Goal: Task Accomplishment & Management: Manage account settings

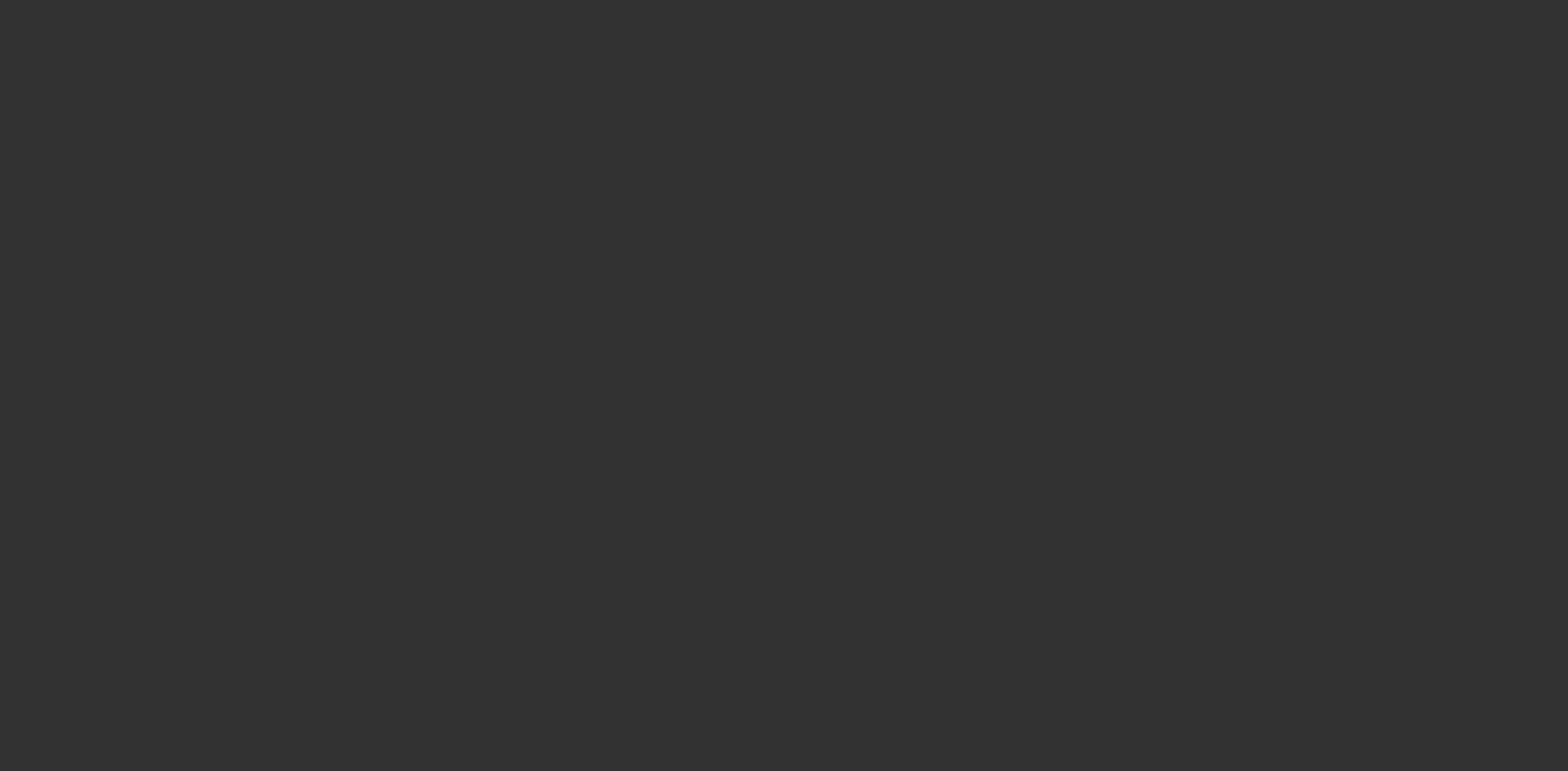
select select "4"
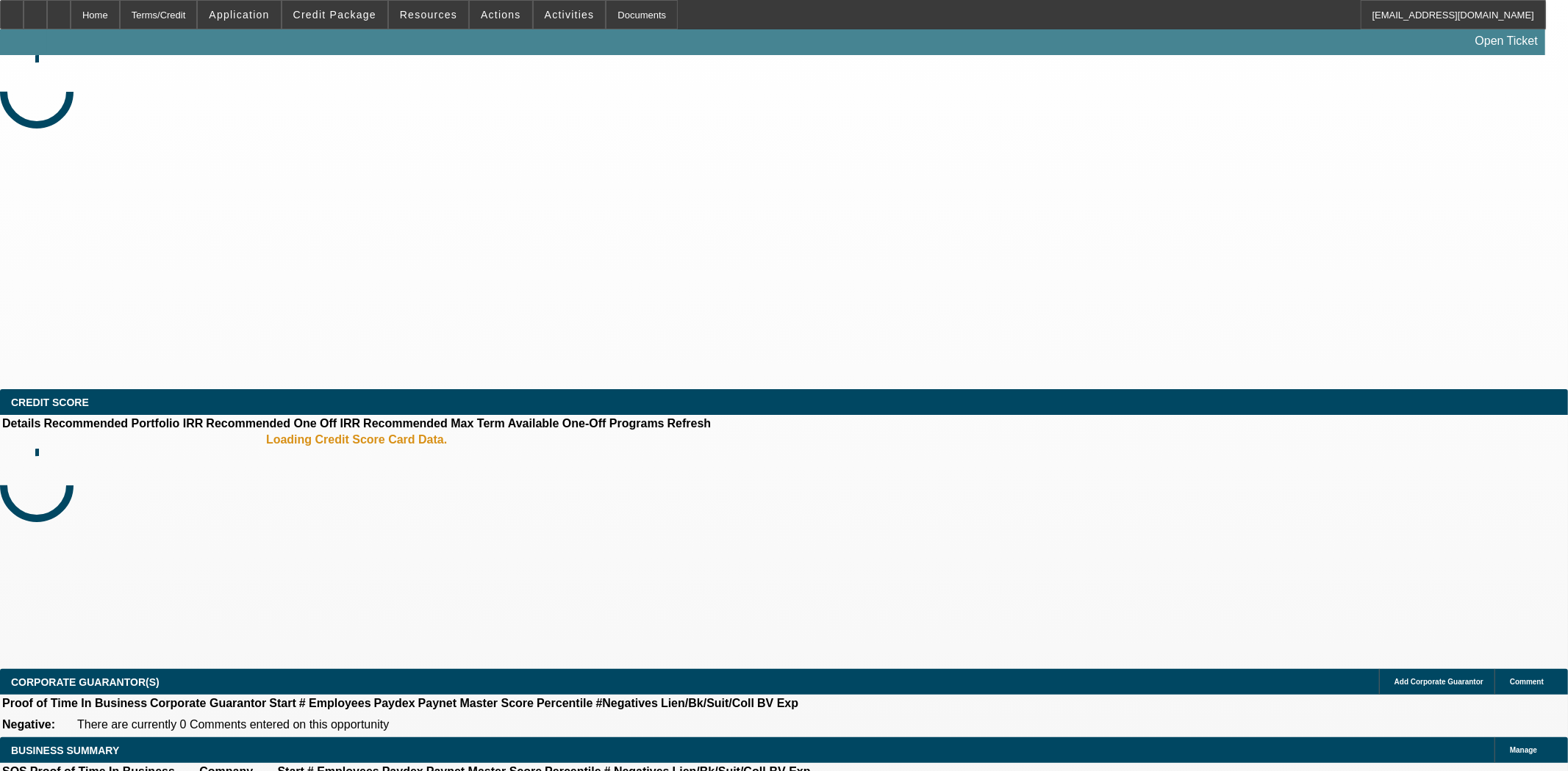
select select "0"
select select "2"
select select "0.1"
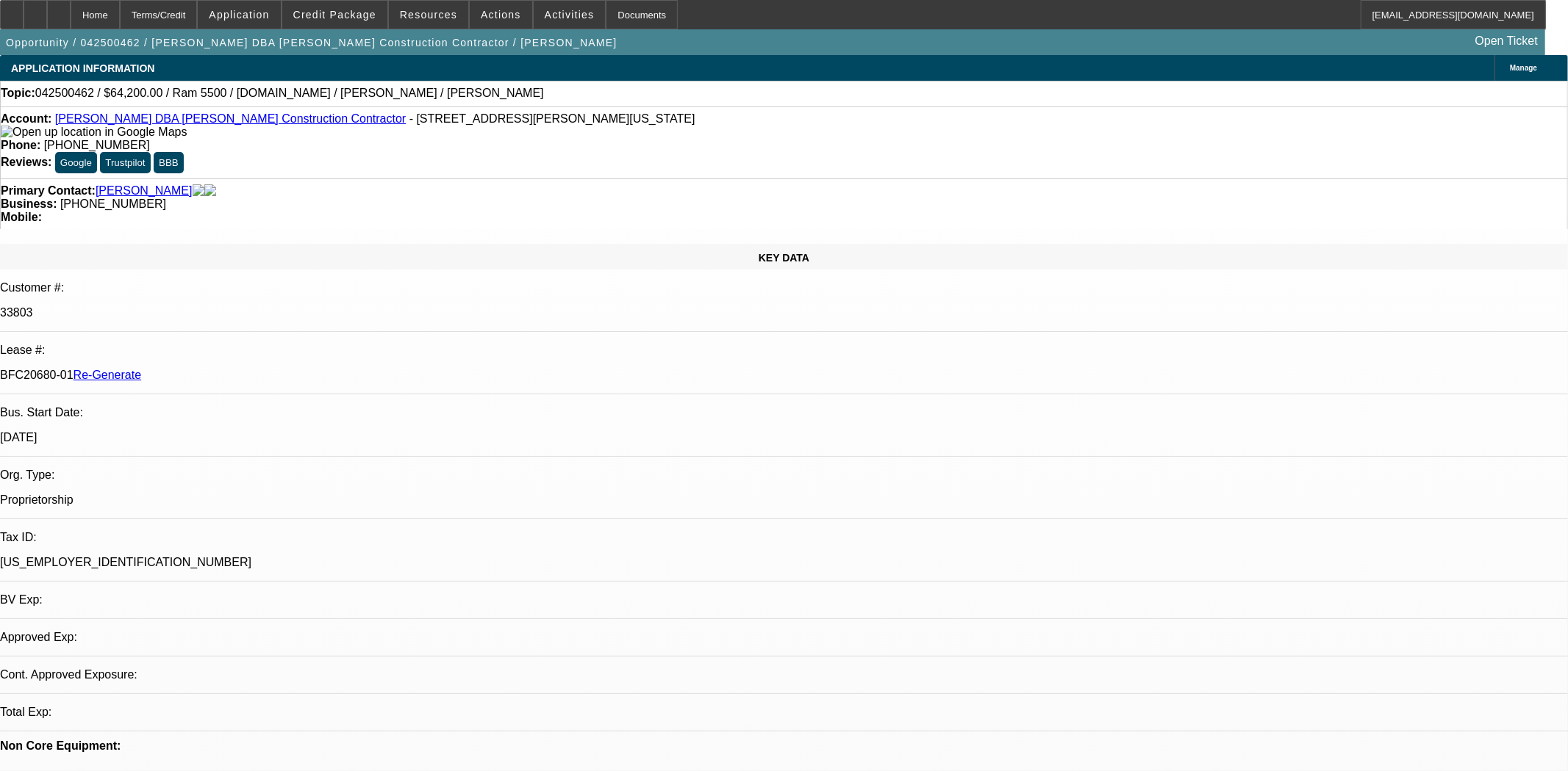
select select "1"
select select "2"
select select "4"
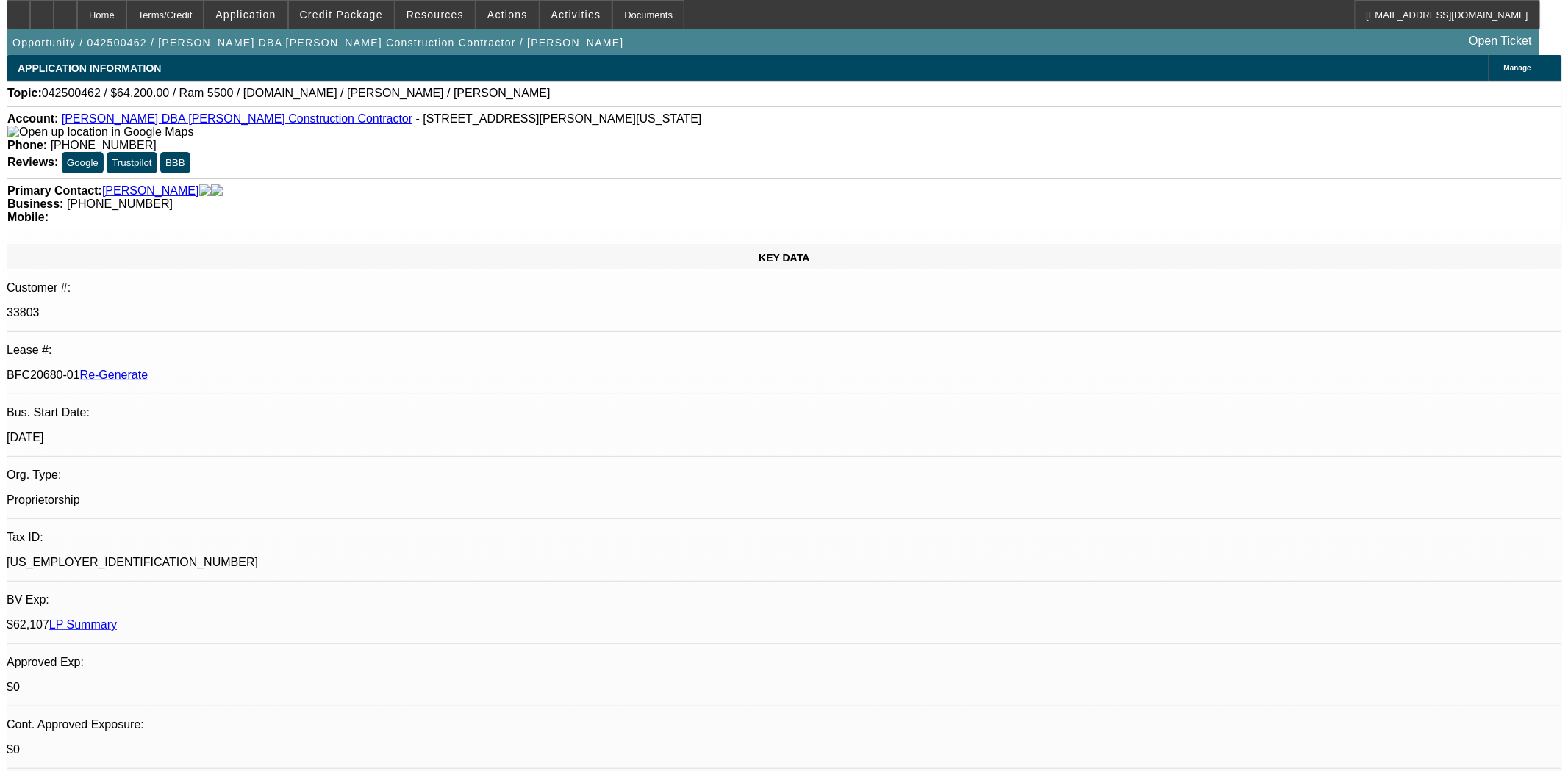
scroll to position [144, 0]
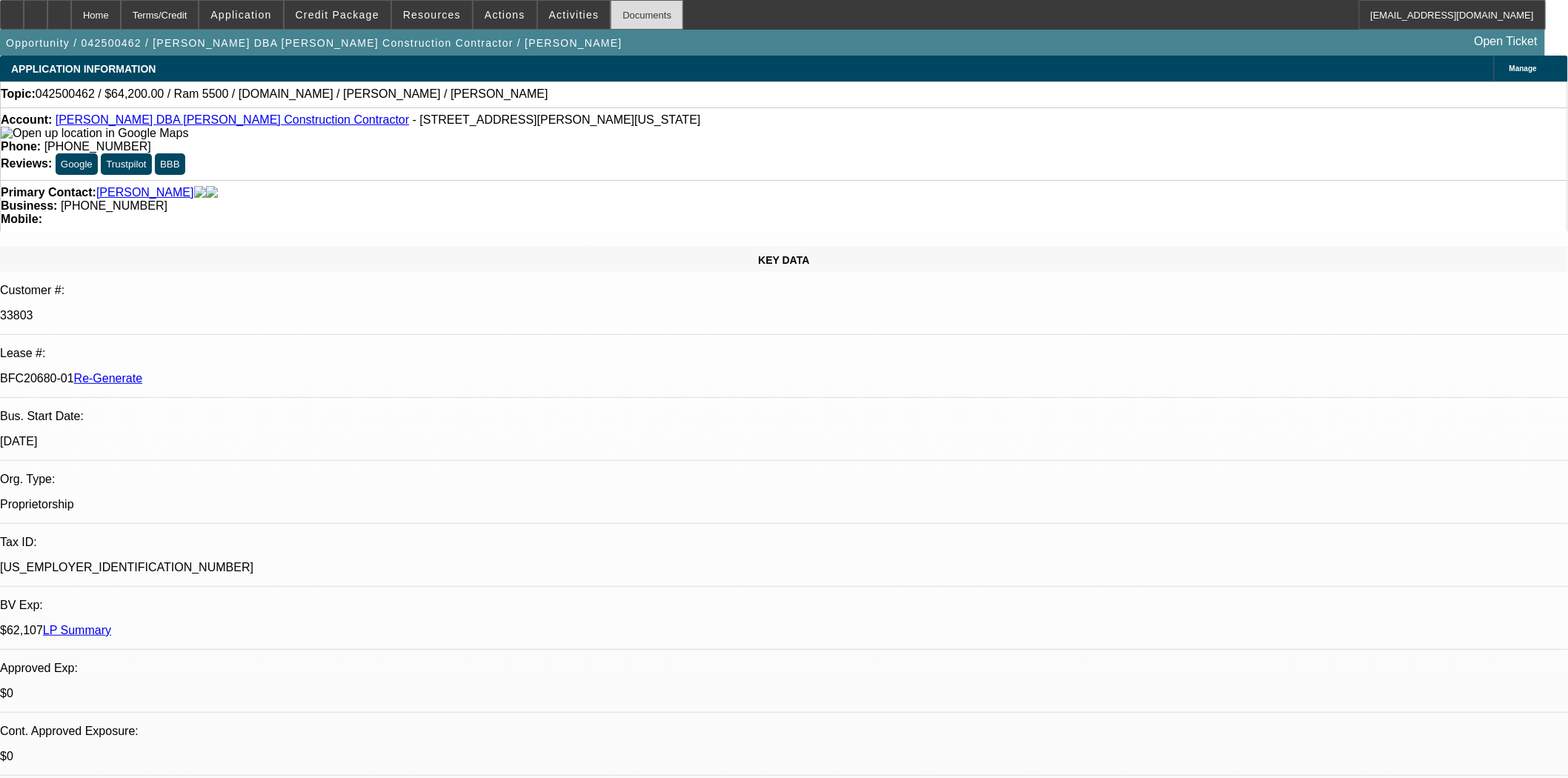
click at [637, 13] on div "Documents" at bounding box center [646, 14] width 72 height 29
click at [497, 21] on span at bounding box center [504, 14] width 63 height 35
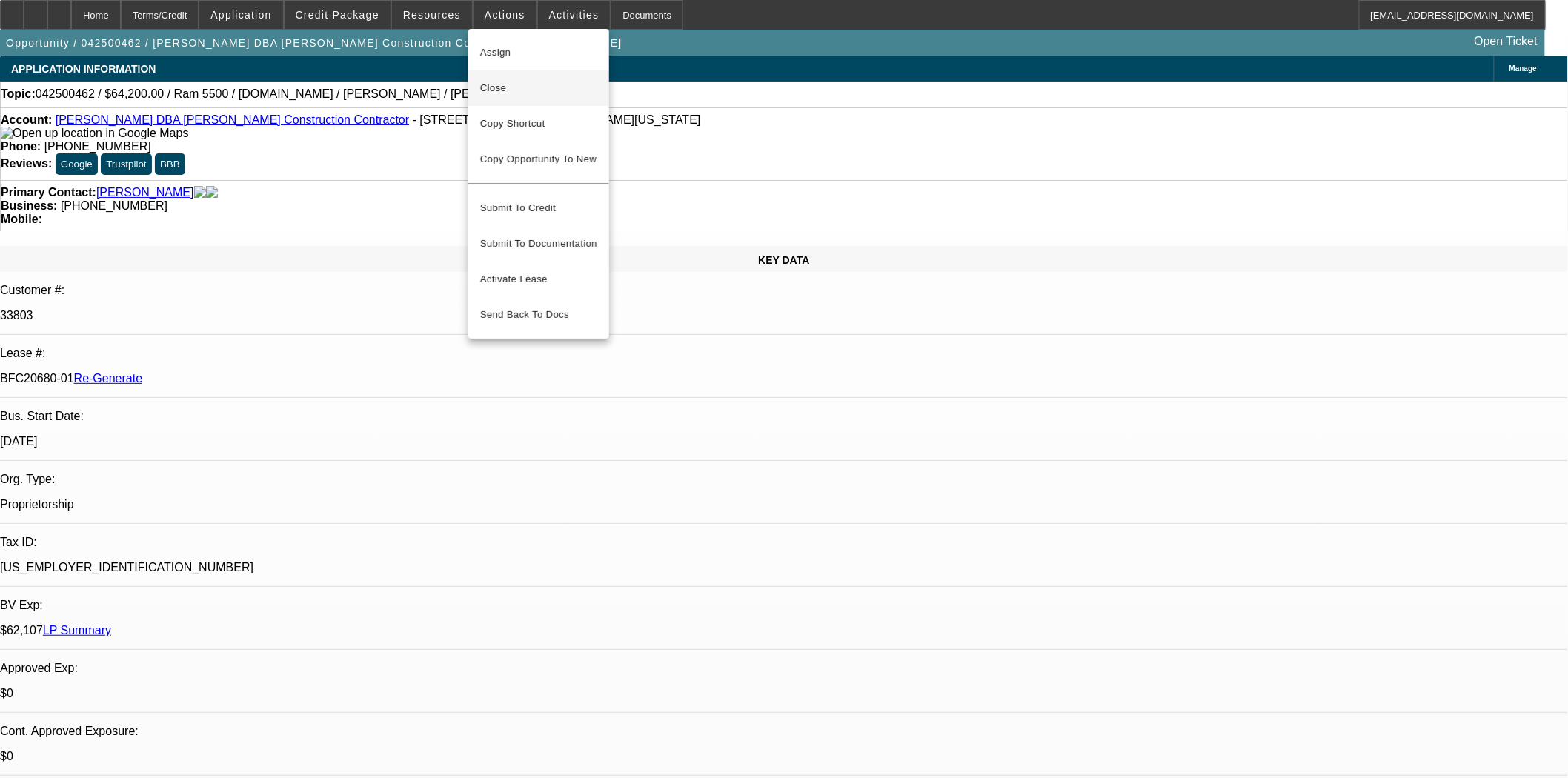
click at [521, 90] on span "Close" at bounding box center [538, 88] width 117 height 18
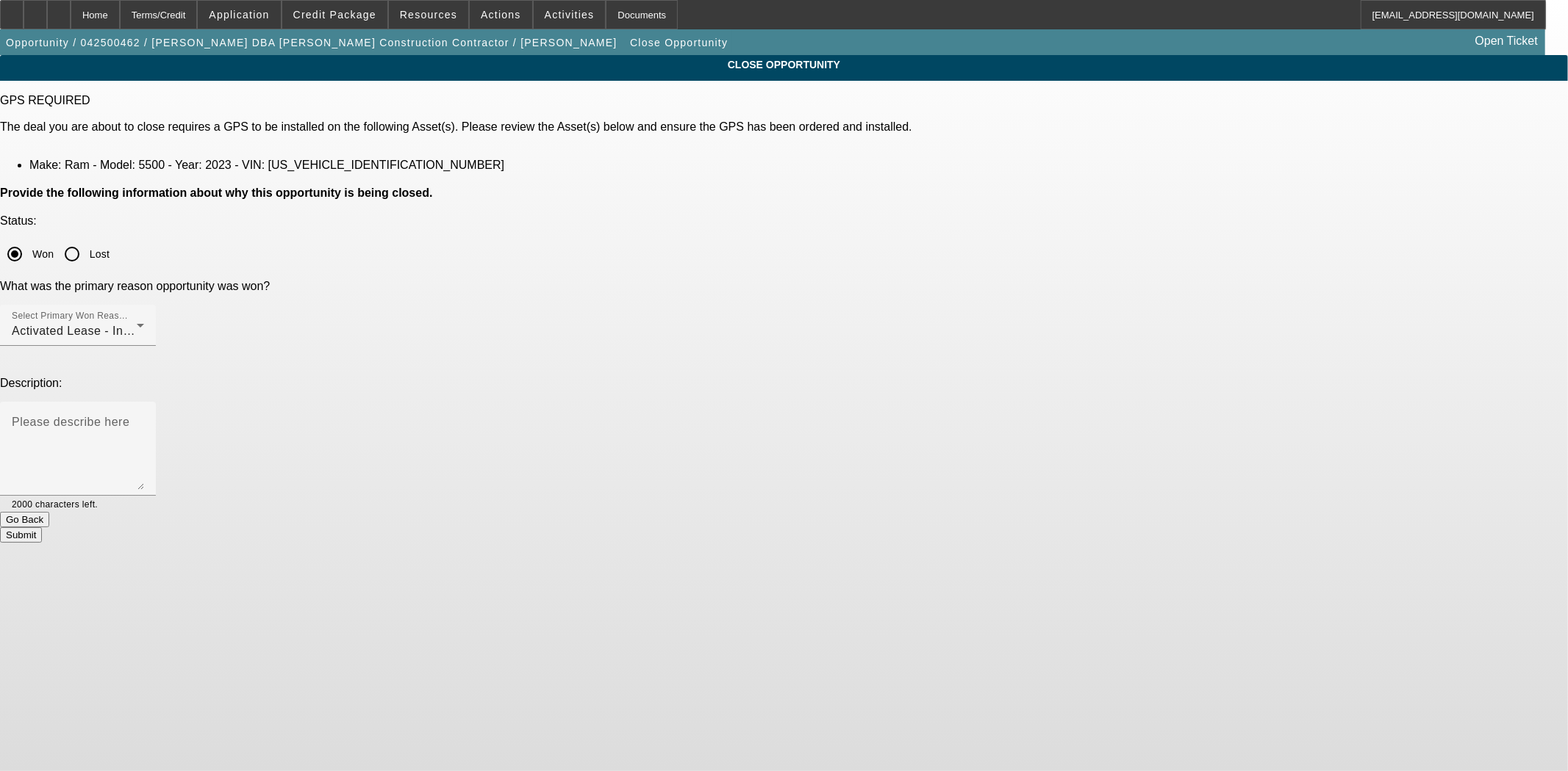
click at [42, 527] on button "Submit" at bounding box center [21, 535] width 42 height 15
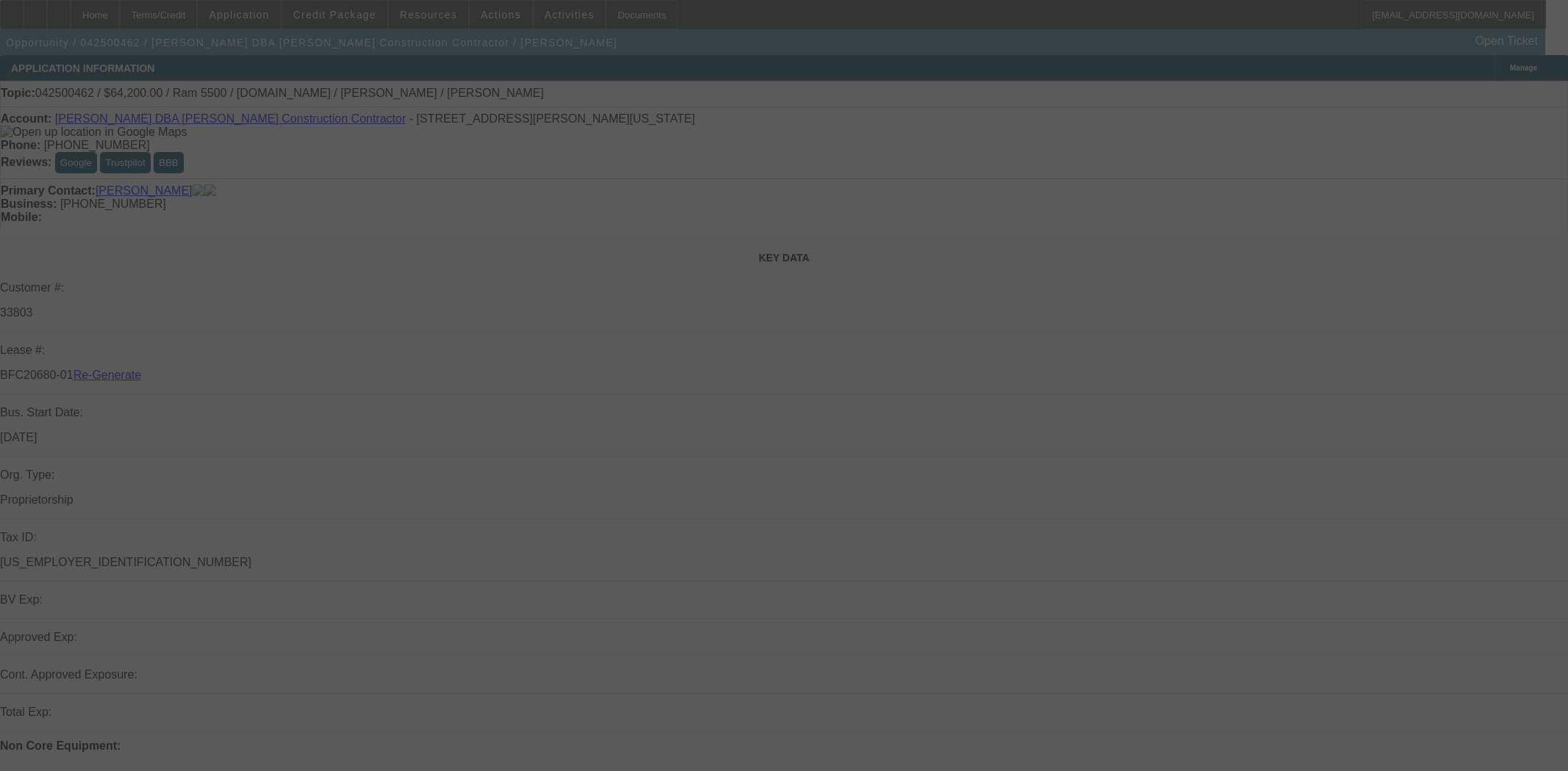
select select "4"
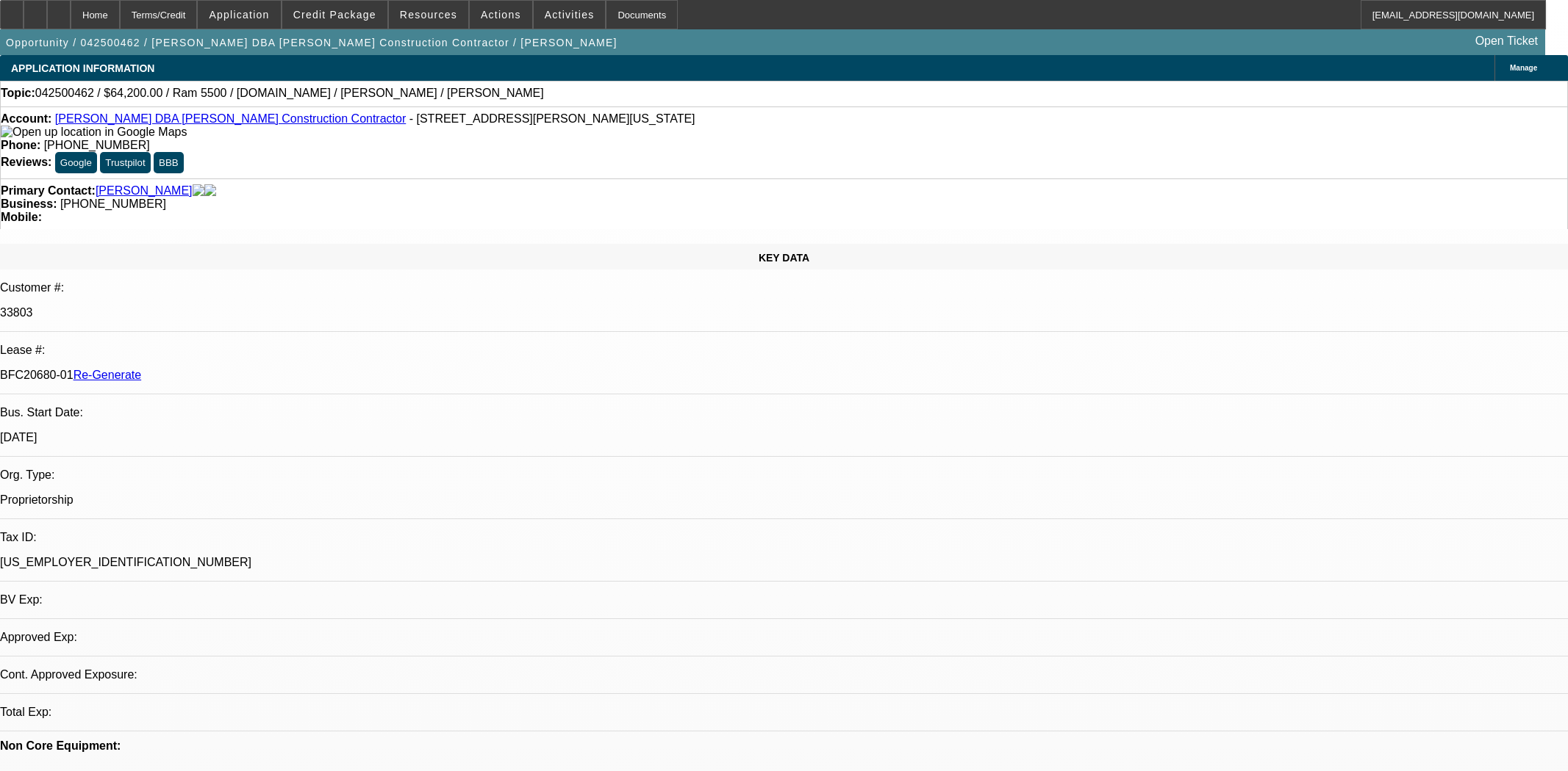
select select "0"
select select "2"
select select "0.1"
select select "4"
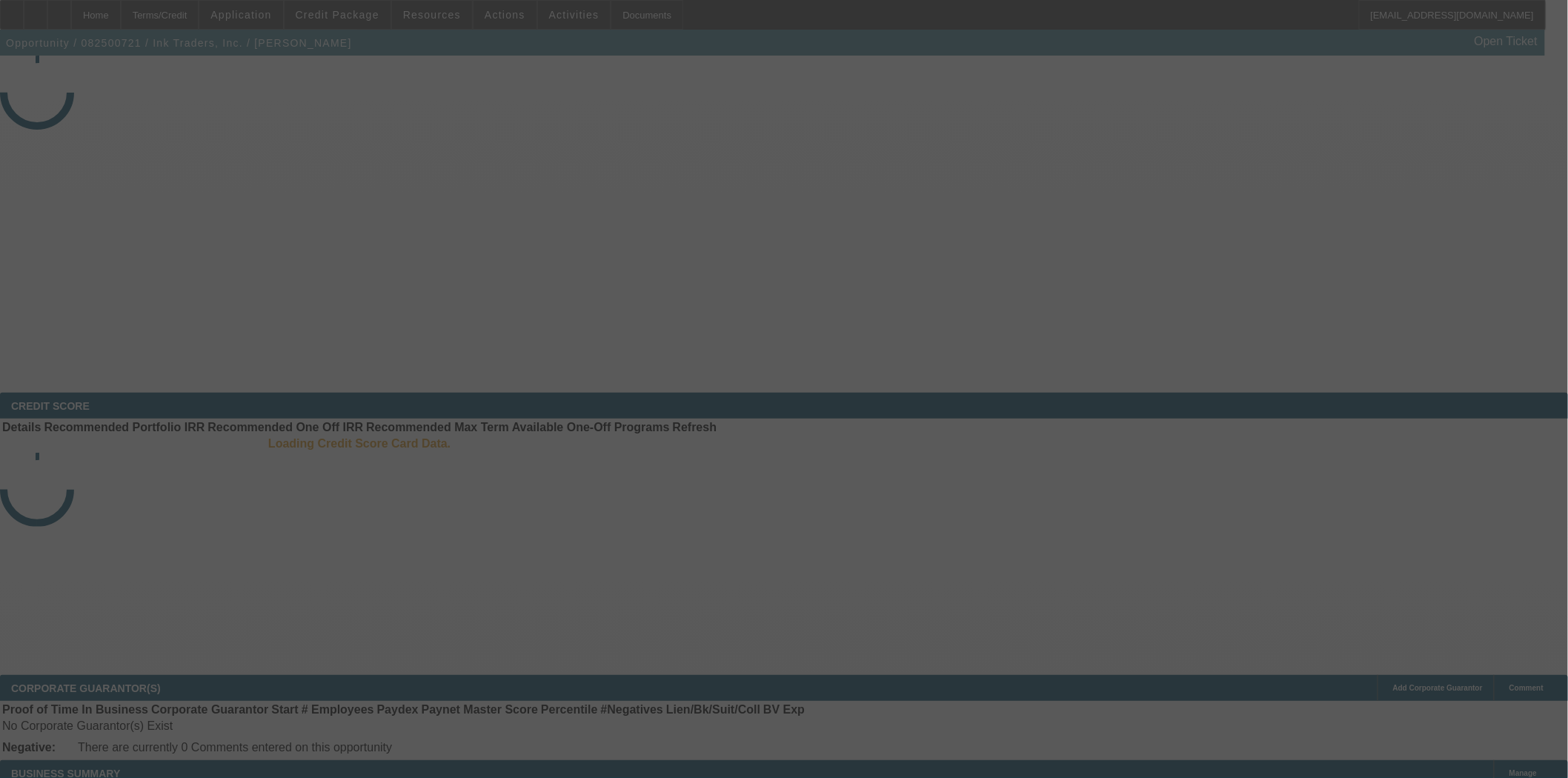
select select "3"
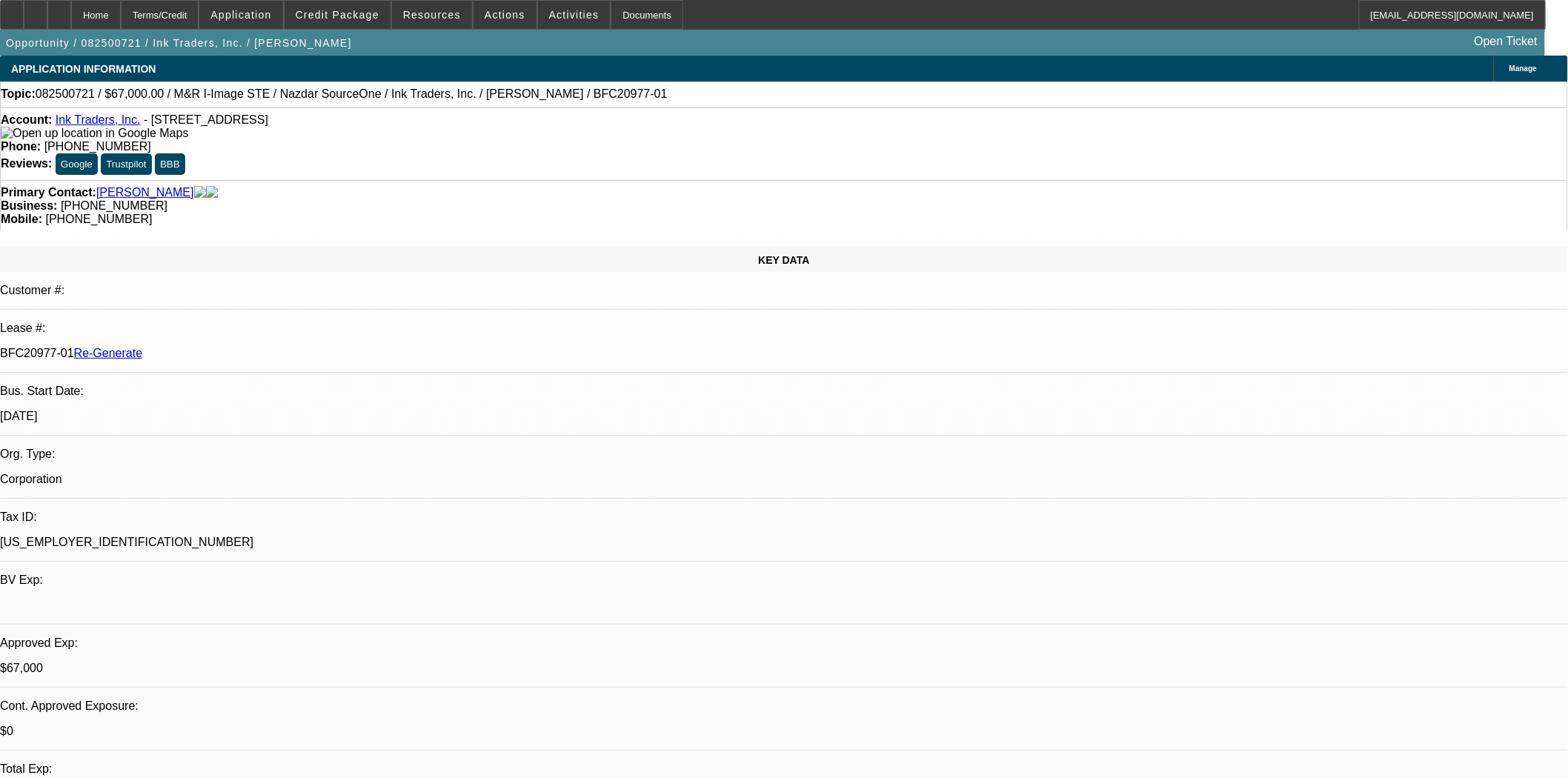
select select "0"
select select "2"
select select "0.1"
select select "4"
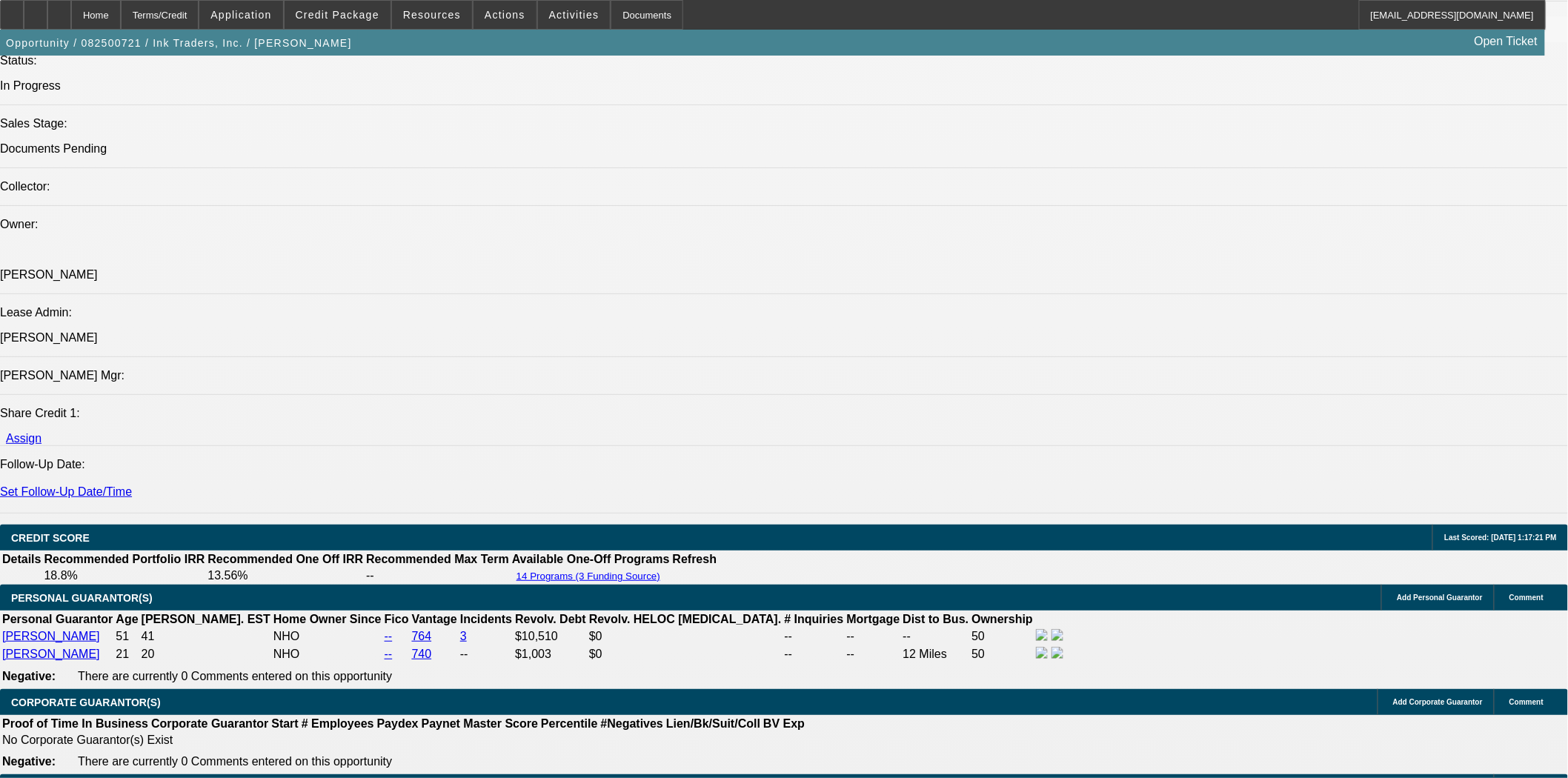
scroll to position [1647, 0]
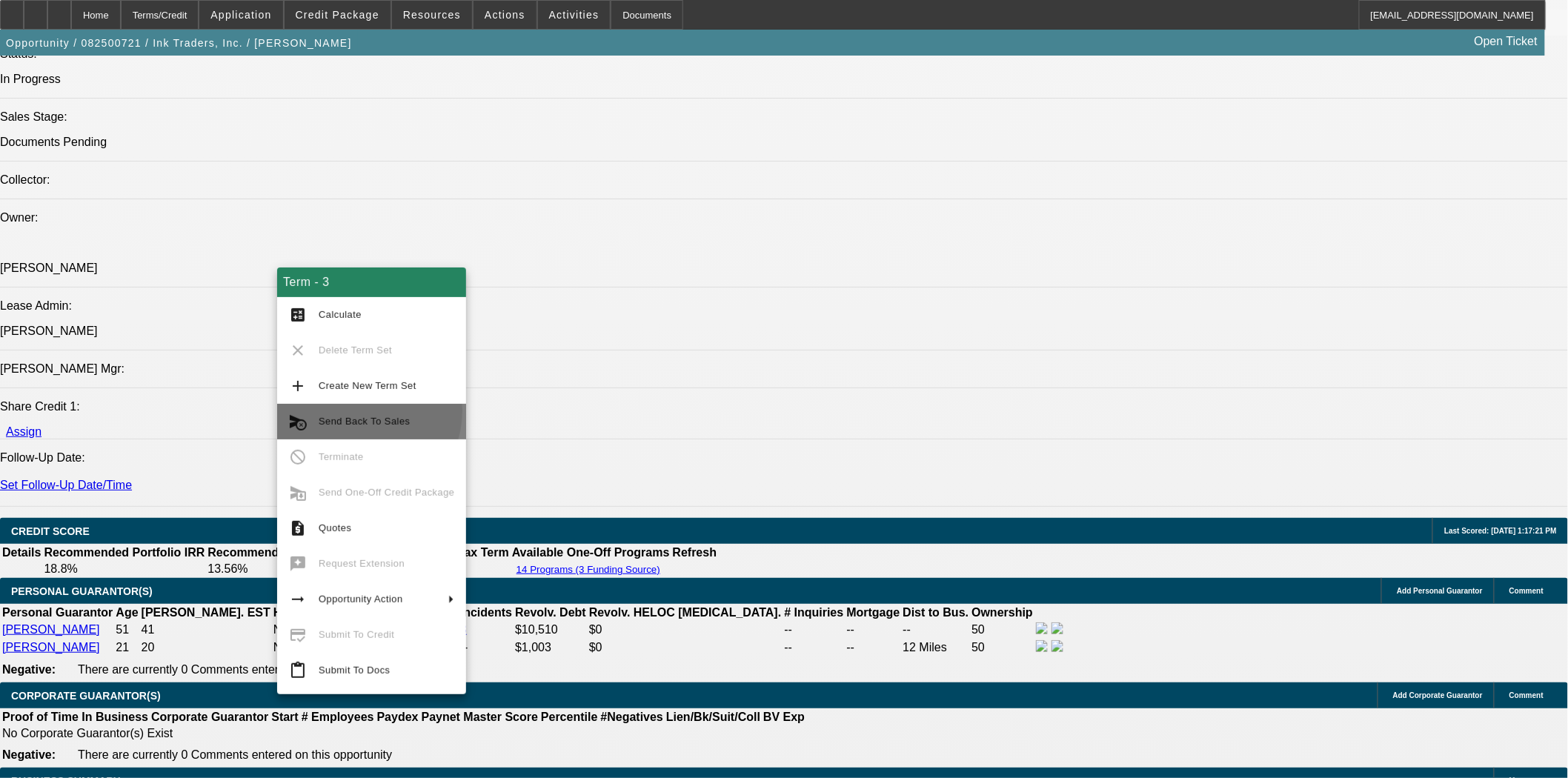
click at [354, 411] on button "cancel_schedule_send Send Back To Sales" at bounding box center [371, 422] width 189 height 35
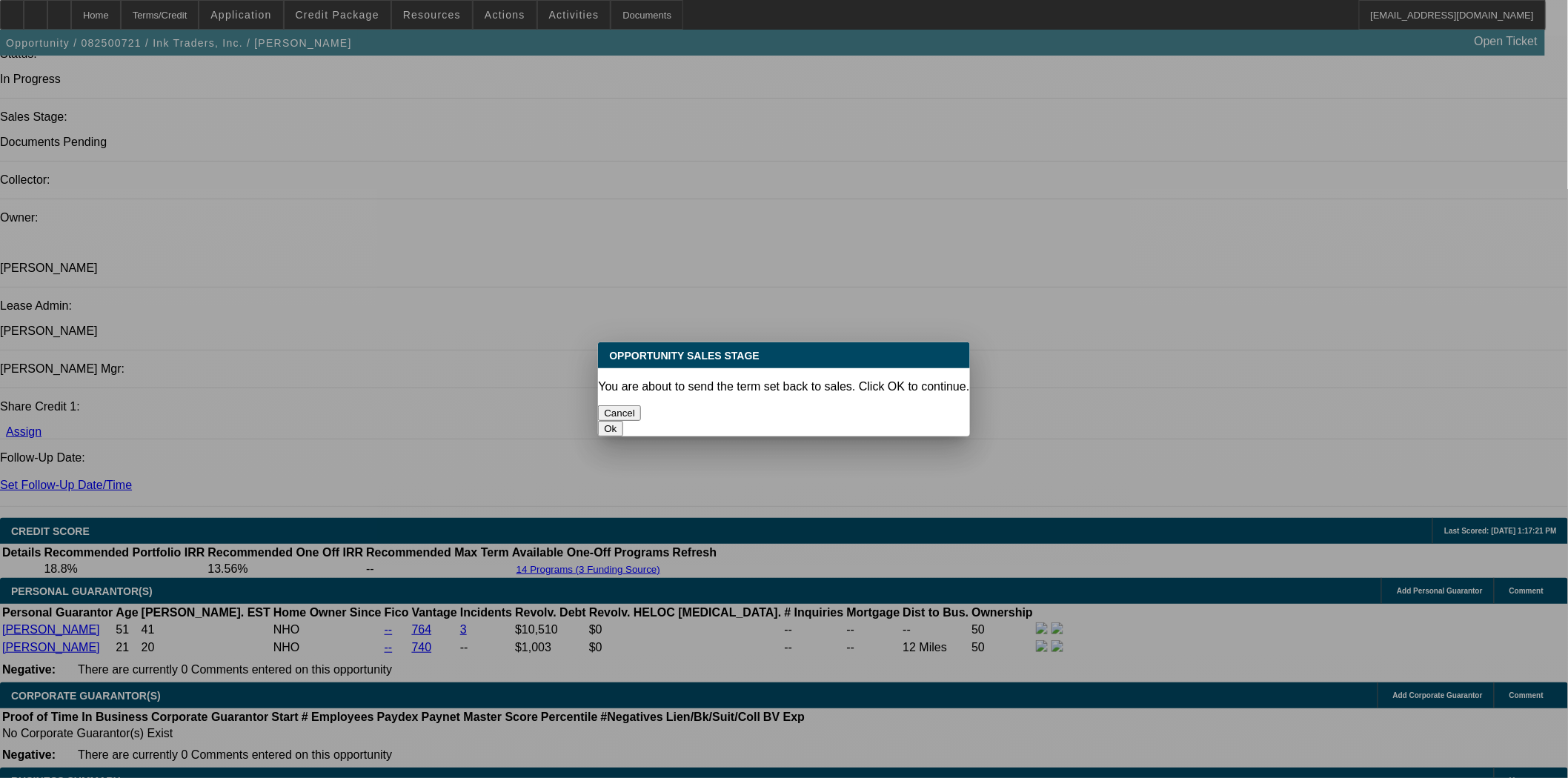
click at [622, 421] on button "Ok" at bounding box center [609, 429] width 24 height 15
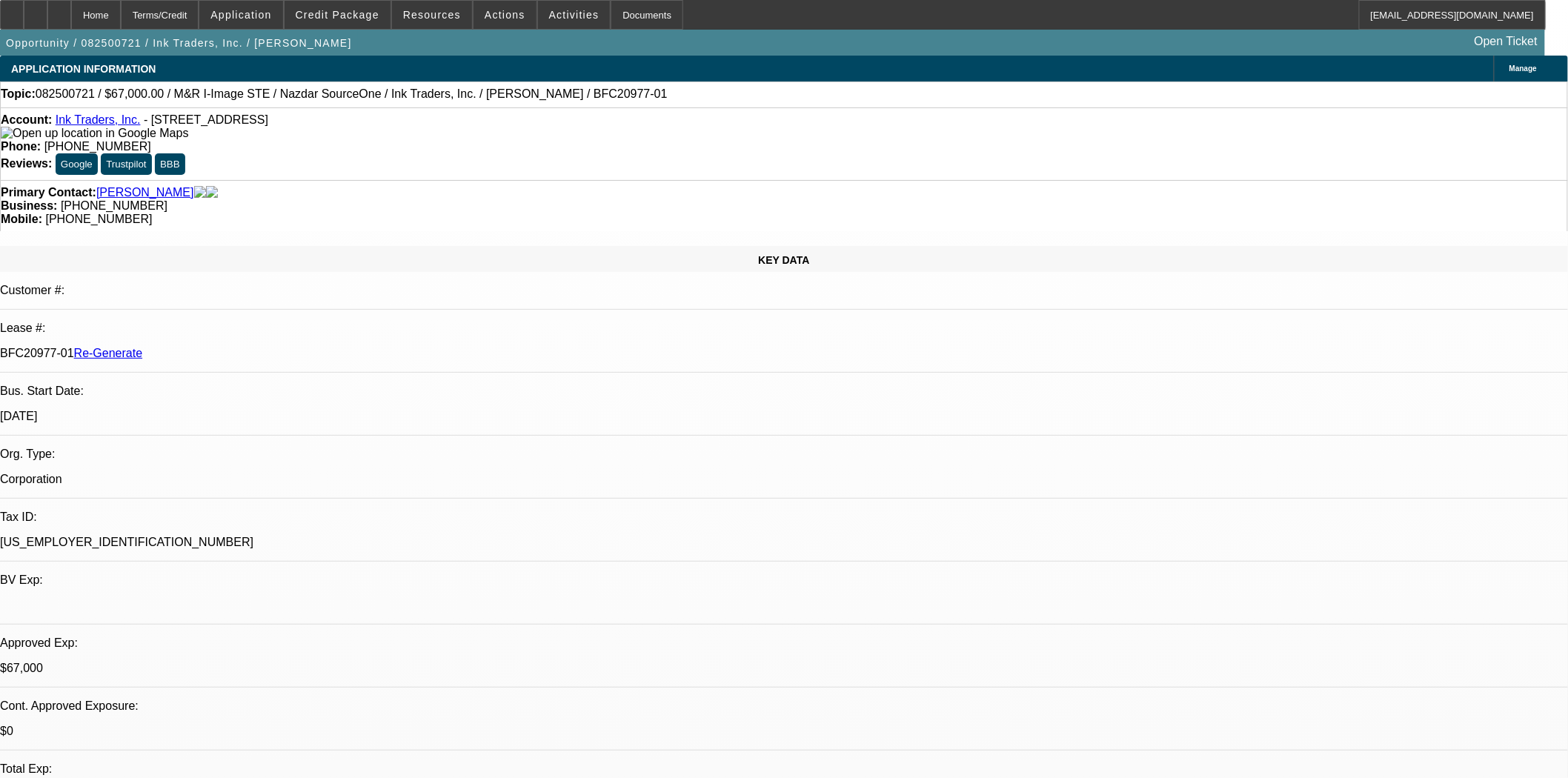
type textarea "Sending back for Alfredo Rodriguez to be added."
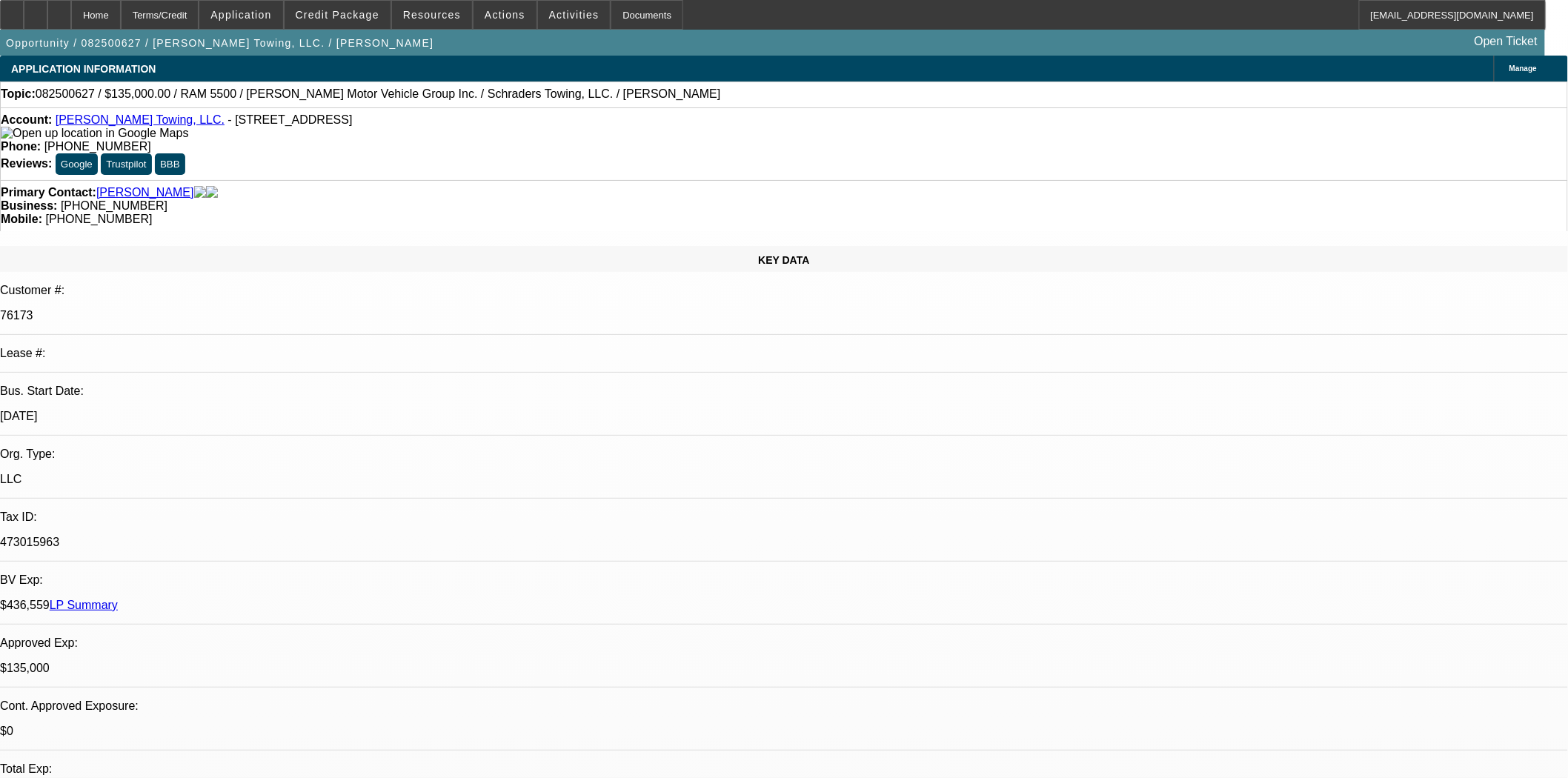
select select "0"
select select "2"
select select "0.1"
select select "4"
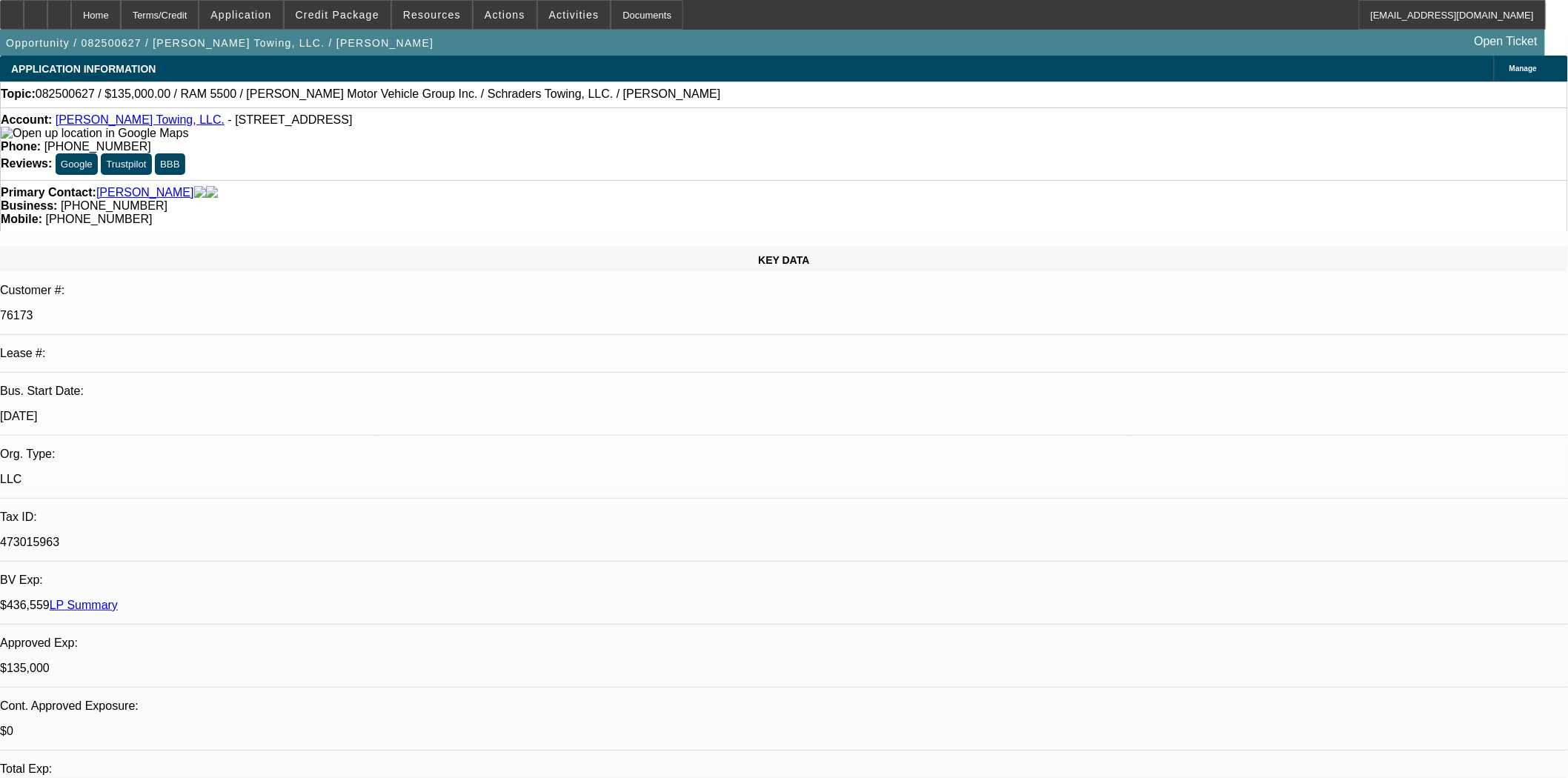
select select "0"
select select "2"
select select "0.1"
select select "4"
select select "0"
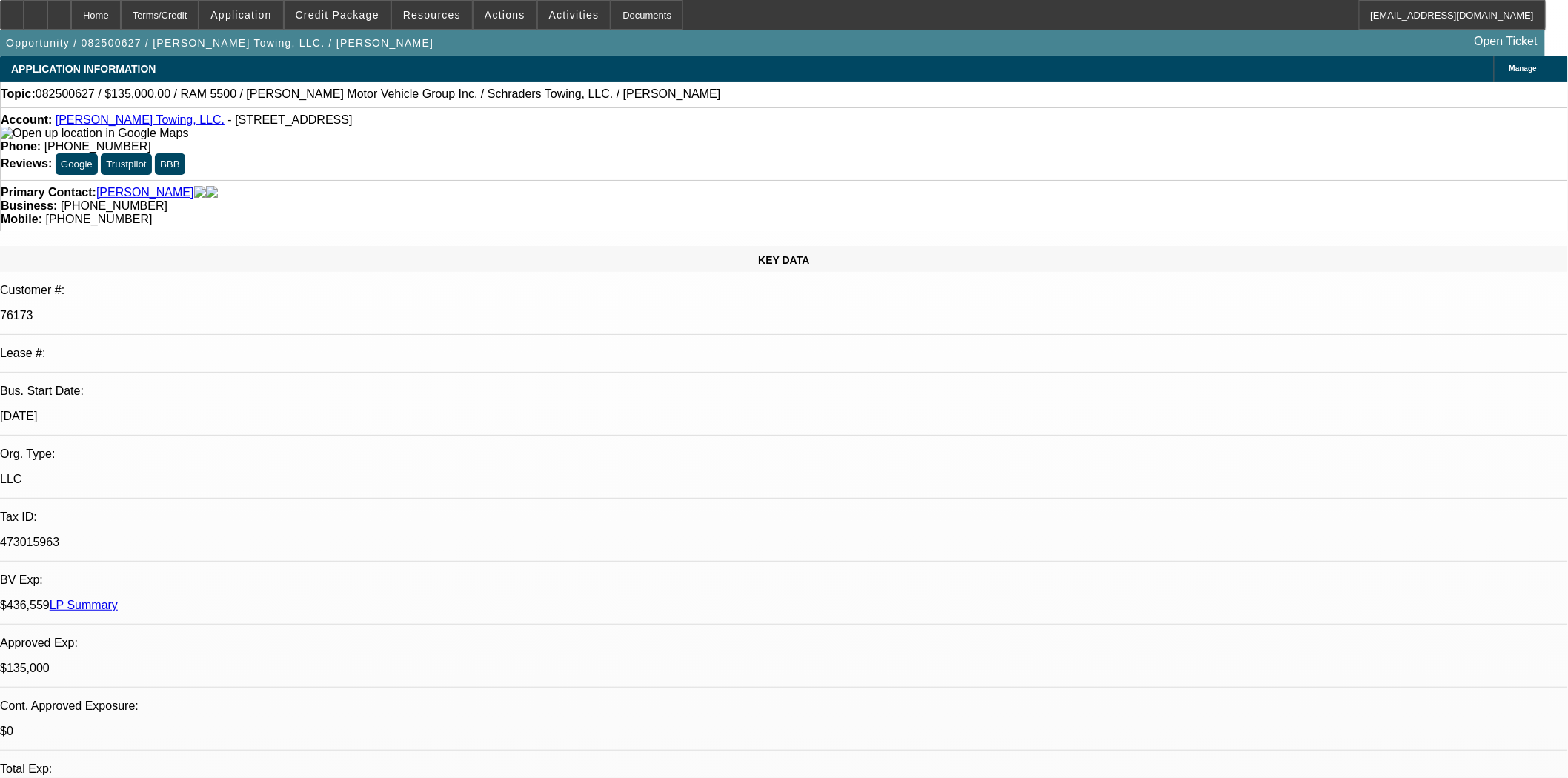
select select "2"
select select "0.1"
select select "4"
select select "0"
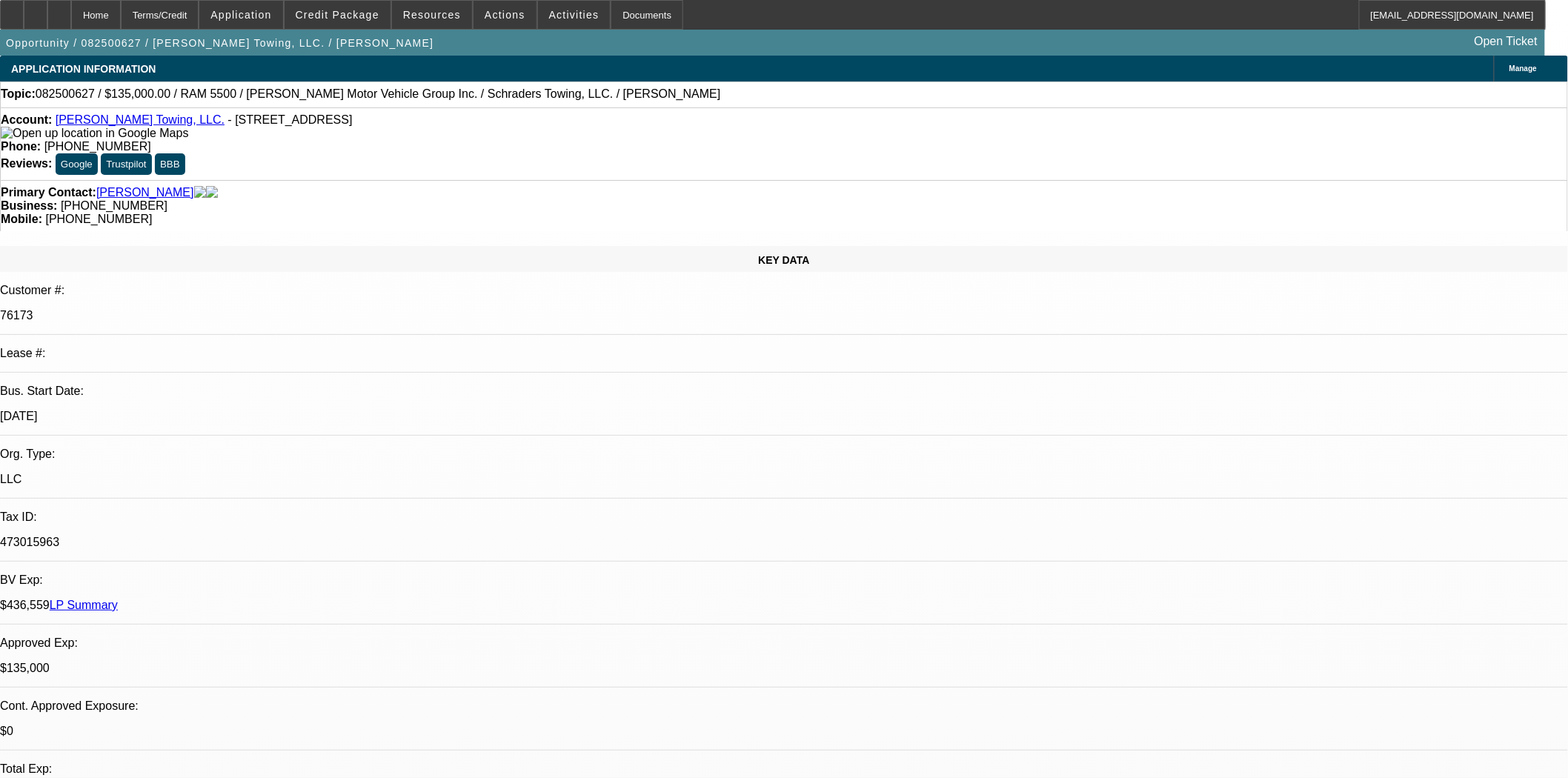
select select "2"
select select "0.1"
select select "4"
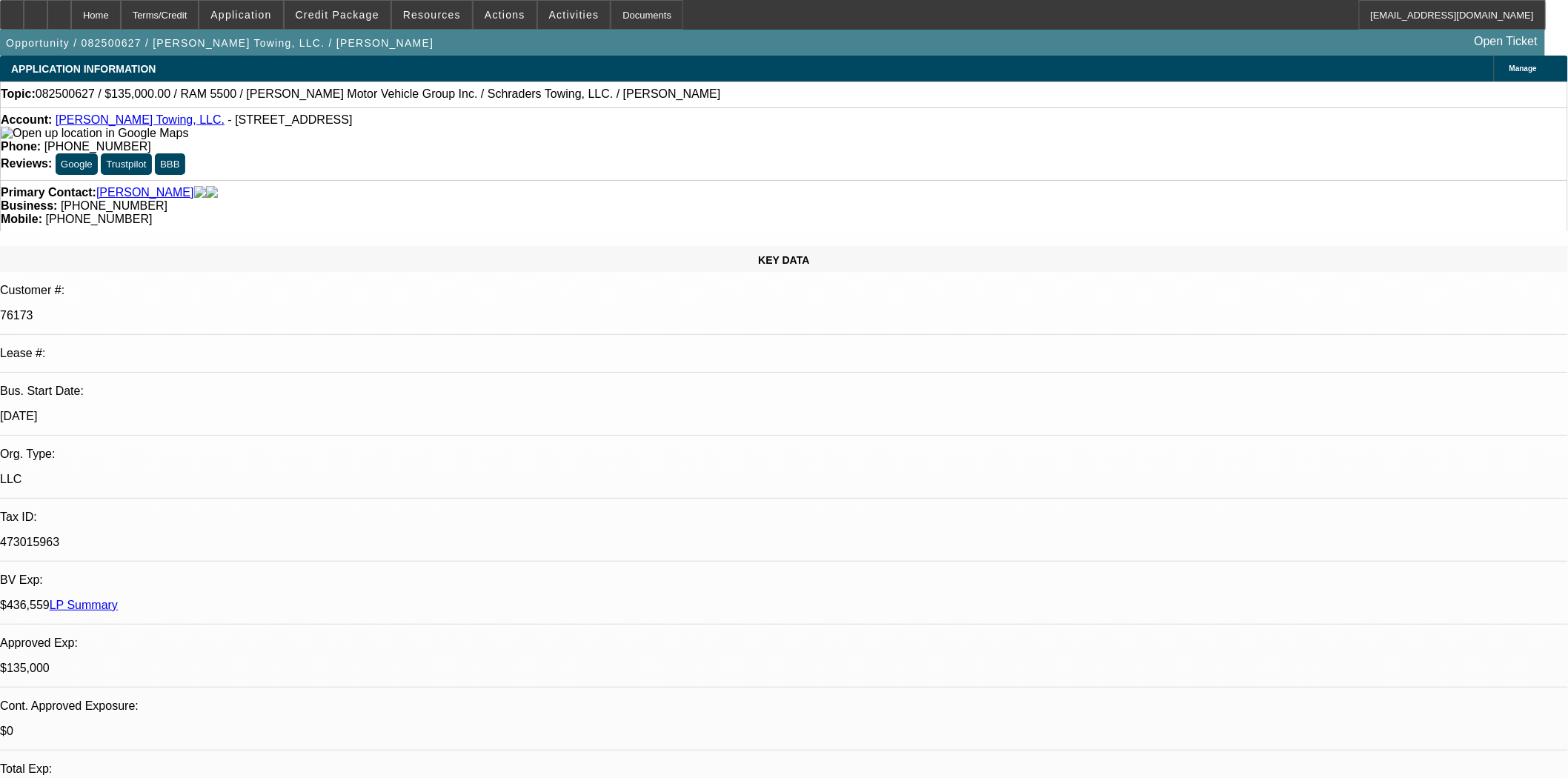
scroll to position [20, 0]
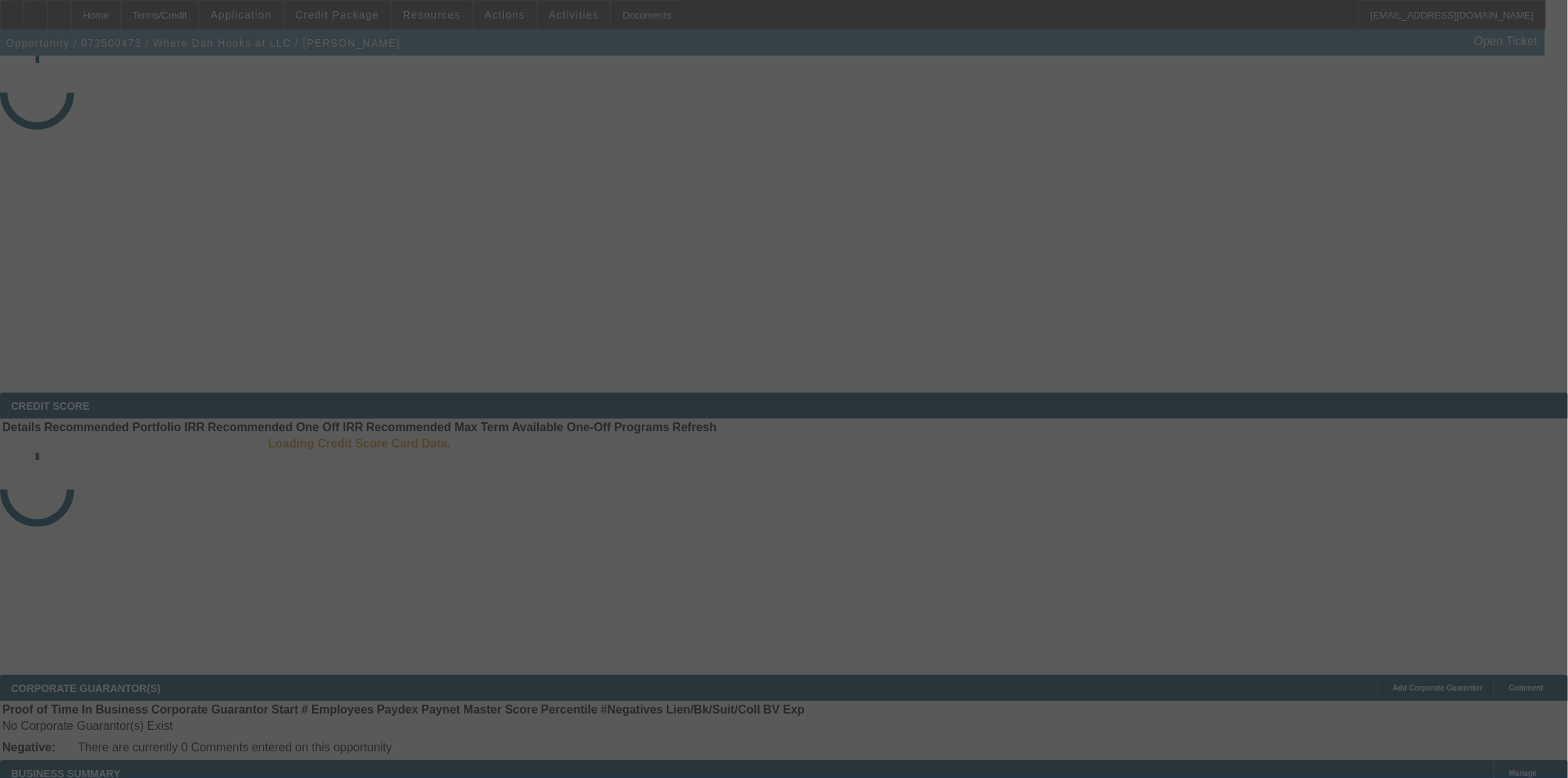
select select "4"
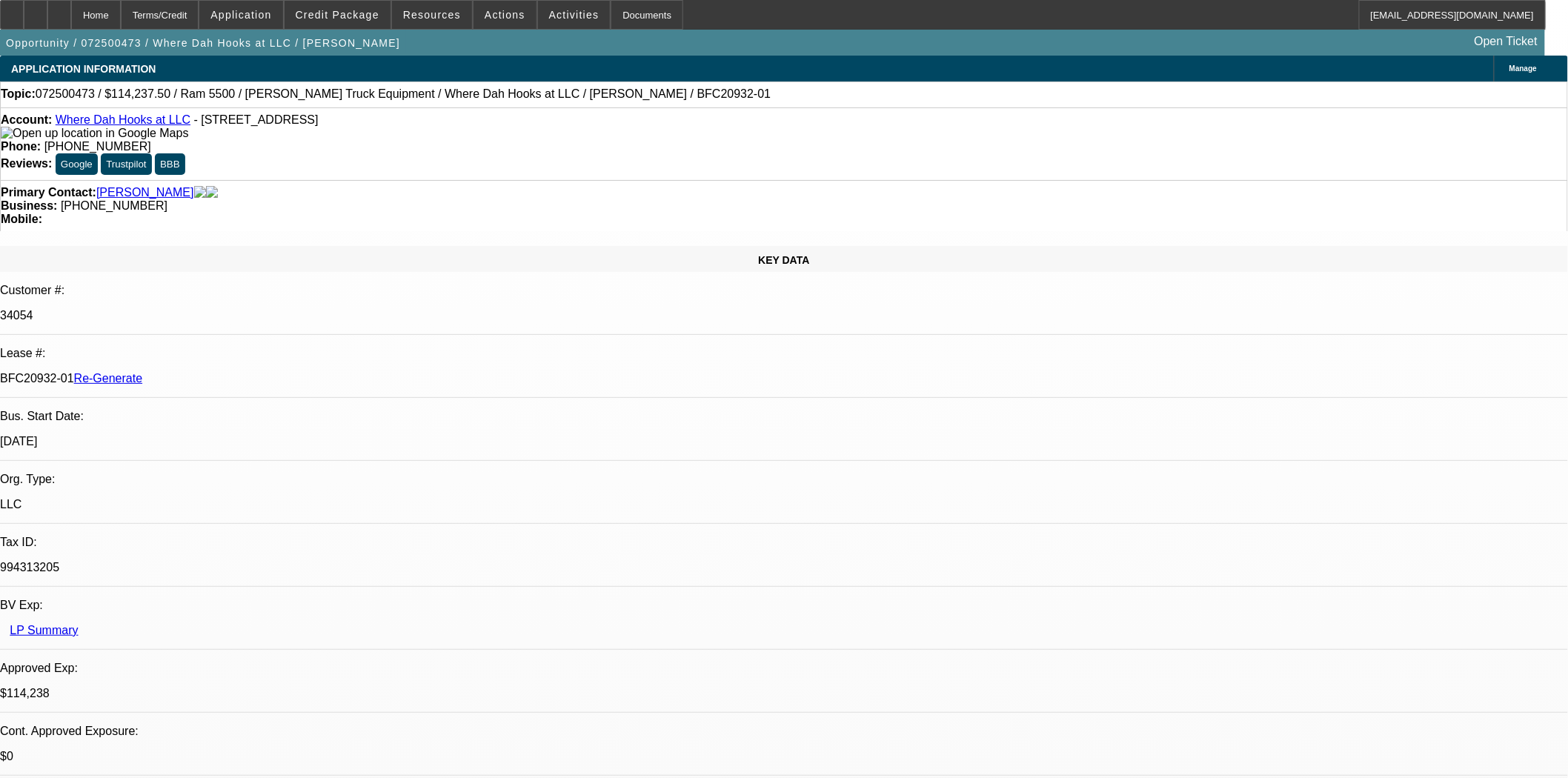
select select "0"
select select "2"
select select "0.1"
select select "4"
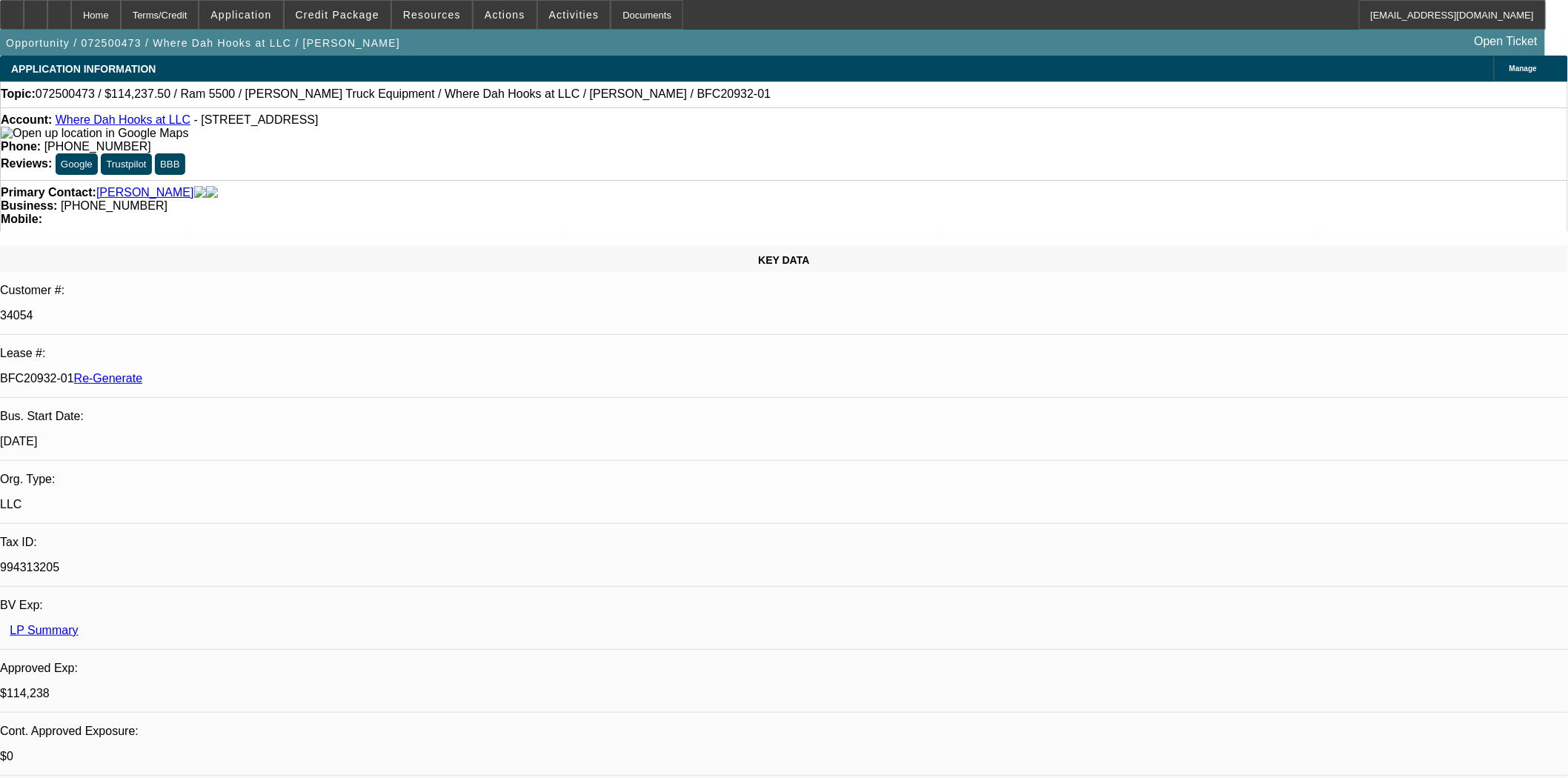
click at [226, 130] on div "Account: Where Dah Hooks at LLC - [STREET_ADDRESS]" at bounding box center [784, 127] width 1566 height 27
click at [639, 13] on div "Documents" at bounding box center [646, 14] width 72 height 29
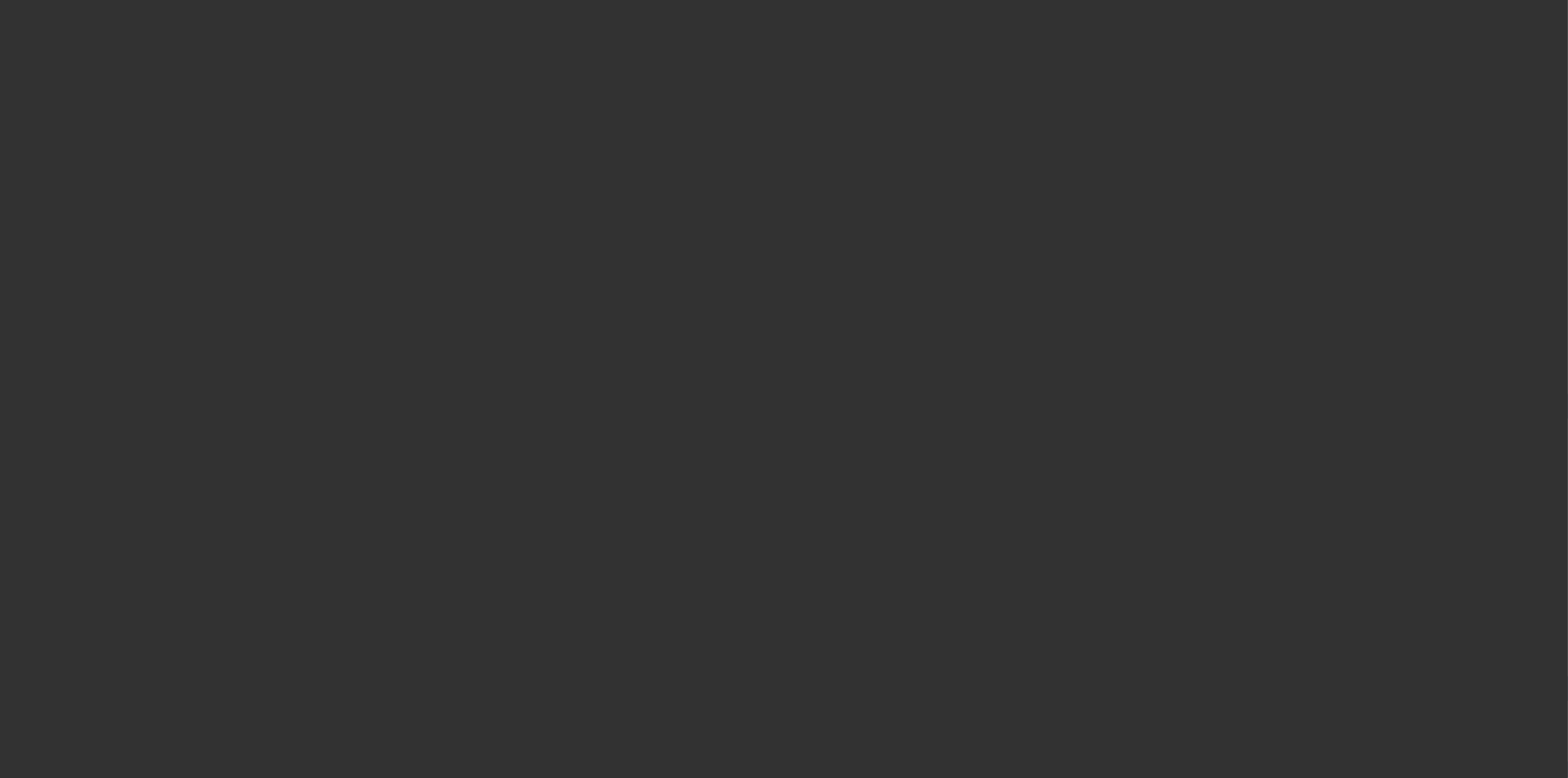
select select "3"
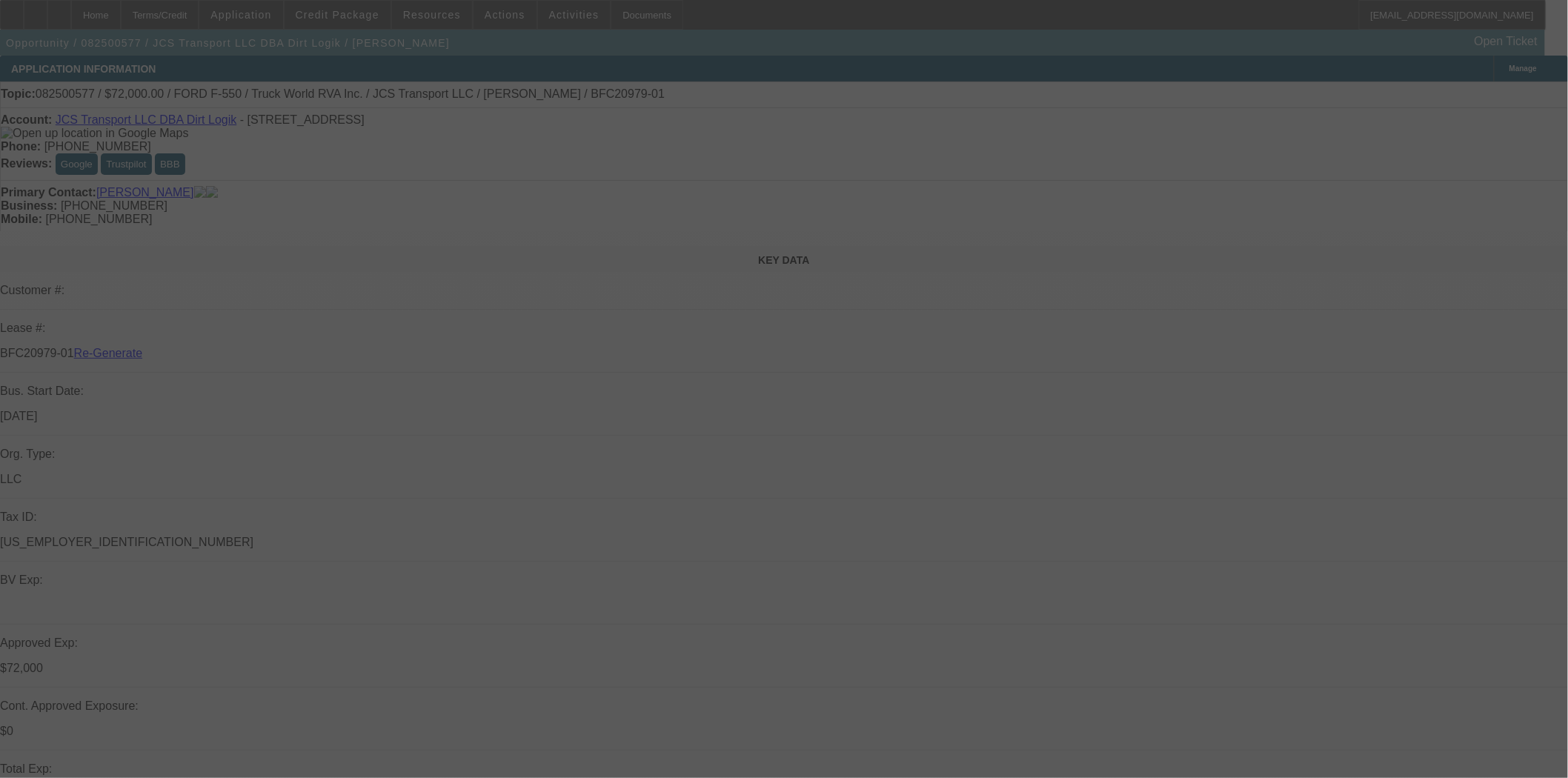
select select "0"
select select "6"
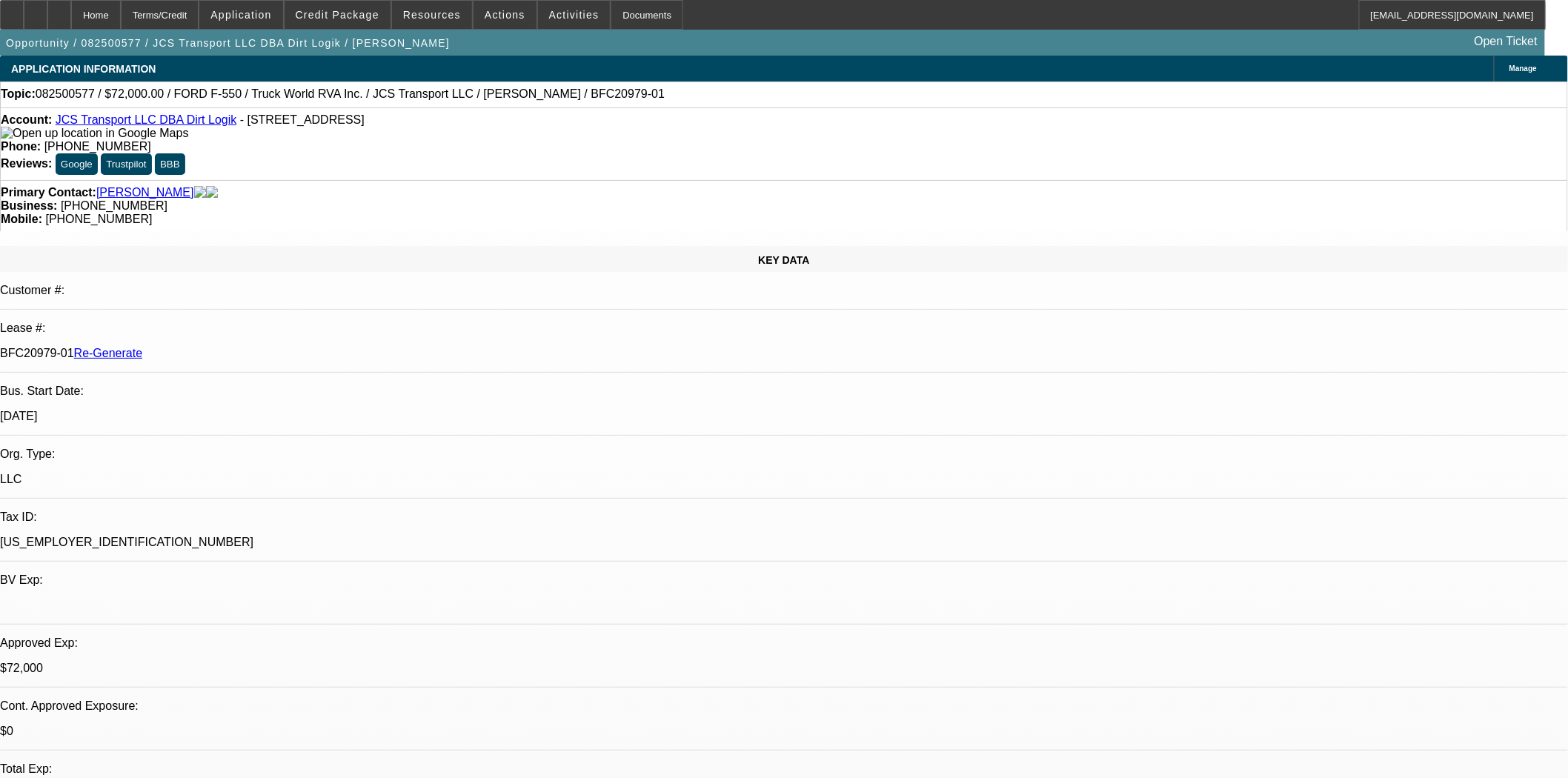
click at [263, 246] on div "KEY DATA" at bounding box center [784, 258] width 1568 height 26
click at [375, 8] on span at bounding box center [338, 14] width 106 height 35
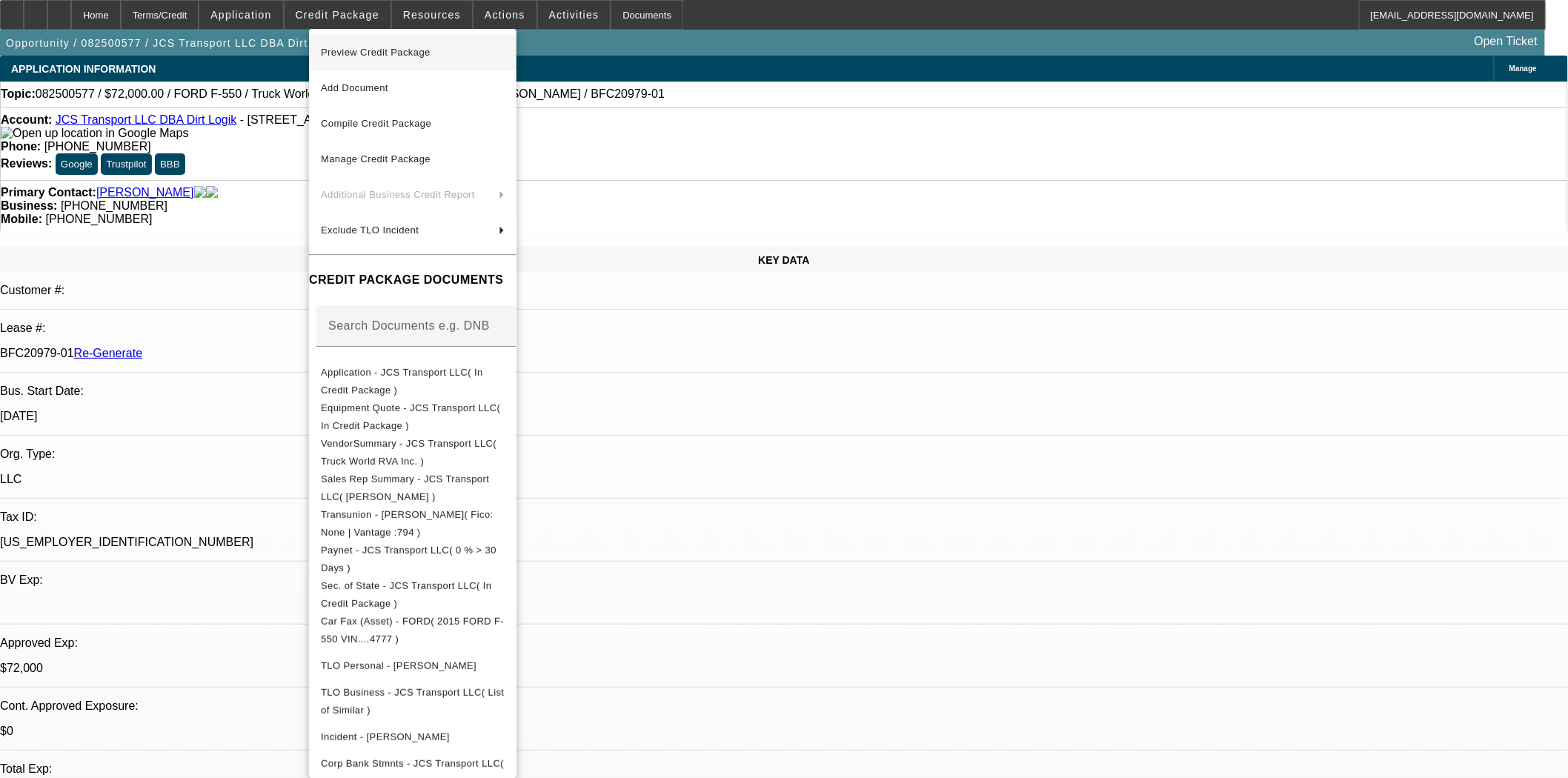
drag, startPoint x: 387, startPoint y: 43, endPoint x: 387, endPoint y: 53, distance: 10.0
click at [387, 53] on span "Preview Credit Package" at bounding box center [375, 51] width 109 height 11
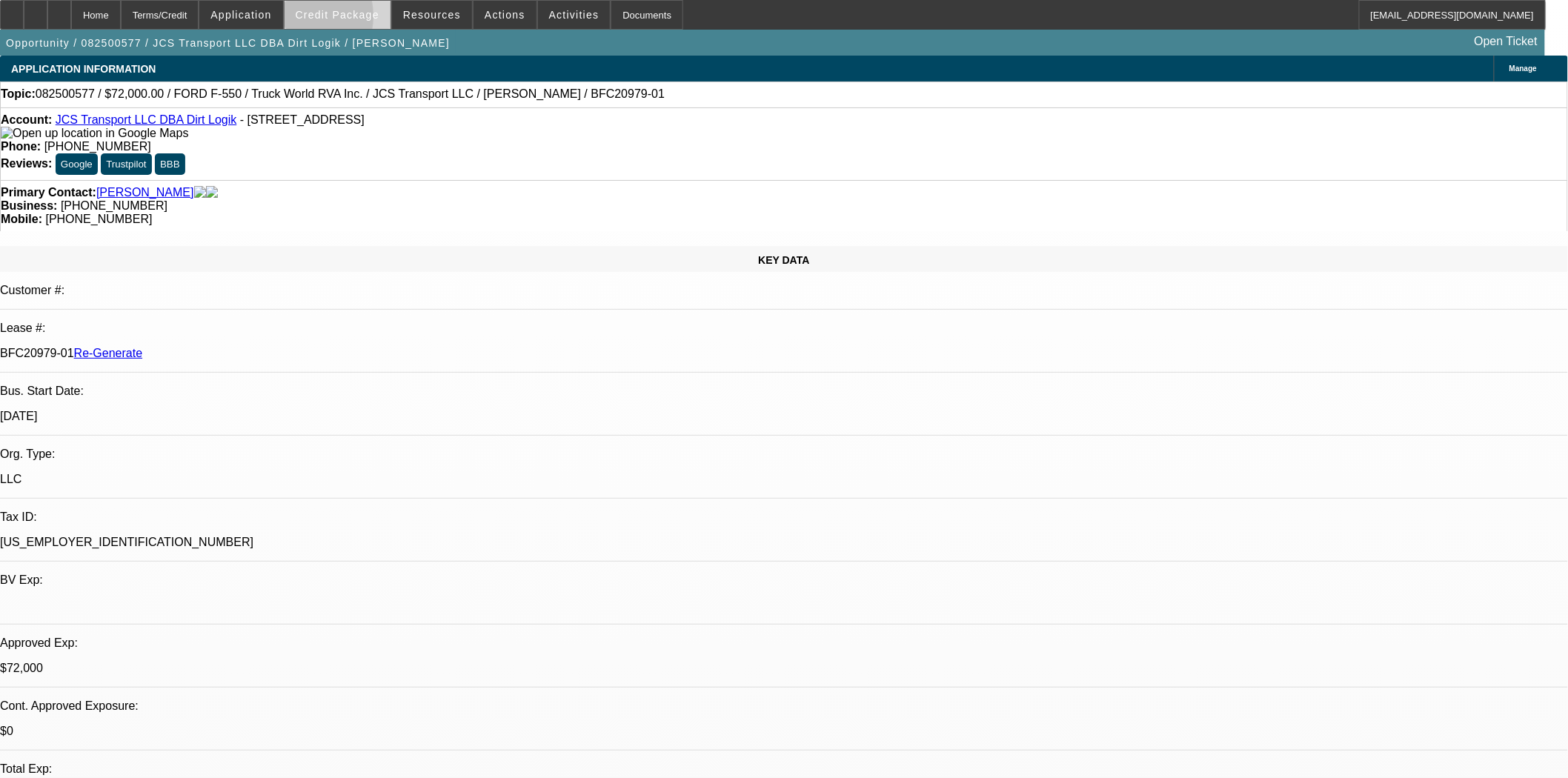
click at [314, 20] on span at bounding box center [338, 14] width 106 height 35
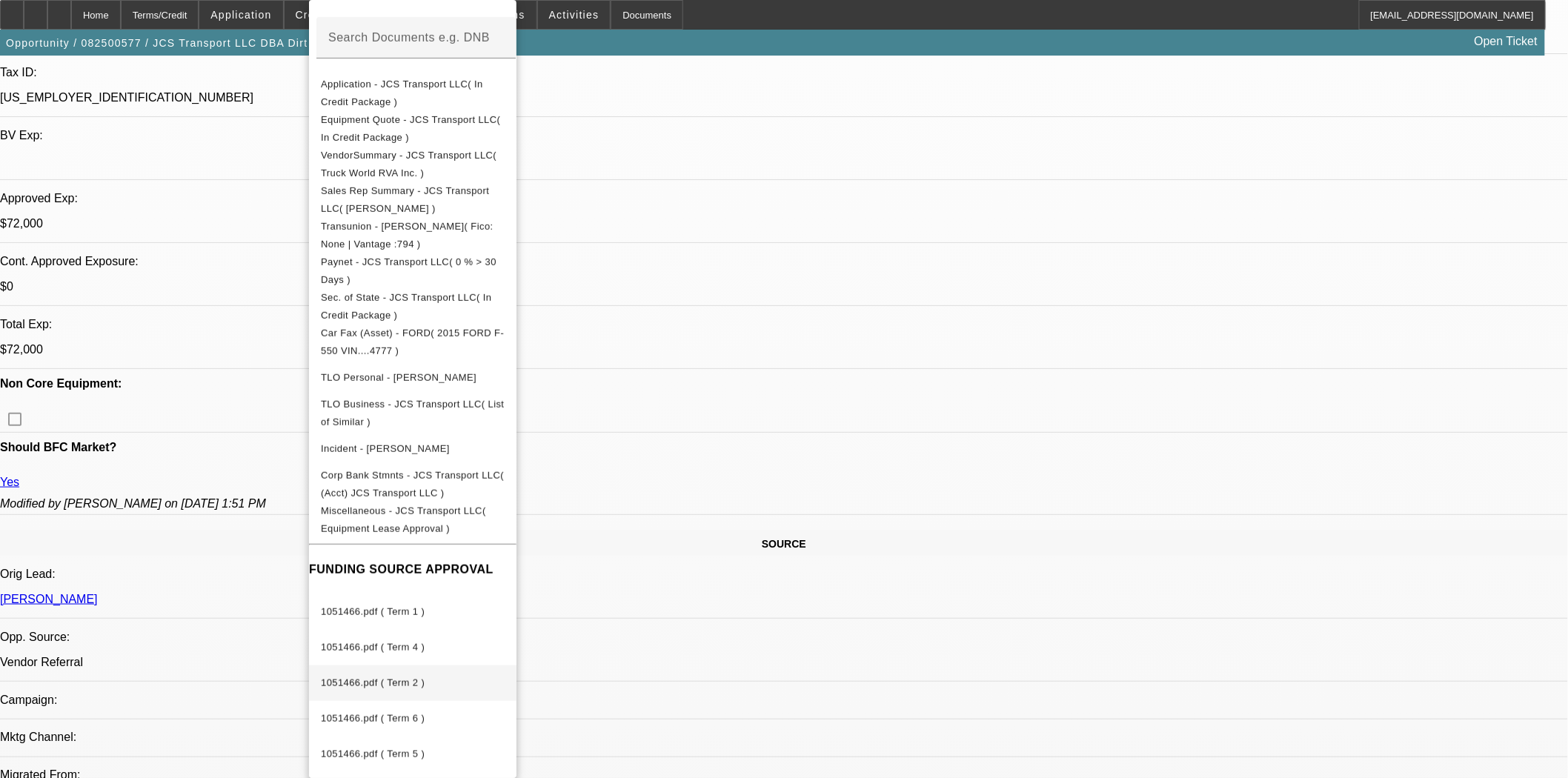
scroll to position [658, 0]
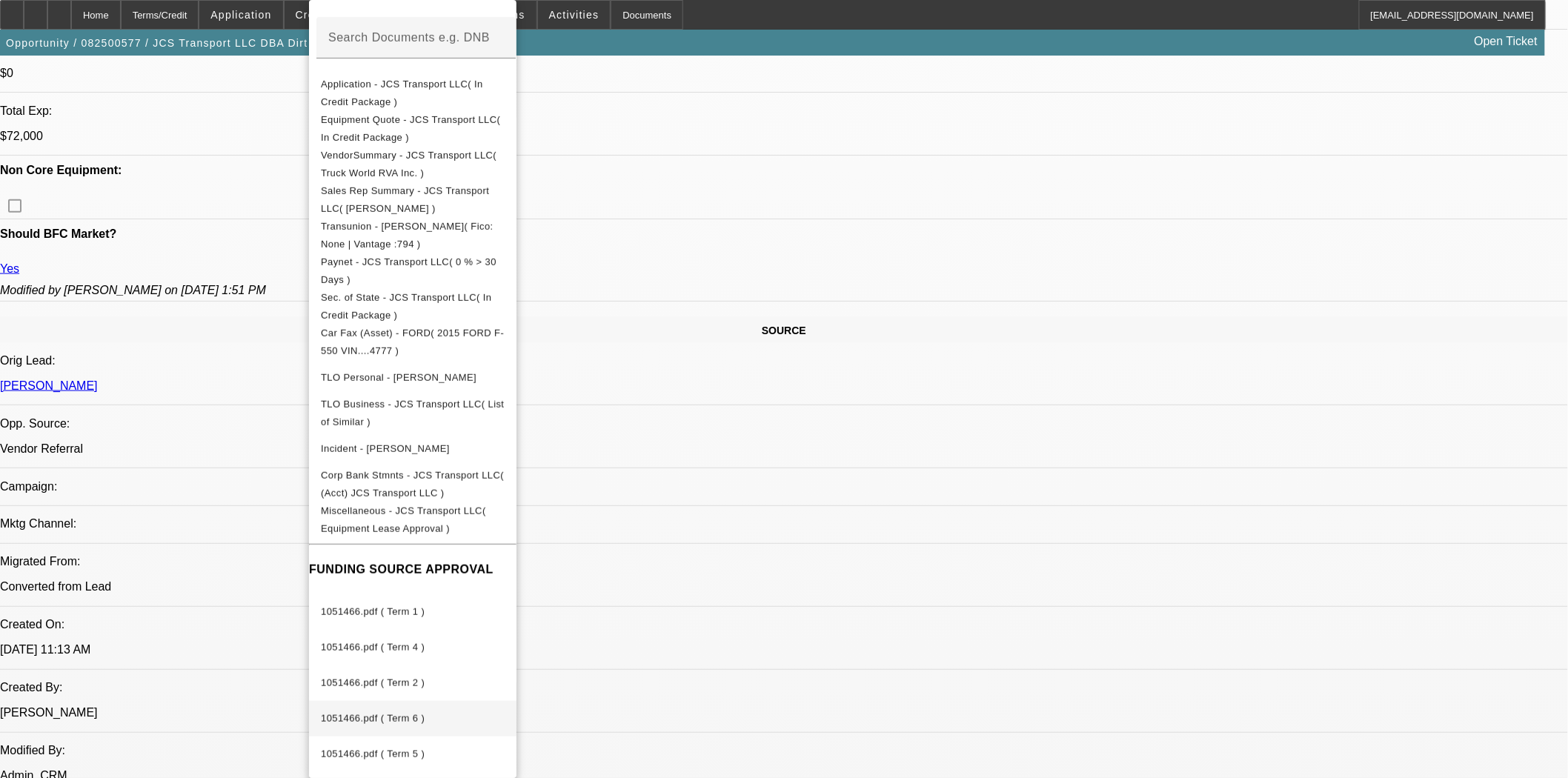
click at [394, 713] on span "1051466.pdf ( Term 6 )" at bounding box center [372, 718] width 104 height 11
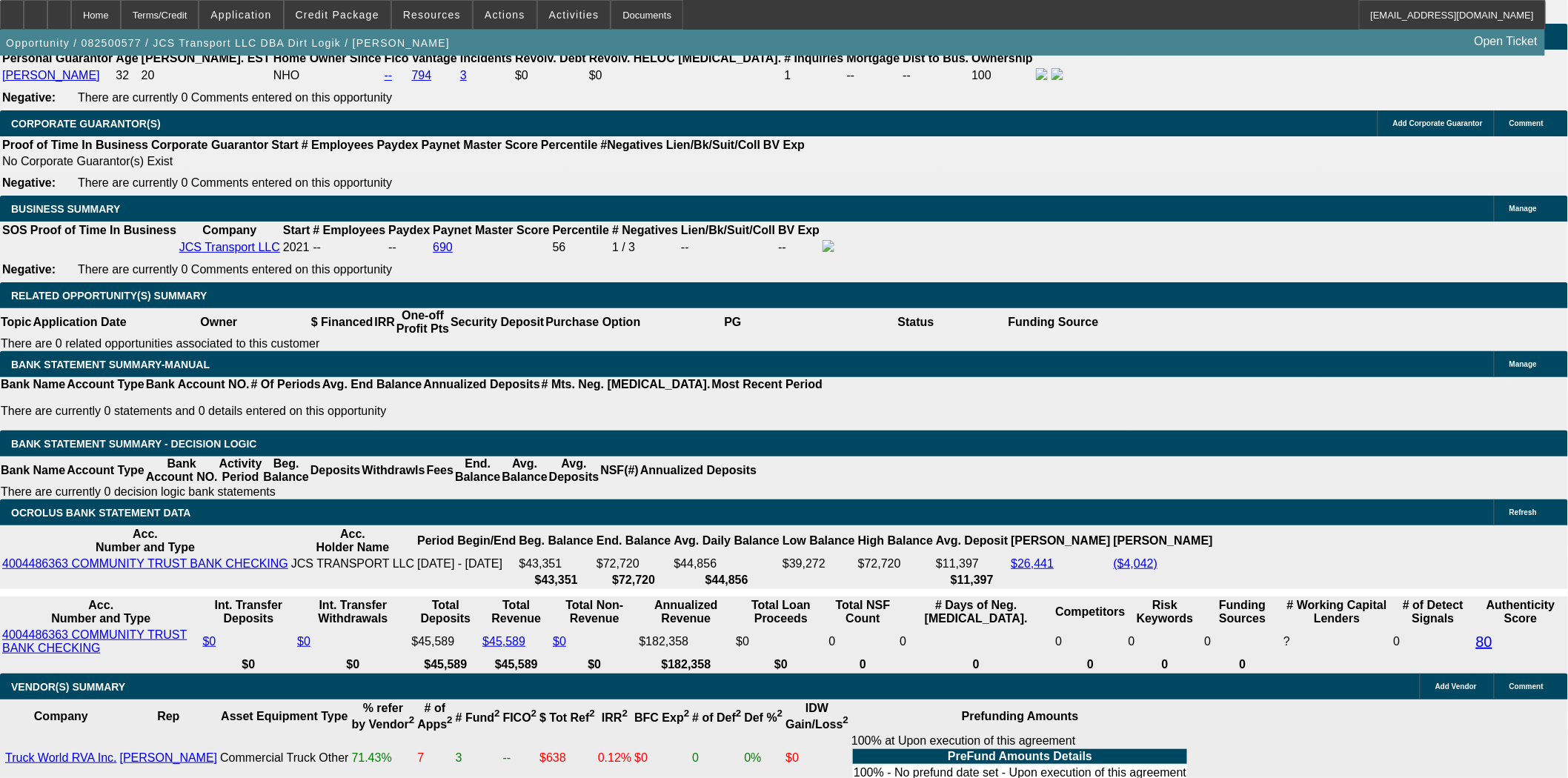
scroll to position [2388, 0]
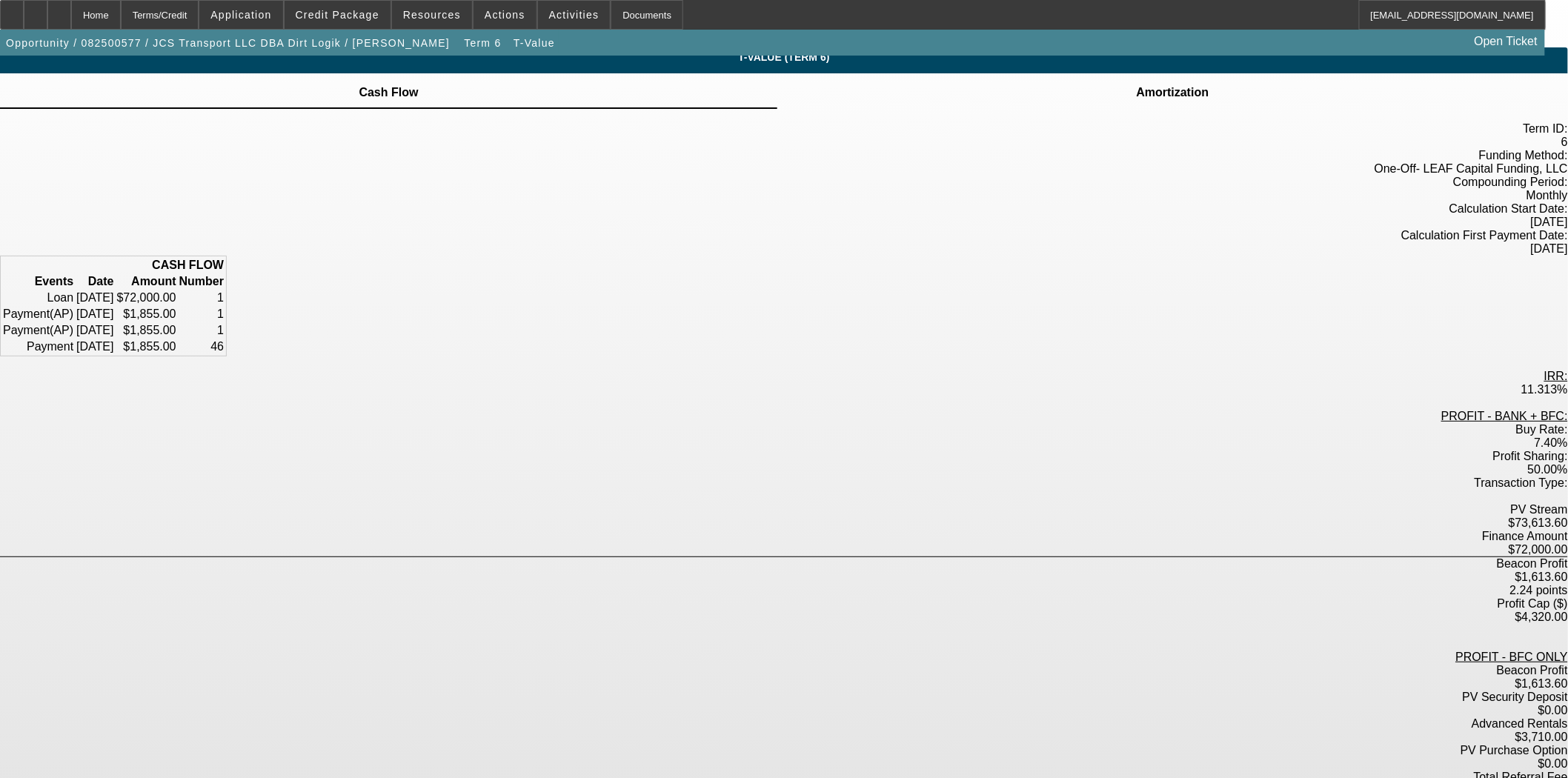
scroll to position [15, 0]
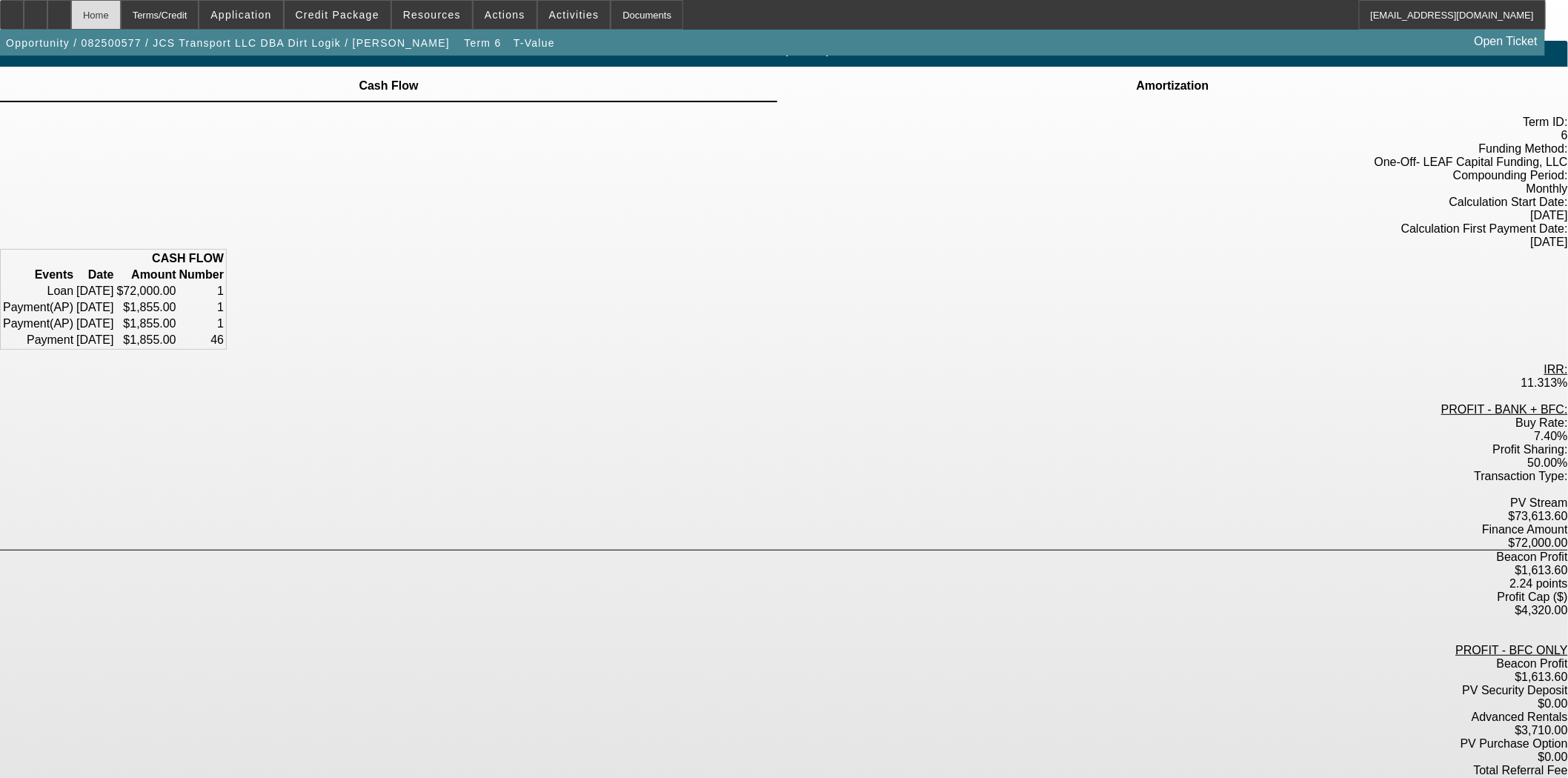
click at [120, 24] on div "Home" at bounding box center [96, 14] width 50 height 29
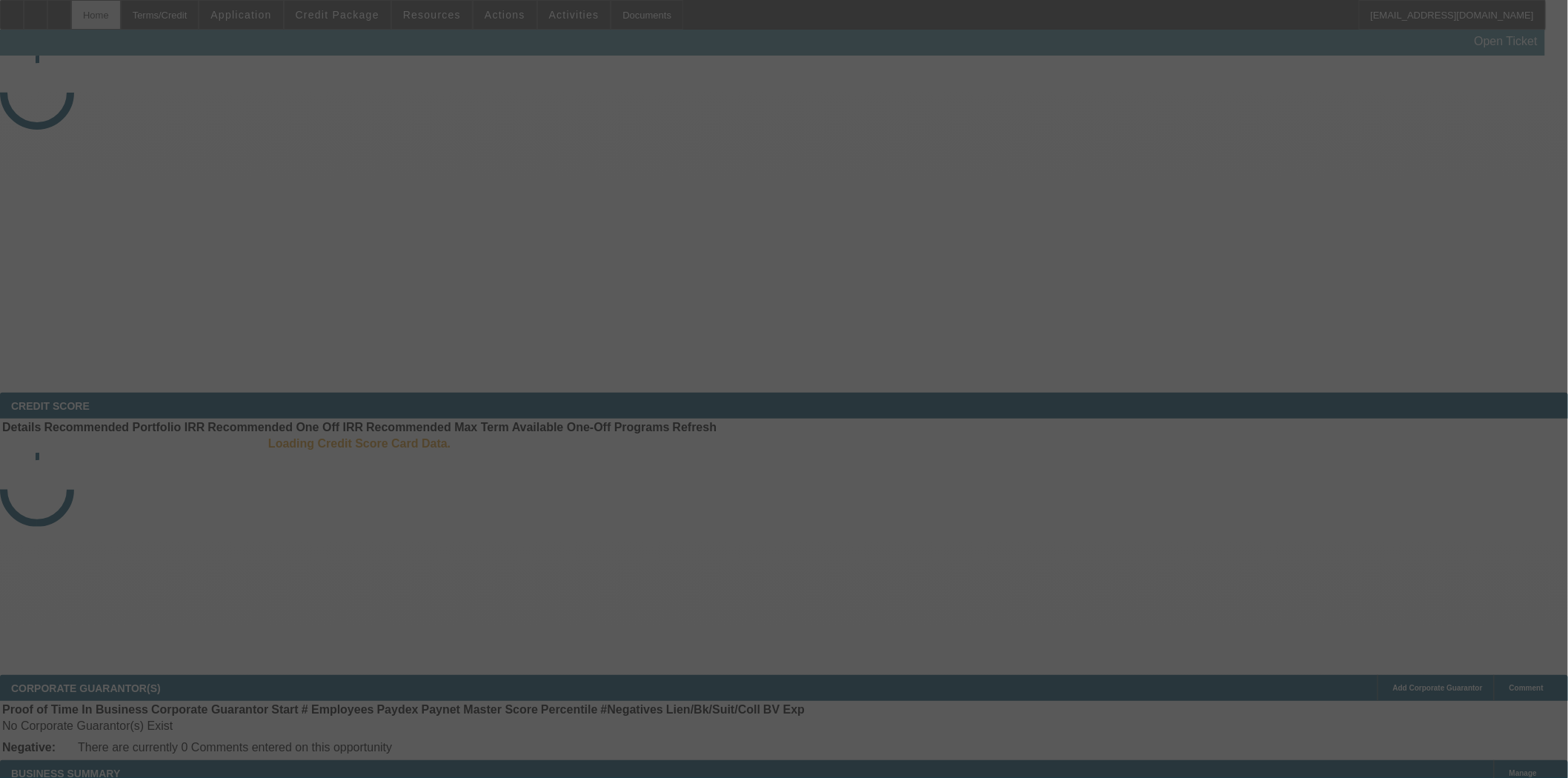
select select "3"
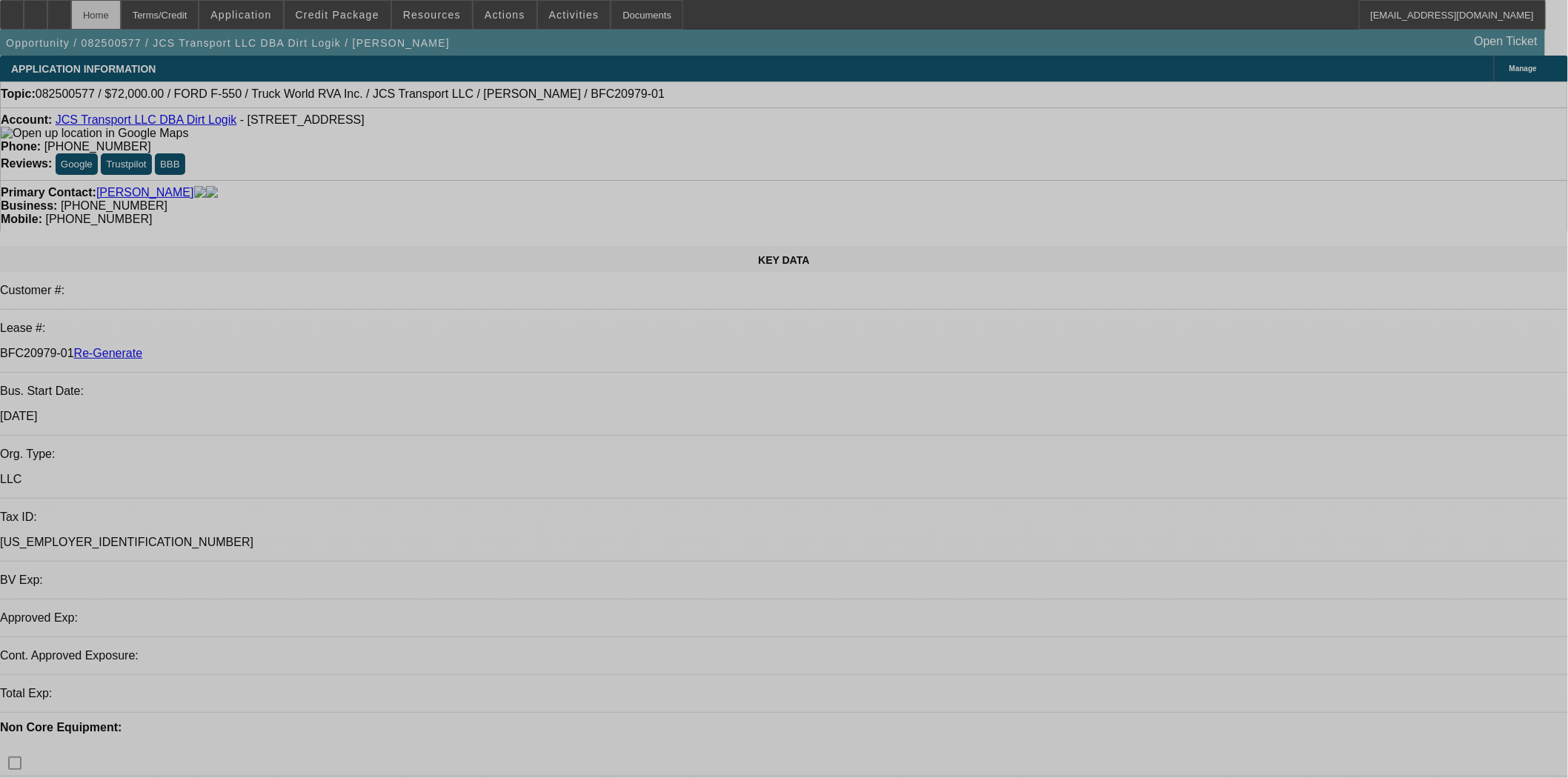
select select "0"
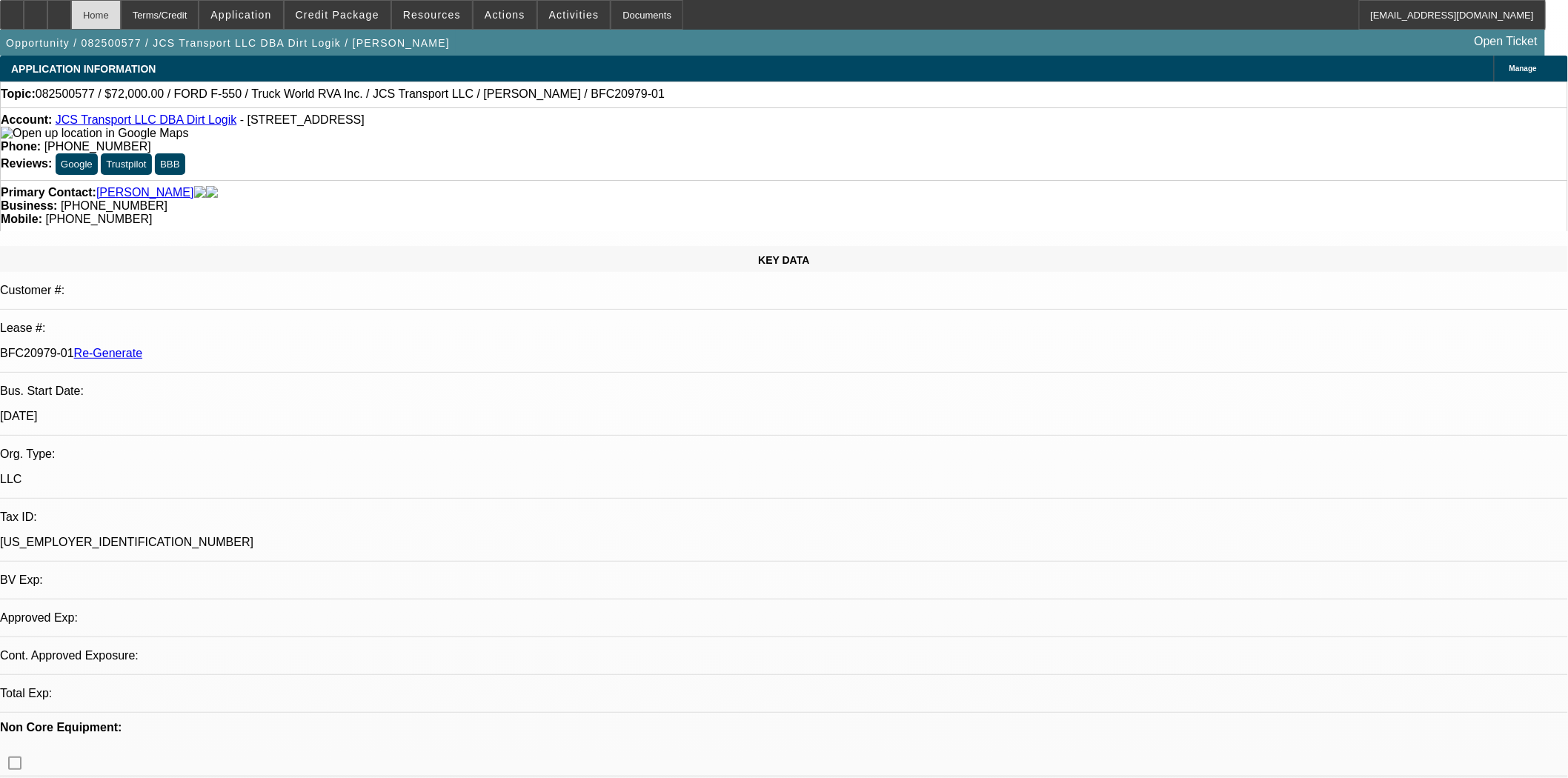
select select "0"
select select "6"
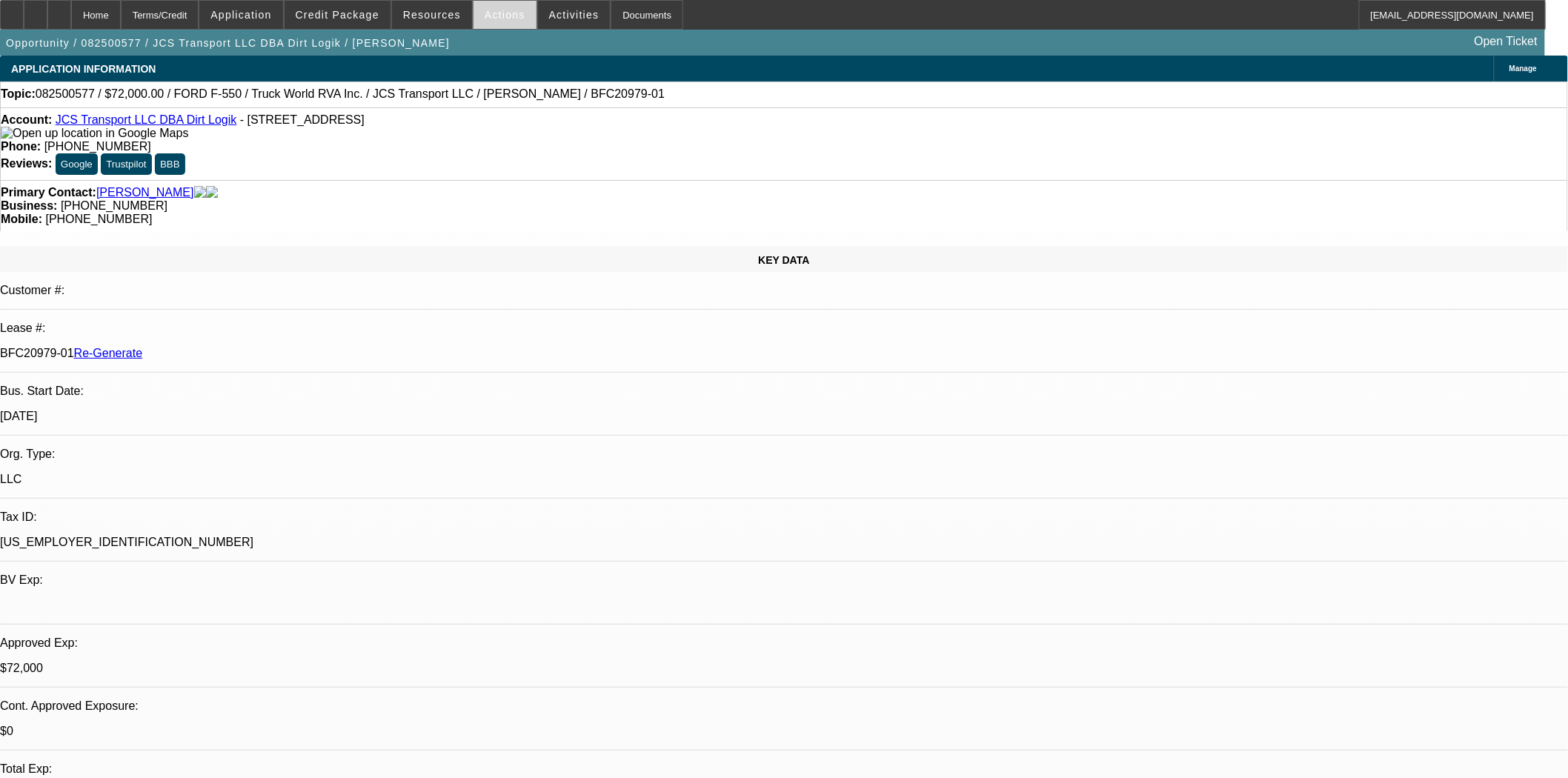
click at [520, 10] on span at bounding box center [504, 14] width 63 height 35
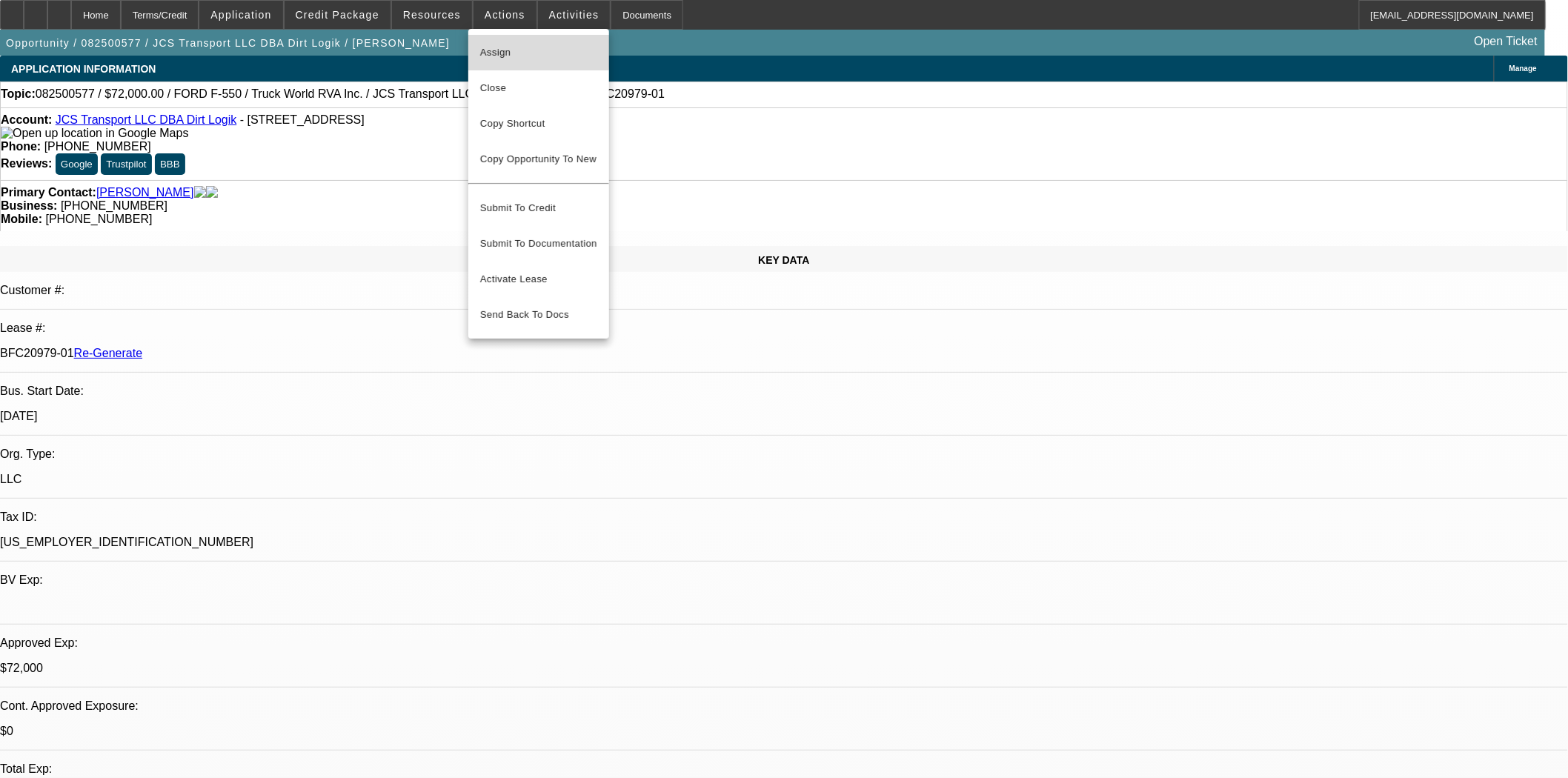
click at [514, 46] on span "Assign" at bounding box center [538, 52] width 117 height 18
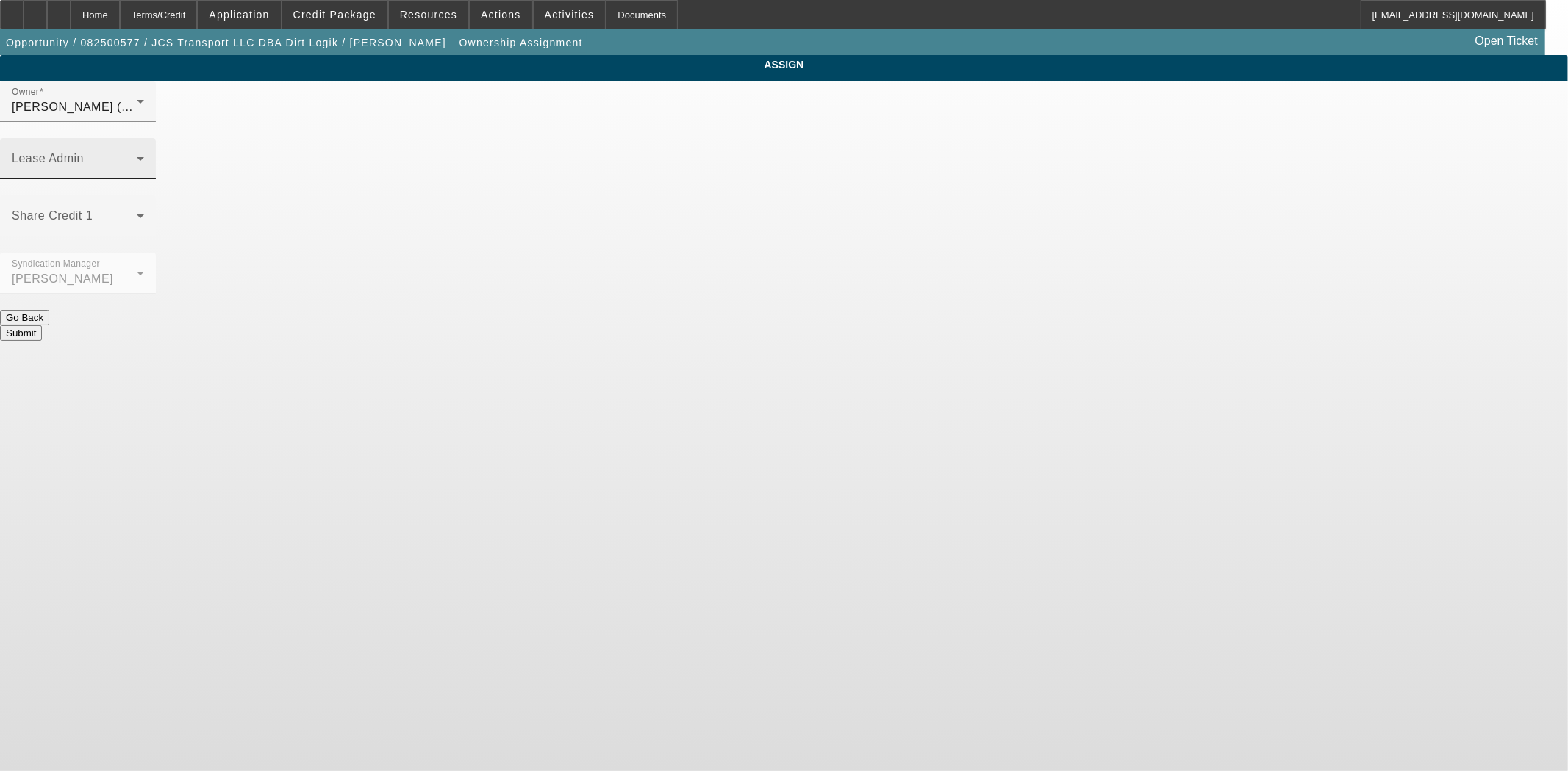
click at [144, 138] on div "Lease Admin" at bounding box center [78, 158] width 132 height 41
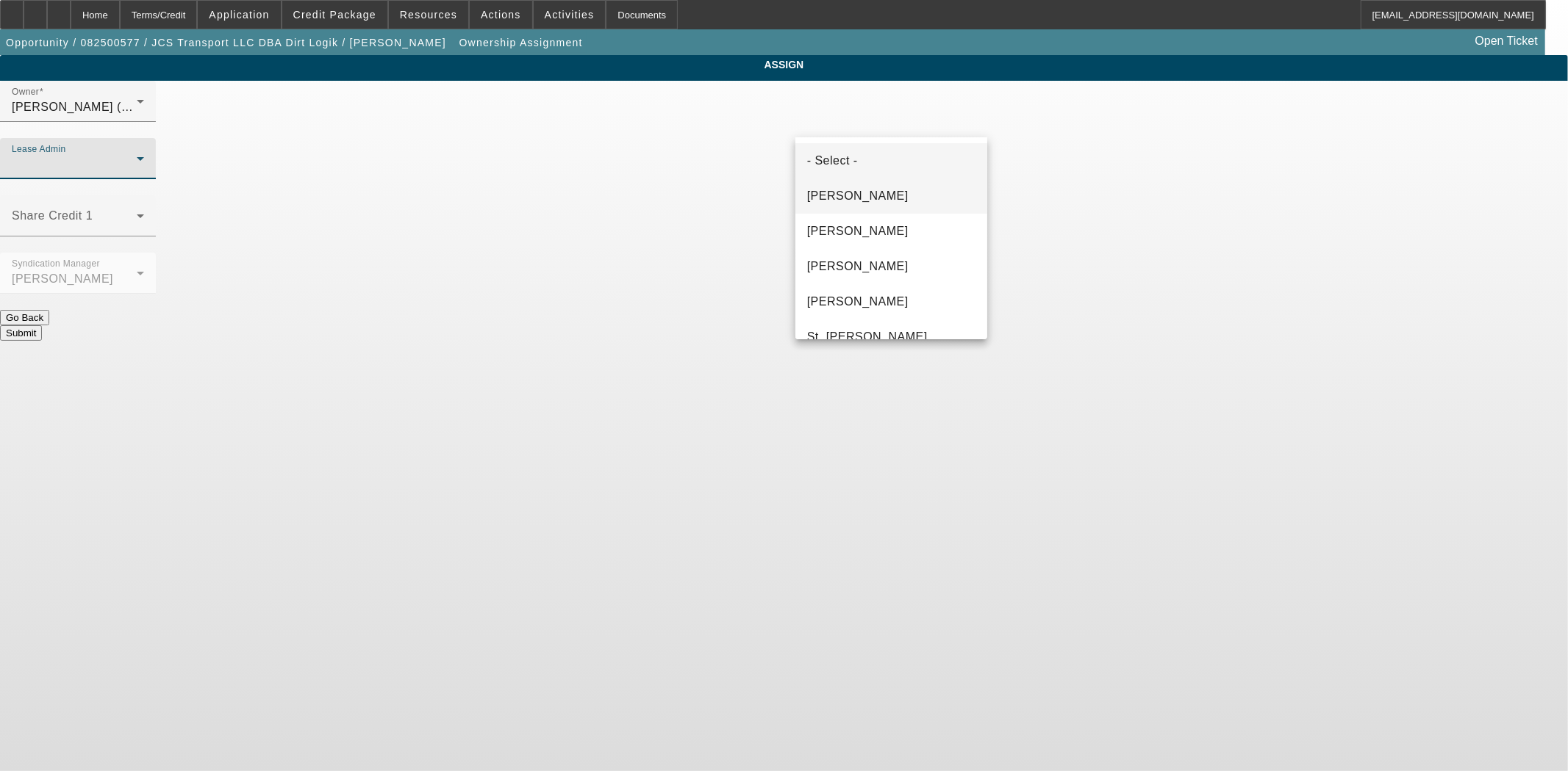
click at [846, 194] on span "[PERSON_NAME]" at bounding box center [857, 195] width 101 height 18
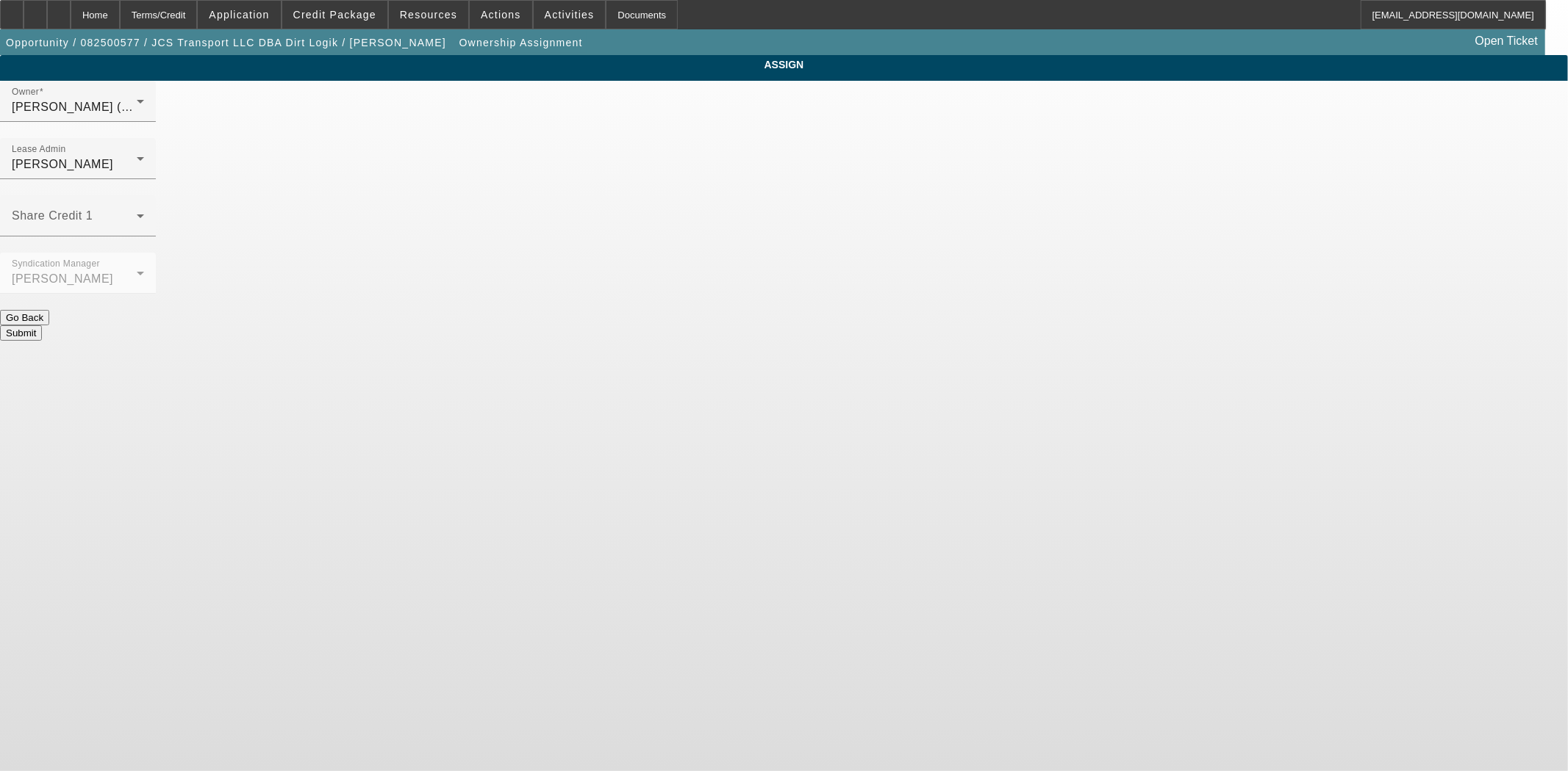
click at [42, 325] on button "Submit" at bounding box center [21, 333] width 42 height 15
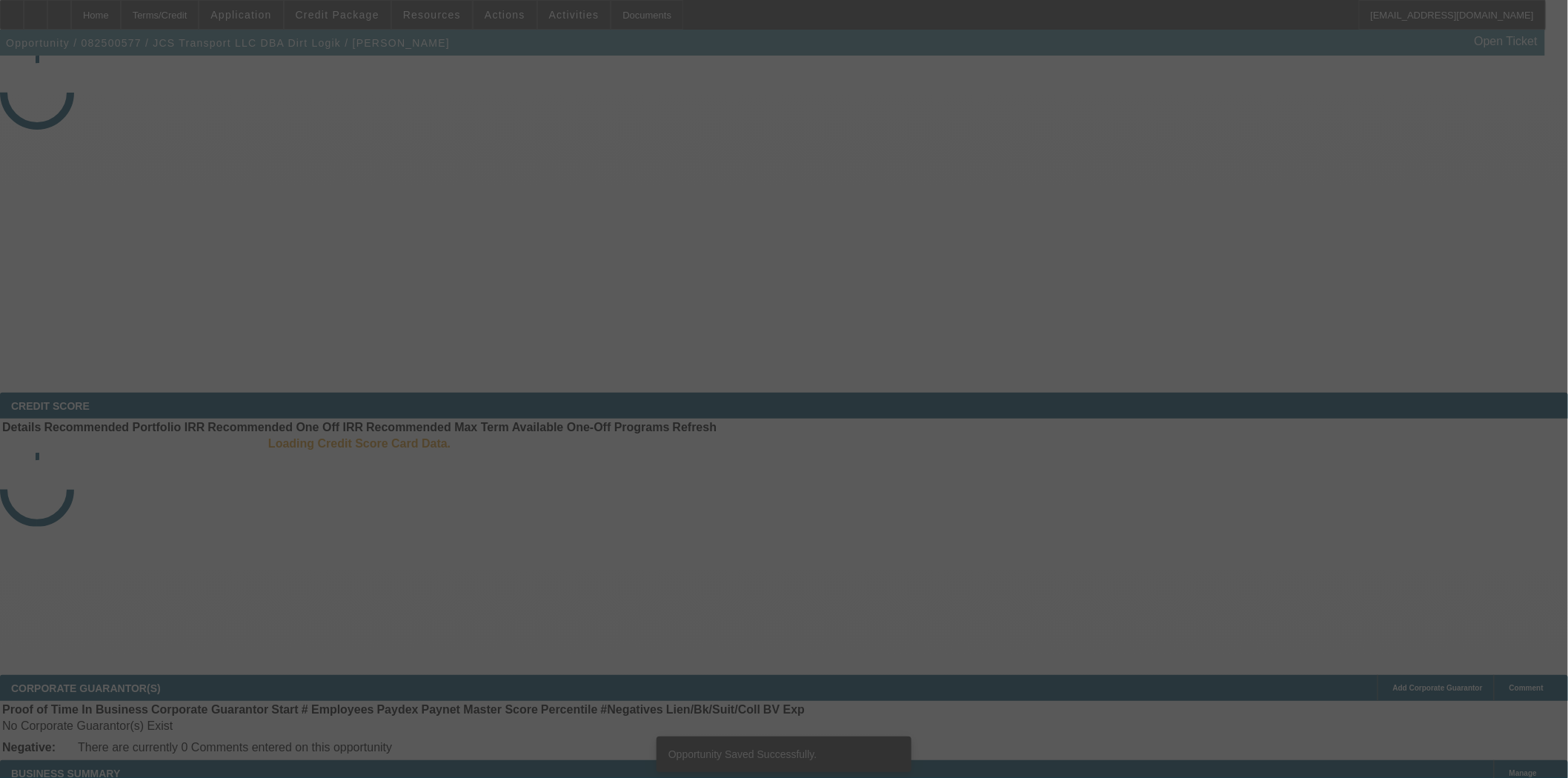
select select "3"
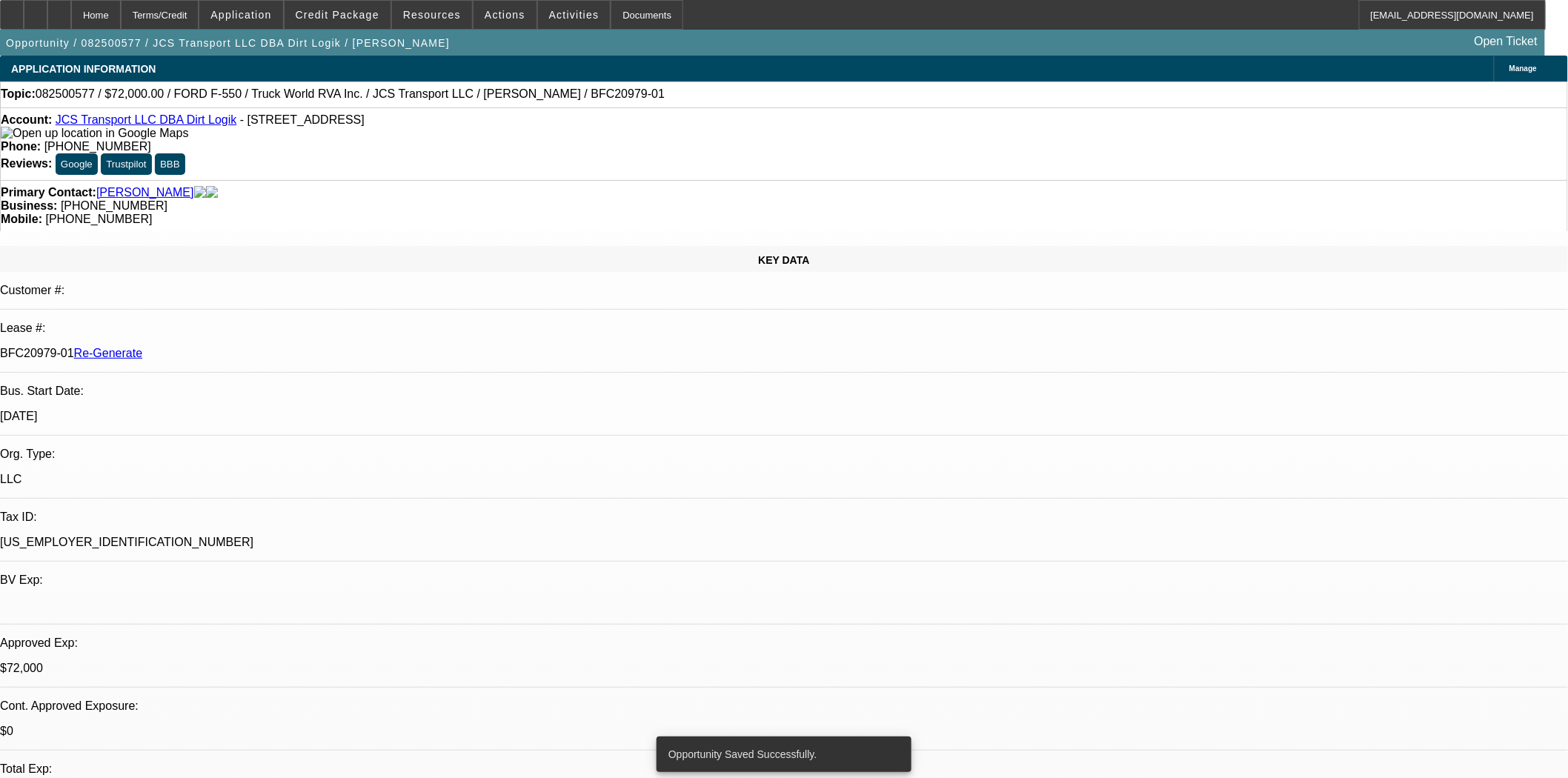
select select "0"
select select "6"
click at [618, 19] on div "Documents" at bounding box center [646, 14] width 72 height 29
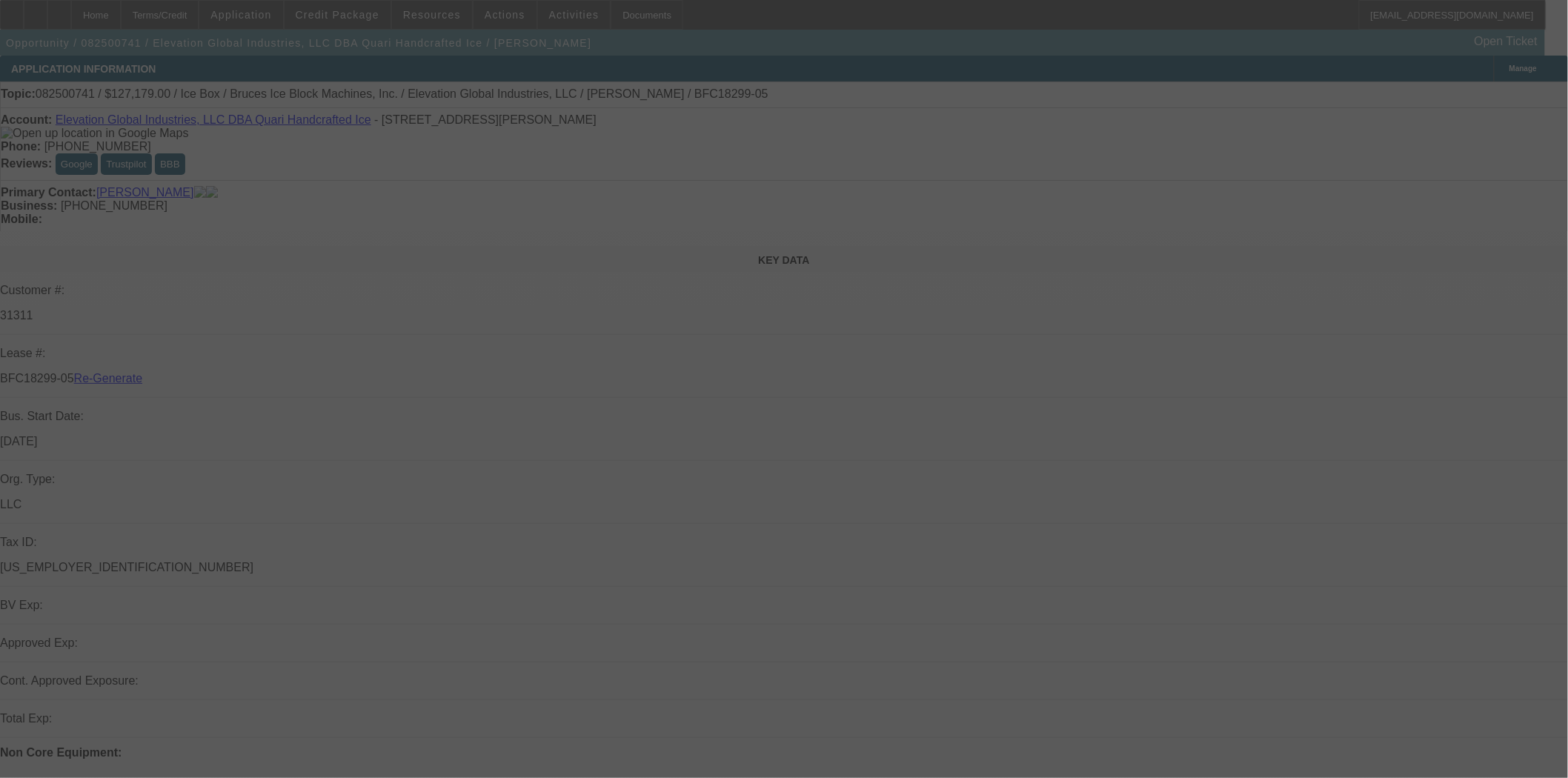
select select "3"
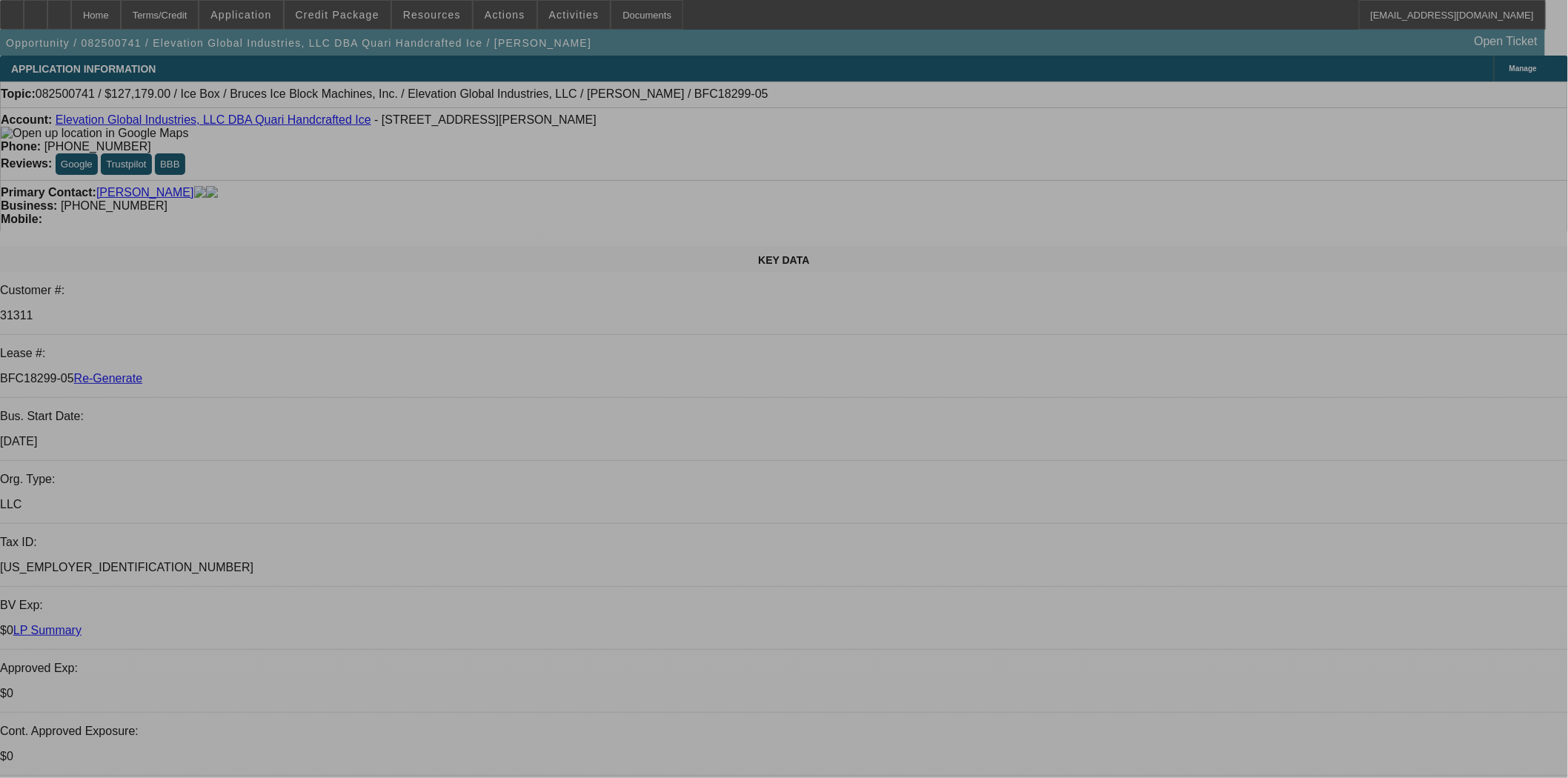
select select "0"
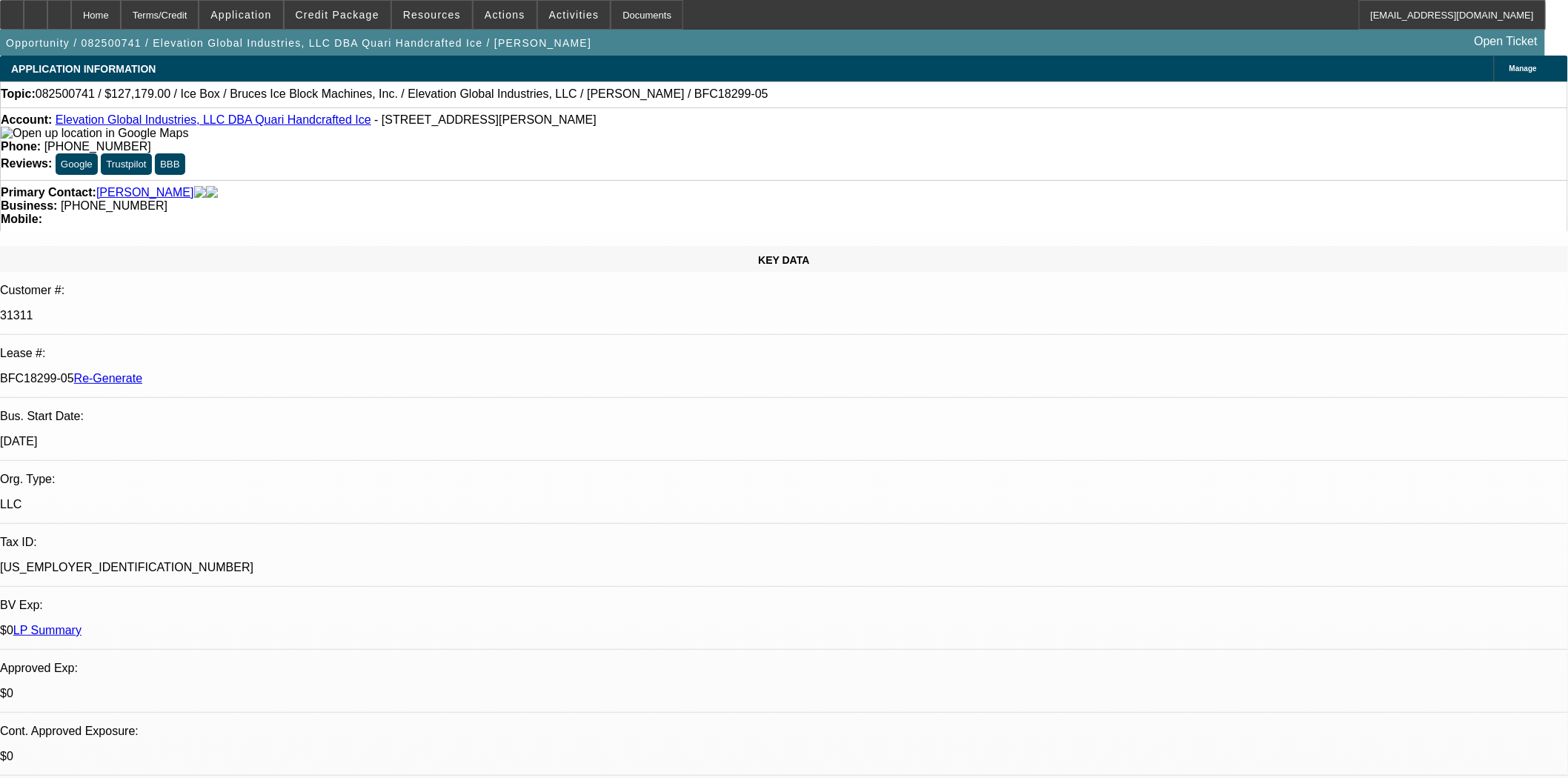
select select "0"
select select "6"
click at [326, 15] on span "Credit Package" at bounding box center [337, 15] width 83 height 12
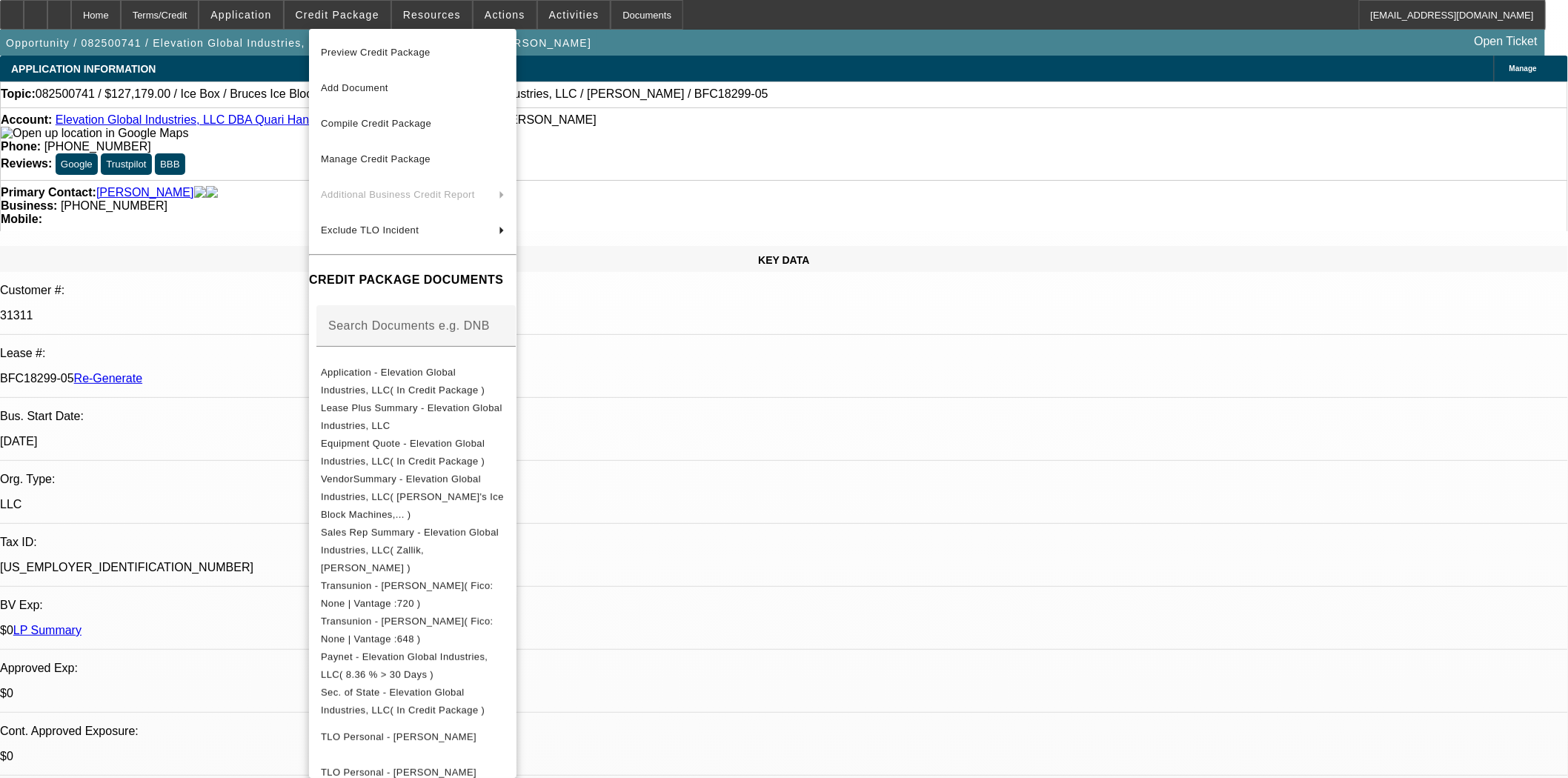
click at [350, 54] on span "Preview Credit Package" at bounding box center [375, 51] width 109 height 11
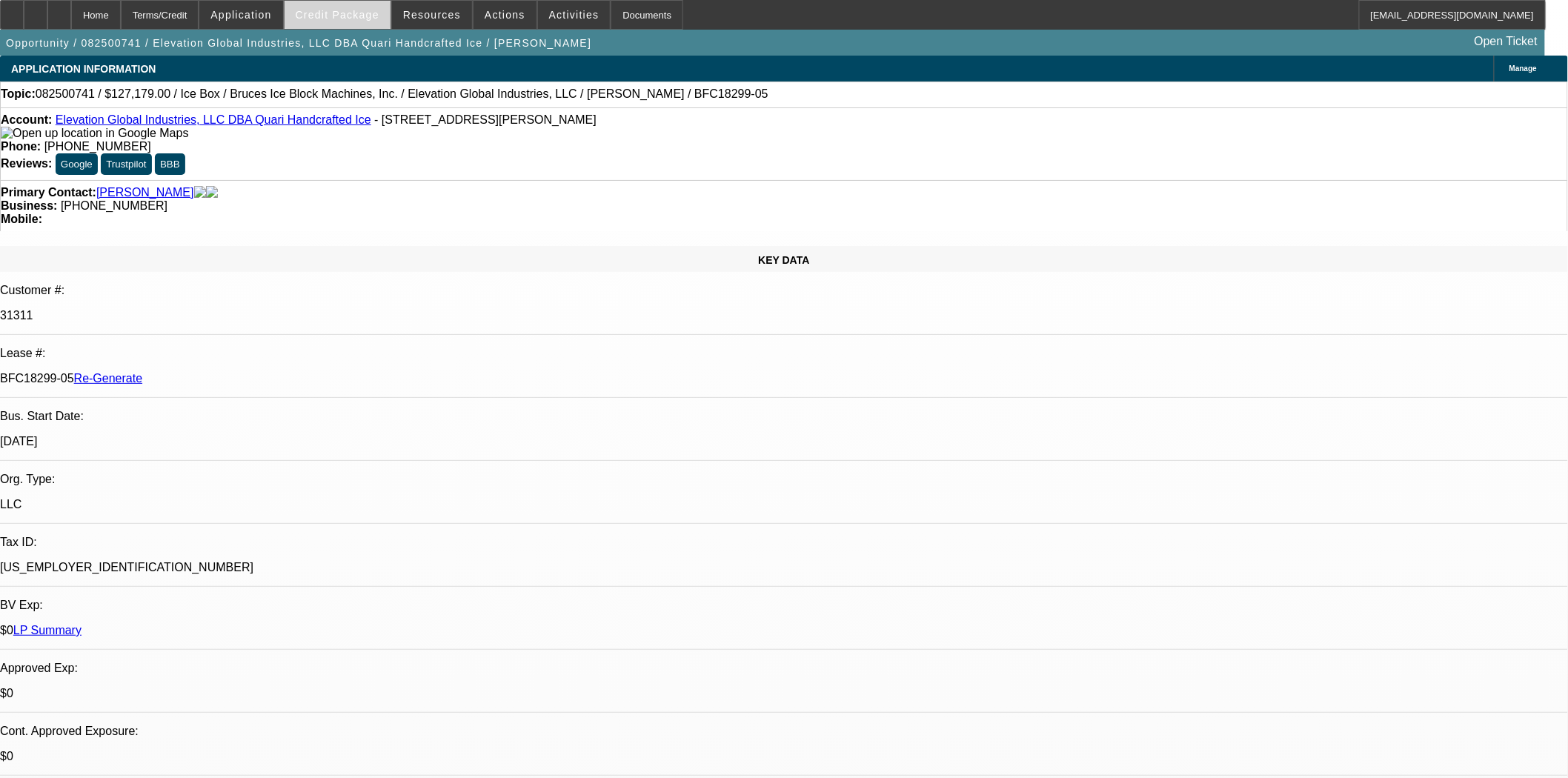
click at [375, 5] on span at bounding box center [338, 14] width 106 height 35
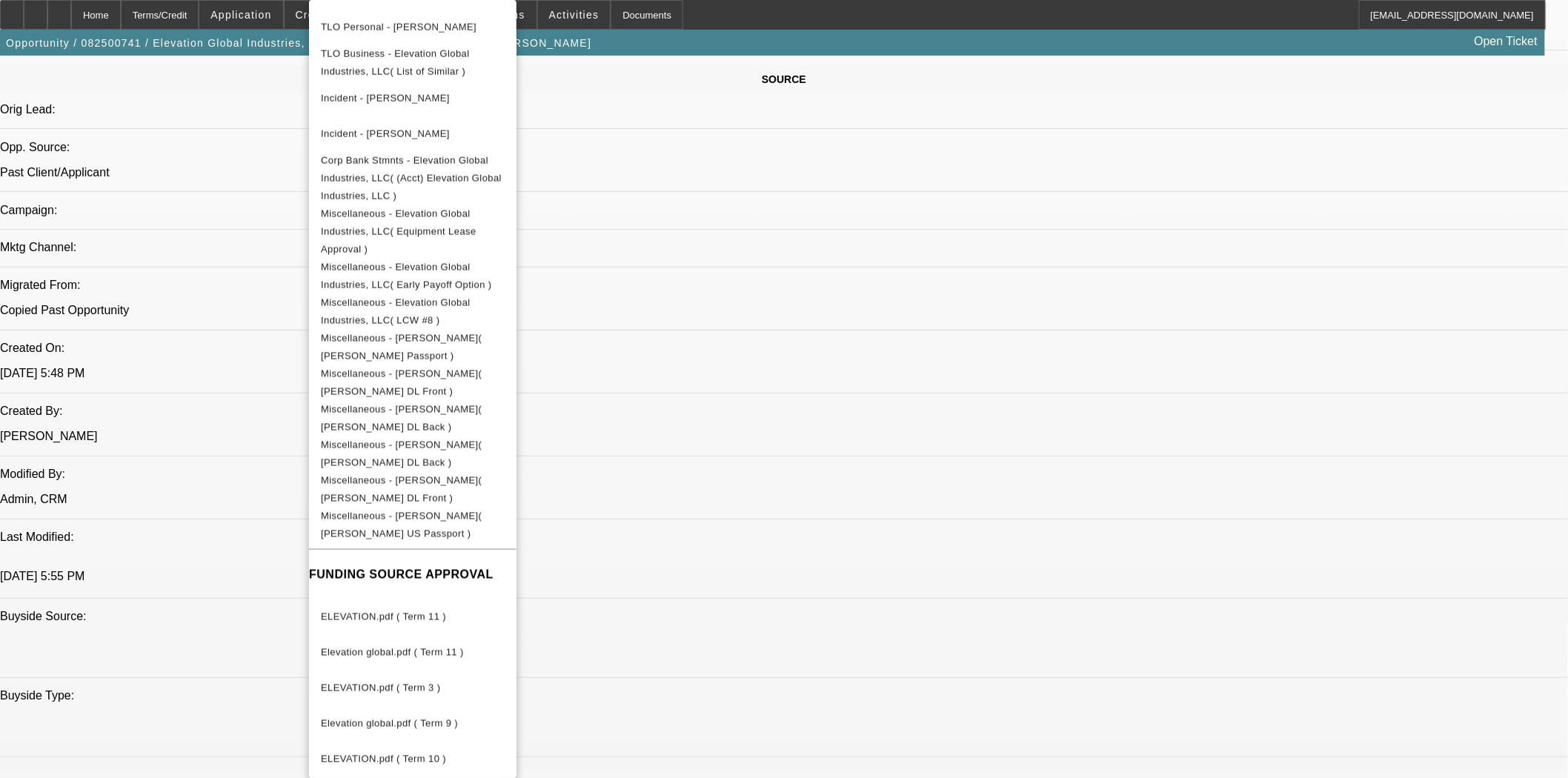
scroll to position [1070, 0]
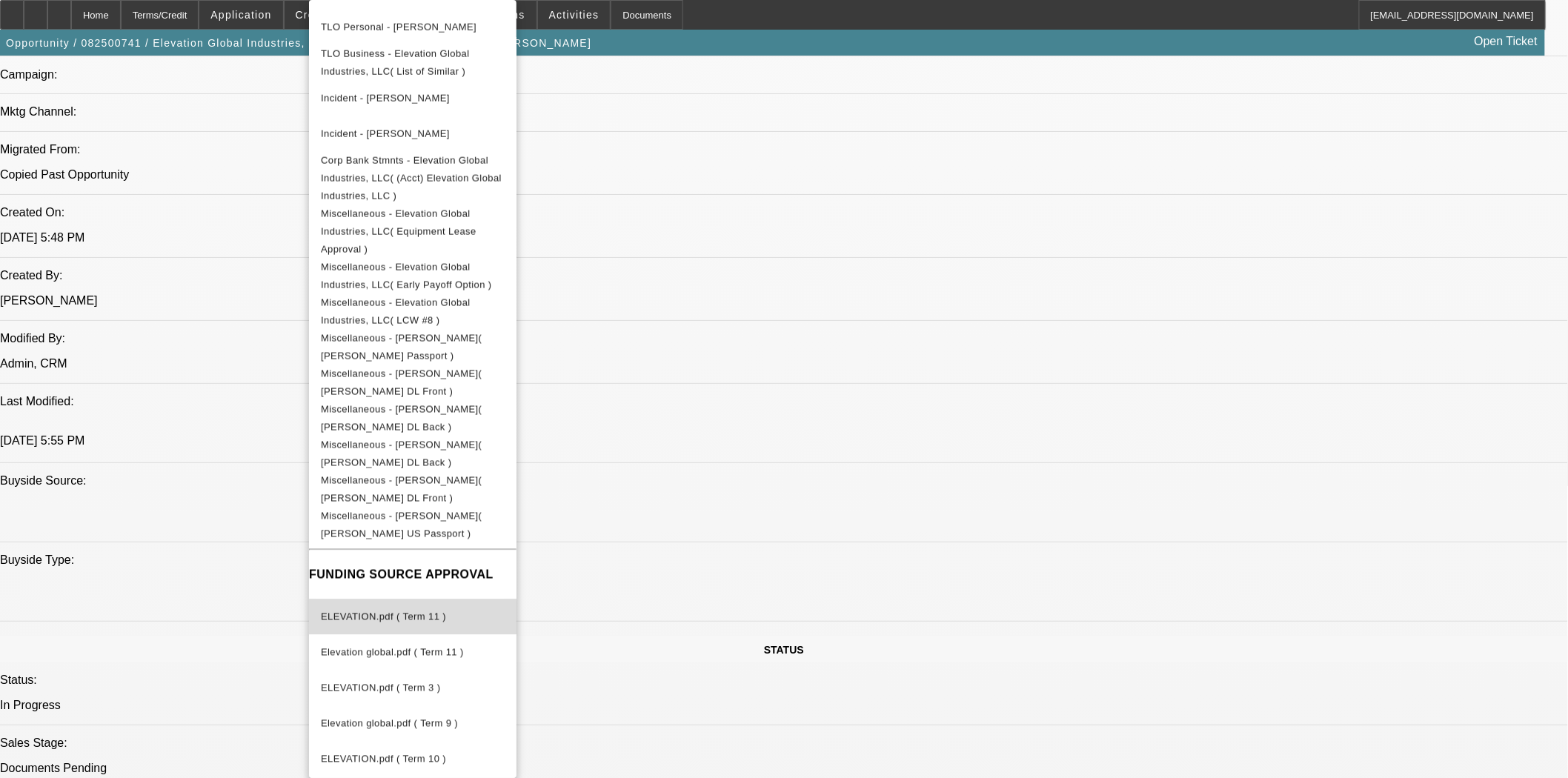
click at [416, 611] on span "ELEVATION.pdf ( Term 11 )" at bounding box center [383, 616] width 125 height 11
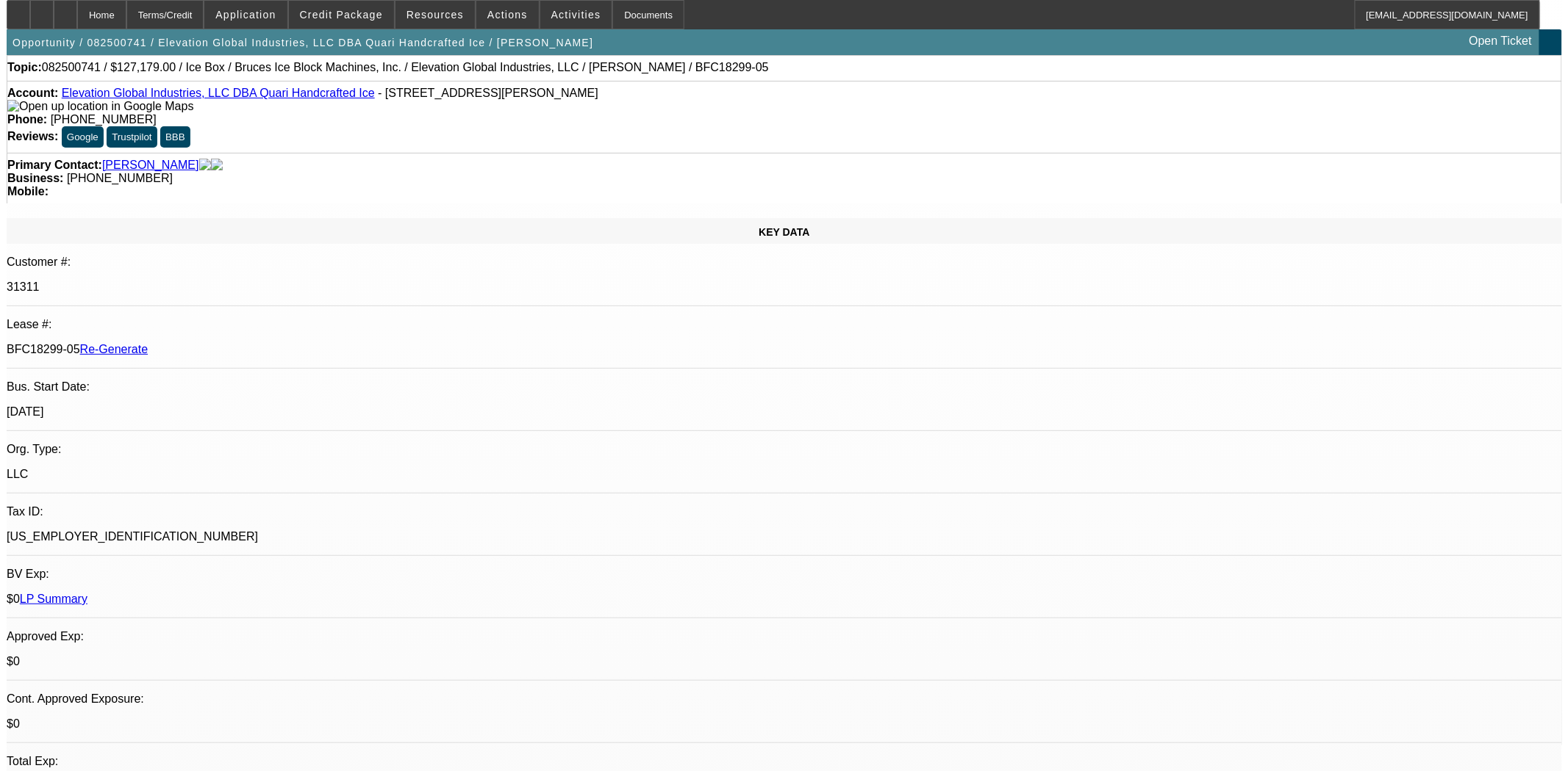
scroll to position [0, 0]
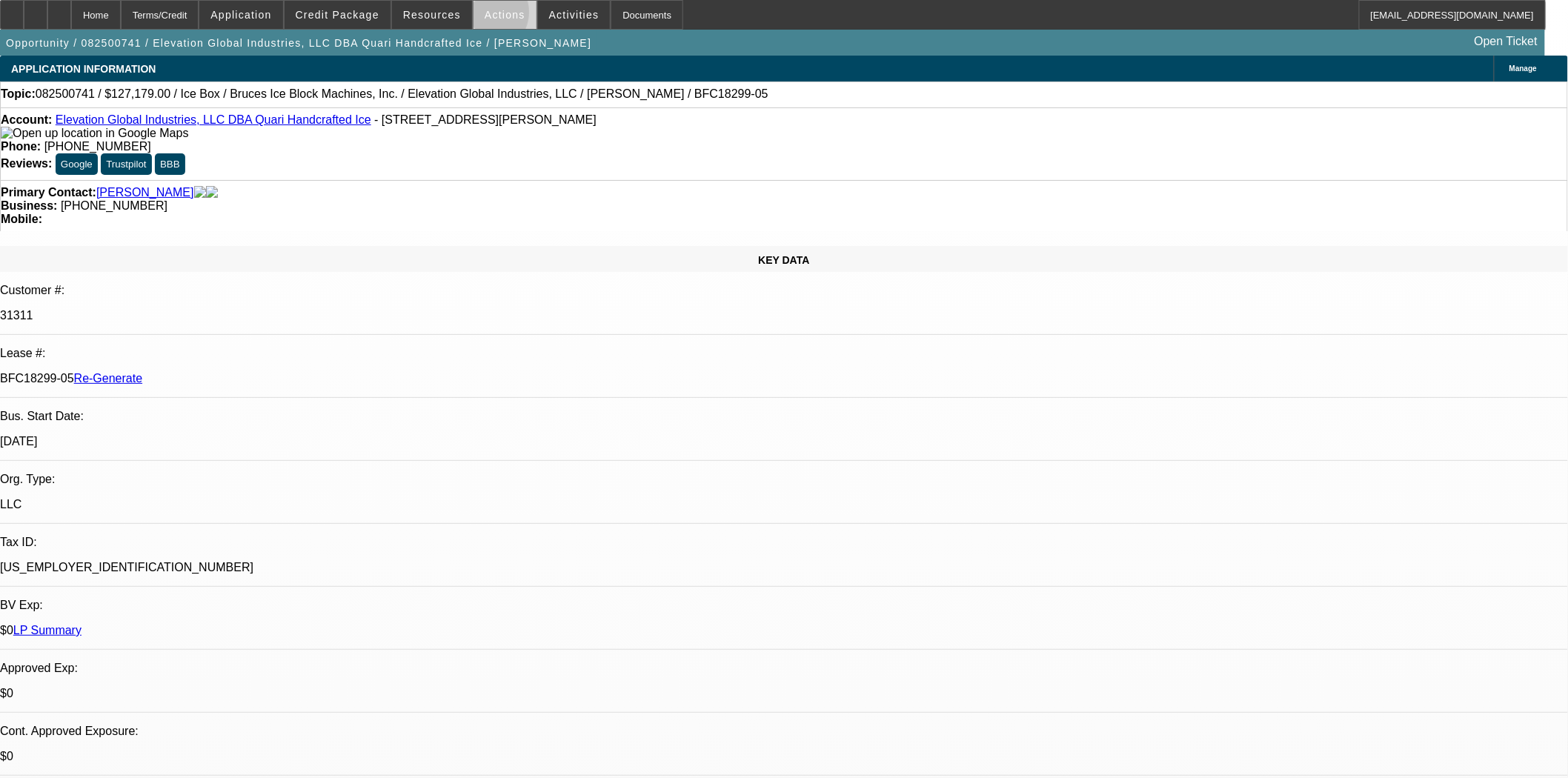
click at [485, 15] on span "Actions" at bounding box center [505, 15] width 40 height 12
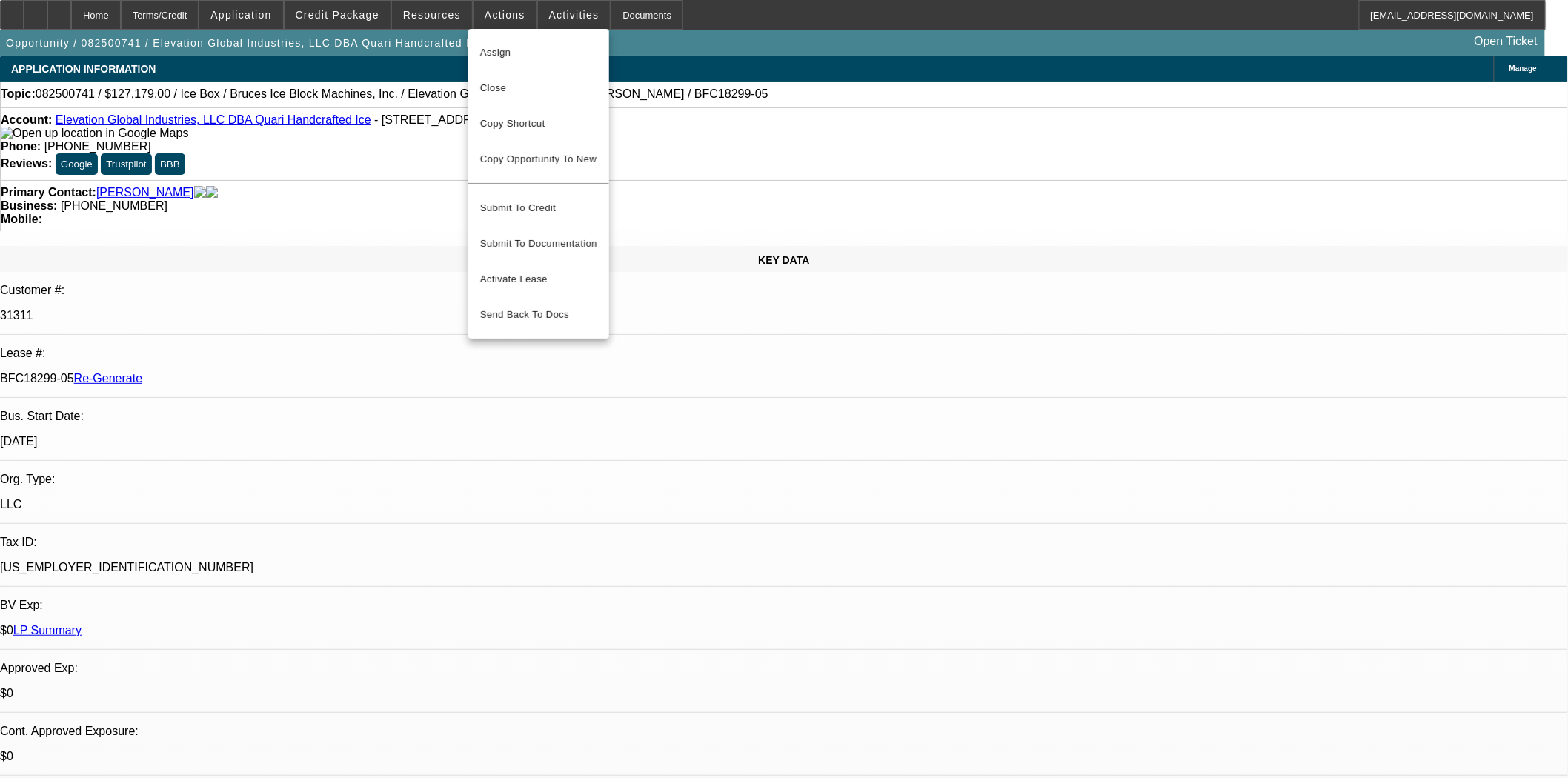
click at [493, 46] on span "Assign" at bounding box center [538, 52] width 117 height 18
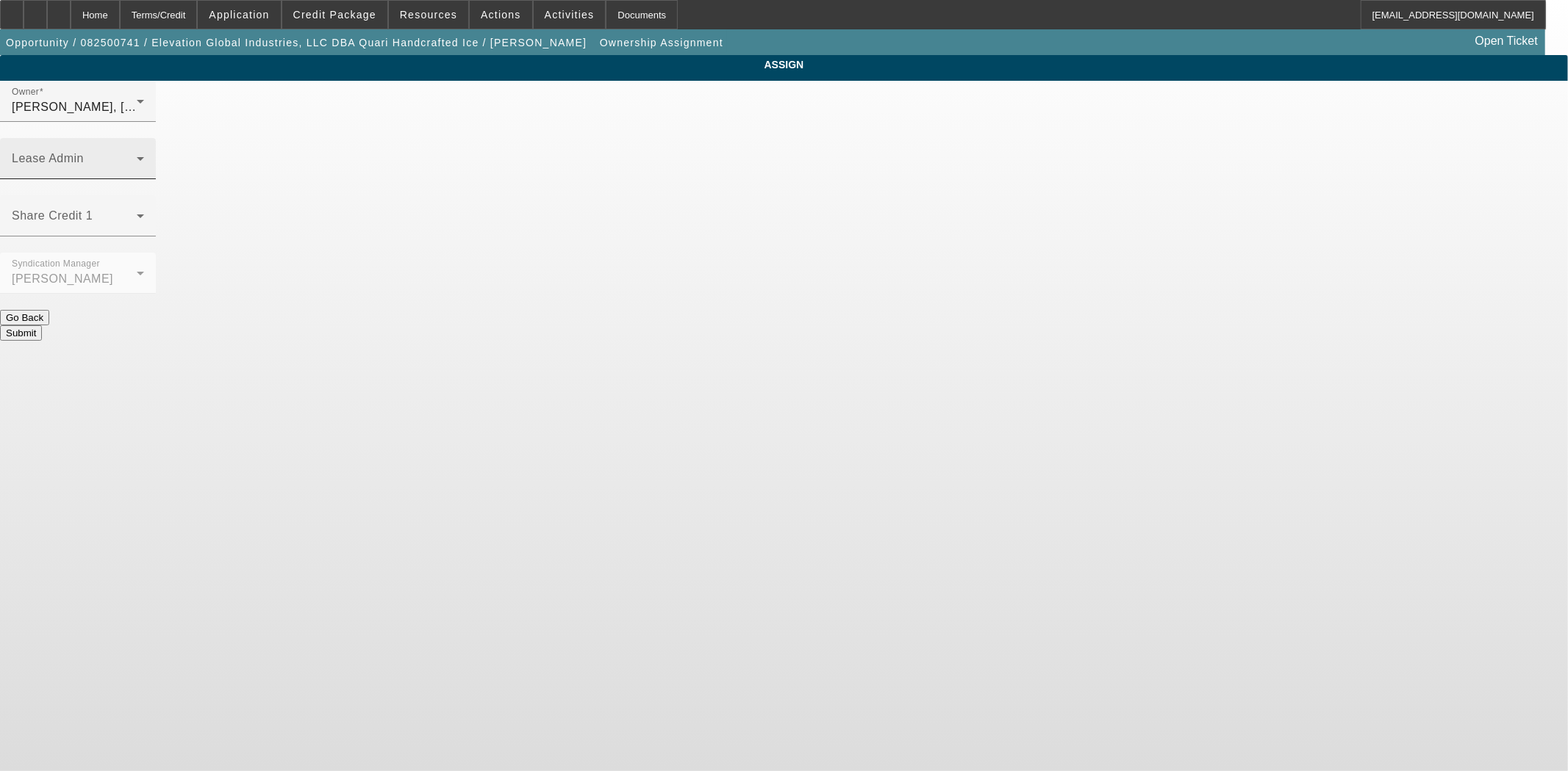
click at [144, 138] on div "Lease Admin" at bounding box center [78, 158] width 132 height 41
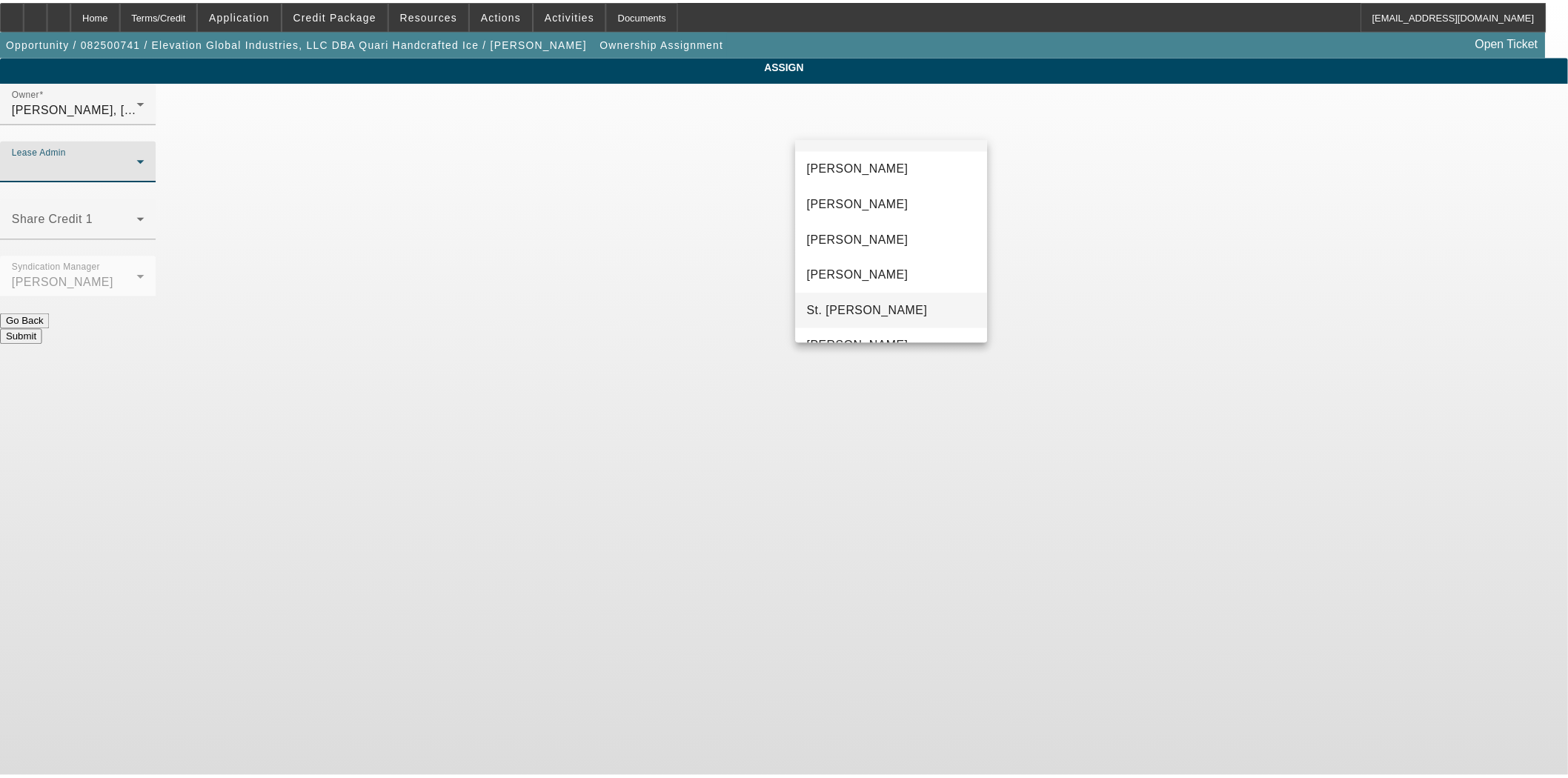
scroll to position [56, 0]
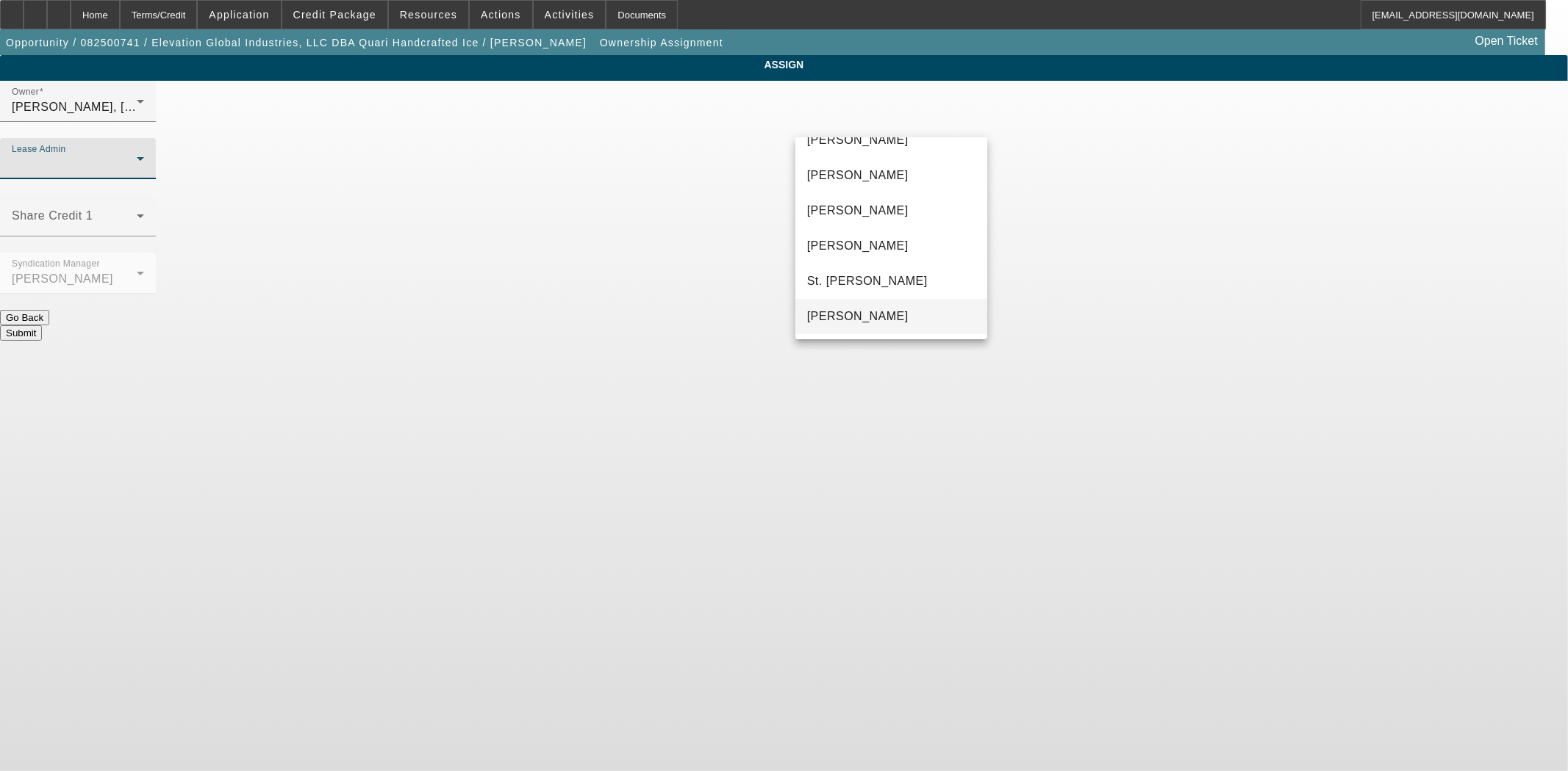
click at [883, 309] on span "[PERSON_NAME]" at bounding box center [857, 316] width 101 height 18
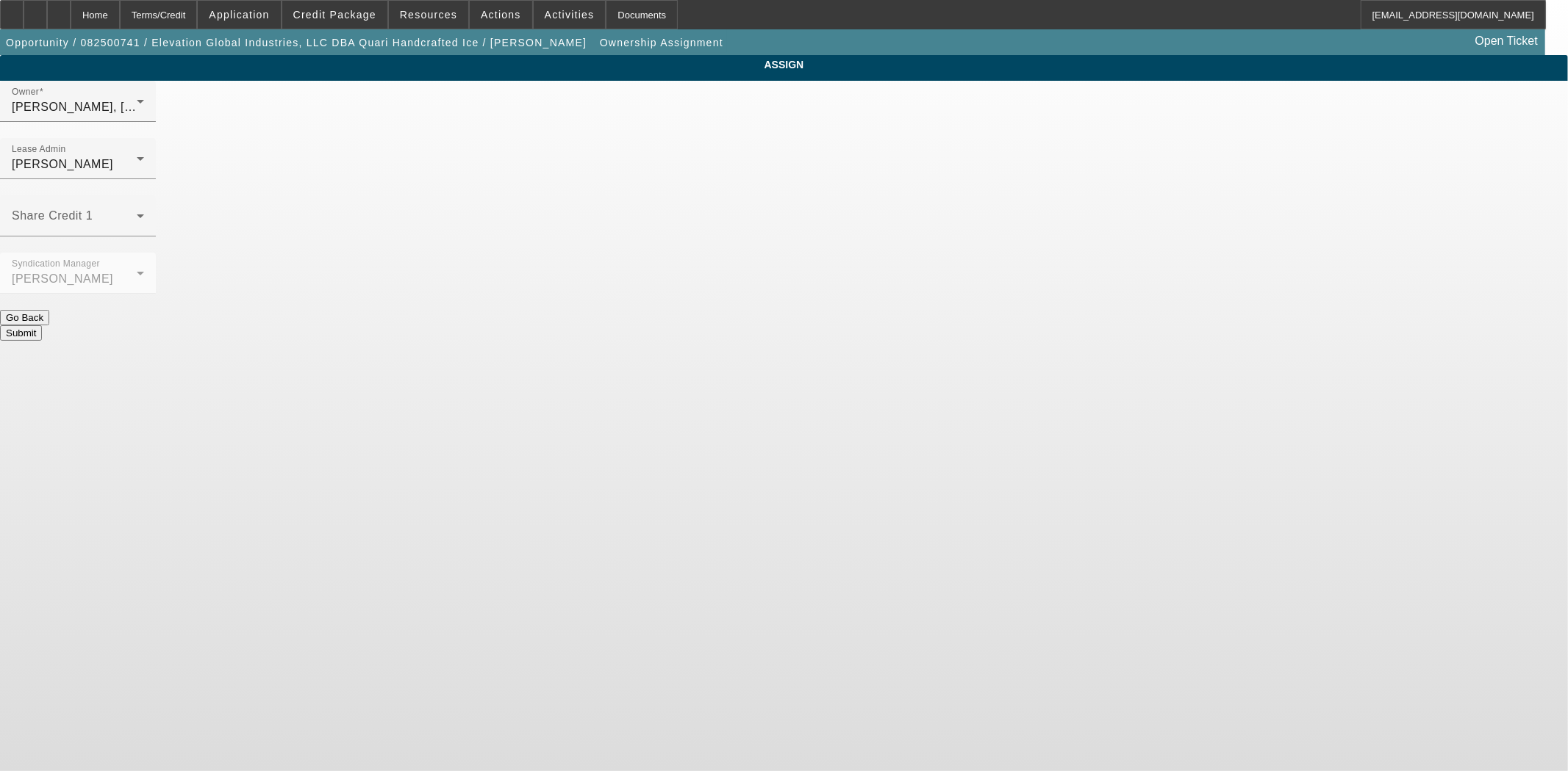
click at [42, 325] on button "Submit" at bounding box center [21, 333] width 42 height 15
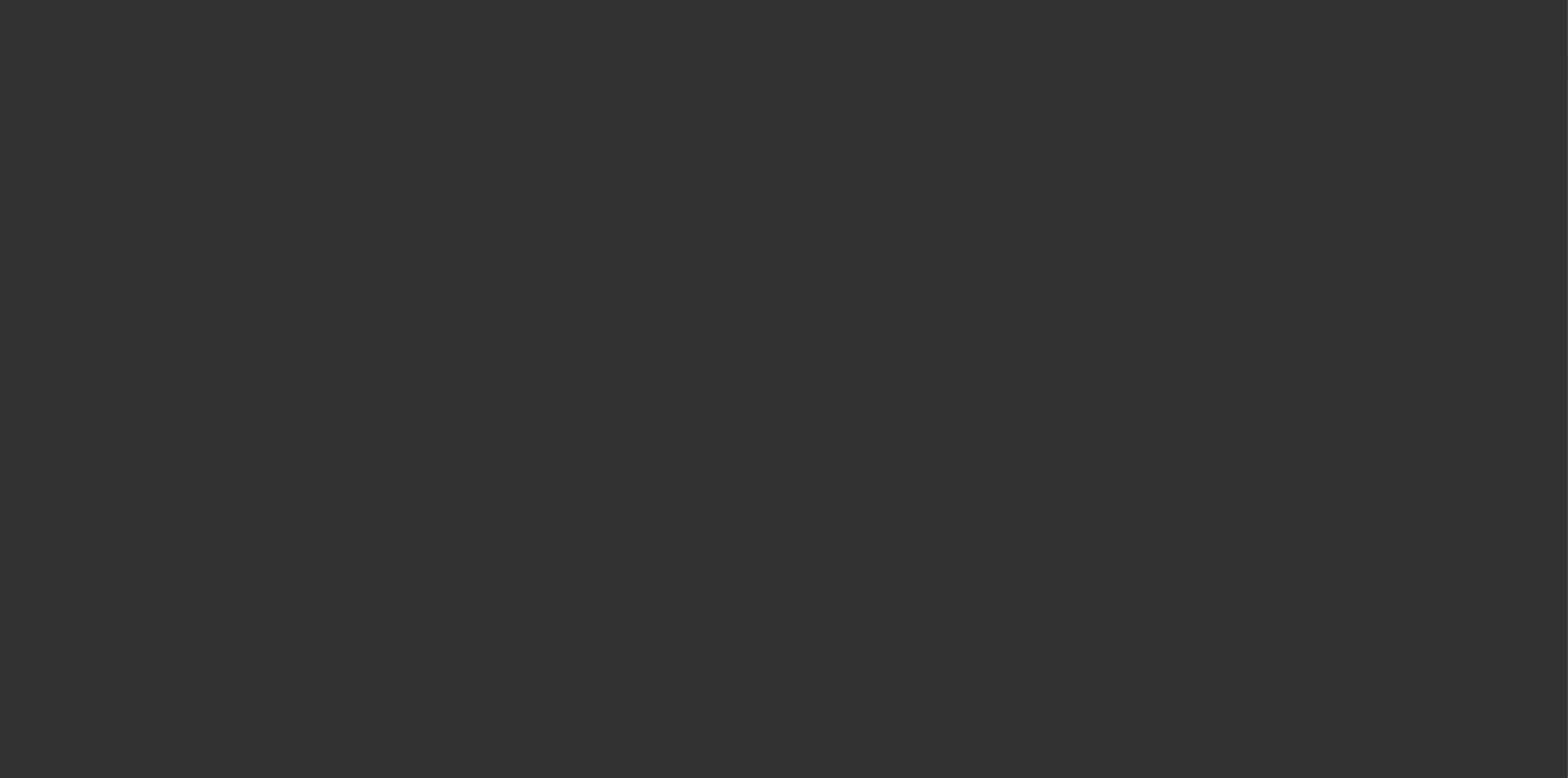
select select "3"
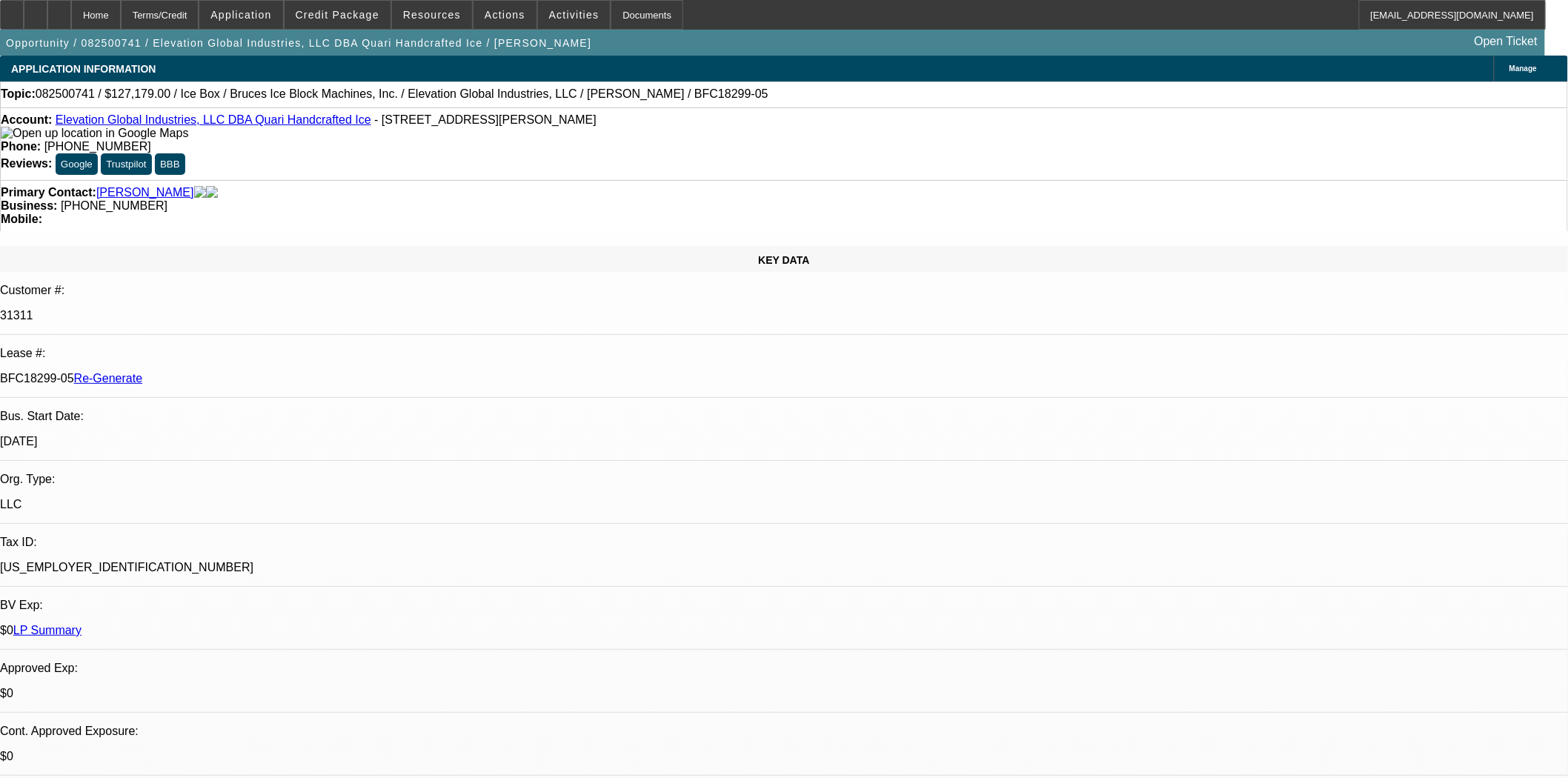
select select "0"
select select "6"
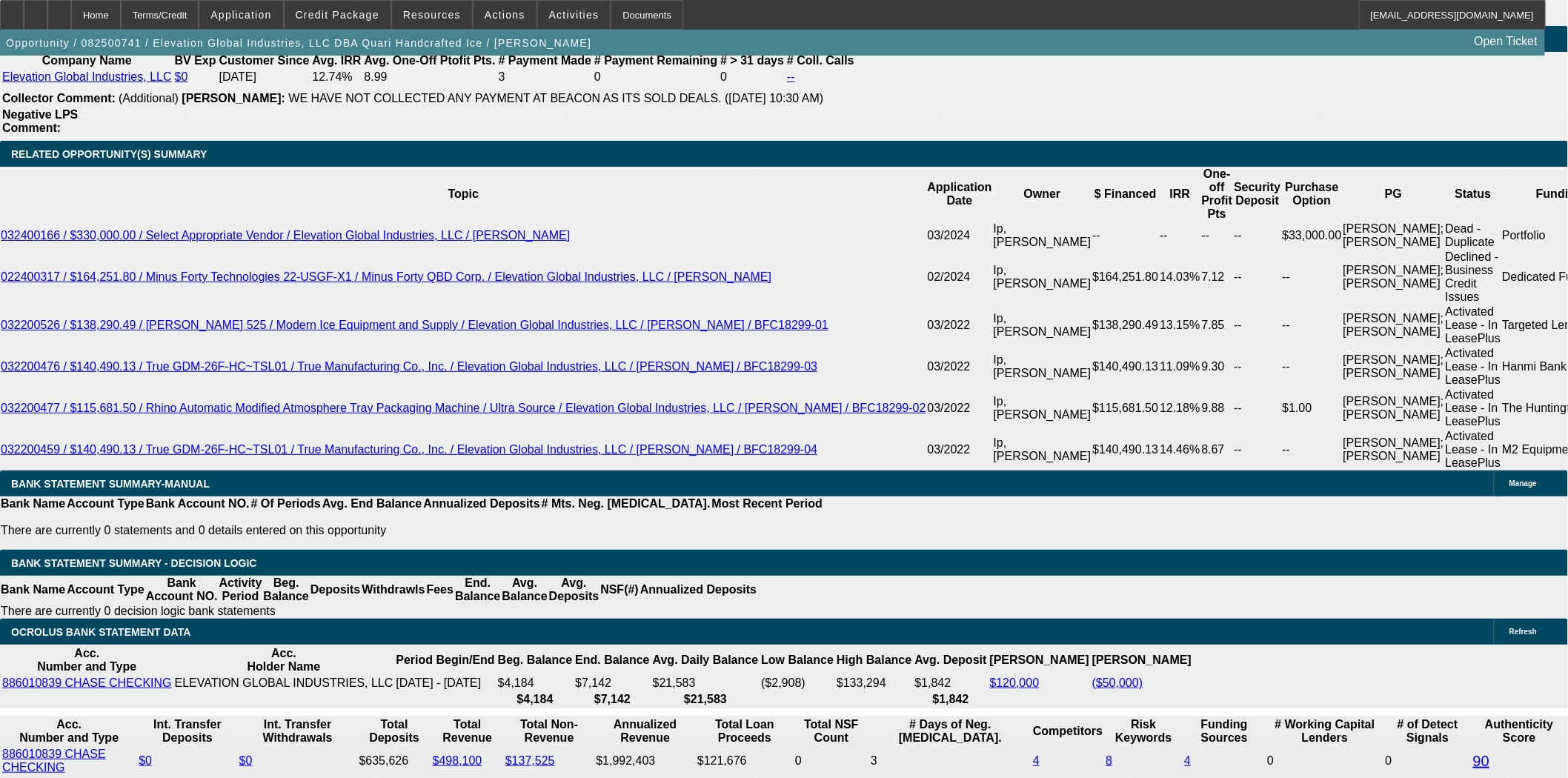
scroll to position [2635, 0]
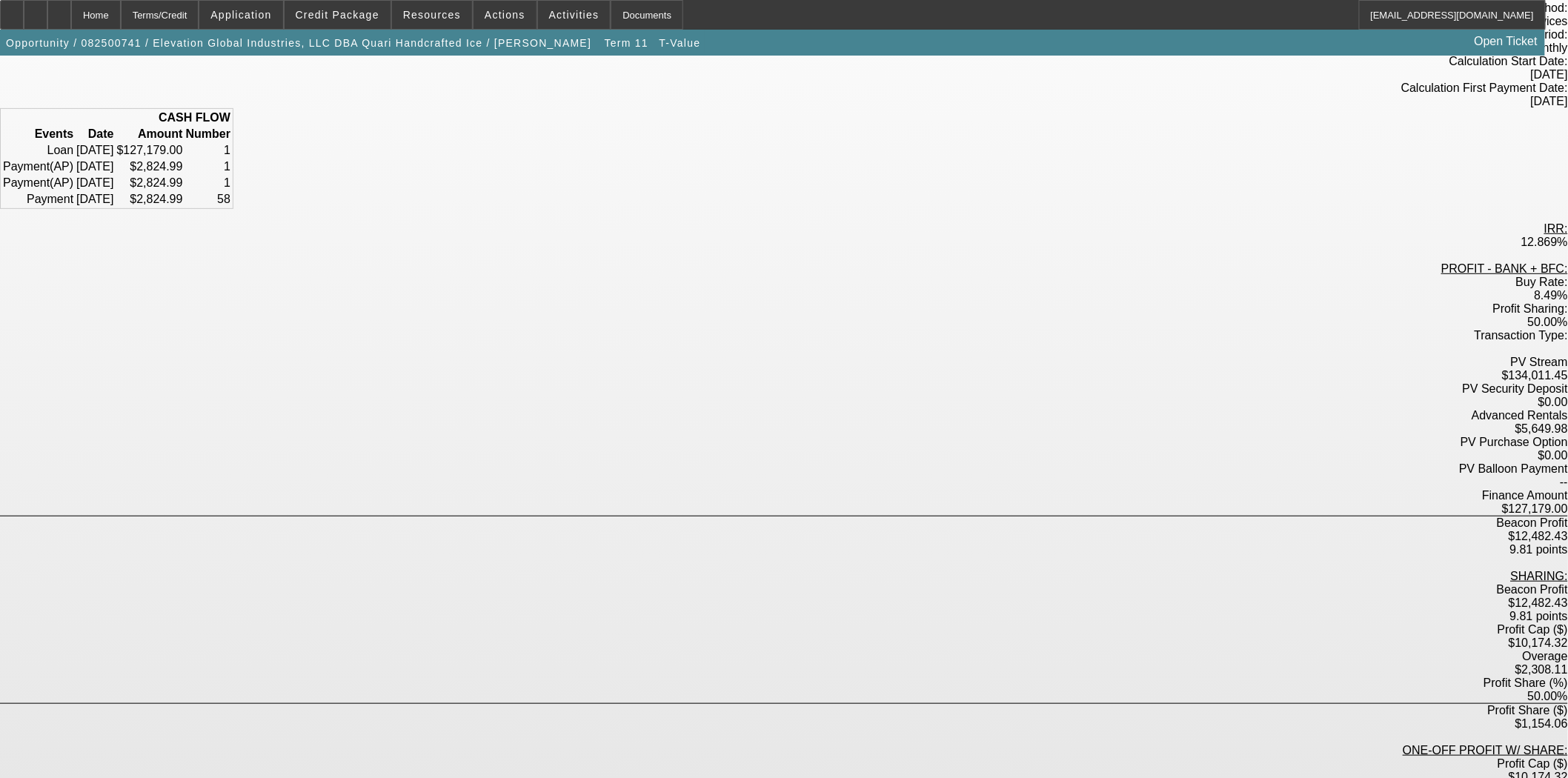
scroll to position [160, 0]
click at [120, 15] on div "Home" at bounding box center [96, 14] width 50 height 29
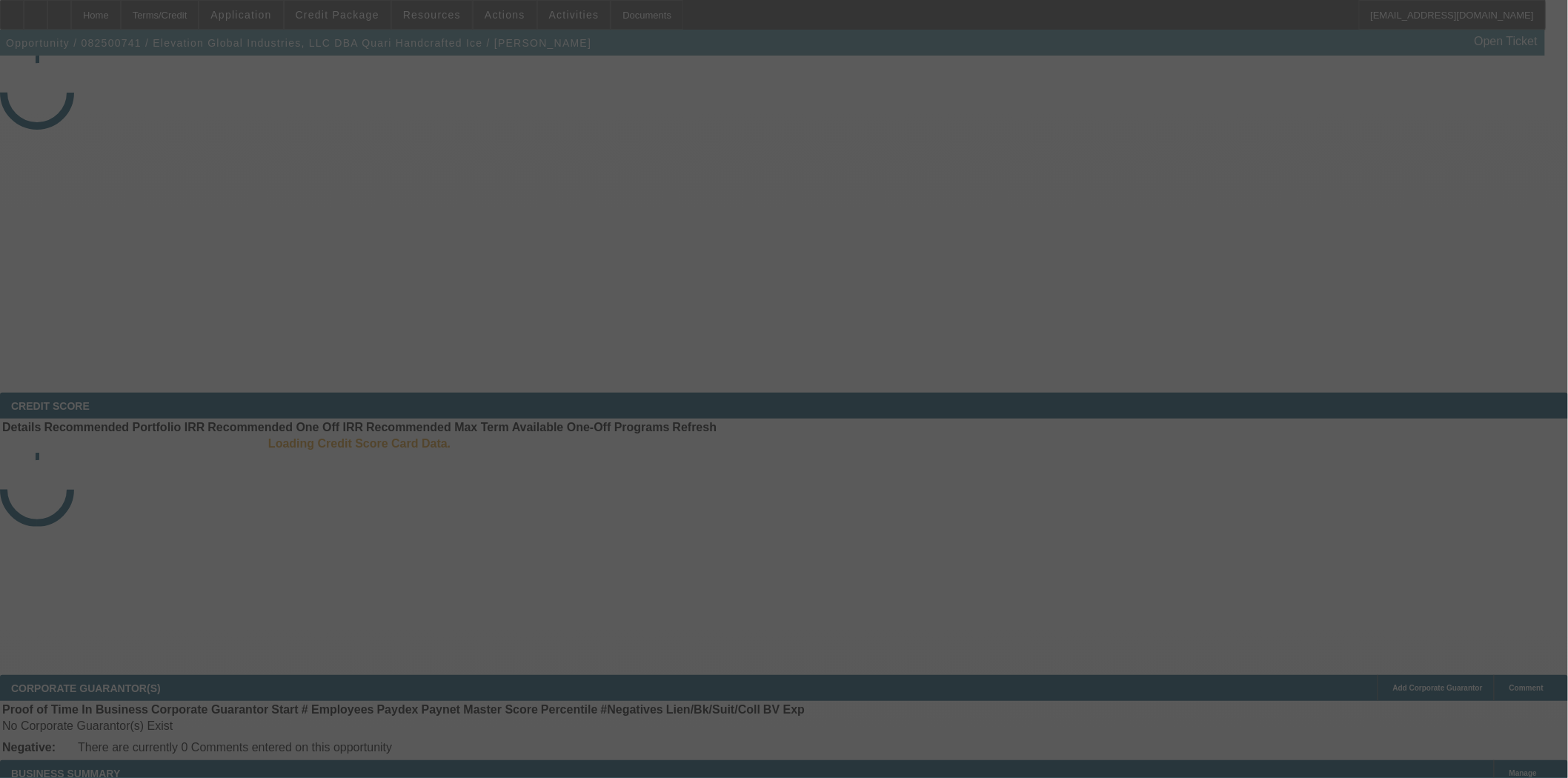
select select "3"
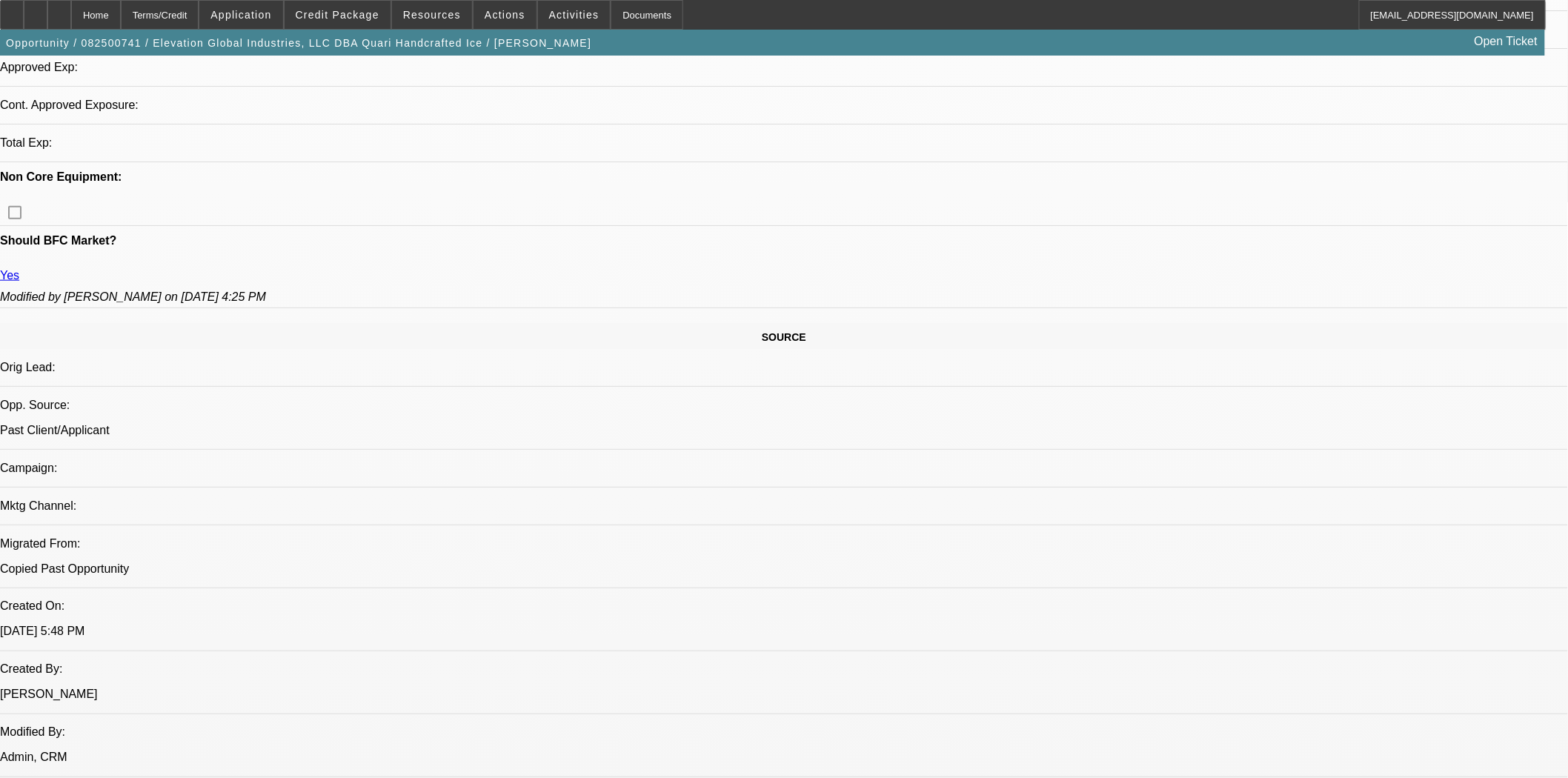
select select "0"
select select "6"
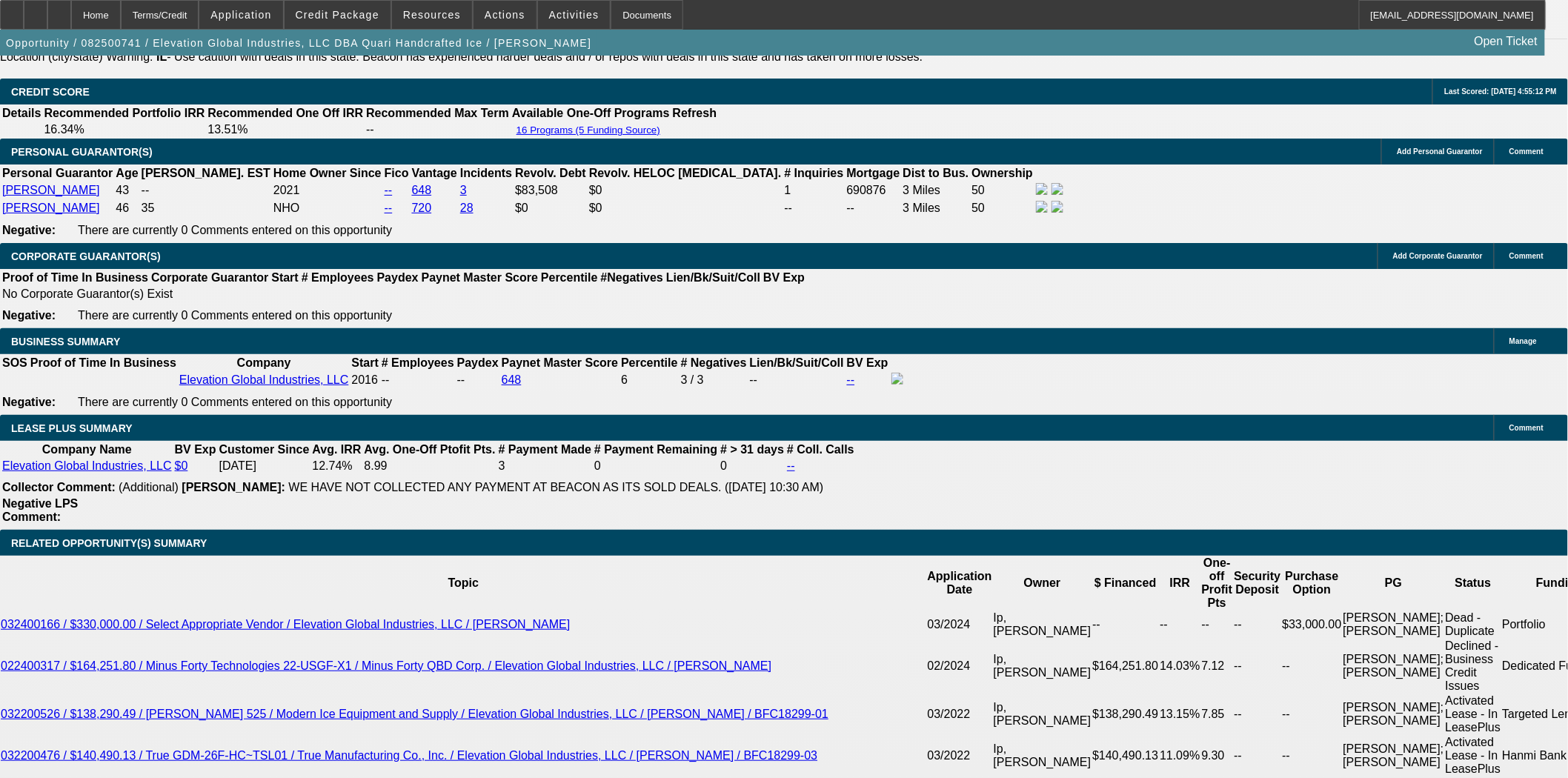
scroll to position [2351, 0]
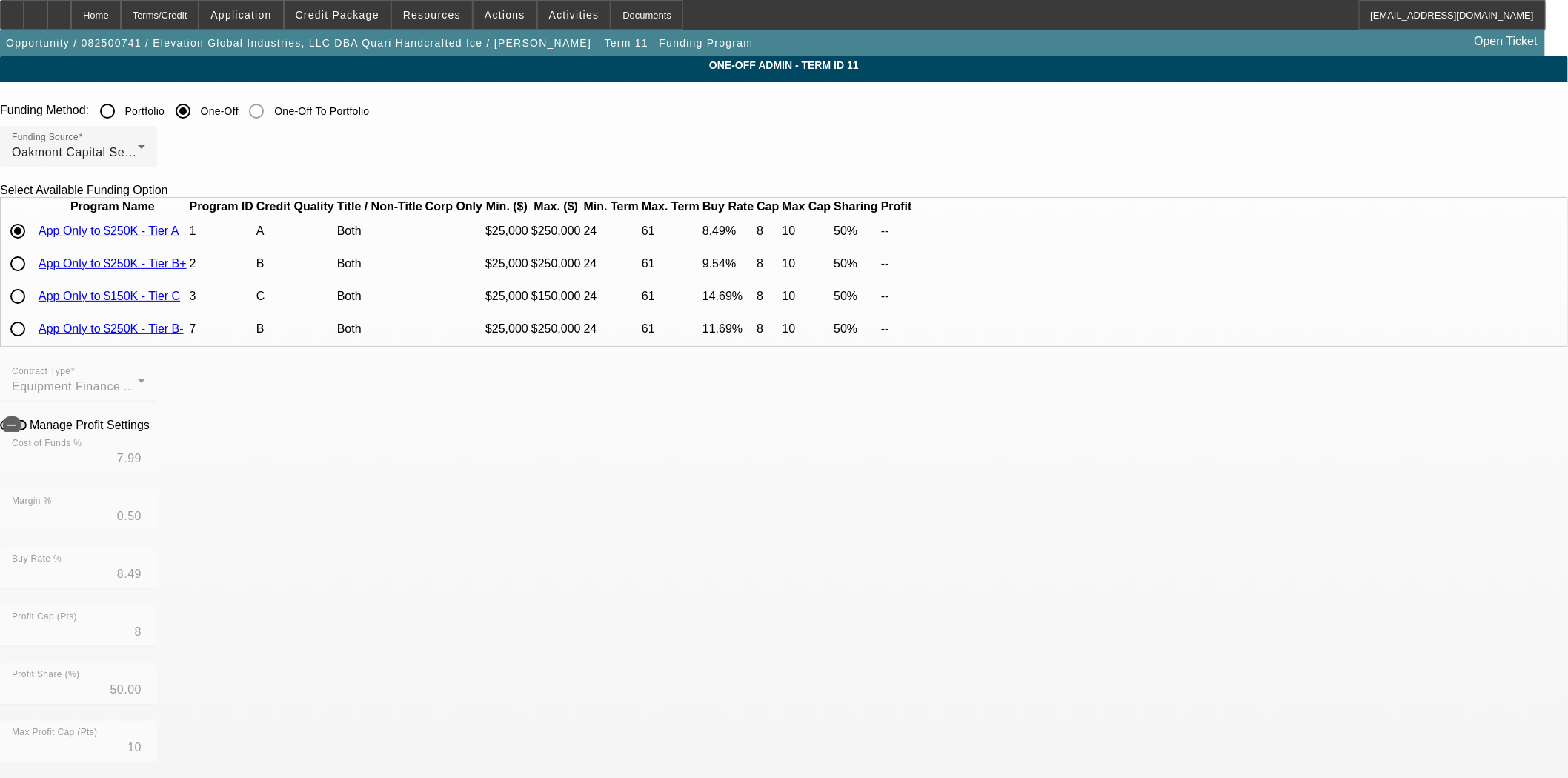
scroll to position [412, 0]
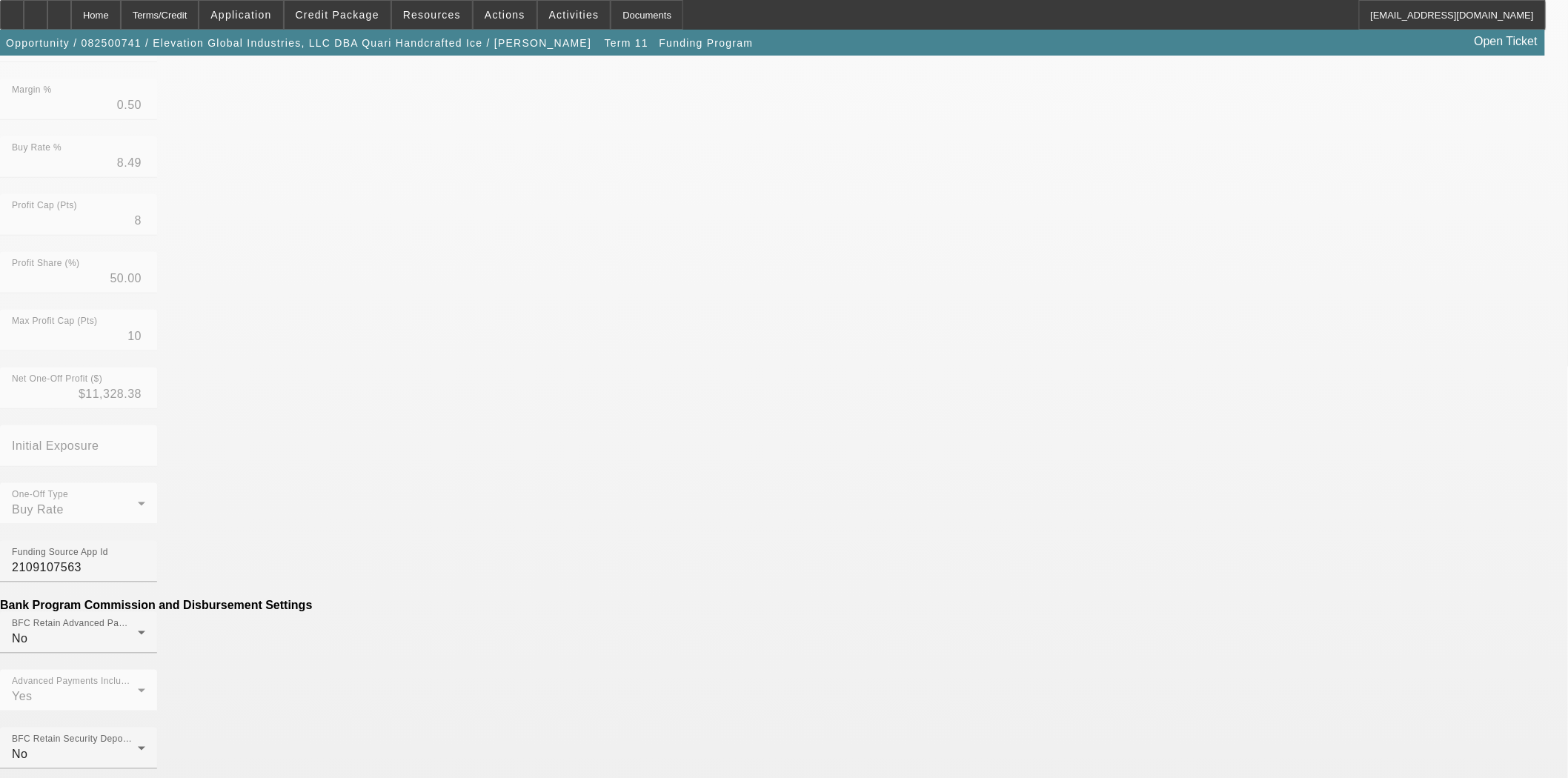
drag, startPoint x: 441, startPoint y: 584, endPoint x: 589, endPoint y: 579, distance: 148.1
type input "($320.00)"
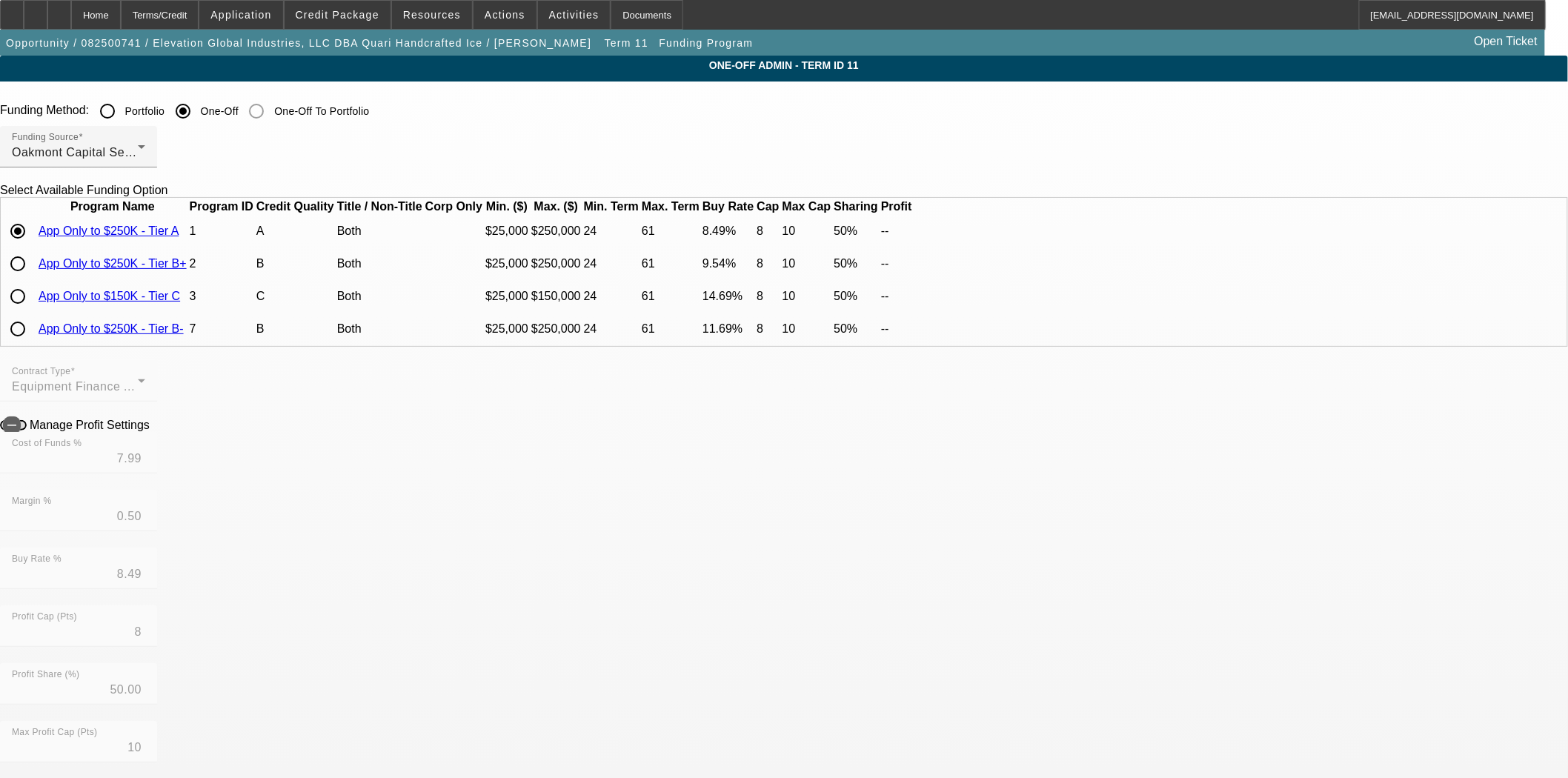
click at [157, 471] on mat-form-field "Cost of Funds % 7.99" at bounding box center [78, 461] width 157 height 58
click at [19, 432] on icon "button" at bounding box center [12, 425] width 13 height 13
click at [146, 467] on input "7.99" at bounding box center [78, 458] width 133 height 18
drag, startPoint x: 520, startPoint y: 484, endPoint x: 609, endPoint y: 476, distance: 89.4
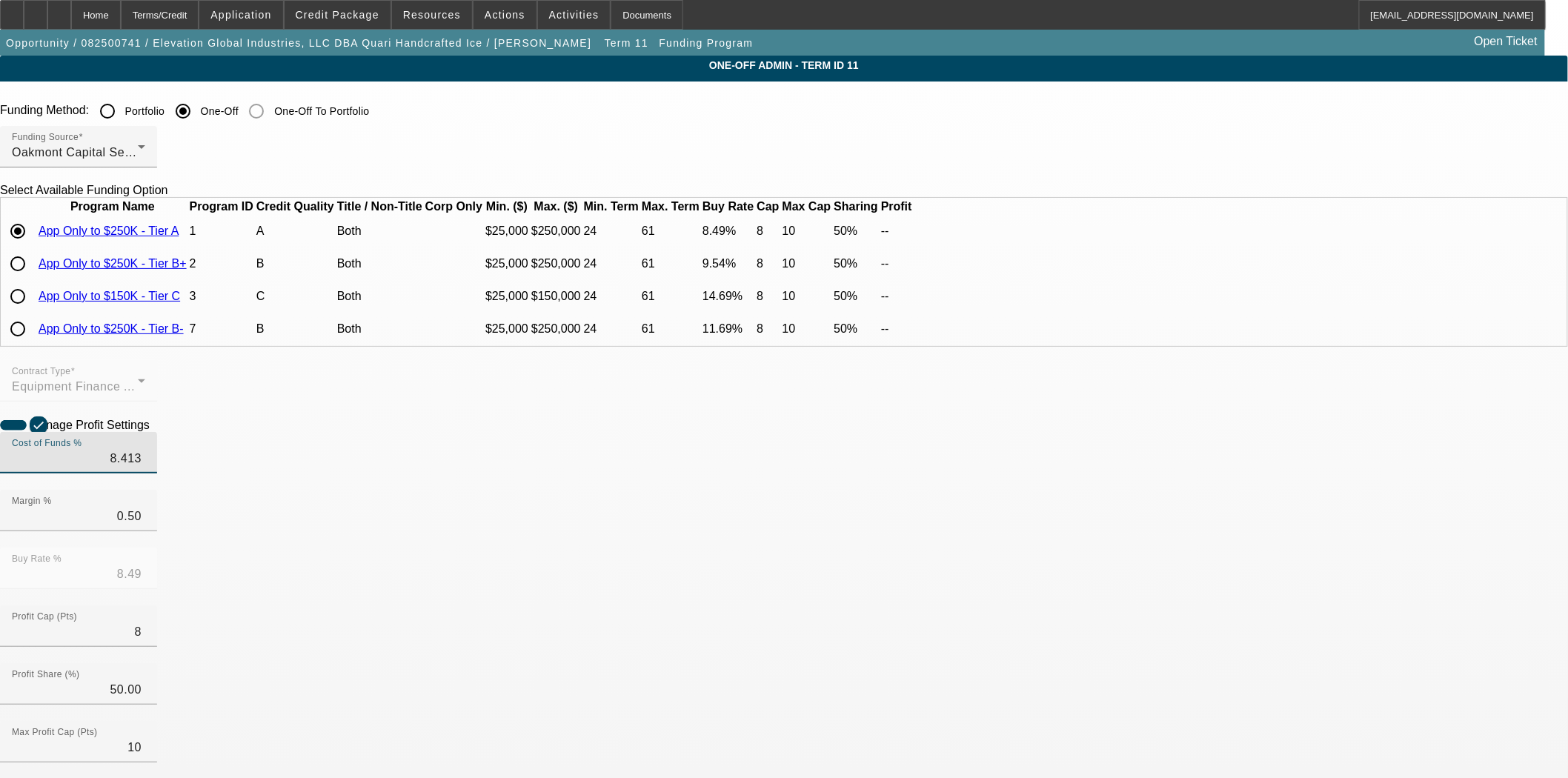
type input "8.413"
type input "8.91"
type input ".077"
type input "8.49"
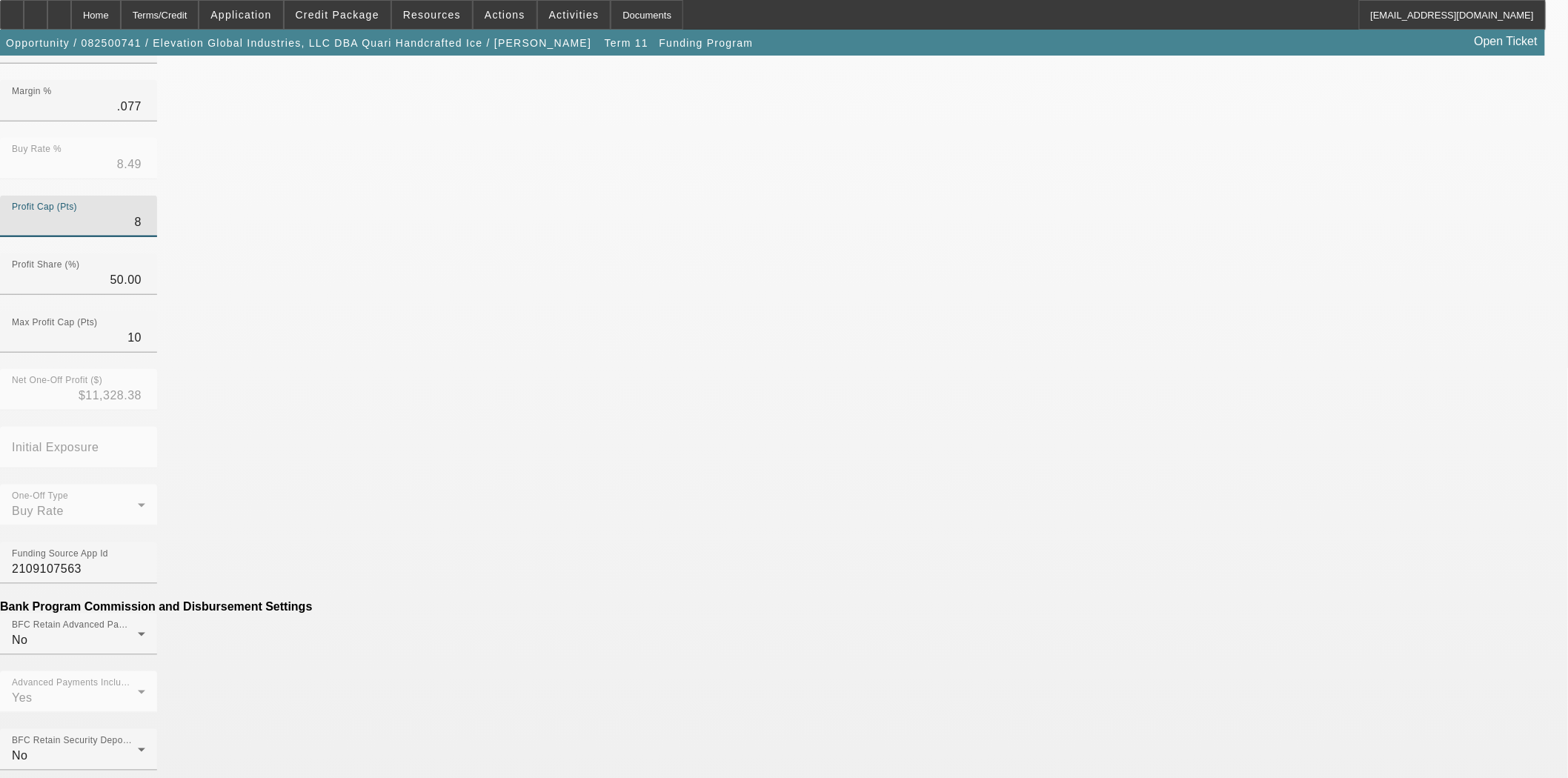
scroll to position [412, 0]
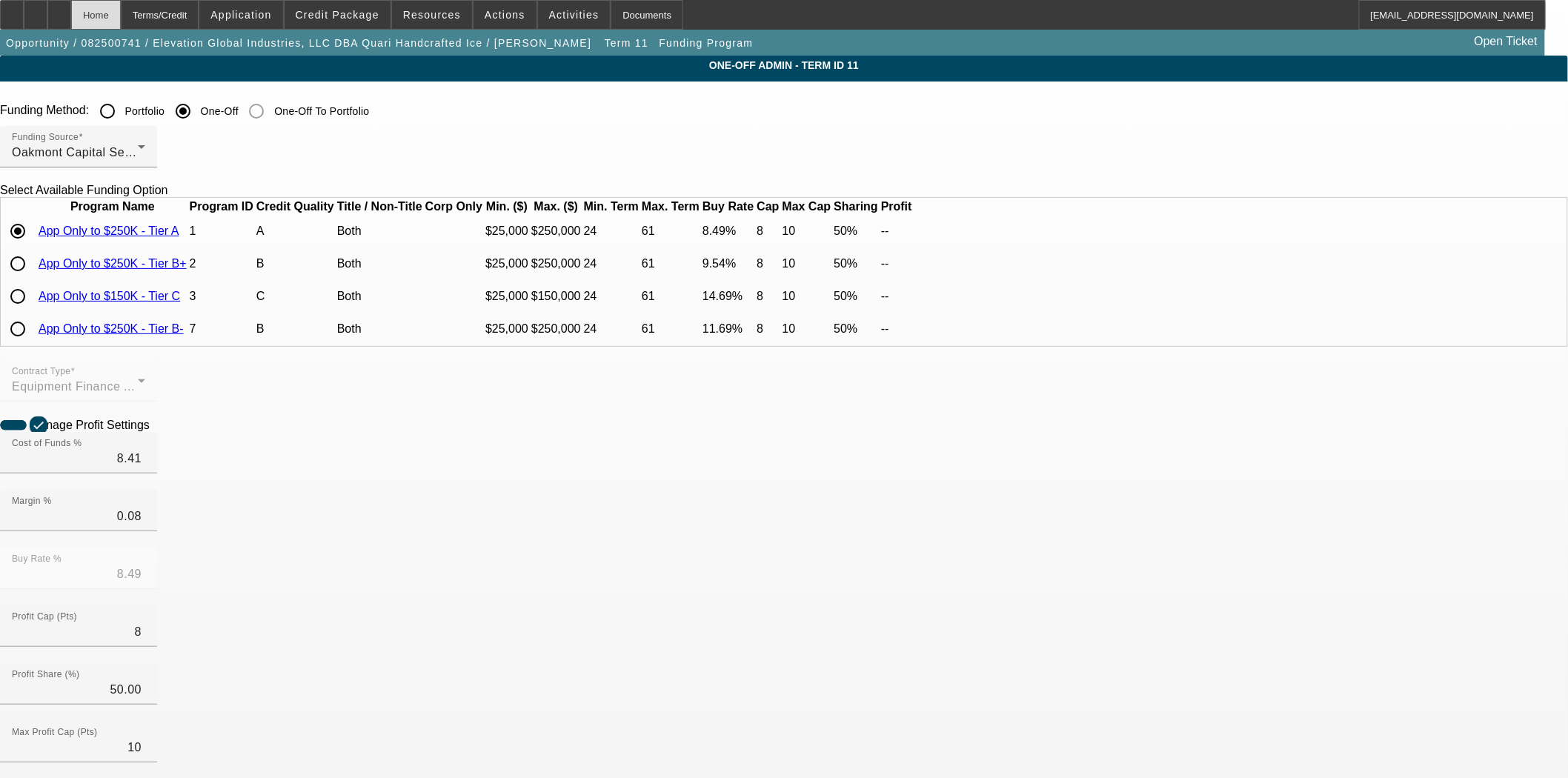
click at [120, 18] on div "Home" at bounding box center [96, 14] width 50 height 29
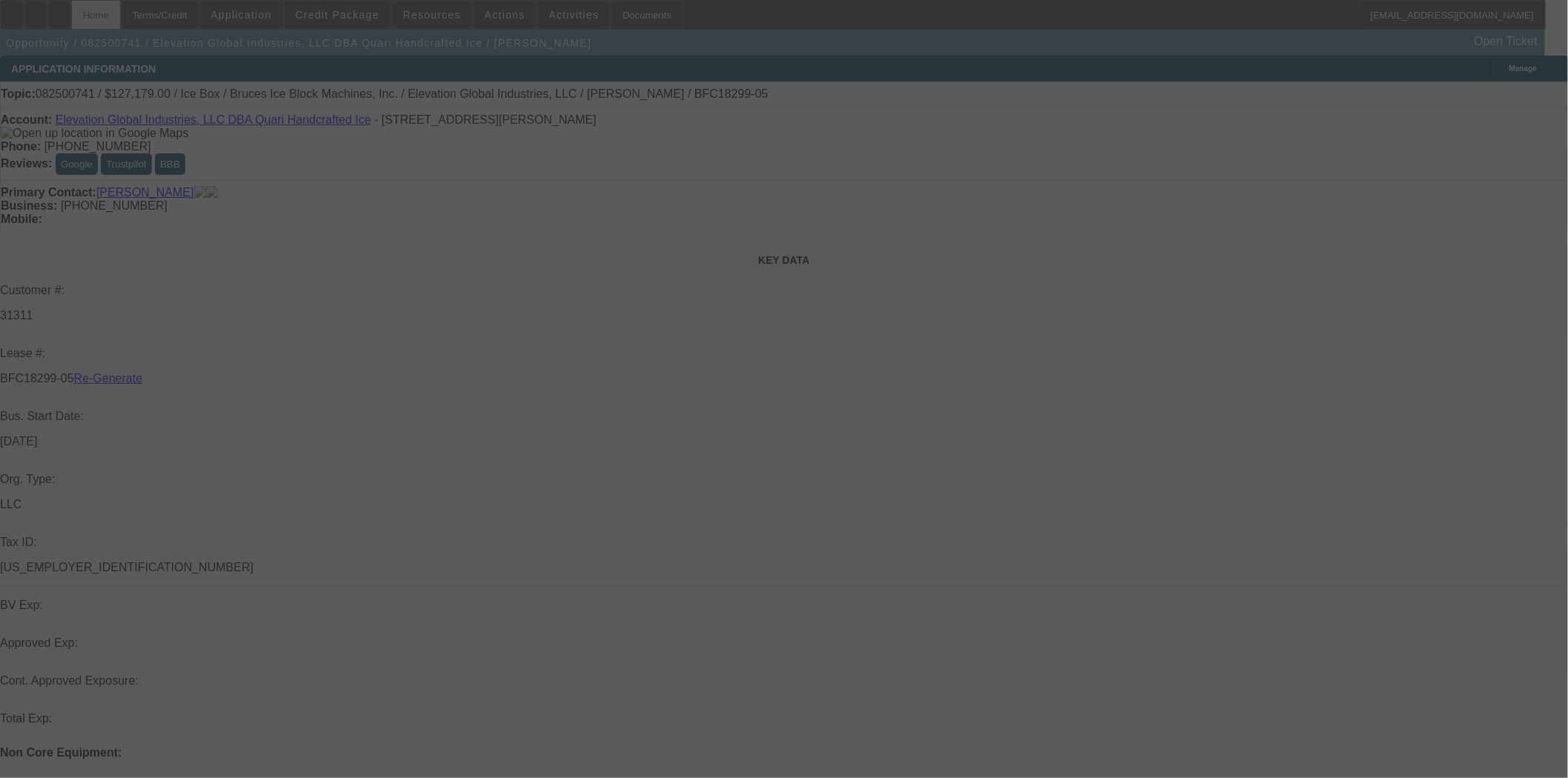
select select "3"
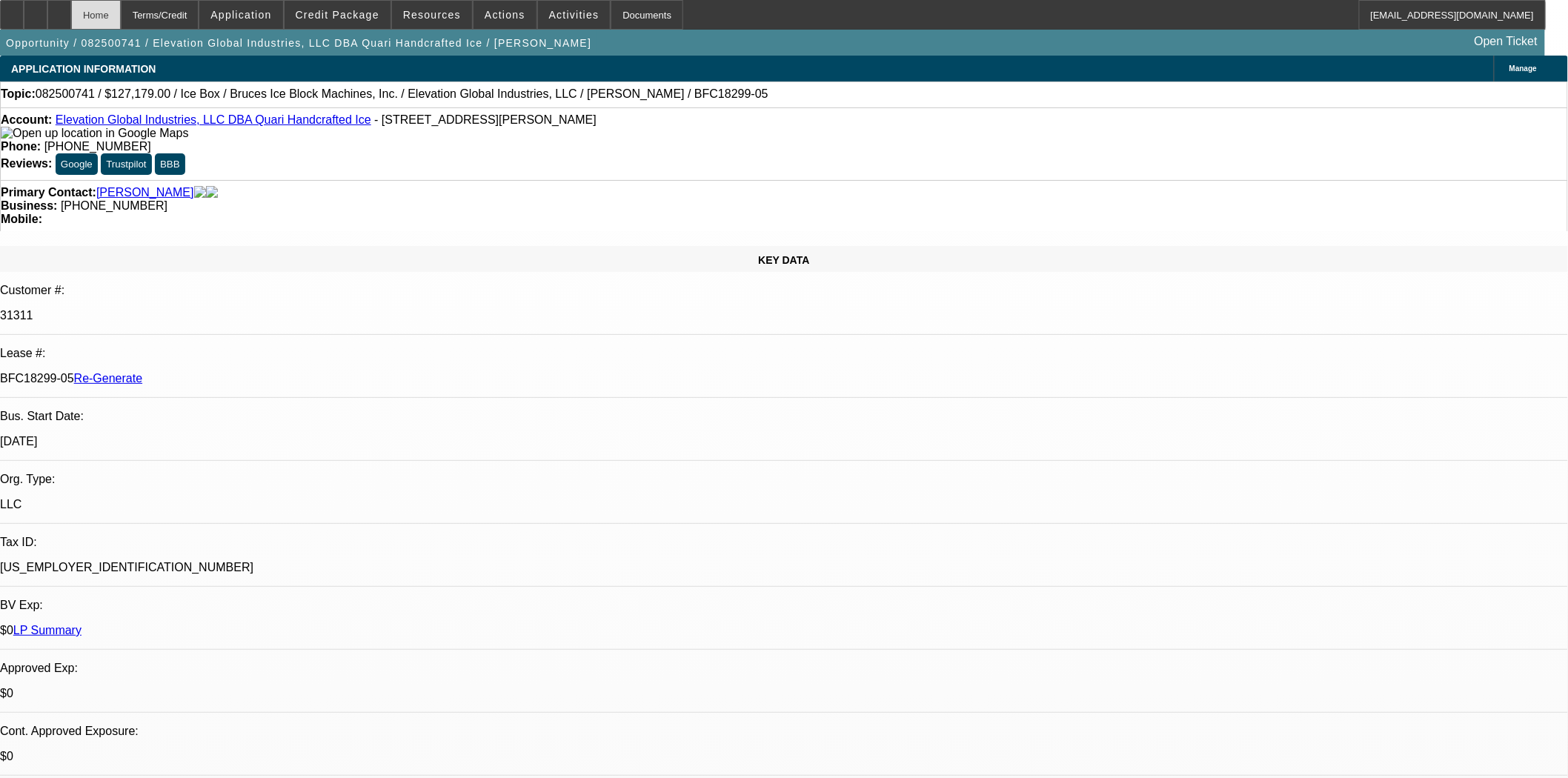
select select "0"
select select "6"
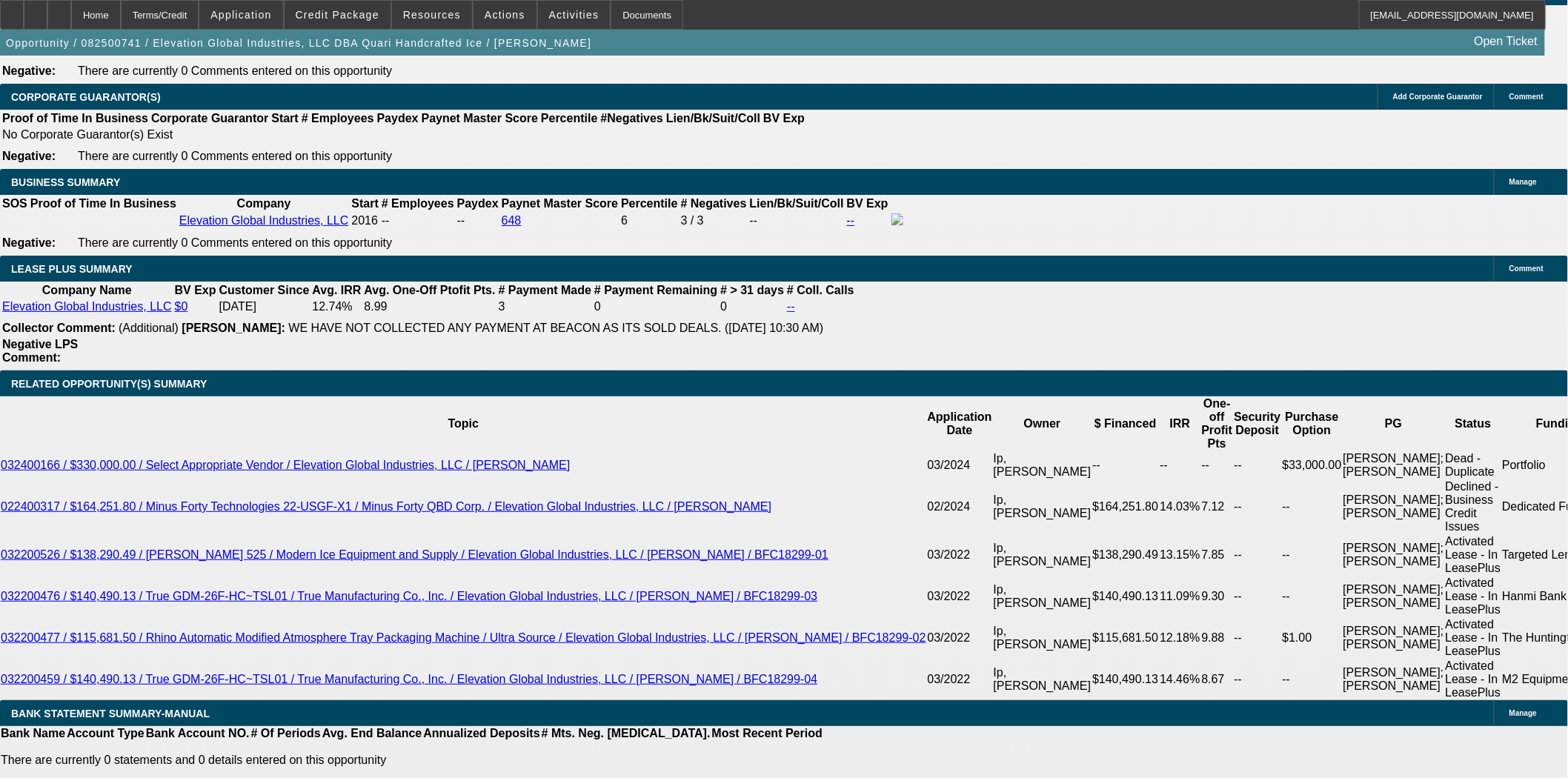
scroll to position [2800, 0]
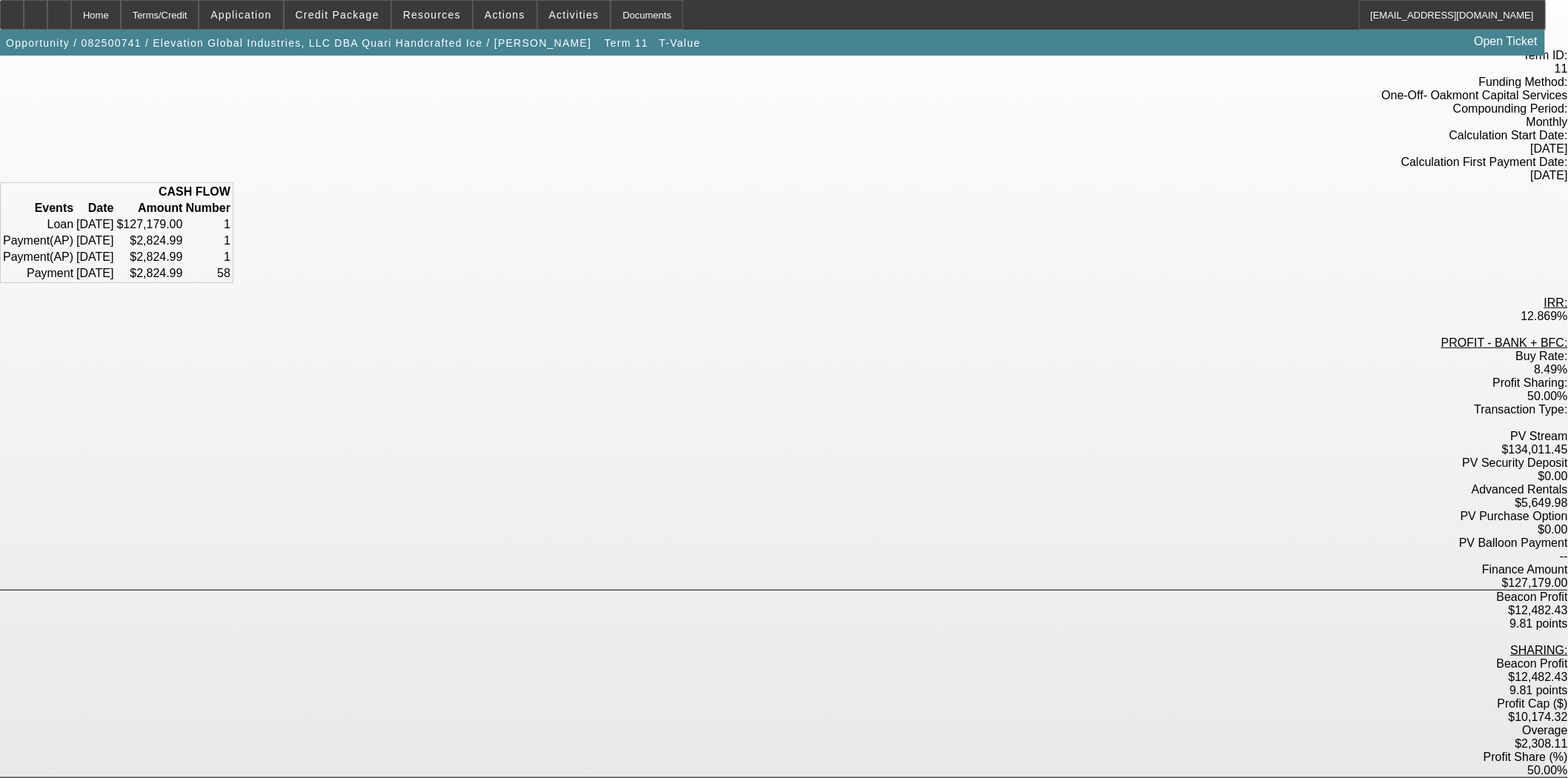
scroll to position [83, 0]
click at [610, 22] on div "Documents" at bounding box center [646, 14] width 72 height 29
click at [1106, 289] on div "Term ID: 11 Funding Method: One-Off - Oakmont Capital Services Compounding Peri…" at bounding box center [784, 663] width 1568 height 1256
click at [120, 12] on div "Home" at bounding box center [96, 14] width 50 height 29
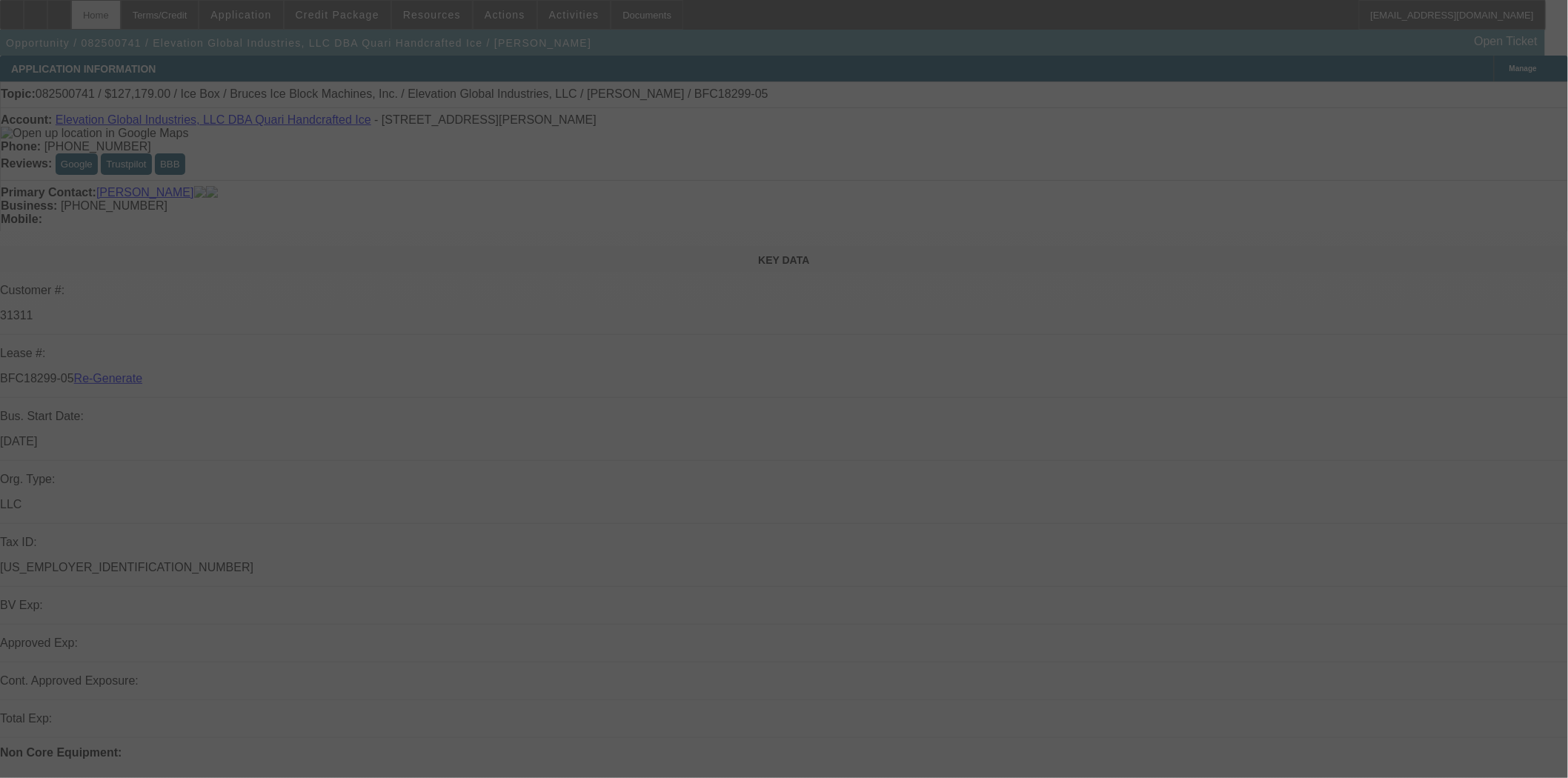
select select "3"
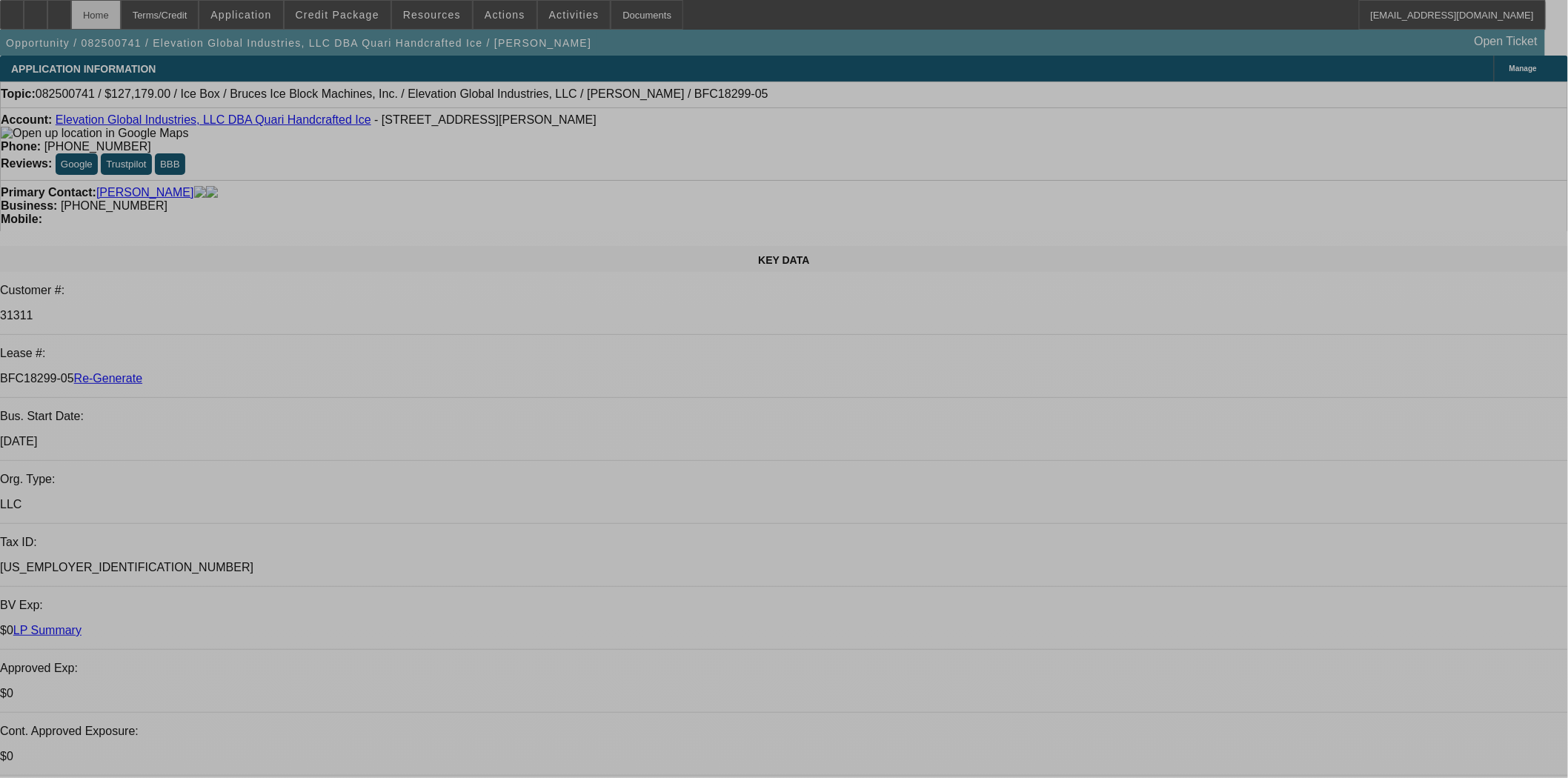
select select "0"
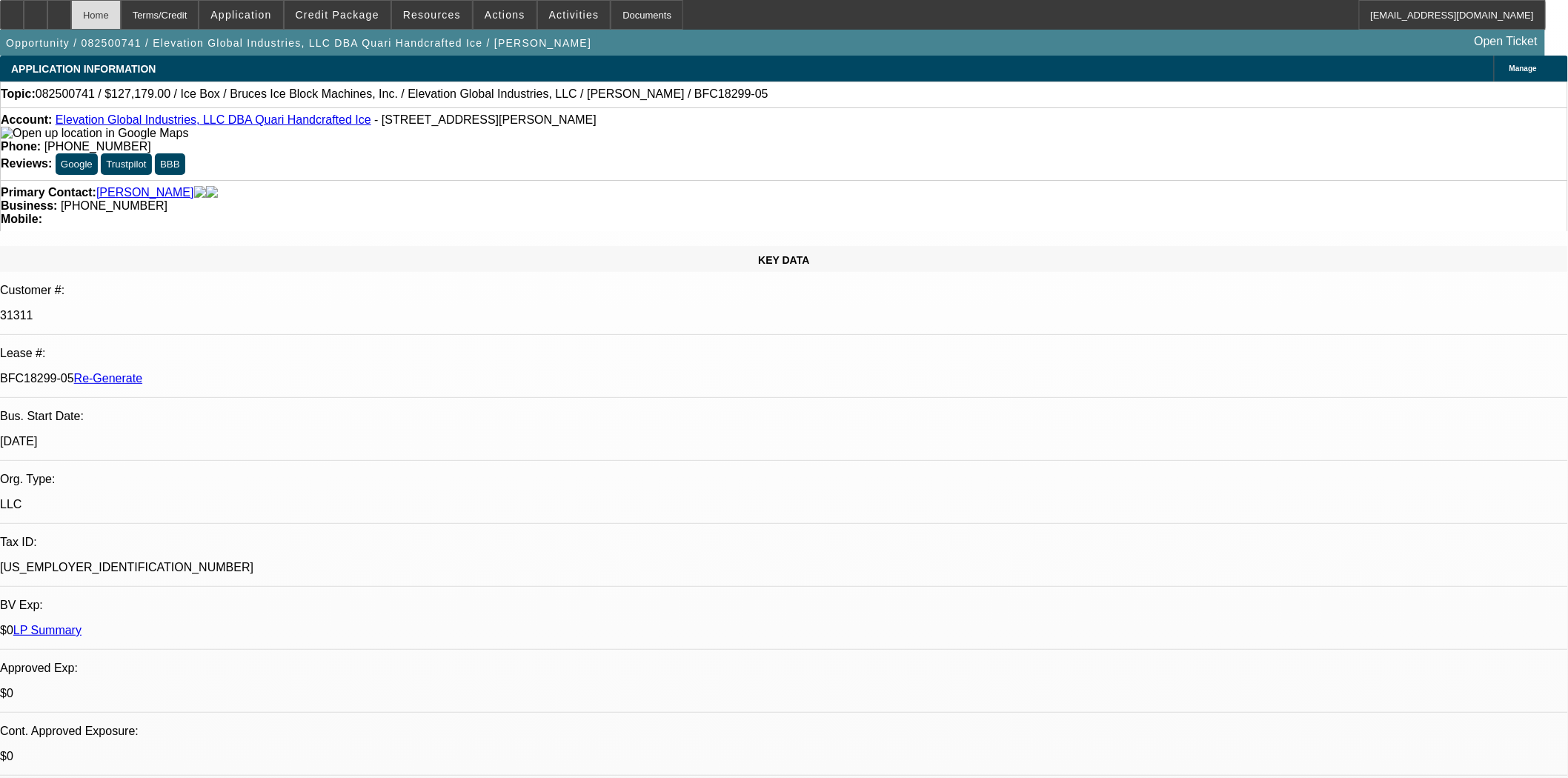
select select "0"
select select "6"
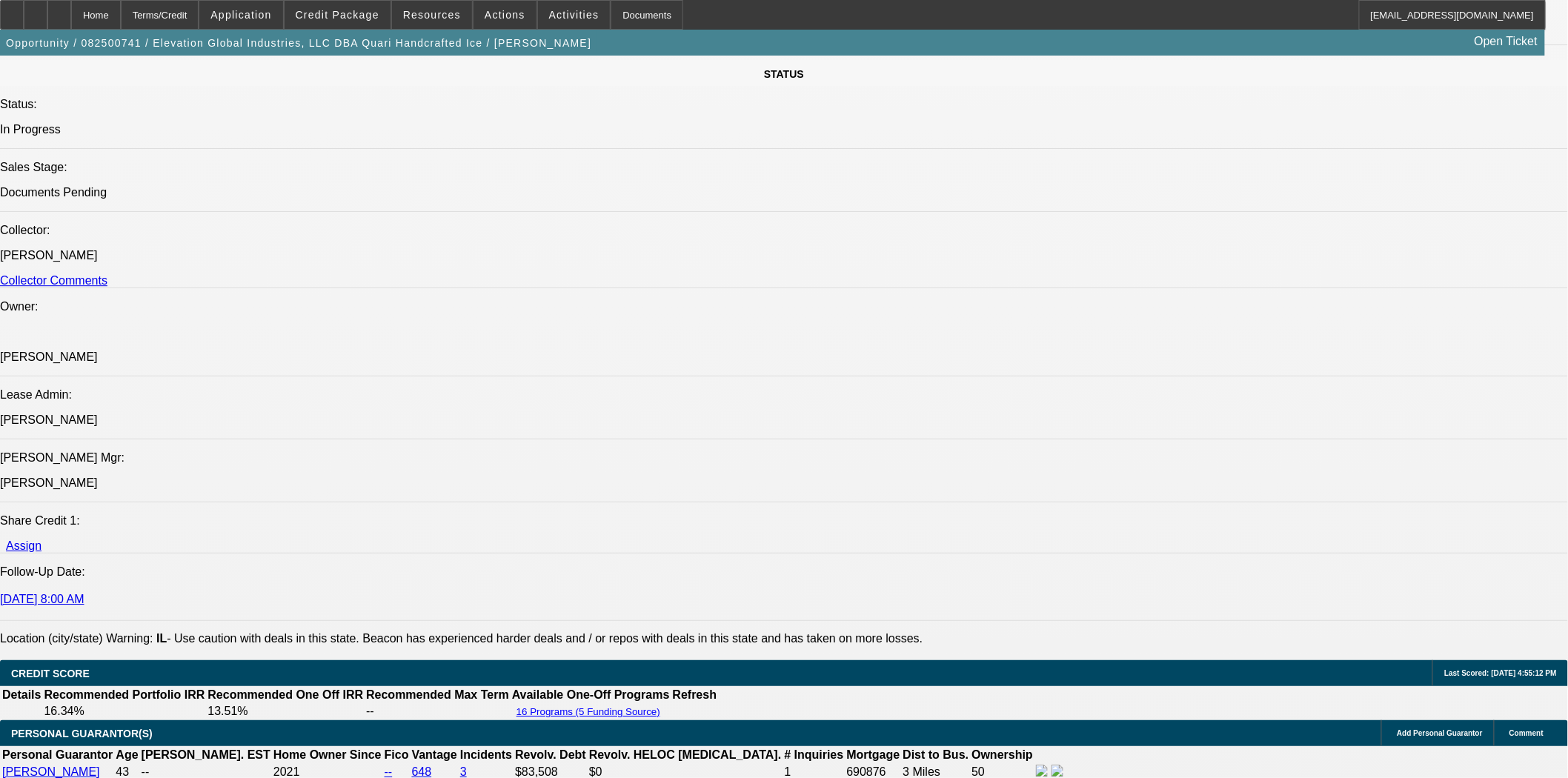
scroll to position [2058, 0]
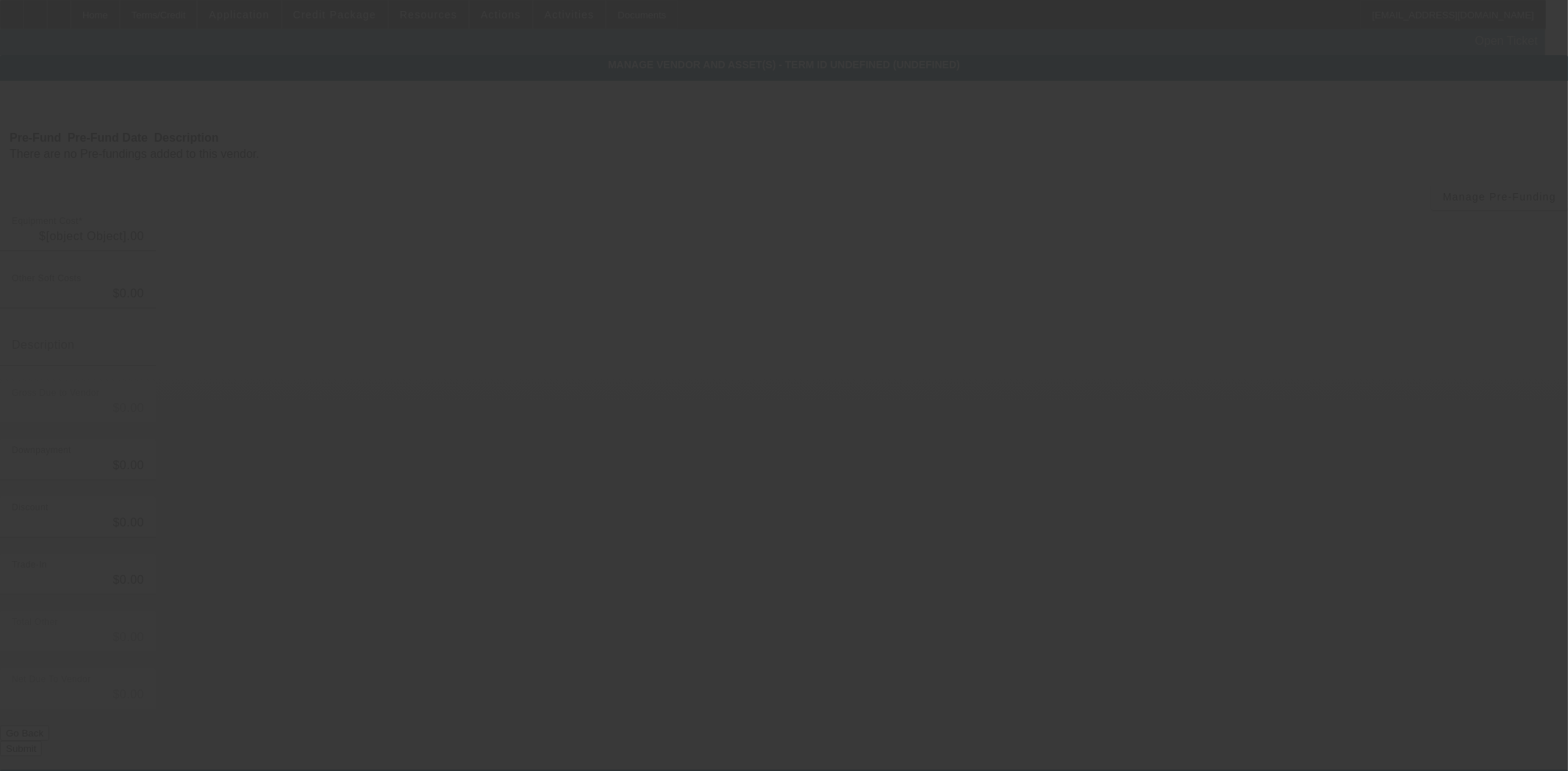
type input "$127,179.00"
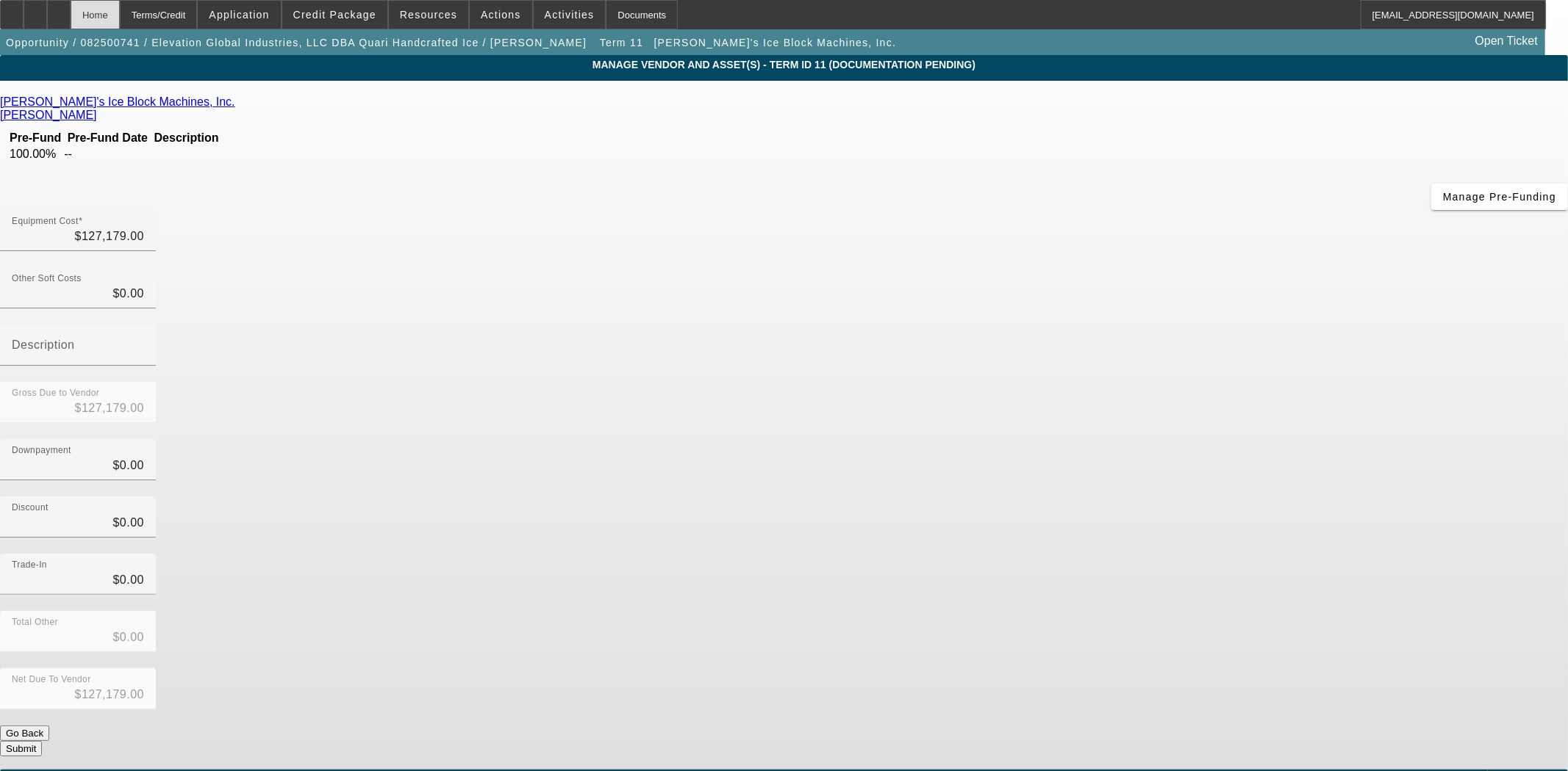
click at [119, 22] on div "Home" at bounding box center [95, 14] width 49 height 29
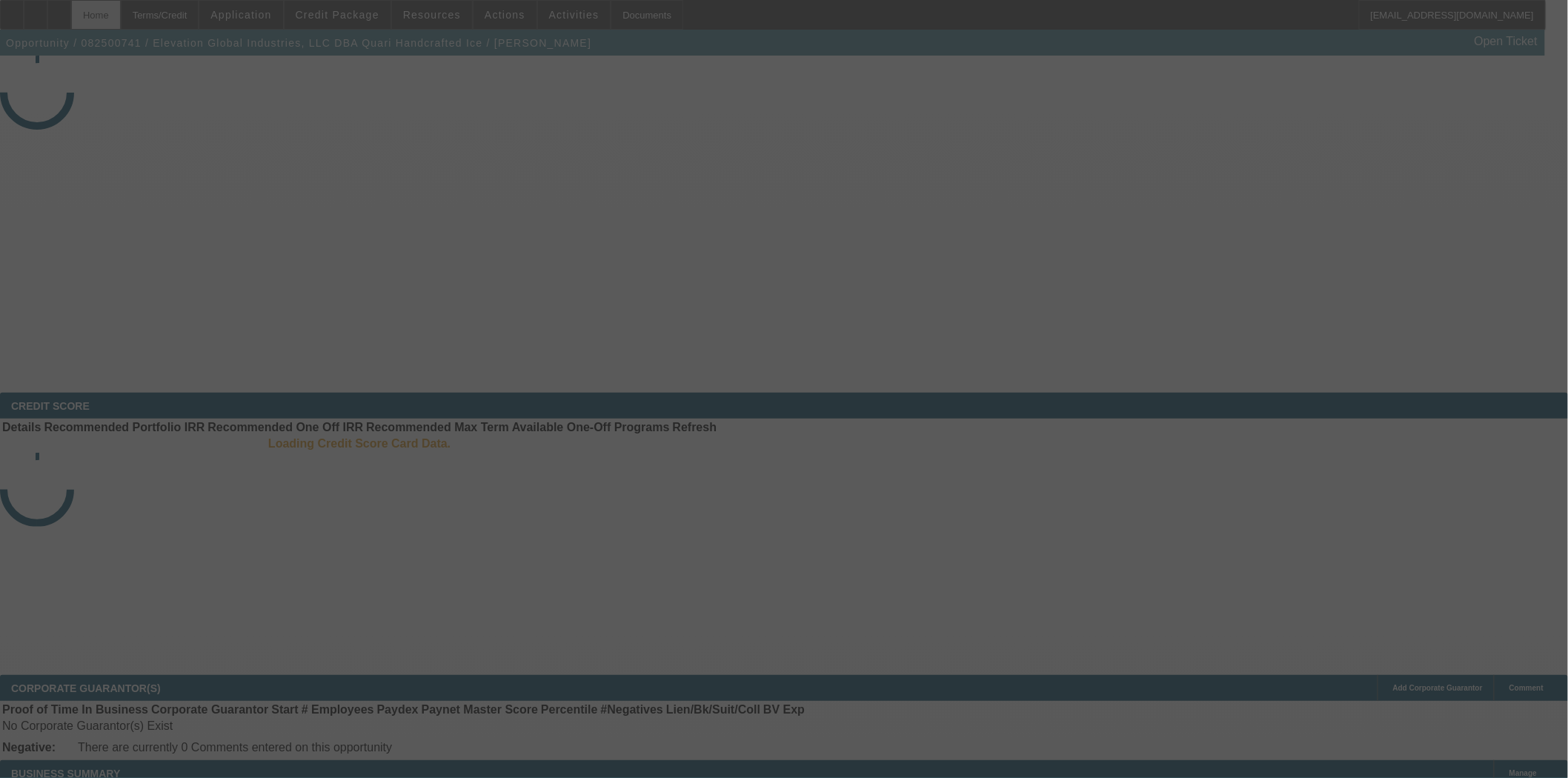
select select "3"
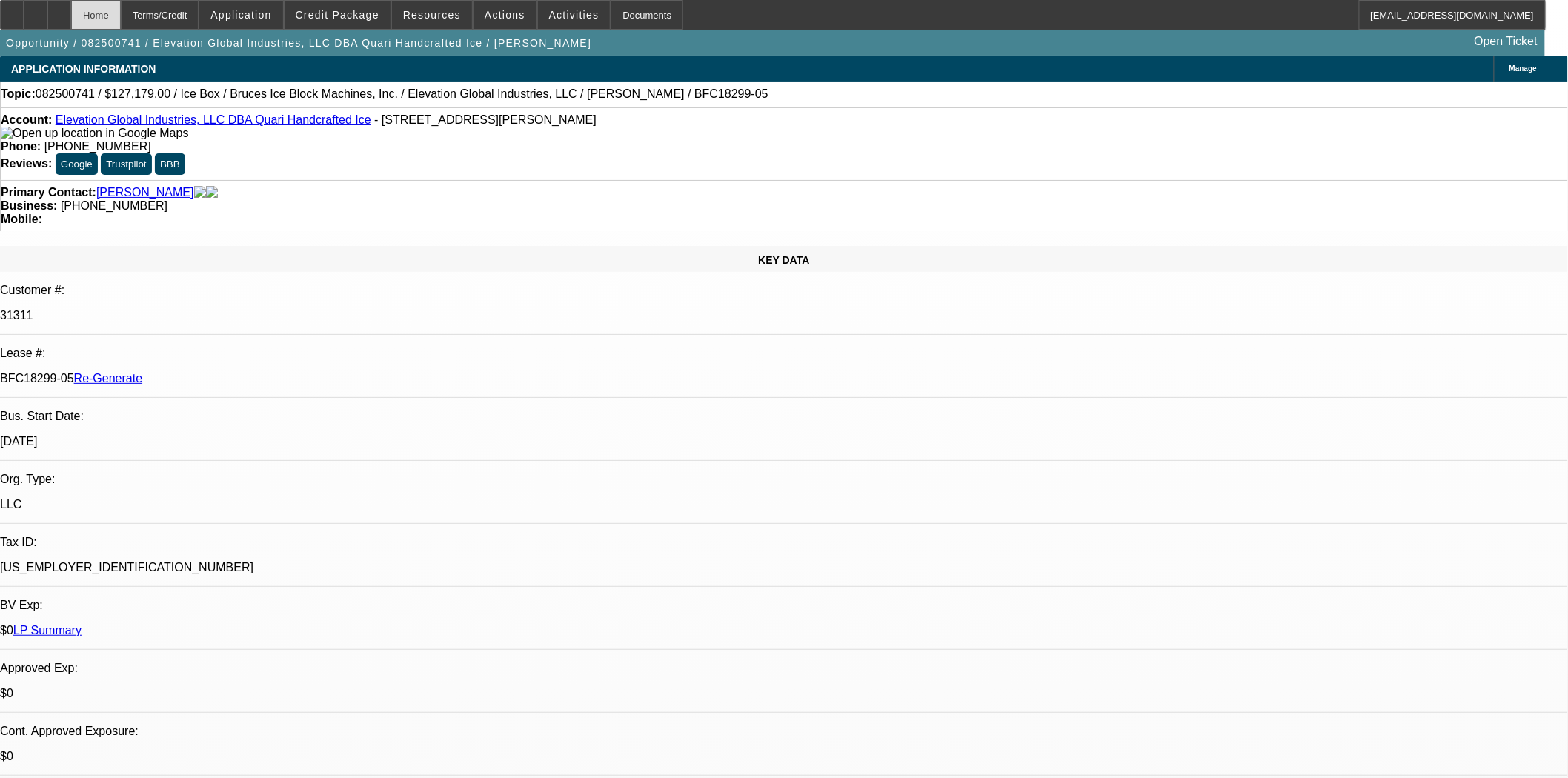
select select "0"
select select "6"
click at [631, 17] on div "Documents" at bounding box center [646, 14] width 72 height 29
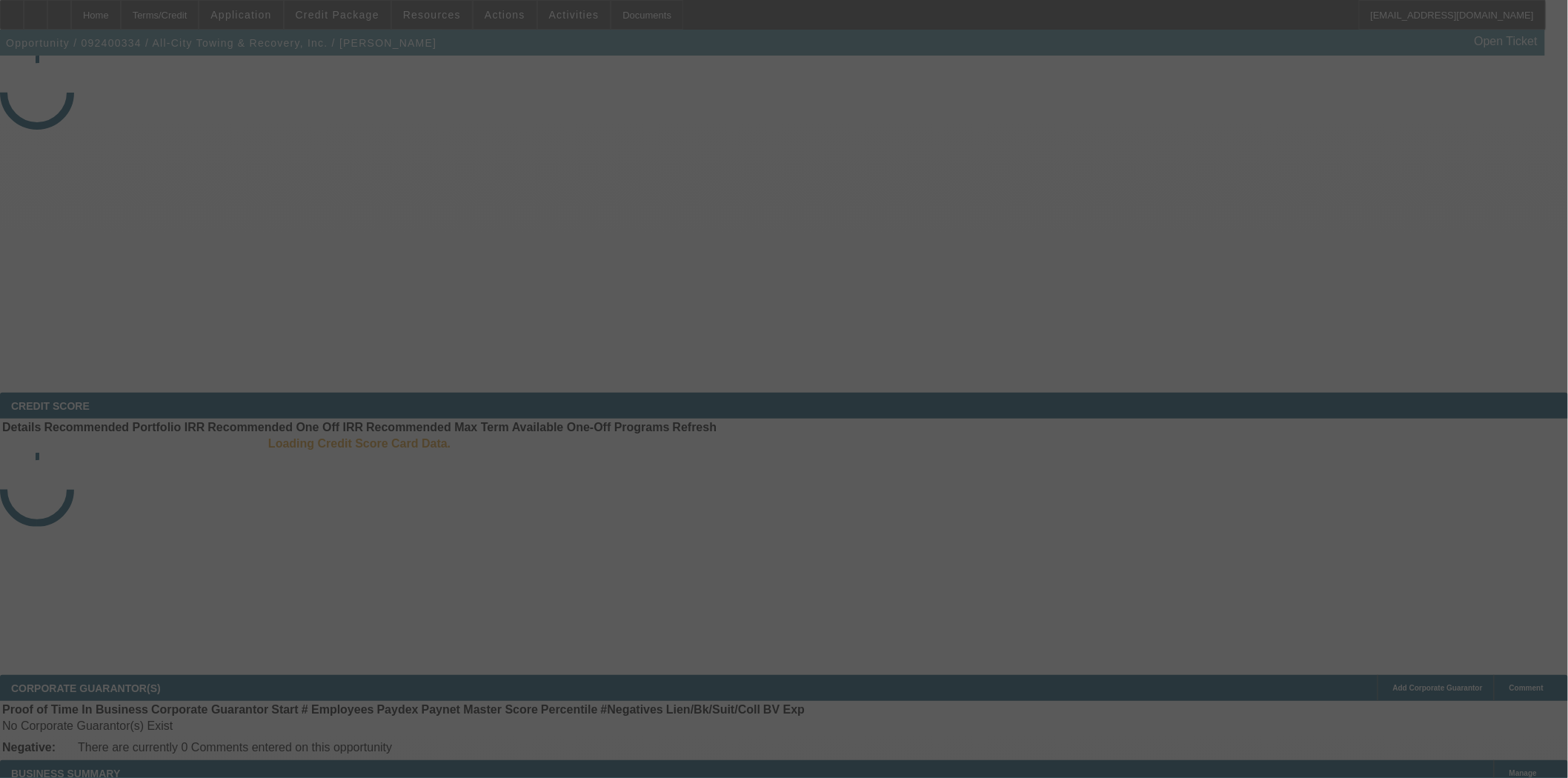
select select "3"
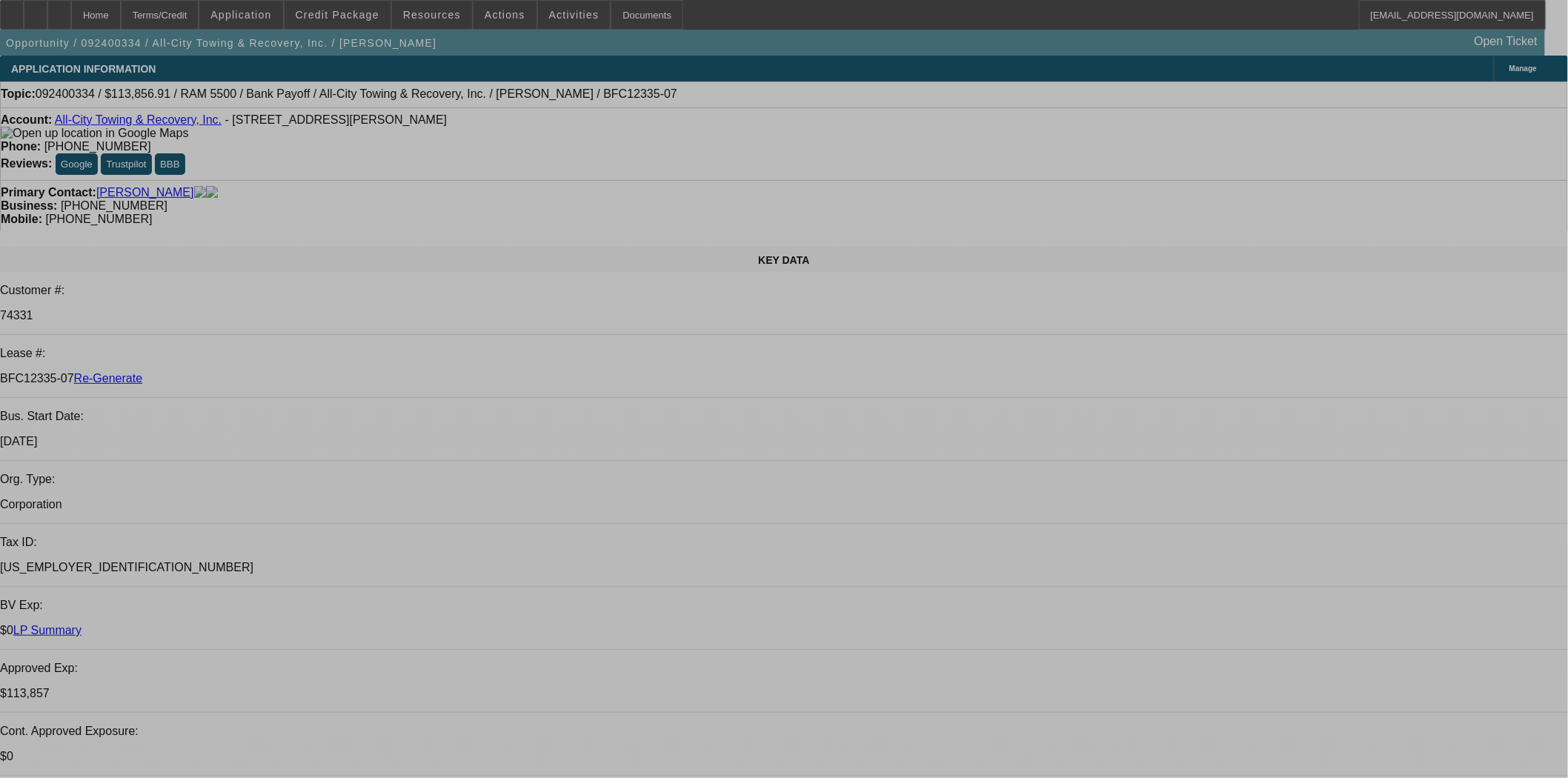
select select "0"
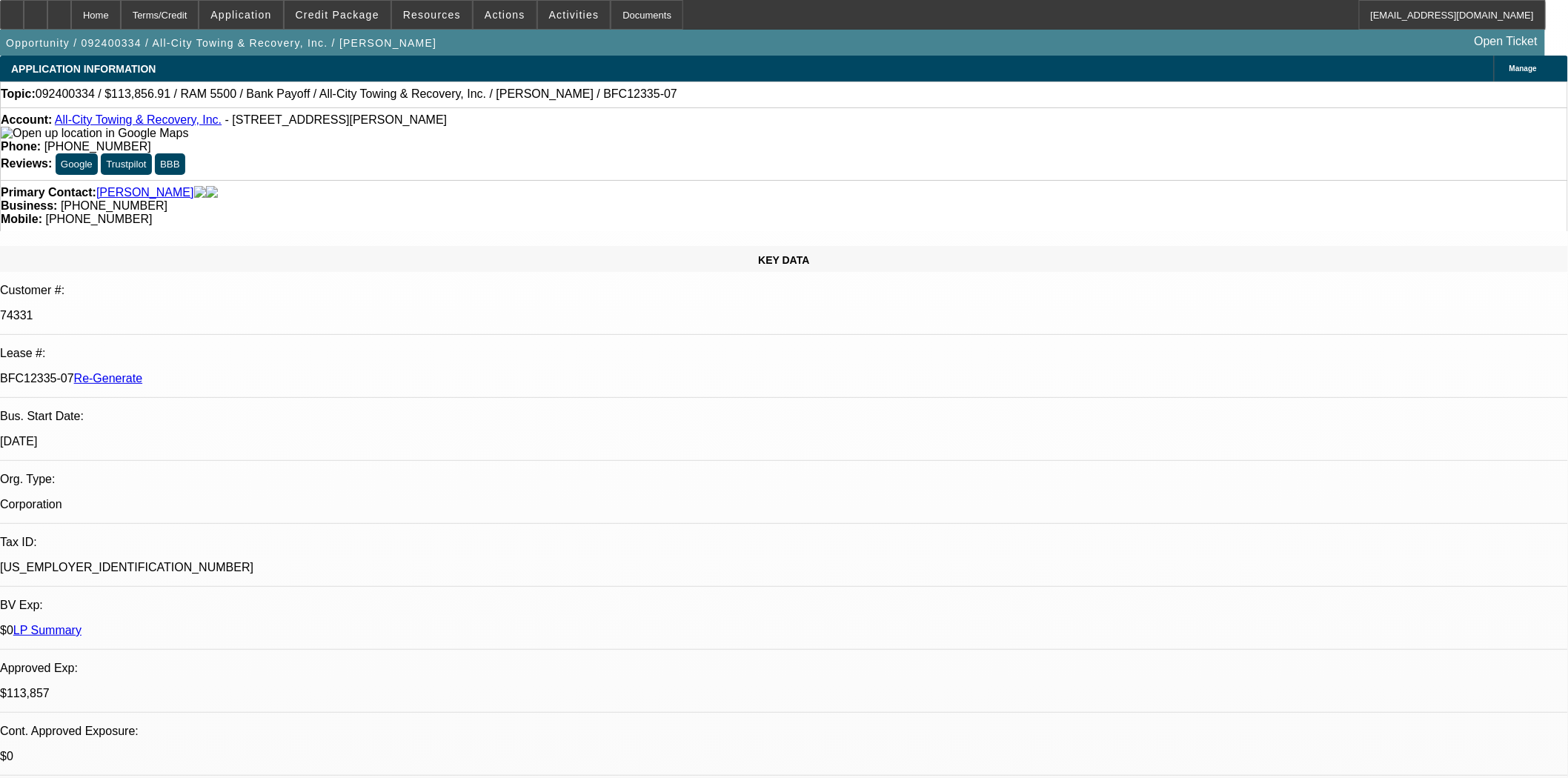
select select "0"
select select "6"
click at [341, 17] on span "Credit Package" at bounding box center [337, 15] width 83 height 12
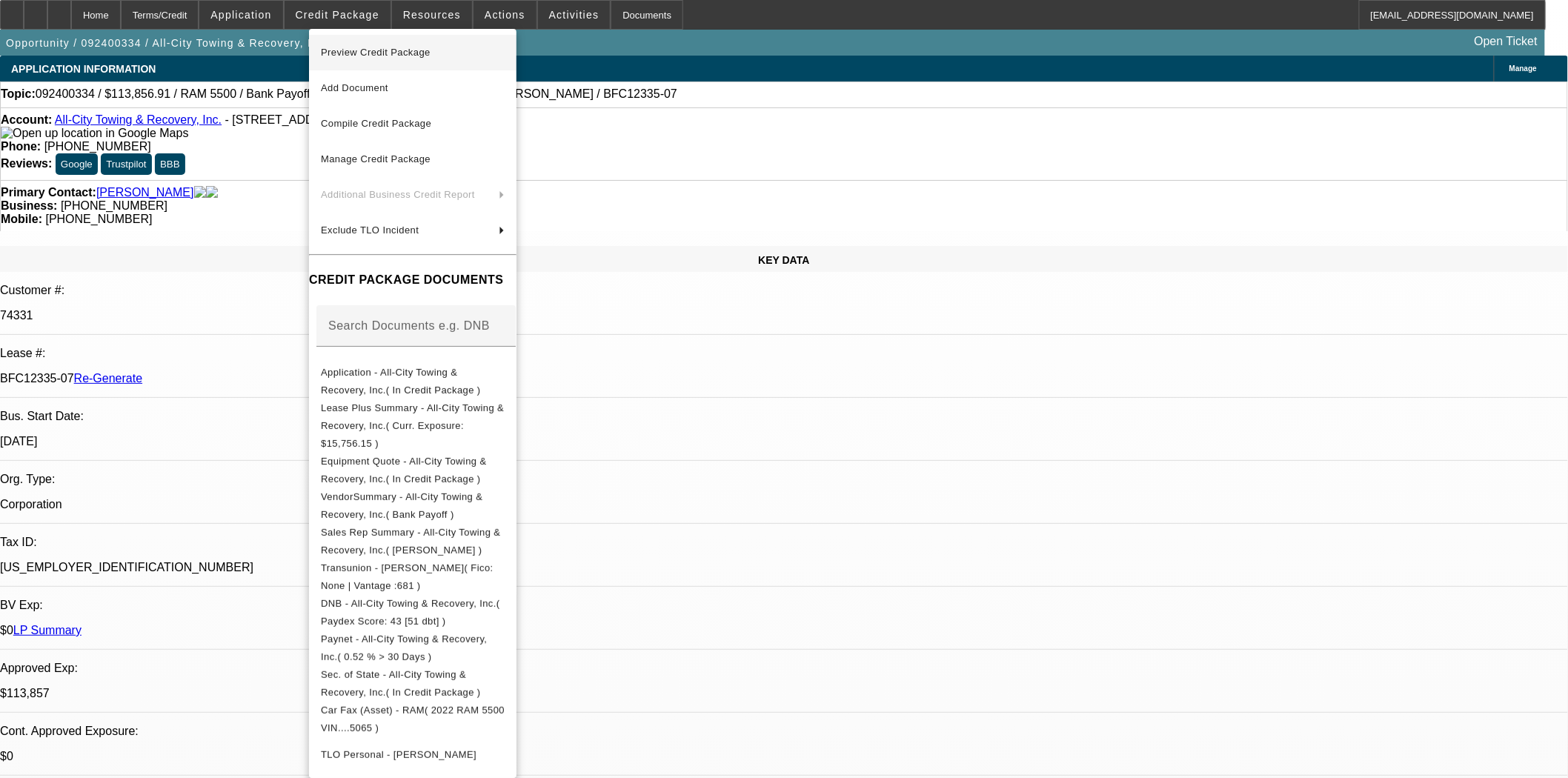
click at [349, 50] on span "Preview Credit Package" at bounding box center [375, 51] width 109 height 11
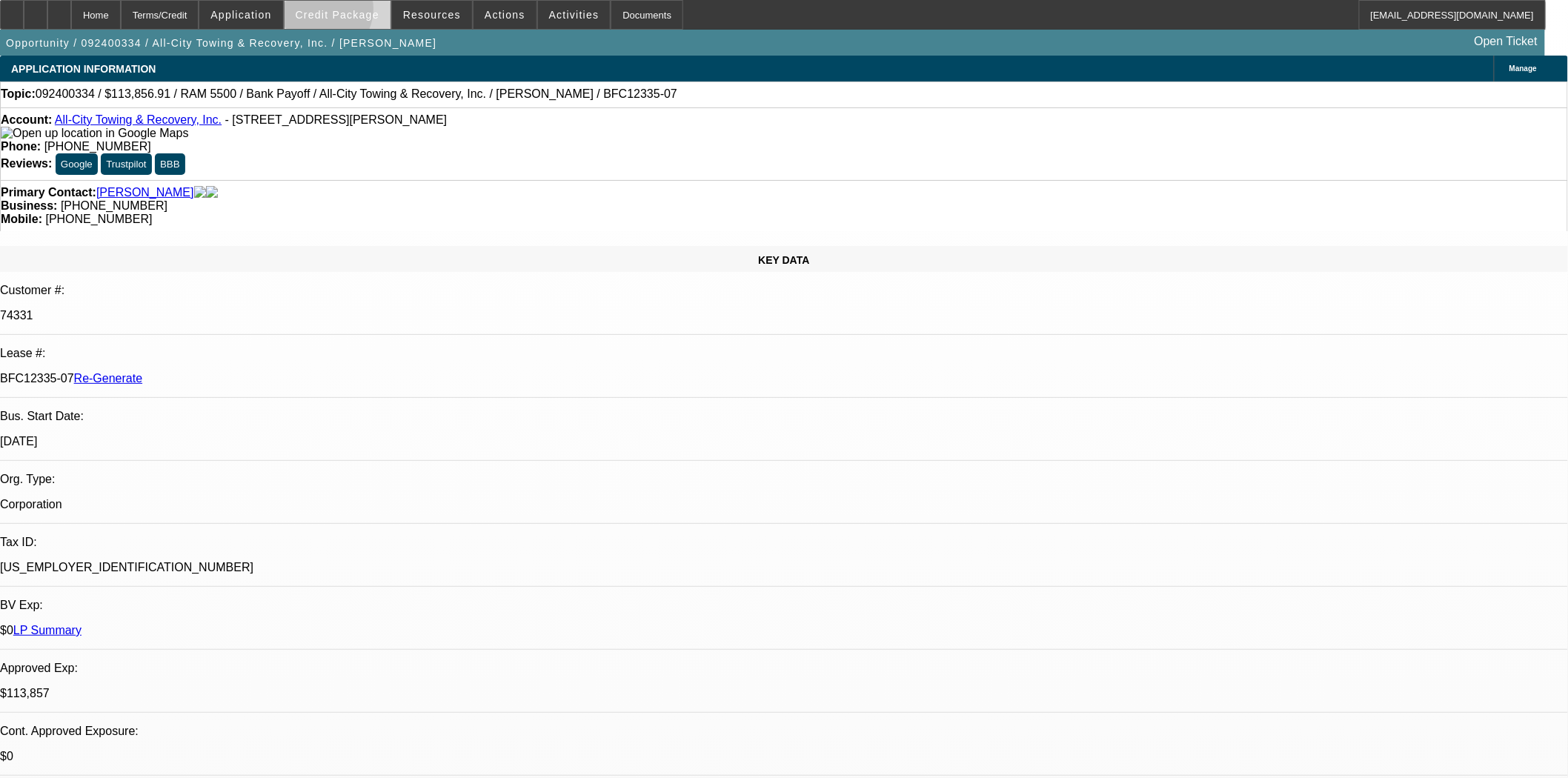
click at [343, 13] on span "Credit Package" at bounding box center [337, 15] width 83 height 12
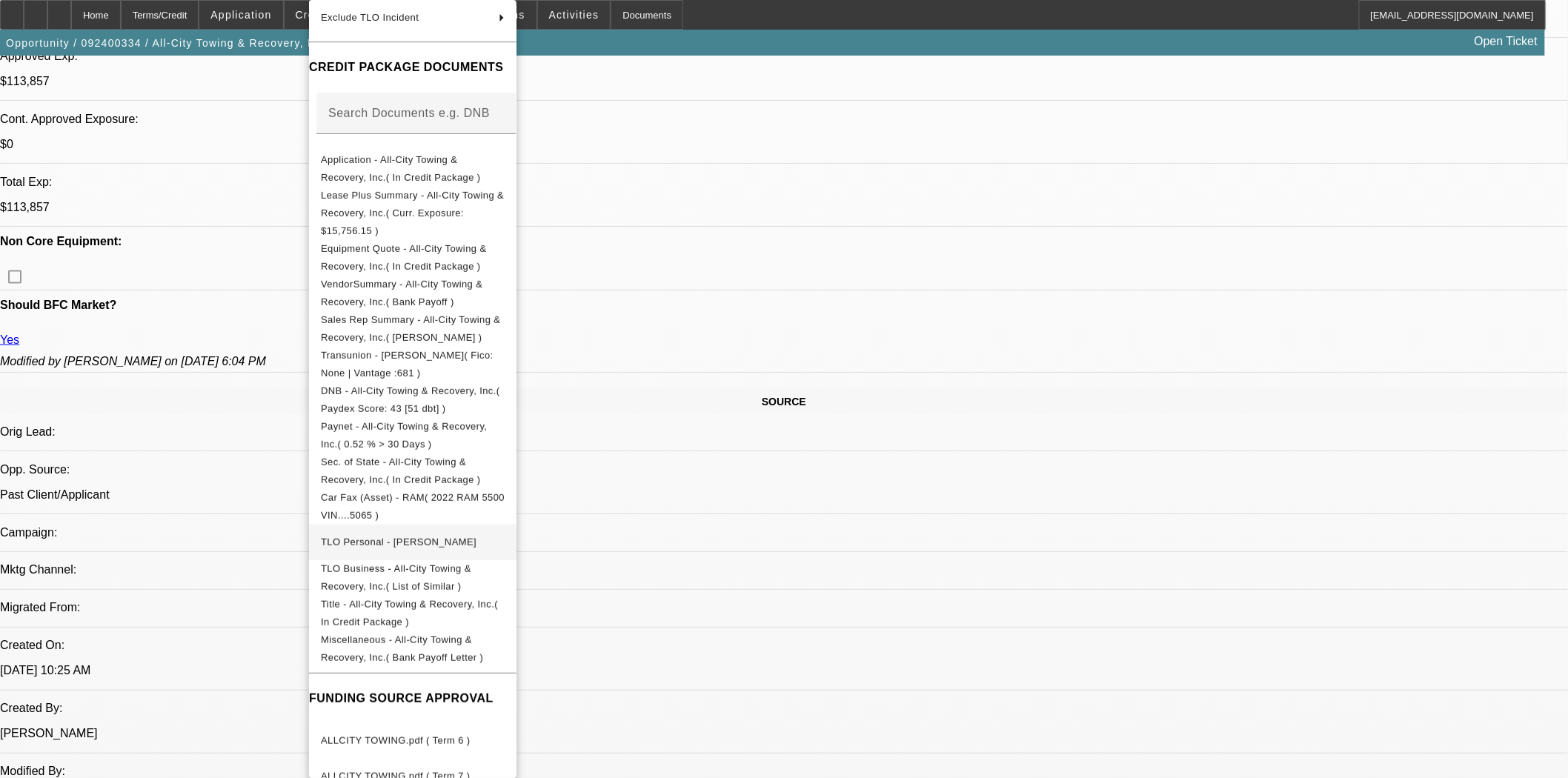
scroll to position [906, 0]
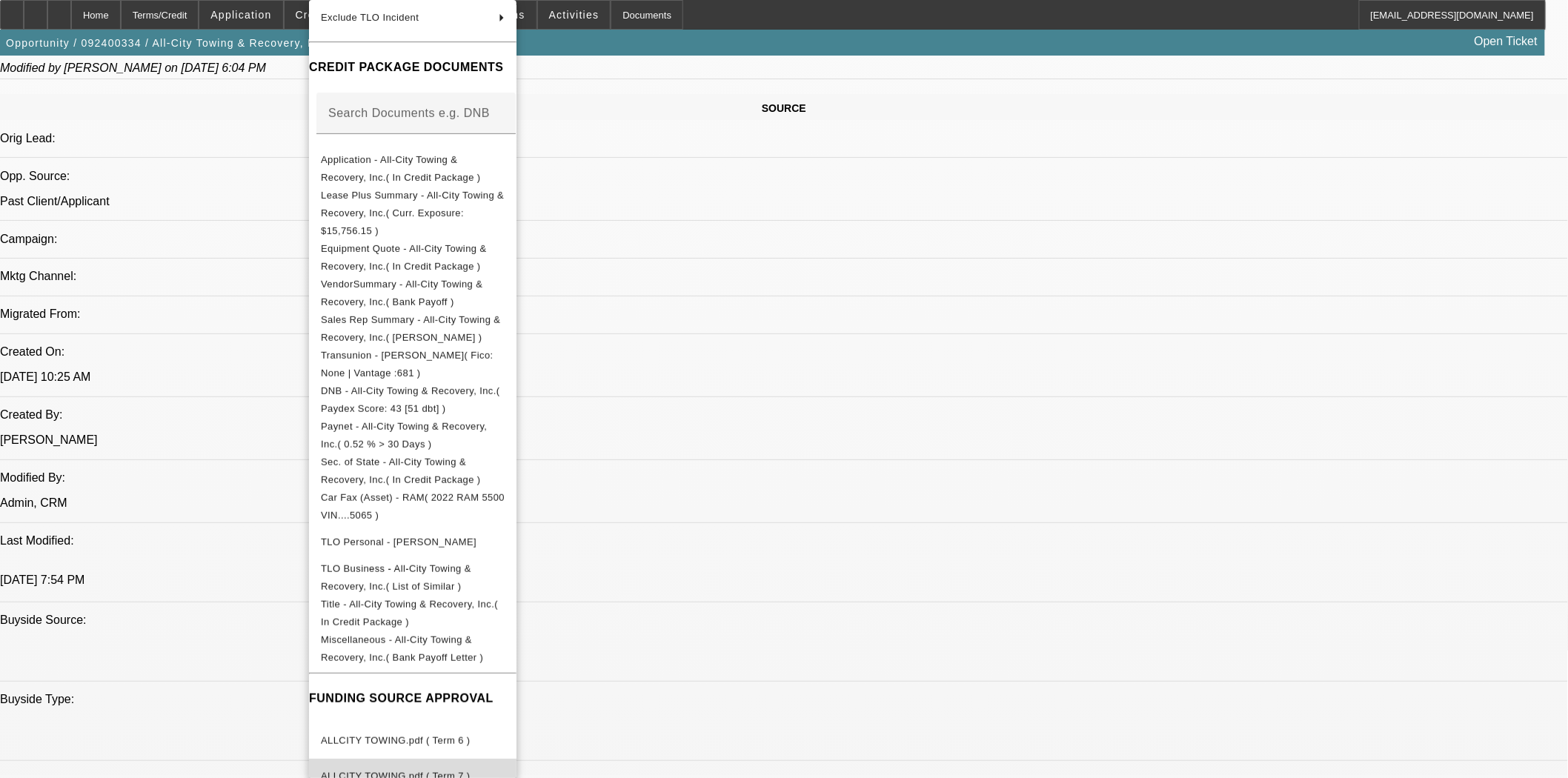
click at [413, 770] on span "ALLCITY TOWING.pdf ( Term 7 )" at bounding box center [396, 775] width 150 height 11
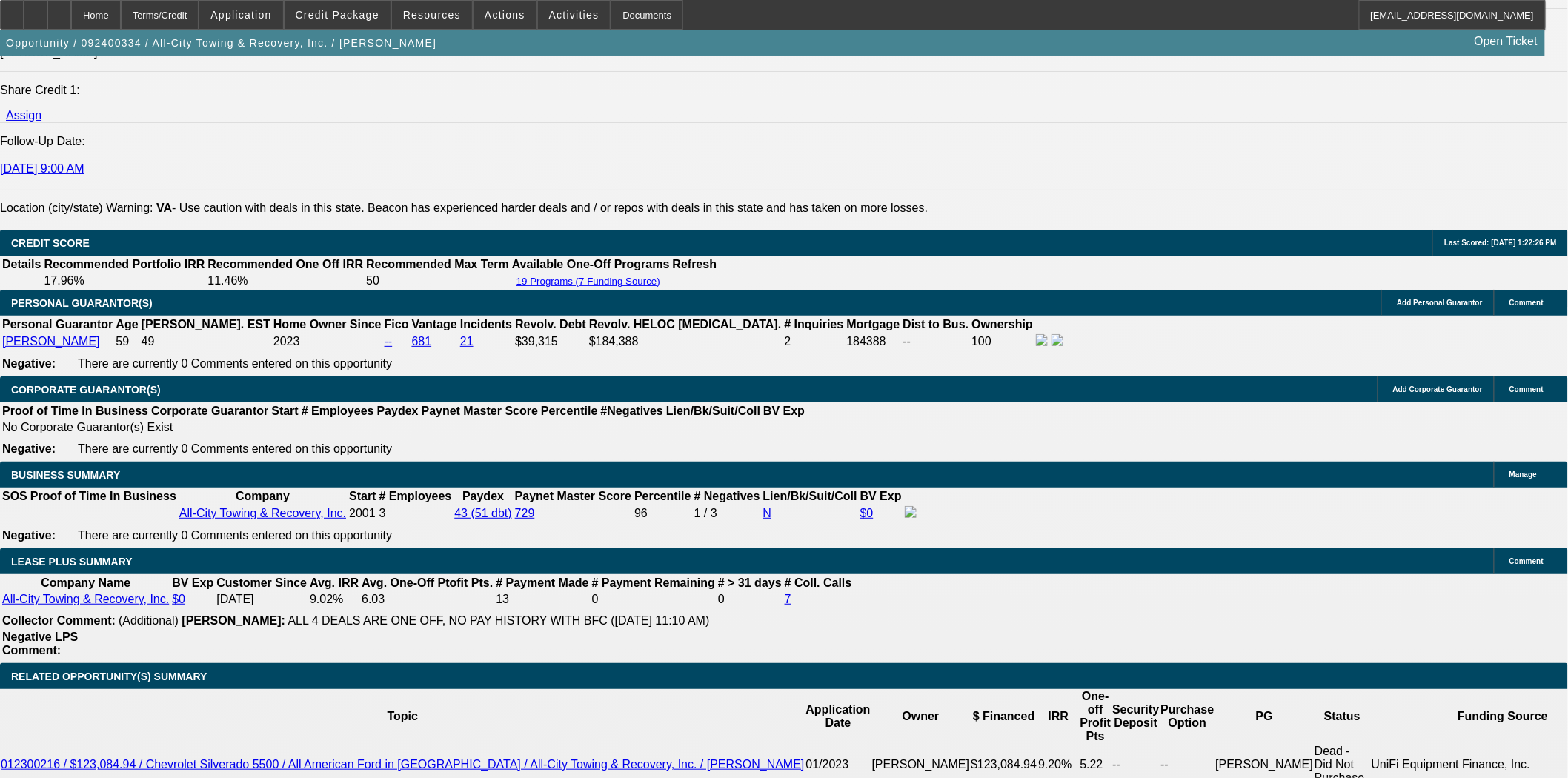
scroll to position [2140, 0]
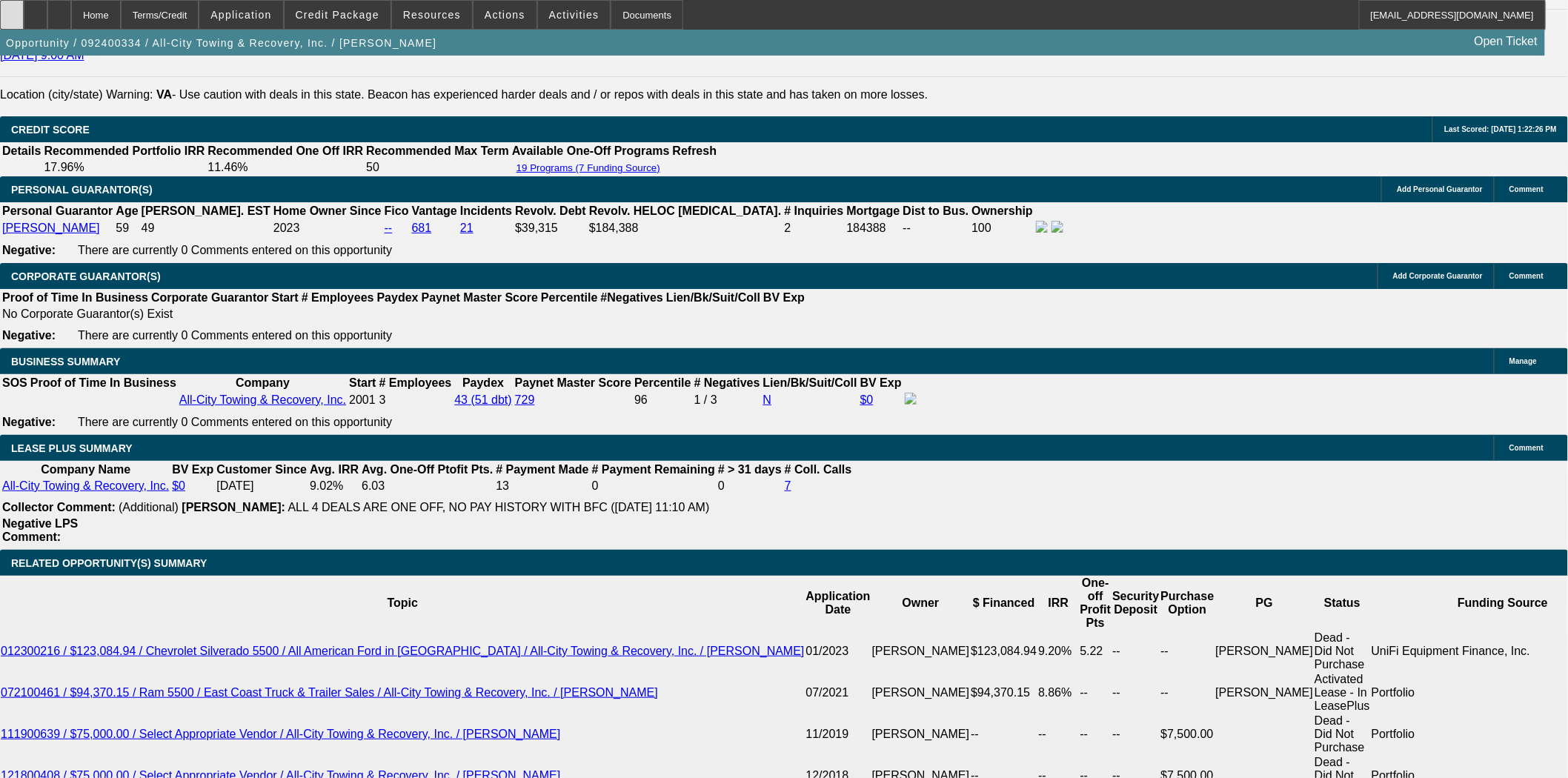
click at [12, 9] on icon at bounding box center [12, 9] width 0 height 0
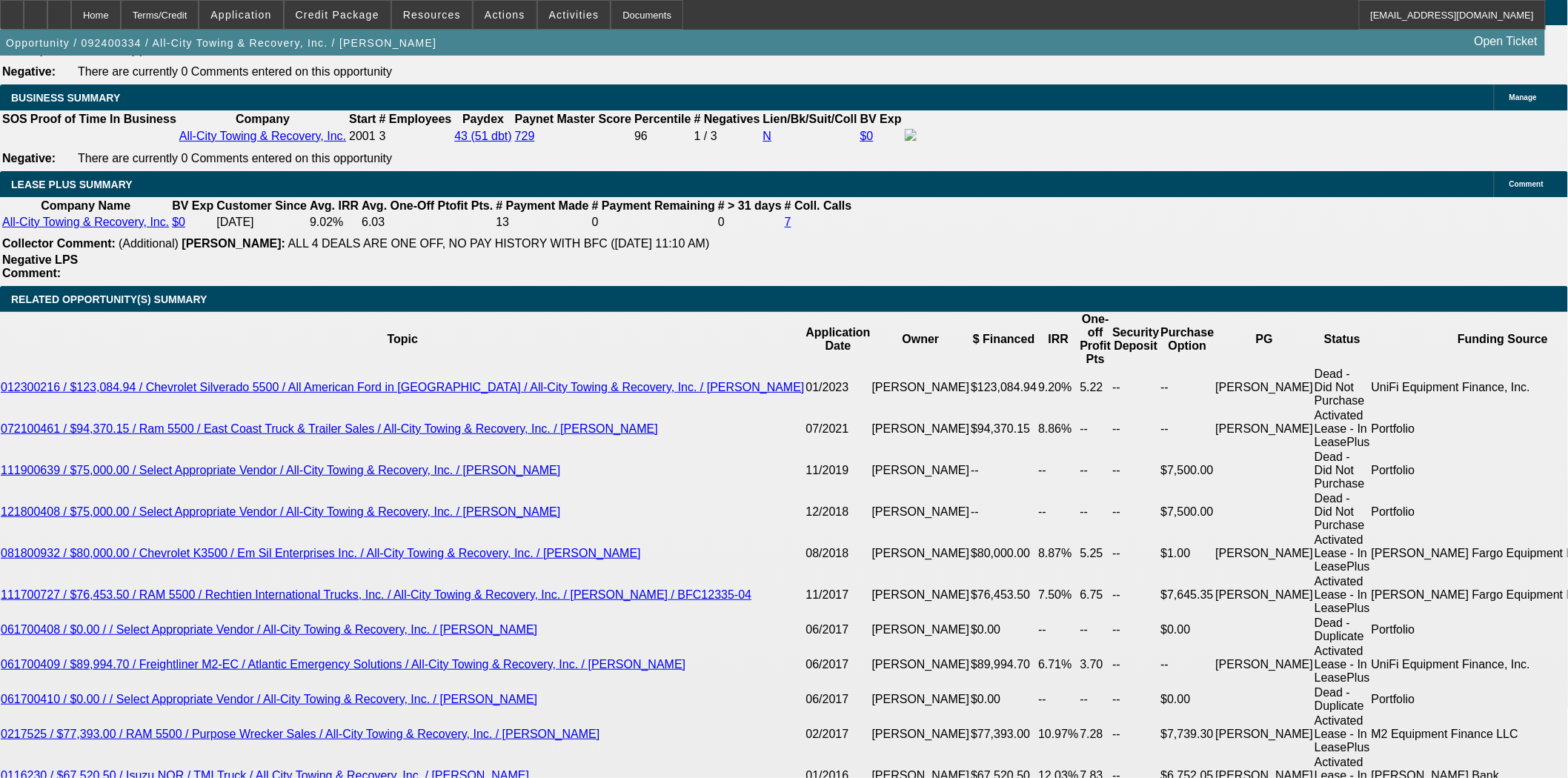
scroll to position [2470, 0]
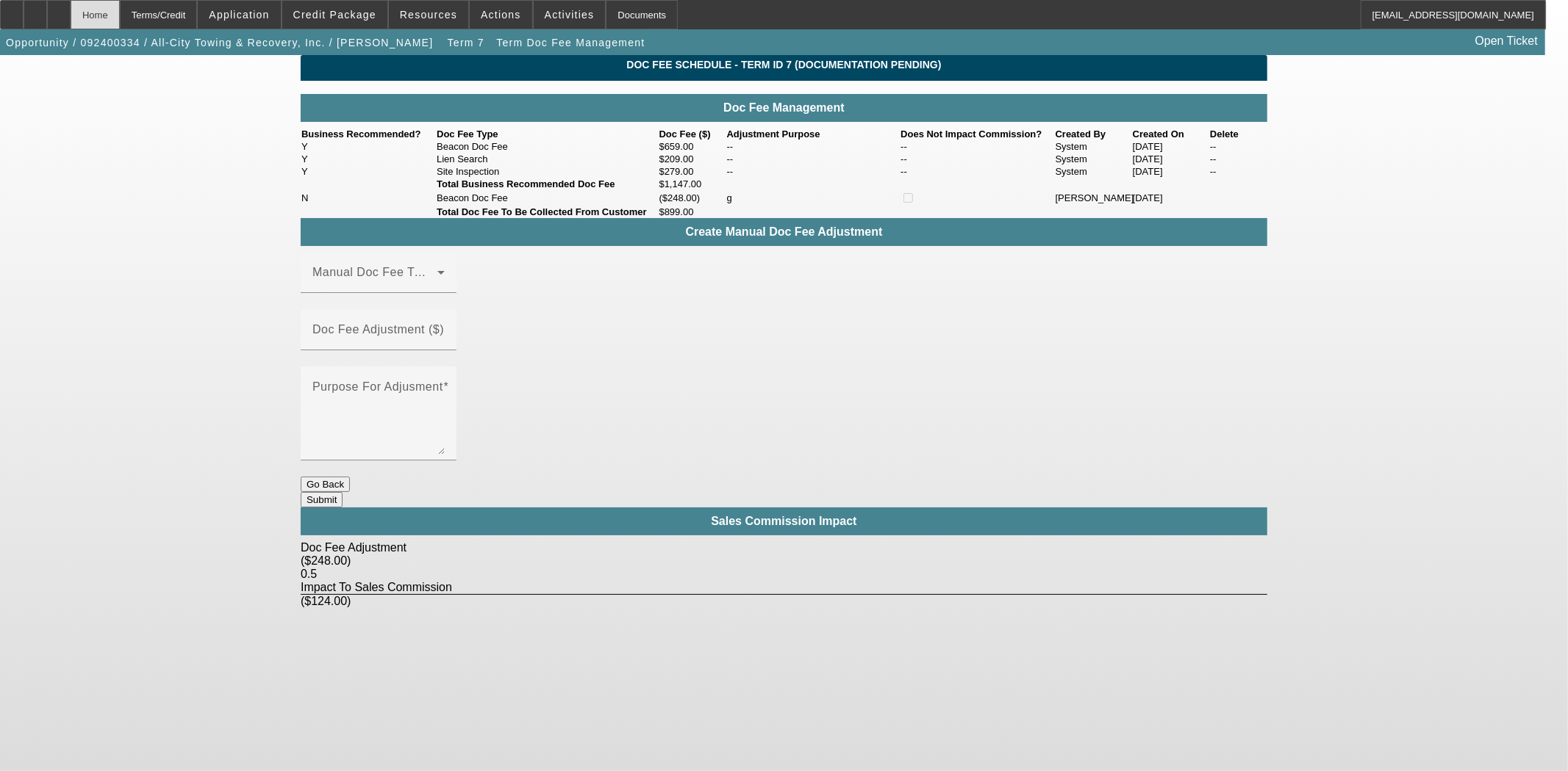
click at [119, 9] on div "Home" at bounding box center [95, 14] width 49 height 29
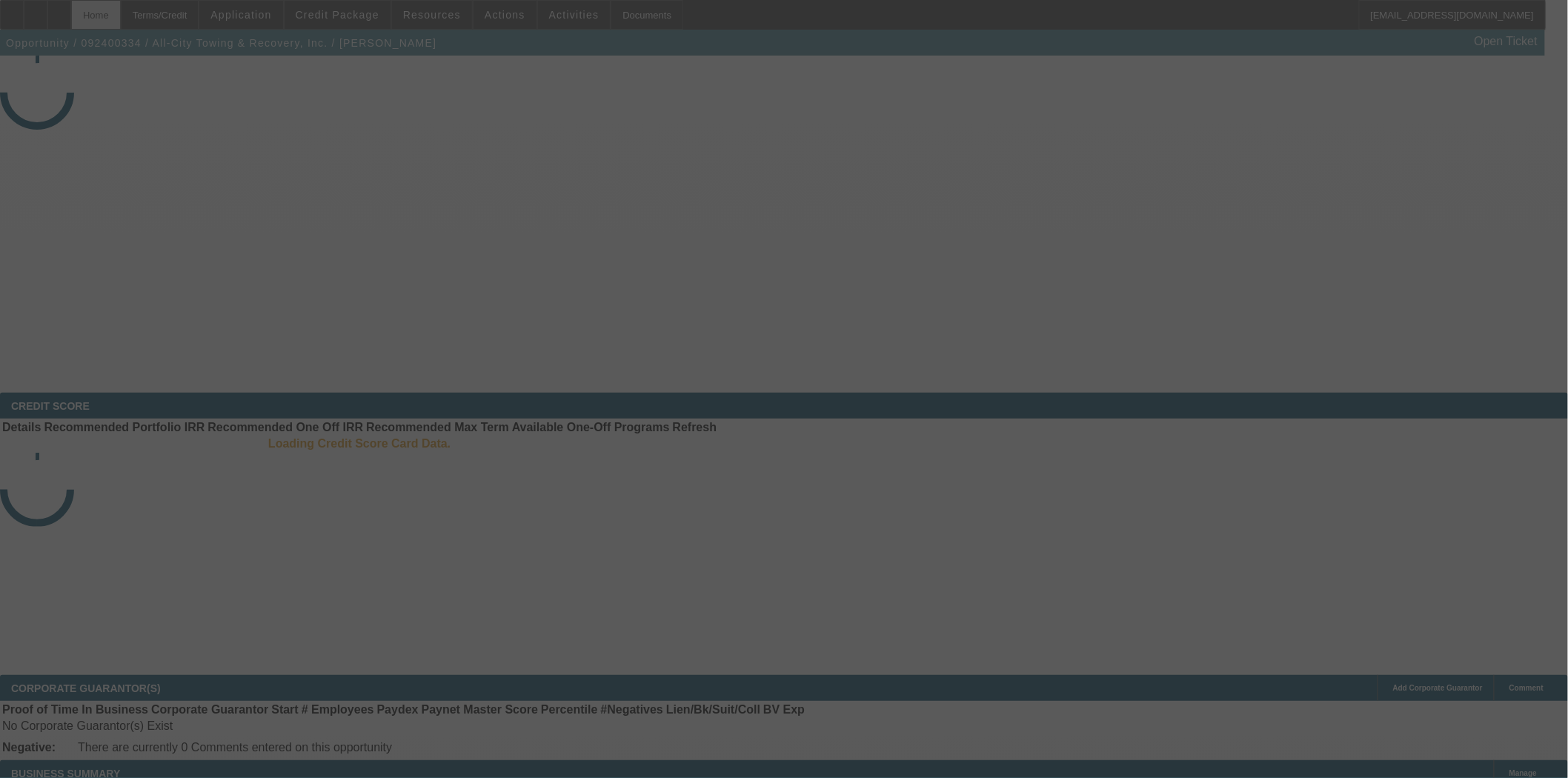
select select "3"
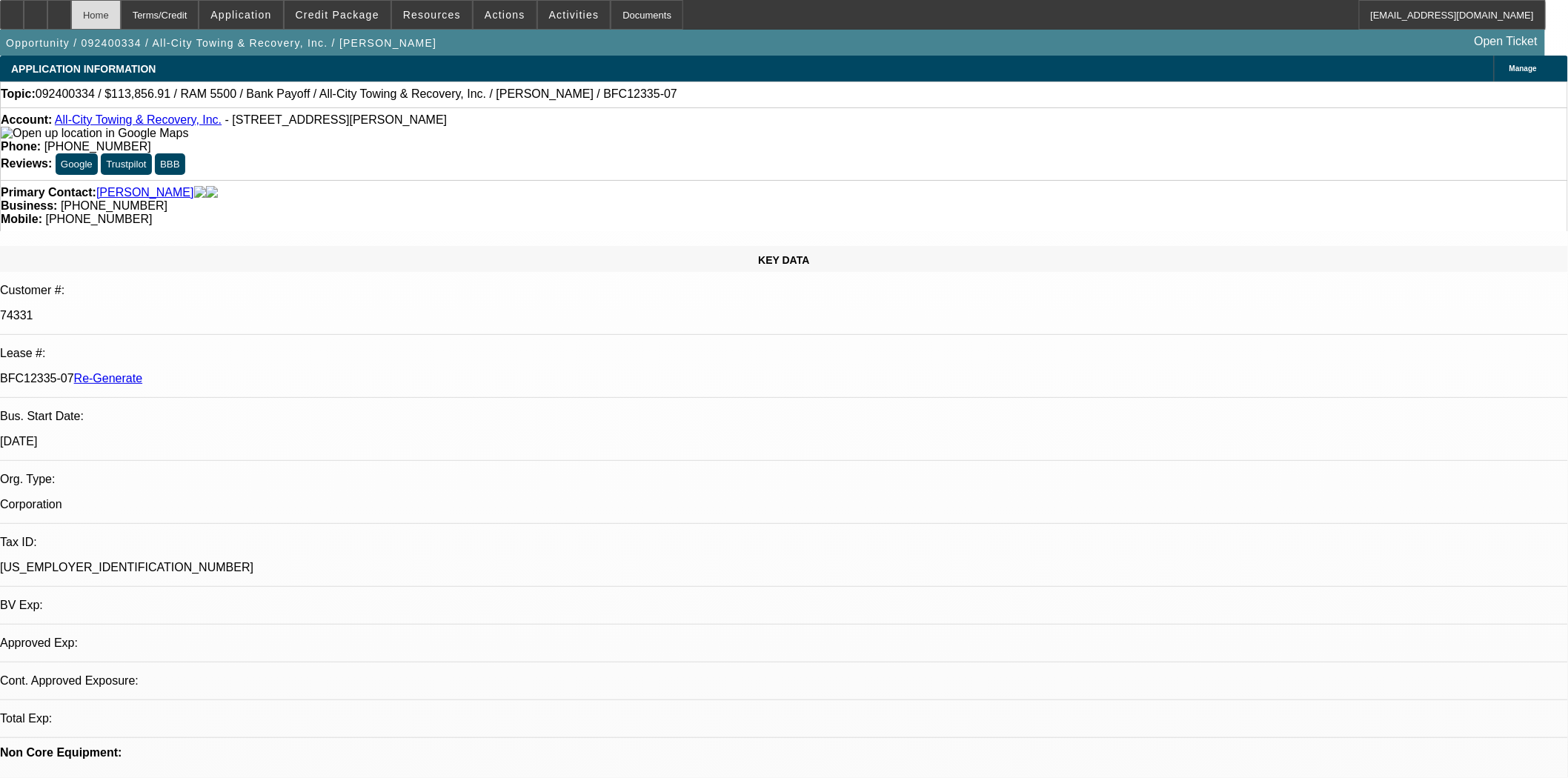
select select "0"
select select "6"
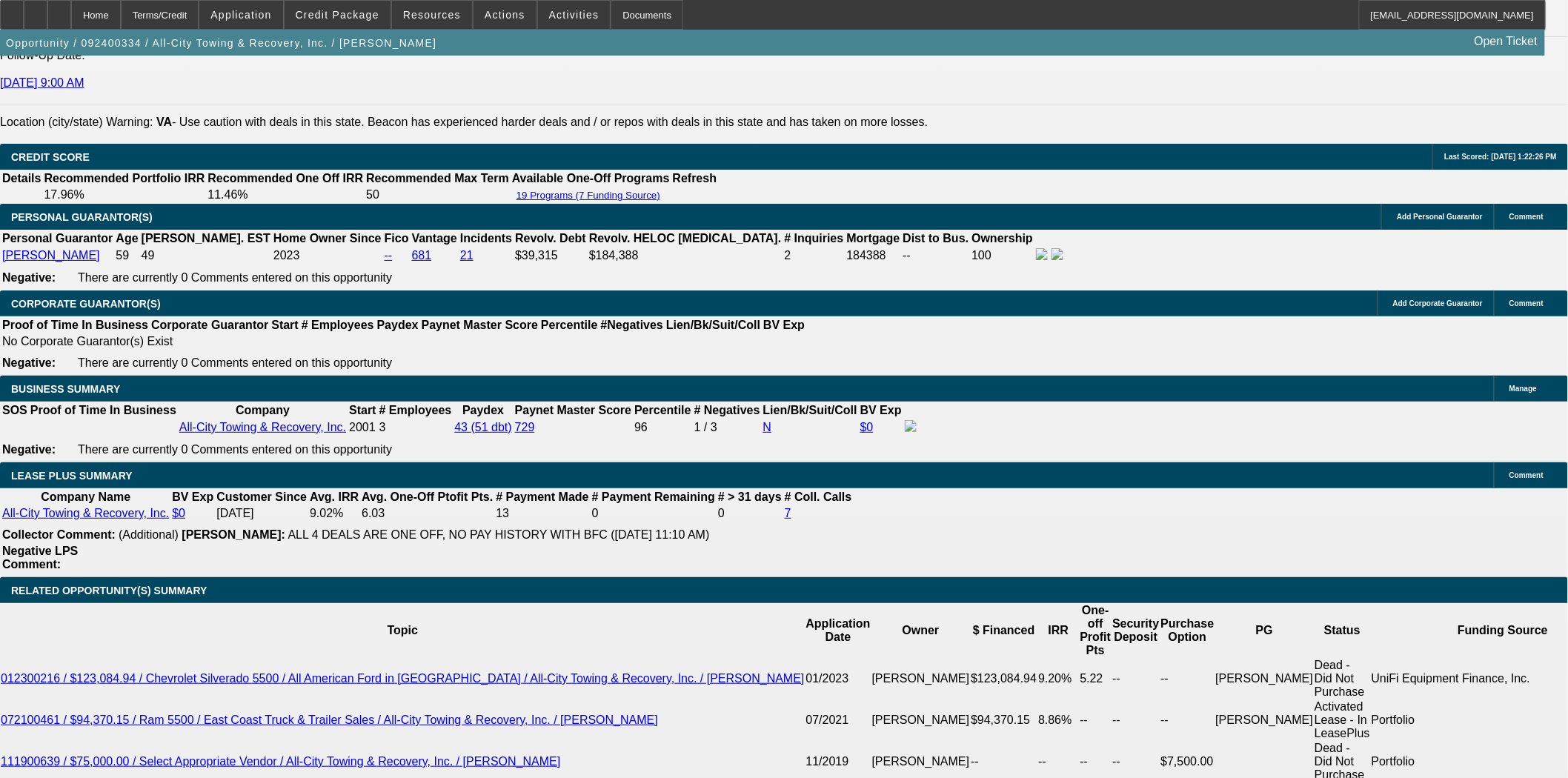
scroll to position [2388, 0]
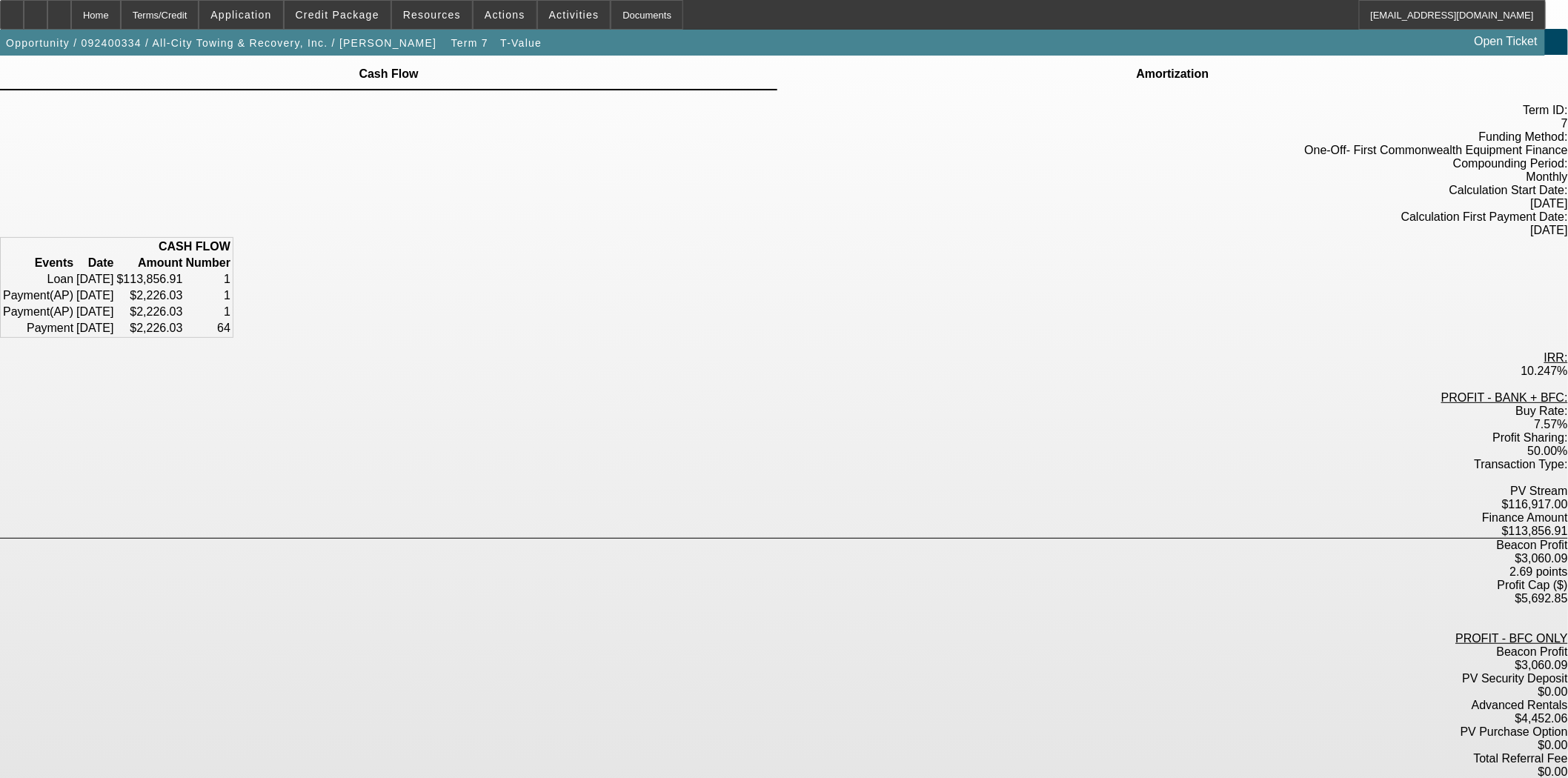
scroll to position [40, 0]
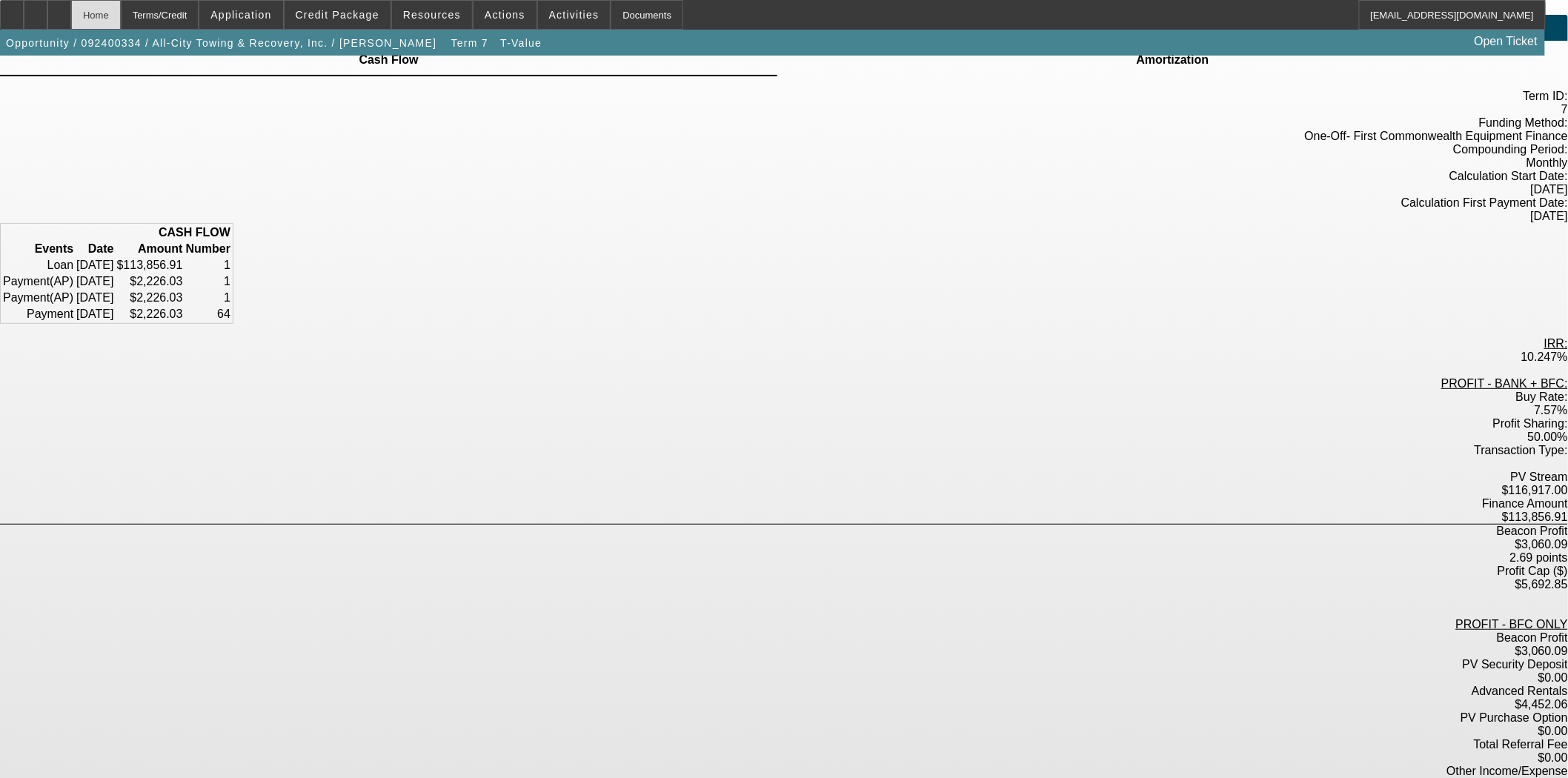
click at [120, 15] on div "Home" at bounding box center [96, 14] width 50 height 29
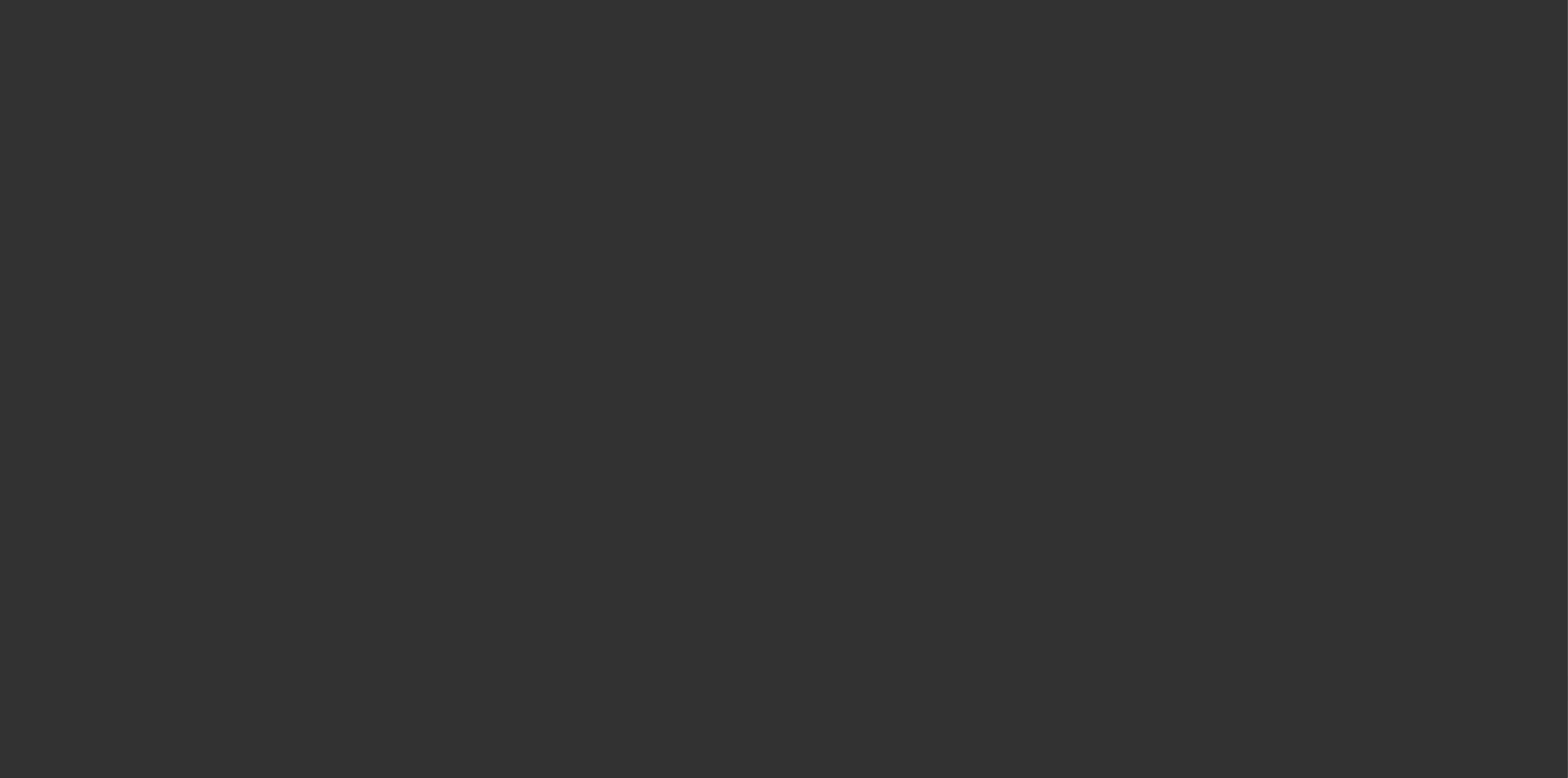
select select "3"
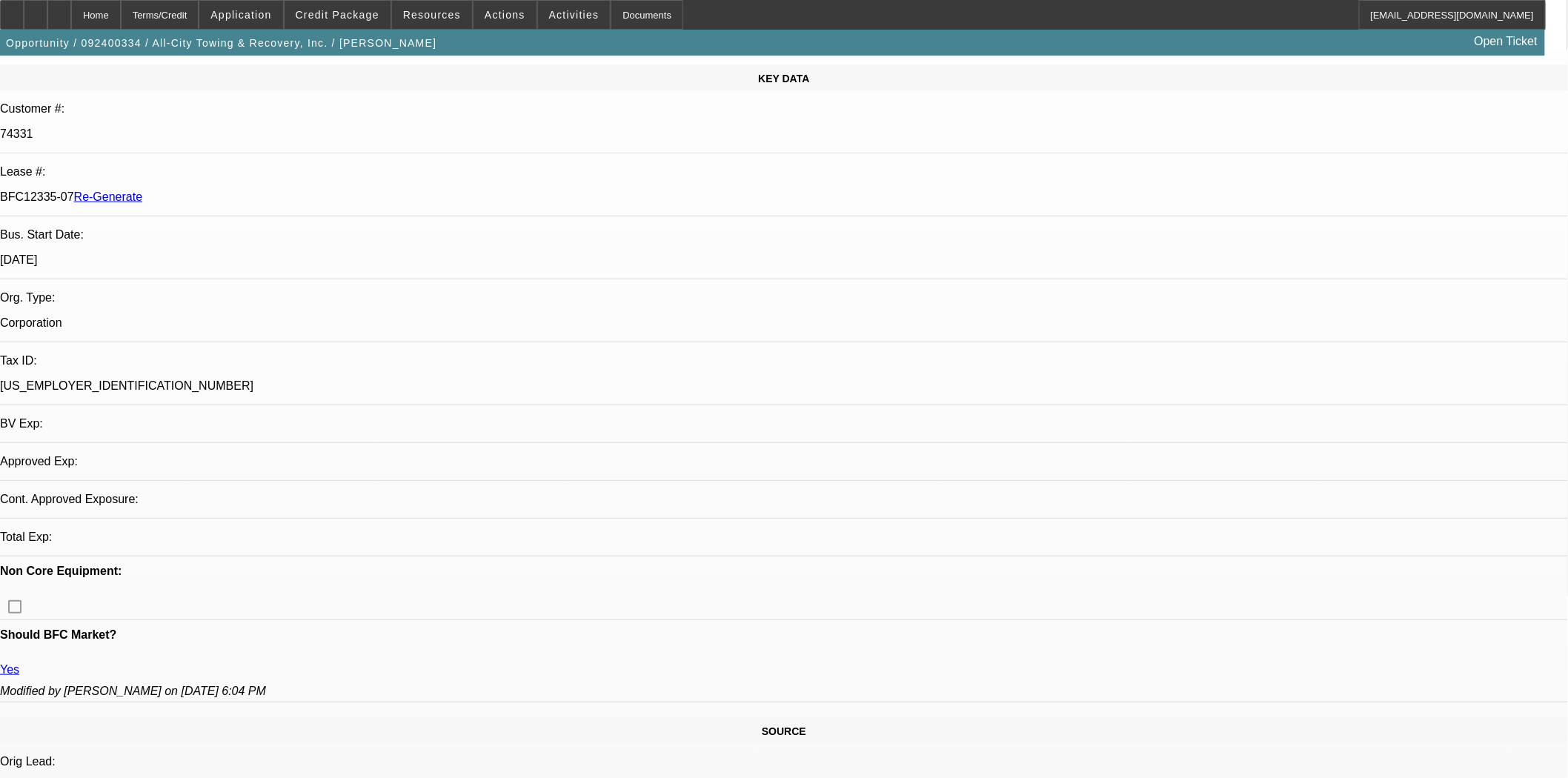
select select "0"
select select "6"
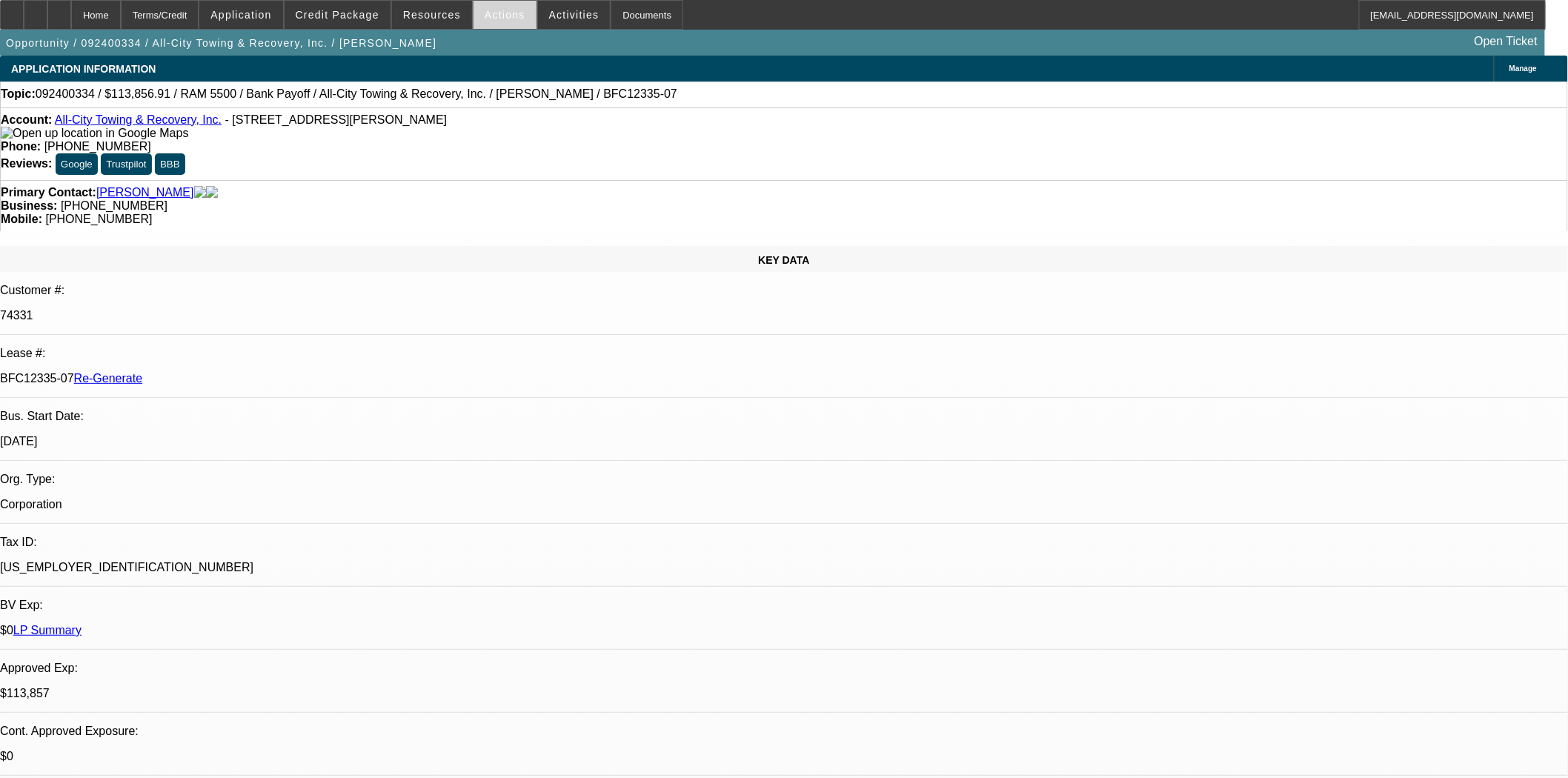
click at [473, 16] on span at bounding box center [504, 14] width 63 height 35
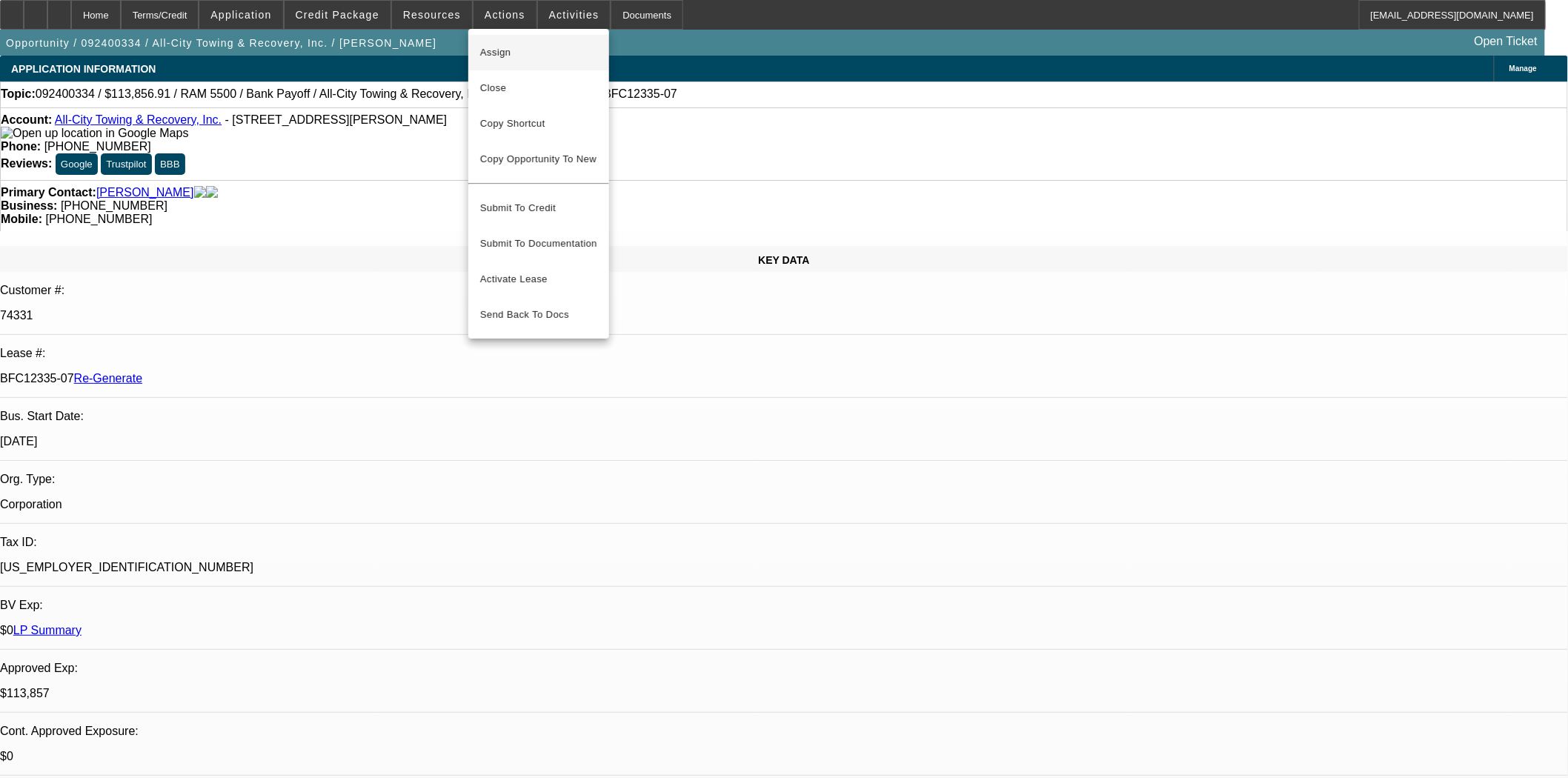
click at [482, 45] on span "Assign" at bounding box center [538, 52] width 117 height 18
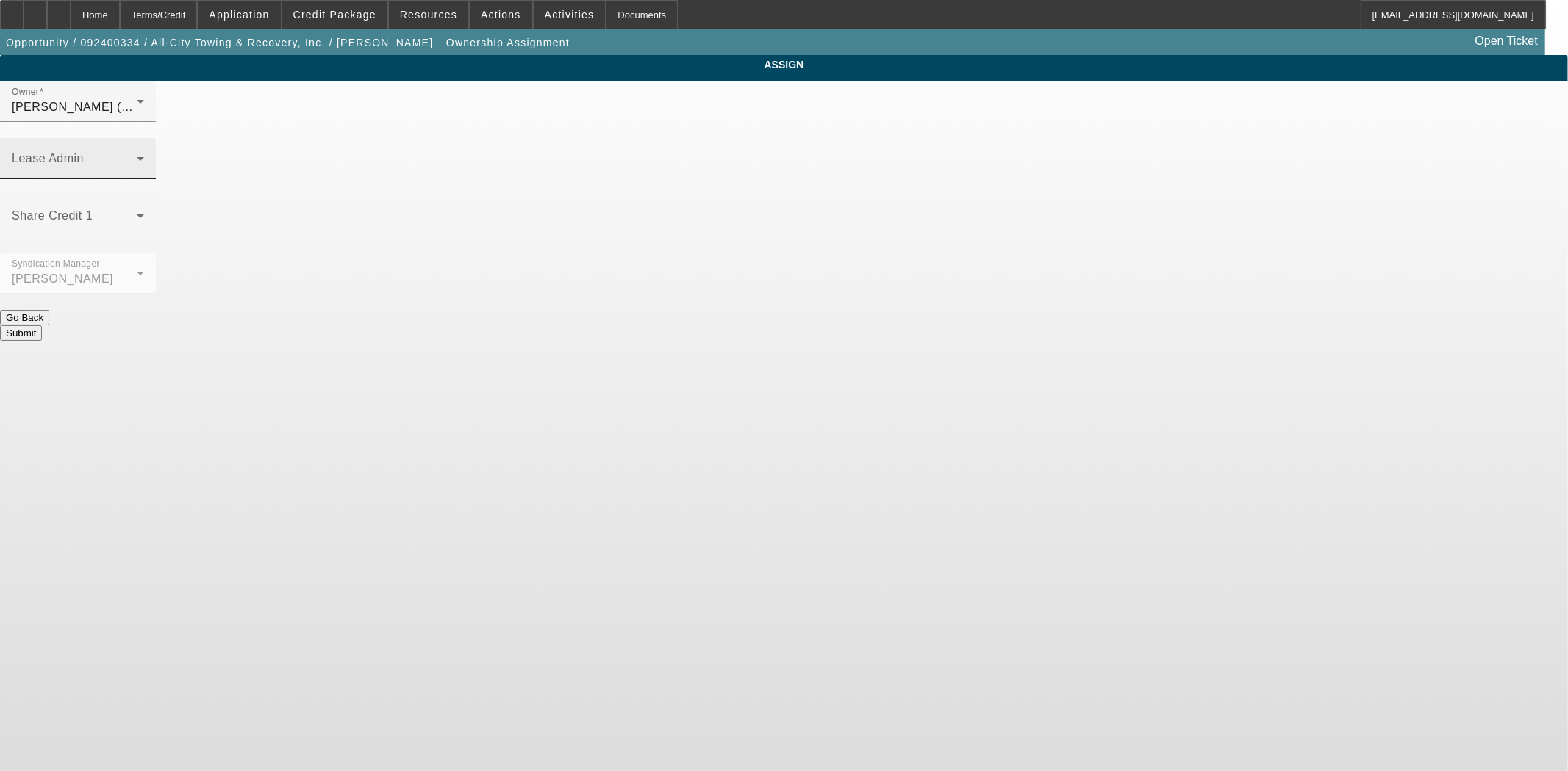
click at [144, 138] on div "Lease Admin" at bounding box center [78, 158] width 132 height 41
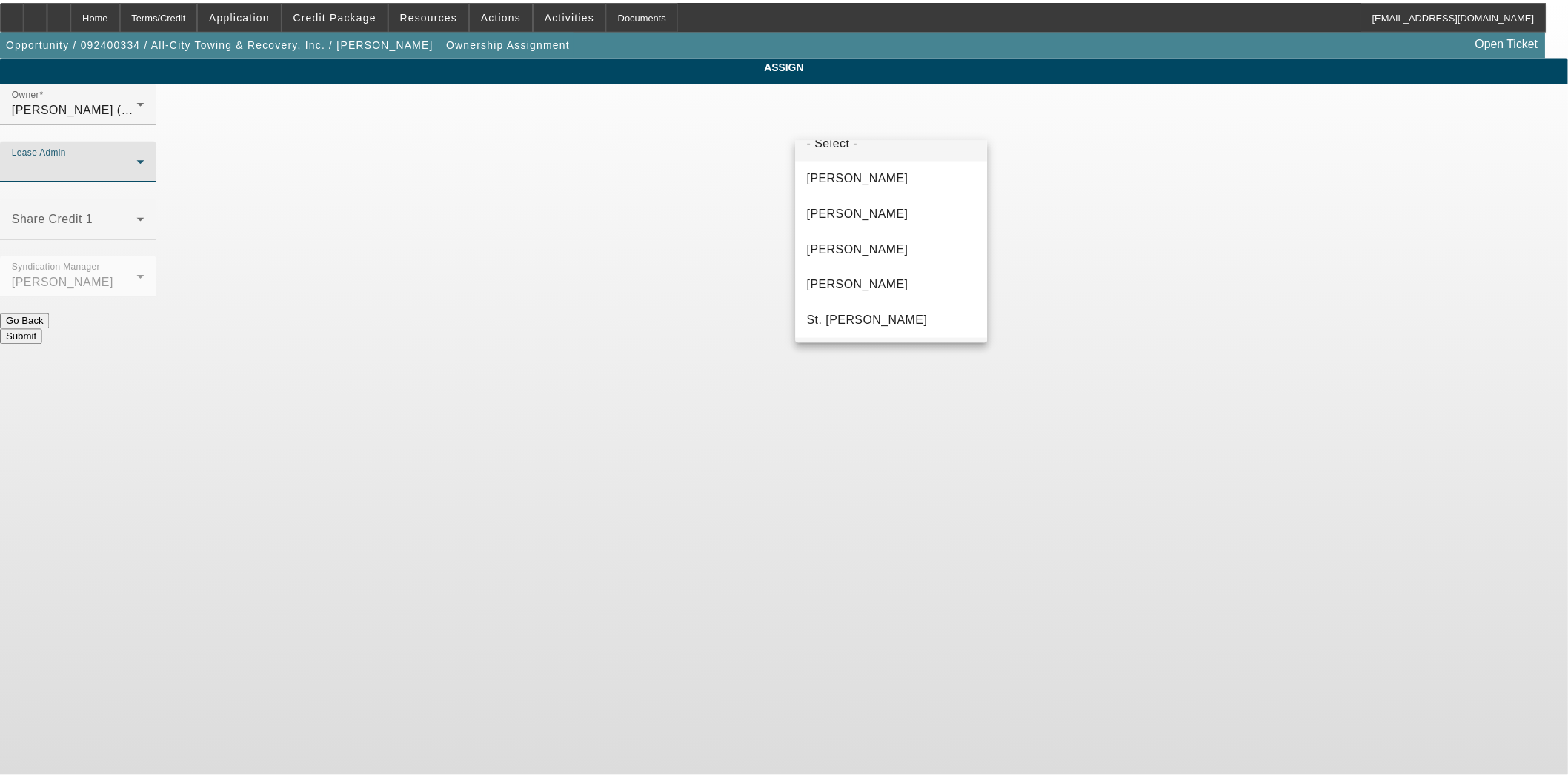
scroll to position [56, 0]
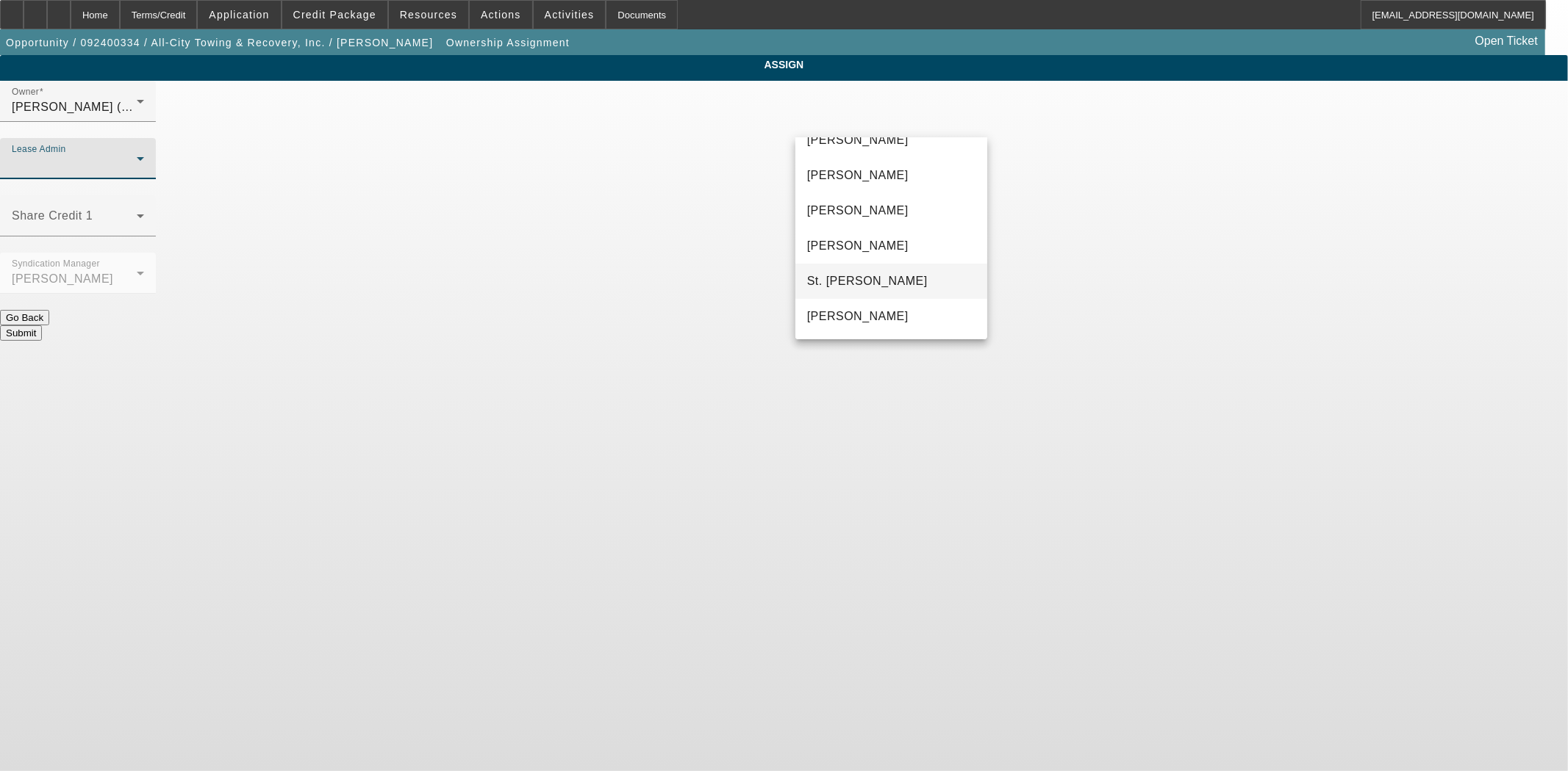
click at [862, 276] on span "St. Laurent, Kim" at bounding box center [867, 281] width 120 height 18
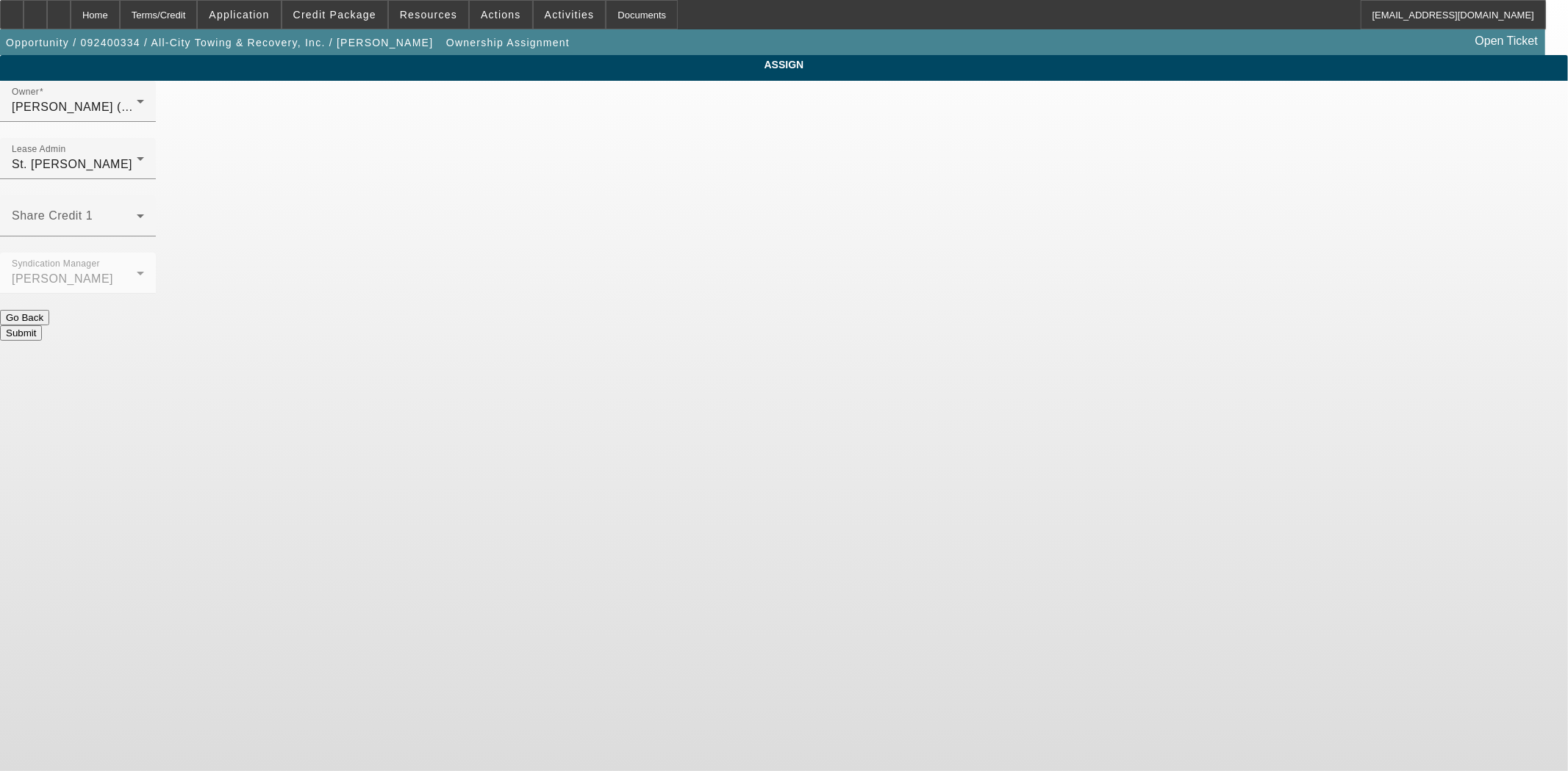
click at [42, 325] on button "Submit" at bounding box center [21, 333] width 42 height 15
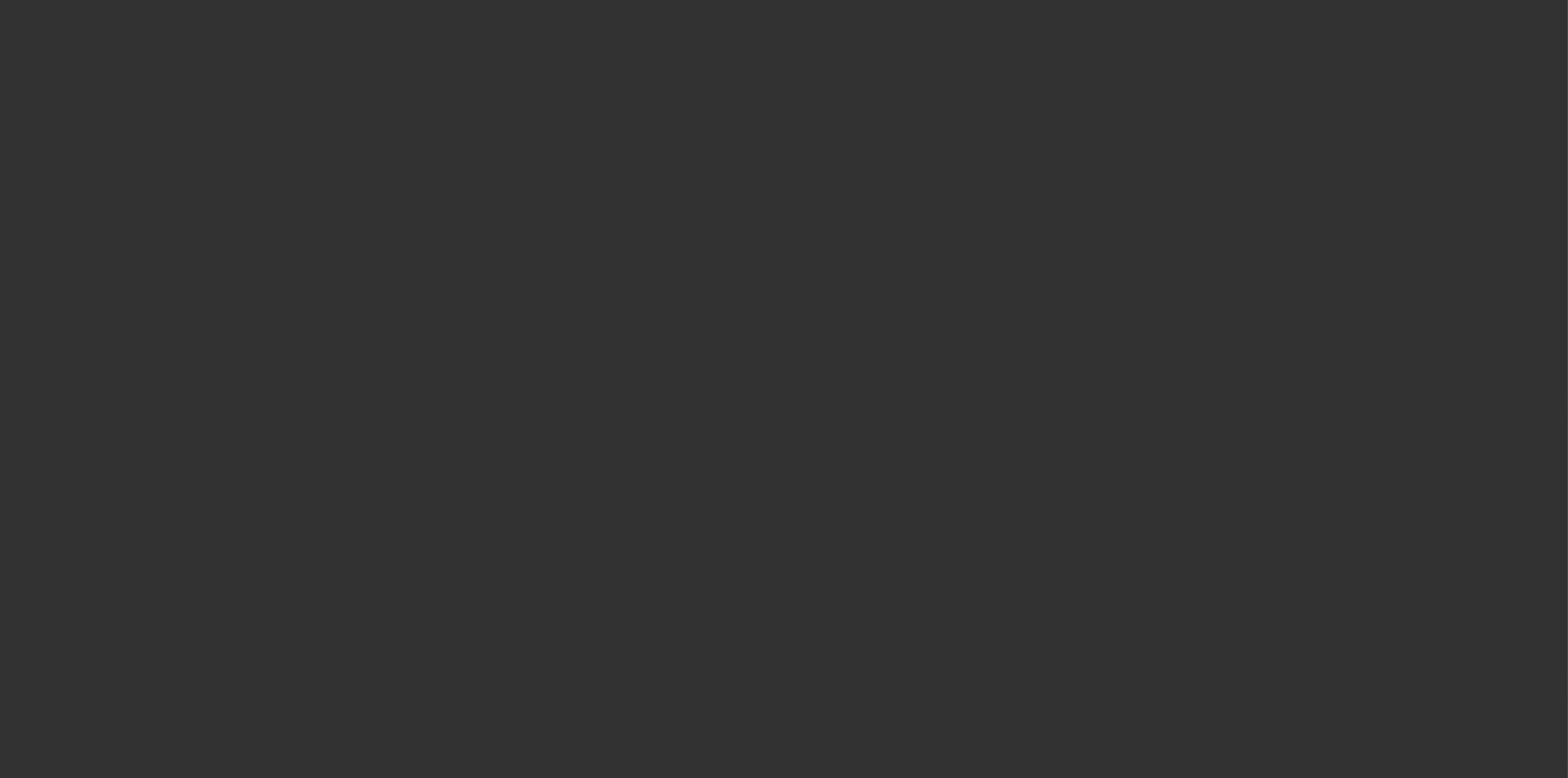
select select "3"
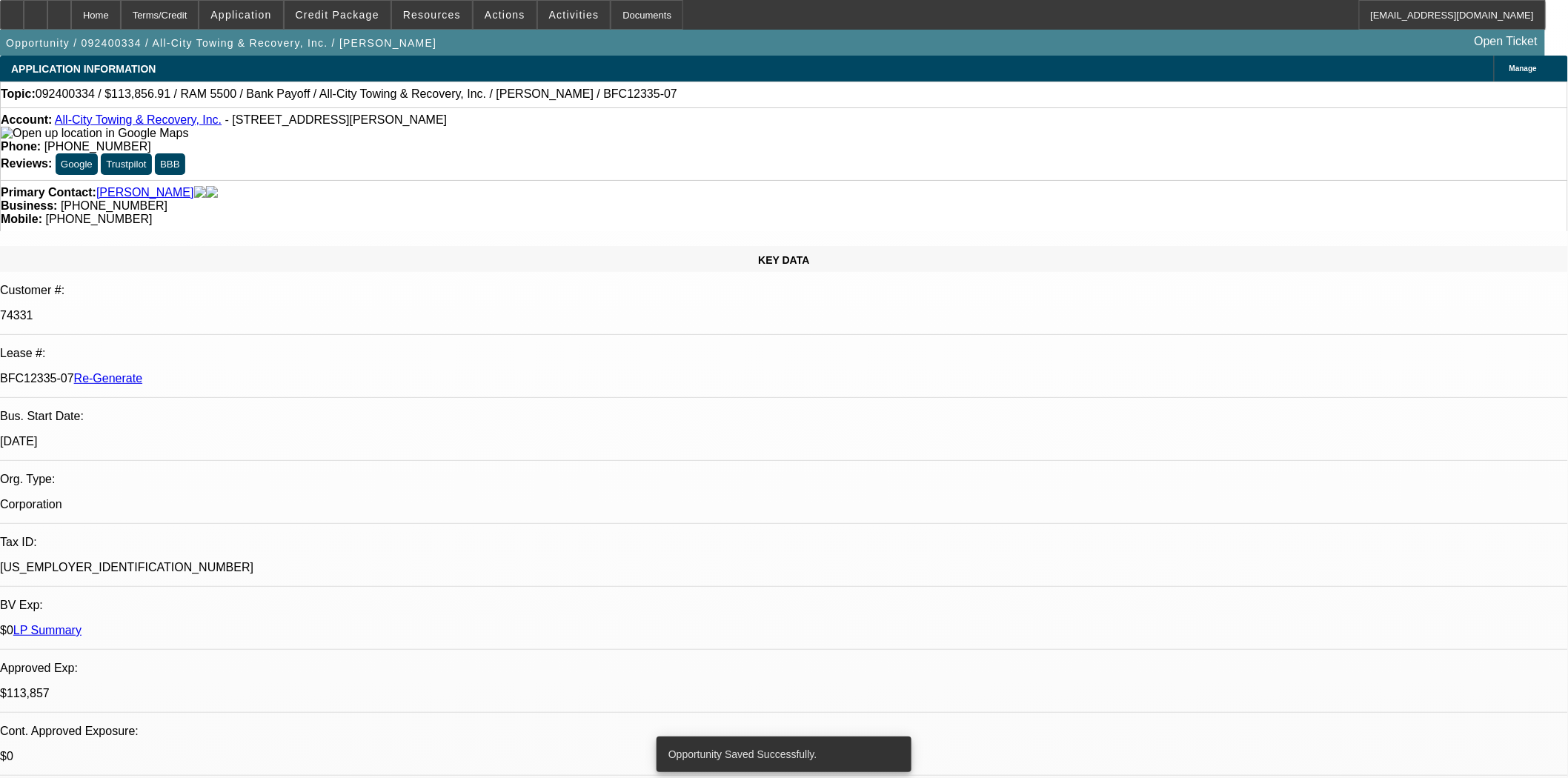
select select "0"
select select "6"
click at [633, 18] on div "Documents" at bounding box center [646, 14] width 72 height 29
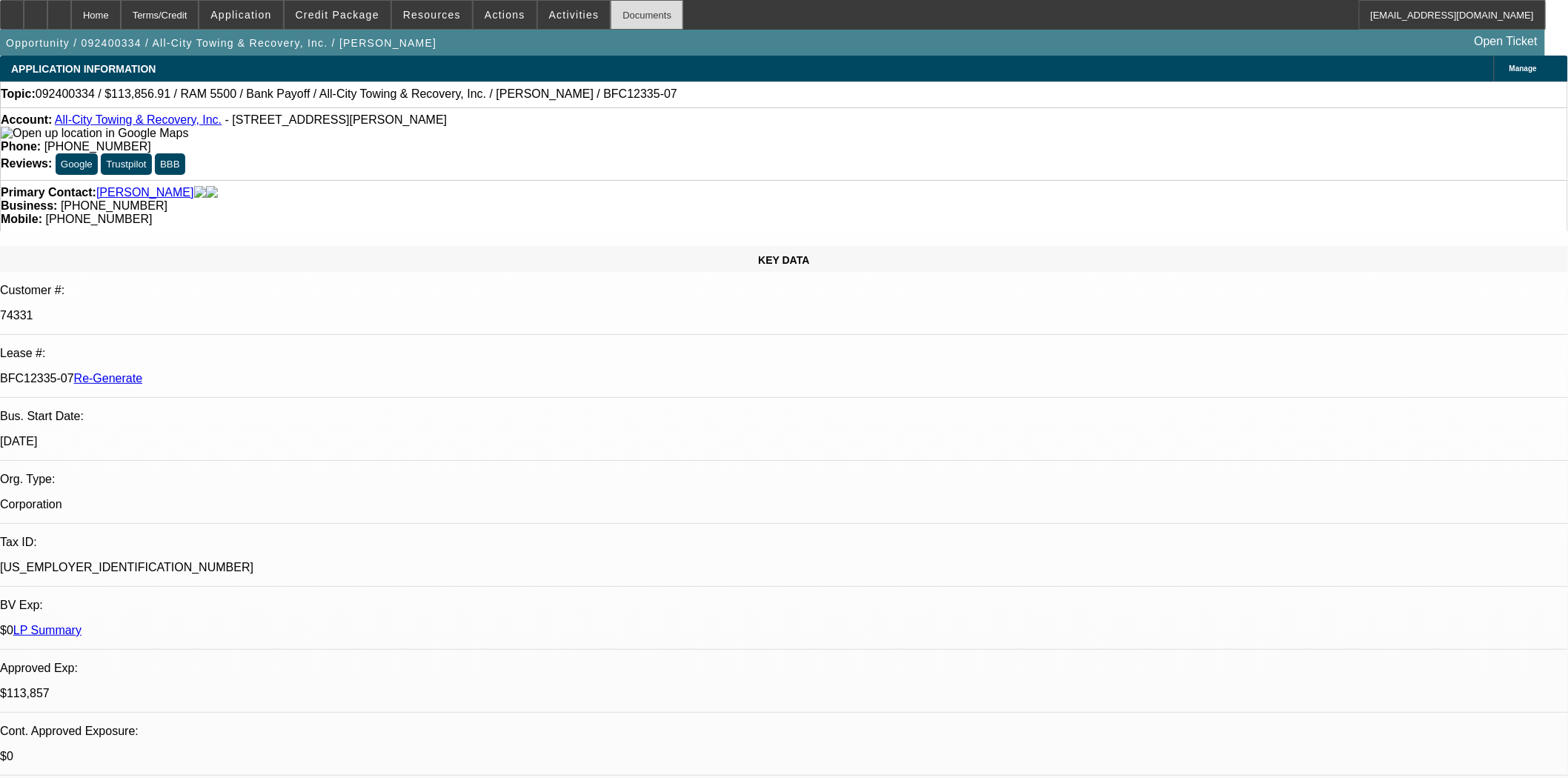
click at [610, 9] on div "Documents" at bounding box center [646, 14] width 72 height 29
click at [346, 17] on span "Credit Package" at bounding box center [337, 15] width 83 height 12
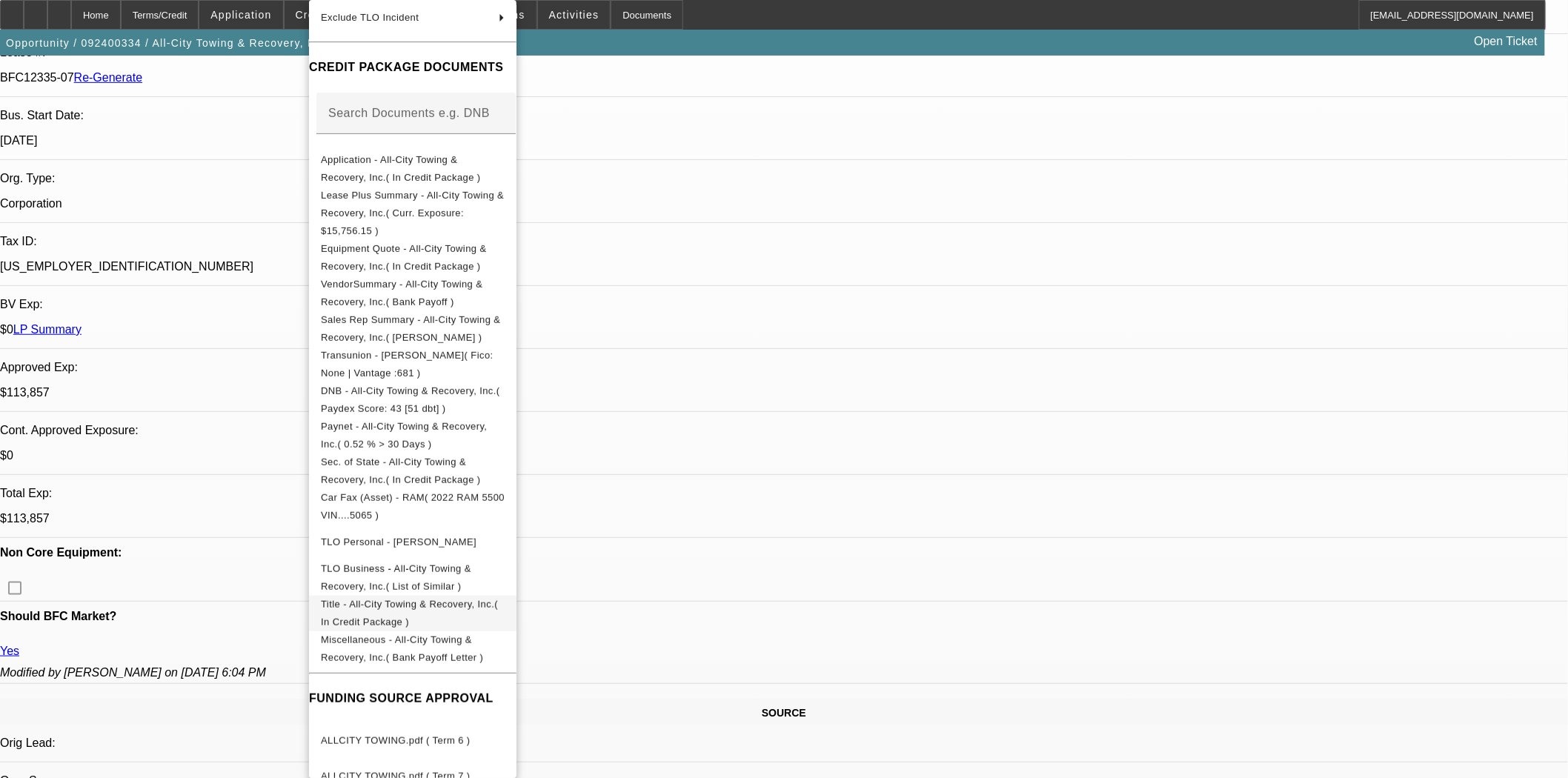
scroll to position [493, 0]
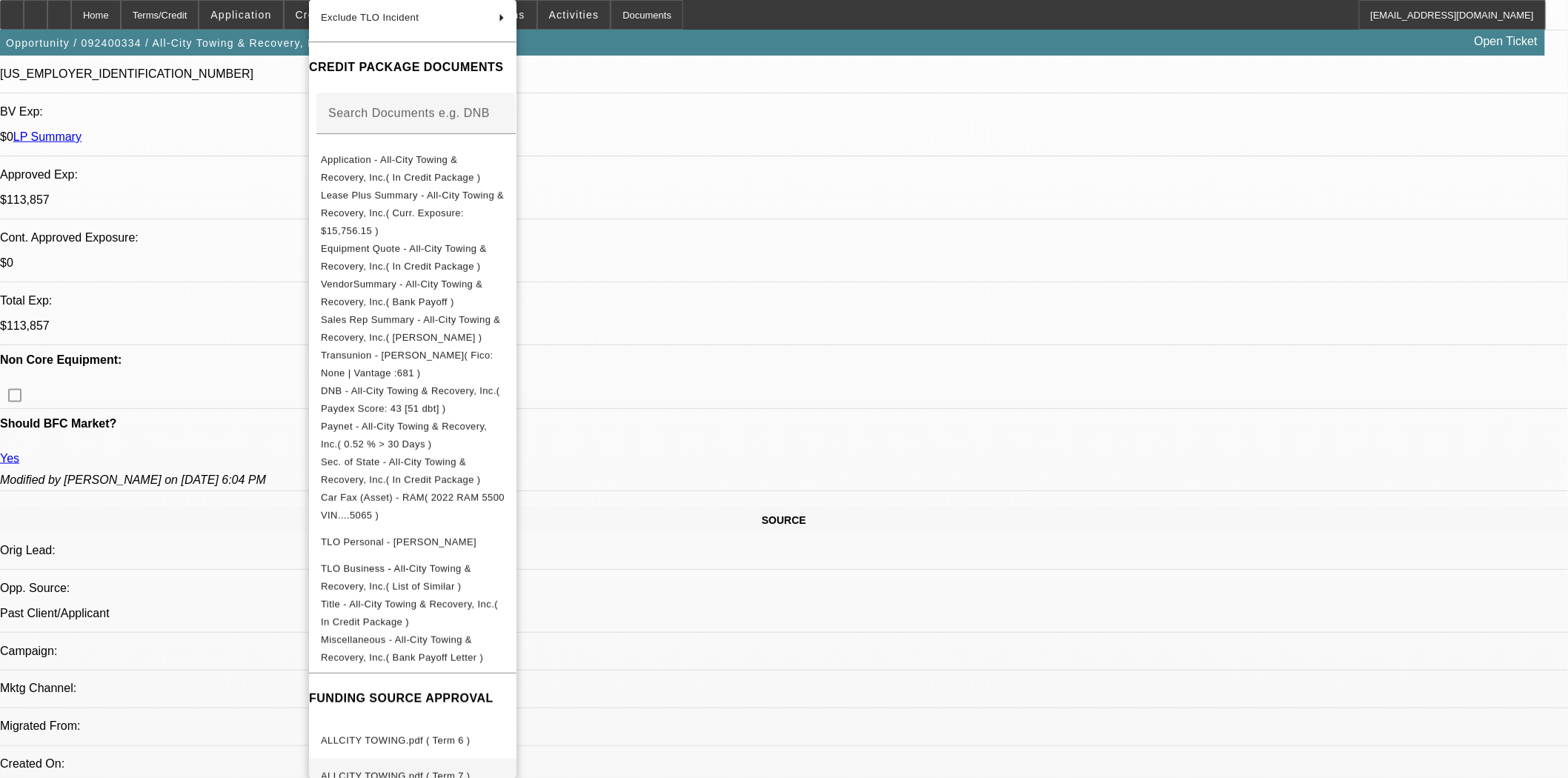
click at [453, 768] on span "ALLCITY TOWING.pdf ( Term 7 )" at bounding box center [412, 776] width 183 height 18
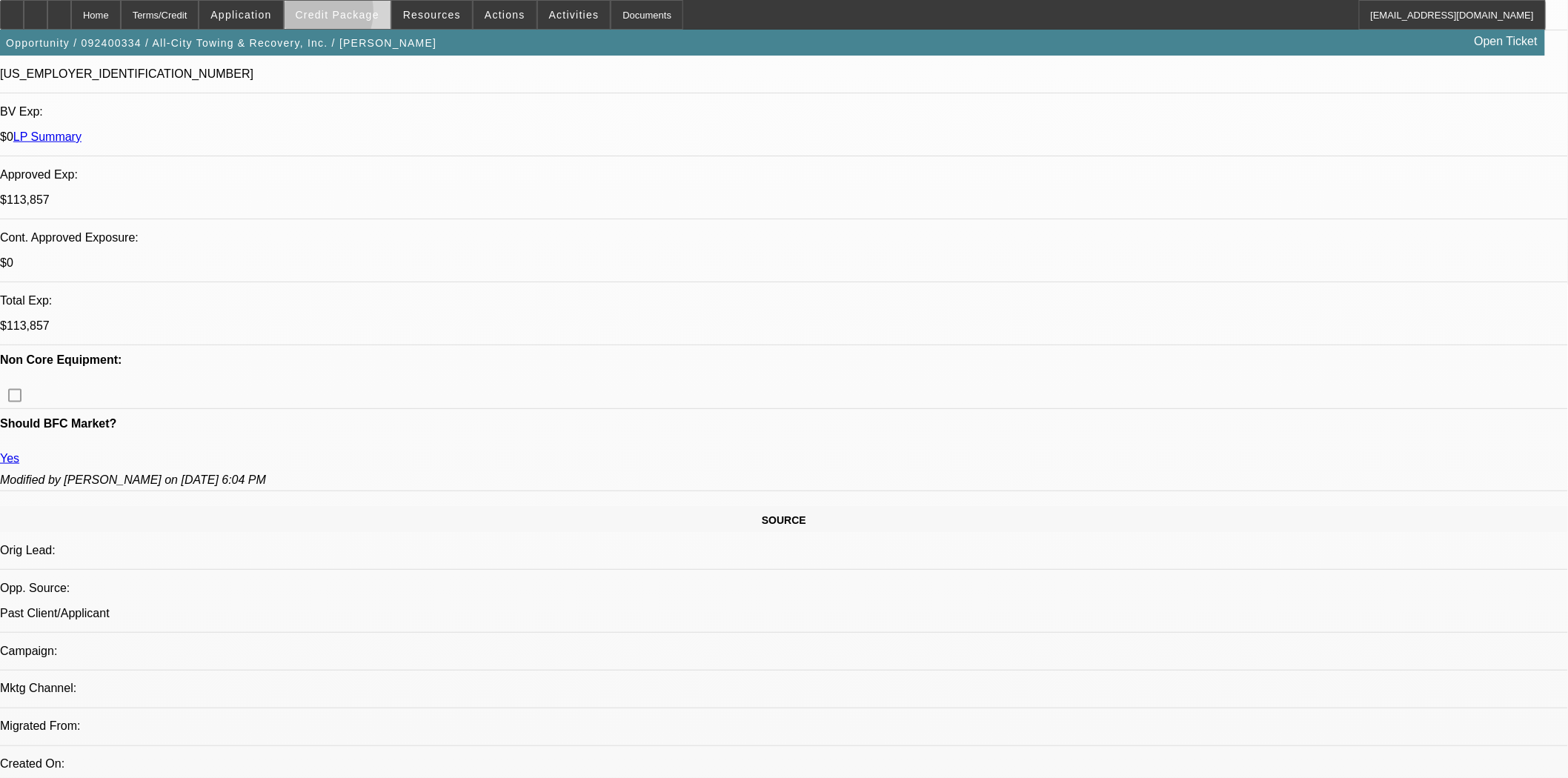
click at [334, 15] on span "Credit Package" at bounding box center [337, 15] width 83 height 12
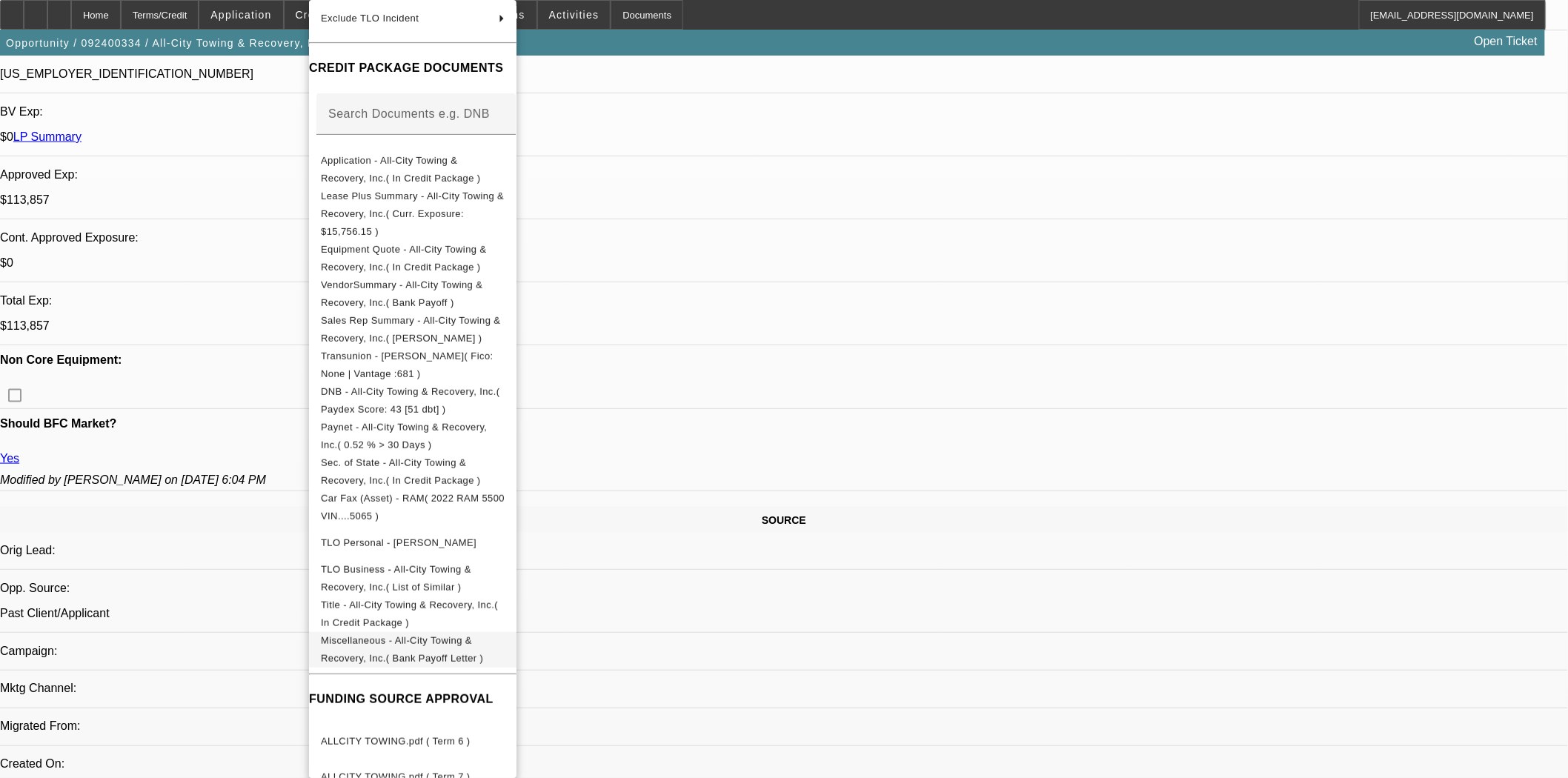
scroll to position [184, 0]
click at [437, 735] on span "ALLCITY TOWING.pdf ( Term 6 )" at bounding box center [396, 740] width 150 height 11
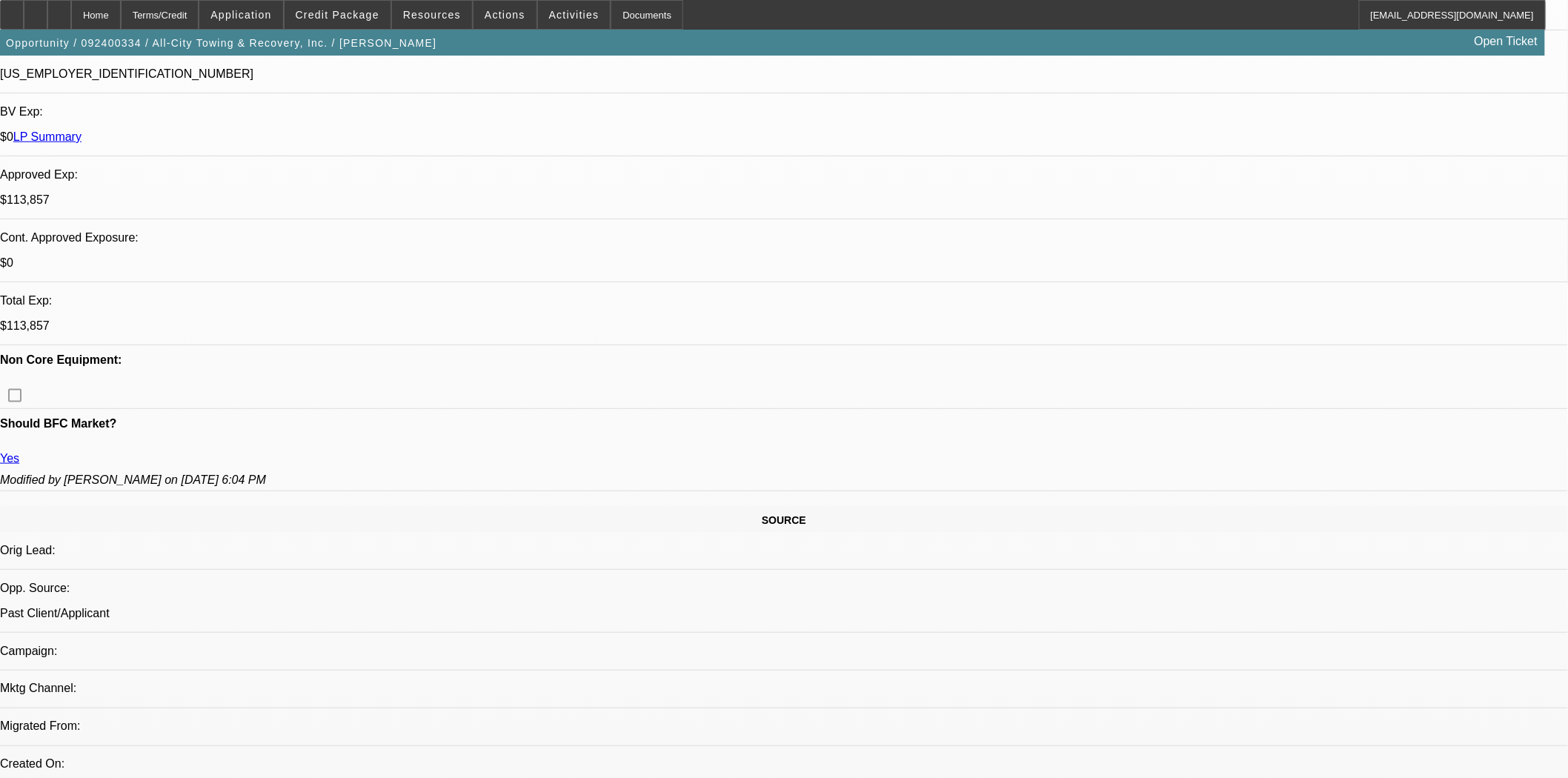
scroll to position [412, 0]
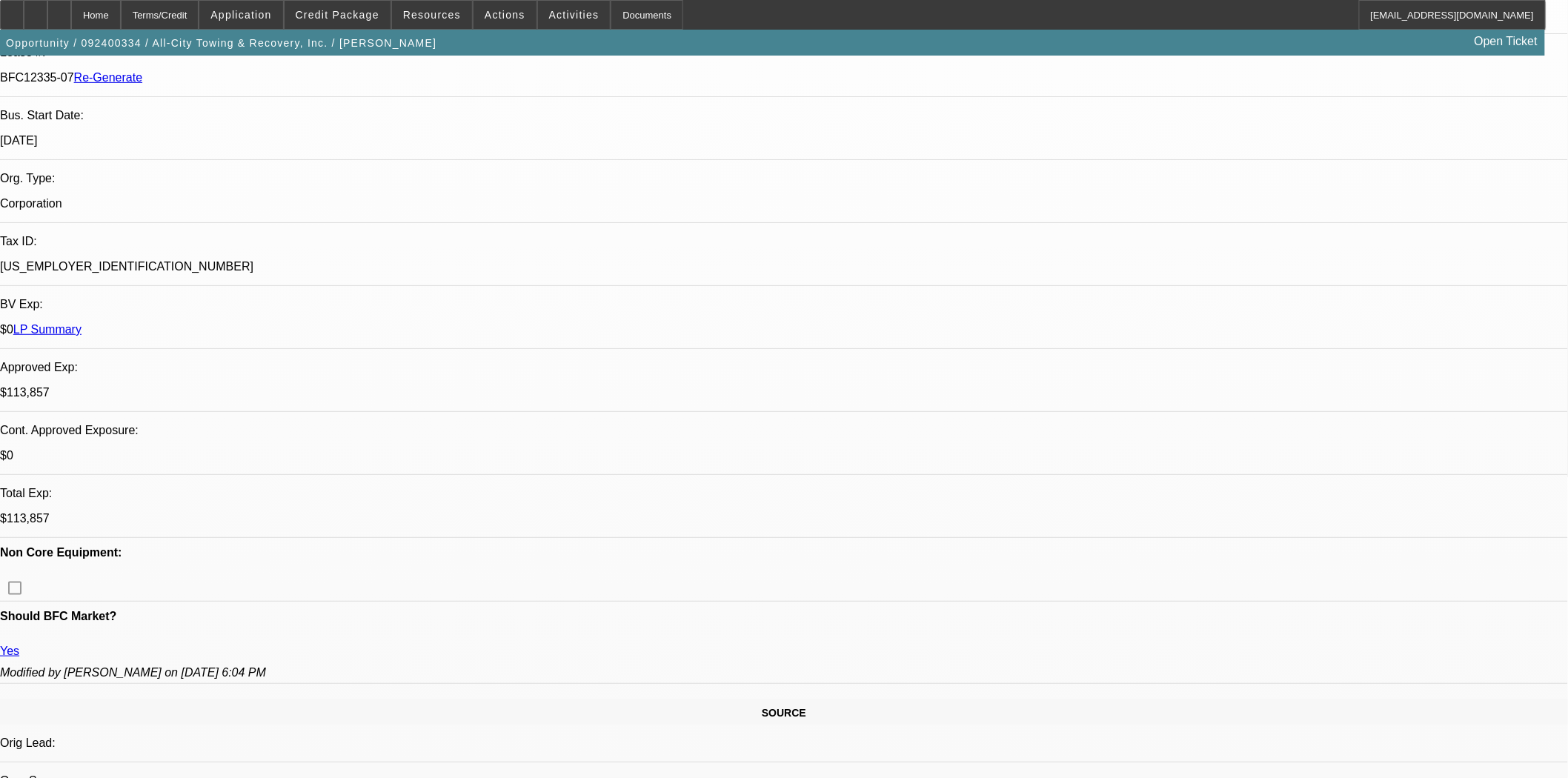
scroll to position [247, 0]
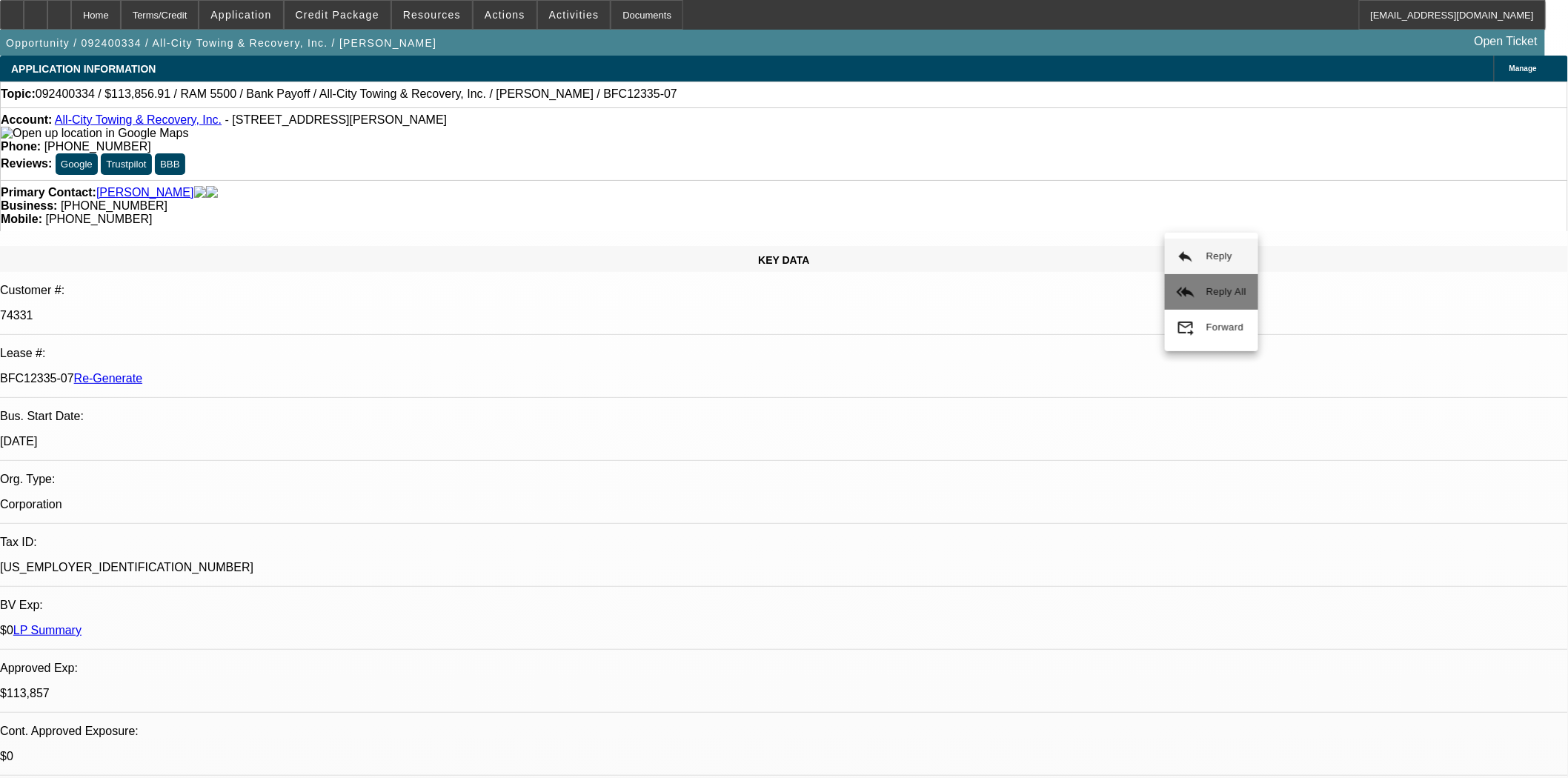
click at [1200, 283] on button "reply_all Reply All" at bounding box center [1211, 292] width 93 height 35
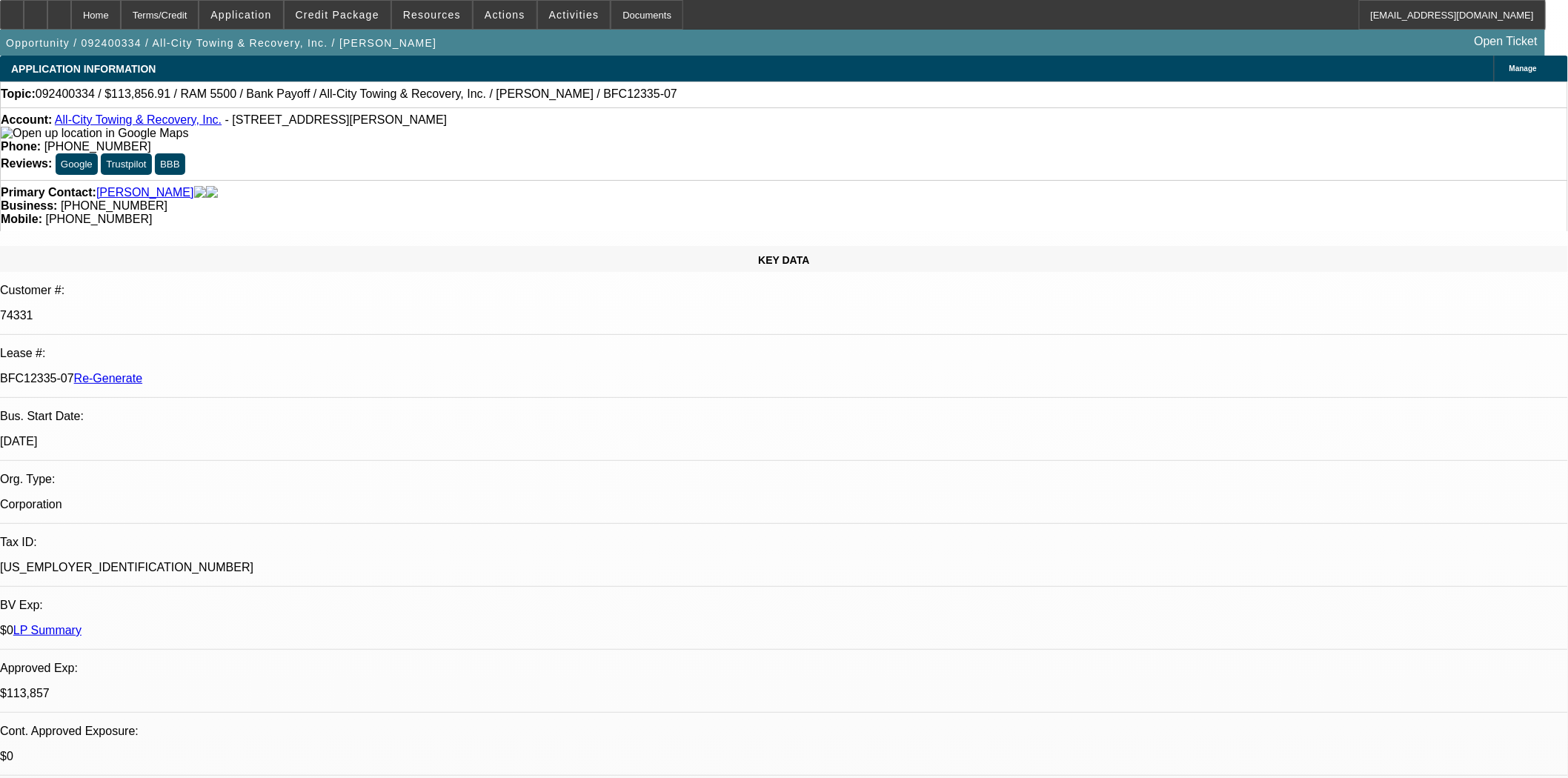
scroll to position [164, 0]
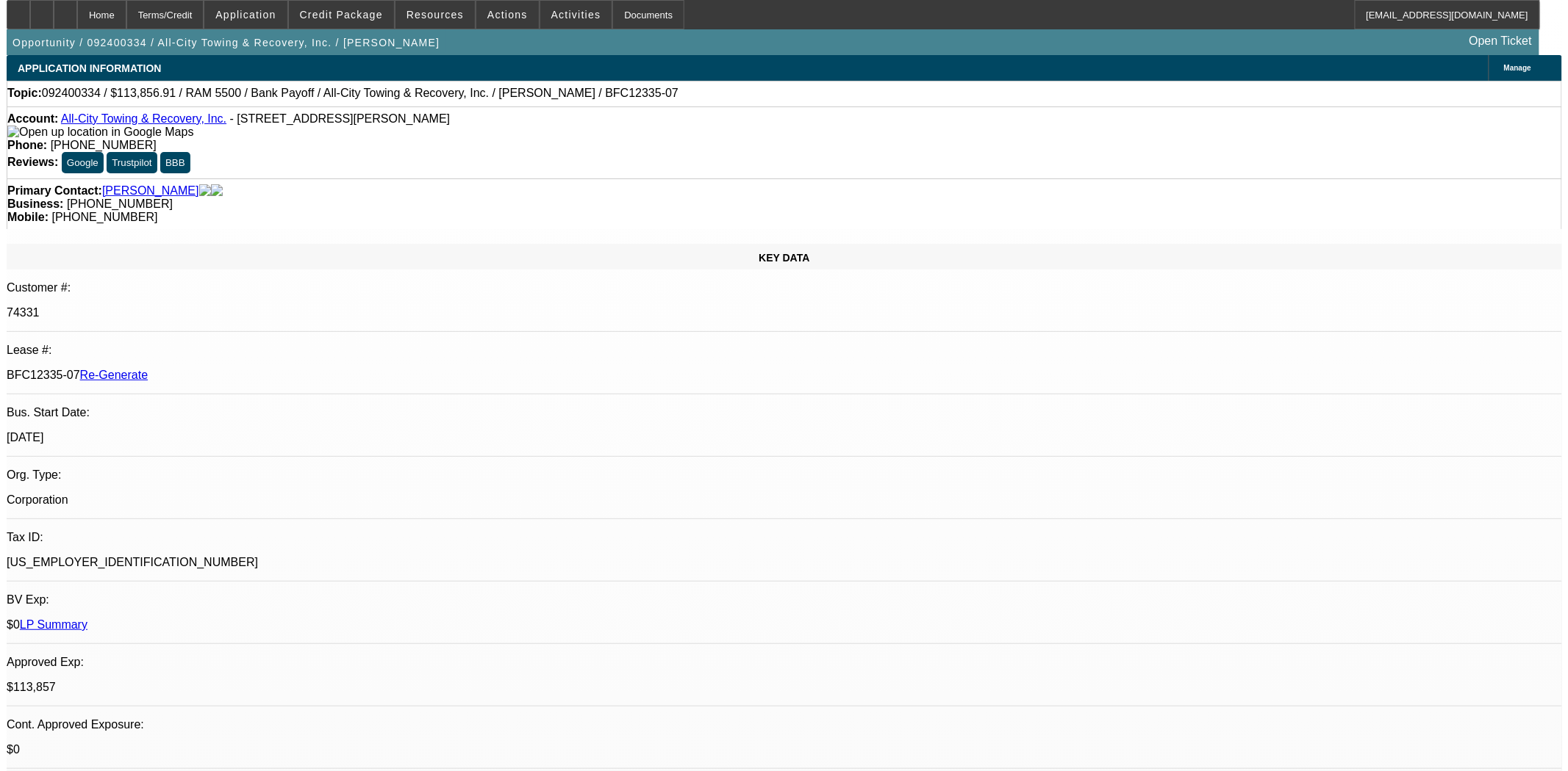
scroll to position [408, 0]
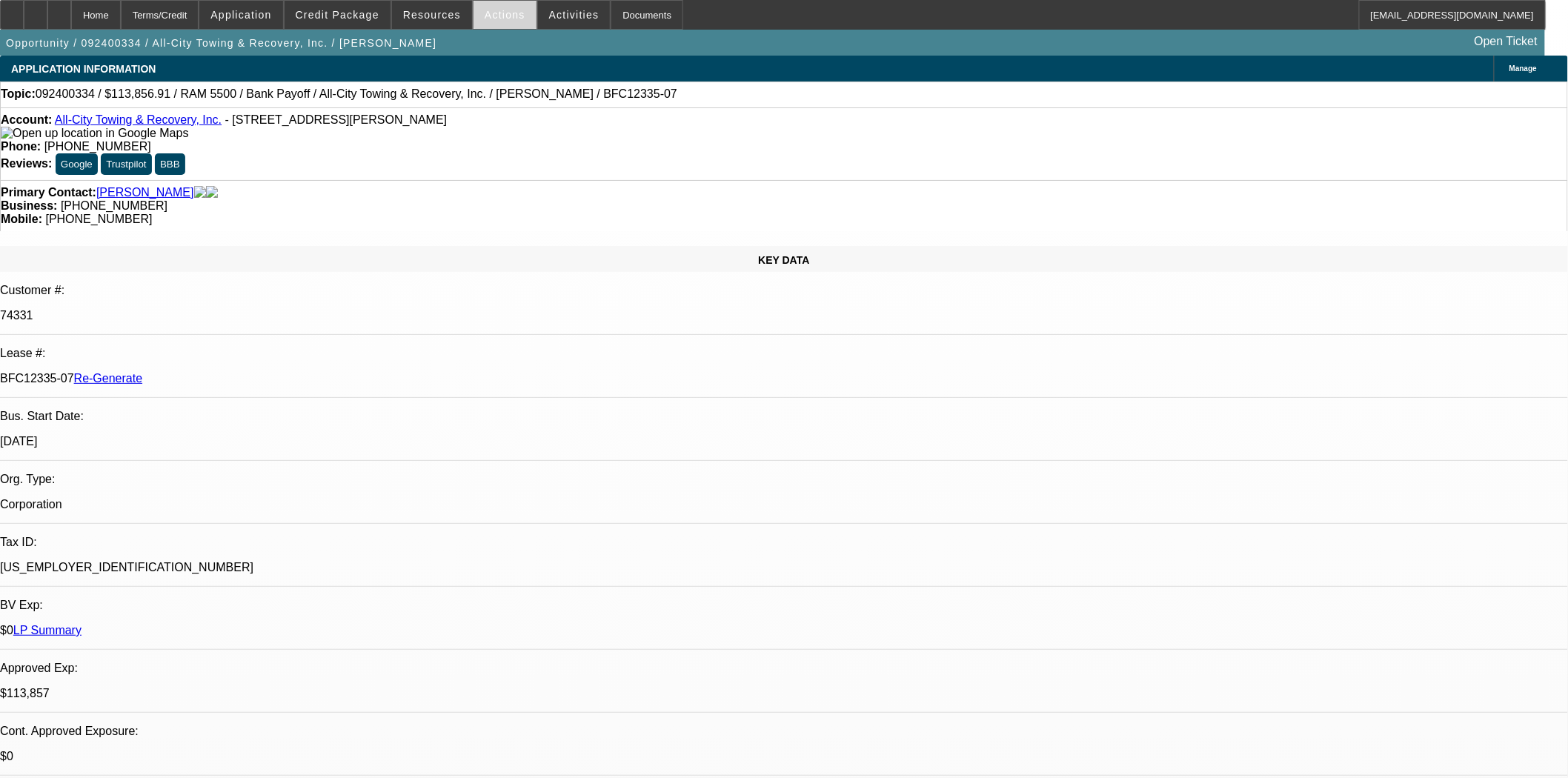
click at [486, 11] on span "Actions" at bounding box center [505, 15] width 40 height 12
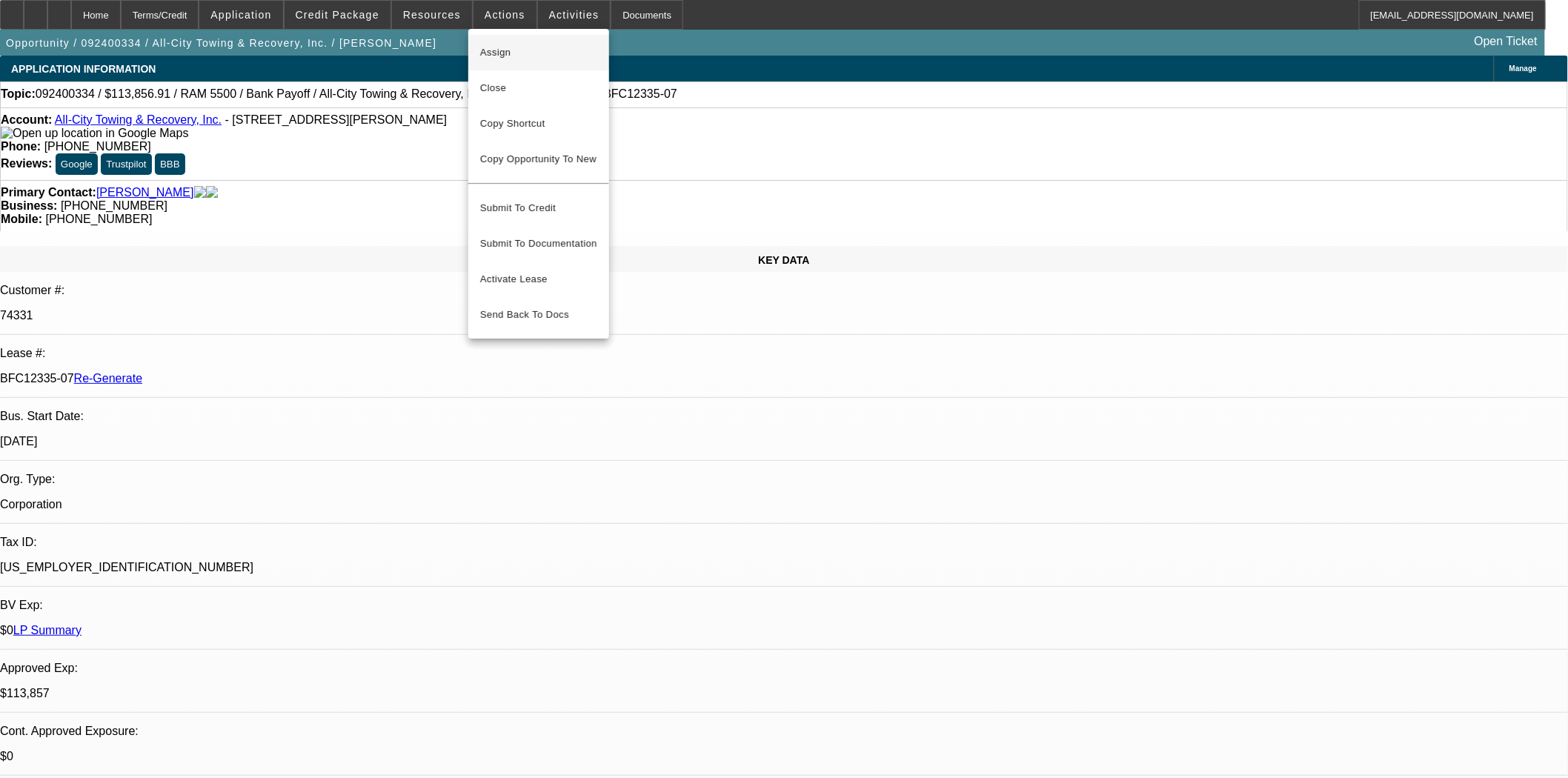
click at [486, 51] on span "Assign" at bounding box center [538, 52] width 117 height 18
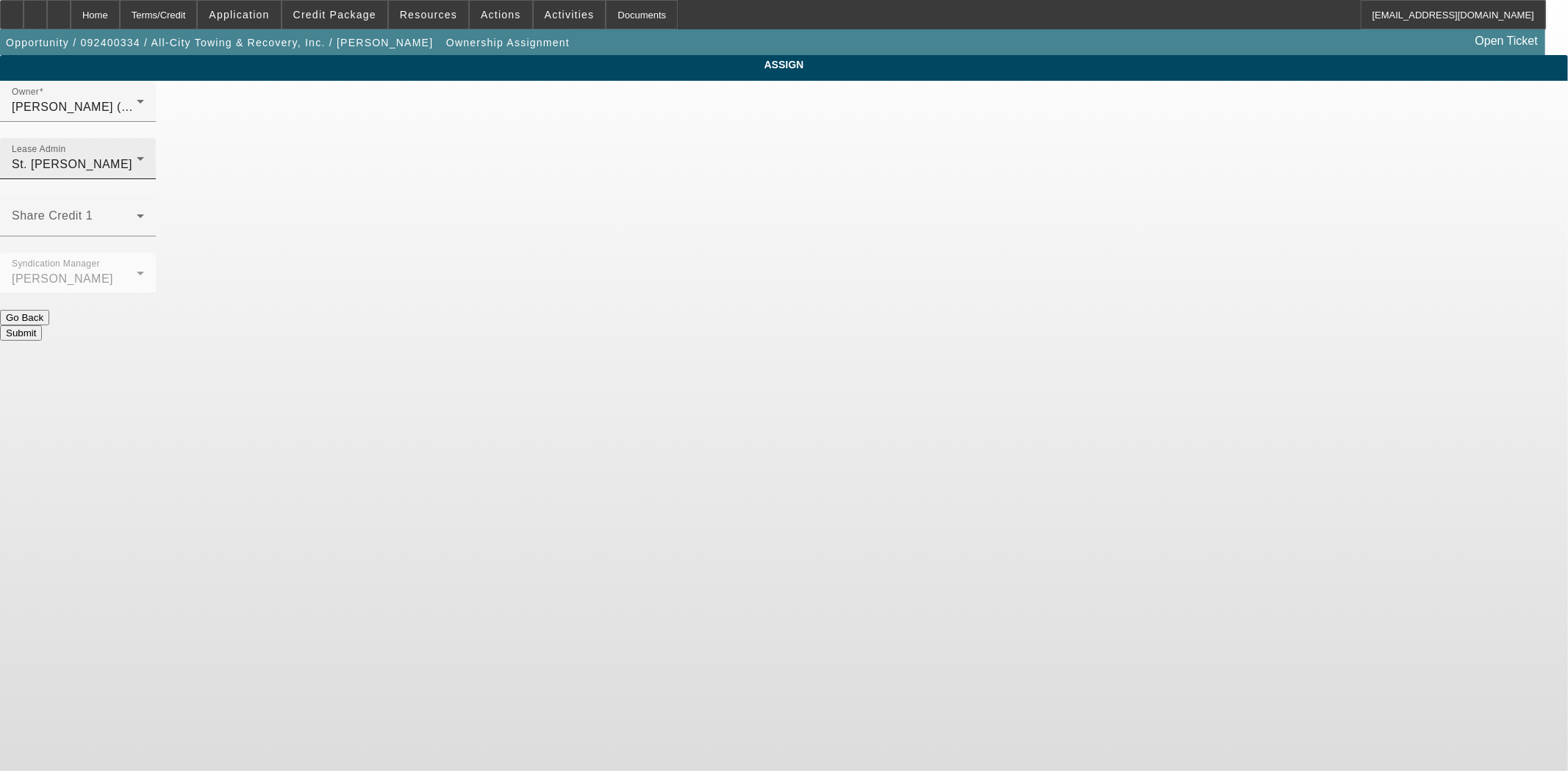
click at [137, 156] on div "St. Laurent, Kim" at bounding box center [74, 164] width 125 height 18
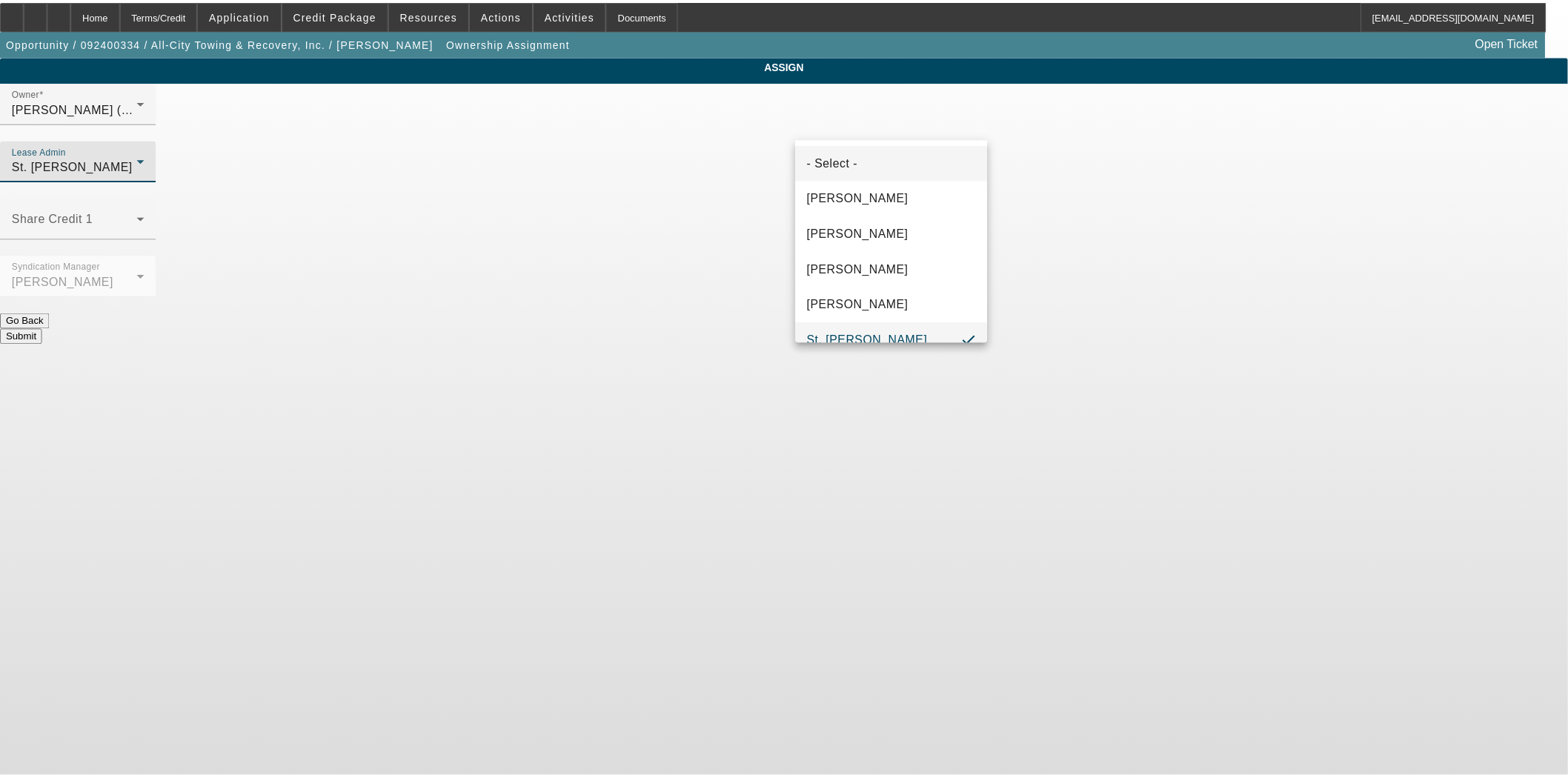
scroll to position [15, 0]
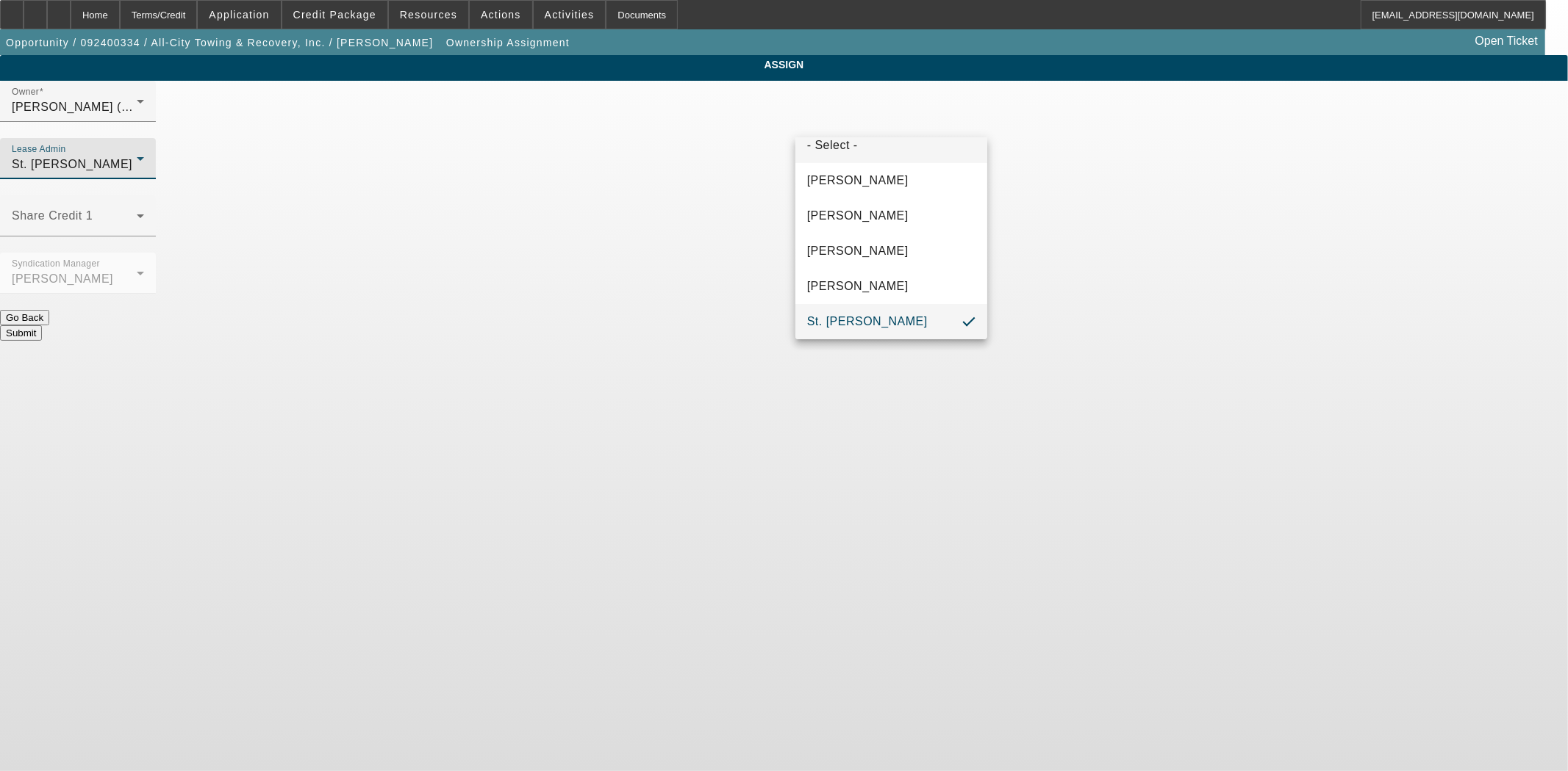
click at [857, 154] on mat-option "- Select -" at bounding box center [891, 145] width 192 height 35
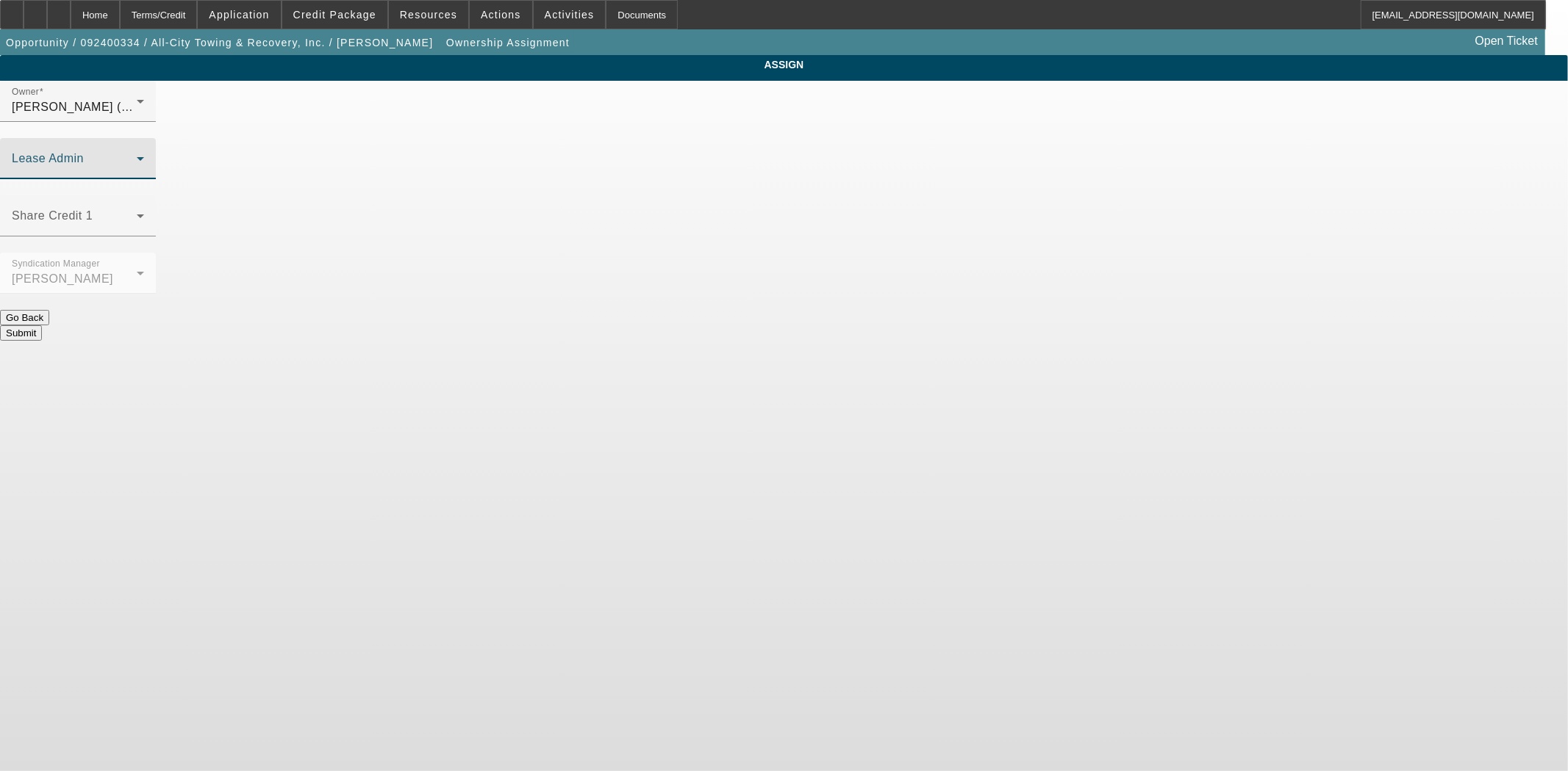
click at [42, 325] on button "Submit" at bounding box center [21, 333] width 42 height 15
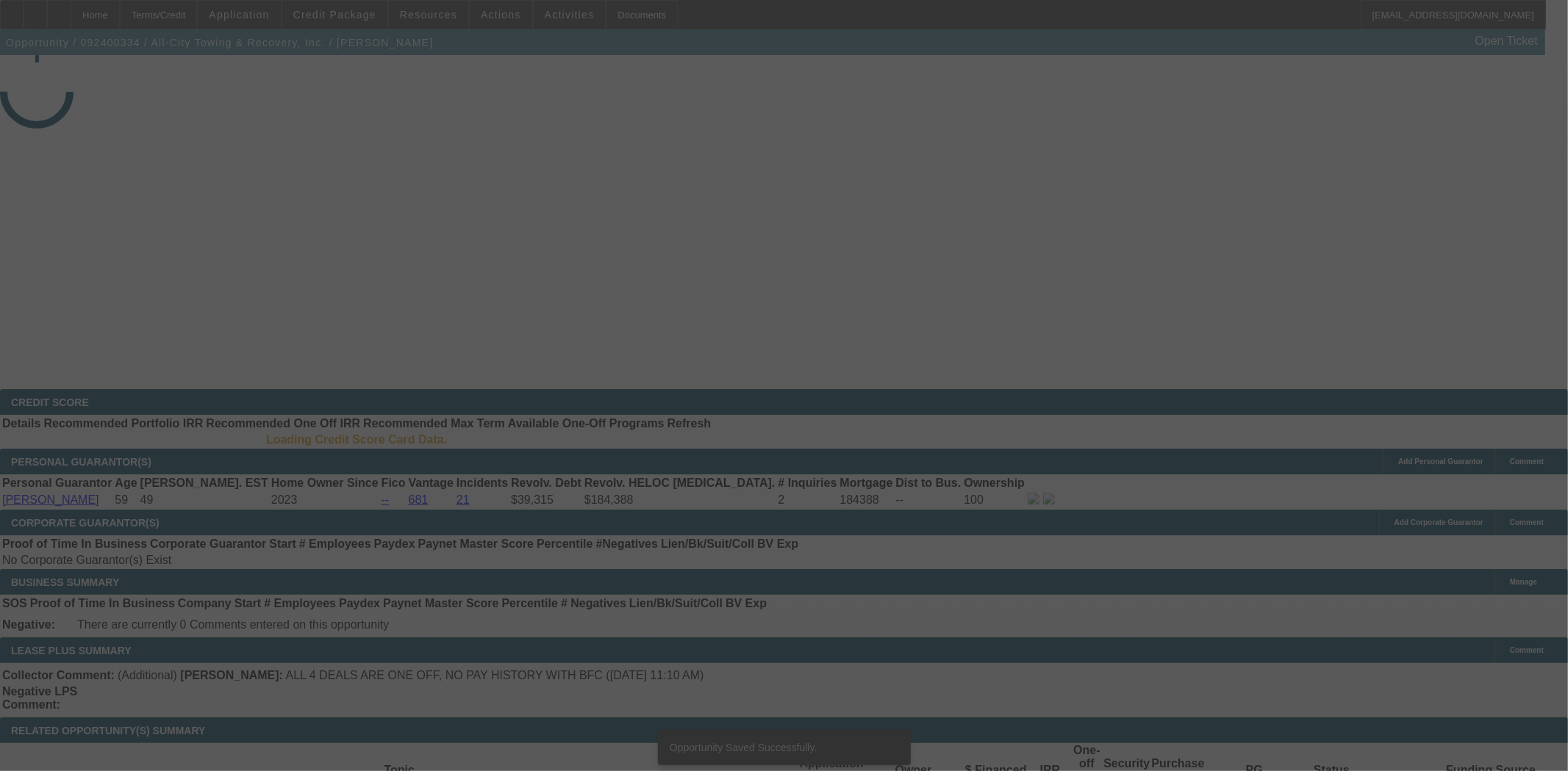
select select "3"
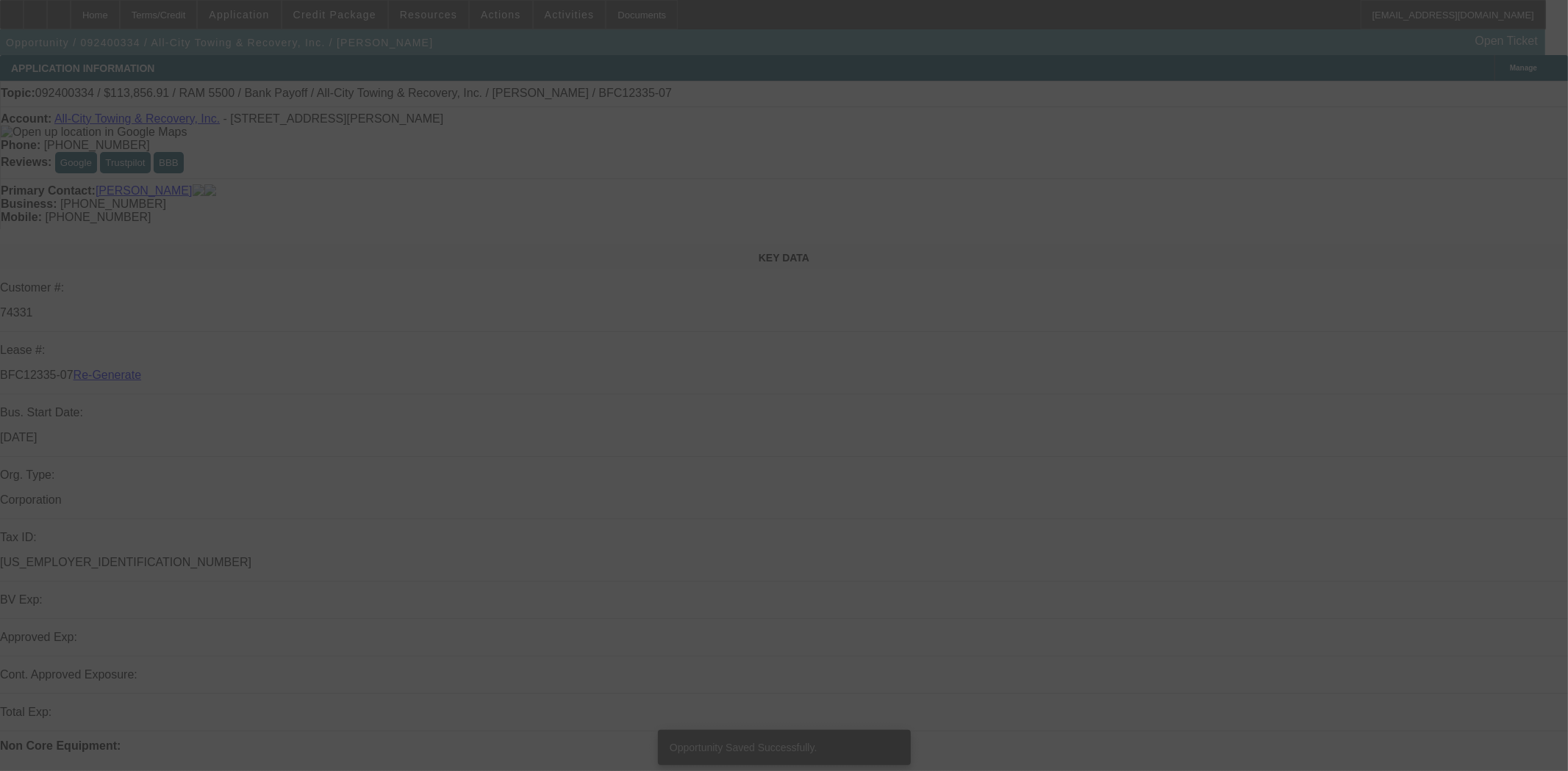
select select "0"
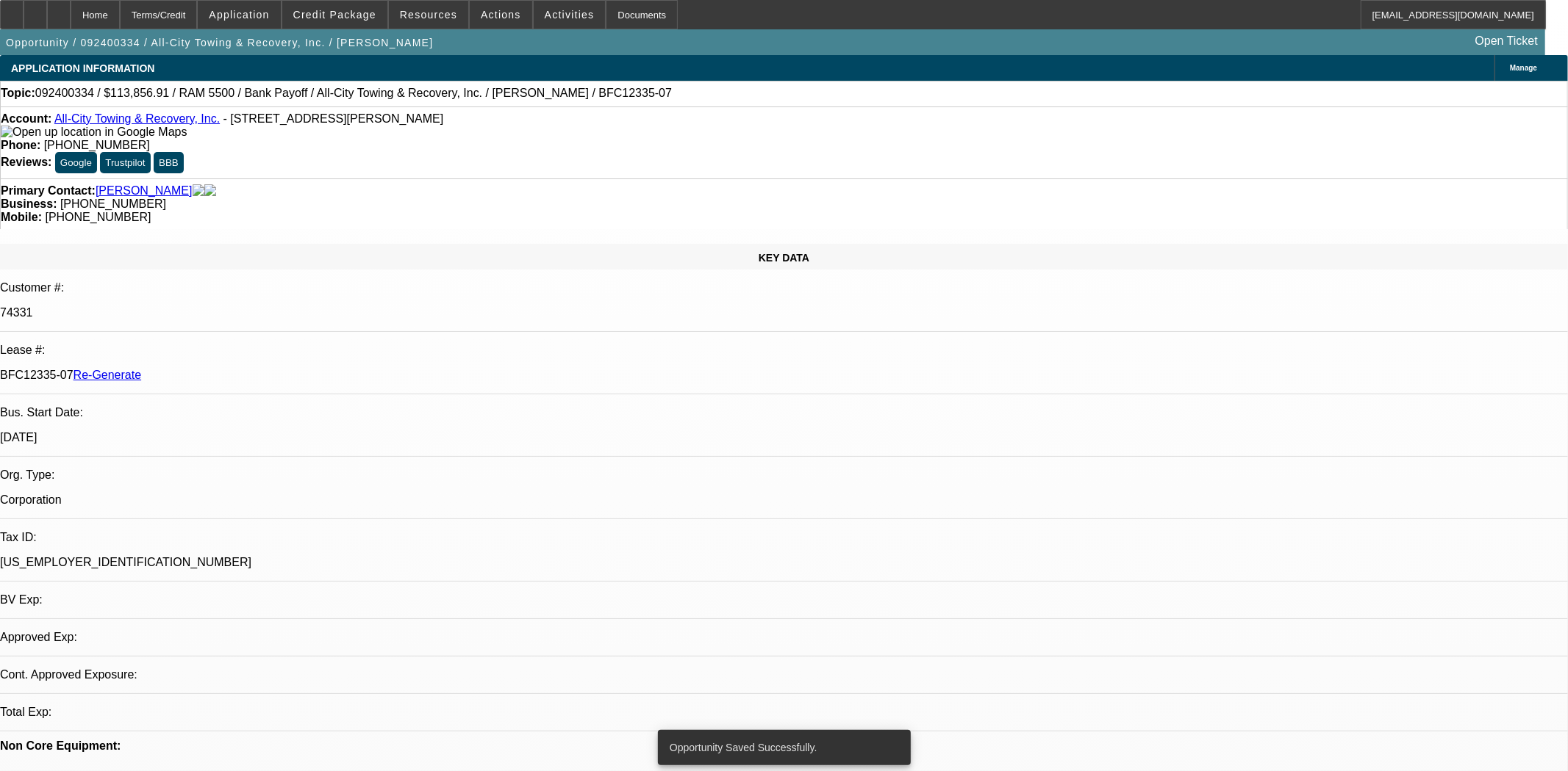
select select "0"
select select "6"
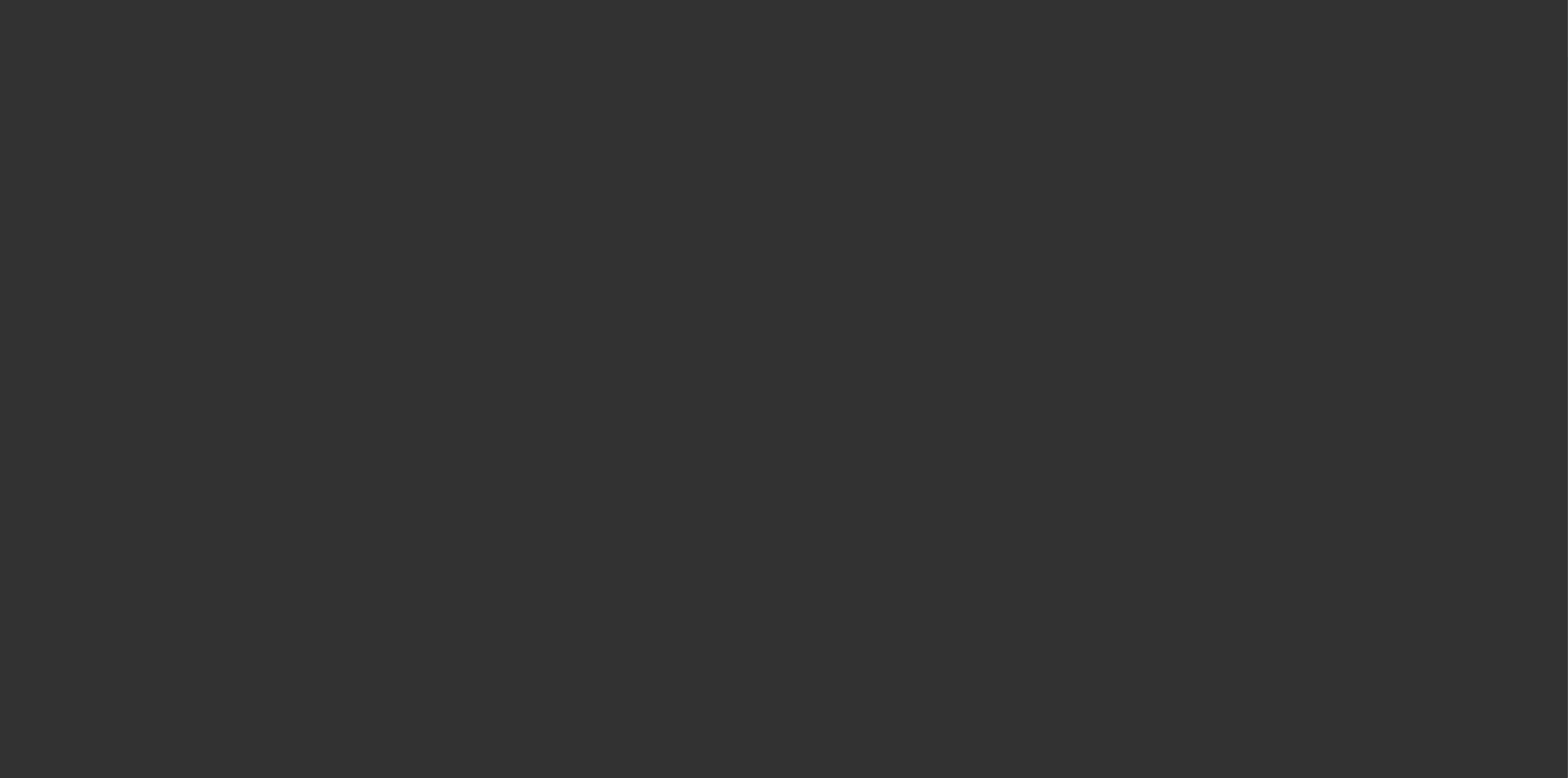
select select "4"
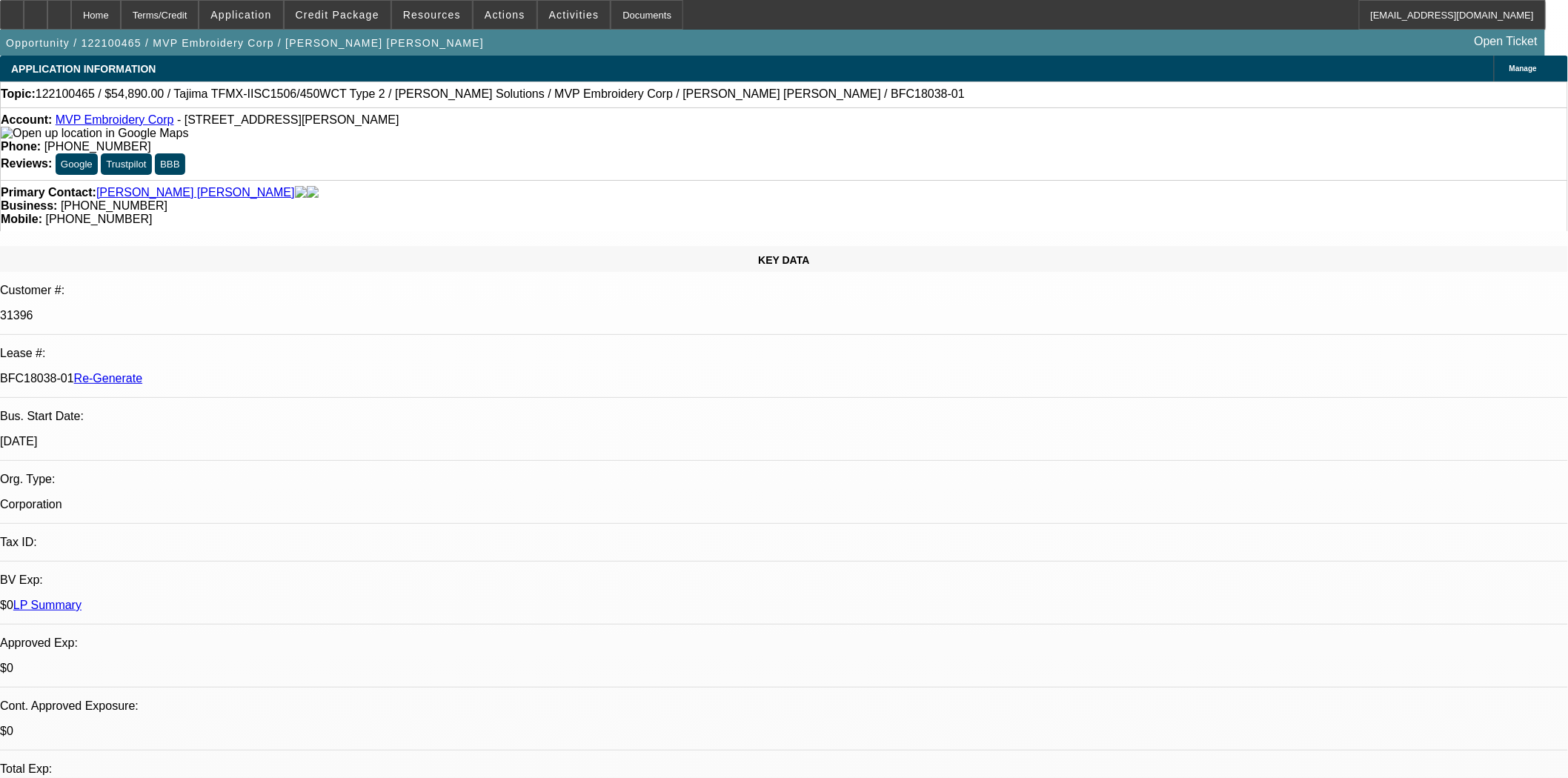
select select "0"
select select "2"
select select "0"
select select "6"
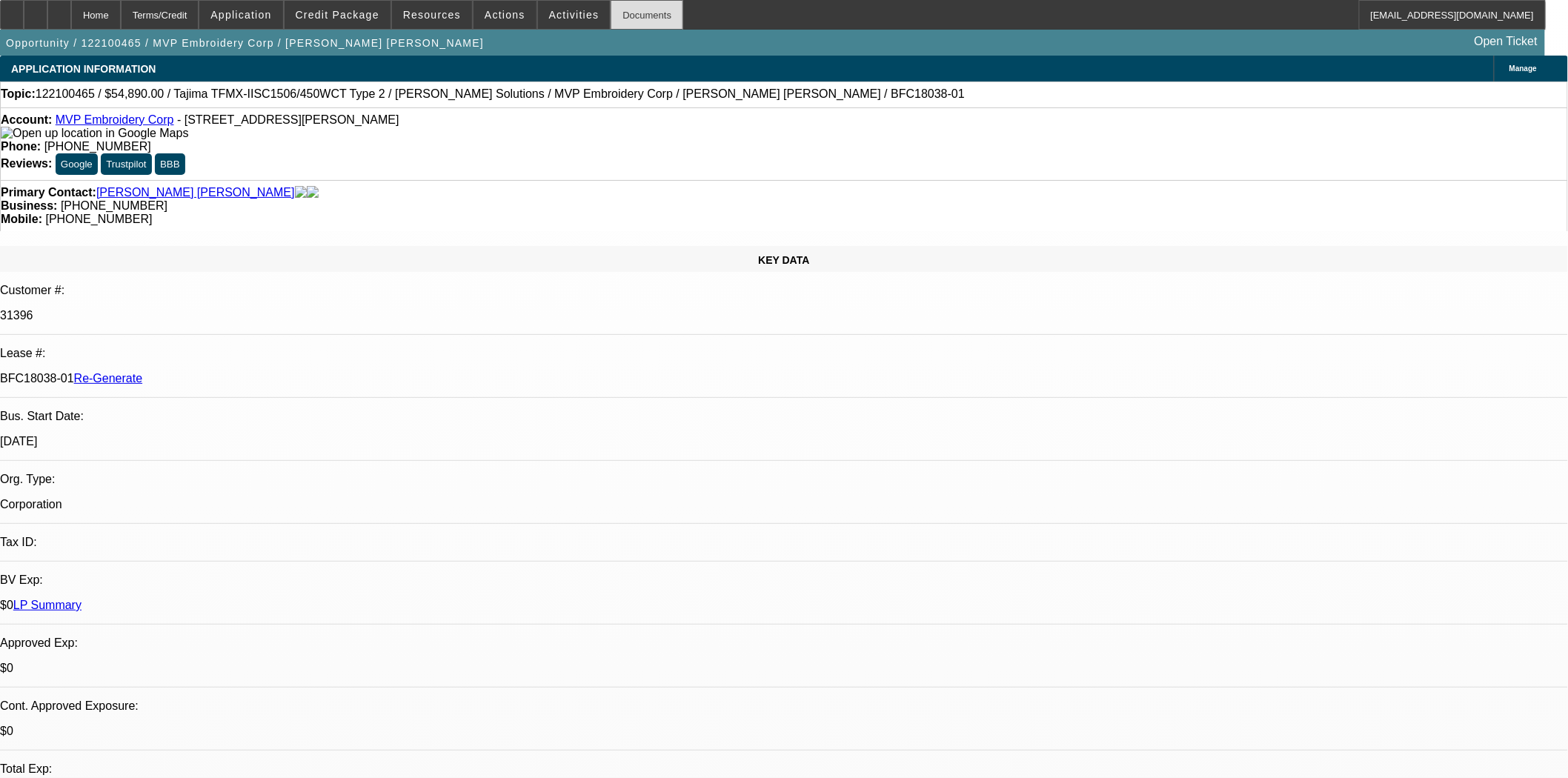
click at [610, 19] on div "Documents" at bounding box center [646, 14] width 72 height 29
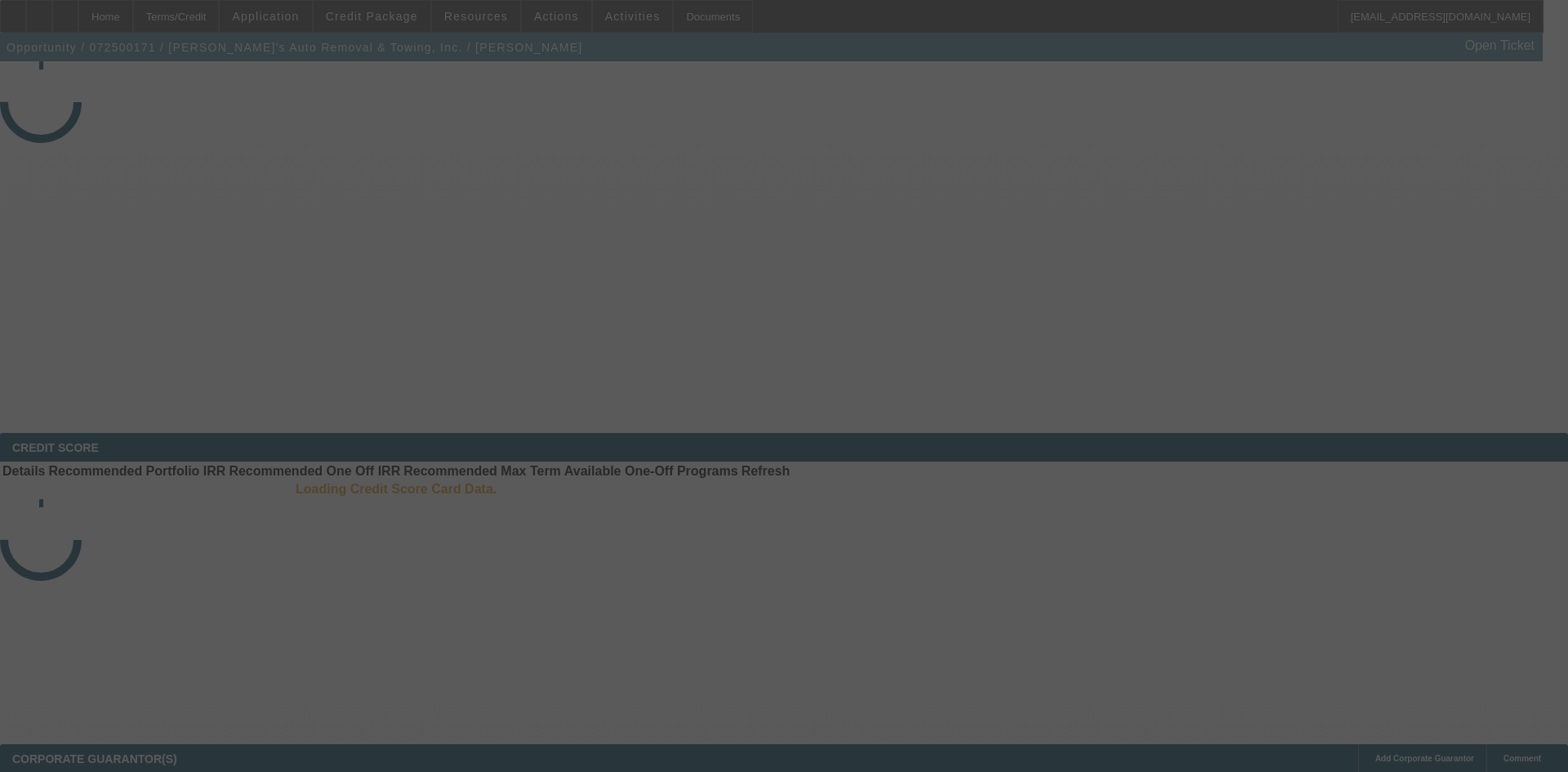
select select "4"
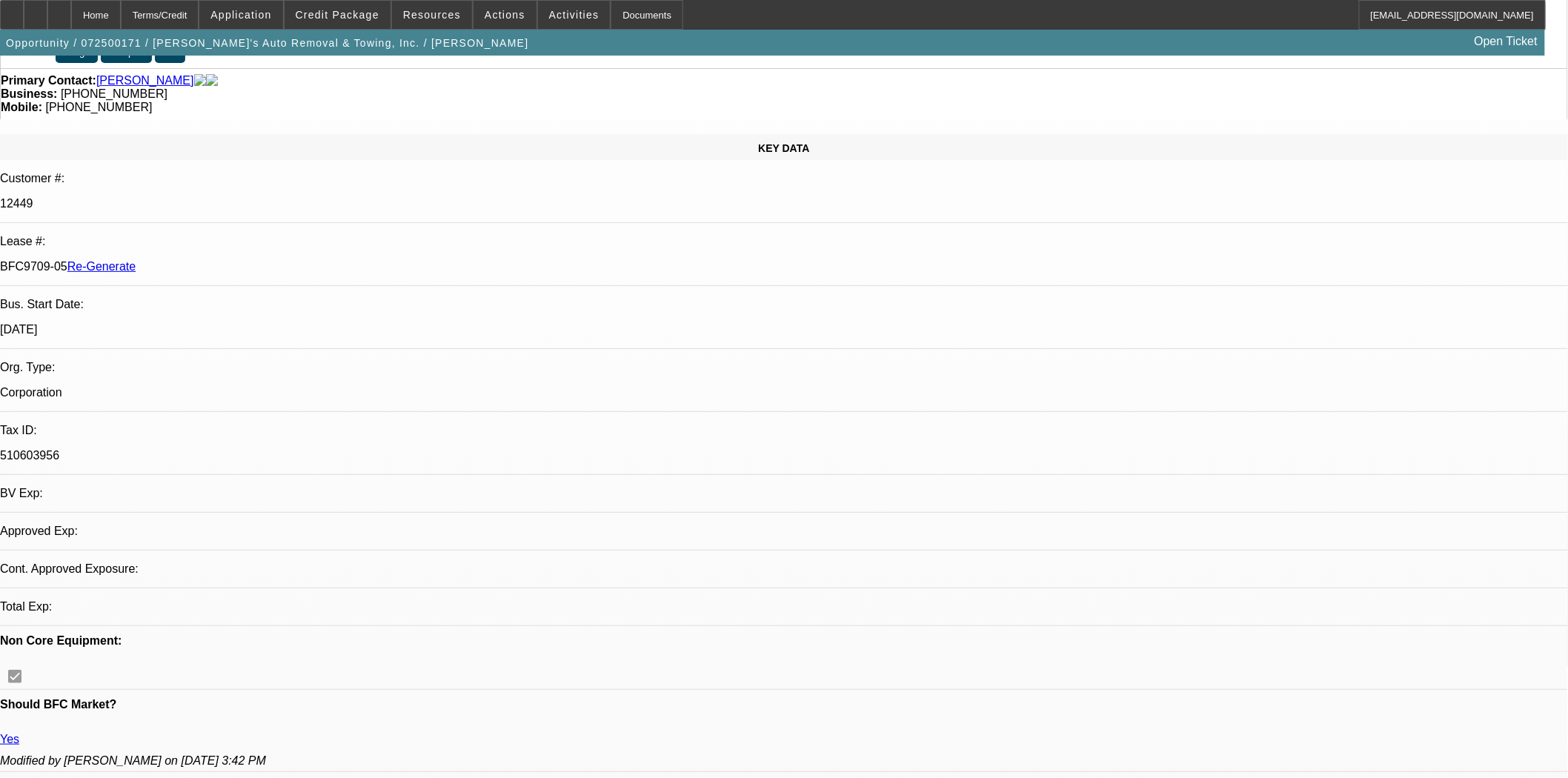
select select "0"
select select "6"
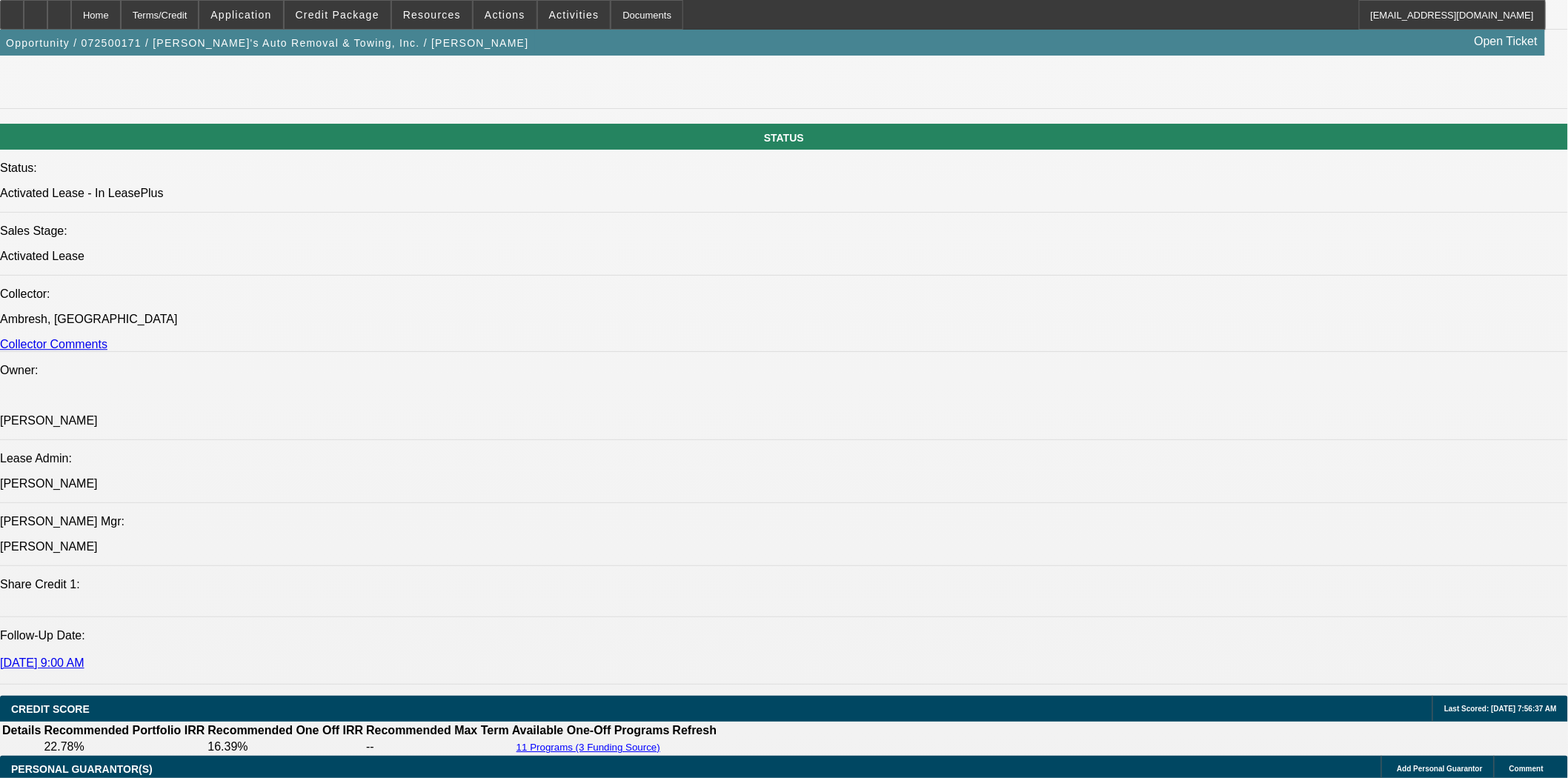
scroll to position [1969, 0]
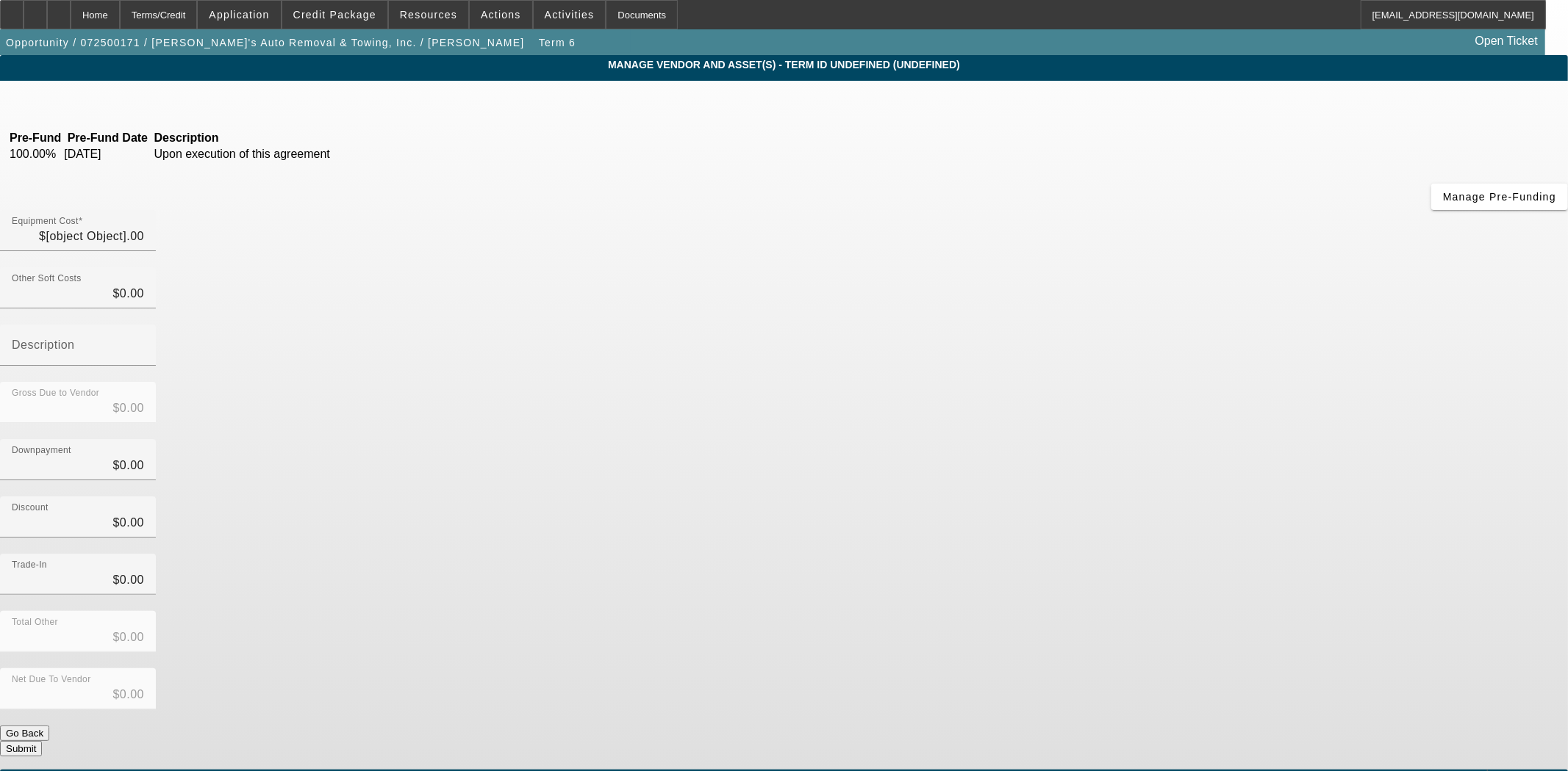
type input "$20,000.00"
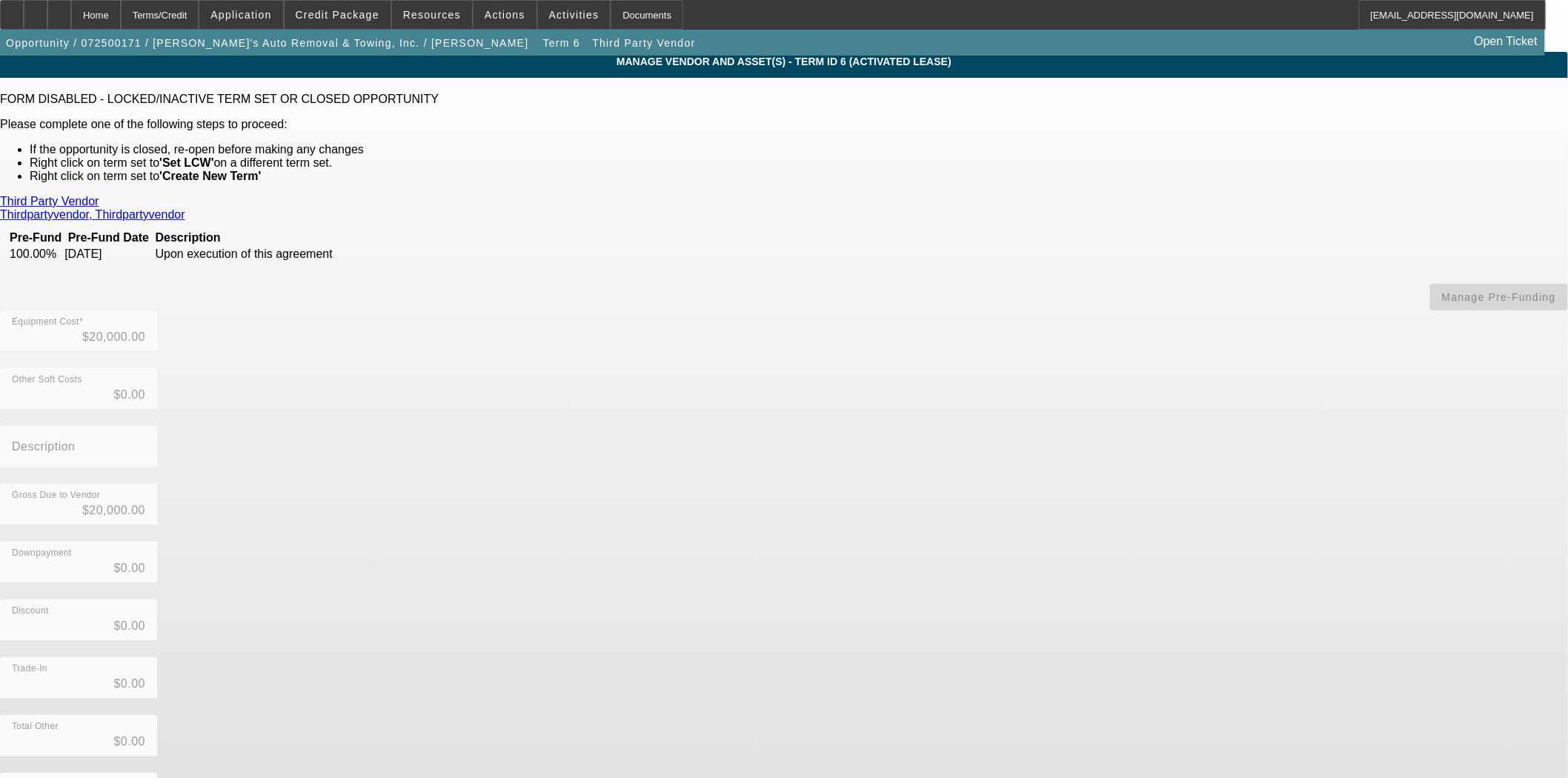
scroll to position [4, 0]
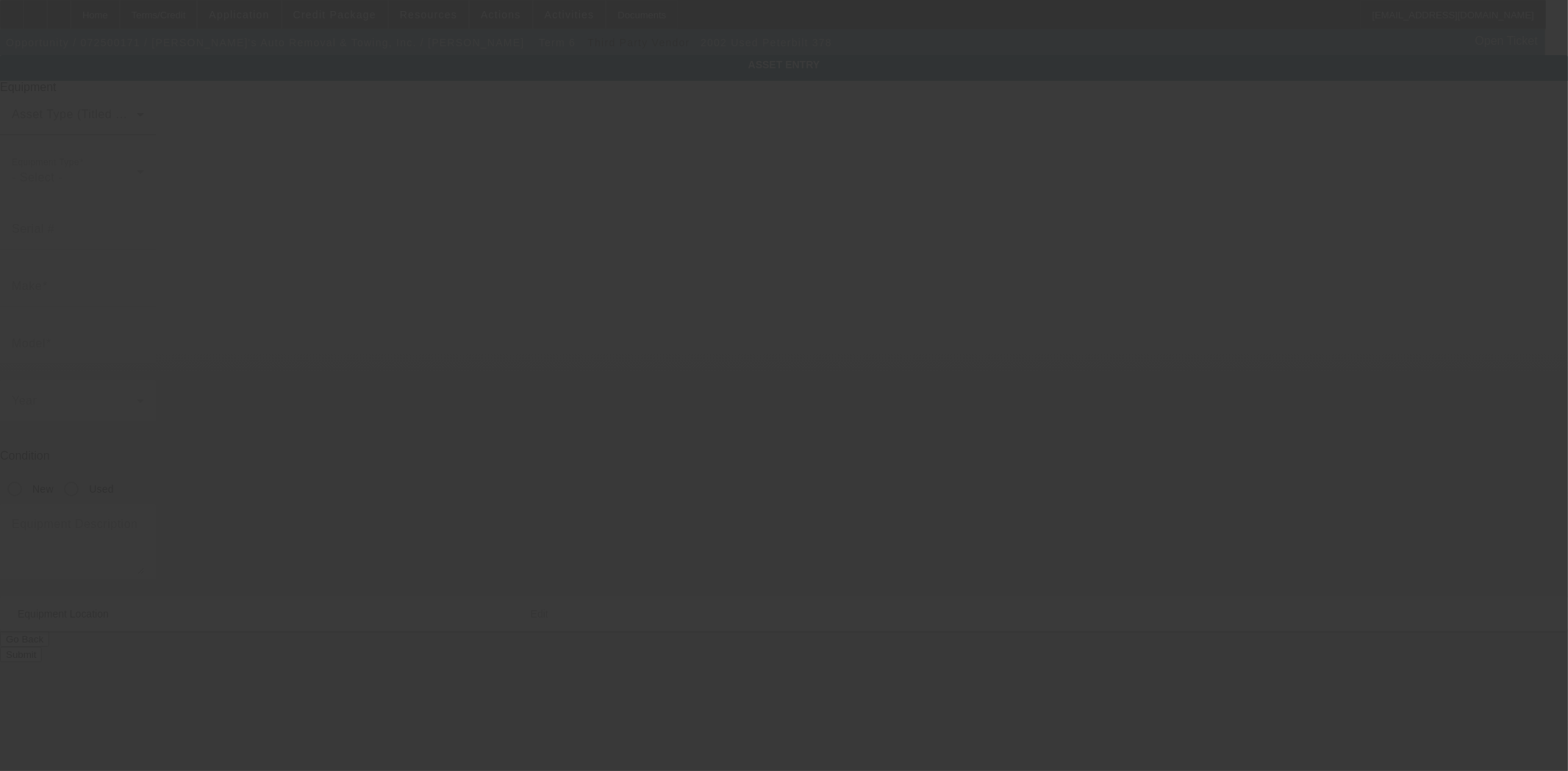
type input "1XPFDU9X42N572733"
type input "Peterbilt"
type input "378"
radio input "true"
type textarea "includes: all options, attachments and accessories"
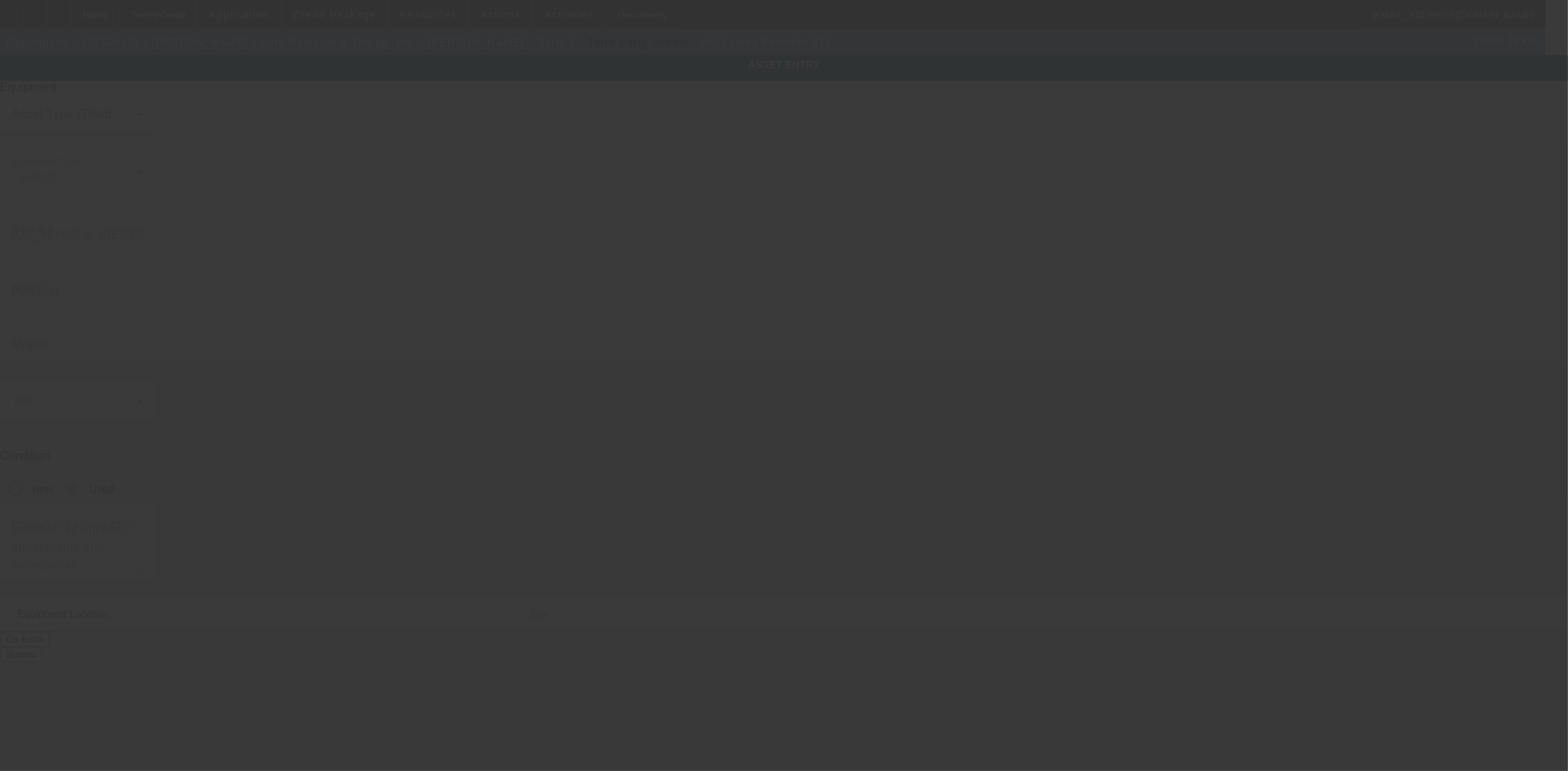
type input "401 Wareham Street"
type input "Middleboro"
type input "02346"
type input "Plymouth"
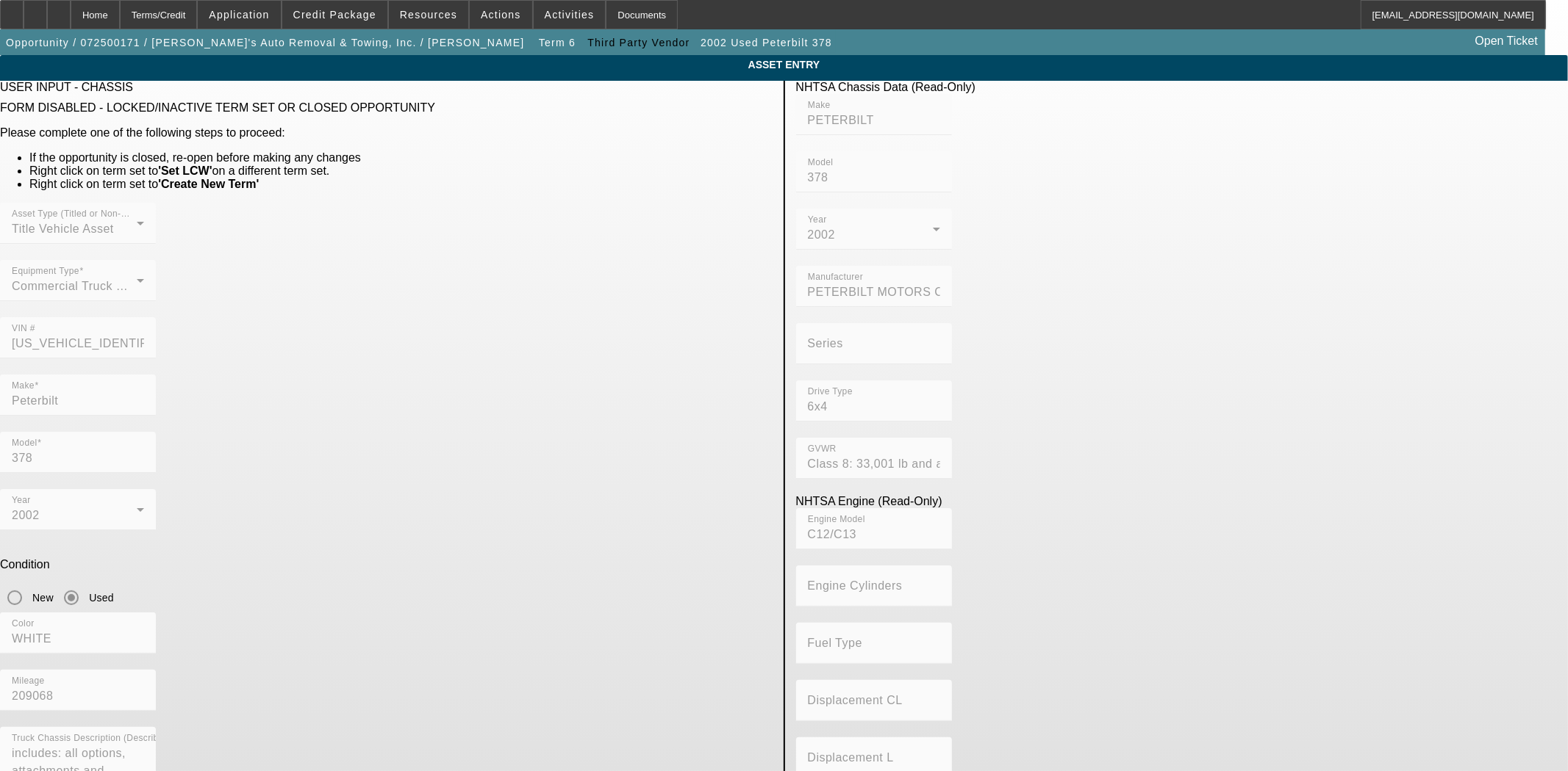
click at [156, 317] on mat-form-field "VIN # 1XPFDU9X42N572733" at bounding box center [78, 345] width 156 height 58
drag, startPoint x: 693, startPoint y: 291, endPoint x: 574, endPoint y: 304, distance: 119.7
click at [574, 317] on div "VIN # 1XPFDU9X42N572733" at bounding box center [386, 345] width 772 height 58
click at [119, 5] on div "Home" at bounding box center [95, 14] width 49 height 29
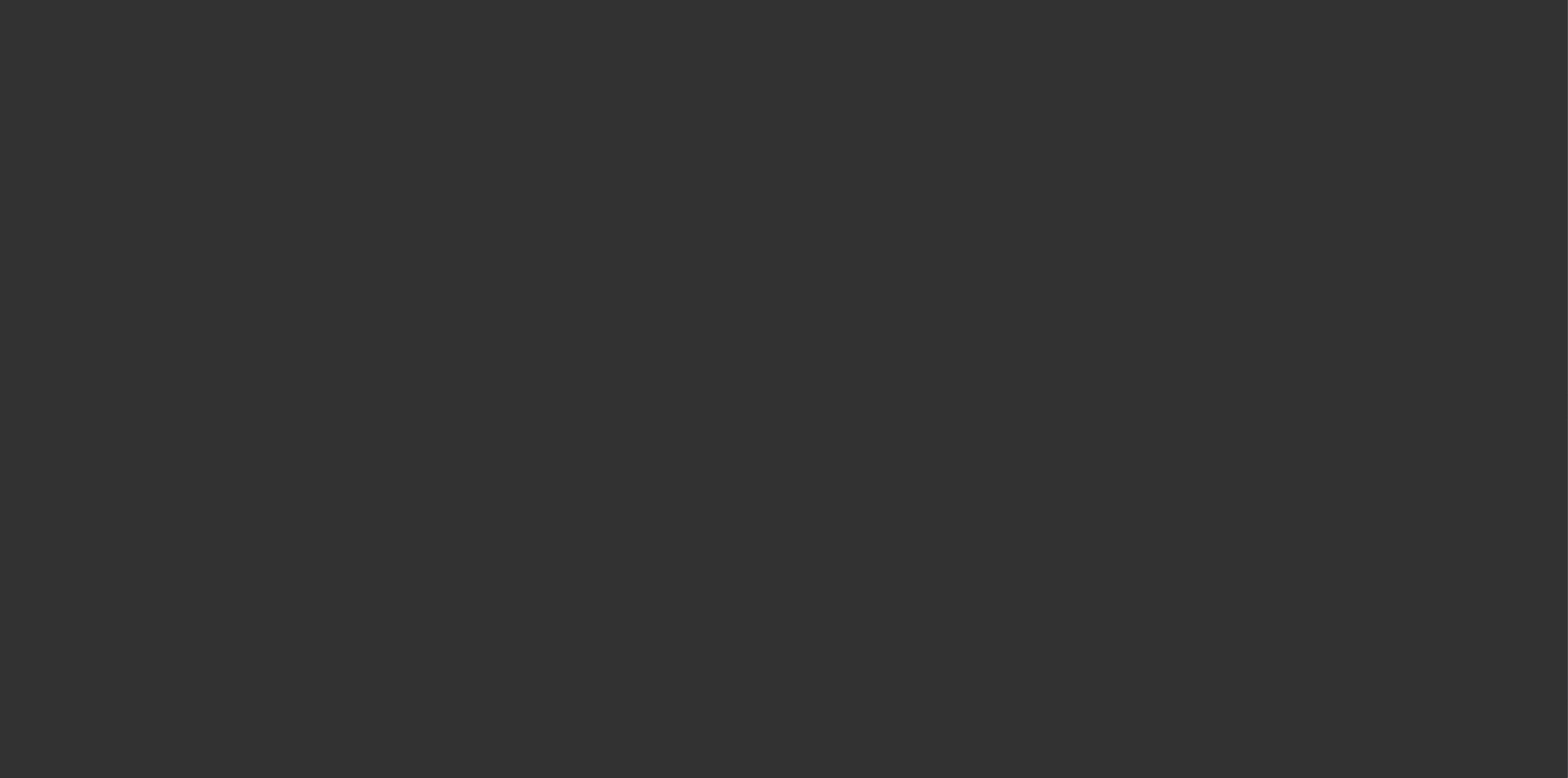
select select "4"
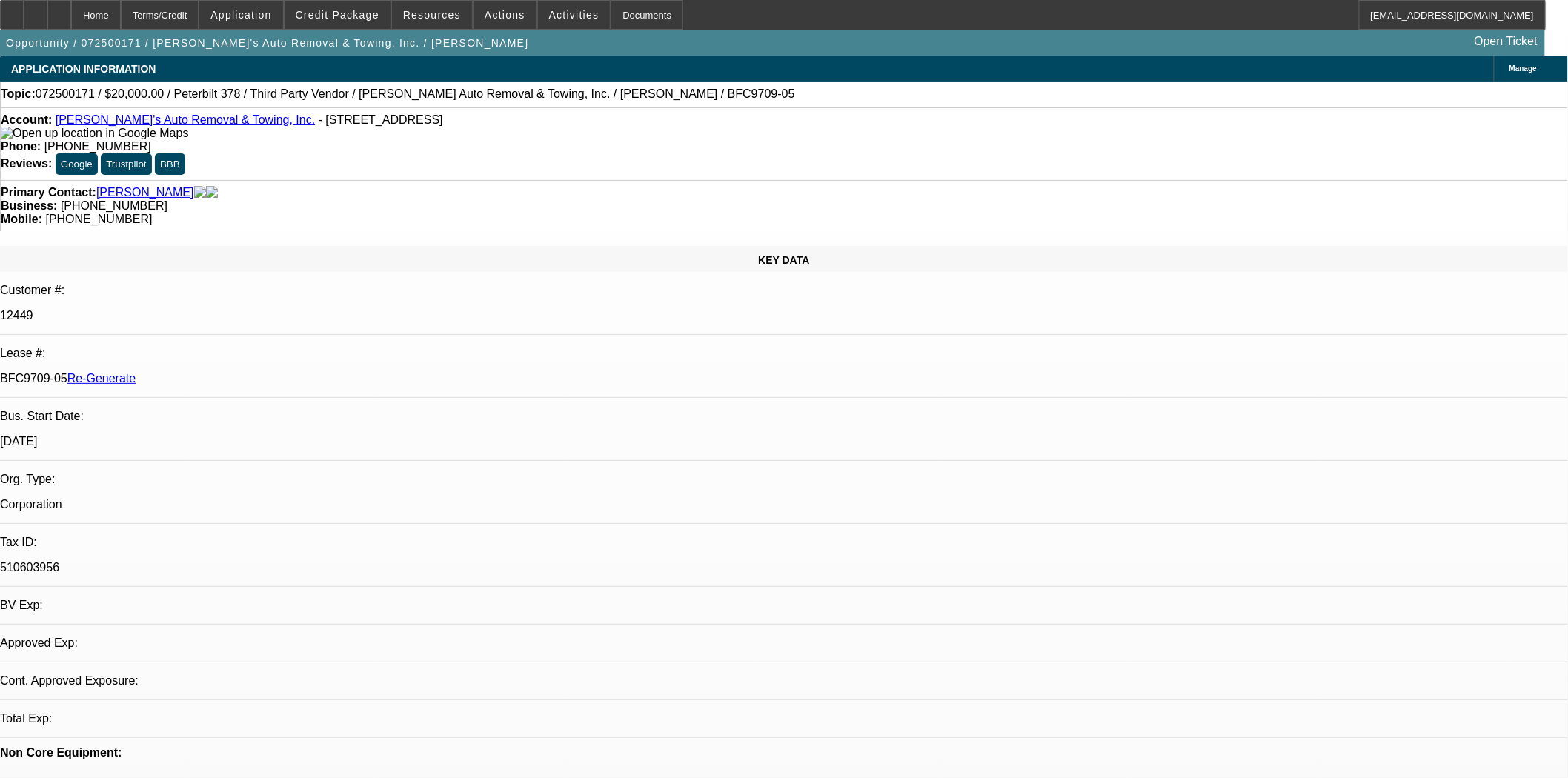
select select "0"
select select "6"
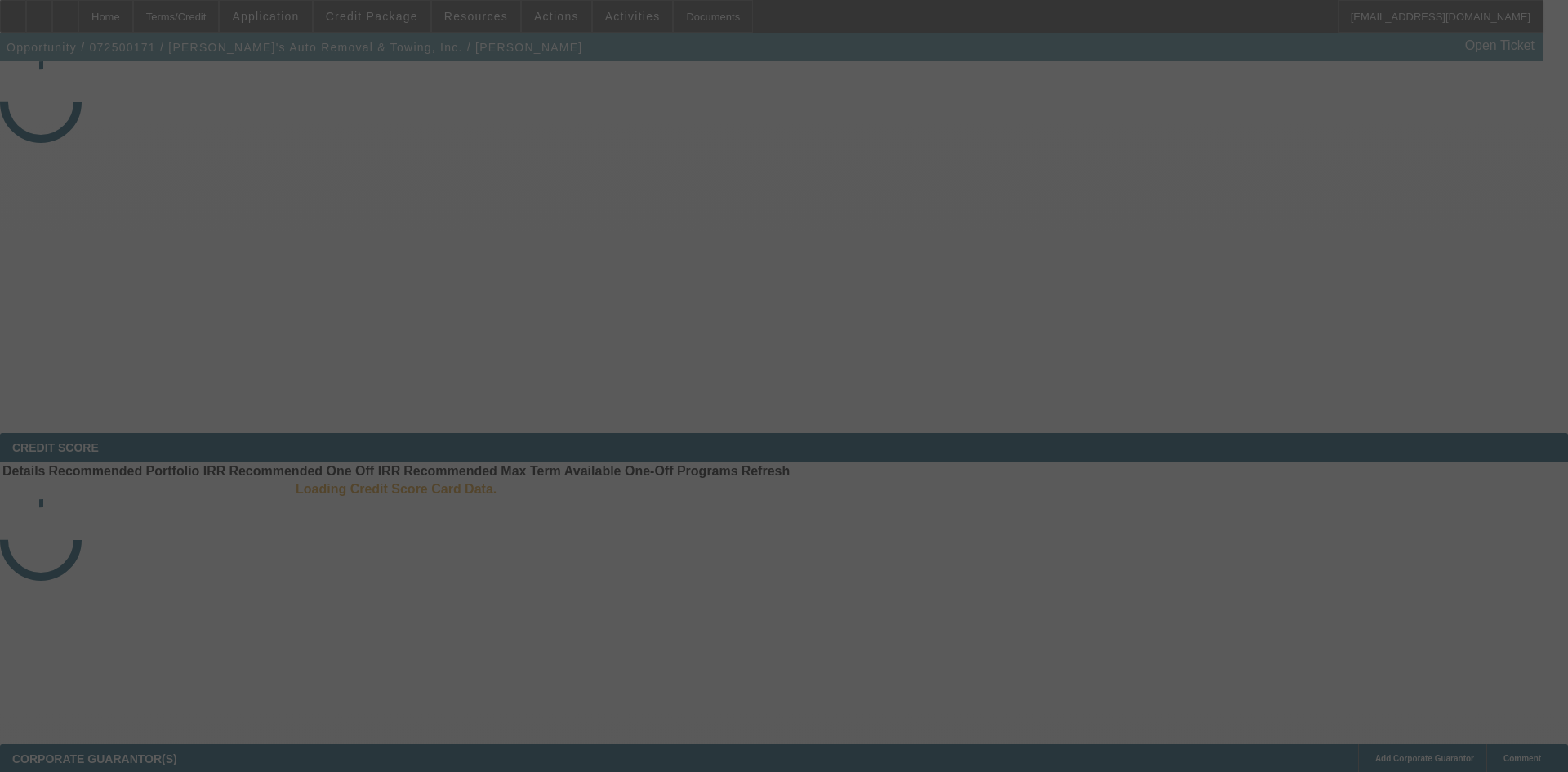
select select "4"
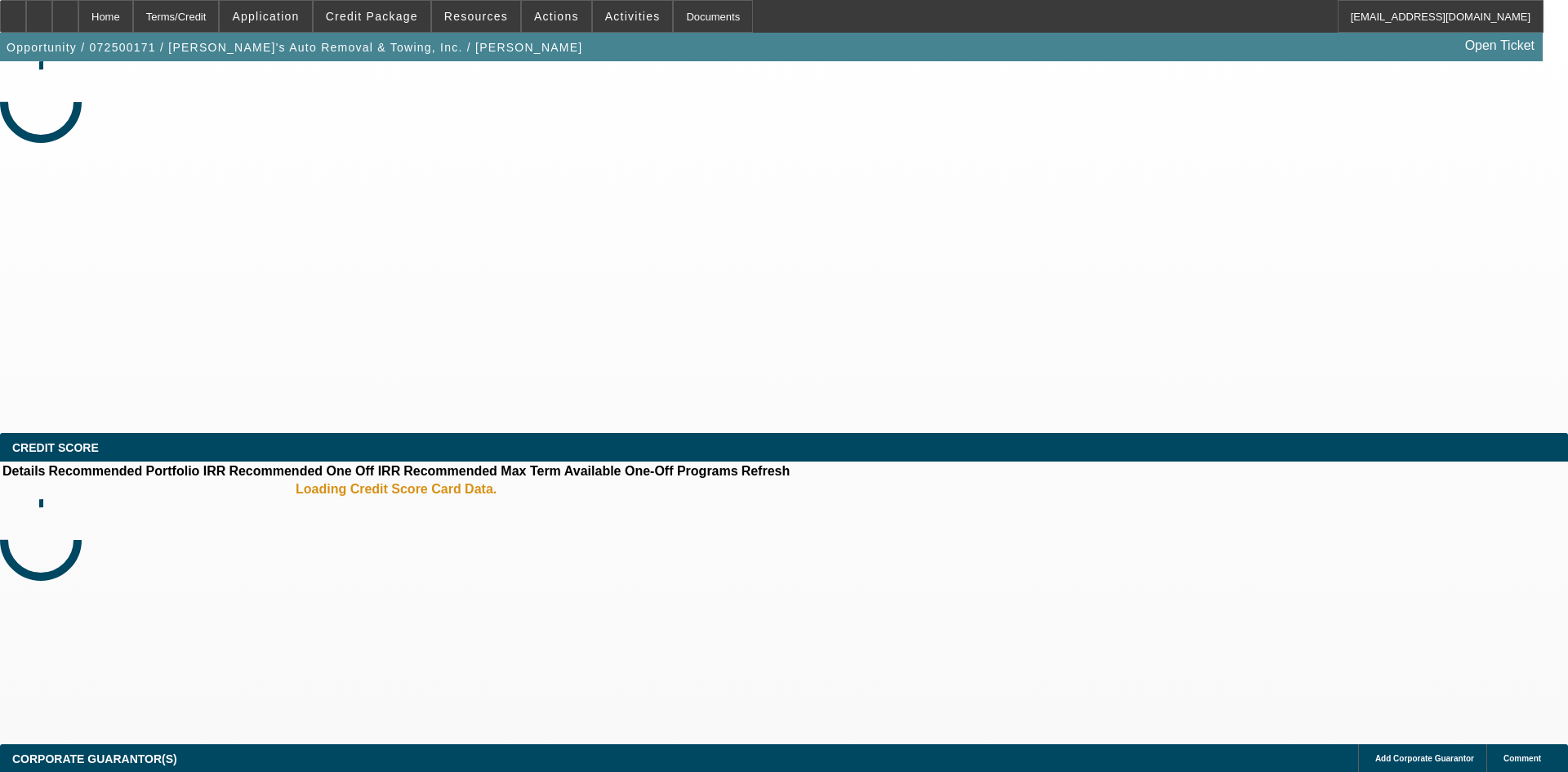
select select "0"
select select "6"
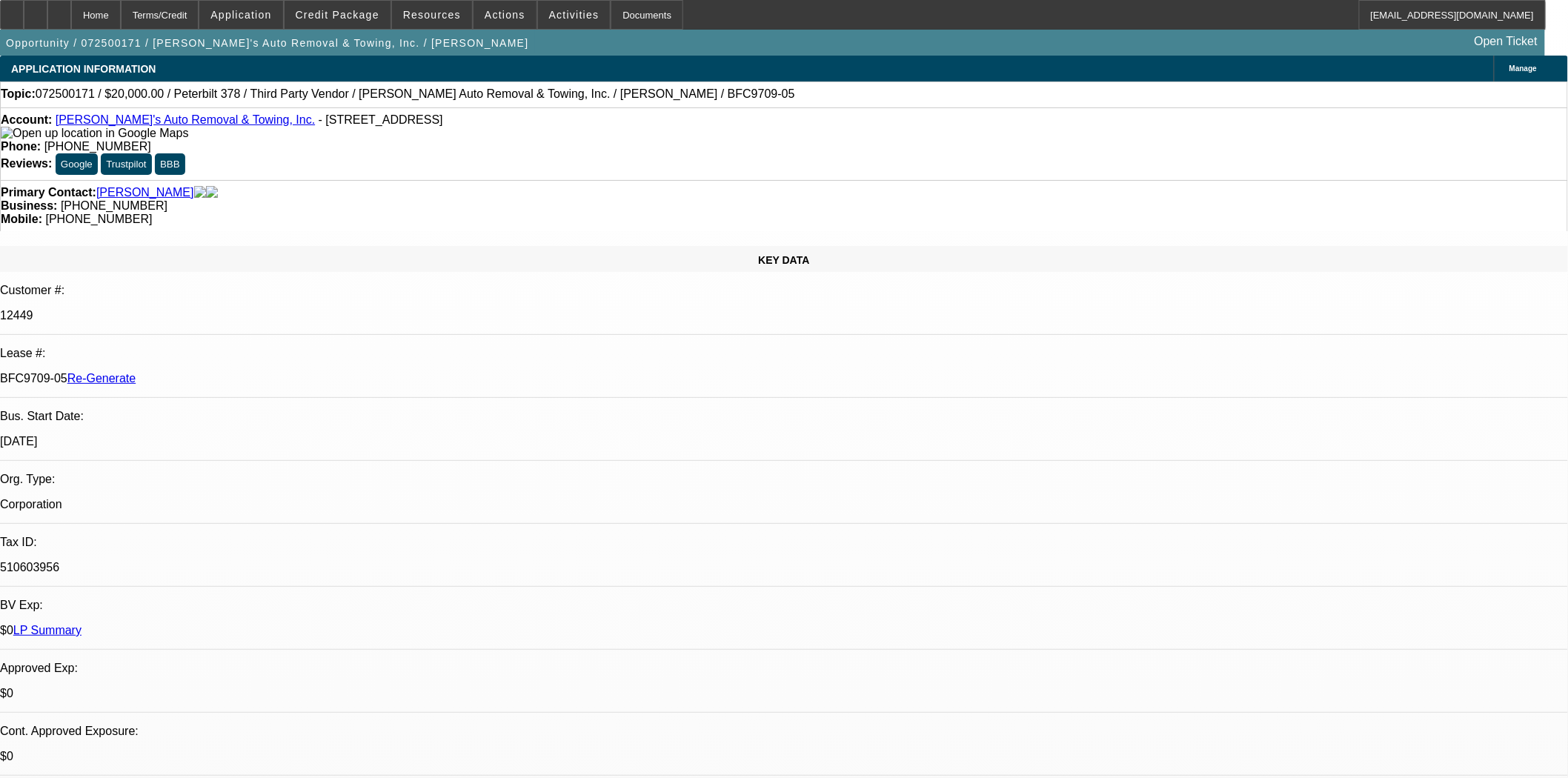
scroll to position [658, 0]
click at [359, 2] on span at bounding box center [338, 14] width 106 height 35
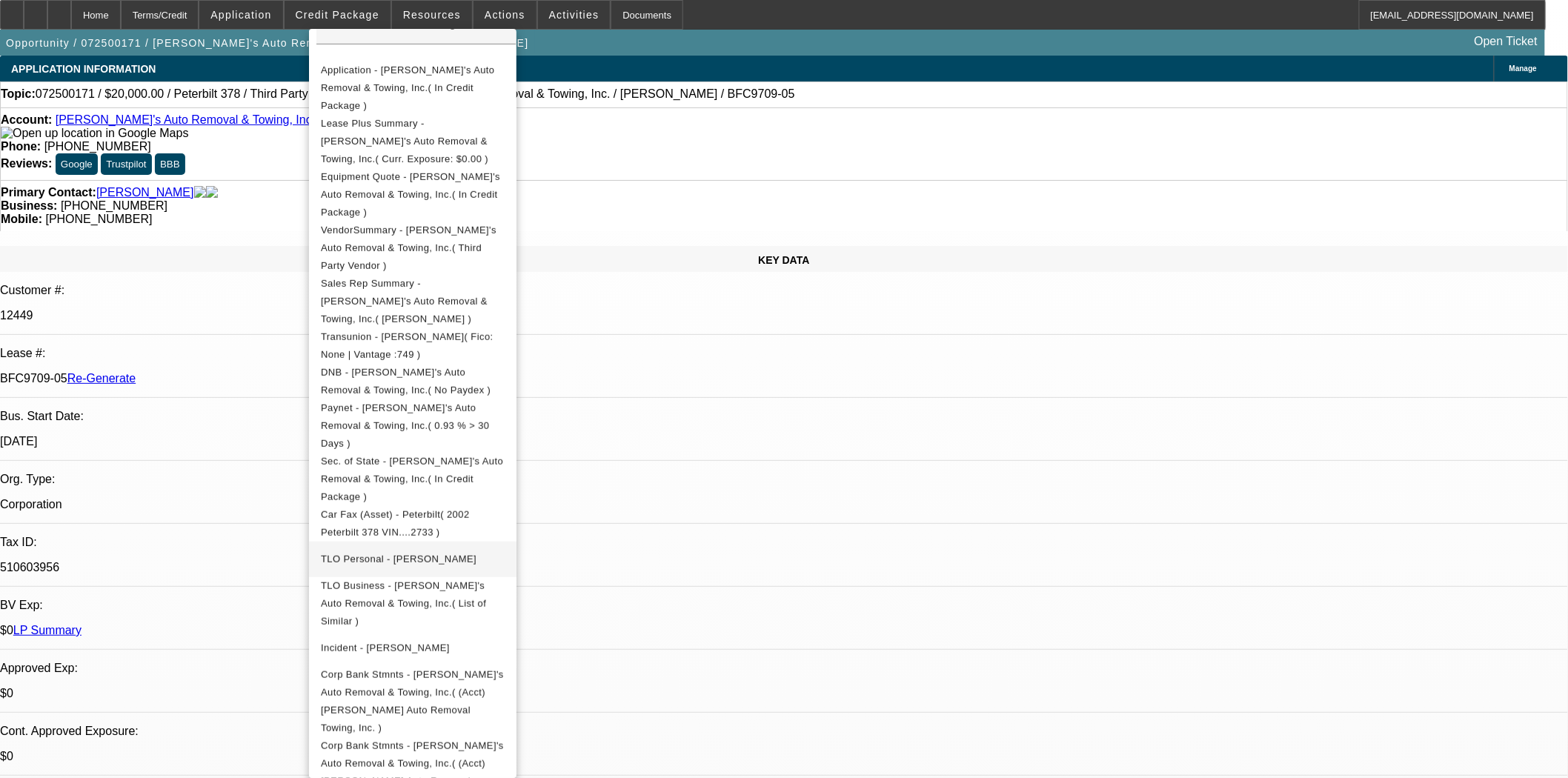
scroll to position [329, 0]
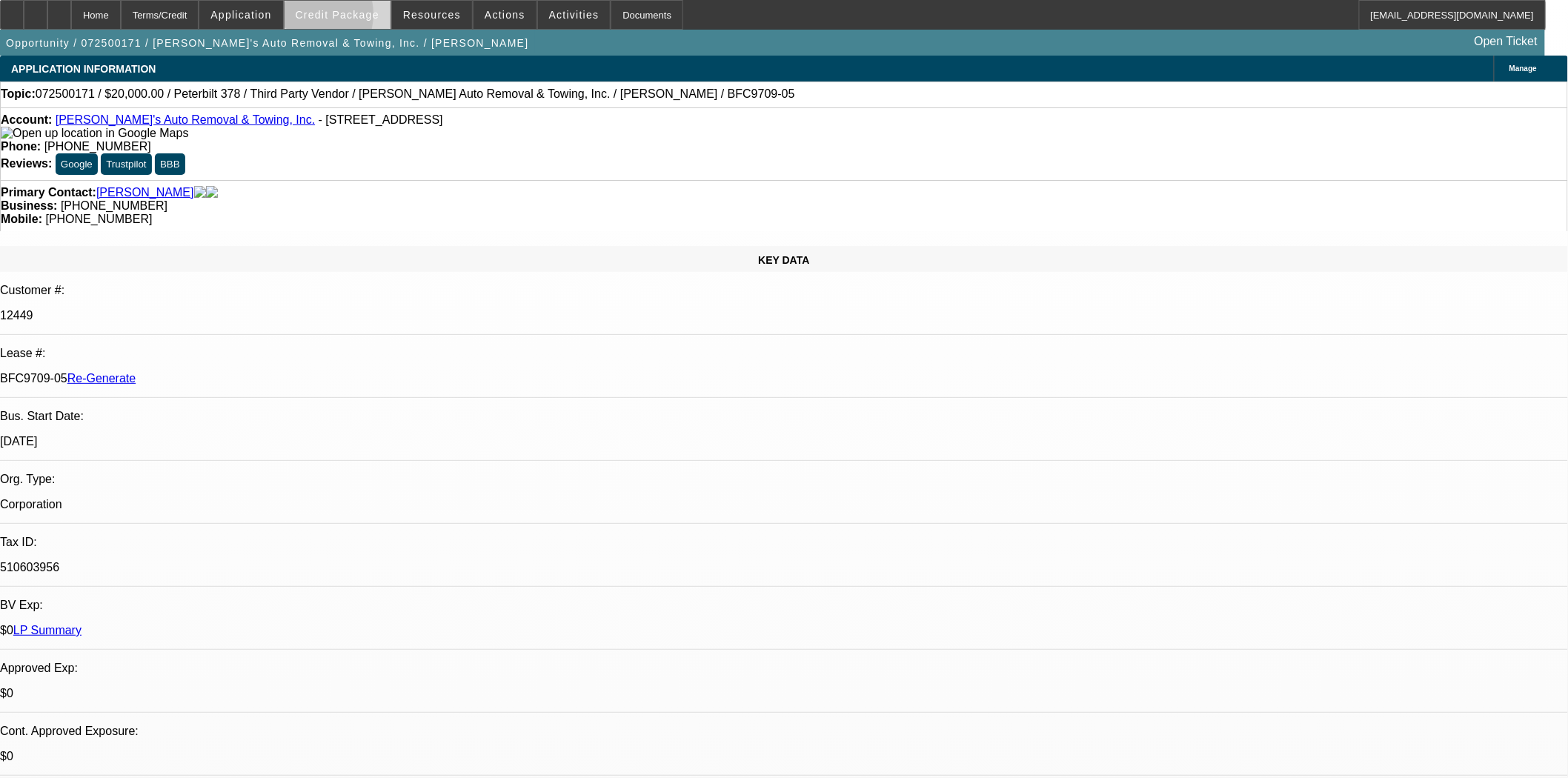
click at [327, 18] on span "Credit Package" at bounding box center [337, 15] width 83 height 12
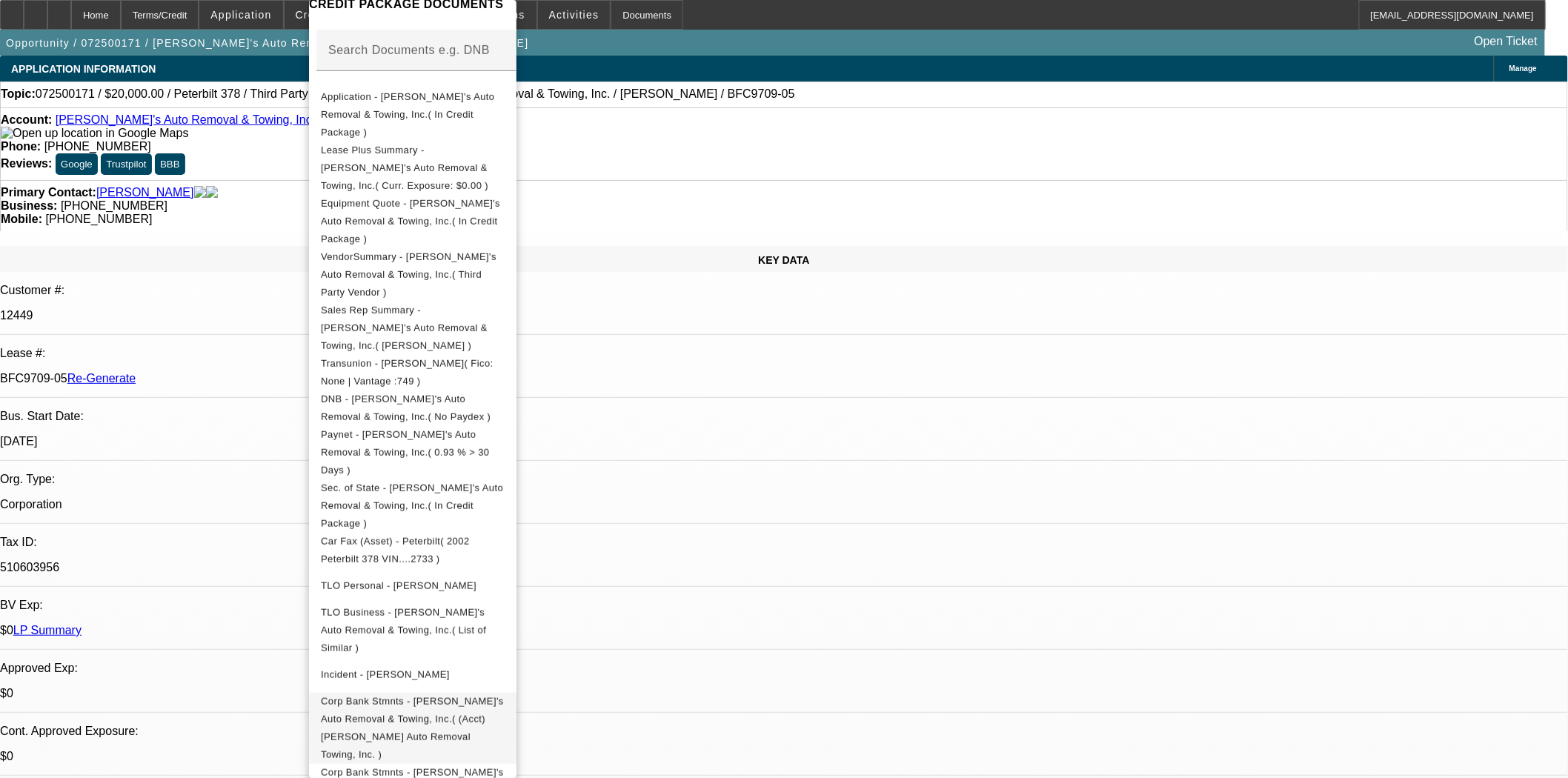
scroll to position [493, 0]
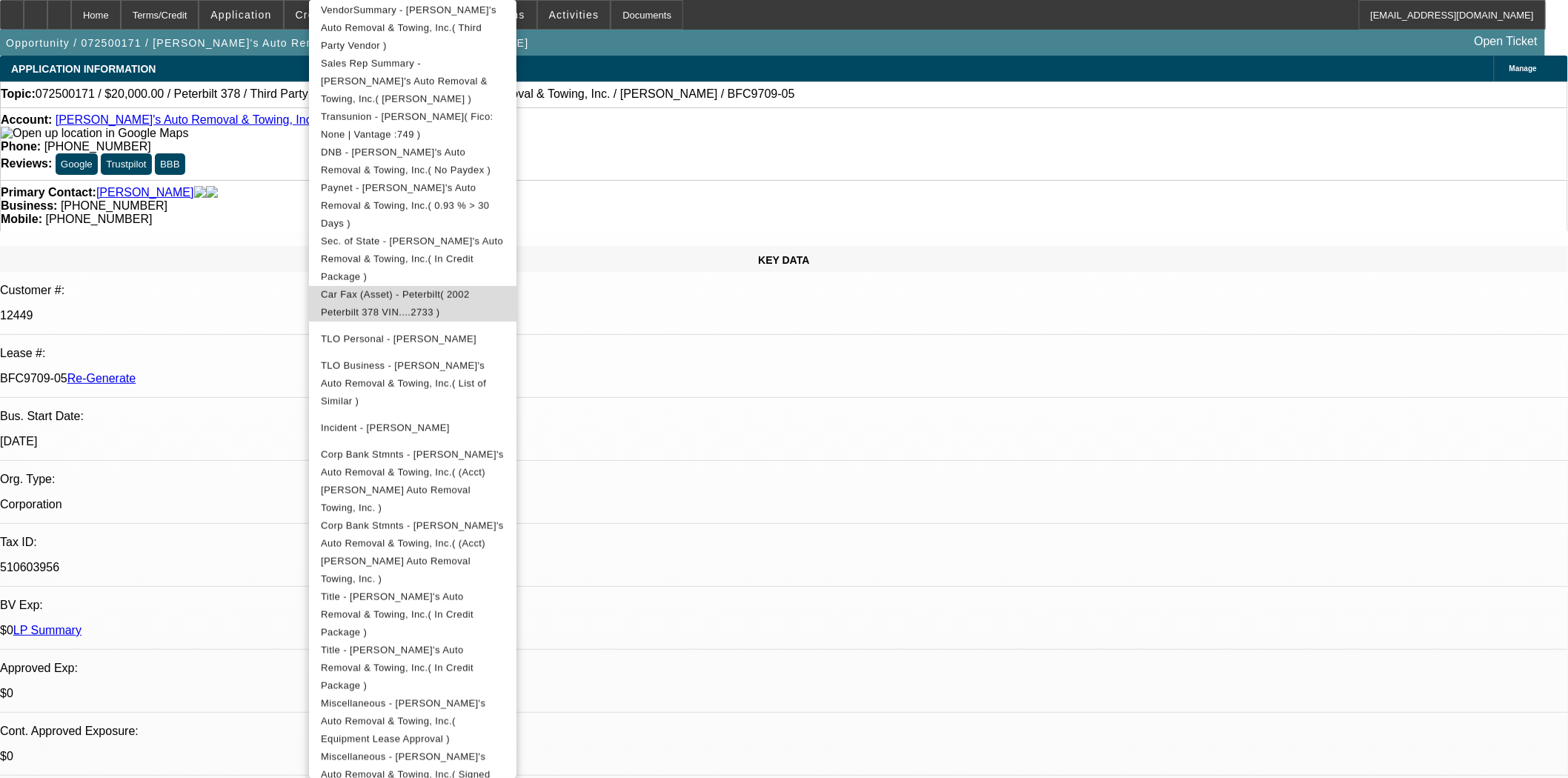
click at [385, 289] on span "Car Fax (Asset) - Peterbilt( 2002 Peterbilt 378 VIN....2733 )" at bounding box center [395, 303] width 149 height 29
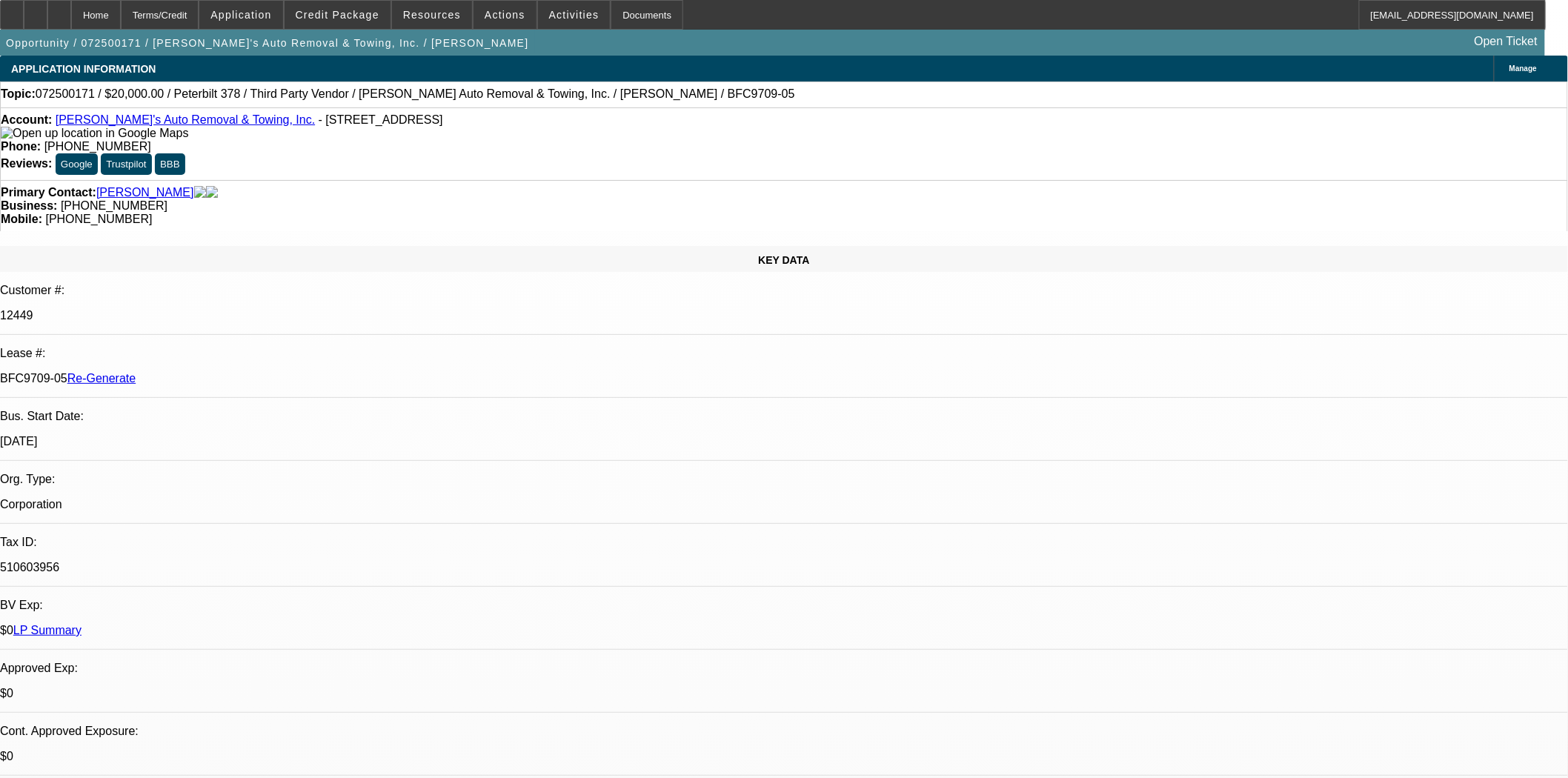
scroll to position [823, 0]
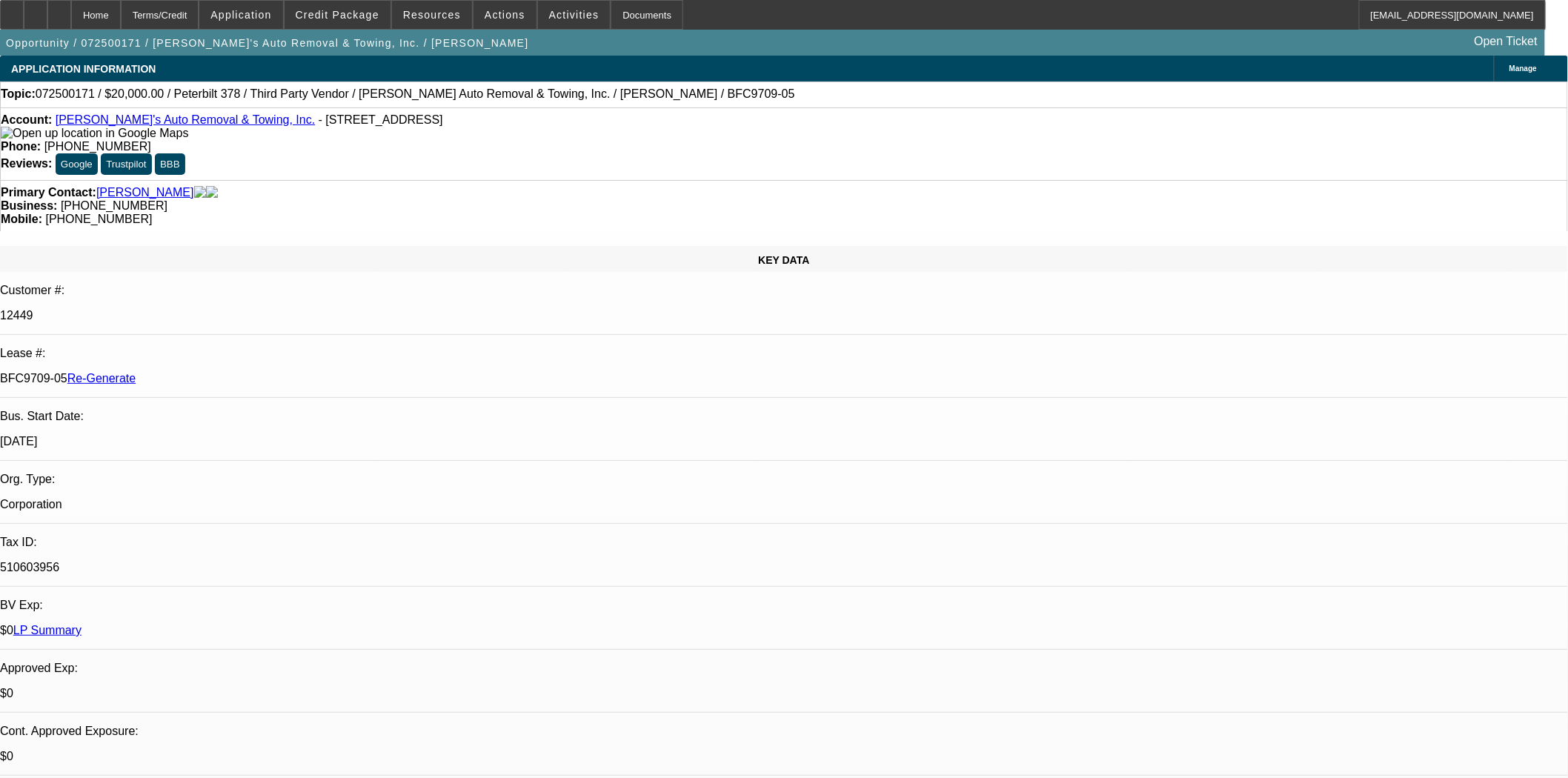
scroll to position [1070, 0]
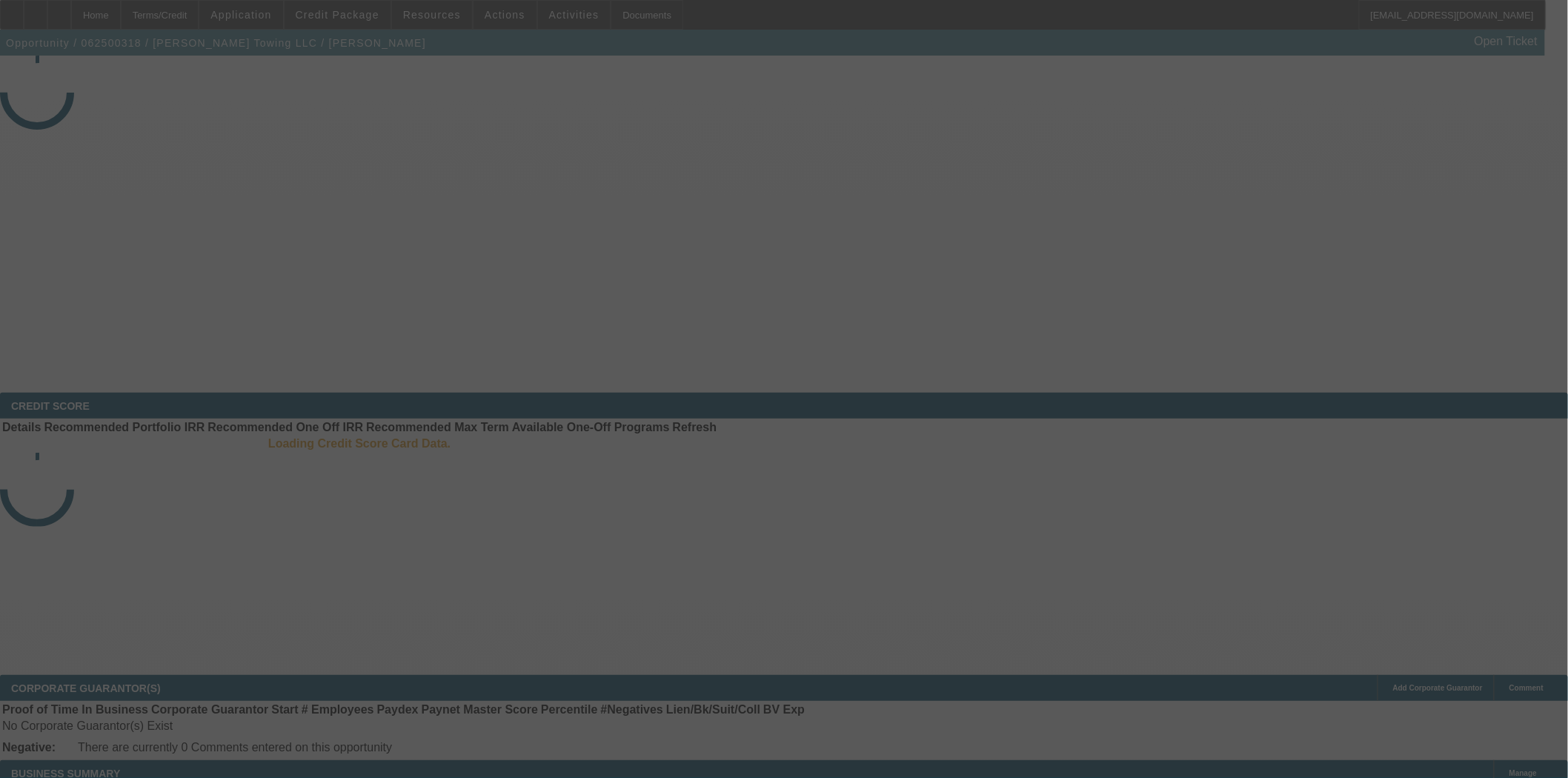
select select "4"
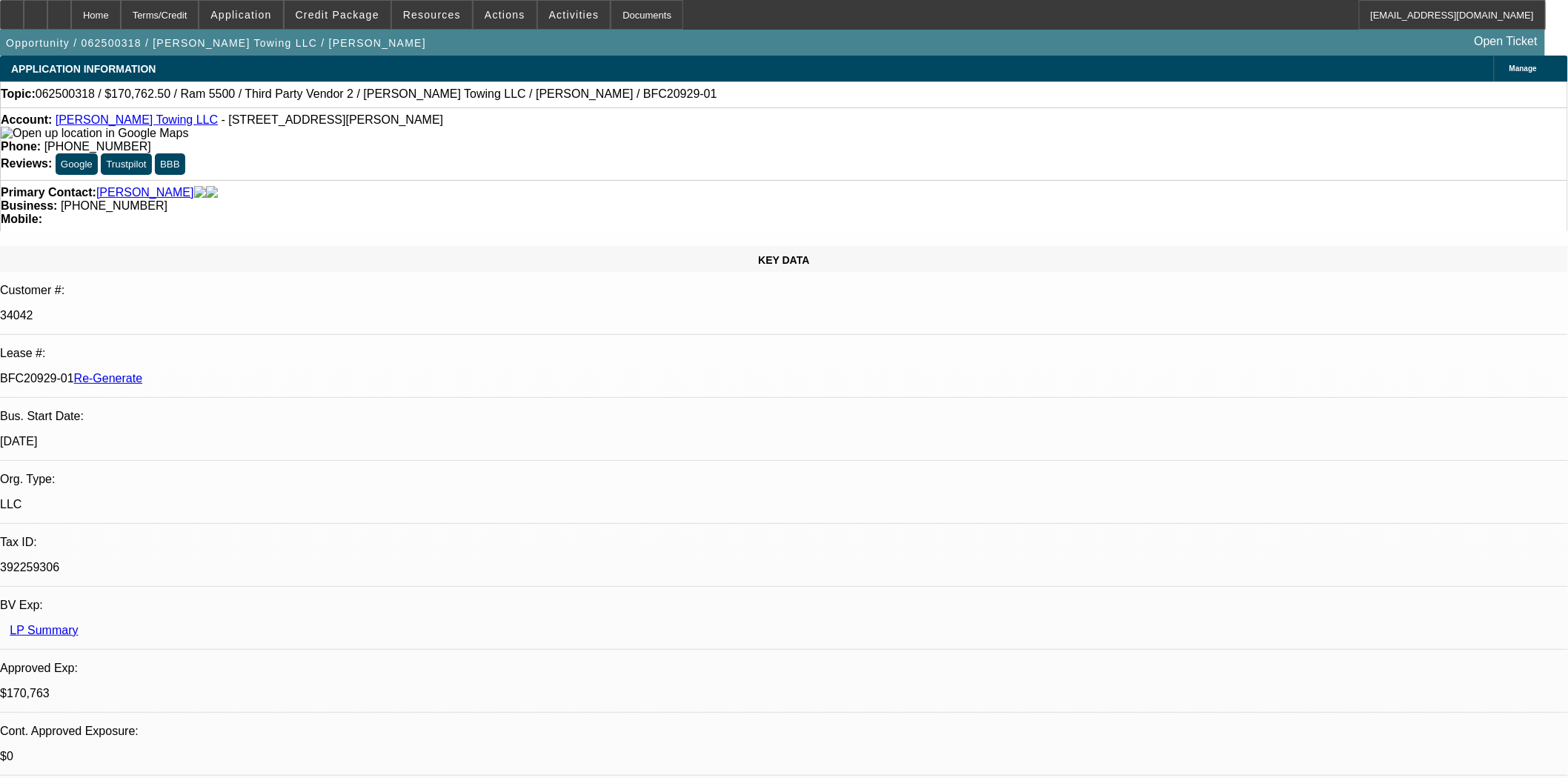
select select "0"
select select "2"
select select "0"
select select "6"
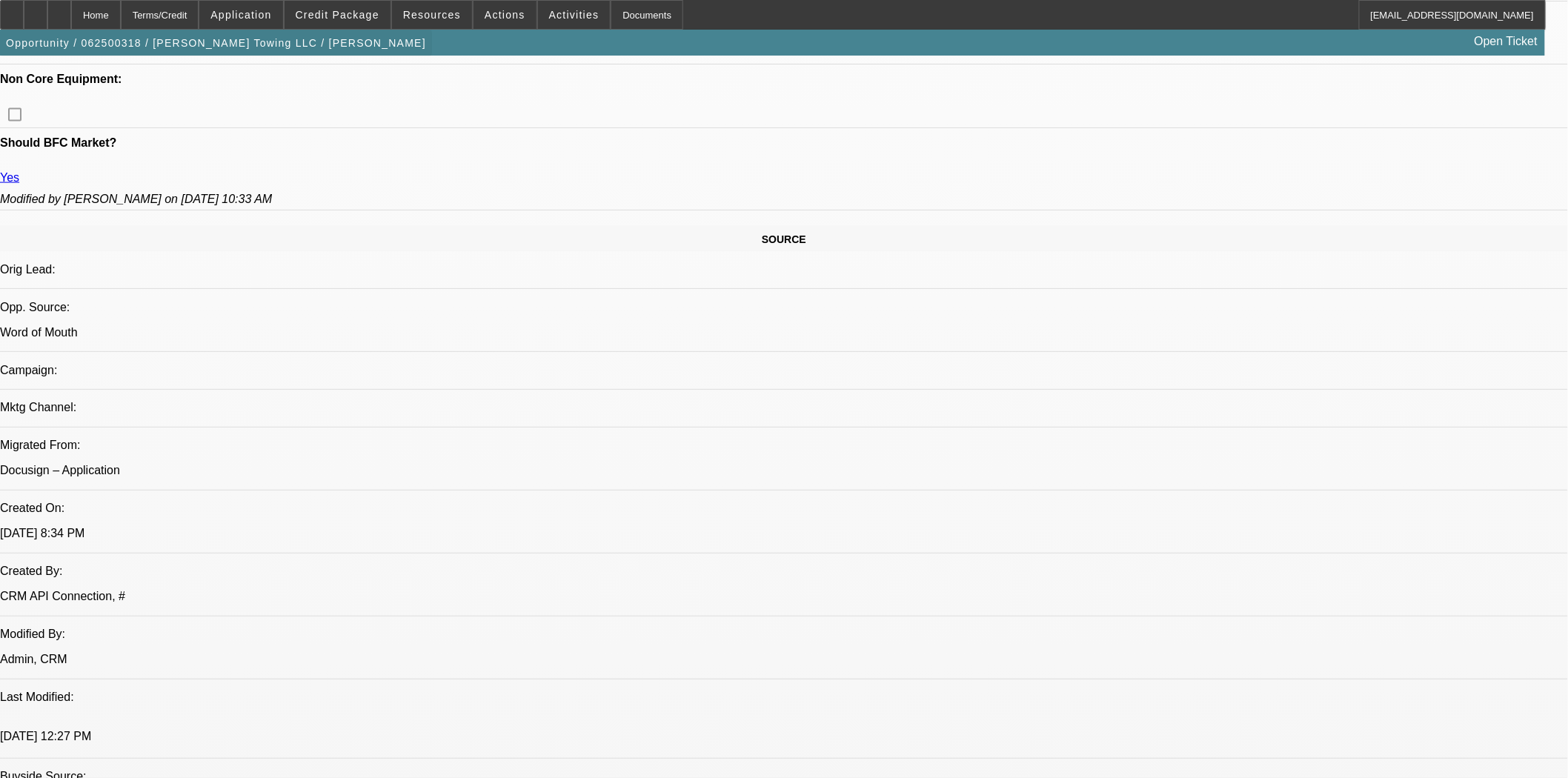
scroll to position [493, 0]
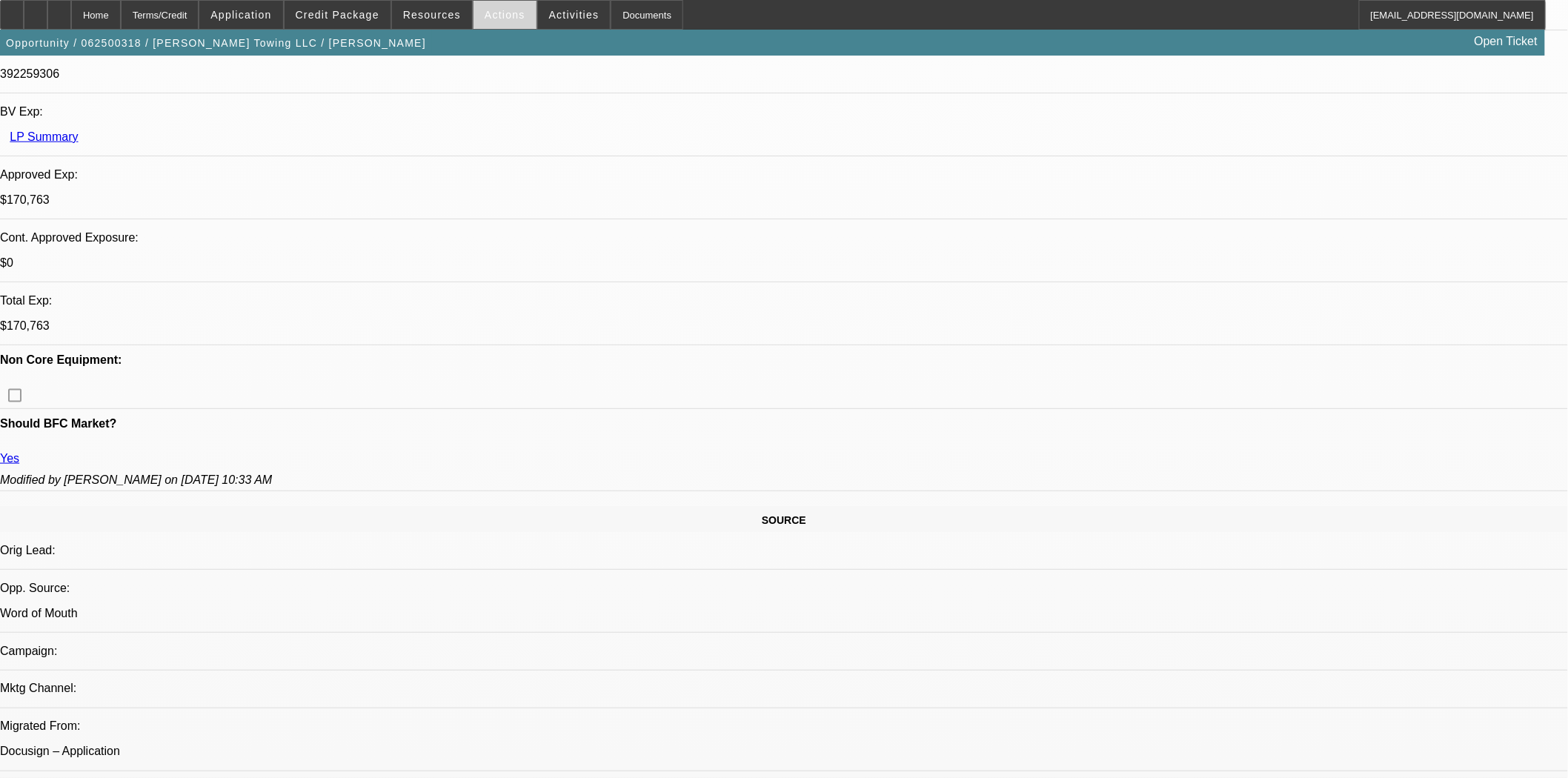
click at [489, 15] on span "Actions" at bounding box center [505, 15] width 40 height 12
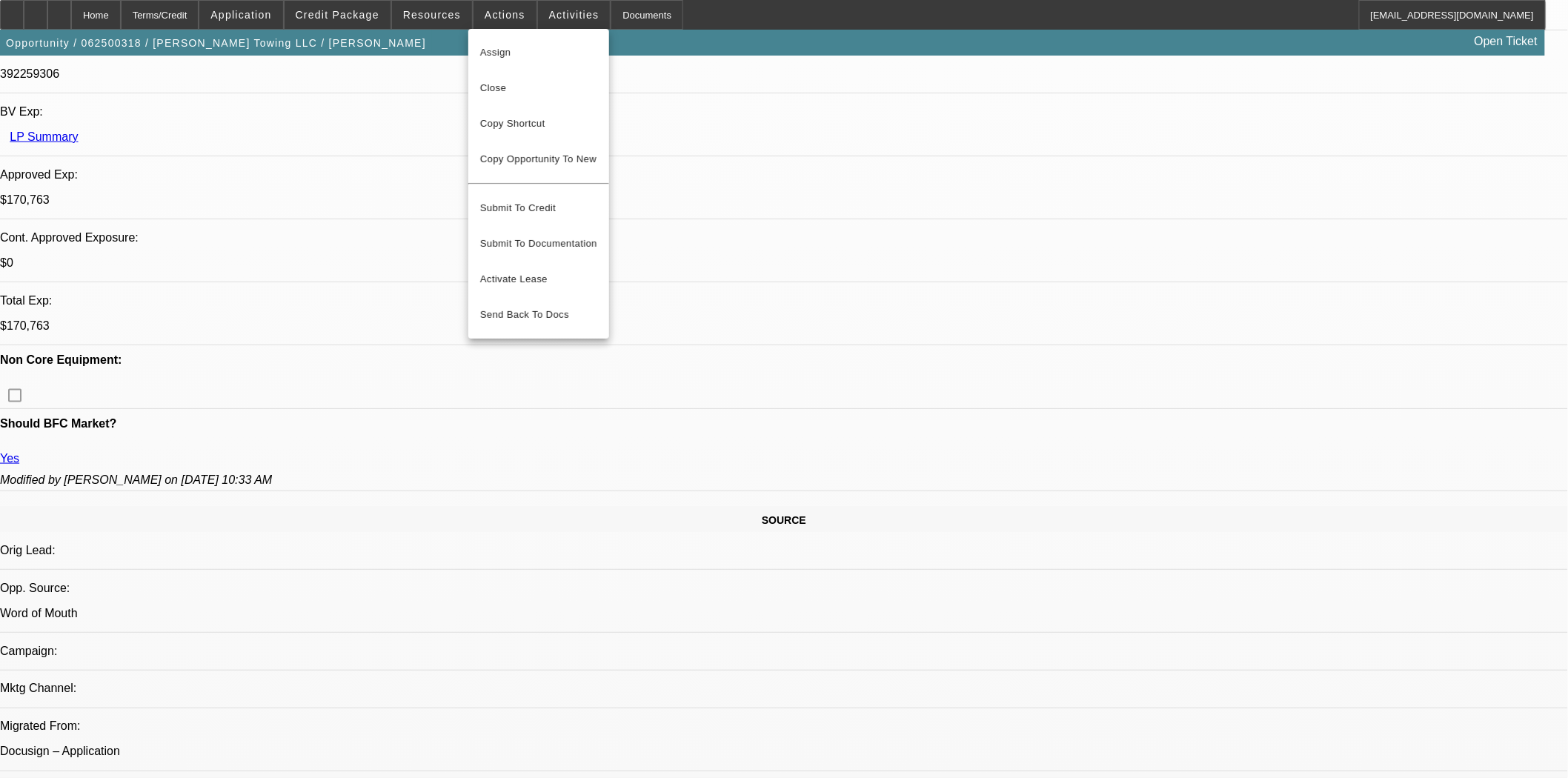
click at [443, 16] on div at bounding box center [784, 389] width 1568 height 778
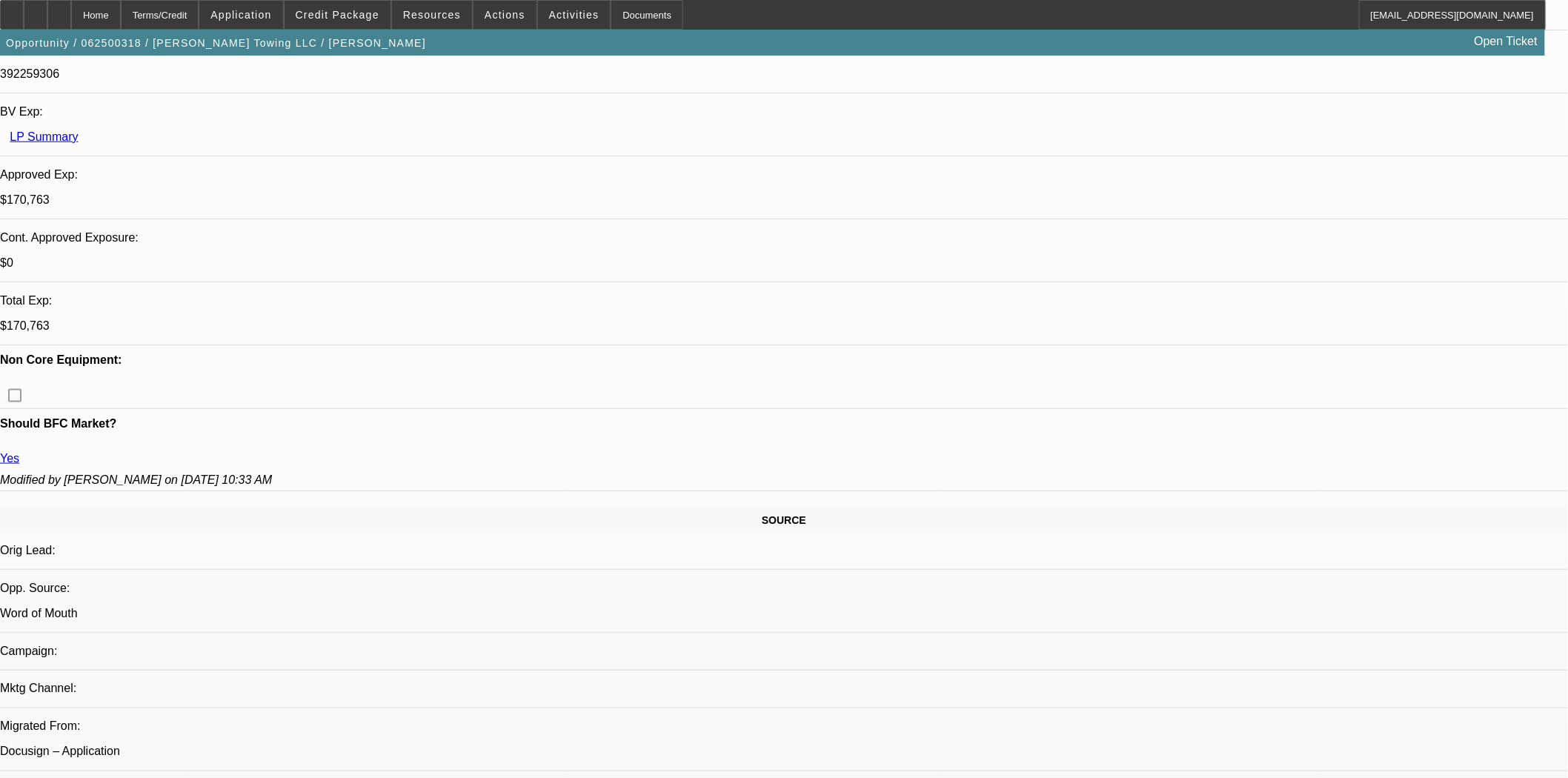
click at [443, 16] on span "Resources" at bounding box center [432, 15] width 58 height 12
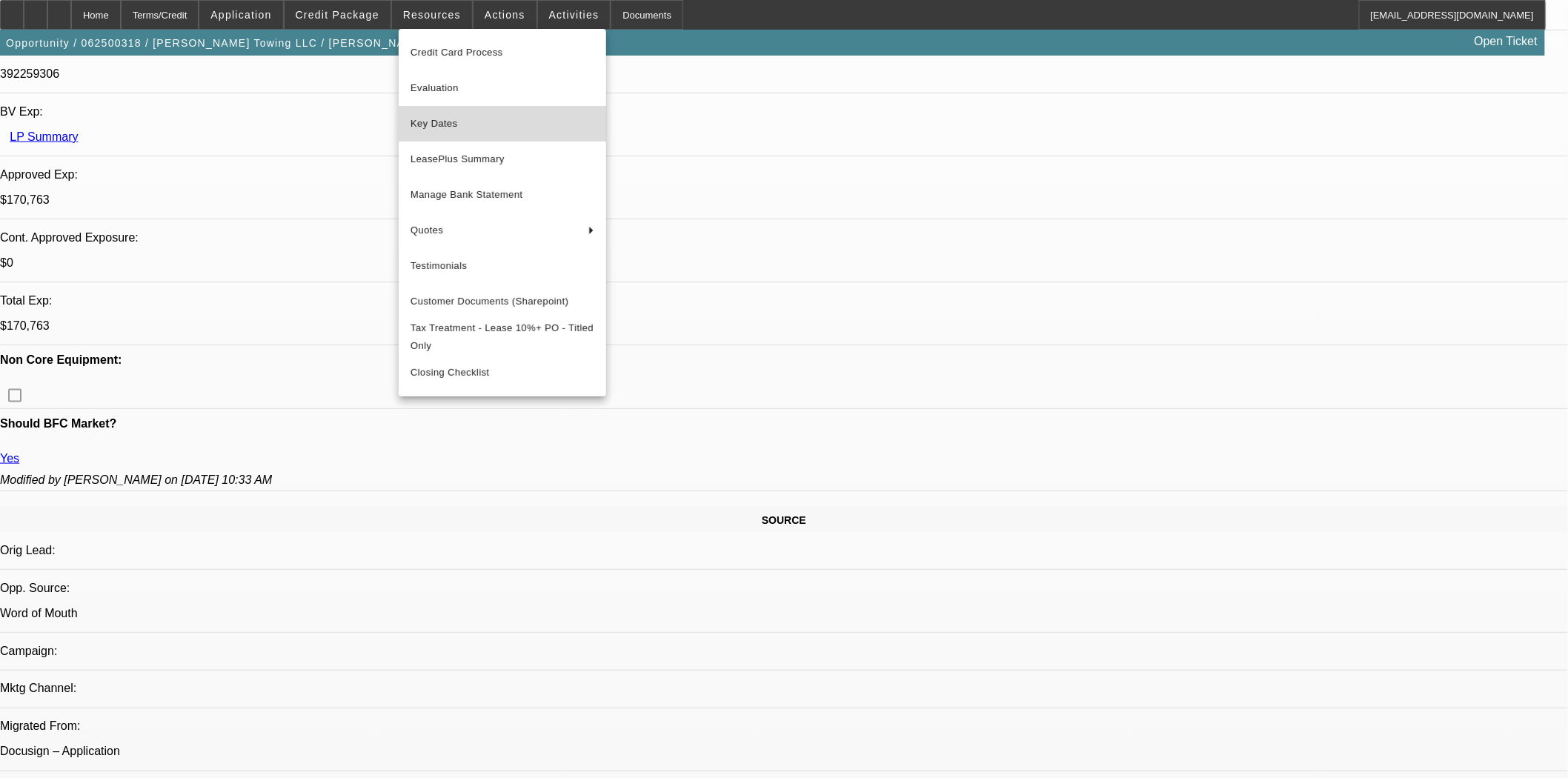
click at [444, 128] on span "Key Dates" at bounding box center [502, 123] width 183 height 18
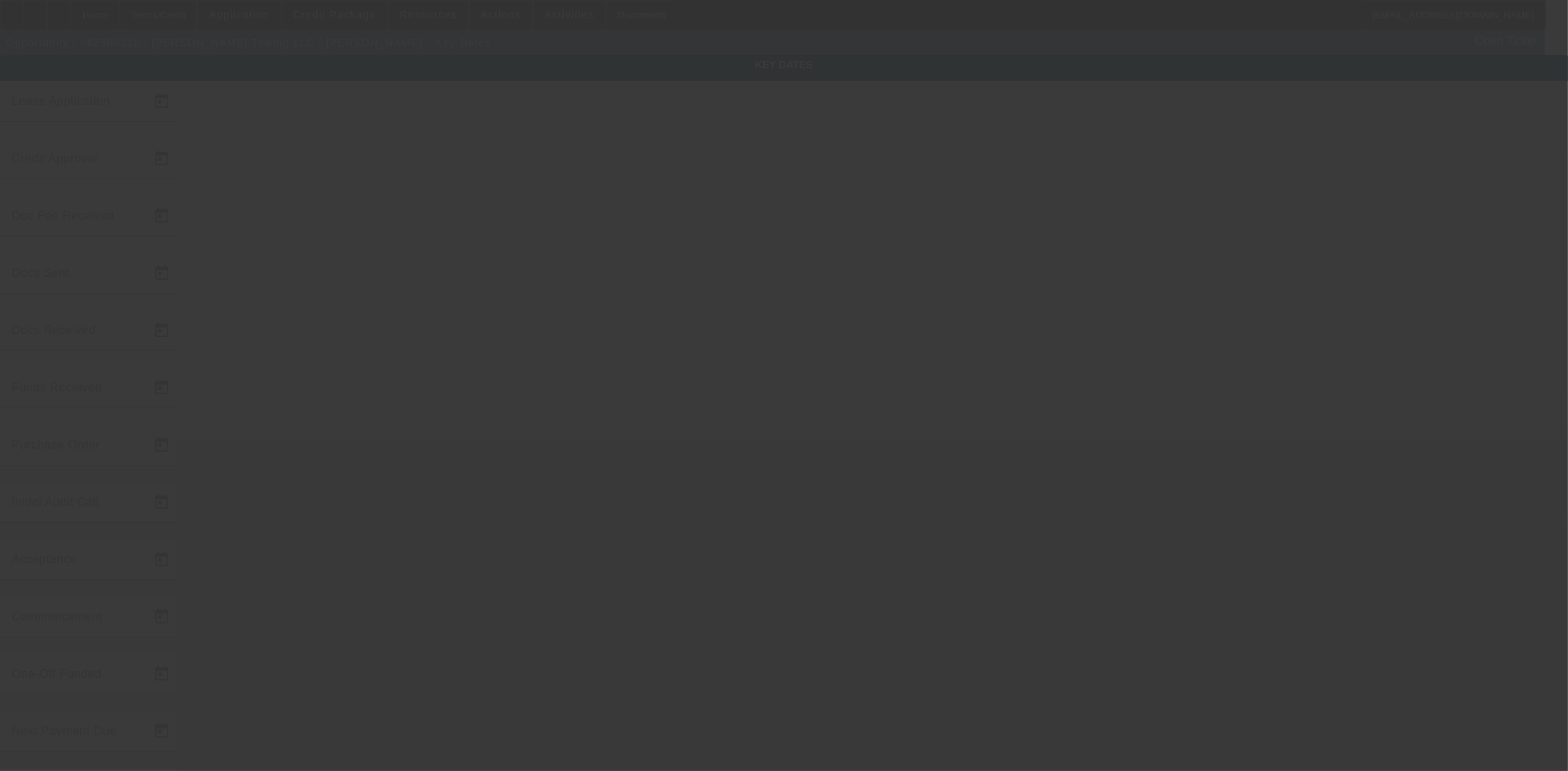
type input "6/12/2025"
type input "8/6/2025"
type input "8/19/2025"
type input "8/11/2025"
type input "8/19/2025"
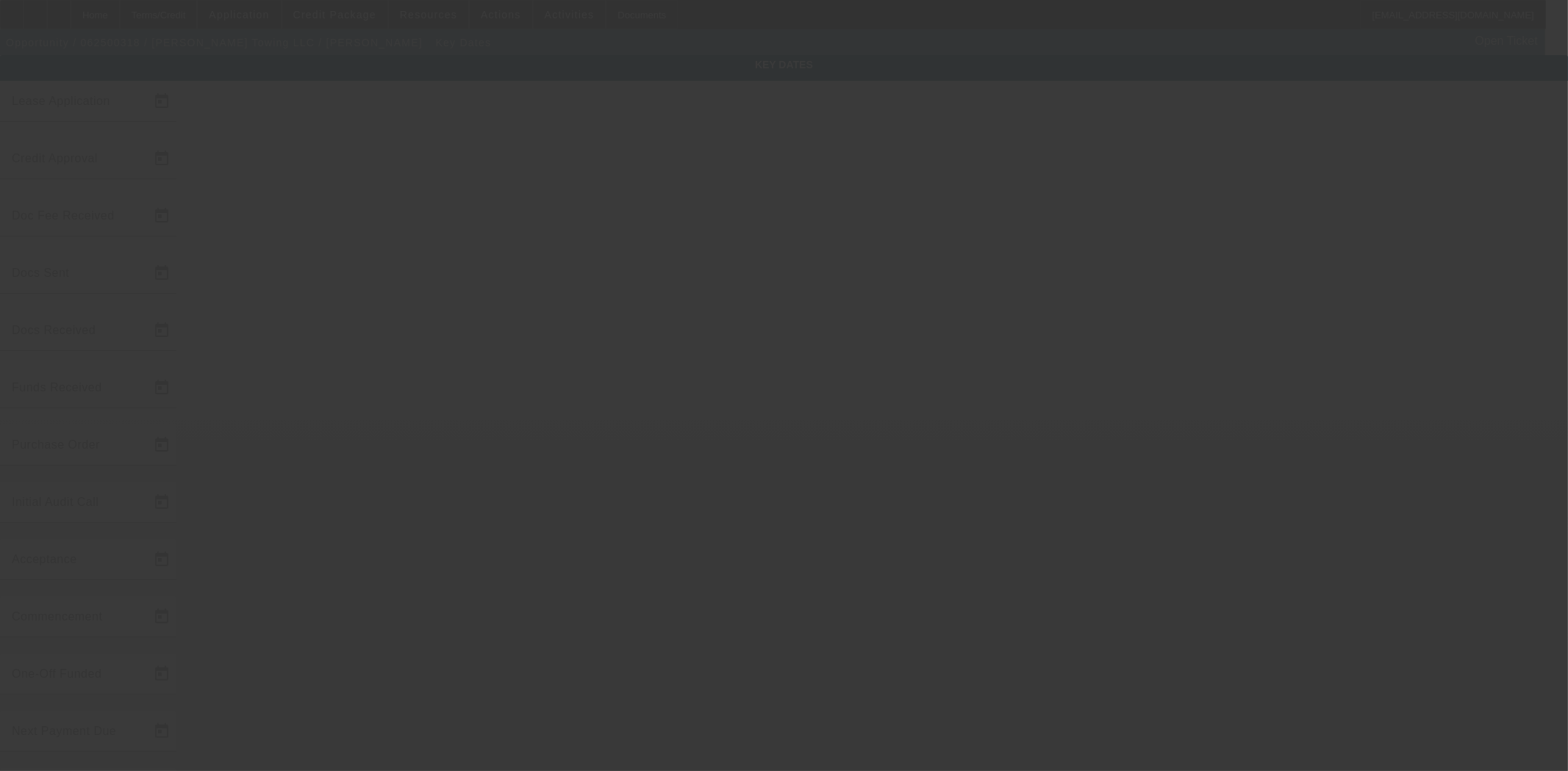
type input "8/19/2025"
type input "9/1/2025"
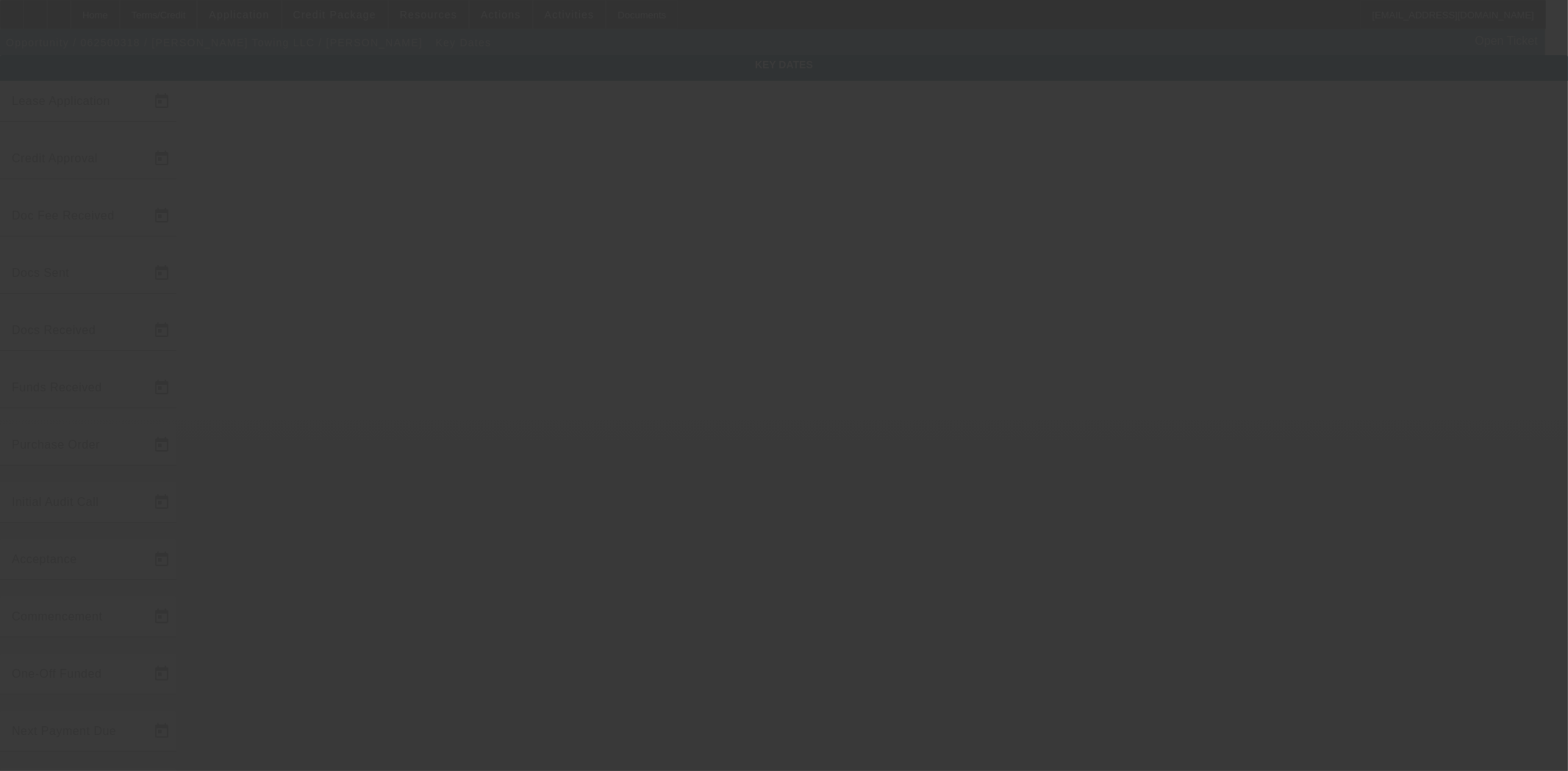
type input "10/1/2025"
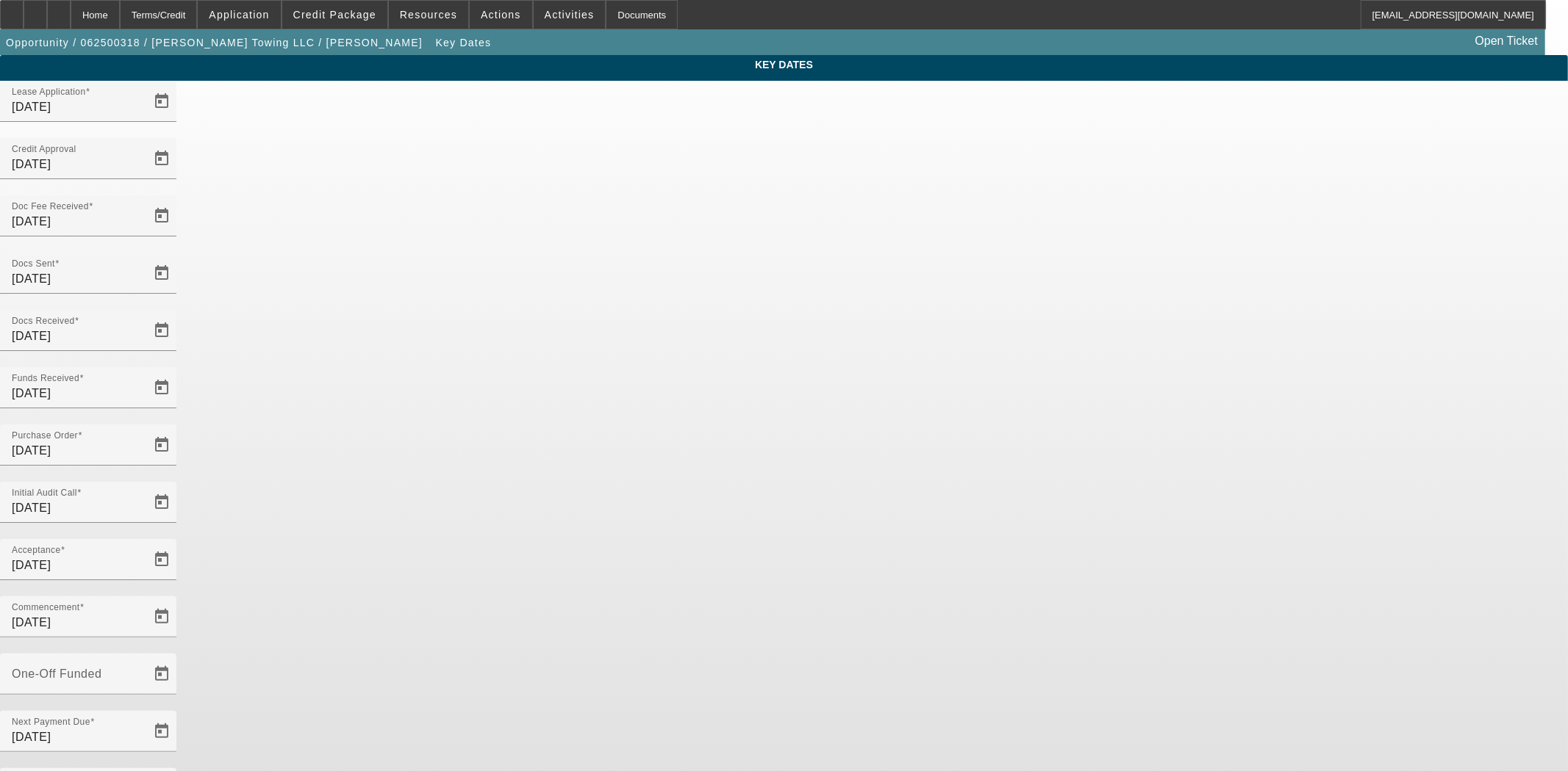
drag, startPoint x: 687, startPoint y: 452, endPoint x: 512, endPoint y: 436, distance: 175.7
click at [476, 441] on div "Key Dates Lease Application 6/12/2025 Credit Approval 8/6/2025 Doc Fee Received…" at bounding box center [784, 484] width 1568 height 859
drag, startPoint x: 650, startPoint y: 466, endPoint x: 566, endPoint y: 461, distance: 84.1
click at [567, 460] on div "Key Dates Lease Application 6/12/2025 Credit Approval 8/6/2025 Doc Fee Received…" at bounding box center [784, 484] width 1568 height 859
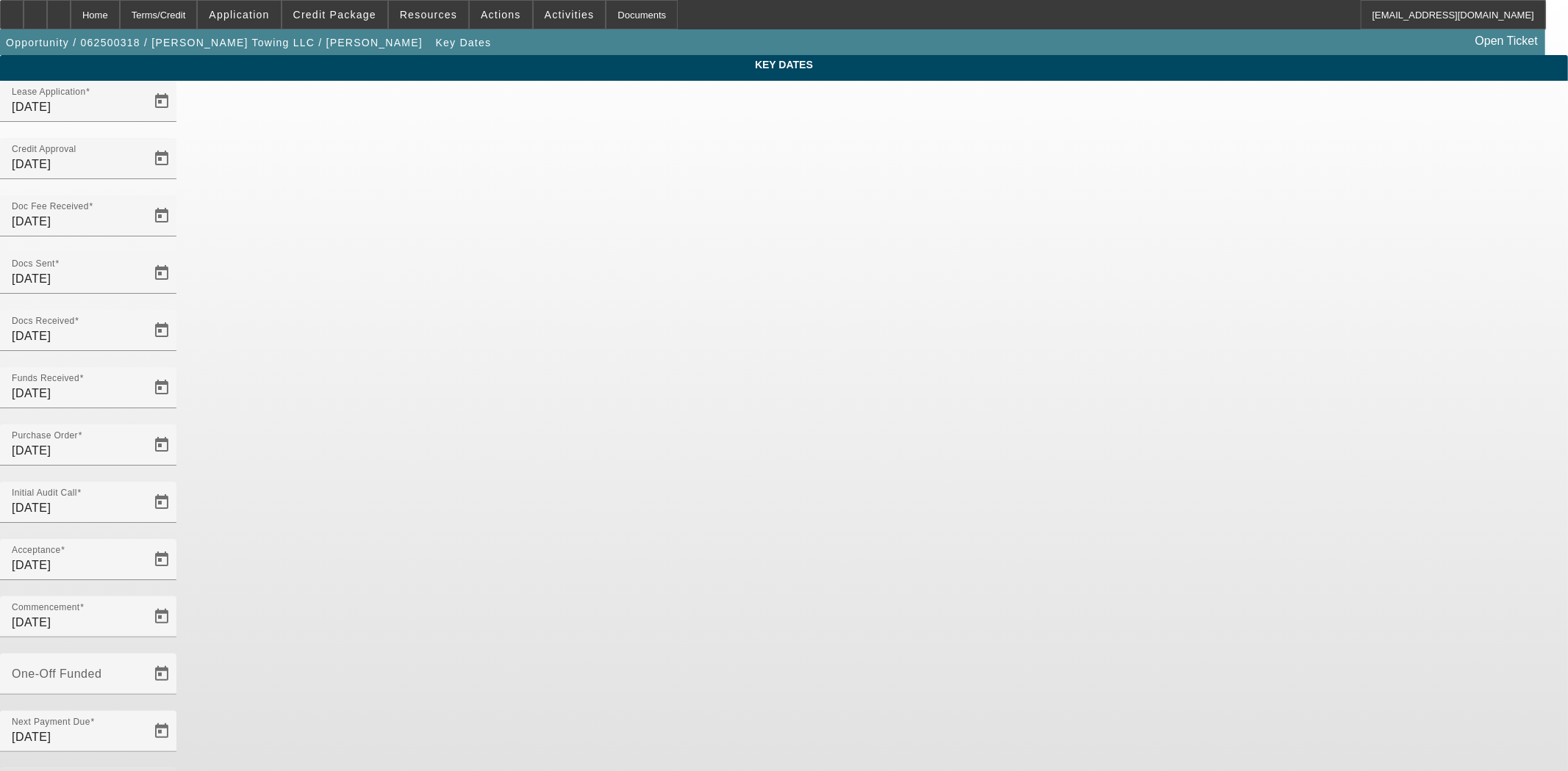
type input "9/2/2025"
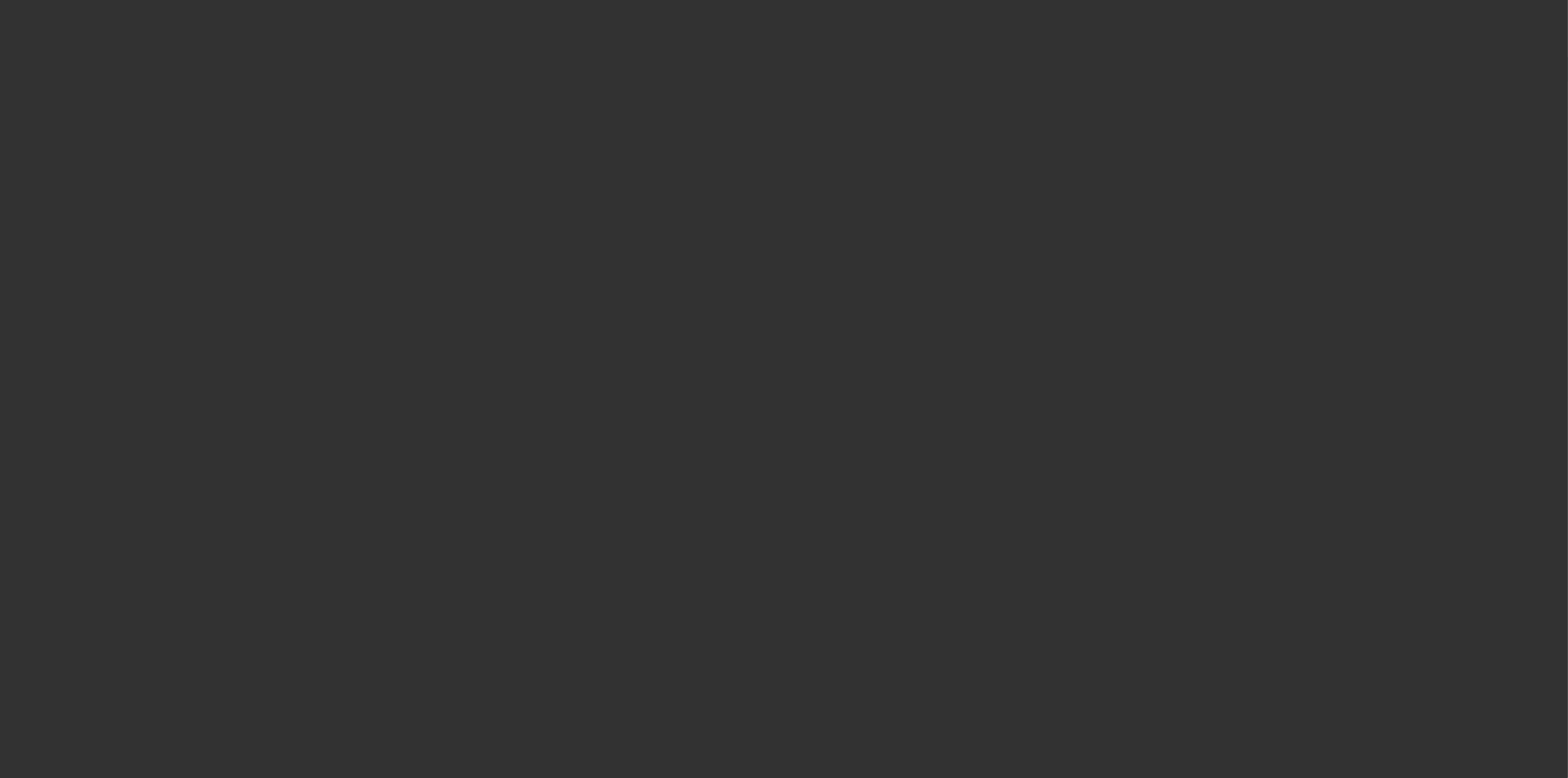
select select "4"
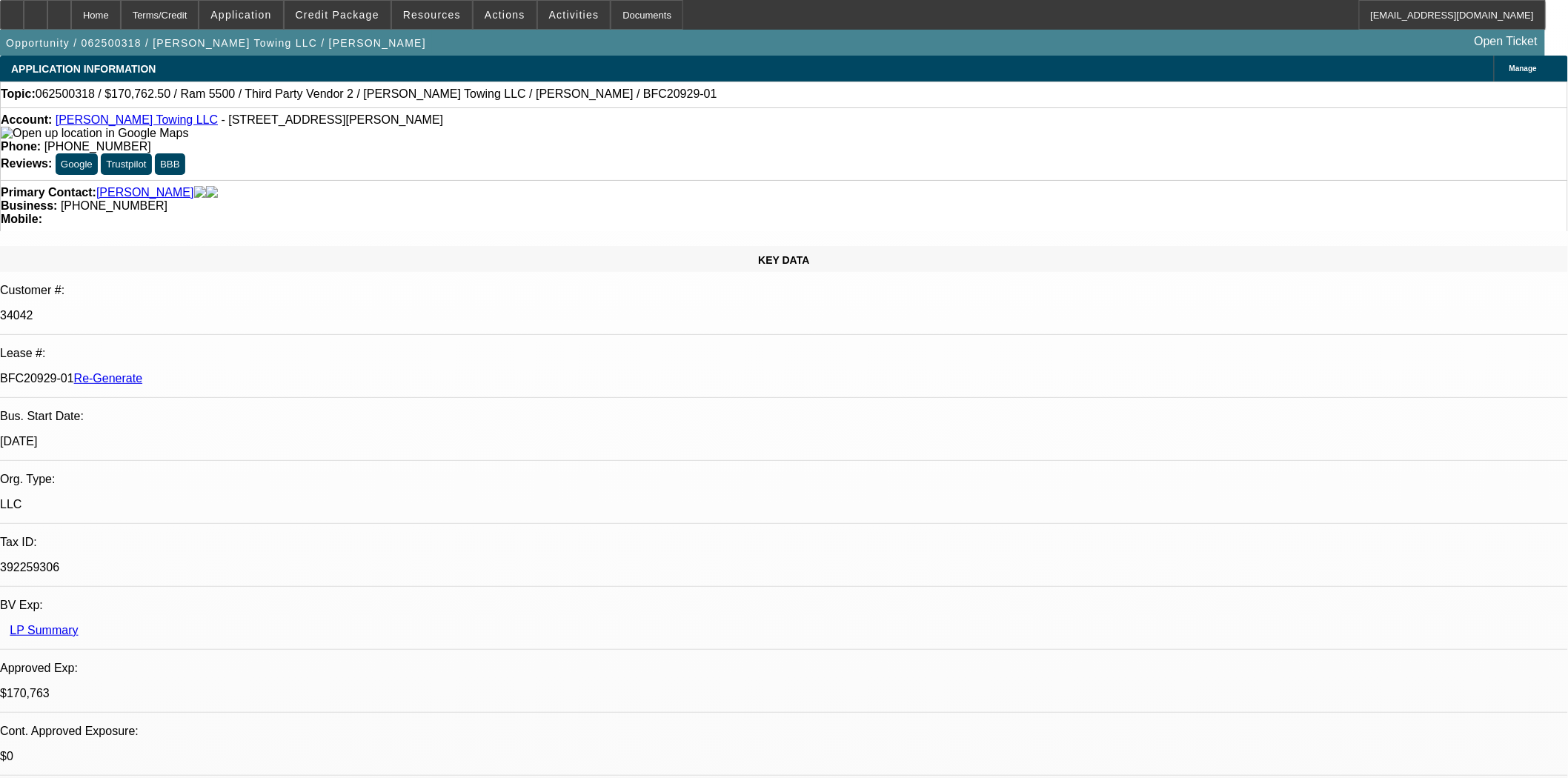
select select "0"
select select "2"
select select "0"
select select "6"
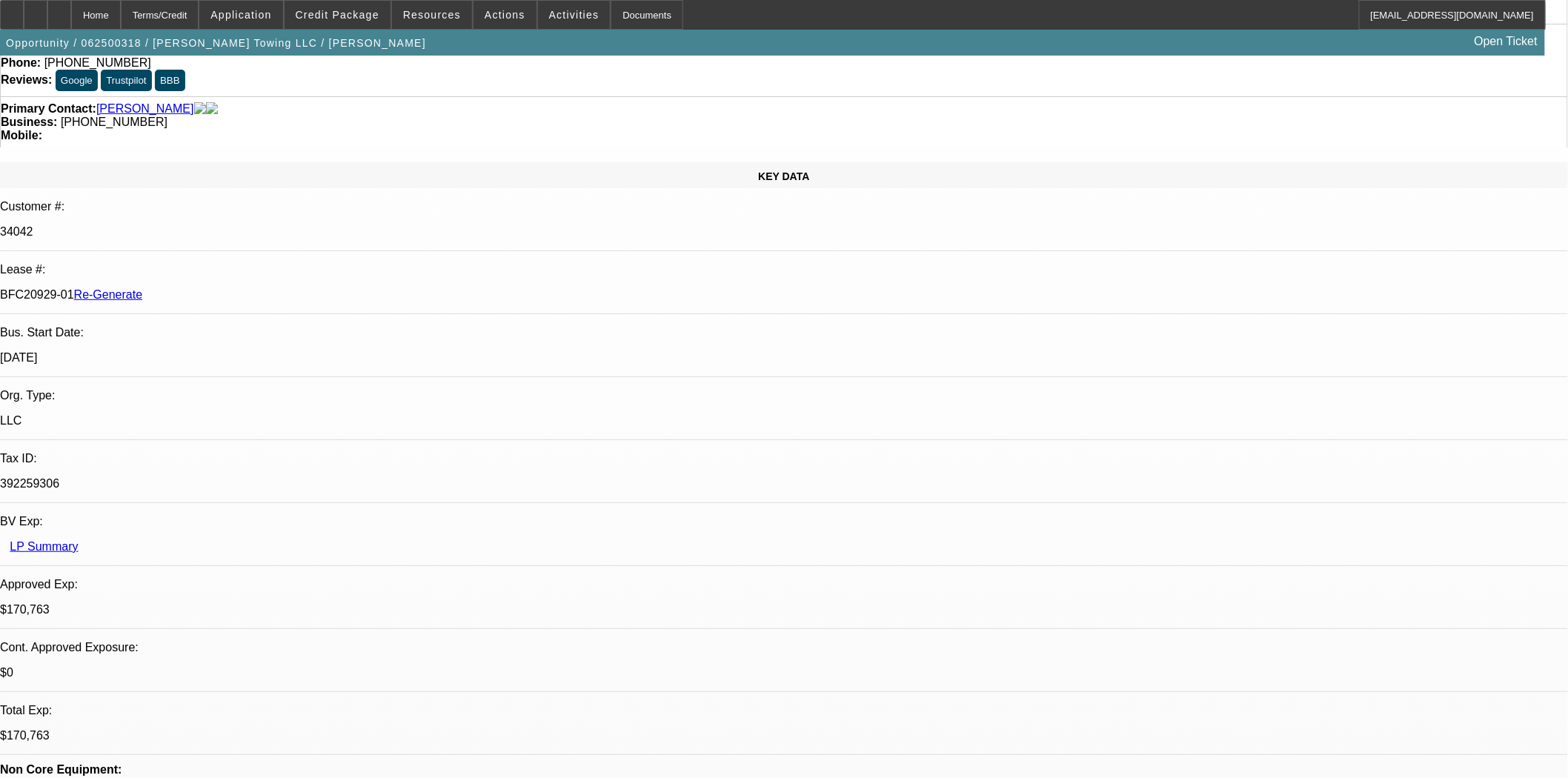
scroll to position [164, 0]
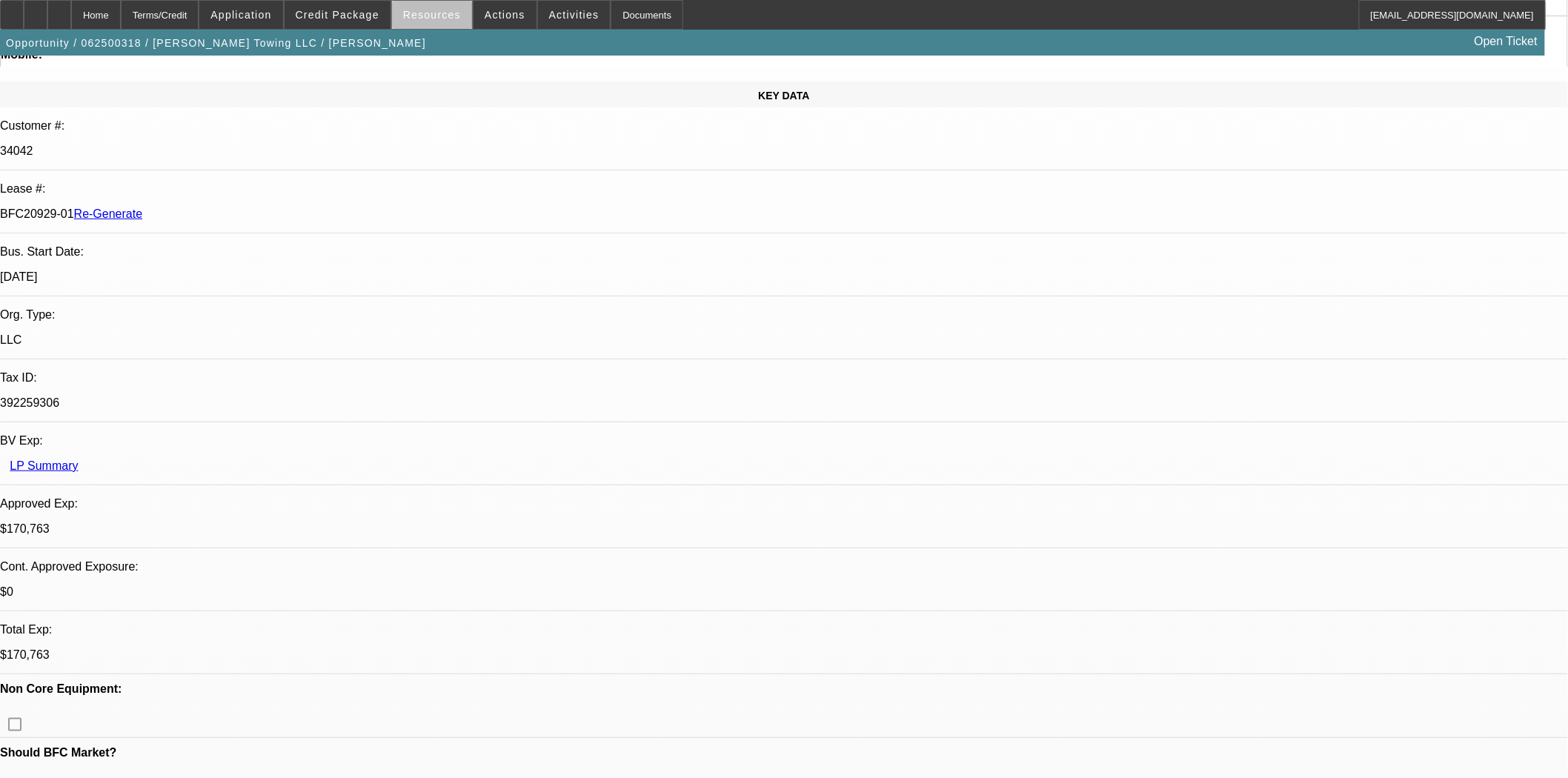
click at [454, 19] on span "Resources" at bounding box center [432, 15] width 58 height 12
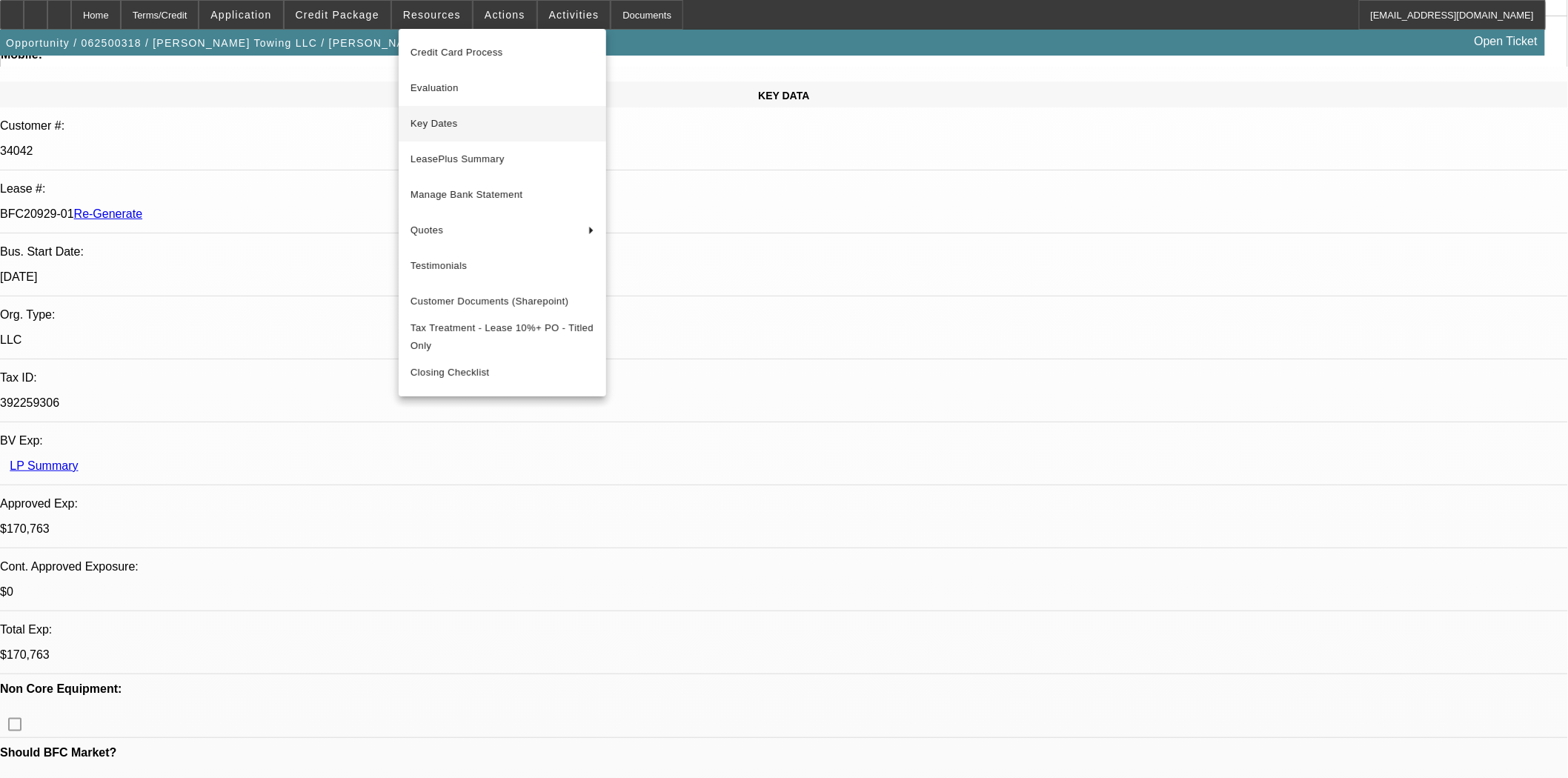
click at [433, 139] on button "Key Dates" at bounding box center [502, 124] width 207 height 35
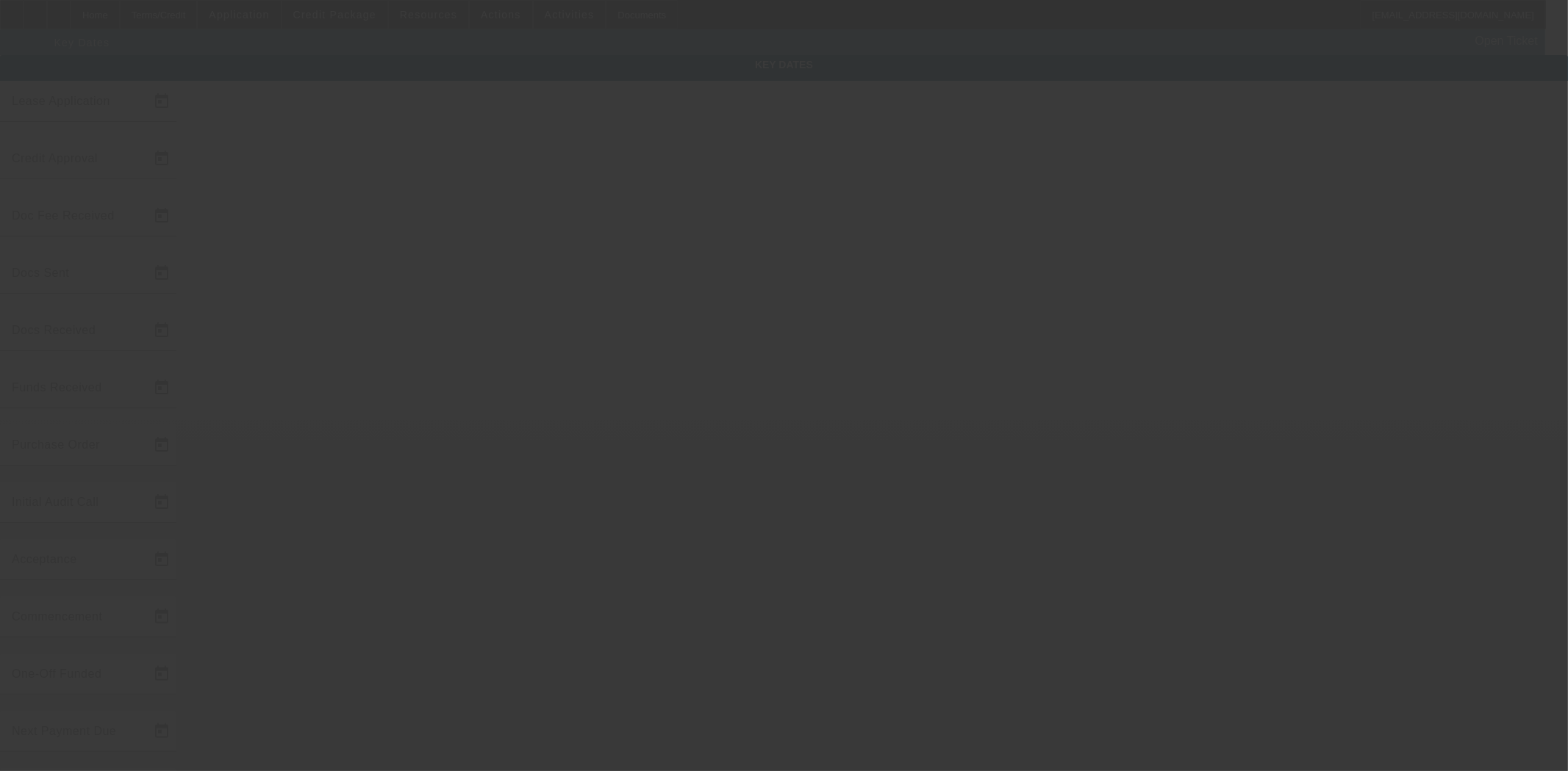
type input "6/12/2025"
type input "8/6/2025"
type input "8/19/2025"
type input "8/11/2025"
type input "8/19/2025"
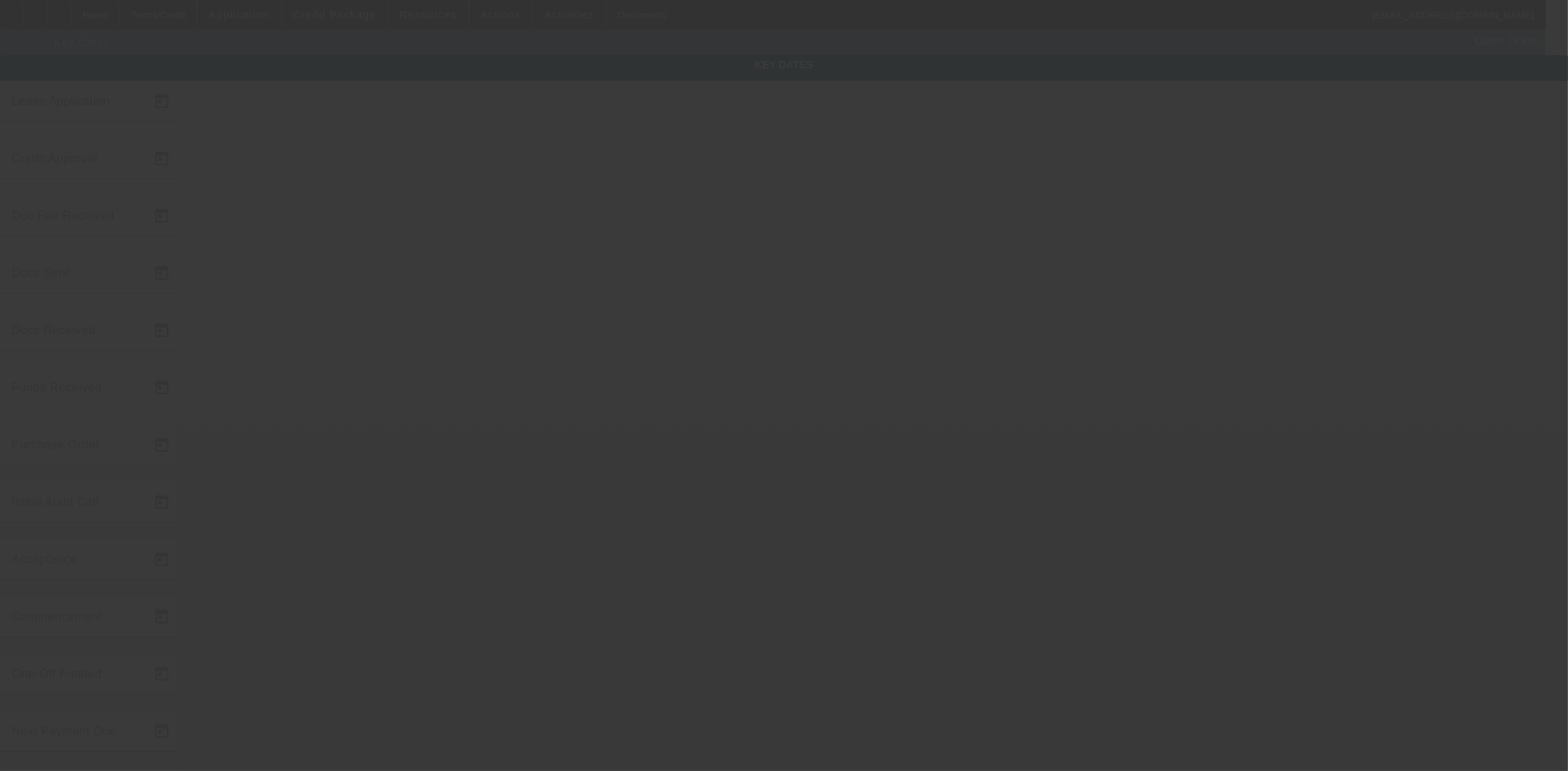
type input "8/19/2025"
type input "9/1/2025"
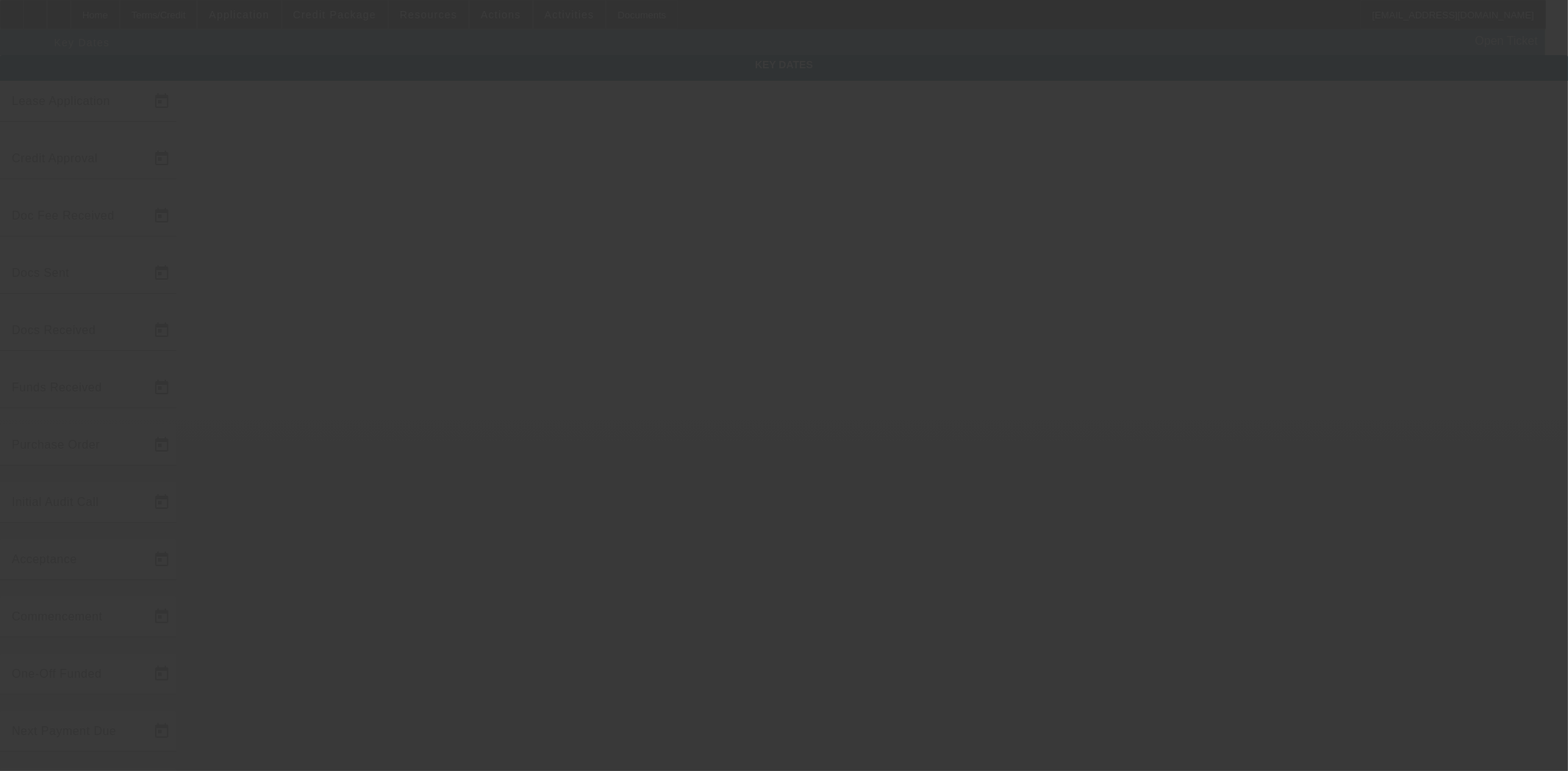
type input "10/1/2025"
type input "9/2/2025"
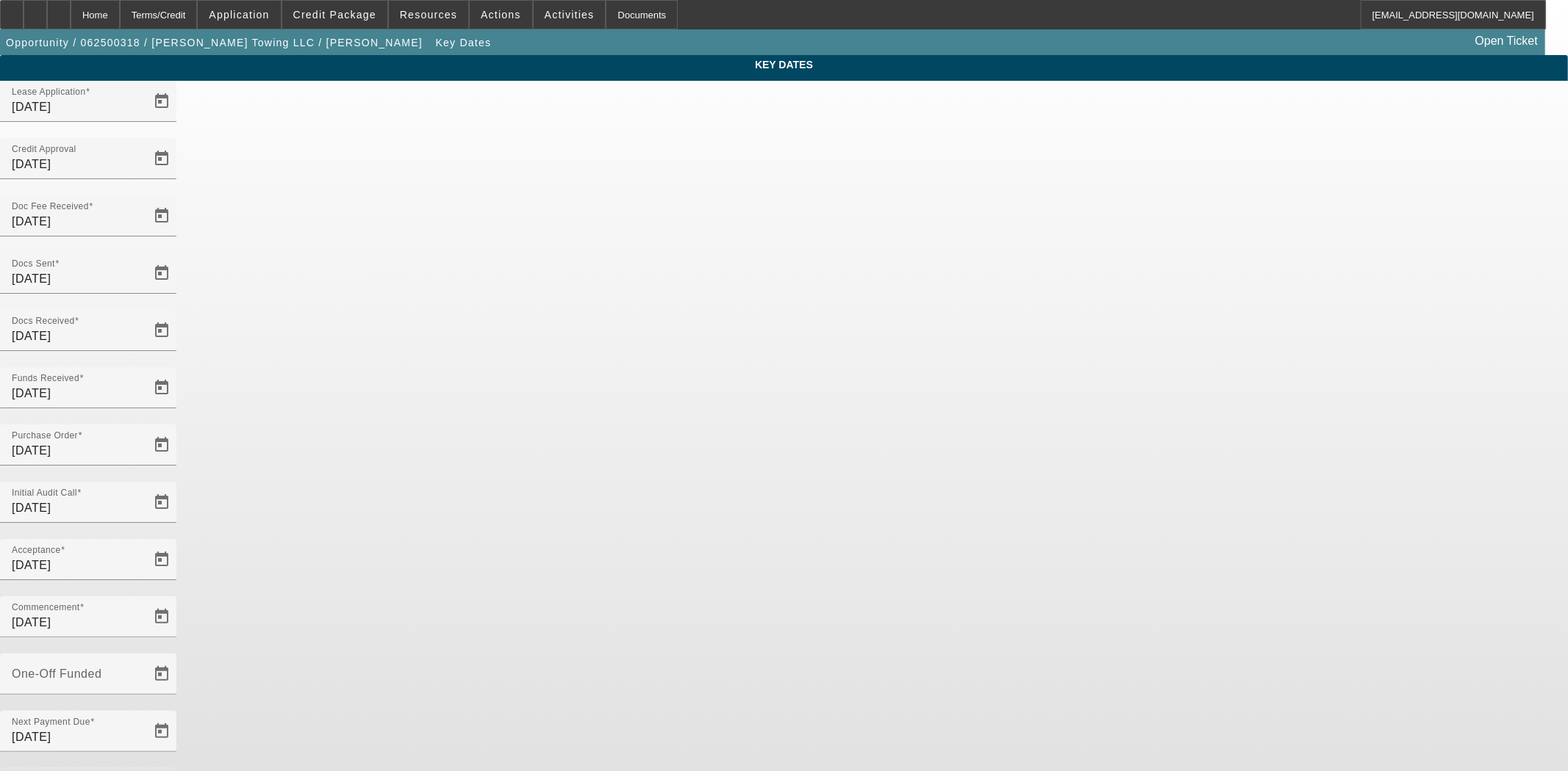
drag, startPoint x: 669, startPoint y: 461, endPoint x: 423, endPoint y: 443, distance: 246.7
click at [423, 443] on div "Key Dates Lease Application 6/12/2025 Credit Approval 8/6/2025 Doc Fee Received…" at bounding box center [784, 484] width 1568 height 859
click at [118, 10] on div "Home" at bounding box center [95, 14] width 49 height 29
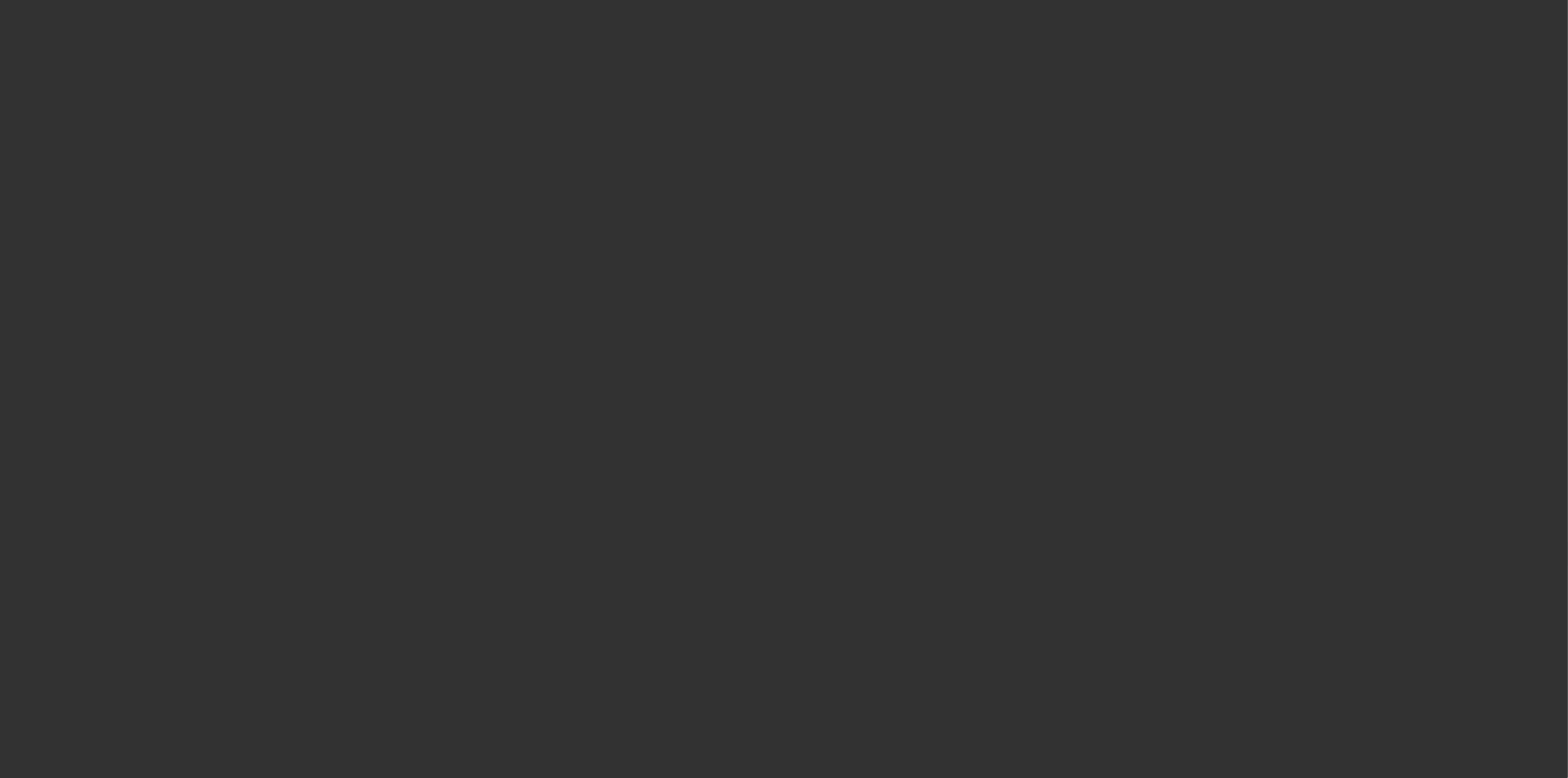
select select "4"
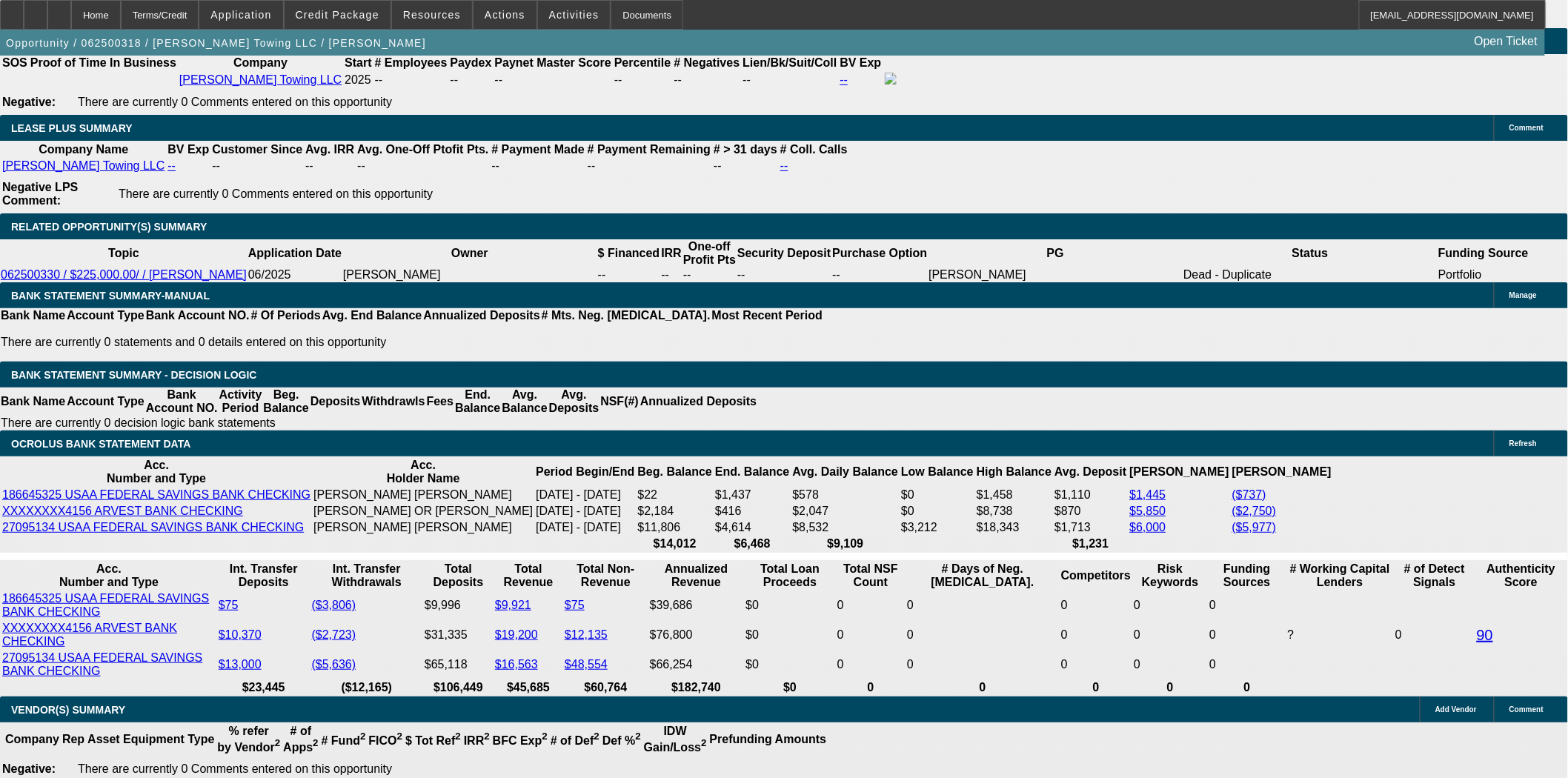
select select "0"
select select "2"
select select "0"
select select "6"
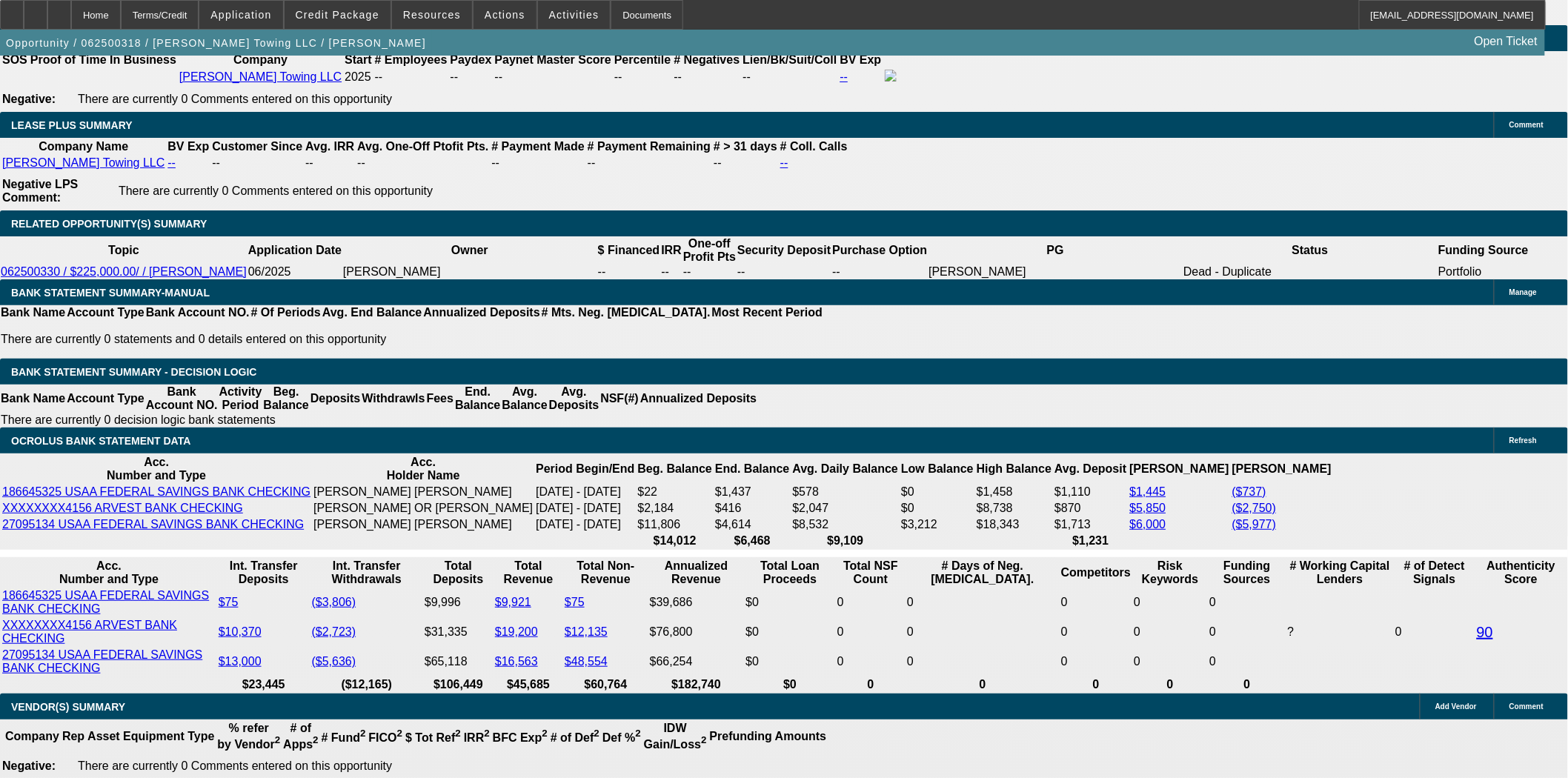
scroll to position [2642, 0]
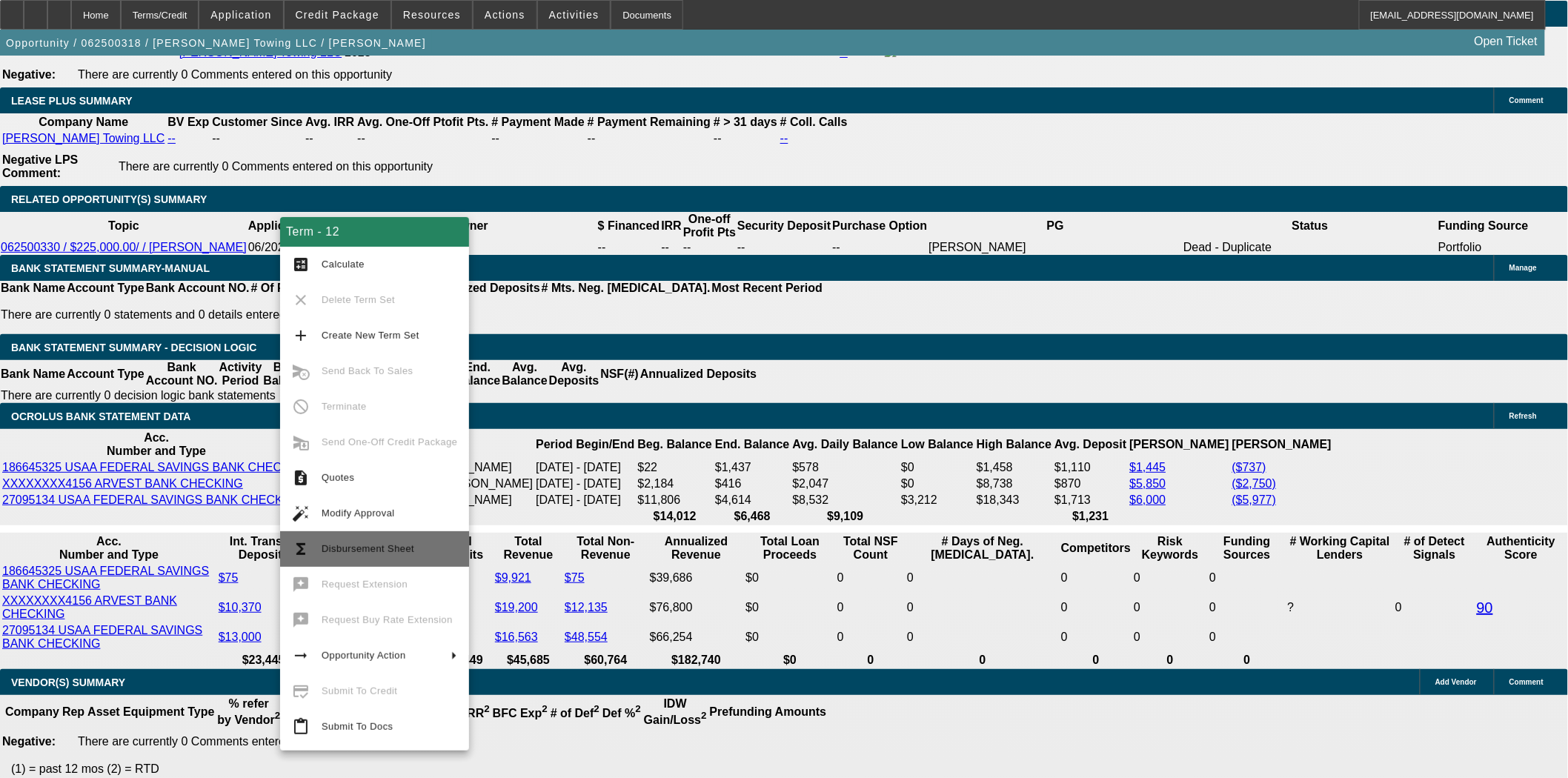
click at [393, 536] on button "functions Disbursement Sheet" at bounding box center [375, 549] width 189 height 35
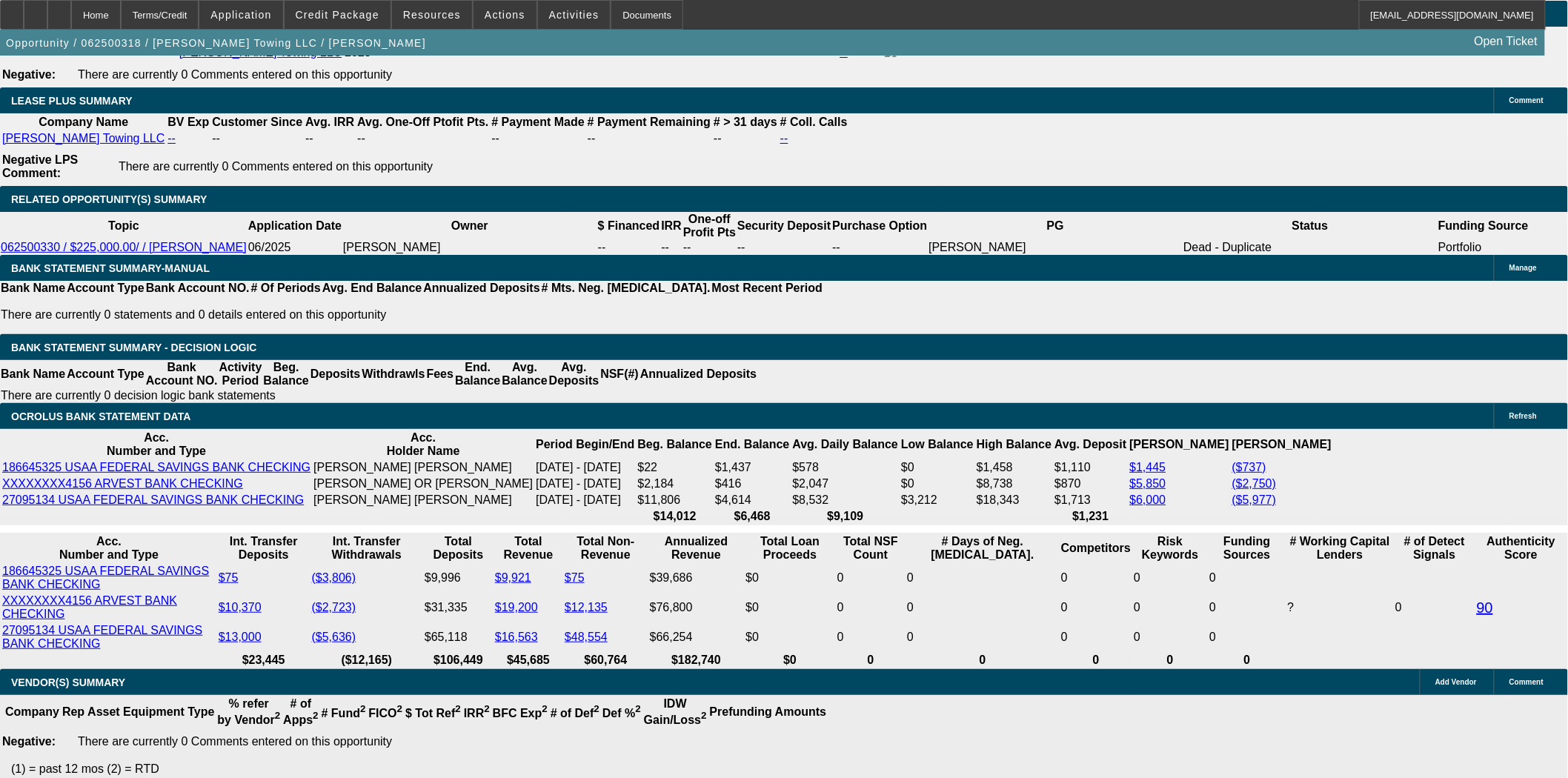
scroll to position [2763, 0]
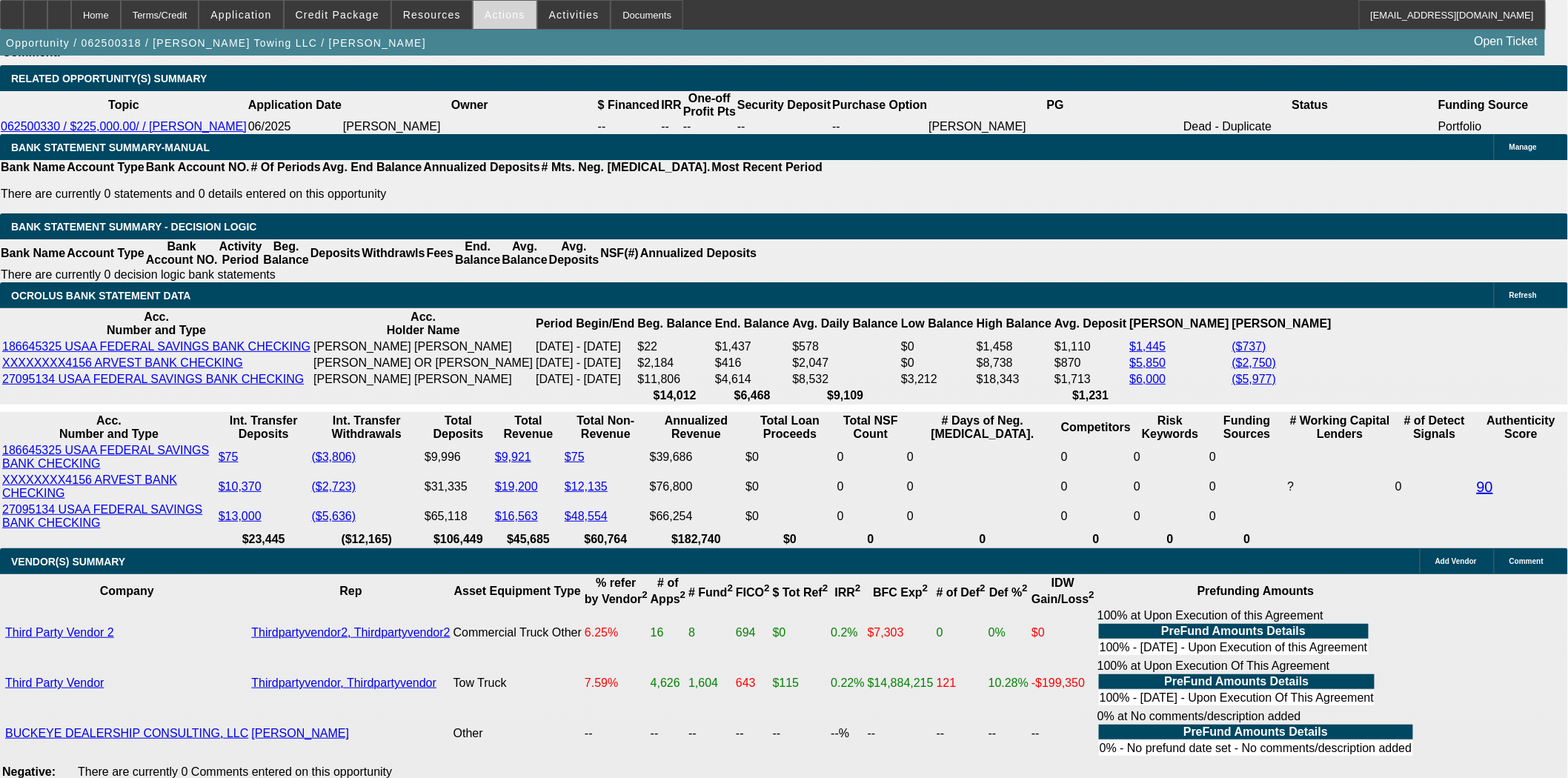
click at [507, 16] on span "Actions" at bounding box center [505, 15] width 40 height 12
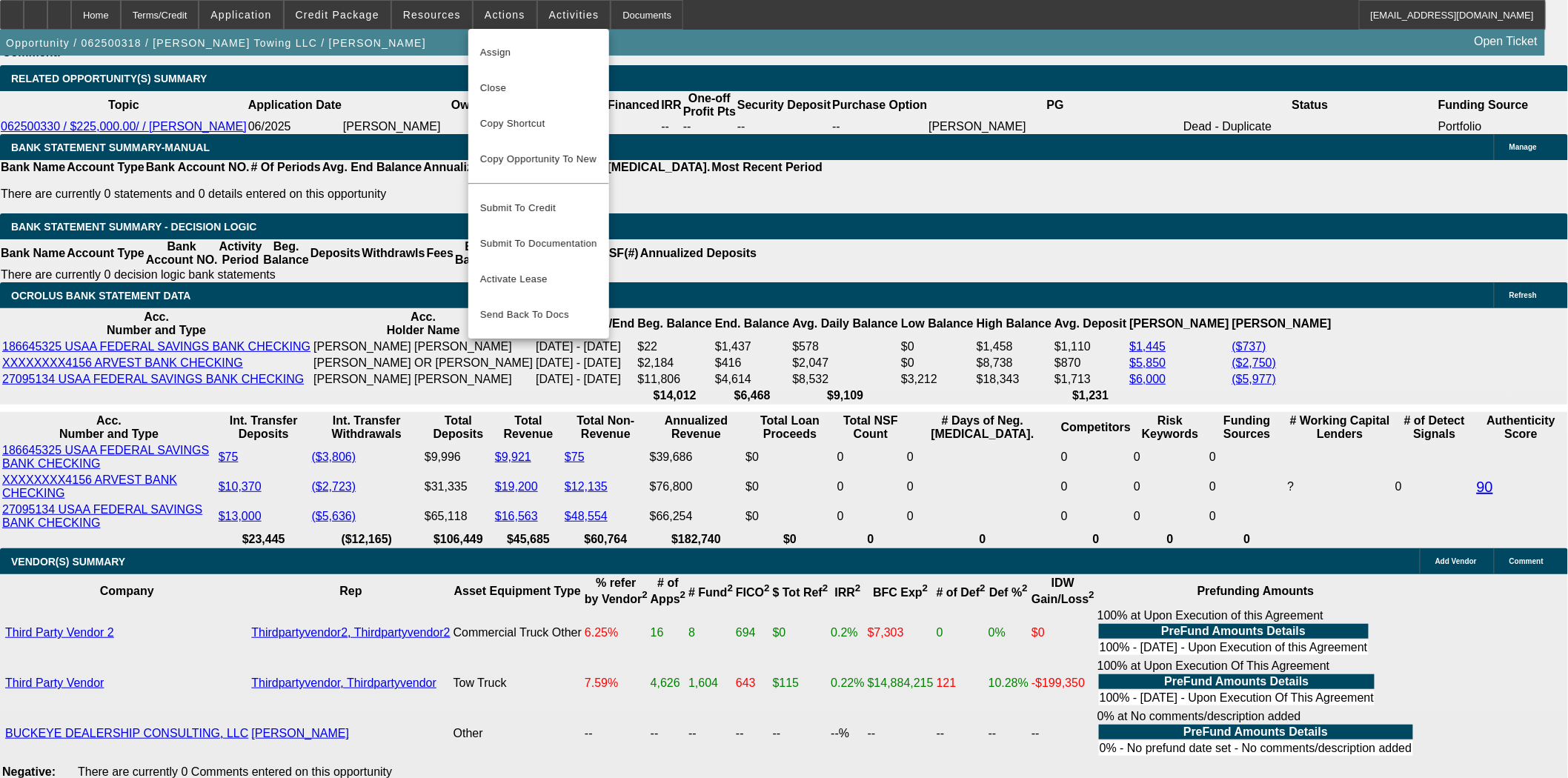
click at [424, 15] on div at bounding box center [784, 389] width 1568 height 778
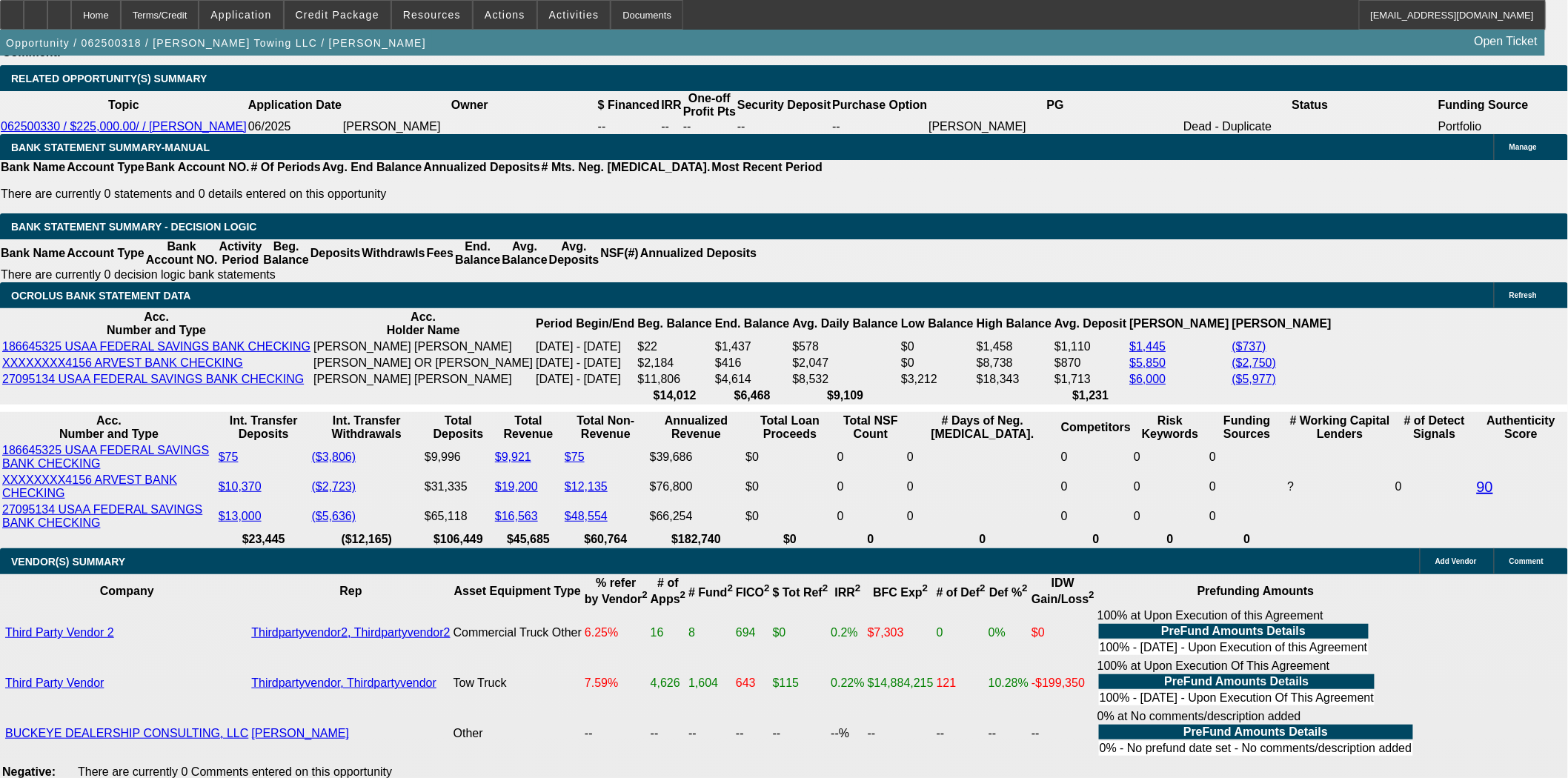
click at [424, 15] on span "Resources" at bounding box center [432, 15] width 58 height 12
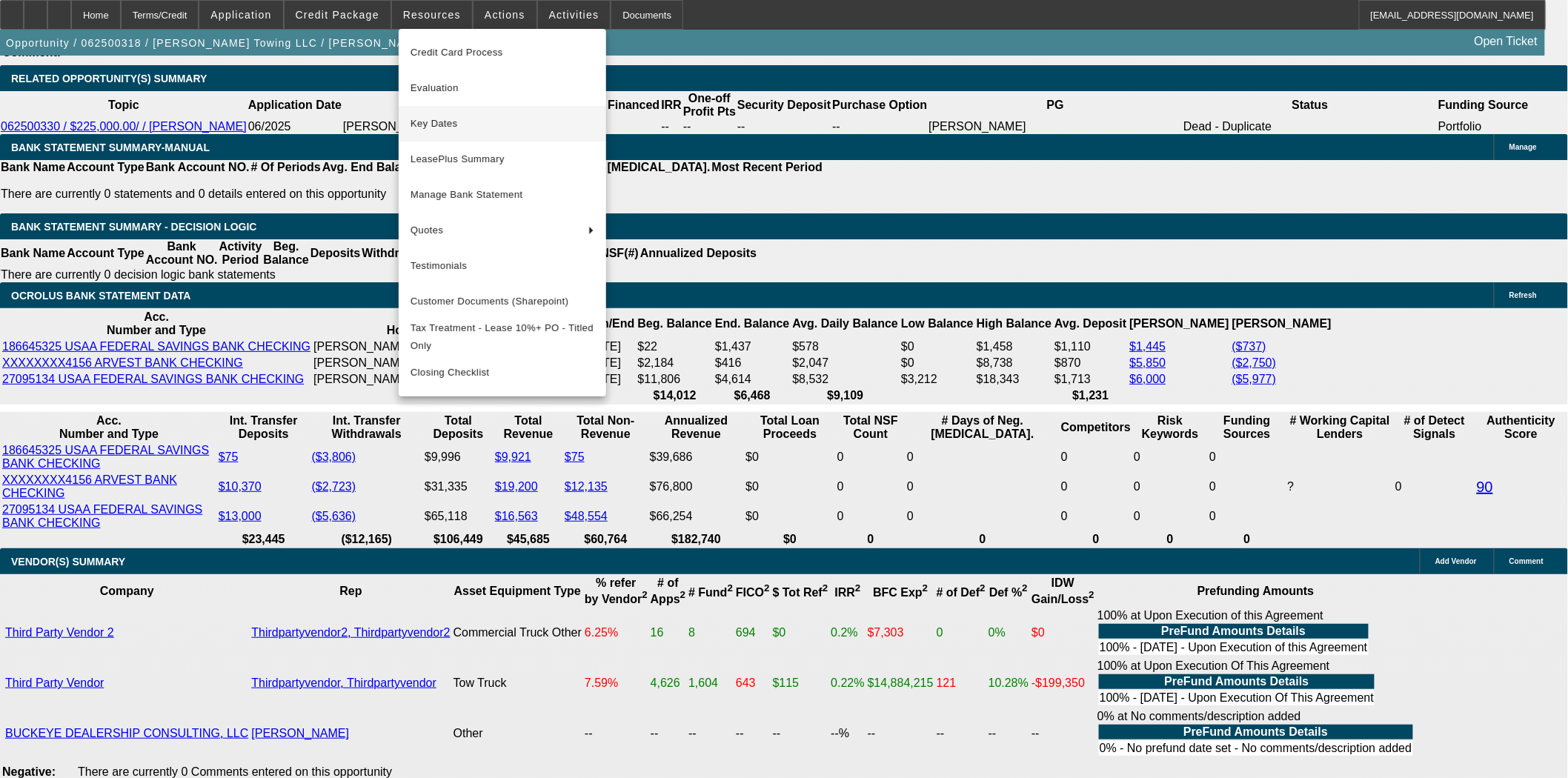
click at [433, 117] on span "Key Dates" at bounding box center [502, 123] width 183 height 18
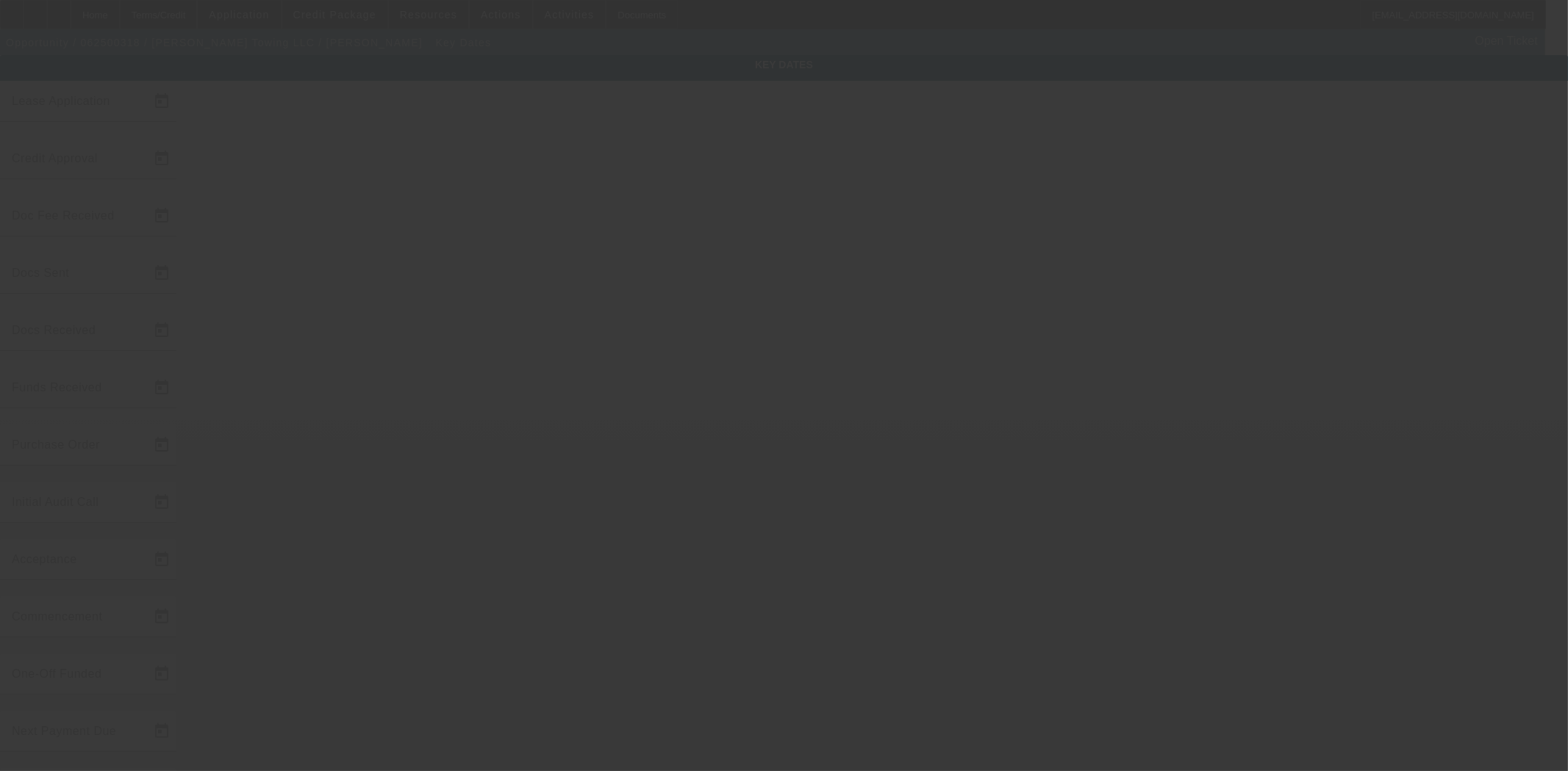
type input "6/12/2025"
type input "8/6/2025"
type input "8/19/2025"
type input "8/11/2025"
type input "8/19/2025"
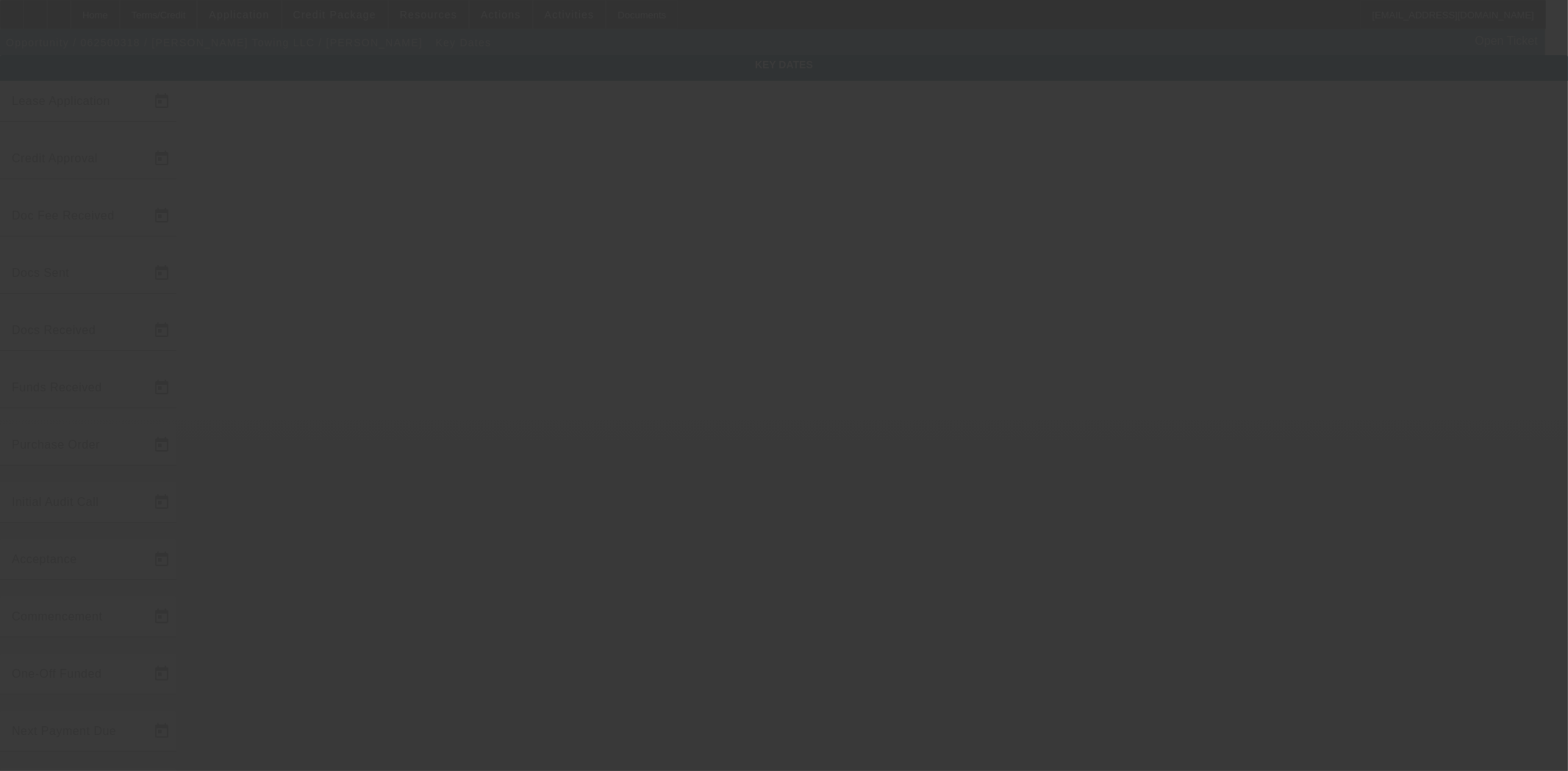
type input "8/19/2025"
type input "9/1/2025"
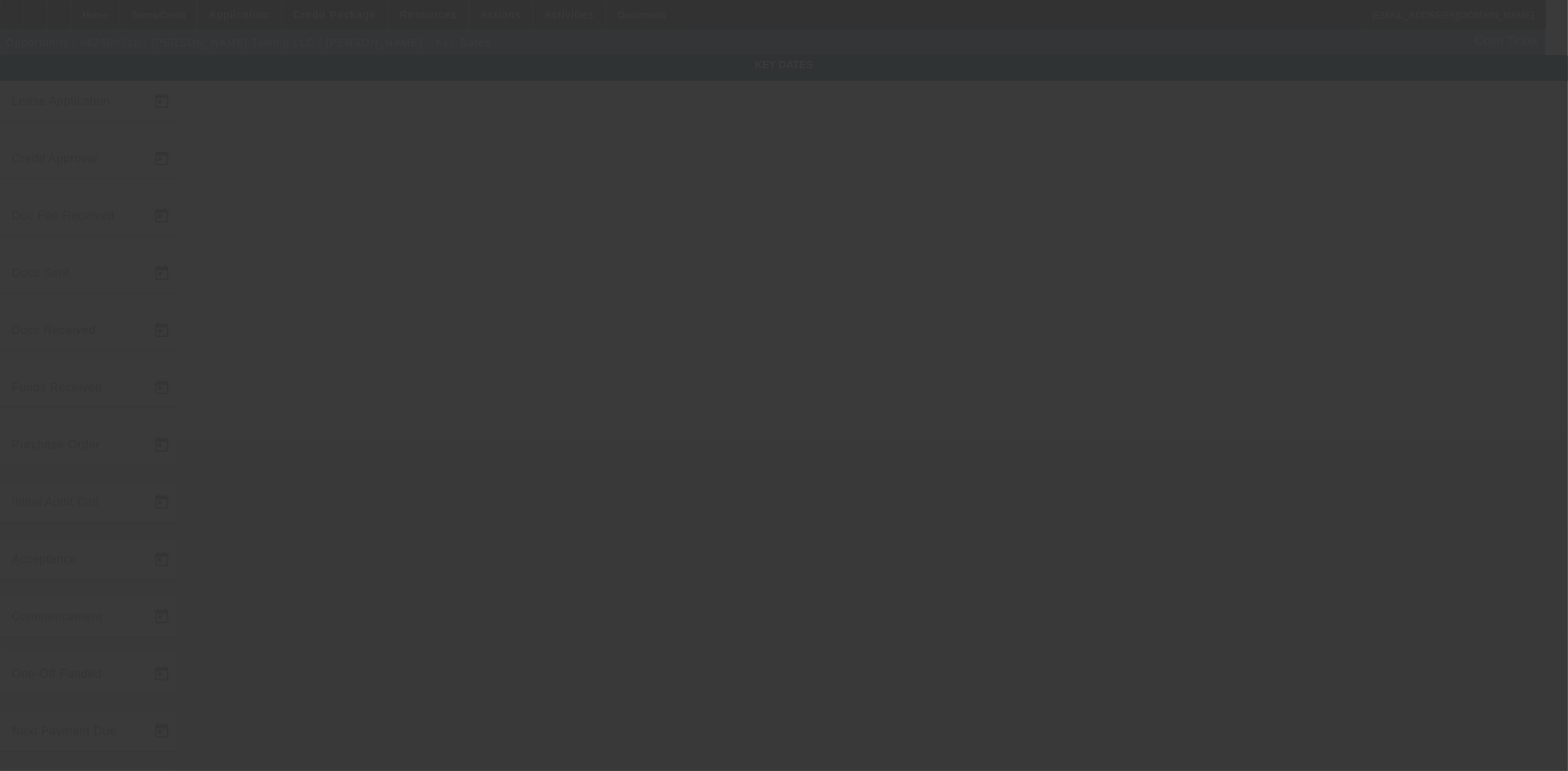
type input "10/1/2025"
type input "9/2/2025"
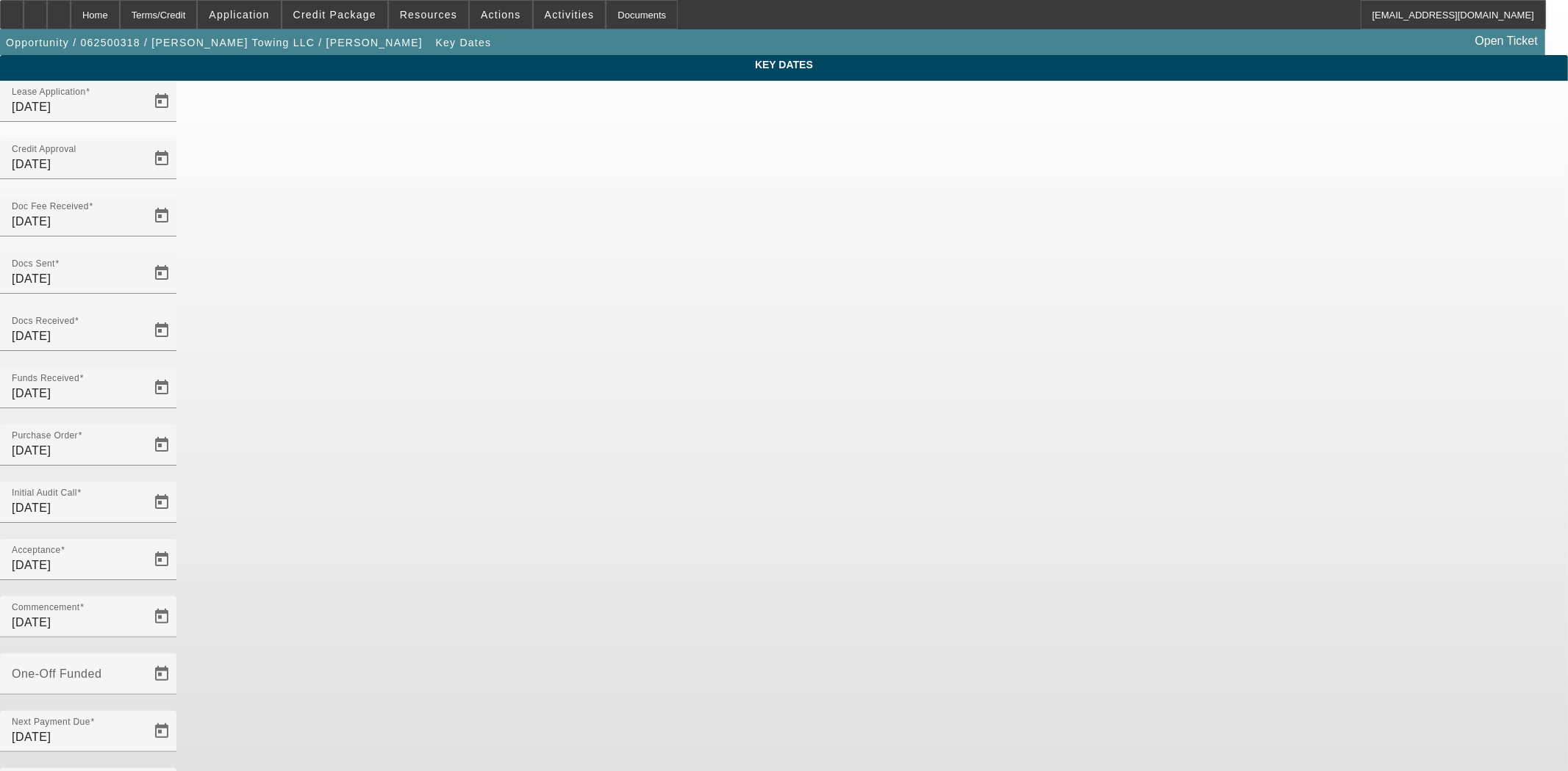
drag, startPoint x: 692, startPoint y: 451, endPoint x: 539, endPoint y: 454, distance: 153.0
click at [478, 441] on div "Key Dates Lease Application 6/12/2025 Credit Approval 8/6/2025 Doc Fee Received…" at bounding box center [784, 484] width 1568 height 859
drag, startPoint x: 648, startPoint y: 466, endPoint x: 458, endPoint y: 451, distance: 190.6
click at [458, 451] on div "Key Dates Lease Application 6/12/2025 Credit Approval 8/6/2025 Doc Fee Received…" at bounding box center [784, 484] width 1568 height 859
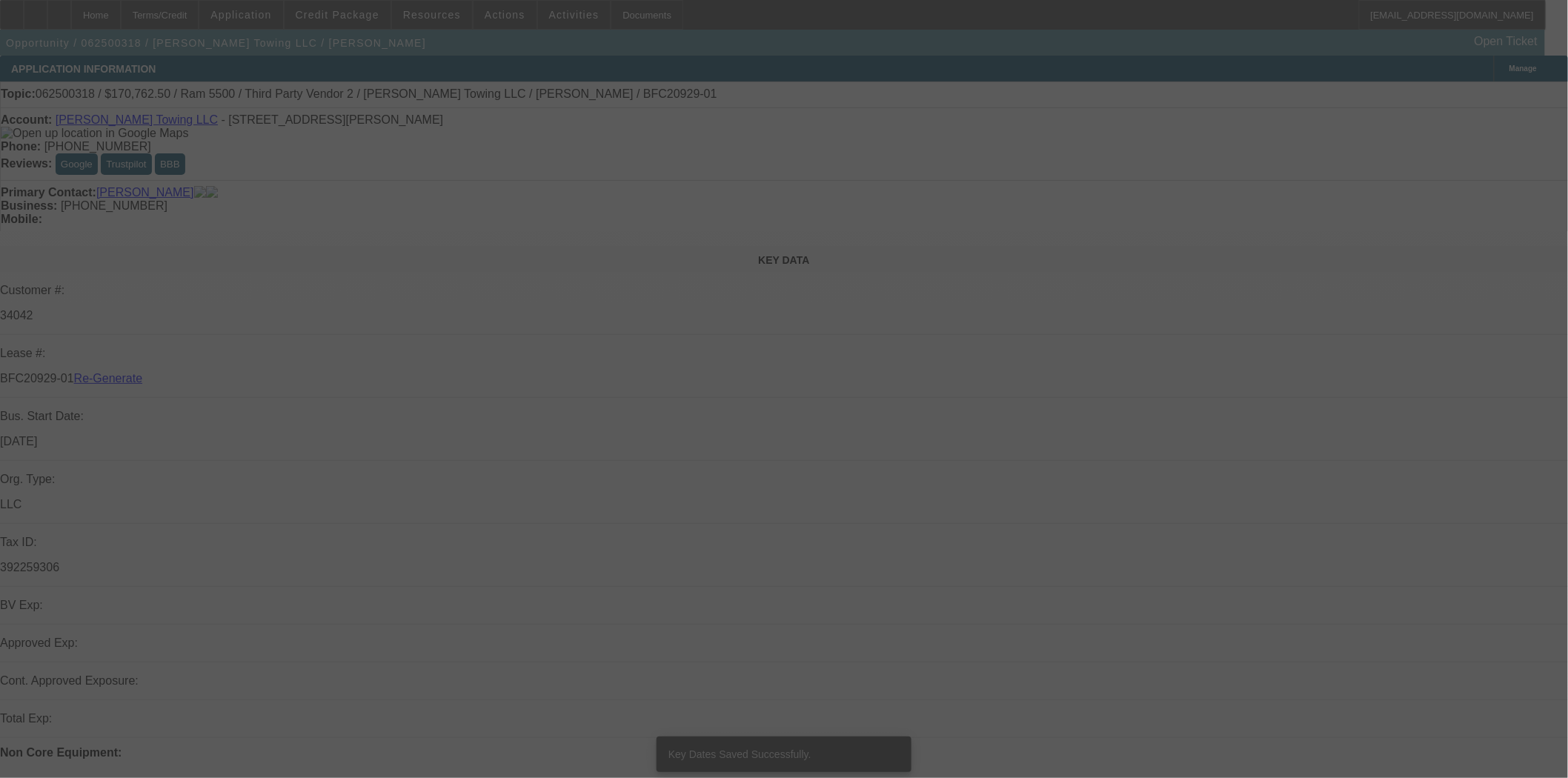
select select "4"
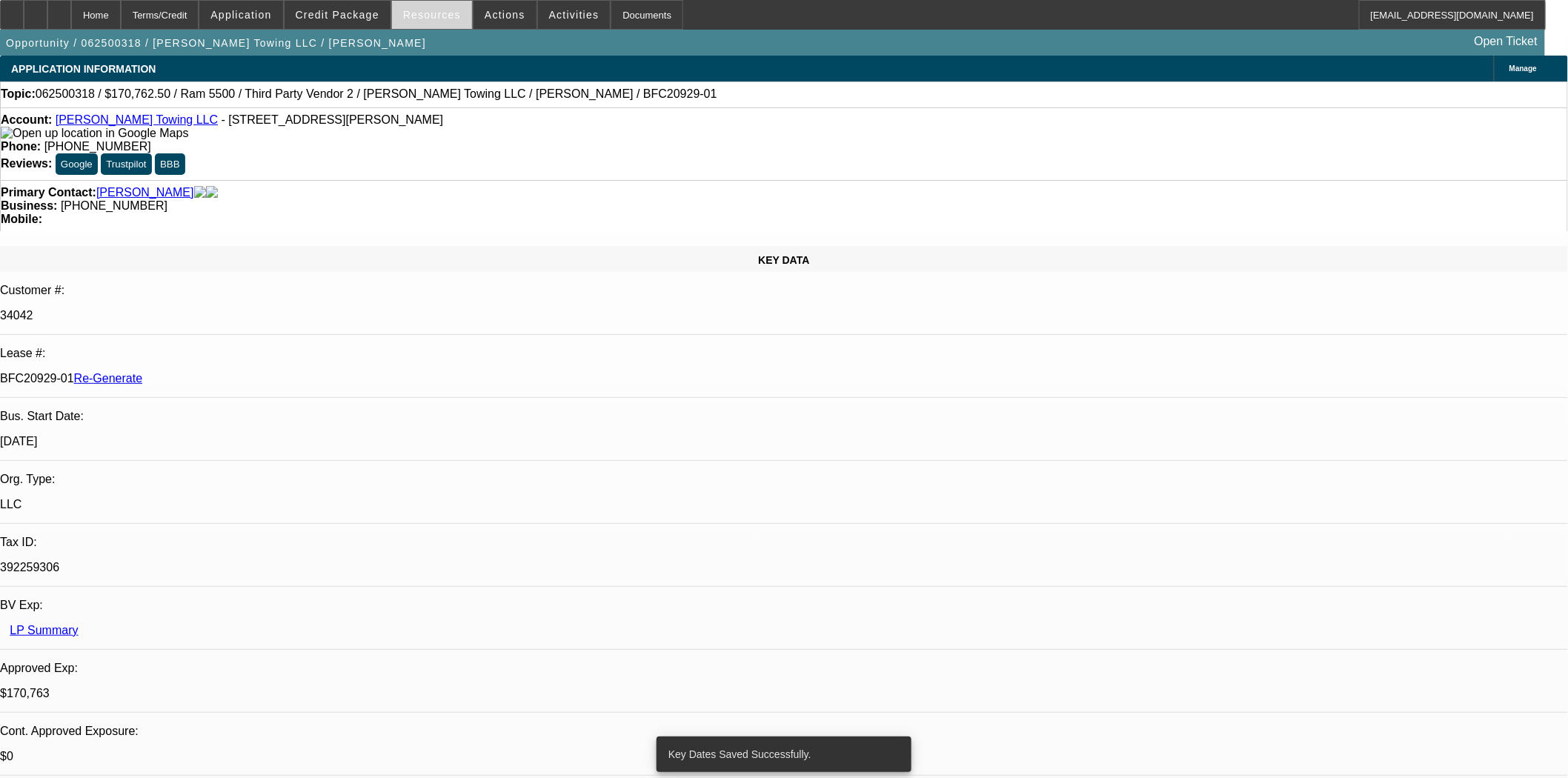
select select "0"
select select "2"
select select "0"
select select "6"
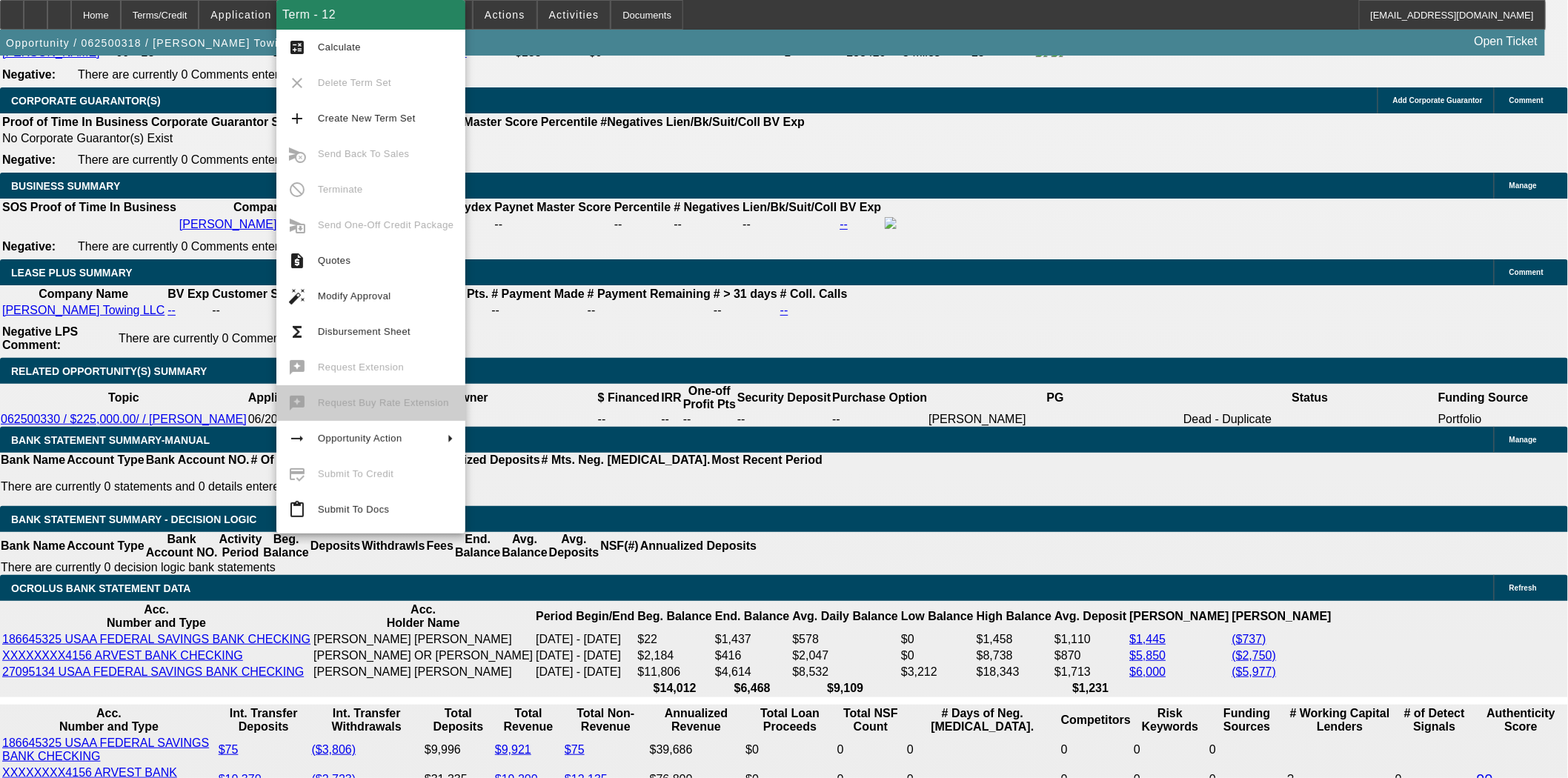
scroll to position [2591, 0]
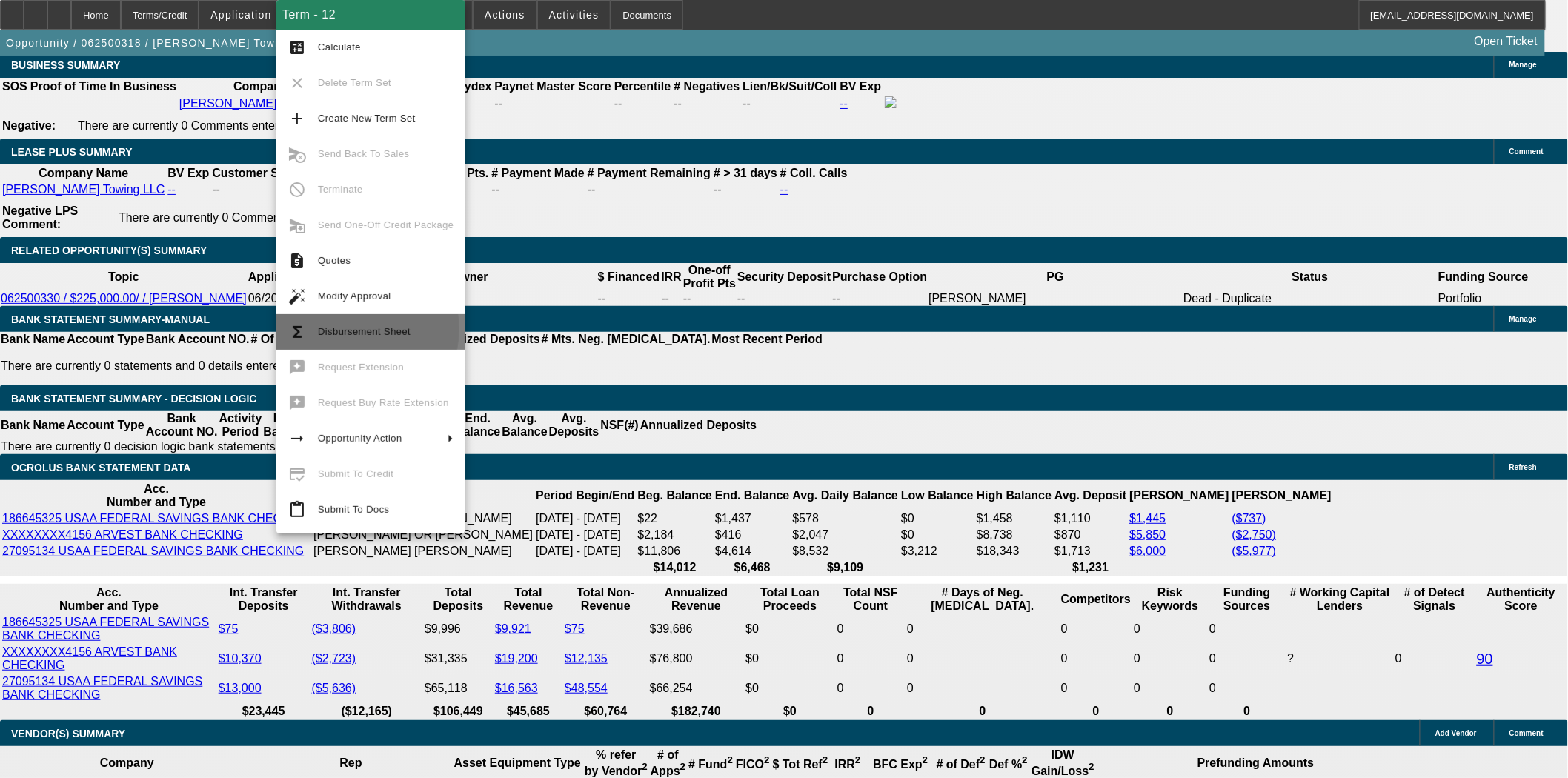
click at [358, 329] on span "Disbursement Sheet" at bounding box center [364, 331] width 93 height 11
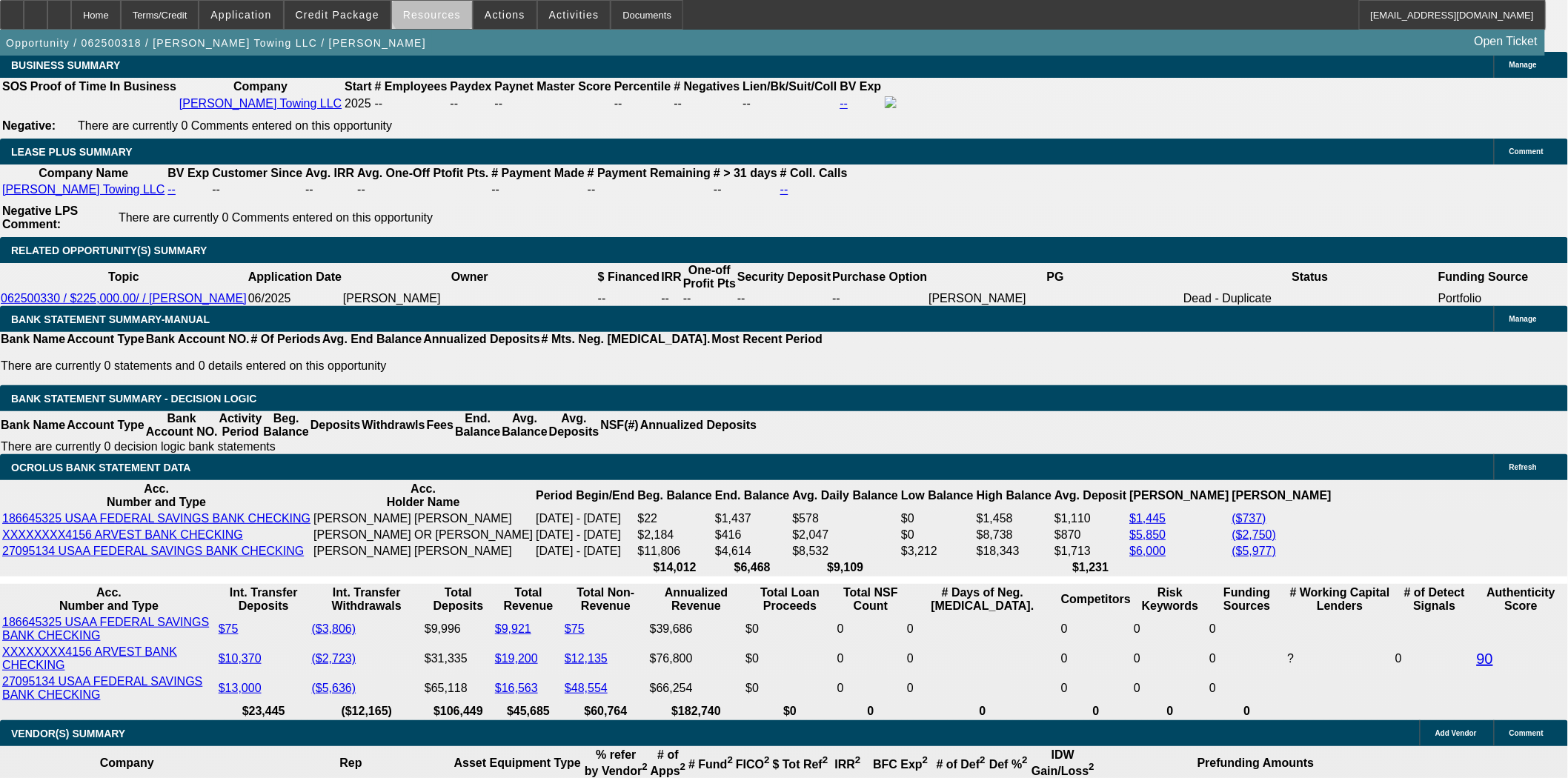
click at [443, 6] on span at bounding box center [432, 14] width 80 height 35
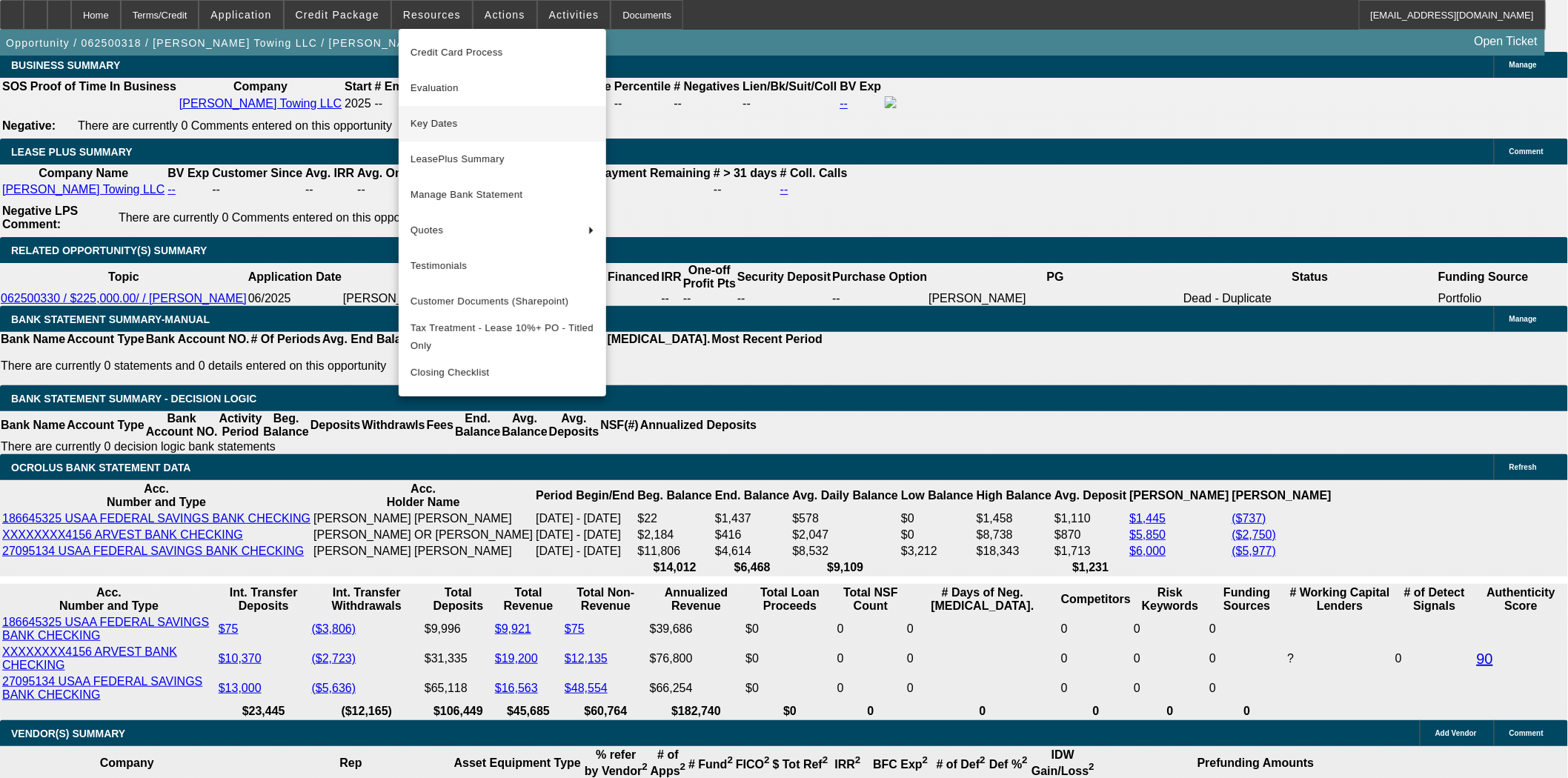
click at [442, 115] on span "Key Dates" at bounding box center [502, 123] width 183 height 18
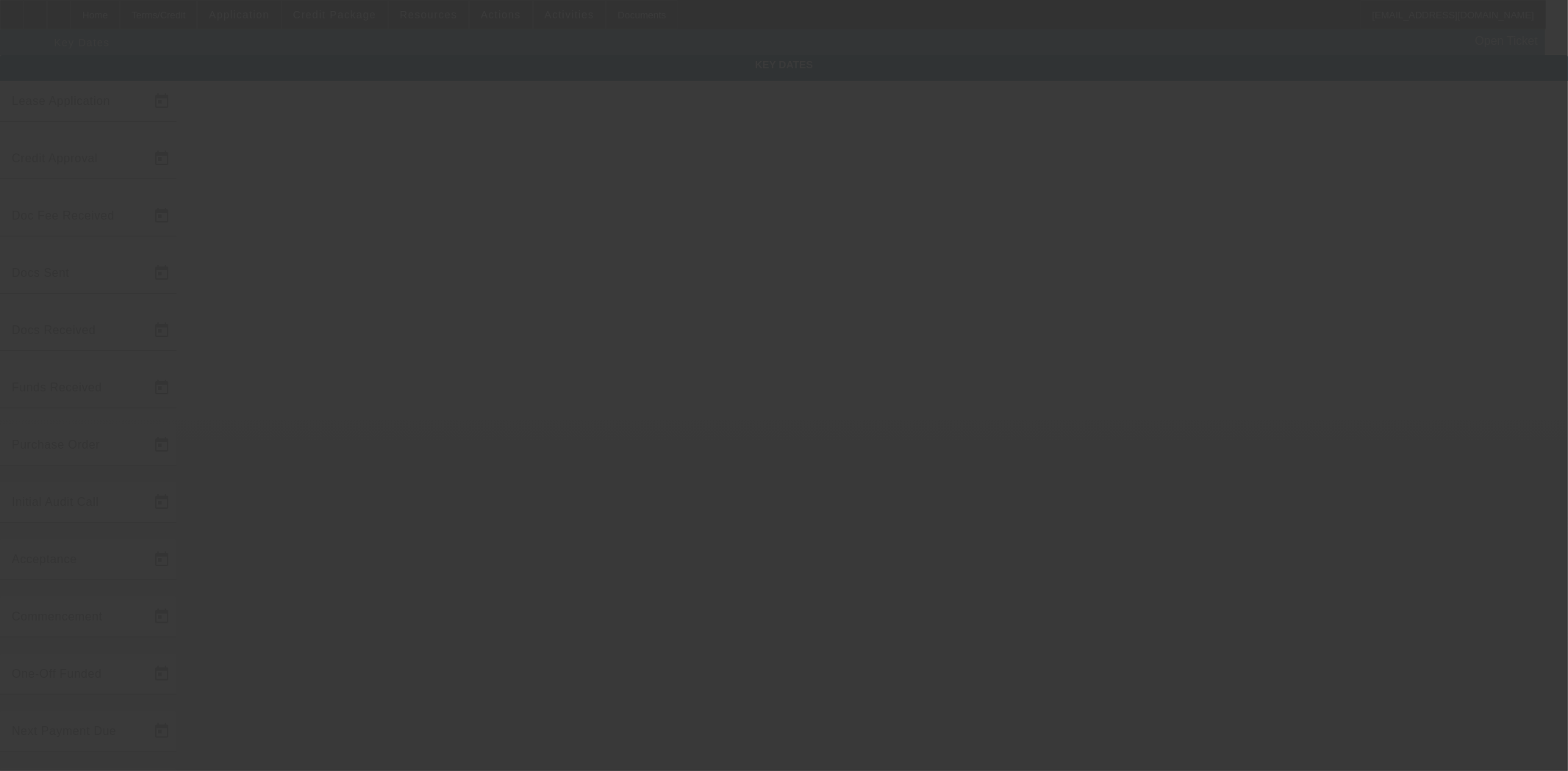
type input "6/12/2025"
type input "8/6/2025"
type input "8/19/2025"
type input "8/11/2025"
type input "8/19/2025"
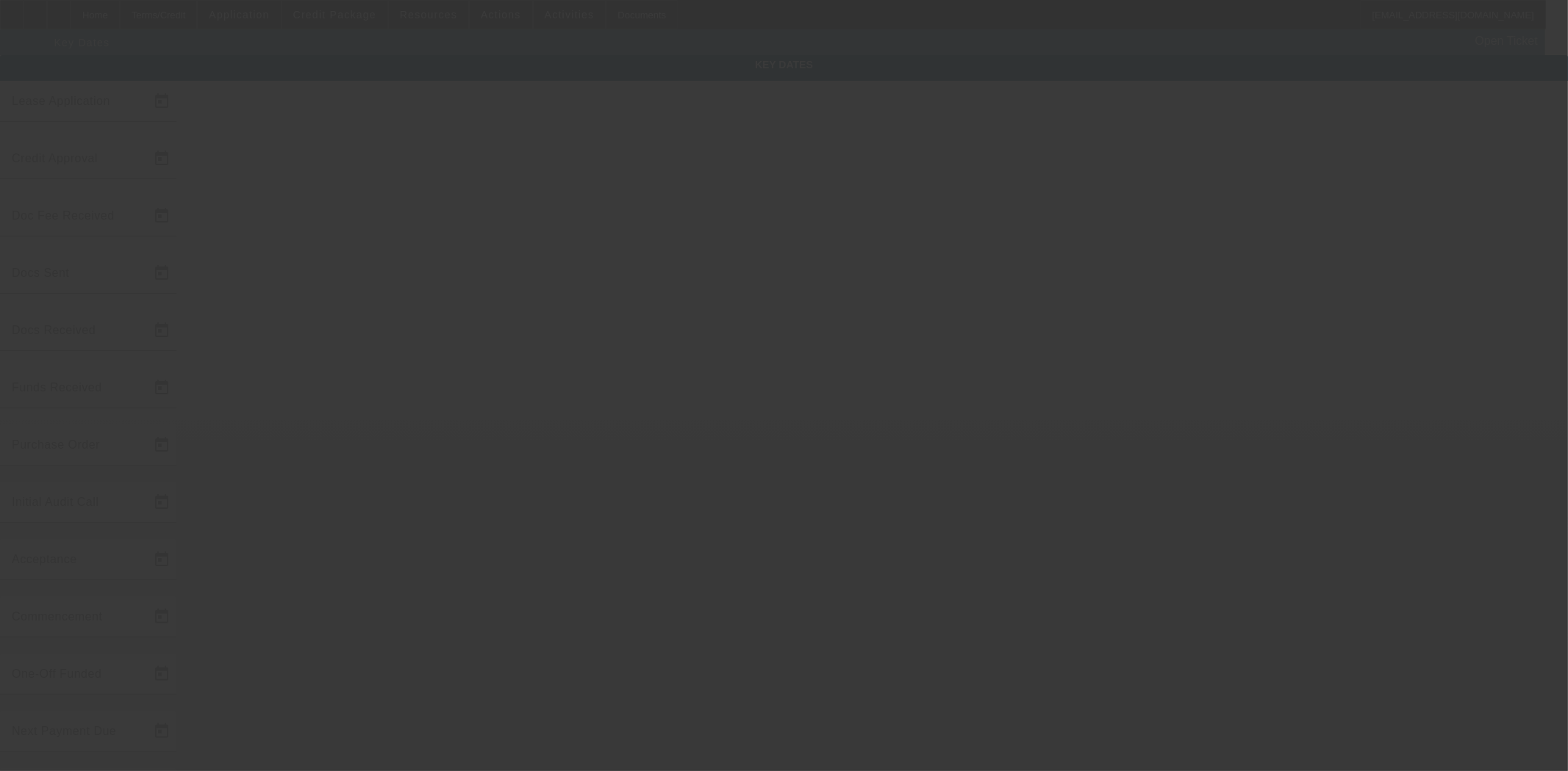
type input "8/19/2025"
type input "9/1/2025"
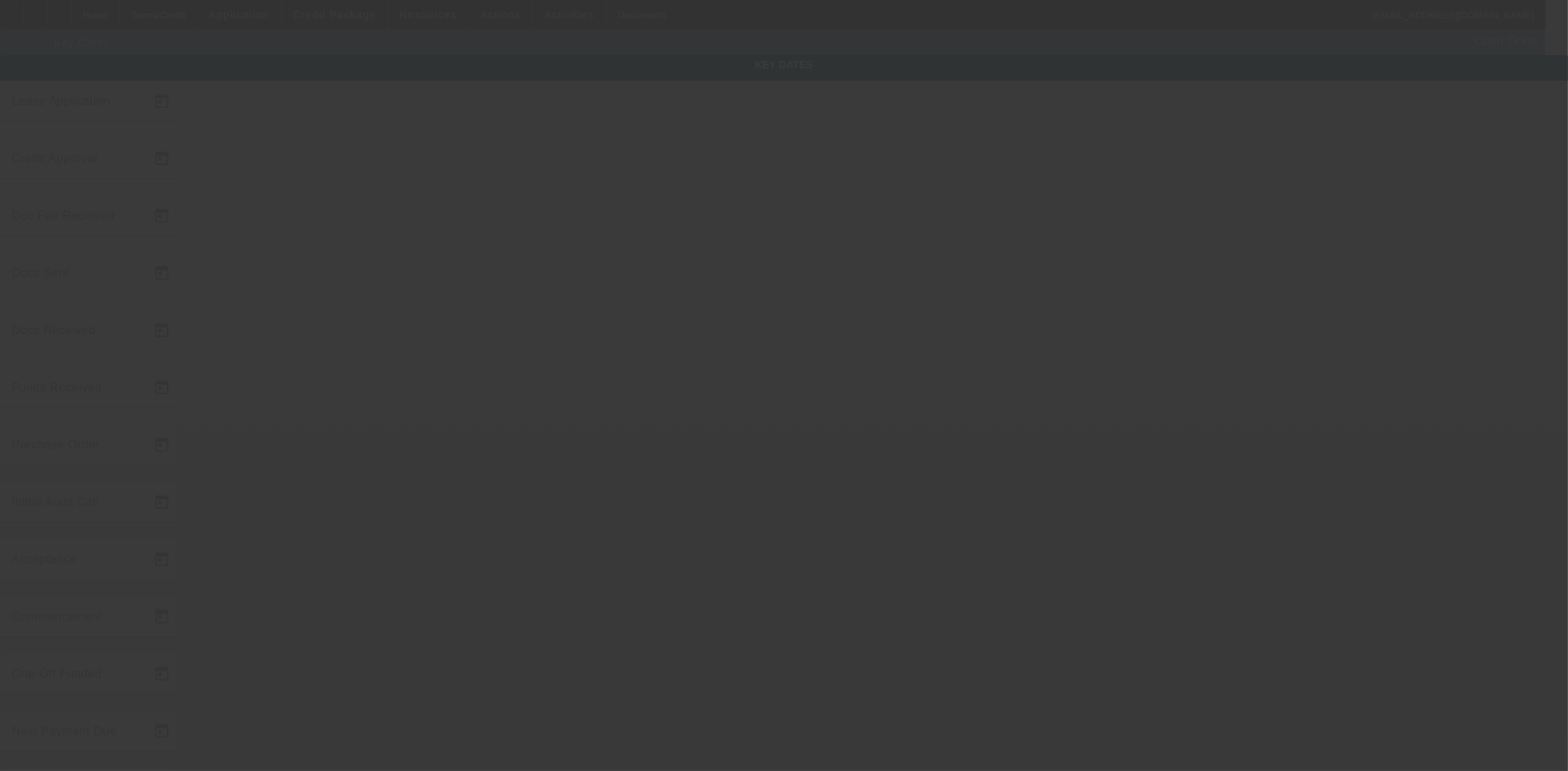
type input "10/1/2025"
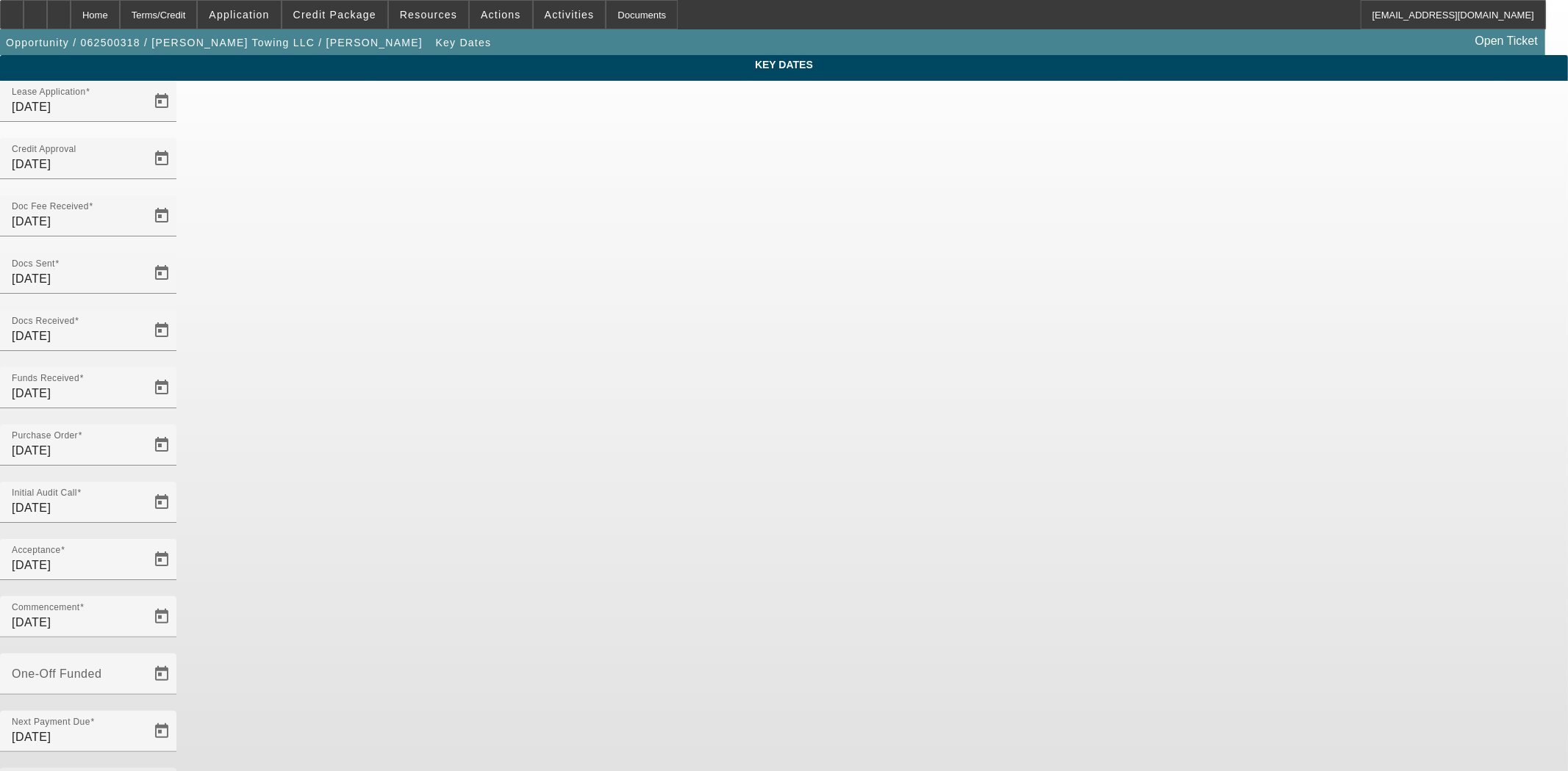
type input "9/2/2025"
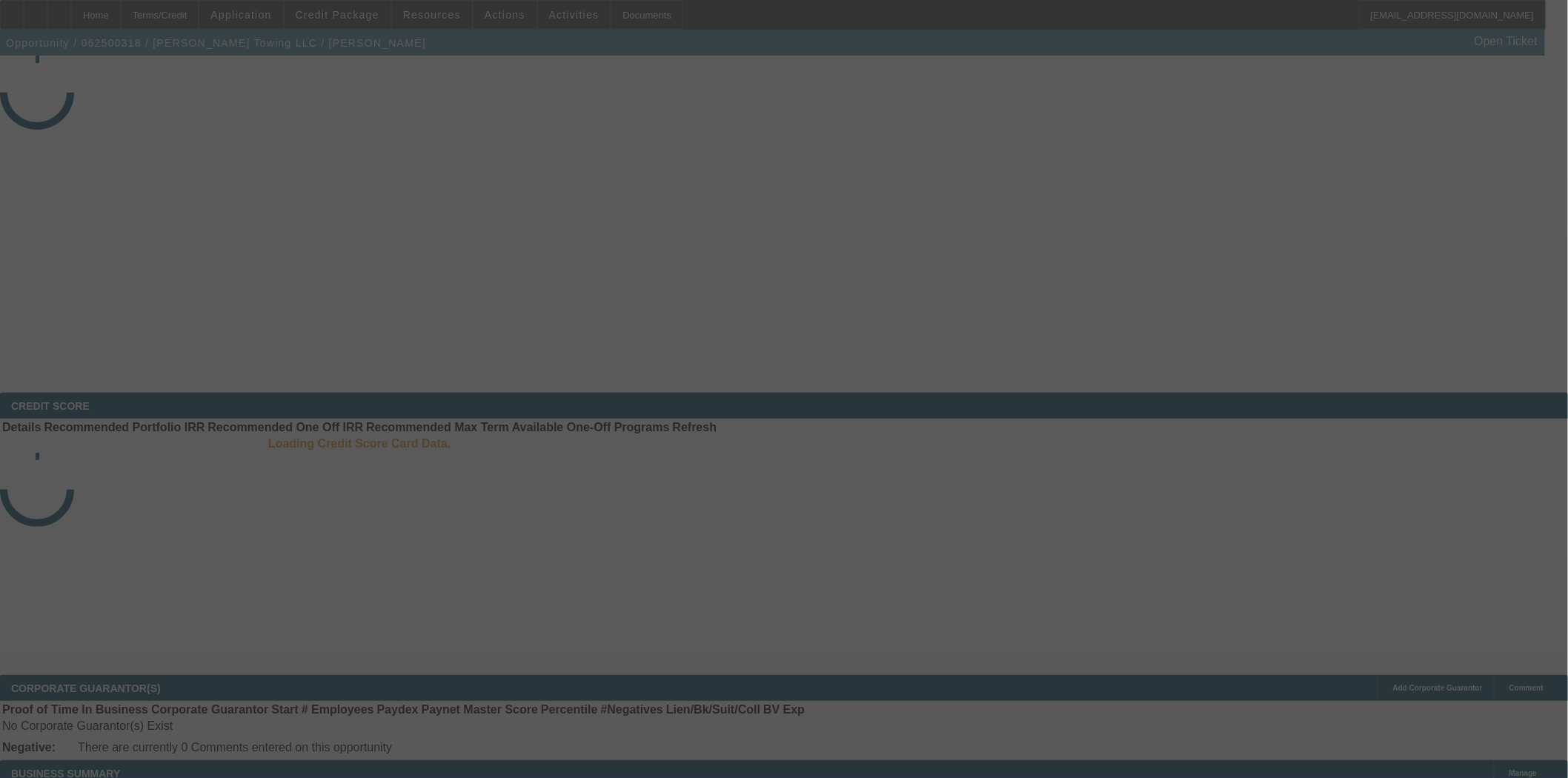
select select "4"
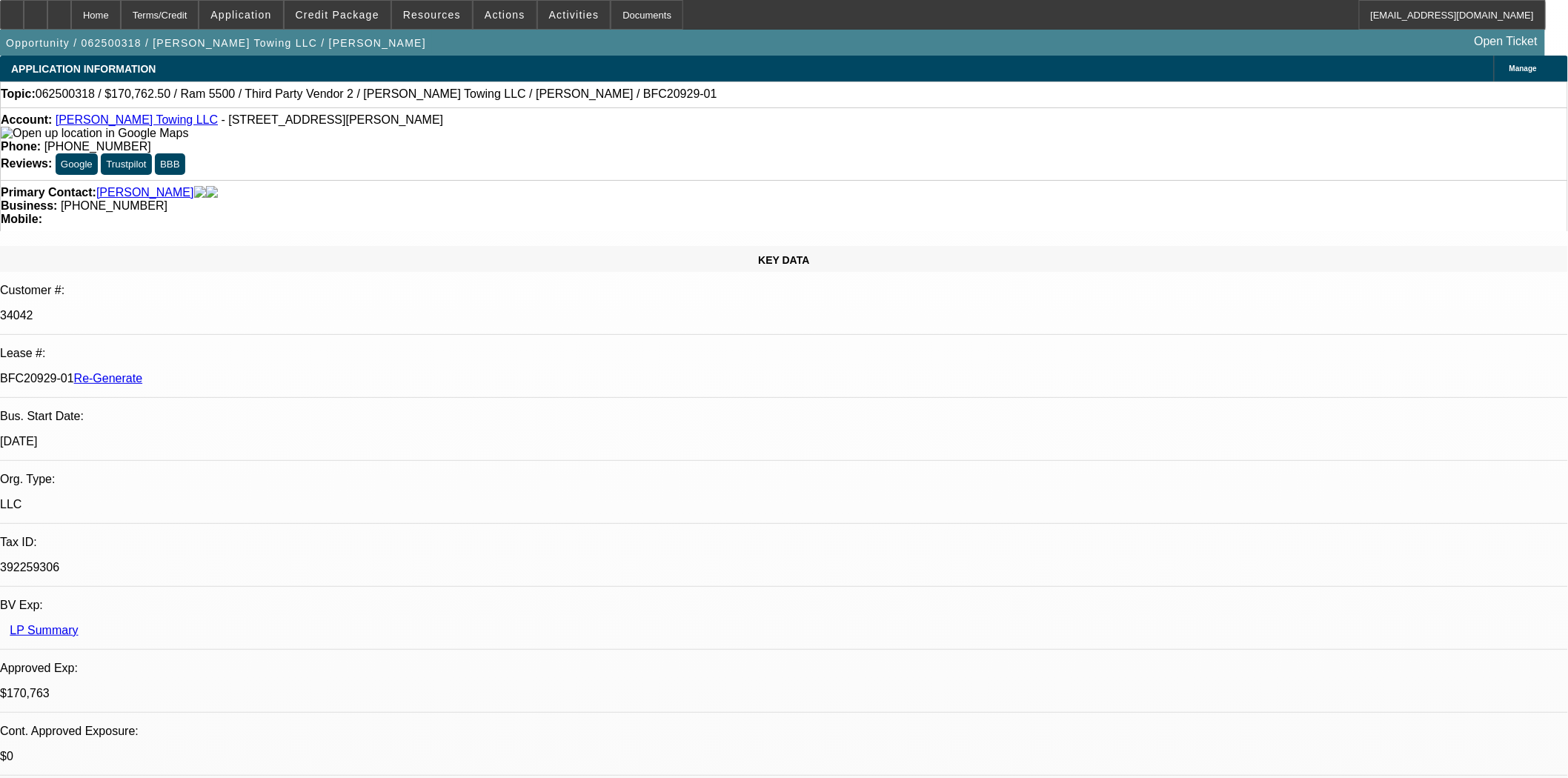
select select "0"
select select "2"
select select "0"
select select "6"
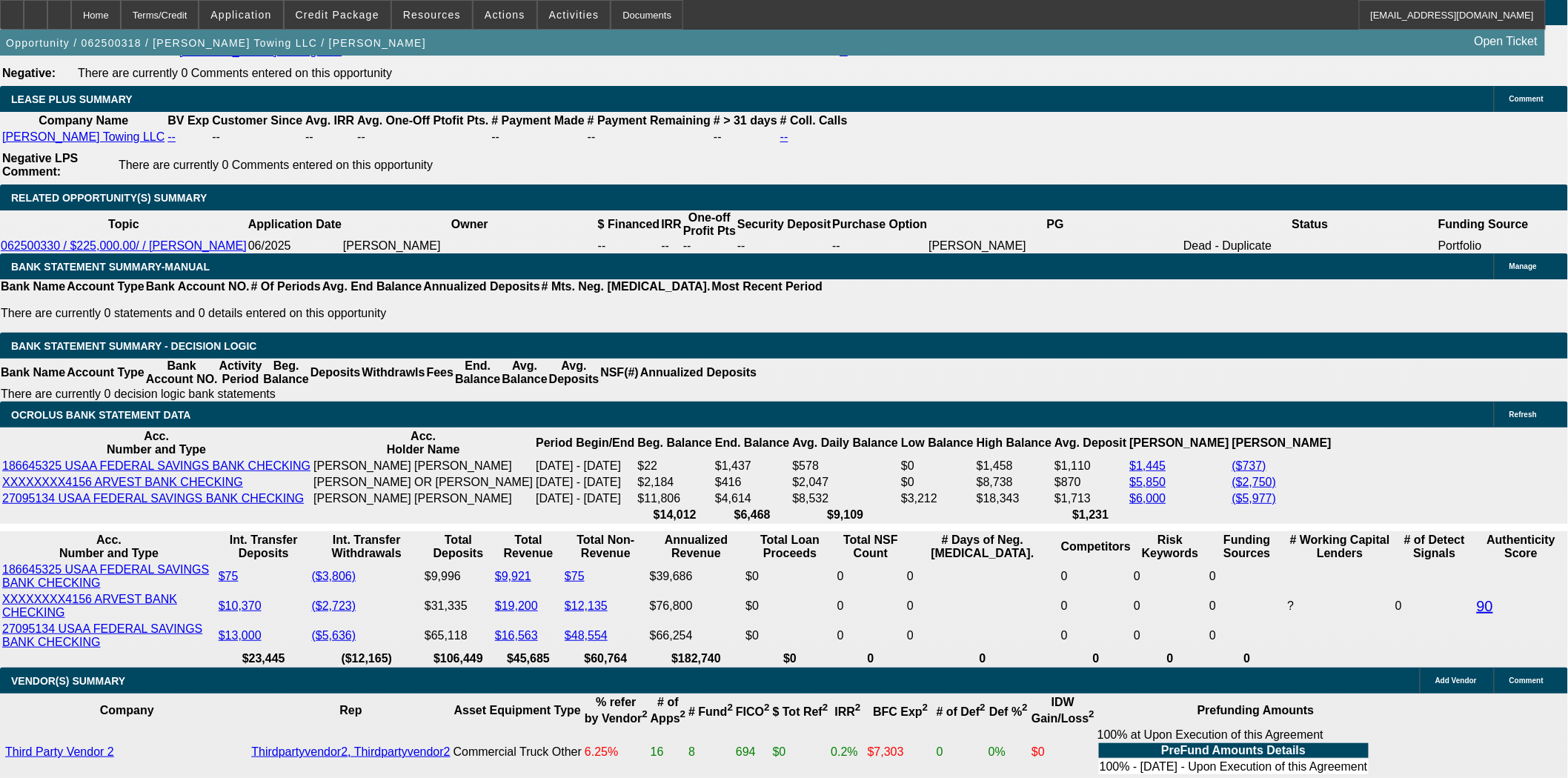
scroll to position [2800, 0]
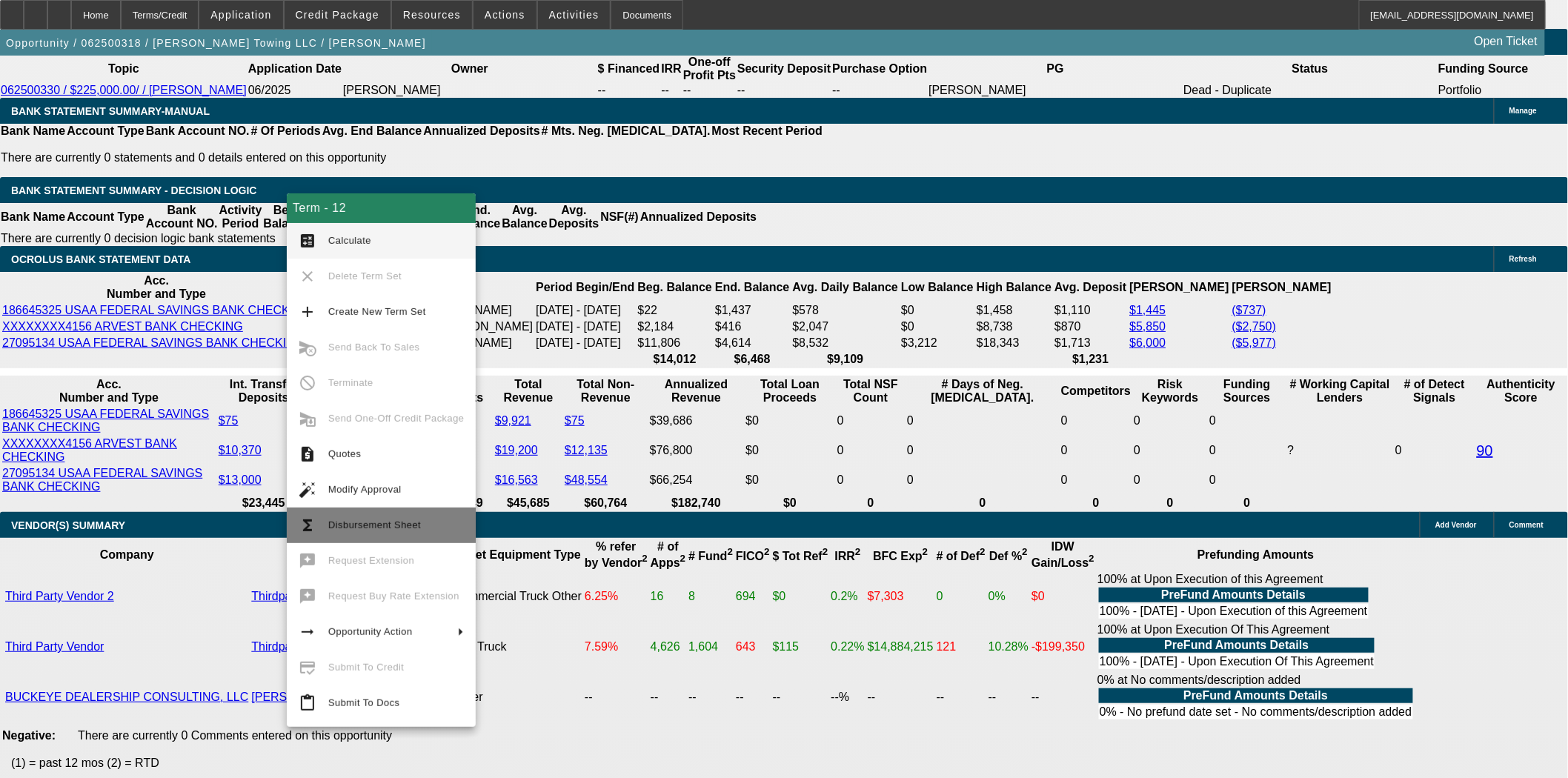
click at [380, 519] on span "Disbursement Sheet" at bounding box center [396, 525] width 136 height 18
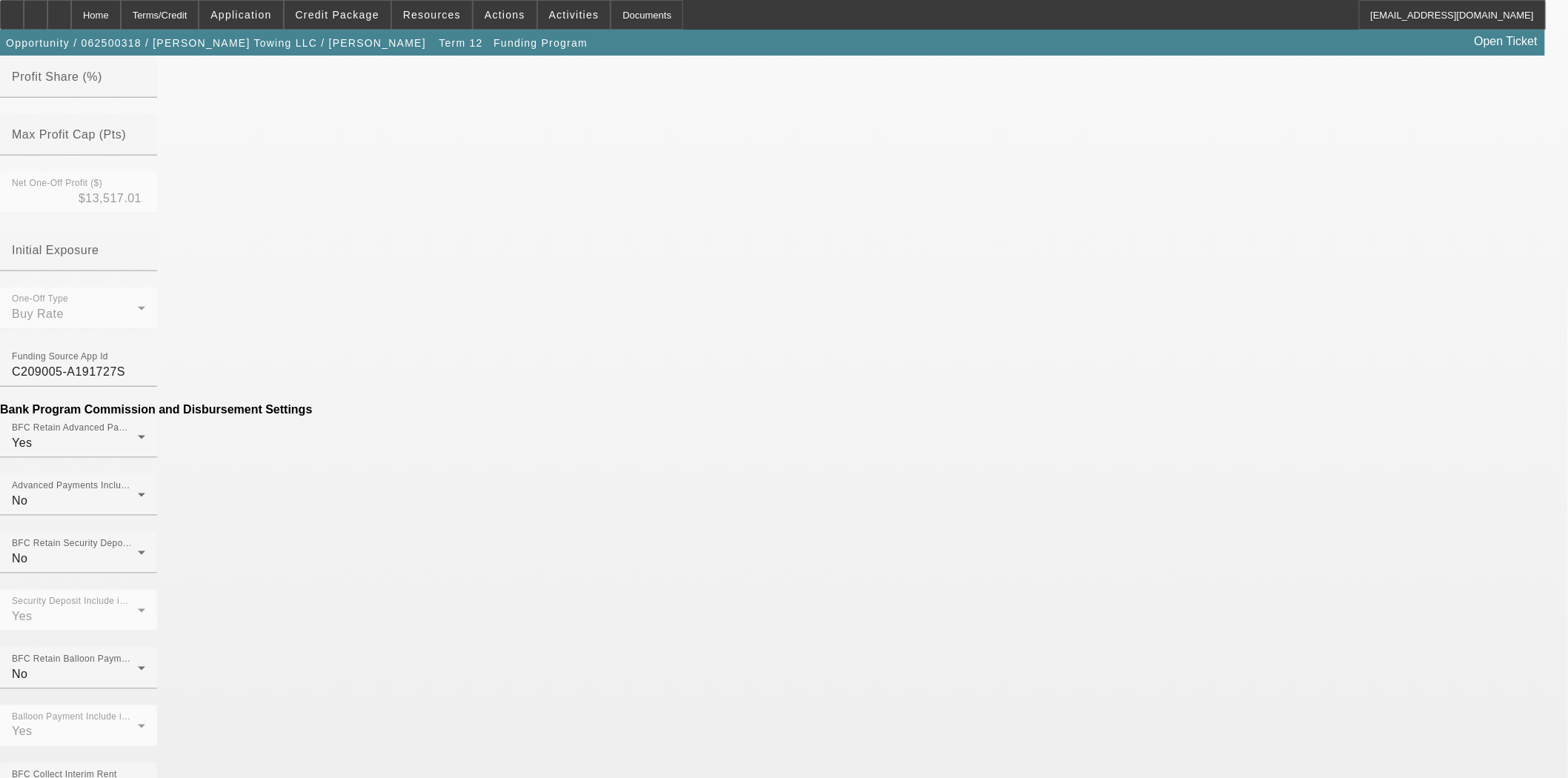
scroll to position [493, 0]
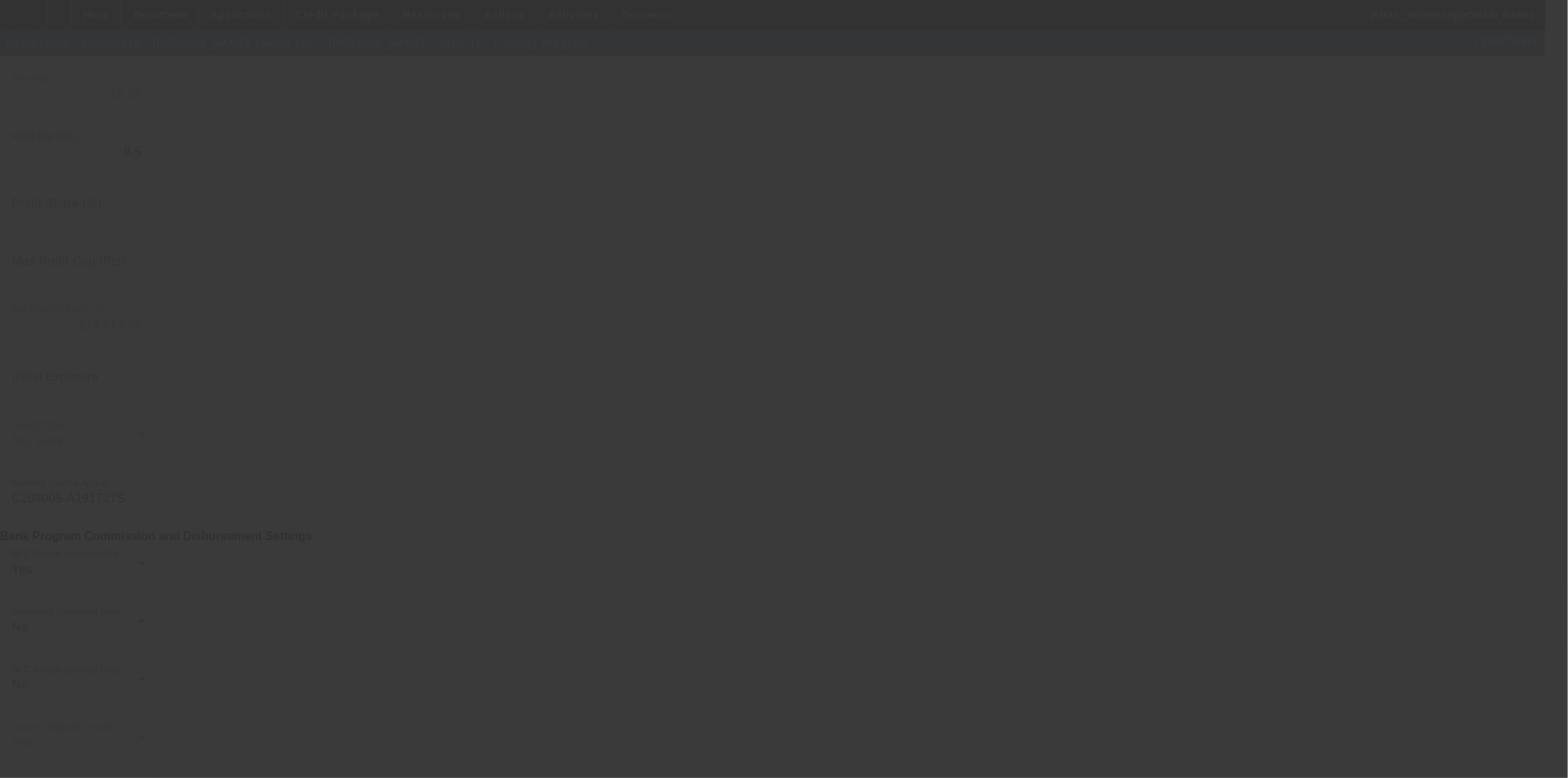
scroll to position [606, 0]
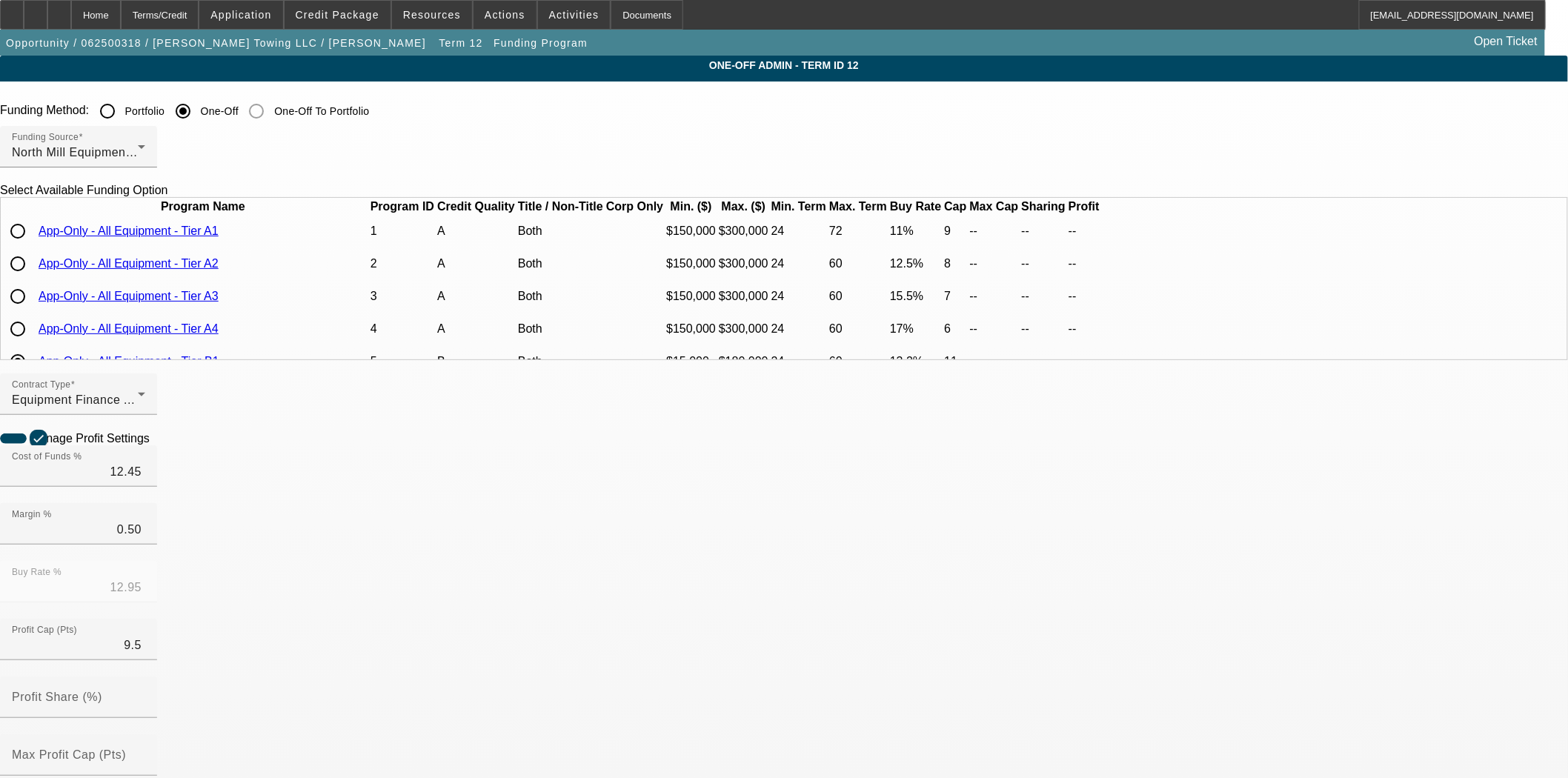
type input "($724.50)"
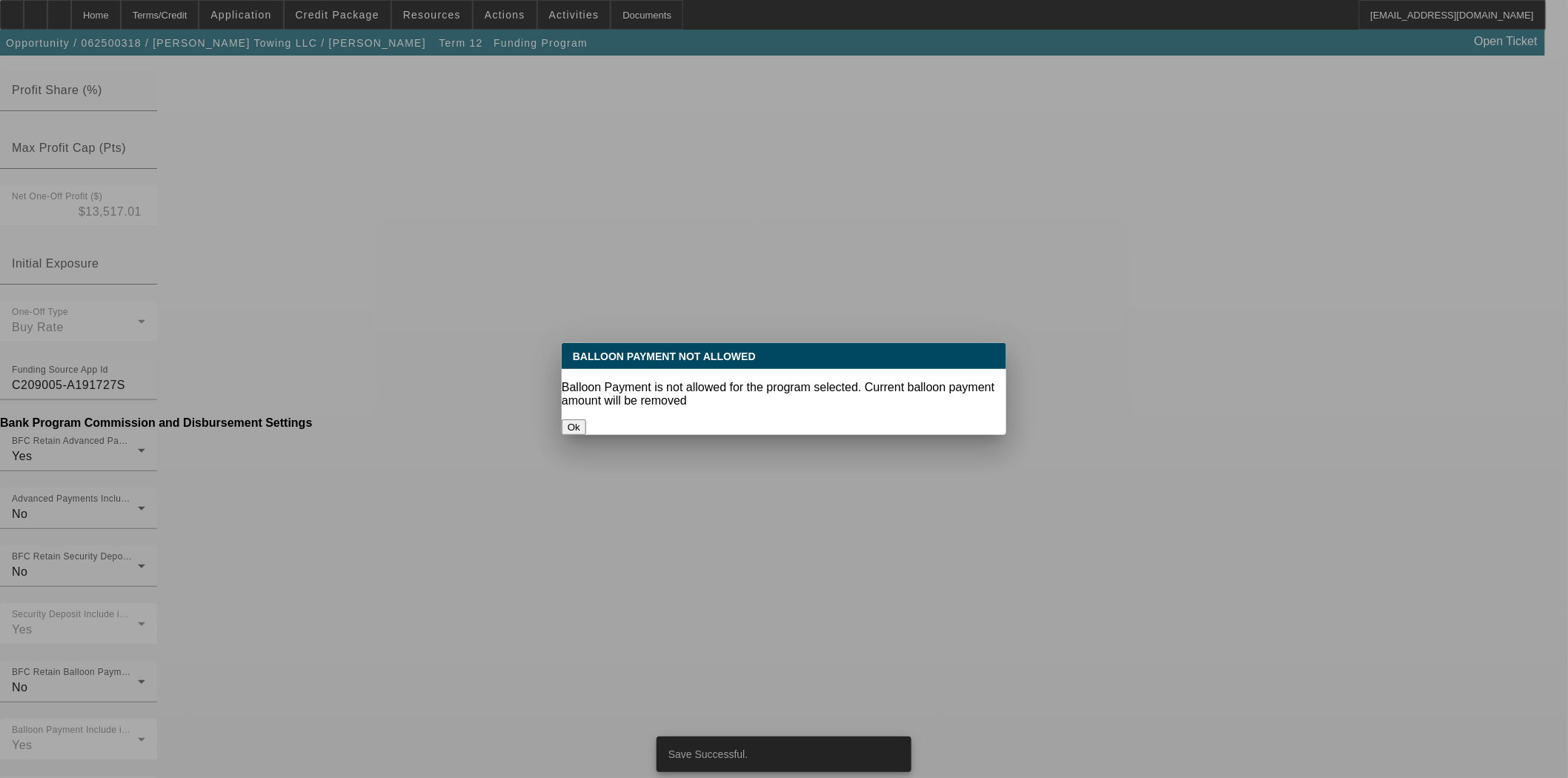
click at [586, 419] on button "Ok" at bounding box center [573, 427] width 24 height 15
type input "($724.50)"
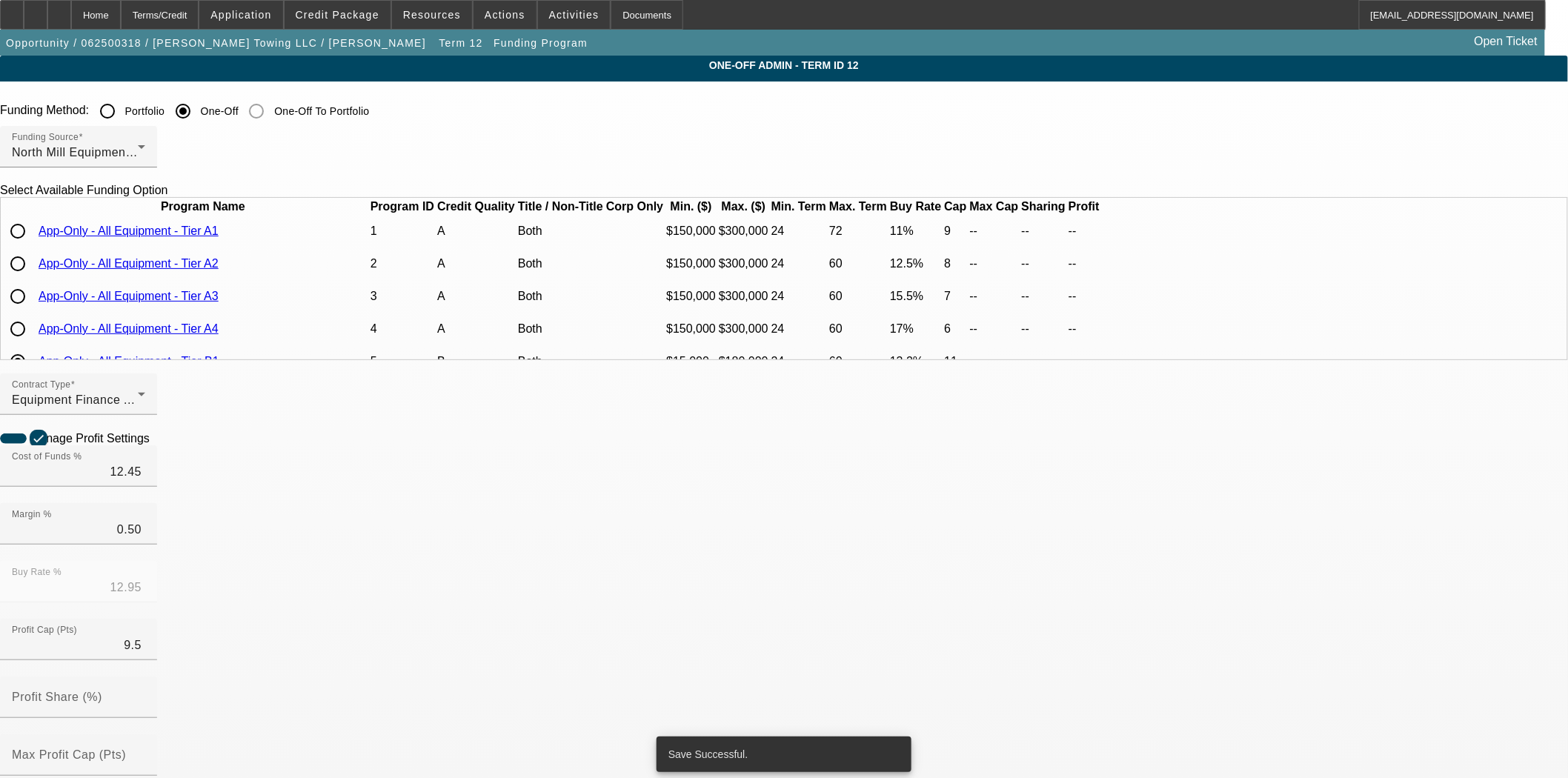
scroll to position [606, 0]
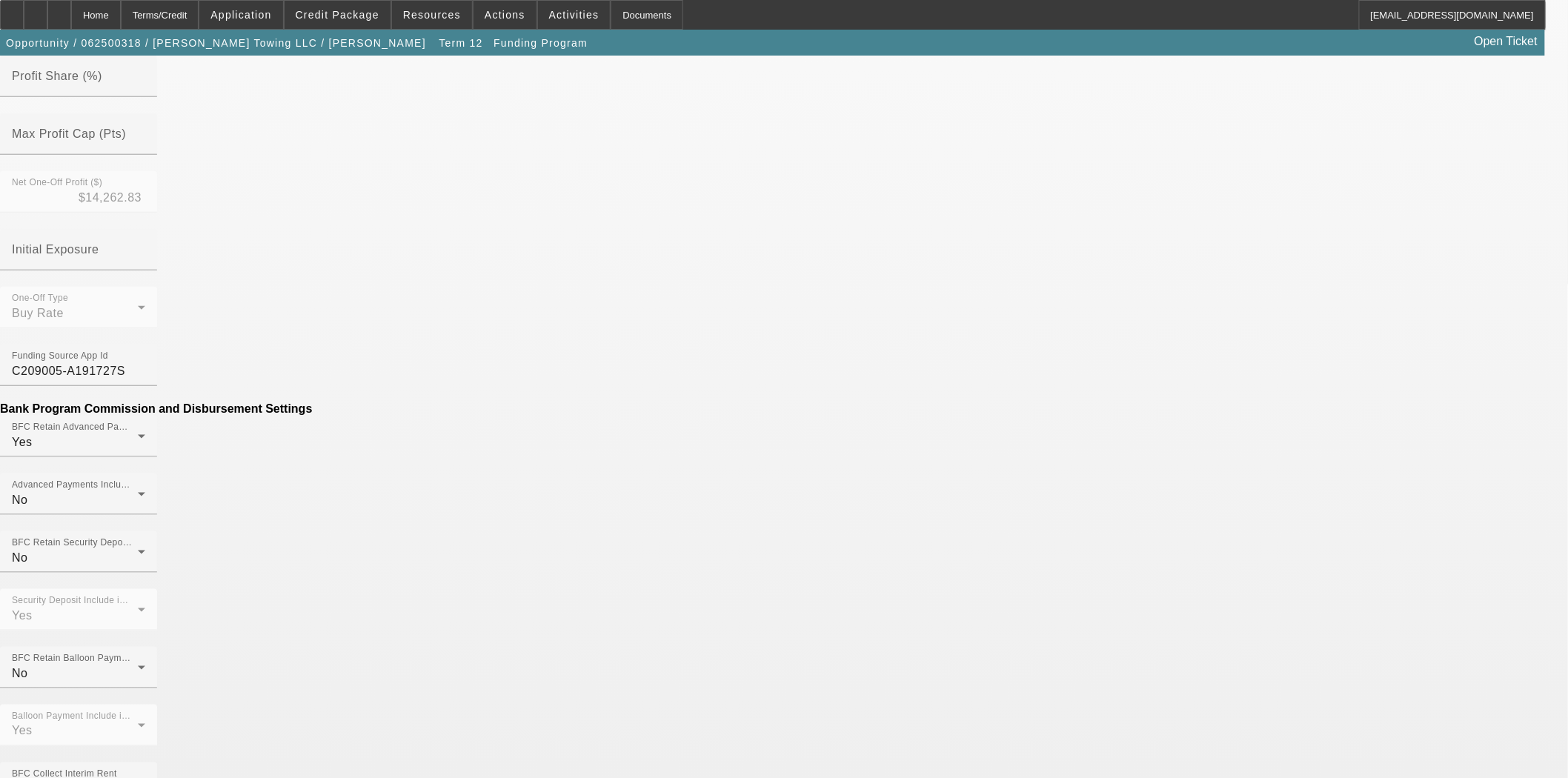
scroll to position [606, 0]
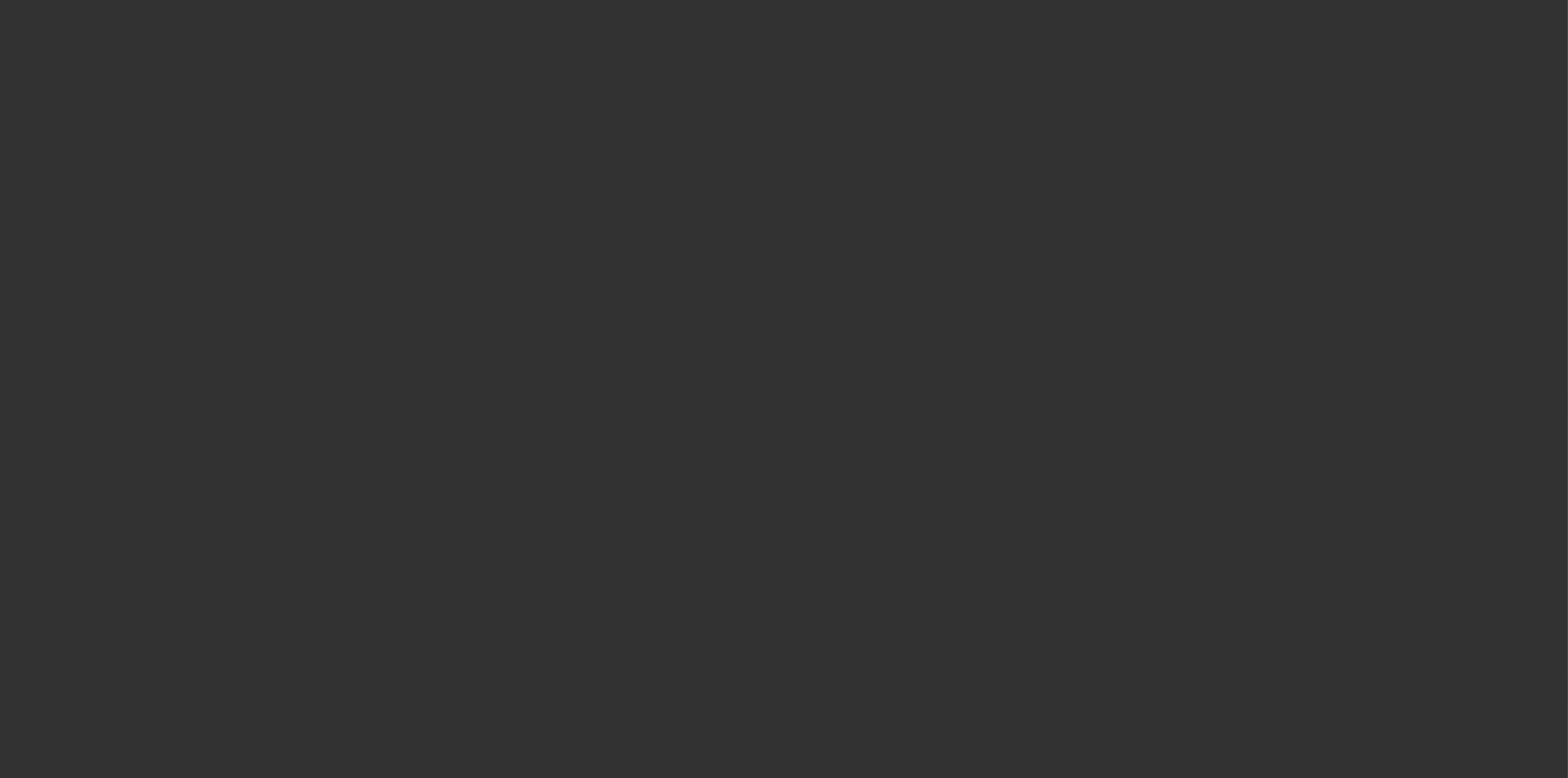
select select "4"
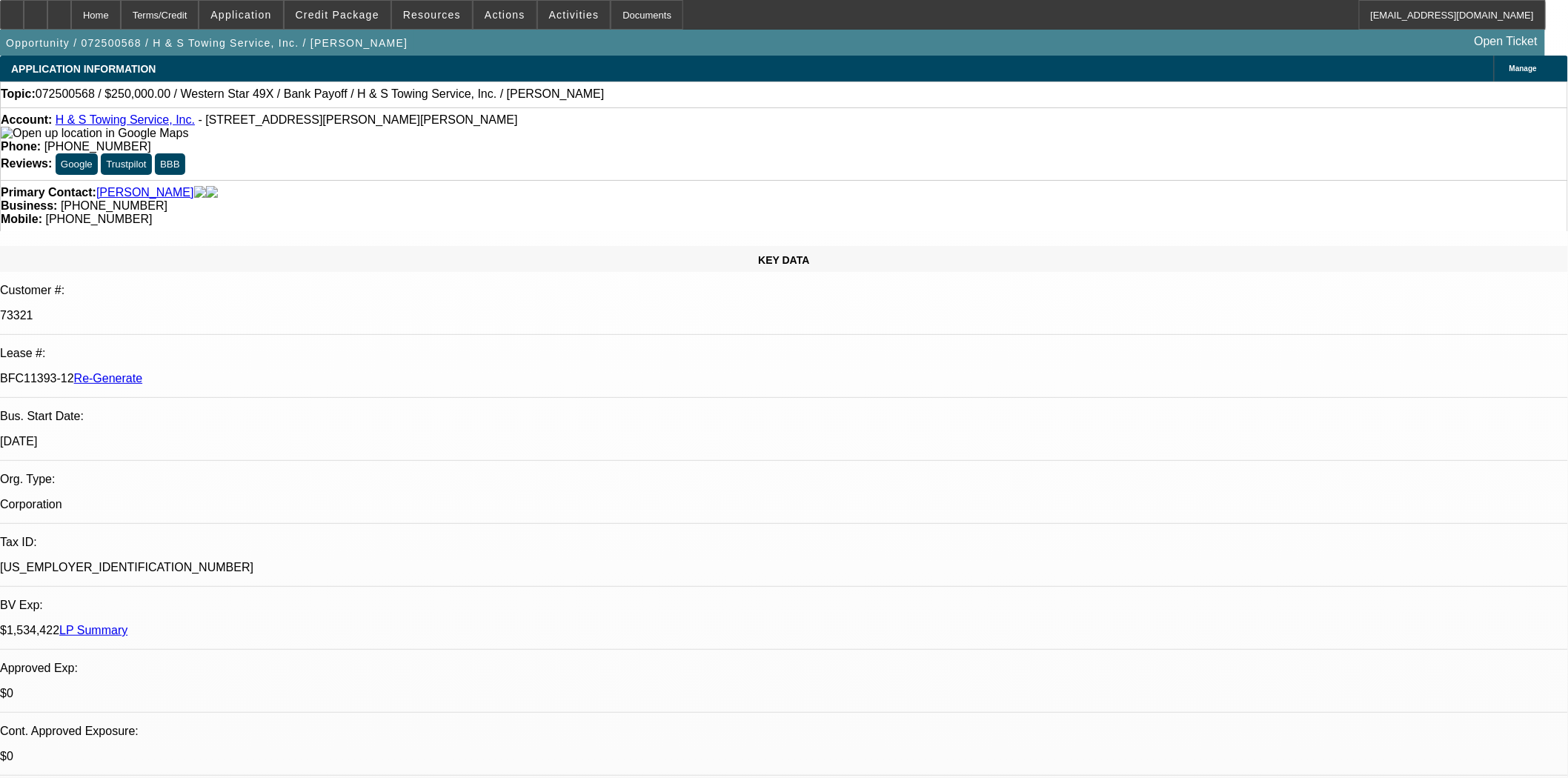
select select "0"
select select "2"
select select "0.1"
select select "4"
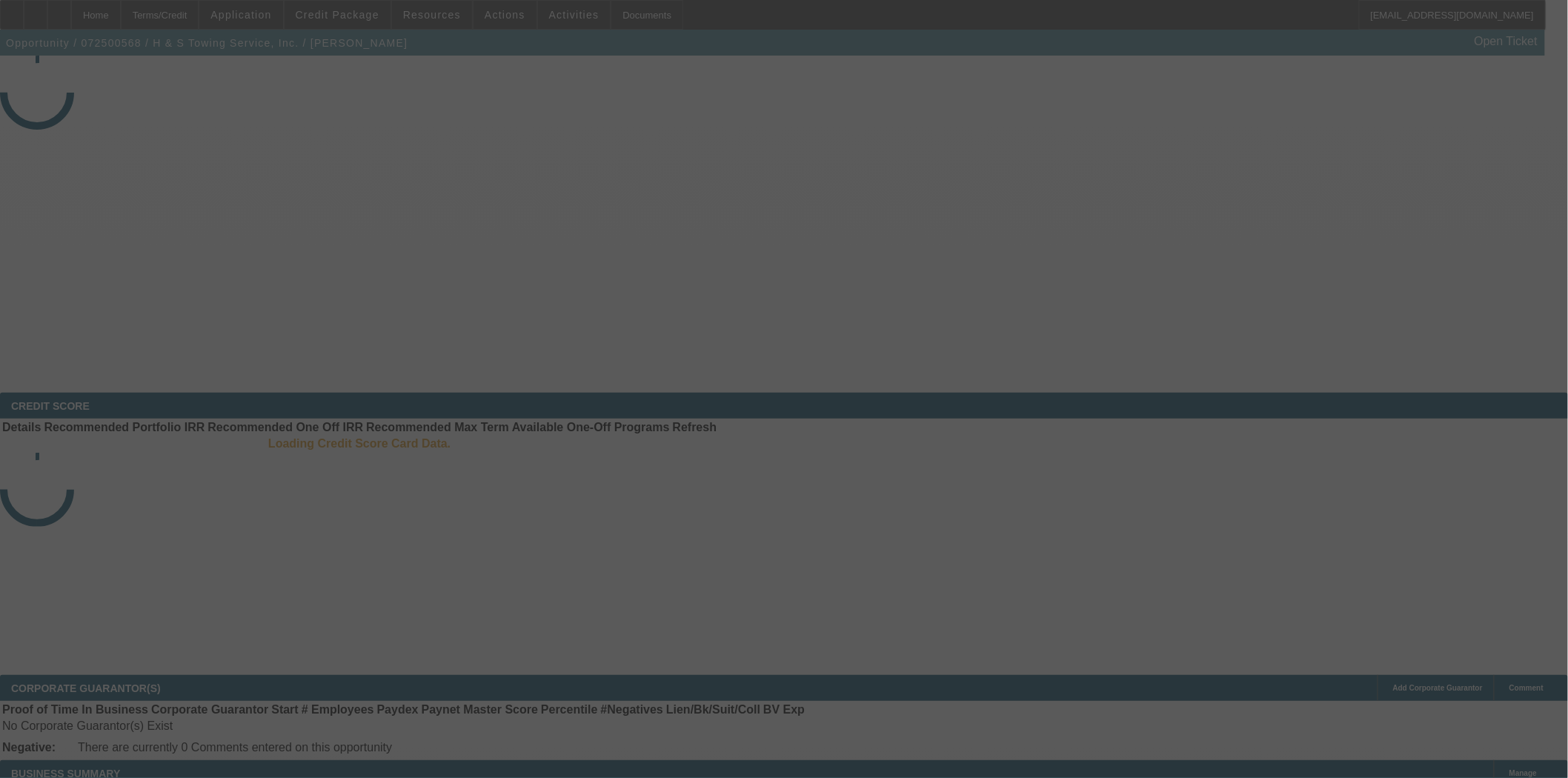
select select "4"
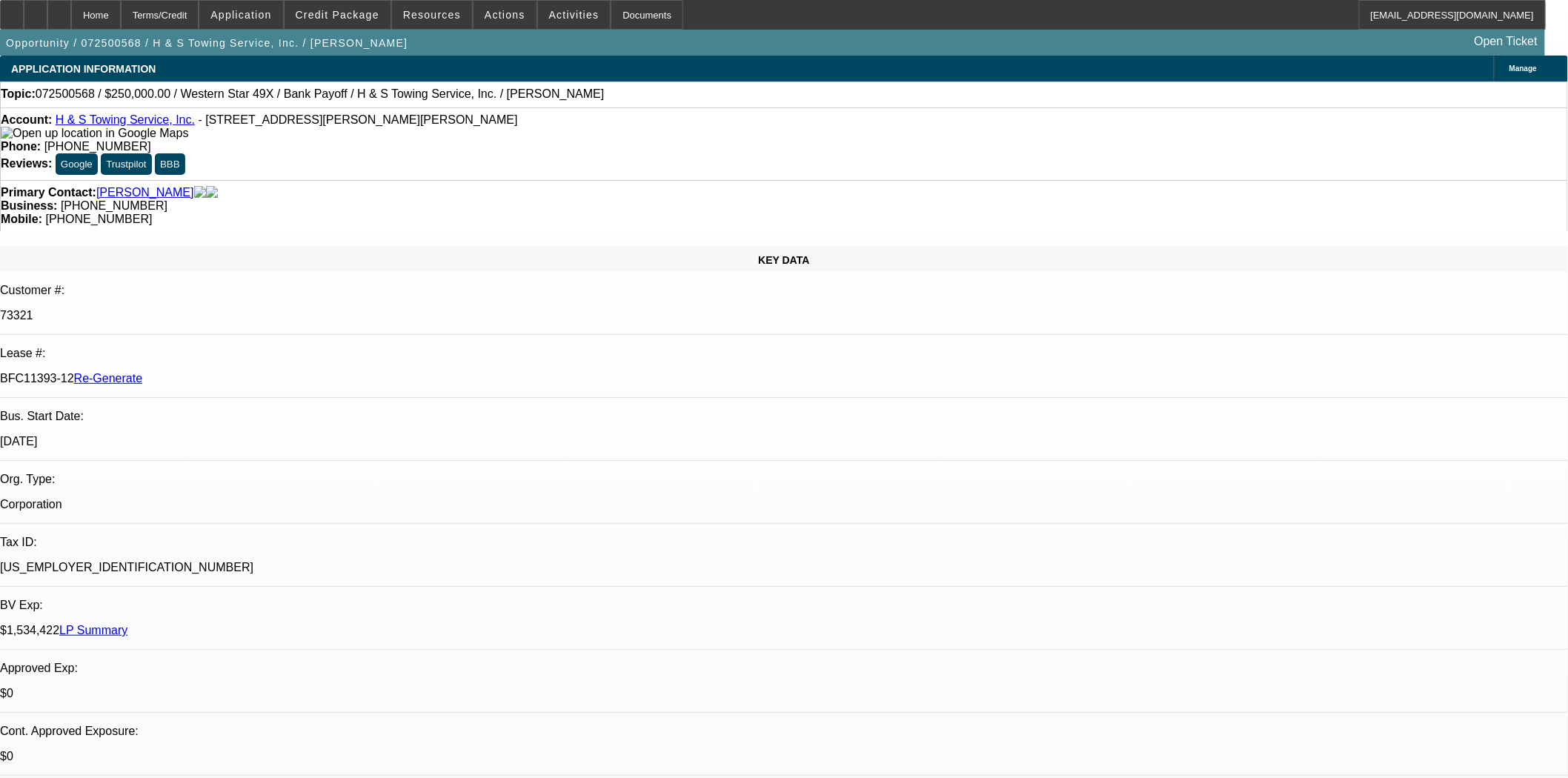
select select "0"
select select "2"
select select "0.1"
select select "4"
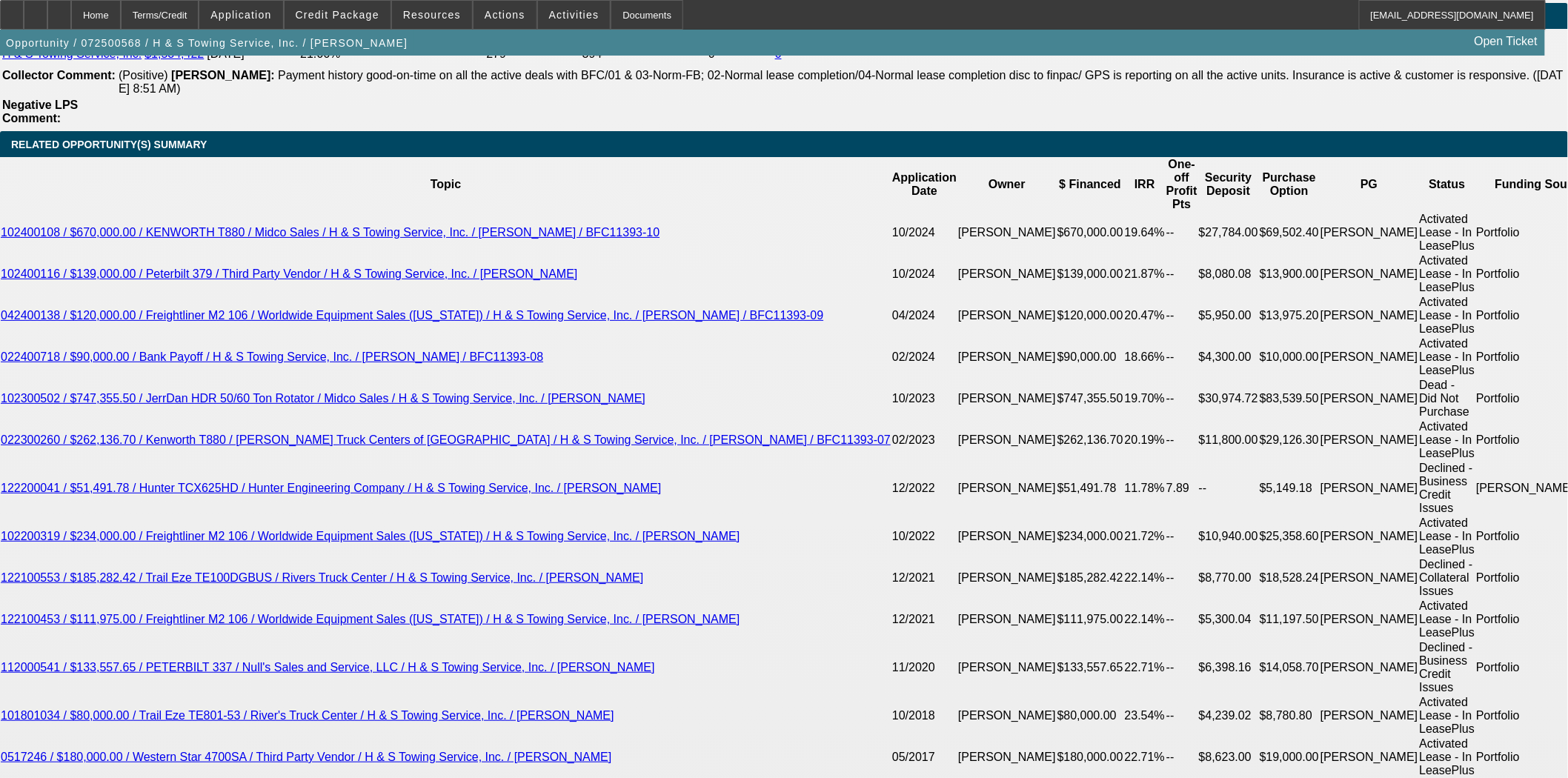
scroll to position [2635, 0]
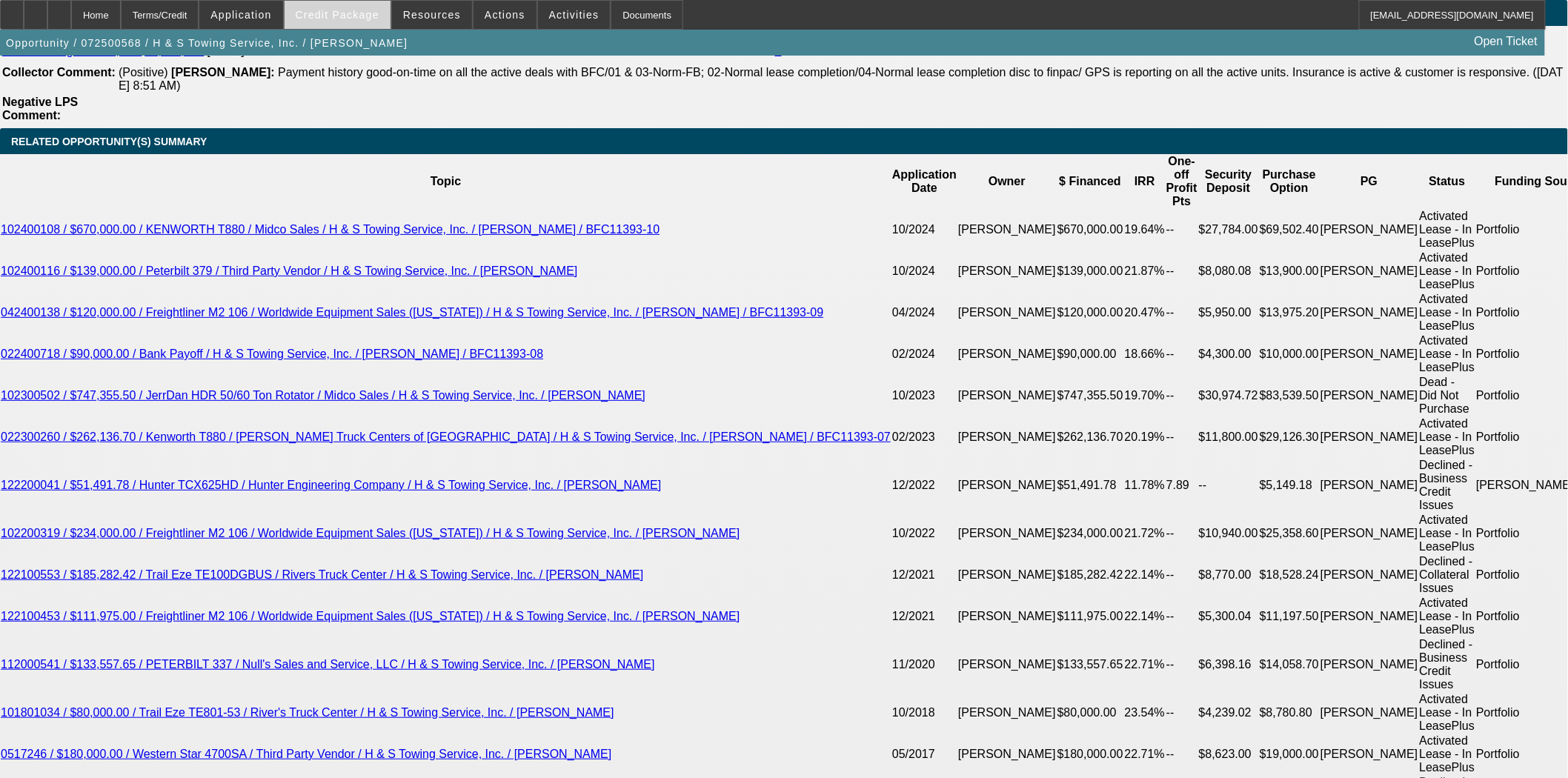
click at [383, 3] on span at bounding box center [338, 14] width 106 height 35
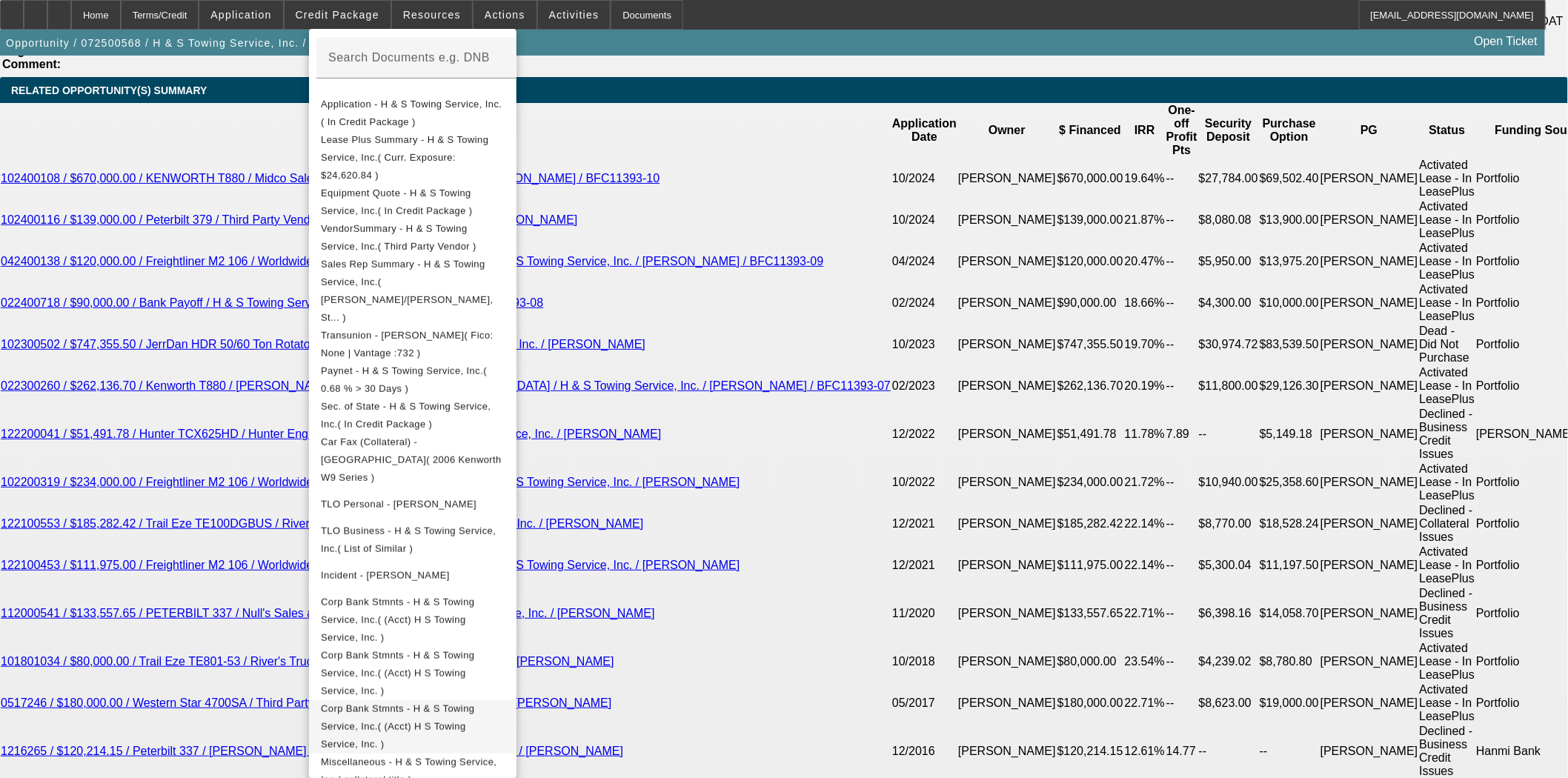
scroll to position [2800, 0]
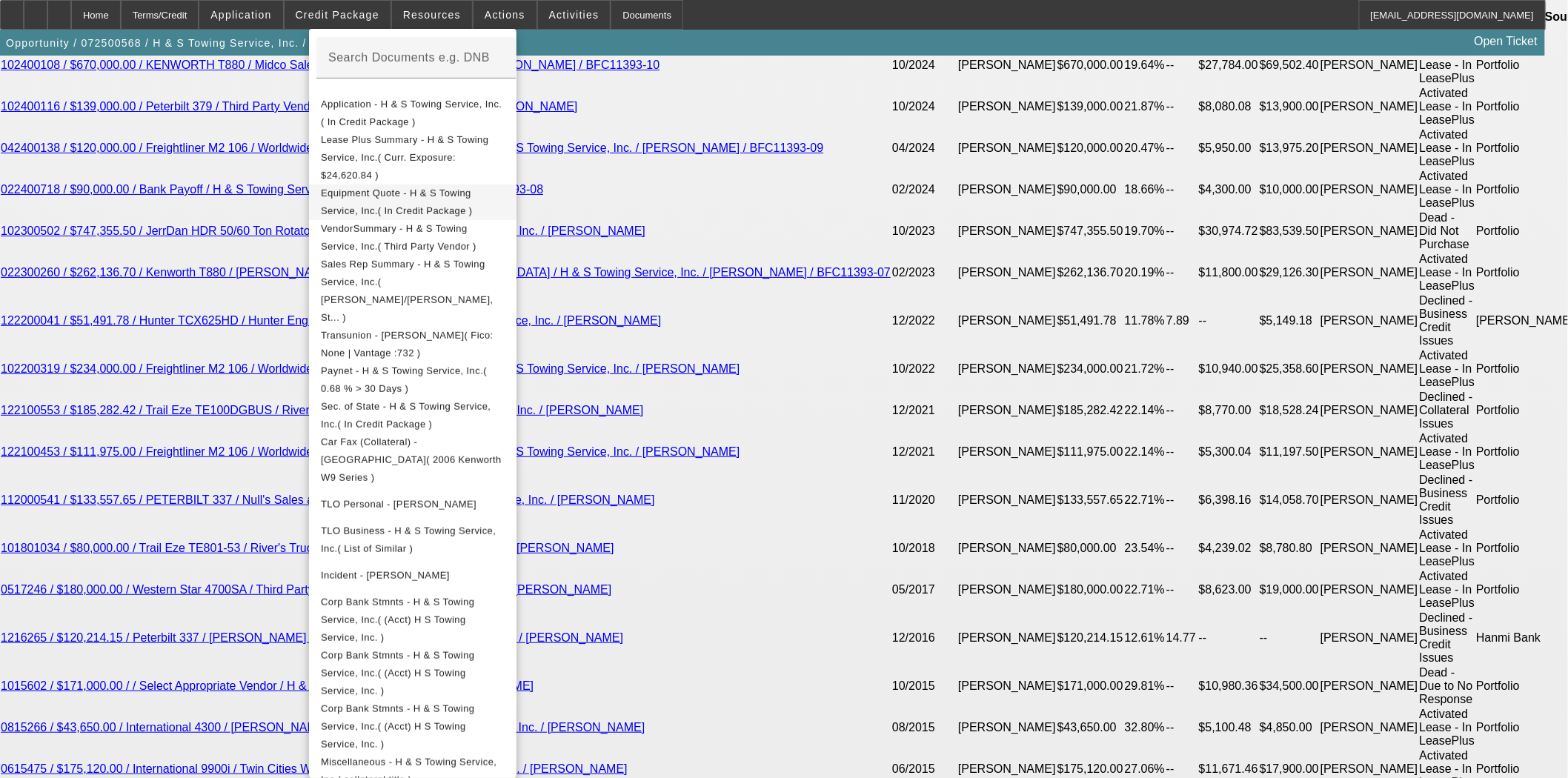
click at [436, 184] on span "Equipment Quote - H & S Towing Service, Inc.( In Credit Package )" at bounding box center [412, 201] width 183 height 35
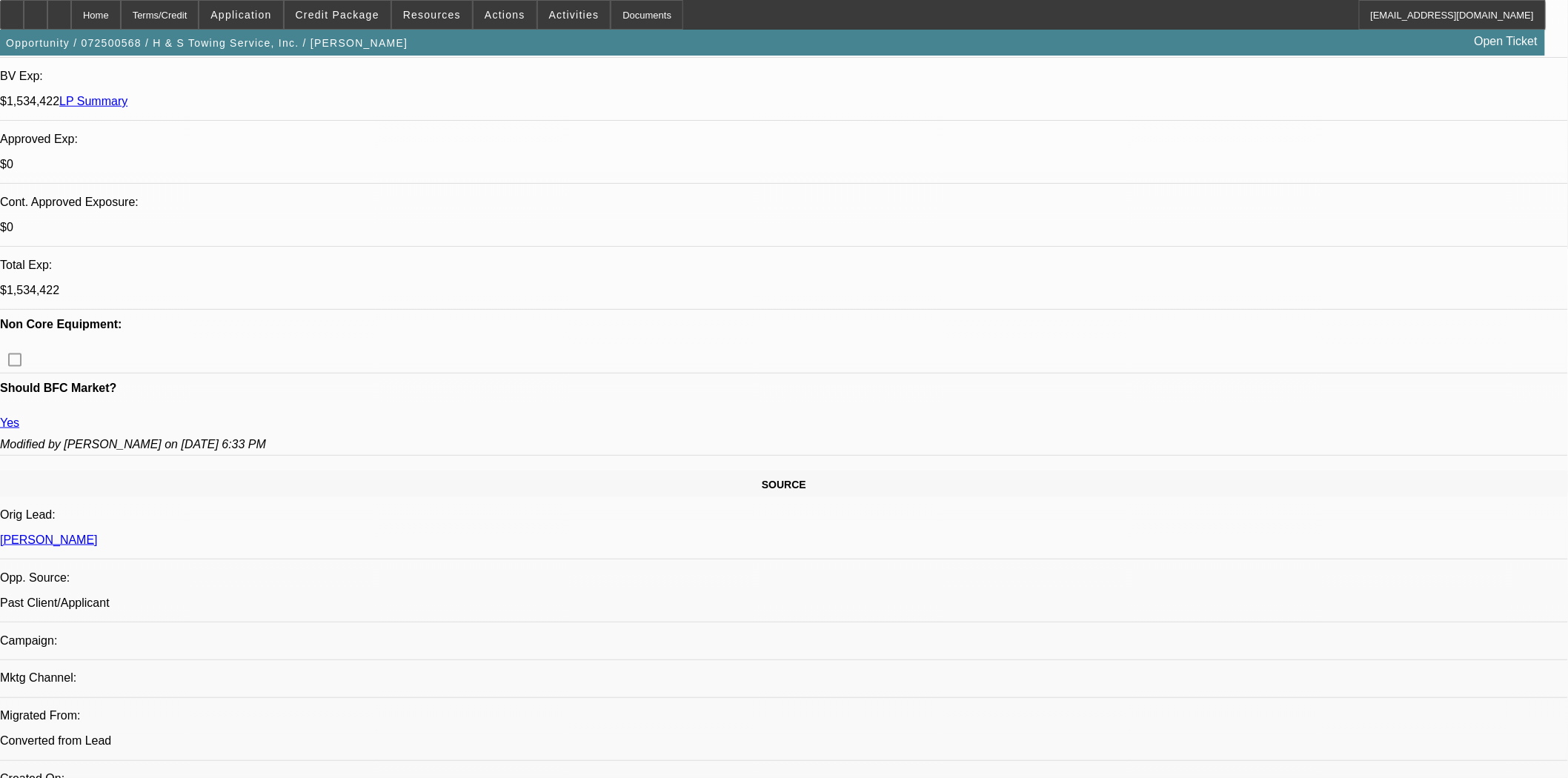
scroll to position [0, 0]
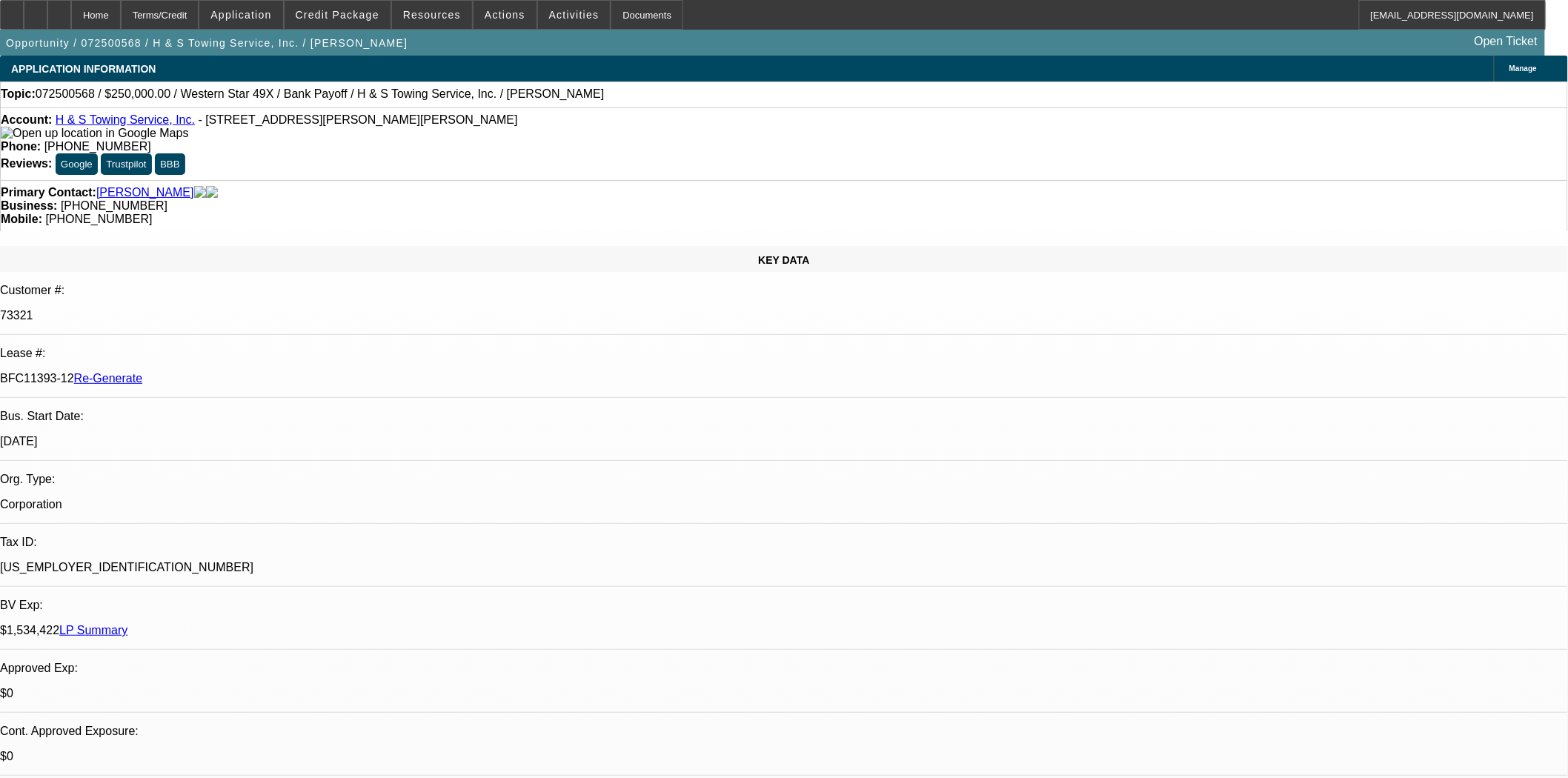
click at [148, 186] on link "Hummelbaugh, Robert" at bounding box center [145, 193] width 98 height 13
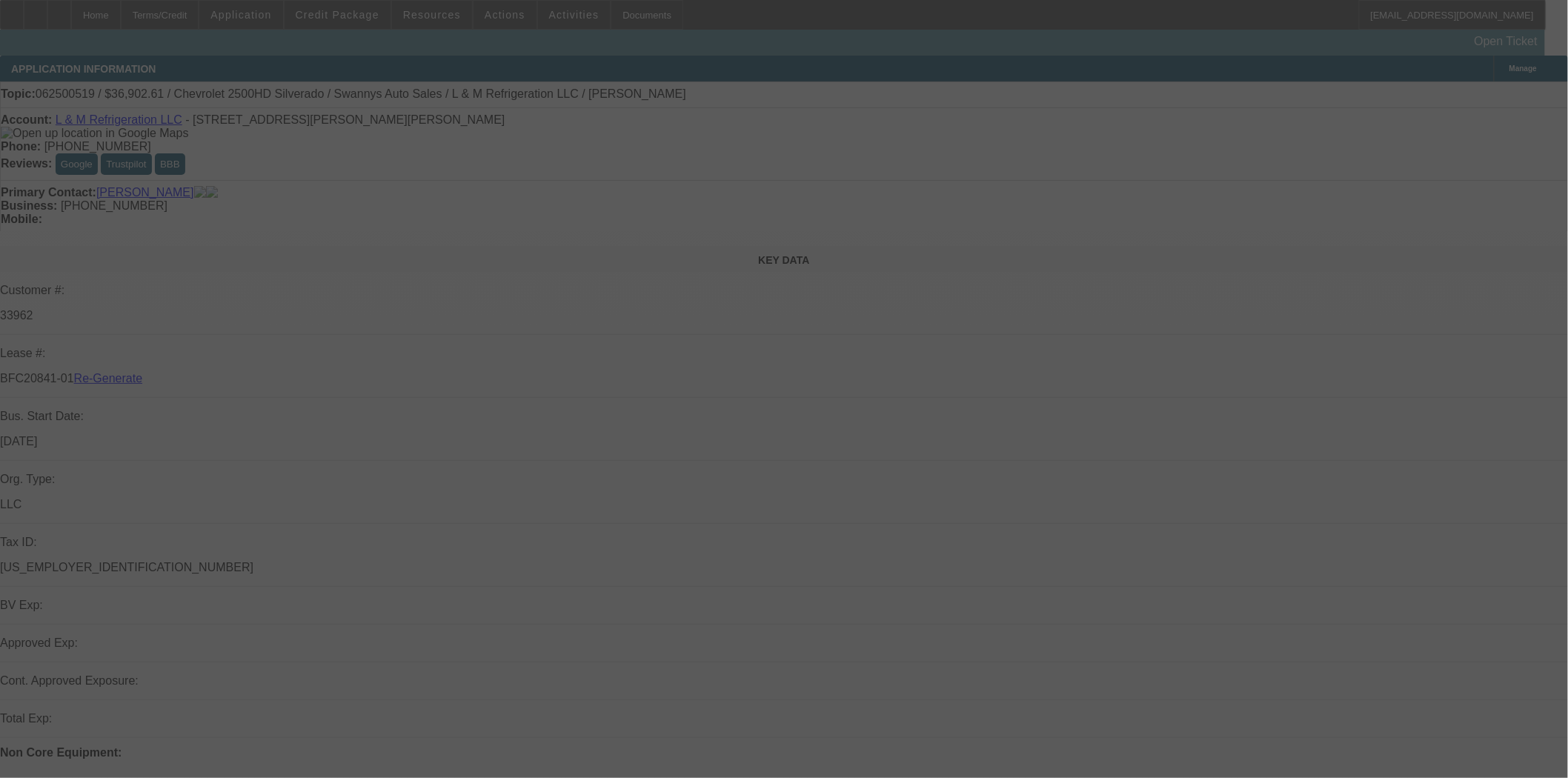
select select "4"
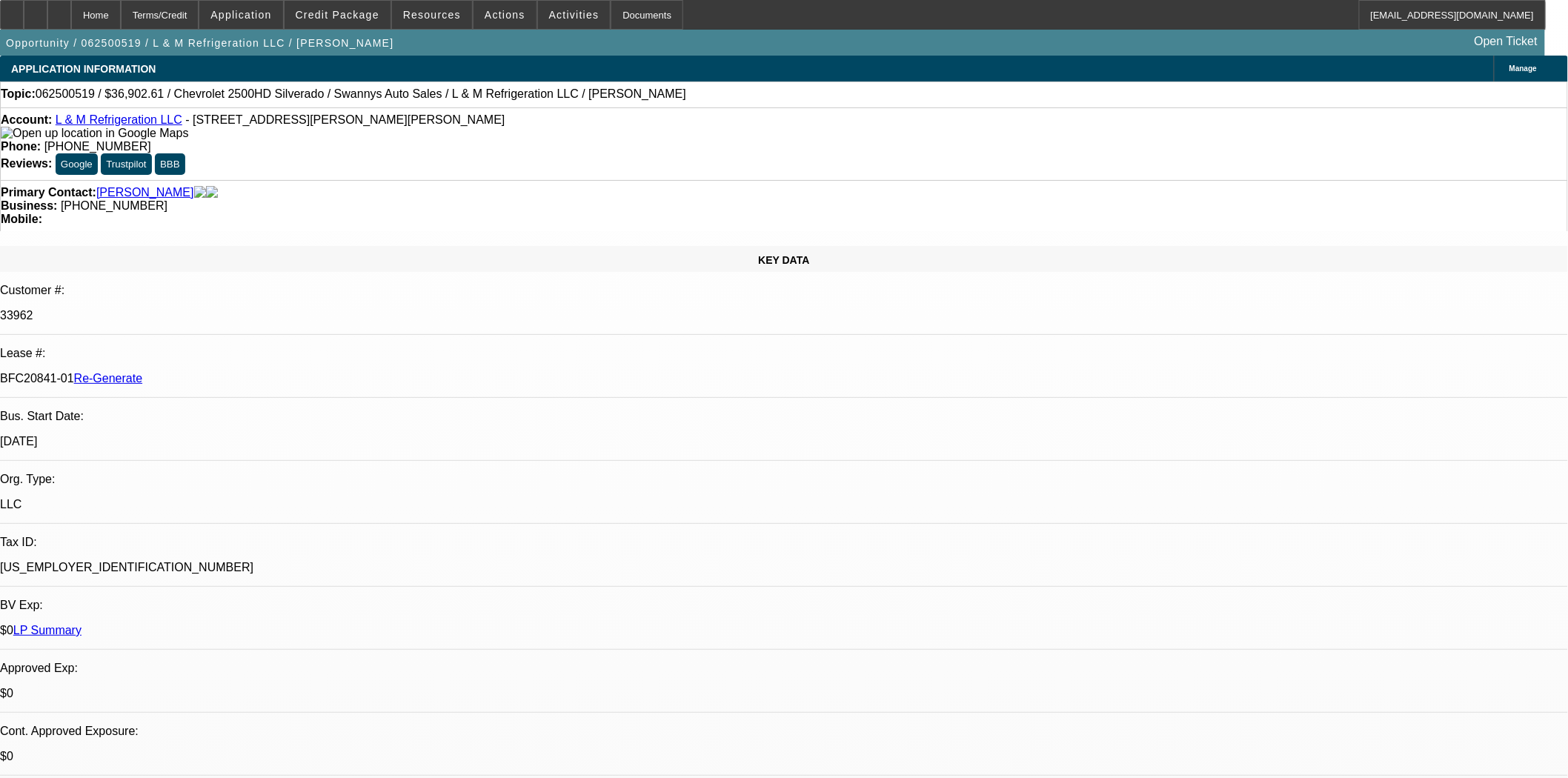
select select "0"
select select "2"
select select "0"
select select "6"
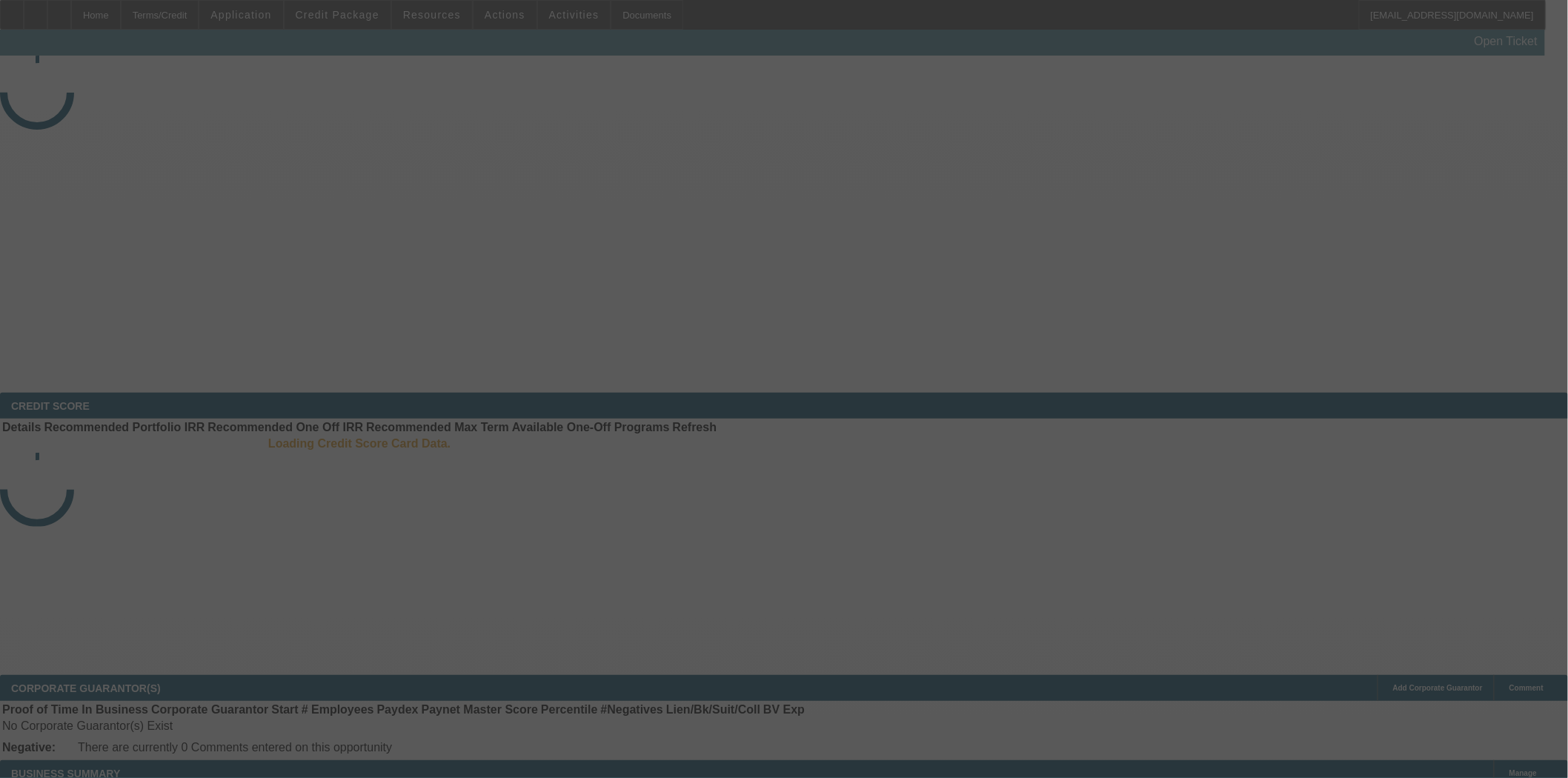
select select "3"
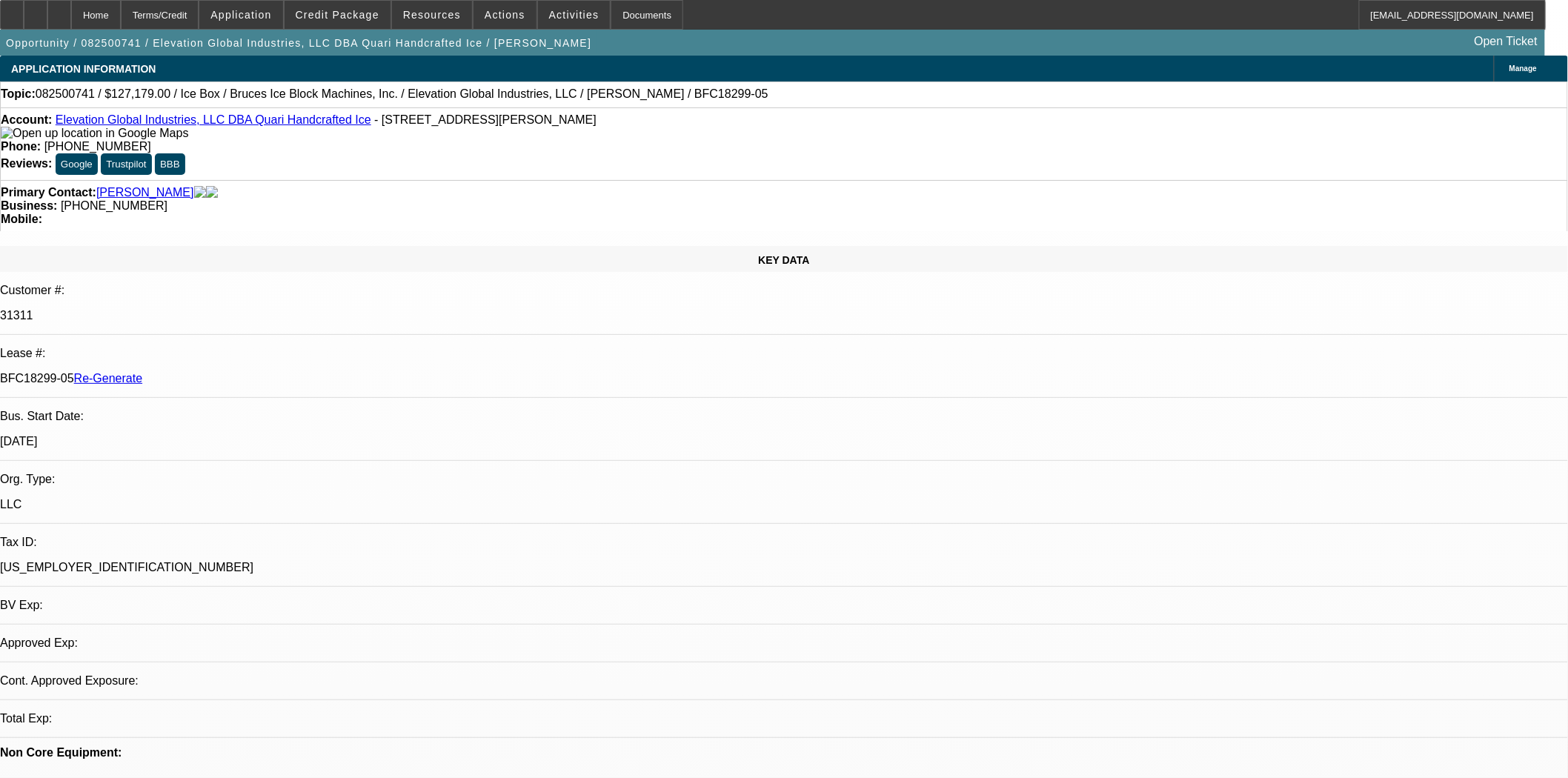
select select "0"
select select "6"
click at [553, 15] on span "Activities" at bounding box center [574, 15] width 50 height 12
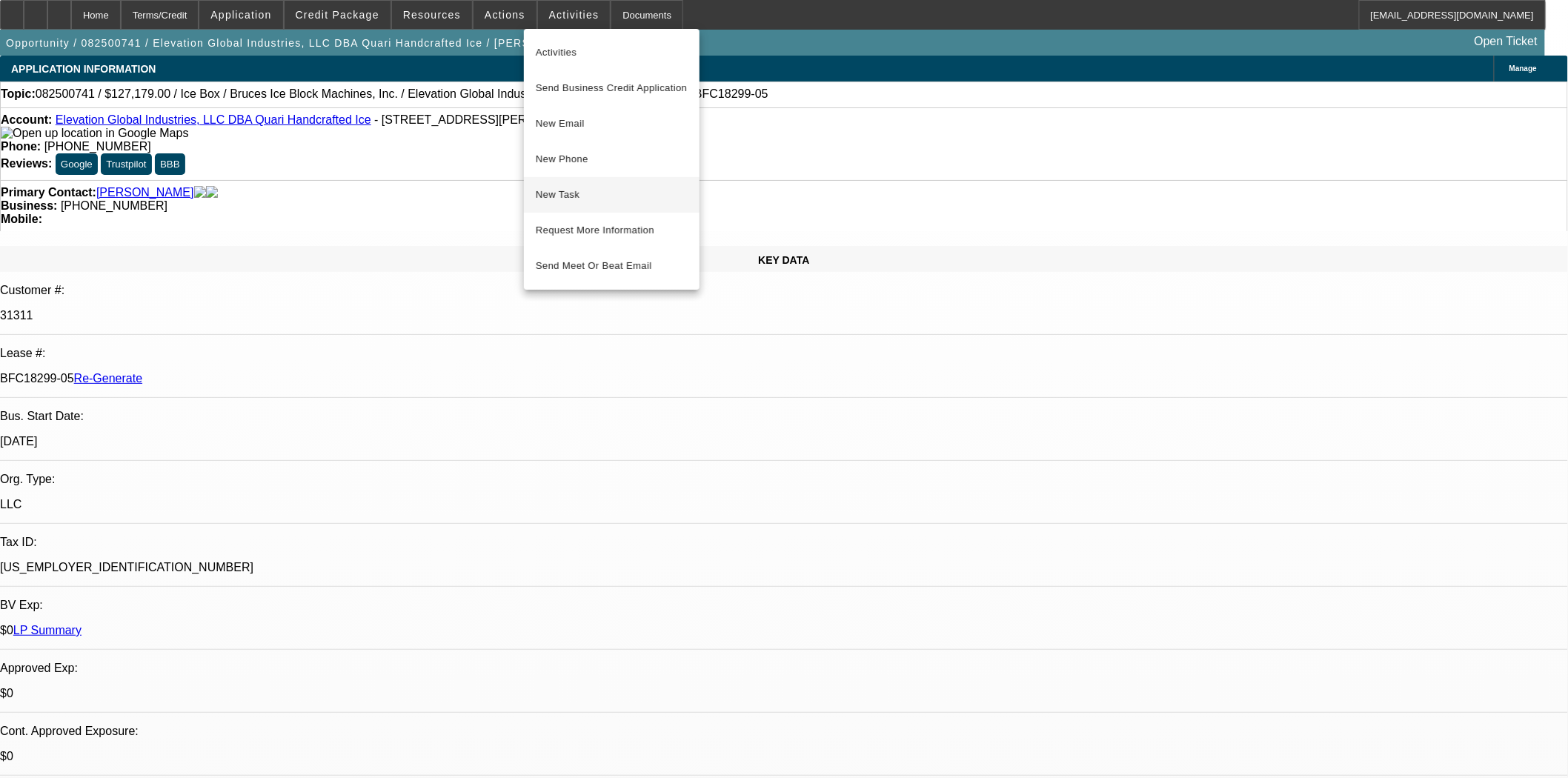
click at [591, 195] on span "New Task" at bounding box center [611, 194] width 151 height 18
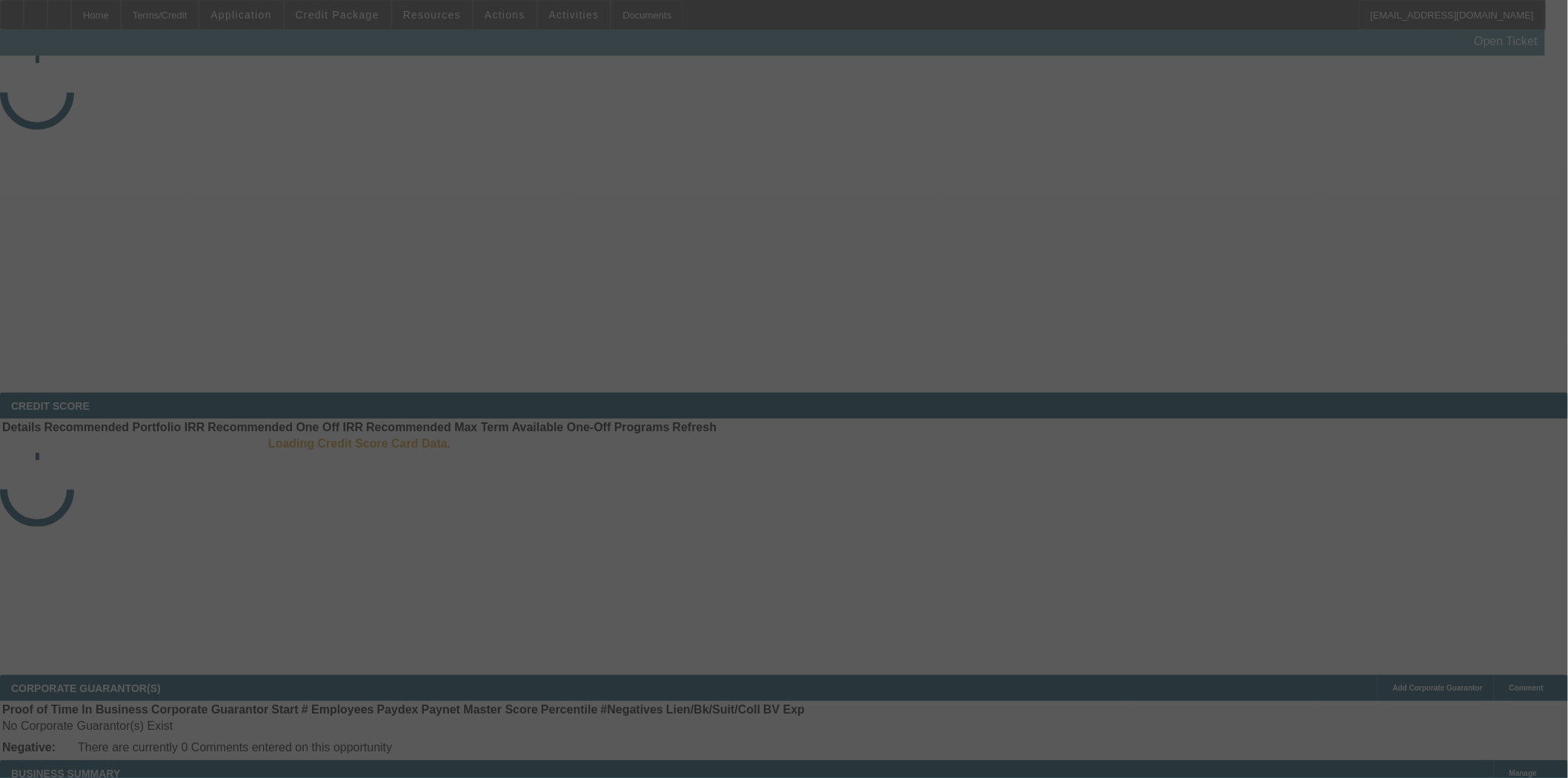
select select "3"
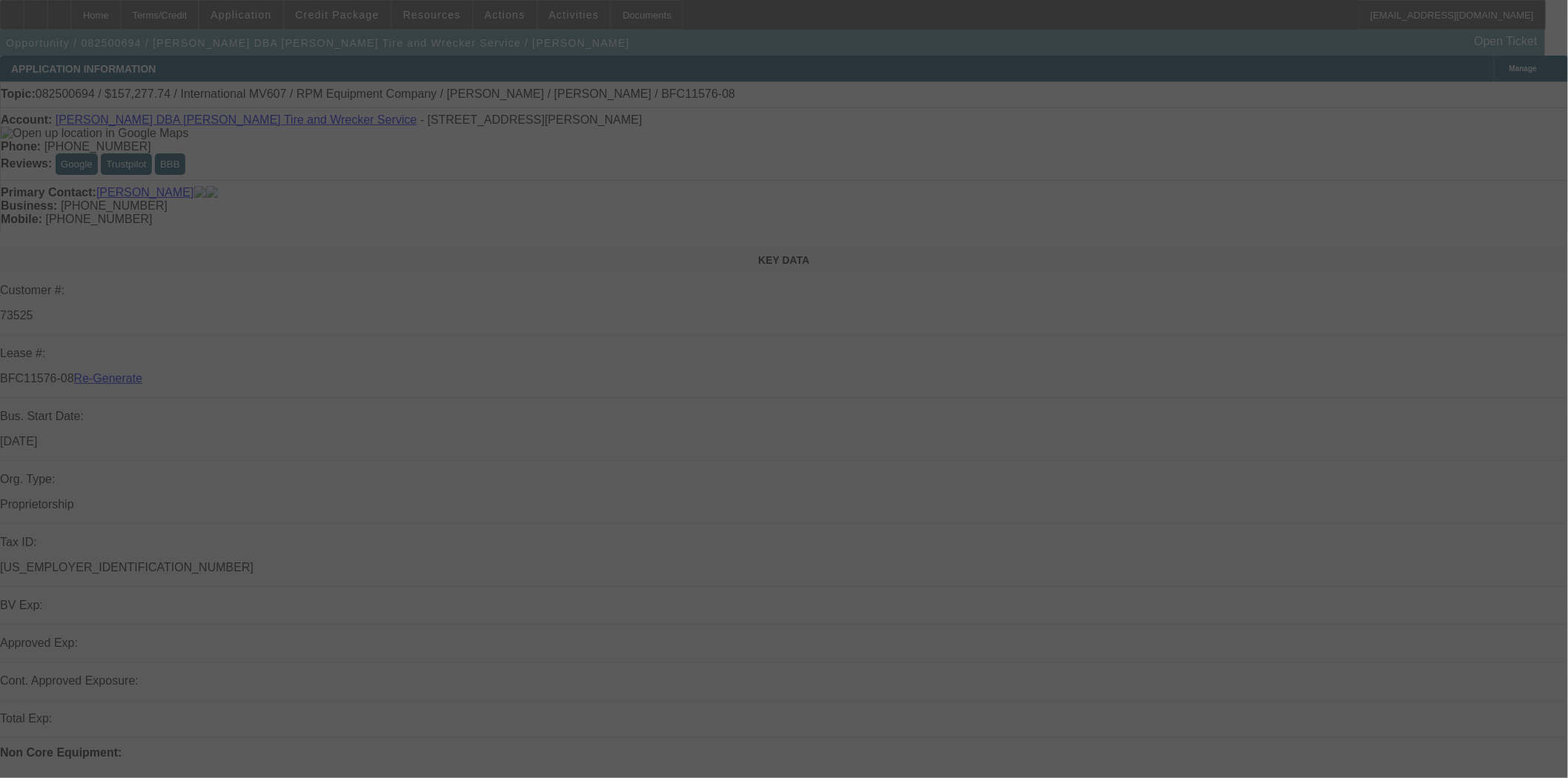
click at [628, 19] on div at bounding box center [784, 389] width 1568 height 778
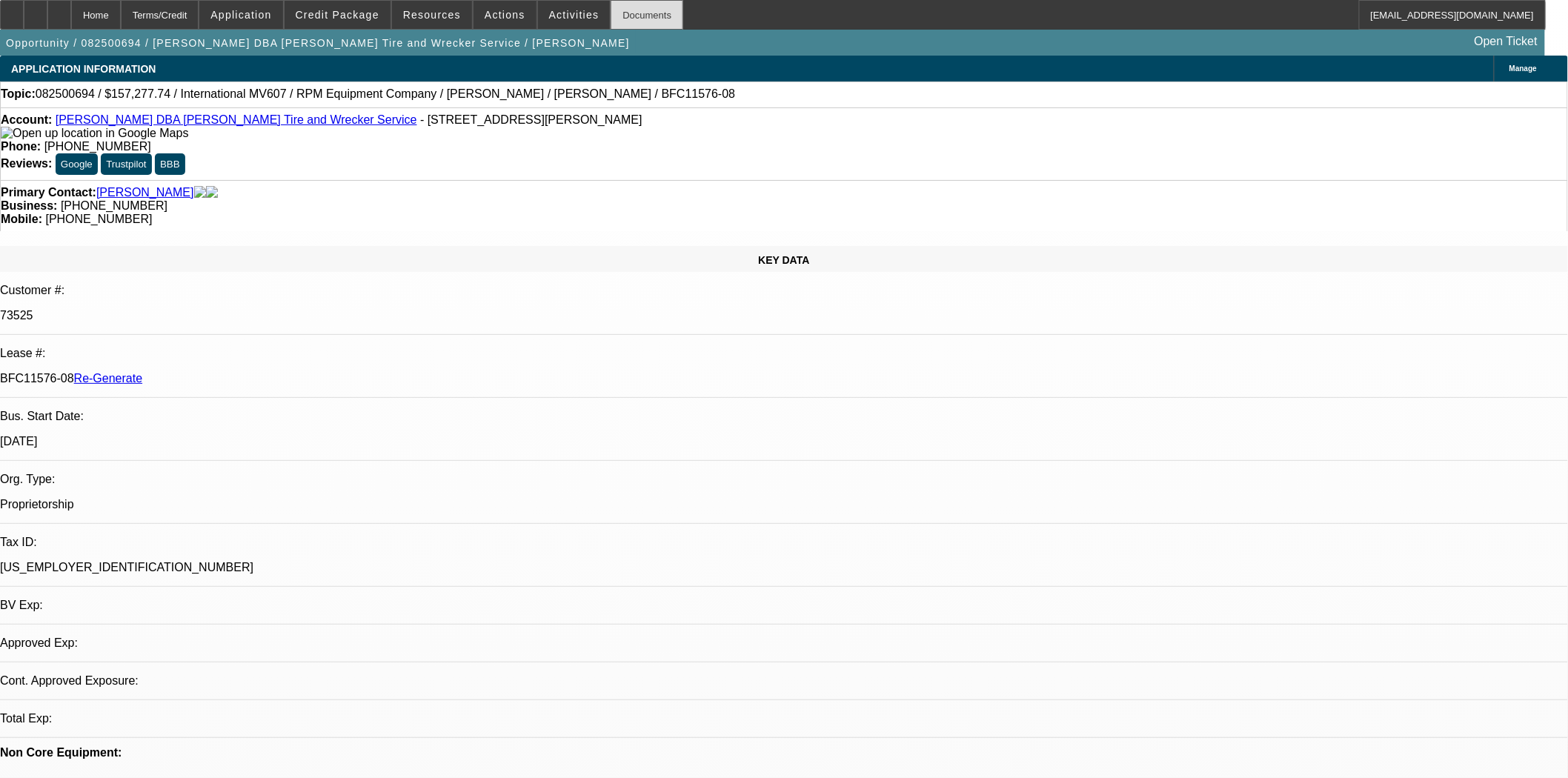
select select "0"
select select "2"
select select "0.1"
select select "4"
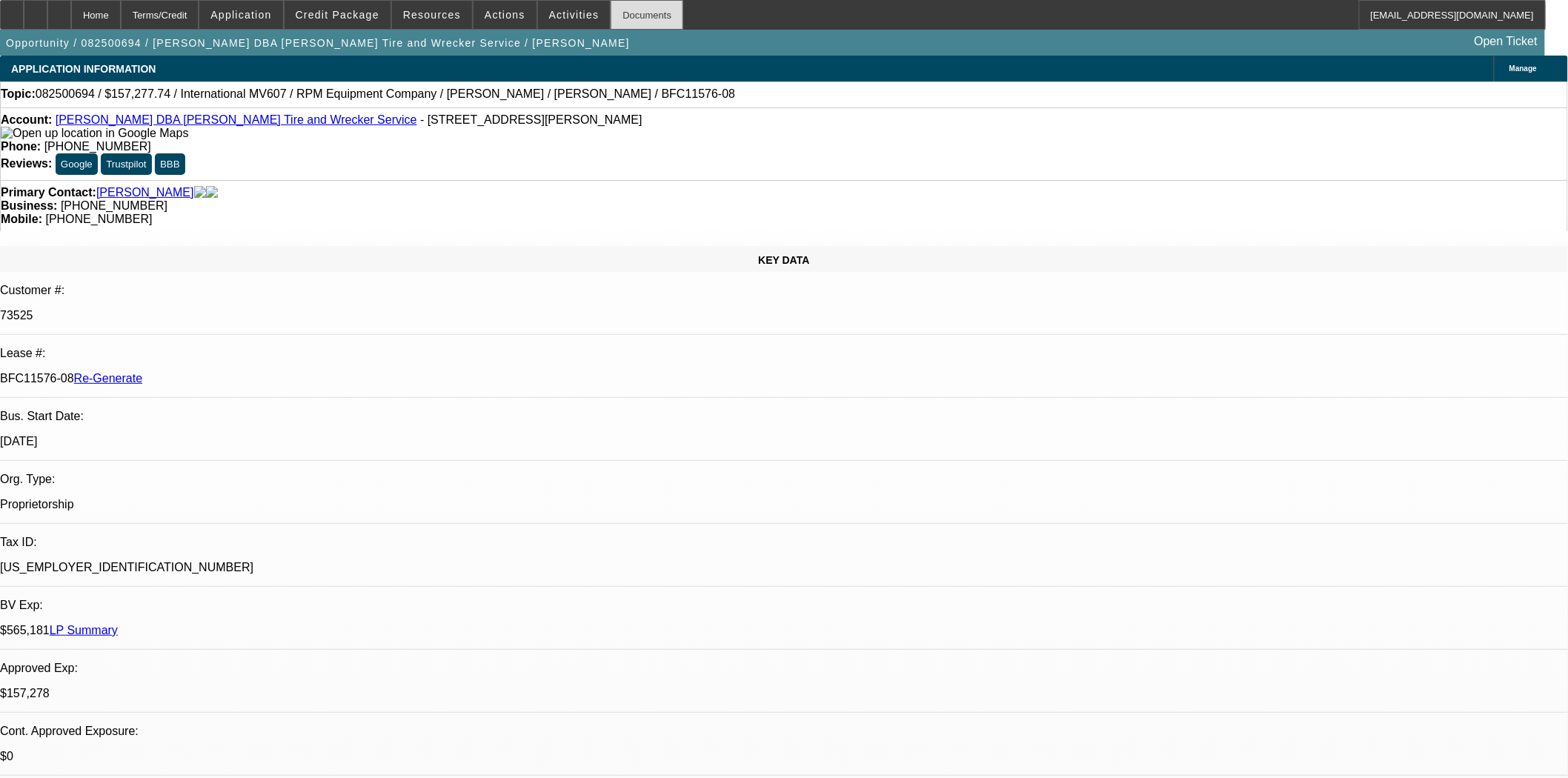
click at [628, 17] on div "Documents" at bounding box center [646, 14] width 72 height 29
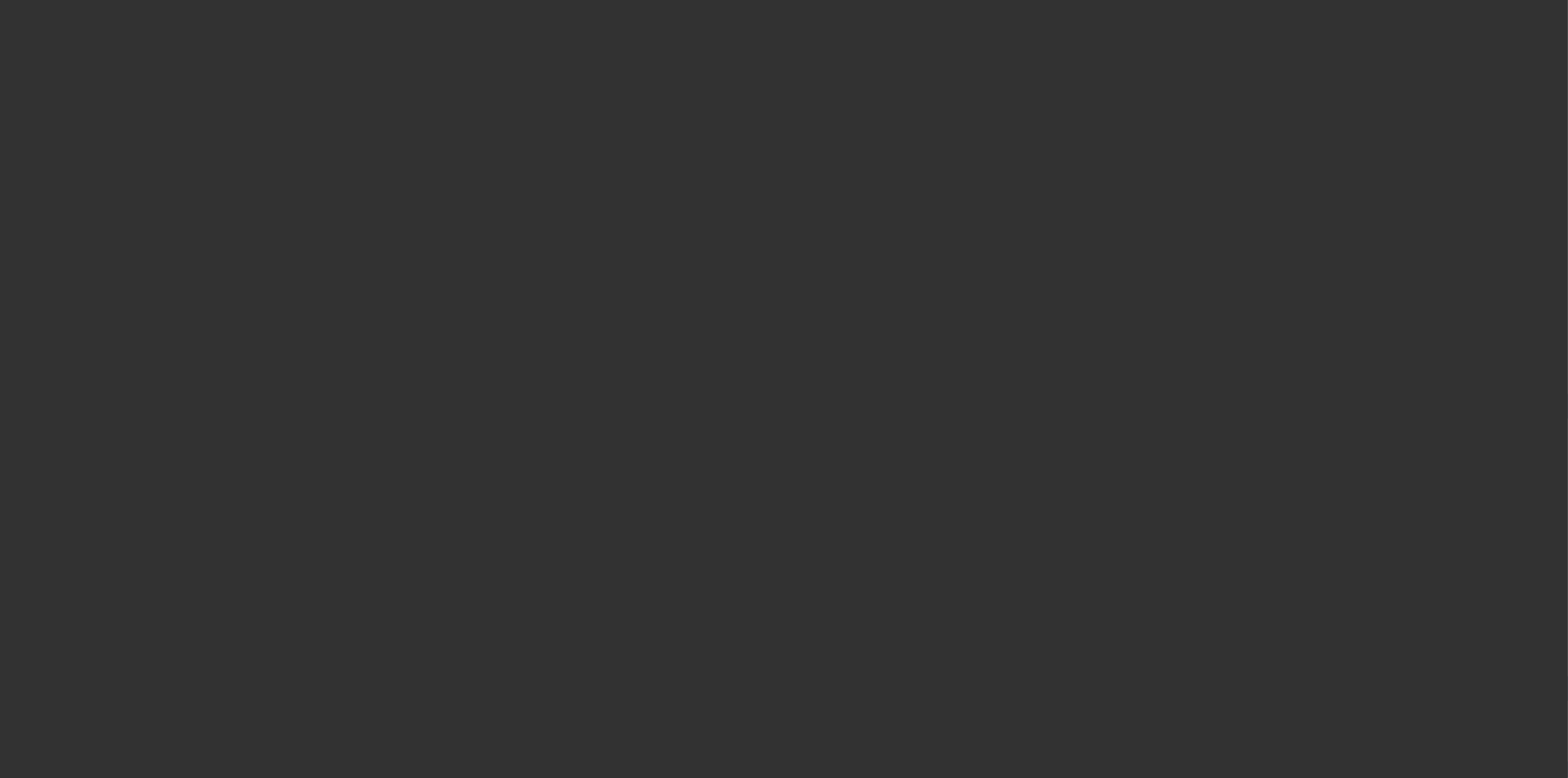
select select "4"
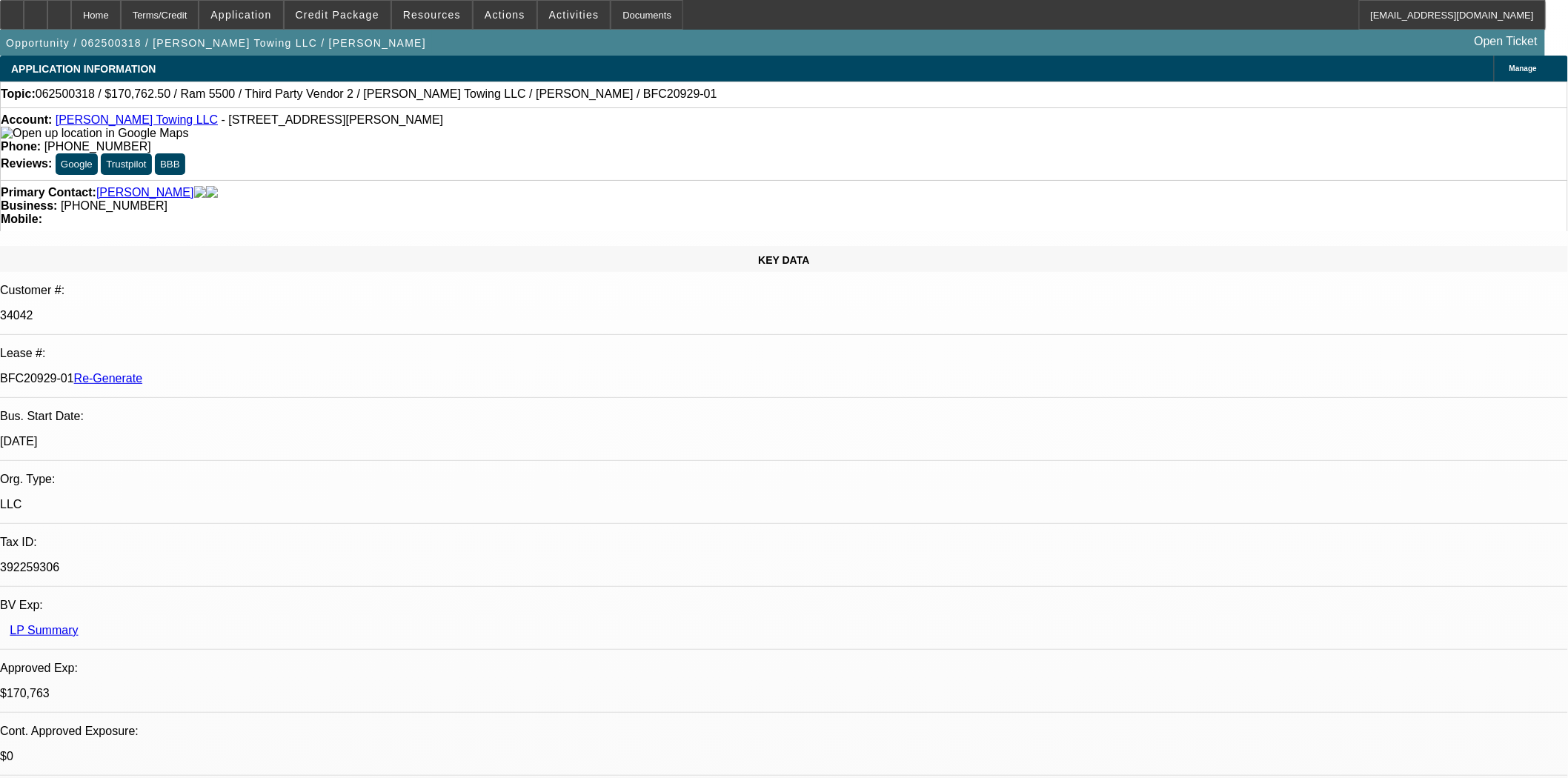
select select "0"
select select "2"
select select "0"
select select "6"
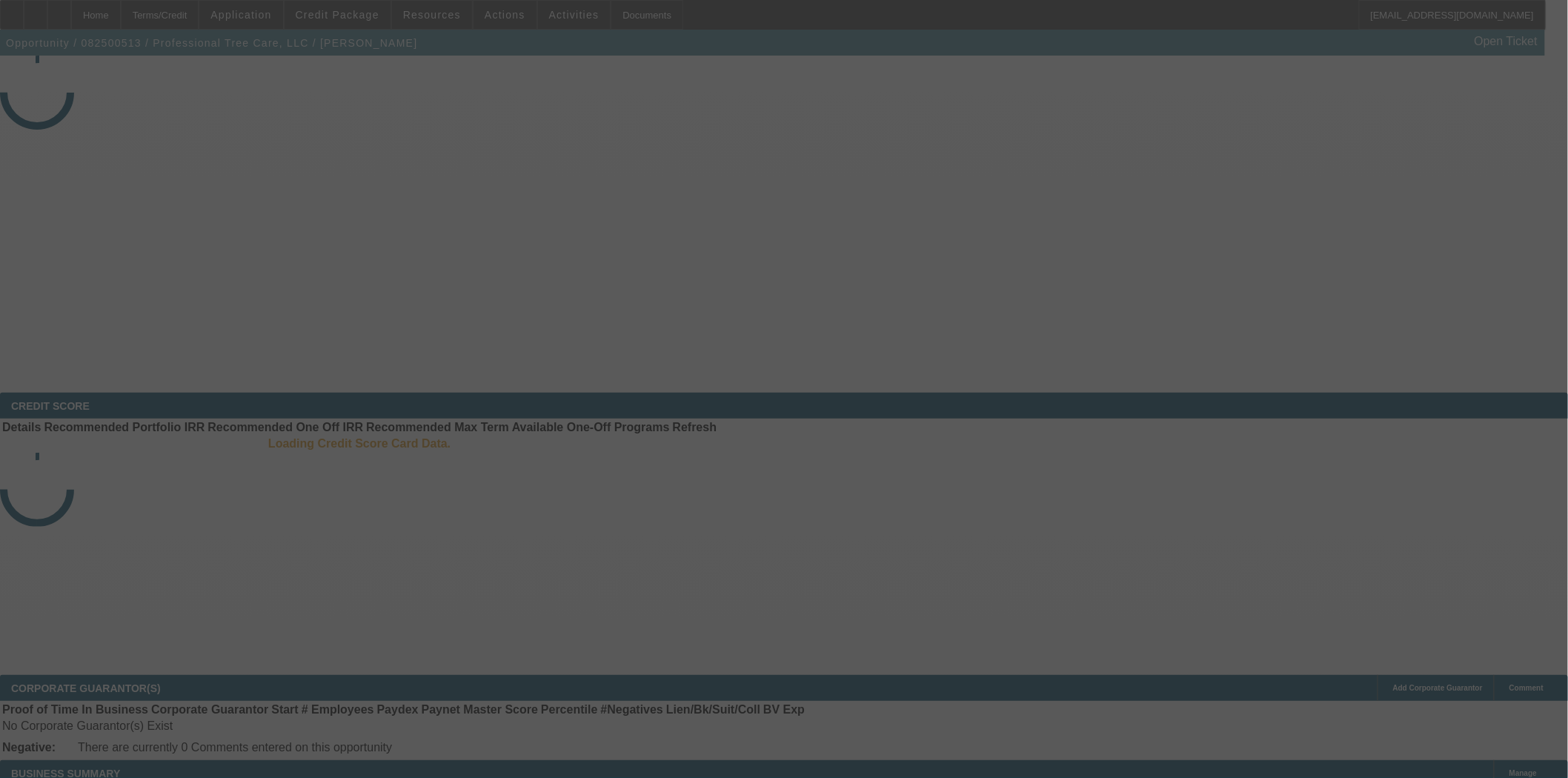
select select "3"
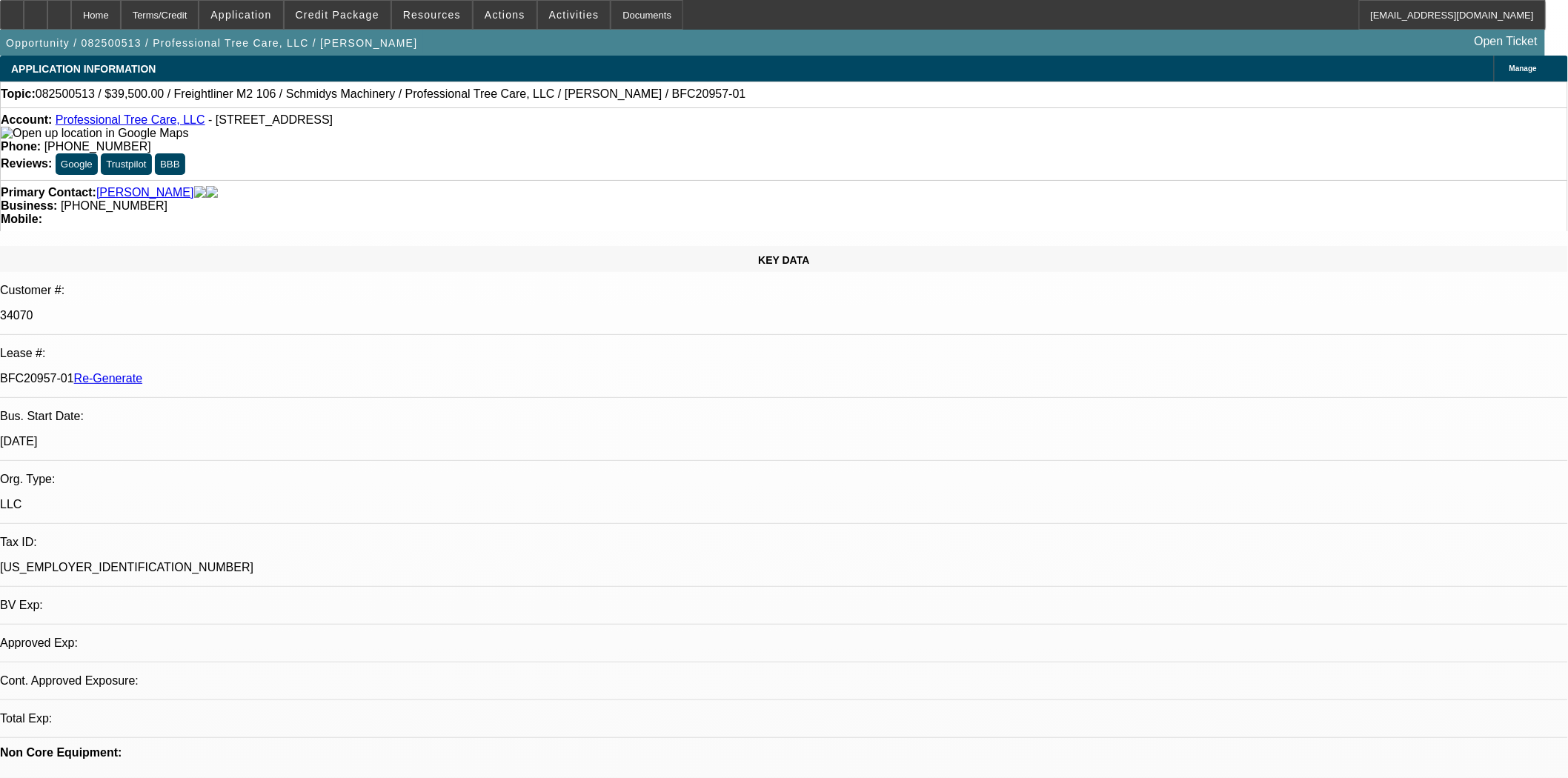
select select "0"
select select "6"
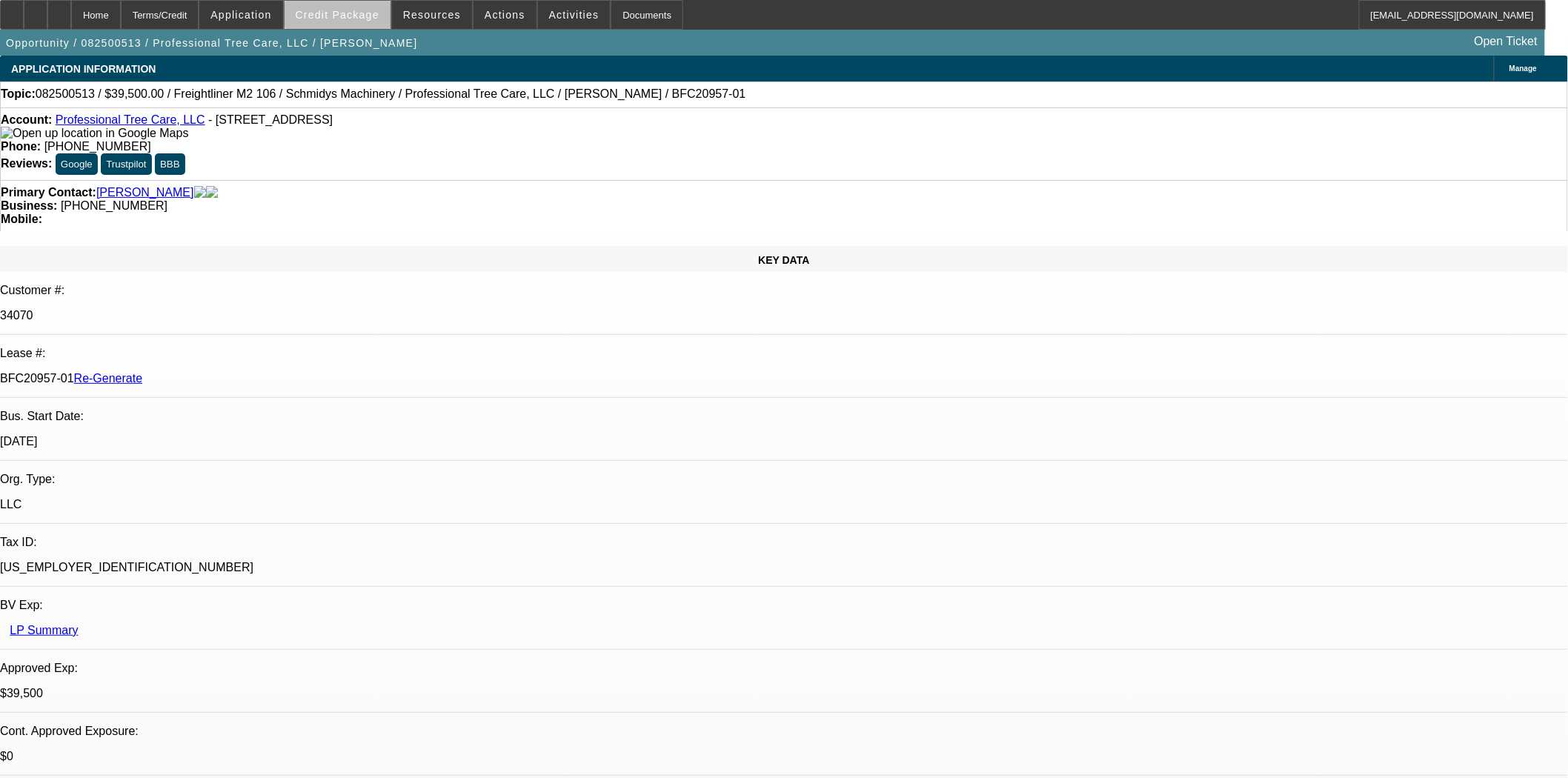
click at [371, 20] on span at bounding box center [338, 14] width 106 height 35
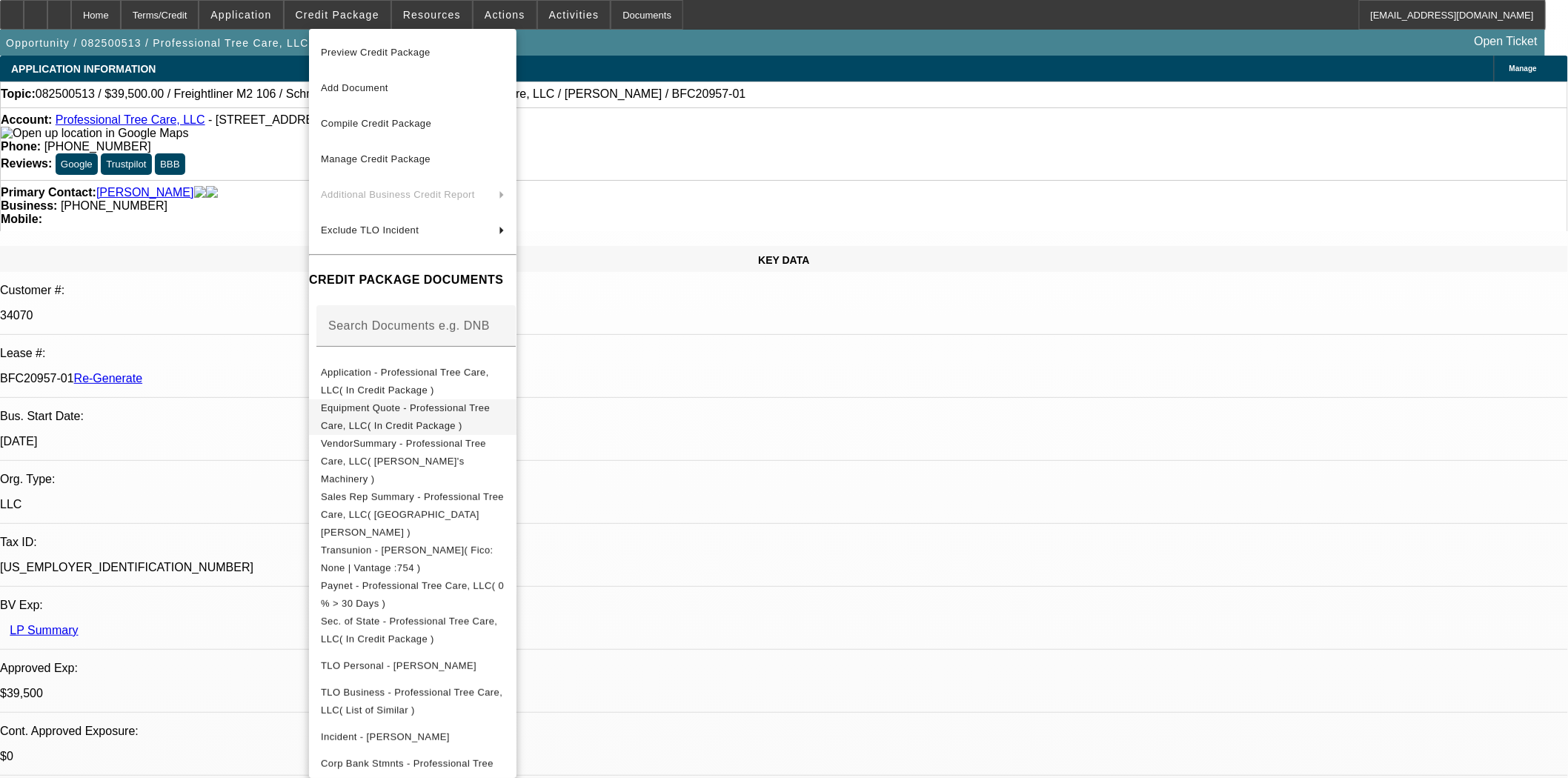
click at [424, 415] on span "Equipment Quote - Professional Tree Care, LLC( In Credit Package )" at bounding box center [405, 416] width 169 height 29
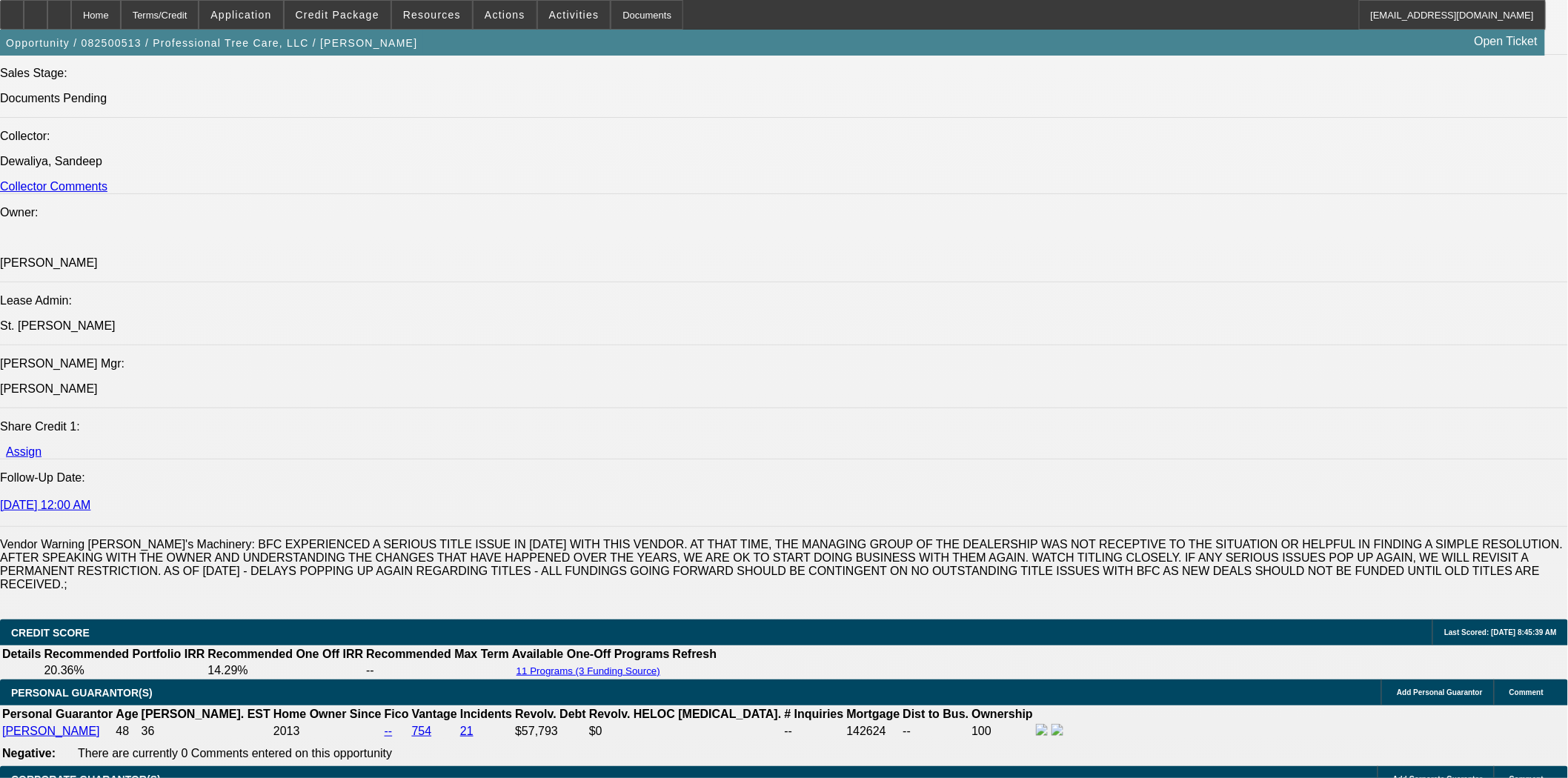
scroll to position [2058, 0]
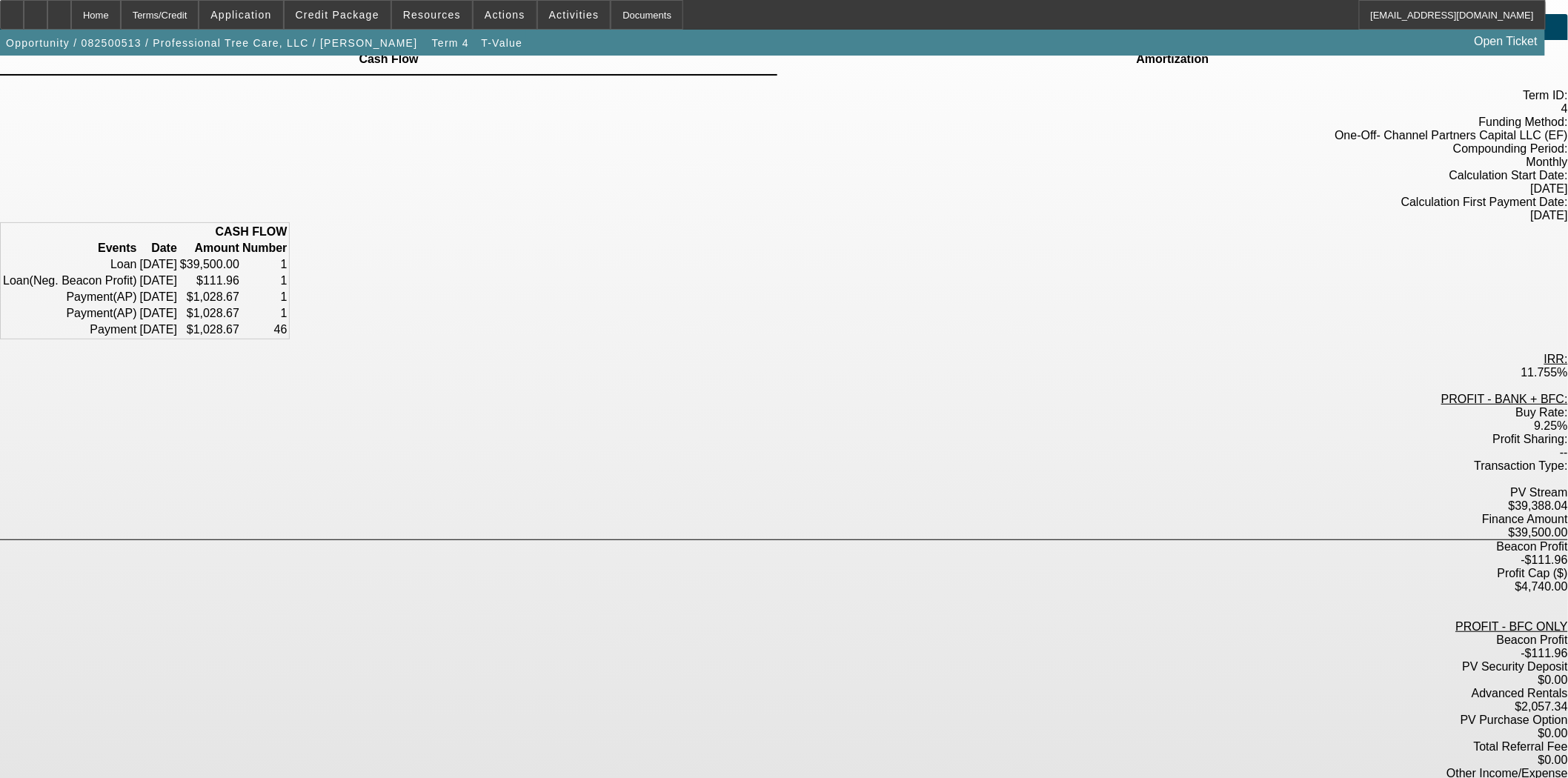
scroll to position [63, 0]
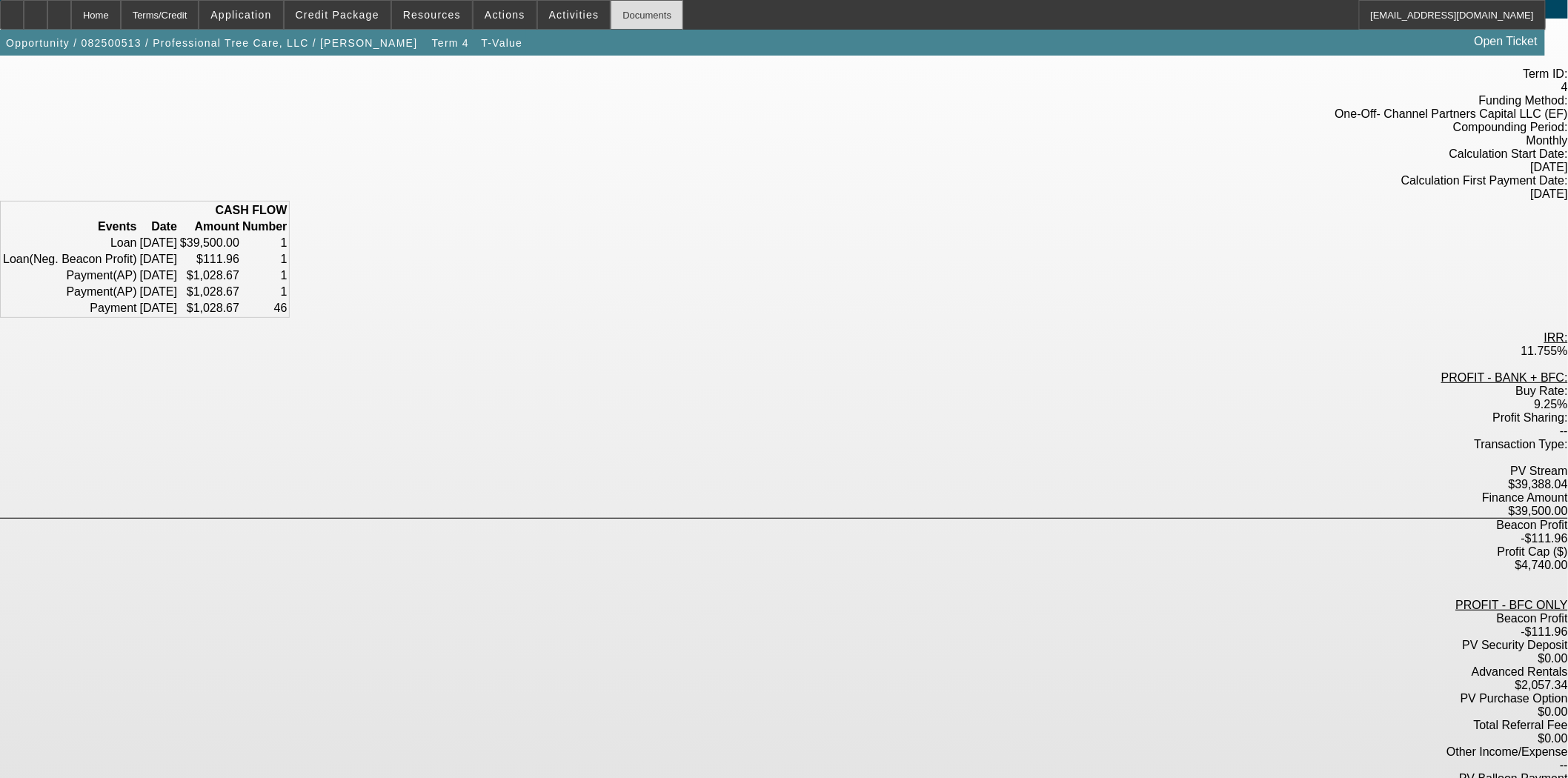
click at [610, 8] on div "Documents" at bounding box center [646, 14] width 72 height 29
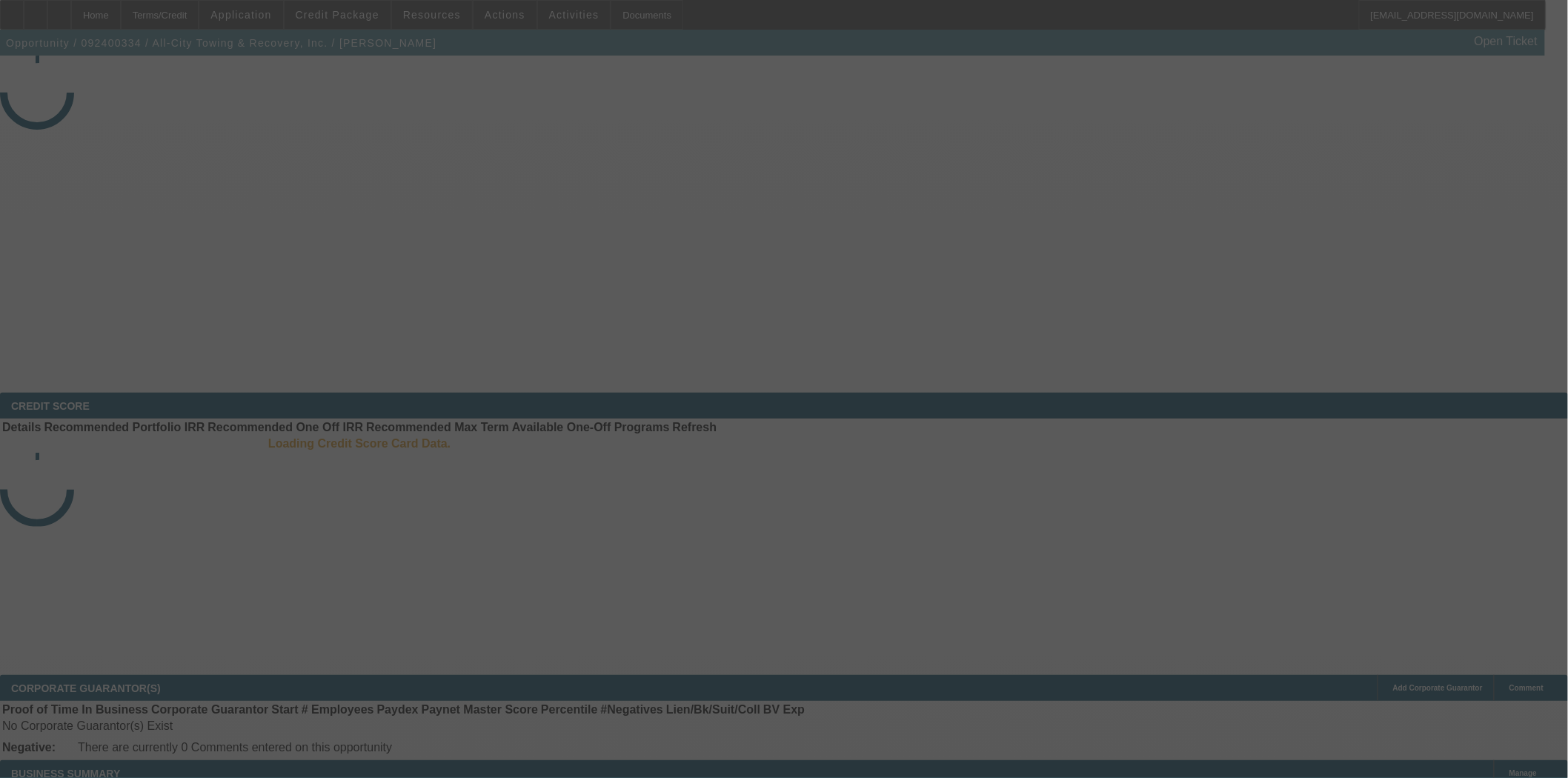
select select "3"
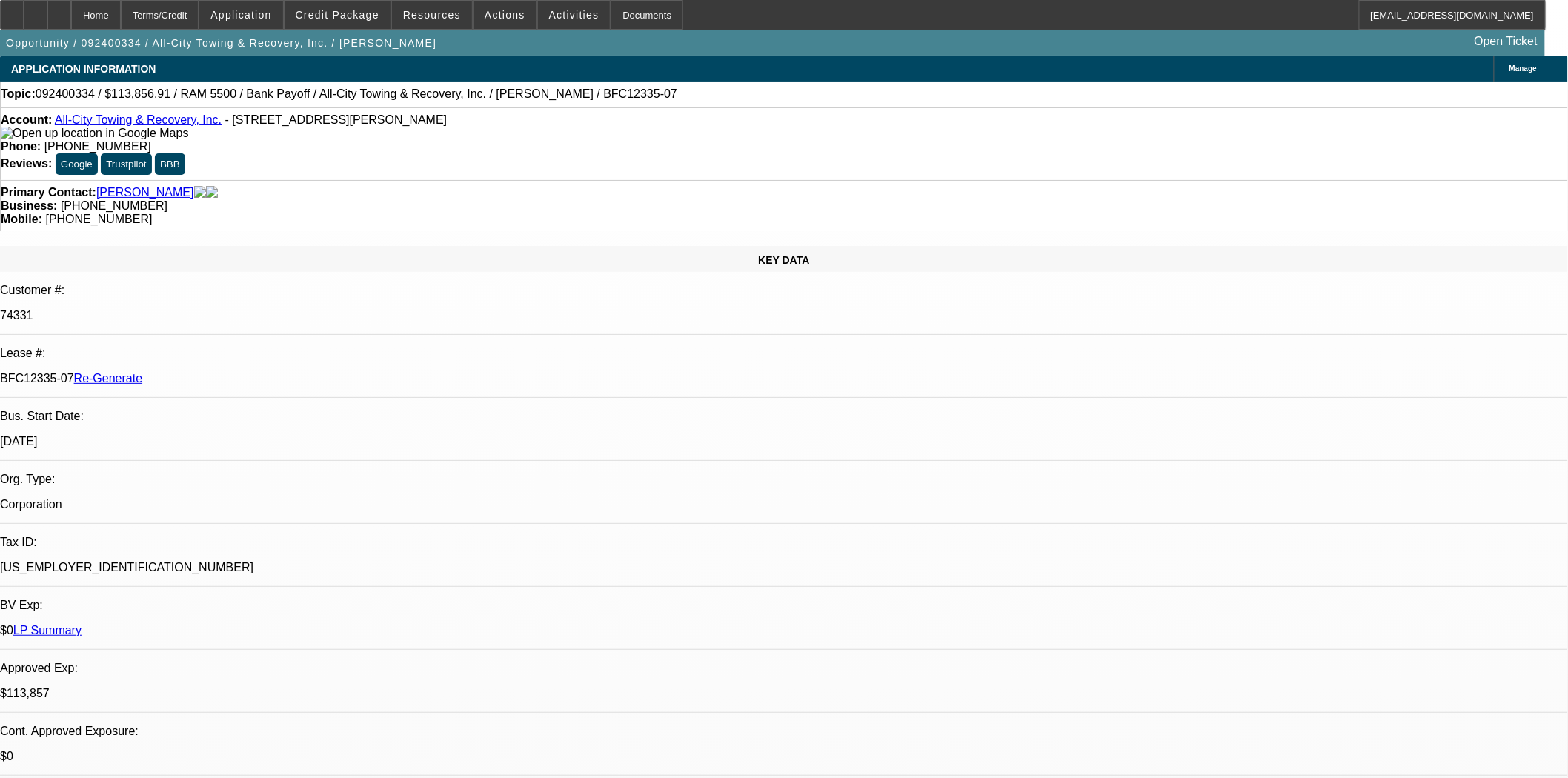
select select "0"
select select "6"
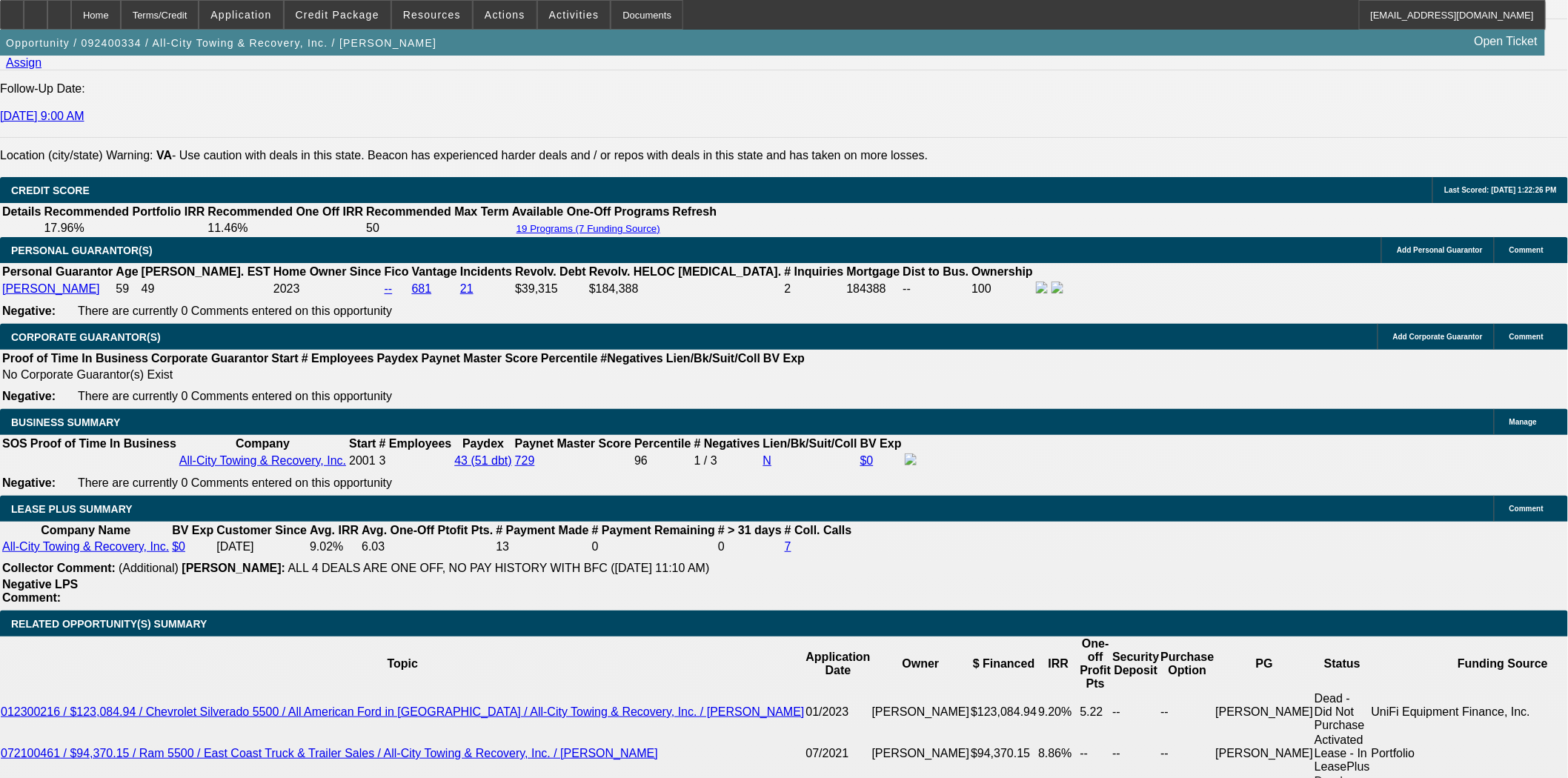
scroll to position [2224, 0]
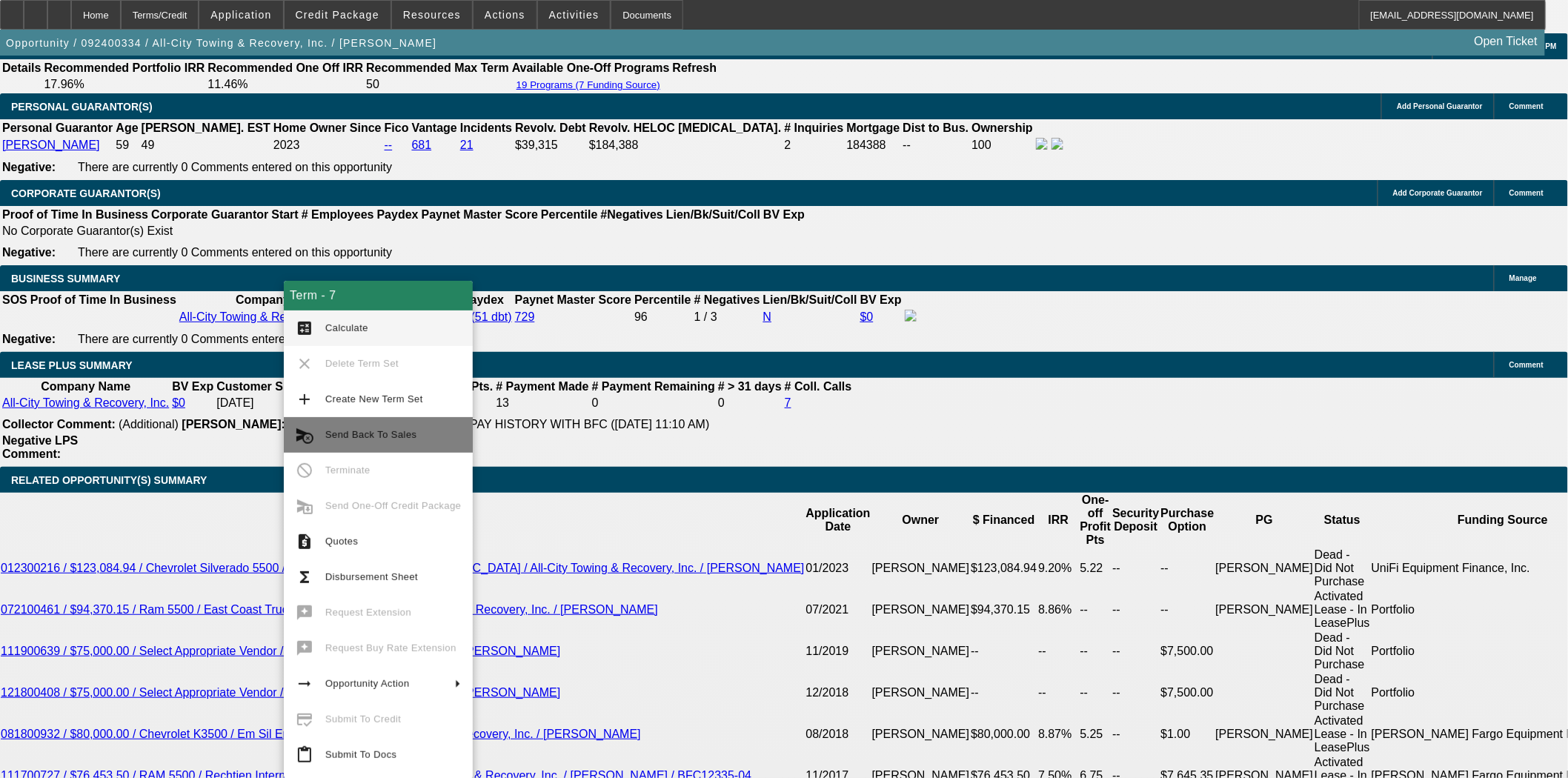
click at [393, 430] on span "Send Back To Sales" at bounding box center [370, 434] width 91 height 11
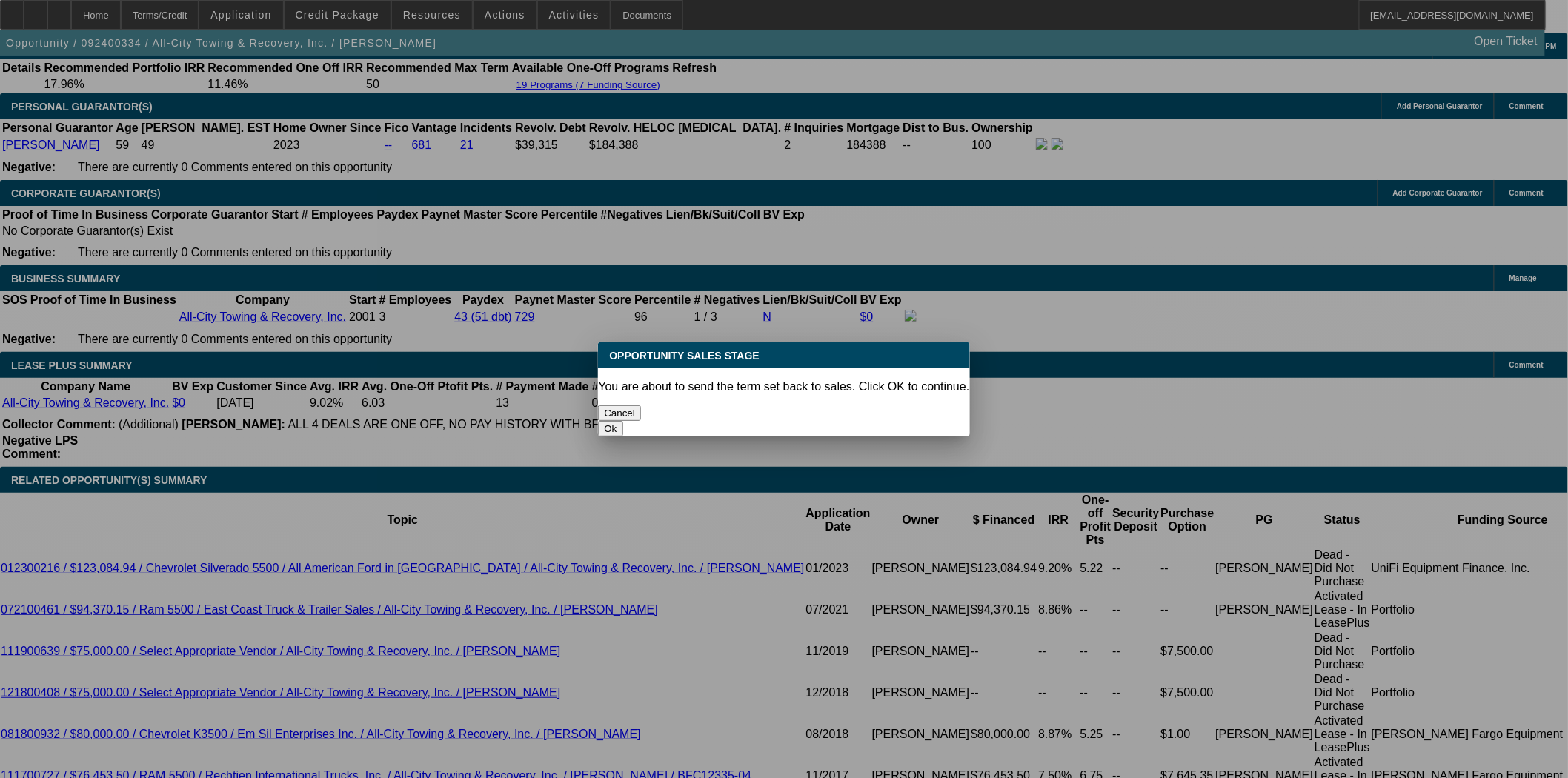
scroll to position [0, 0]
click at [622, 421] on button "Ok" at bounding box center [609, 429] width 24 height 15
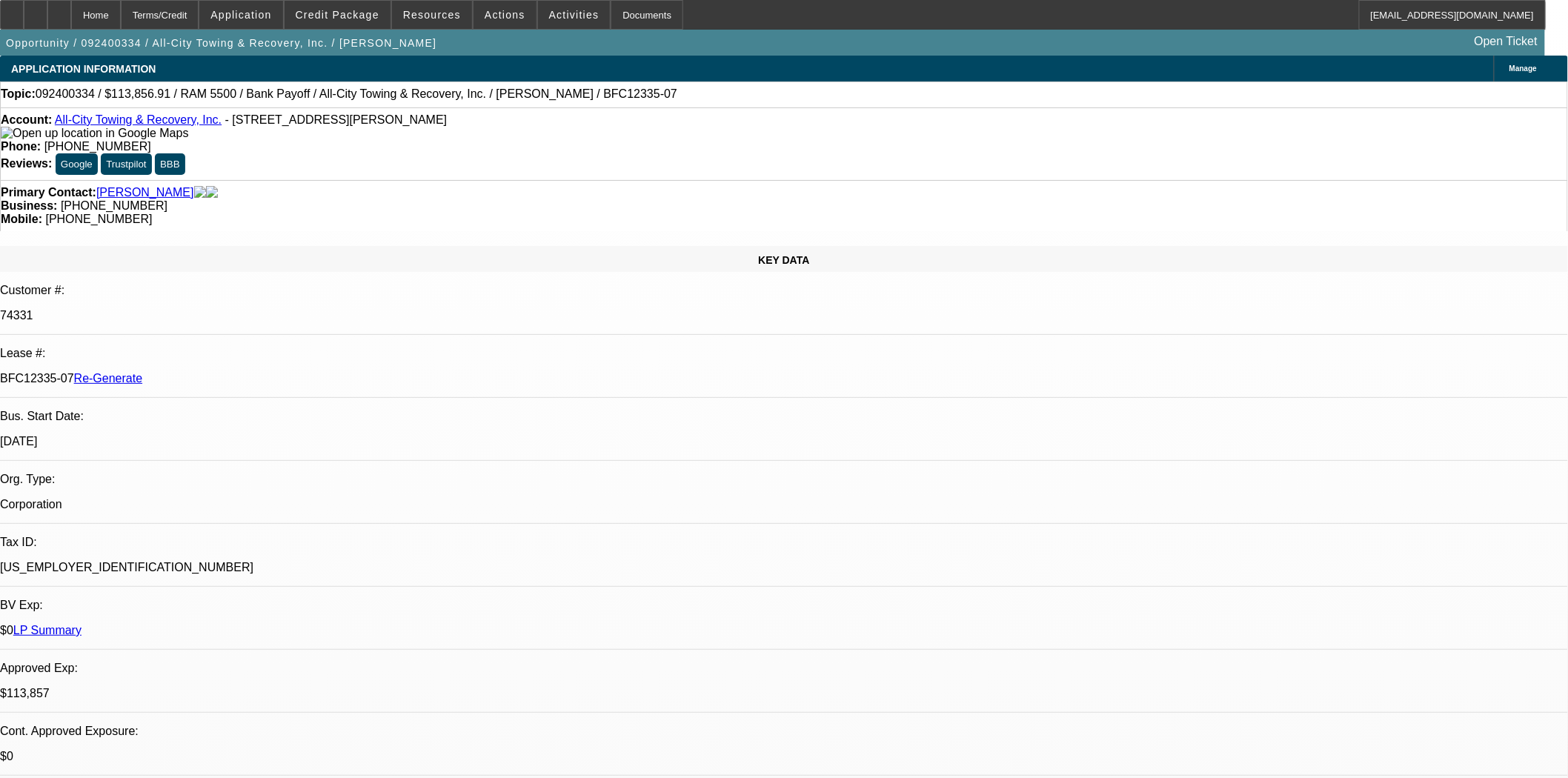
type textarea "needs to be reapproved as the amount is over the 10% variance"
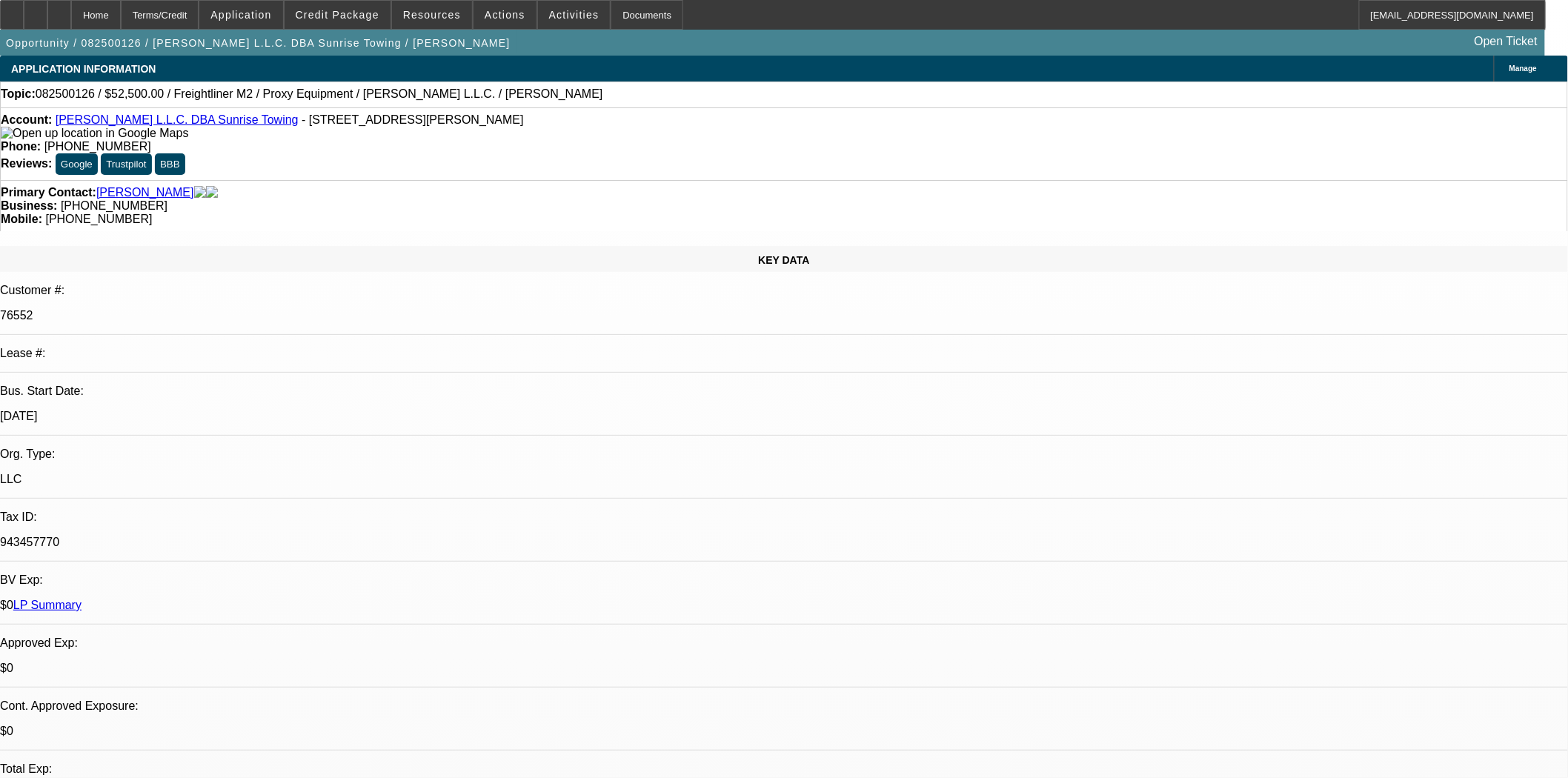
select select "0"
select select "0.1"
select select "4"
select select "0"
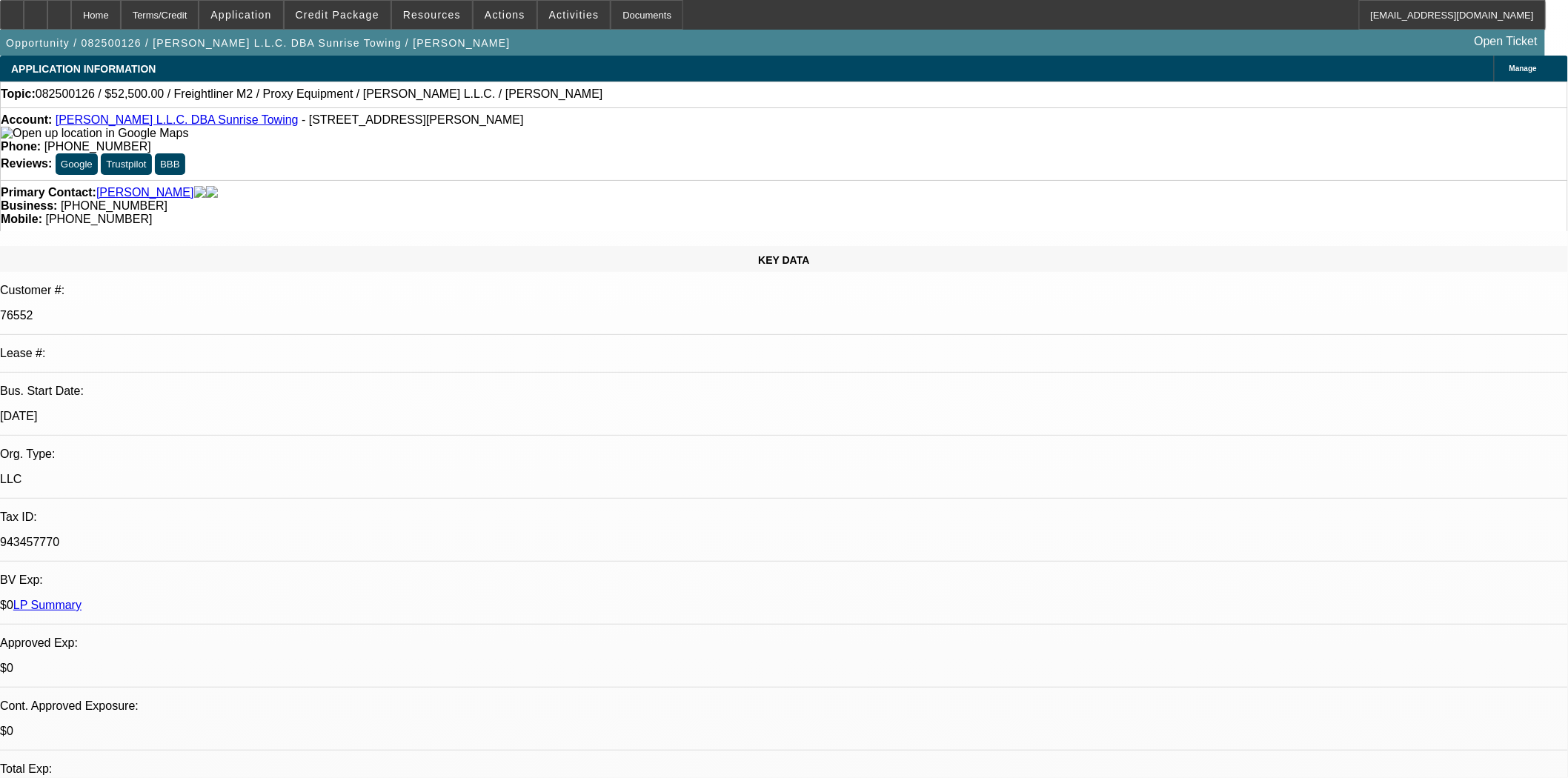
select select "0"
select select "0.1"
select select "4"
select select "0"
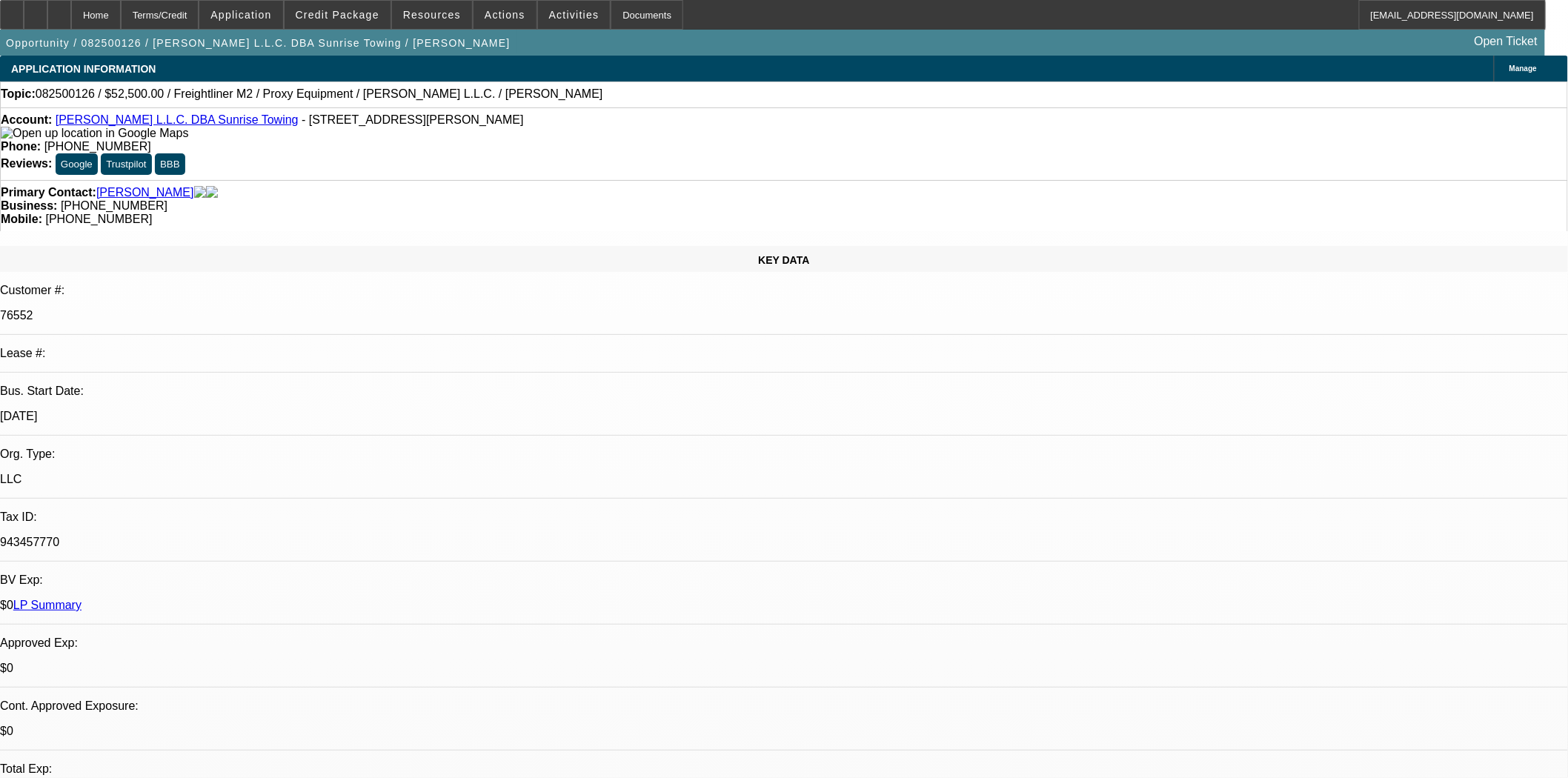
select select "0.1"
select select "4"
select select "0"
select select "0.1"
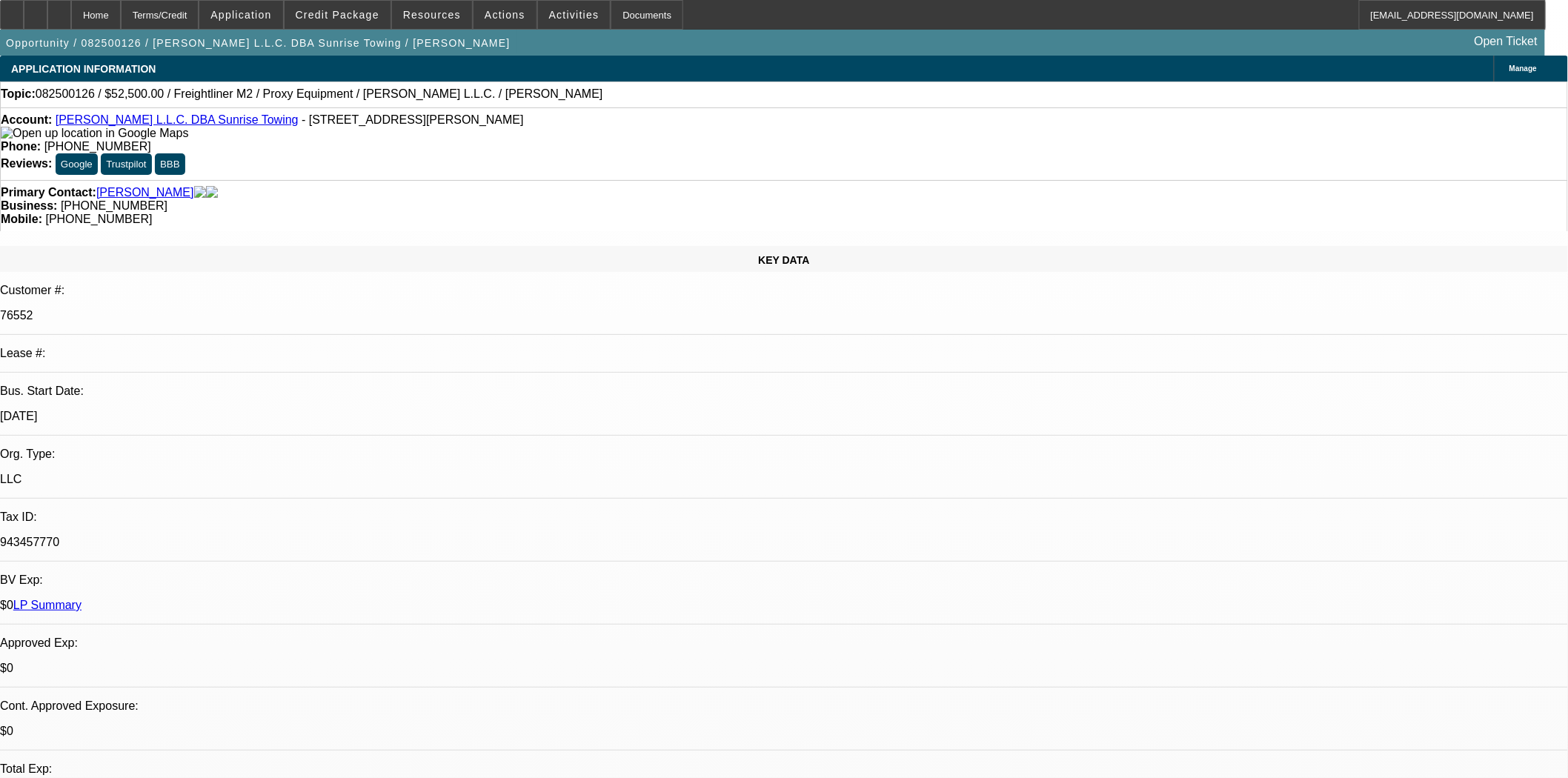
select select "4"
click at [12, 9] on icon at bounding box center [12, 9] width 0 height 0
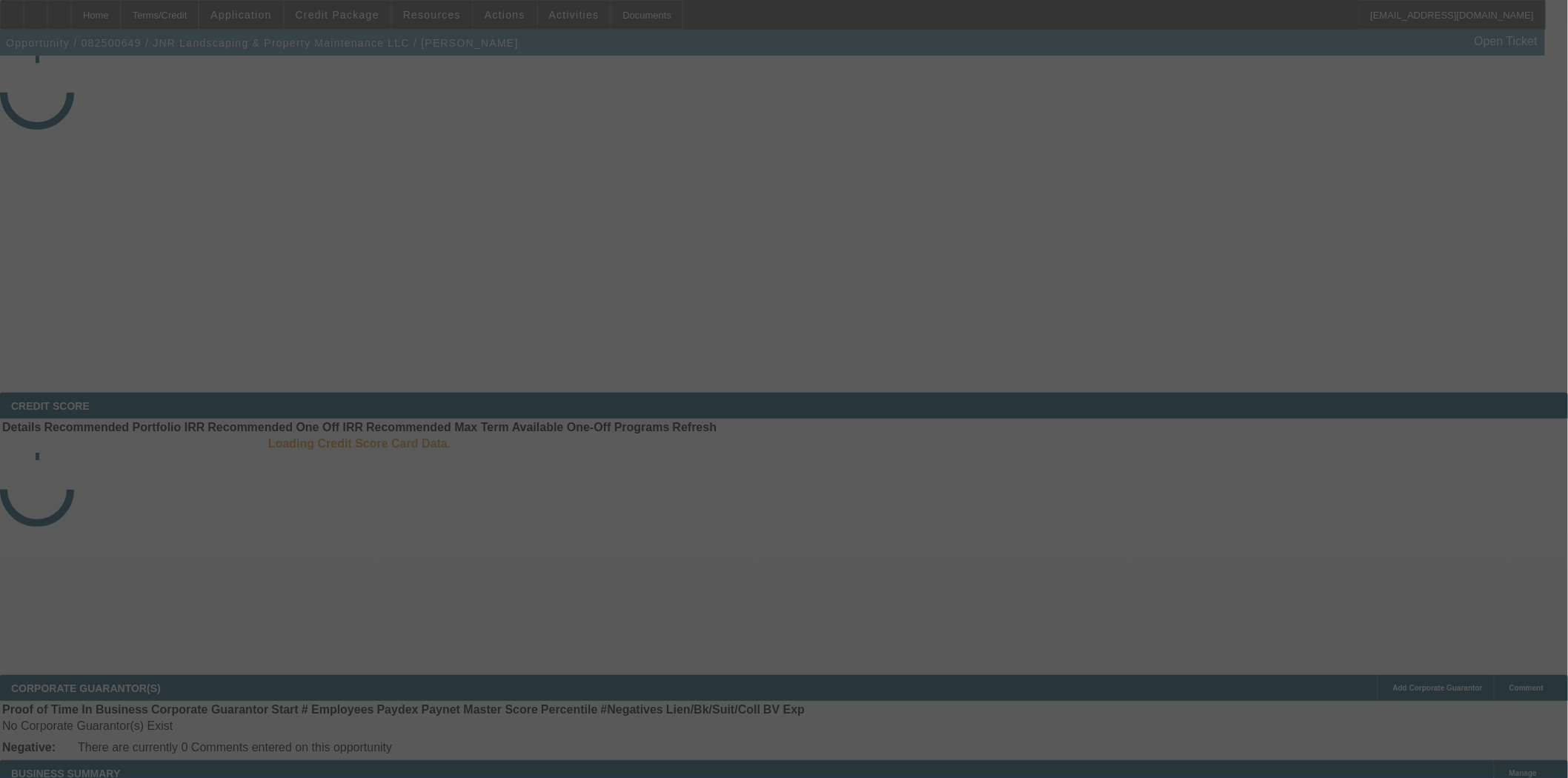
select select "3"
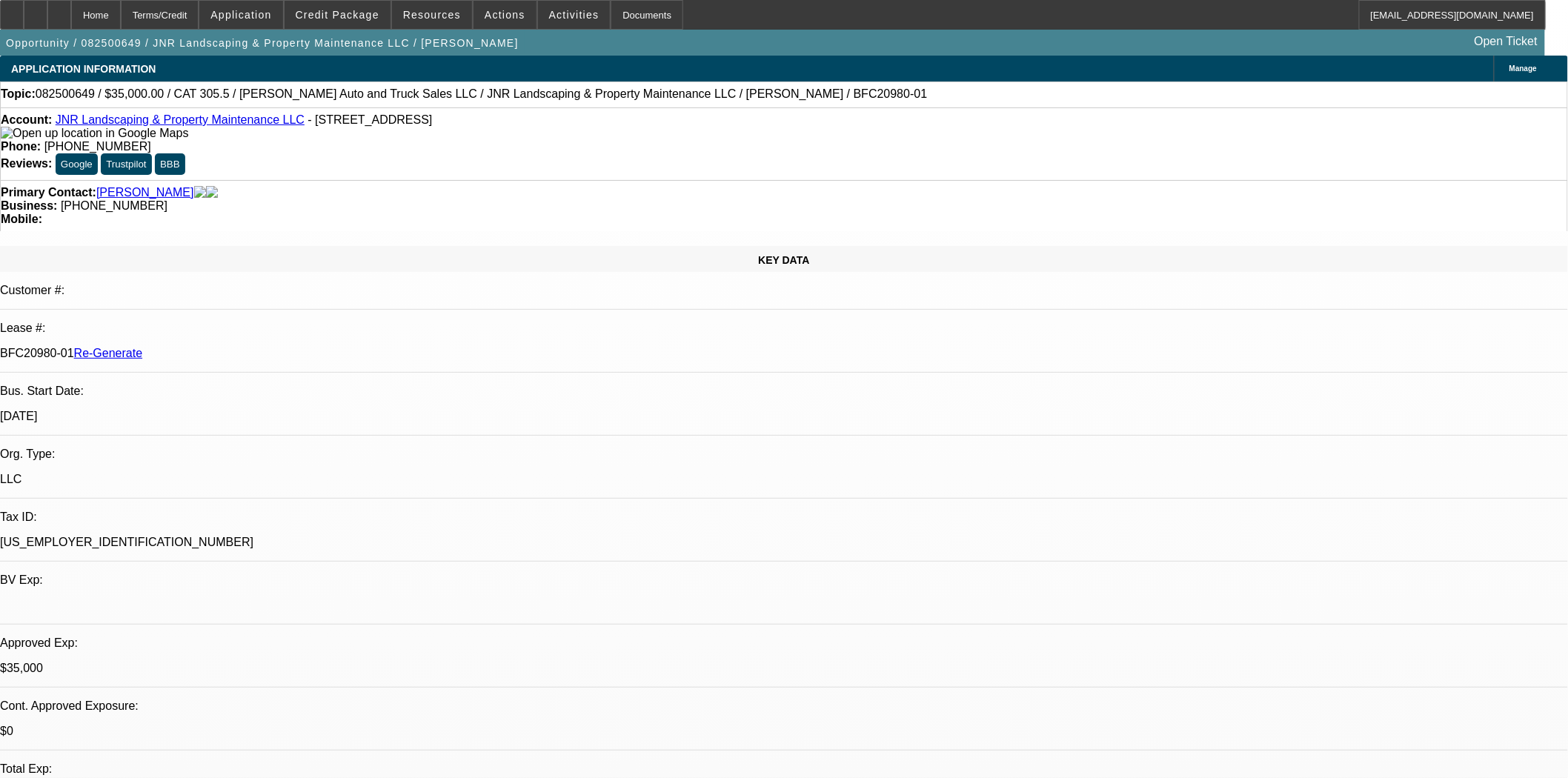
select select "0"
select select "6"
click at [351, 17] on span "Credit Package" at bounding box center [337, 15] width 83 height 12
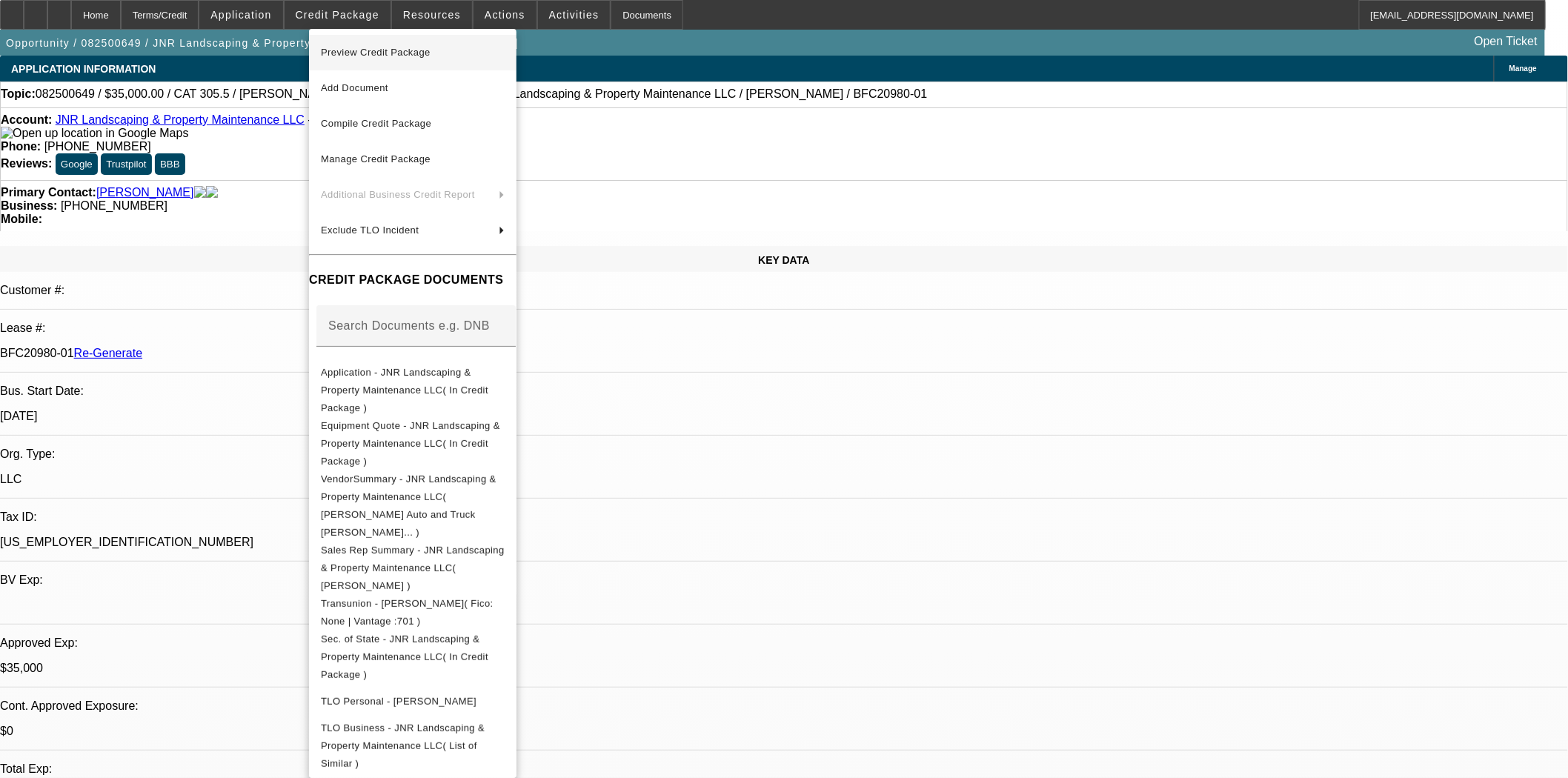
click at [391, 56] on span "Preview Credit Package" at bounding box center [375, 51] width 109 height 11
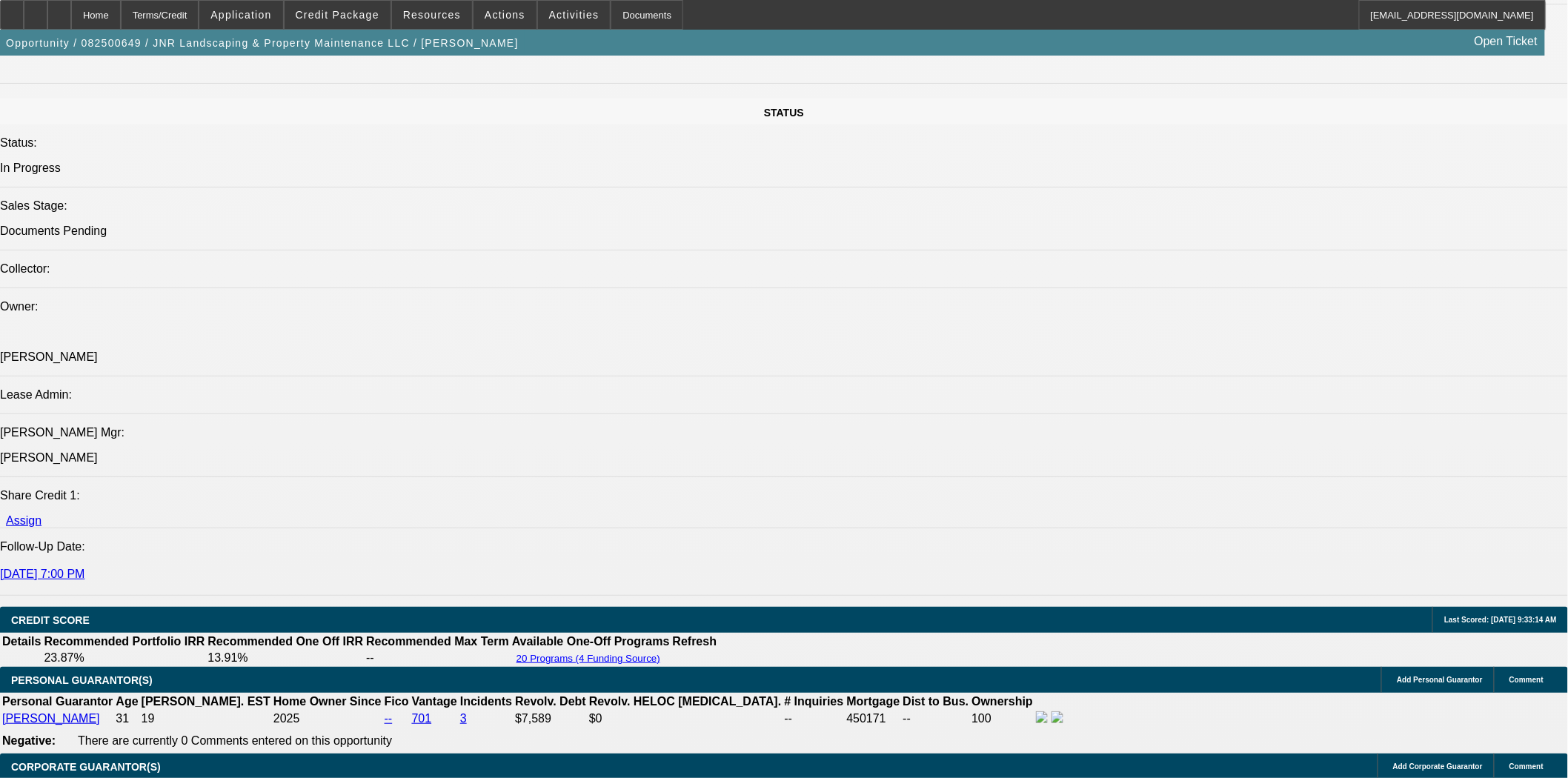
scroll to position [1811, 0]
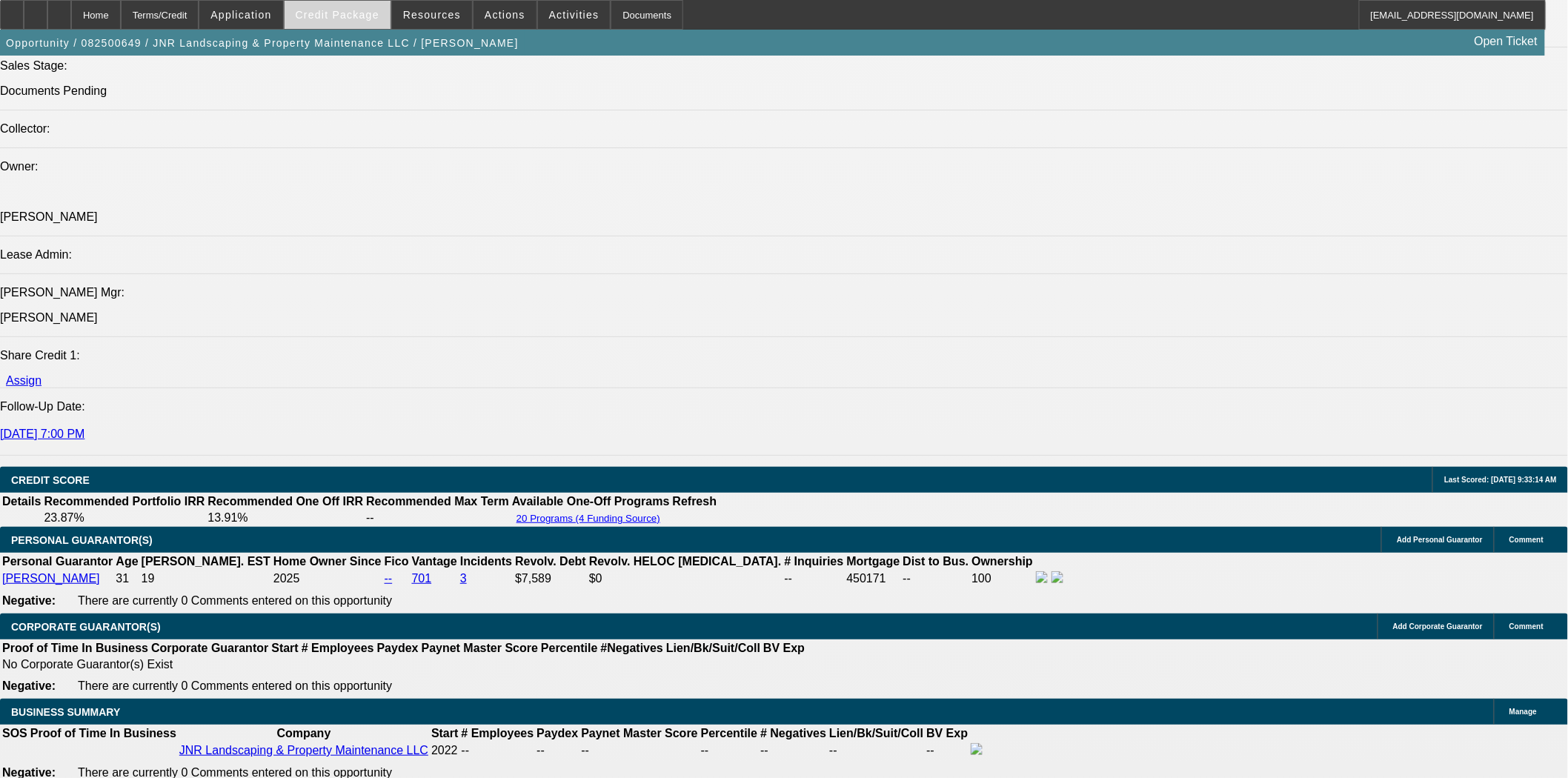
click at [347, 19] on span "Credit Package" at bounding box center [337, 15] width 83 height 12
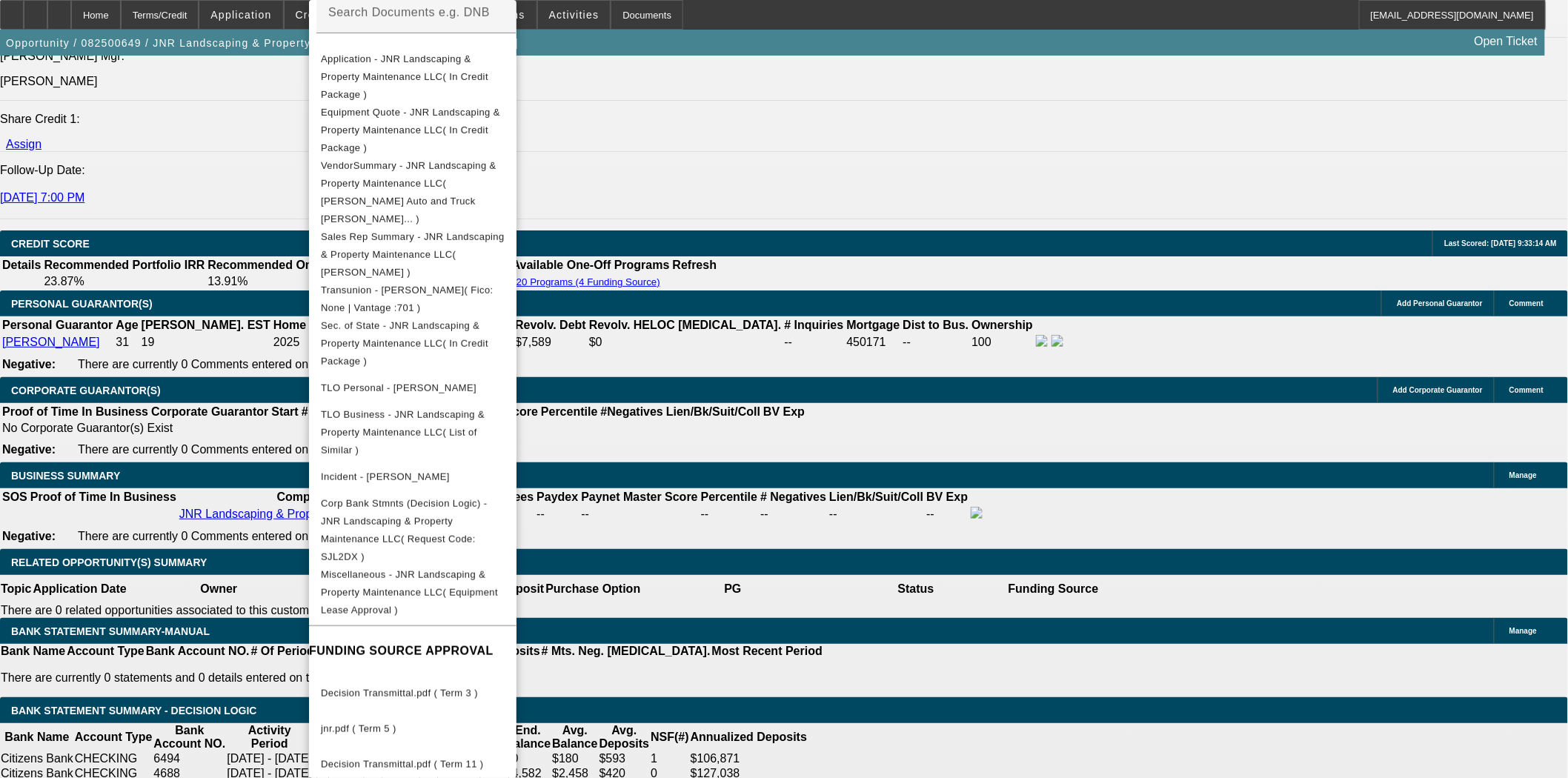
scroll to position [2224, 0]
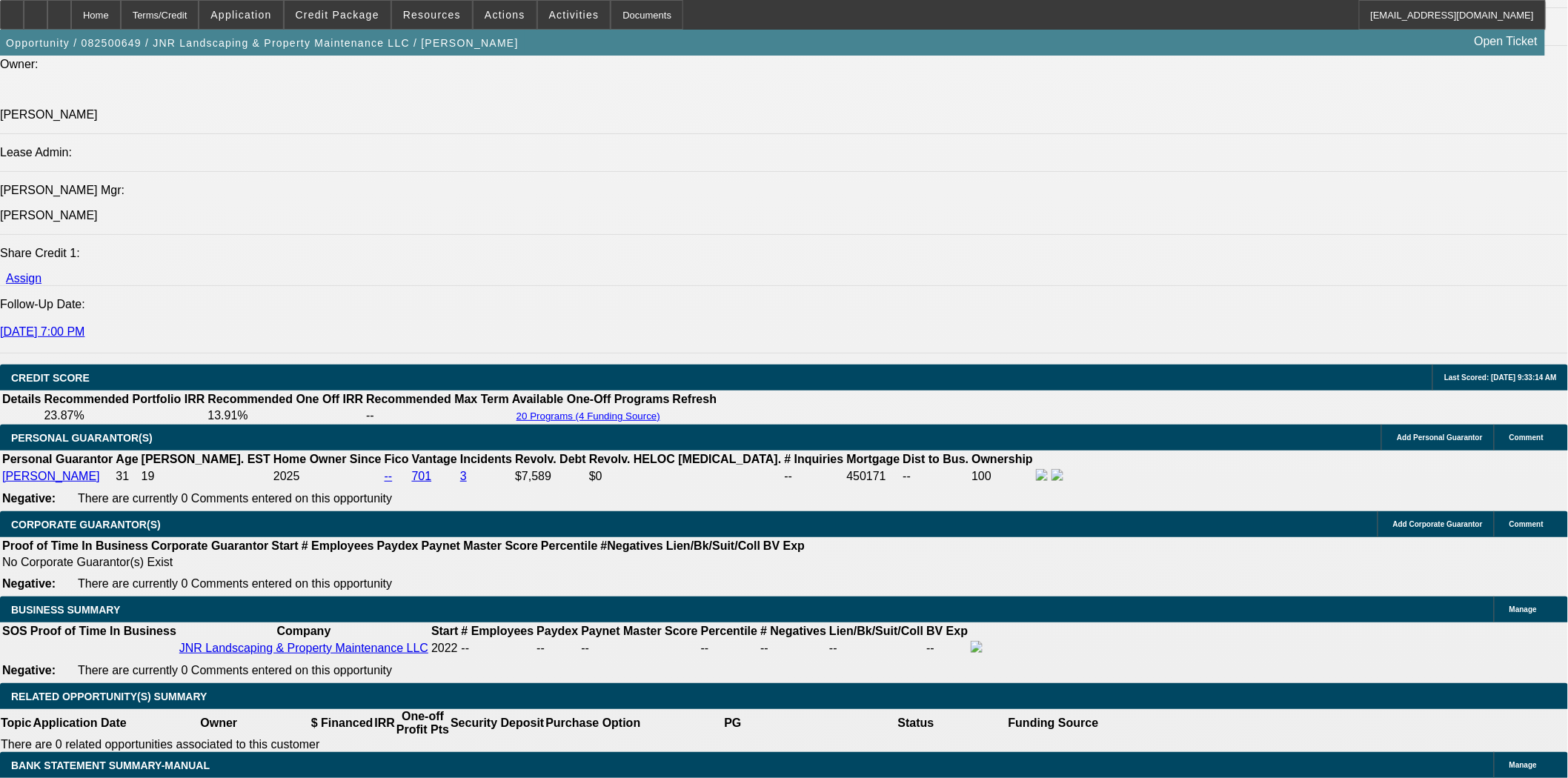
scroll to position [1811, 0]
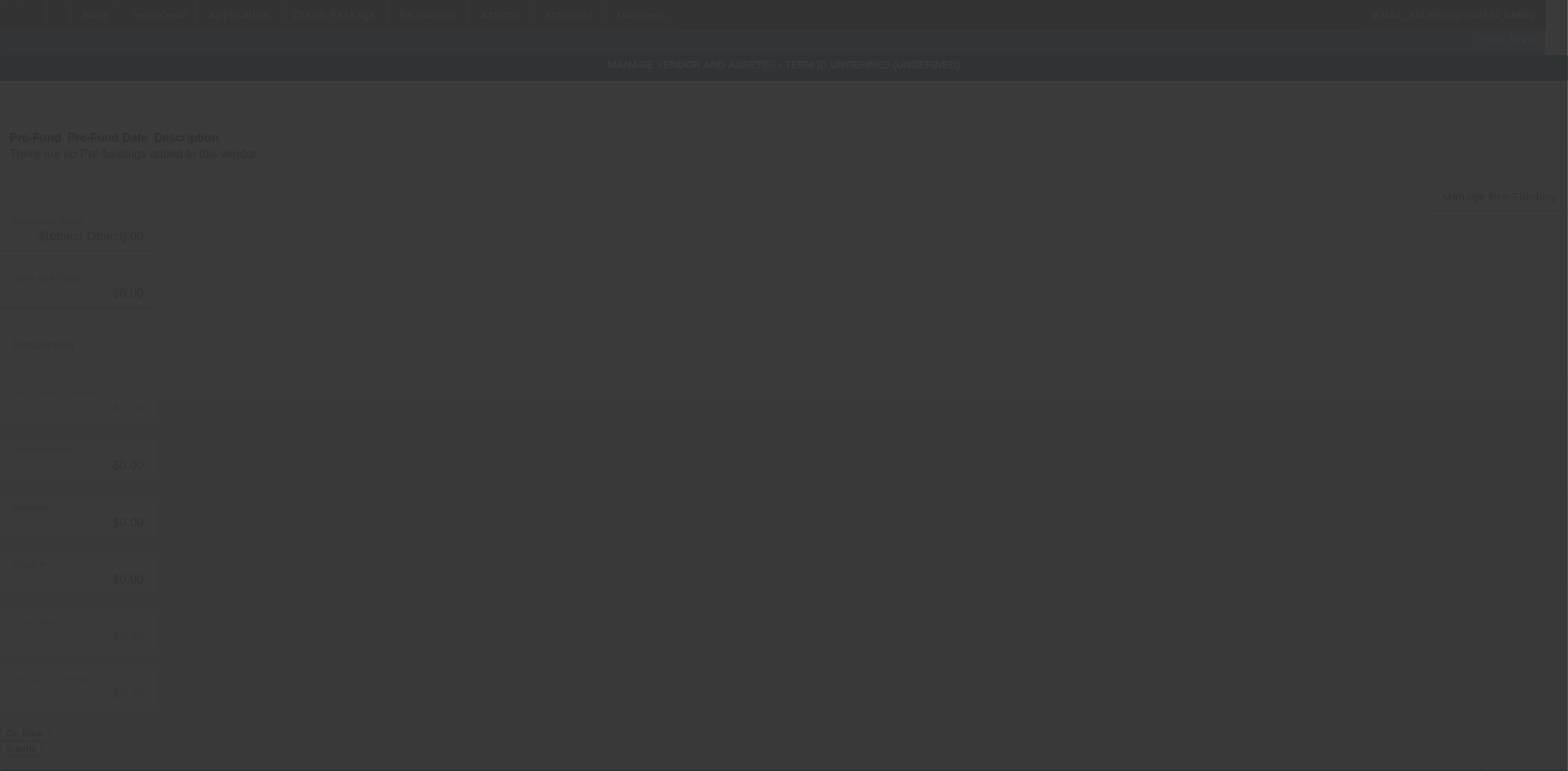
type input "$35,000.00"
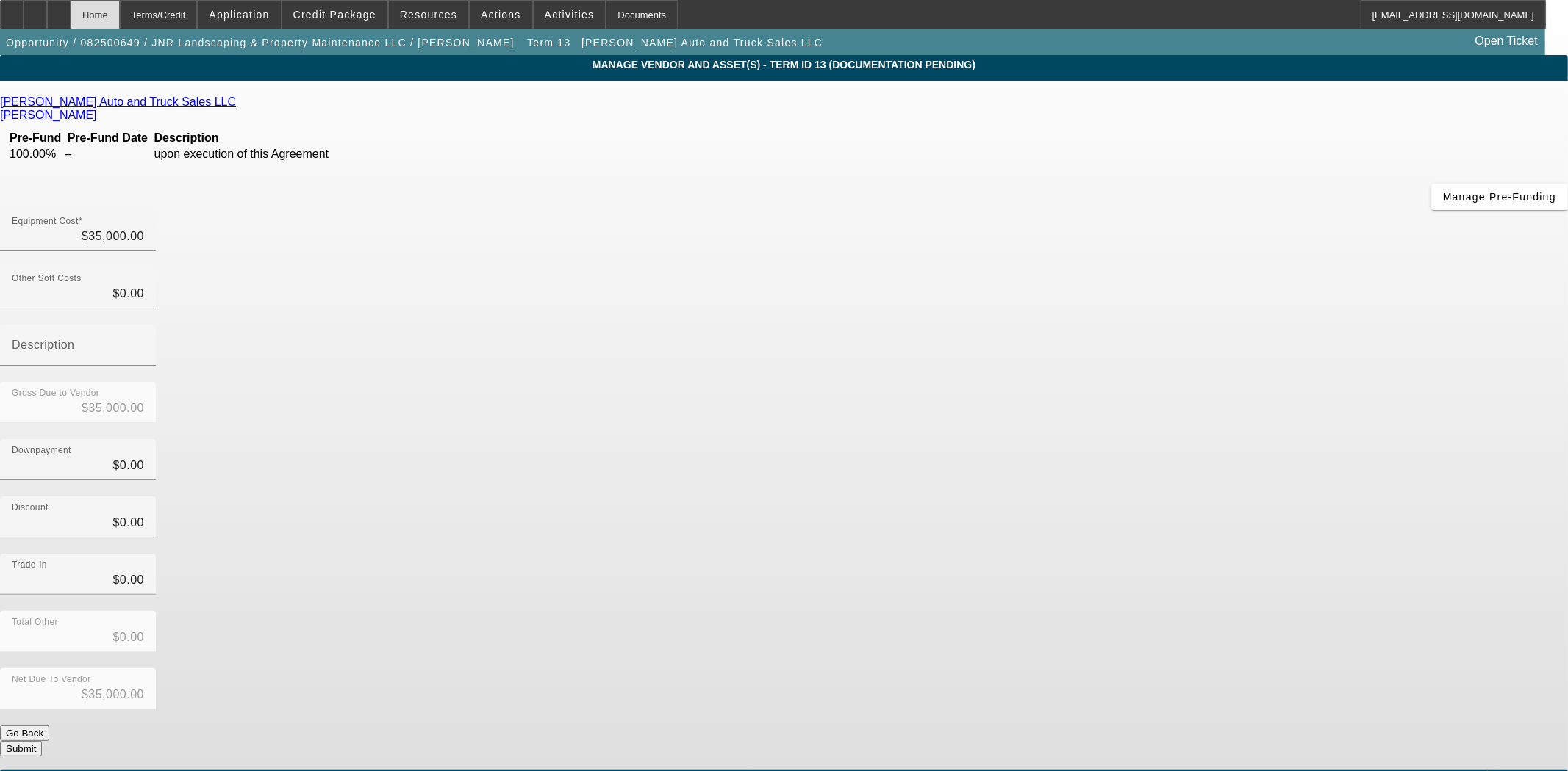
click at [114, 15] on div "Home" at bounding box center [95, 14] width 49 height 29
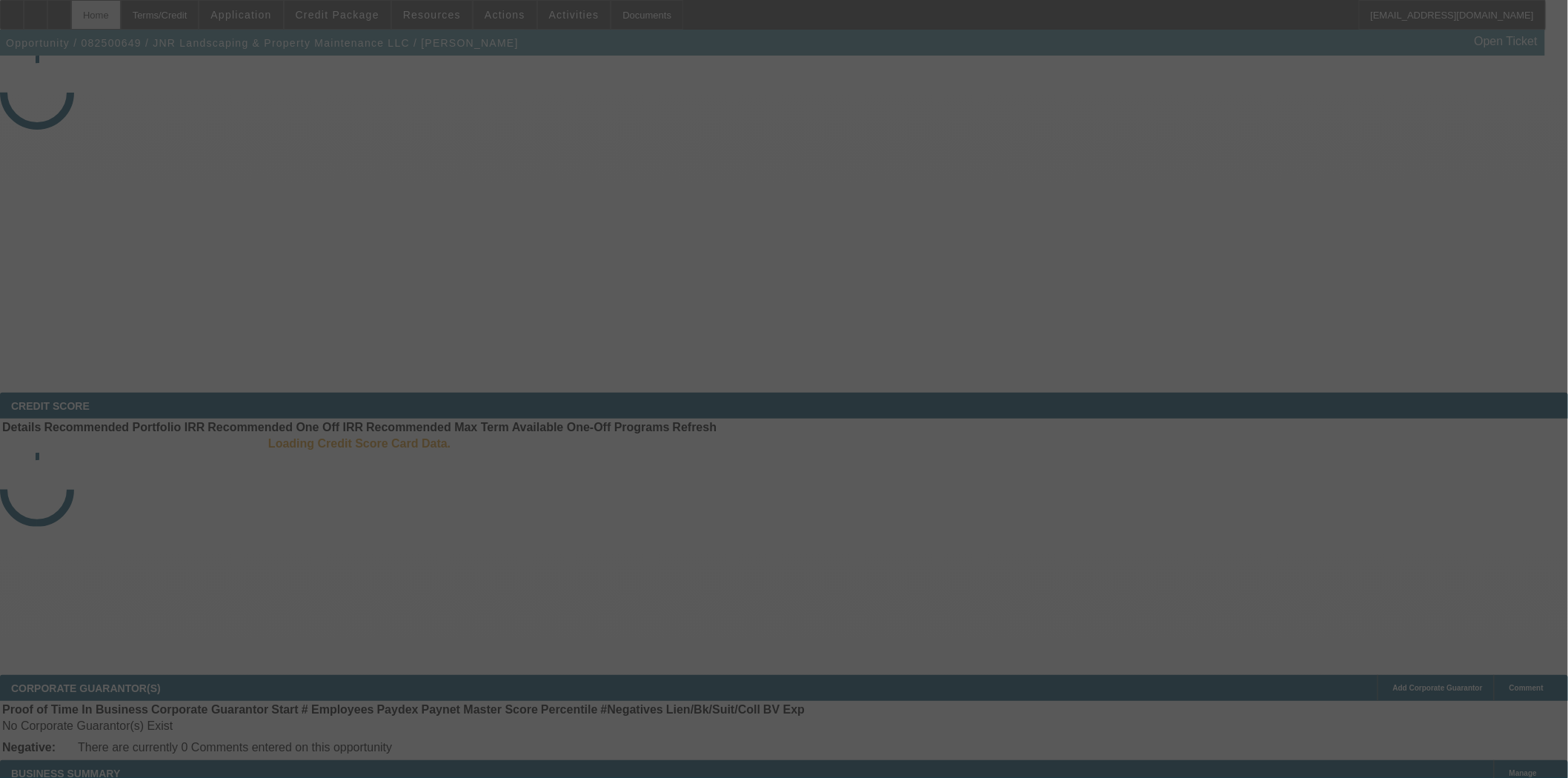
select select "3"
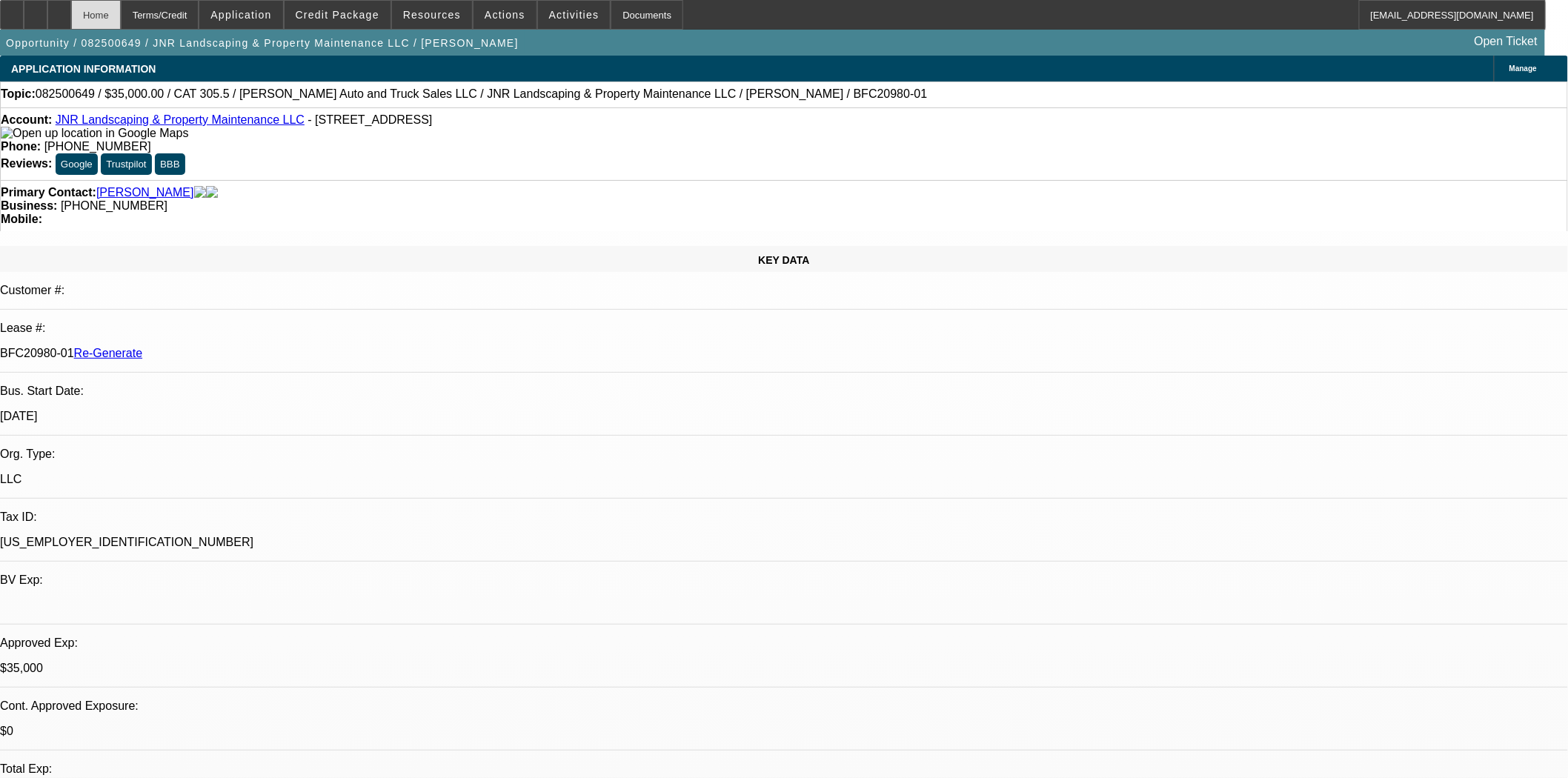
select select "0"
select select "6"
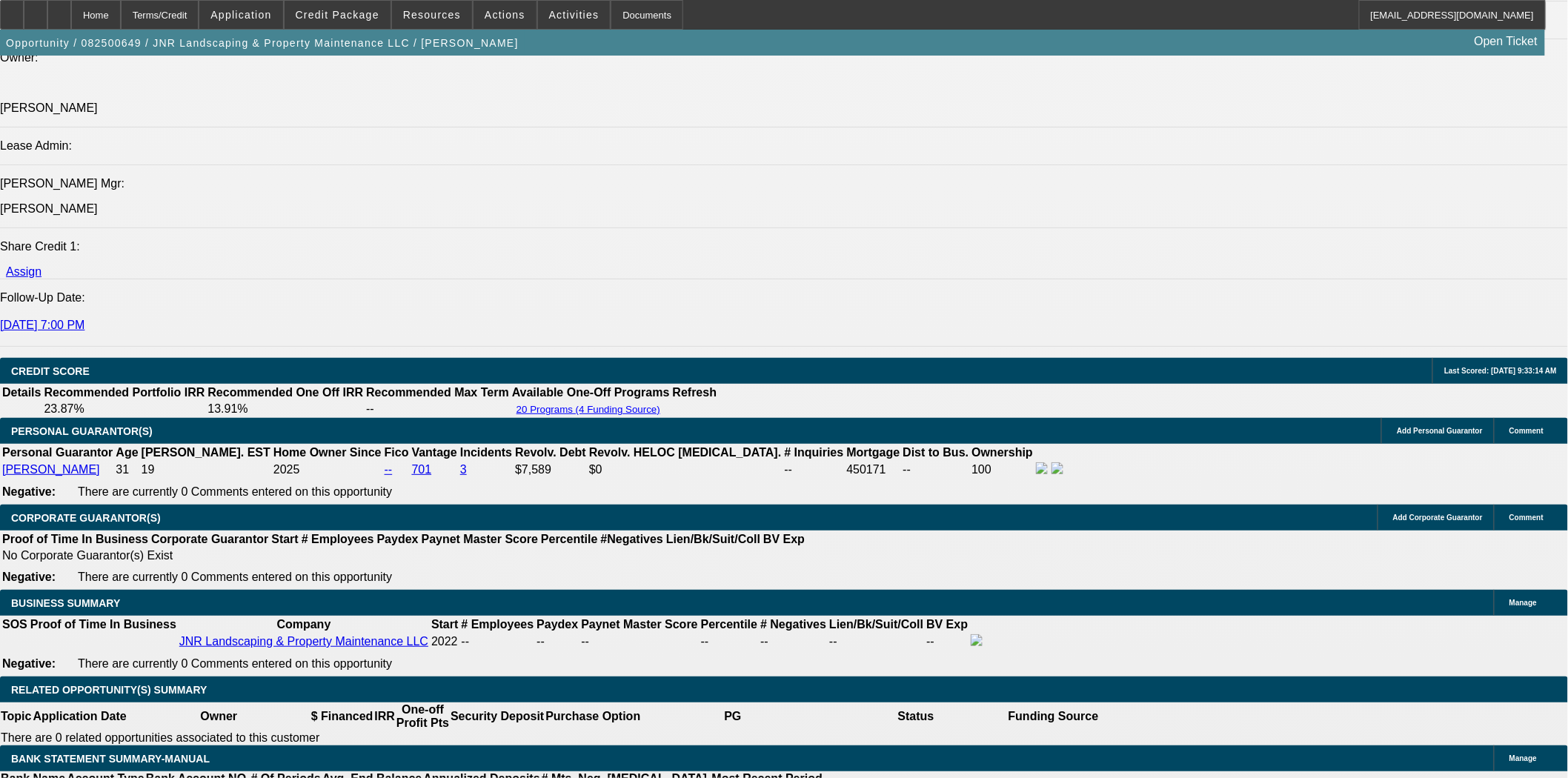
scroll to position [2058, 0]
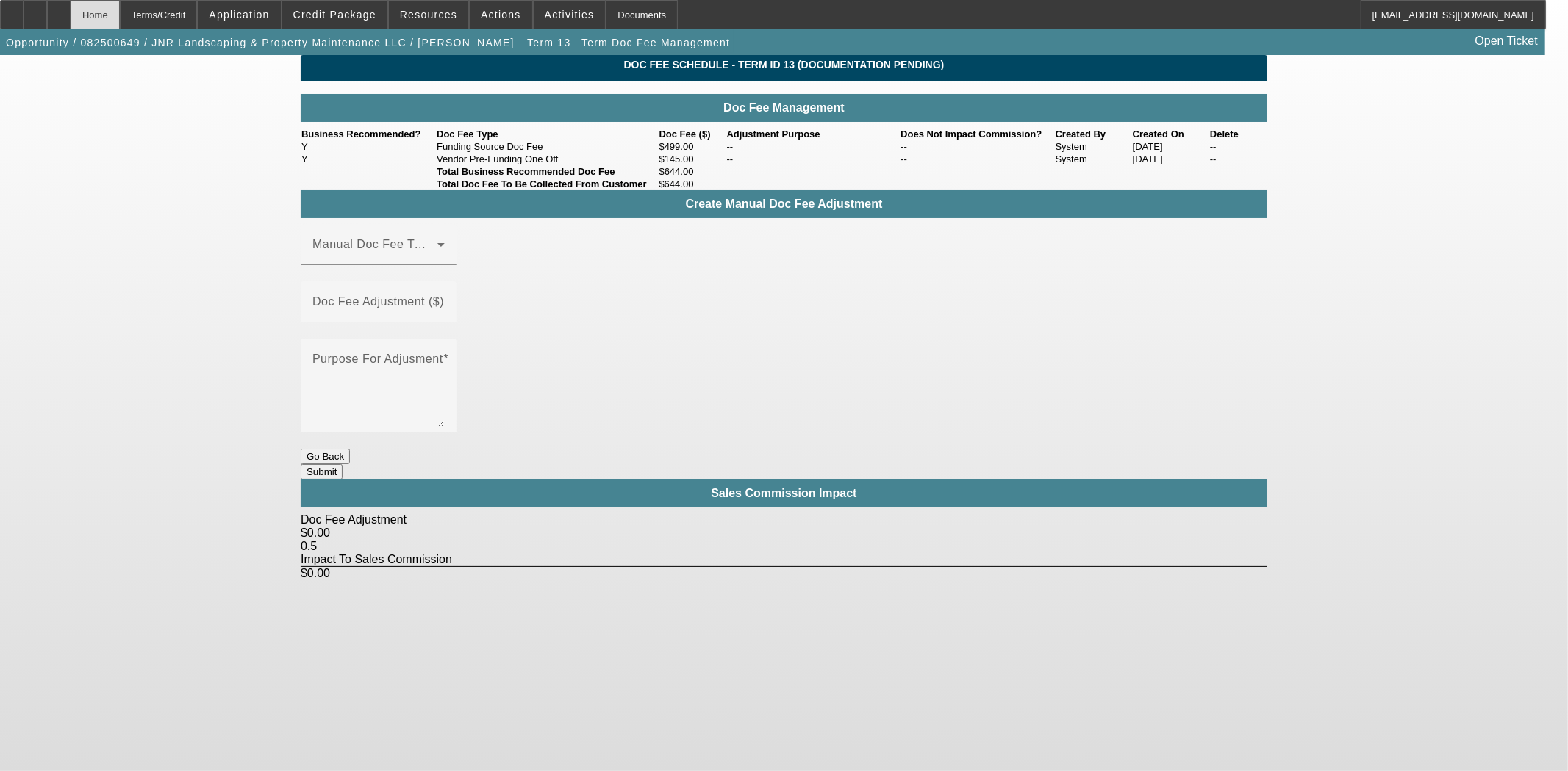
click at [119, 18] on div "Home" at bounding box center [95, 14] width 49 height 29
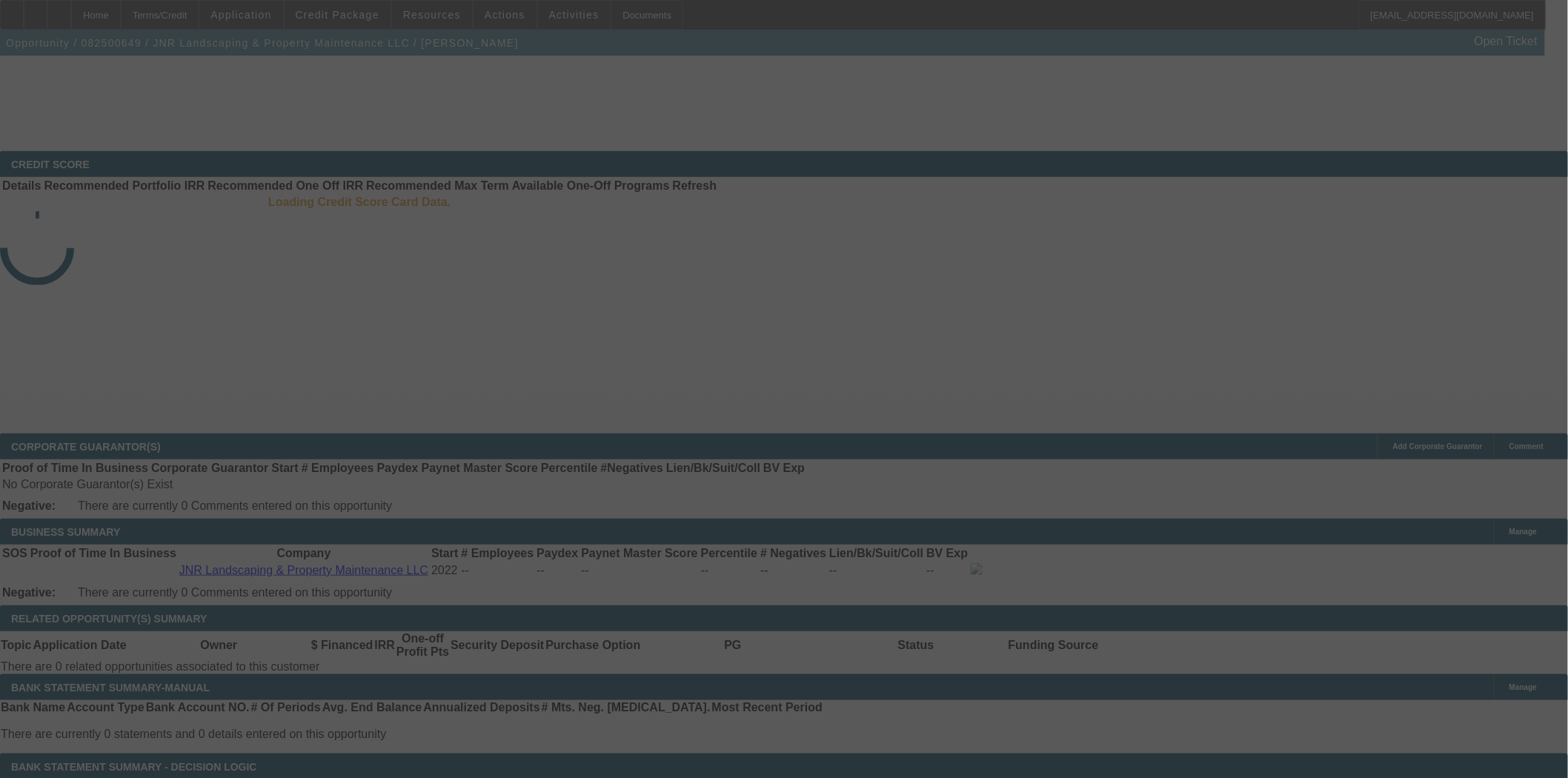
select select "3"
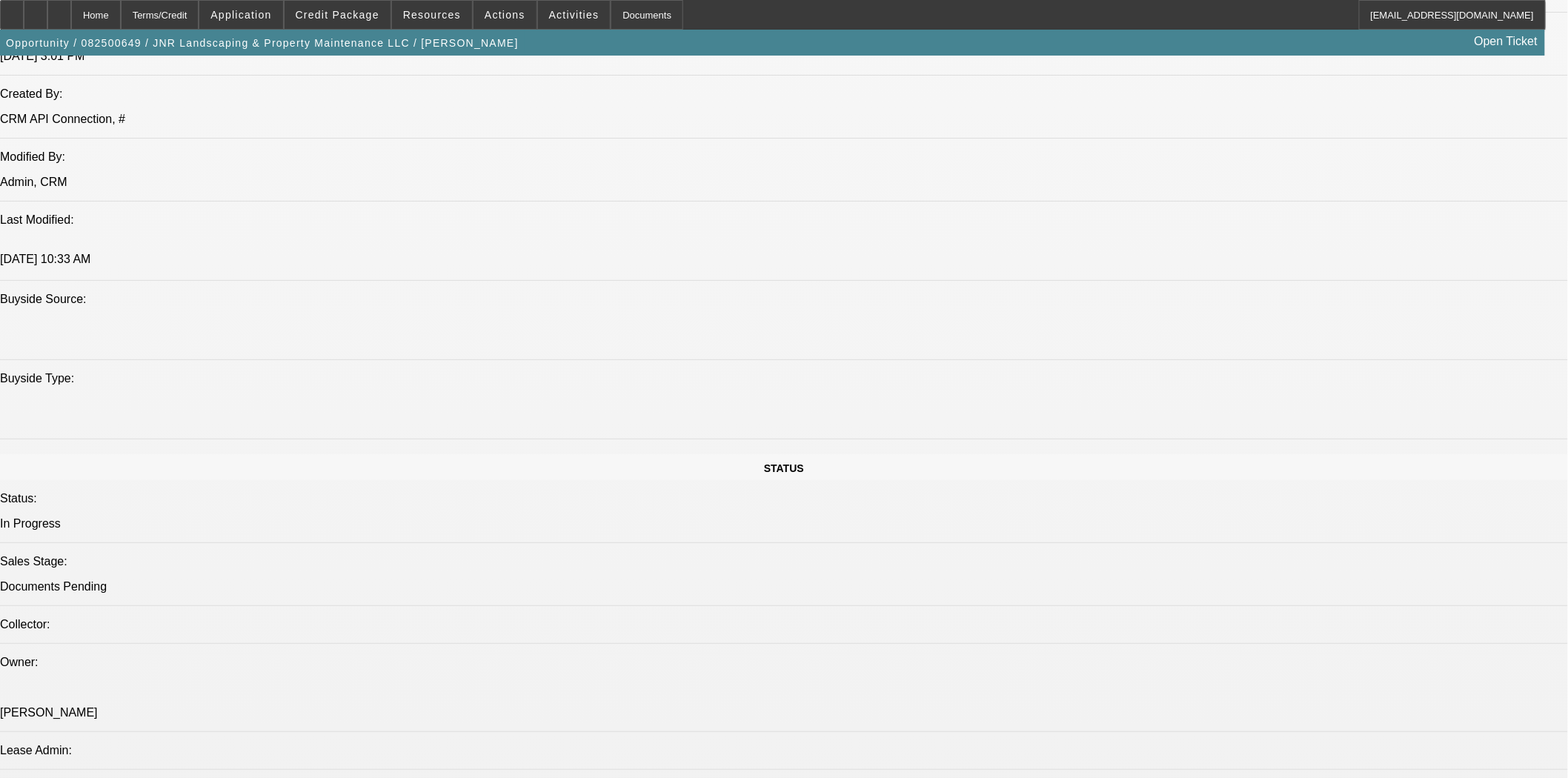
select select "0"
select select "6"
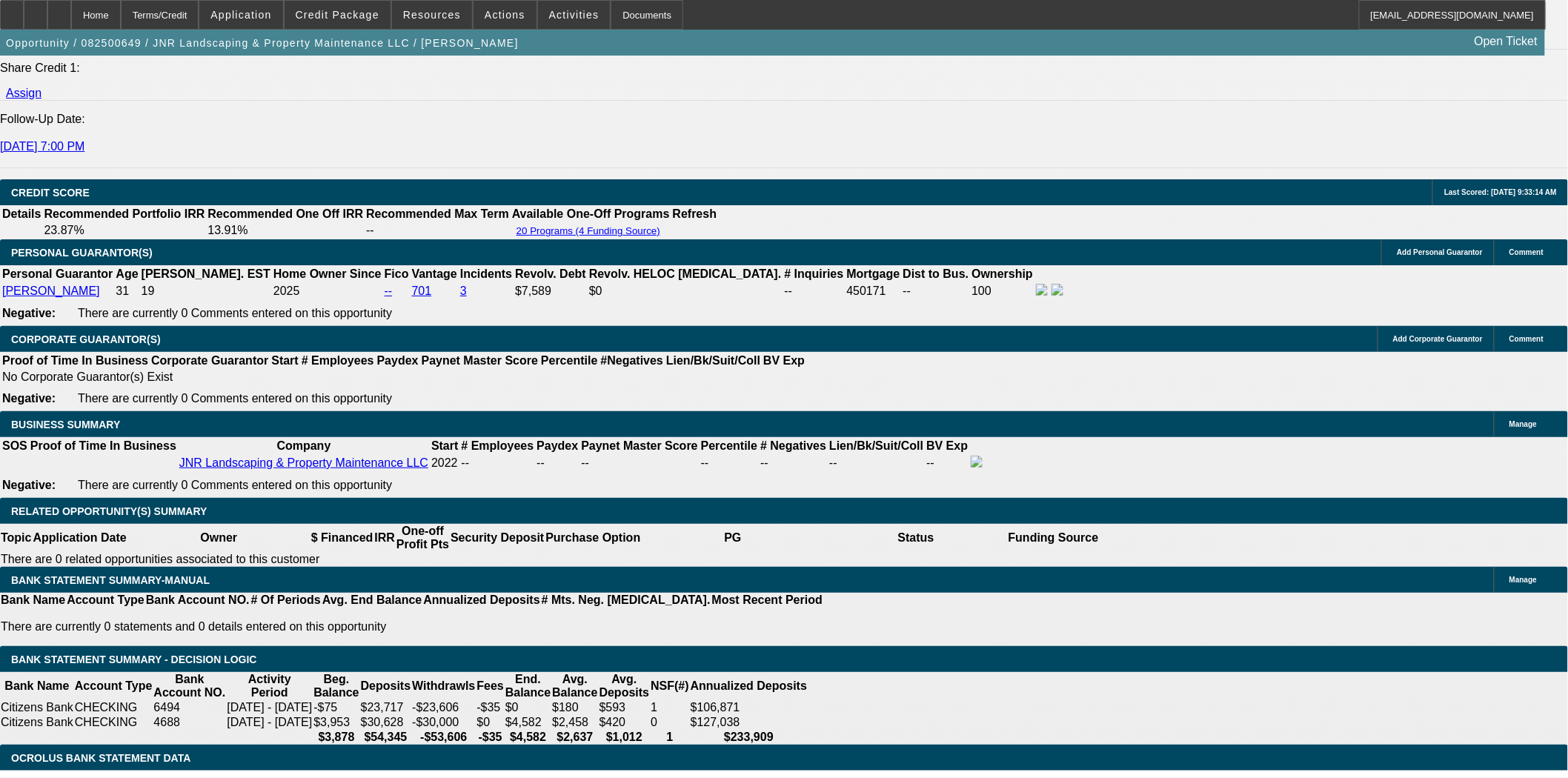
scroll to position [2140, 0]
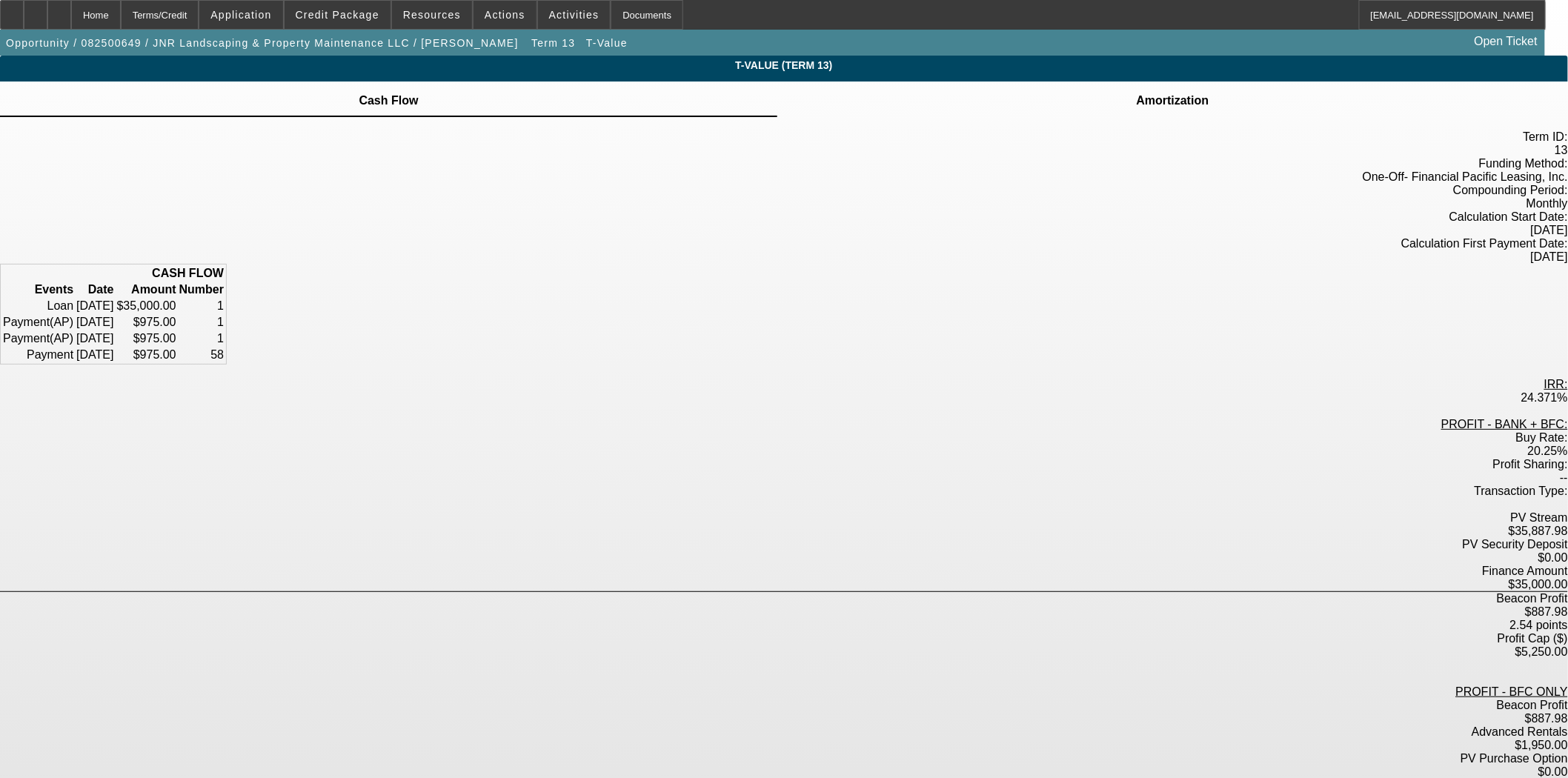
scroll to position [15, 0]
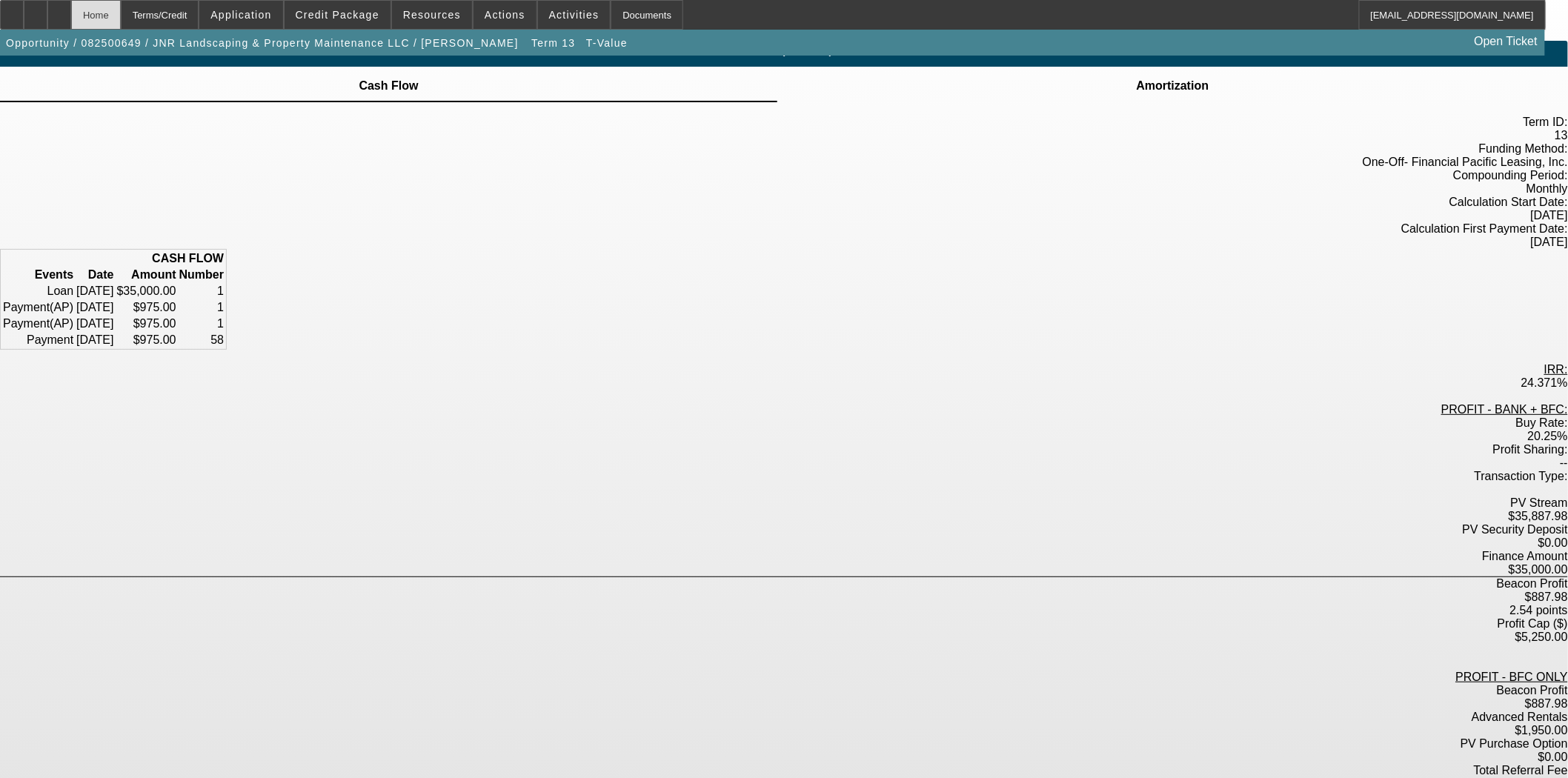
click at [120, 4] on div "Home" at bounding box center [96, 14] width 50 height 29
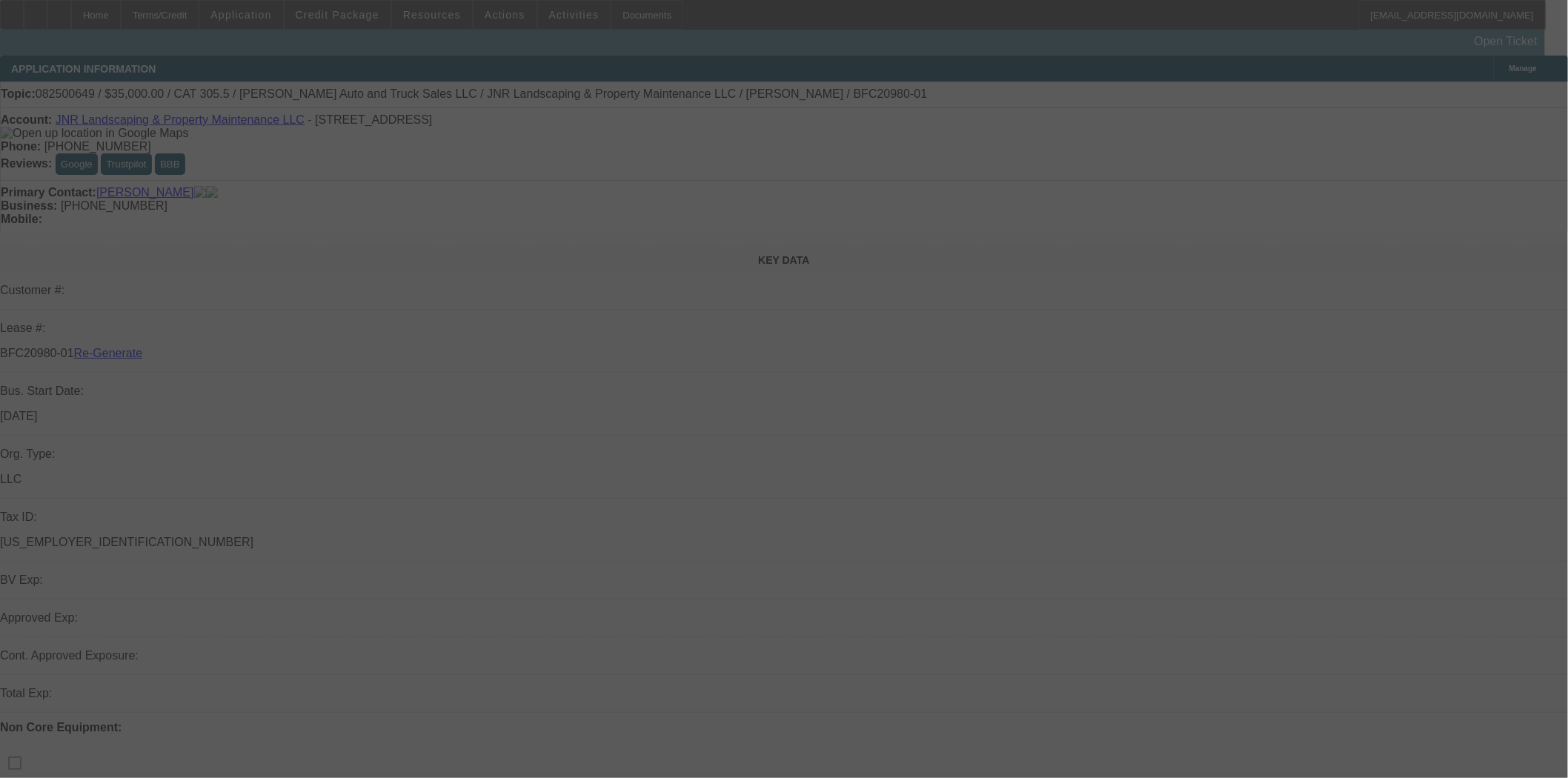
select select "3"
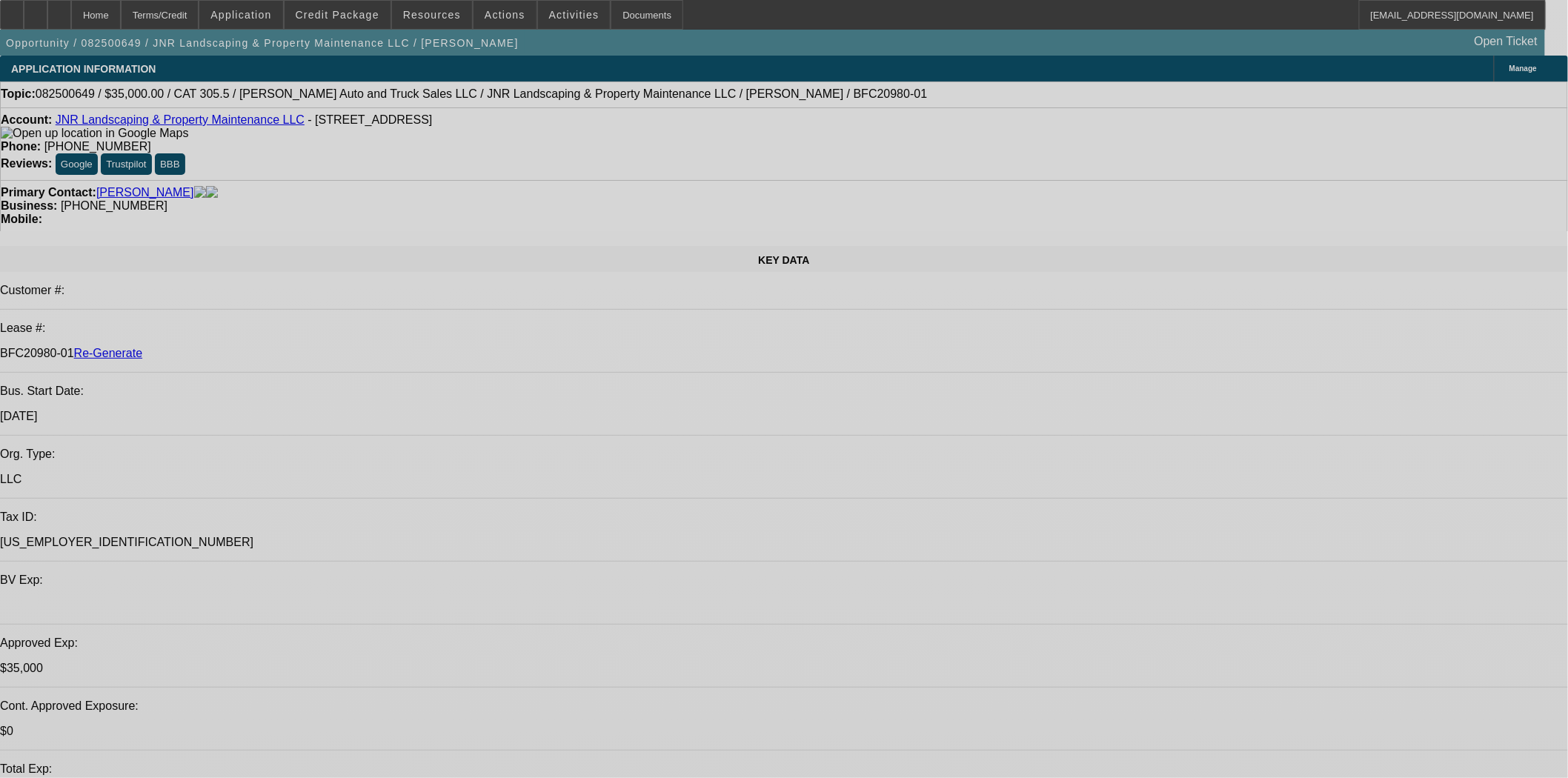
select select "0"
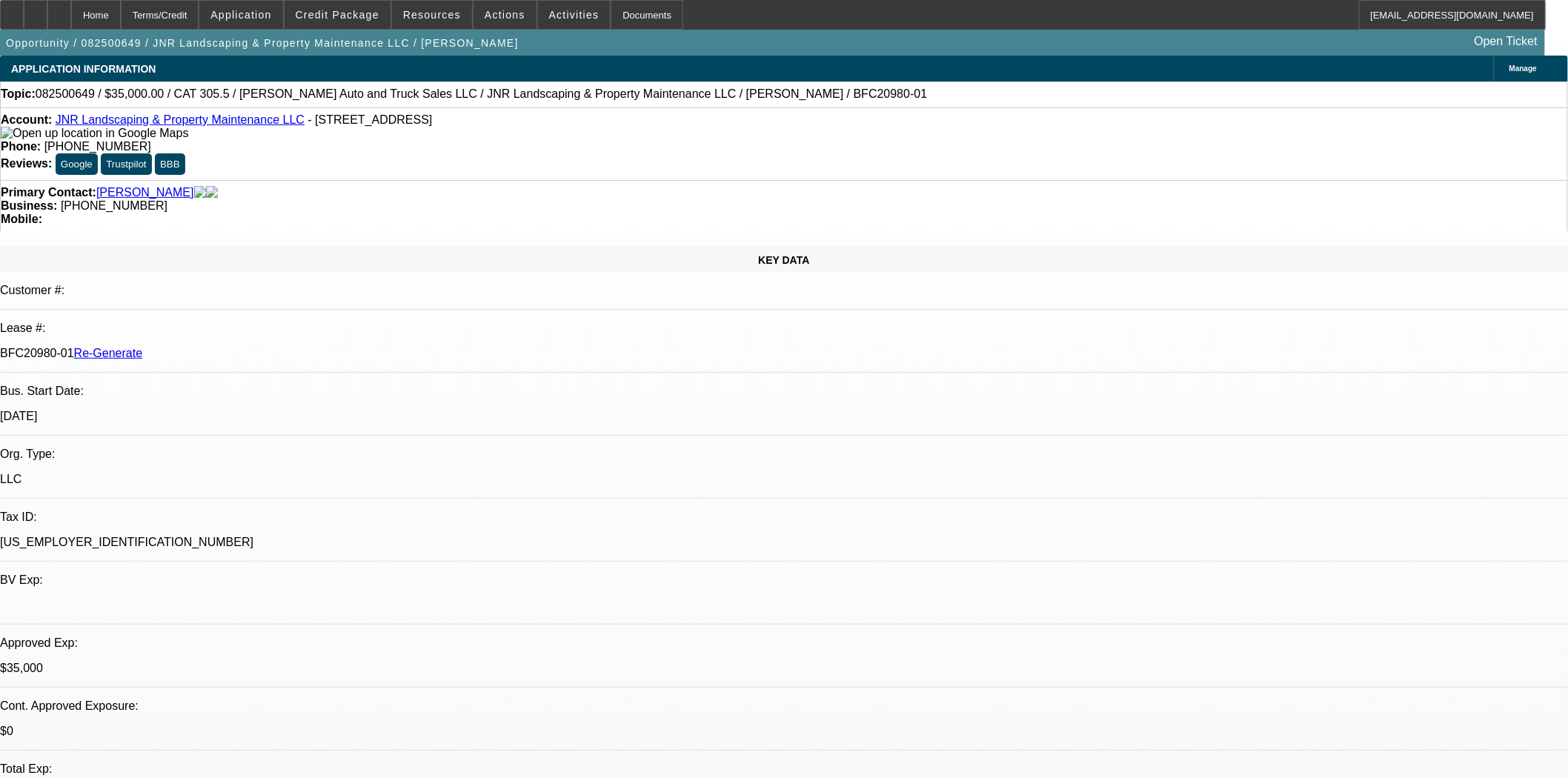
select select "0"
select select "6"
click at [505, 17] on span "Actions" at bounding box center [505, 15] width 40 height 12
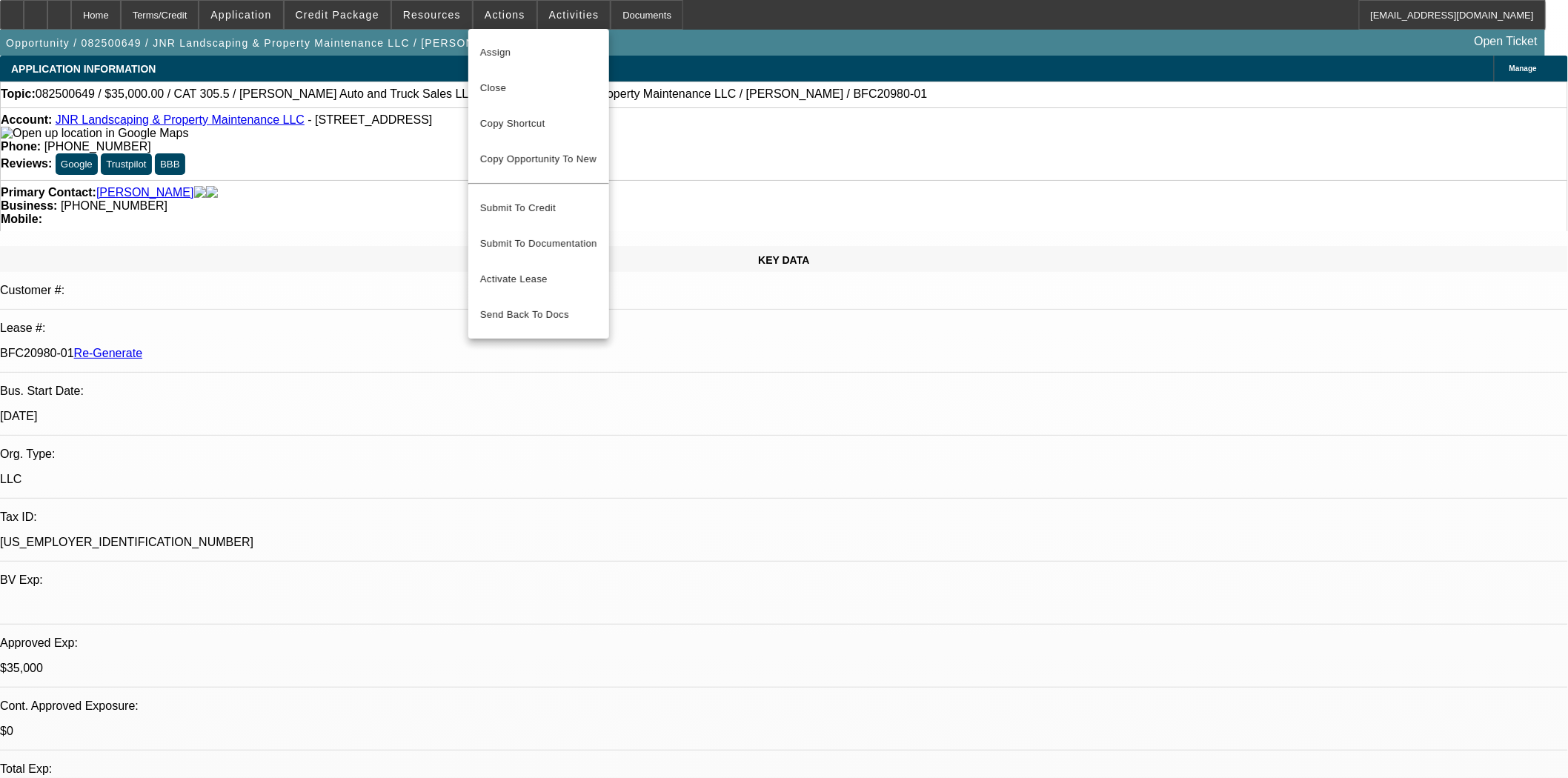
click at [506, 48] on span "Assign" at bounding box center [538, 52] width 117 height 18
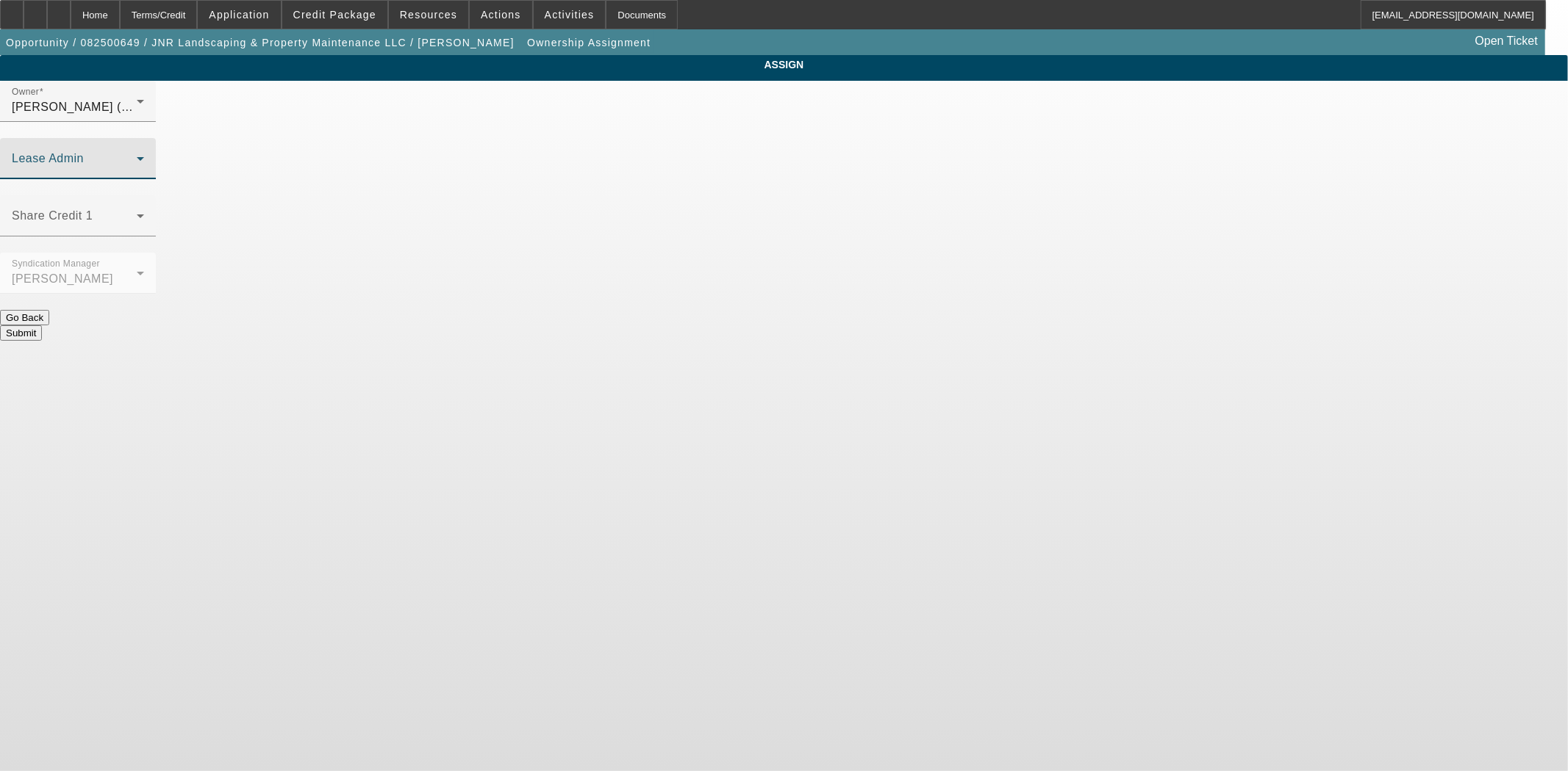
click at [137, 156] on span at bounding box center [74, 164] width 125 height 18
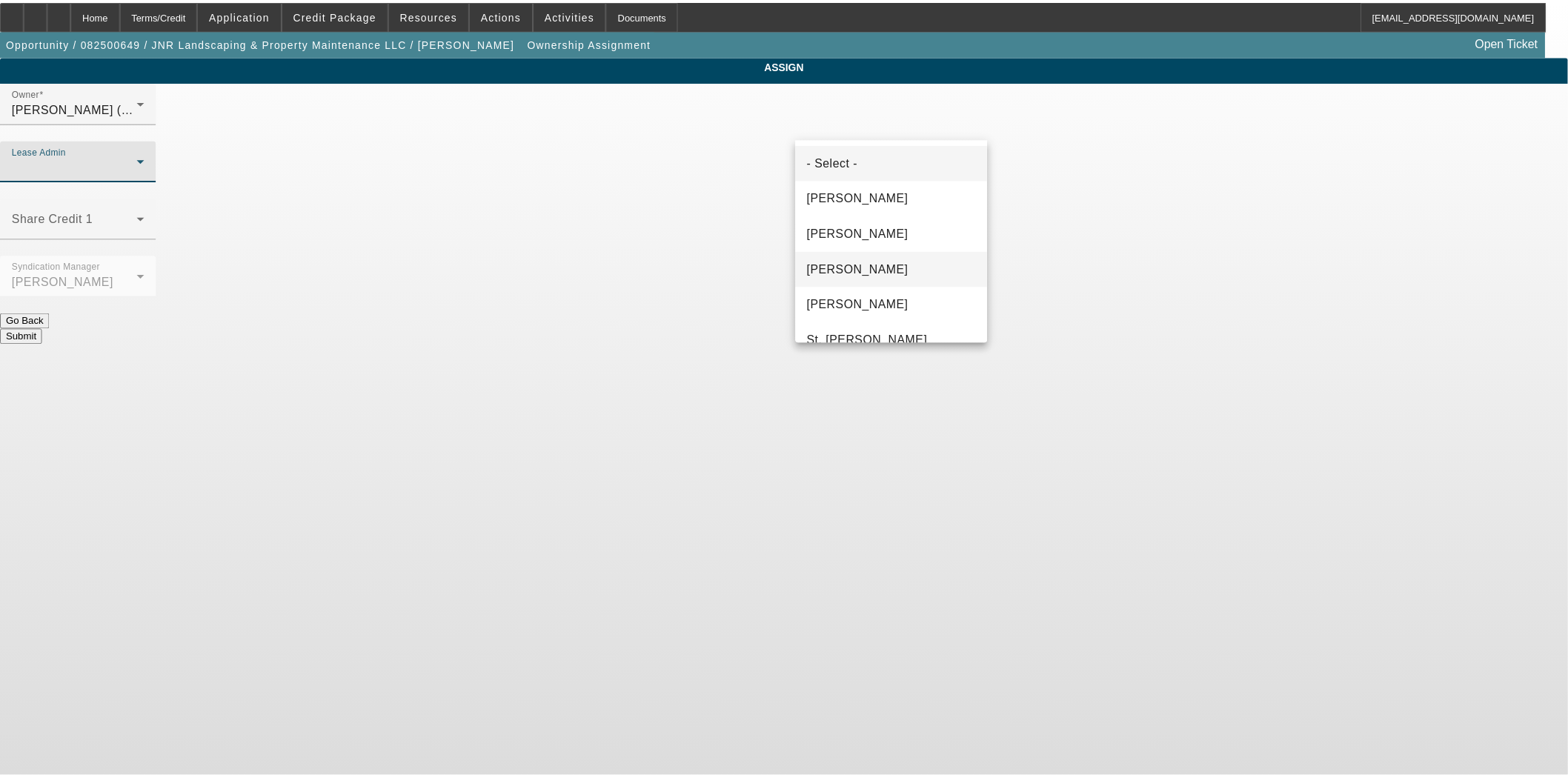
scroll to position [56, 0]
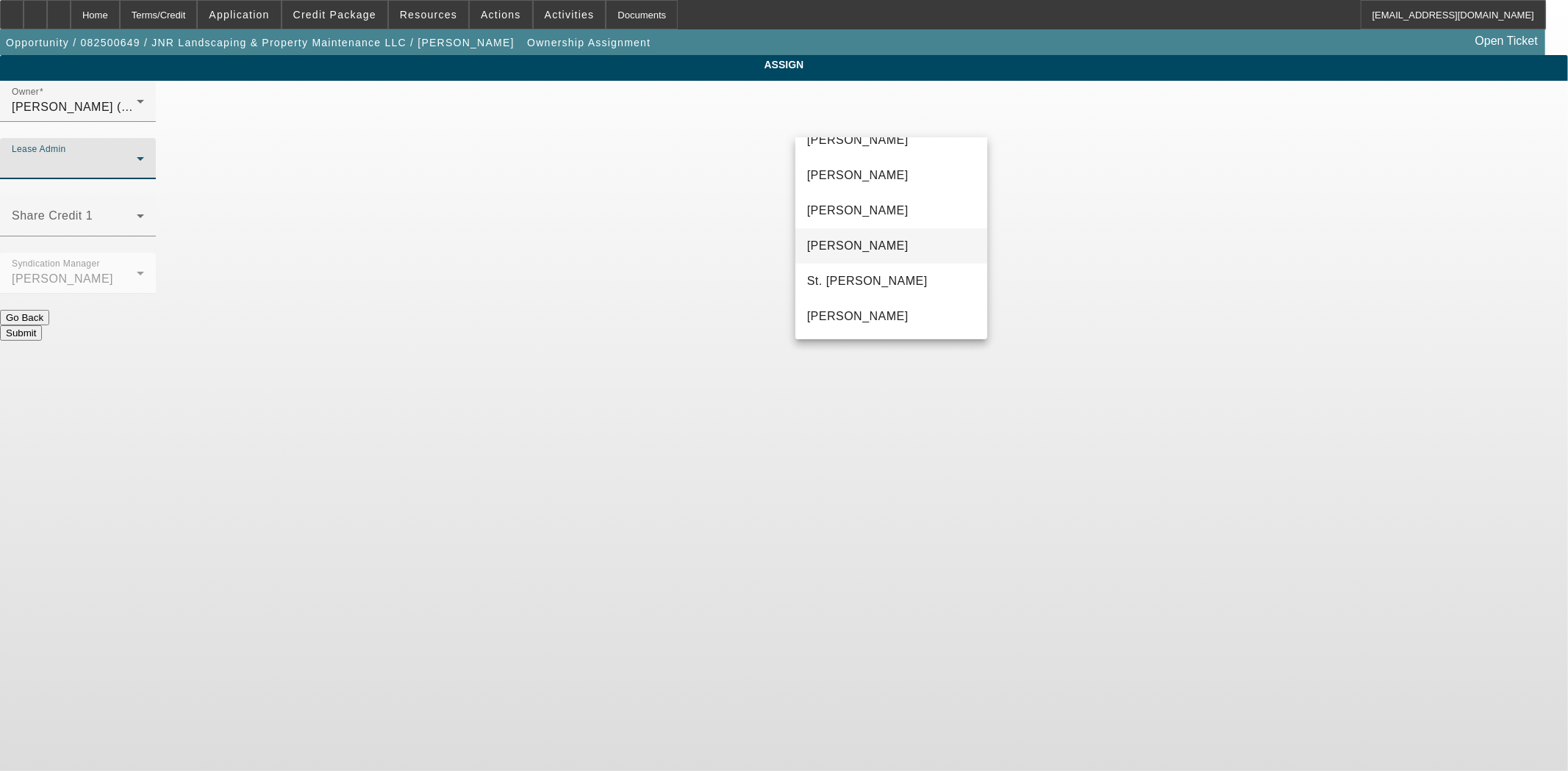
click at [873, 242] on span "Solis, Monica" at bounding box center [857, 245] width 101 height 18
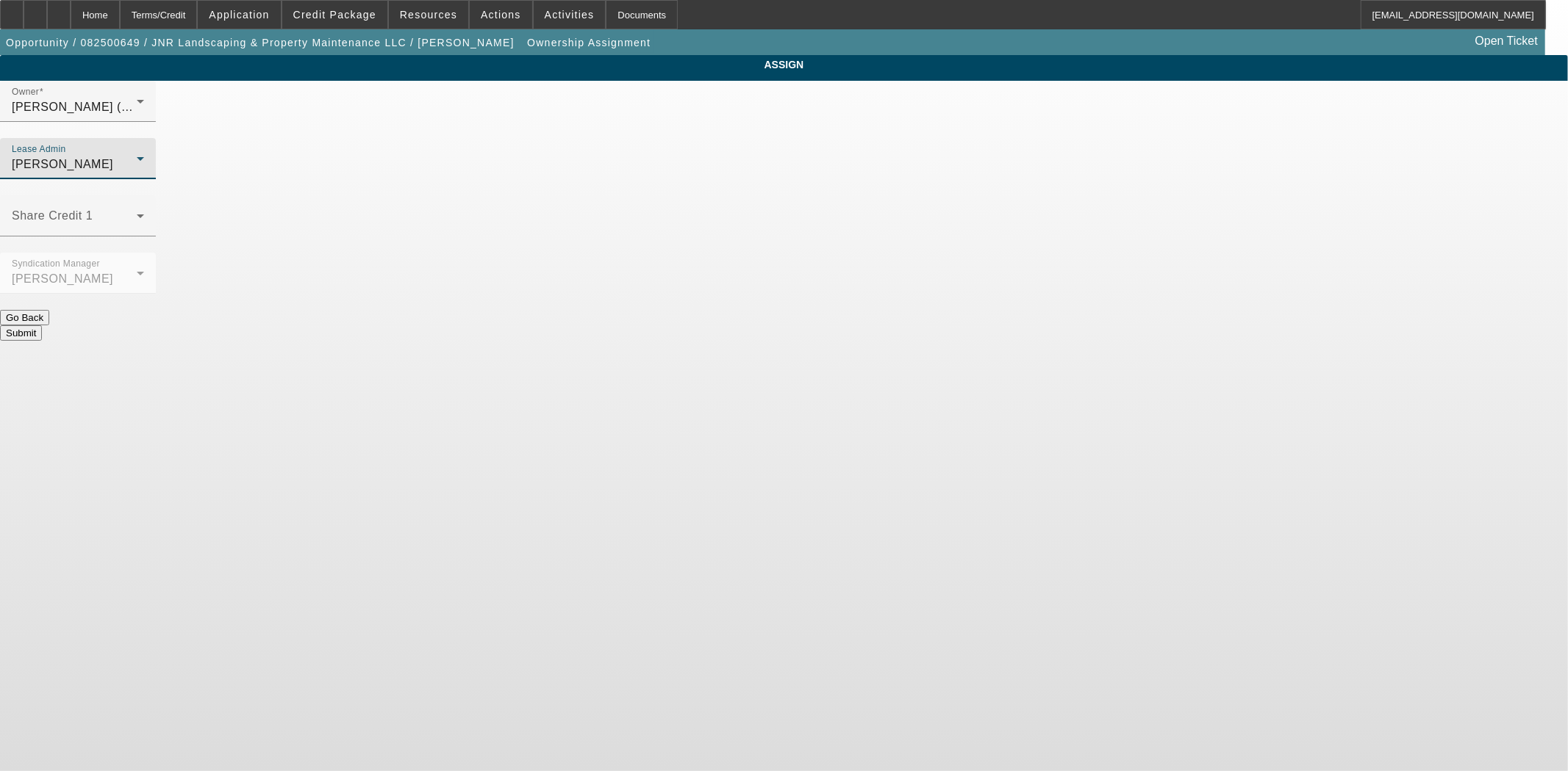
click at [42, 325] on button "Submit" at bounding box center [21, 333] width 42 height 15
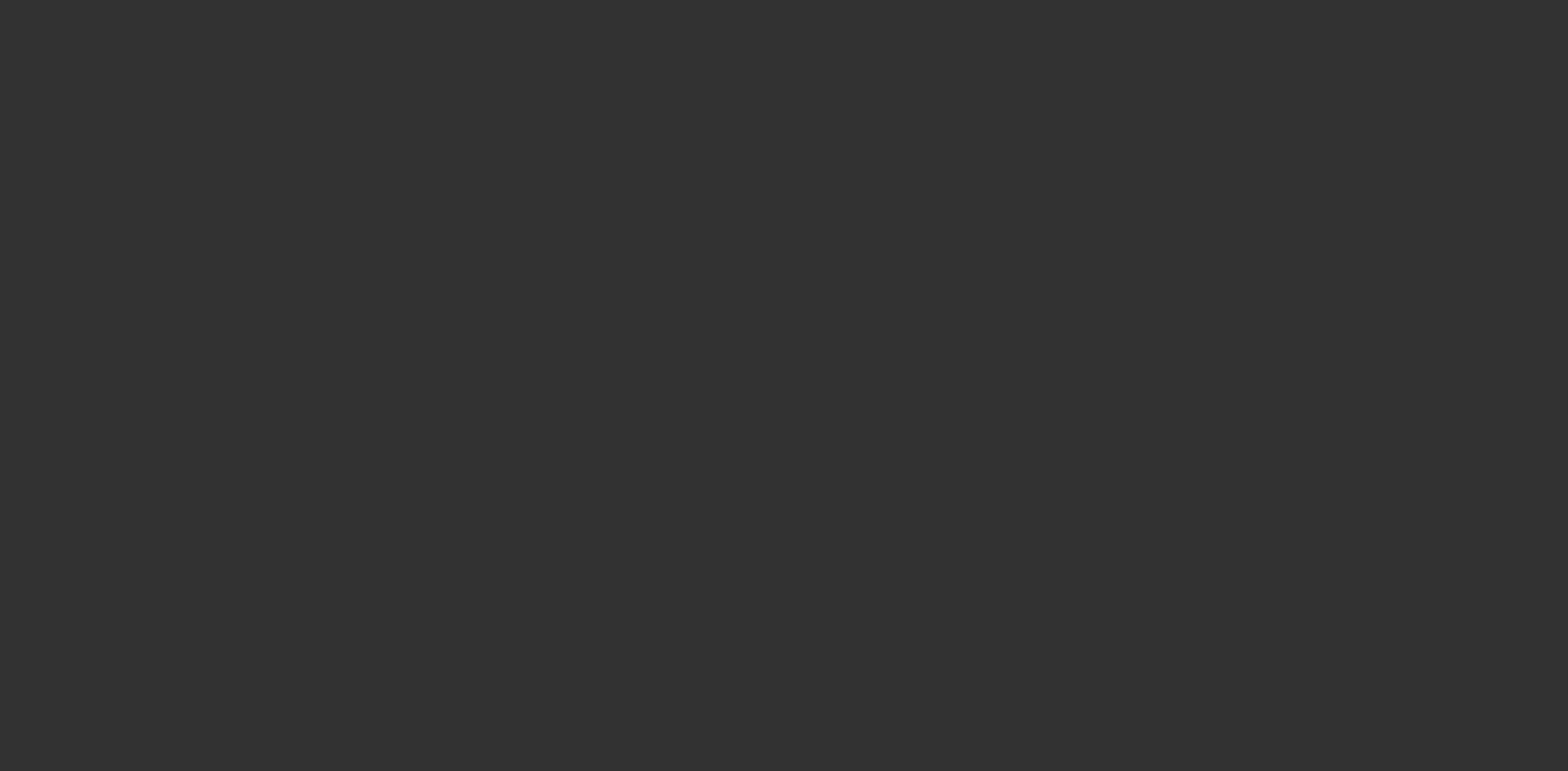
select select "3"
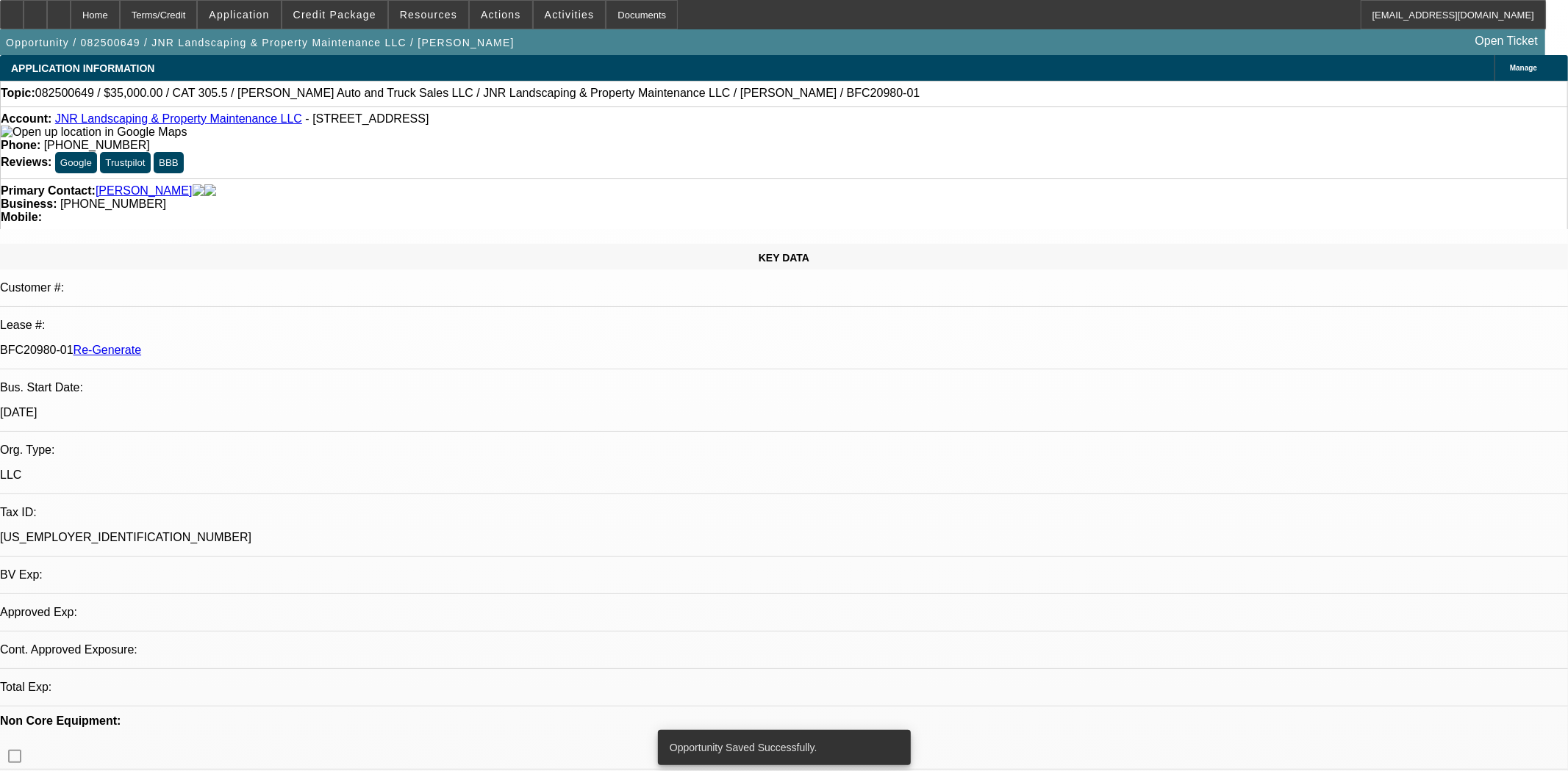
select select "0"
select select "6"
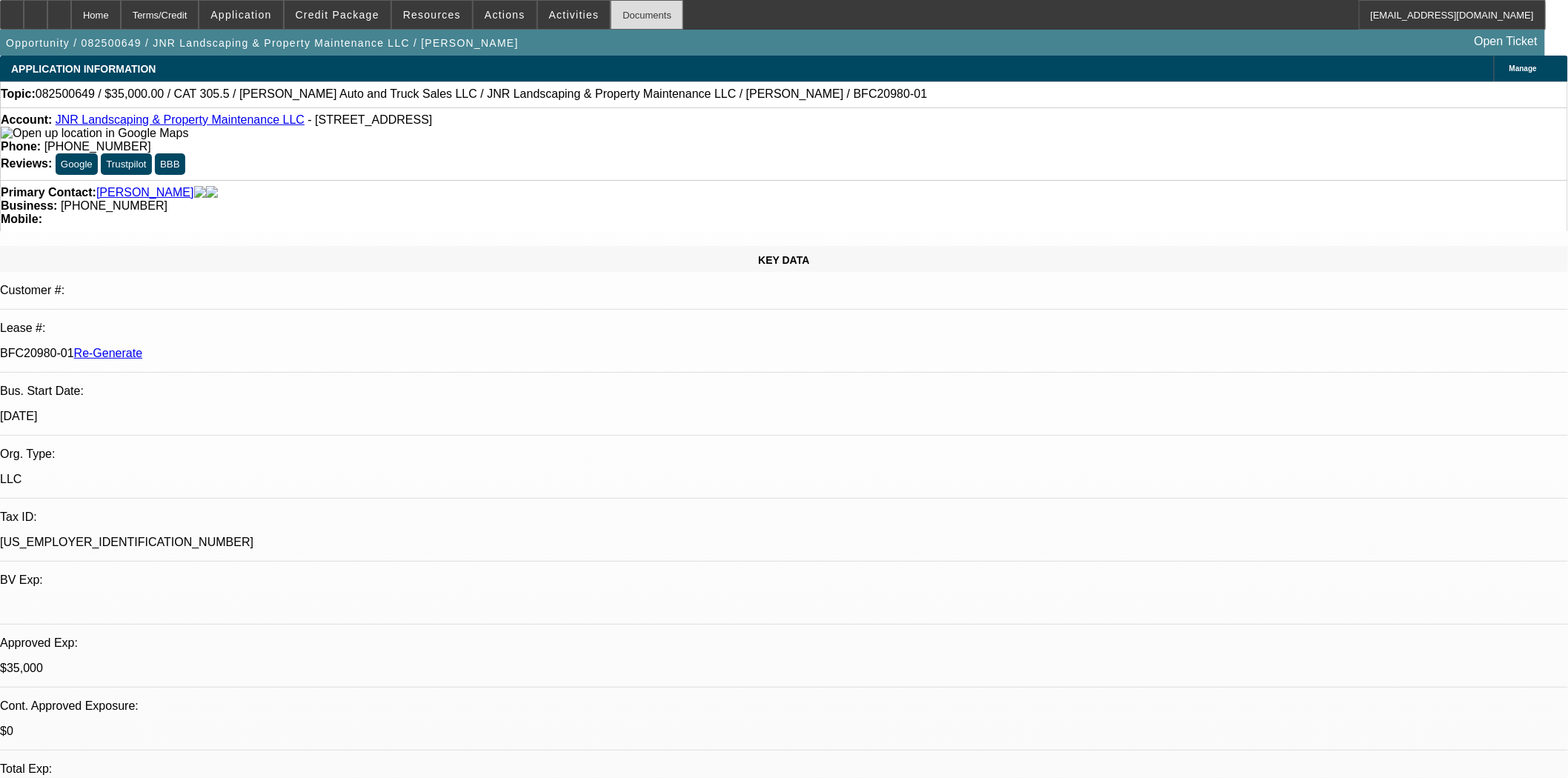
click at [628, 11] on div "Documents" at bounding box center [646, 14] width 72 height 29
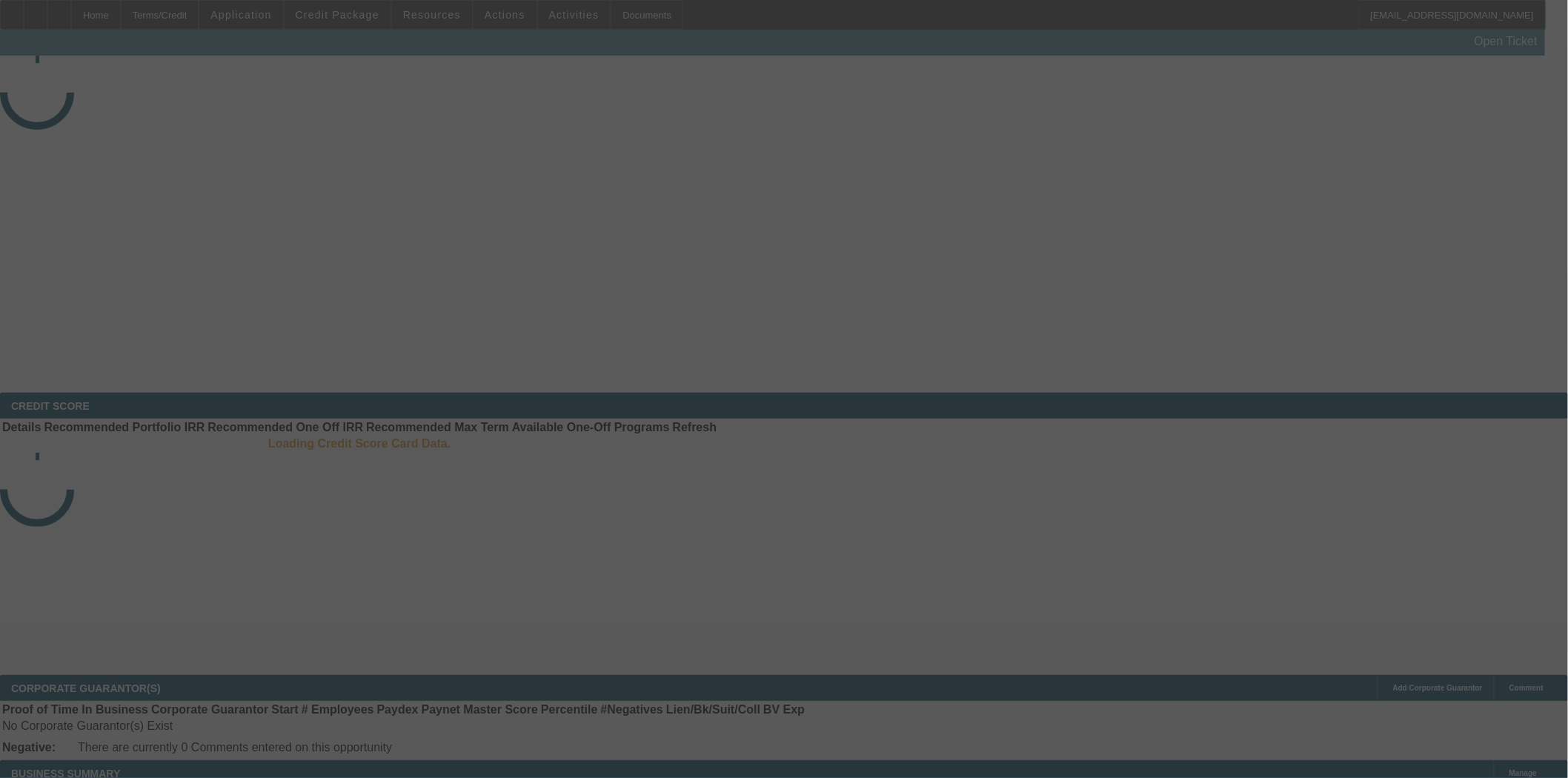
select select "4"
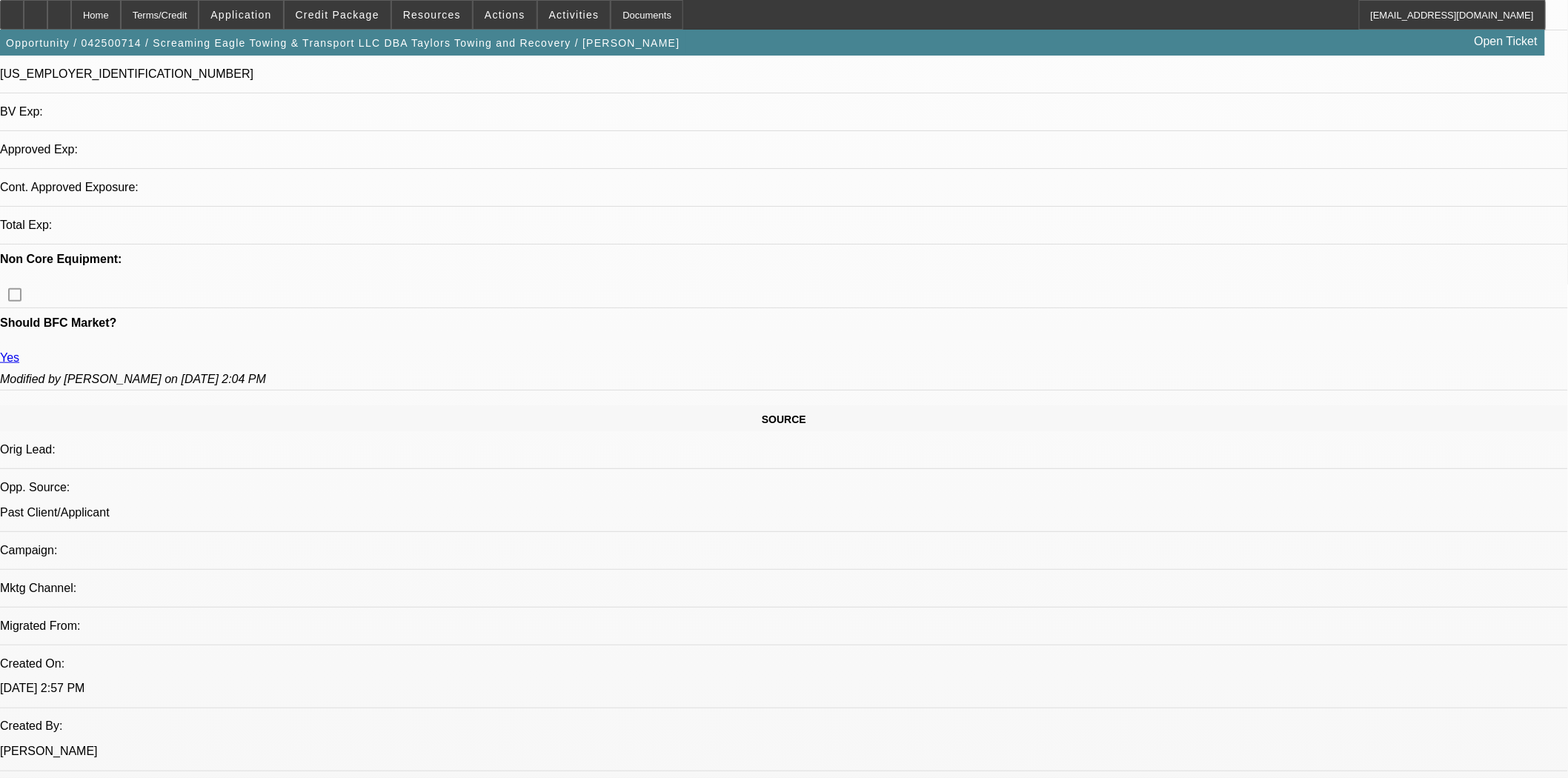
select select "0"
select select "0.1"
select select "4"
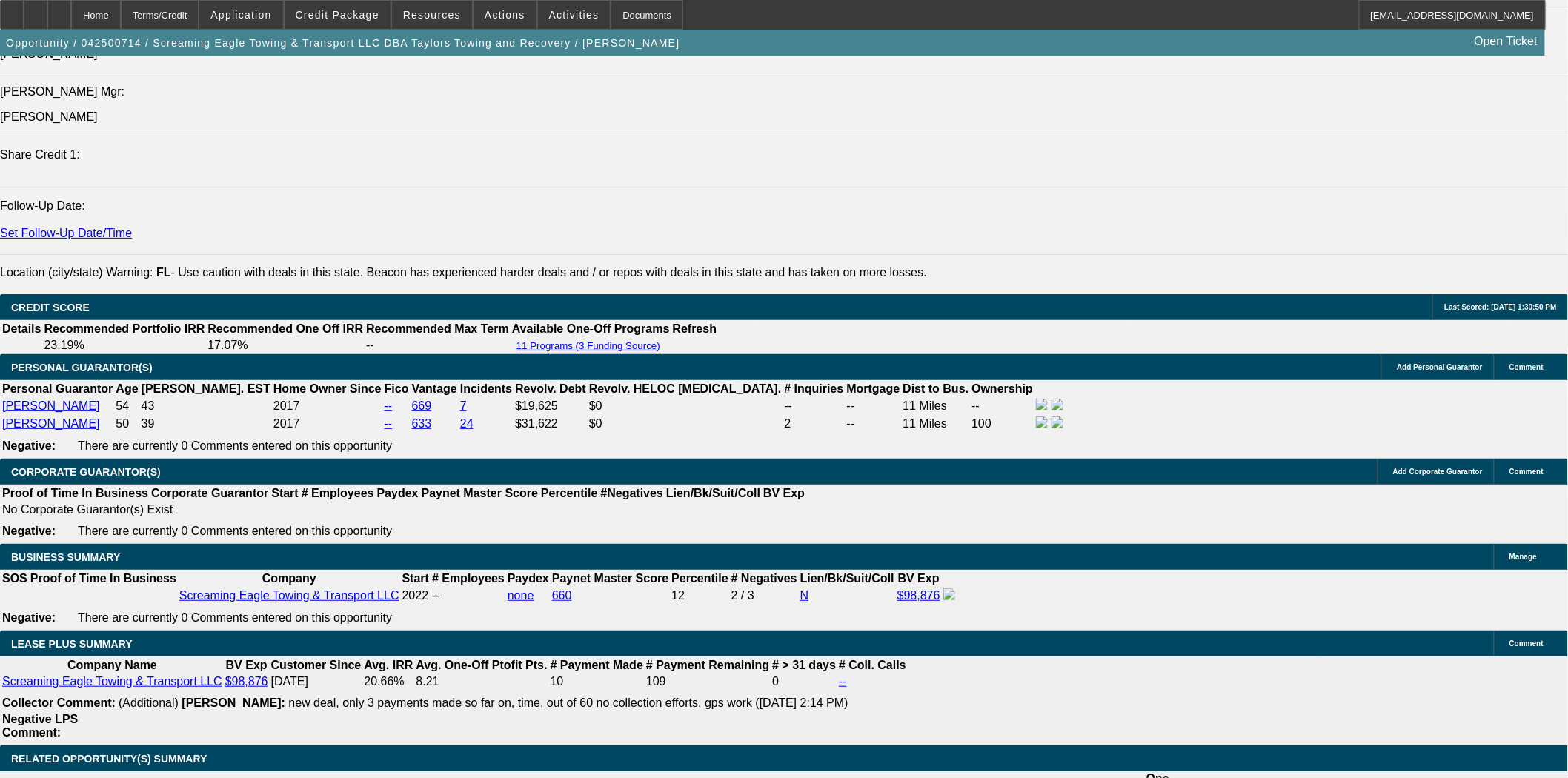
scroll to position [2044, 0]
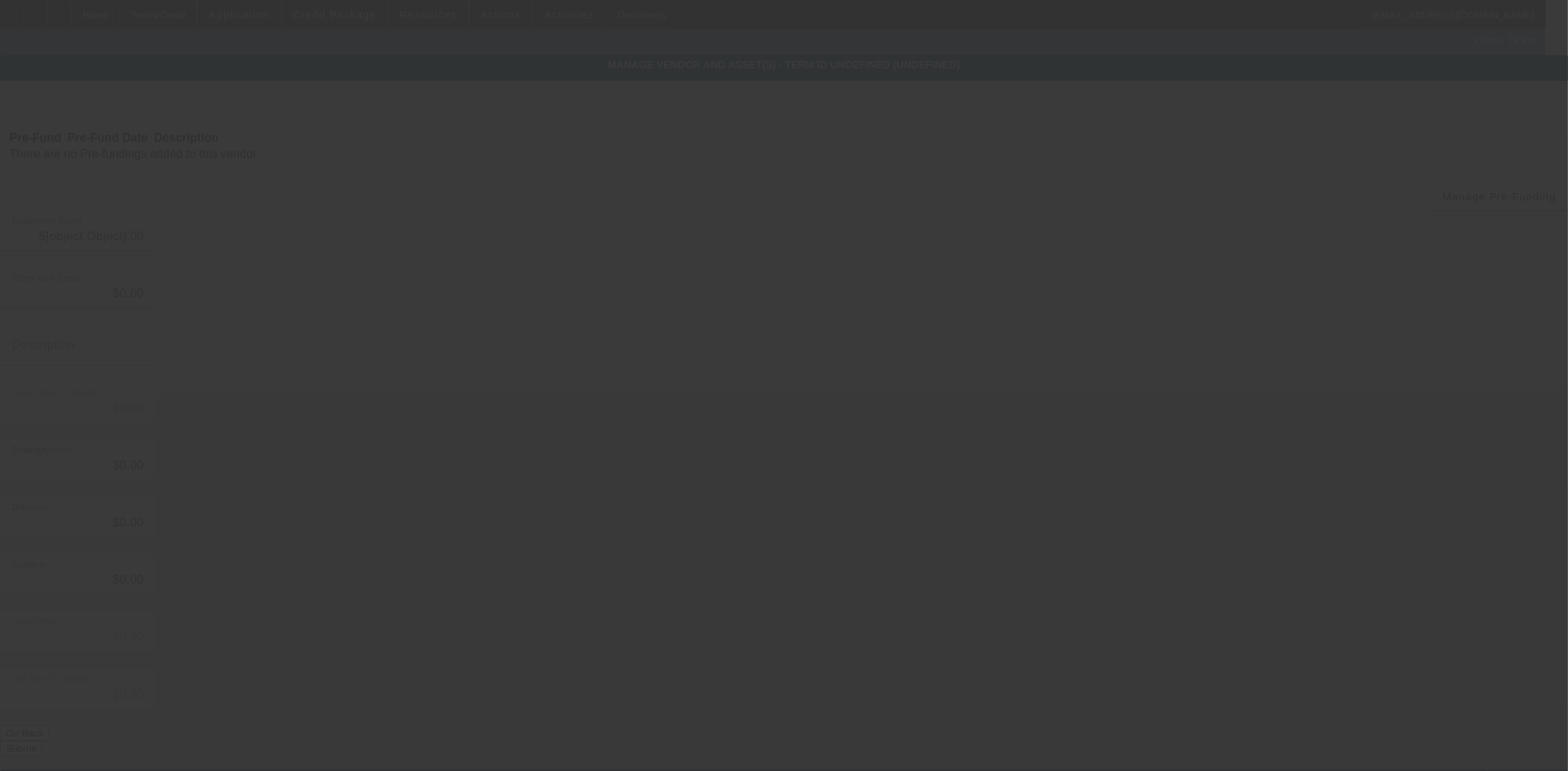
type input "$37,000.00"
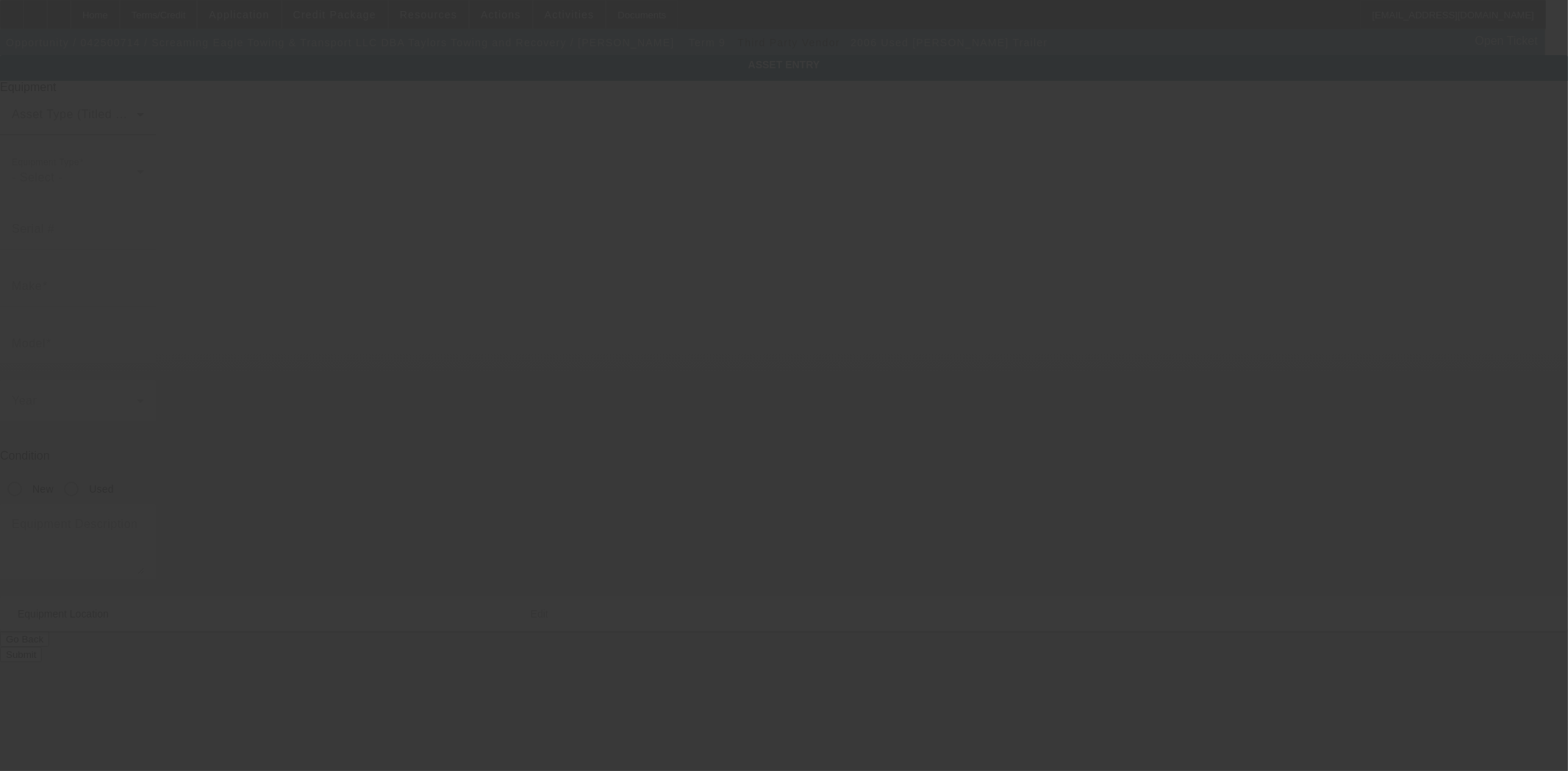
type input "4LFE5130X63528764"
type input "Fontaine"
type input "Trailer"
radio input "true"
type textarea "includes: all options, attachments and accessories"
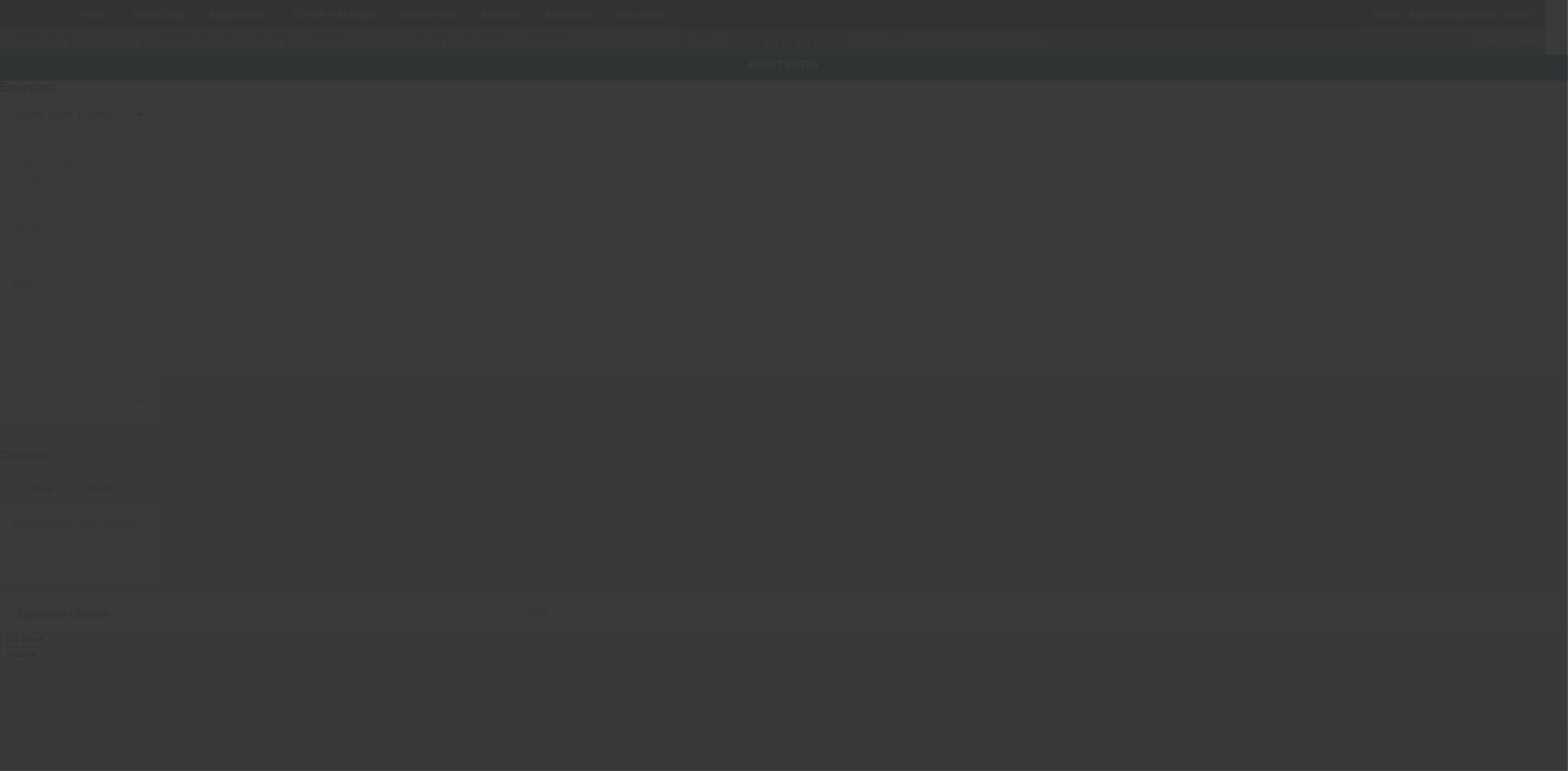
type input "2665 South Street"
type input "Fort Myers"
type input "33901"
type input "Lee"
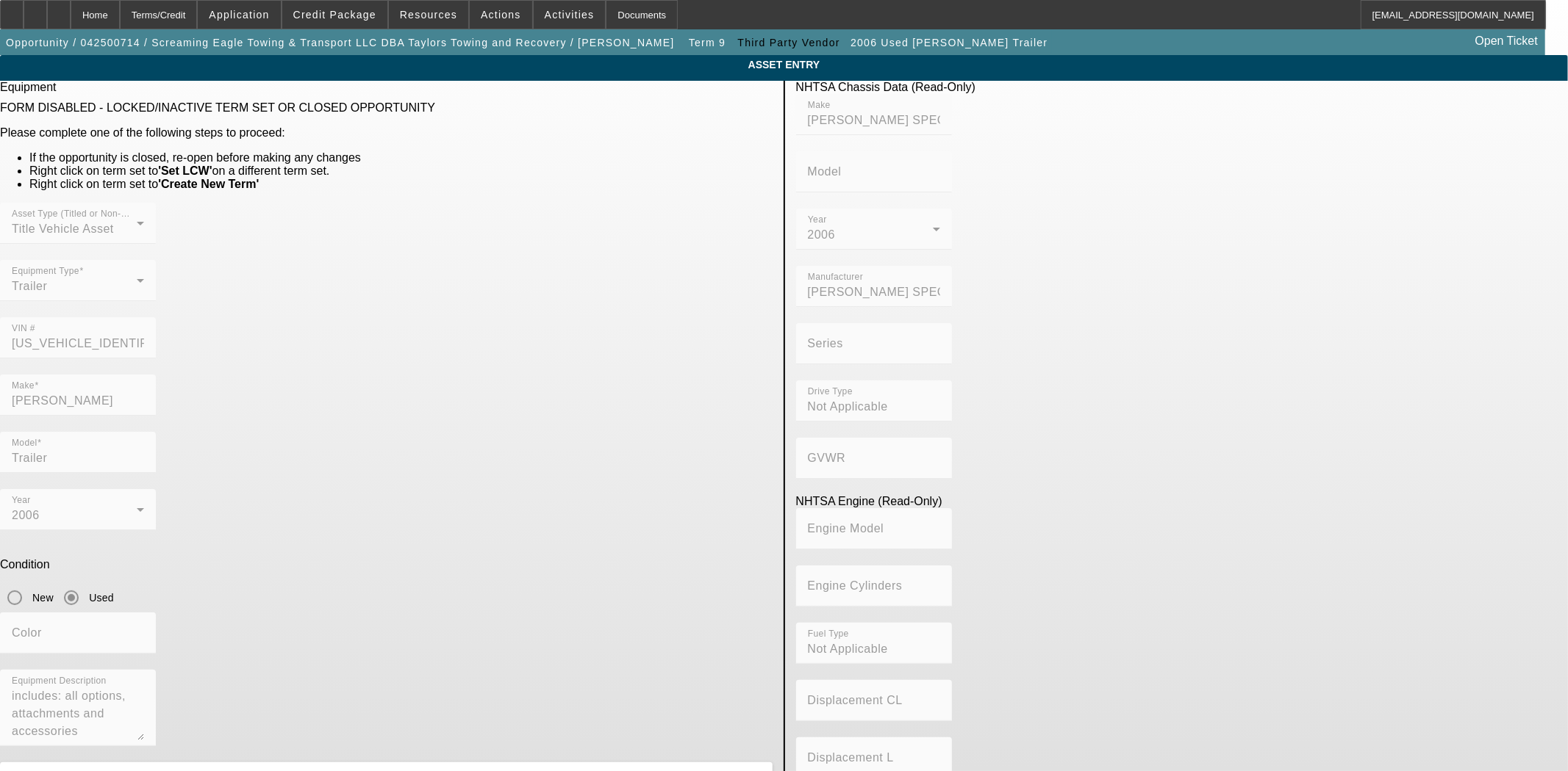
click at [563, 297] on div "Asset Type (Titled or Non-Titled) Title Vehicle Asset Equipment Type Trailer VI…" at bounding box center [386, 289] width 772 height 172
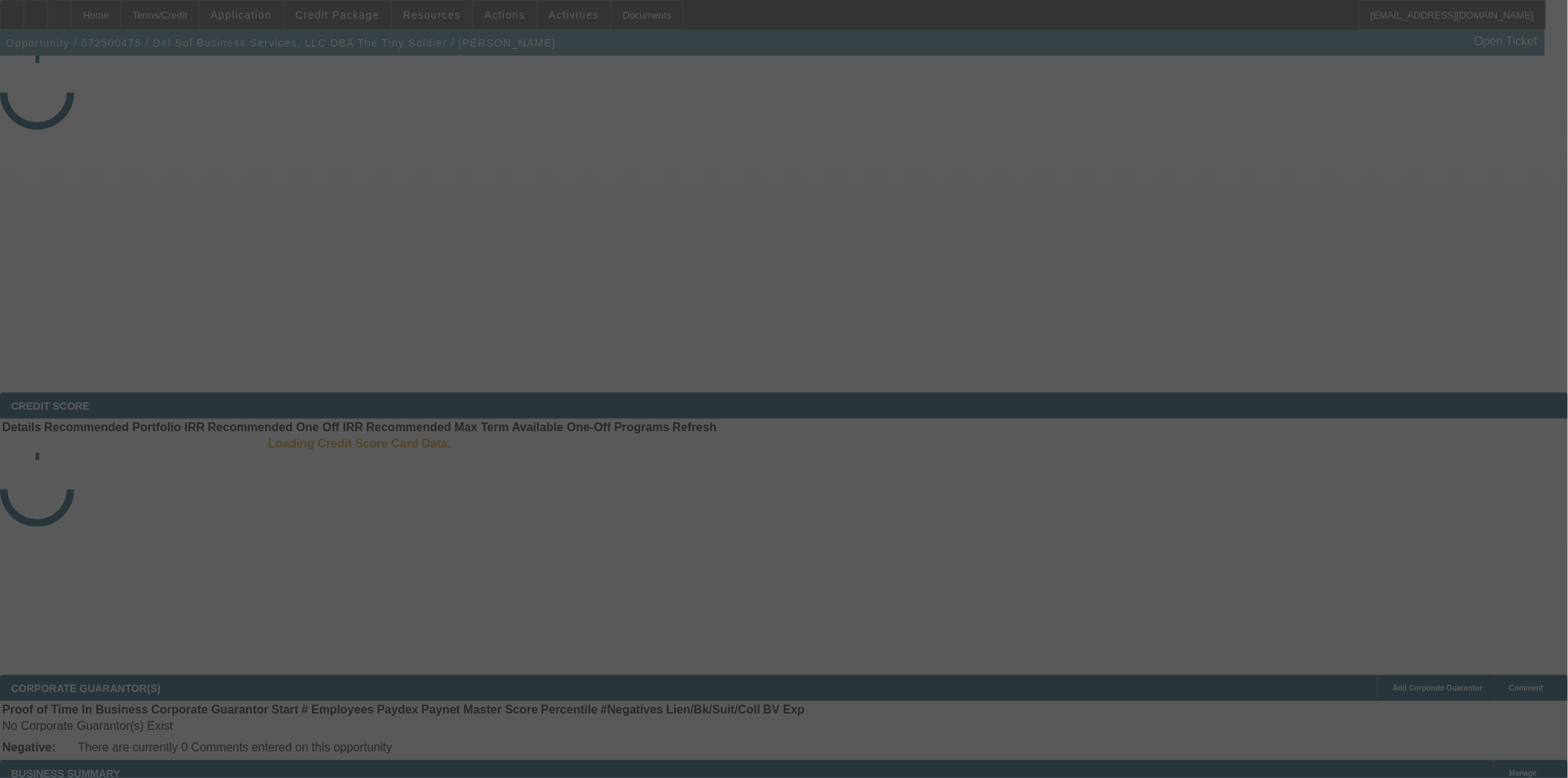
select select "4"
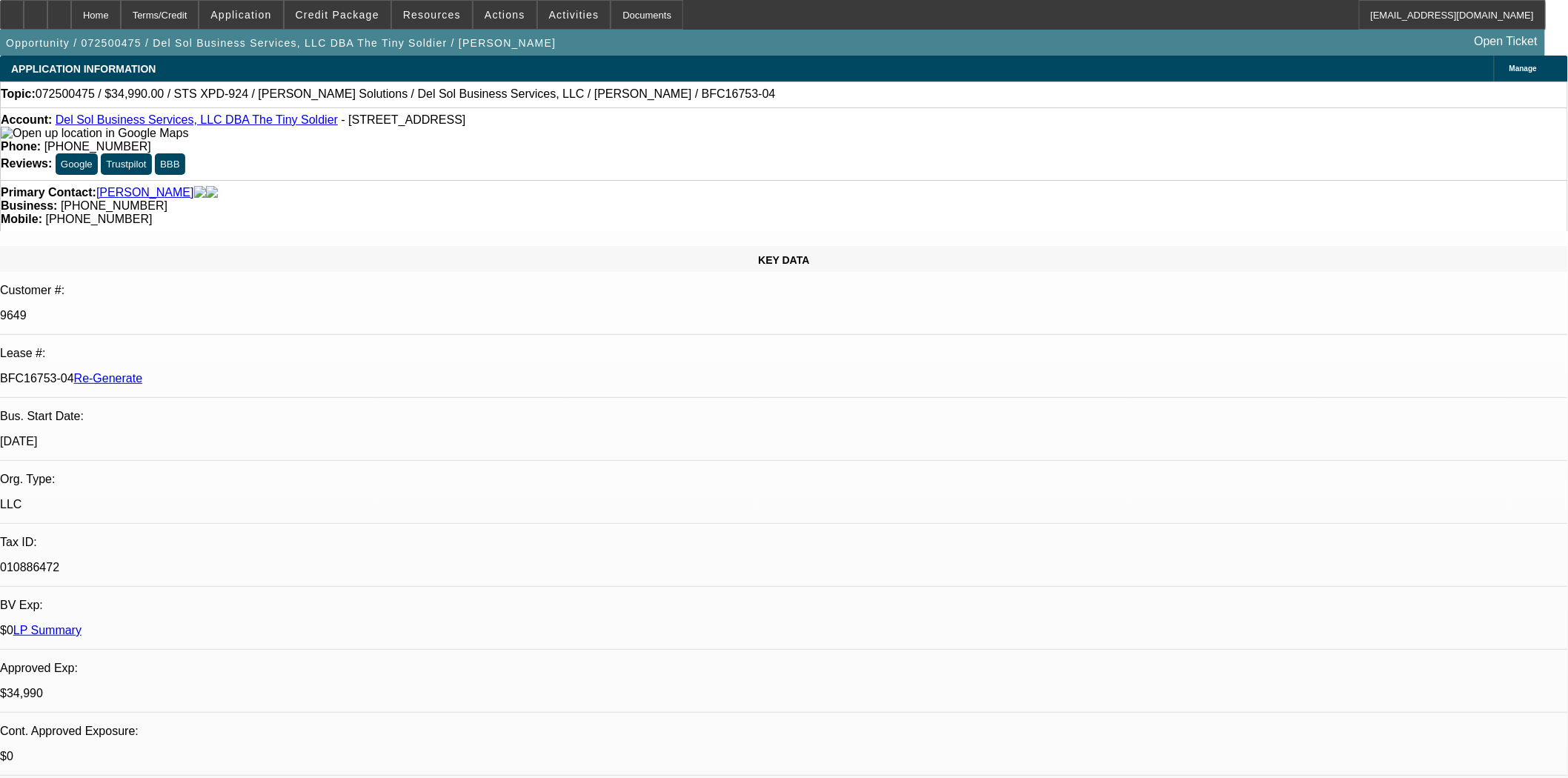
select select "0"
select select "2"
select select "0"
select select "6"
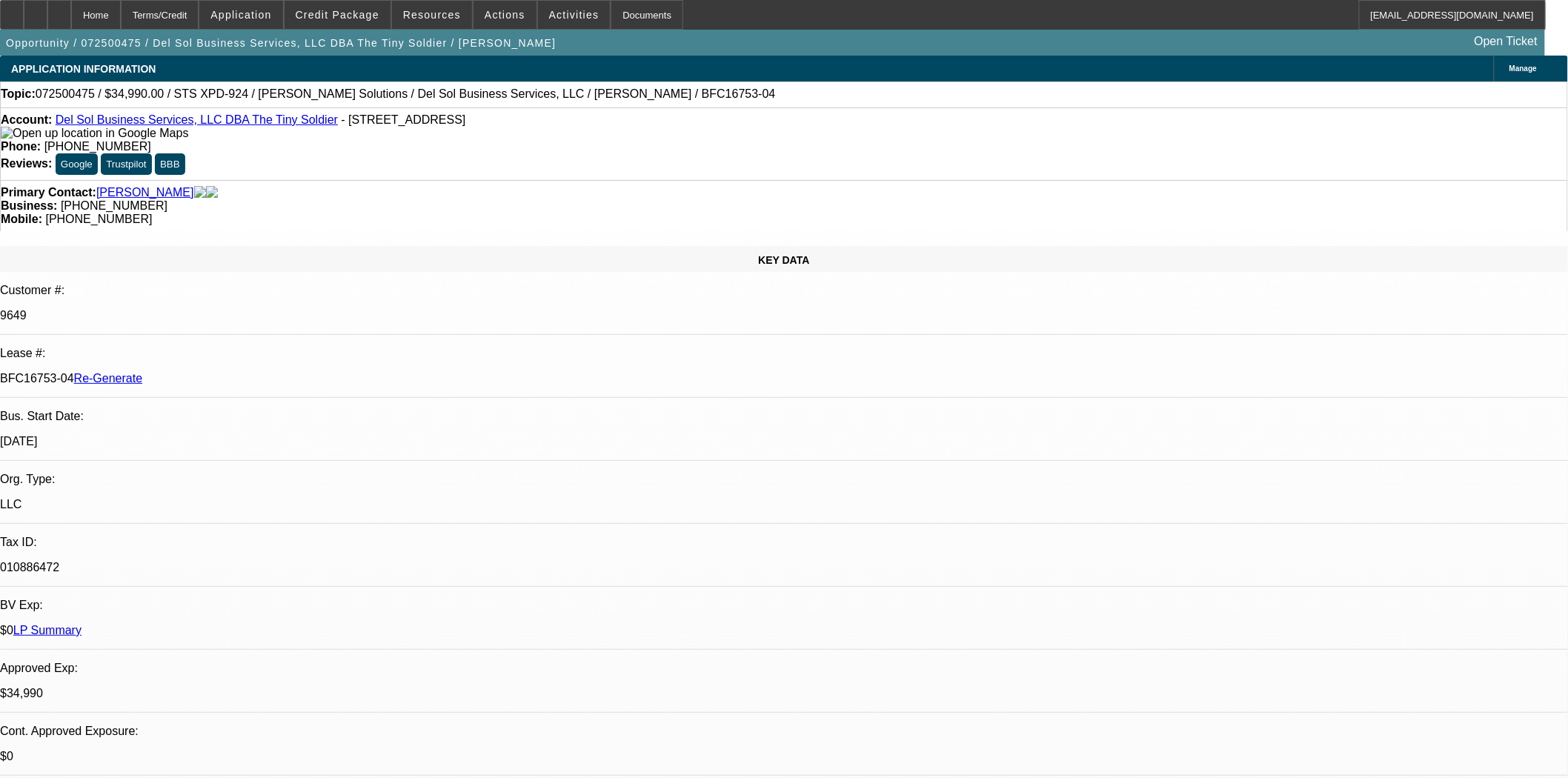
click at [635, 12] on div "Documents" at bounding box center [646, 14] width 72 height 29
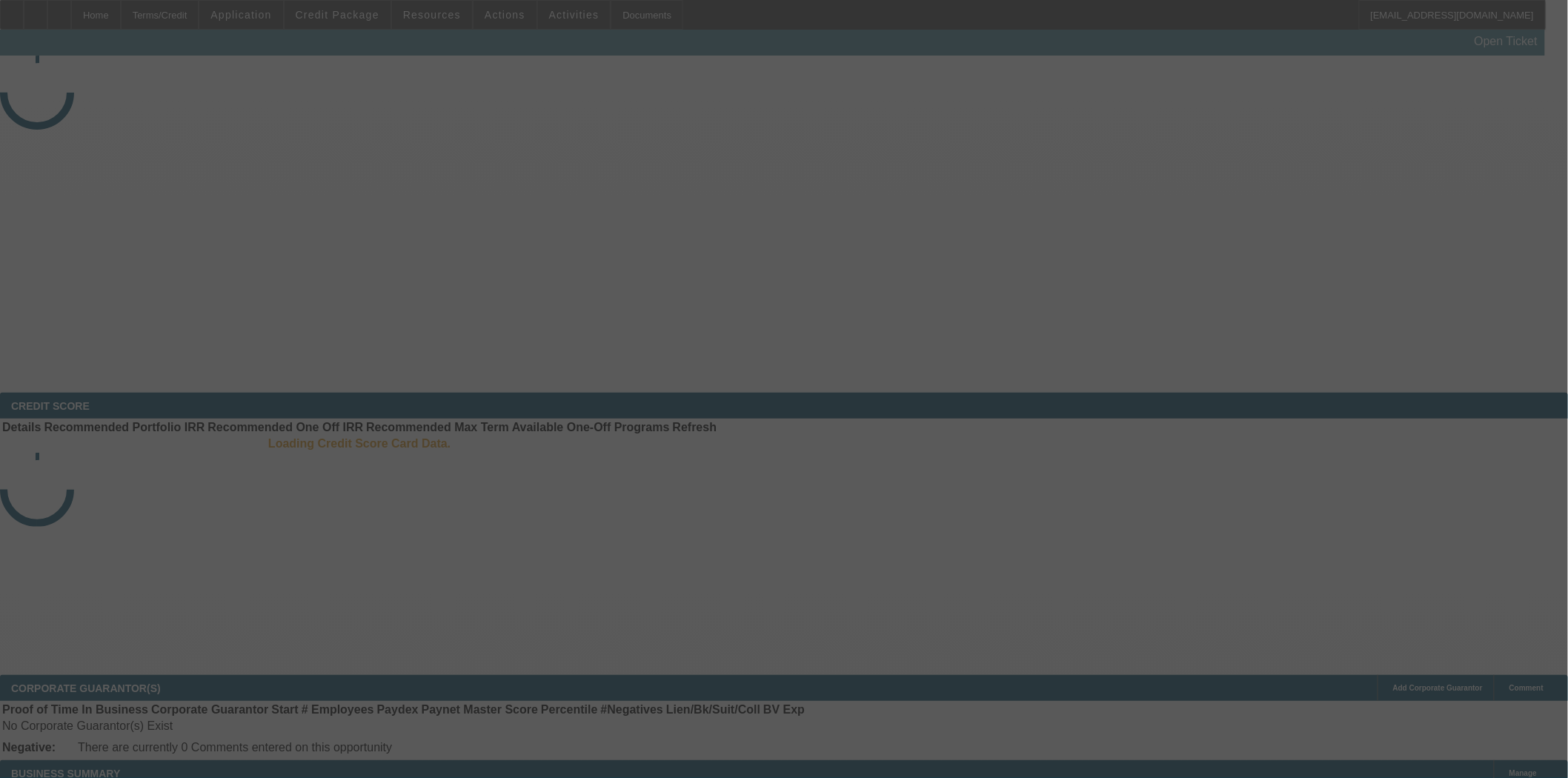
select select "4"
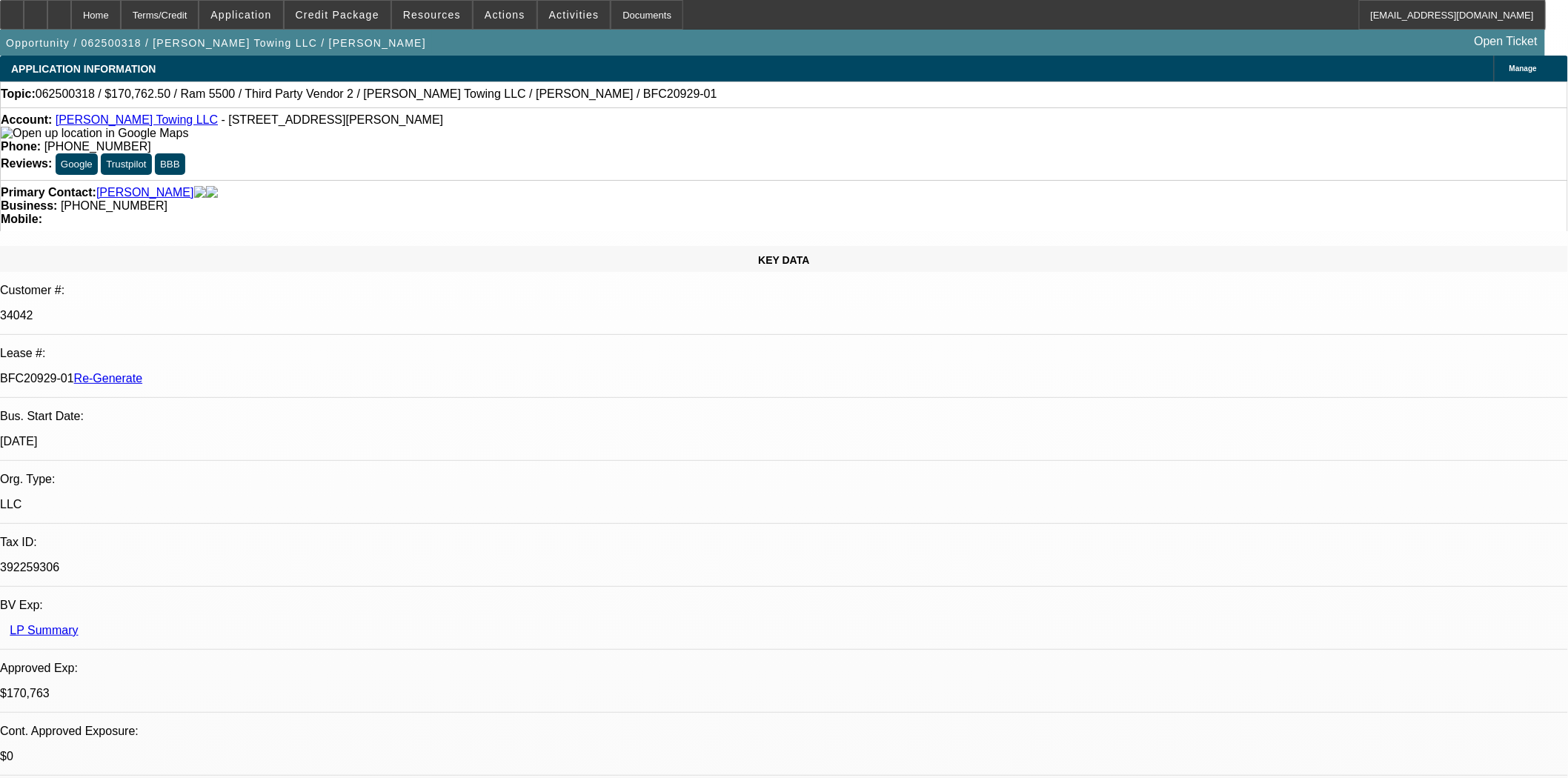
select select "0"
select select "2"
select select "0"
select select "6"
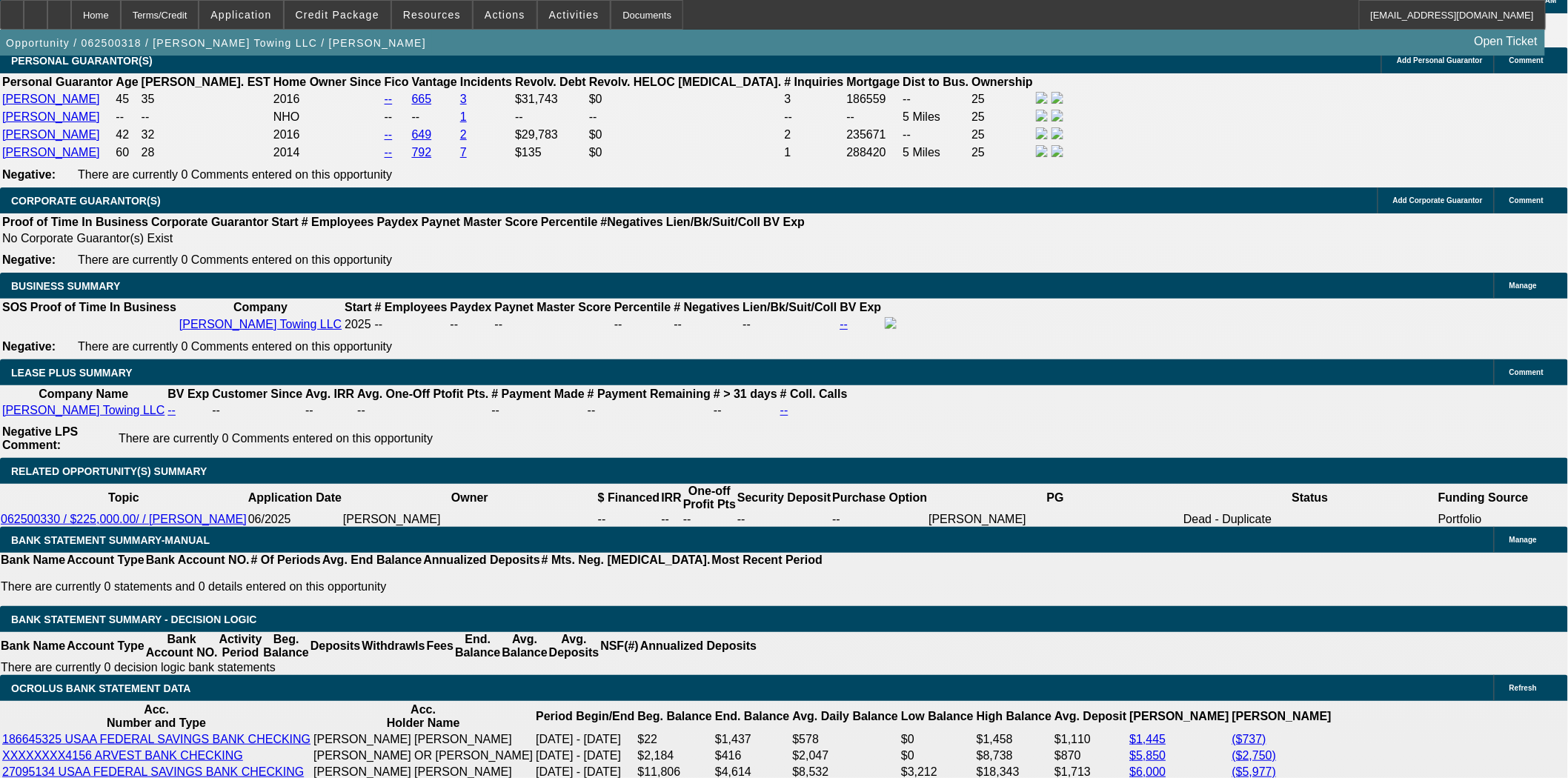
scroll to position [2491, 0]
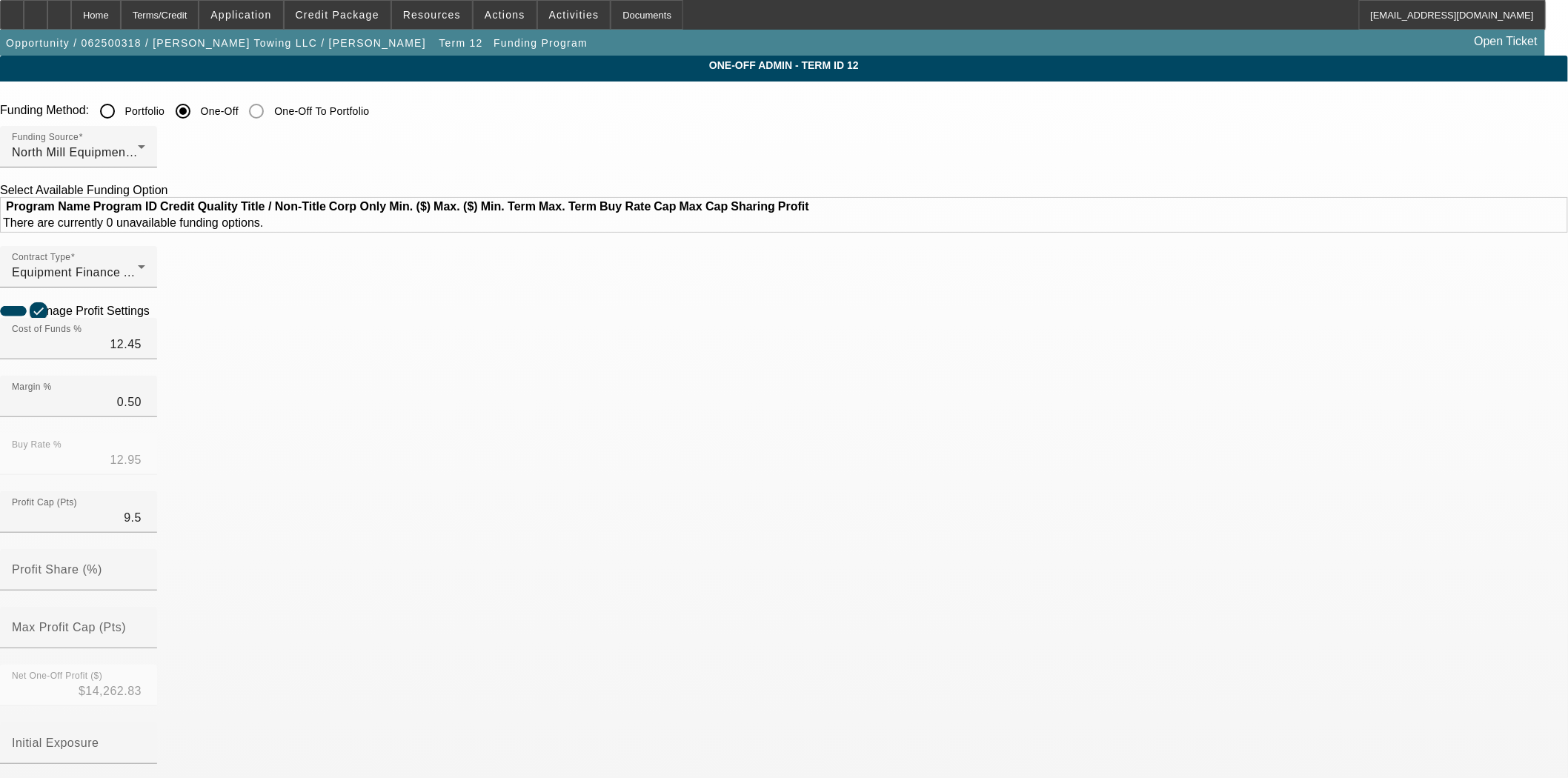
scroll to position [412, 0]
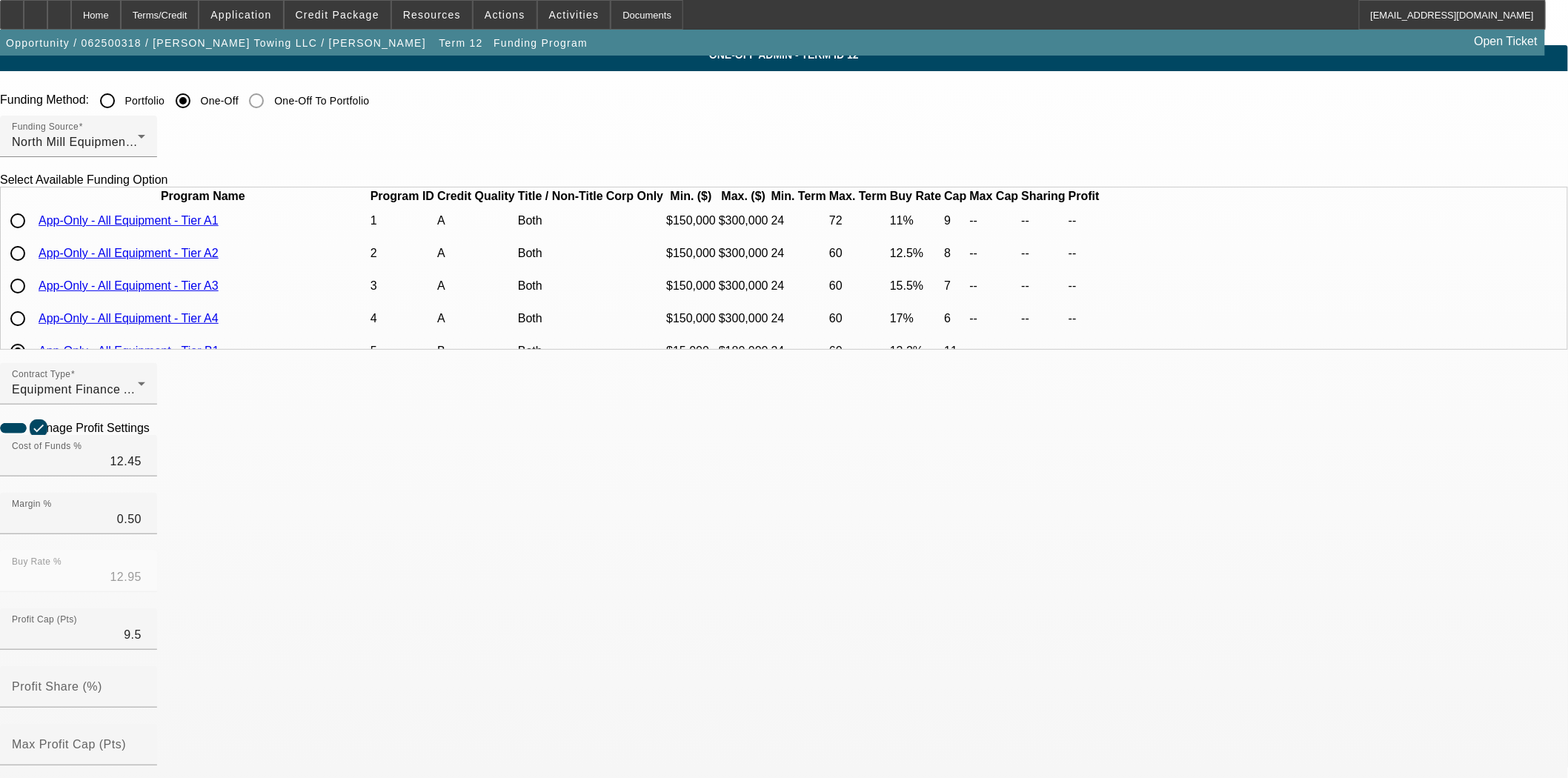
scroll to position [0, 0]
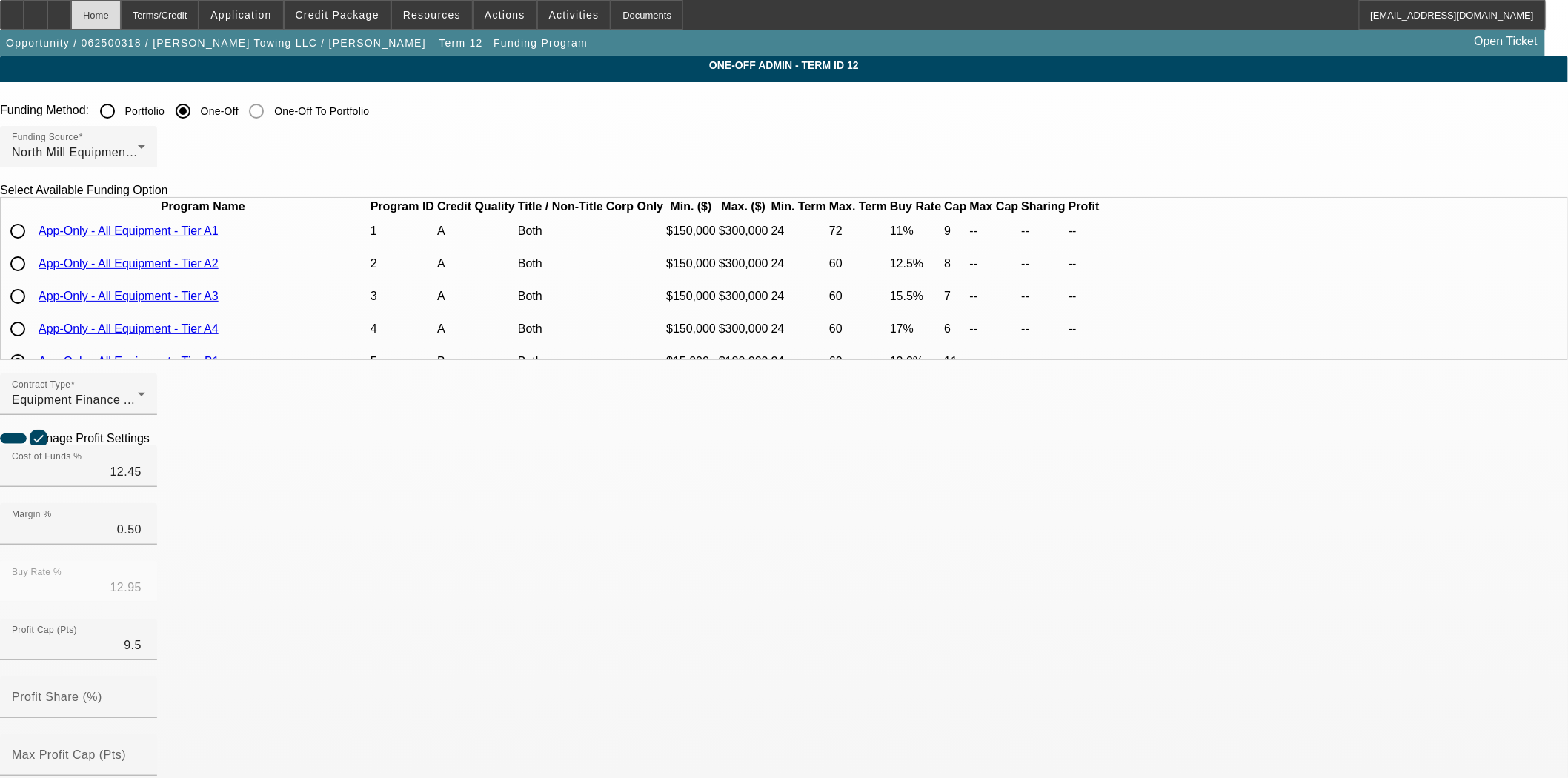
click at [120, 13] on div "Home" at bounding box center [96, 14] width 50 height 29
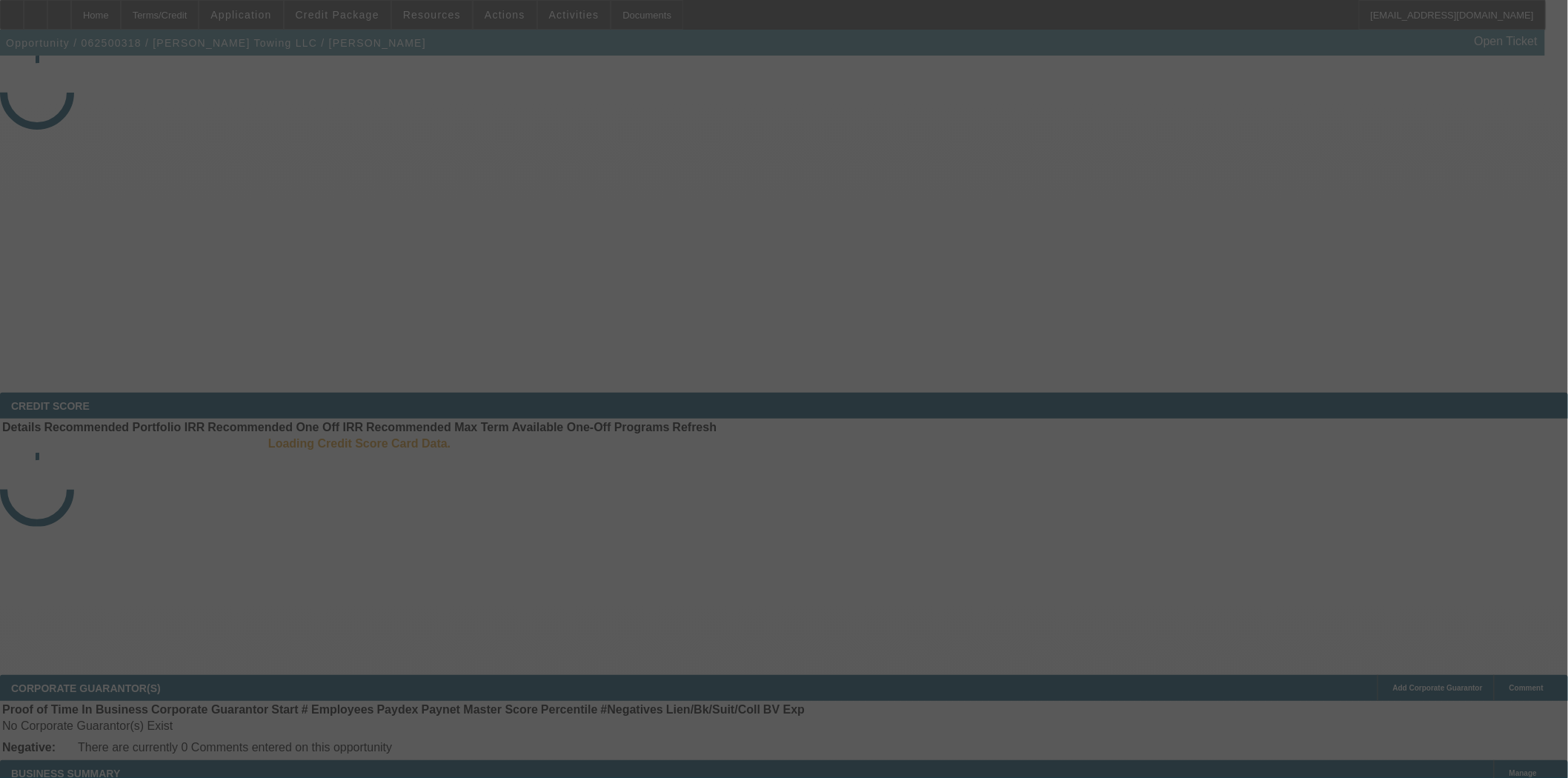
select select "4"
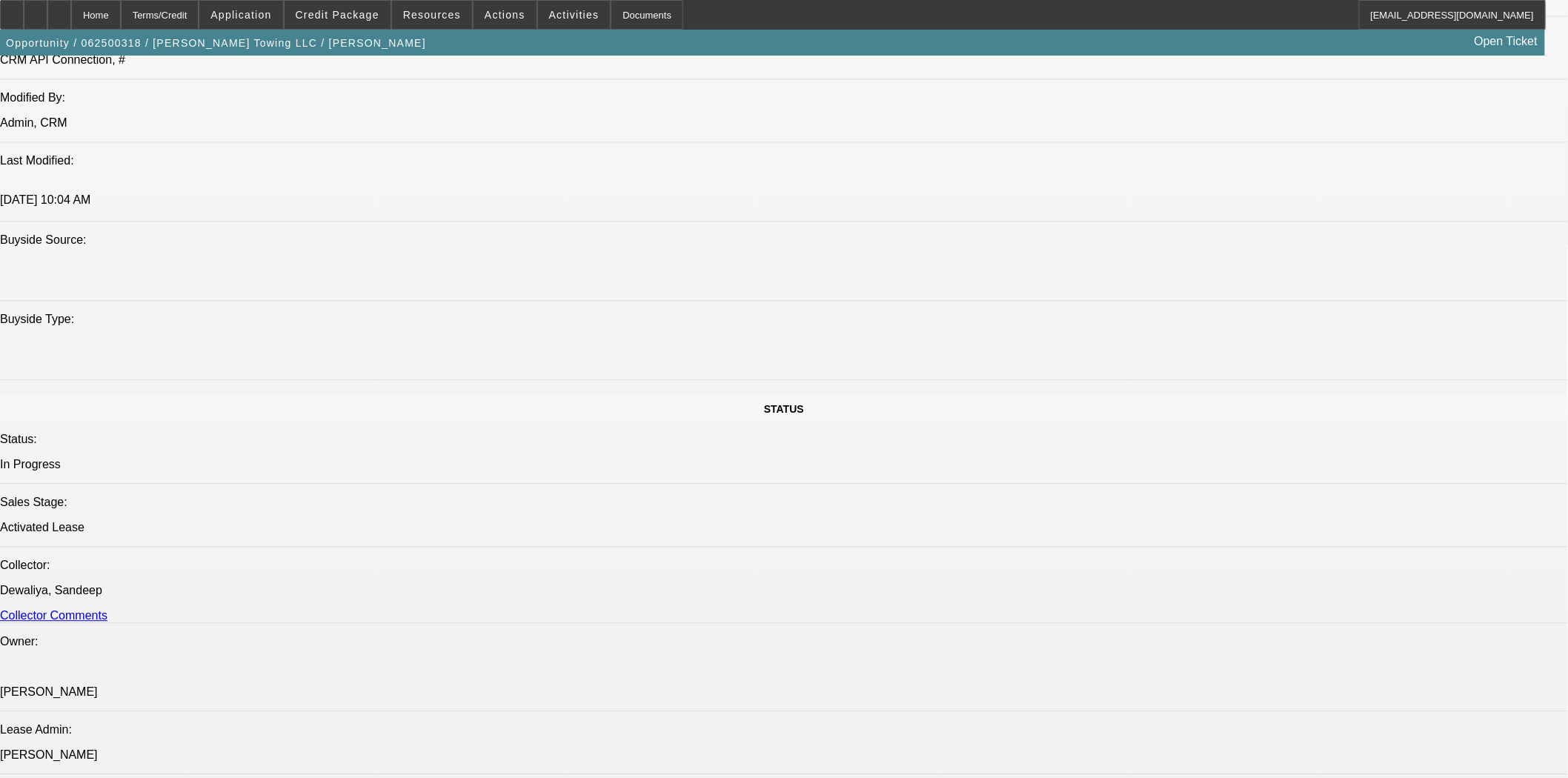
select select "0"
select select "2"
select select "0"
select select "6"
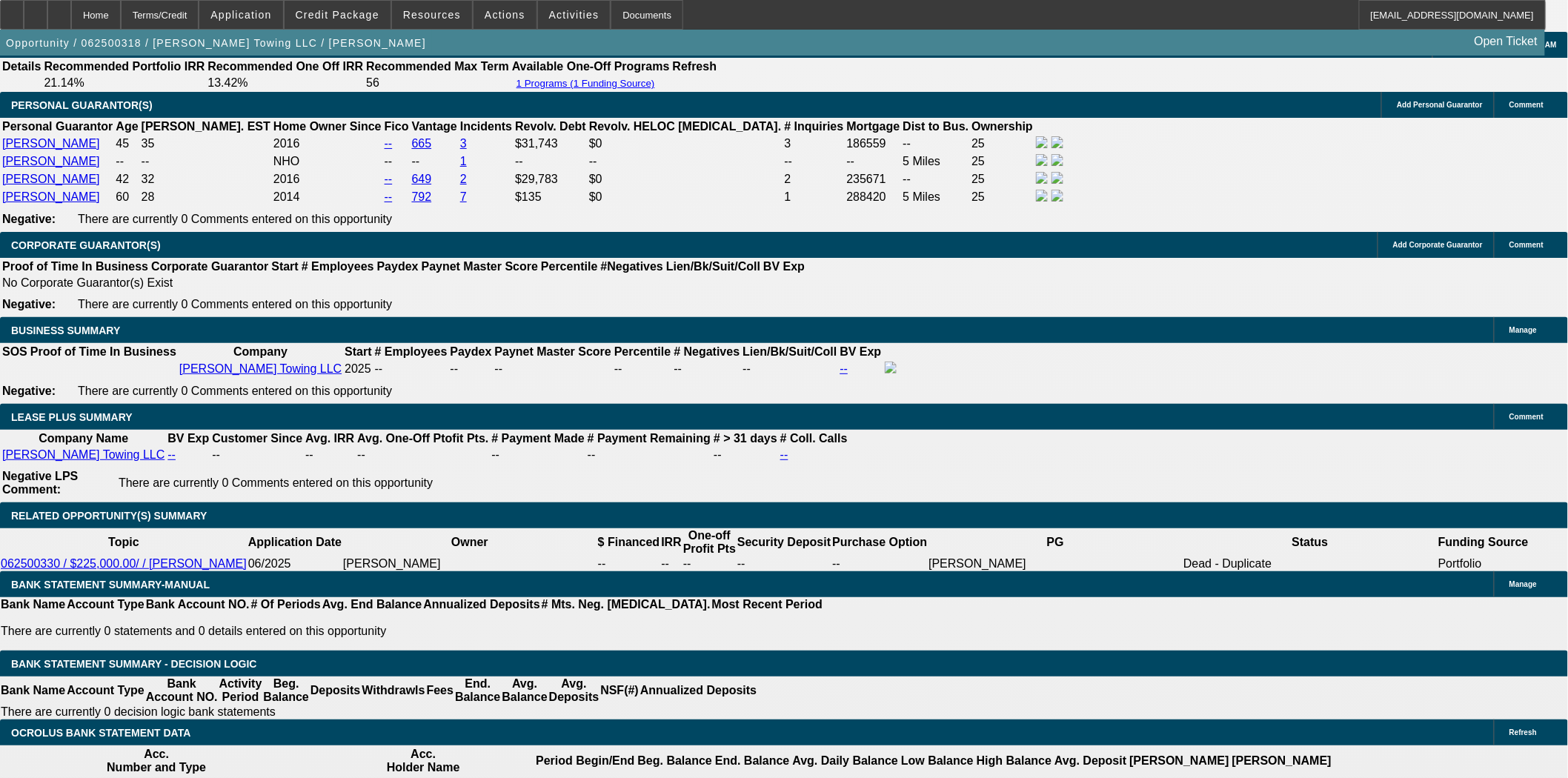
scroll to position [2448, 0]
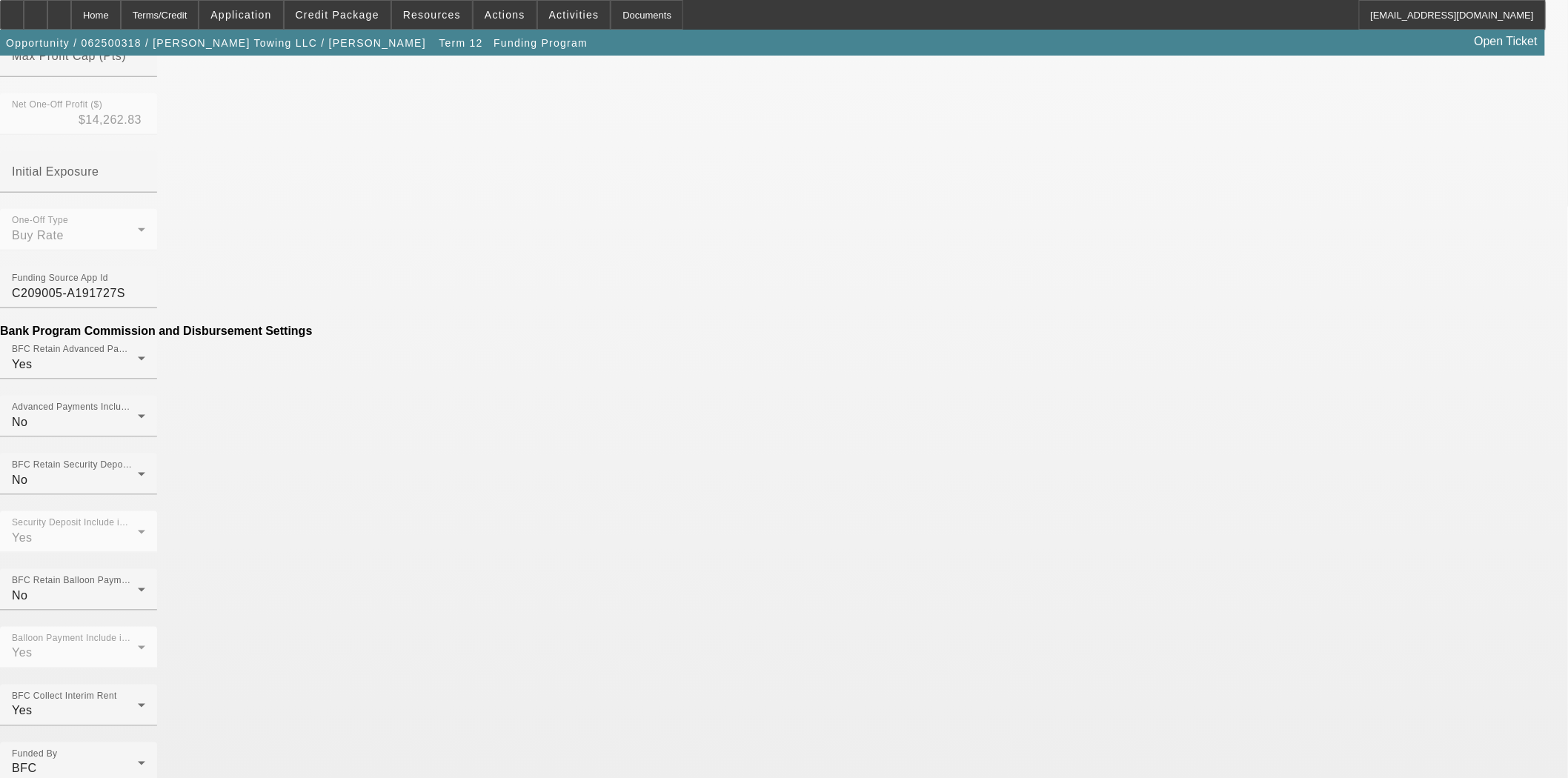
scroll to position [576, 0]
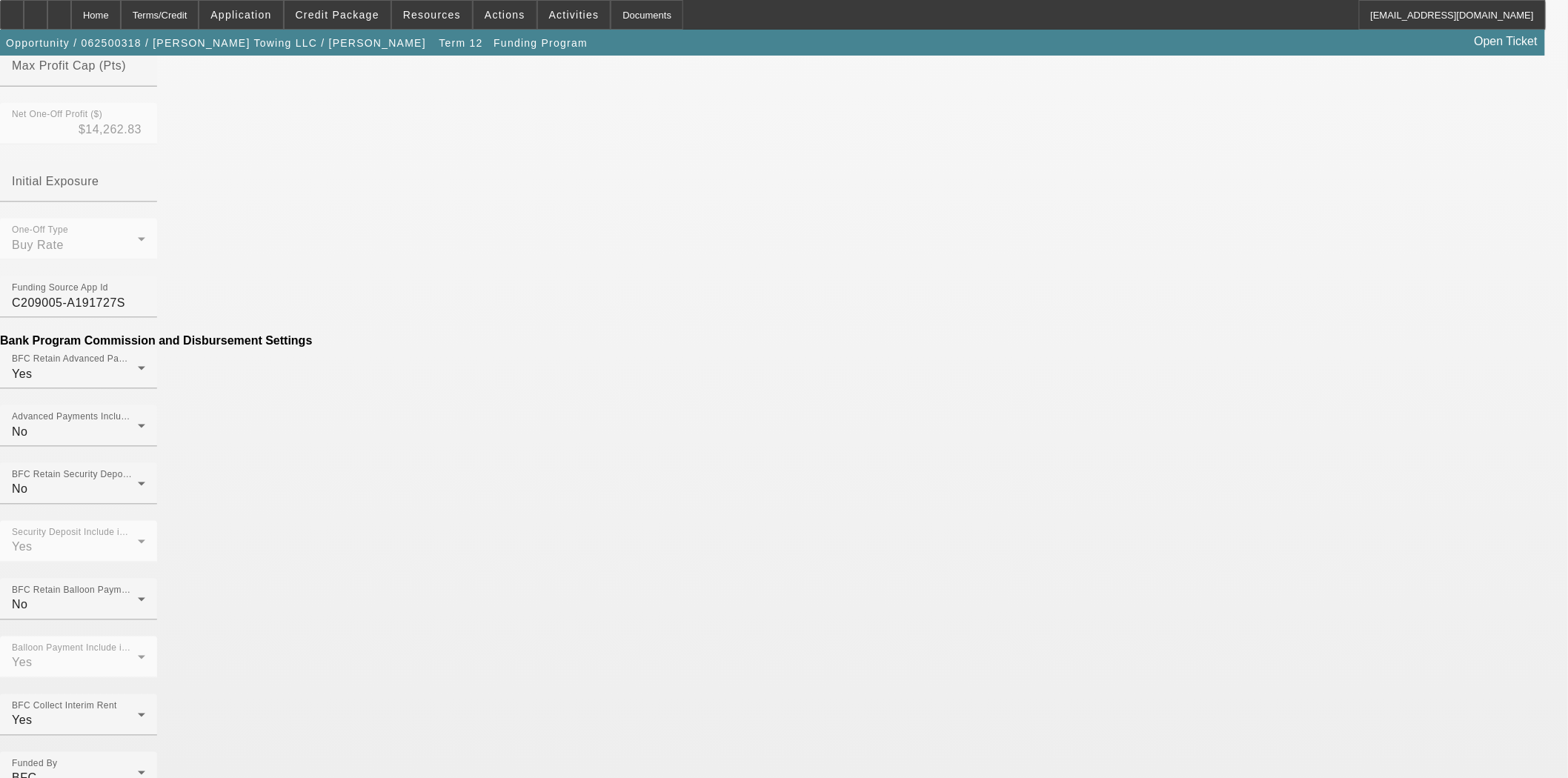
type input "$4,750.00"
type input "Warranty"
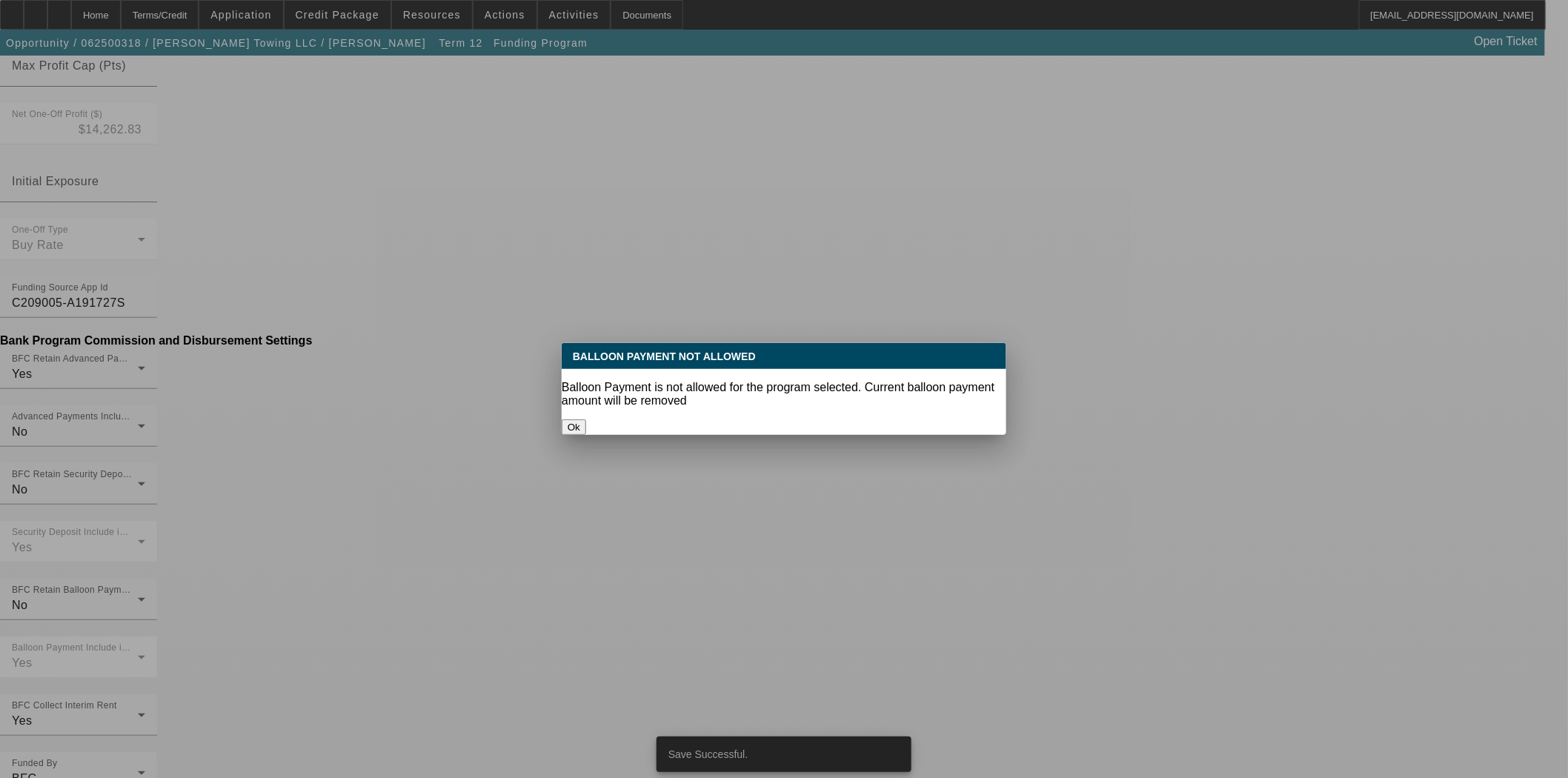
click at [586, 419] on button "Ok" at bounding box center [573, 427] width 24 height 15
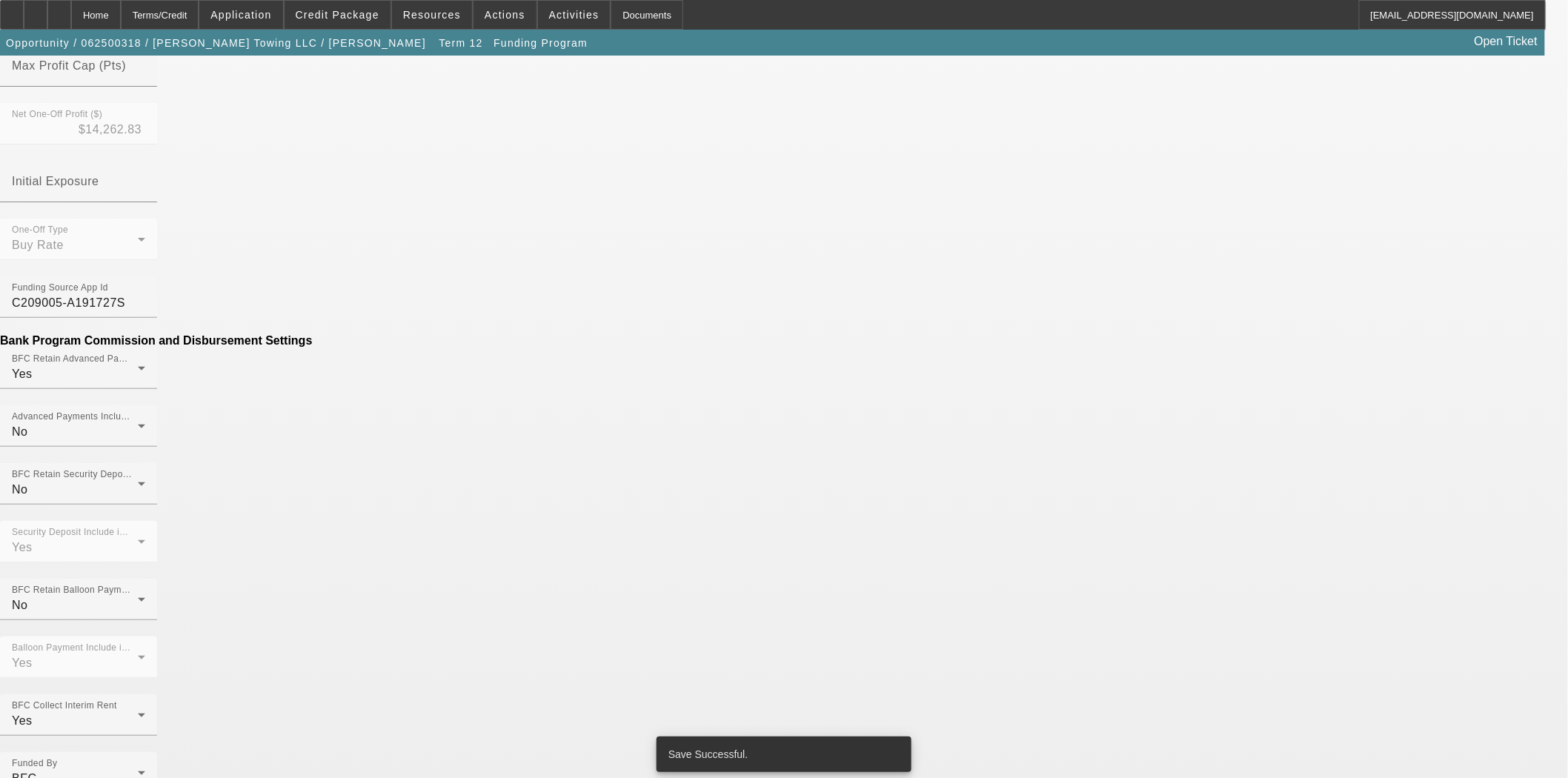
scroll to position [690, 0]
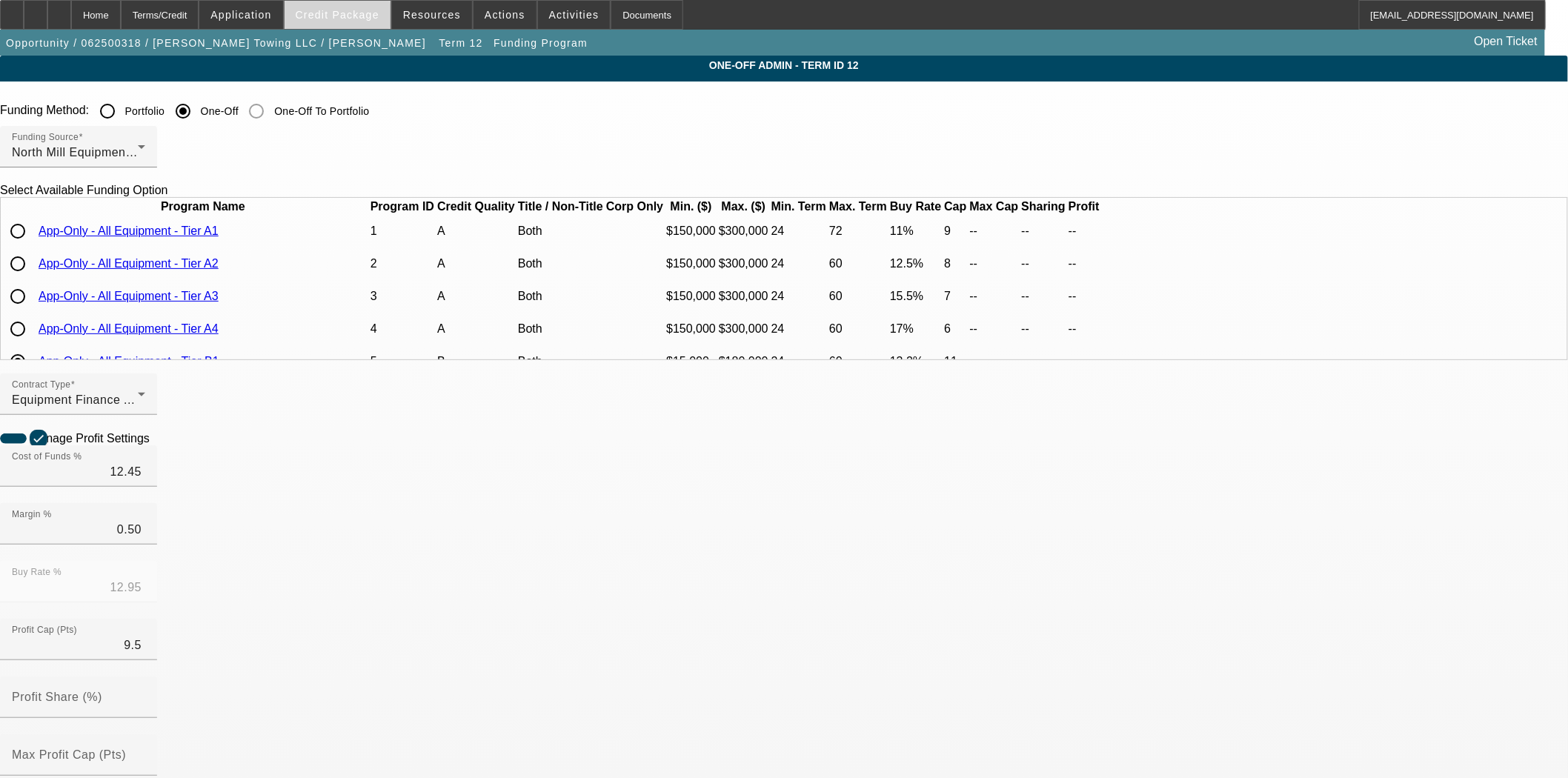
click at [343, 17] on span "Credit Package" at bounding box center [337, 15] width 83 height 12
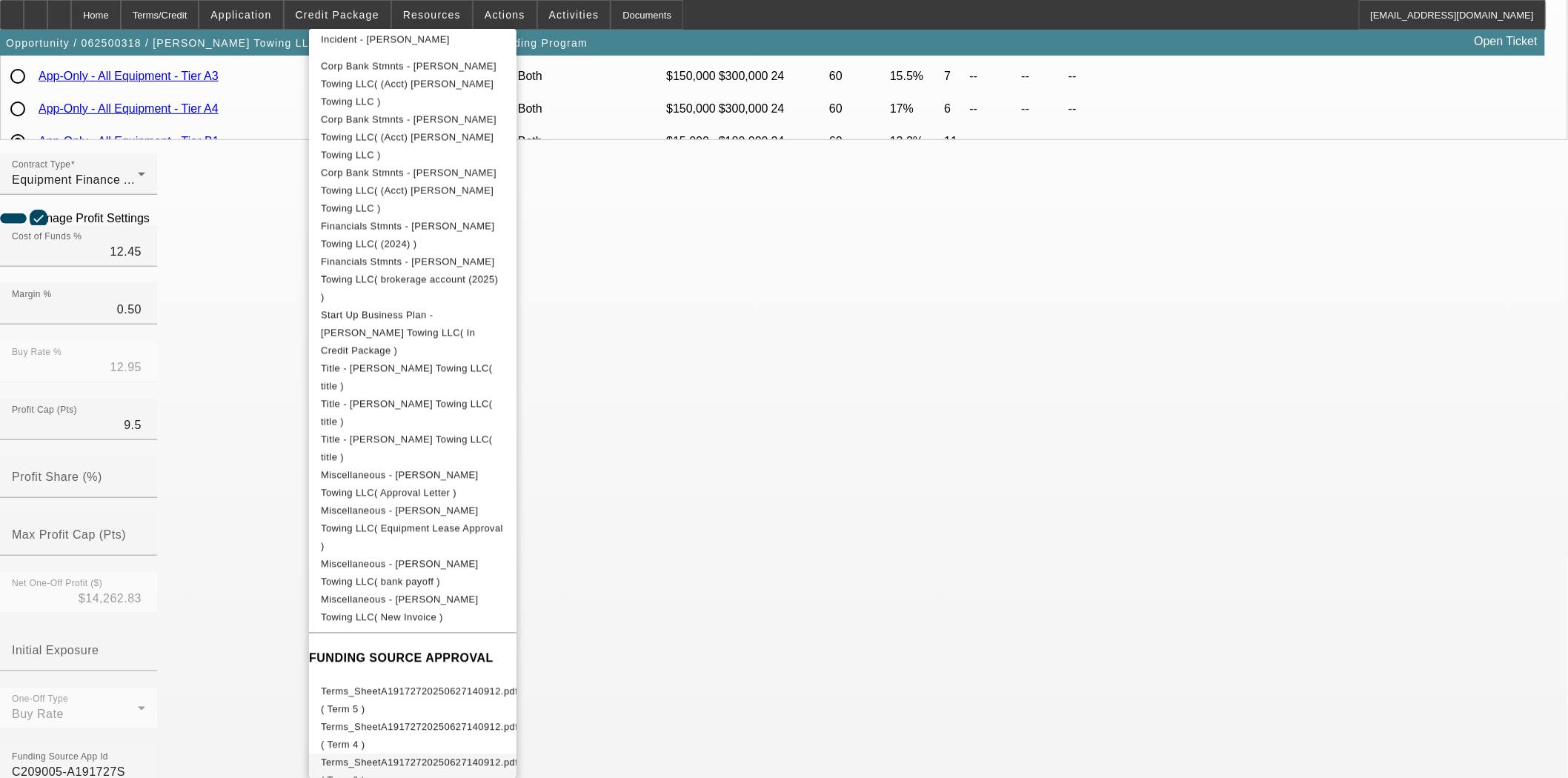
scroll to position [493, 0]
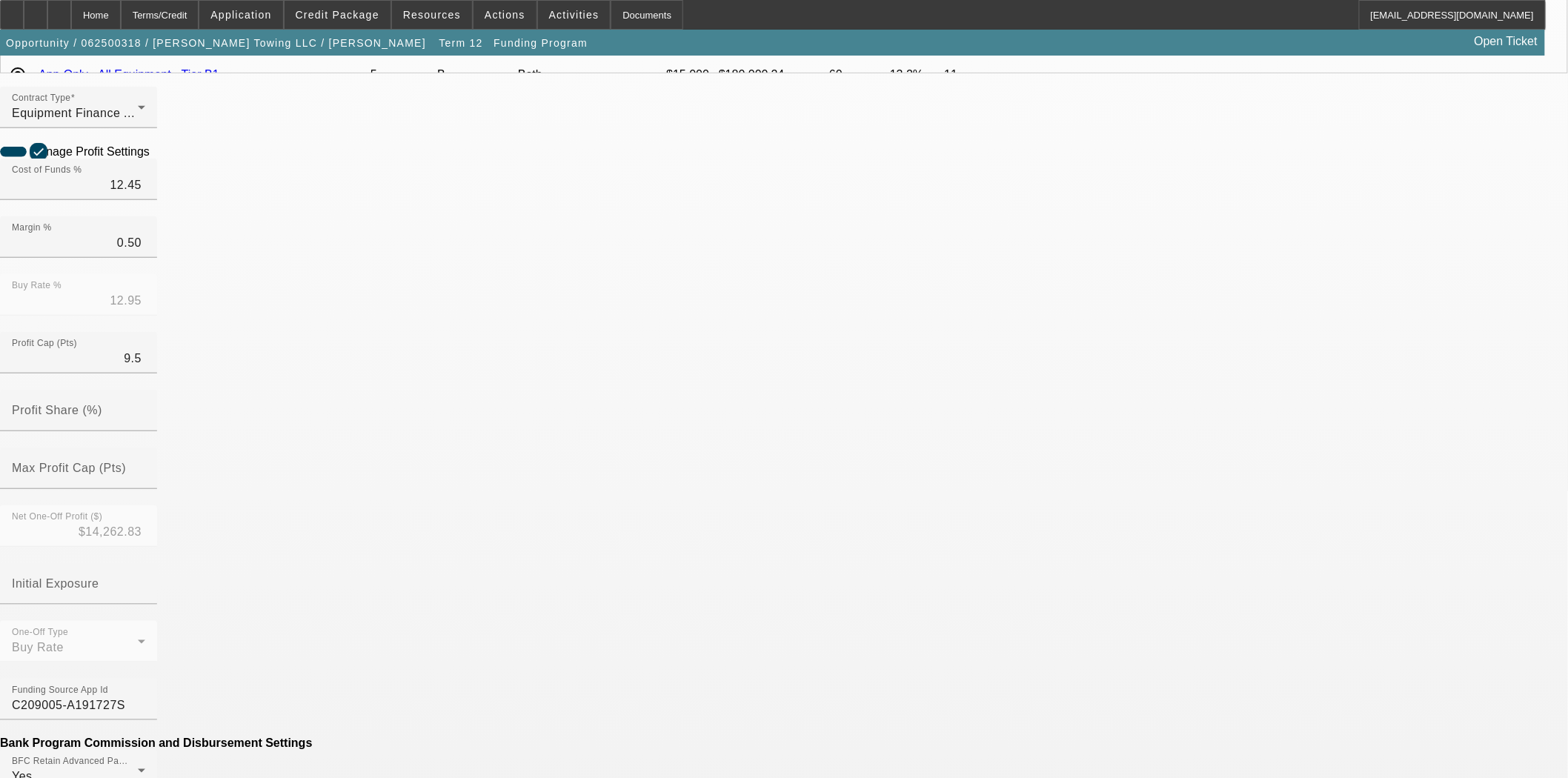
scroll to position [247, 0]
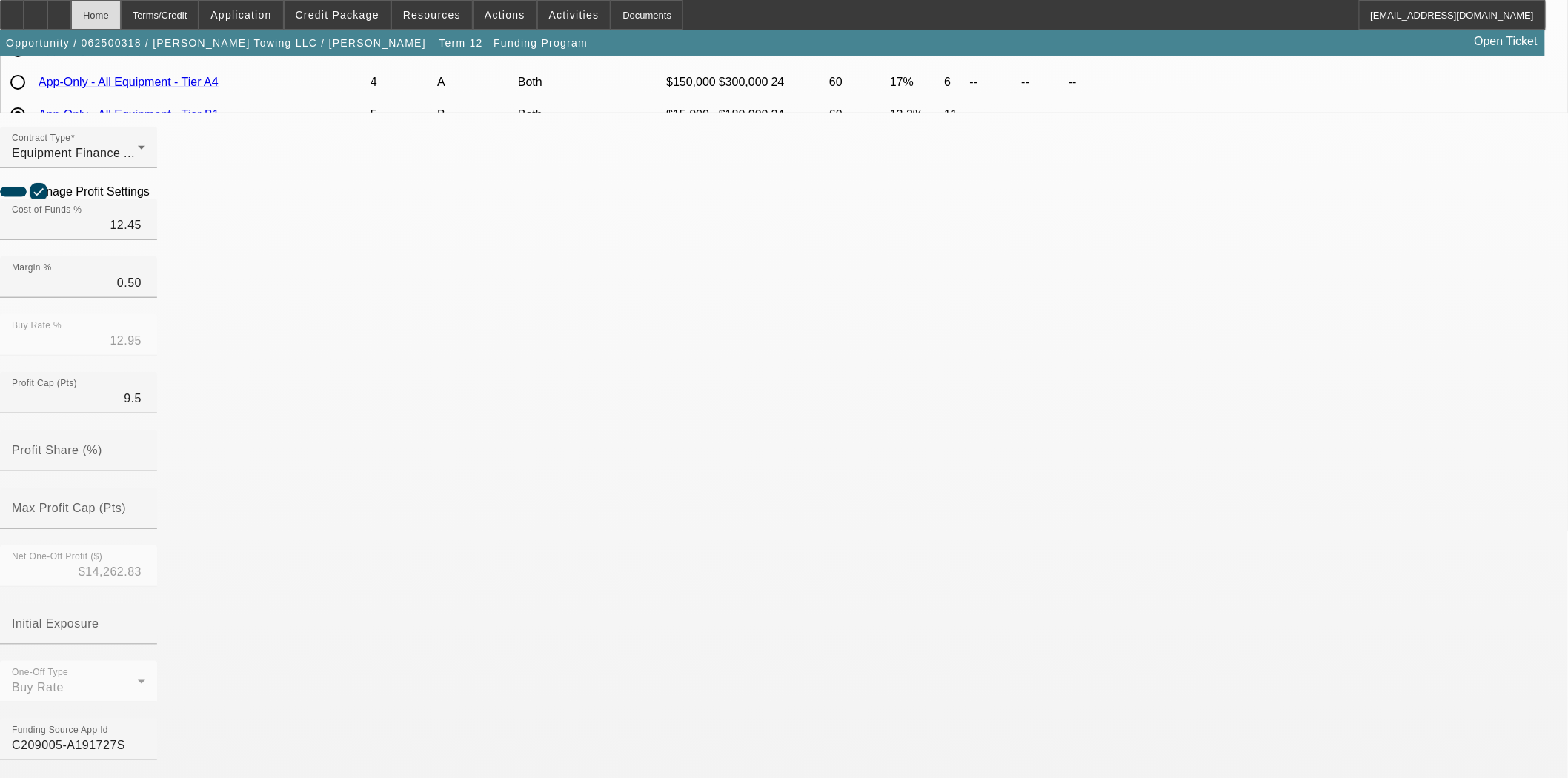
click at [120, 11] on div "Home" at bounding box center [96, 14] width 50 height 29
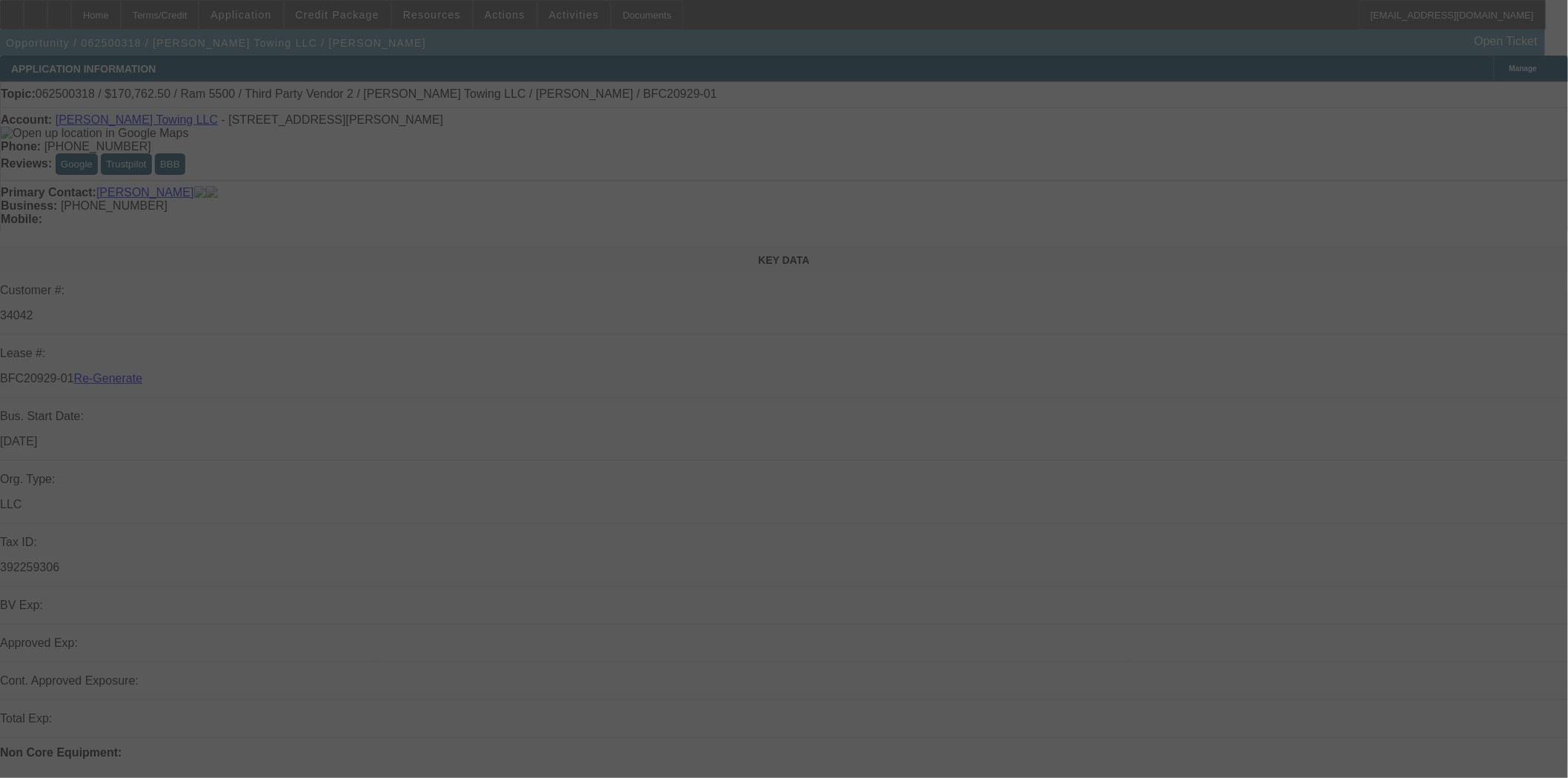
select select "4"
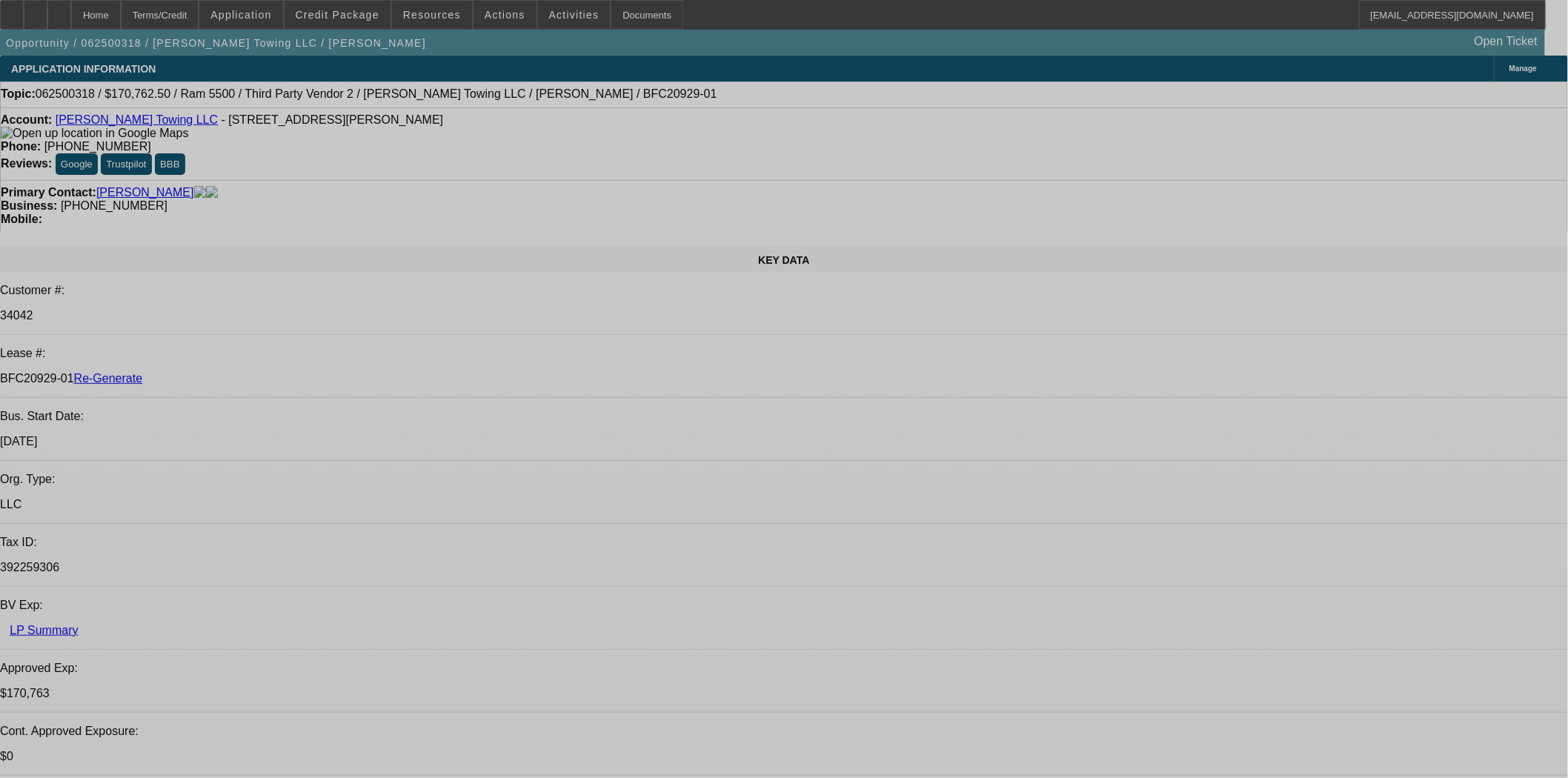
select select "0"
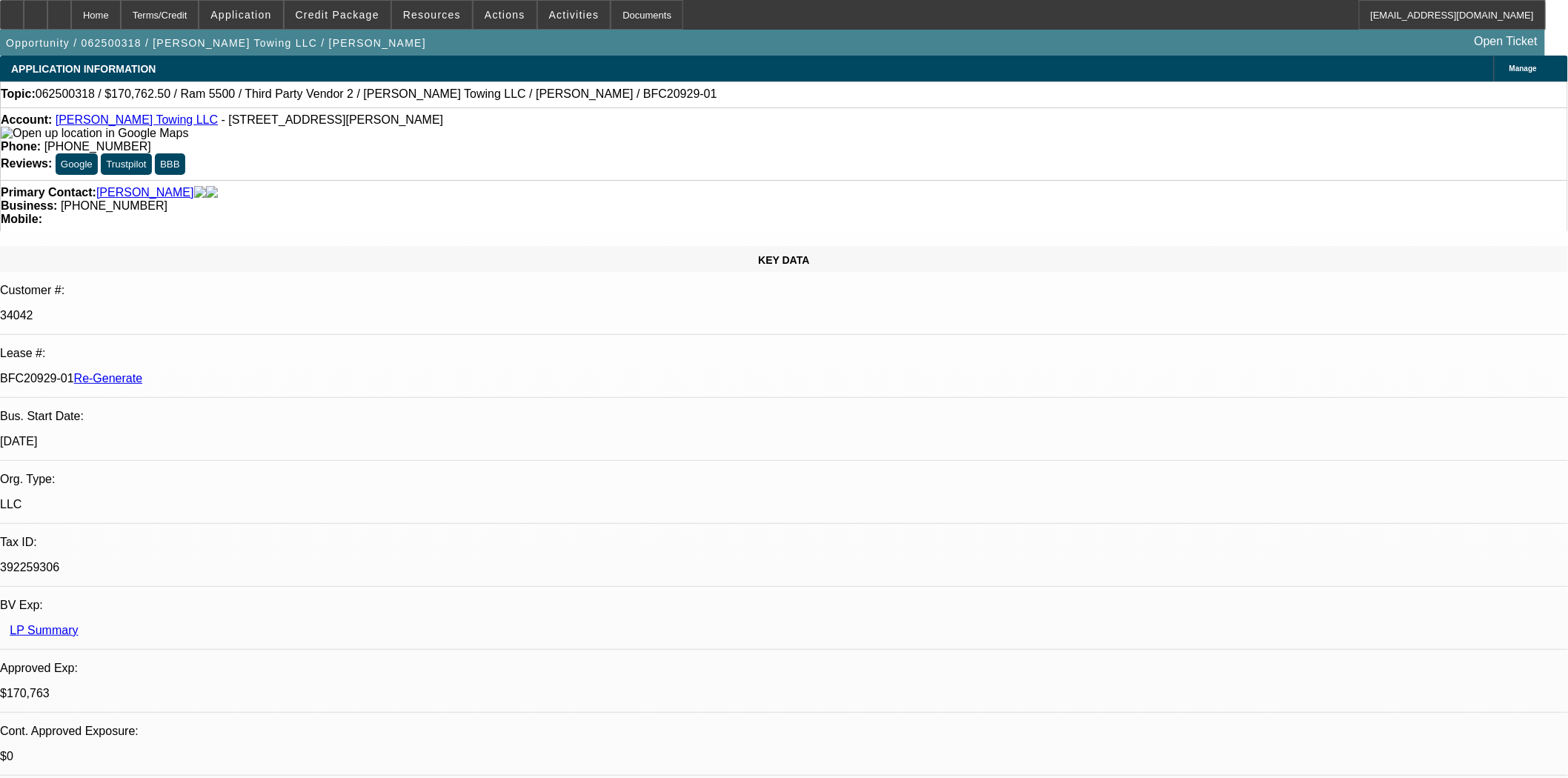
select select "2"
select select "0"
select select "6"
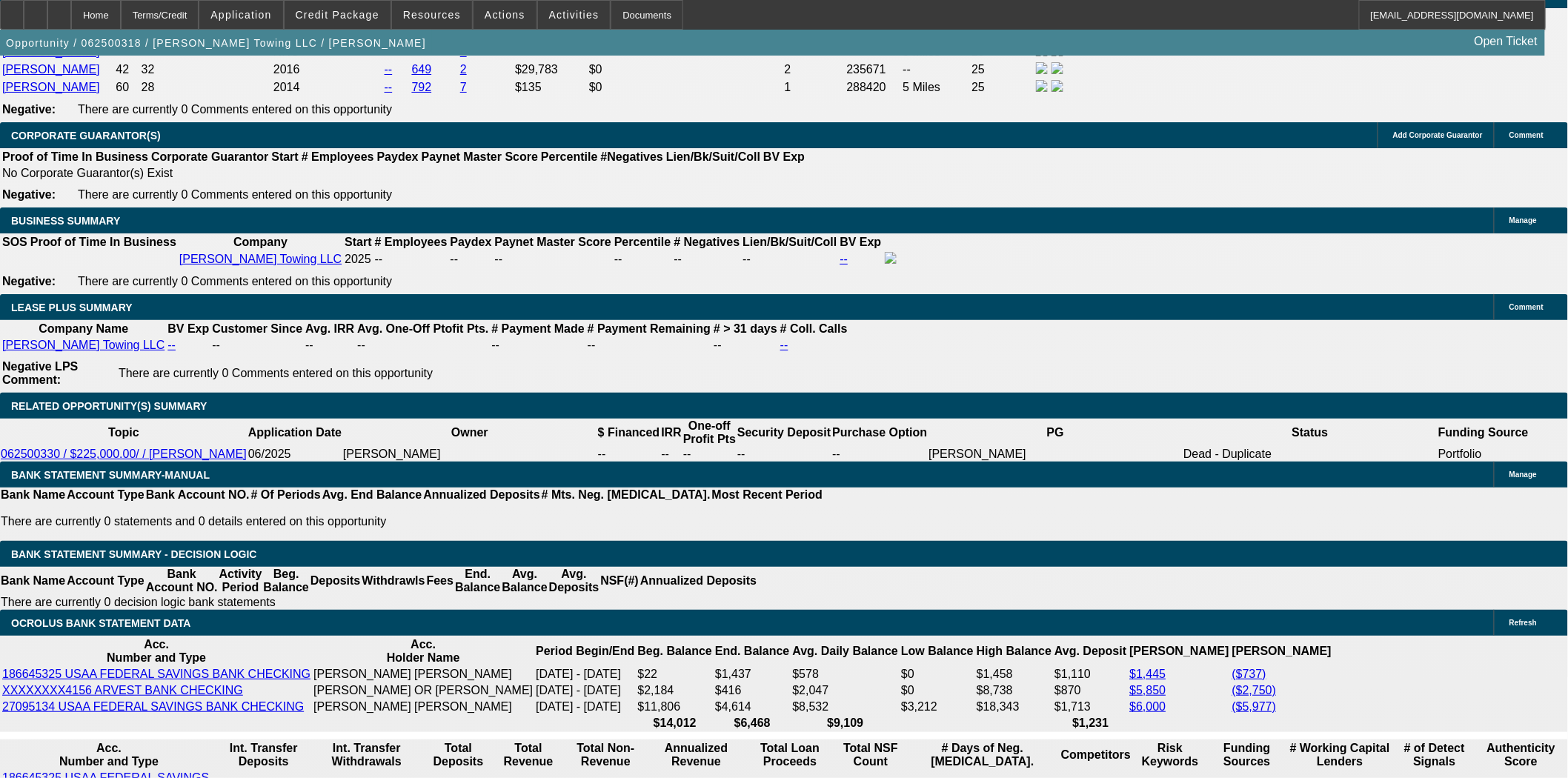
scroll to position [2635, 0]
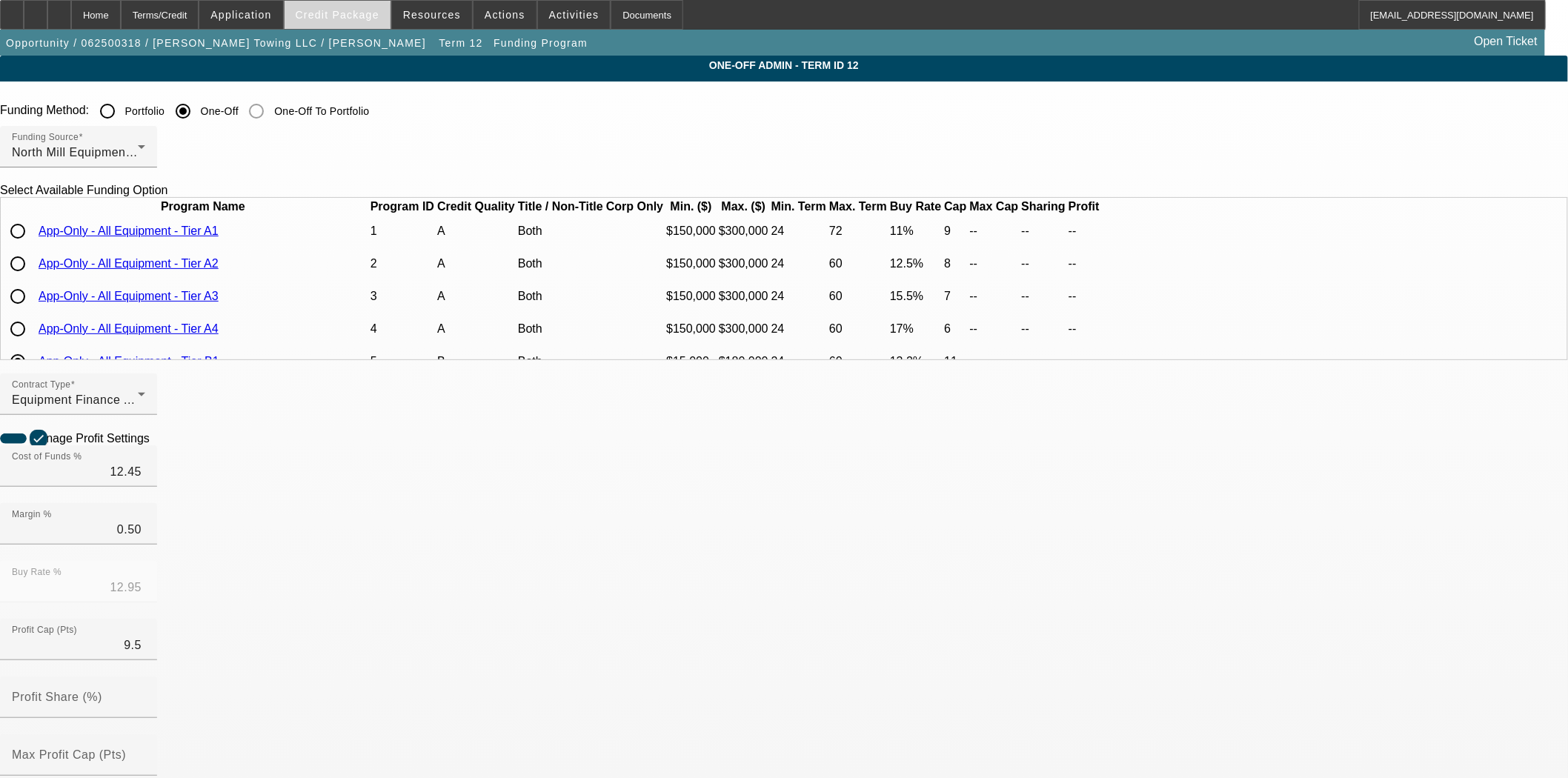
click at [338, 12] on span "Credit Package" at bounding box center [337, 15] width 83 height 12
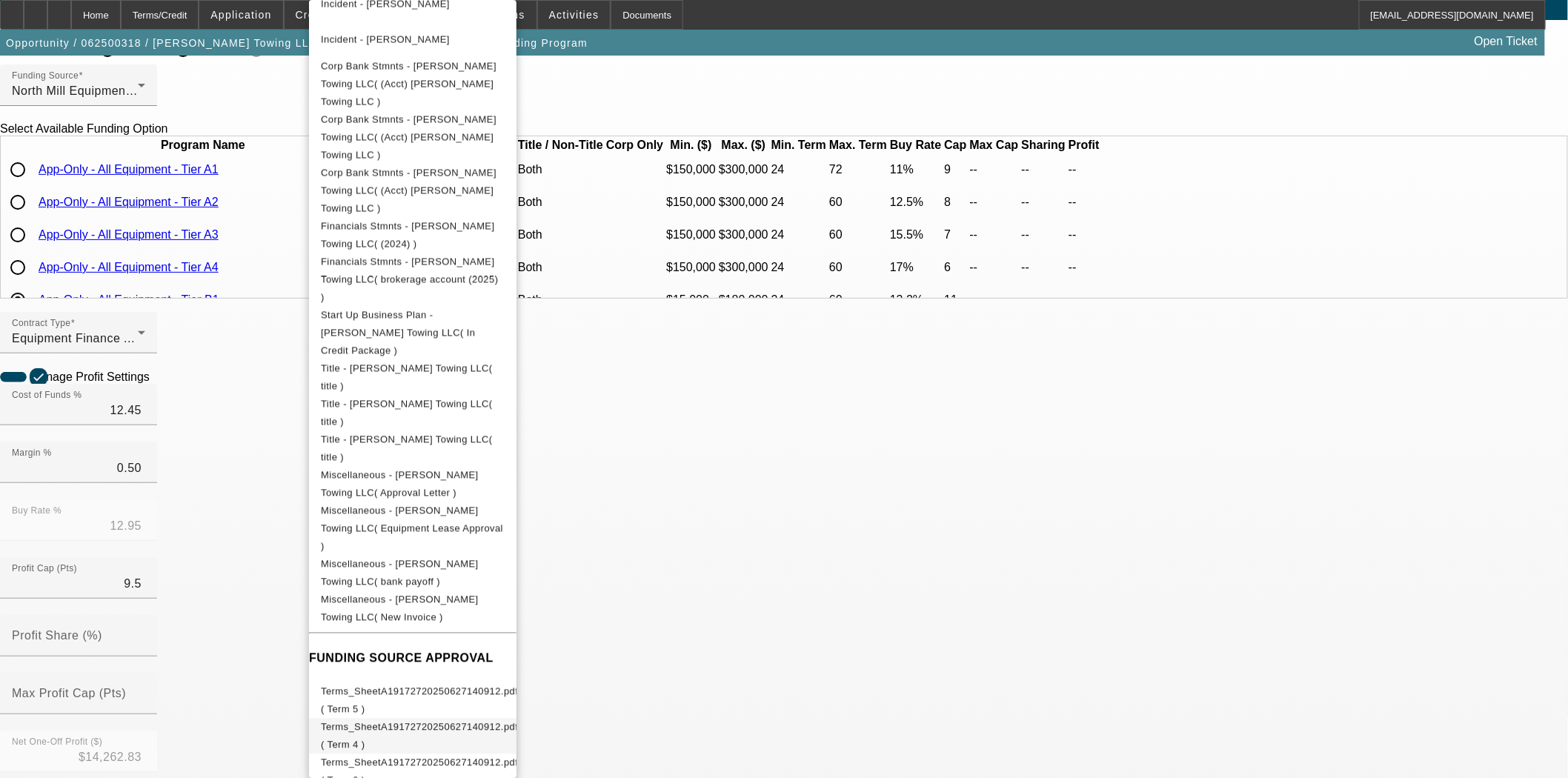
scroll to position [164, 0]
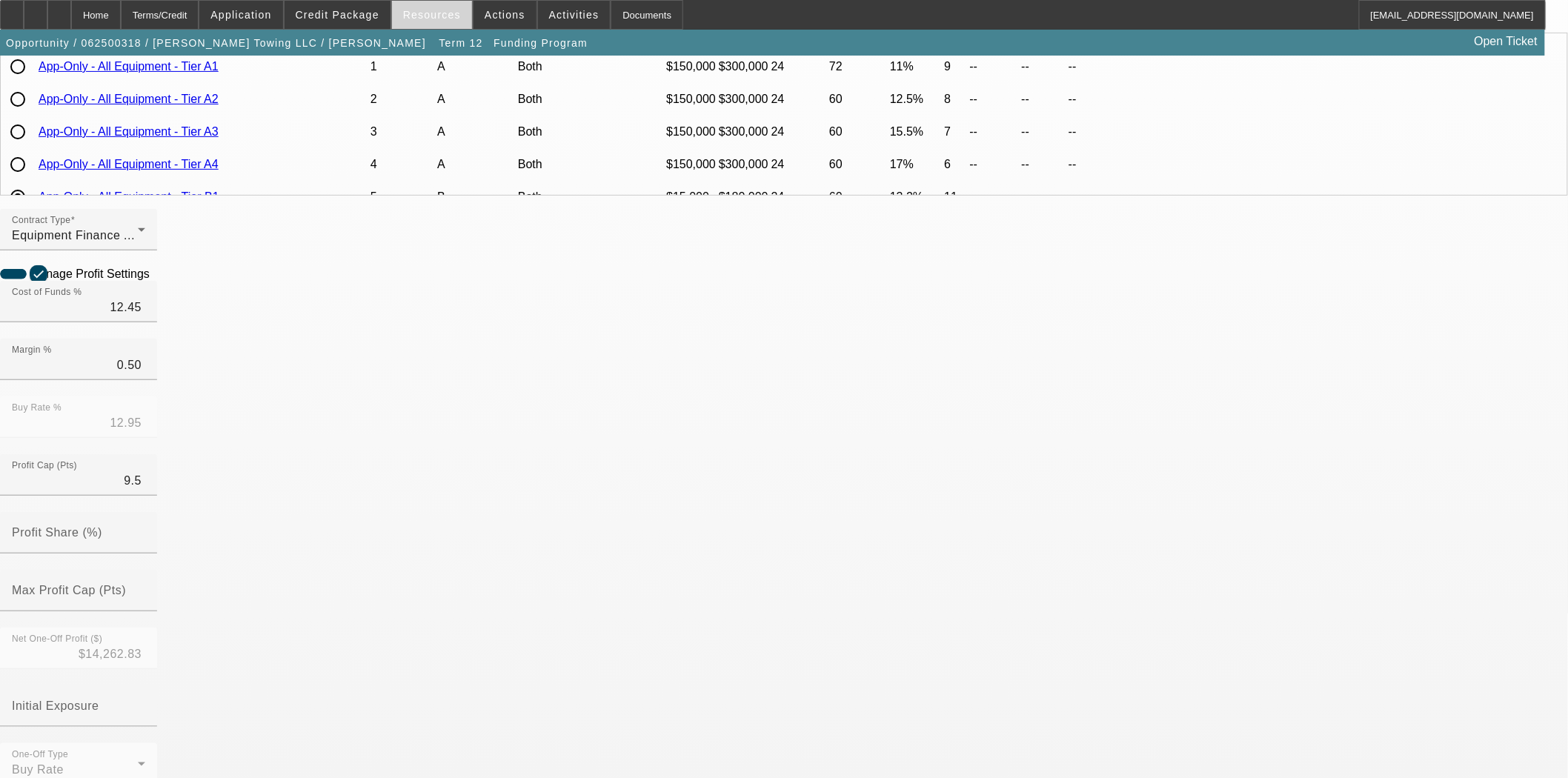
click at [412, 8] on span at bounding box center [432, 14] width 80 height 35
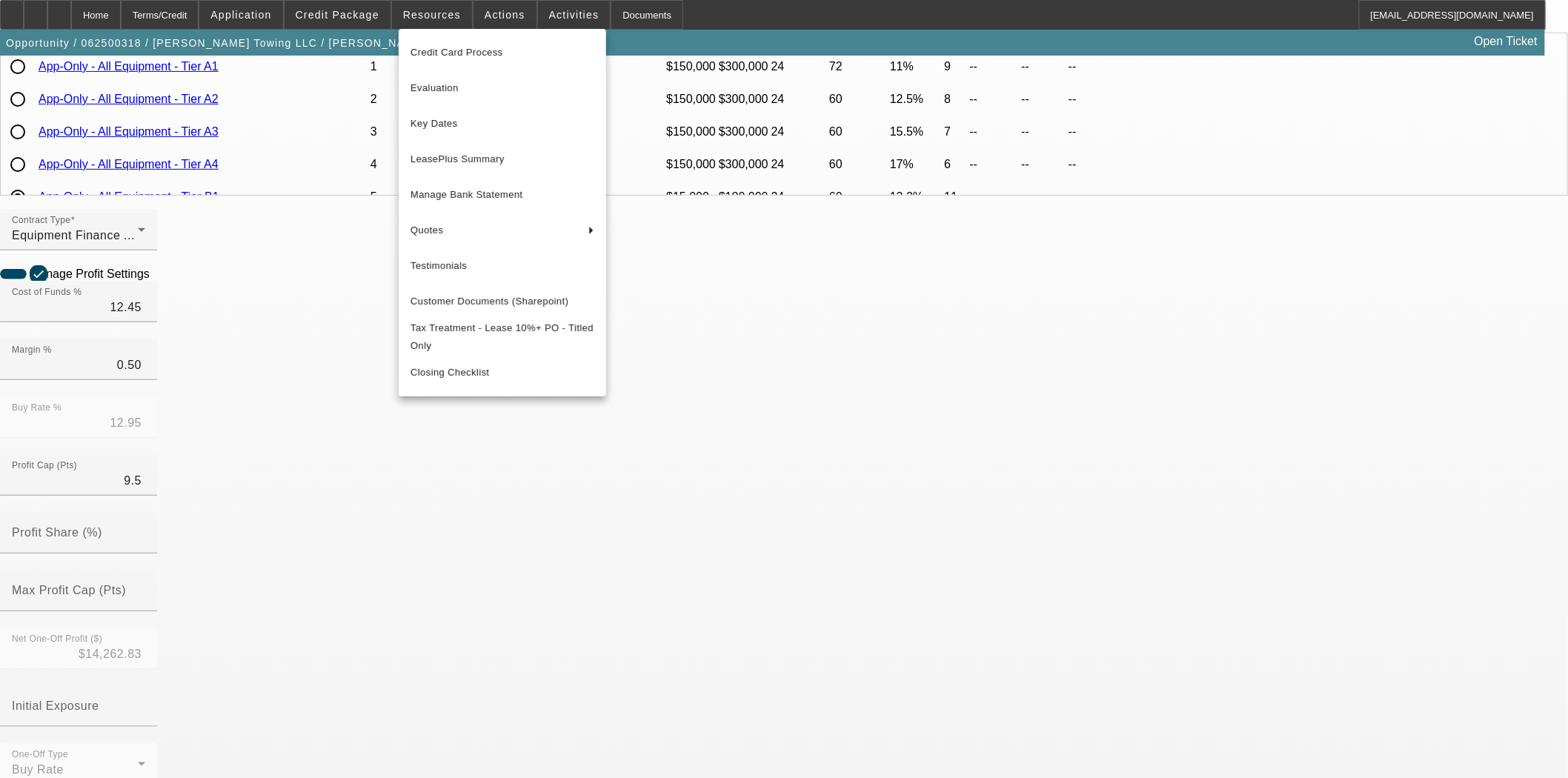
click at [498, 13] on div at bounding box center [784, 389] width 1568 height 778
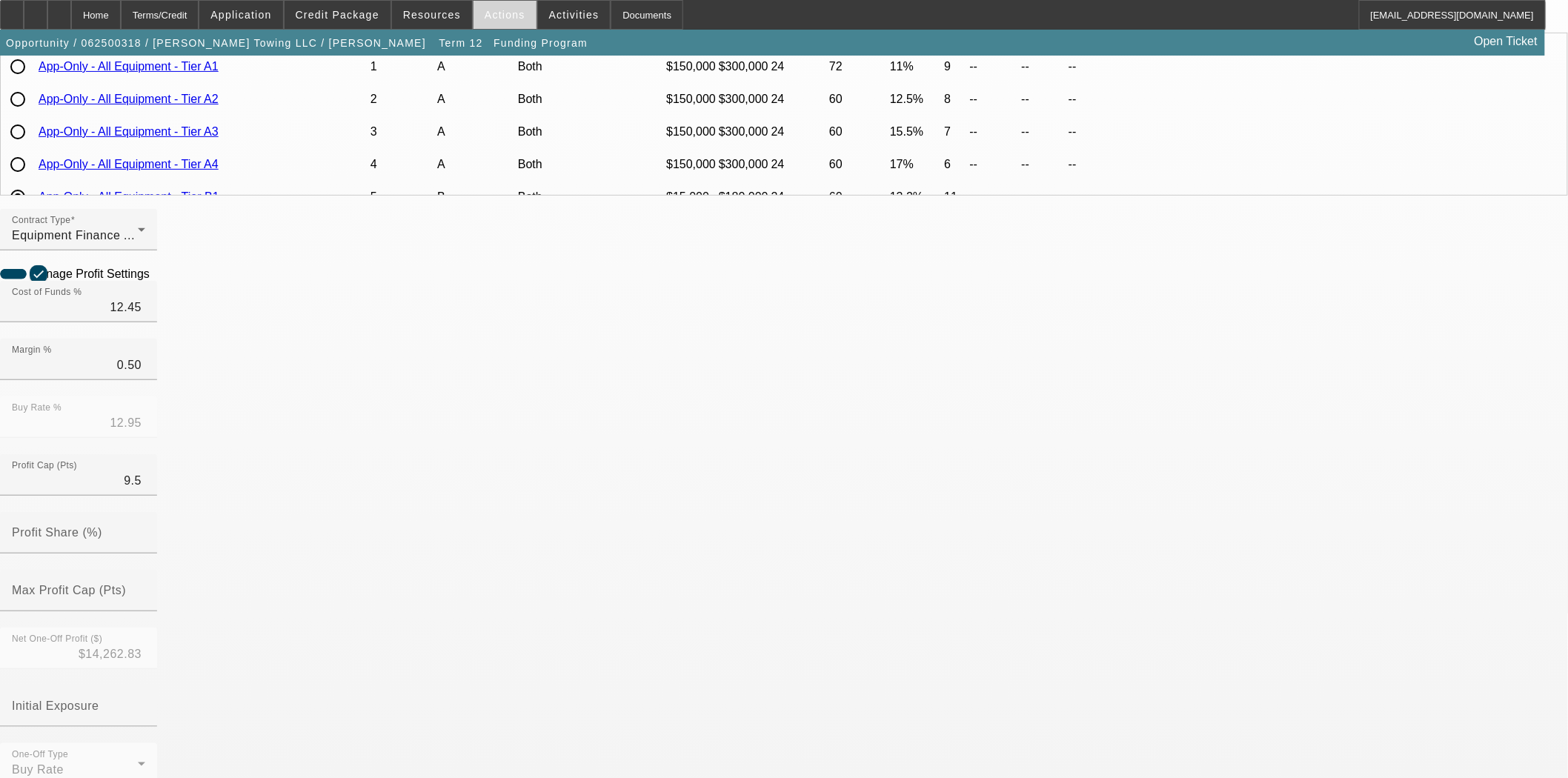
click at [498, 13] on span "Actions" at bounding box center [505, 15] width 40 height 12
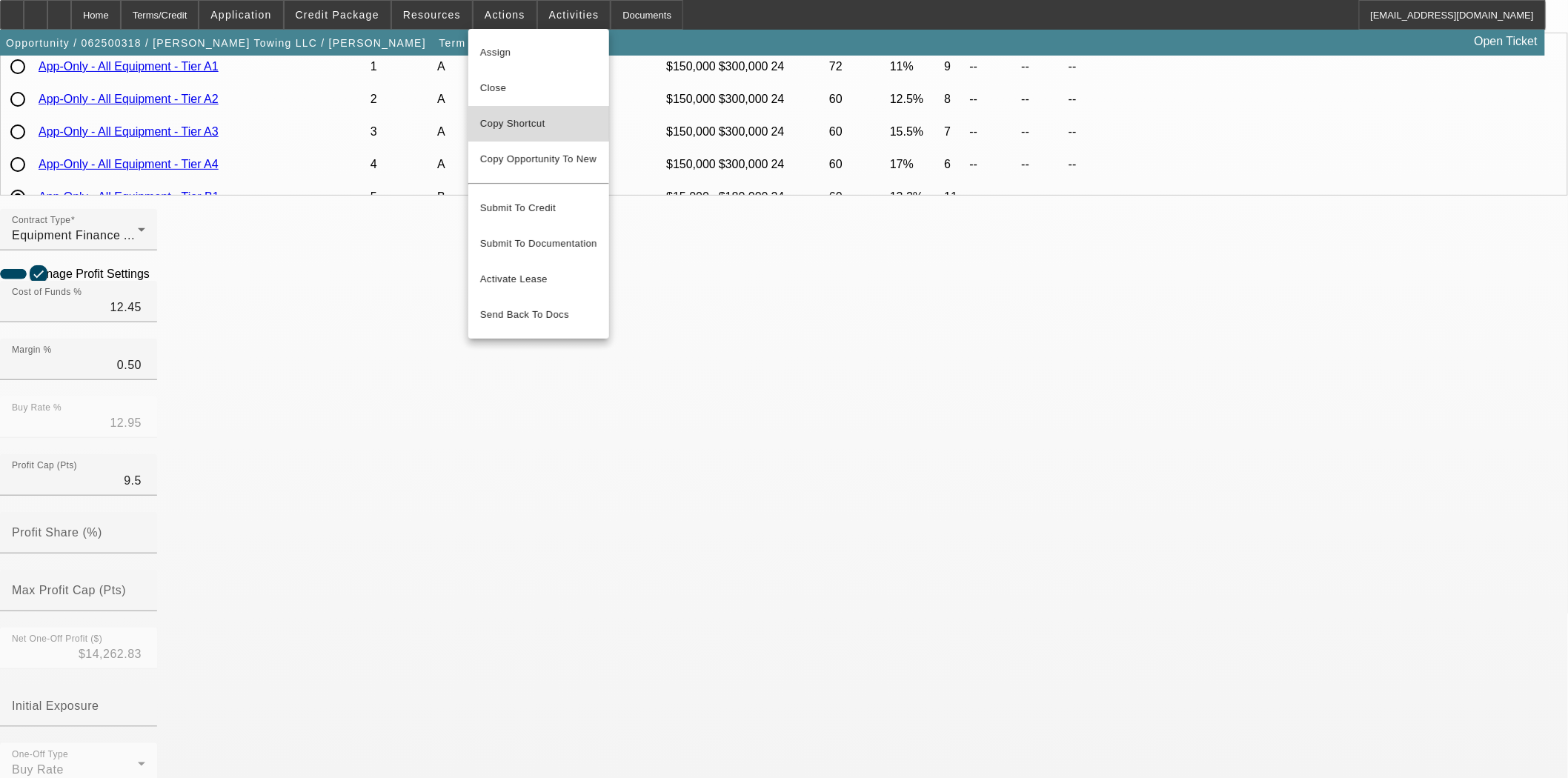
click at [501, 120] on span "Copy Shortcut" at bounding box center [538, 123] width 117 height 18
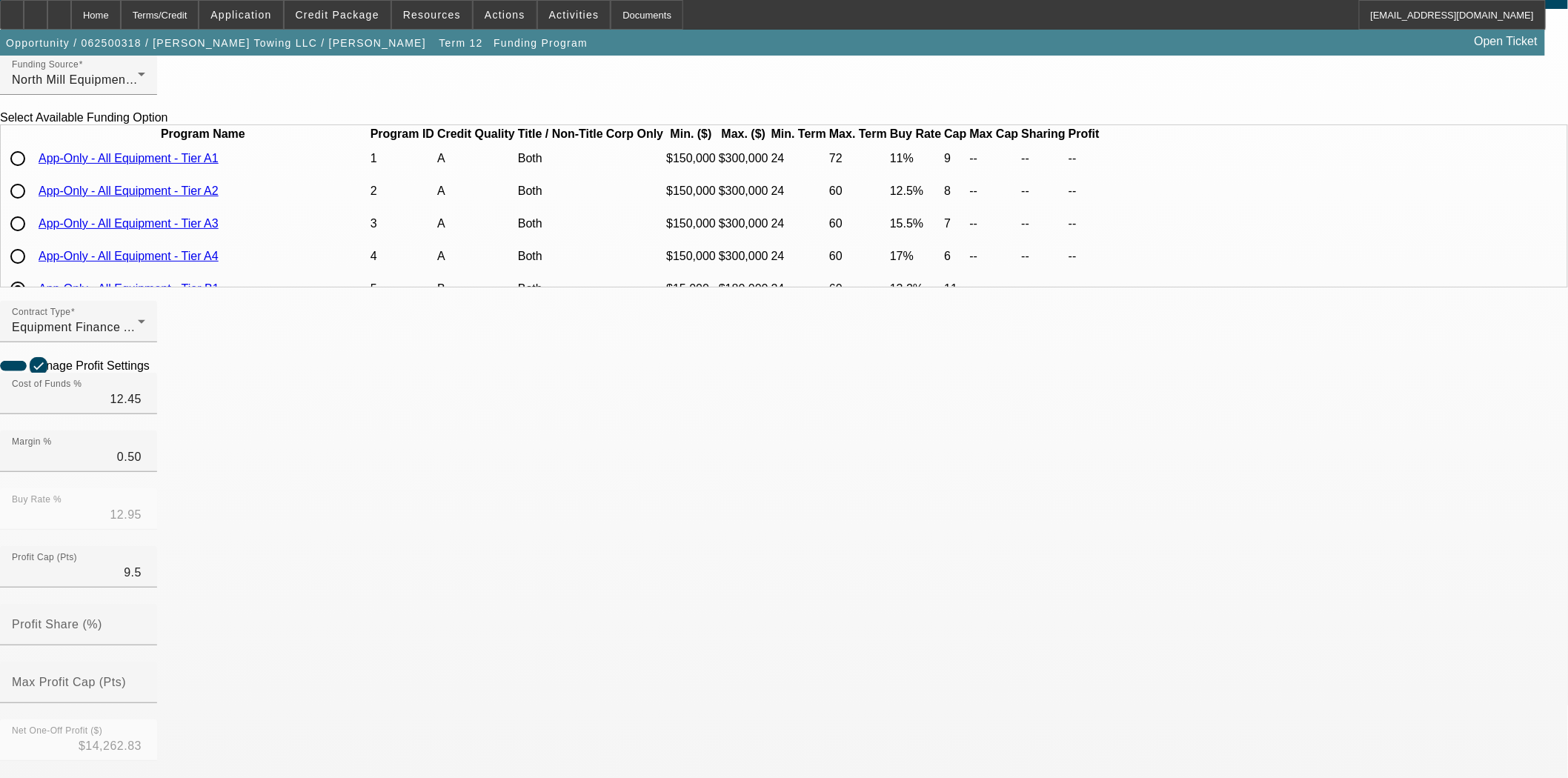
scroll to position [0, 0]
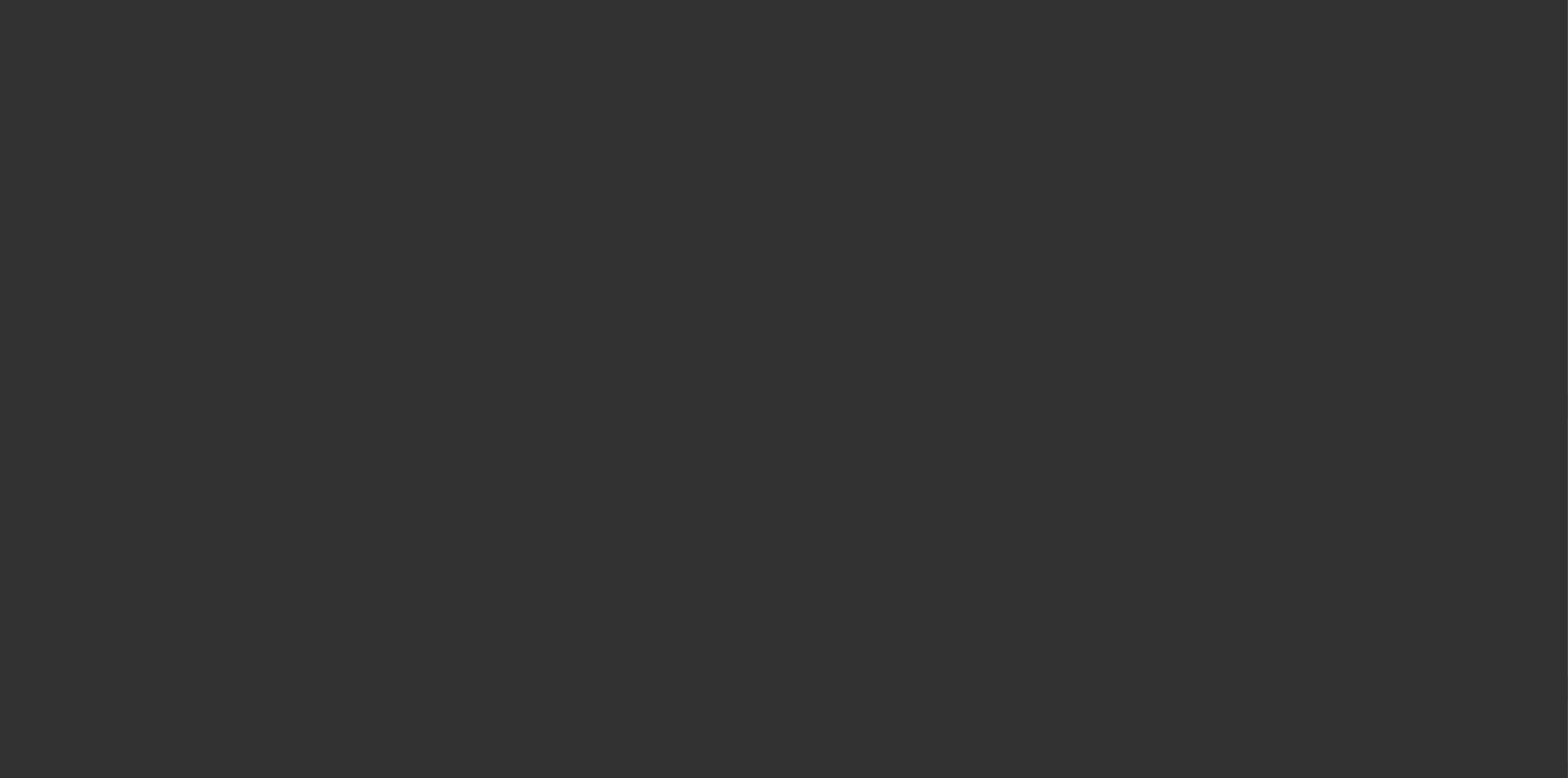
select select "4"
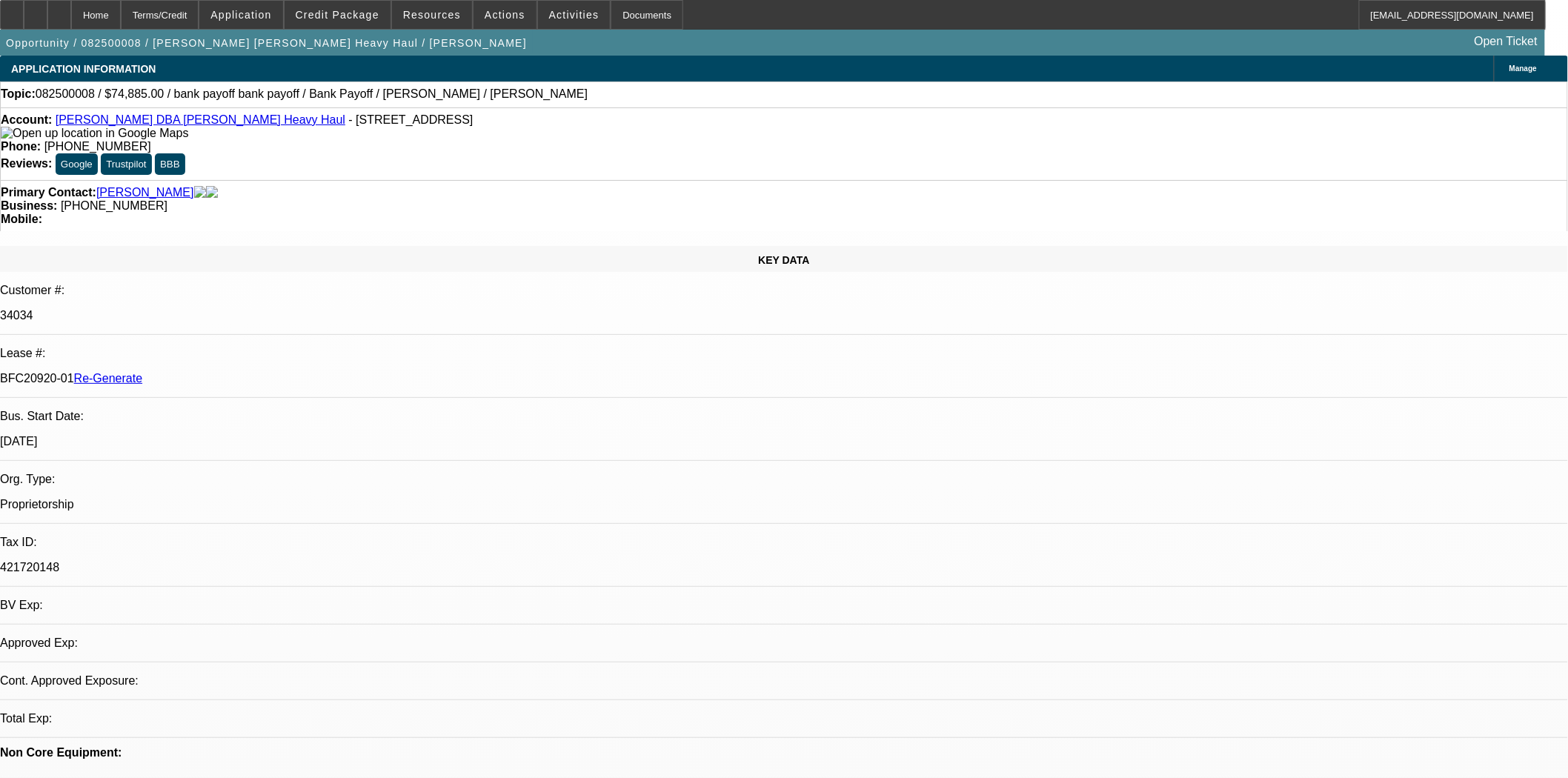
select select "0"
select select "2"
select select "0"
select select "6"
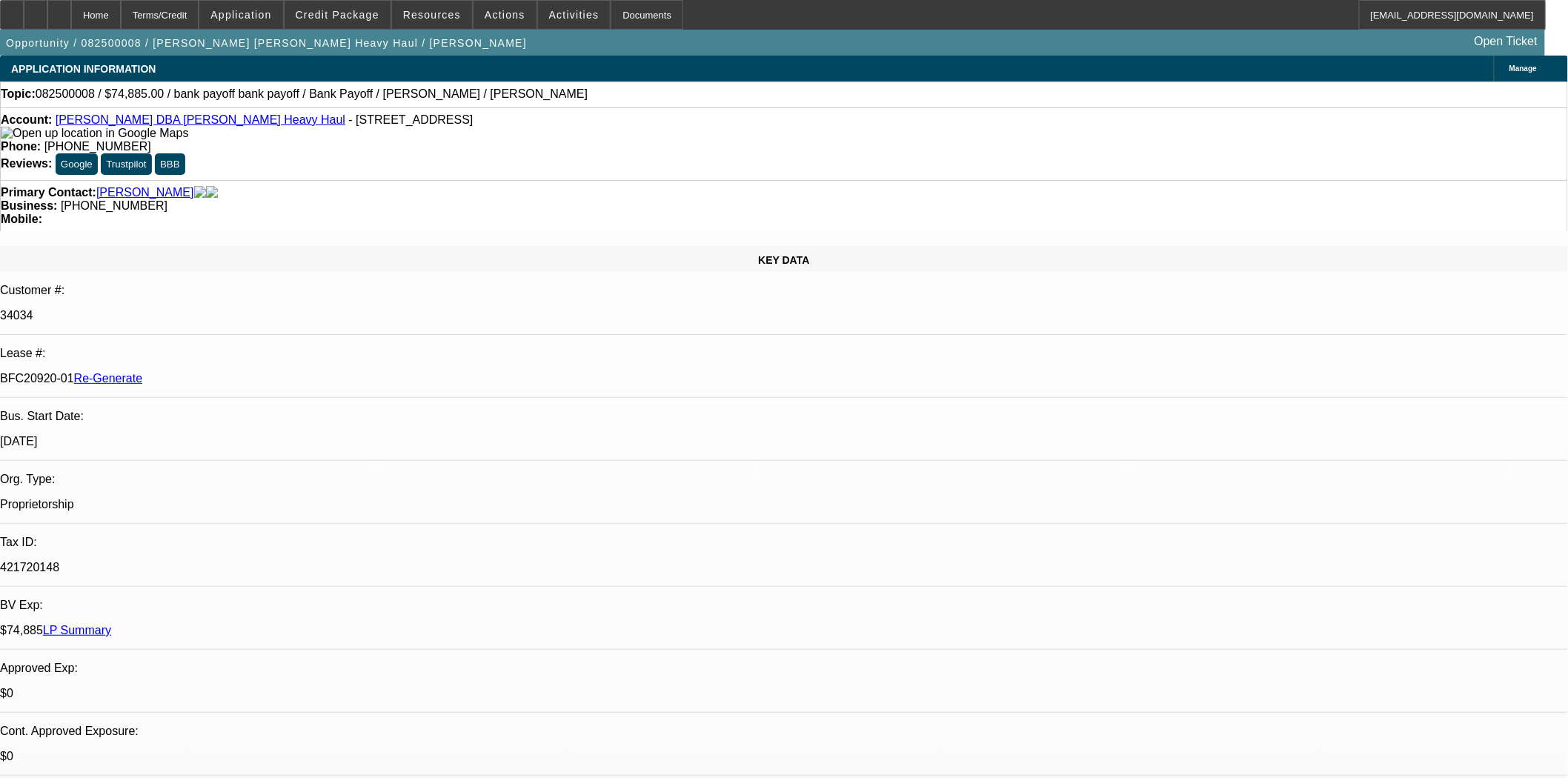
scroll to position [164, 0]
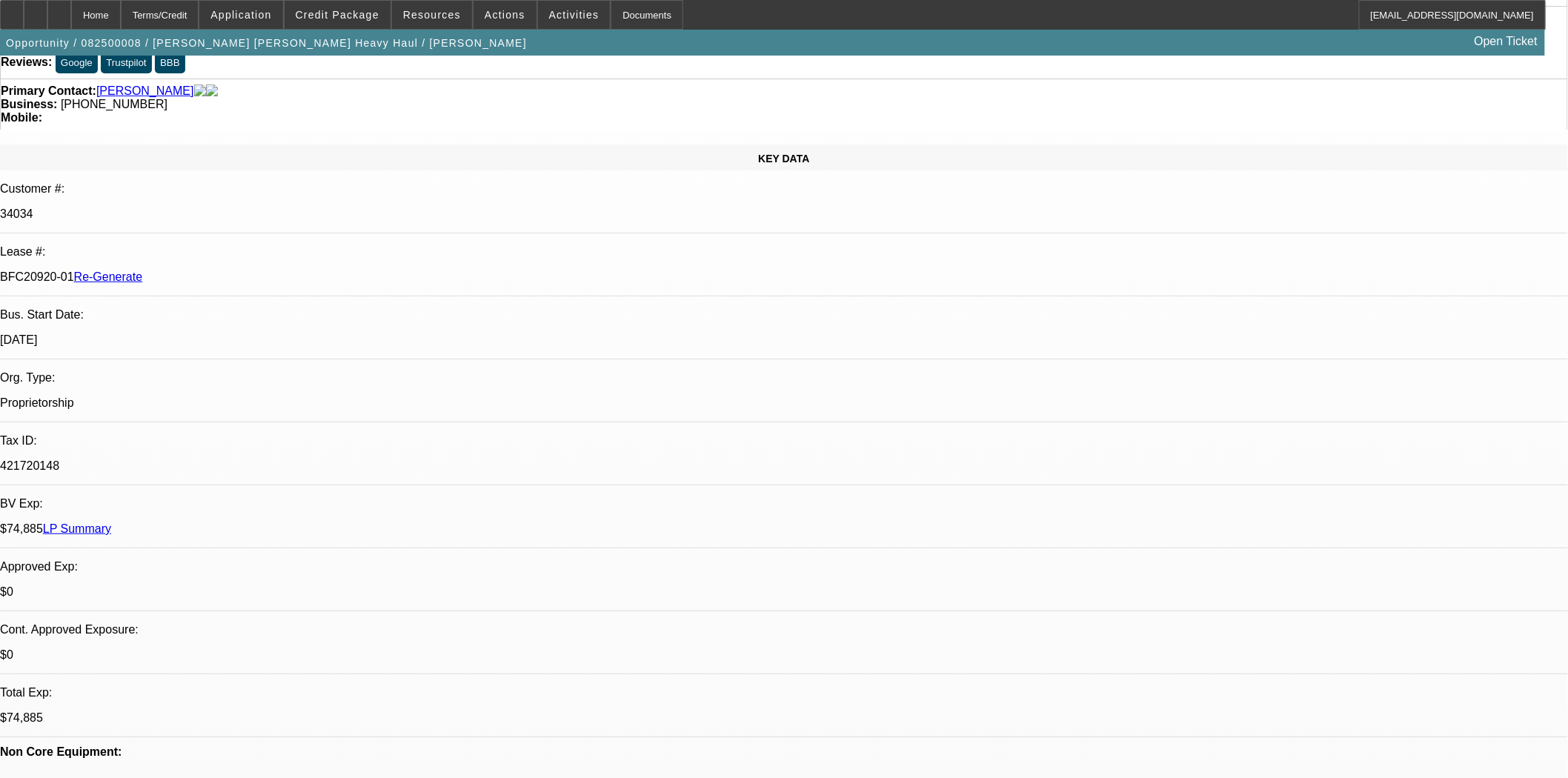
scroll to position [0, 0]
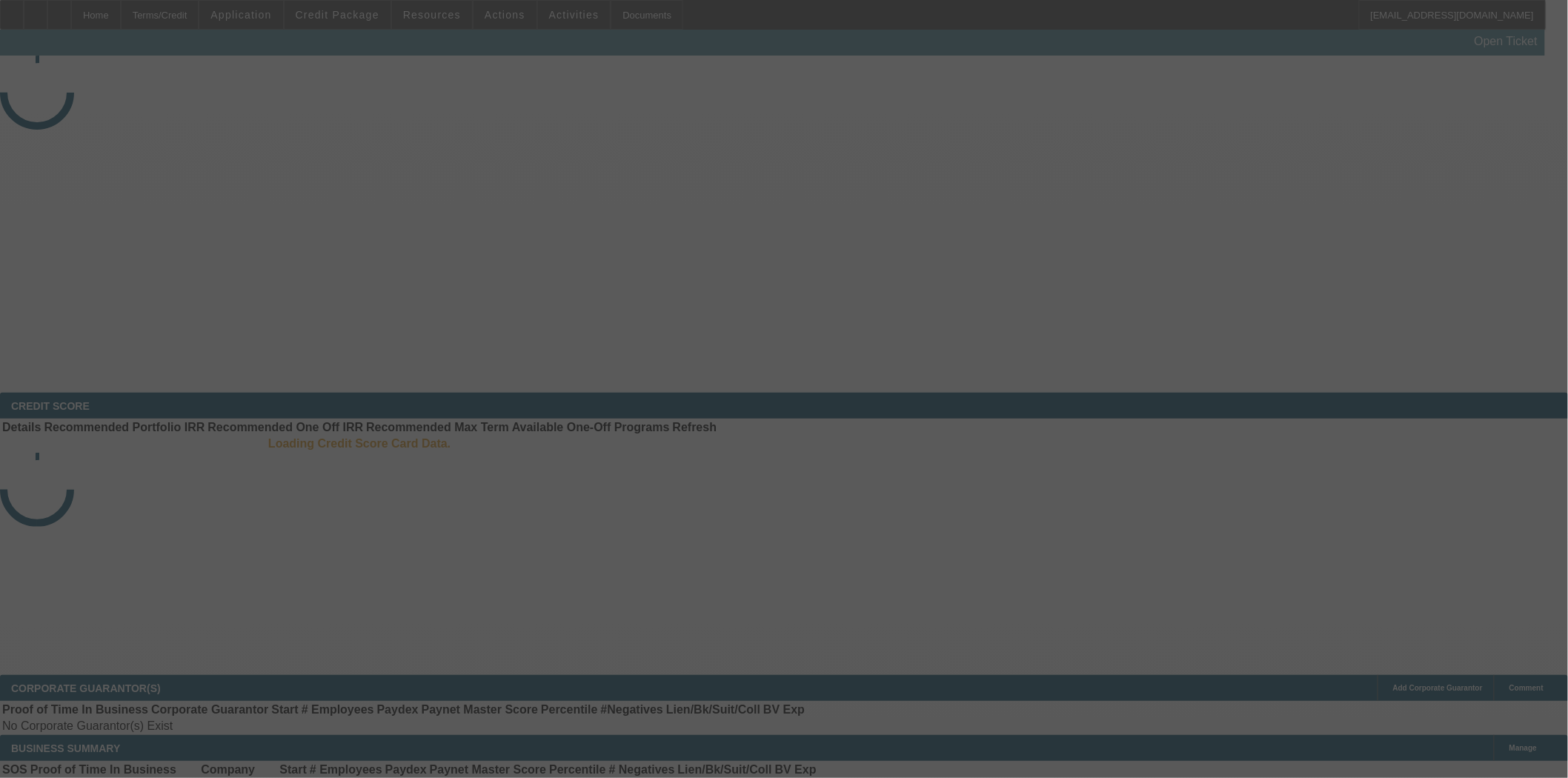
select select "3"
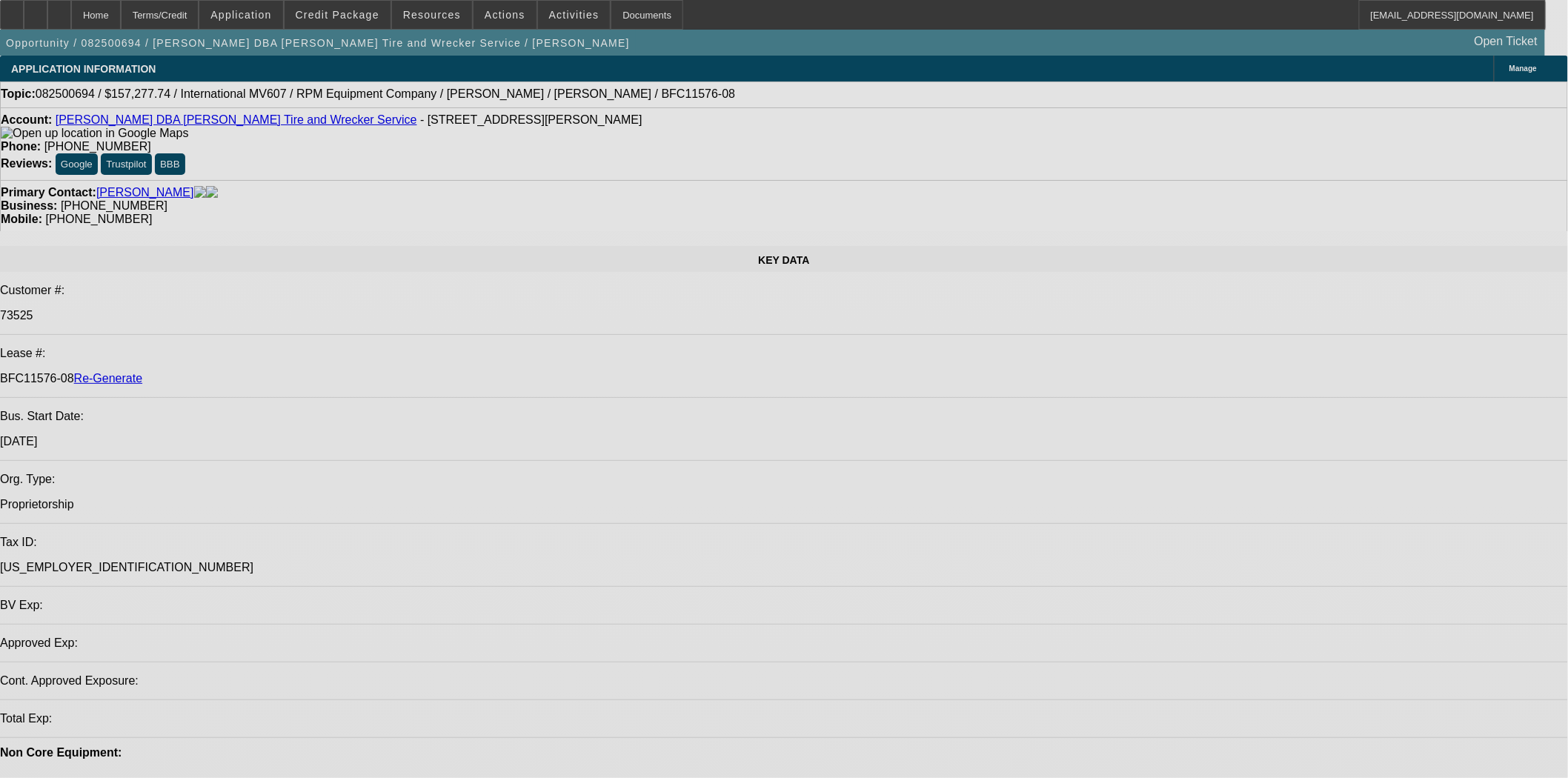
select select "0"
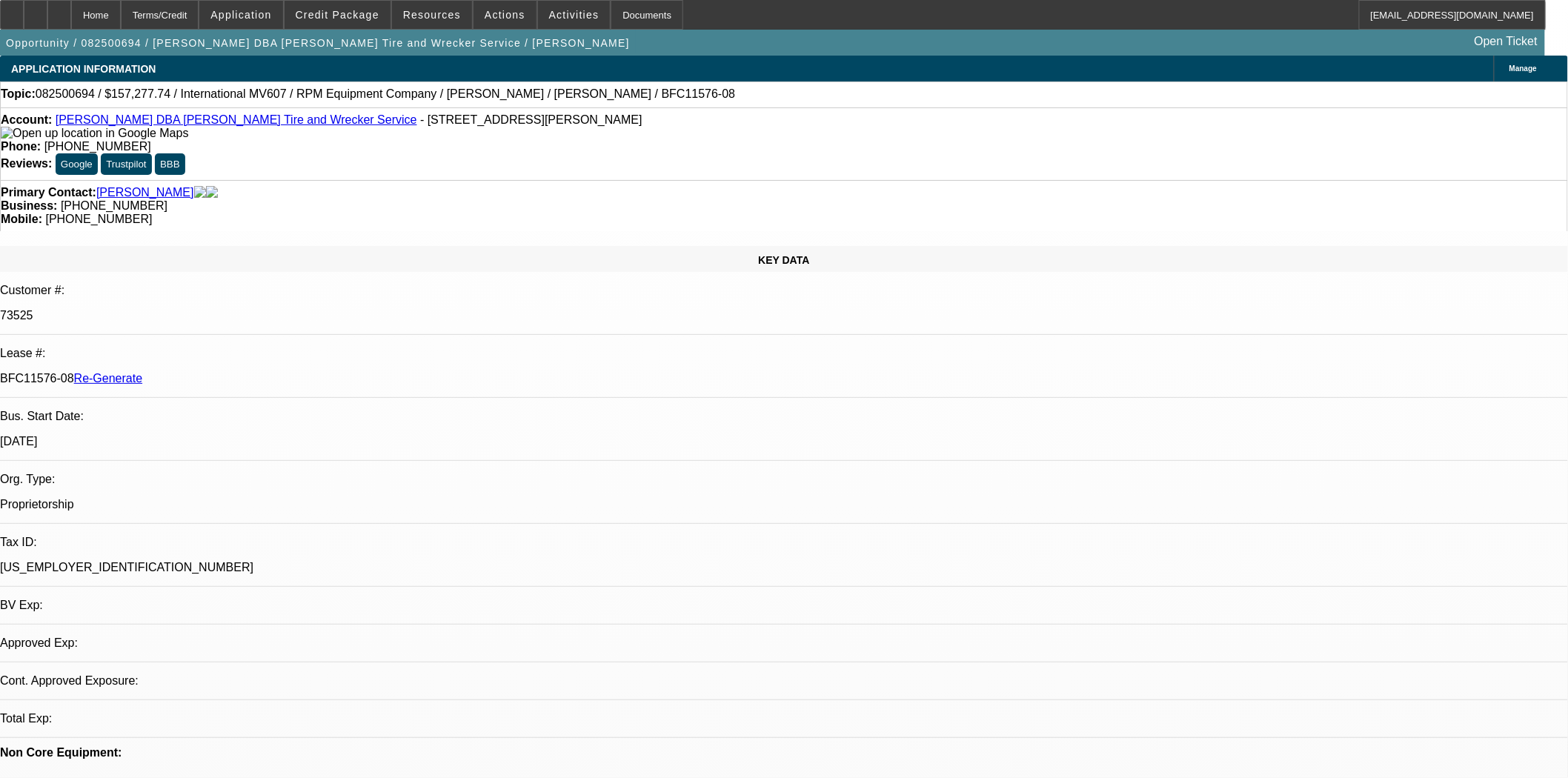
select select "0"
select select "2"
select select "0.1"
select select "4"
click at [12, 9] on icon at bounding box center [12, 9] width 0 height 0
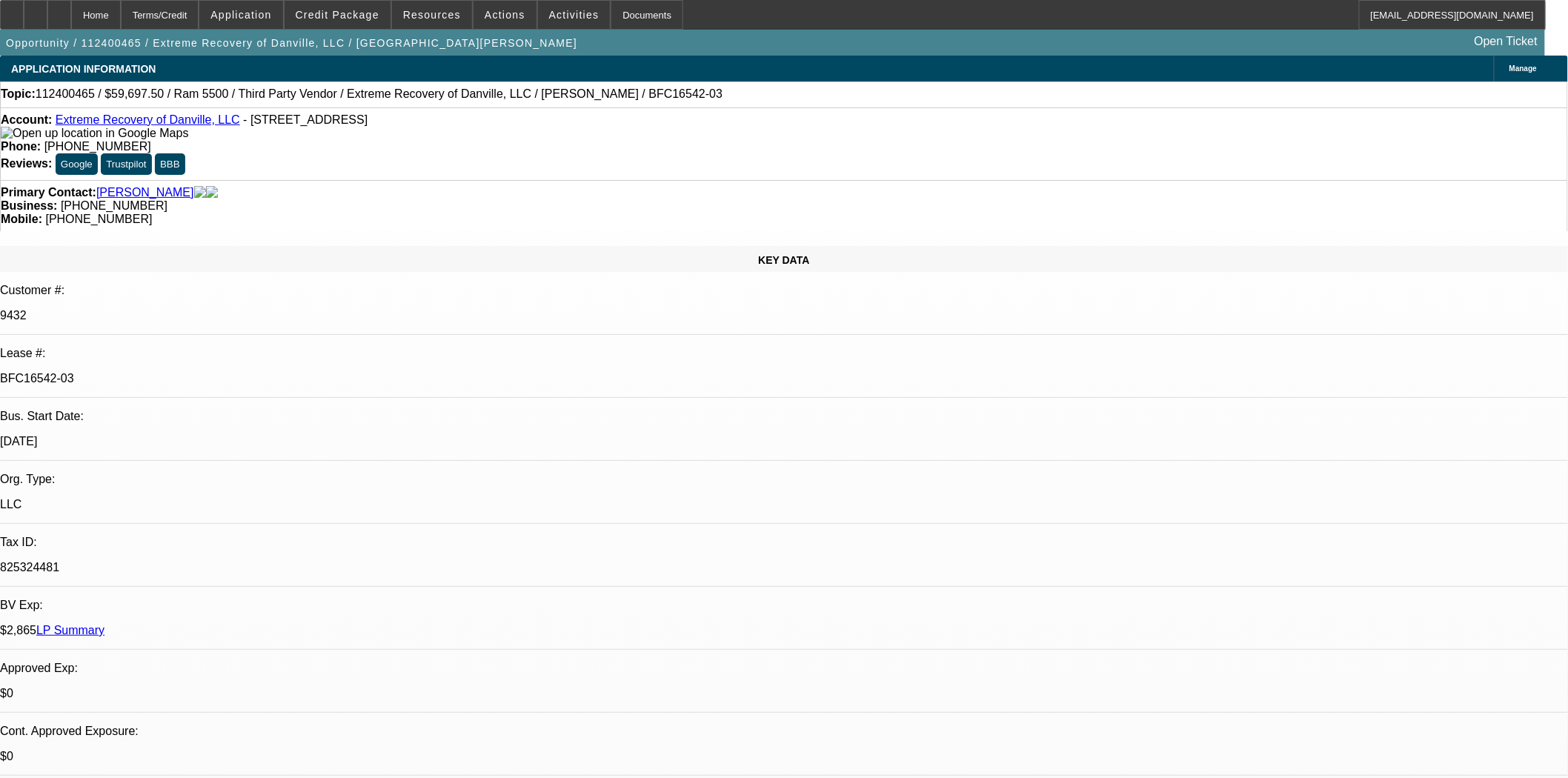
select select "0"
select select "2"
select select "0.1"
select select "4"
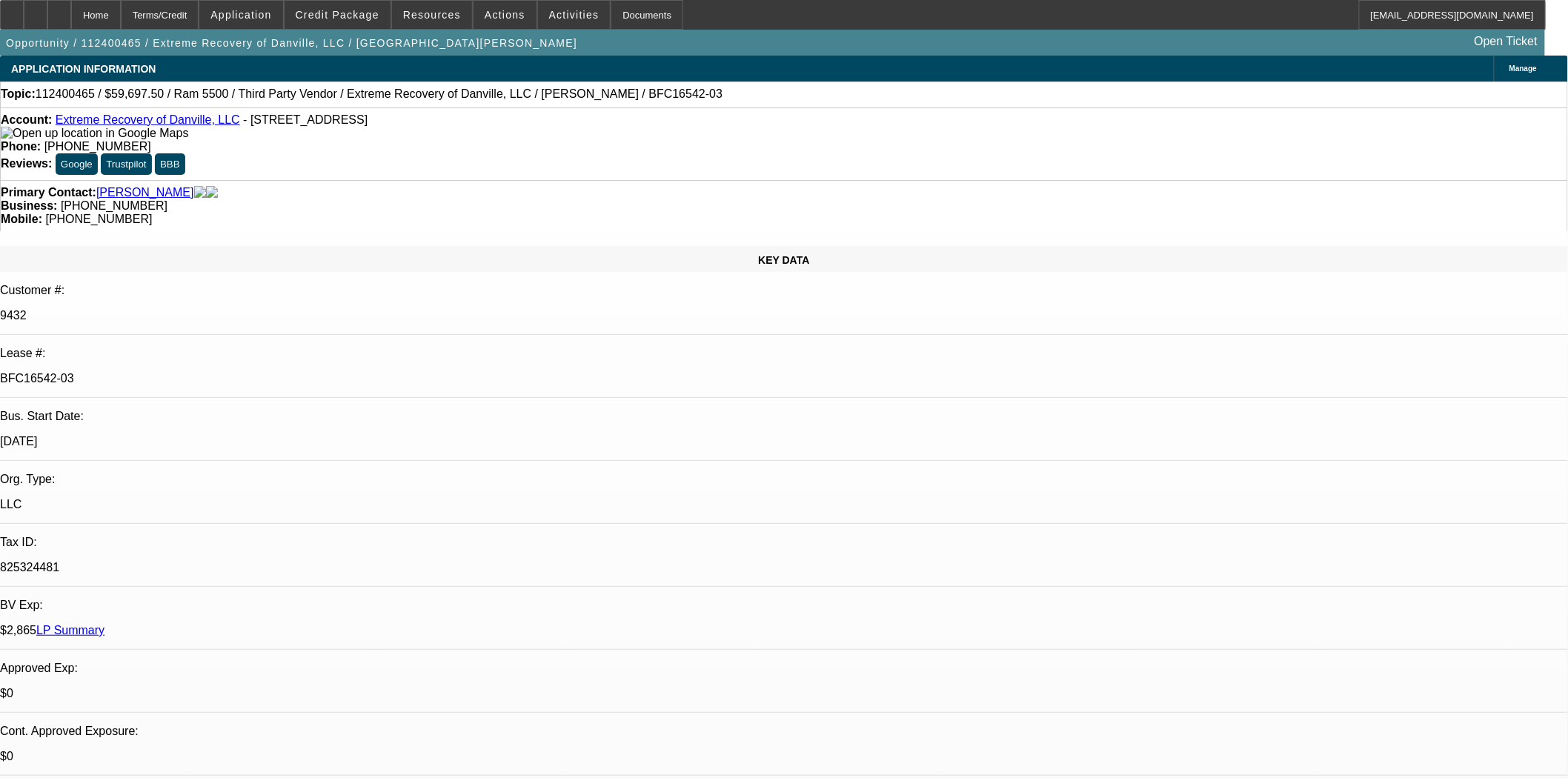
select select "0"
select select "2"
select select "0.1"
select select "4"
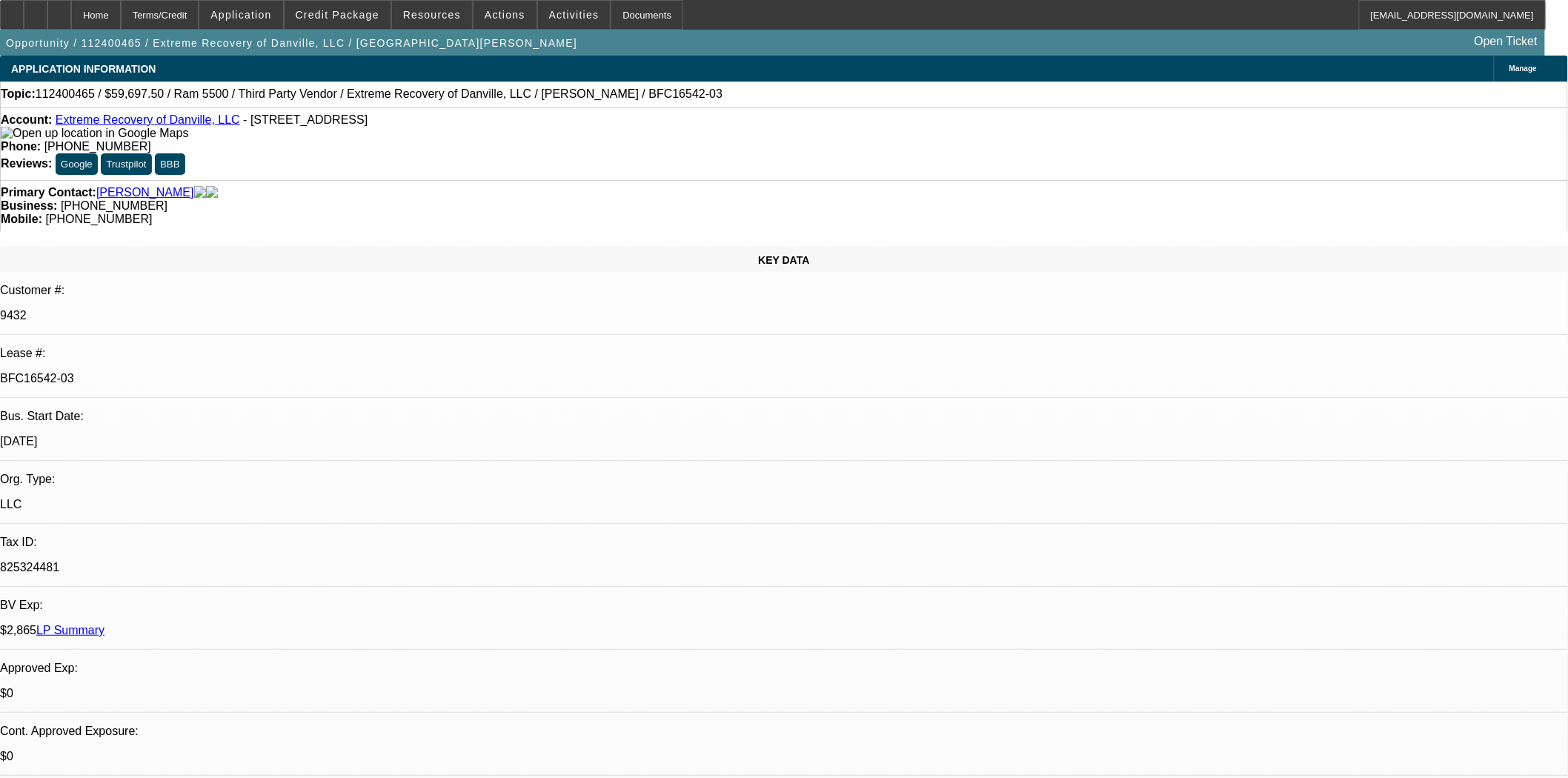
select select "0"
select select "2"
select select "0.1"
select select "4"
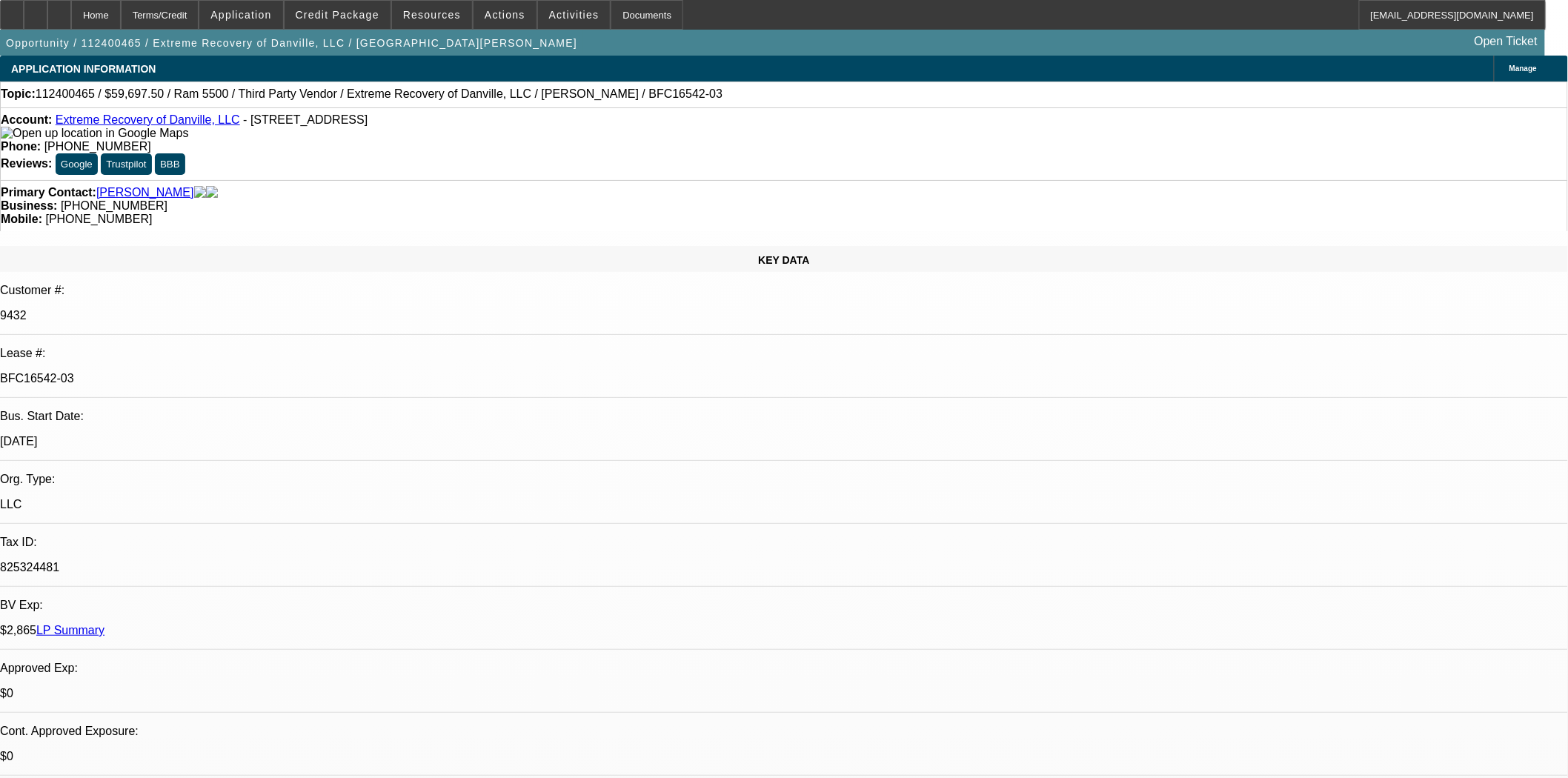
select select "0"
select select "2"
select select "0.1"
select select "4"
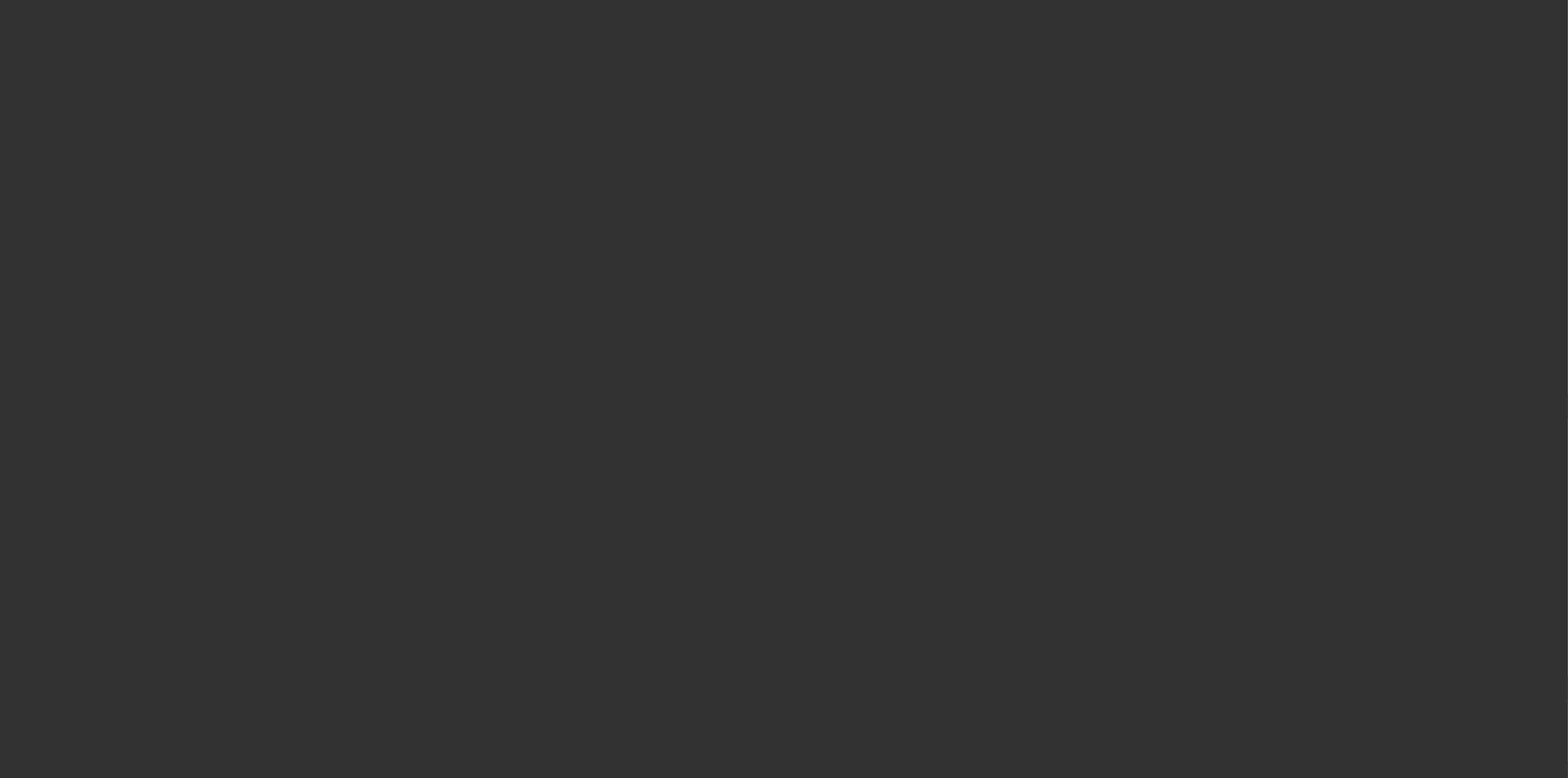
select select "4"
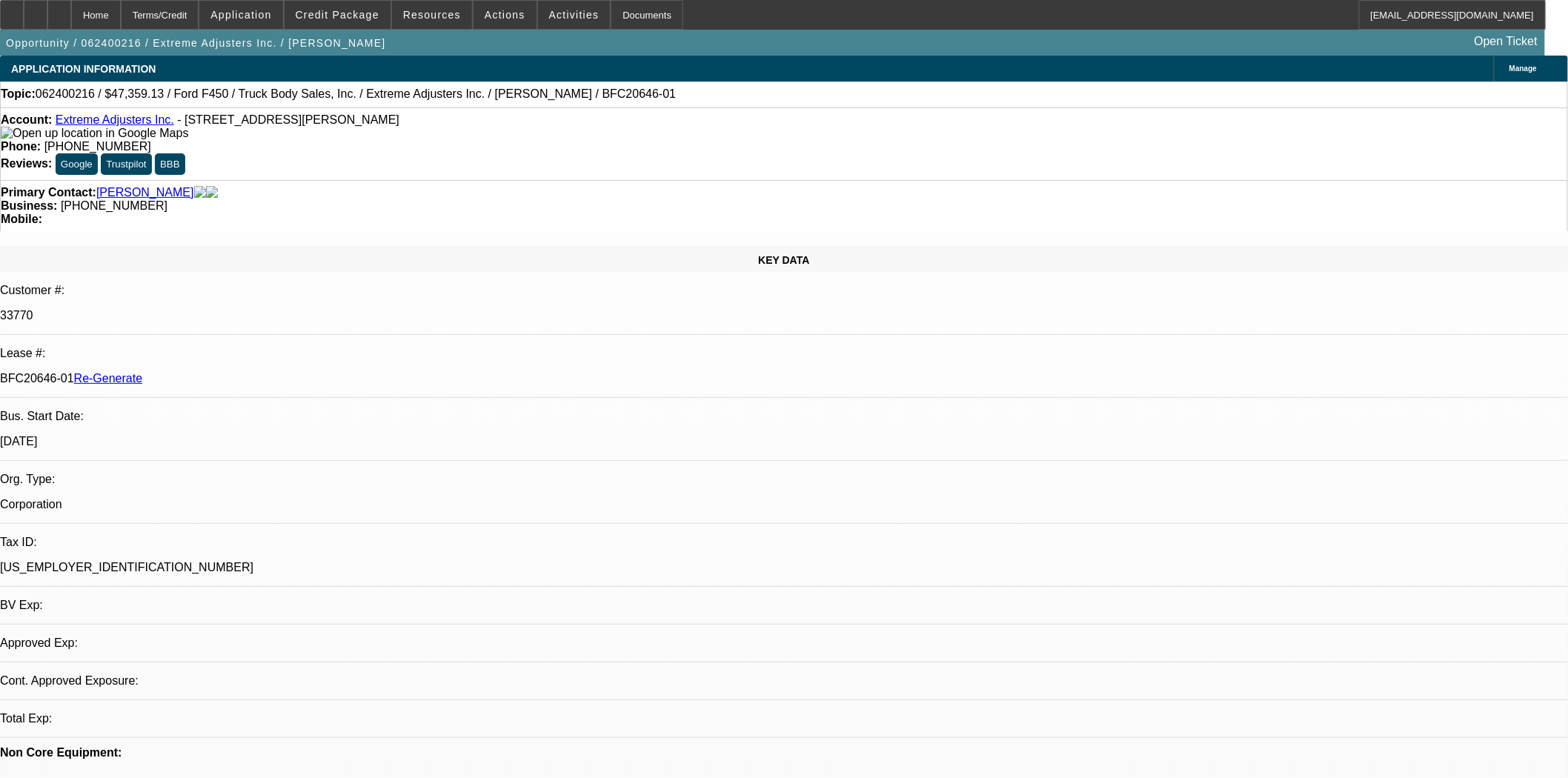
select select "0"
select select "2"
select select "0.1"
select select "4"
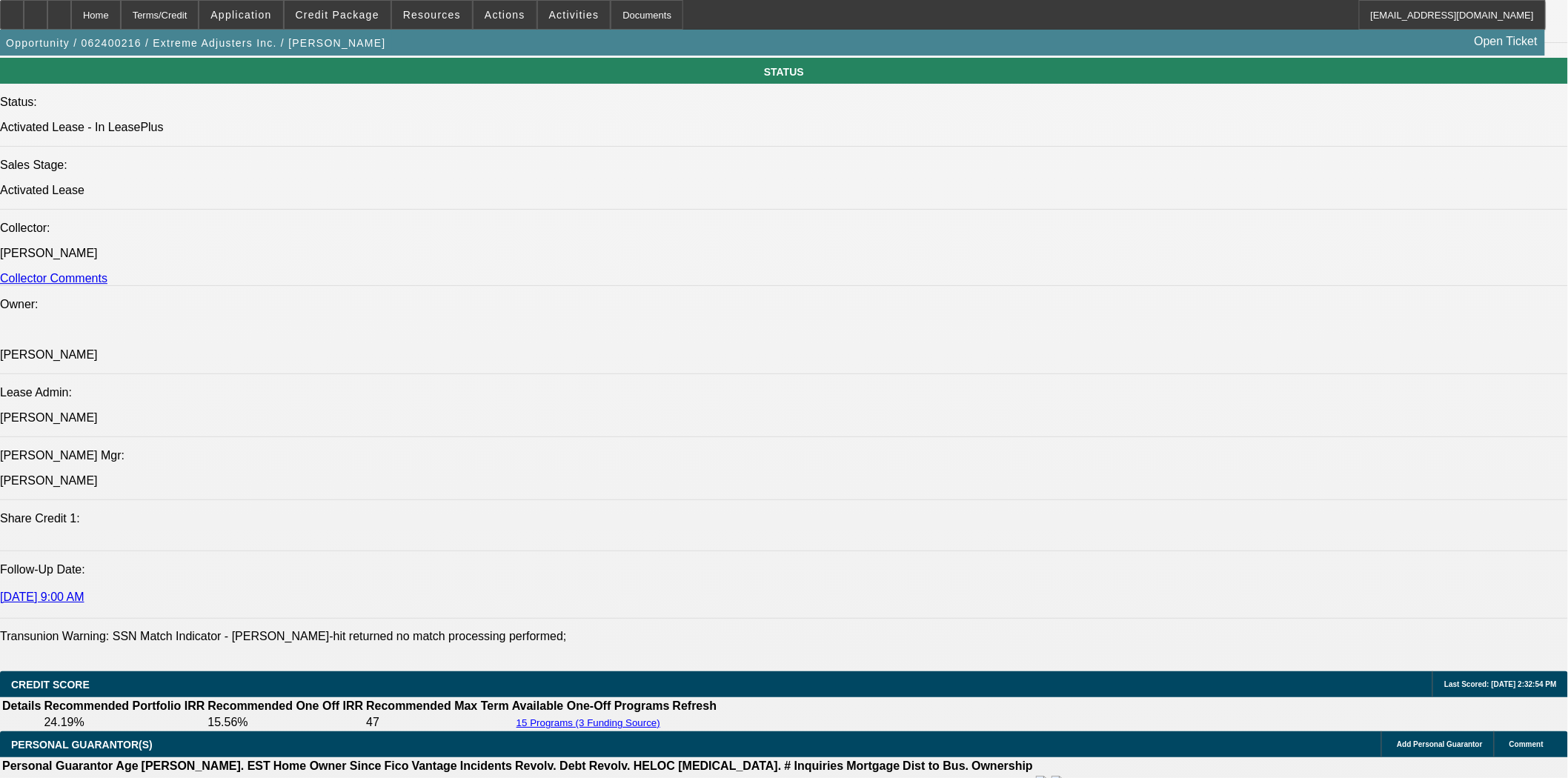
scroll to position [2206, 0]
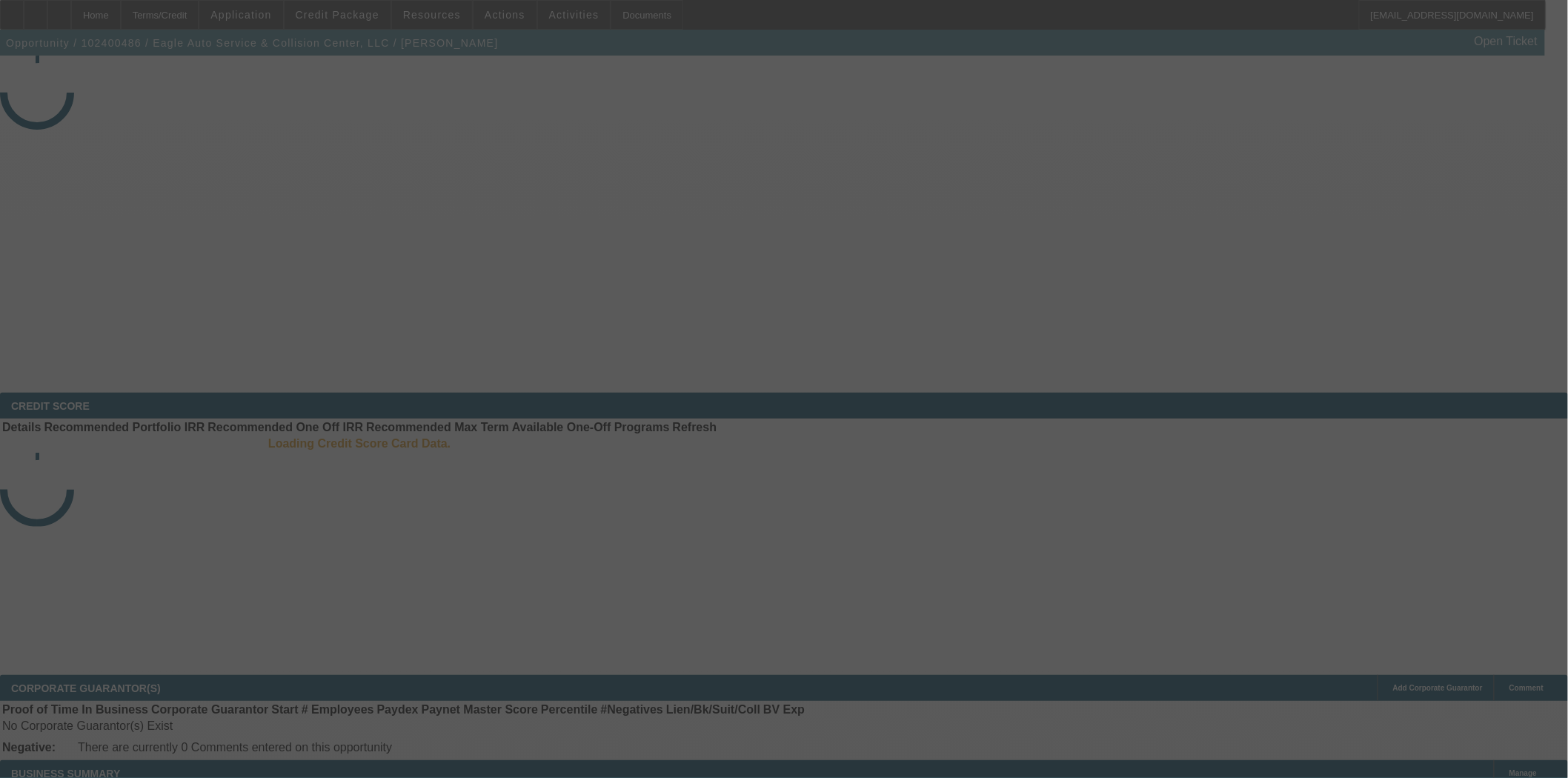
select select "4"
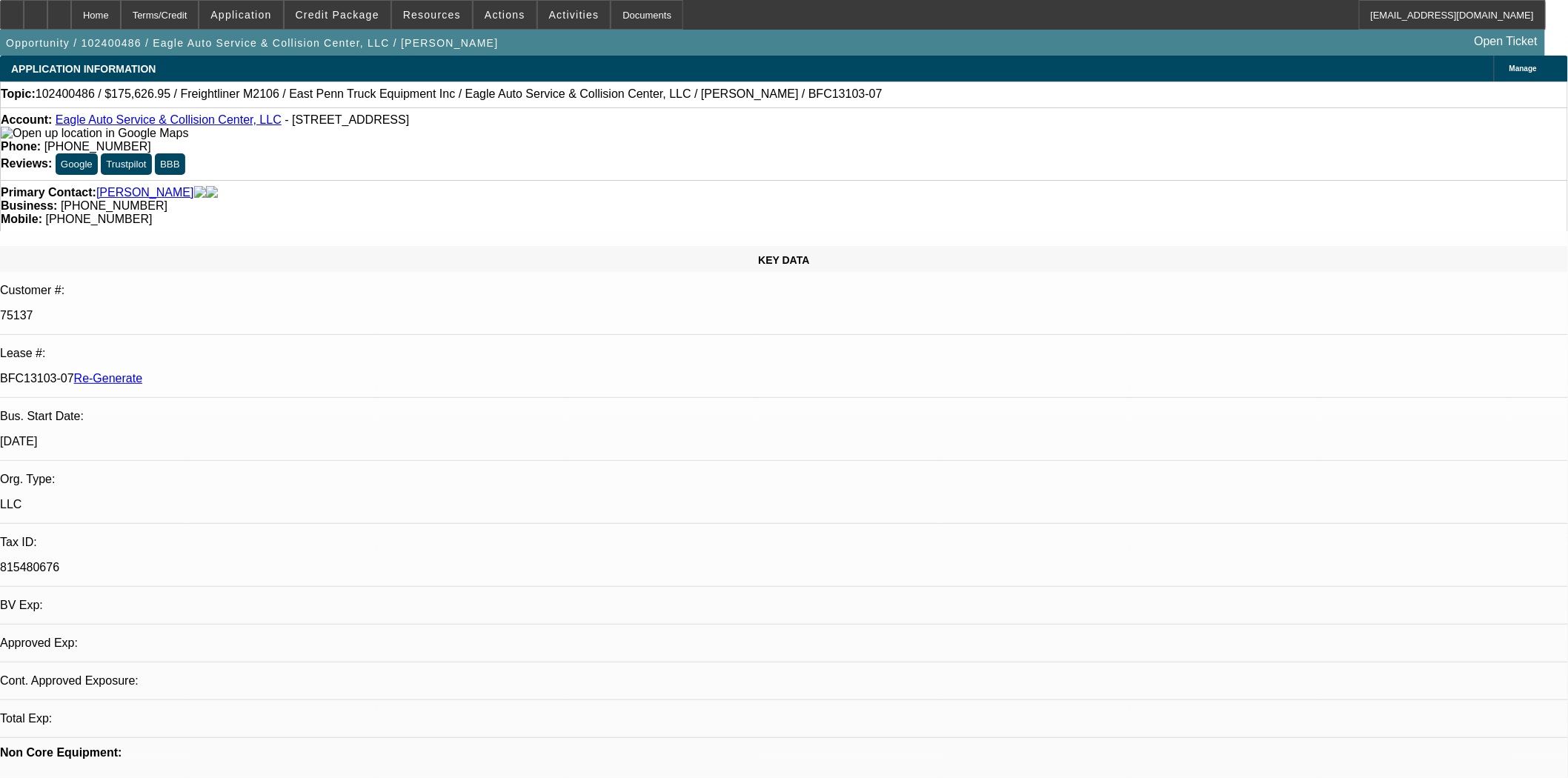
select select "0"
select select "2"
select select "0"
select select "6"
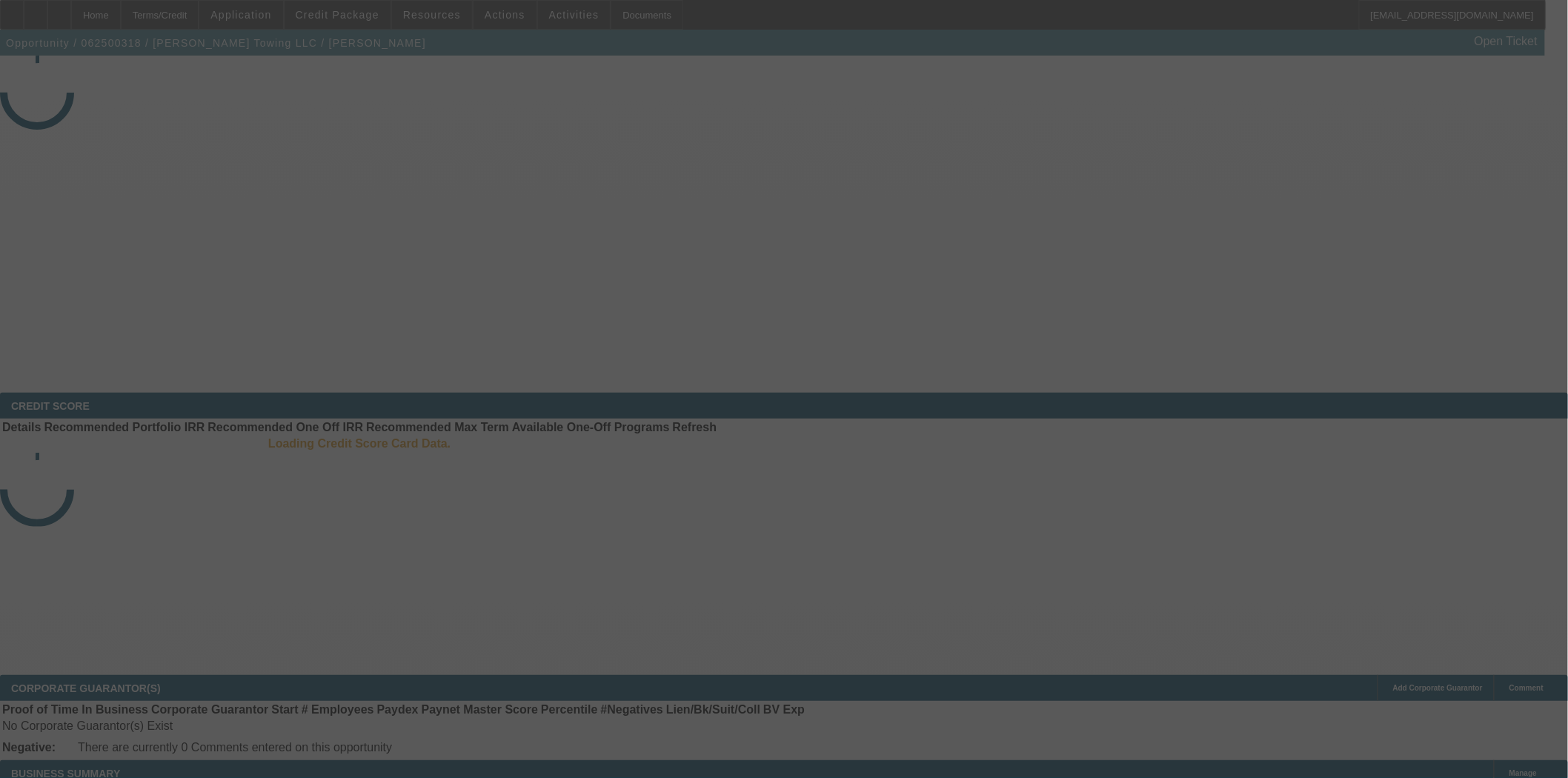
select select "4"
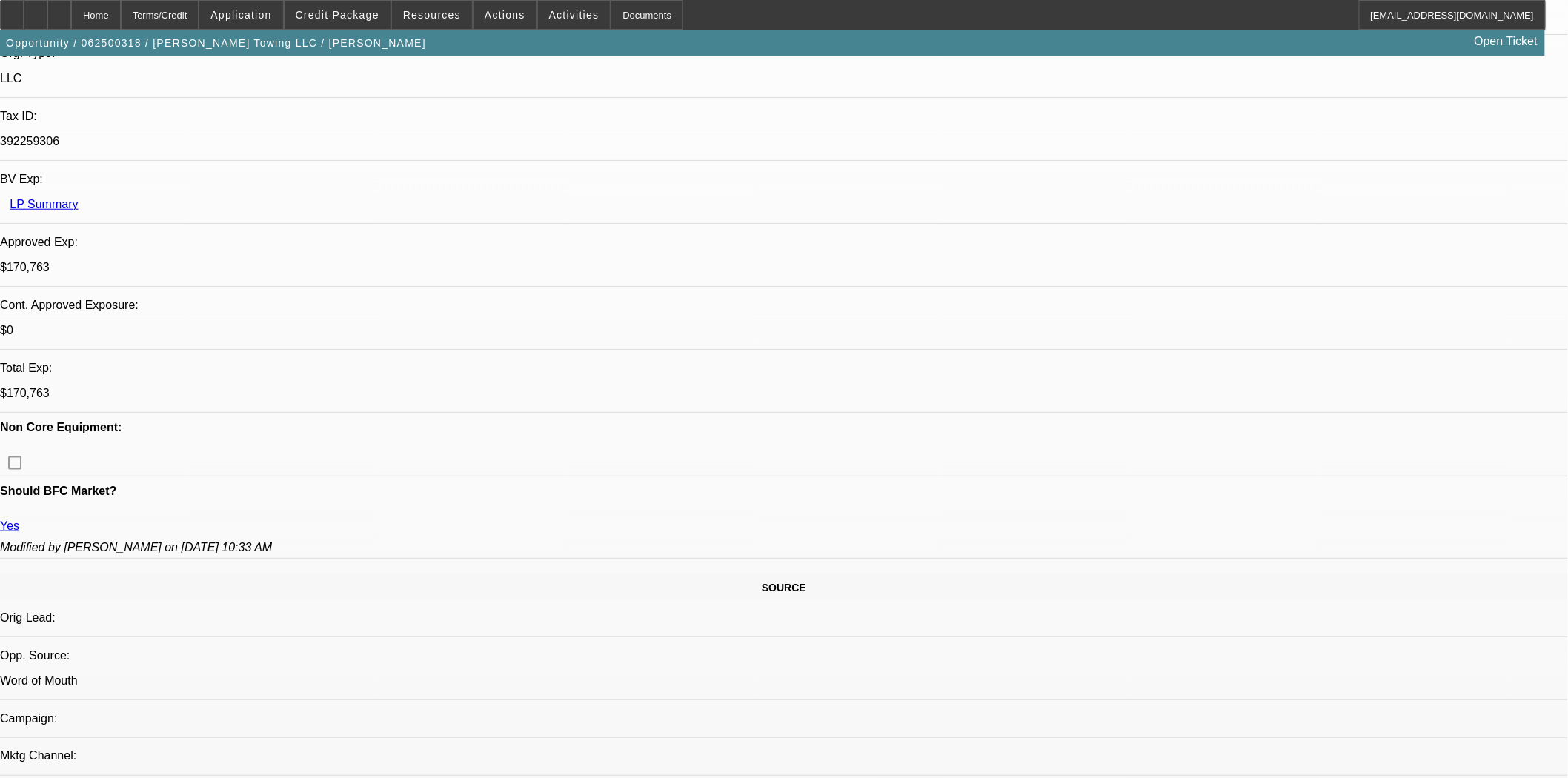
select select "0"
select select "2"
select select "0"
select select "6"
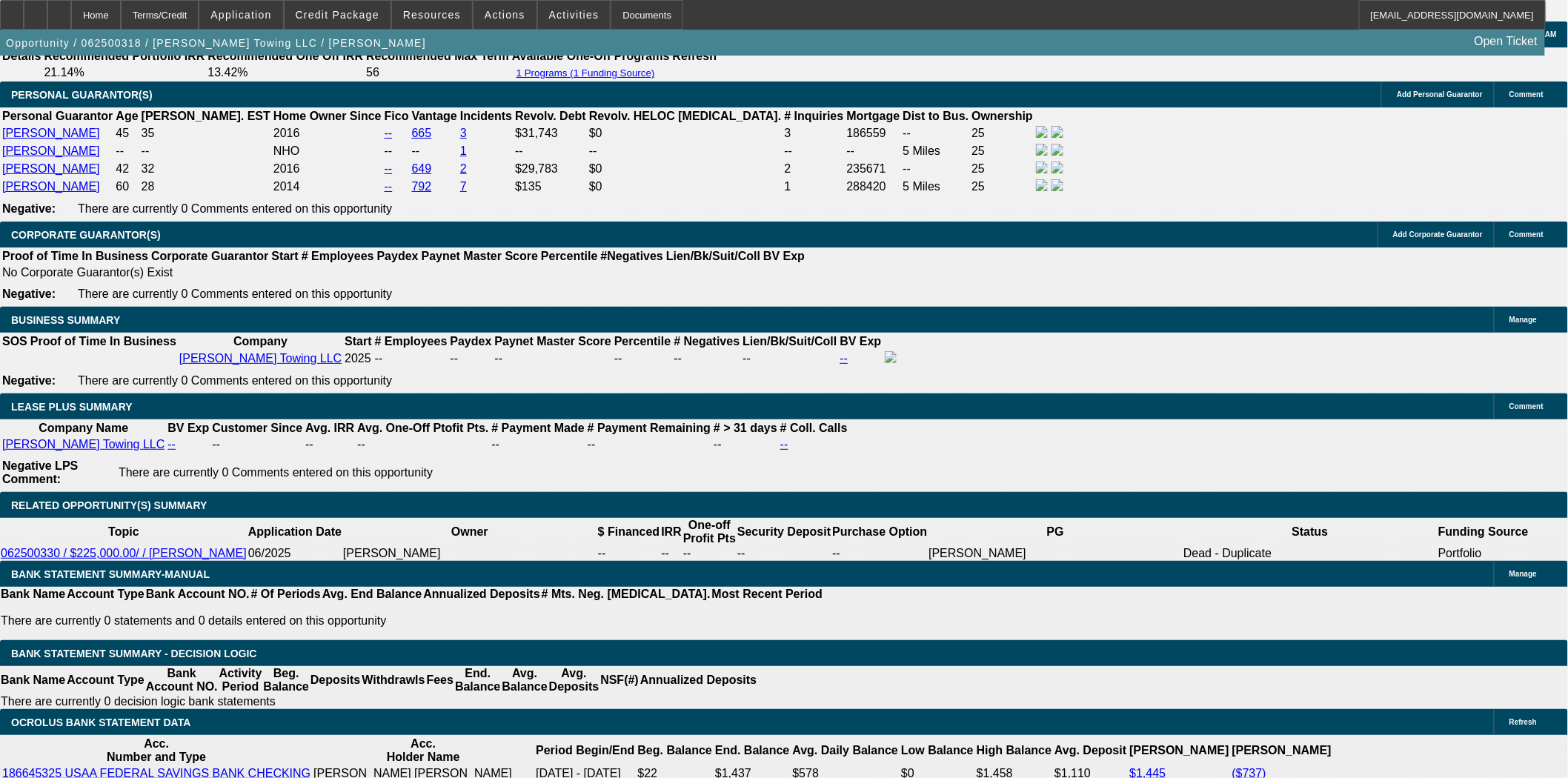
scroll to position [2388, 0]
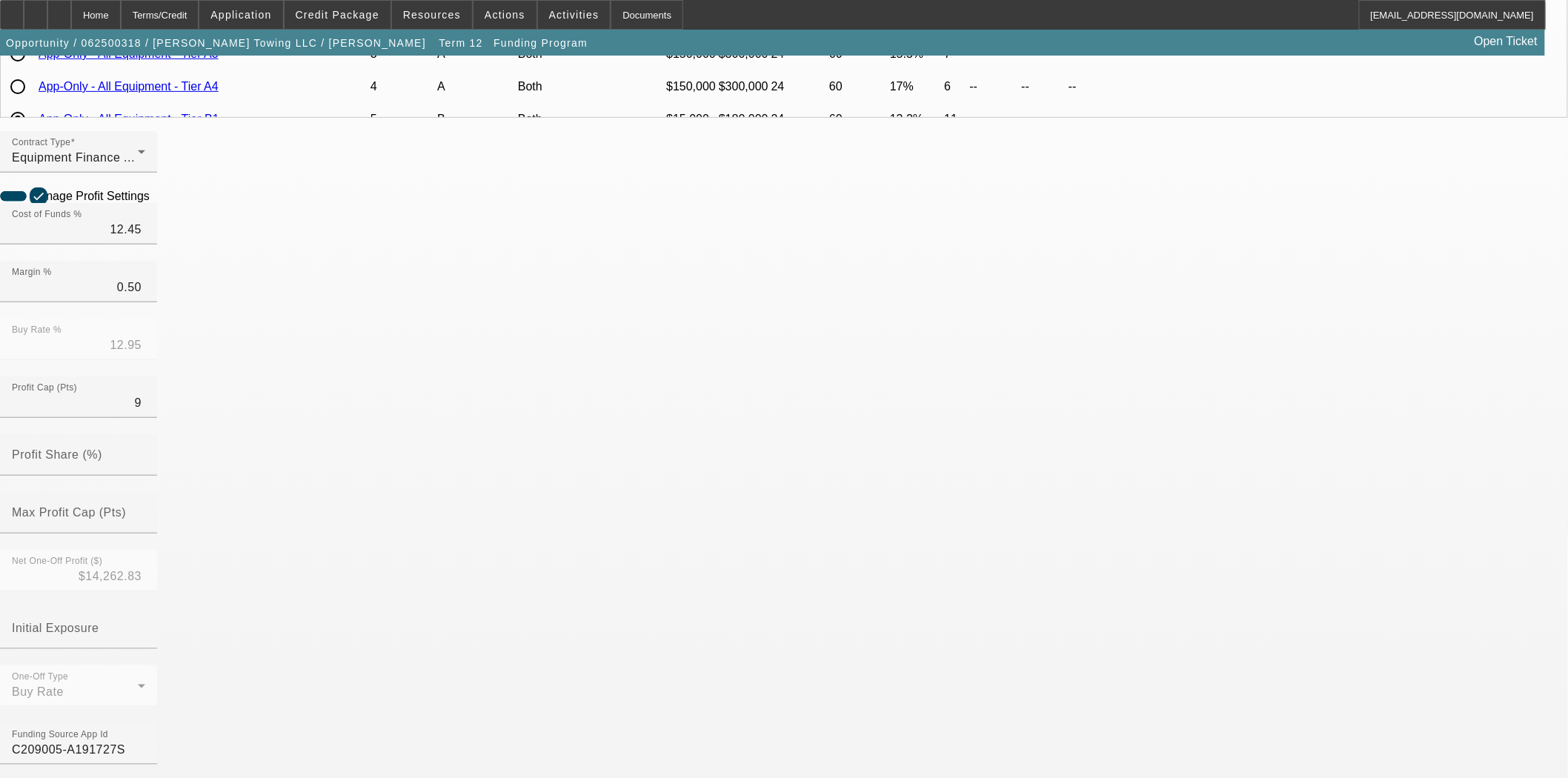
scroll to position [493, 0]
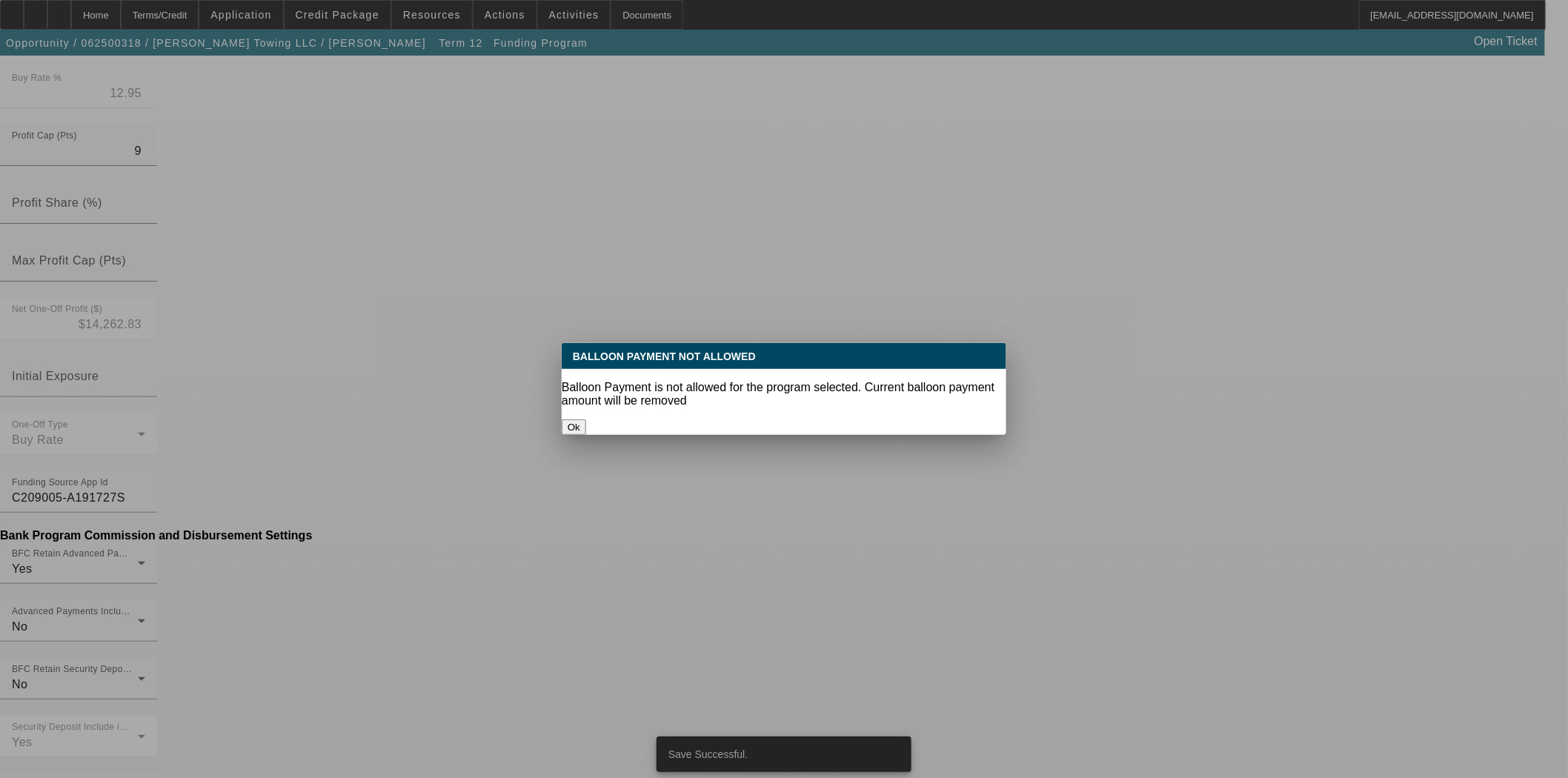
click at [586, 419] on button "Ok" at bounding box center [573, 427] width 24 height 15
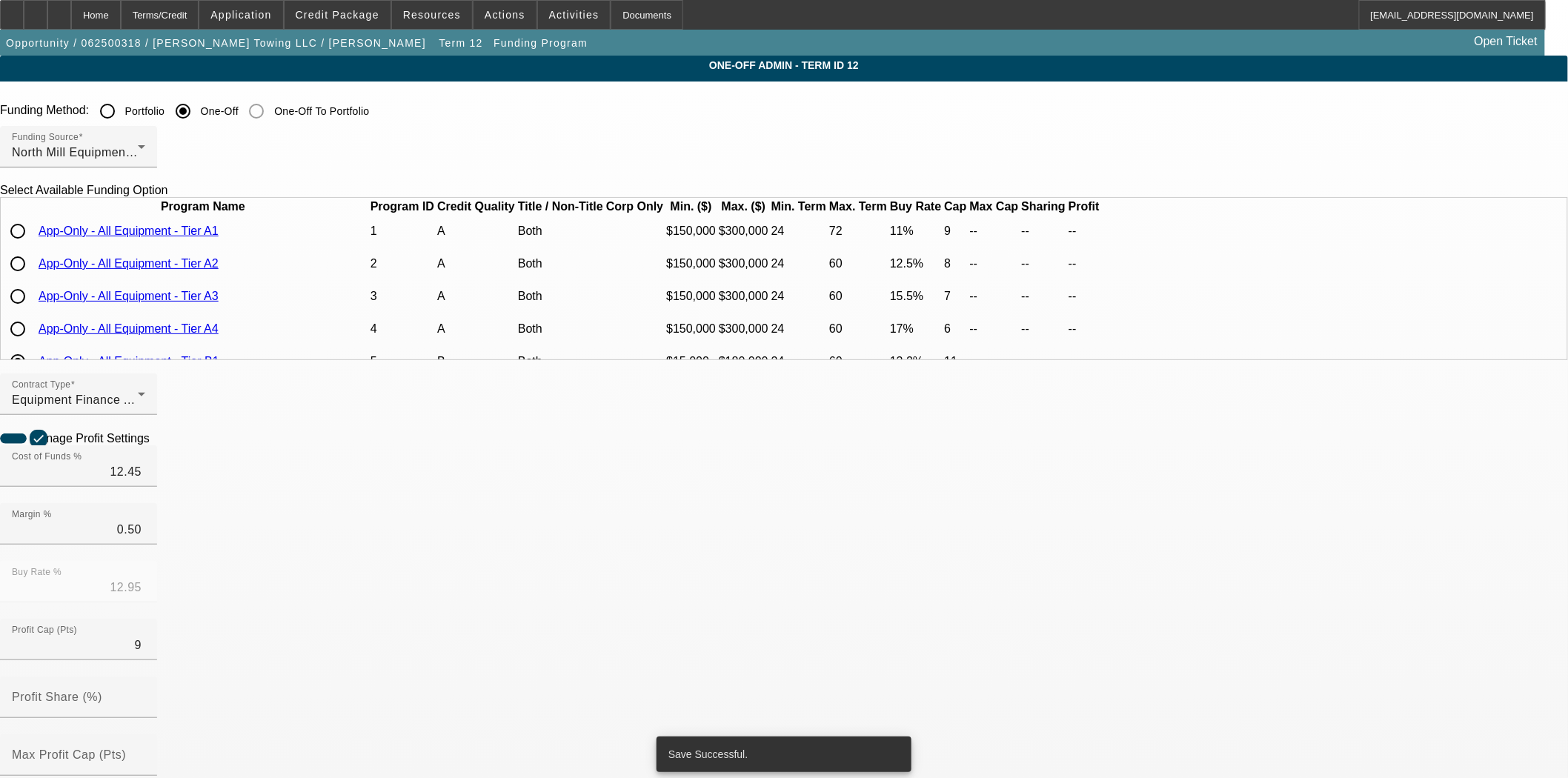
scroll to position [493, 0]
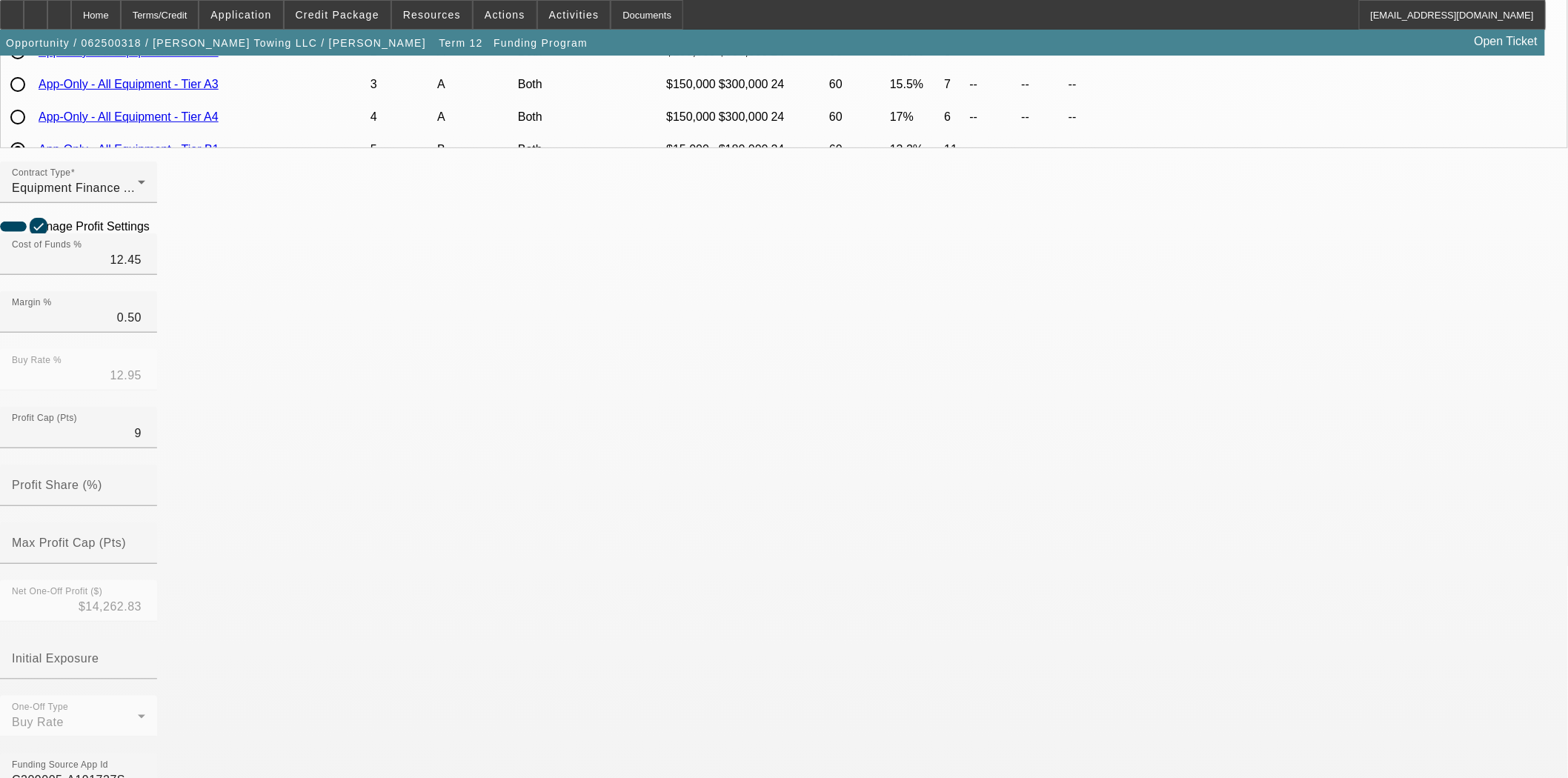
scroll to position [493, 0]
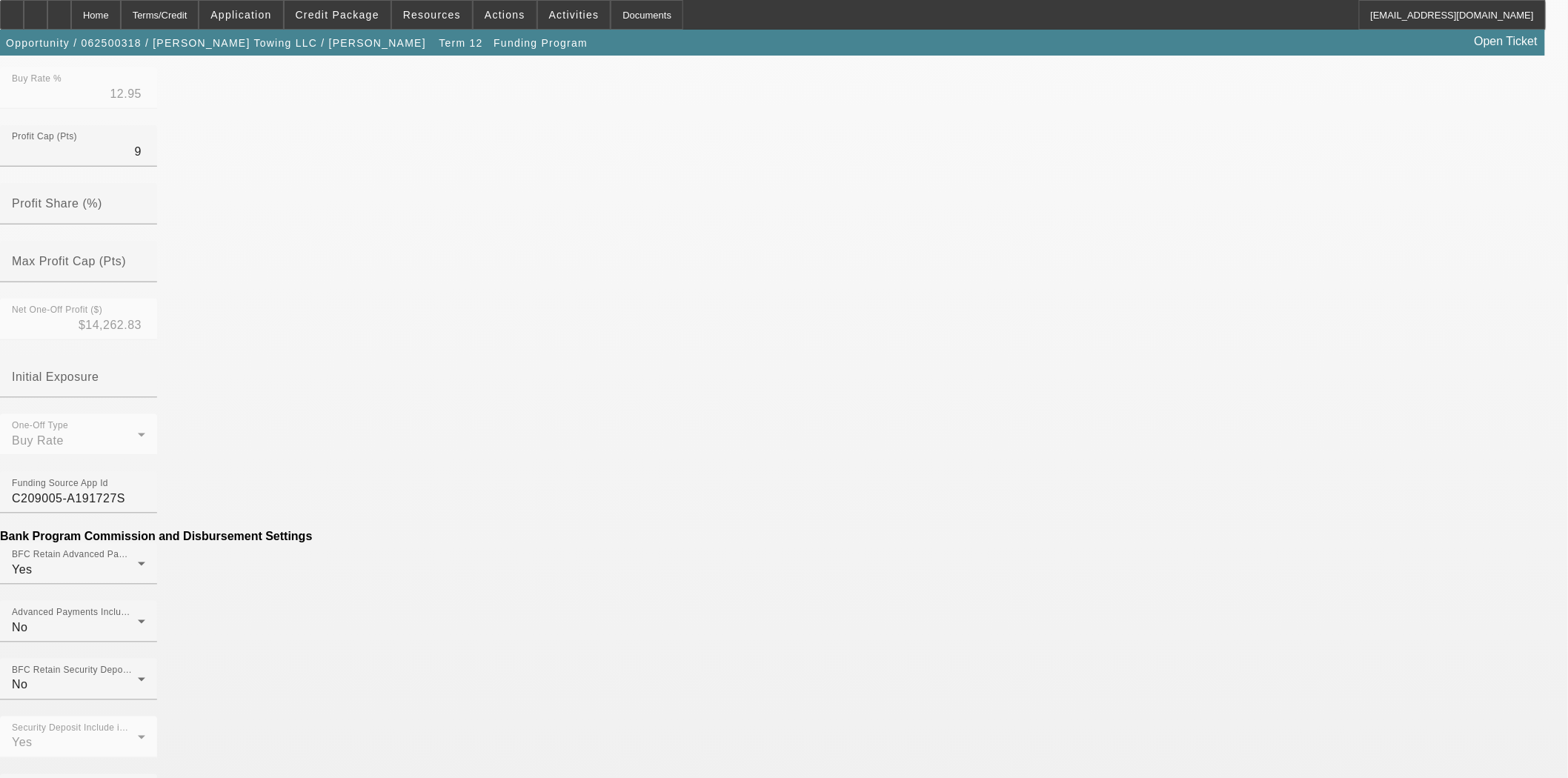
type input "($64.33)"
type input "Per Diem"
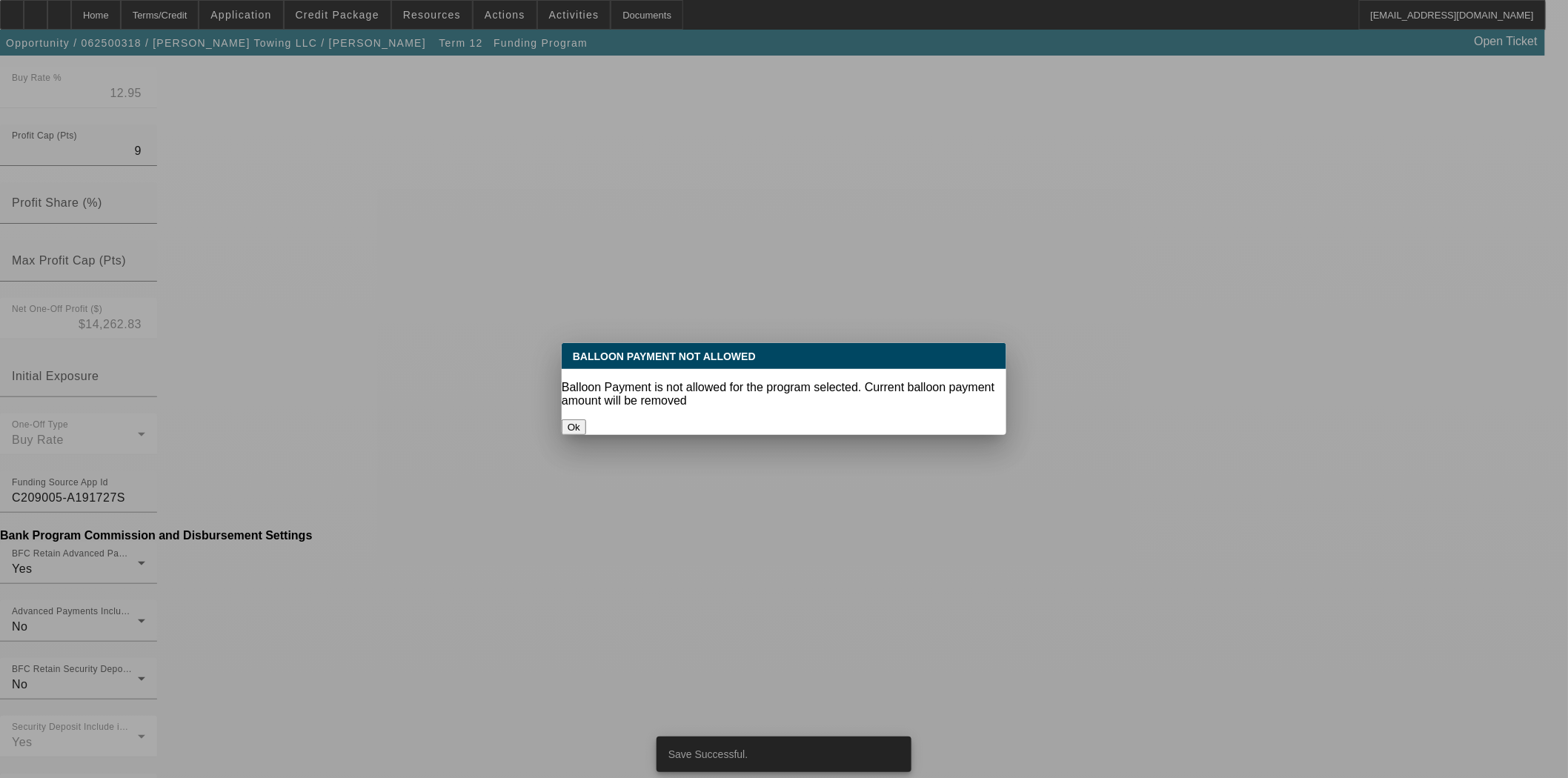
scroll to position [0, 0]
click at [586, 419] on button "Ok" at bounding box center [573, 427] width 24 height 15
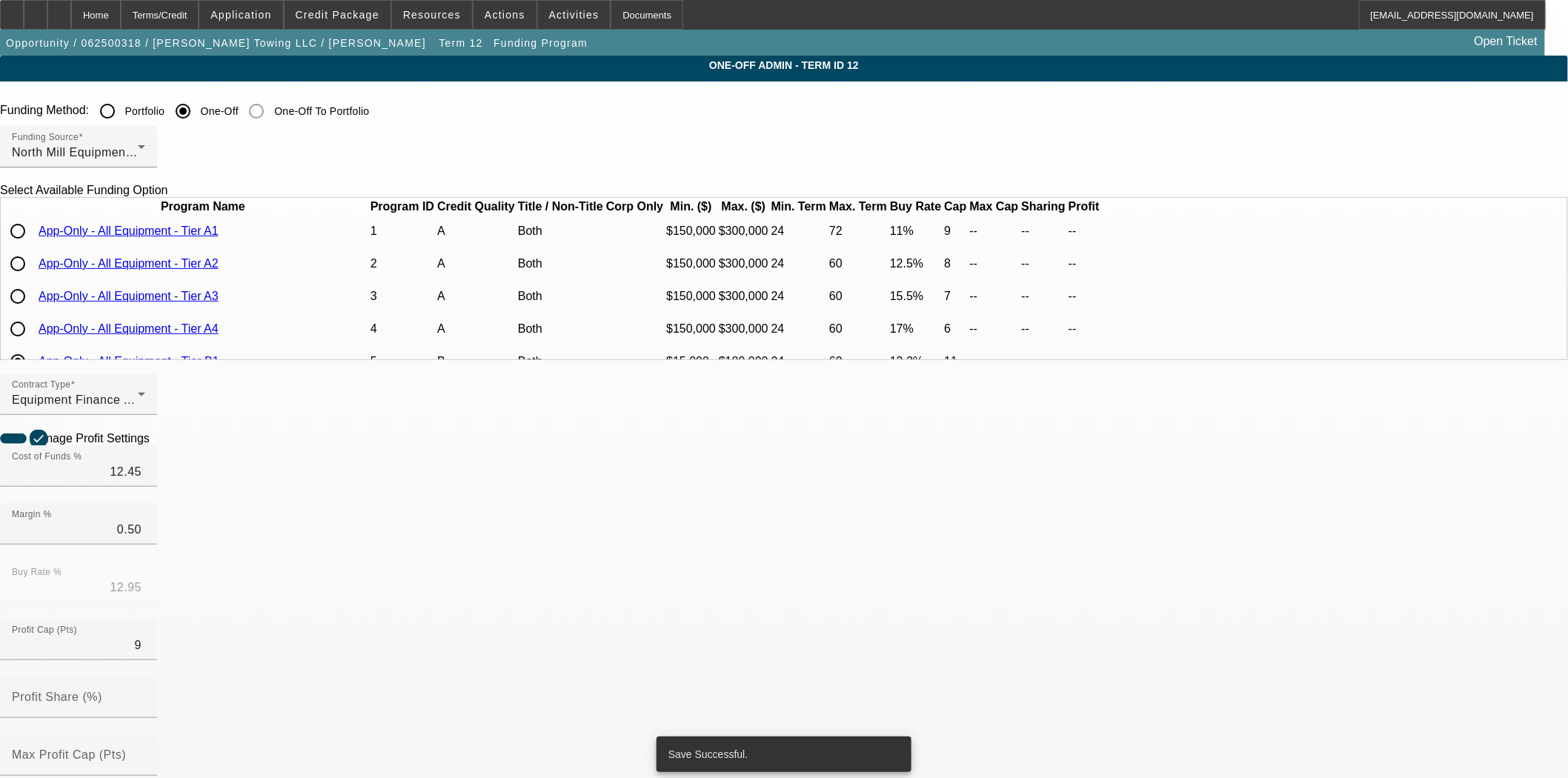
scroll to position [493, 0]
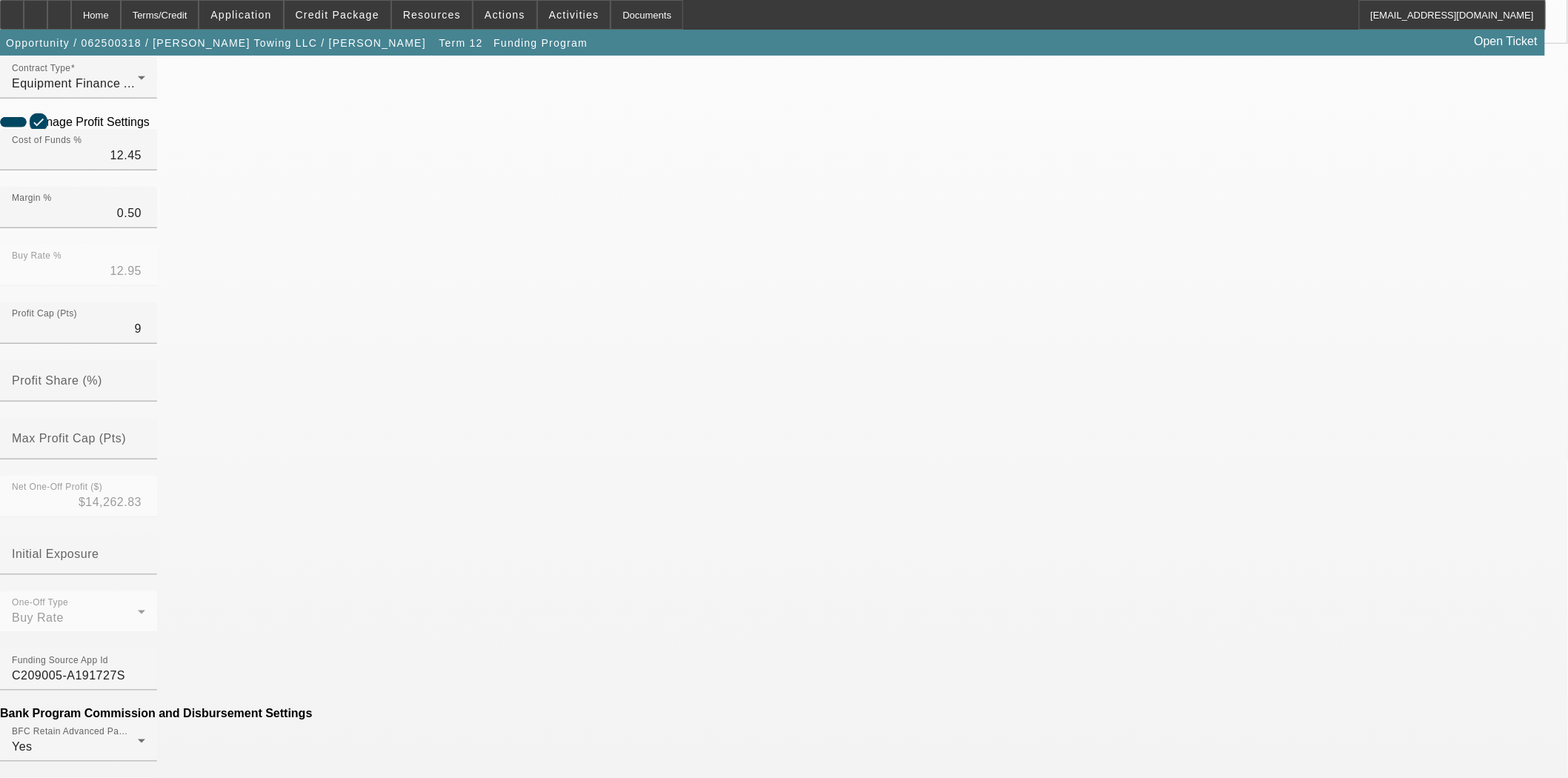
scroll to position [412, 0]
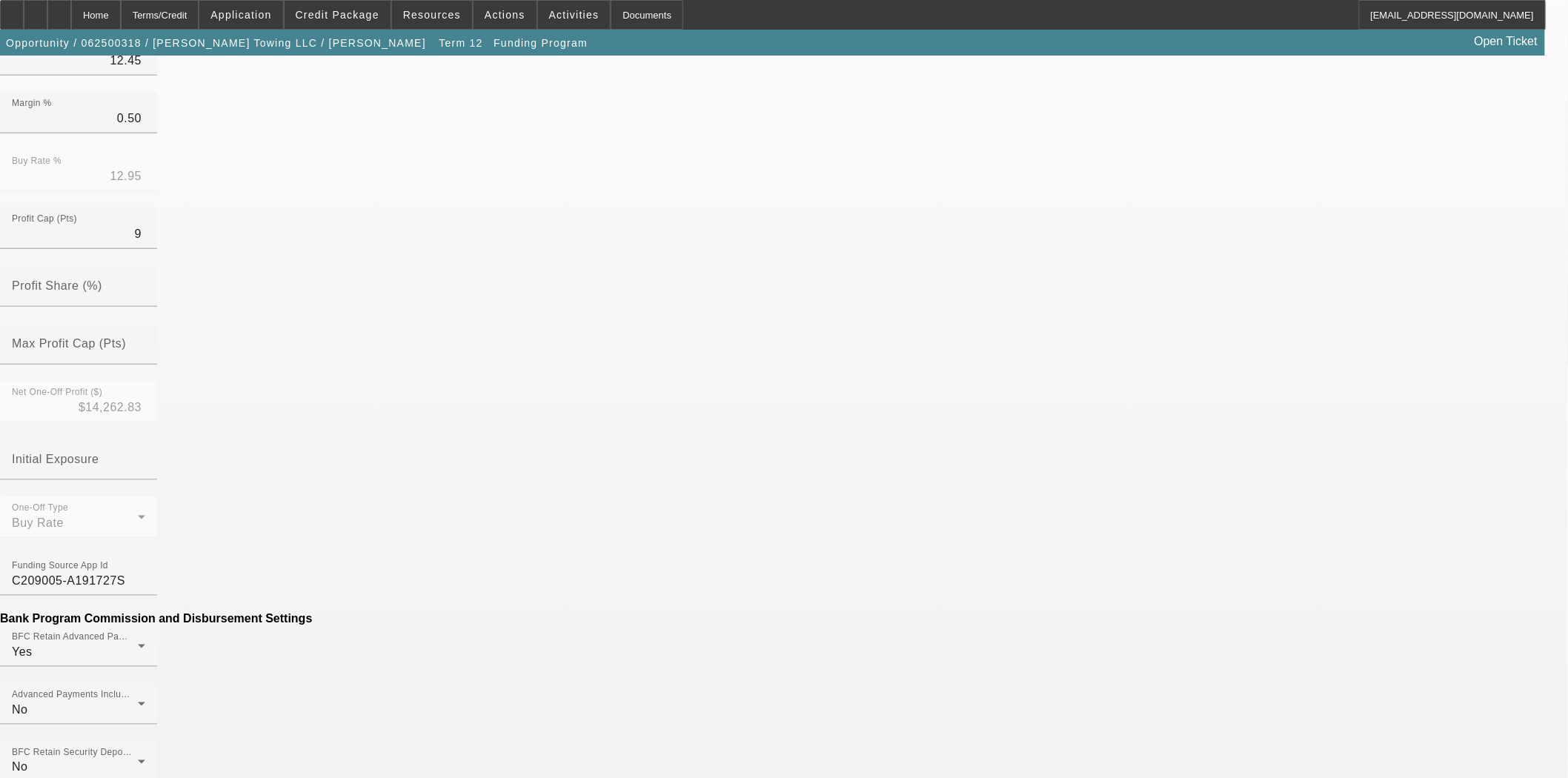
type input "($65.33)"
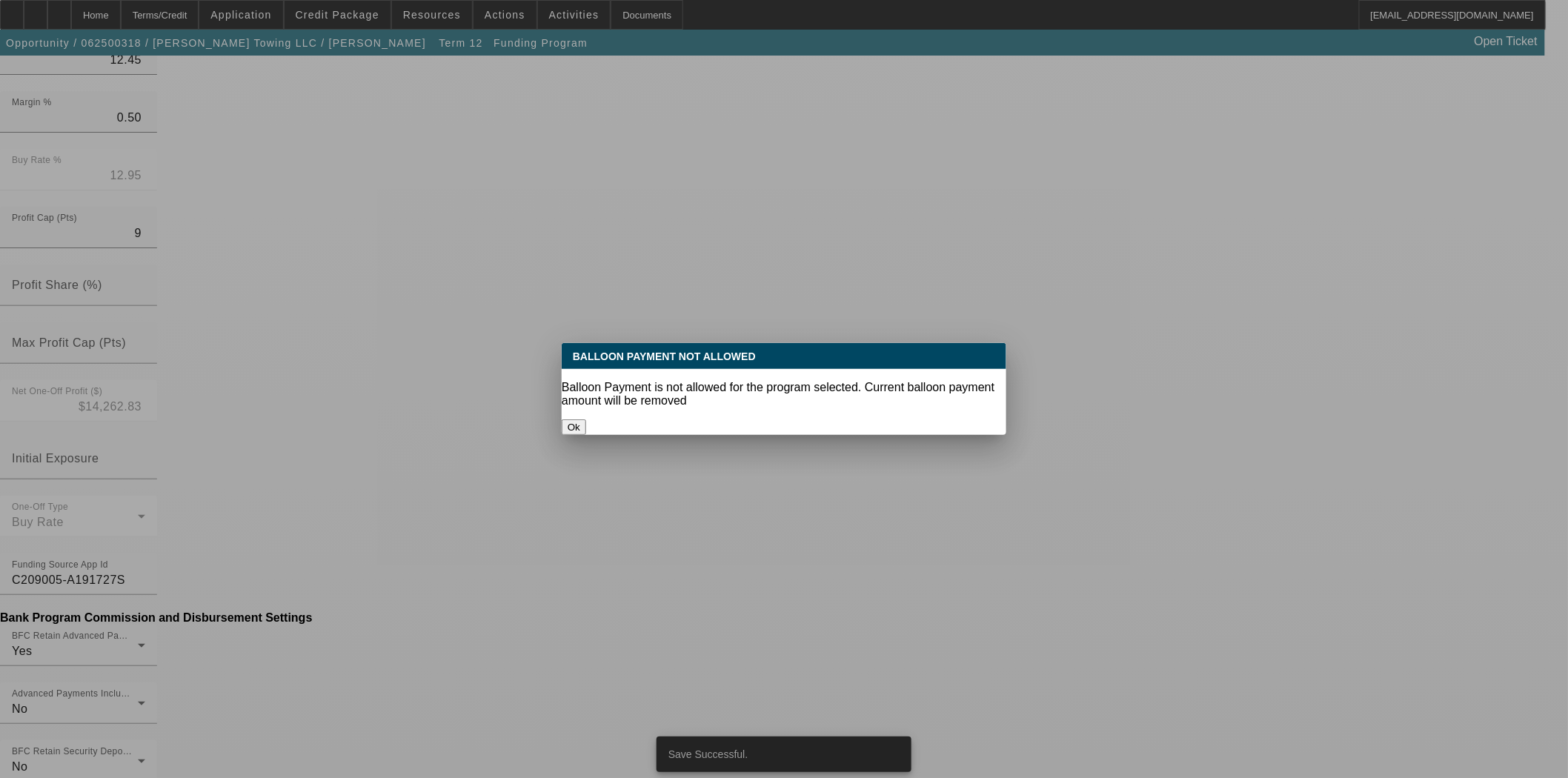
click at [770, 381] on p "Balloon Payment is not allowed for the program selected. Current balloon paymen…" at bounding box center [784, 394] width 444 height 27
click at [586, 419] on button "Ok" at bounding box center [573, 427] width 24 height 15
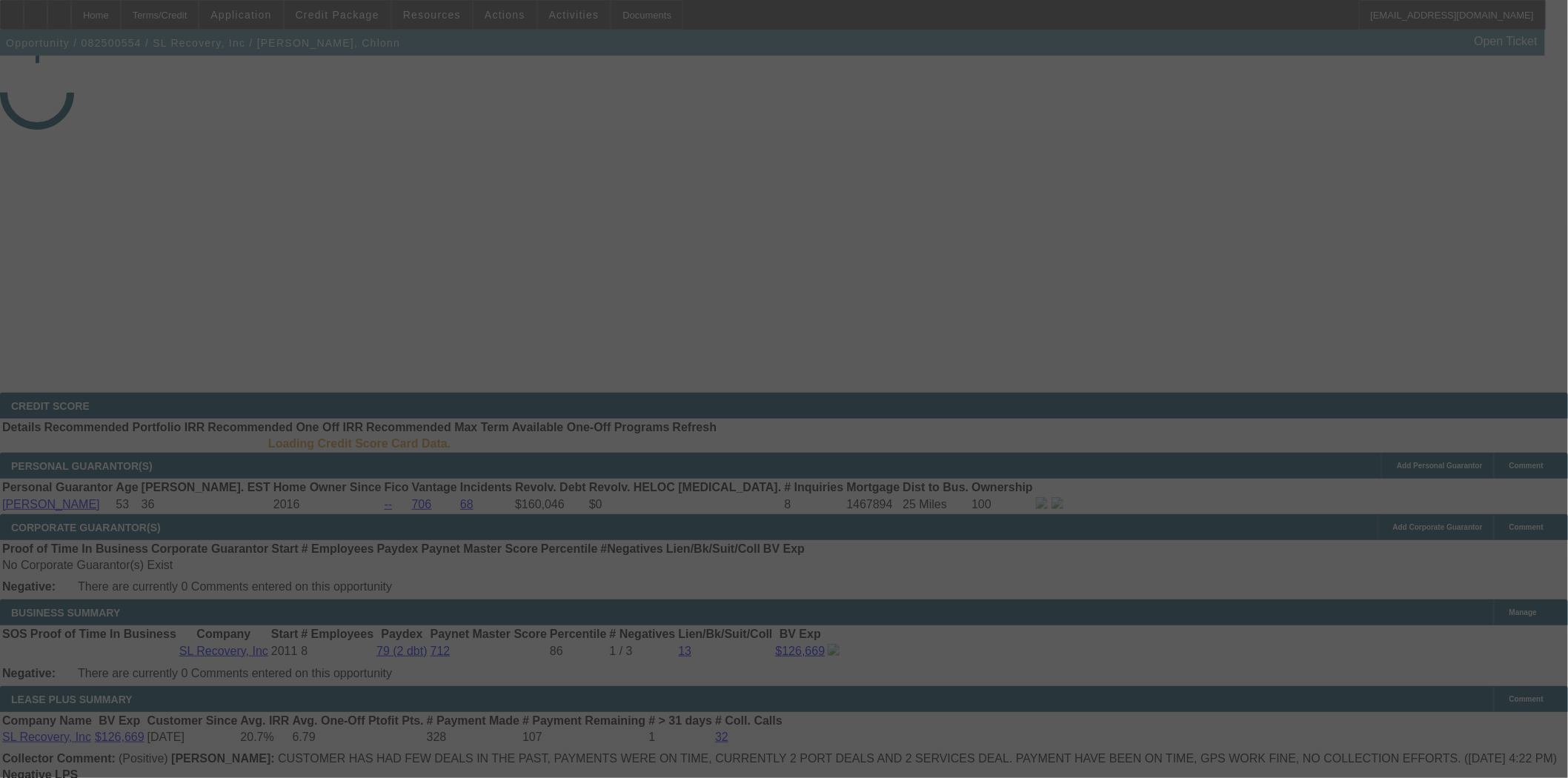
select select "3"
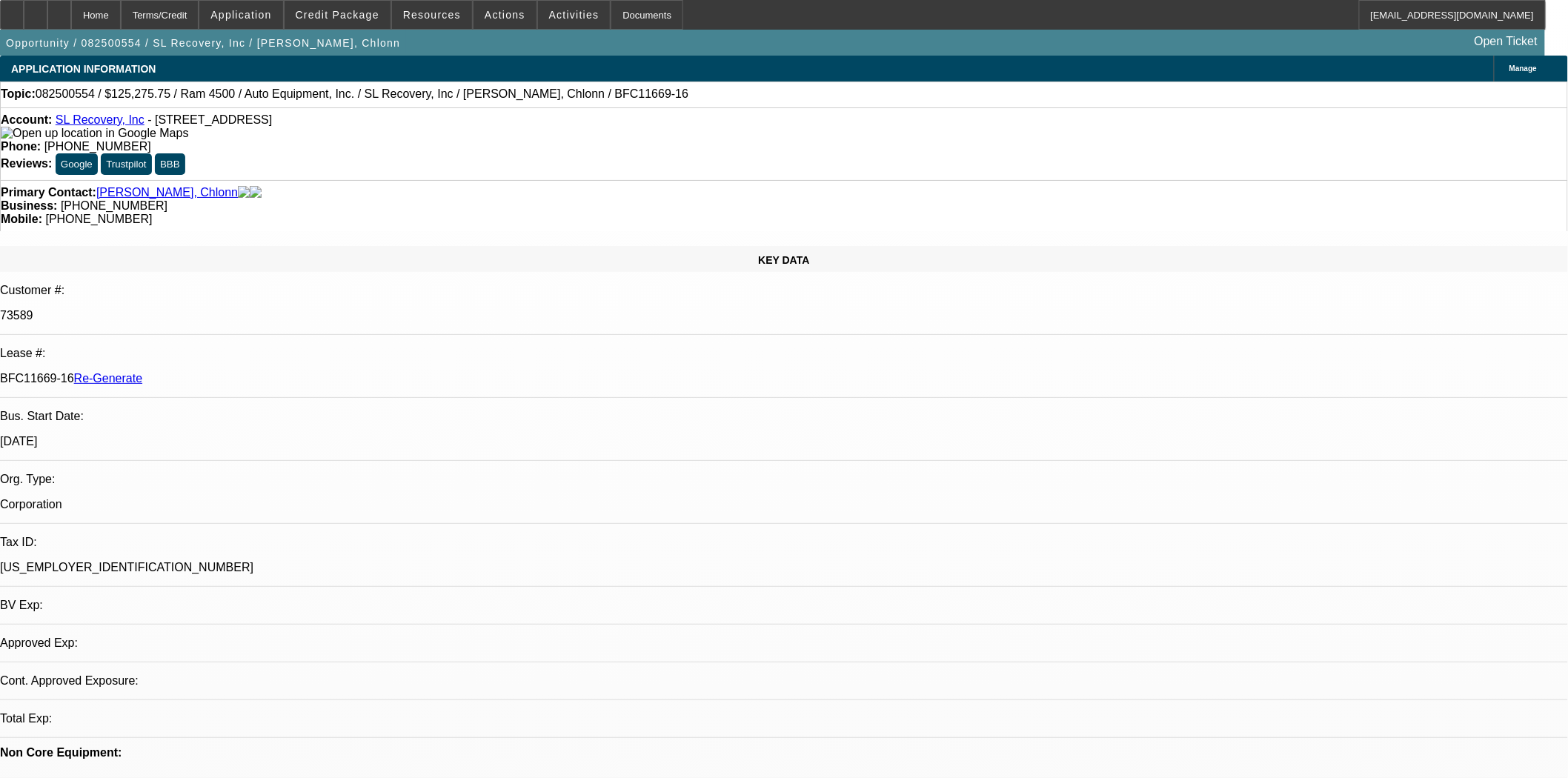
select select "0"
select select "1"
select select "2"
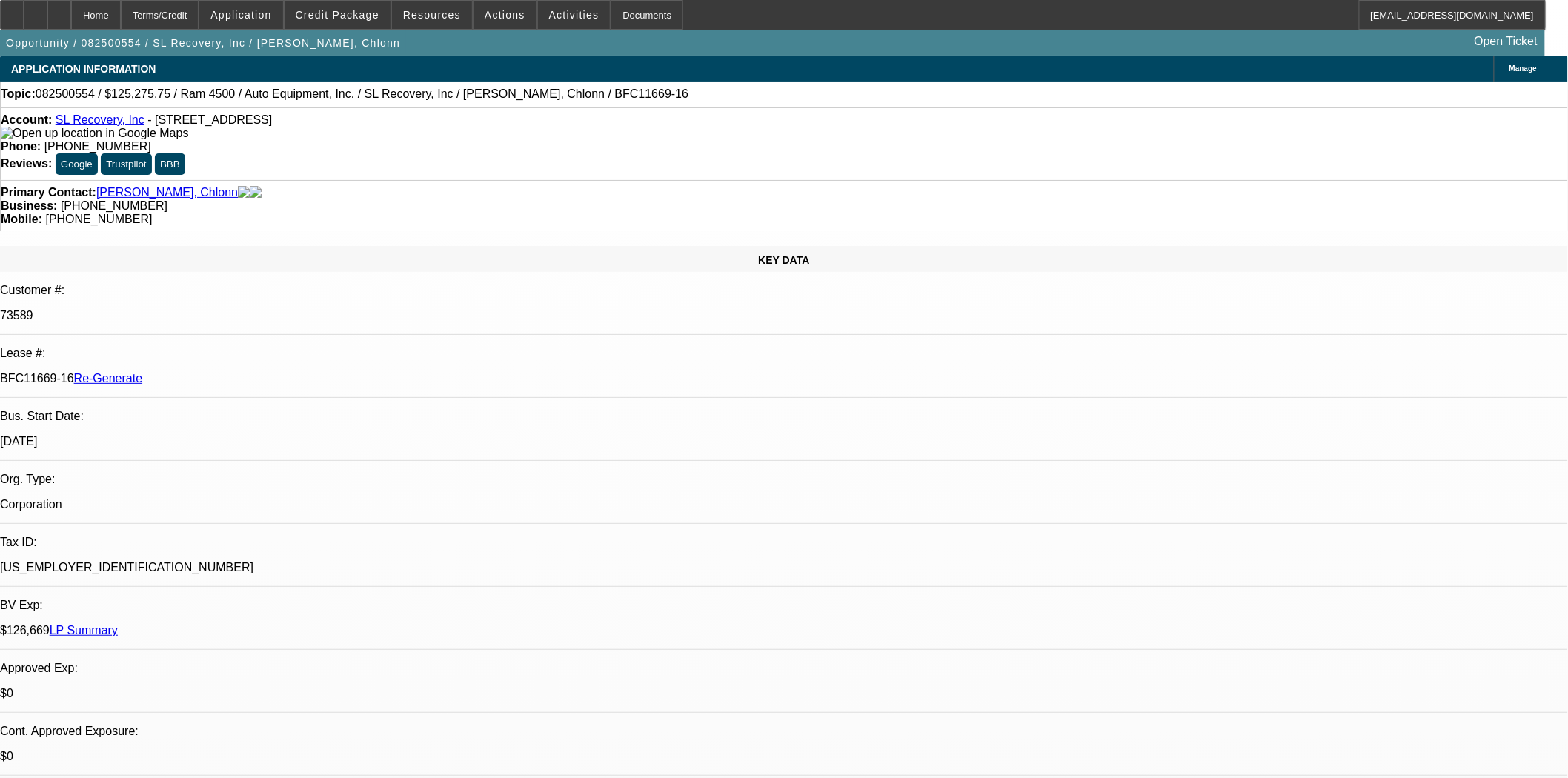
select select "6"
click at [383, 21] on span at bounding box center [338, 14] width 106 height 35
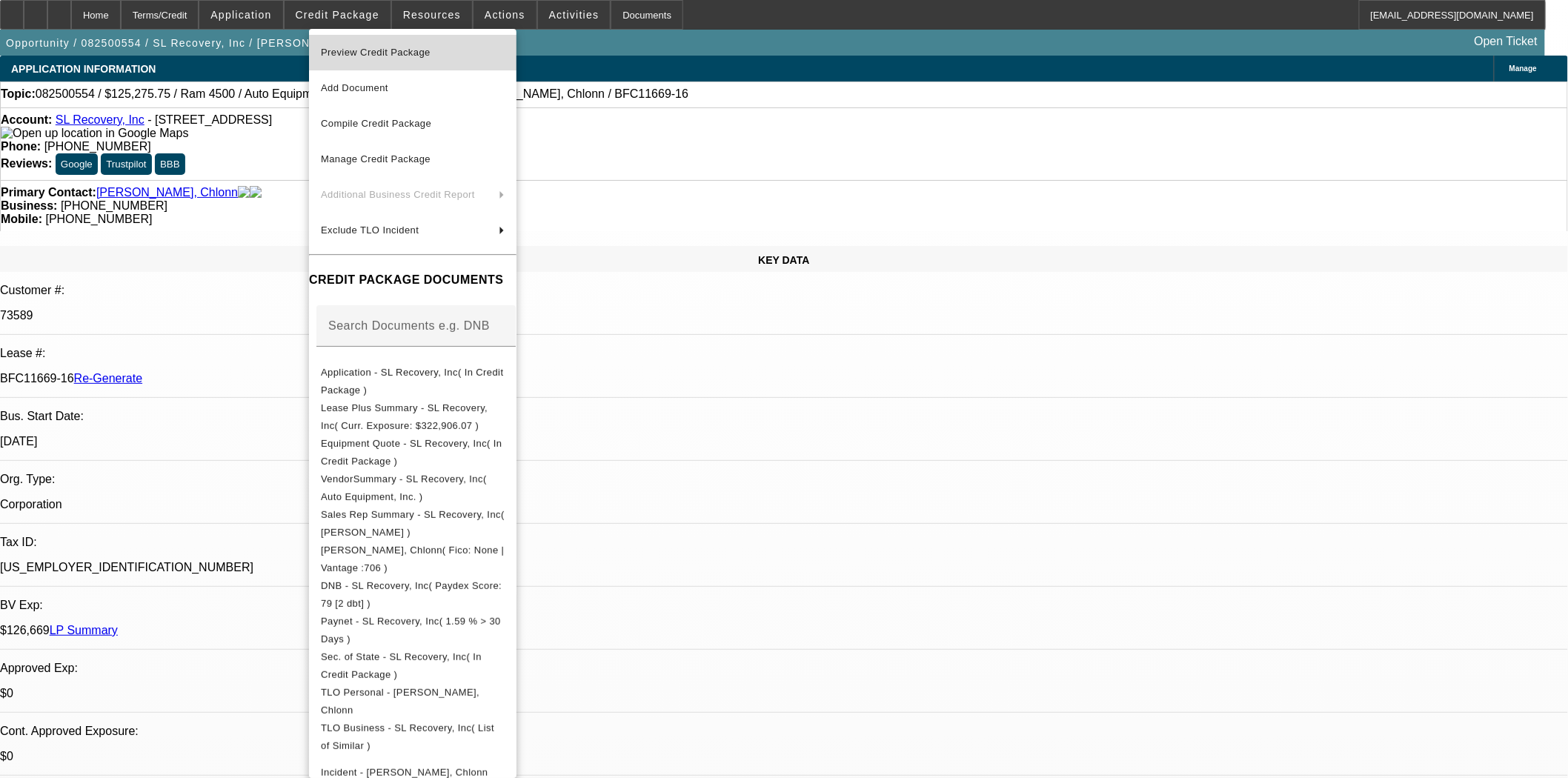
click at [378, 47] on span "Preview Credit Package" at bounding box center [375, 51] width 109 height 11
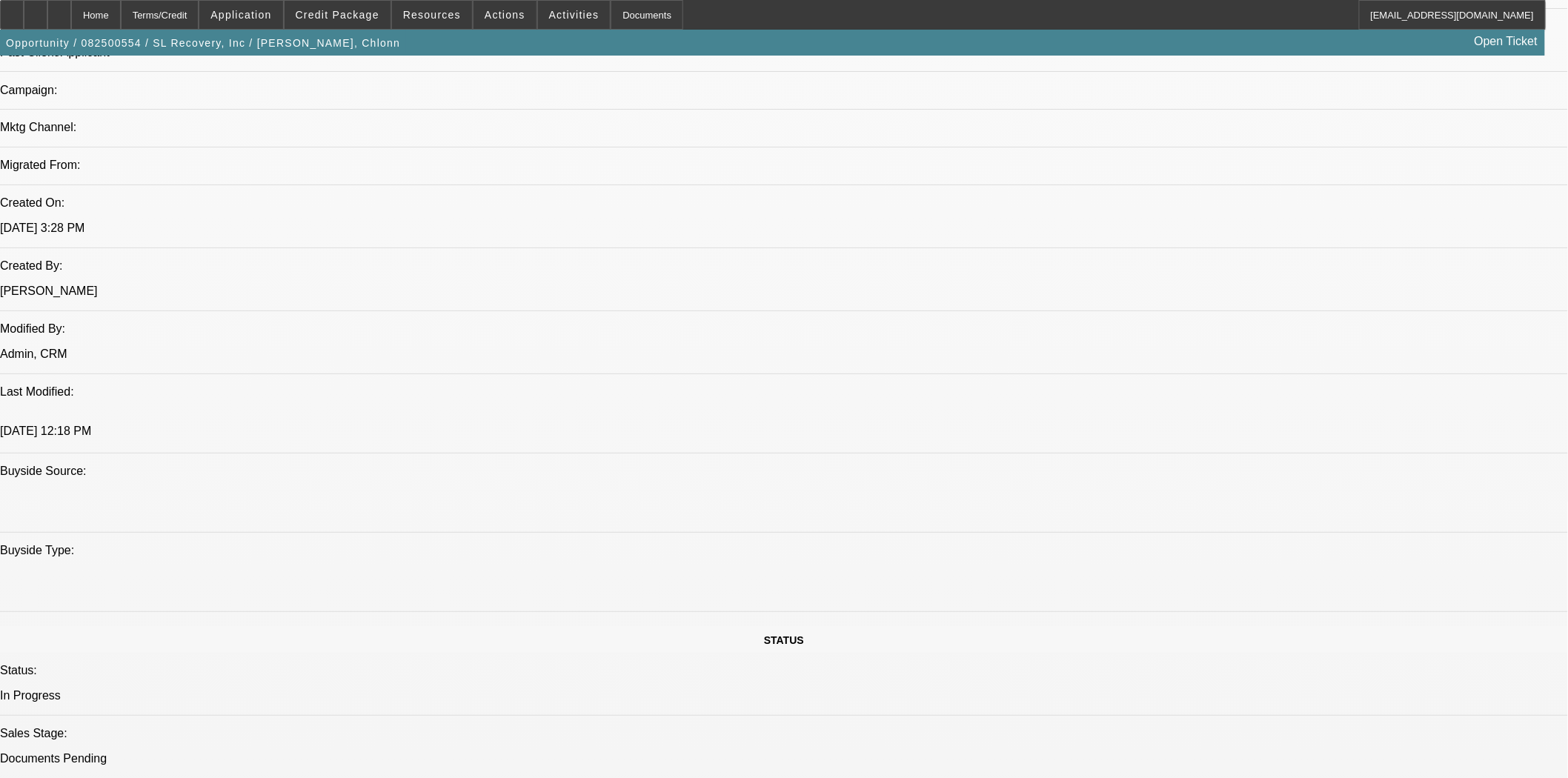
scroll to position [1317, 0]
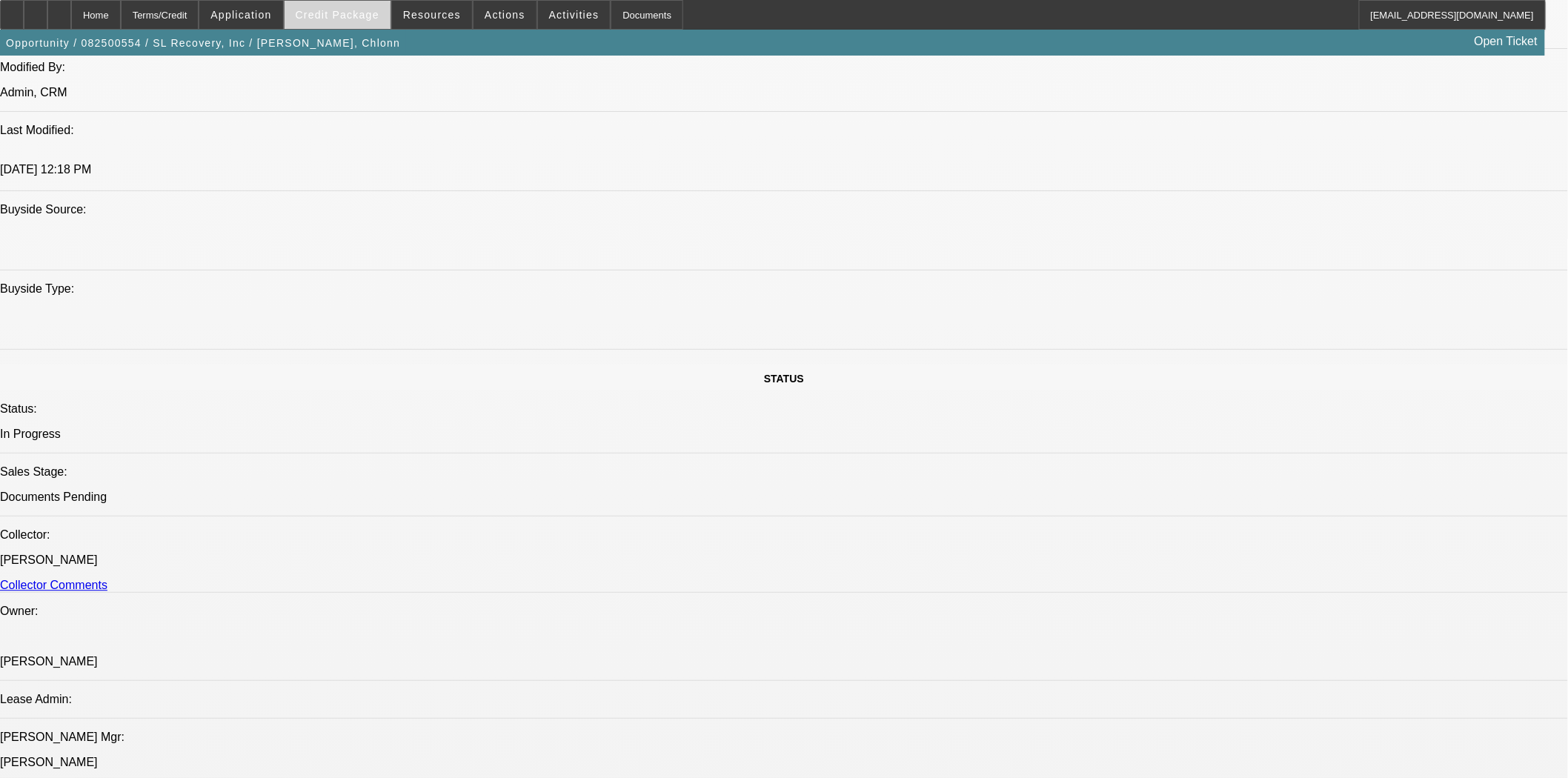
click at [337, 3] on span at bounding box center [338, 14] width 106 height 35
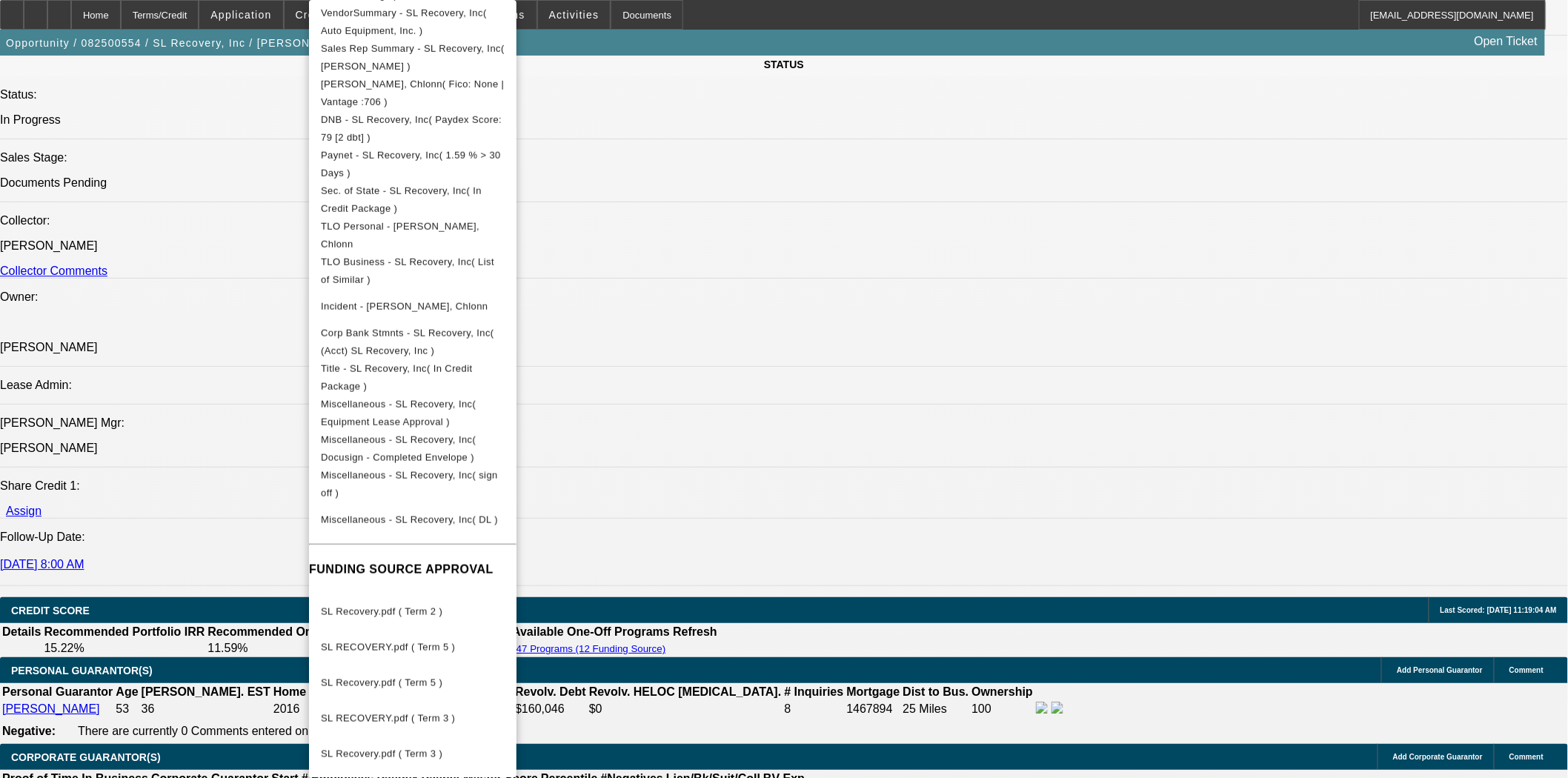
scroll to position [1894, 0]
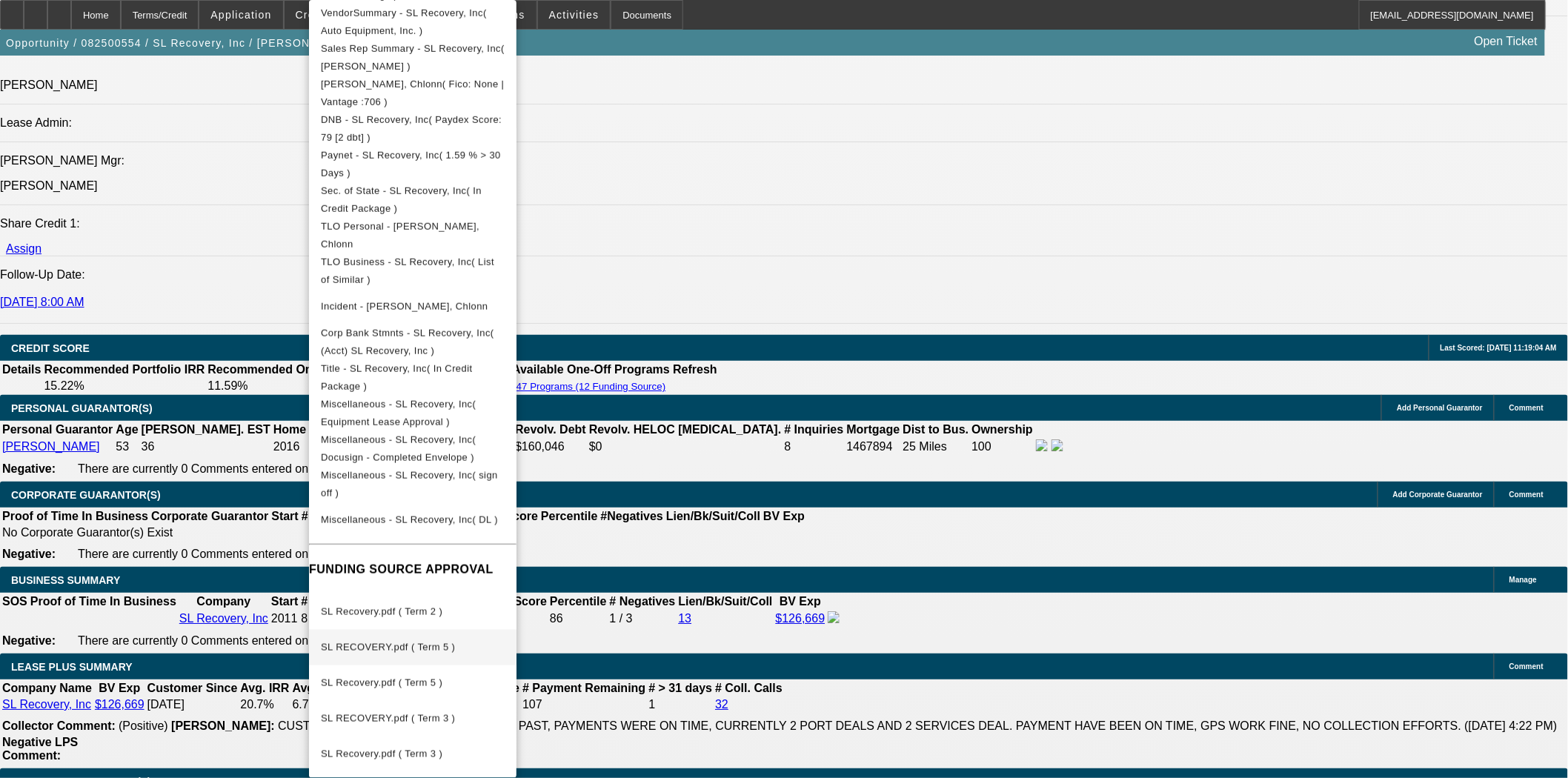
click at [412, 630] on button "SL RECOVERY.pdf ( Term 5 )" at bounding box center [412, 647] width 207 height 35
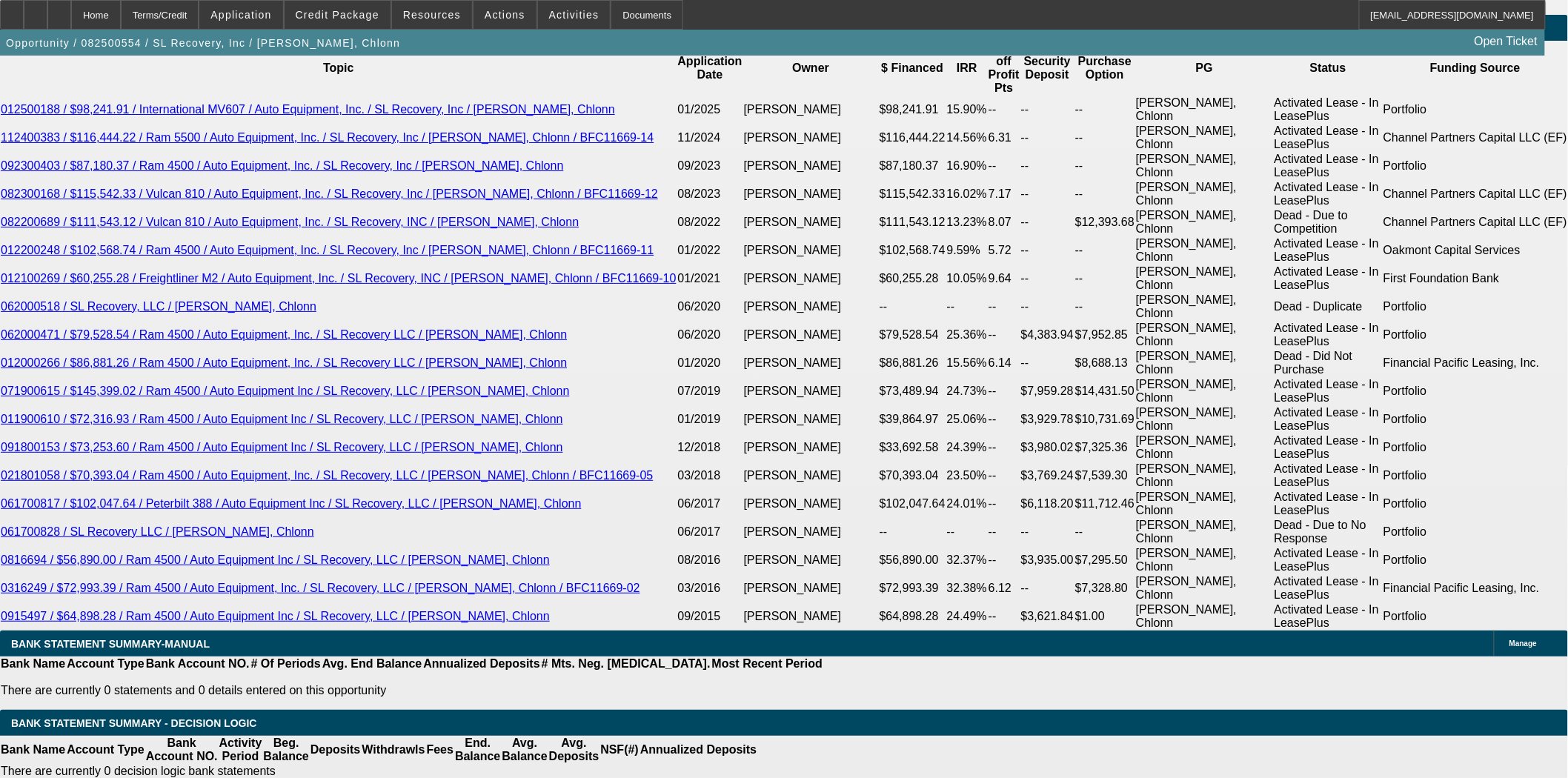
scroll to position [2799, 0]
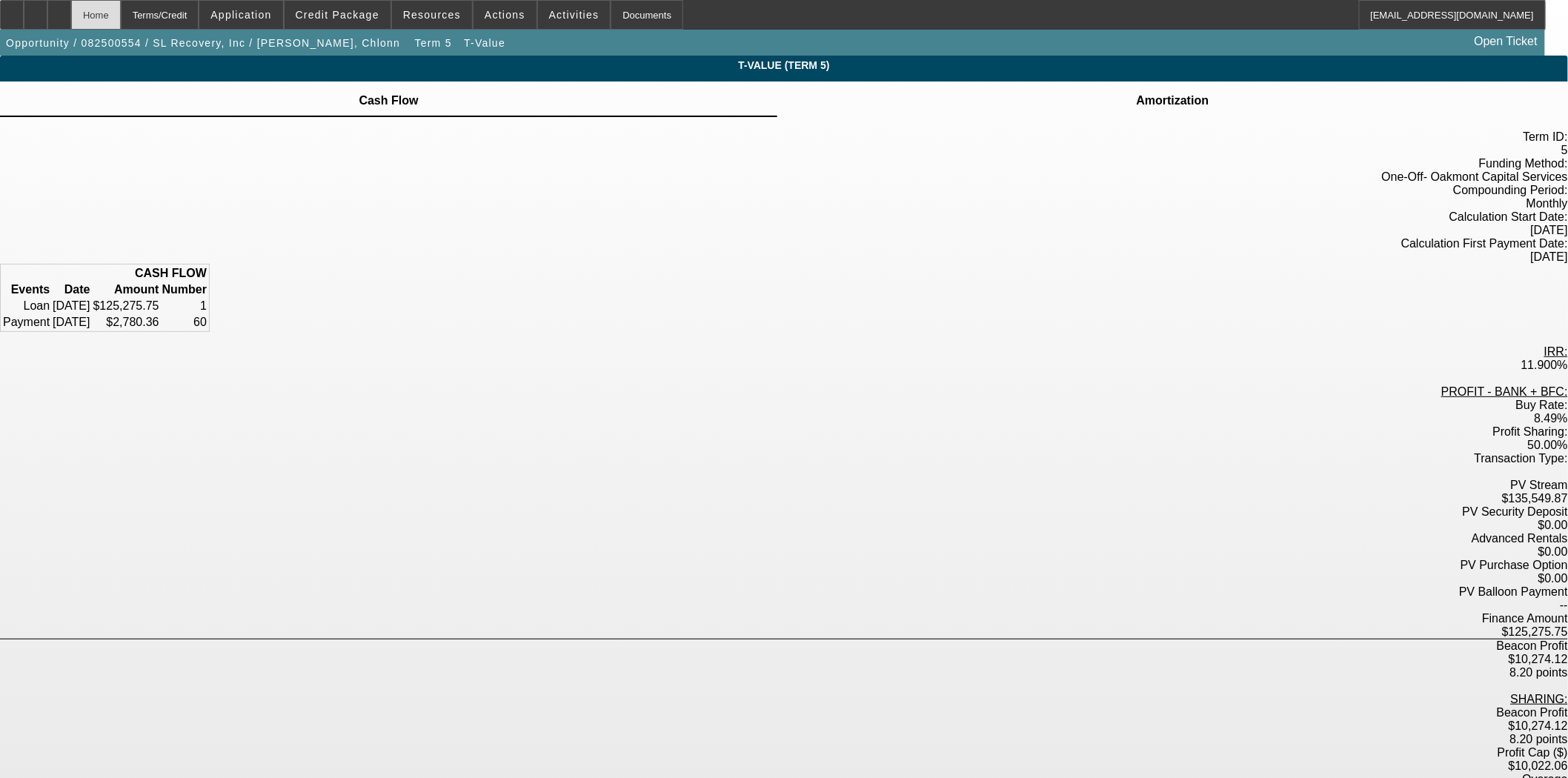
click at [120, 13] on div "Home" at bounding box center [96, 14] width 50 height 29
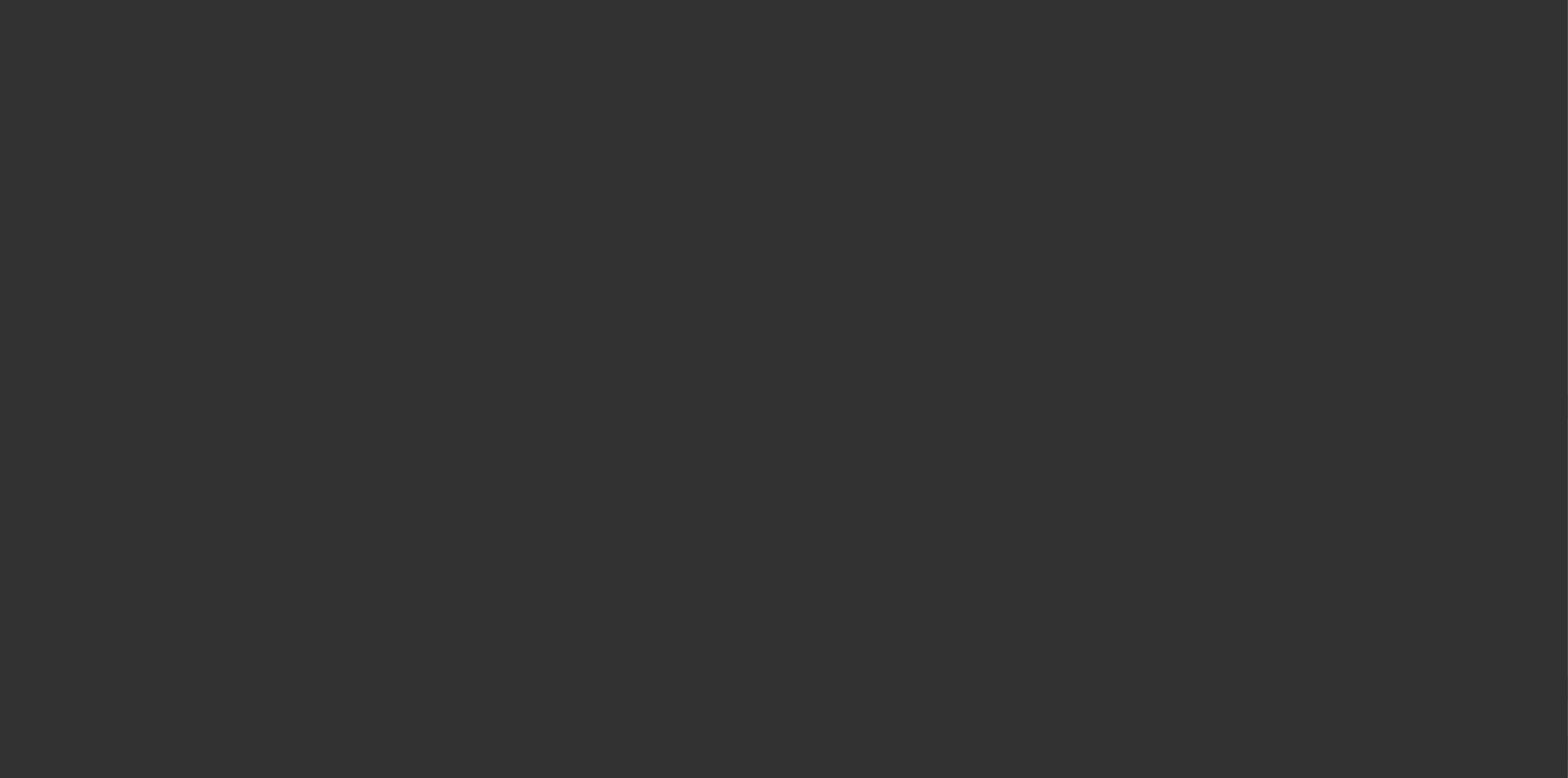
select select "3"
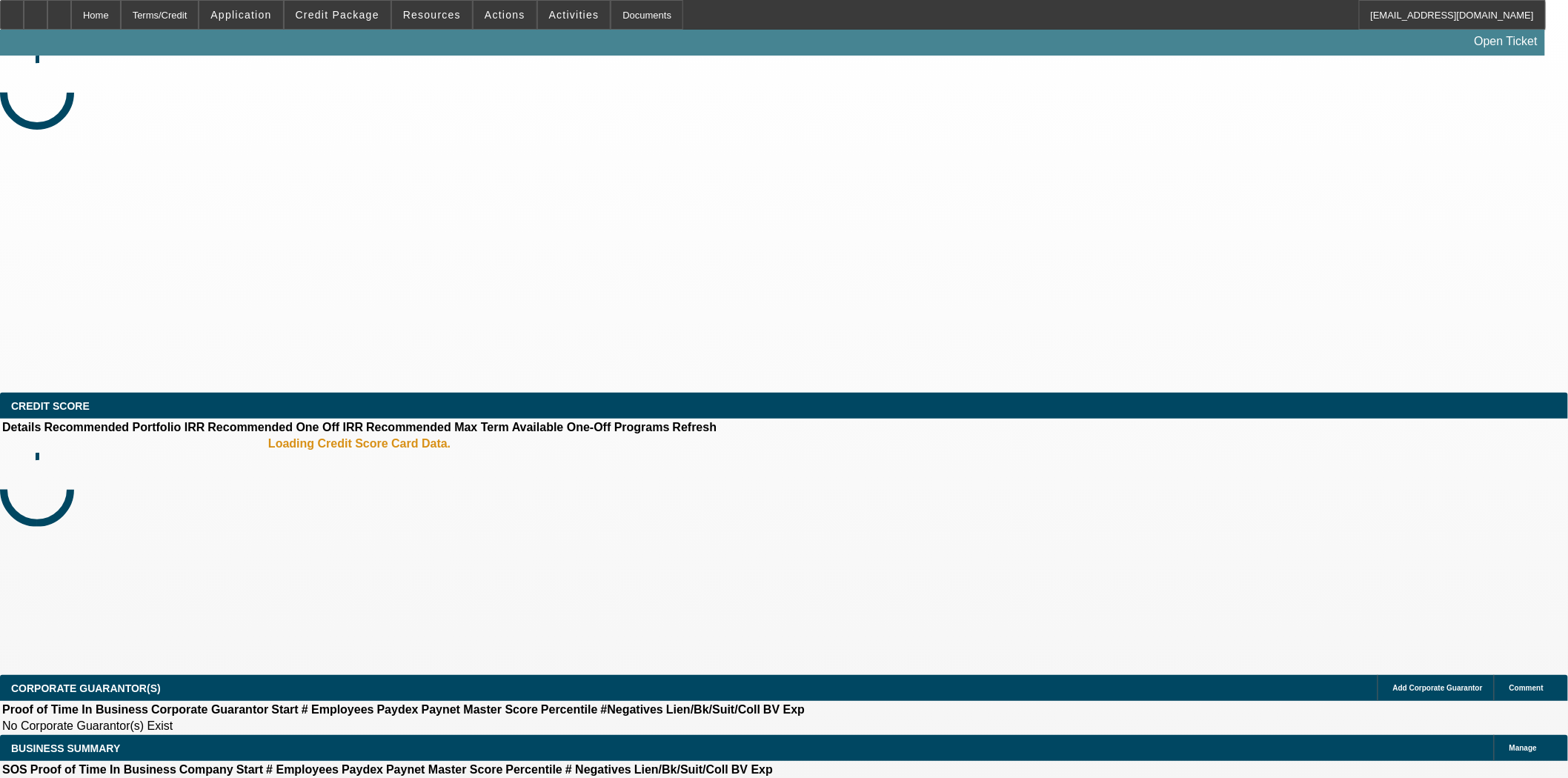
select select "0"
select select "2"
select select "0"
select select "6"
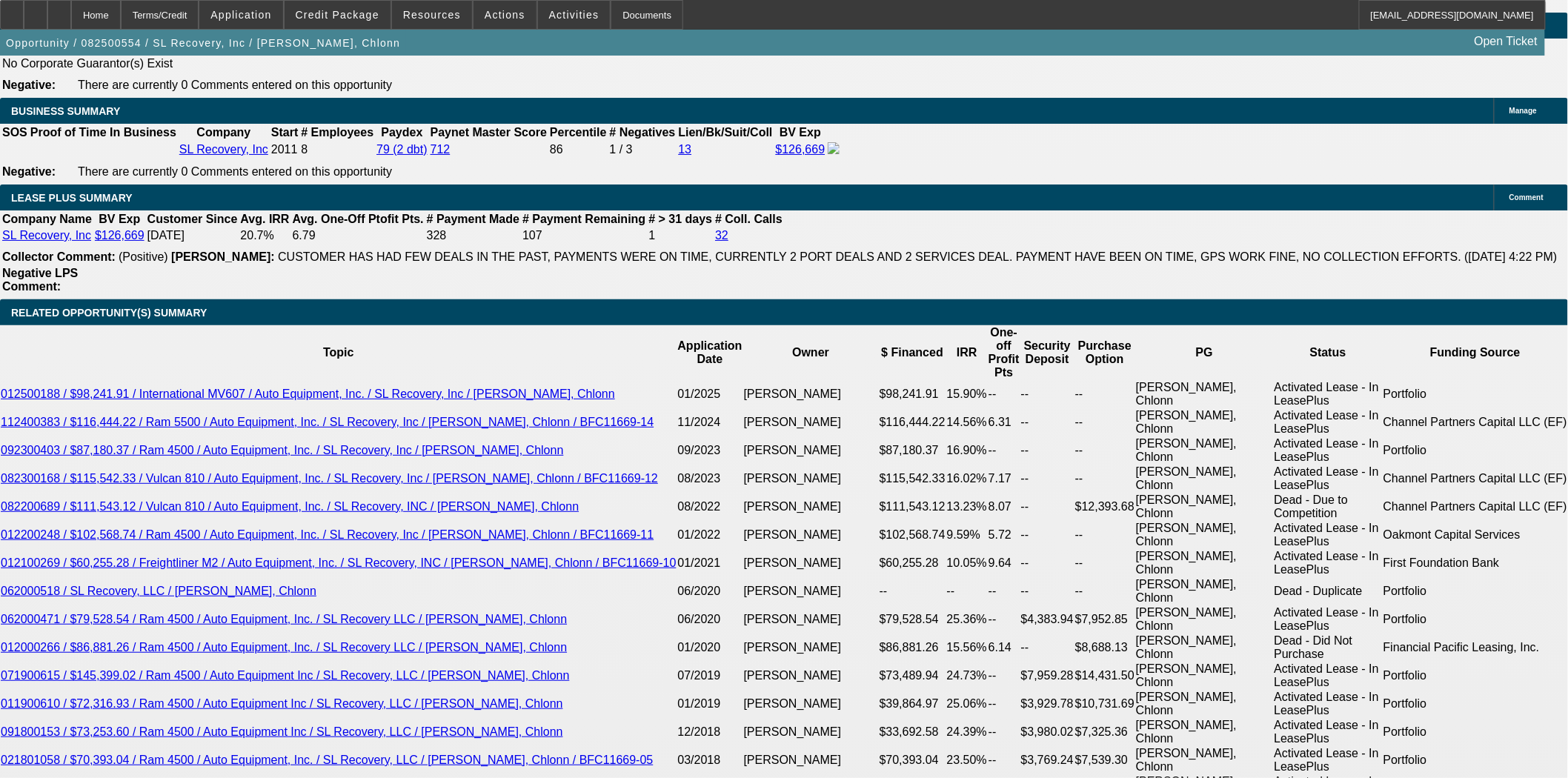
scroll to position [2635, 0]
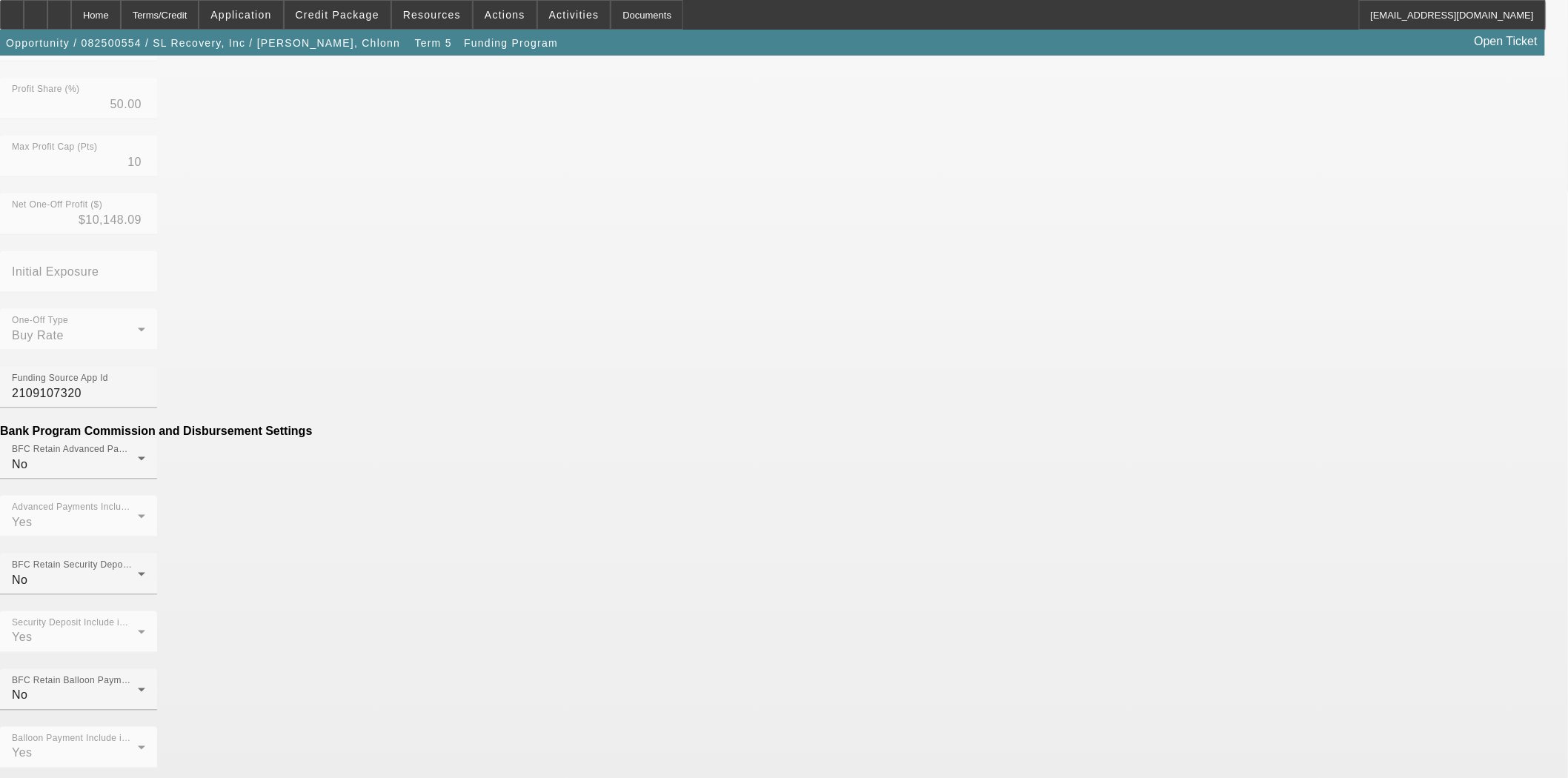
scroll to position [658, 0]
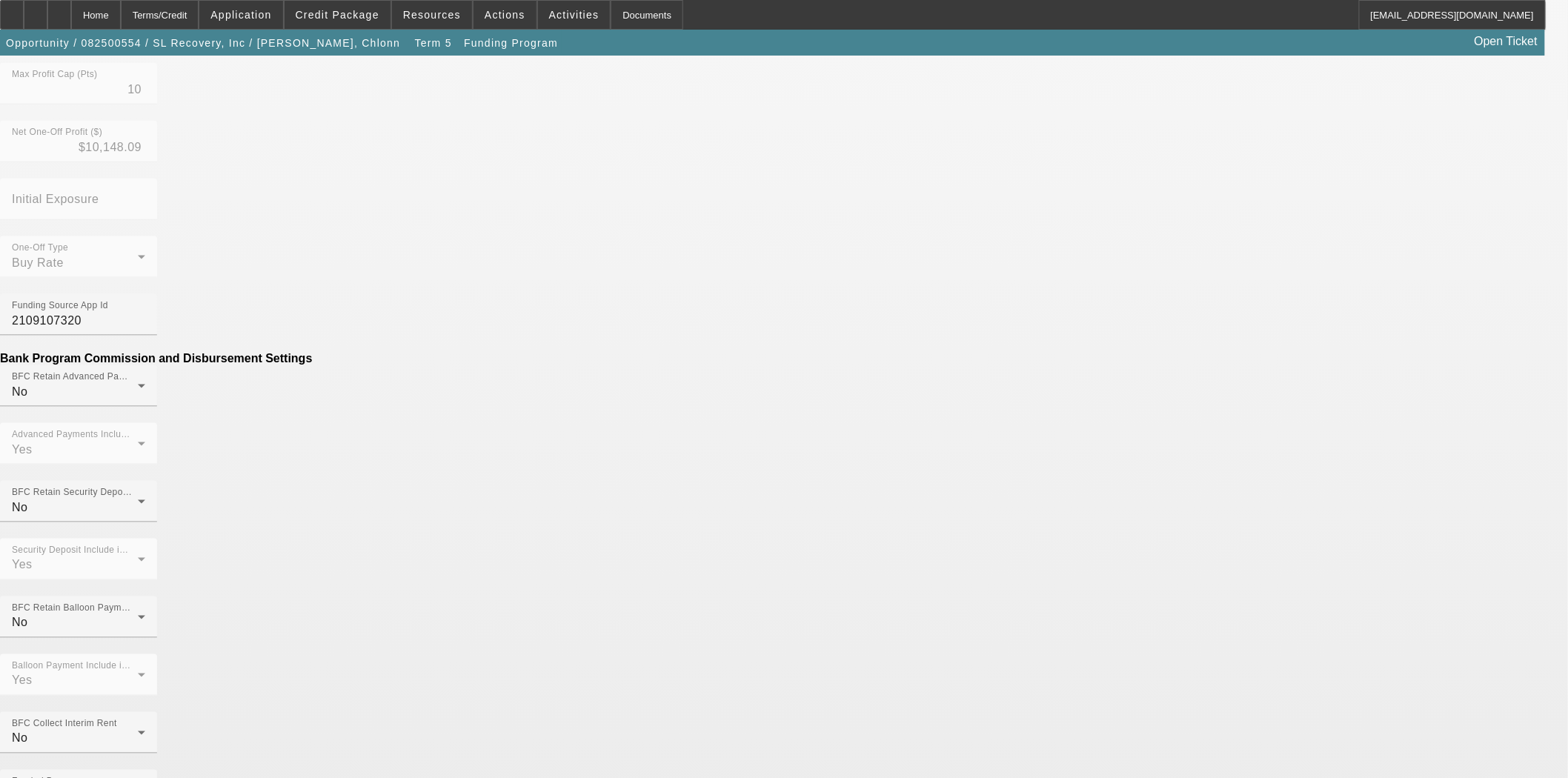
drag, startPoint x: 442, startPoint y: 341, endPoint x: 659, endPoint y: 325, distance: 217.6
type input "($149.00)"
click at [661, 260] on div "One-Off Type Buy Rate Funding Source App Id 2109107320 Bank Program Commission …" at bounding box center [784, 749] width 1568 height 1026
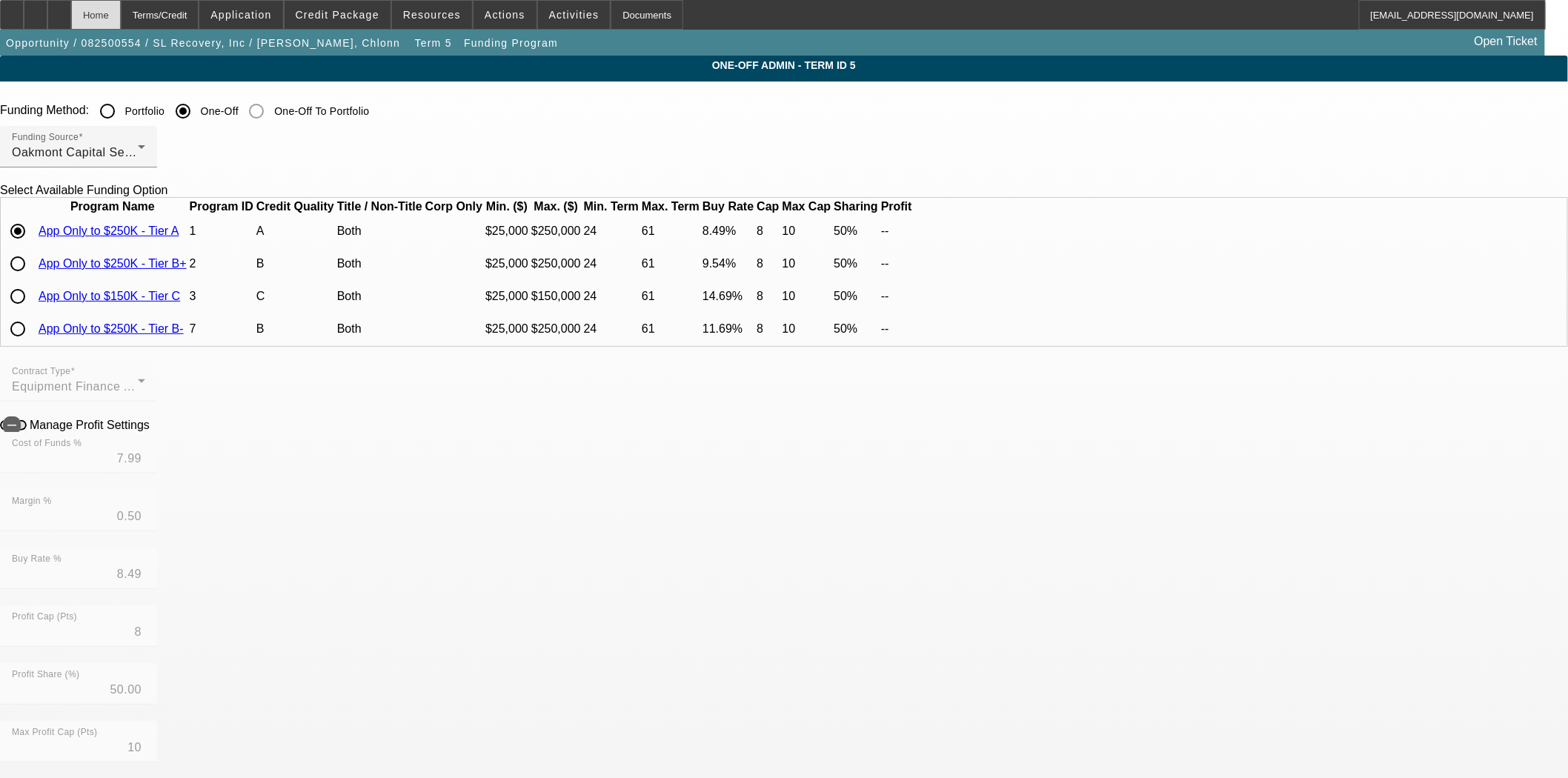
click at [120, 15] on div "Home" at bounding box center [96, 14] width 50 height 29
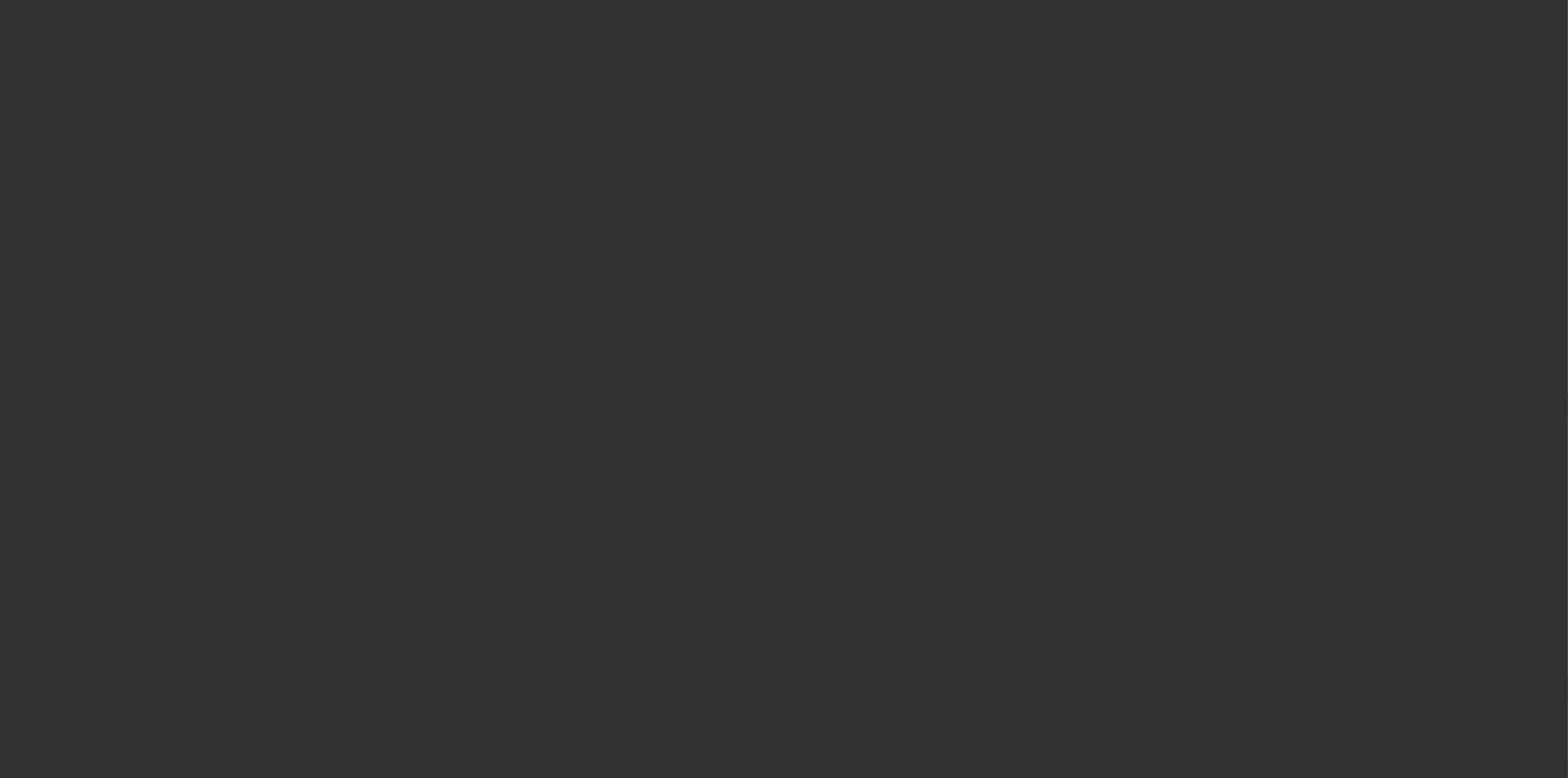
select select "3"
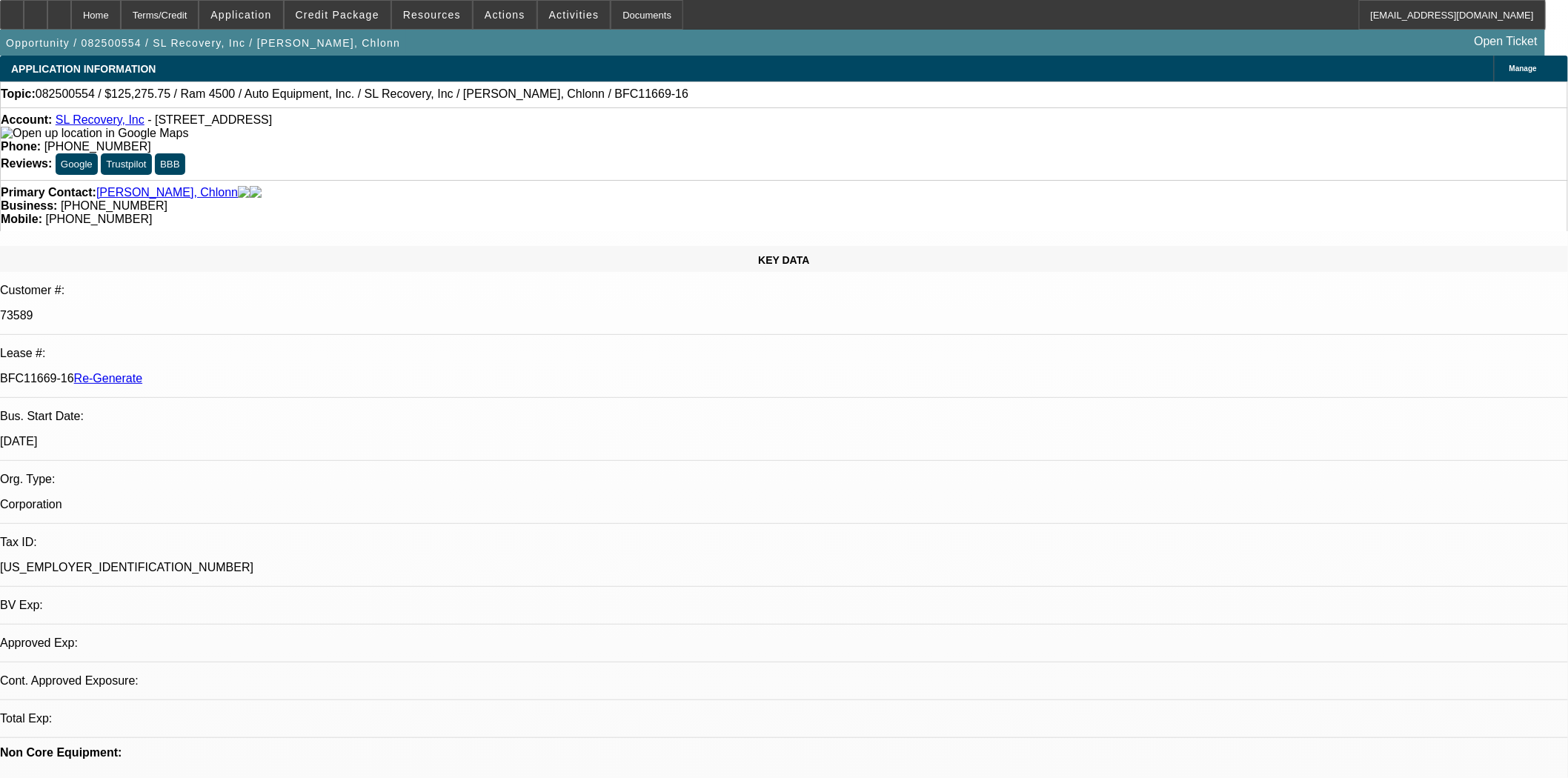
select select "0"
select select "2"
select select "0"
select select "6"
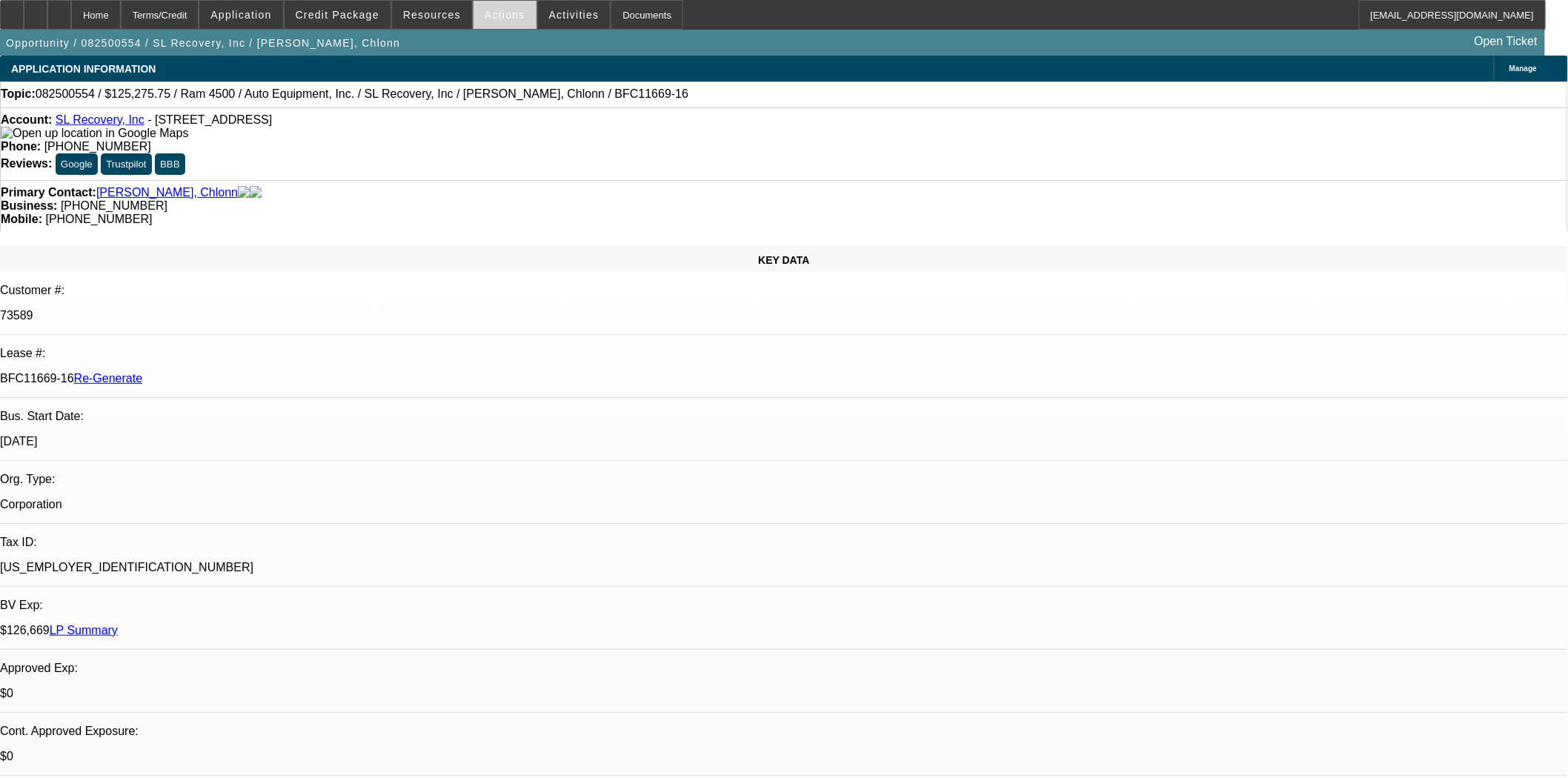
click at [492, 16] on span "Actions" at bounding box center [505, 15] width 40 height 12
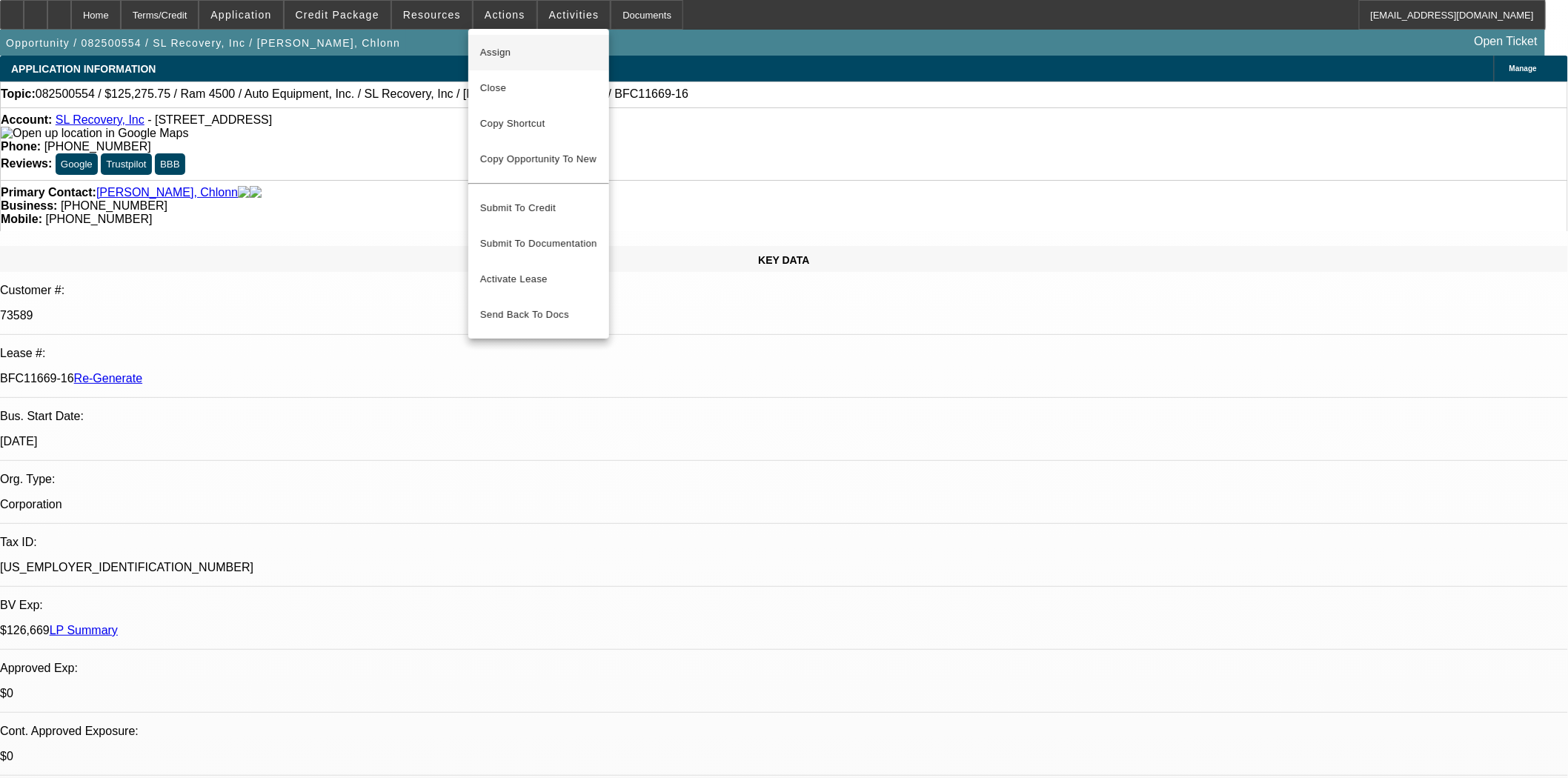
click at [506, 55] on span "Assign" at bounding box center [538, 52] width 117 height 18
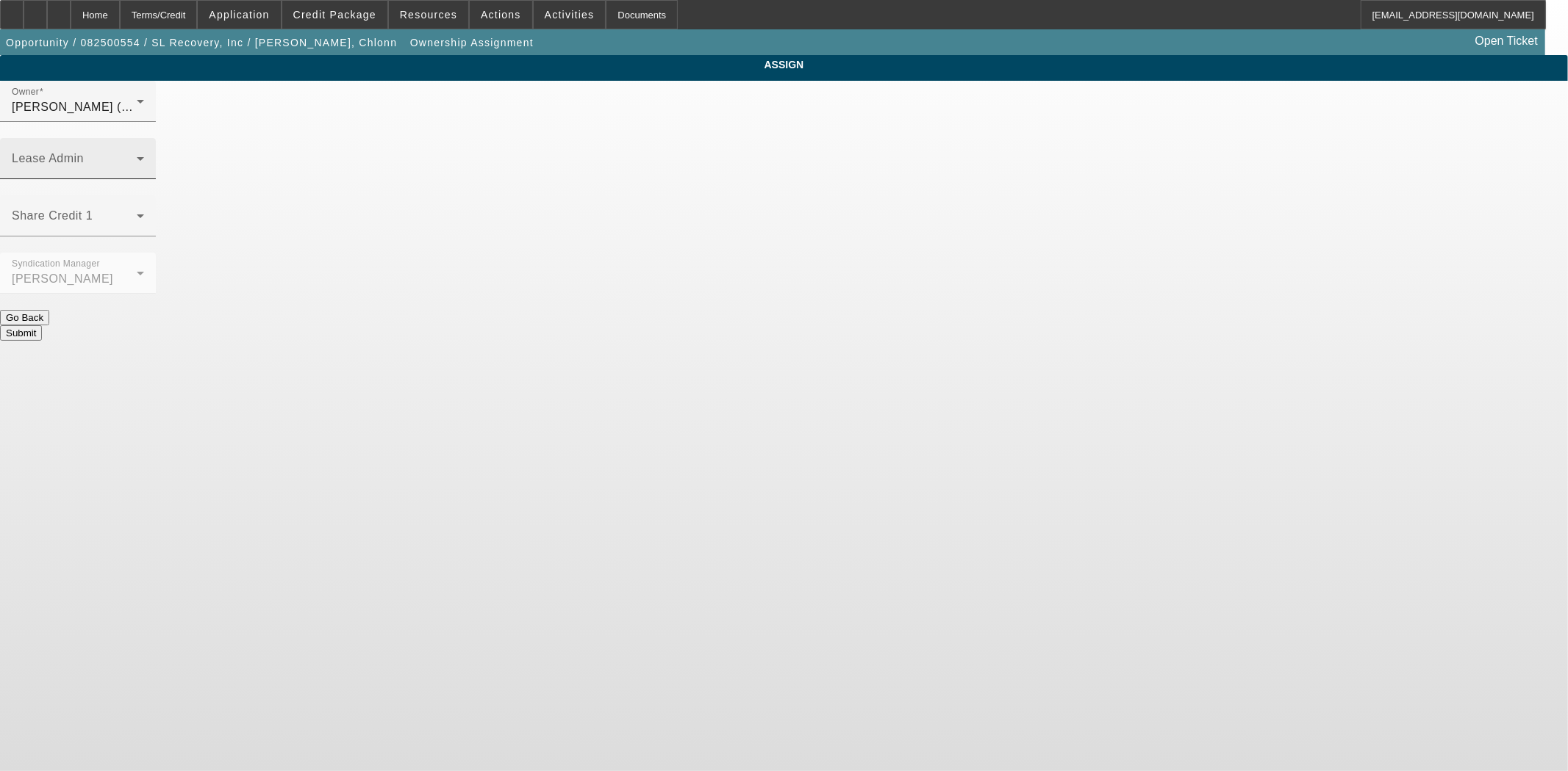
click at [137, 156] on span at bounding box center [74, 164] width 125 height 18
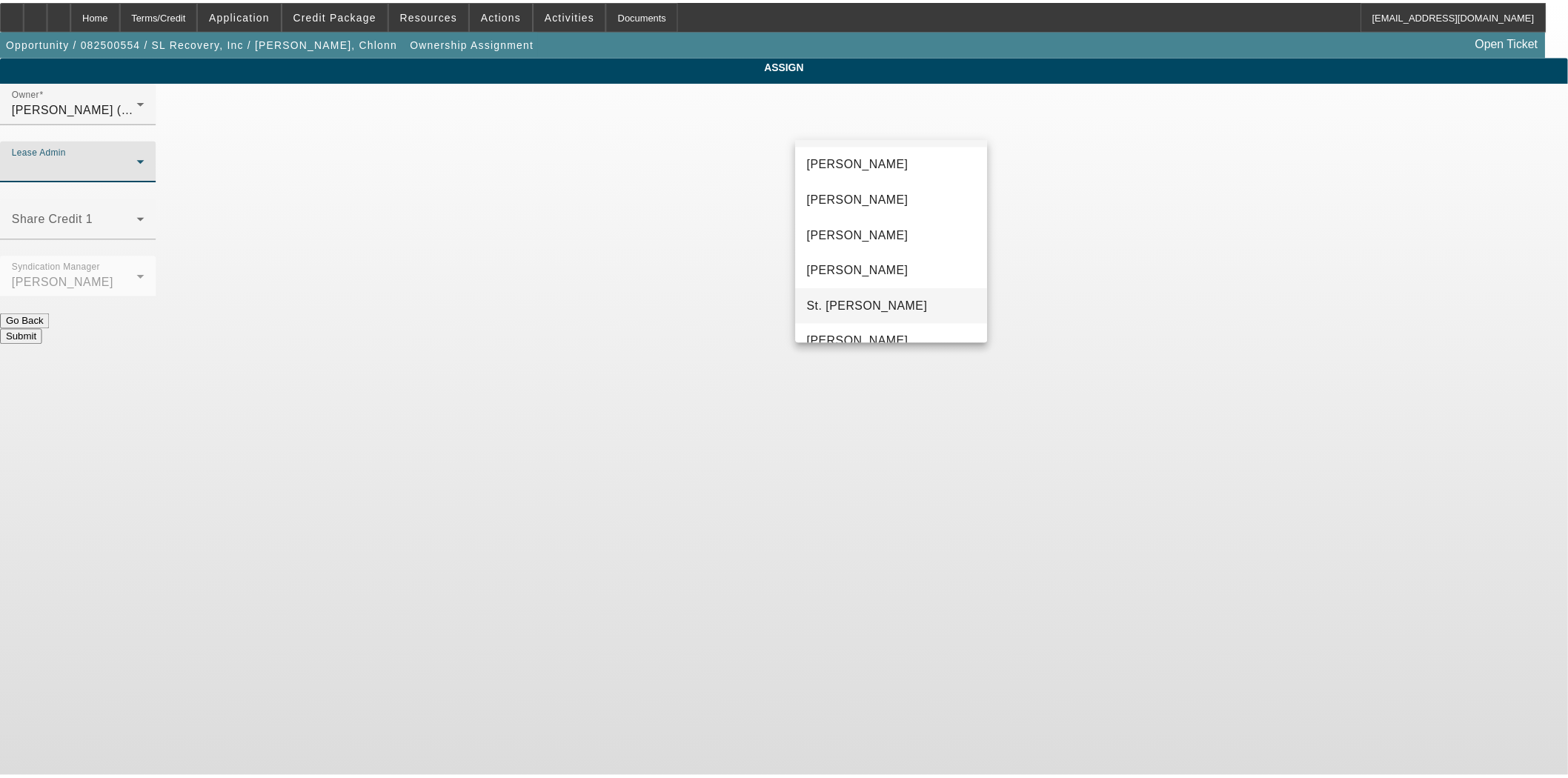
scroll to position [56, 0]
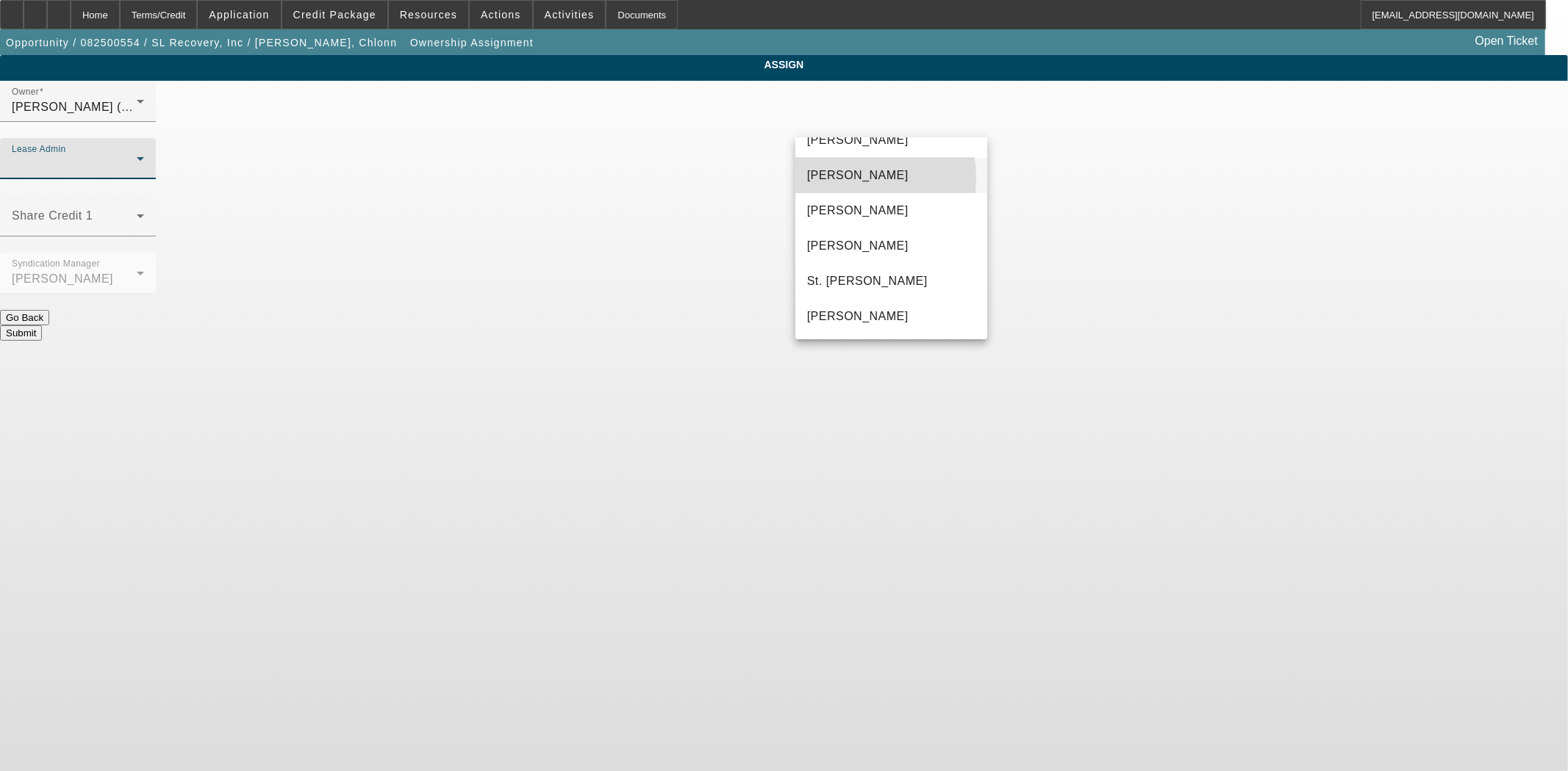
click at [850, 177] on span "Chaves, Jen" at bounding box center [857, 175] width 101 height 18
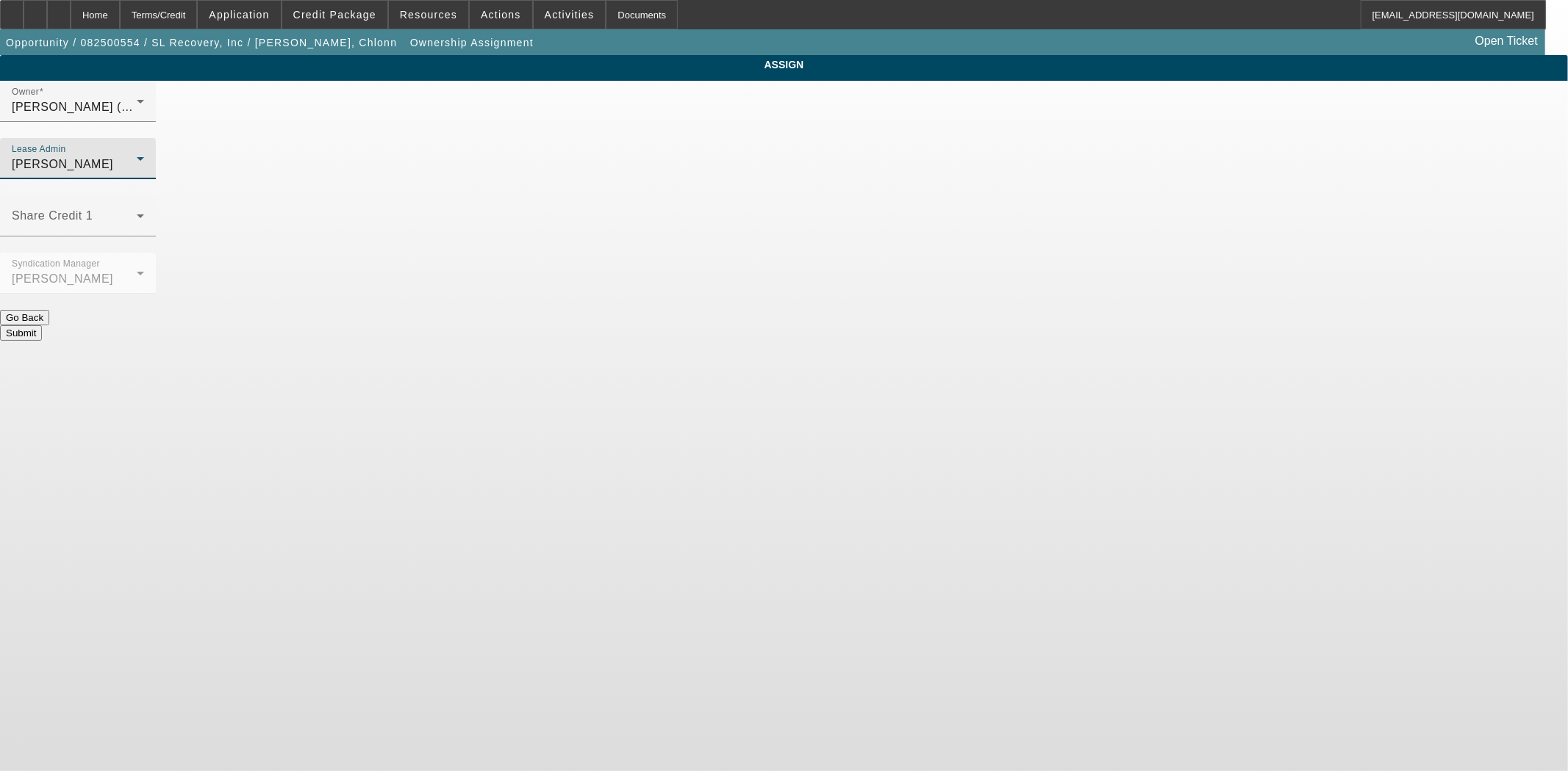
click at [42, 325] on button "Submit" at bounding box center [21, 333] width 42 height 15
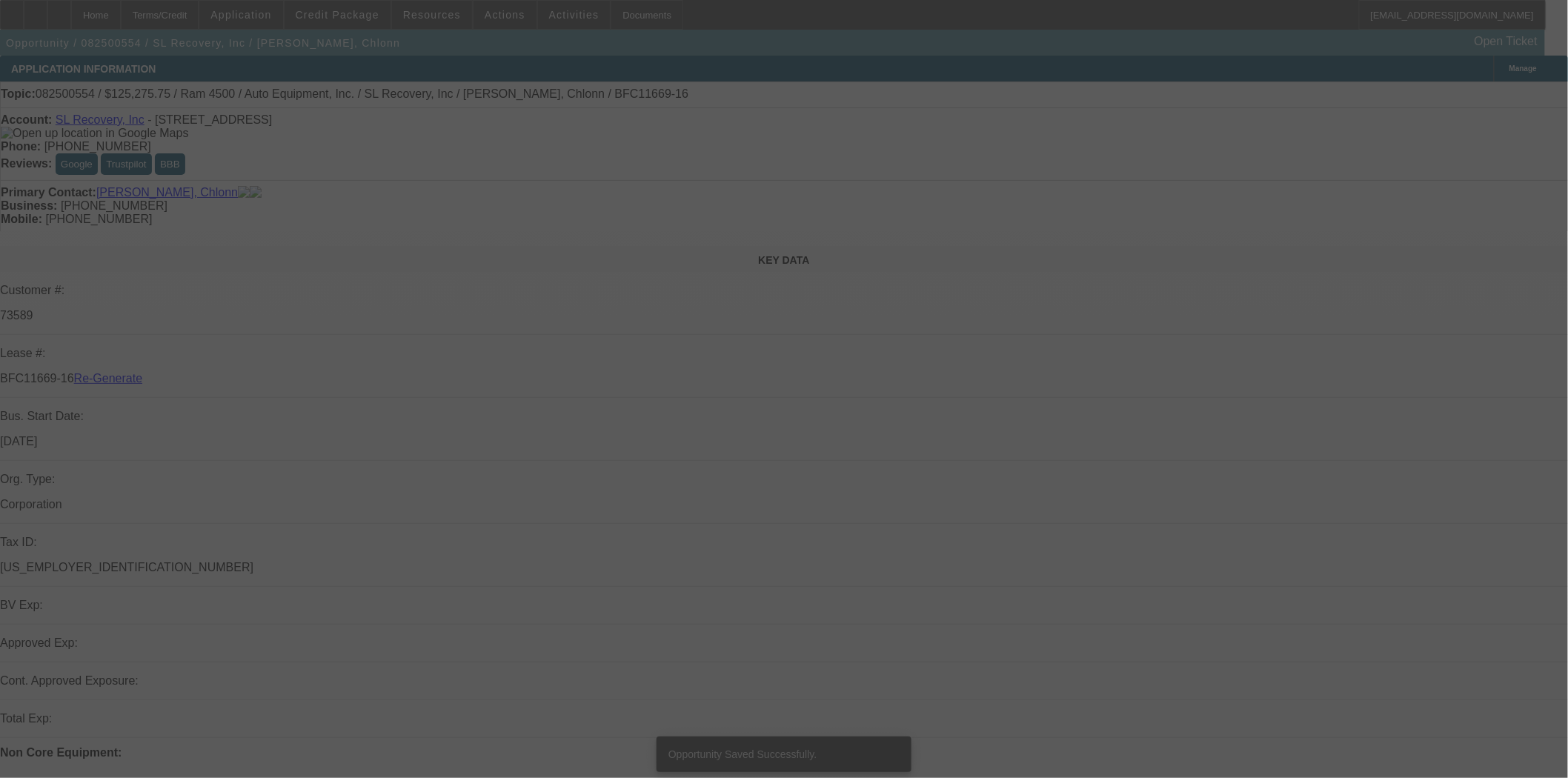
select select "3"
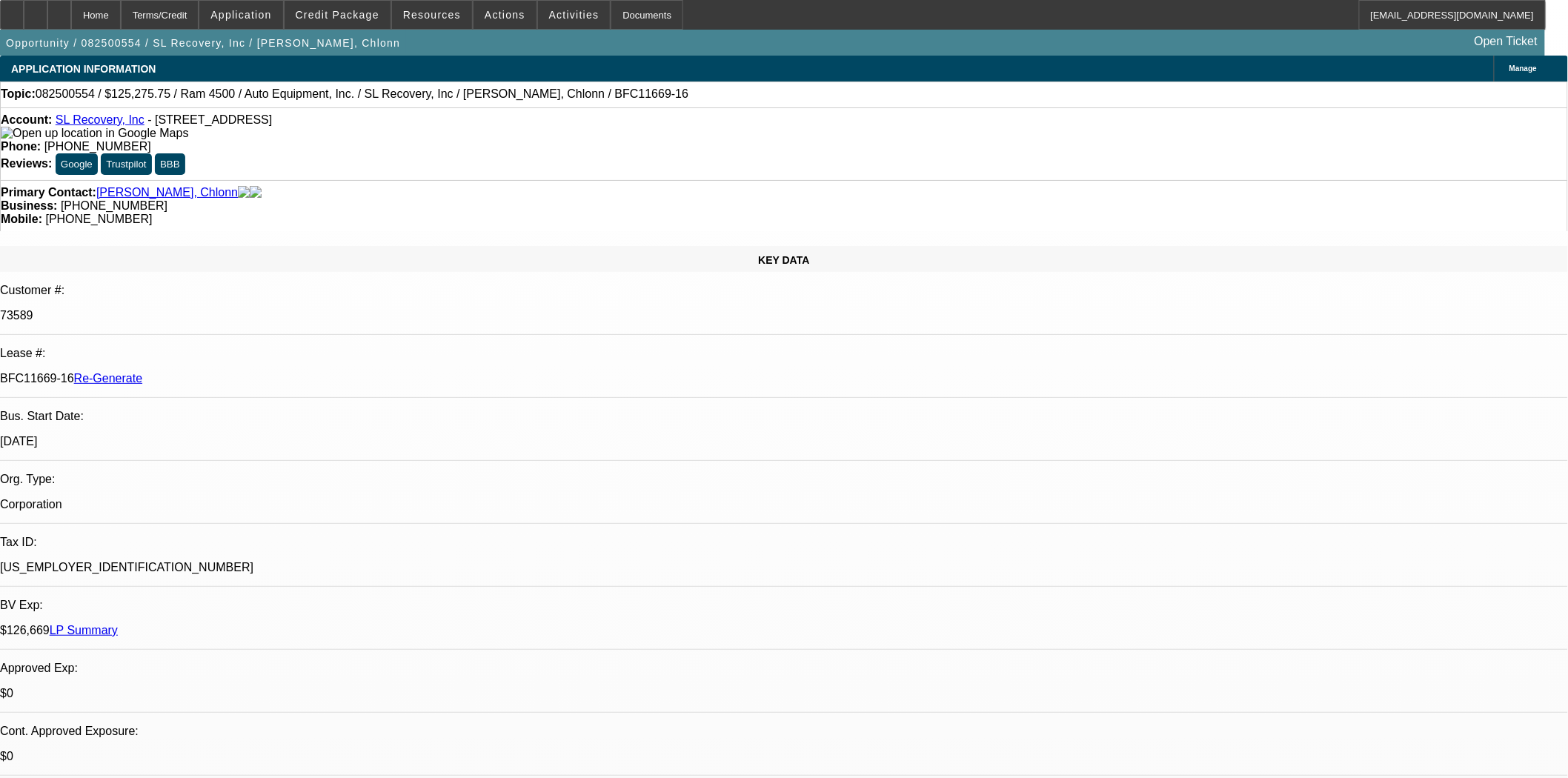
select select "0"
select select "2"
select select "0"
select select "6"
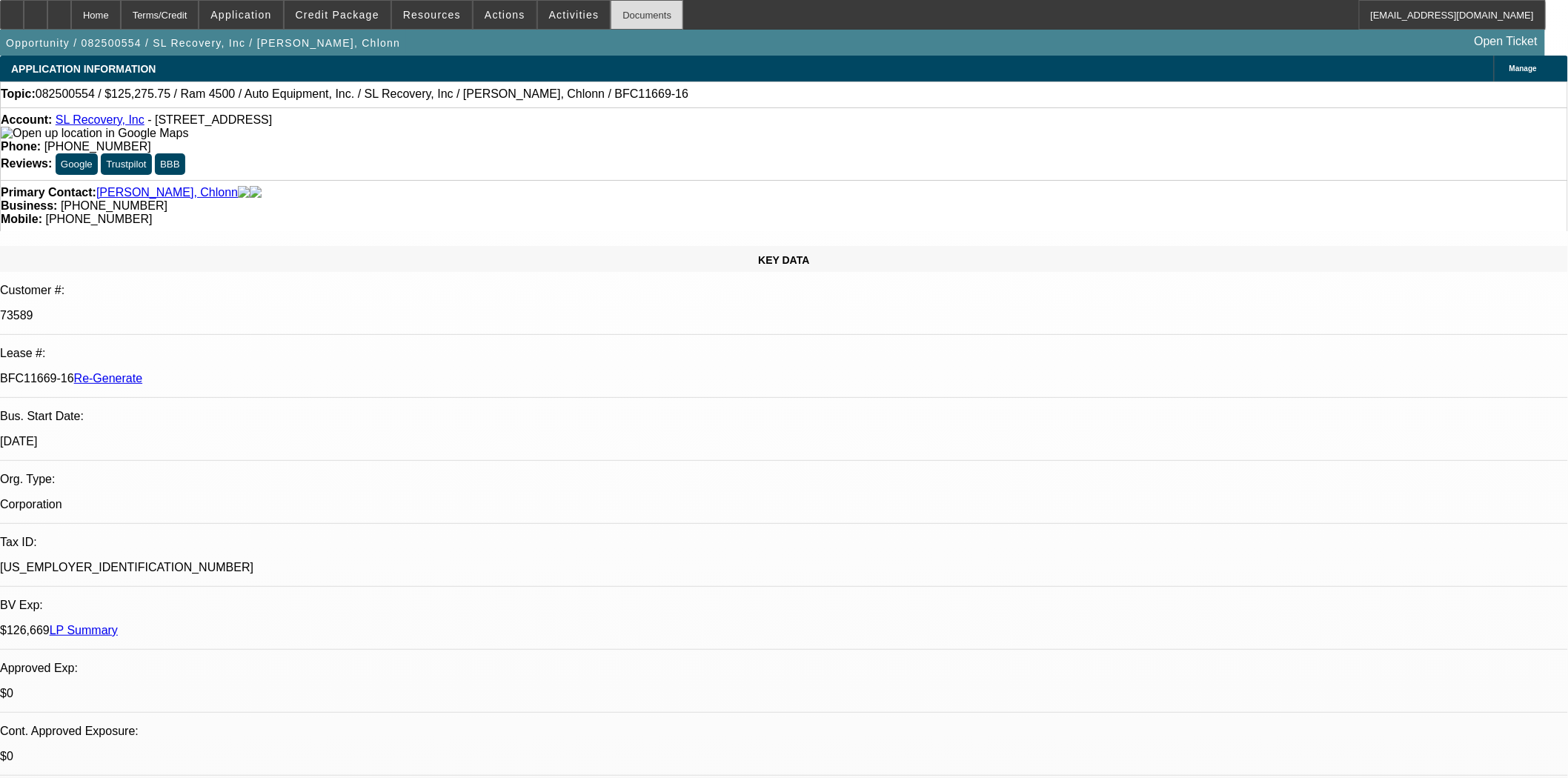
click at [610, 17] on div "Documents" at bounding box center [646, 14] width 72 height 29
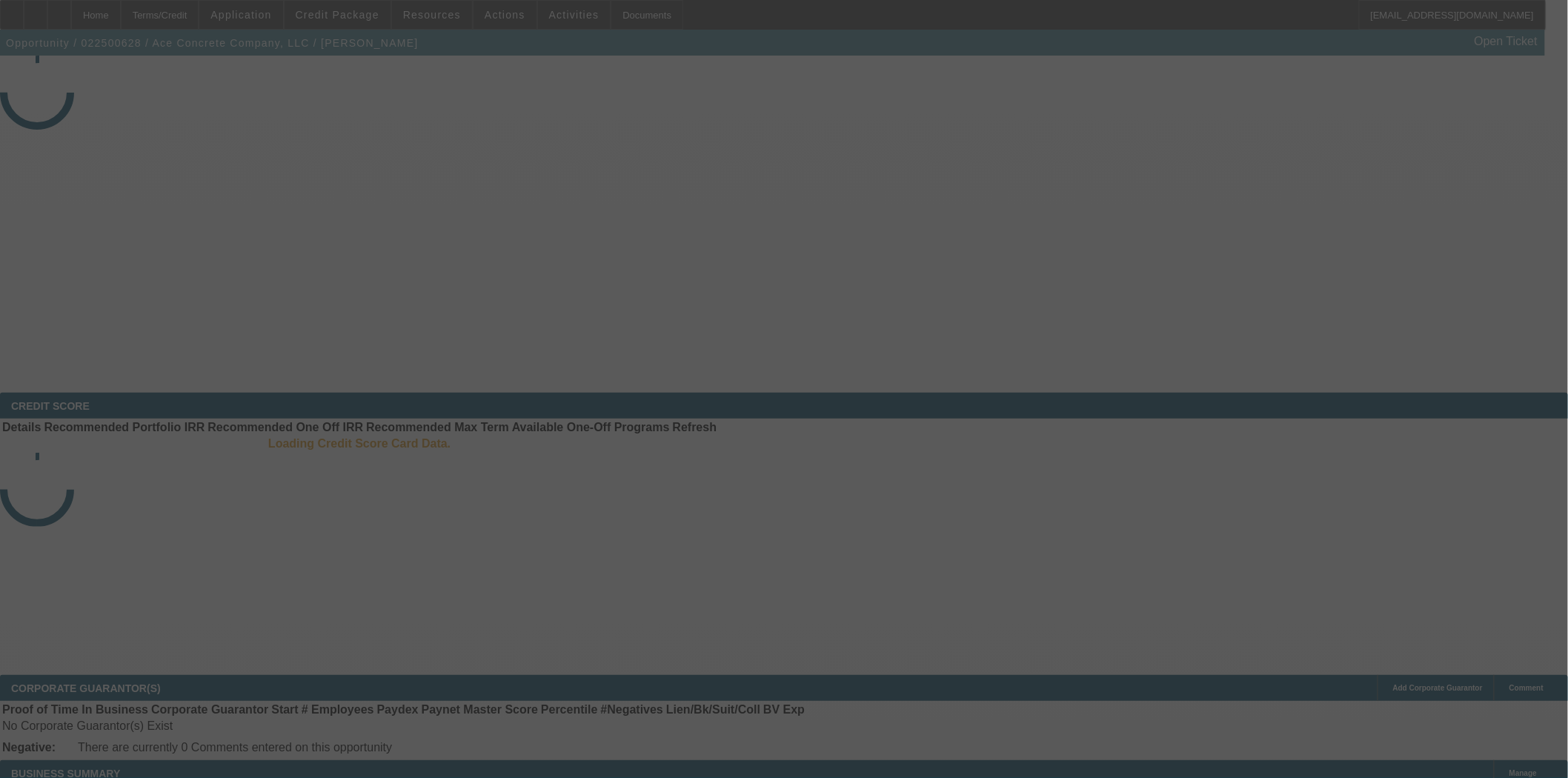
select select "4"
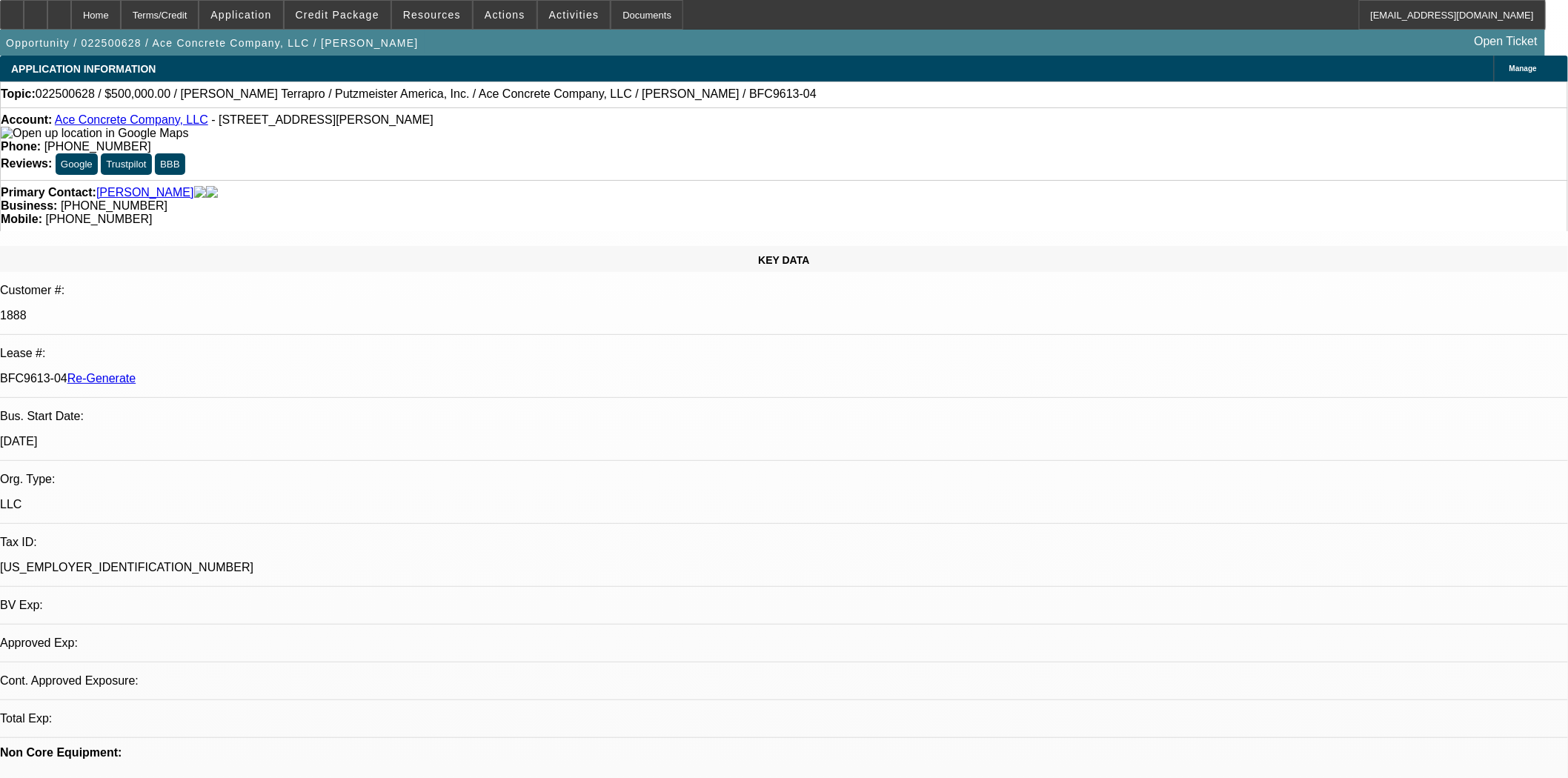
select select "0"
select select "3"
select select "0"
select select "6"
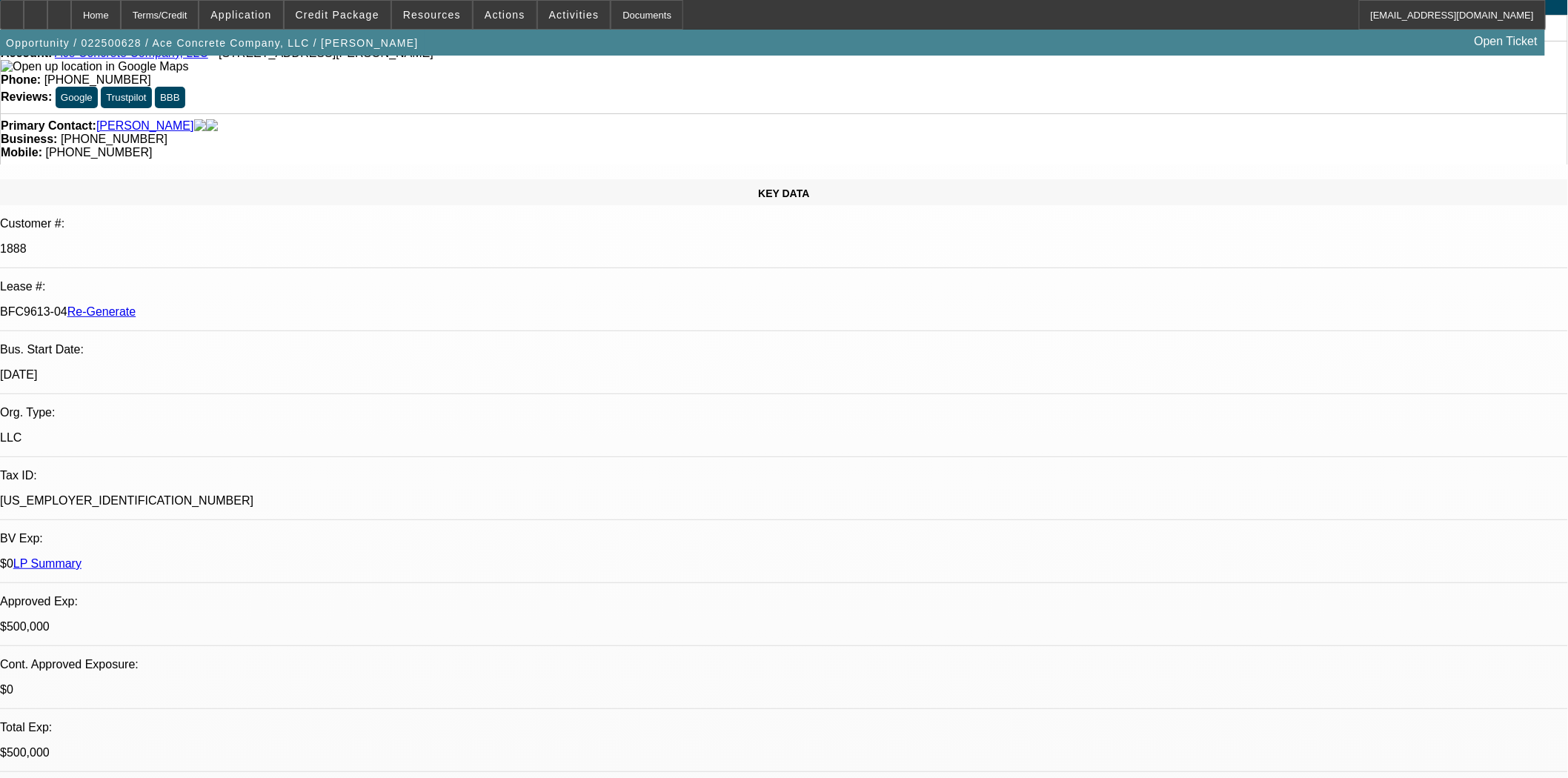
scroll to position [0, 0]
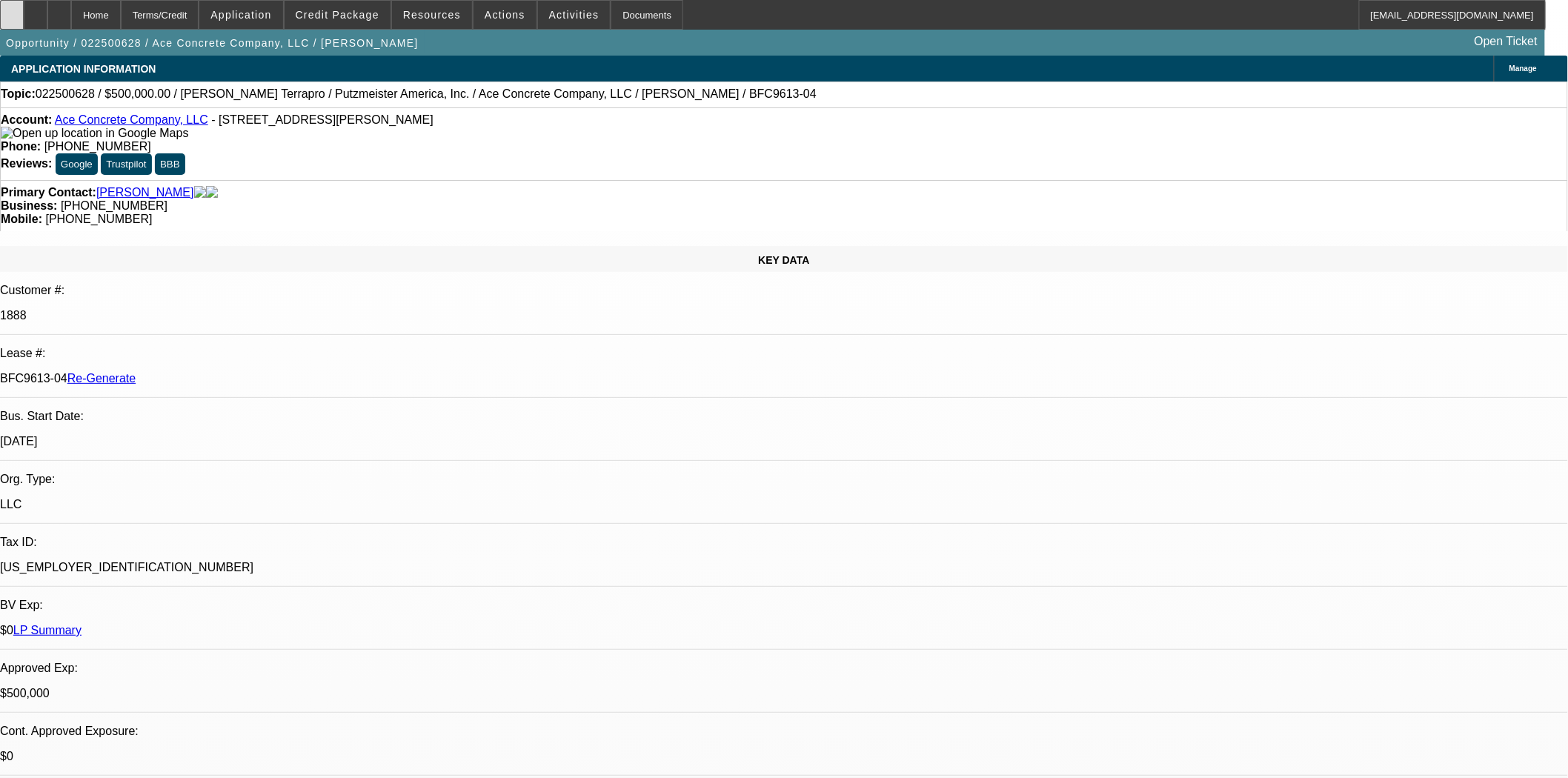
click at [24, 21] on div at bounding box center [12, 14] width 24 height 29
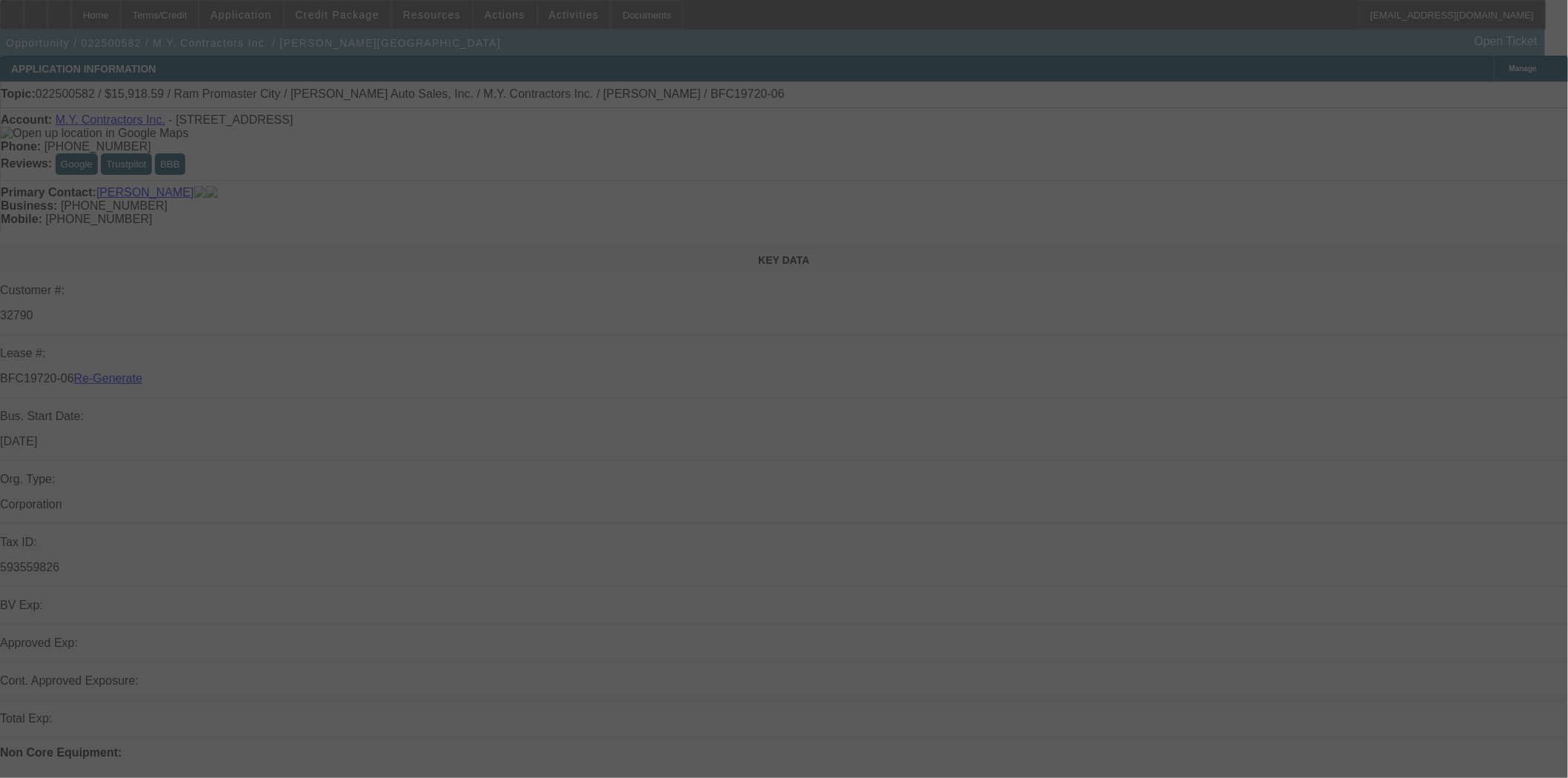
select select "3"
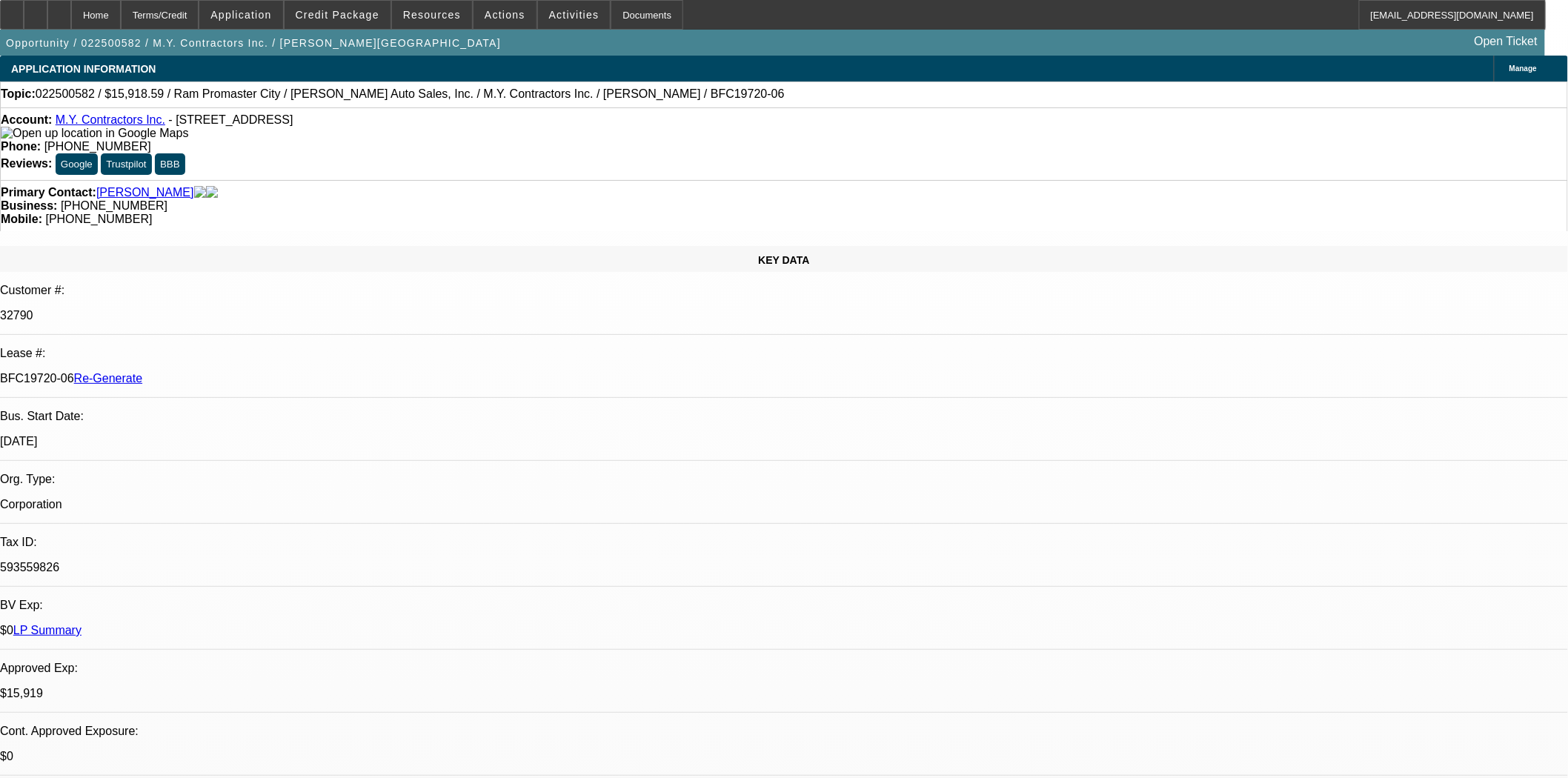
select select "0"
select select "6"
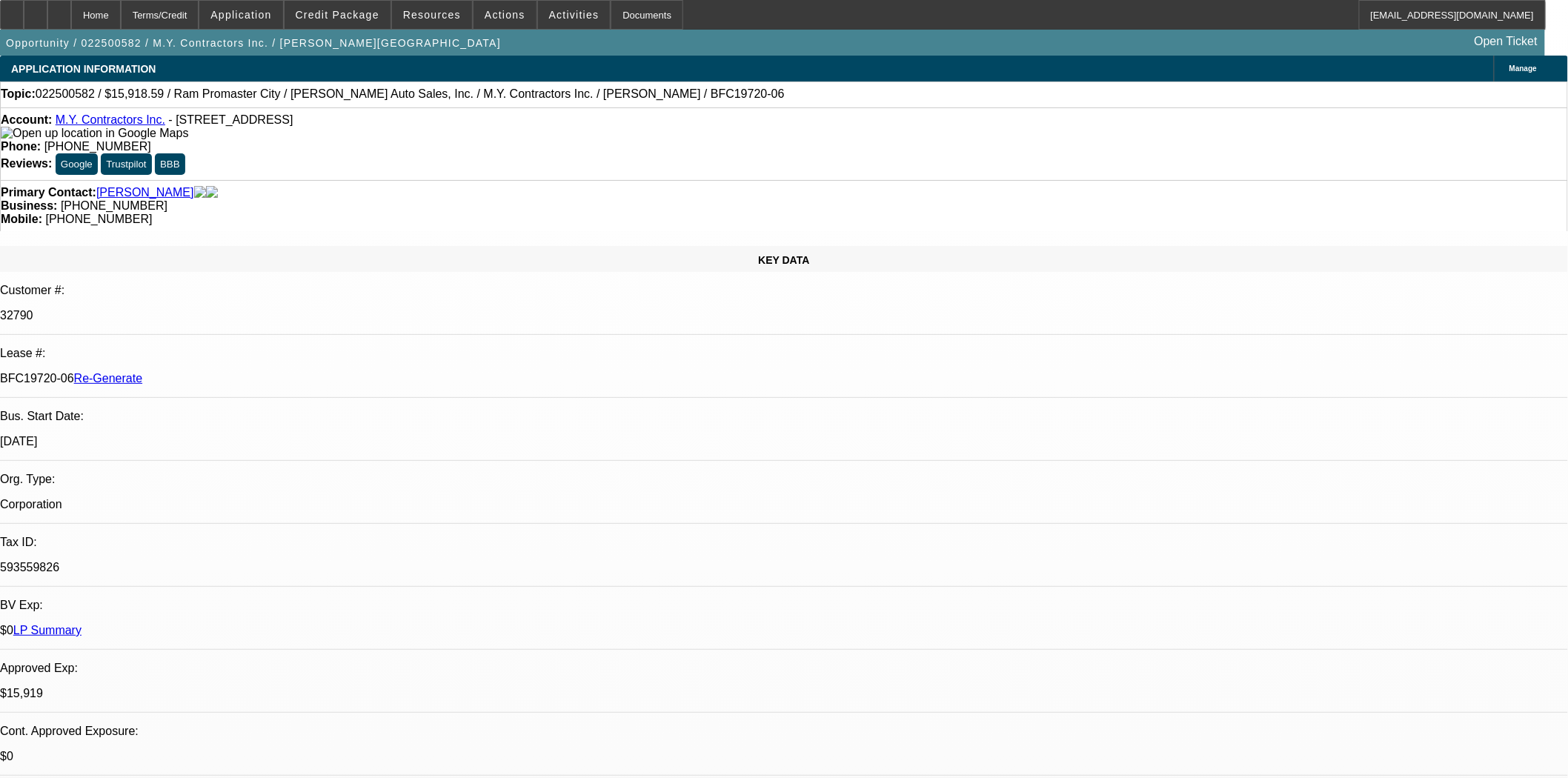
drag, startPoint x: 1453, startPoint y: 603, endPoint x: 1427, endPoint y: 603, distance: 26.0
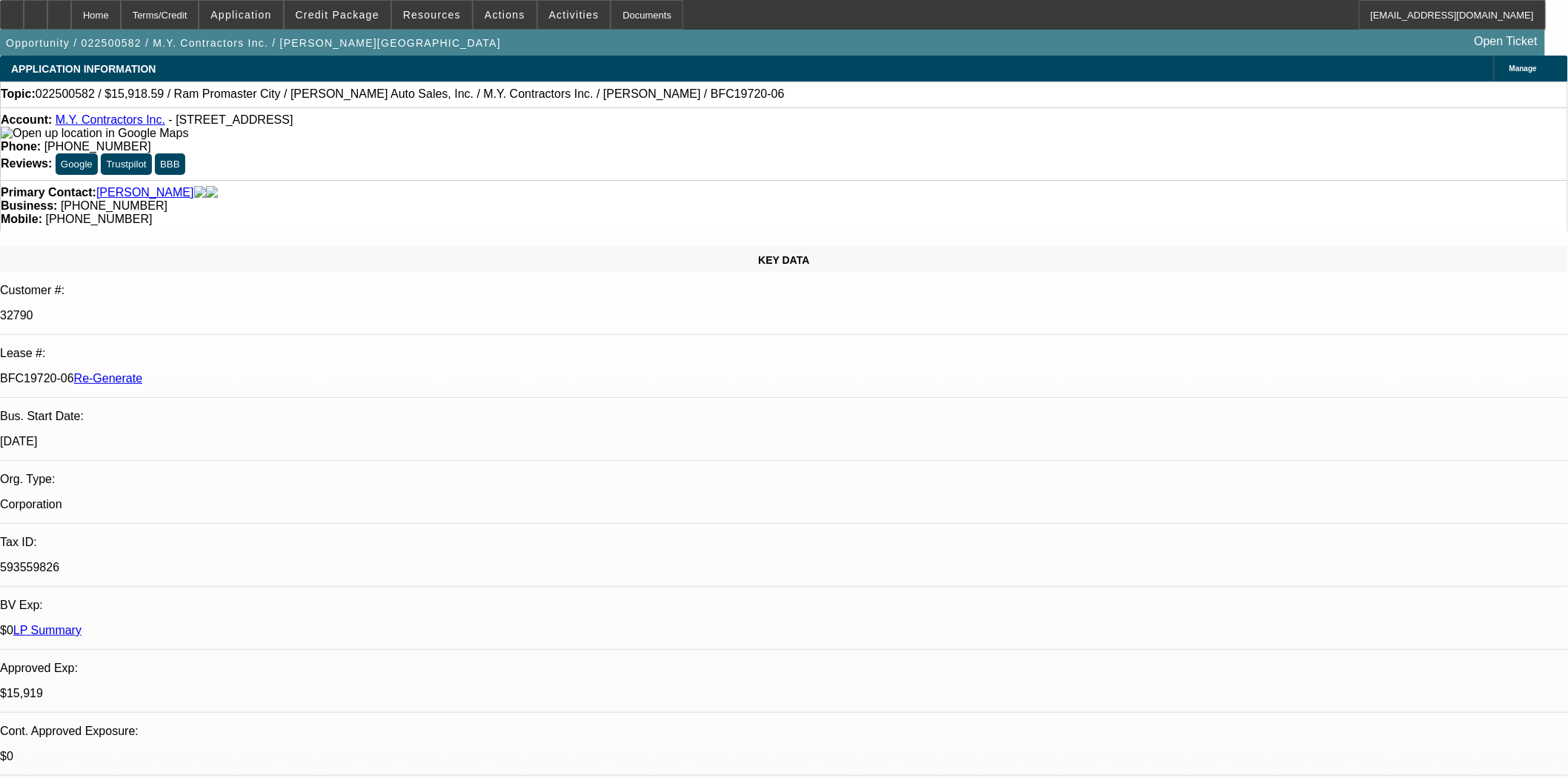
drag, startPoint x: 1448, startPoint y: 600, endPoint x: 1332, endPoint y: 603, distance: 116.0
copy td "[EMAIL_ADDRESS][DOMAIN_NAME]"
click at [363, 96] on span "022500582 / $15,918.59 / Ram Promaster City / [PERSON_NAME] Auto Sales, Inc. / …" at bounding box center [410, 94] width 749 height 13
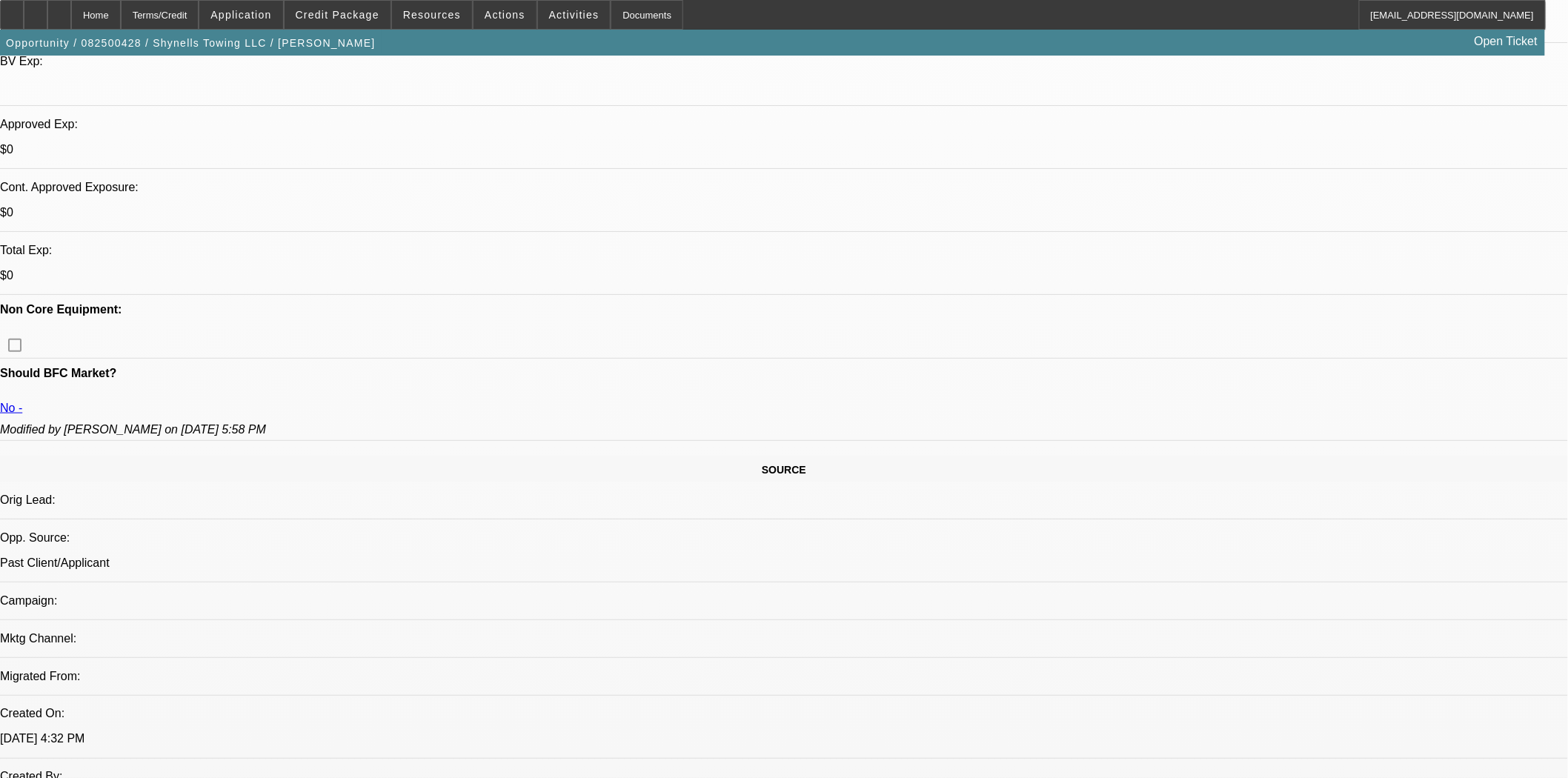
select select "0"
select select "2"
select select "0"
select select "1"
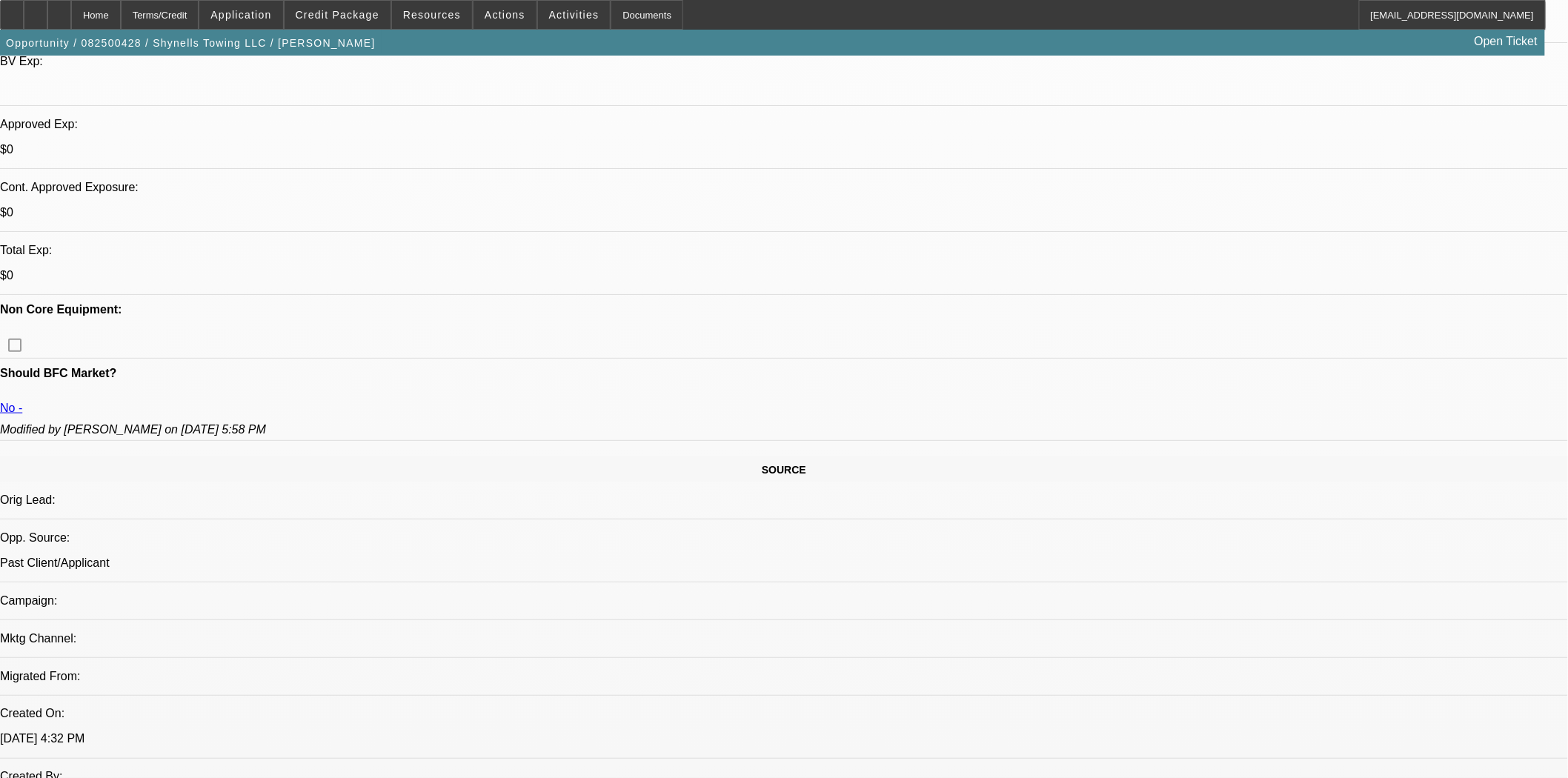
select select "0"
select select "2"
select select "0"
select select "1"
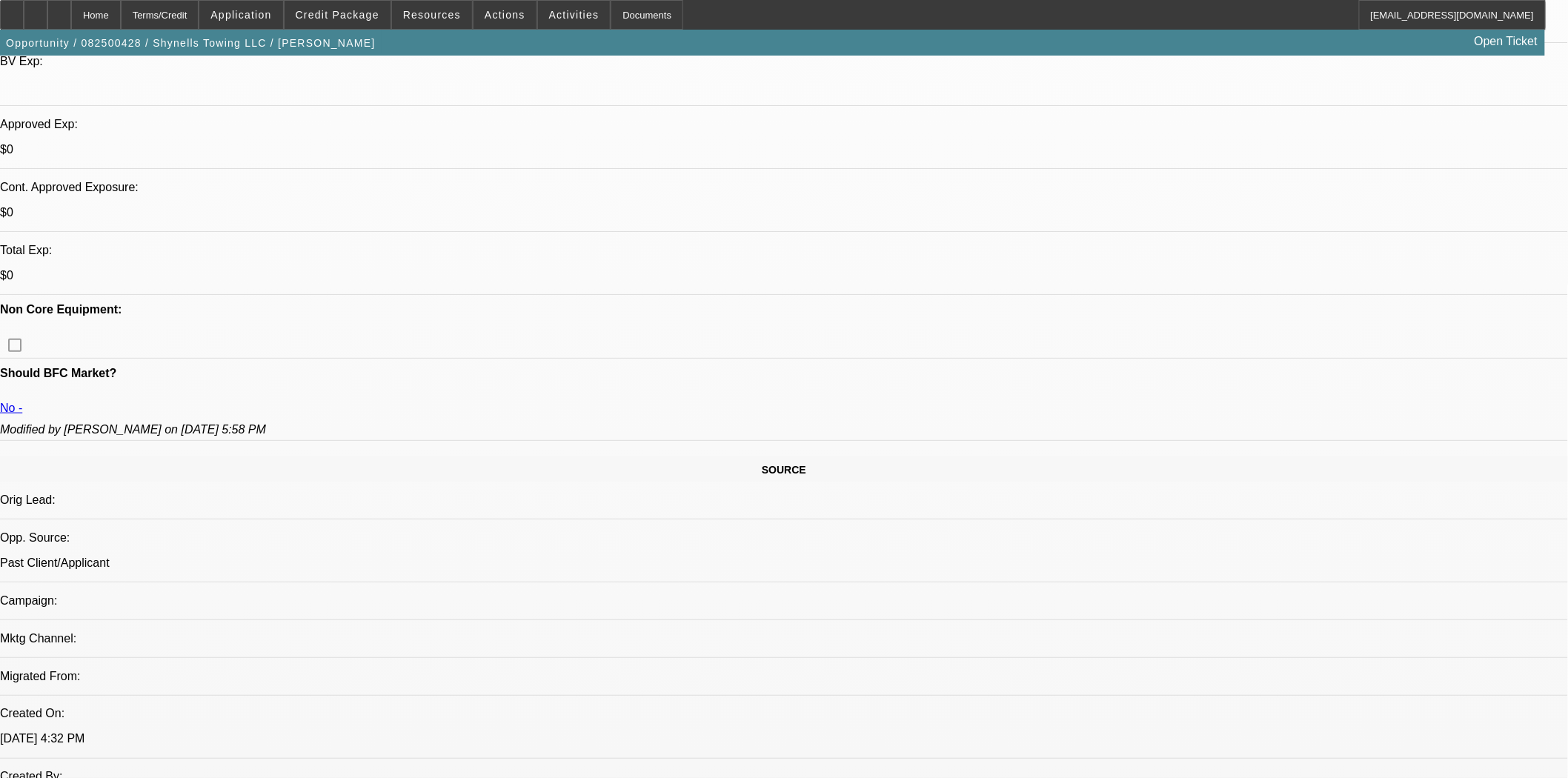
select select "0"
select select "2"
select select "0"
select select "1"
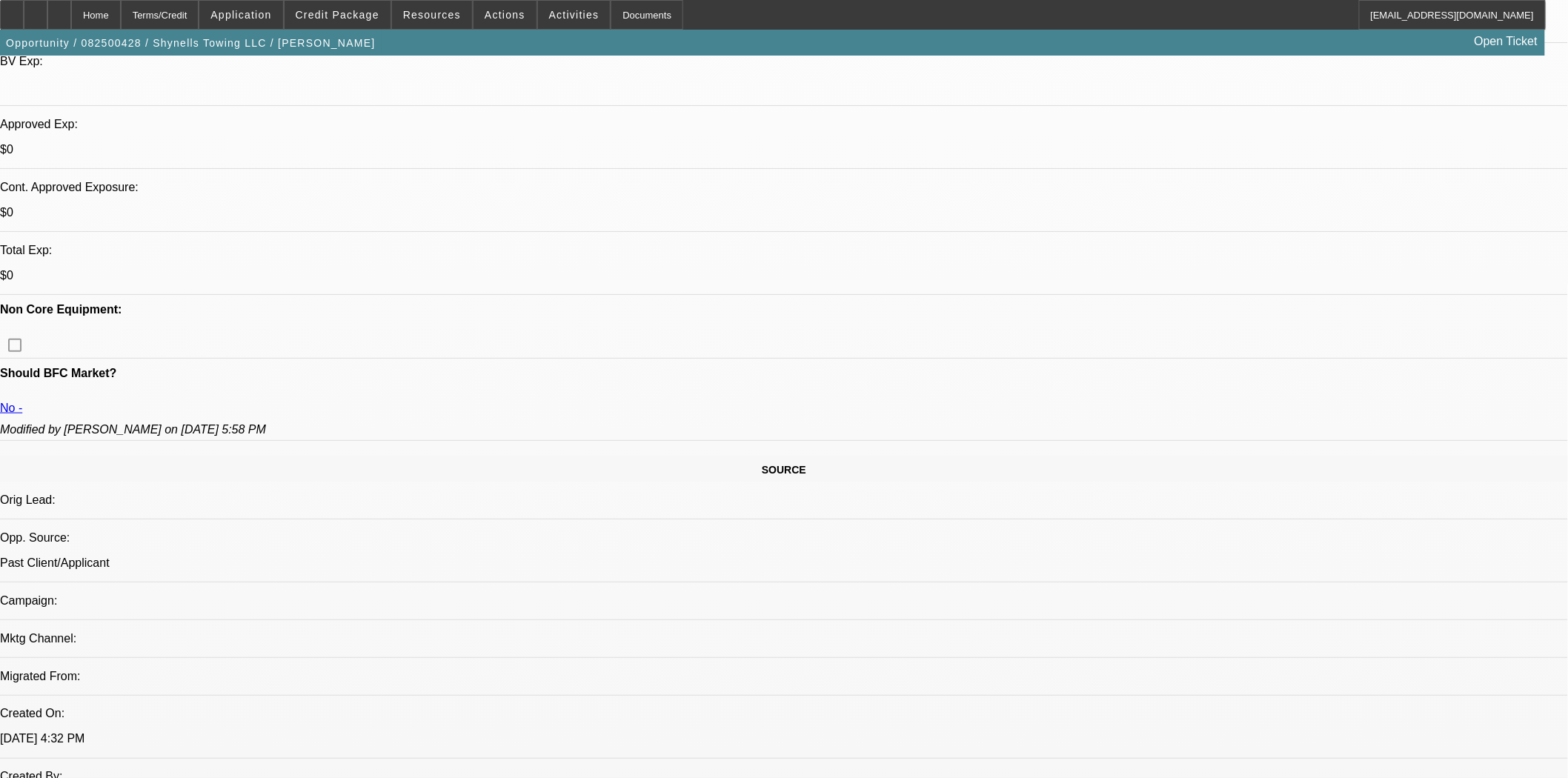
select select "0"
select select "2"
select select "0"
select select "21"
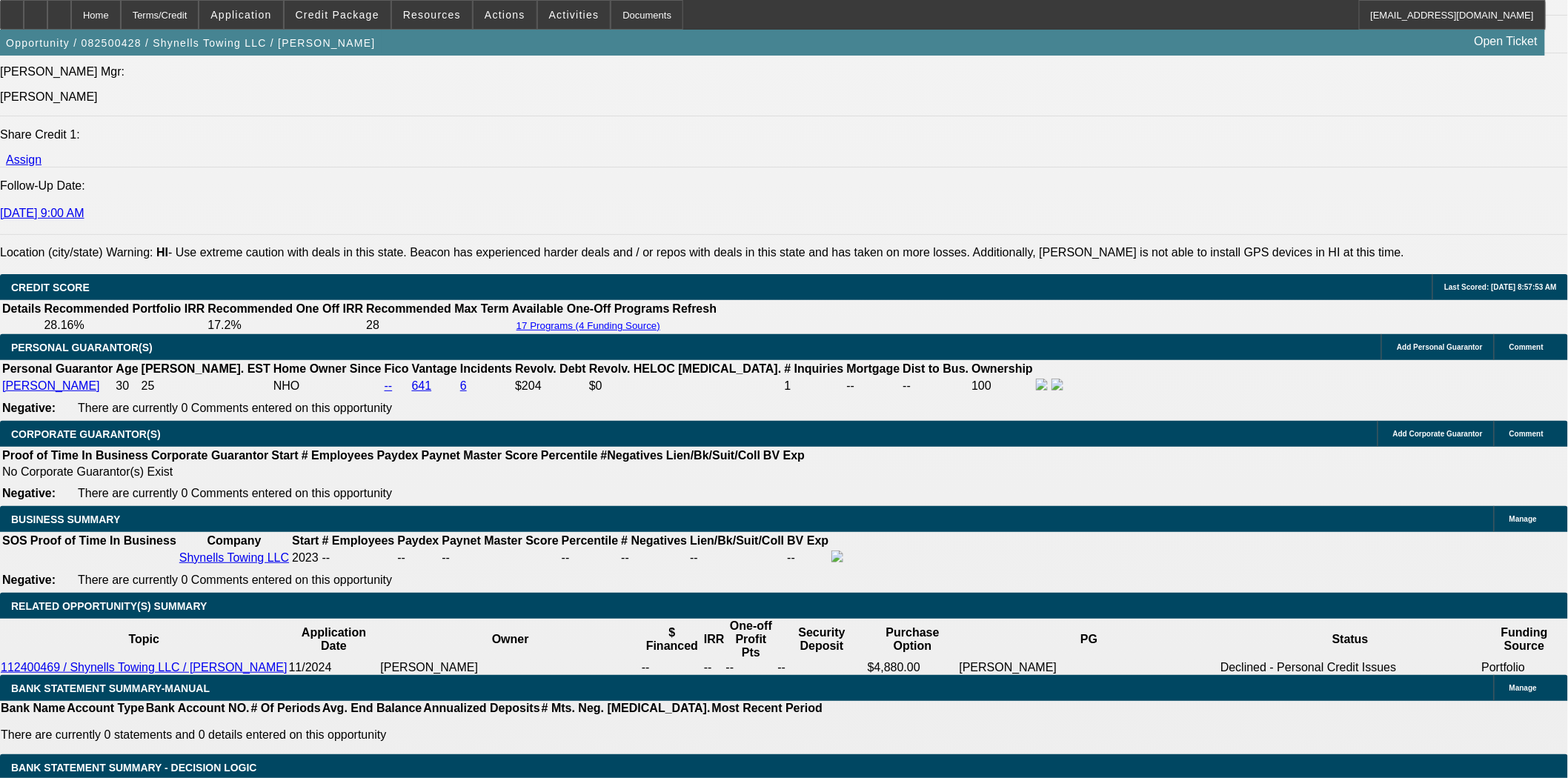
scroll to position [1976, 0]
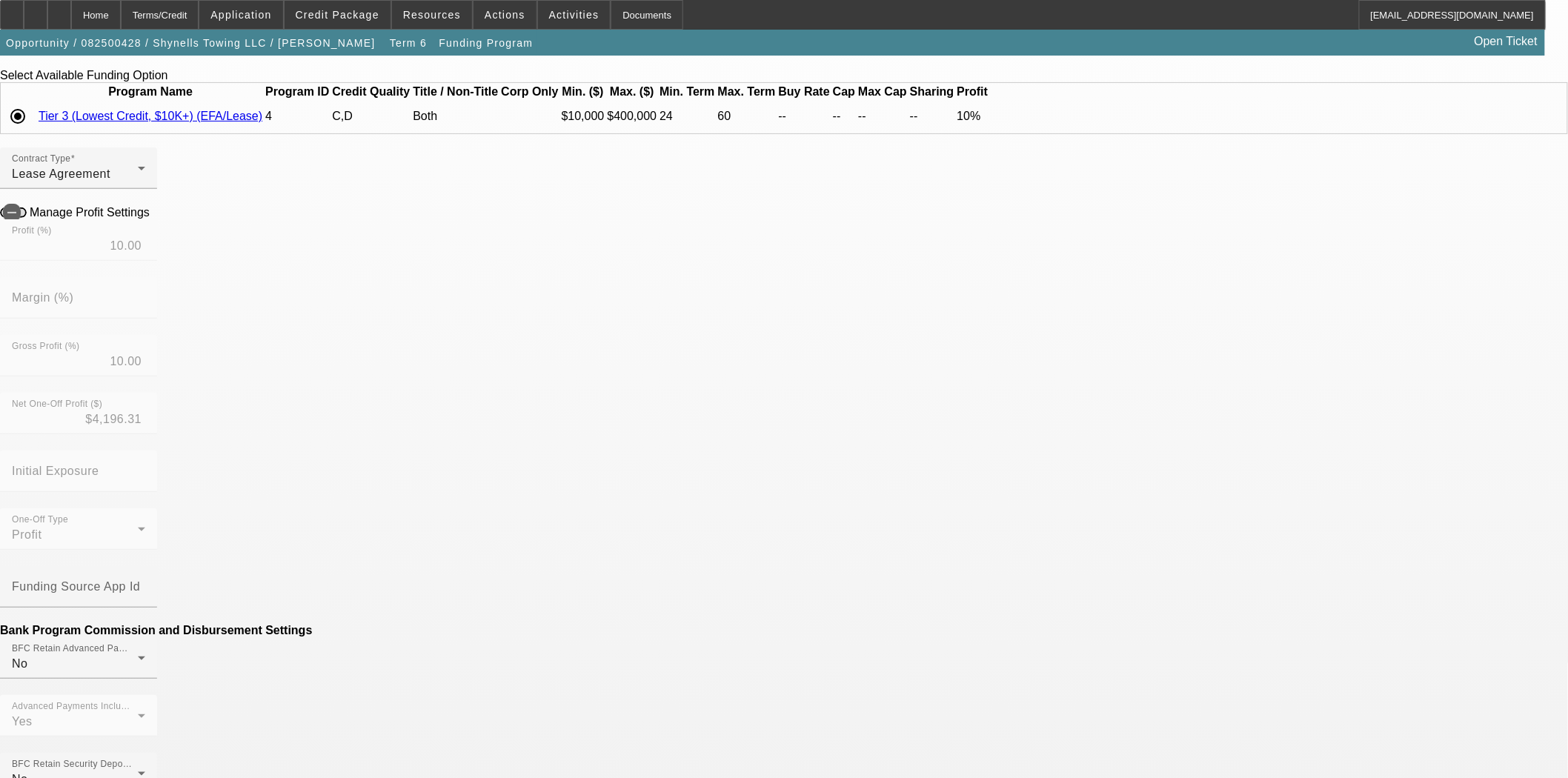
scroll to position [164, 0]
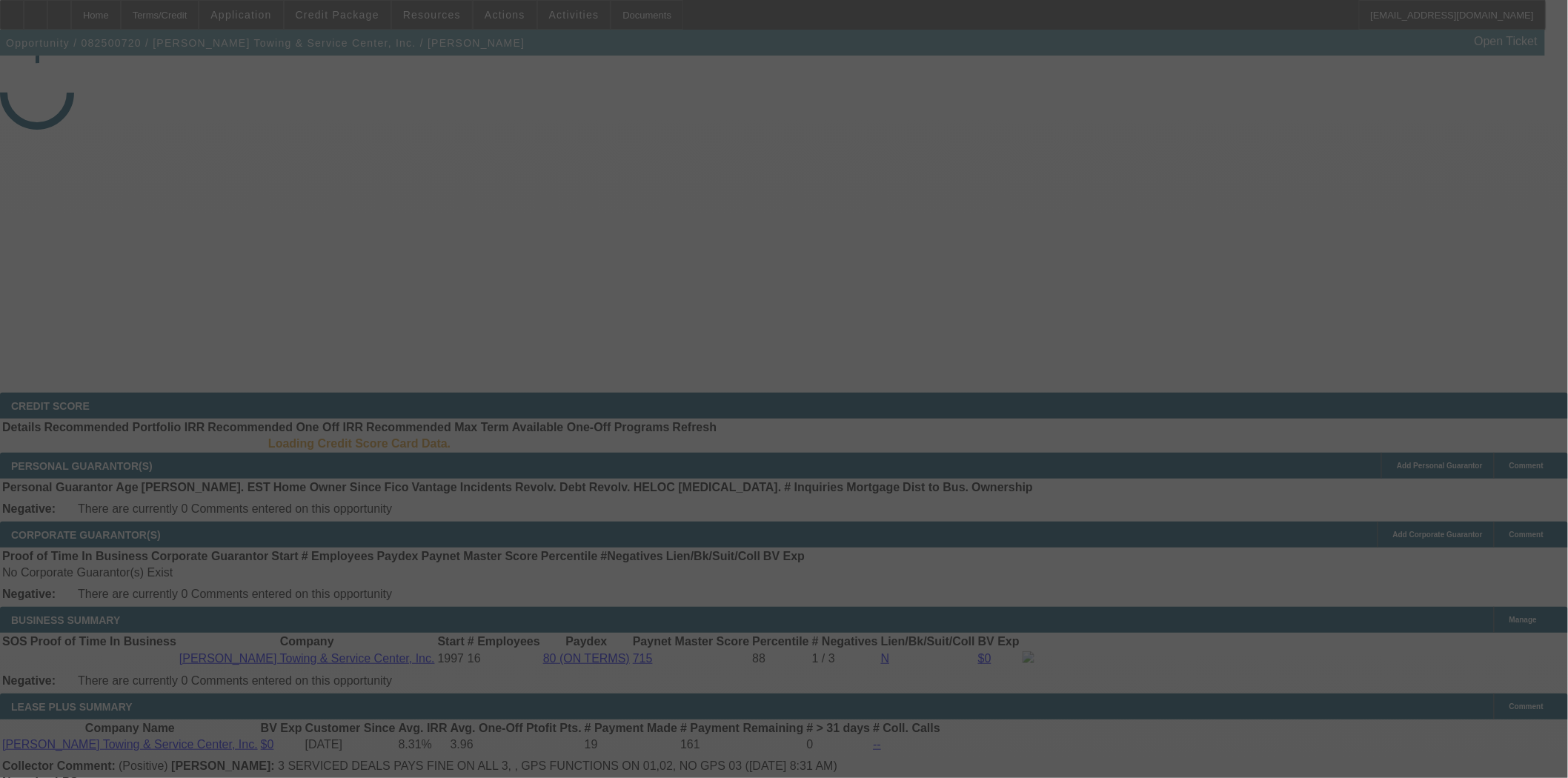
select select "3"
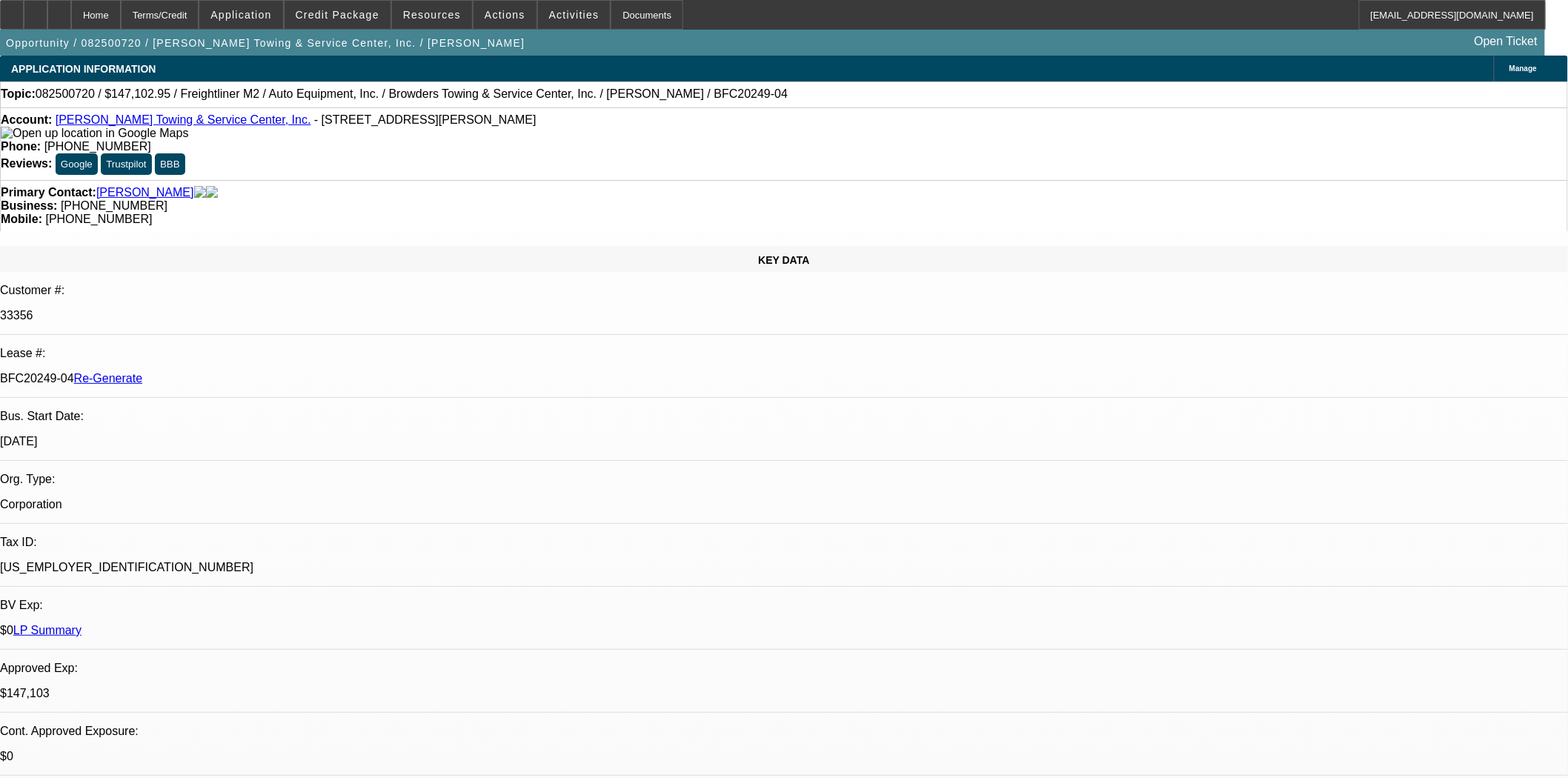
select select "0"
select select "2"
select select "0"
select select "6"
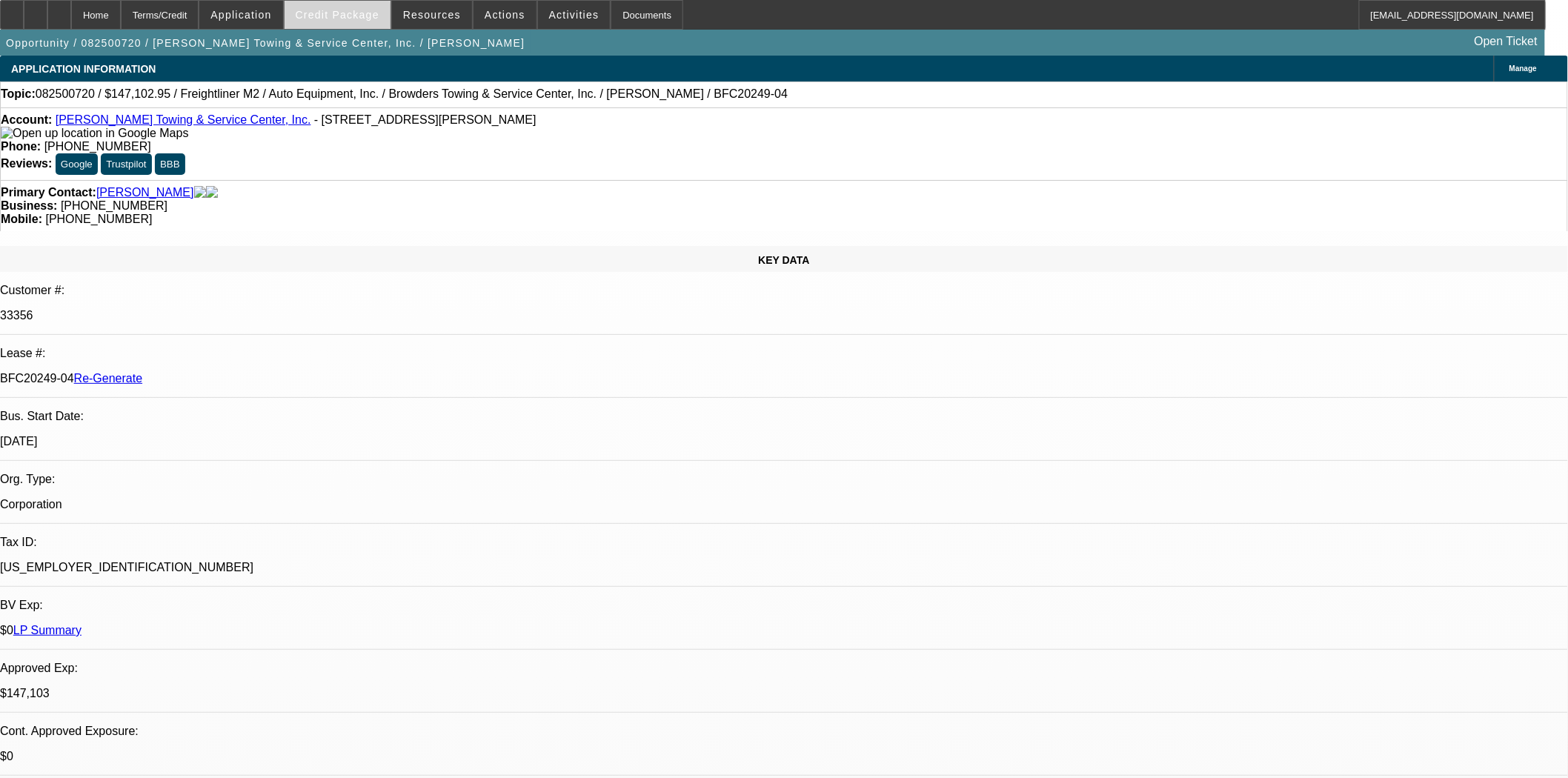
click at [338, 20] on span at bounding box center [338, 14] width 106 height 35
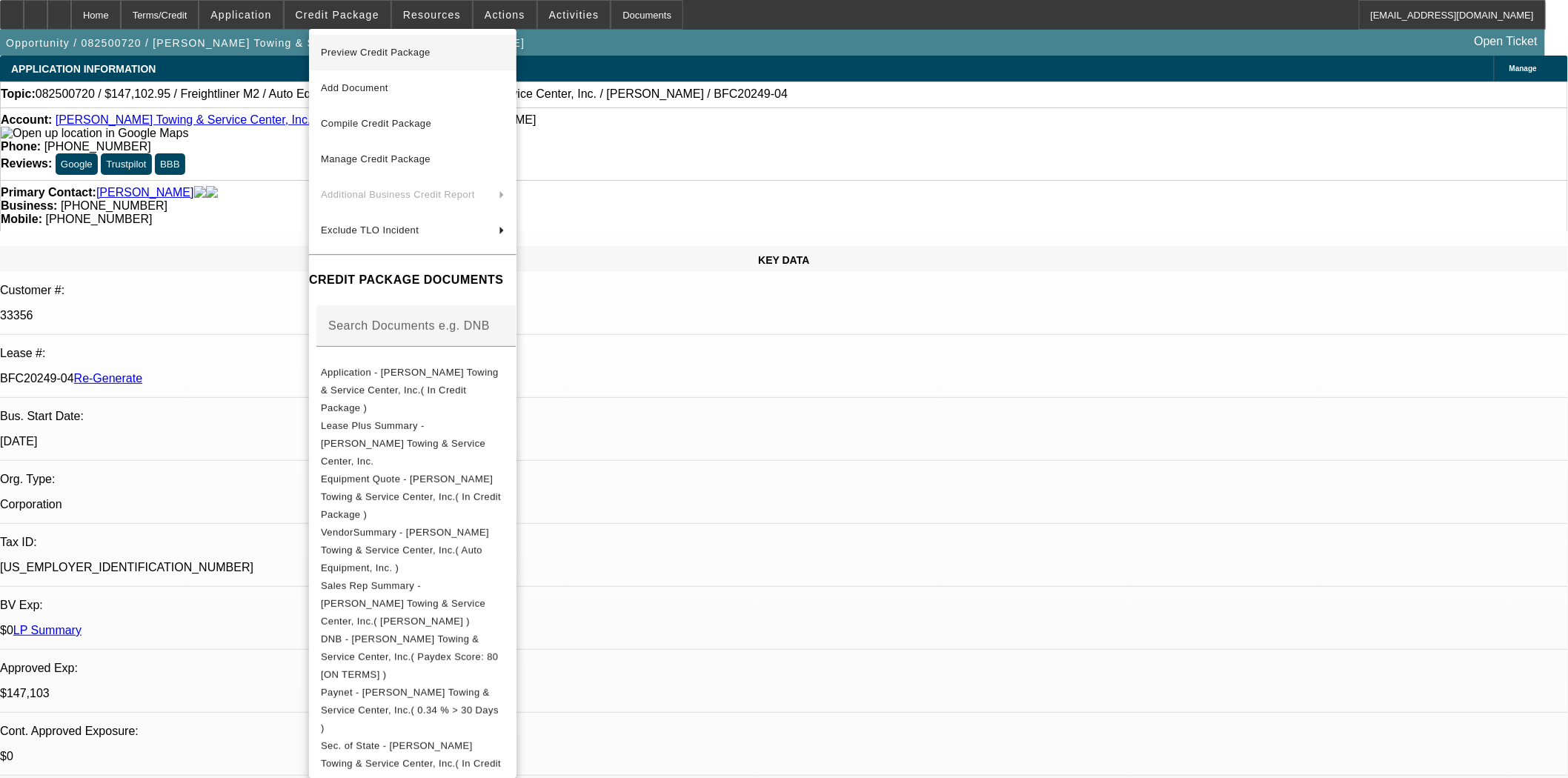
click at [353, 56] on span "Preview Credit Package" at bounding box center [375, 51] width 109 height 11
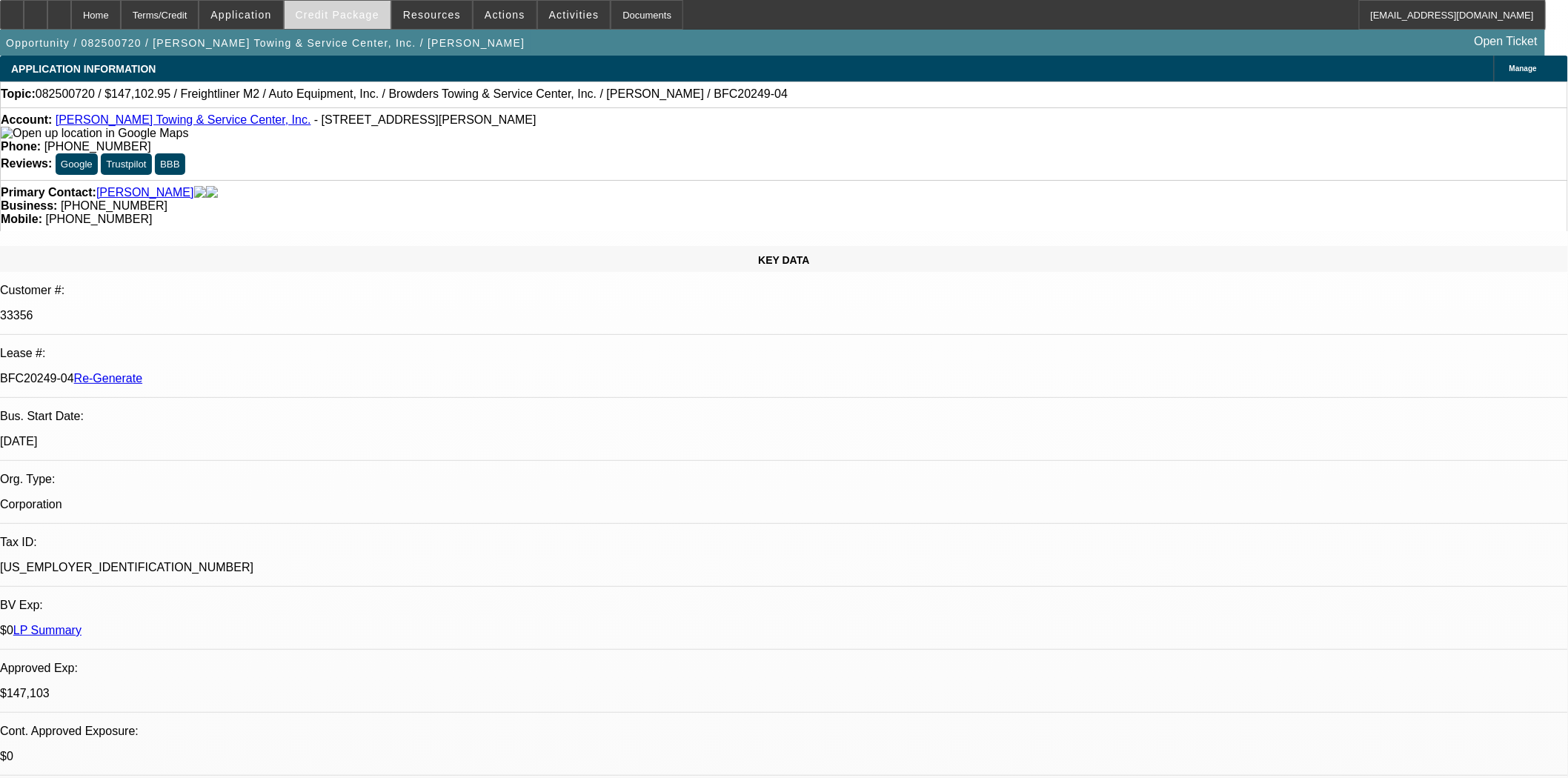
click at [353, 19] on span "Credit Package" at bounding box center [337, 15] width 83 height 12
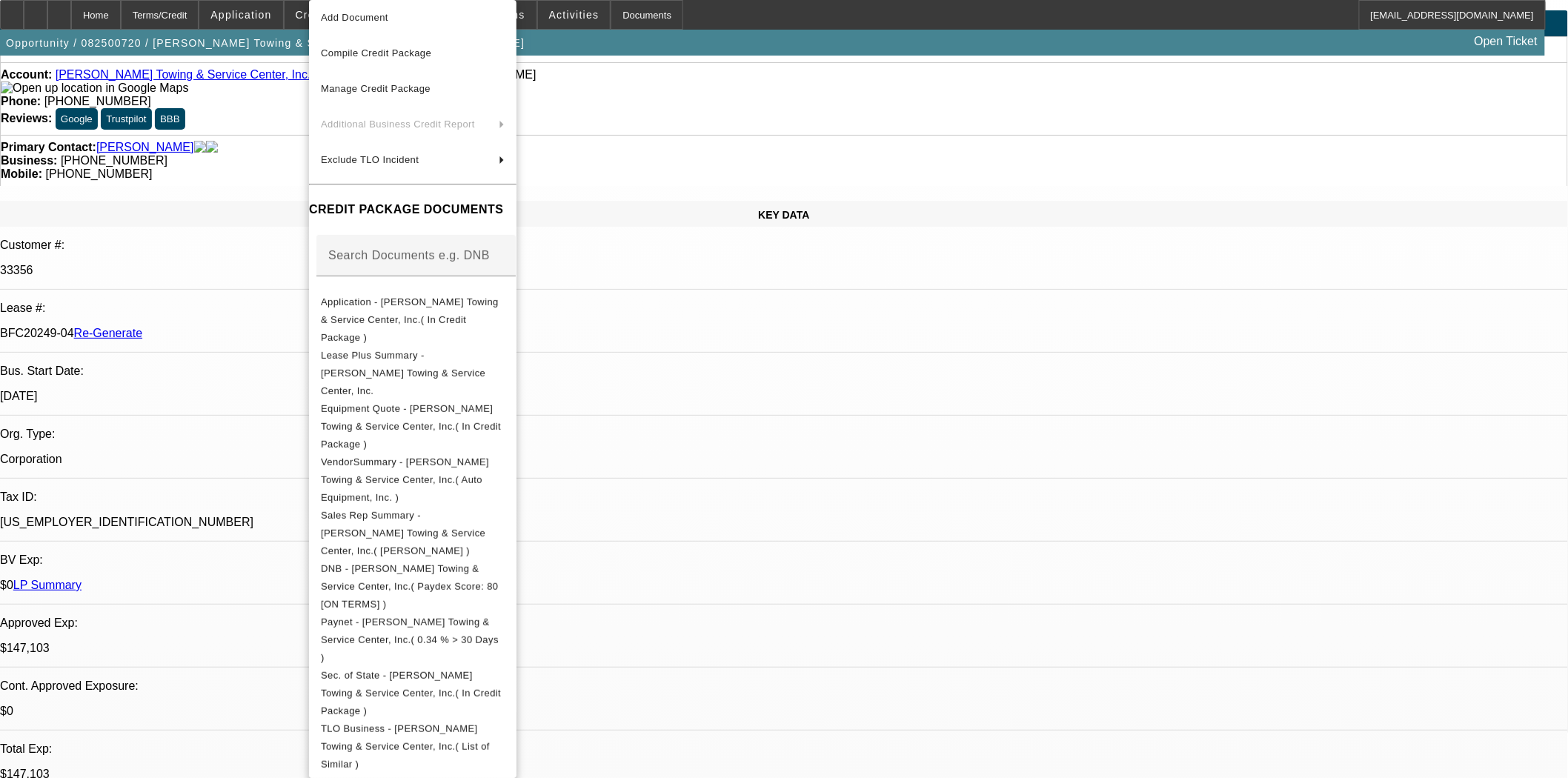
scroll to position [83, 0]
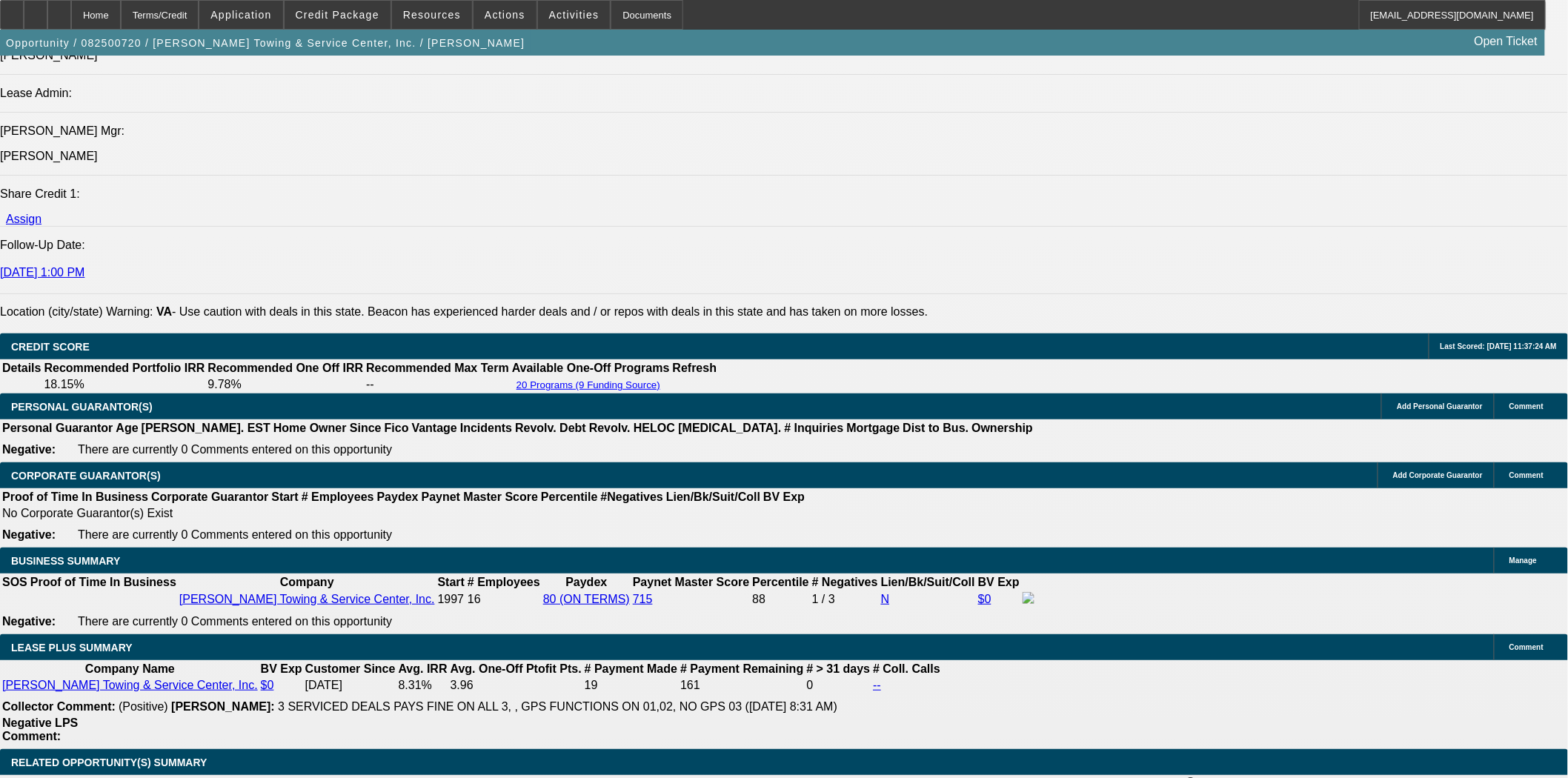
scroll to position [1976, 0]
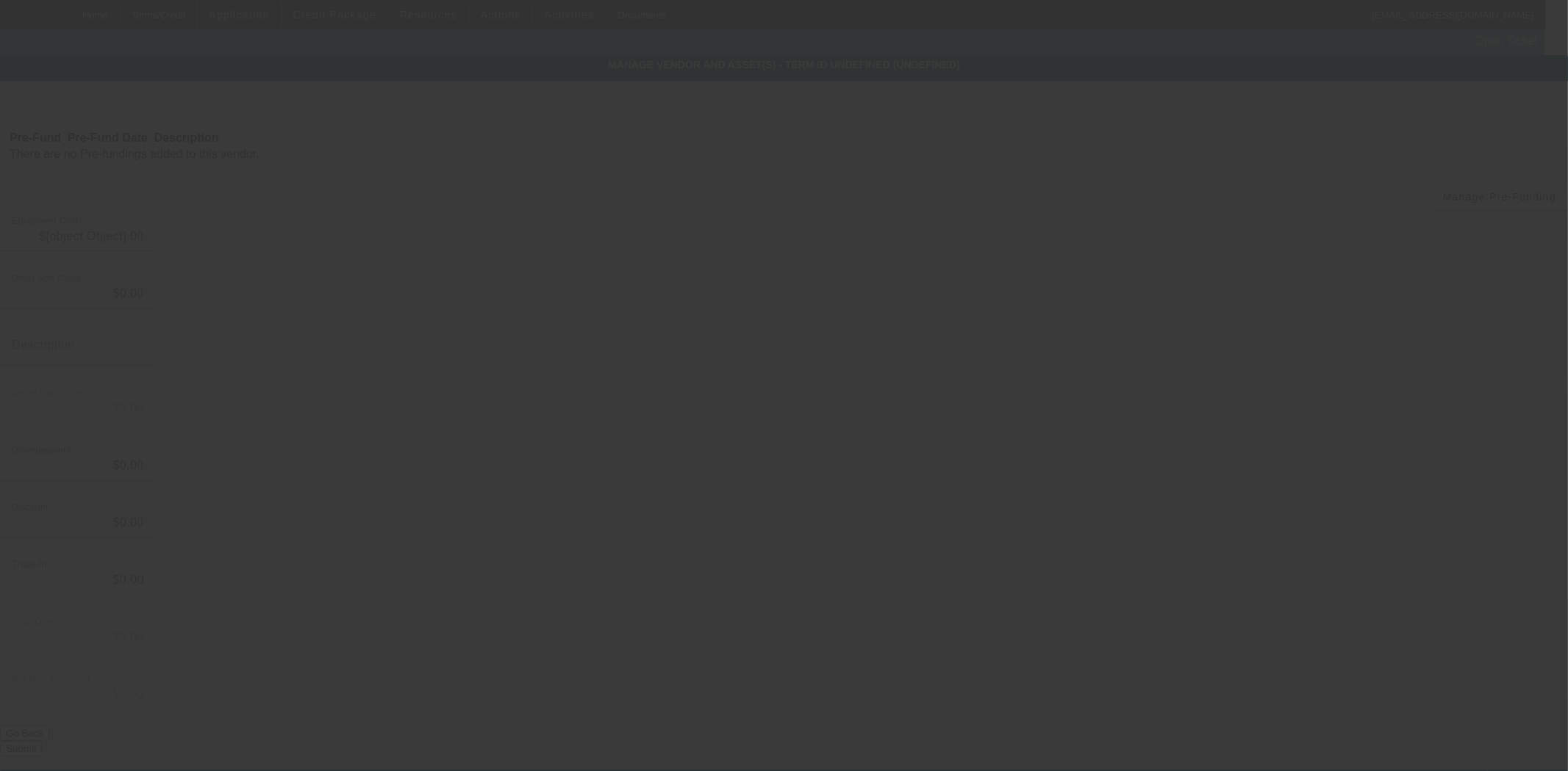
type input "$140,810.33"
type input "$449.00"
type input "$141,259.33"
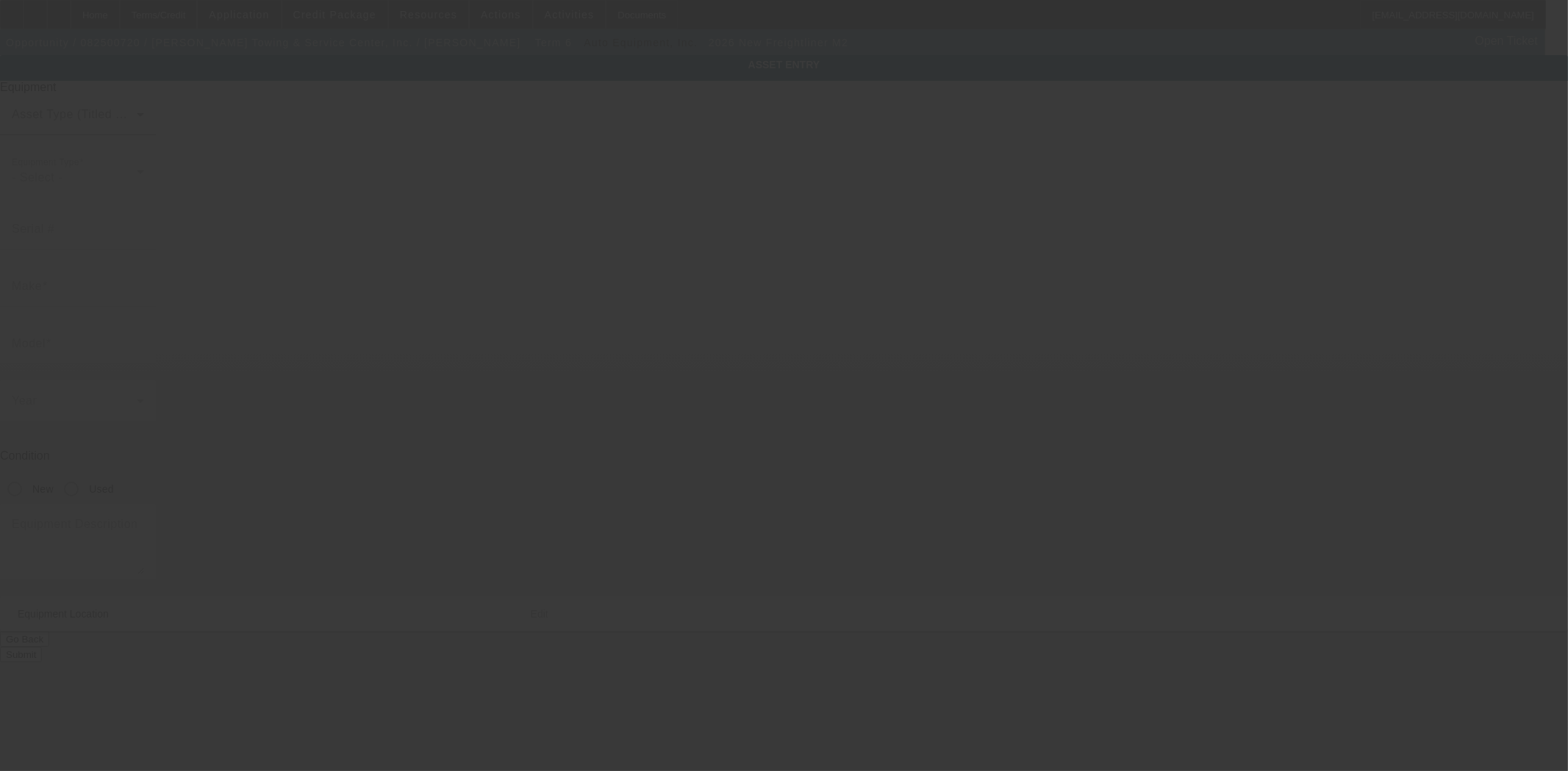
type input "26FR0M2W1441XAAA2"
type input "Freightliner"
type input "M2"
radio input "true"
type input "6820 Boydton Plank Rd"
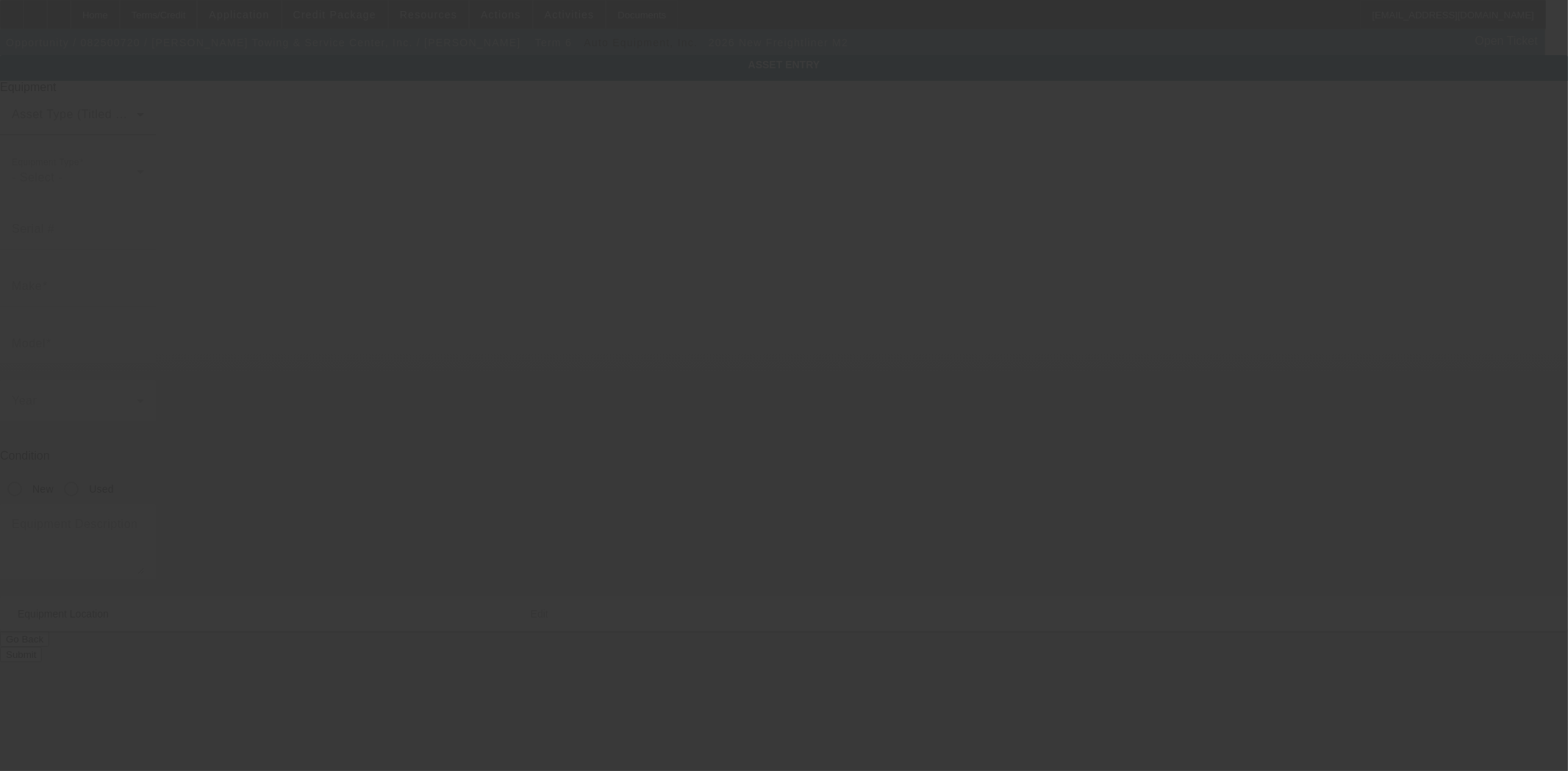
type input "North Dinwiddie"
type input "23803"
type input "Dinwiddie"
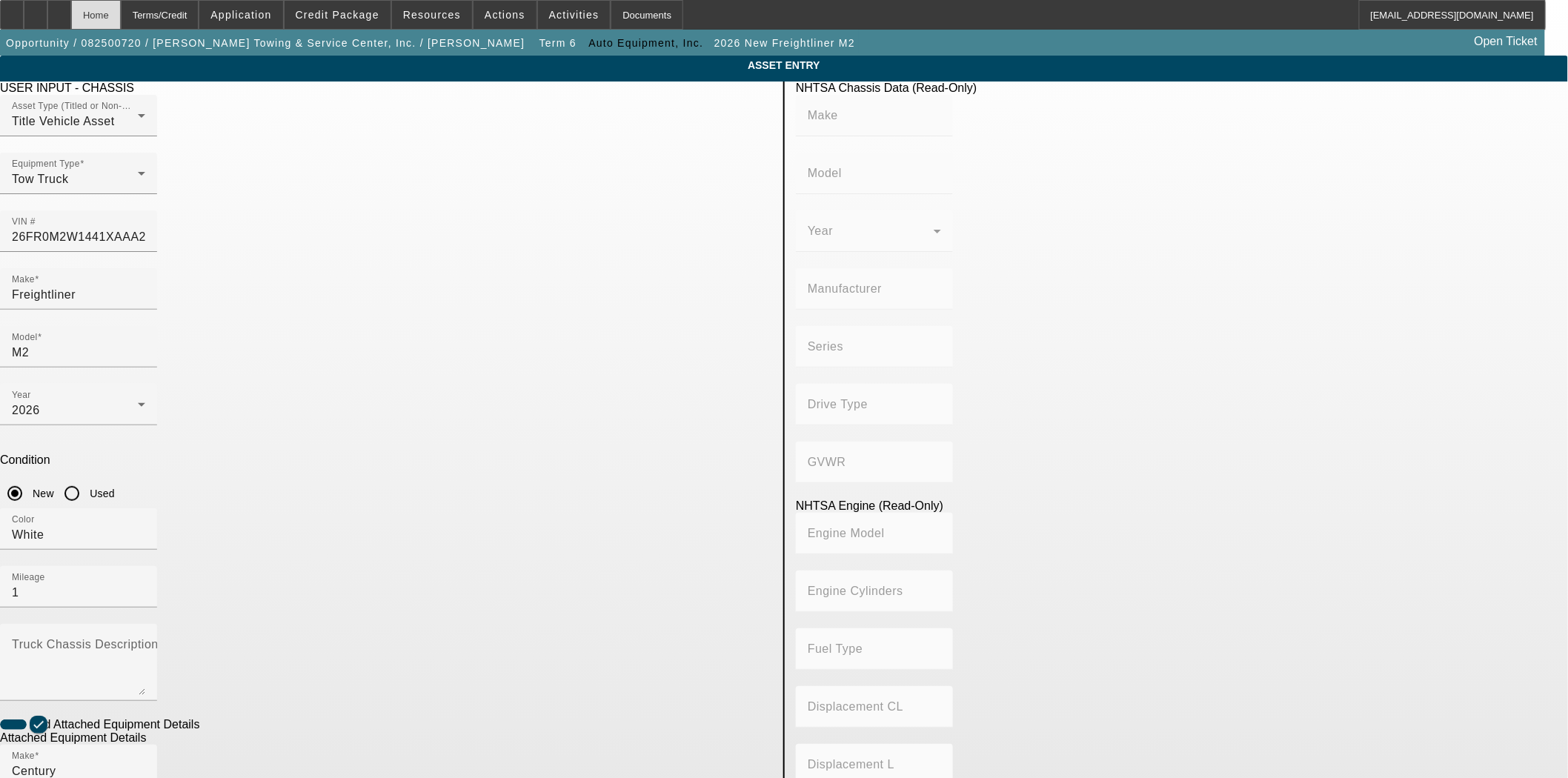
click at [120, 20] on div "Home" at bounding box center [96, 14] width 50 height 29
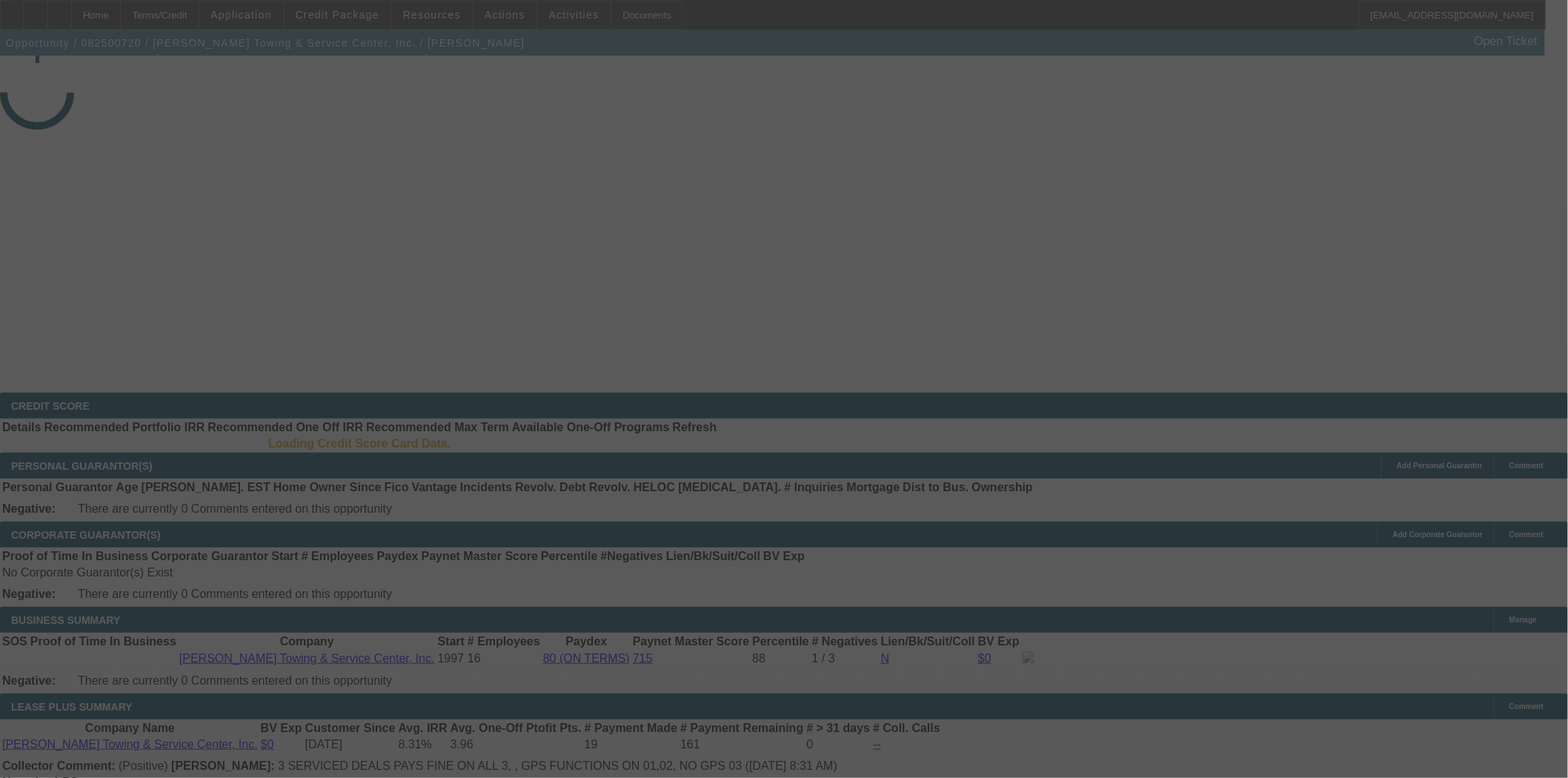
select select "3"
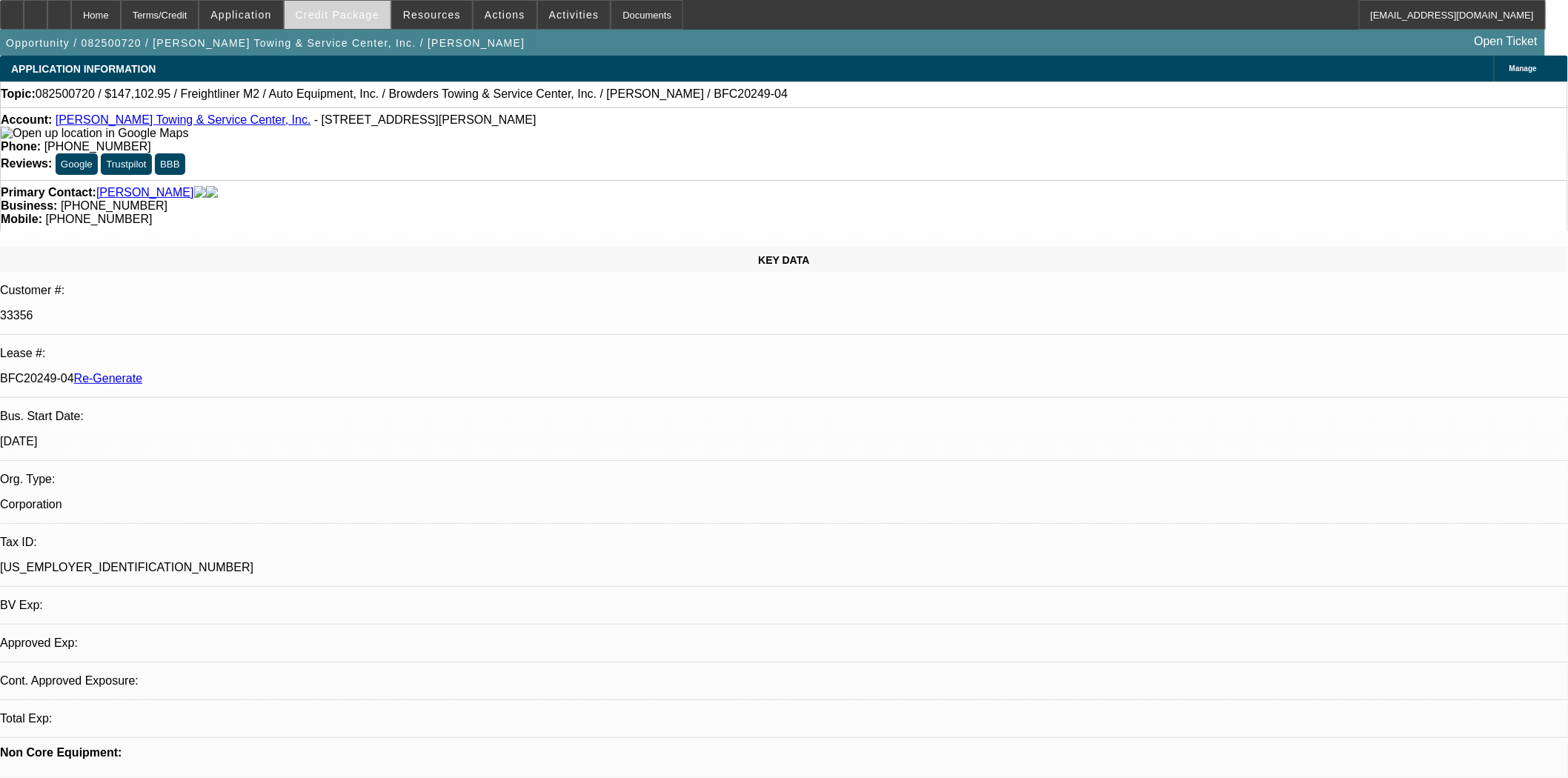
select select "0"
select select "2"
select select "0"
select select "6"
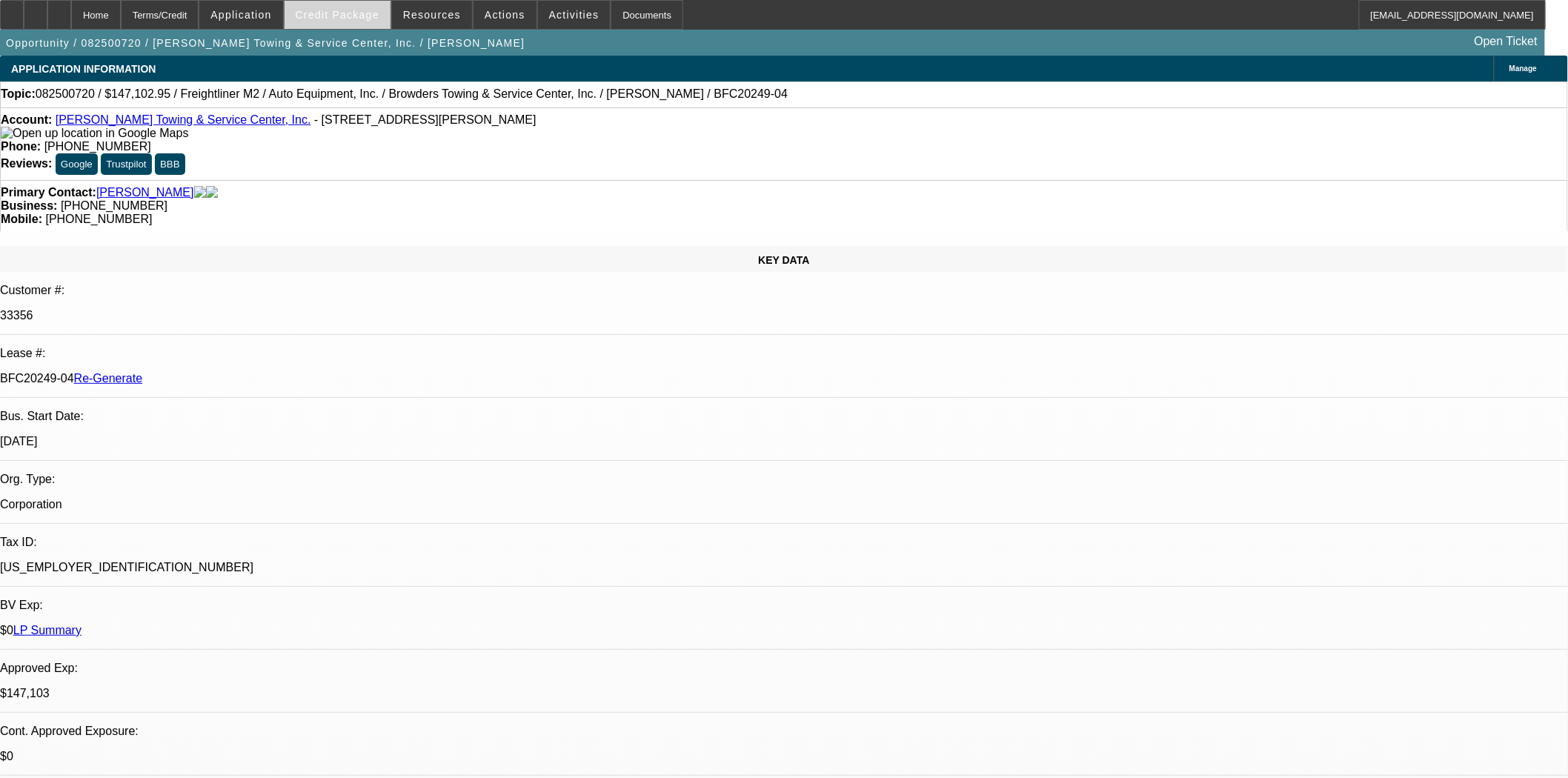
click at [342, 19] on span "Credit Package" at bounding box center [337, 15] width 83 height 12
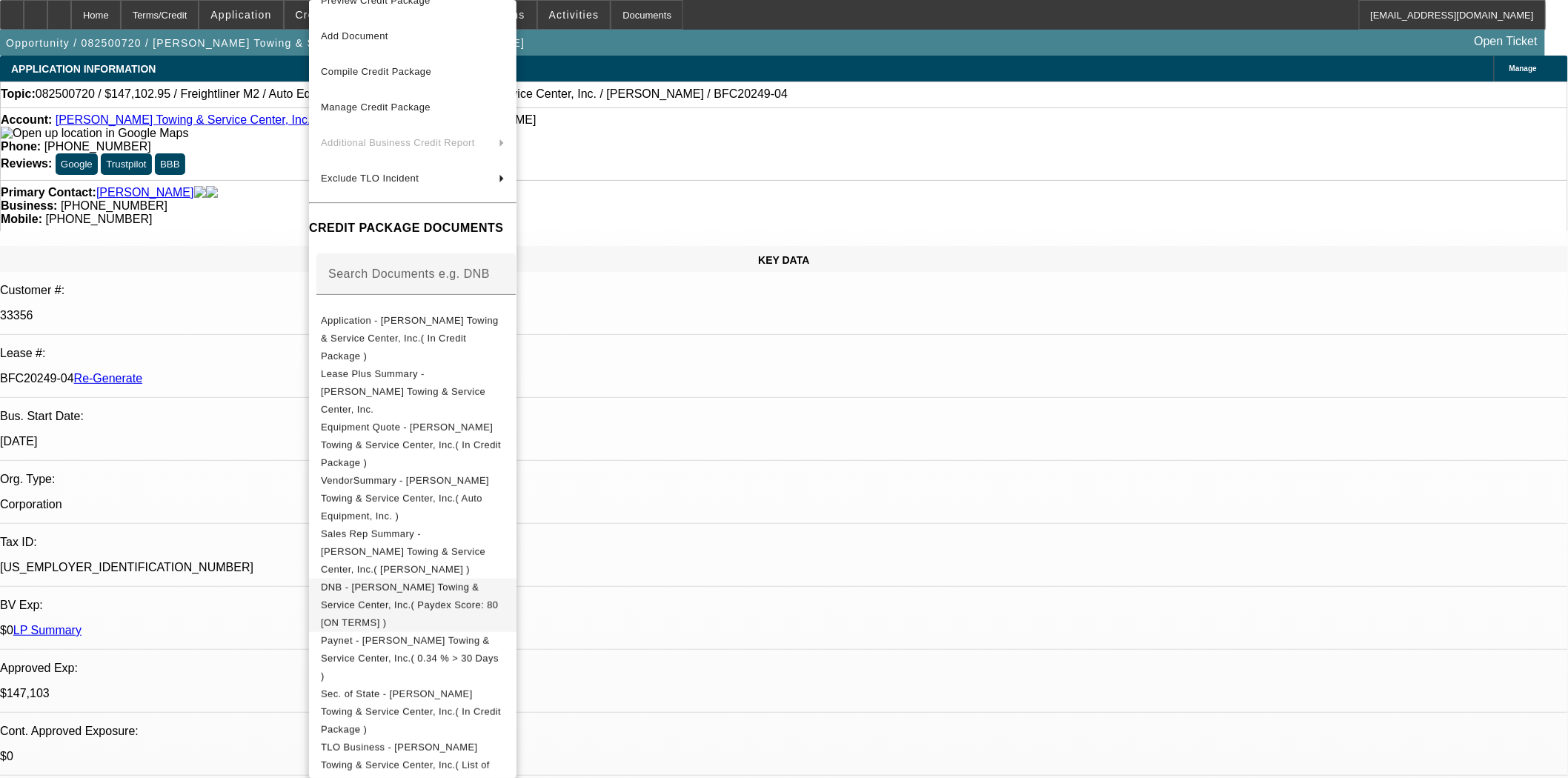
scroll to position [41, 0]
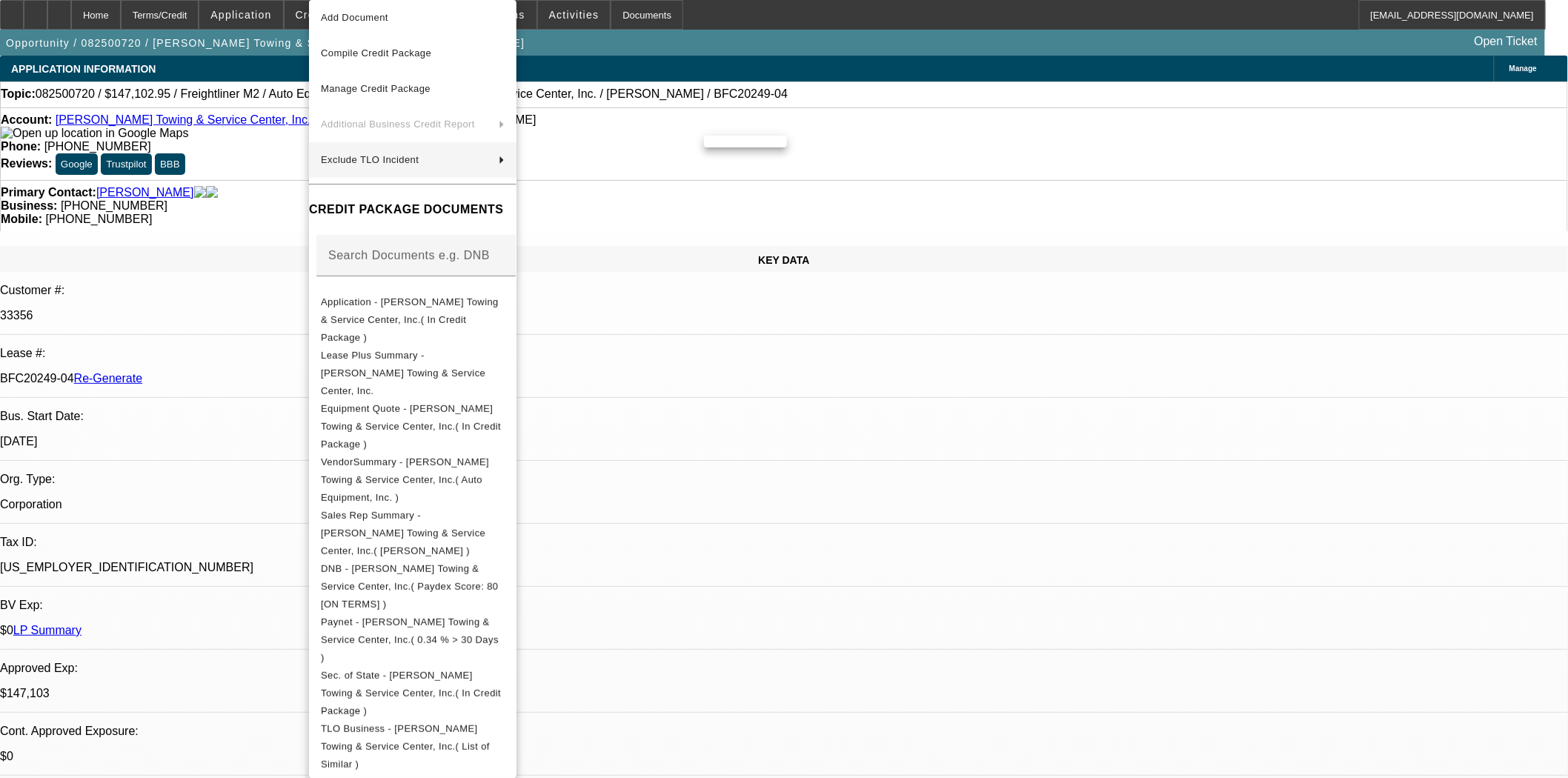
click at [173, 338] on div at bounding box center [784, 389] width 1568 height 778
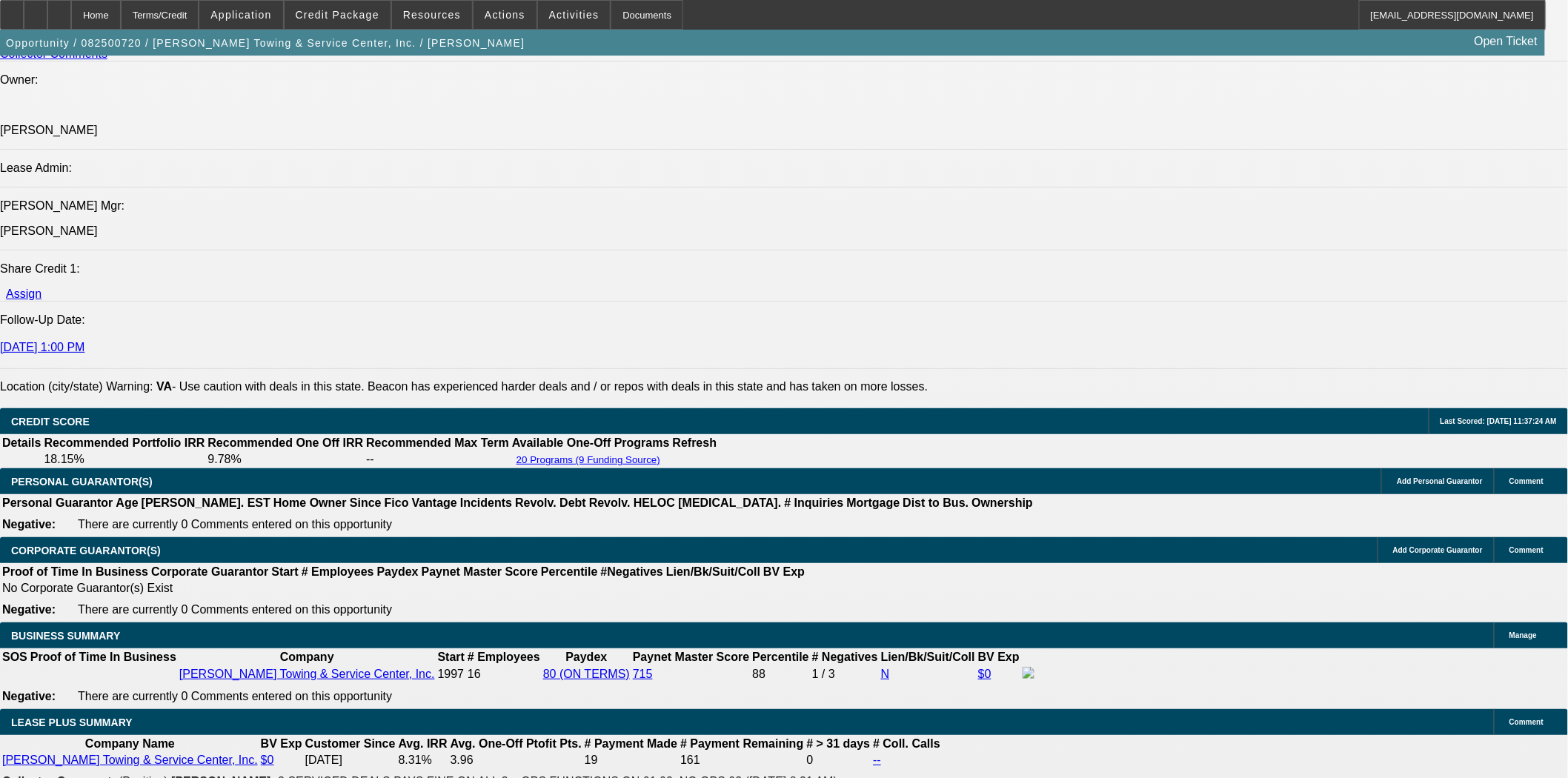
scroll to position [2140, 0]
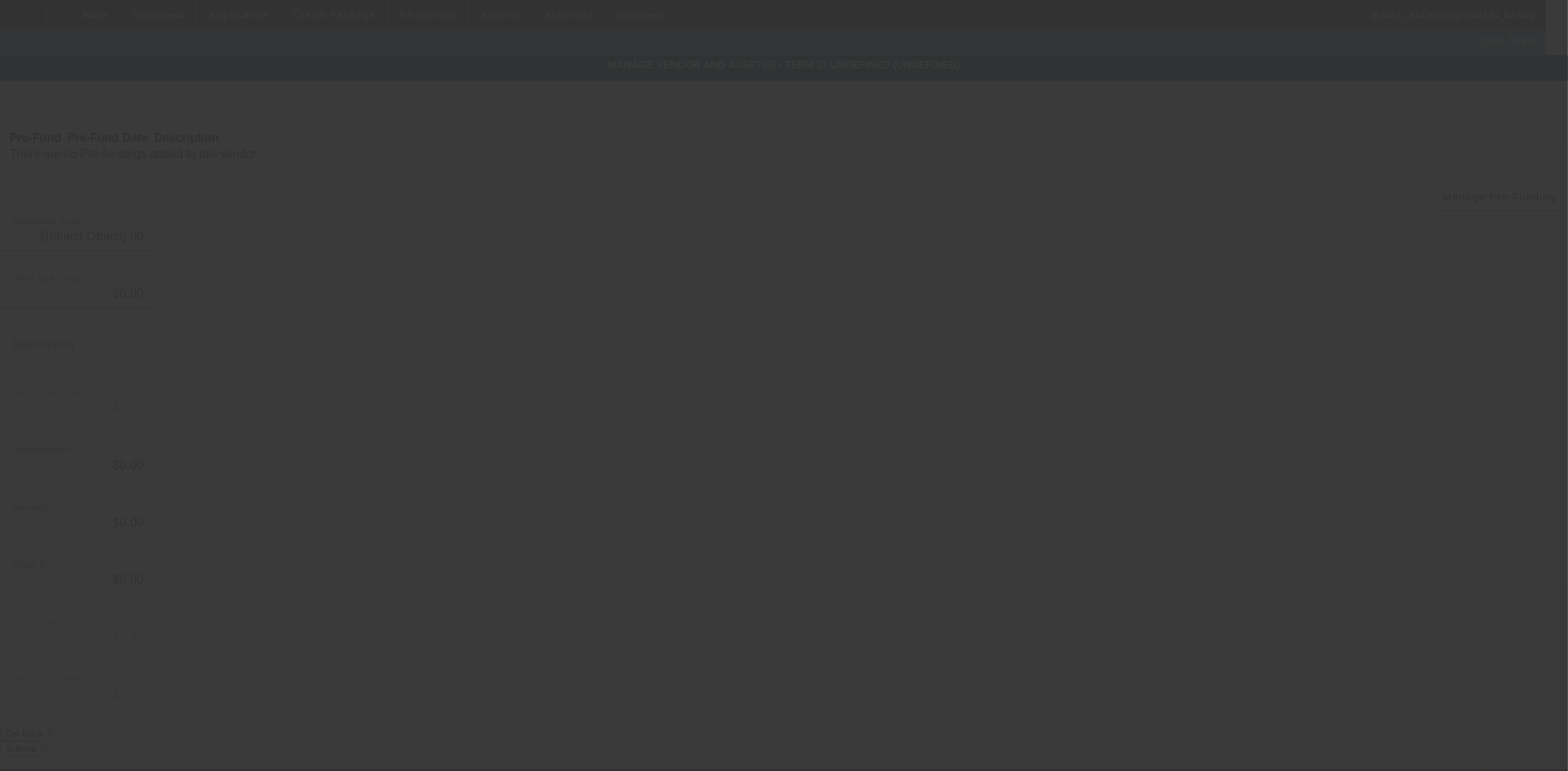
type input "$140,810.33"
type input "$449.00"
type input "$141,259.33"
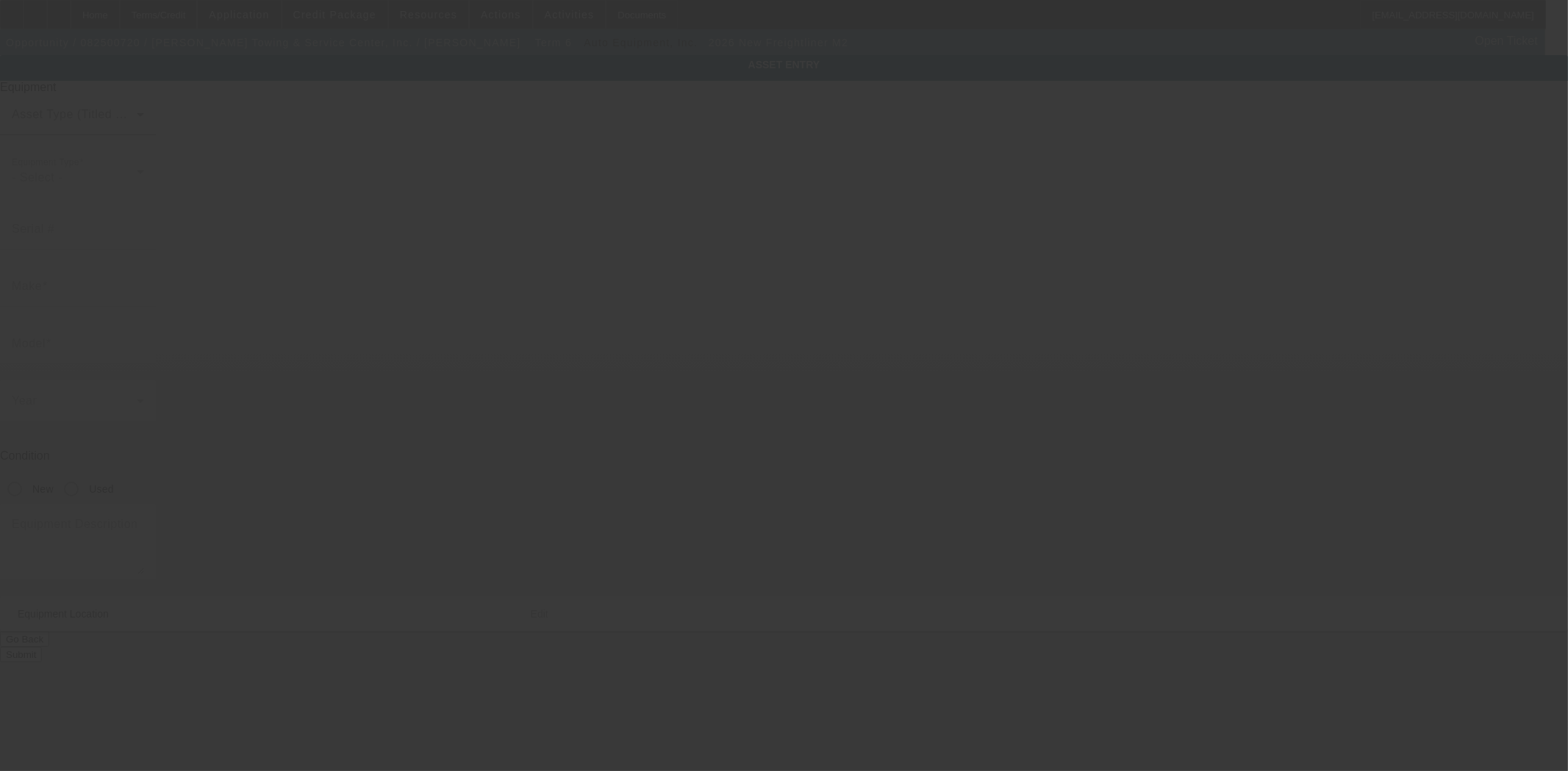
type input "26FR0M2W1441XAAA2"
type input "Freightliner"
type input "M2"
radio input "true"
type input "6820 Boydton Plank Rd"
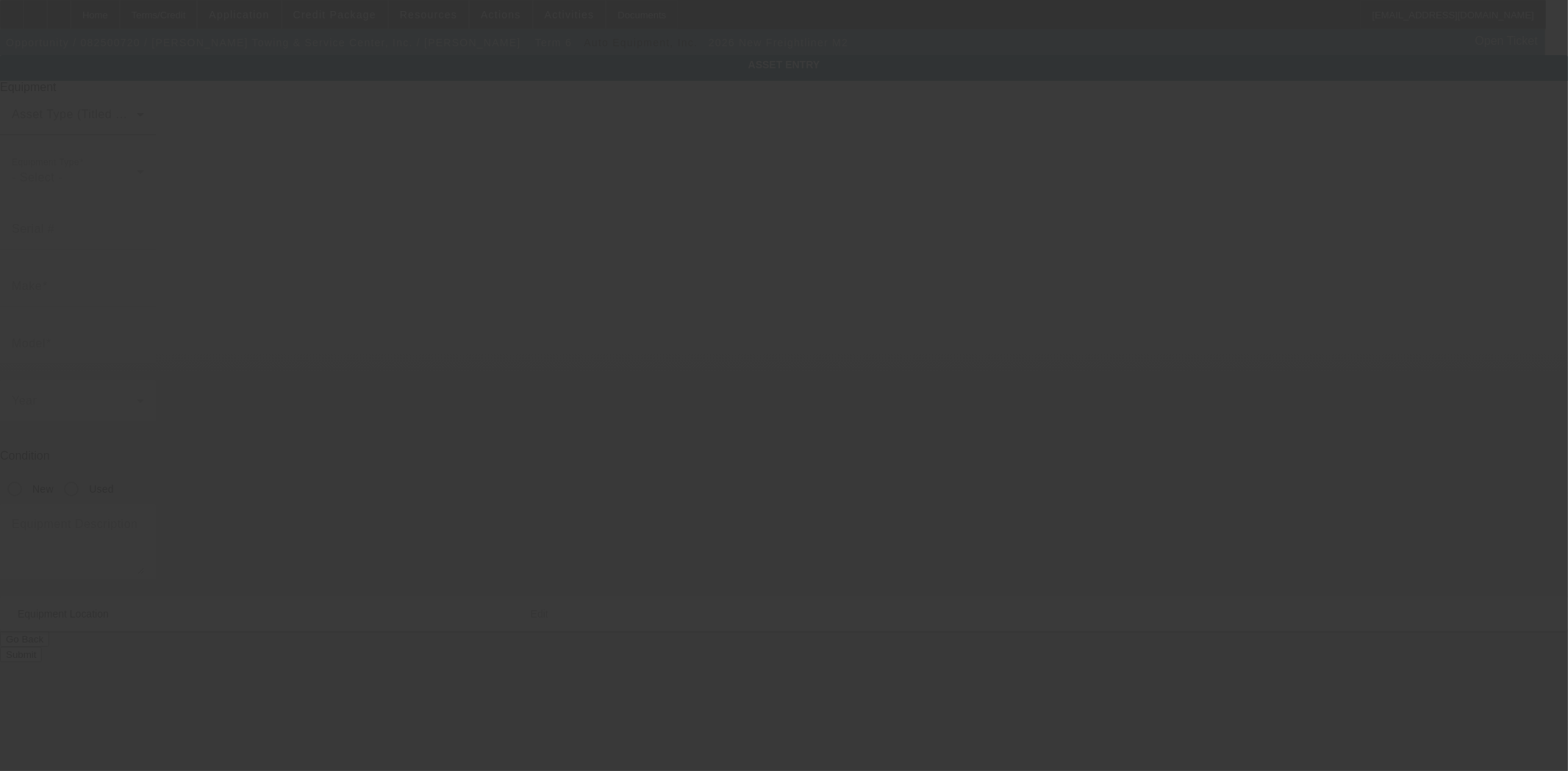
type input "North Dinwiddie"
type input "23803"
type input "Dinwiddie"
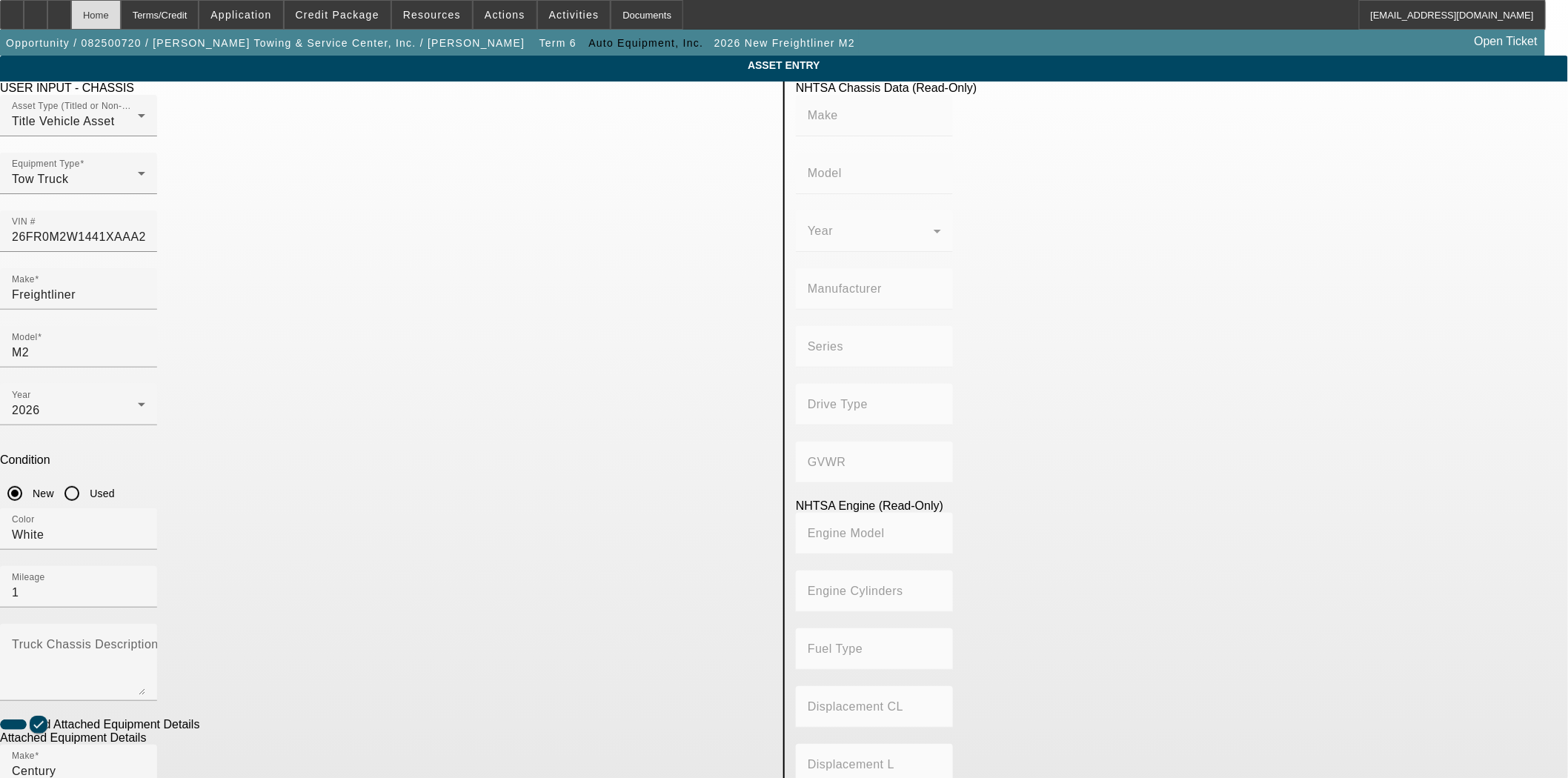
click at [120, 11] on div "Home" at bounding box center [96, 14] width 50 height 29
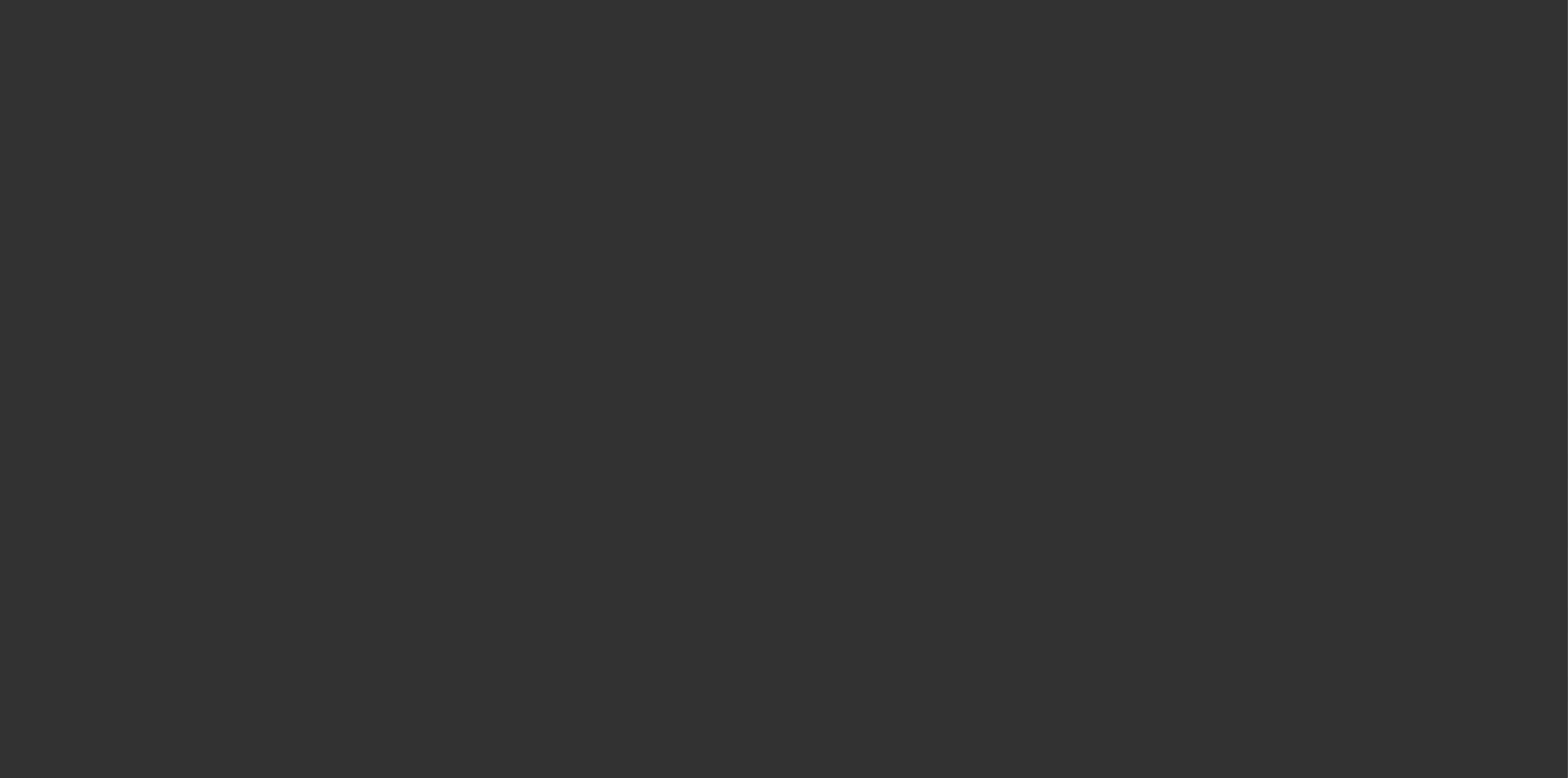
select select "3"
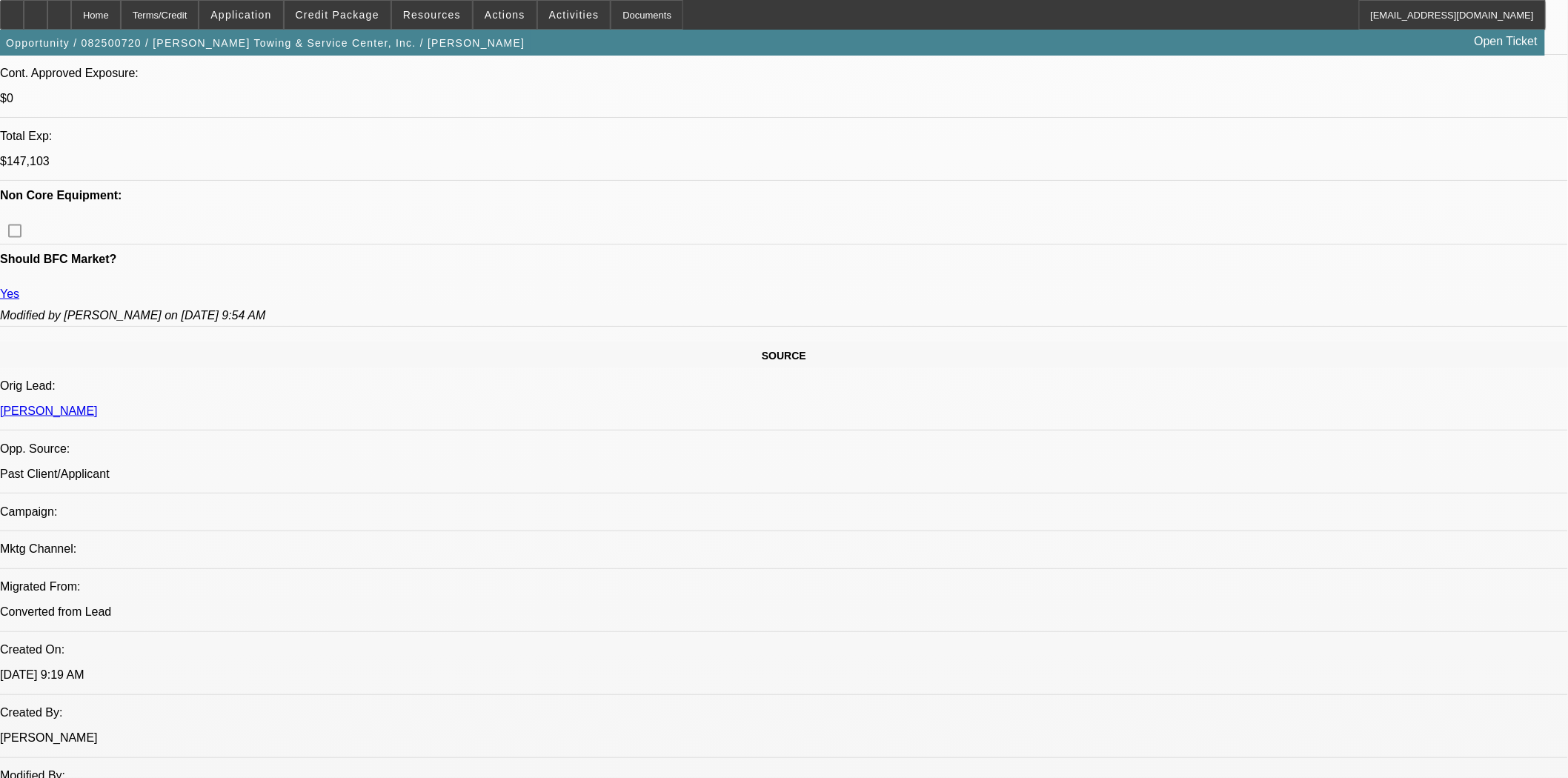
select select "0"
select select "2"
select select "0"
select select "6"
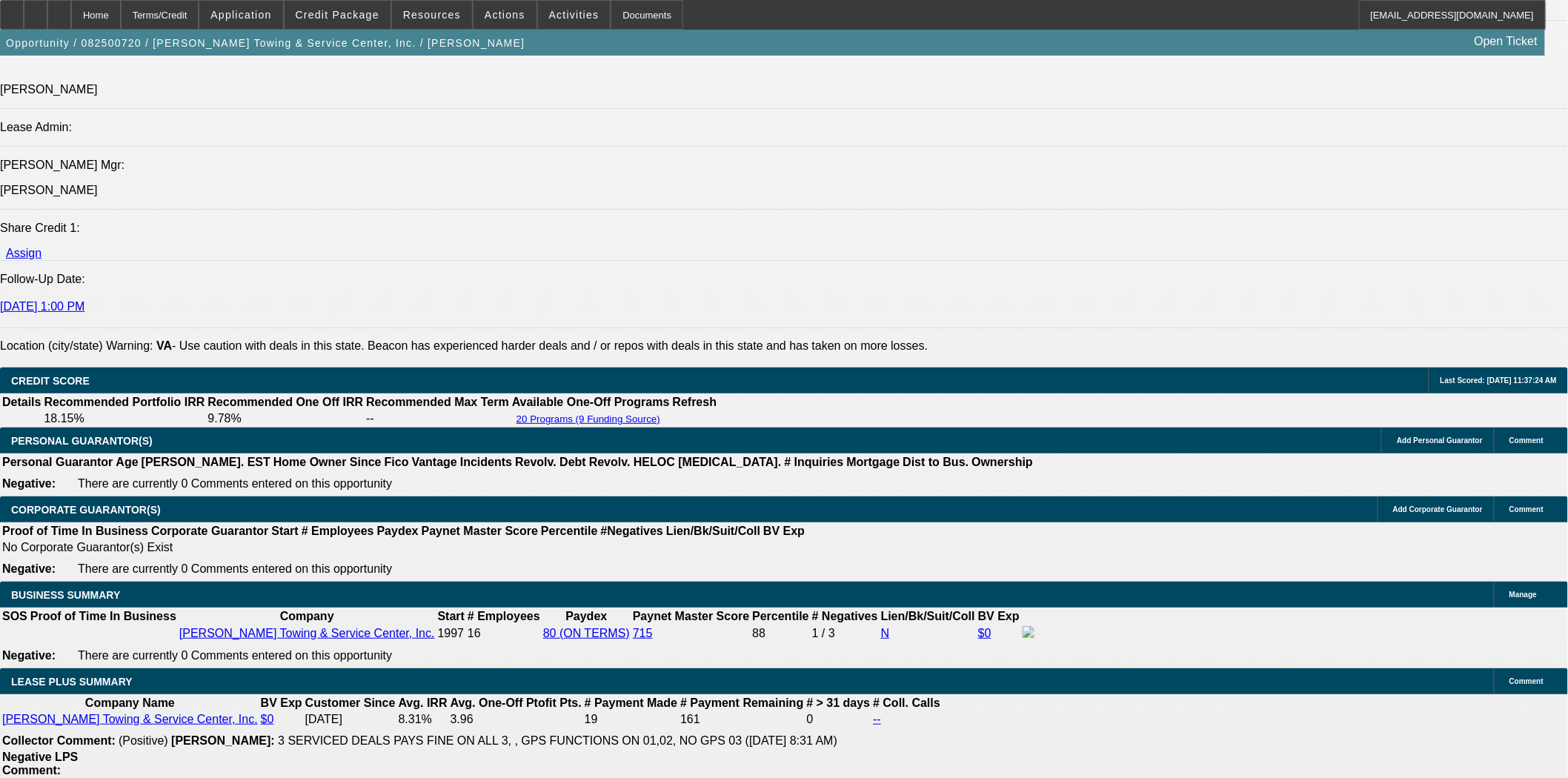
scroll to position [1962, 0]
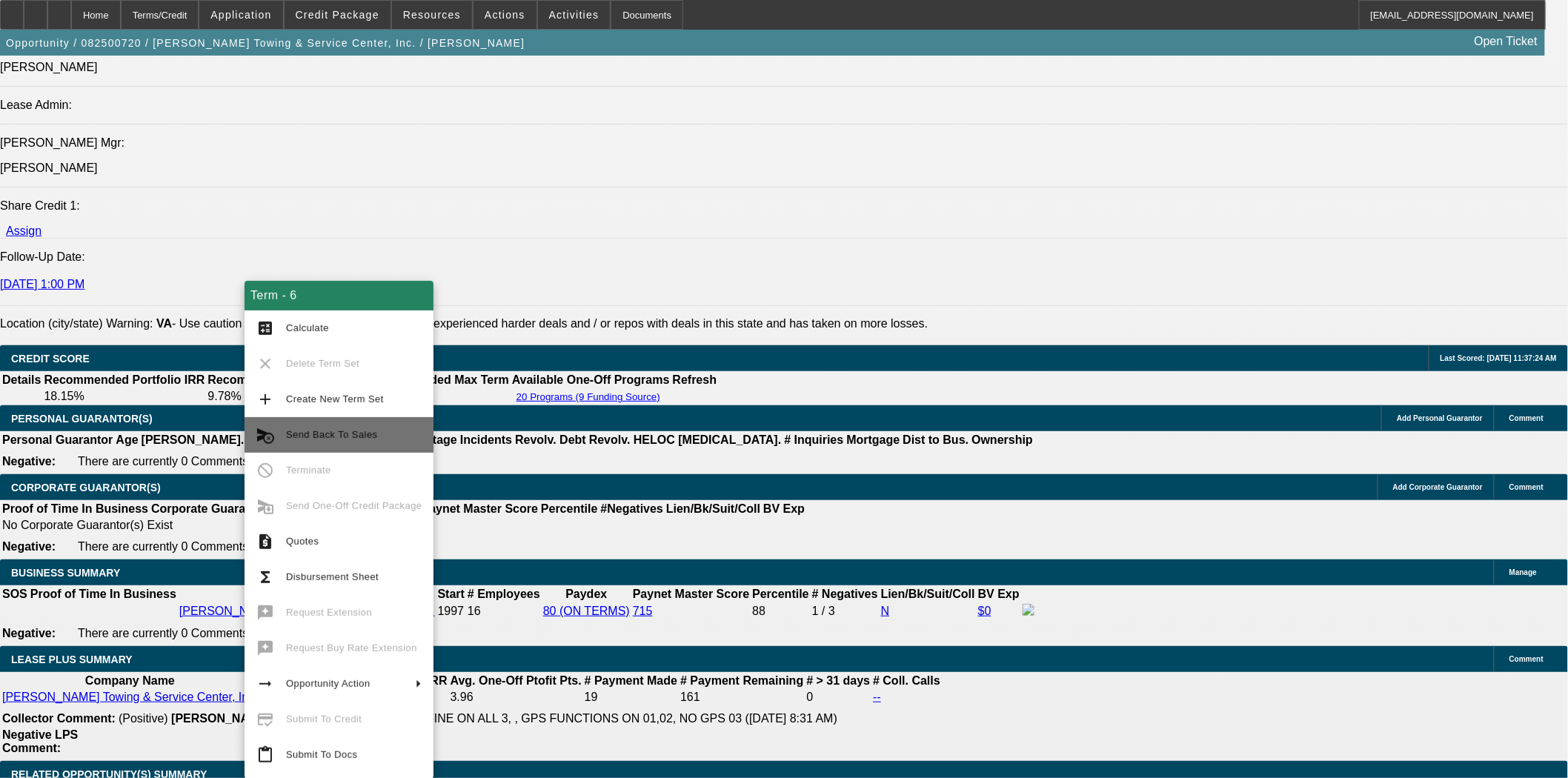
click at [343, 438] on span "Send Back To Sales" at bounding box center [332, 434] width 91 height 11
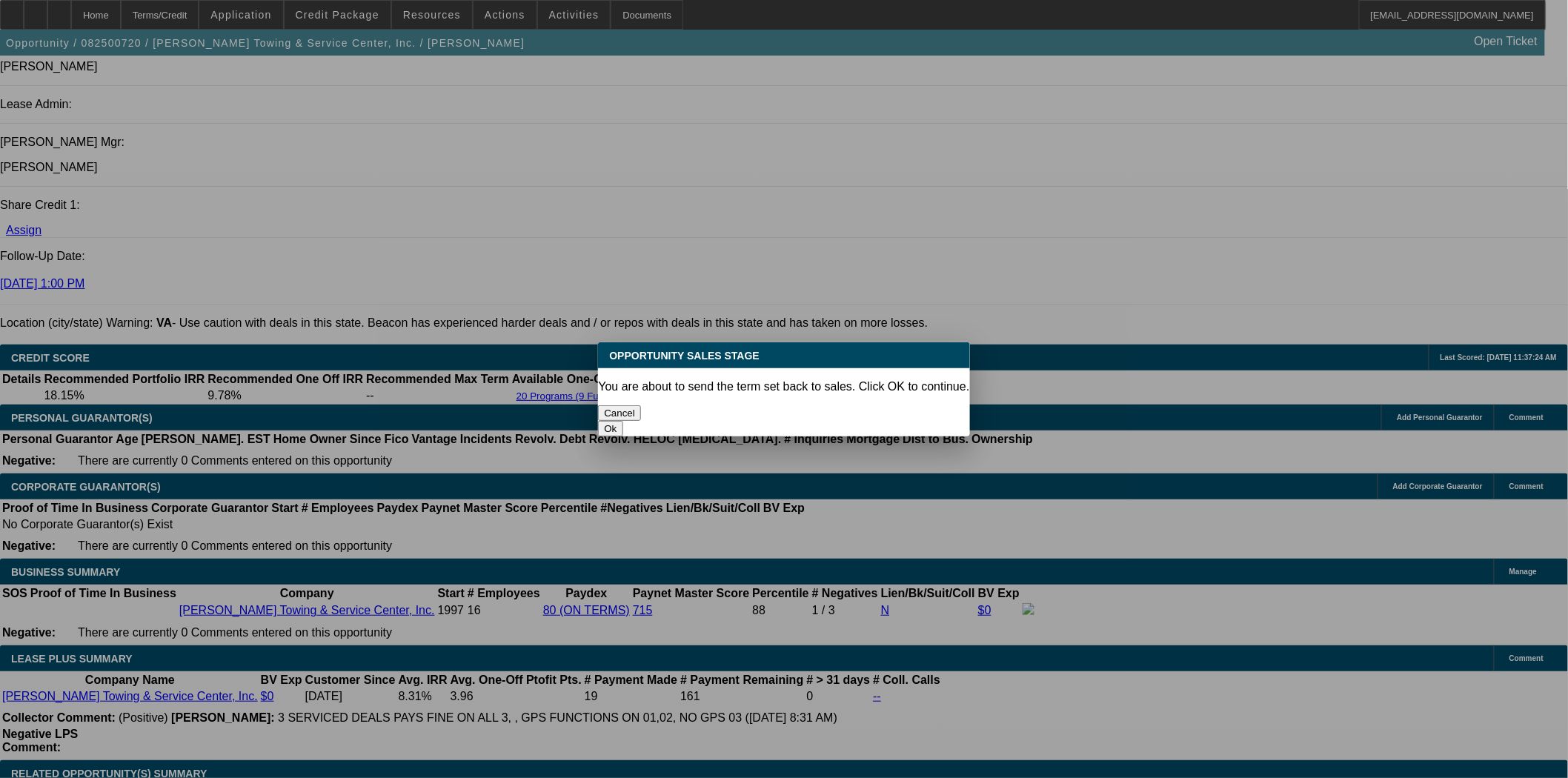
click at [622, 421] on button "Ok" at bounding box center [609, 429] width 24 height 15
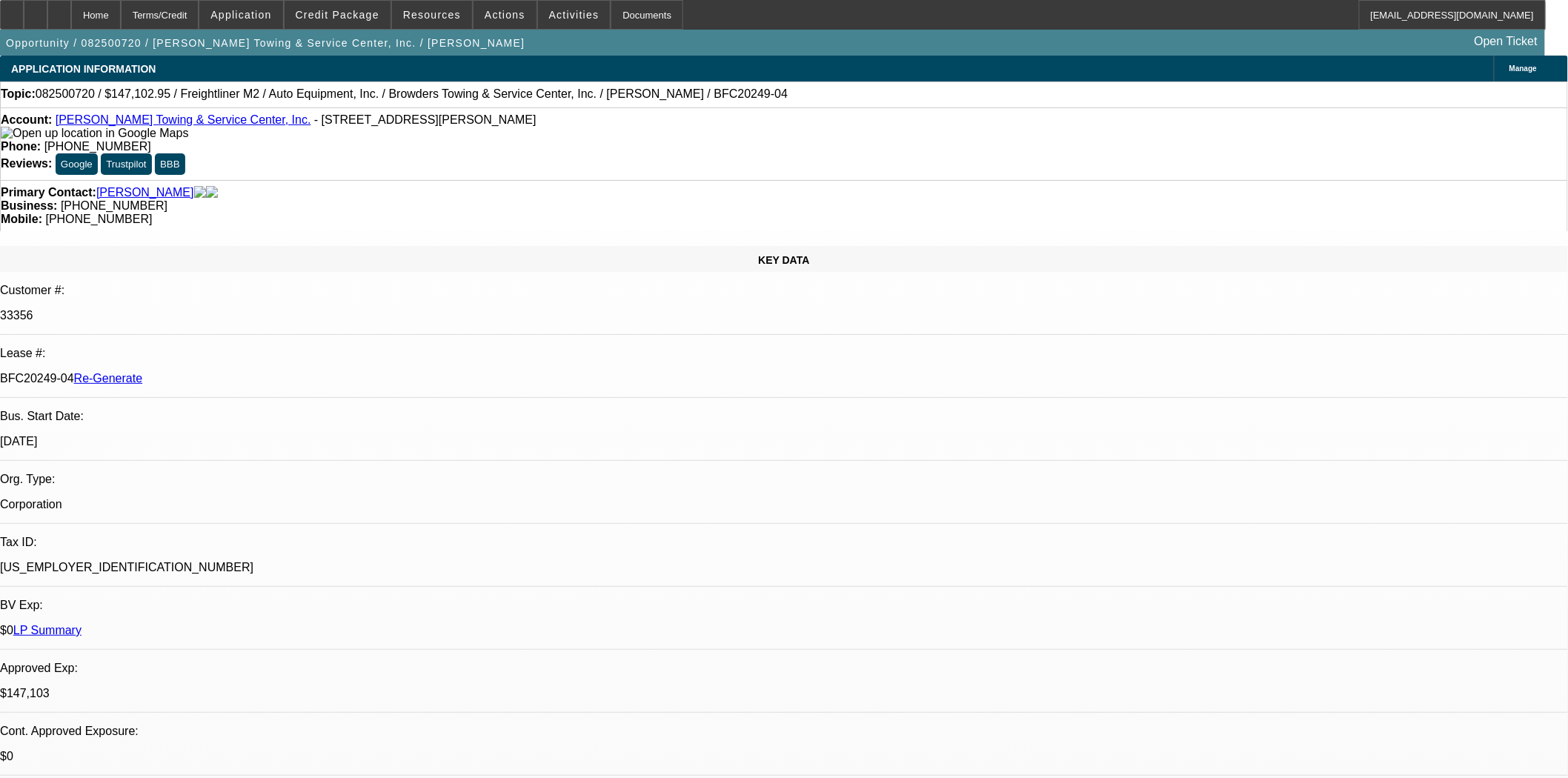
type textarea "Missing VIN - would need the actual VIN to get docs out. What you have listed i…"
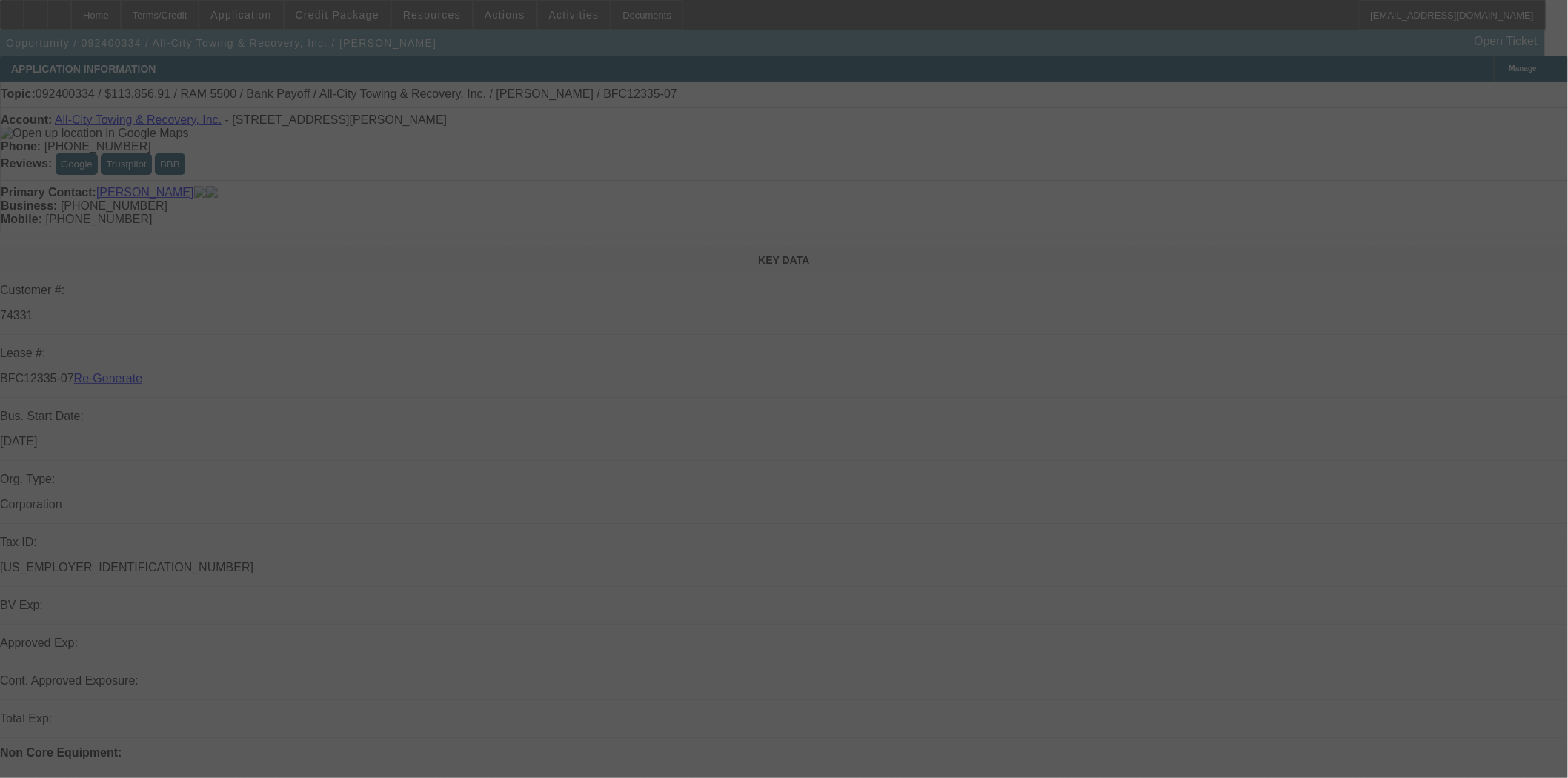
select select "3"
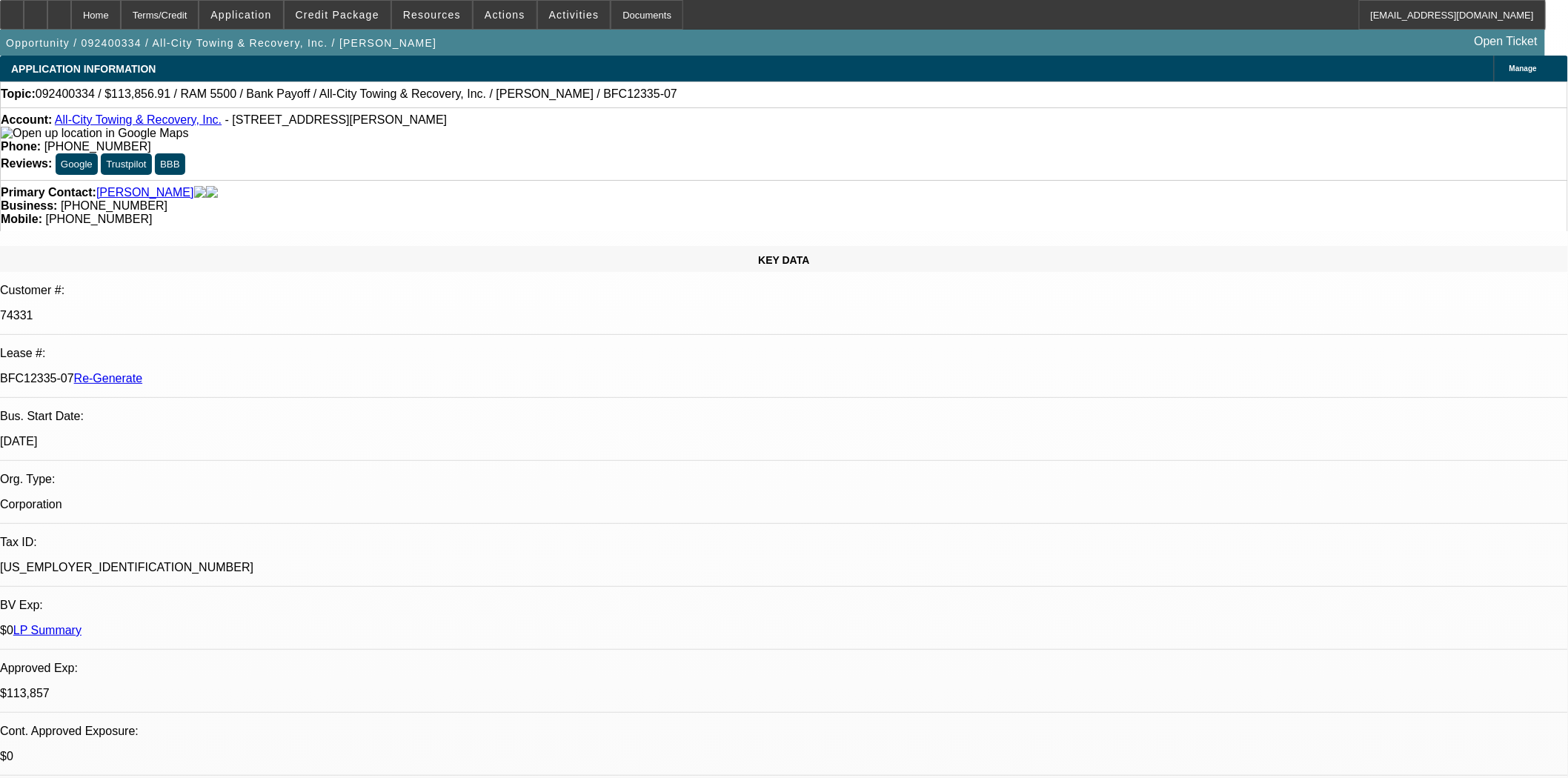
select select "0"
select select "6"
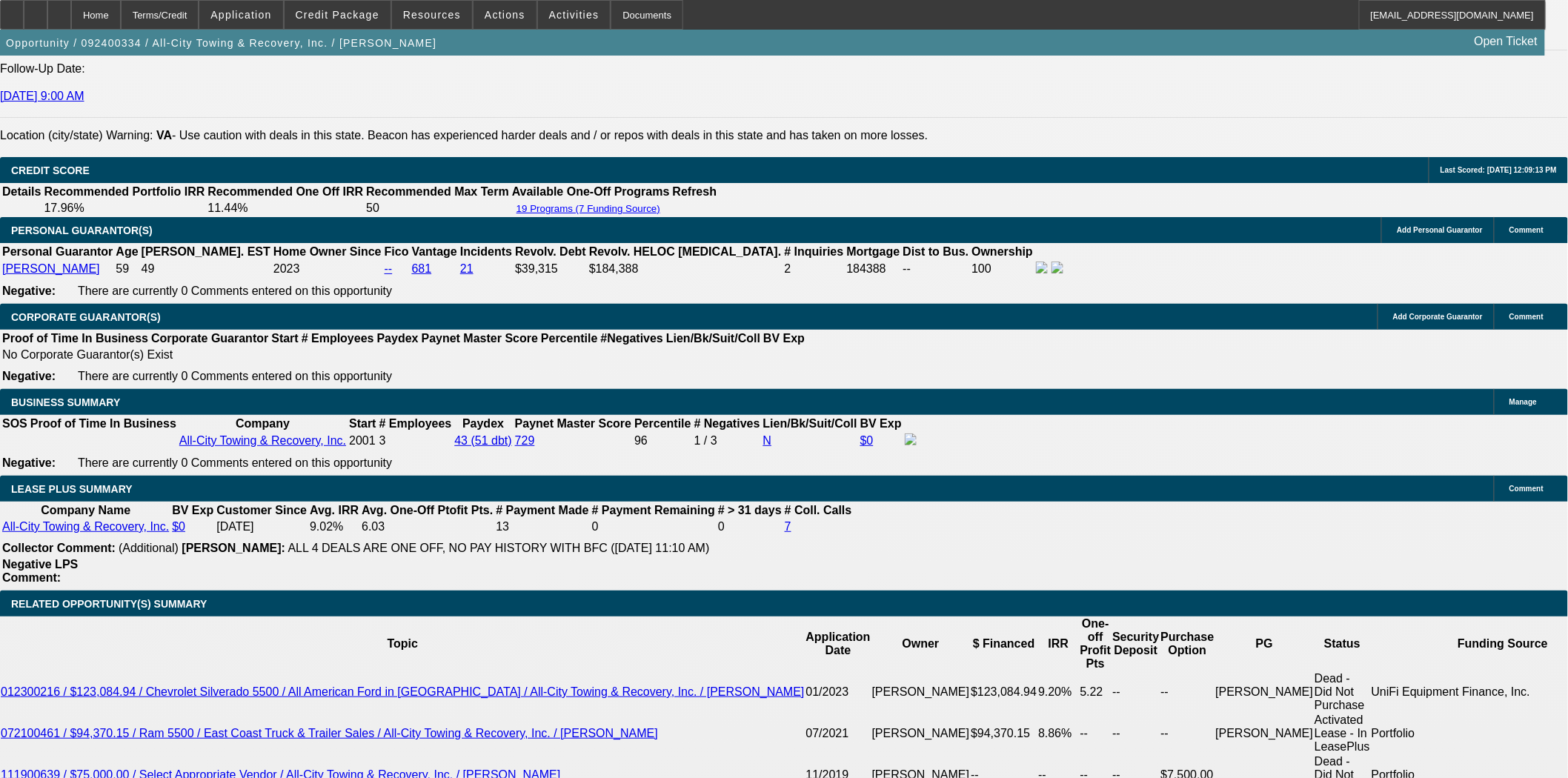
scroll to position [2305, 0]
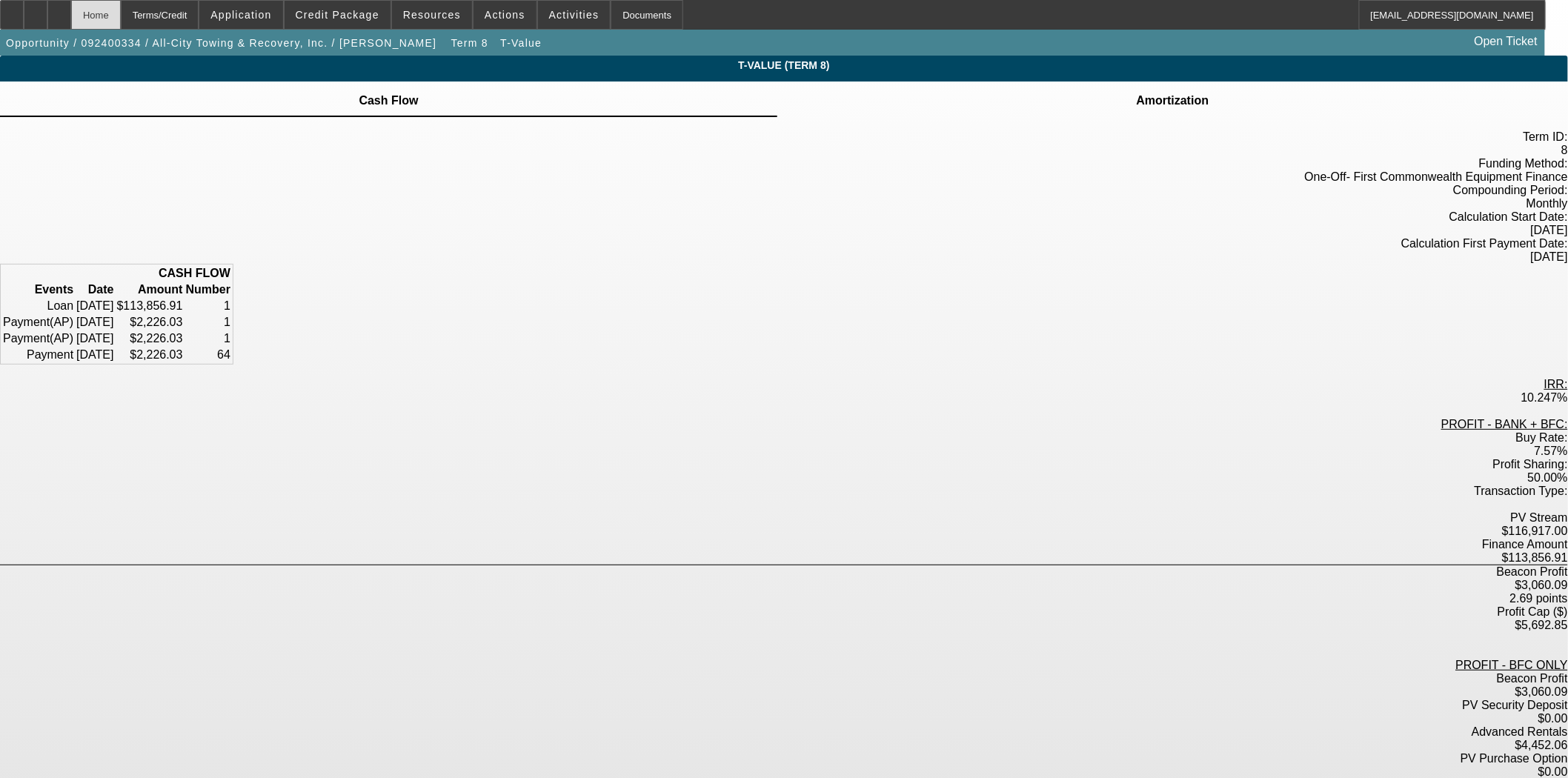
click at [120, 5] on div "Home" at bounding box center [96, 14] width 50 height 29
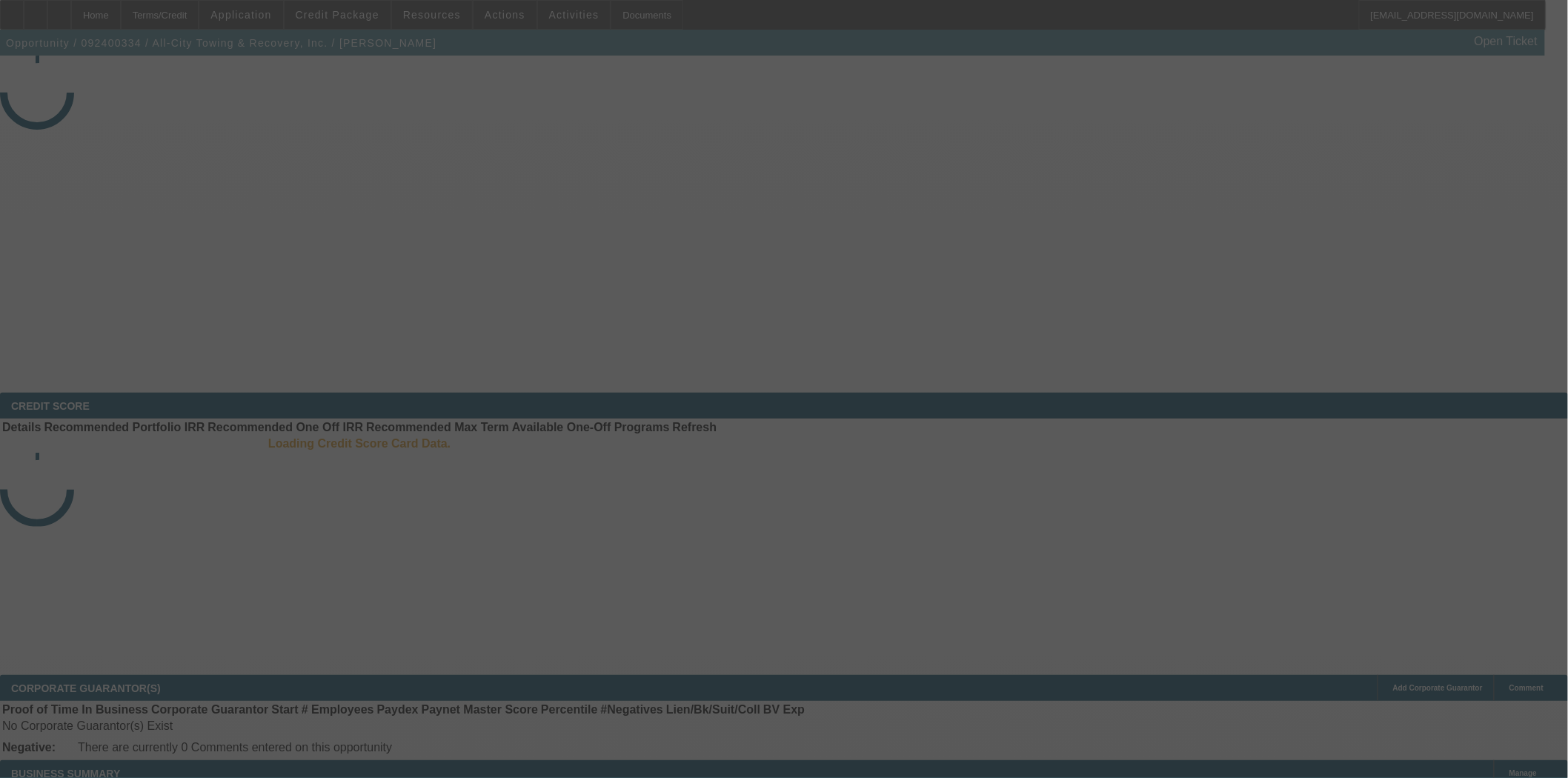
select select "3"
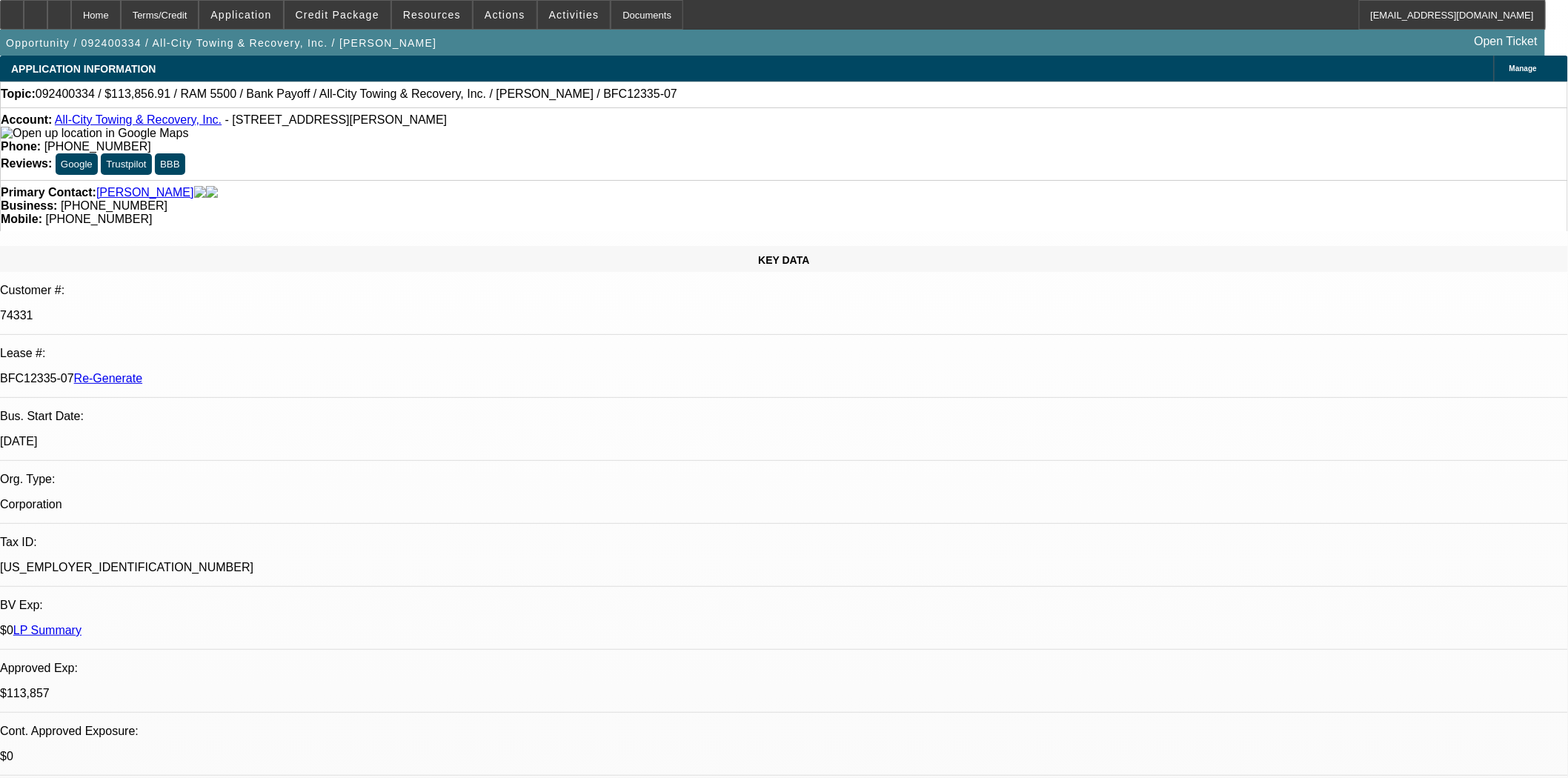
select select "0"
select select "6"
click at [380, 13] on span "Credit Package" at bounding box center [337, 15] width 83 height 12
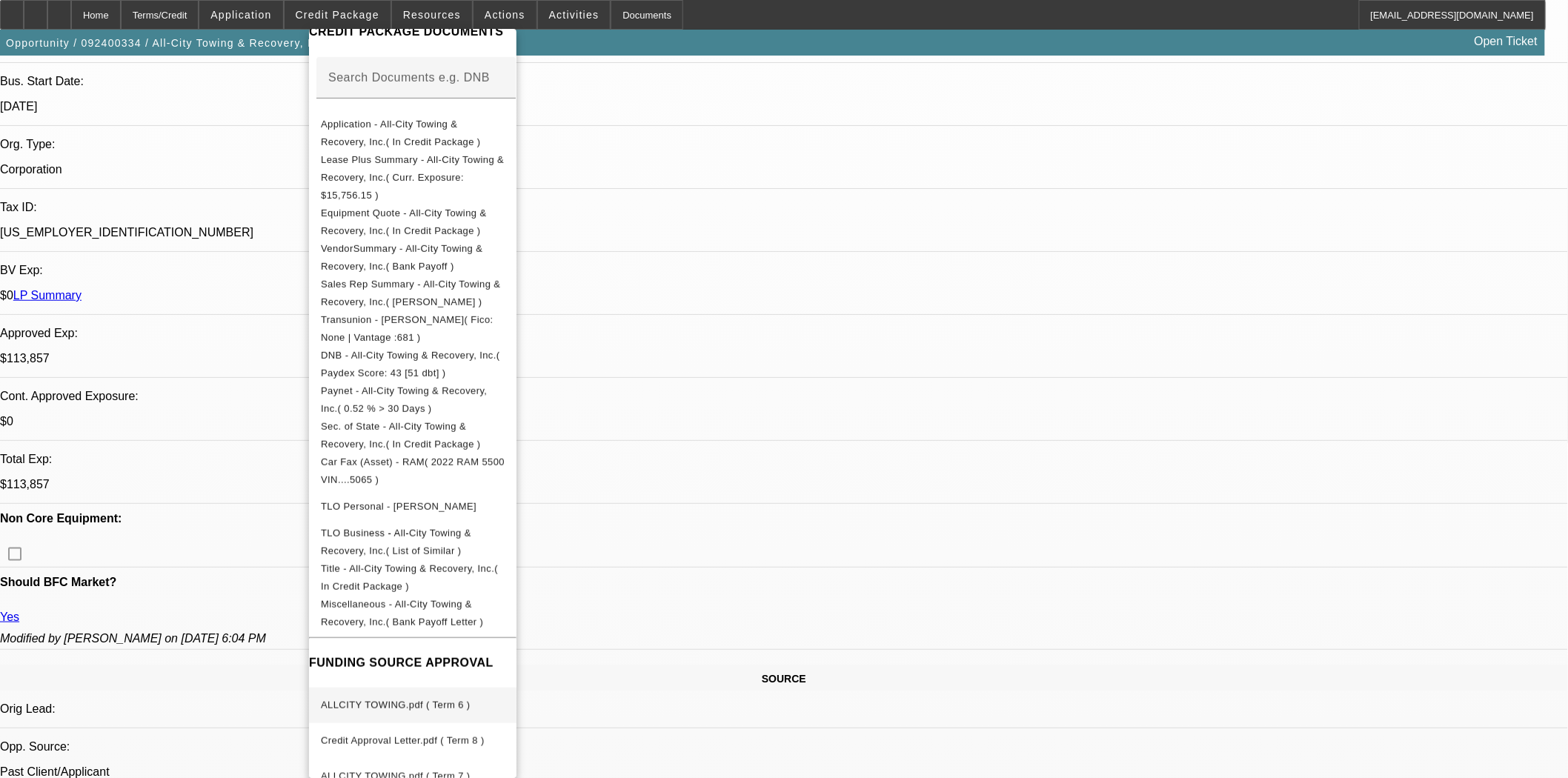
scroll to position [658, 0]
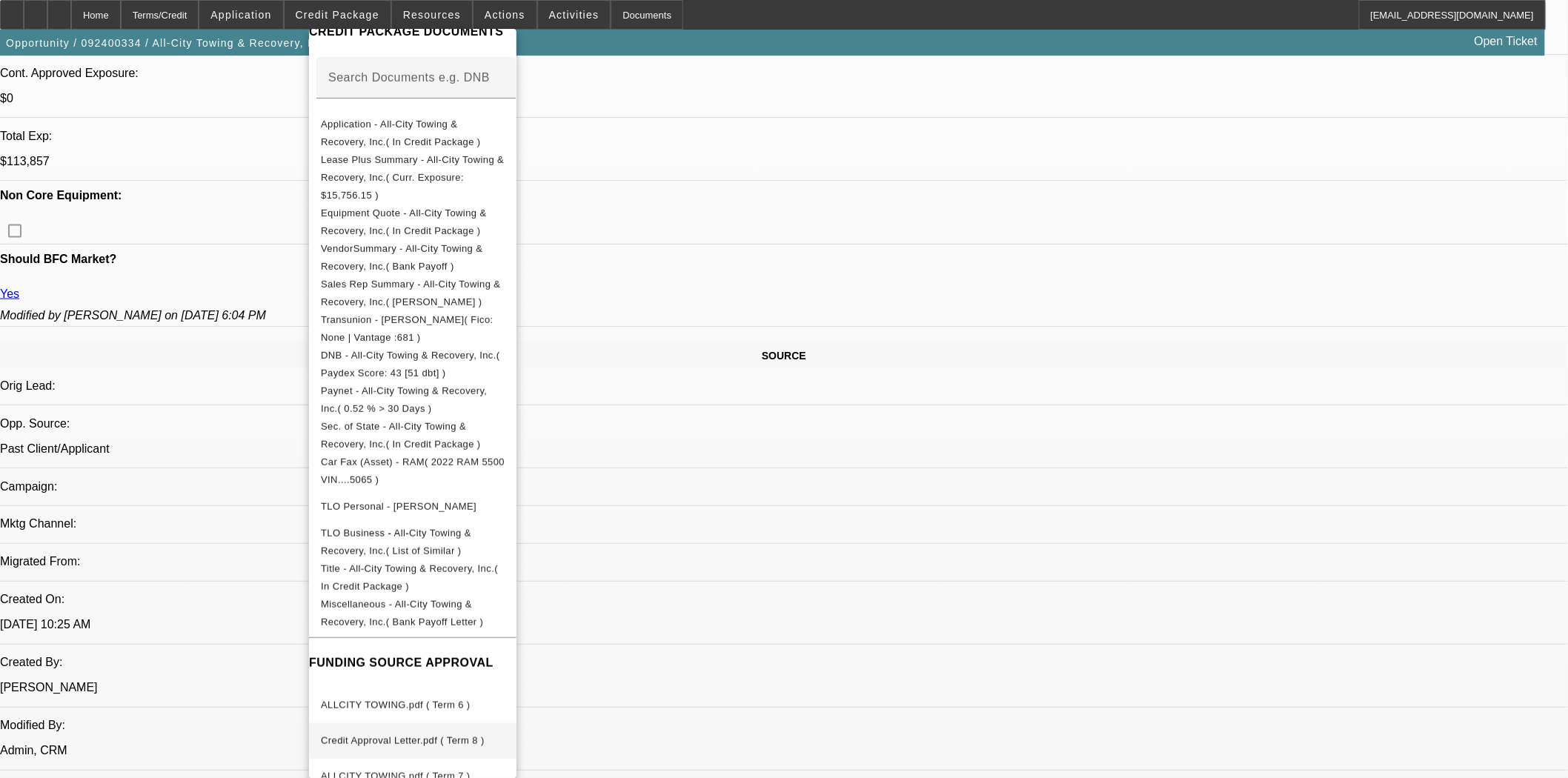
click at [424, 733] on span "Credit Approval Letter.pdf ( Term 8 )" at bounding box center [412, 741] width 183 height 18
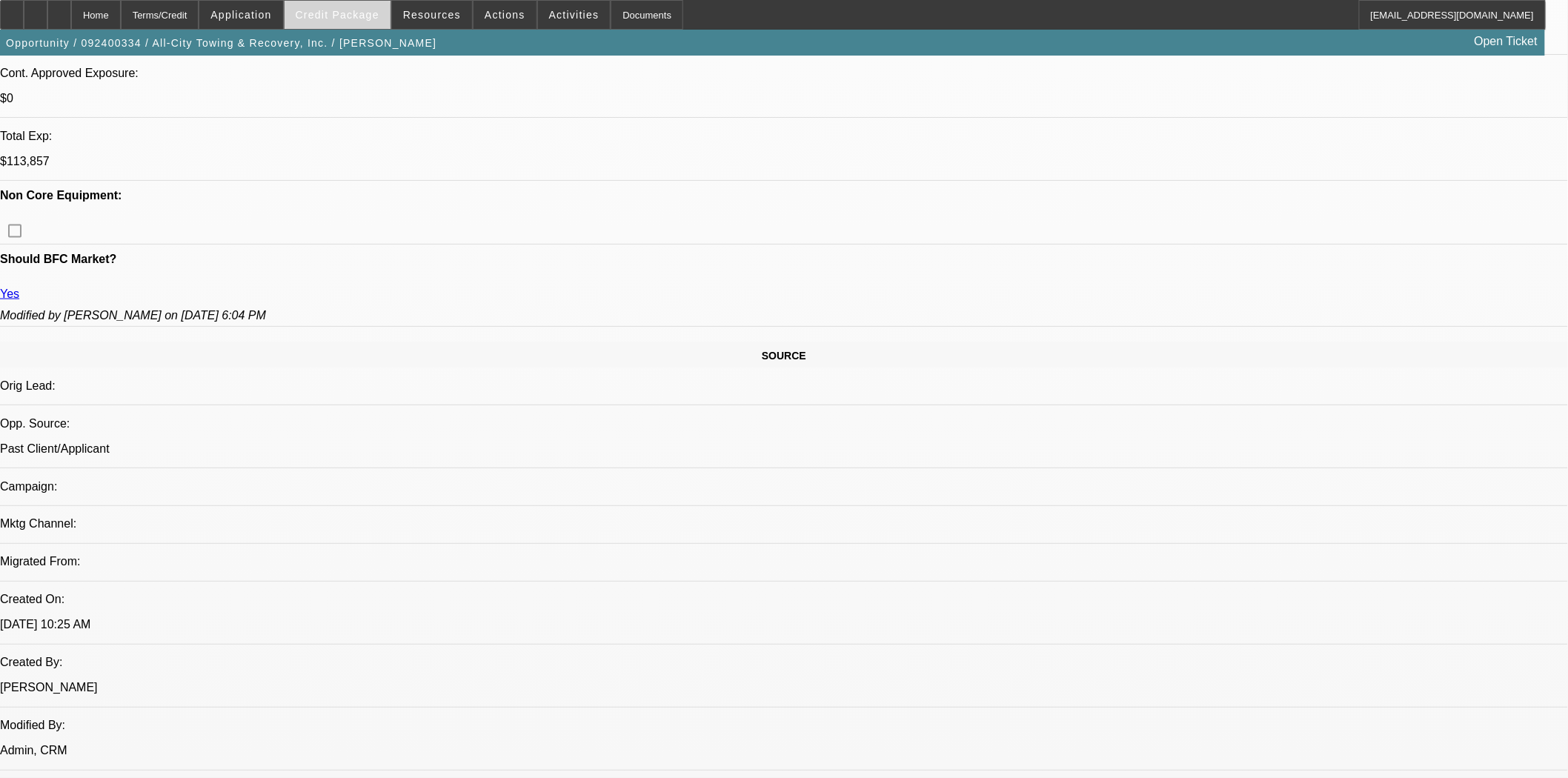
click at [350, 10] on span "Credit Package" at bounding box center [337, 15] width 83 height 12
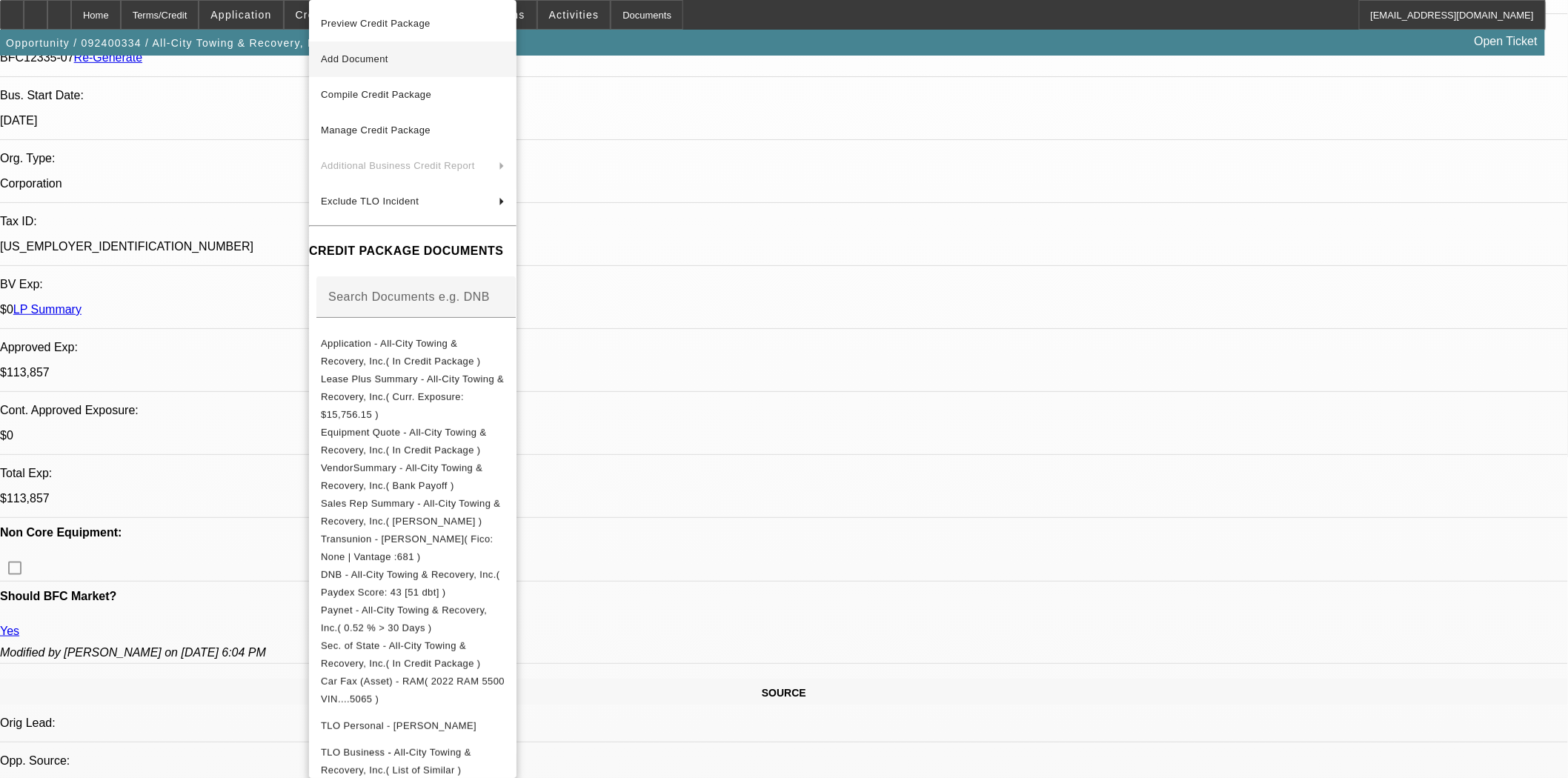
scroll to position [164, 0]
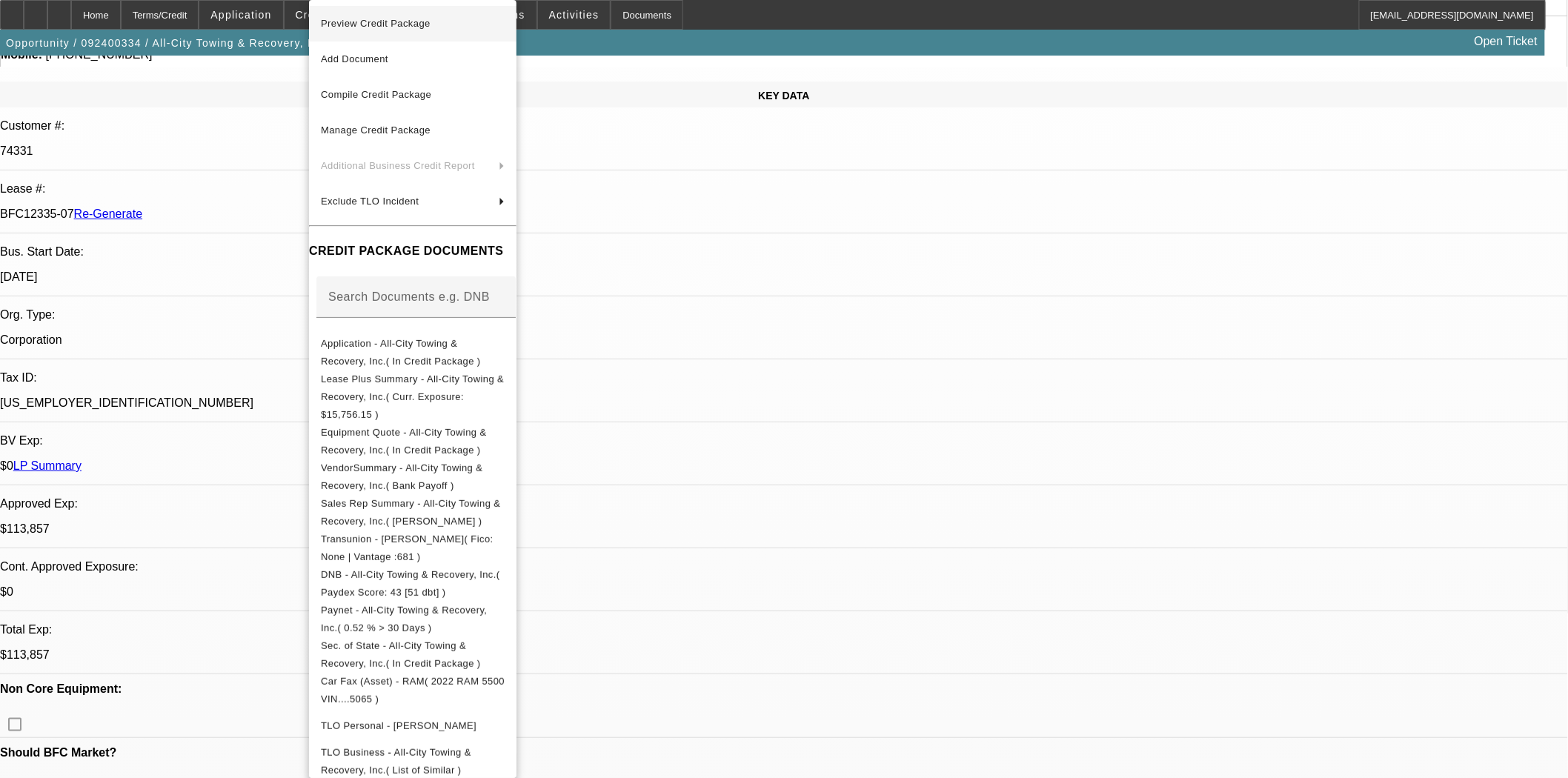
click at [380, 16] on span "Preview Credit Package" at bounding box center [412, 24] width 183 height 18
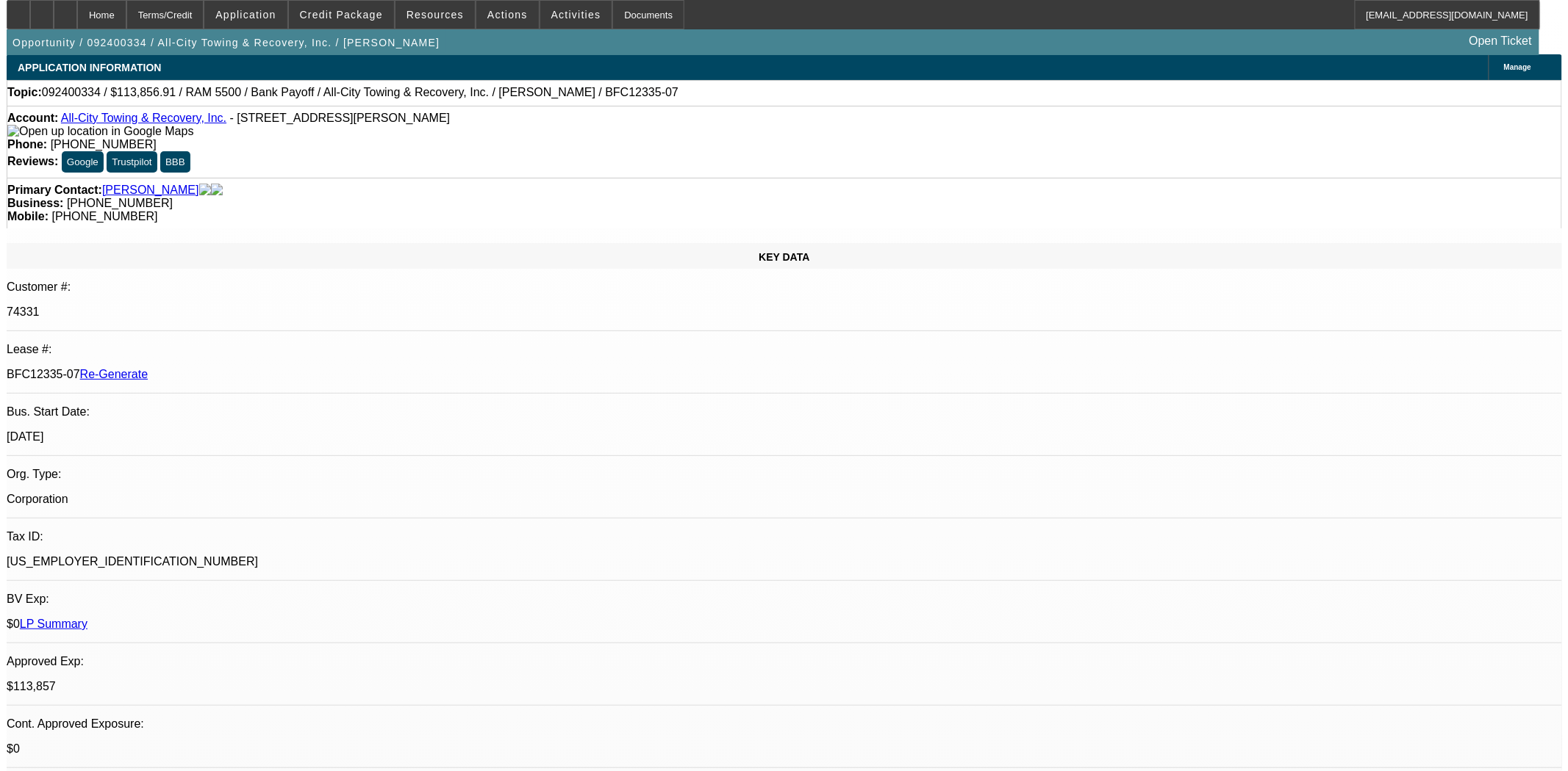
scroll to position [0, 0]
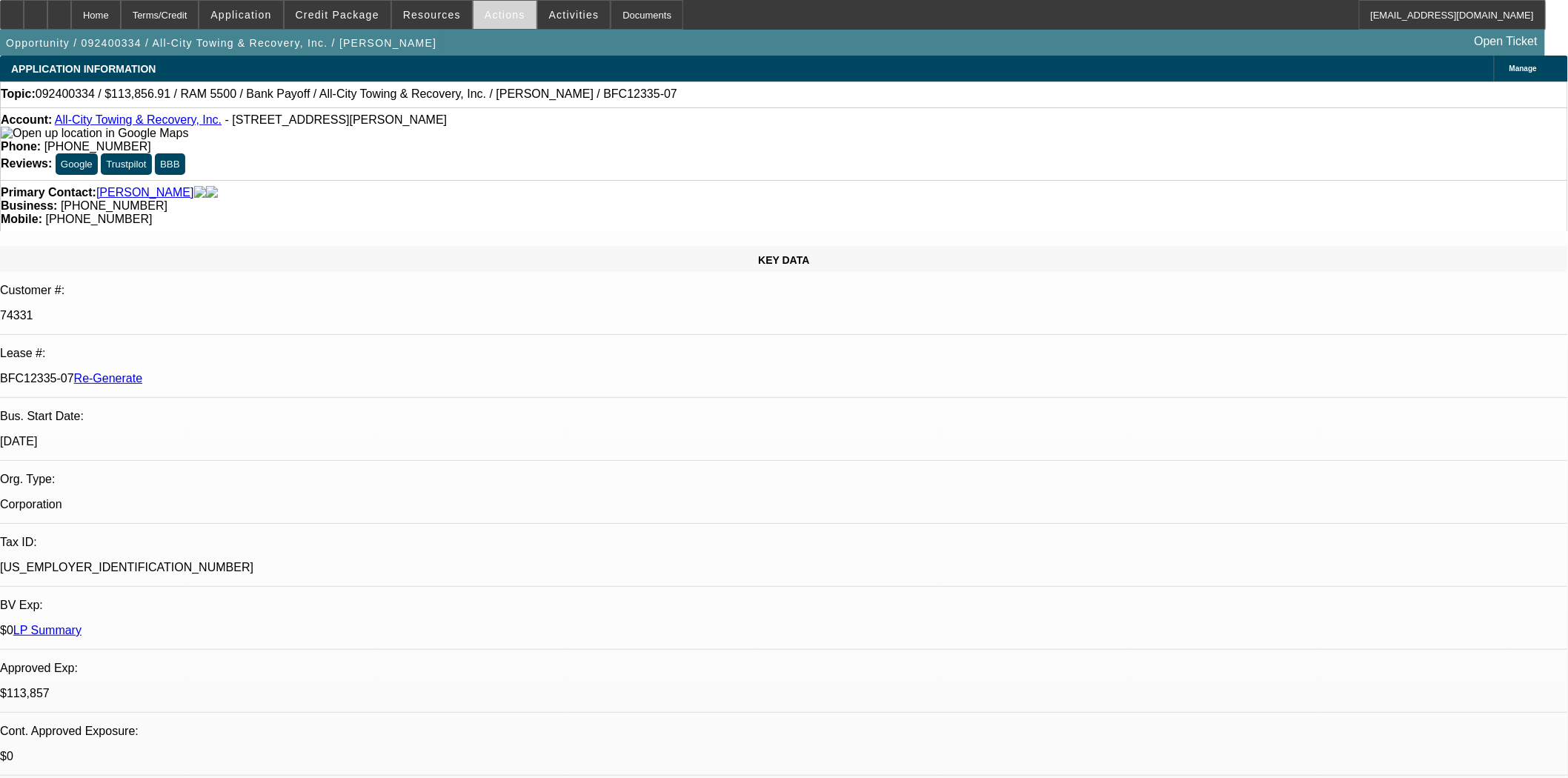
click at [486, 11] on span "Actions" at bounding box center [505, 15] width 40 height 12
click at [498, 40] on div at bounding box center [784, 389] width 1568 height 778
click at [504, 23] on span at bounding box center [504, 14] width 63 height 35
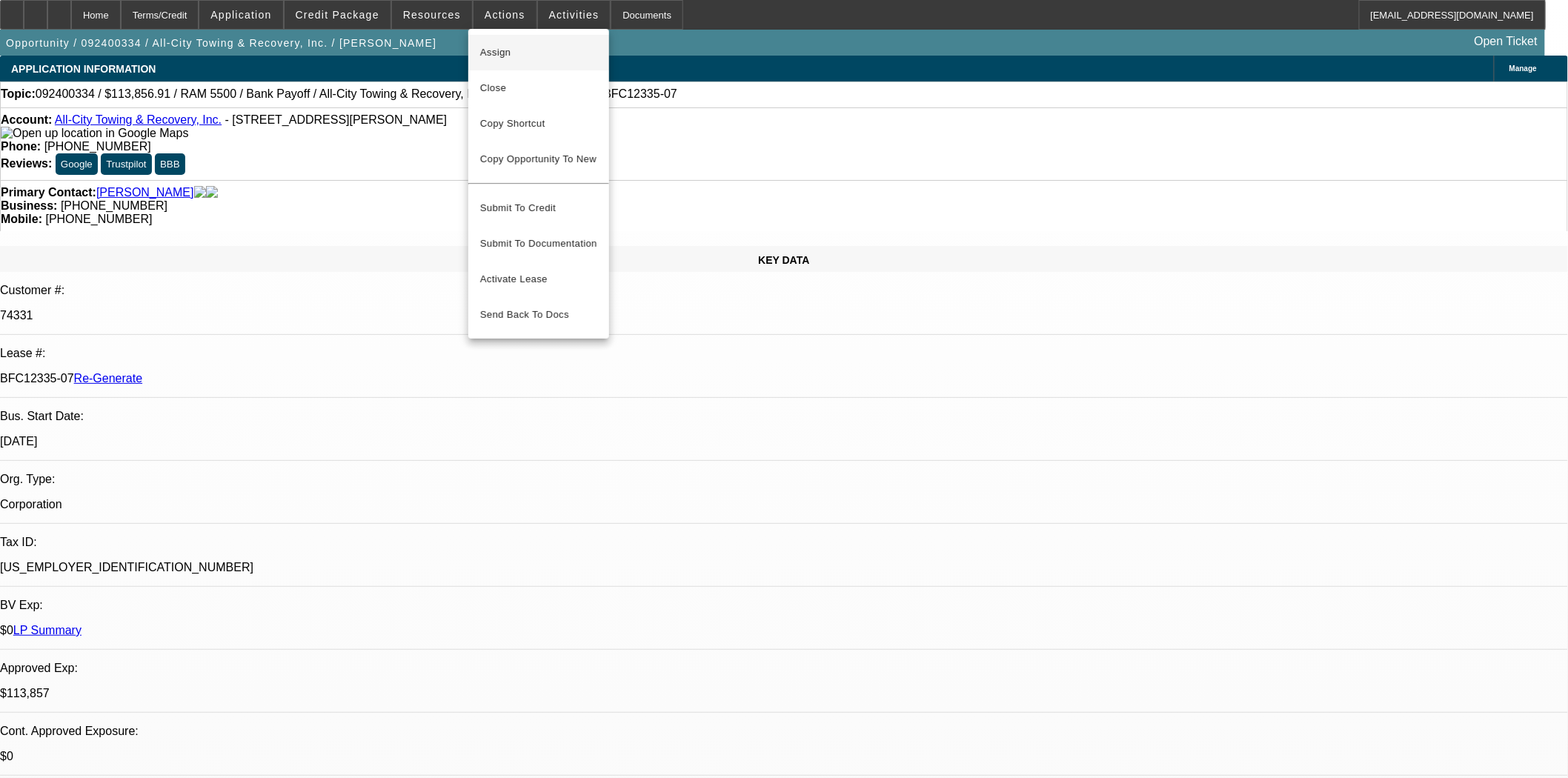
click at [509, 46] on span "Assign" at bounding box center [538, 52] width 117 height 18
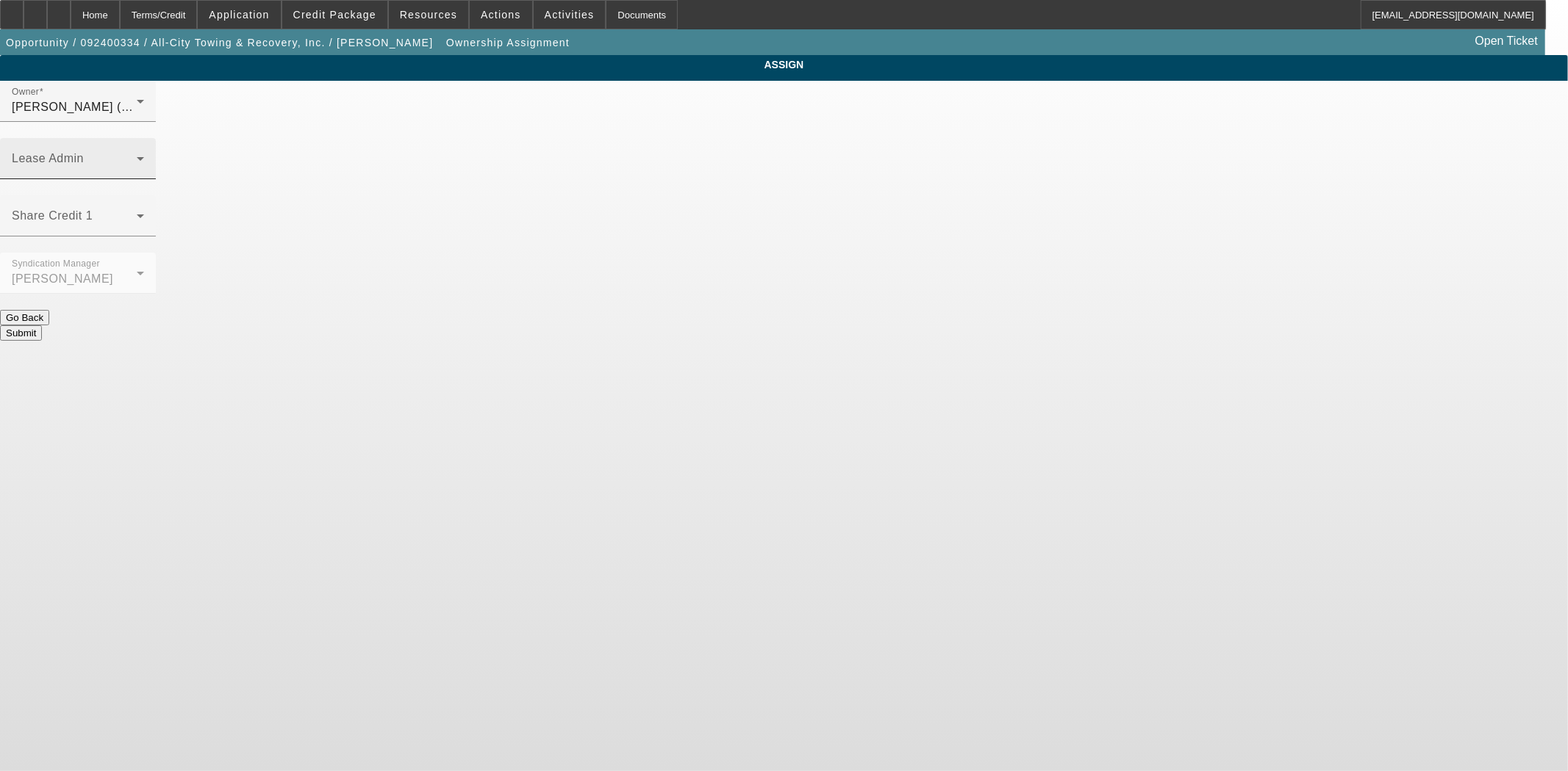
click at [137, 156] on span at bounding box center [74, 164] width 125 height 18
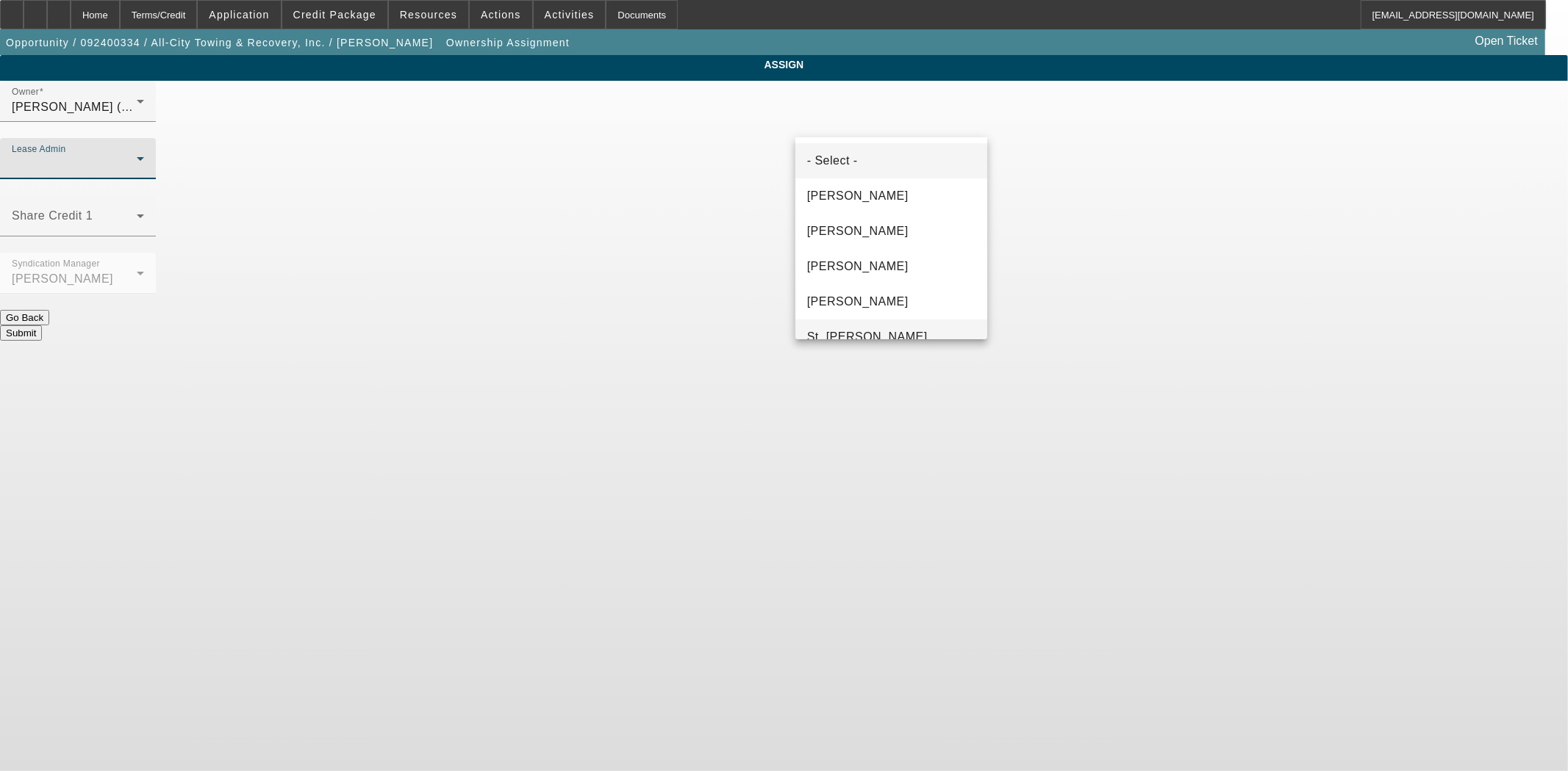
click at [851, 331] on span "St. [PERSON_NAME]" at bounding box center [867, 336] width 120 height 18
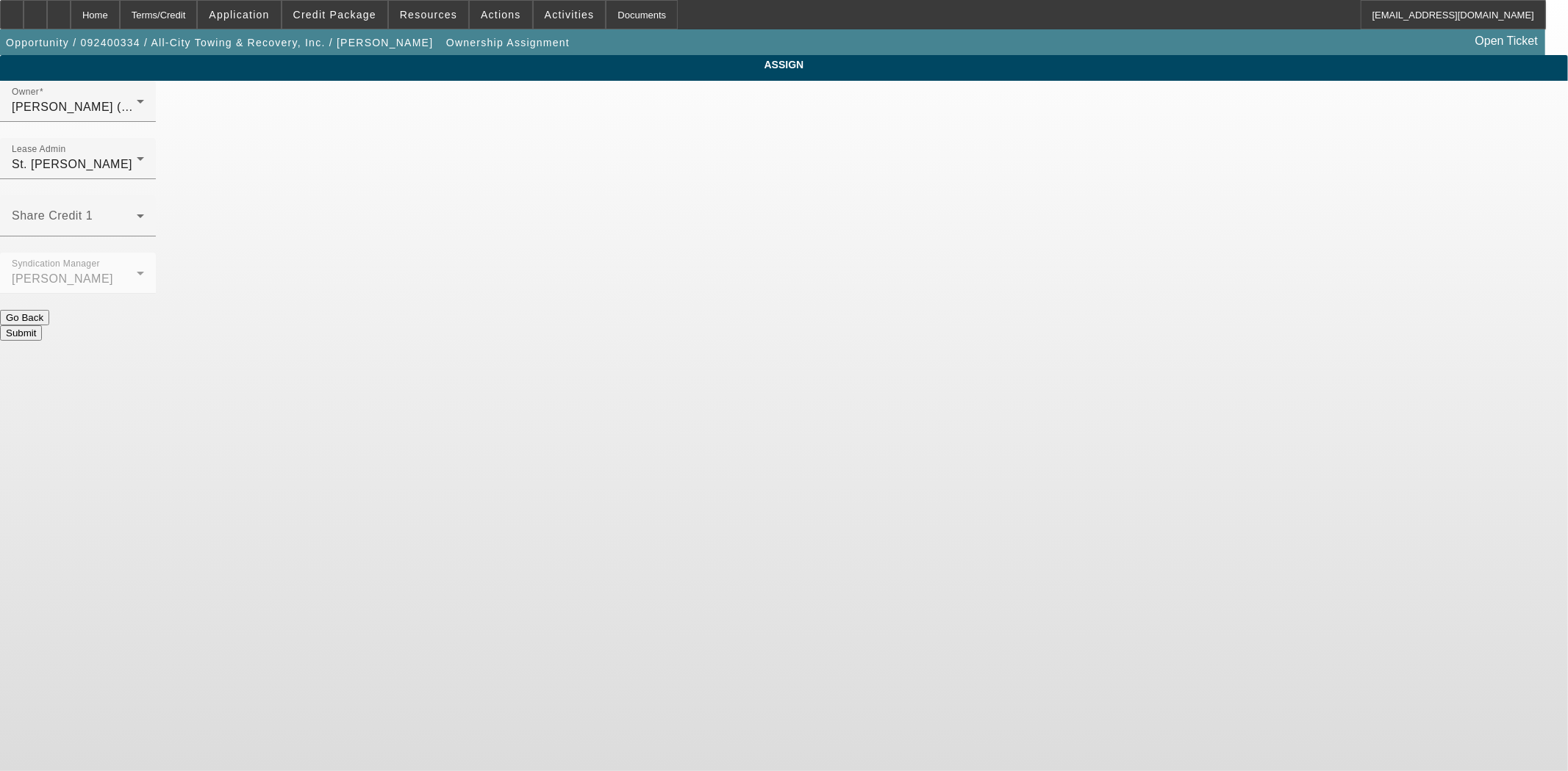
click at [42, 325] on button "Submit" at bounding box center [21, 333] width 42 height 15
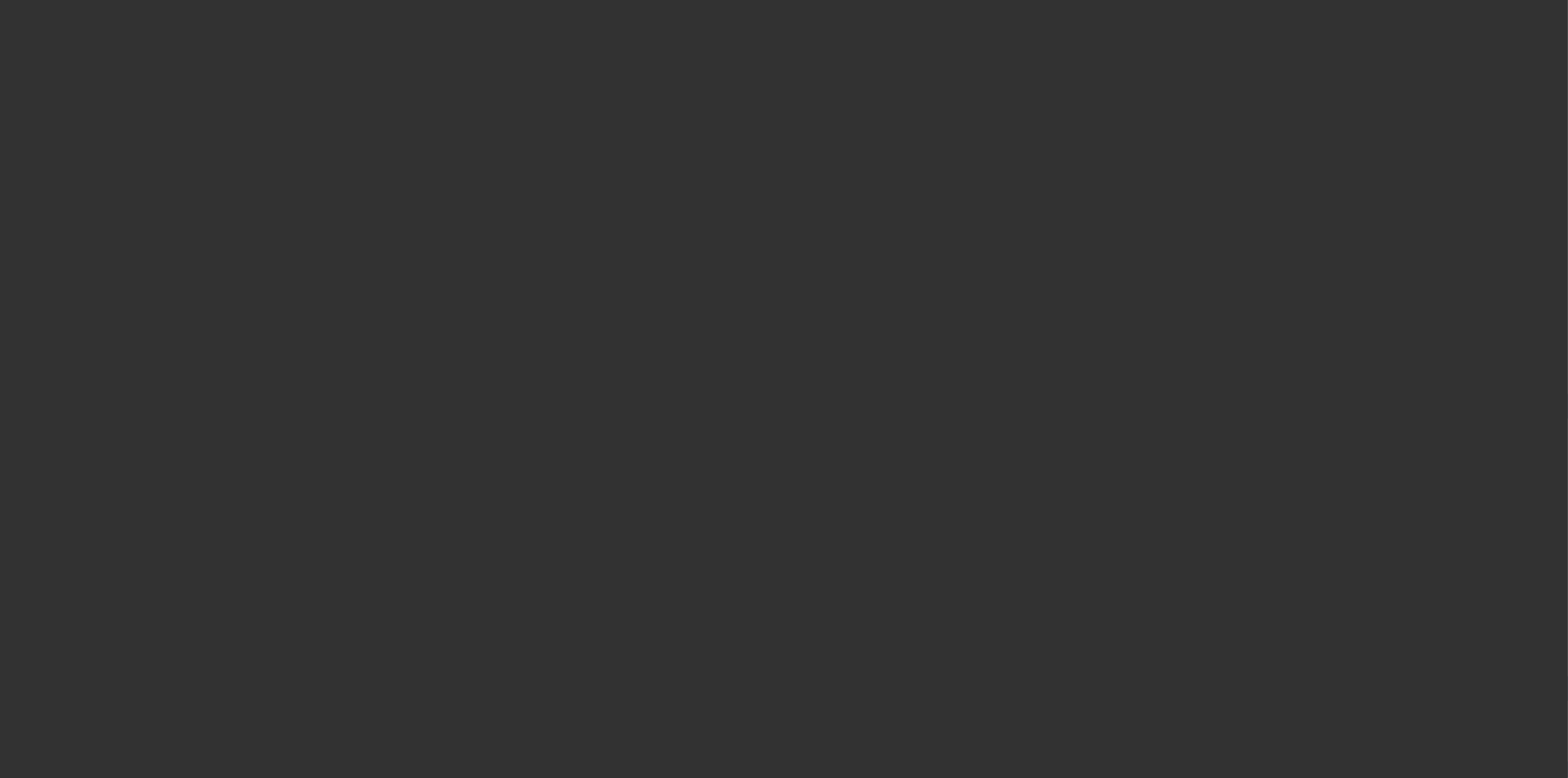
select select "3"
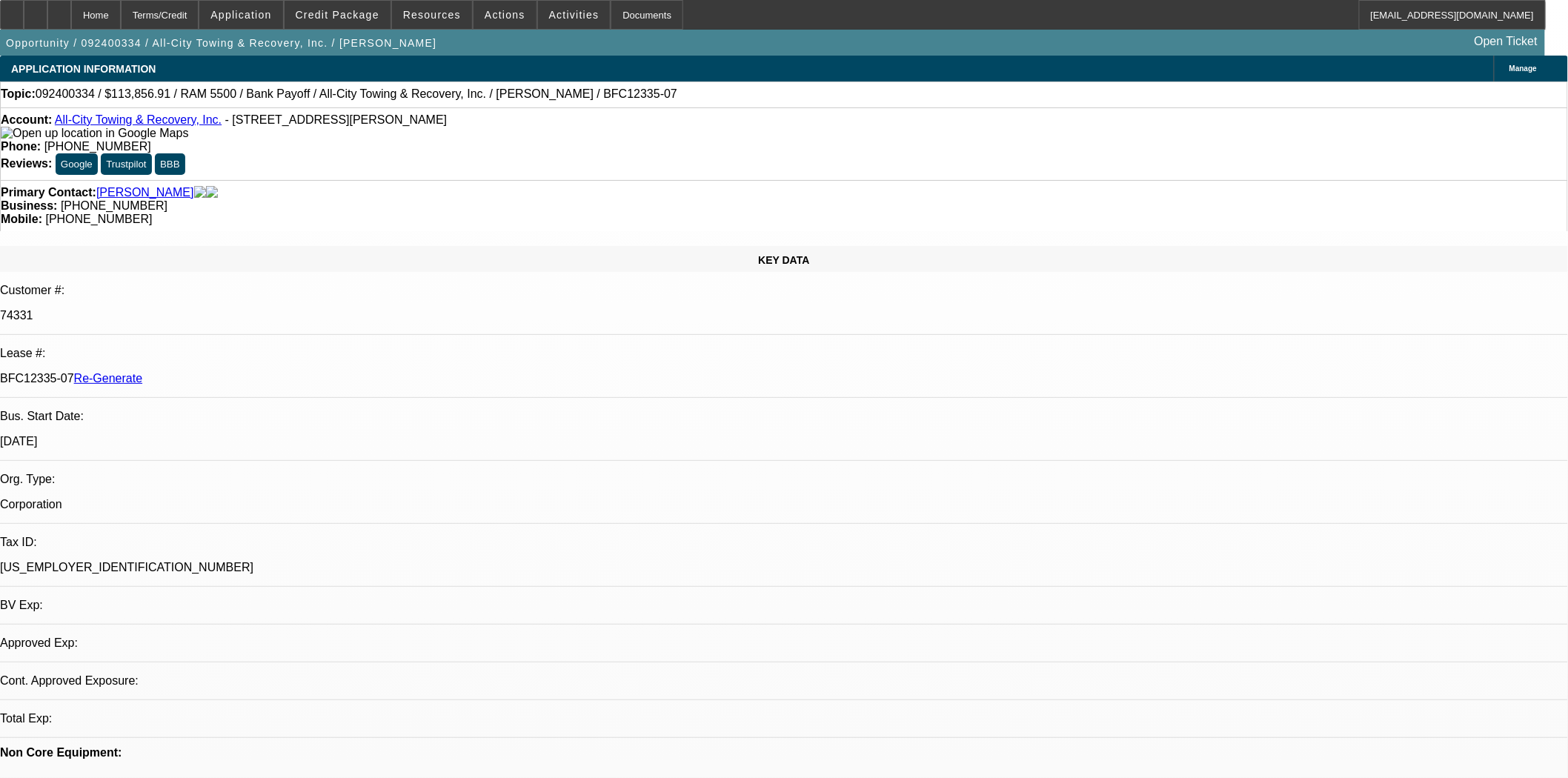
select select "0"
select select "6"
click at [625, 16] on div "Documents" at bounding box center [646, 14] width 72 height 29
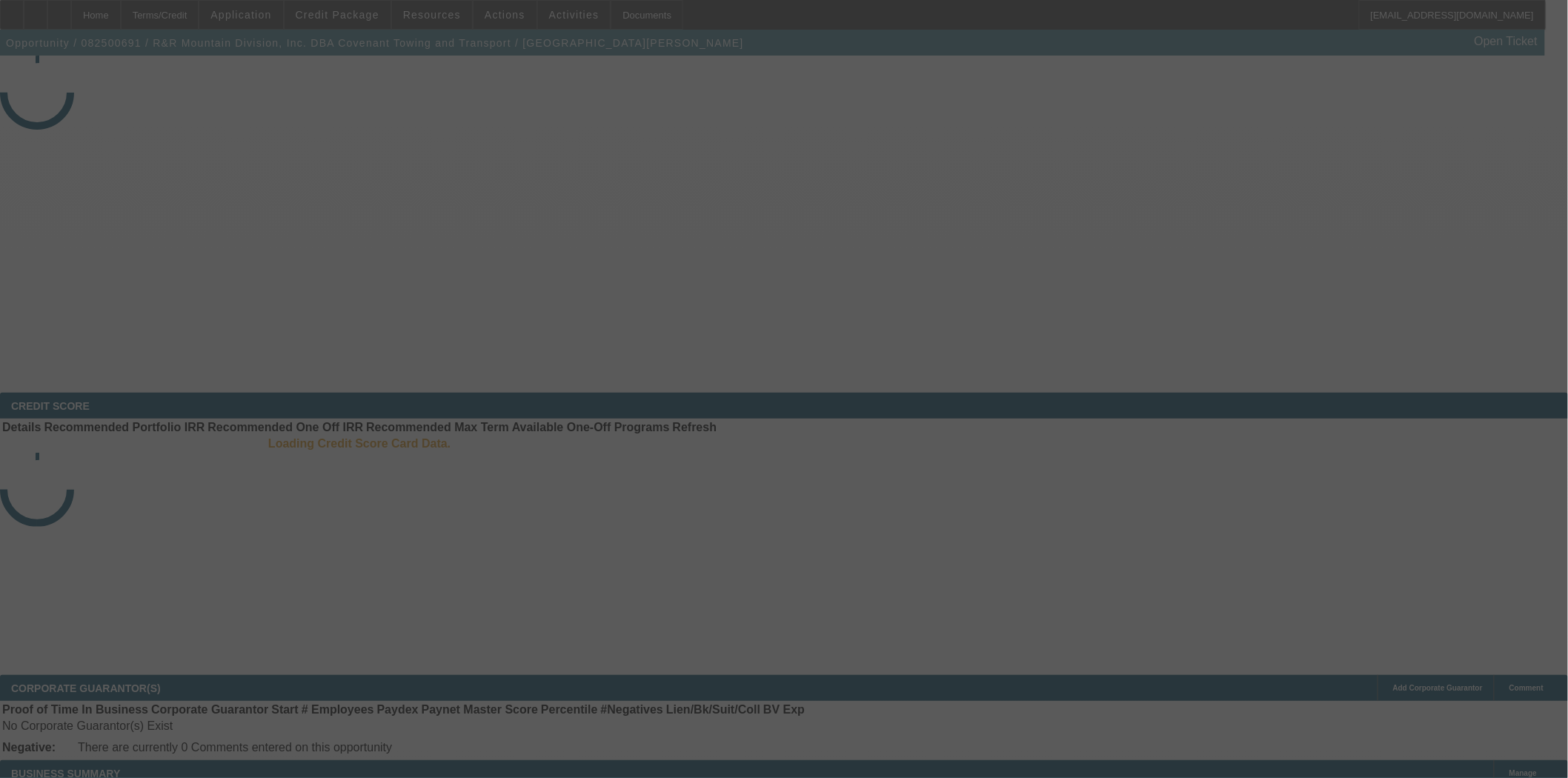
select select "3"
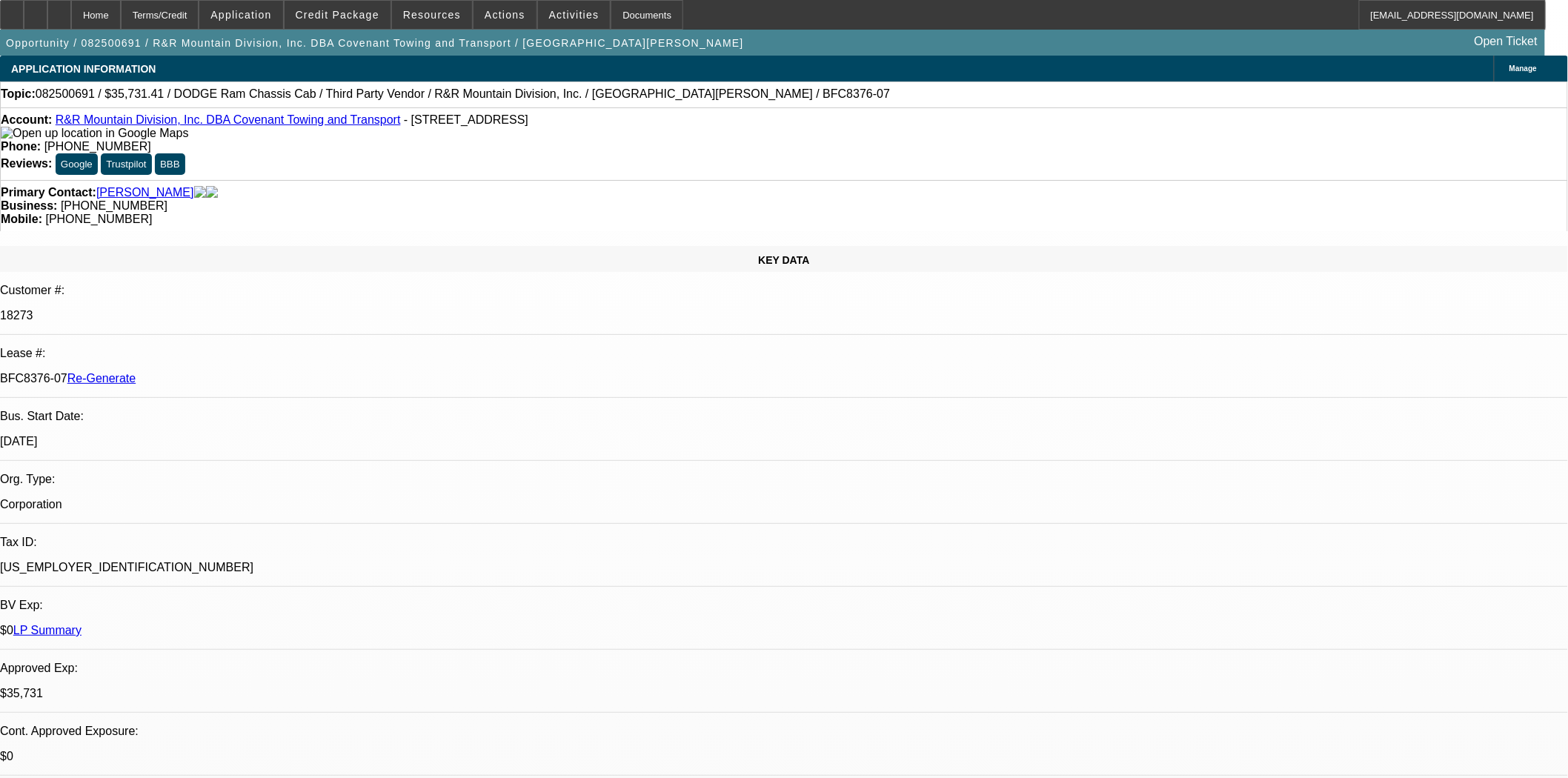
select select "0"
select select "6"
click at [344, 5] on span at bounding box center [338, 14] width 106 height 35
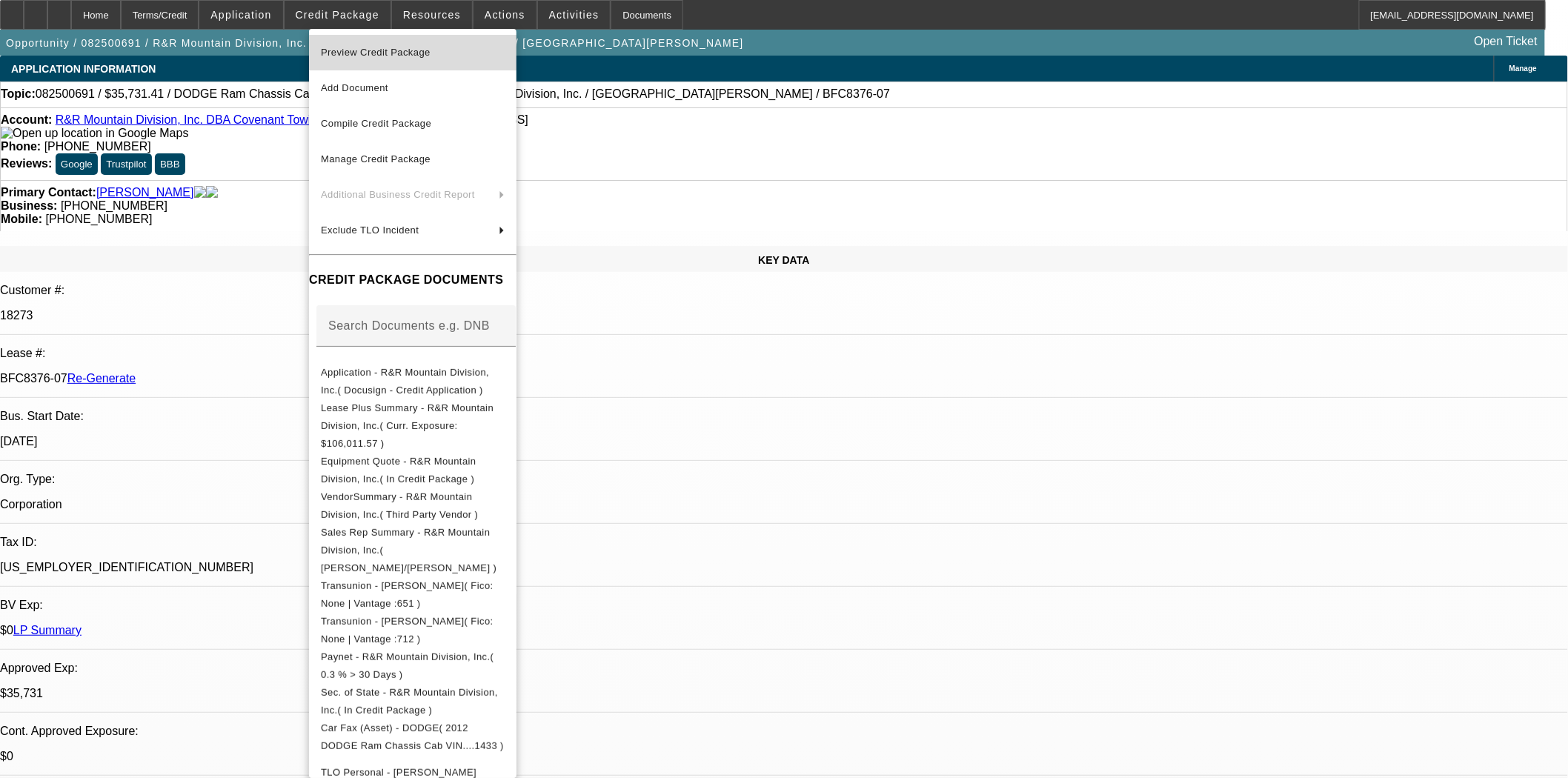
click at [352, 52] on span "Preview Credit Package" at bounding box center [375, 51] width 109 height 11
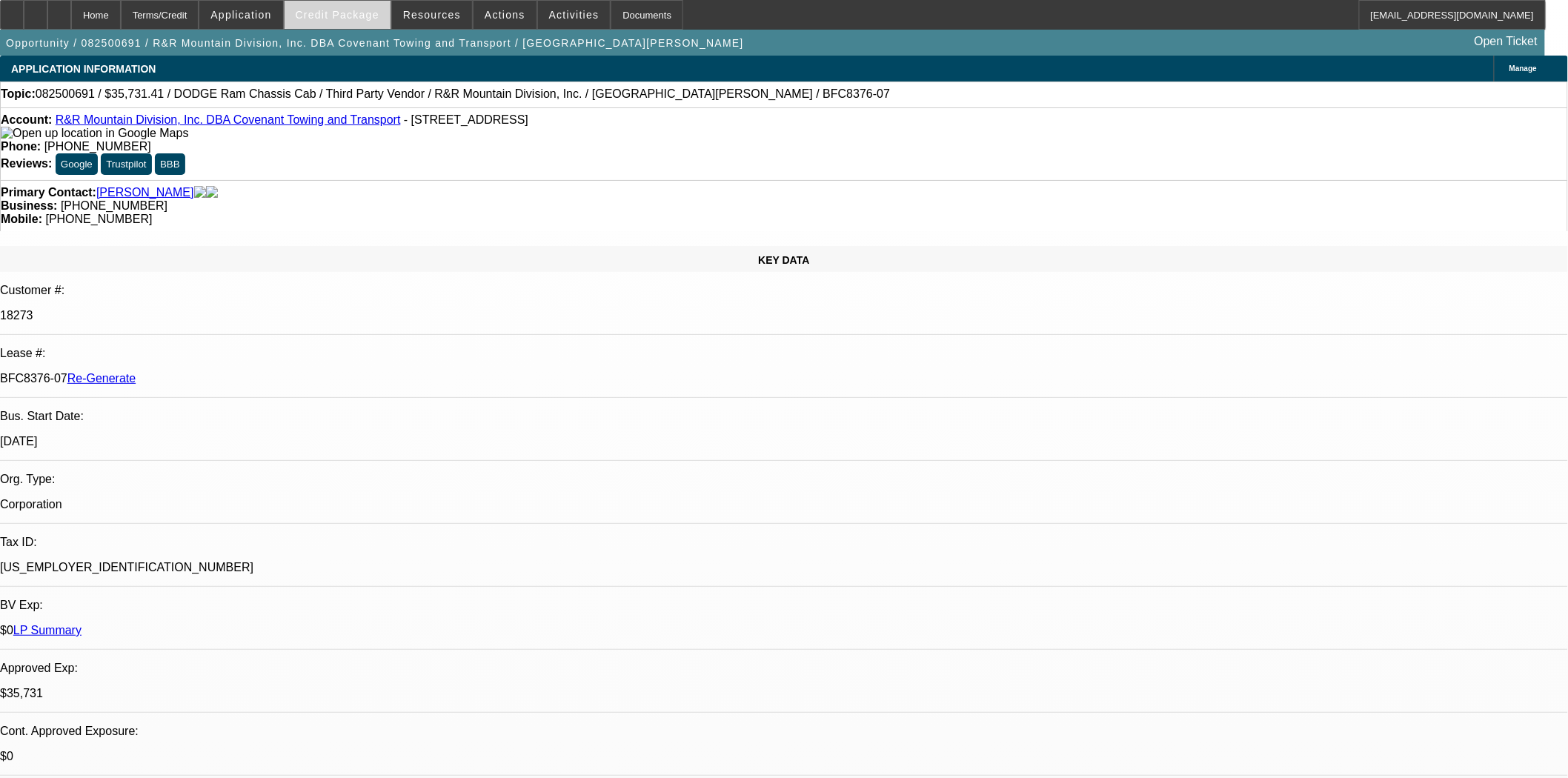
click at [345, 11] on span "Credit Package" at bounding box center [337, 15] width 83 height 12
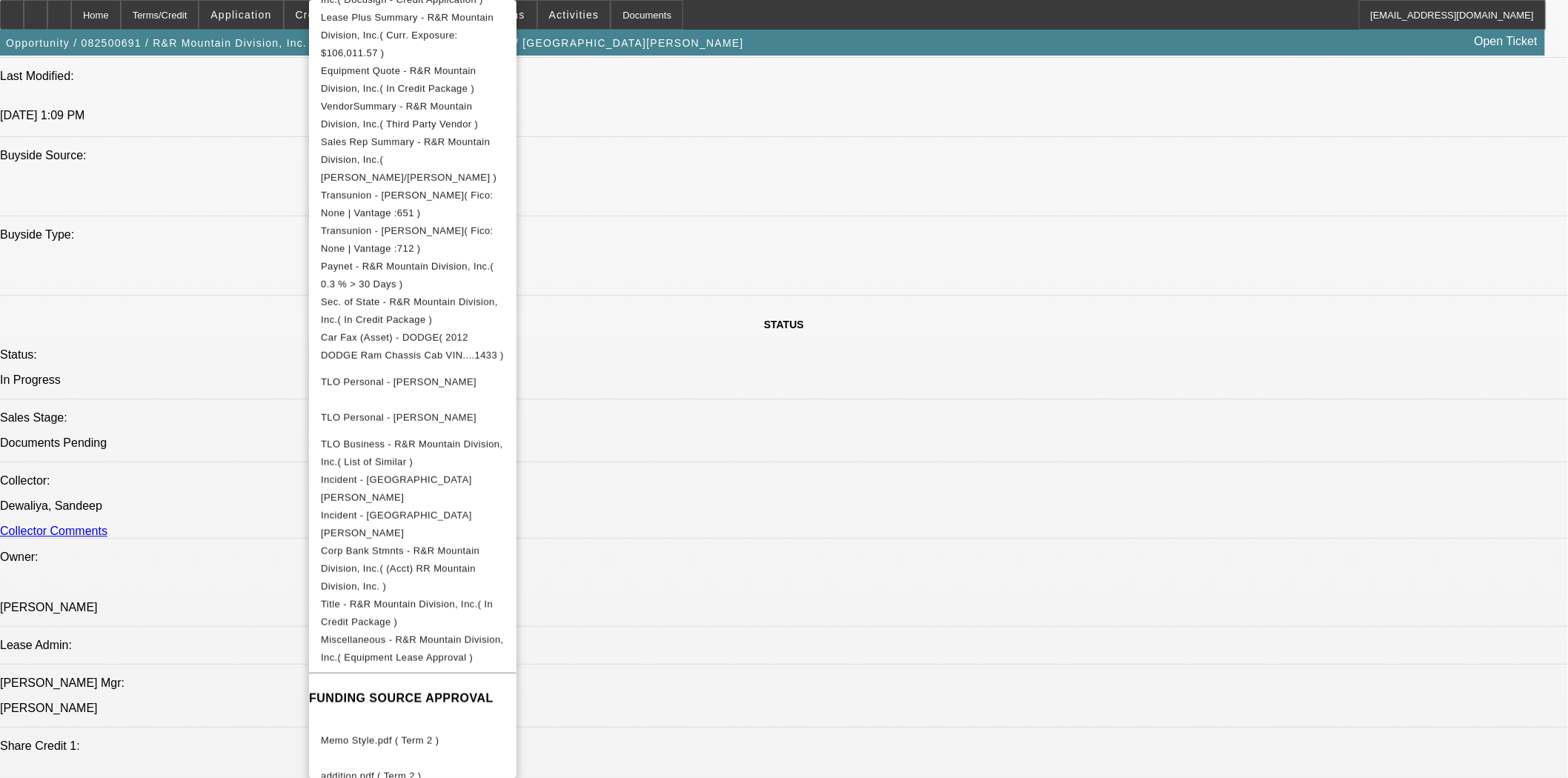
scroll to position [1399, 0]
click at [400, 733] on span "Memo Style.pdf ( Term 2 )" at bounding box center [412, 741] width 183 height 18
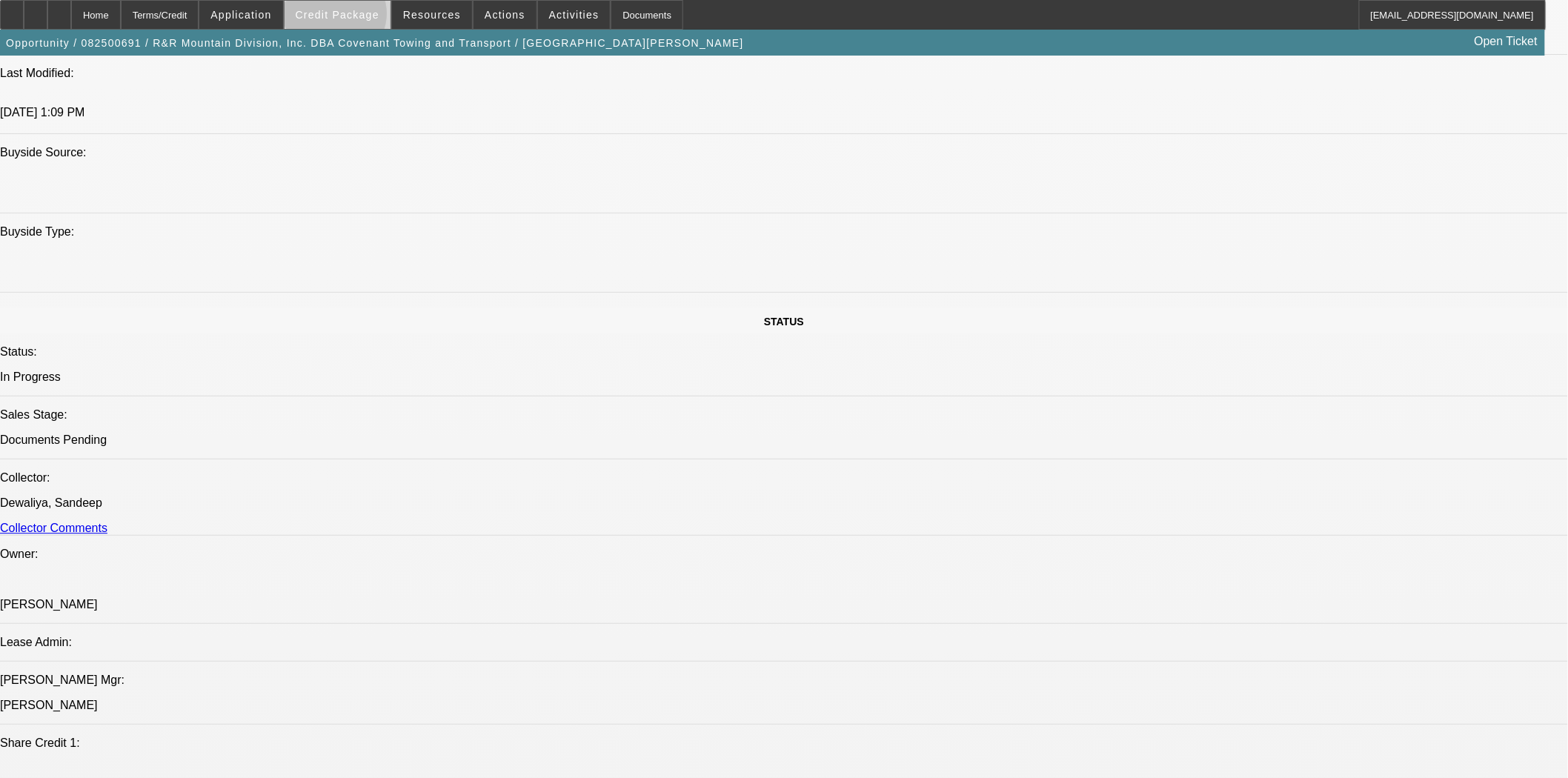
click at [359, 17] on span "Credit Package" at bounding box center [337, 15] width 83 height 12
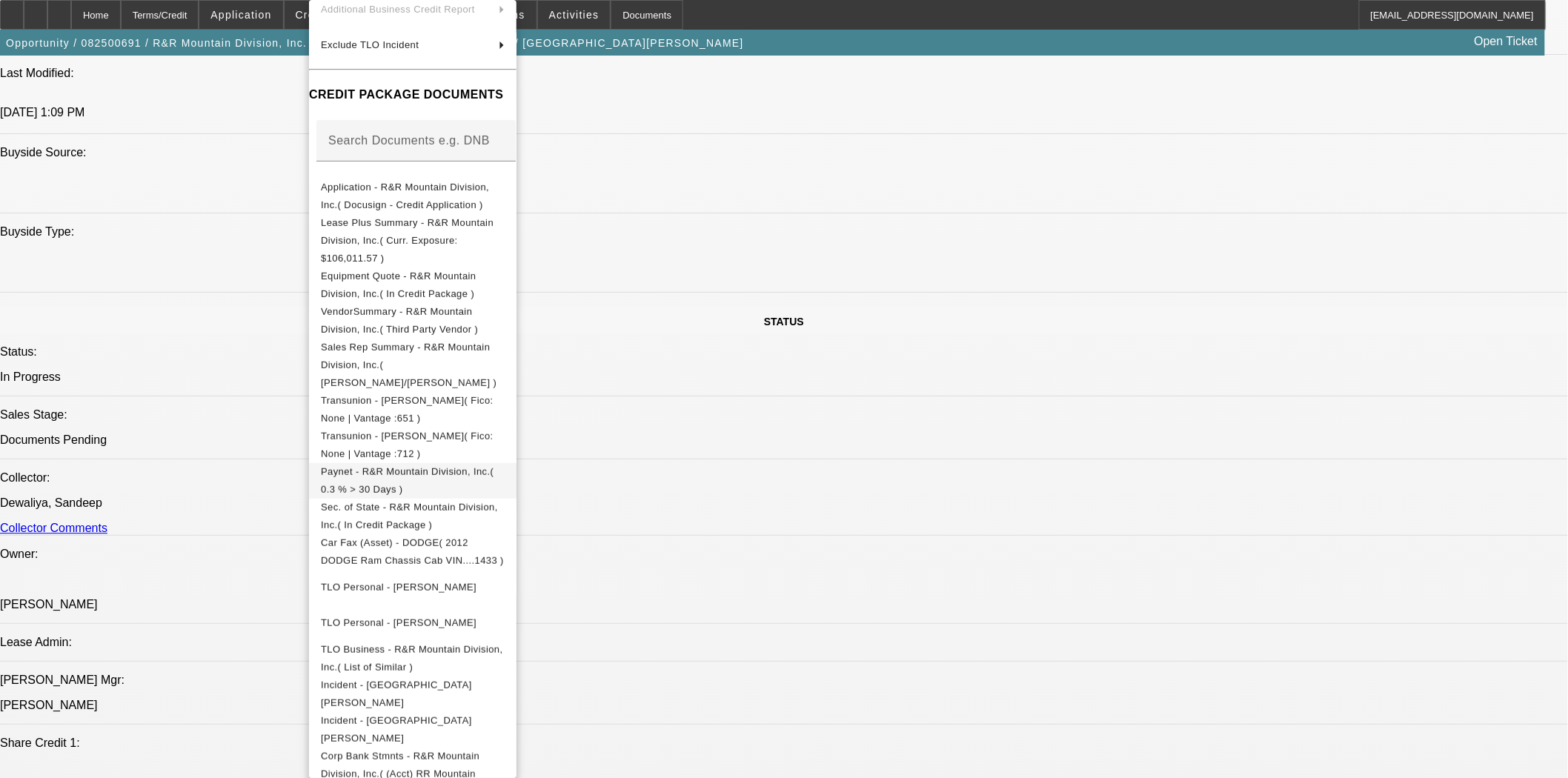
scroll to position [115, 0]
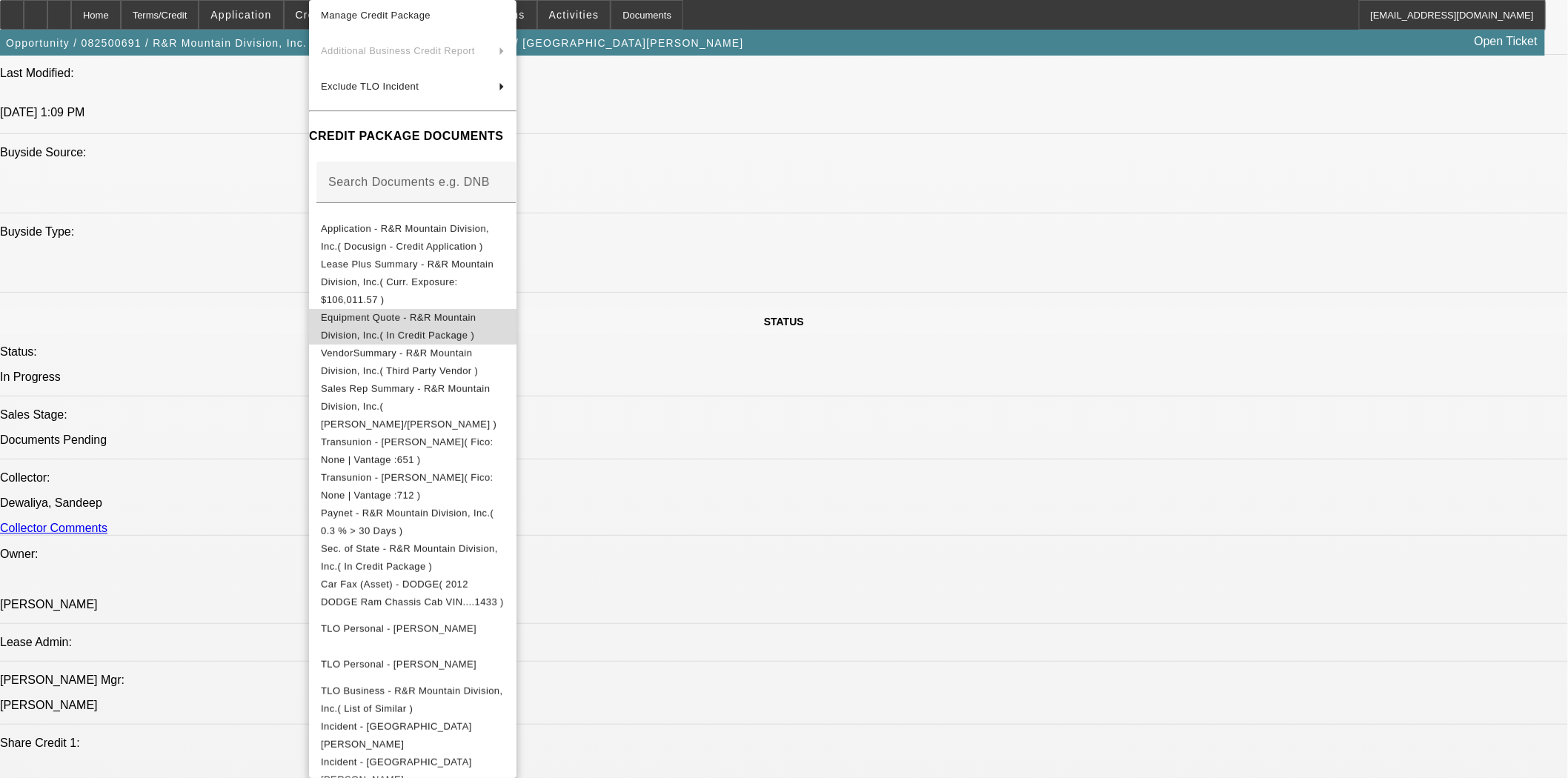
click at [385, 312] on span "Equipment Quote - R&R Mountain Division, Inc.( In Credit Package )" at bounding box center [398, 327] width 155 height 29
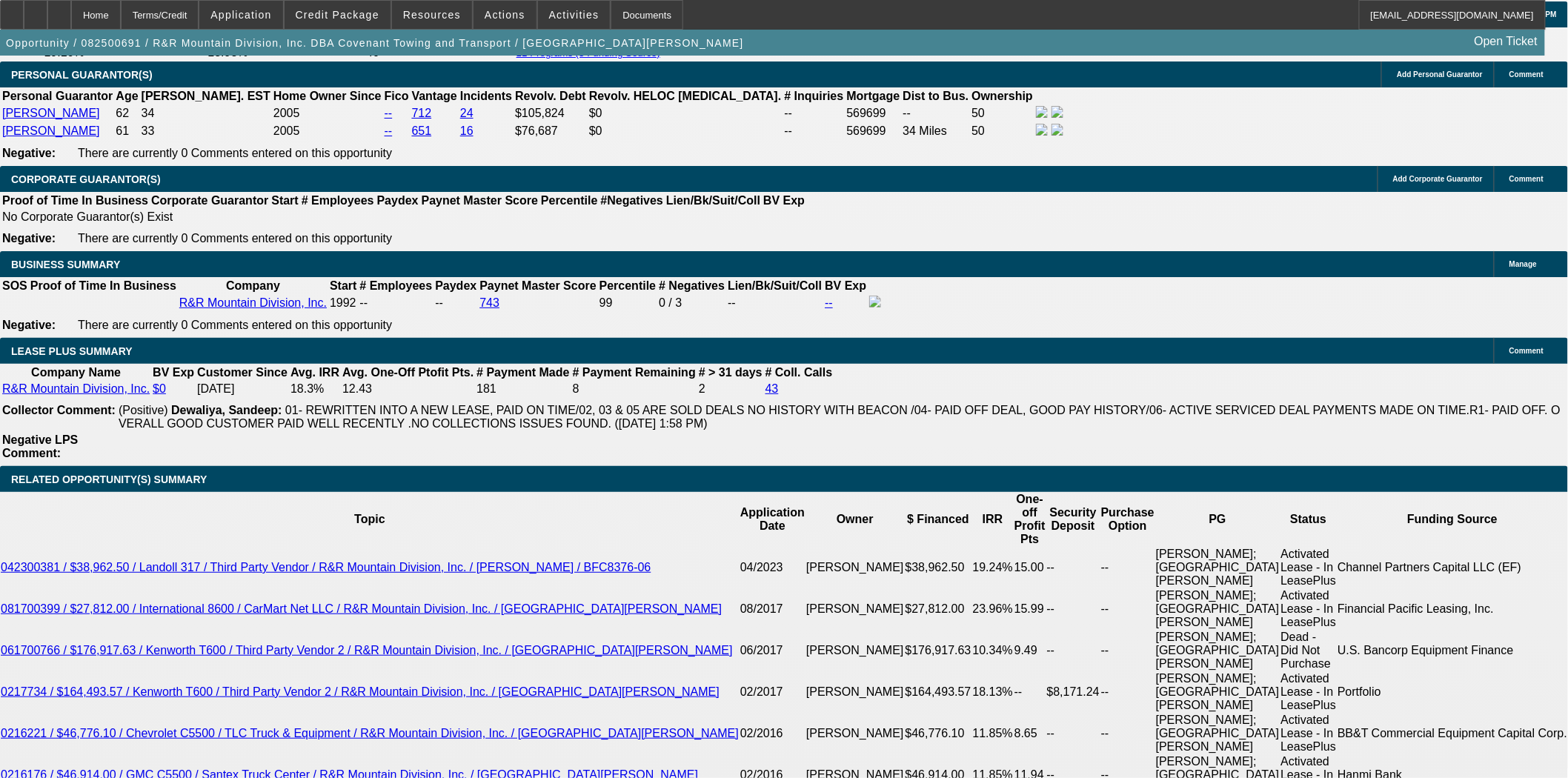
scroll to position [2553, 0]
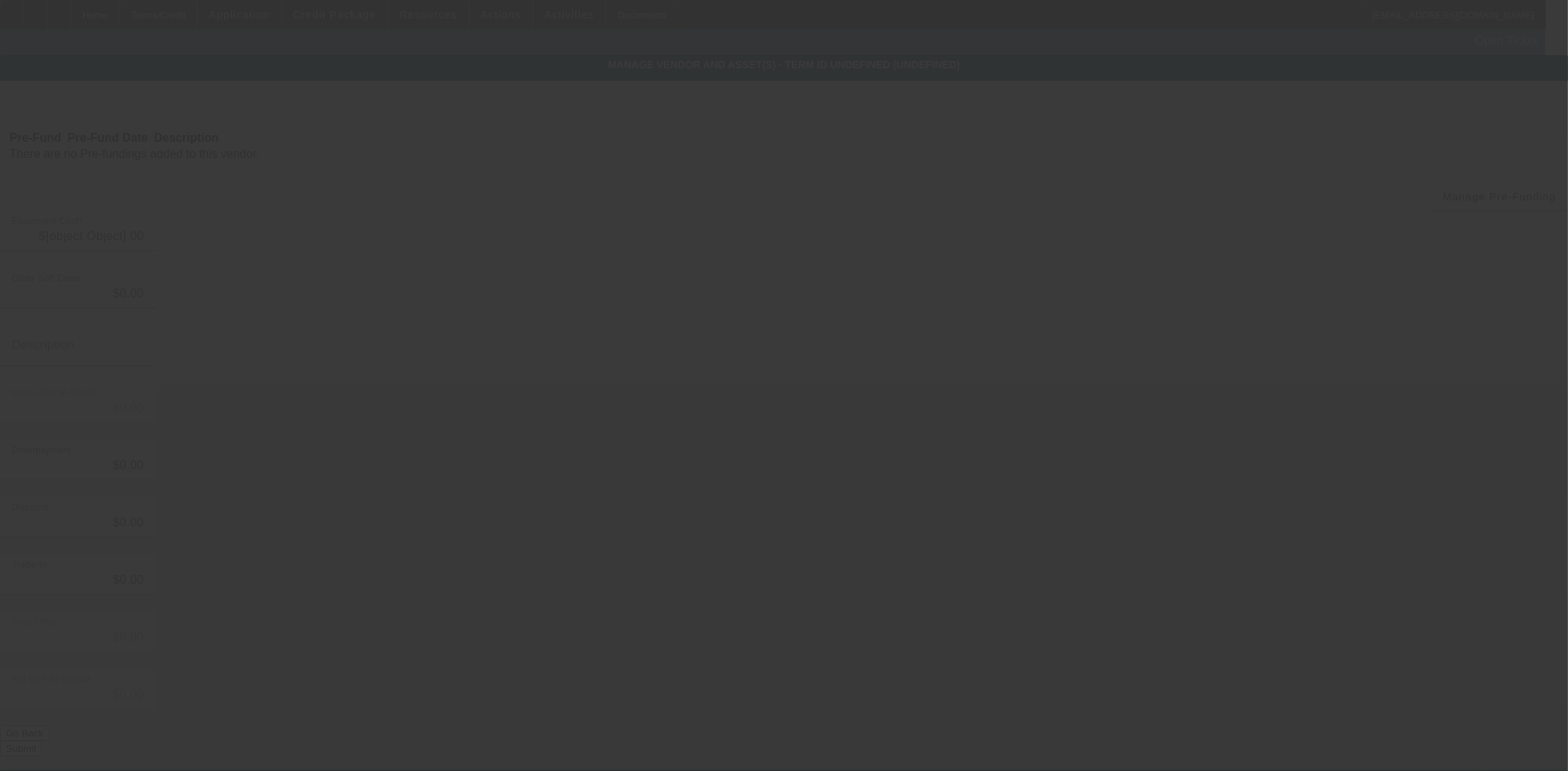
type input "$1,248.00"
type input "CO sales tax @ 3.9%"
type input "$1,248.00"
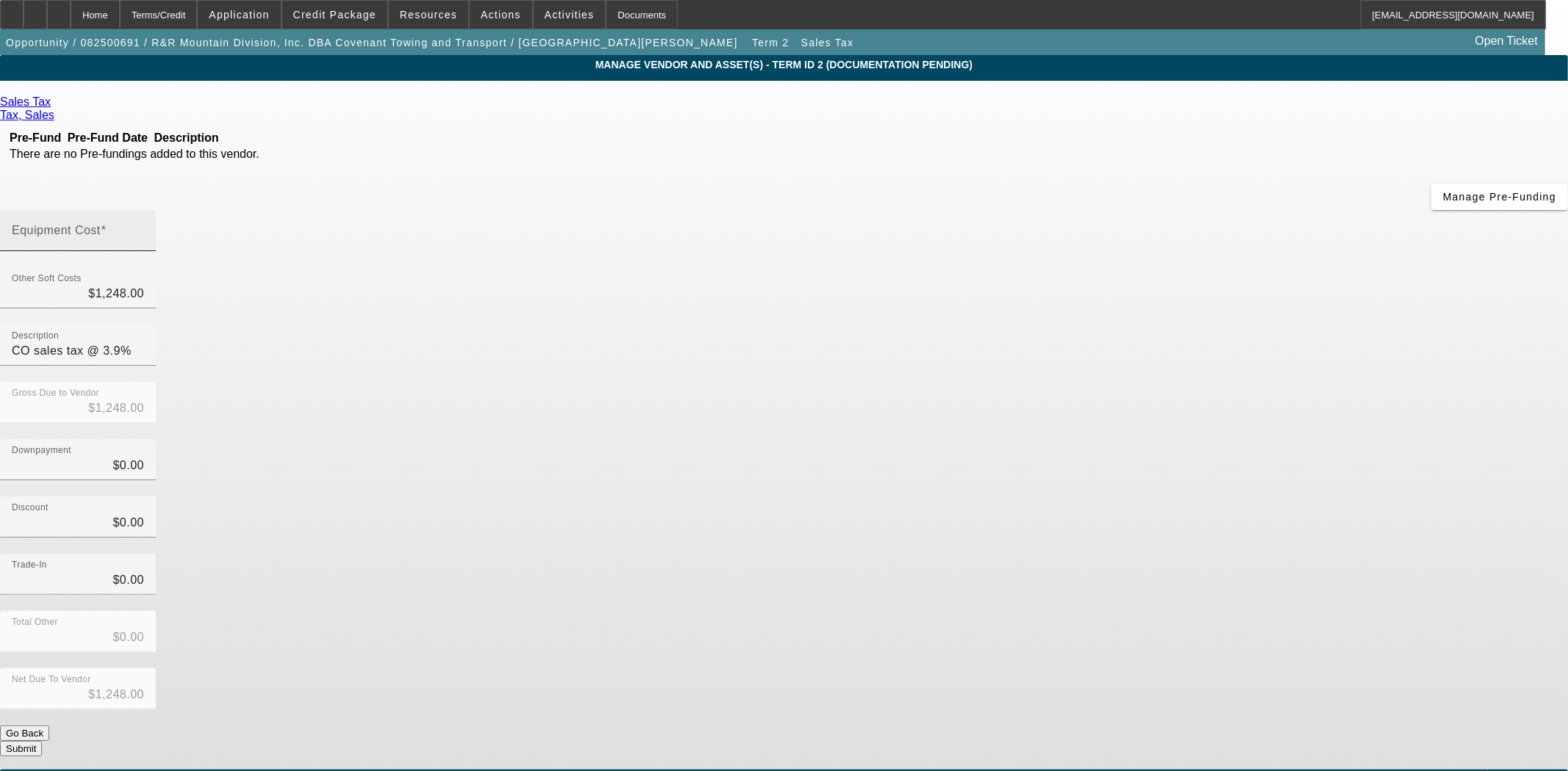
click at [144, 228] on input "Equipment Cost" at bounding box center [78, 236] width 132 height 18
type input "1"
type input "$1,249.00"
type input "12"
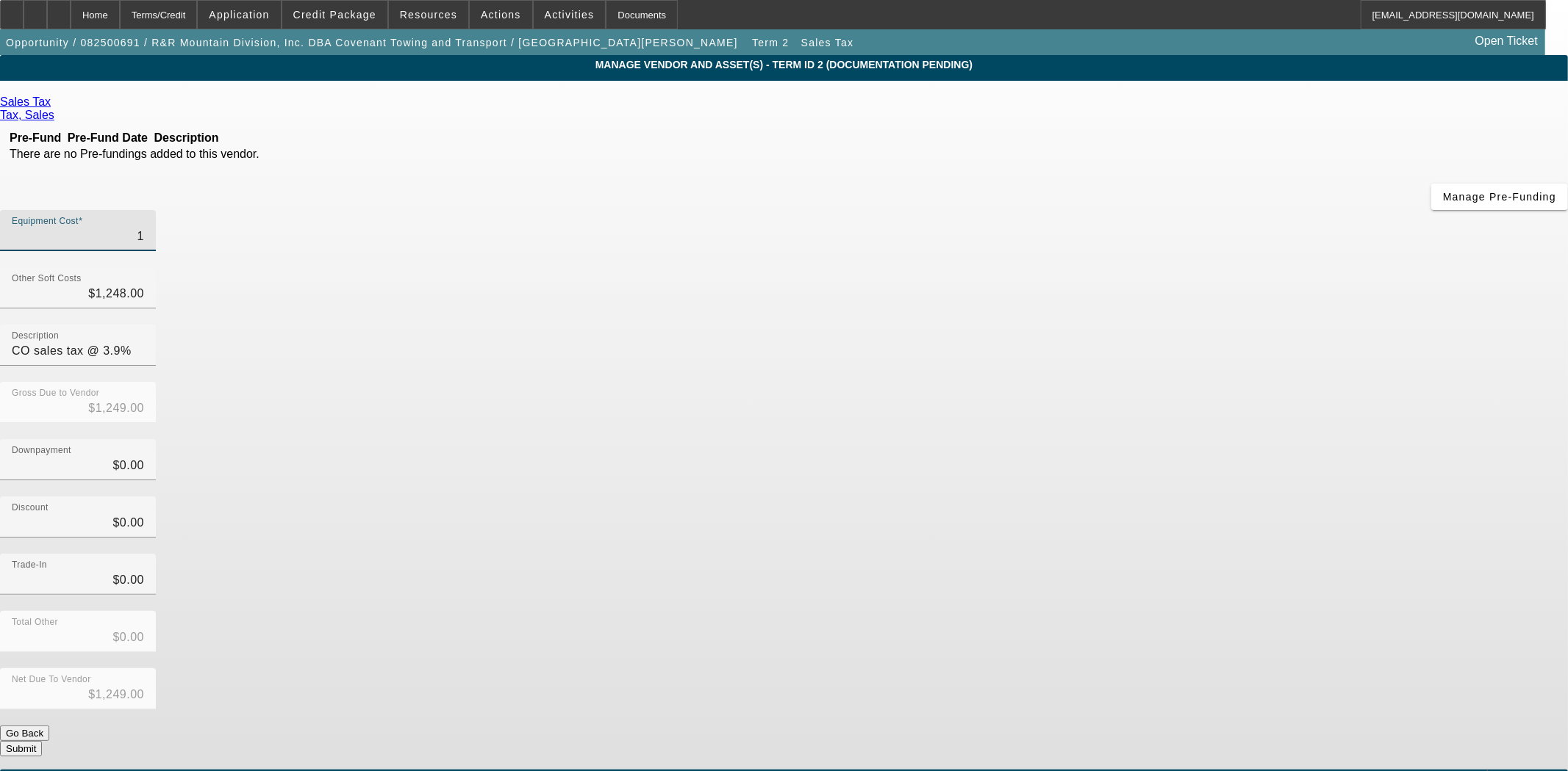
type input "$1,260.00"
type input "124"
type input "$1,372.00"
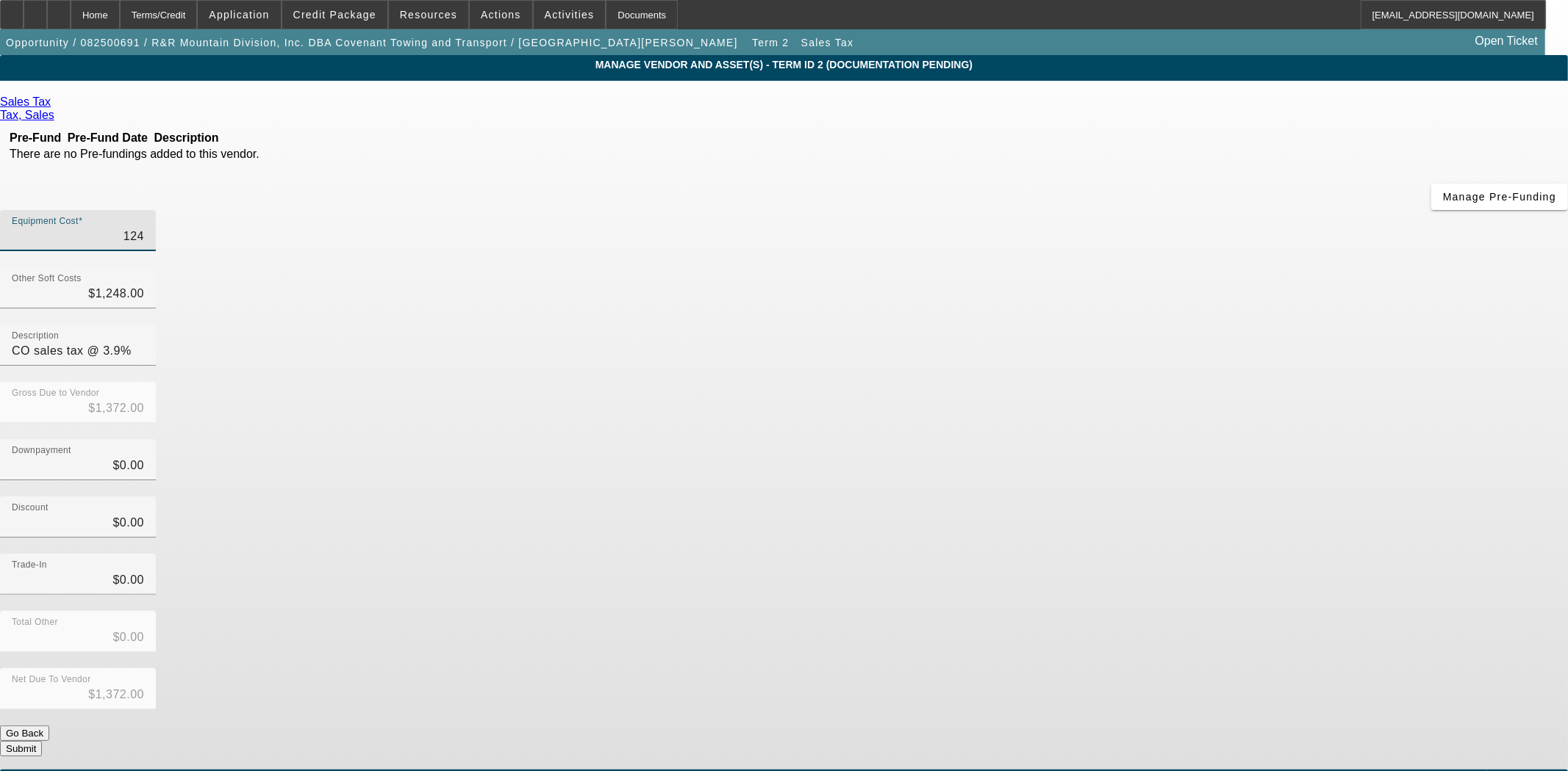
type input "1248"
type input "$2,496.00"
type input "$1,248.00"
type input "124"
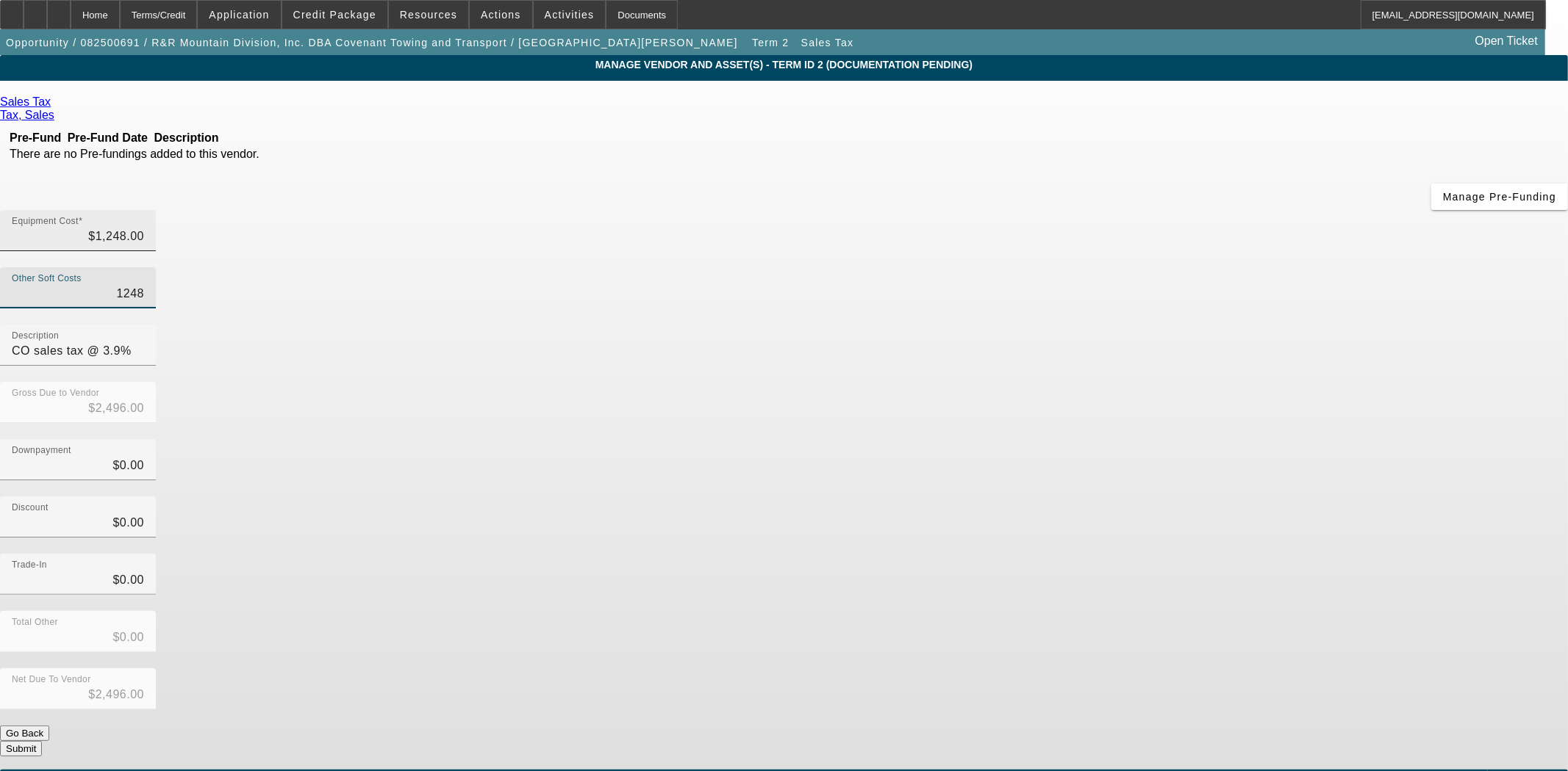
type input "$1,372.00"
type input "12"
type input "$1,260.00"
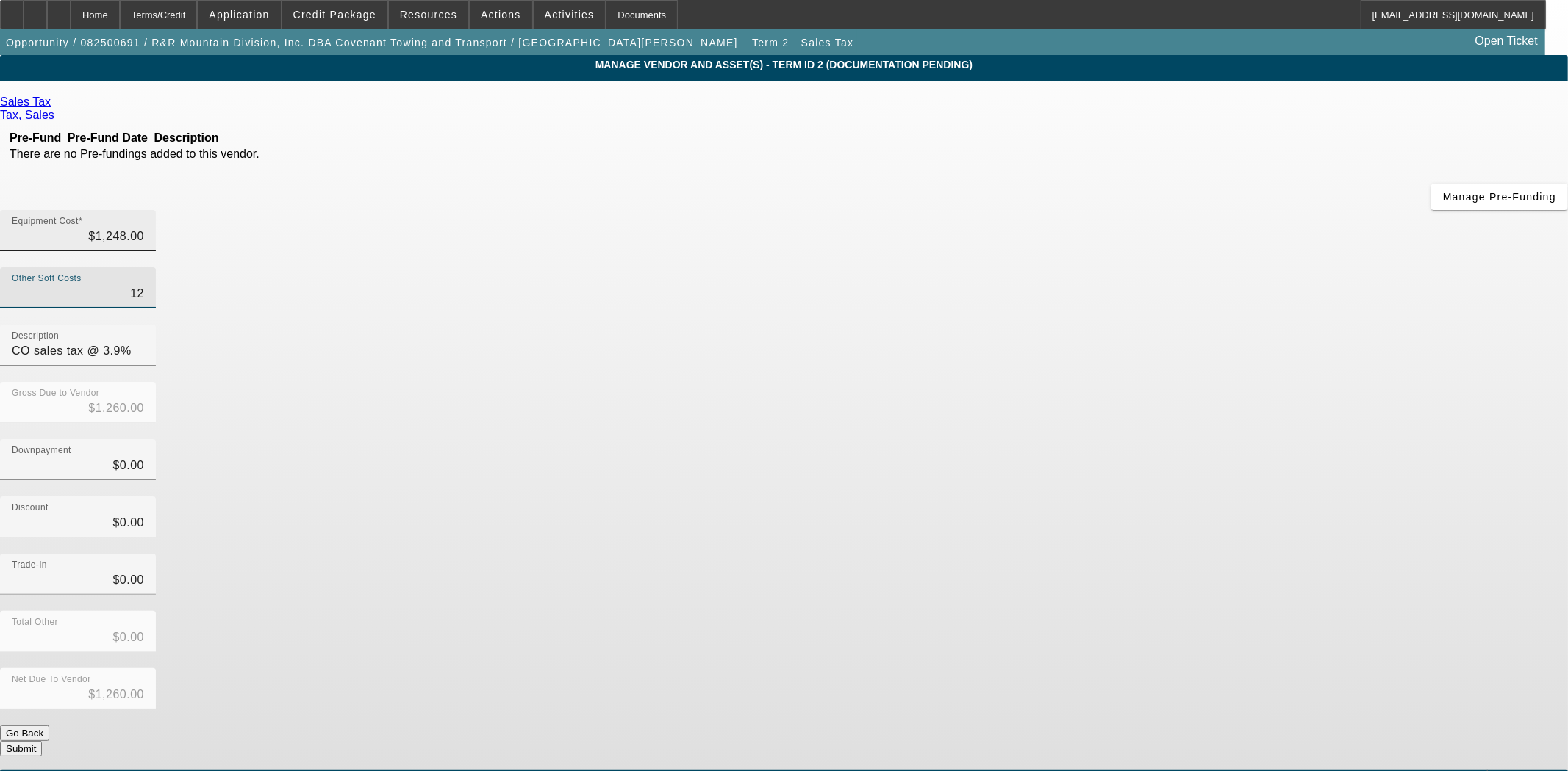
type input "1"
type input "$1,249.00"
type input "$1,248.00"
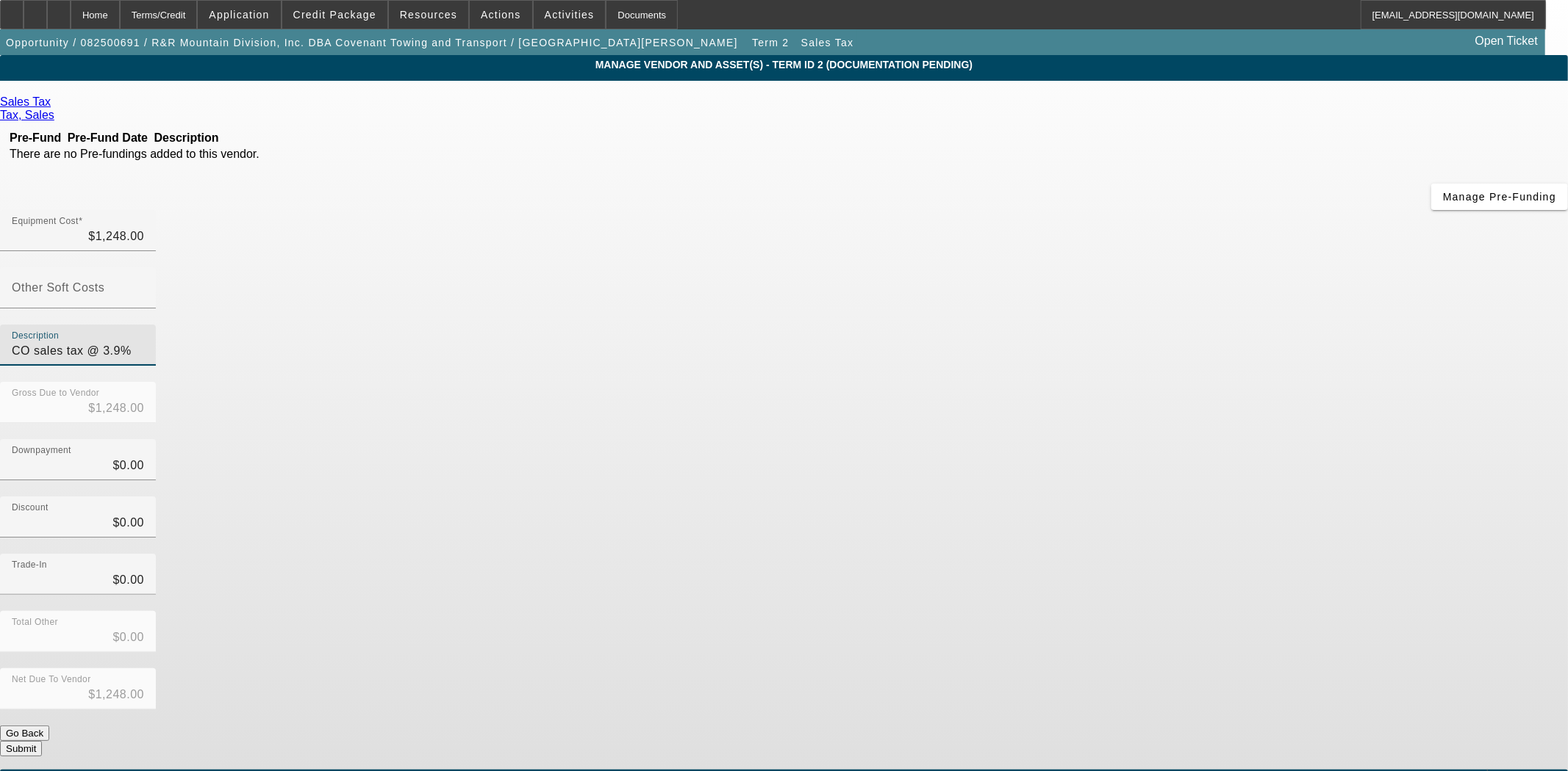
click at [42, 741] on button "Submit" at bounding box center [21, 748] width 42 height 15
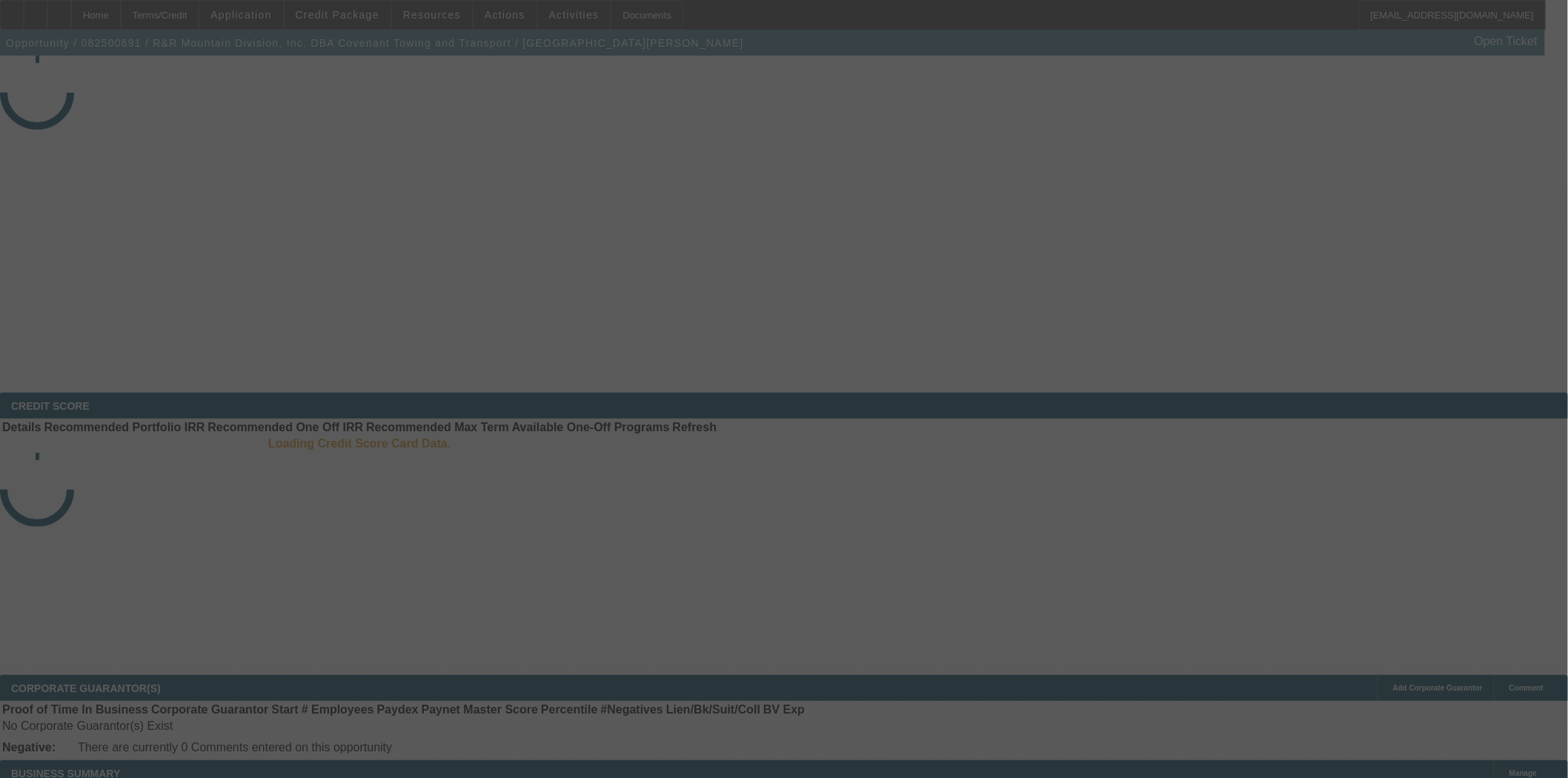
select select "3"
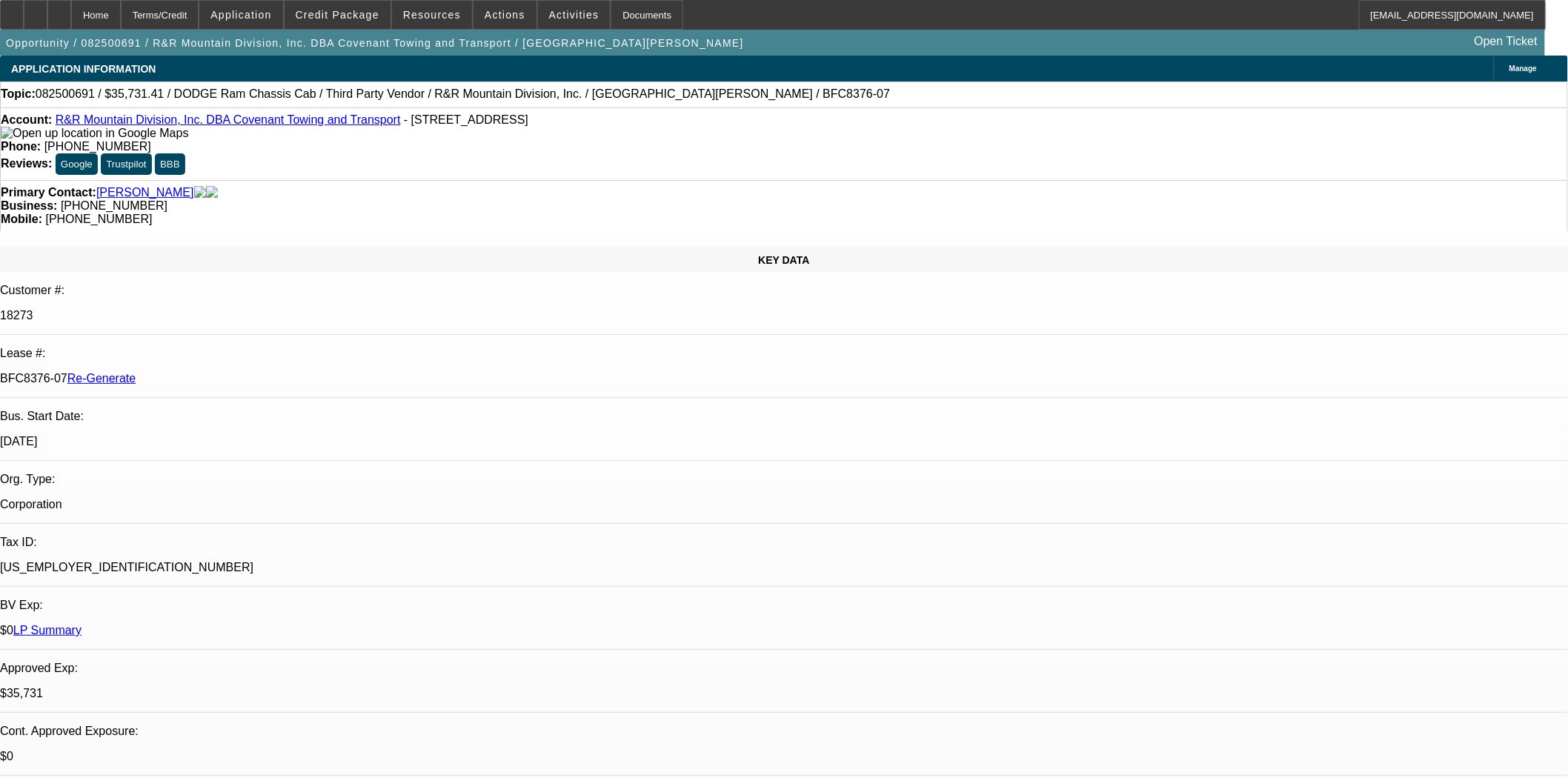
select select "0"
select select "6"
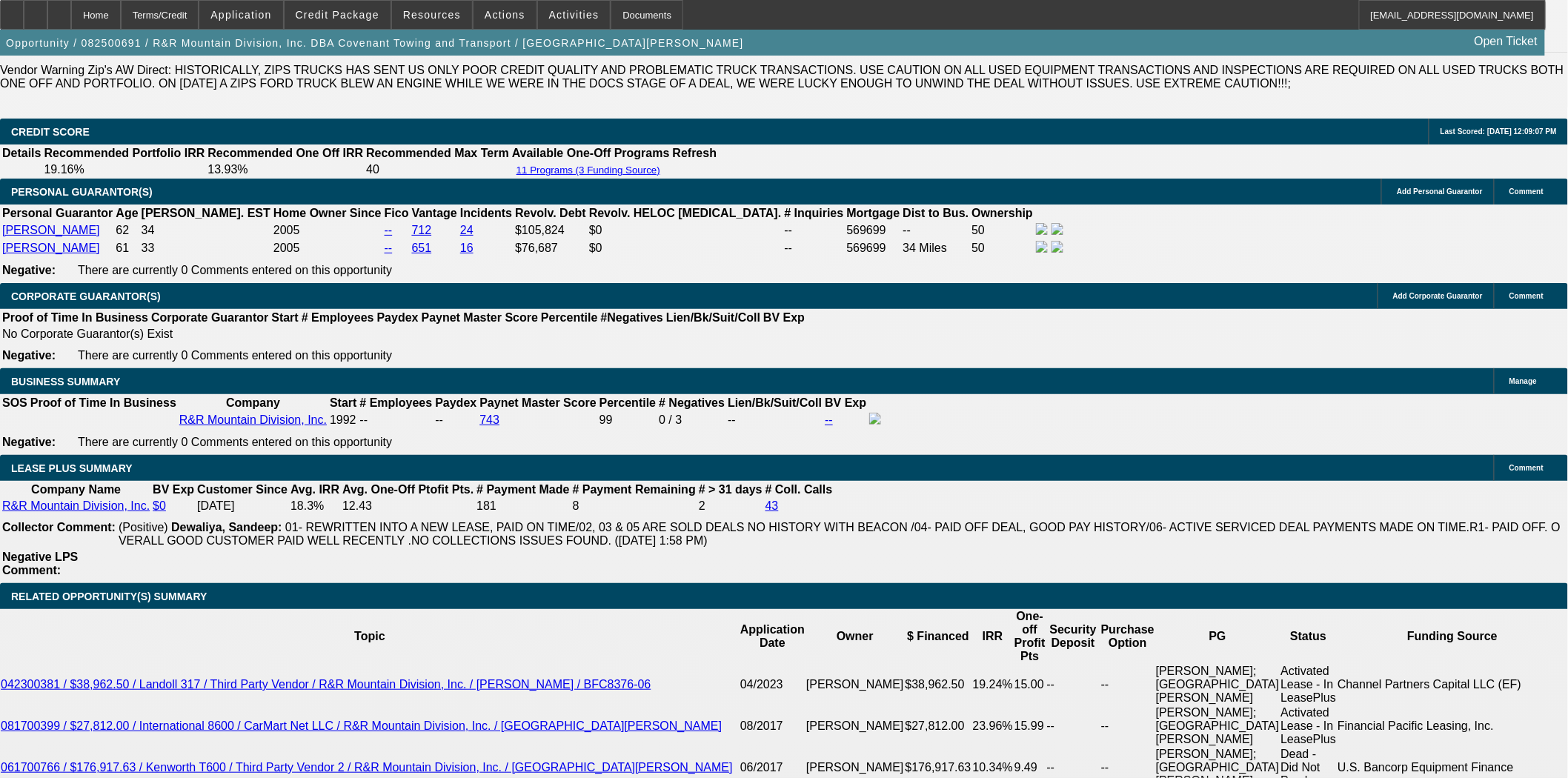
scroll to position [2470, 0]
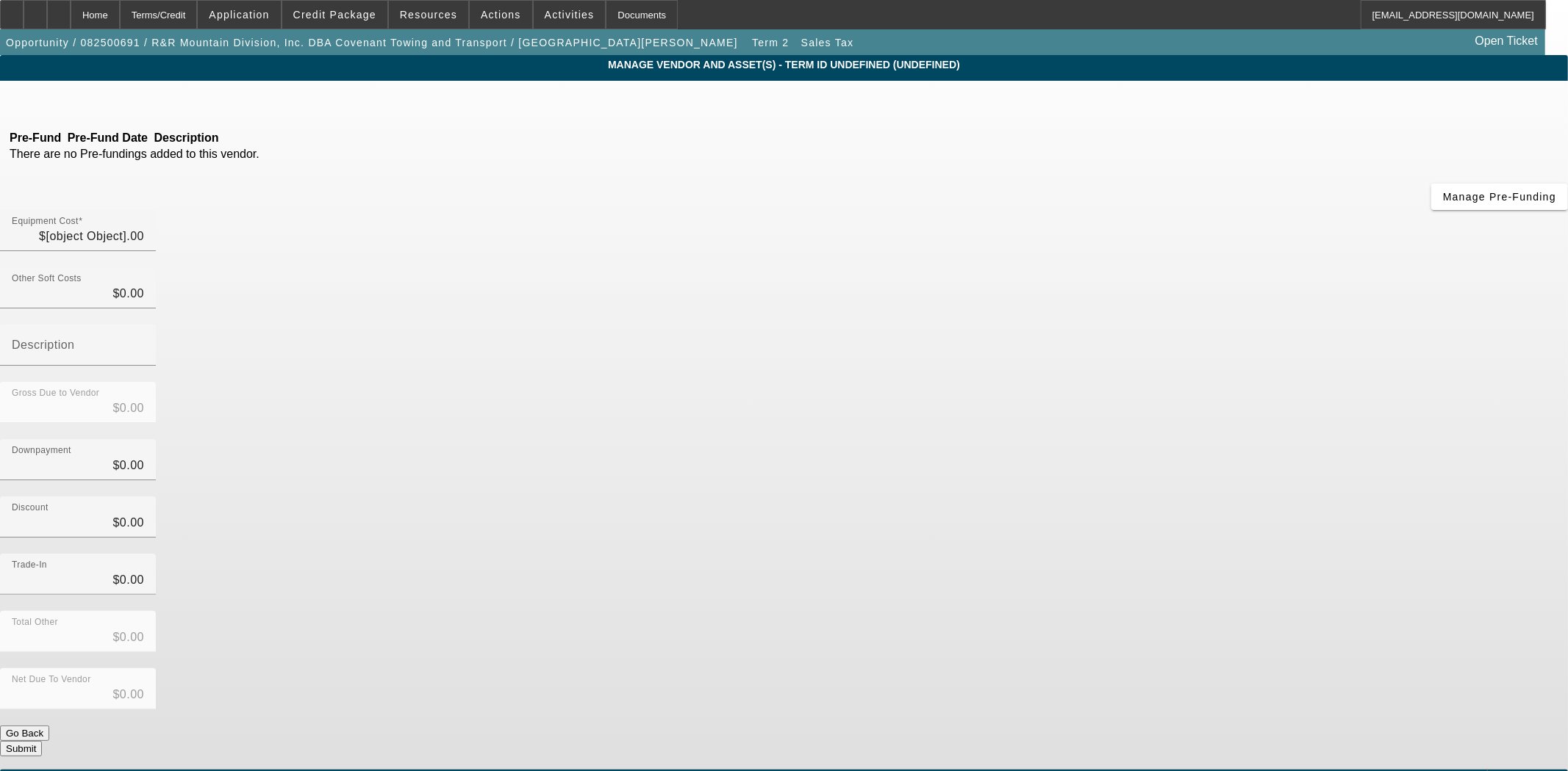
type input "$1,248.00"
type input "CO sales tax @ 3.9%"
type input "$1,248.00"
click at [119, 22] on div "Home" at bounding box center [95, 14] width 49 height 29
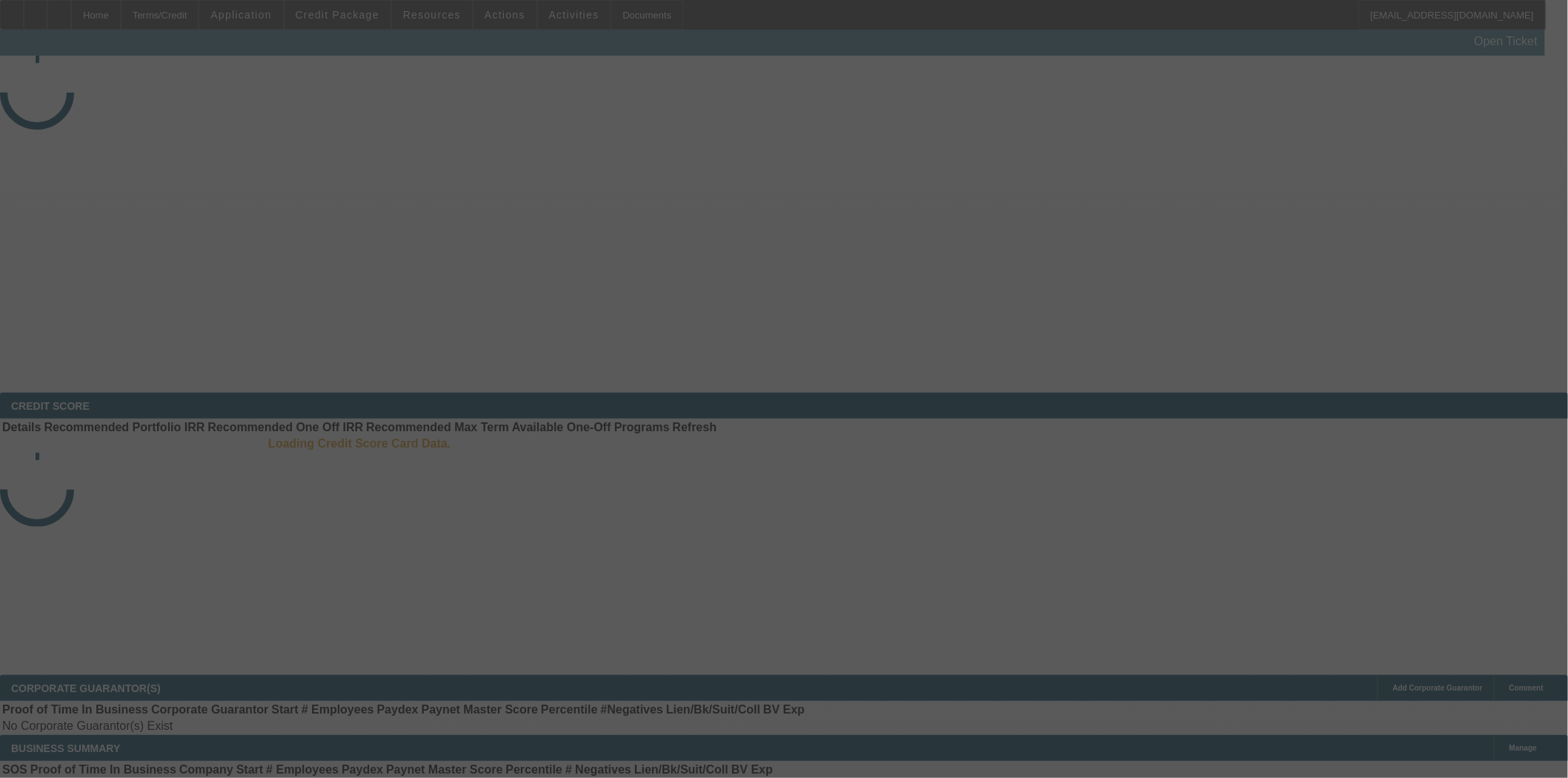
select select "3"
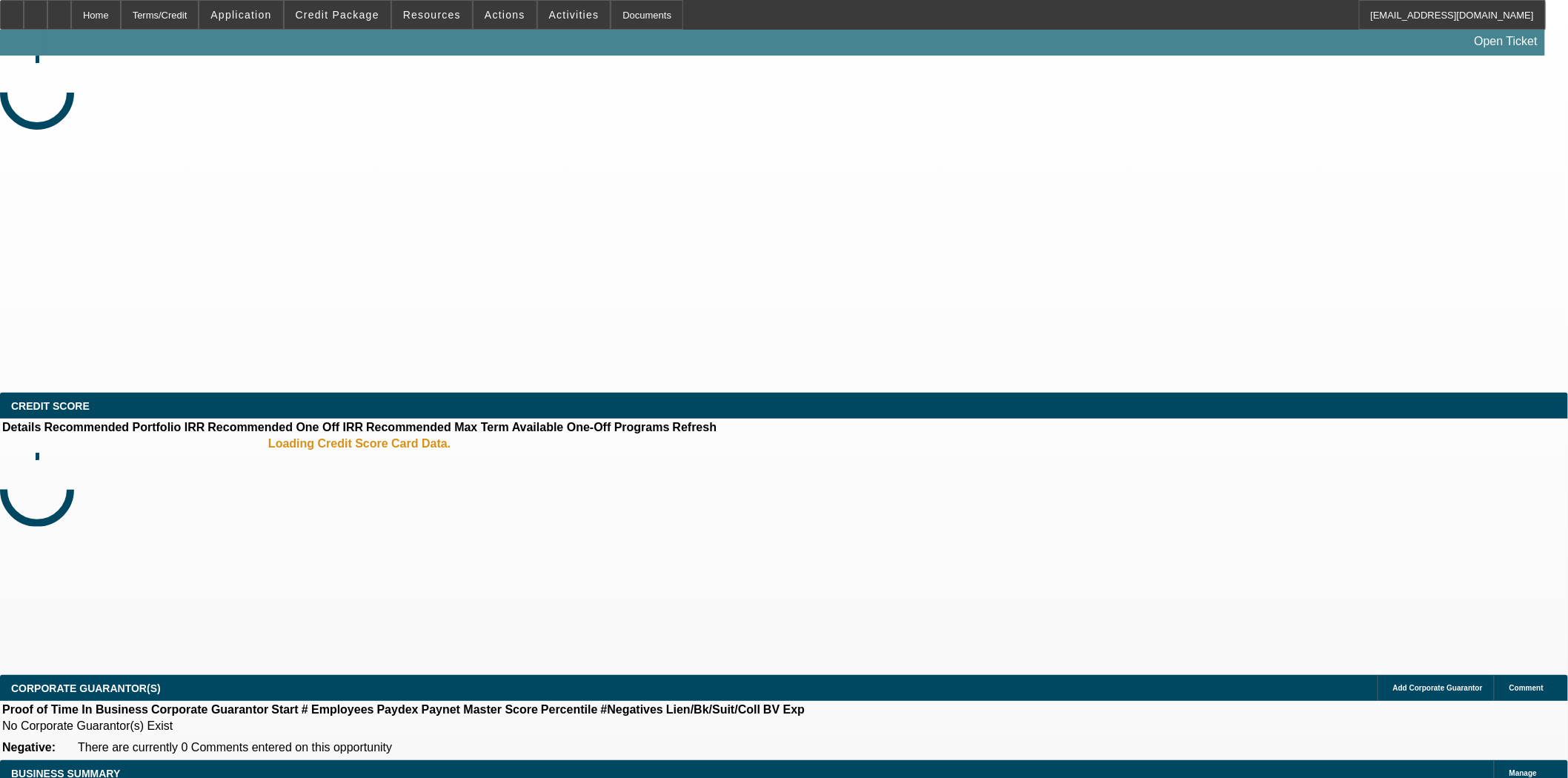
select select "0"
select select "6"
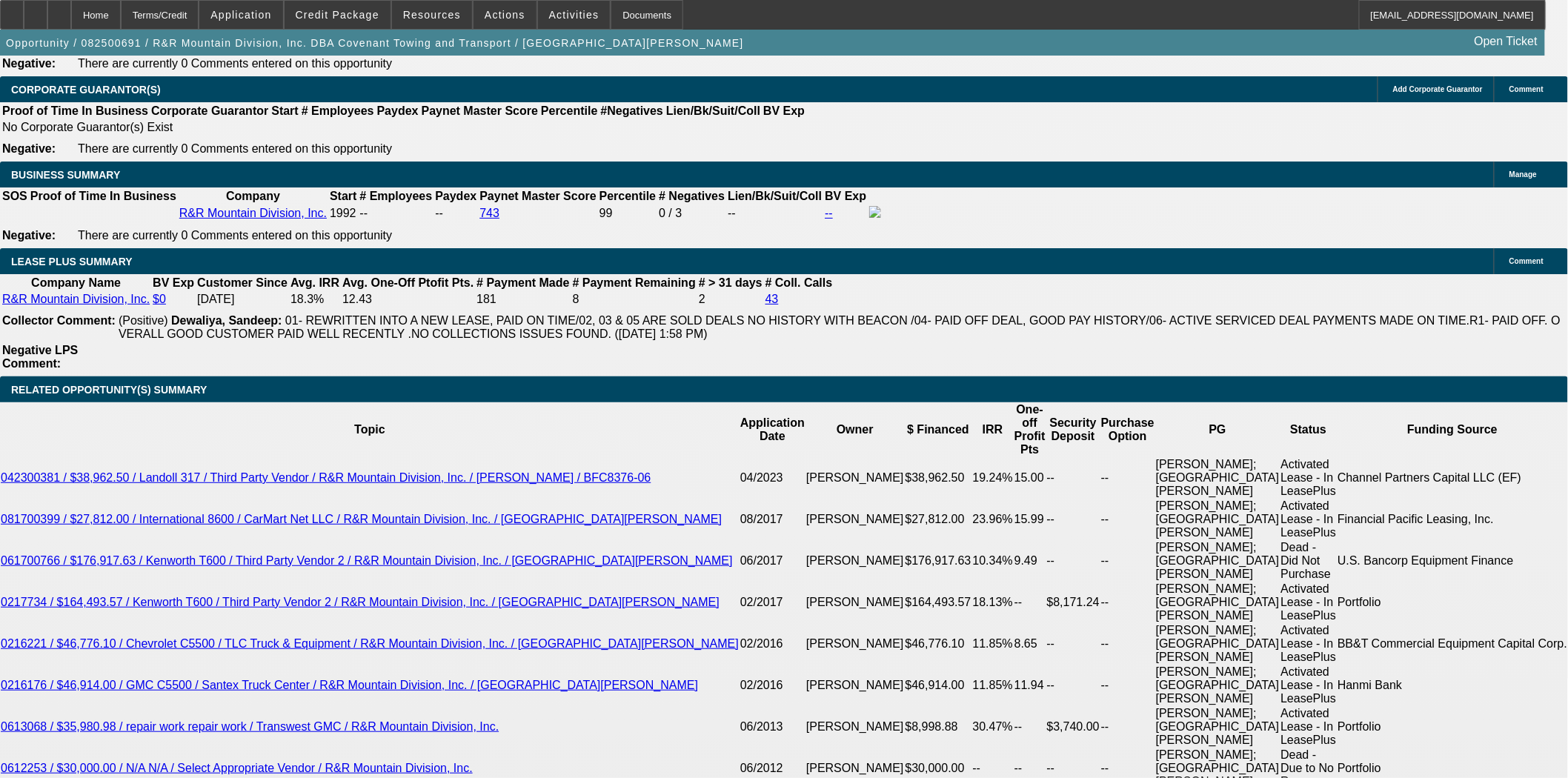
scroll to position [2553, 0]
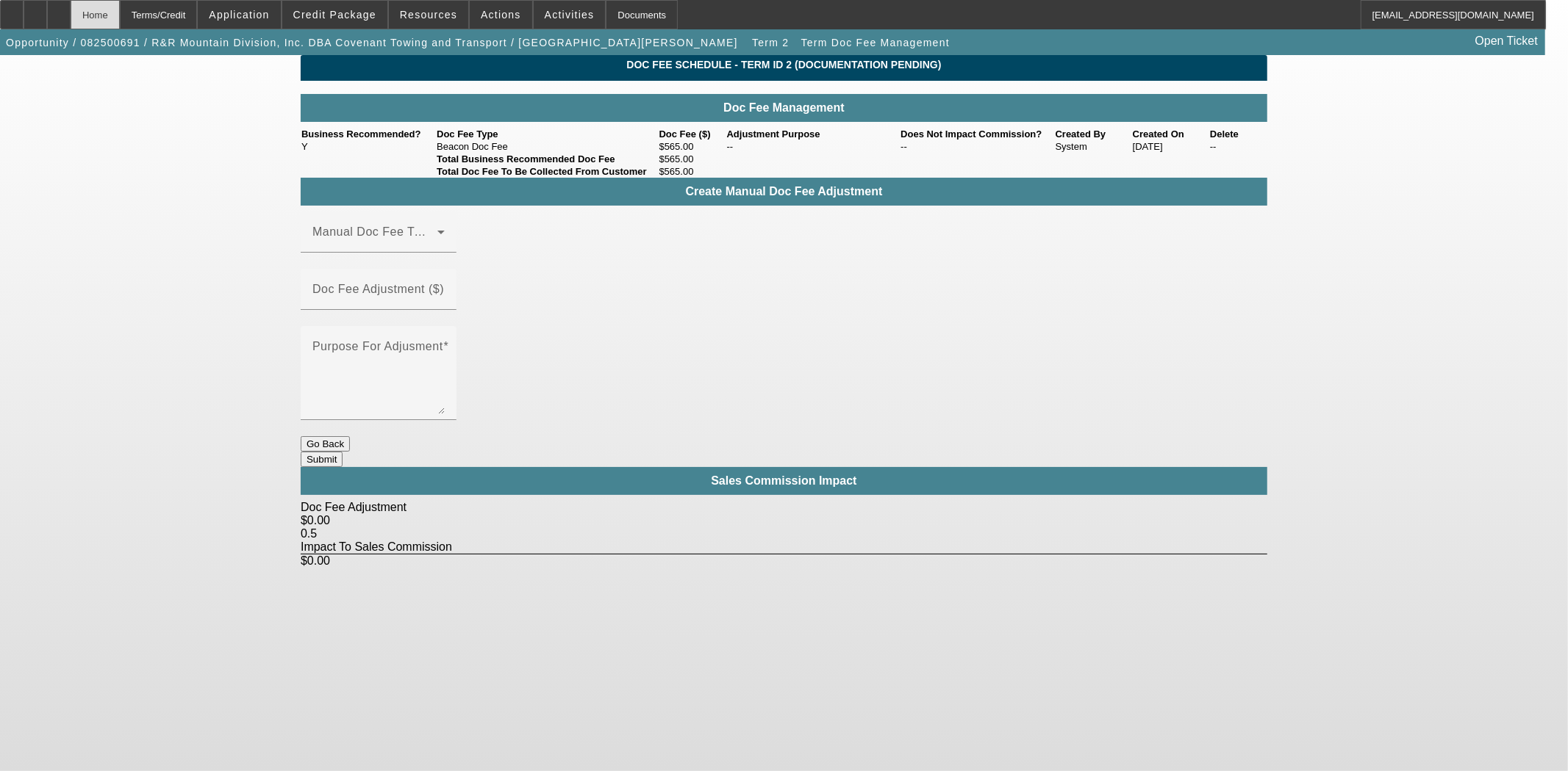
click at [119, 20] on div "Home" at bounding box center [95, 14] width 49 height 29
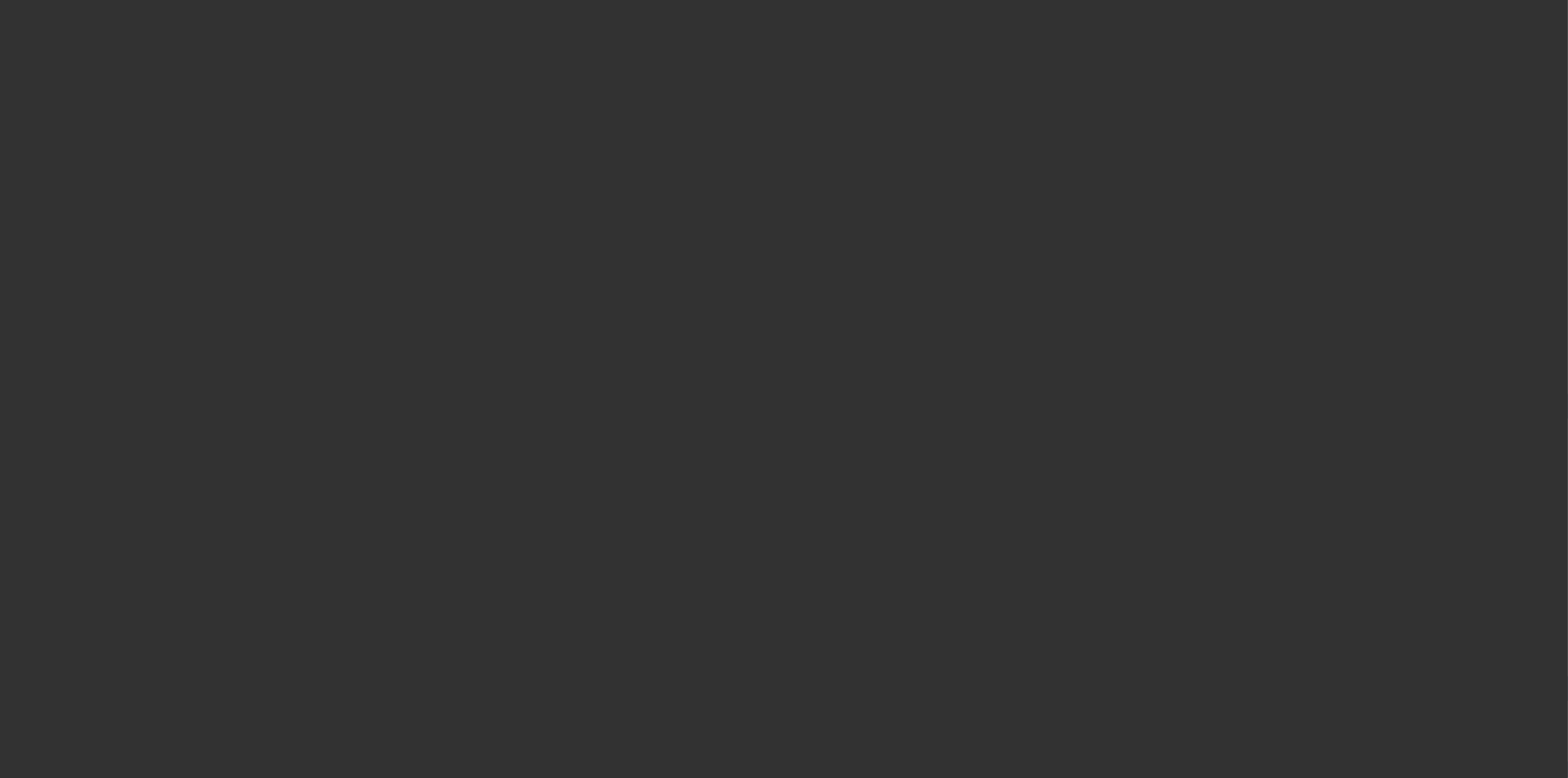
select select "3"
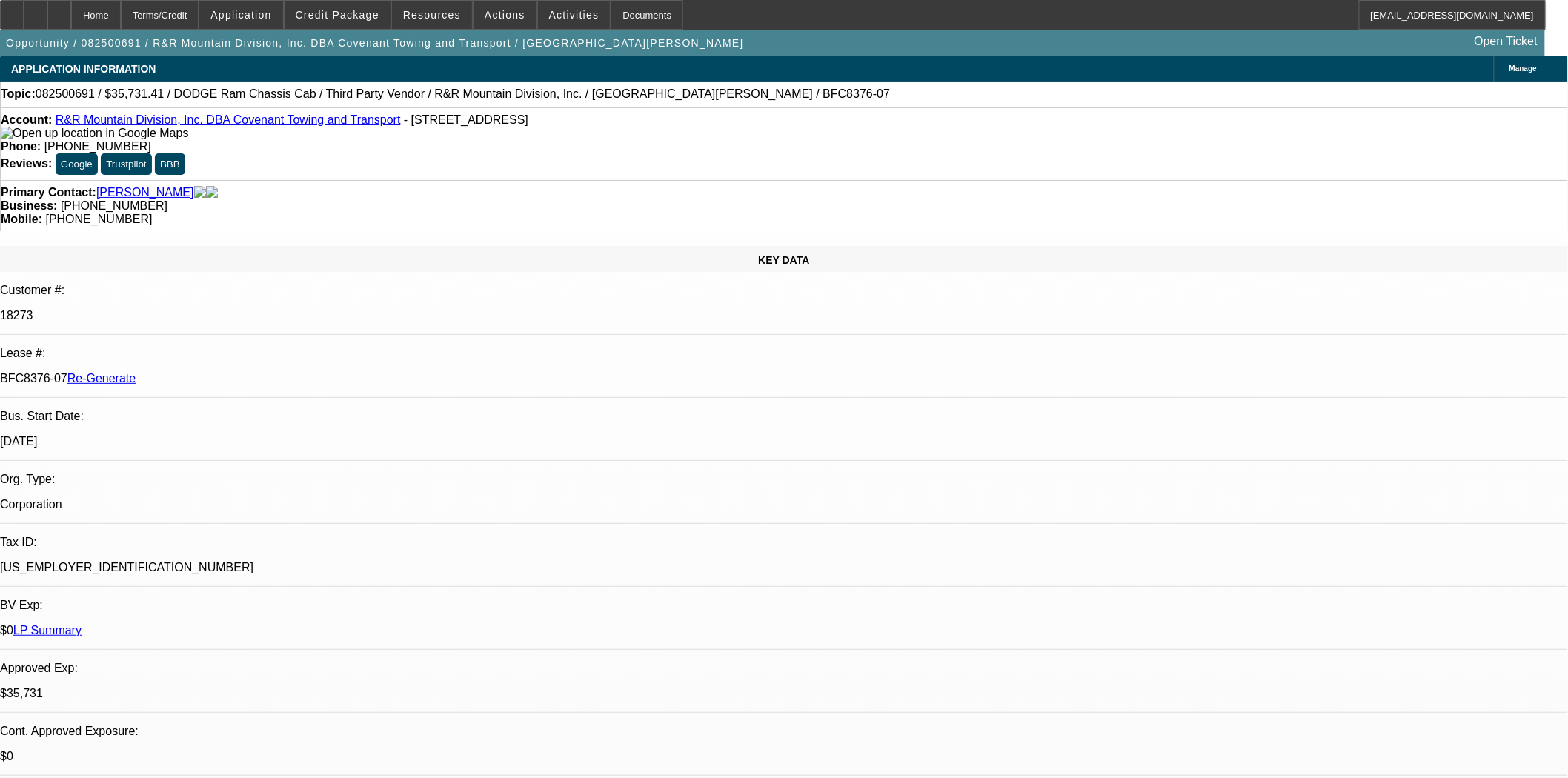
select select "0"
select select "6"
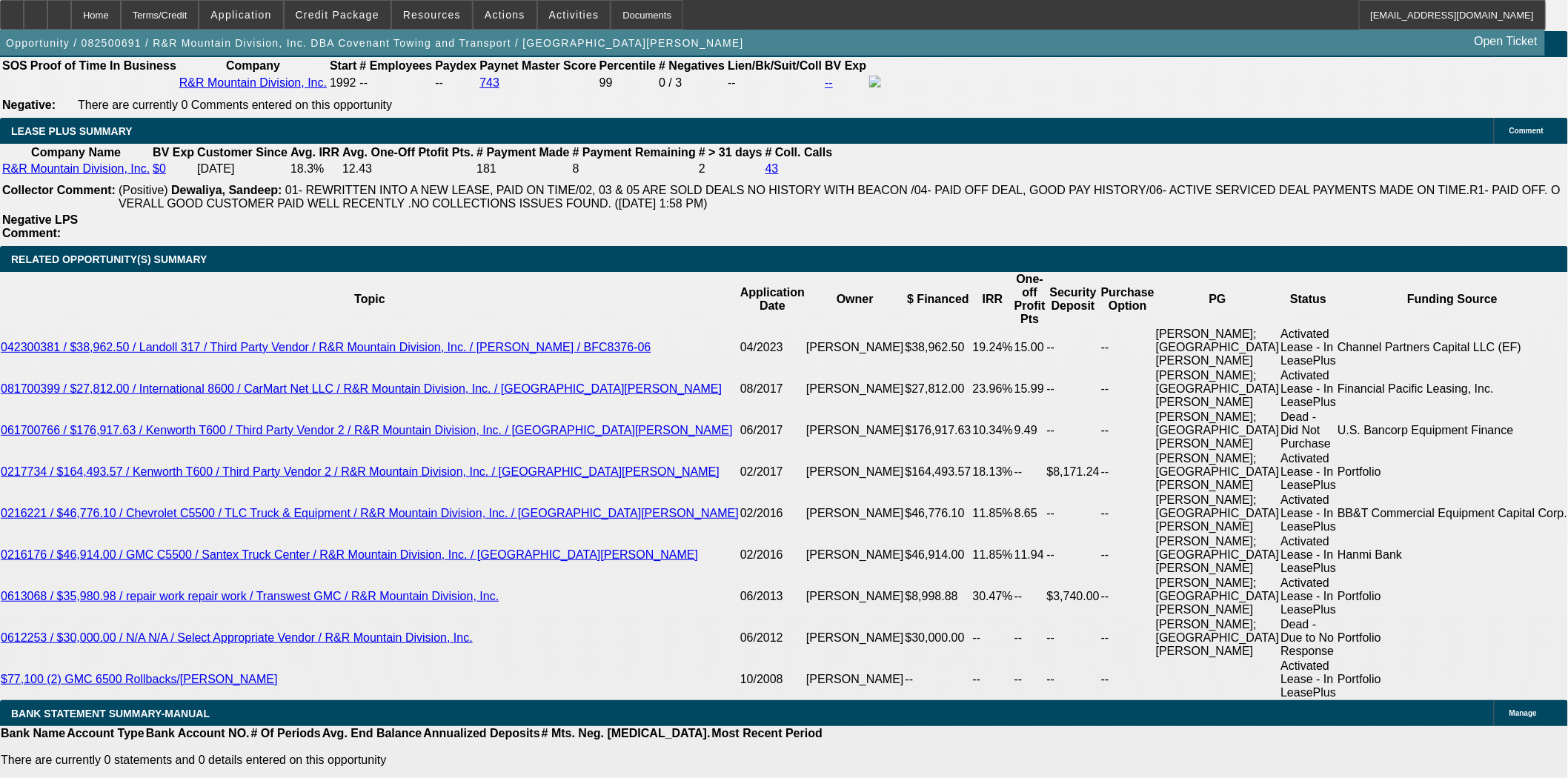
scroll to position [2881, 0]
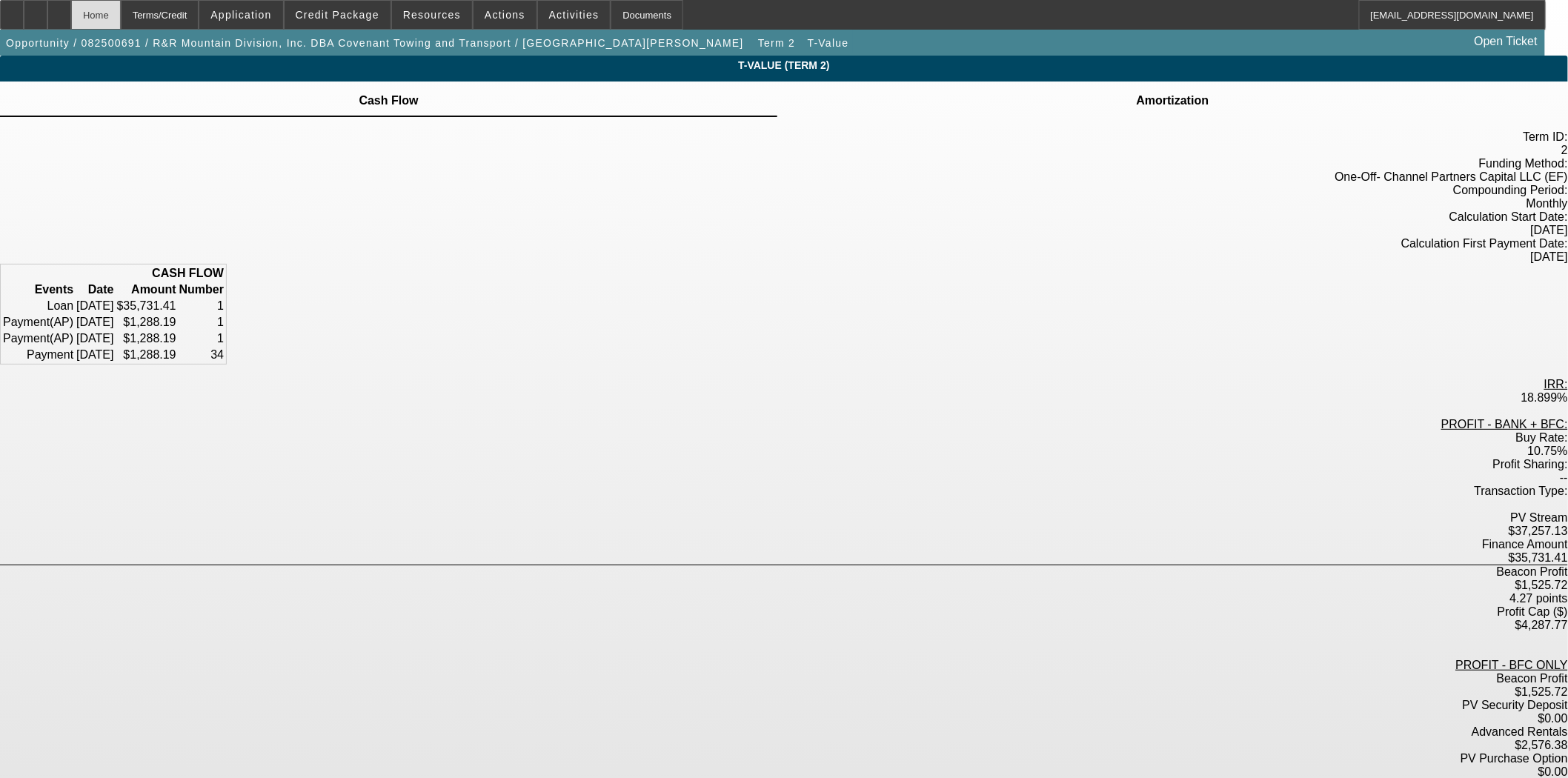
click at [120, 13] on div "Home" at bounding box center [96, 14] width 50 height 29
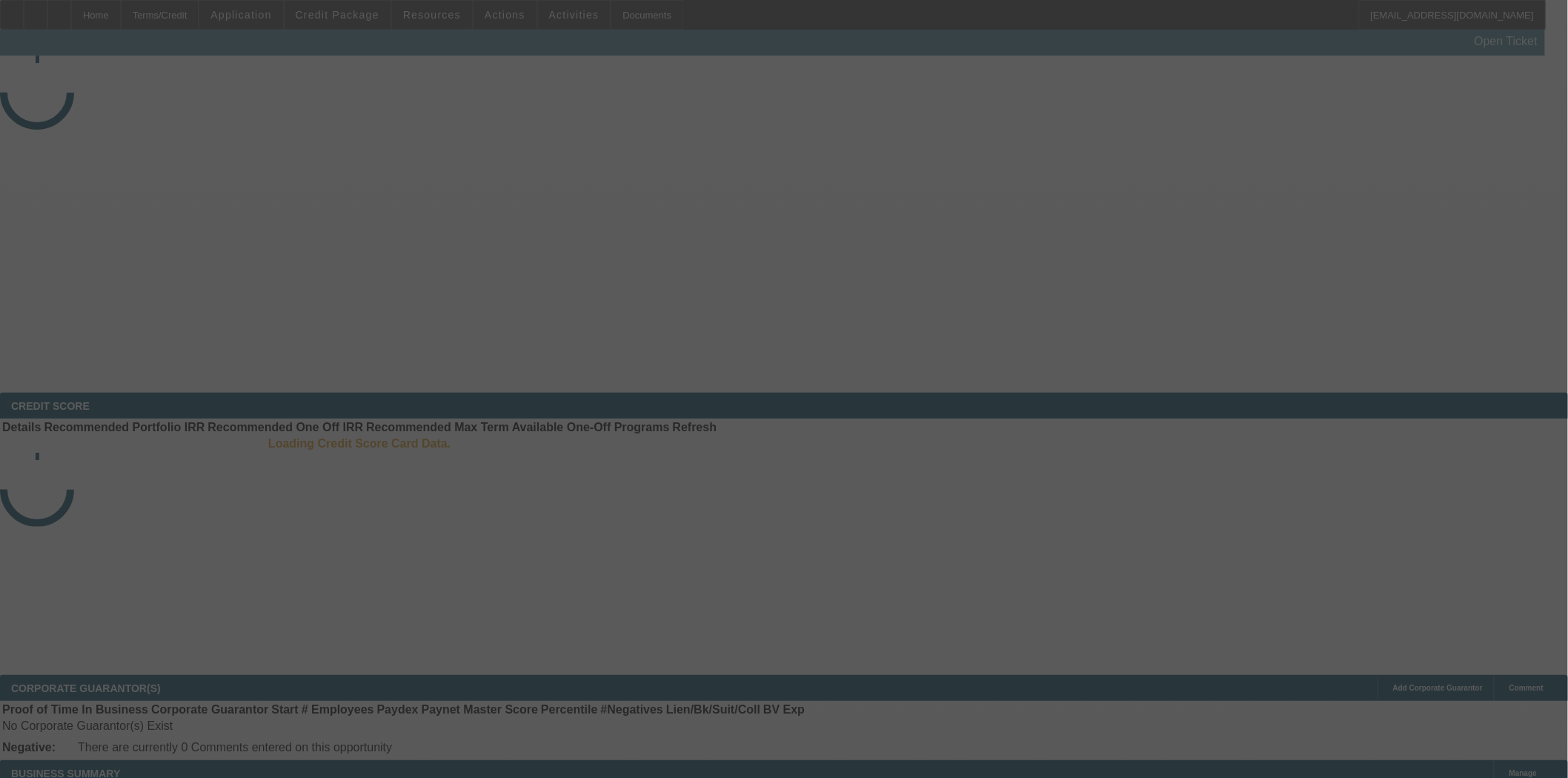
select select "3"
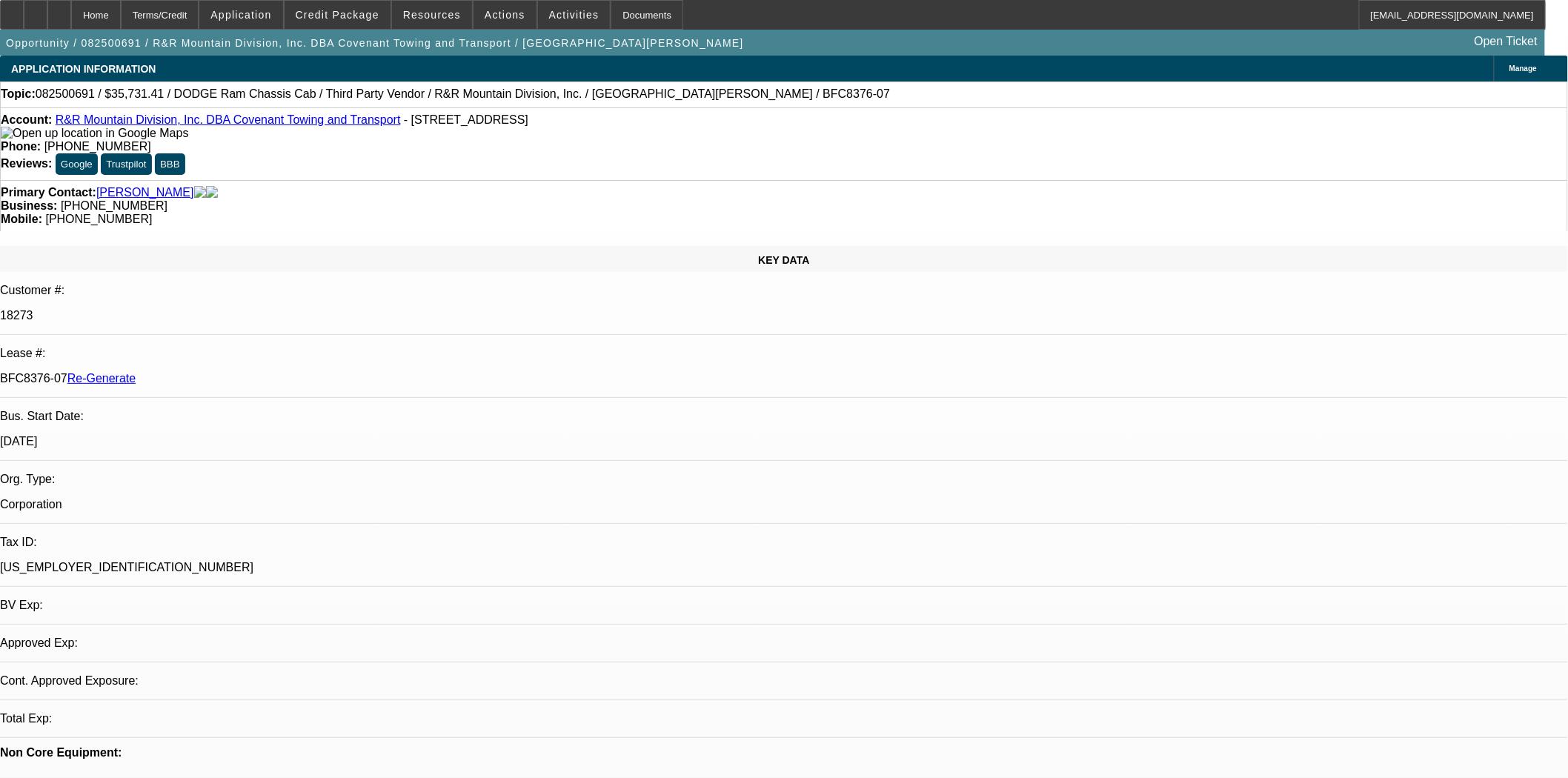
select select "0"
select select "6"
click at [492, 17] on span "Actions" at bounding box center [505, 15] width 40 height 12
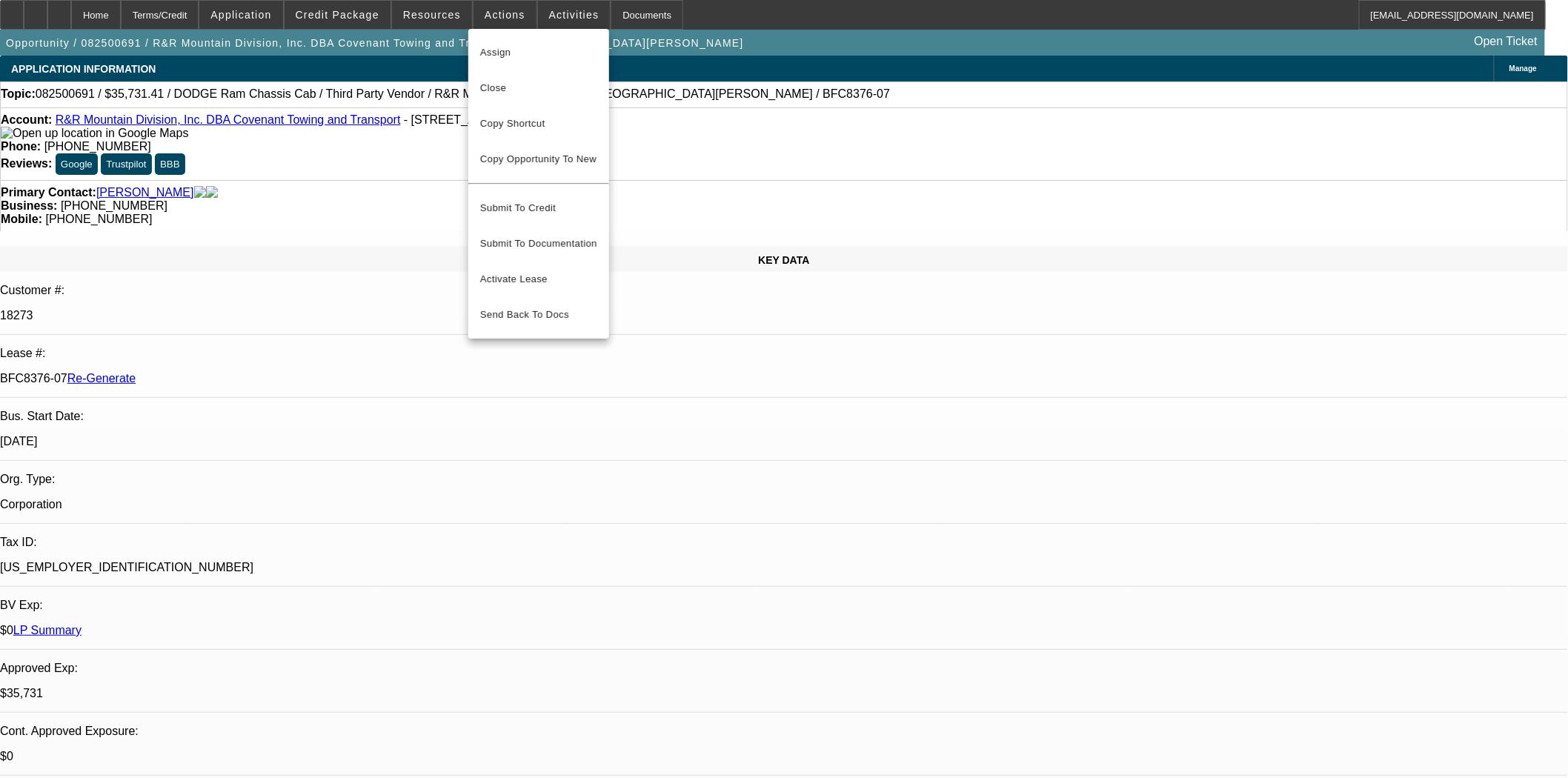
click at [499, 37] on button "Assign" at bounding box center [538, 52] width 141 height 35
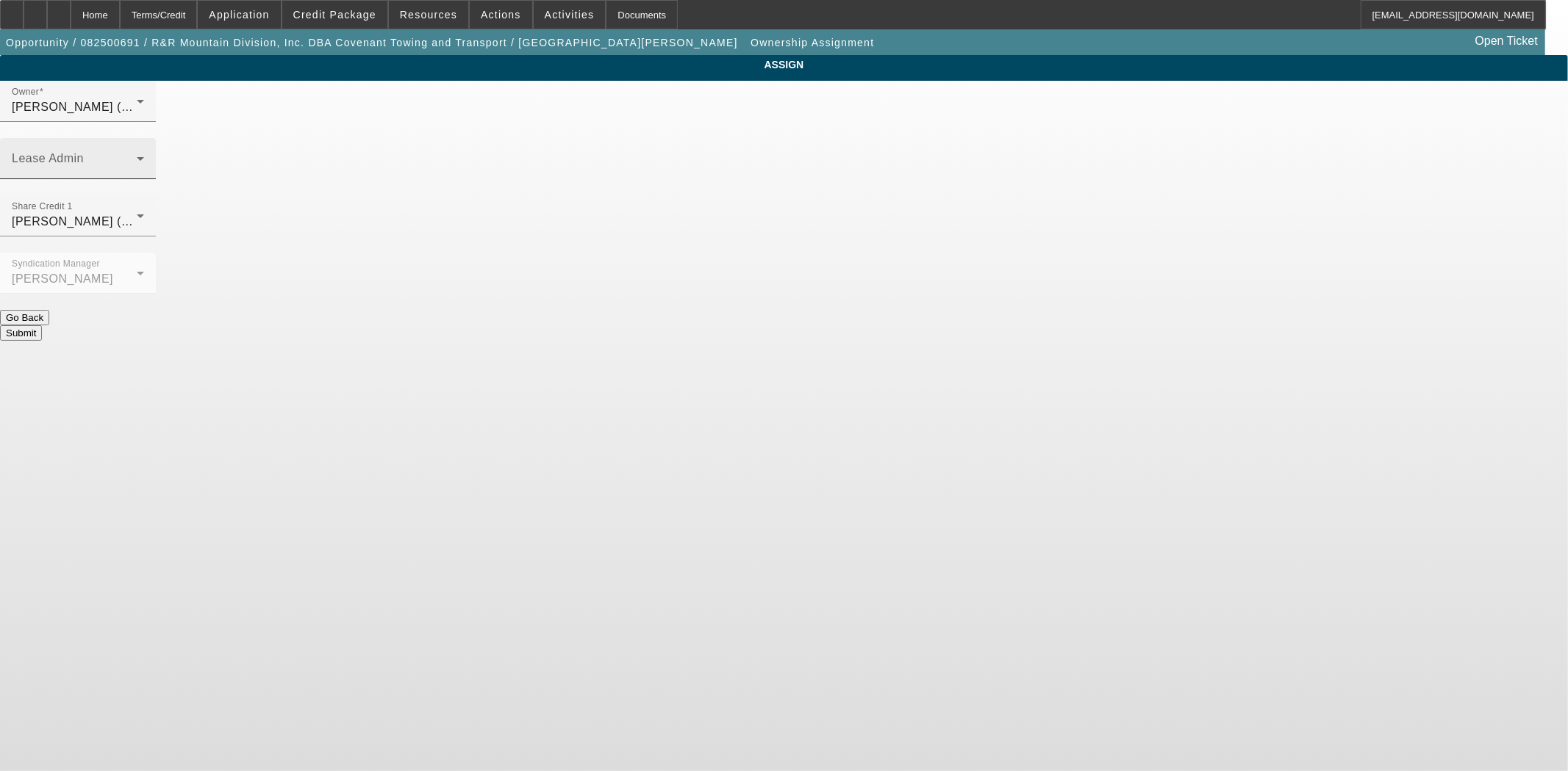
click at [144, 138] on div "Lease Admin" at bounding box center [78, 158] width 132 height 41
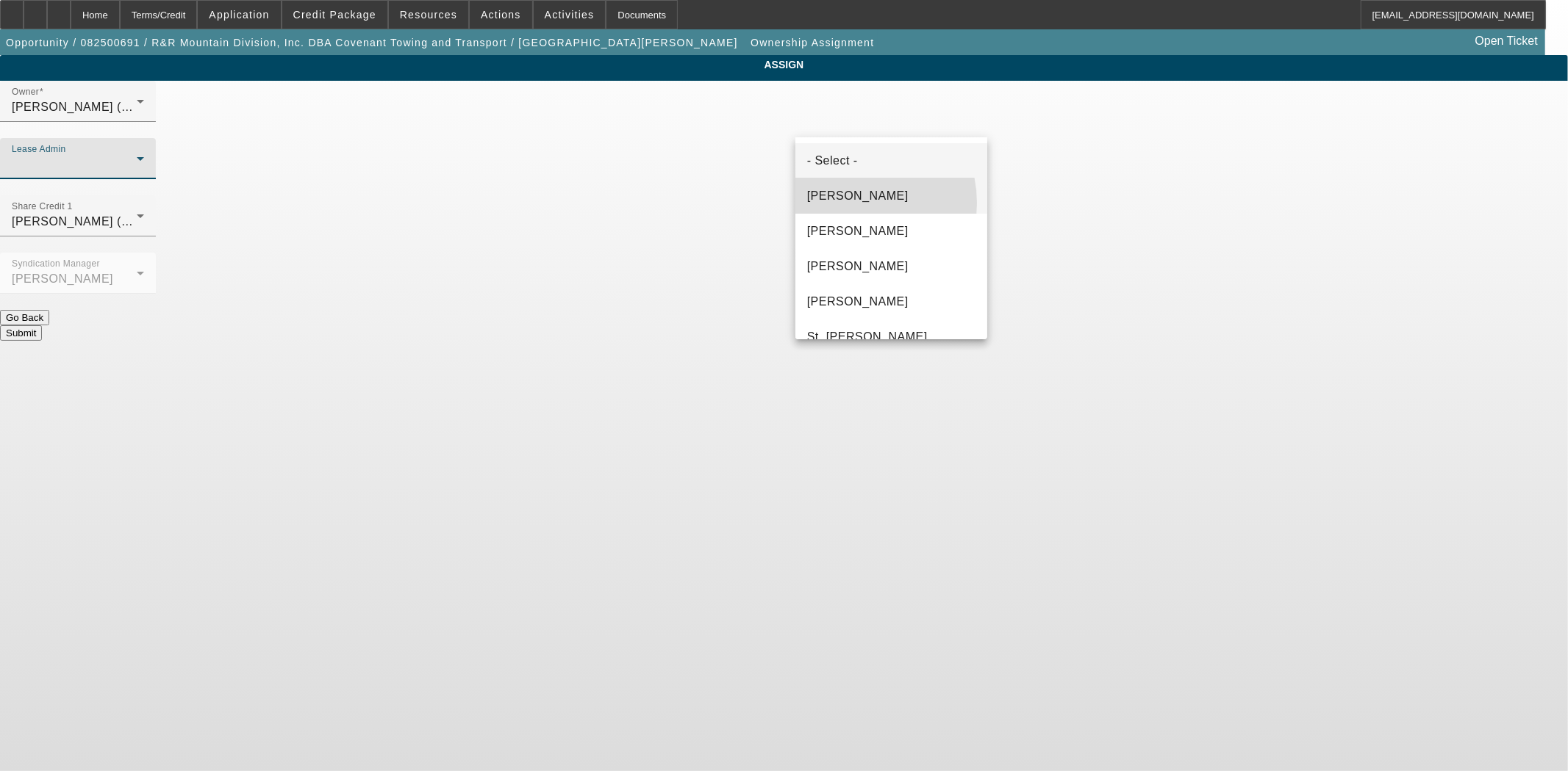
click at [847, 203] on span "[PERSON_NAME]" at bounding box center [857, 195] width 101 height 18
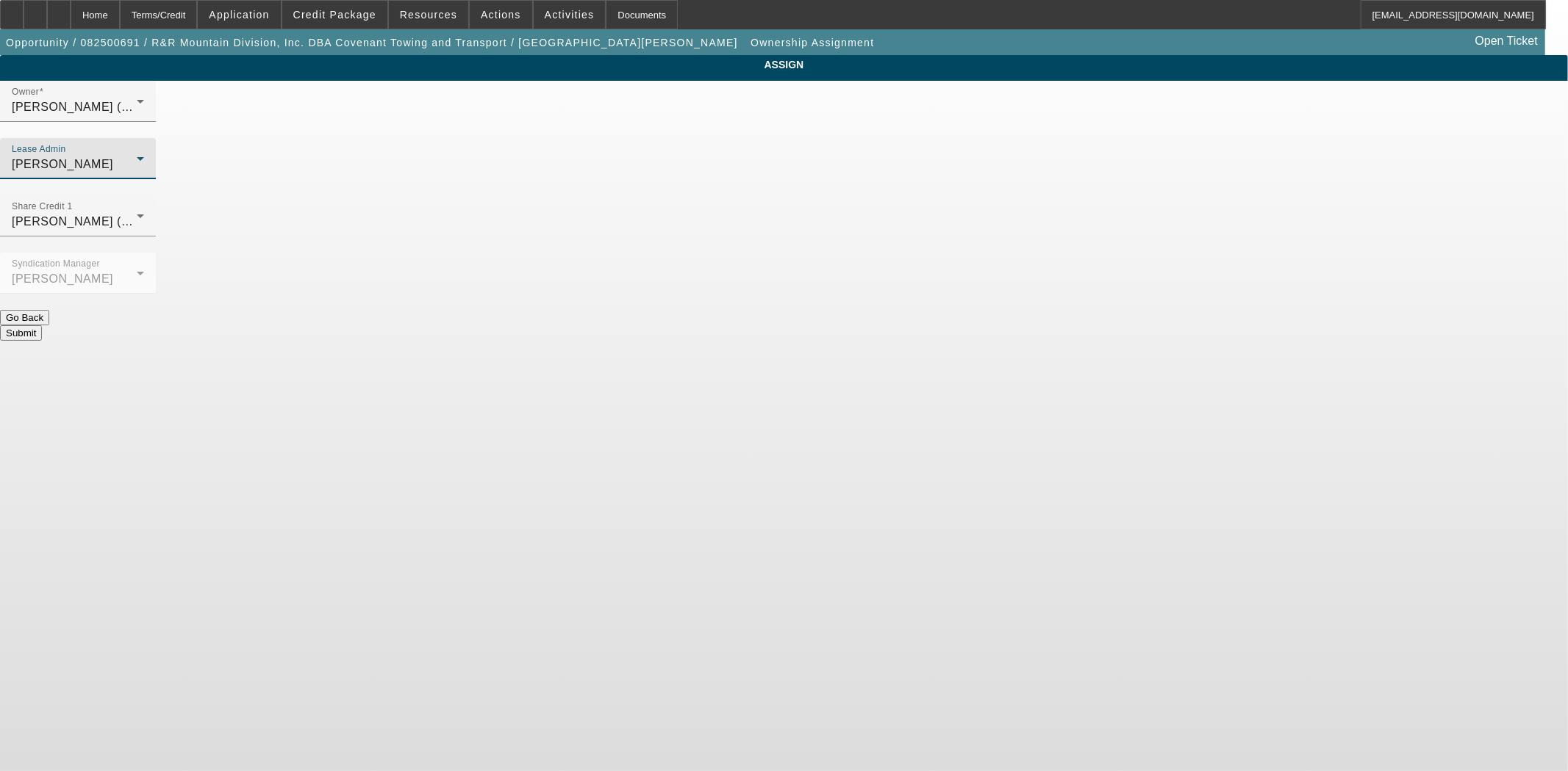
click at [42, 325] on button "Submit" at bounding box center [21, 333] width 42 height 15
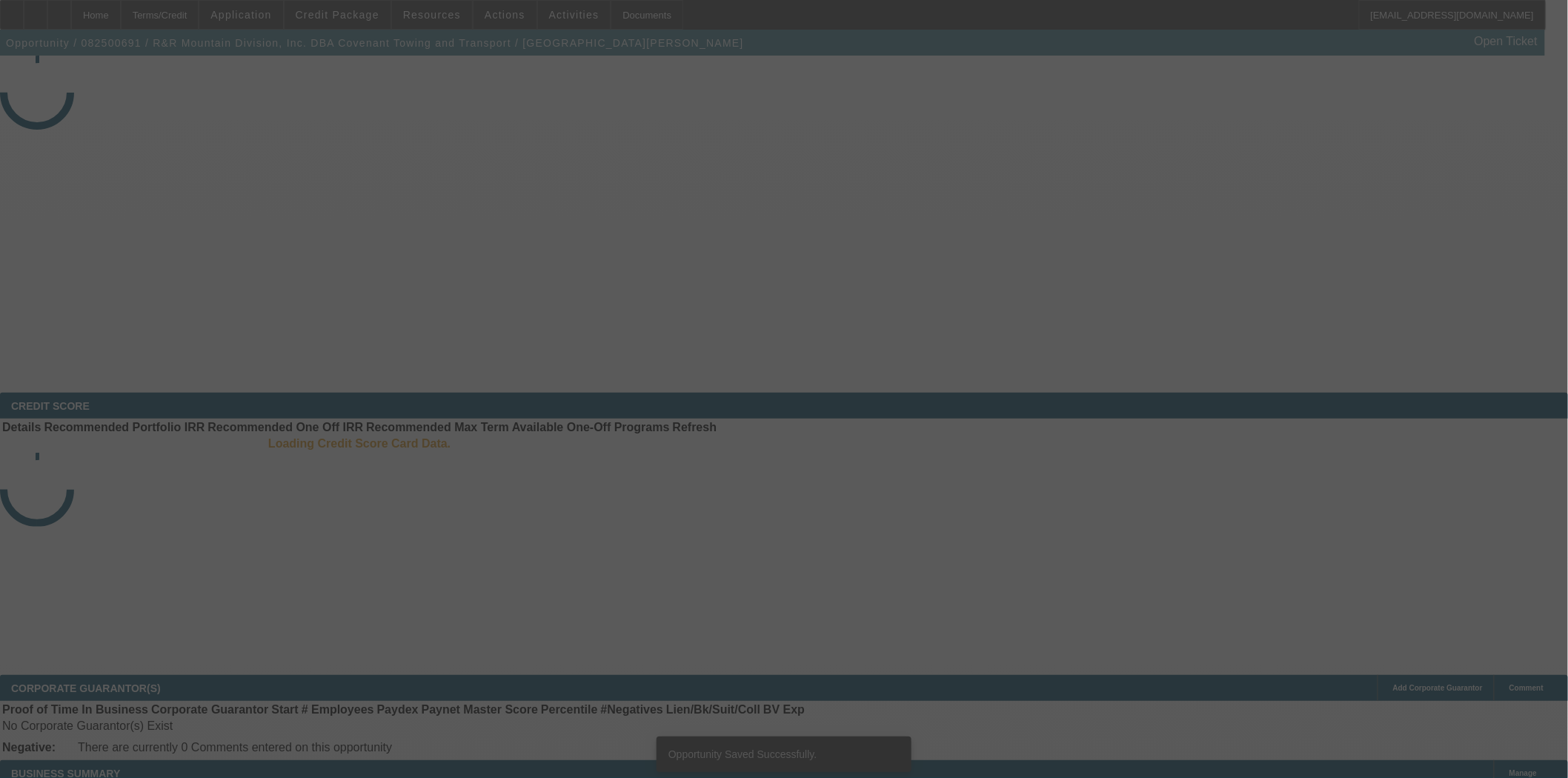
select select "3"
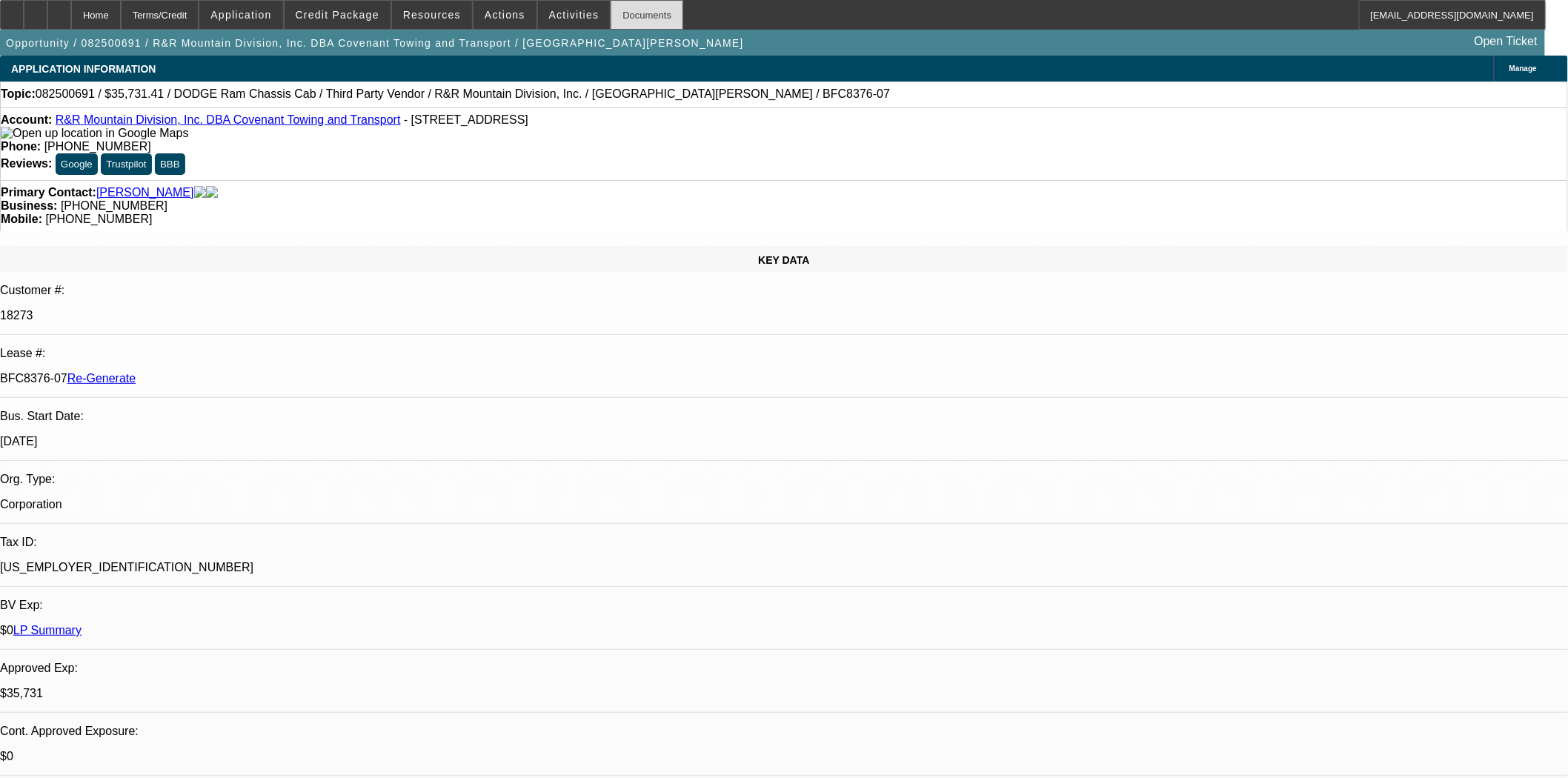
select select "0"
select select "6"
click at [610, 13] on div "Documents" at bounding box center [646, 14] width 72 height 29
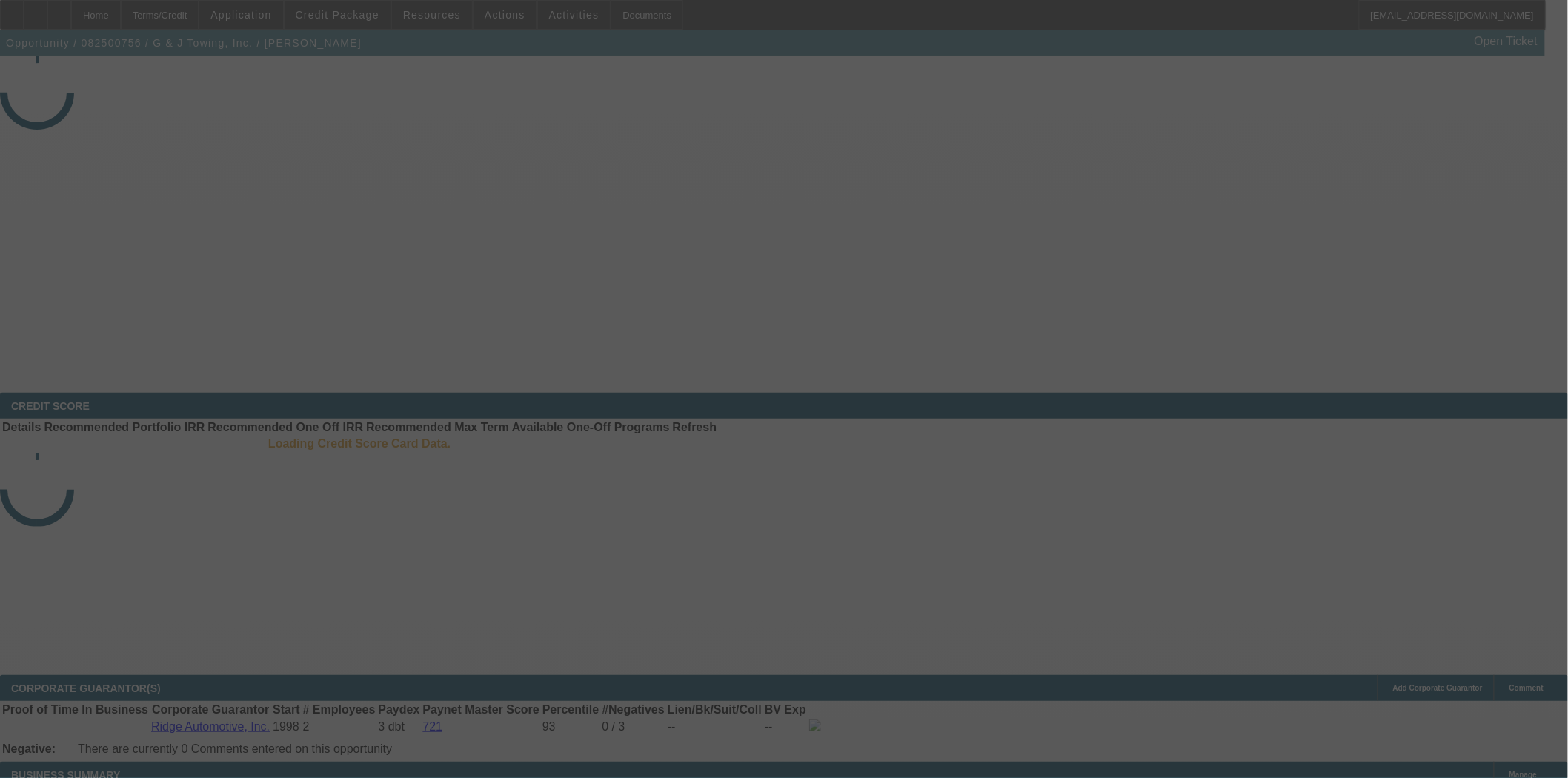
select select "3"
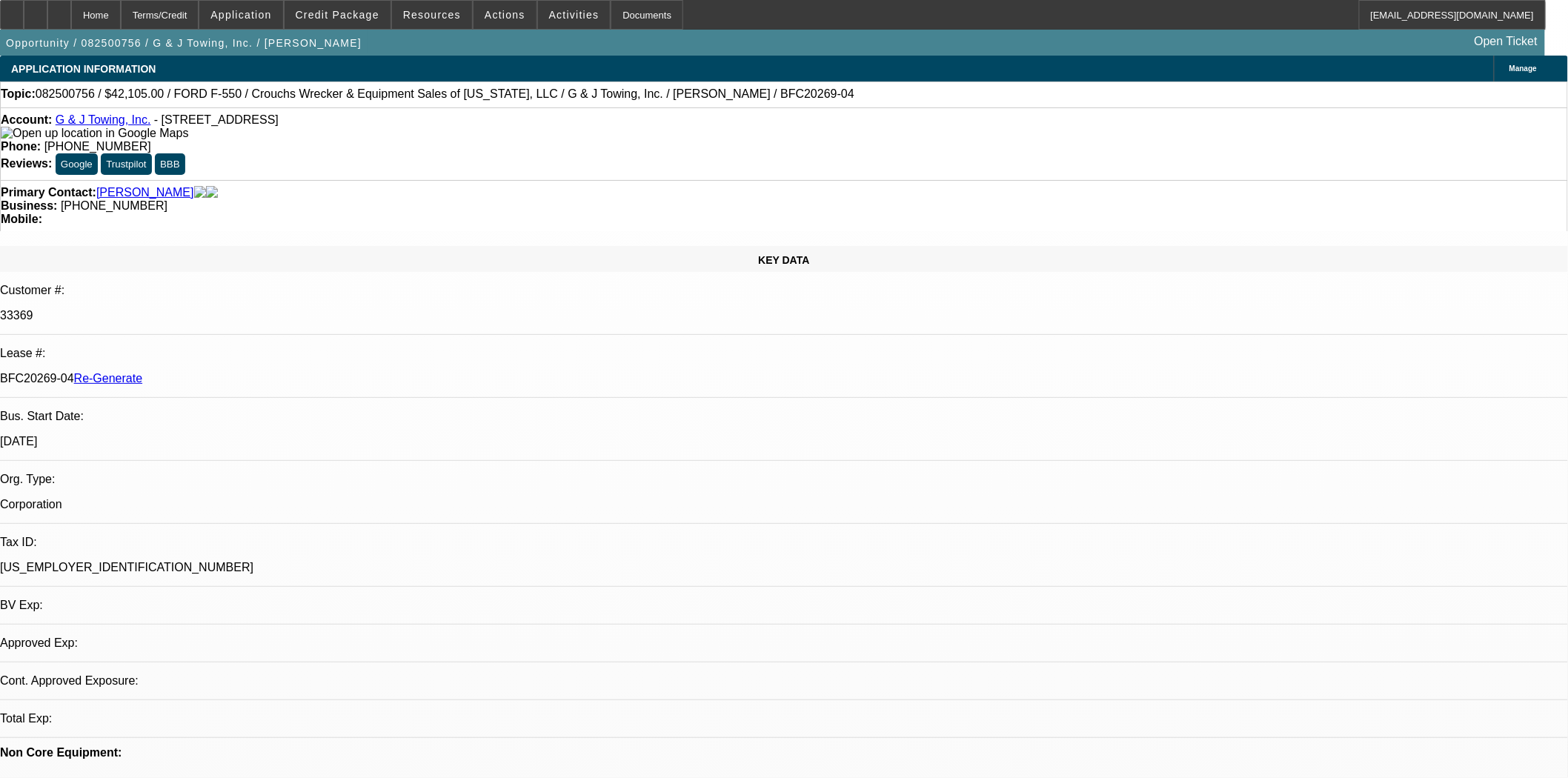
select select "0"
select select "3"
select select "0"
select select "6"
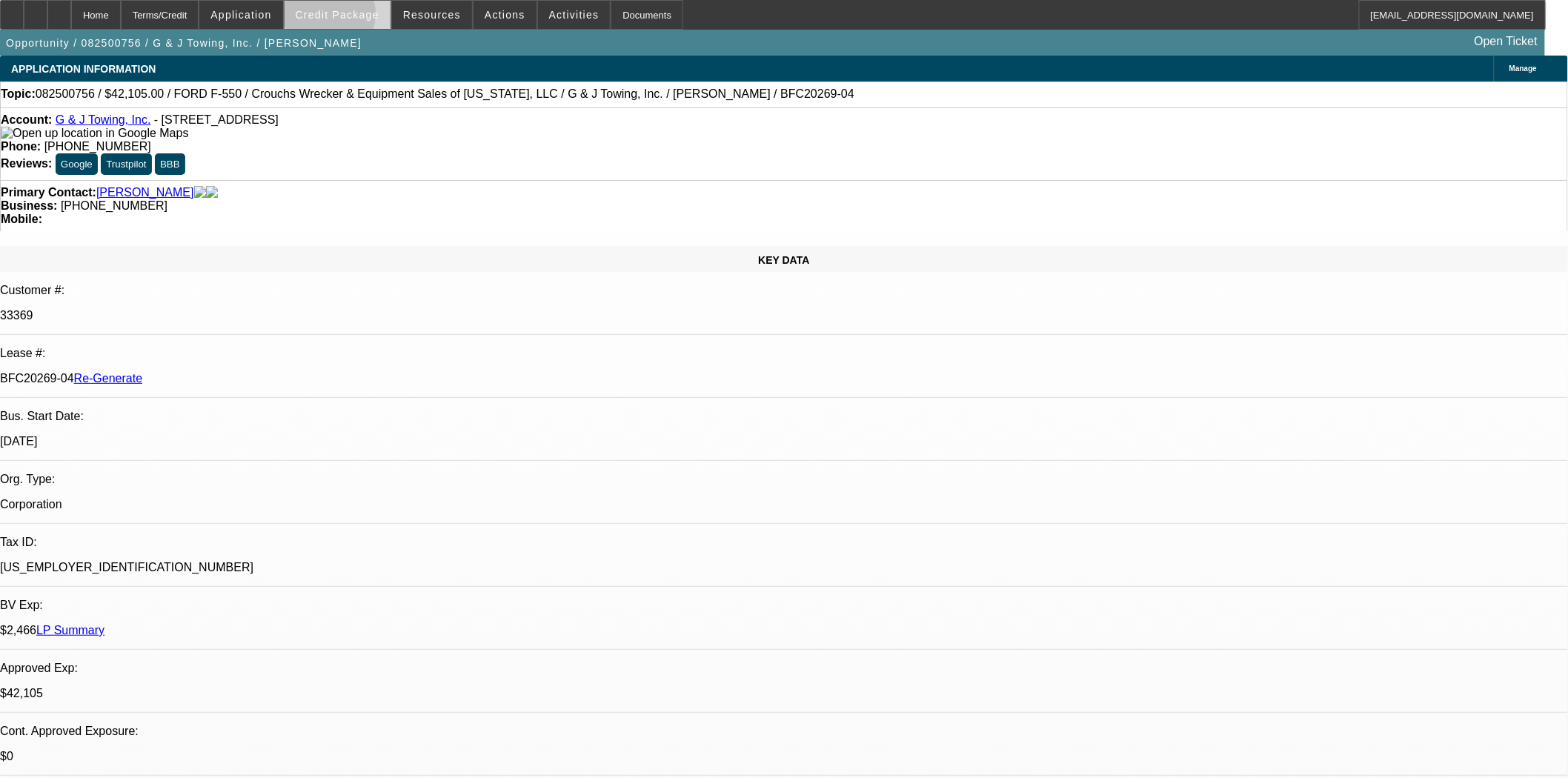
click at [353, 17] on span "Credit Package" at bounding box center [337, 15] width 83 height 12
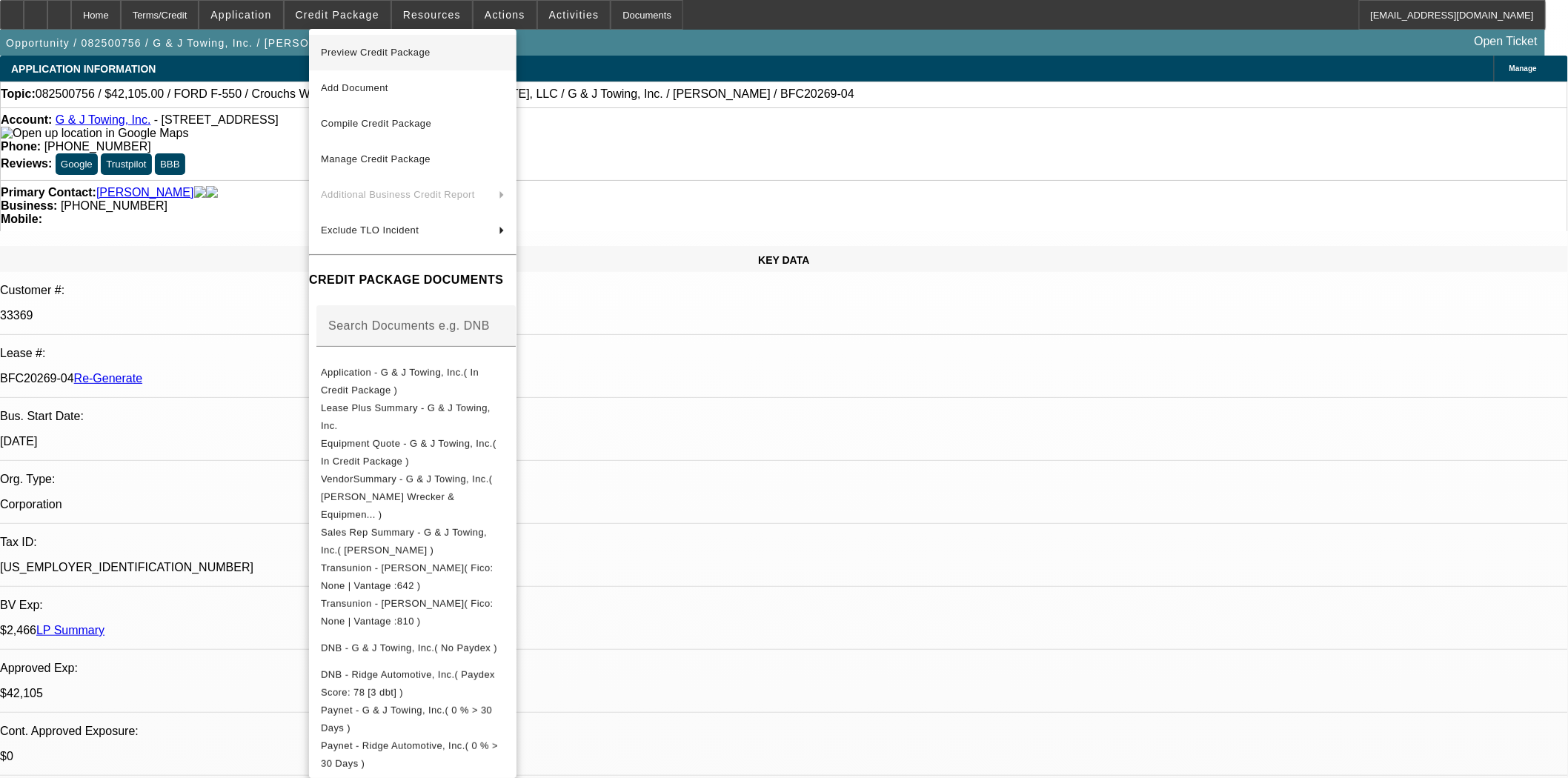
click at [362, 49] on span "Preview Credit Package" at bounding box center [375, 51] width 109 height 11
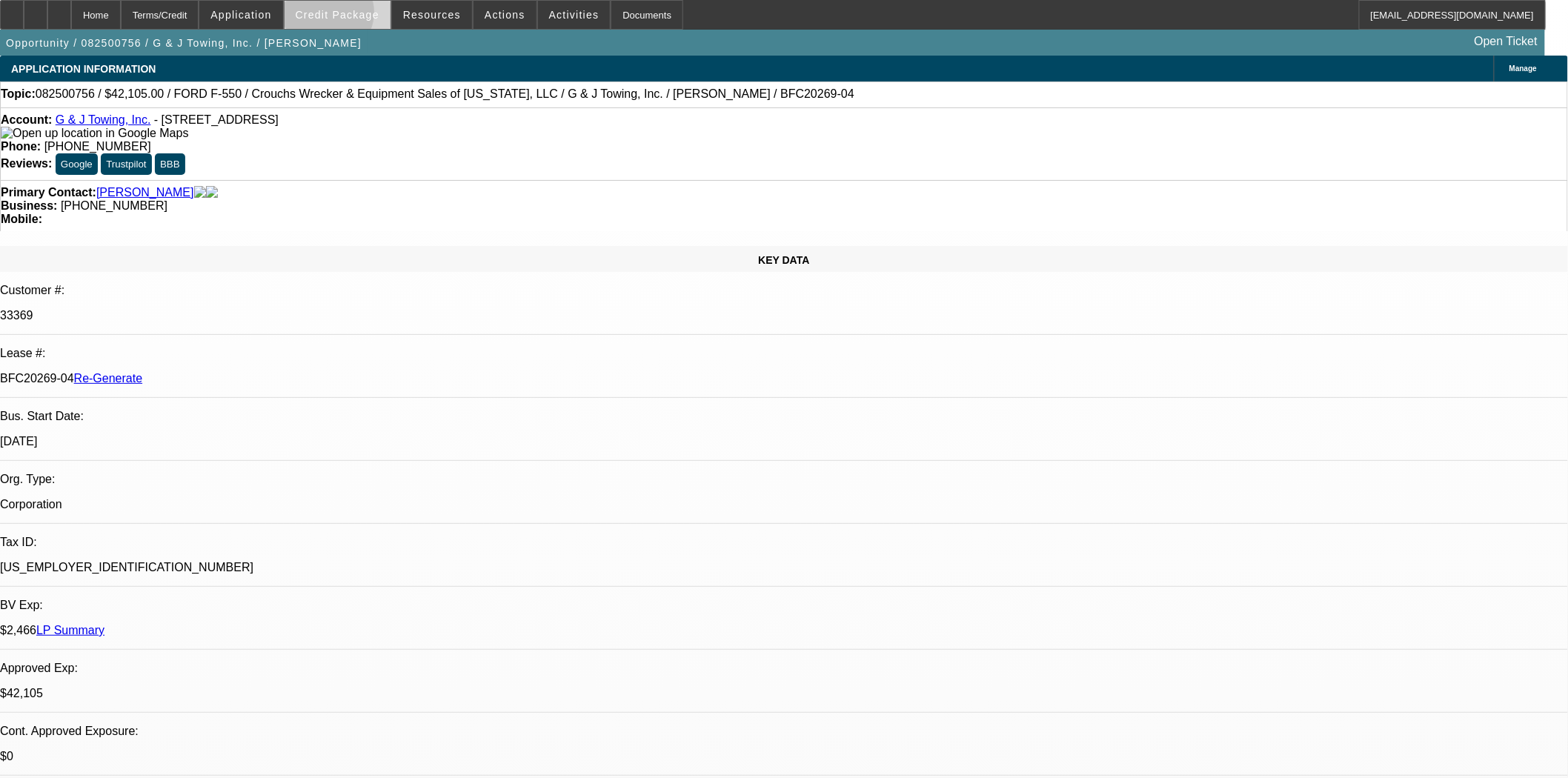
click at [350, 16] on span "Credit Package" at bounding box center [337, 15] width 83 height 12
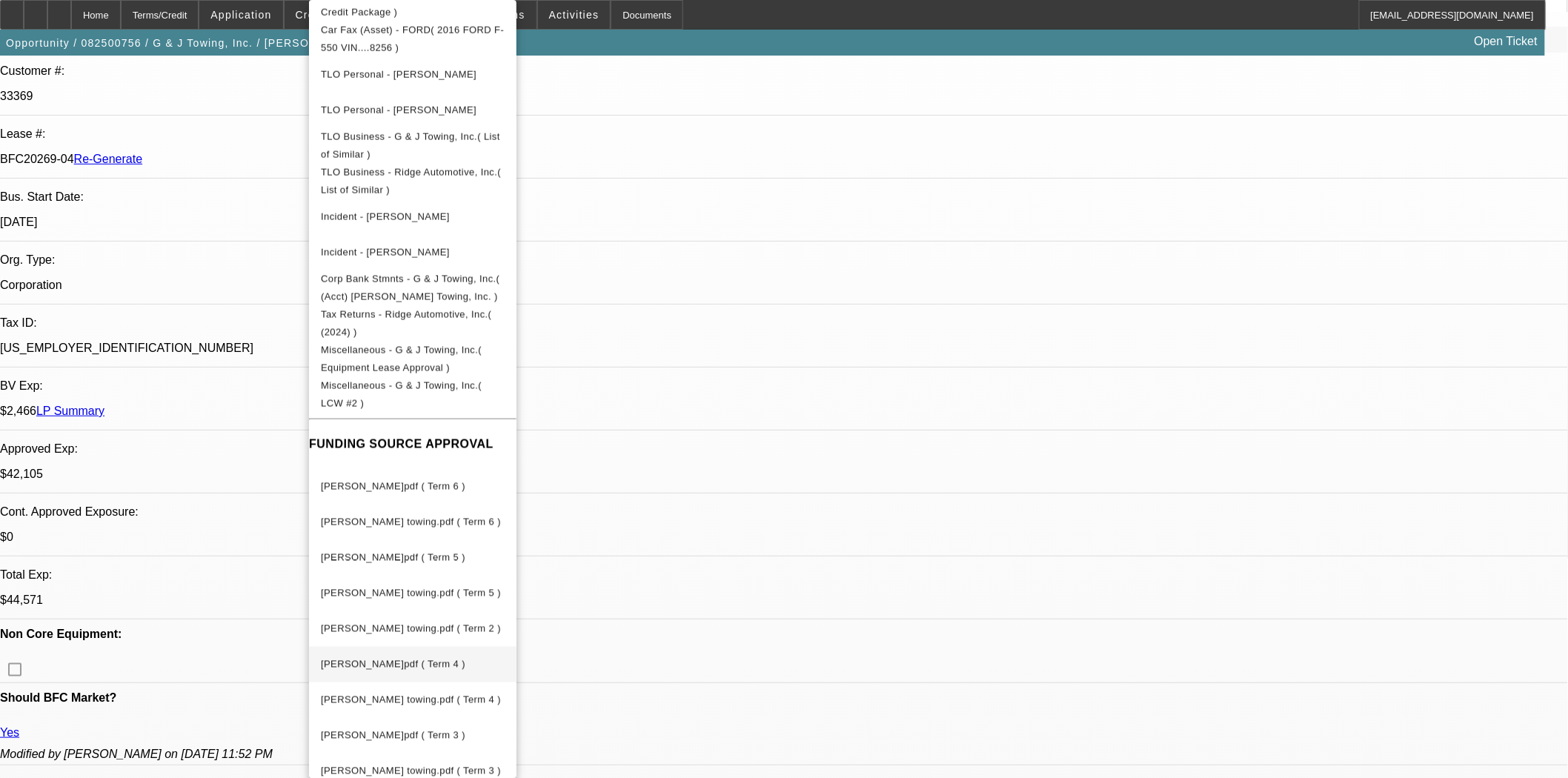
scroll to position [493, 0]
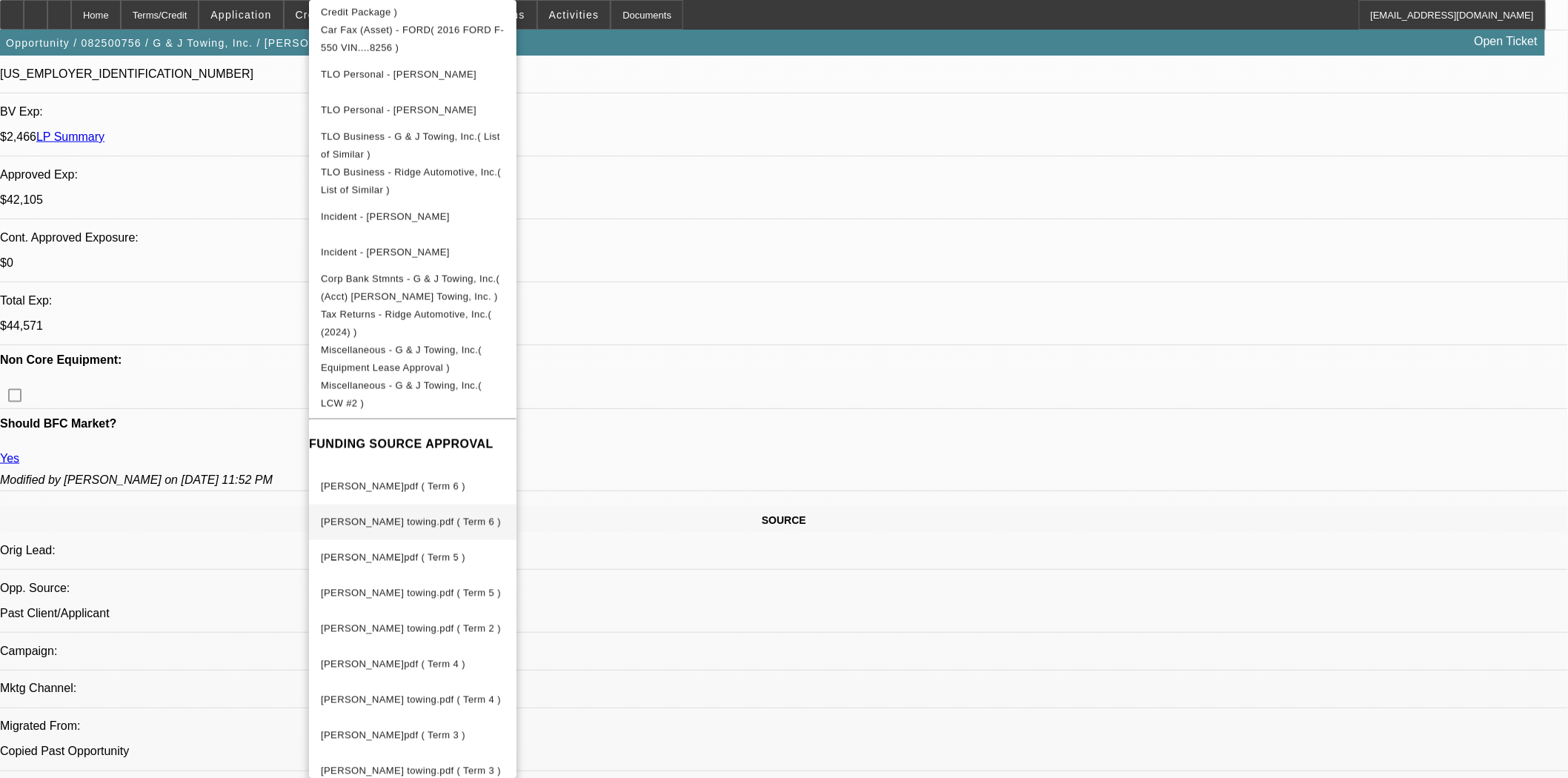
click at [381, 514] on span "[PERSON_NAME] towing.pdf ( Term 6 )" at bounding box center [412, 522] width 183 height 18
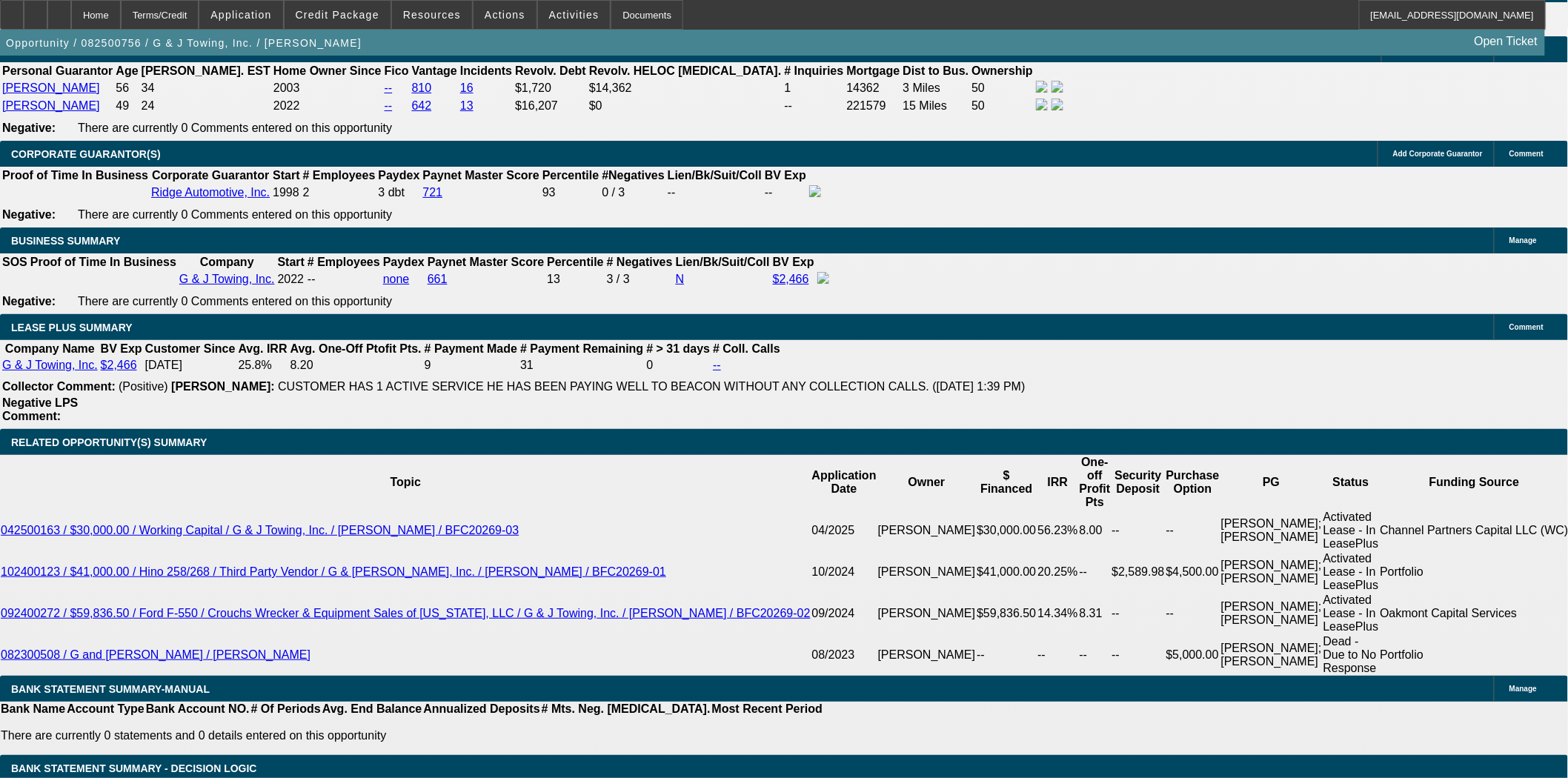
scroll to position [2470, 0]
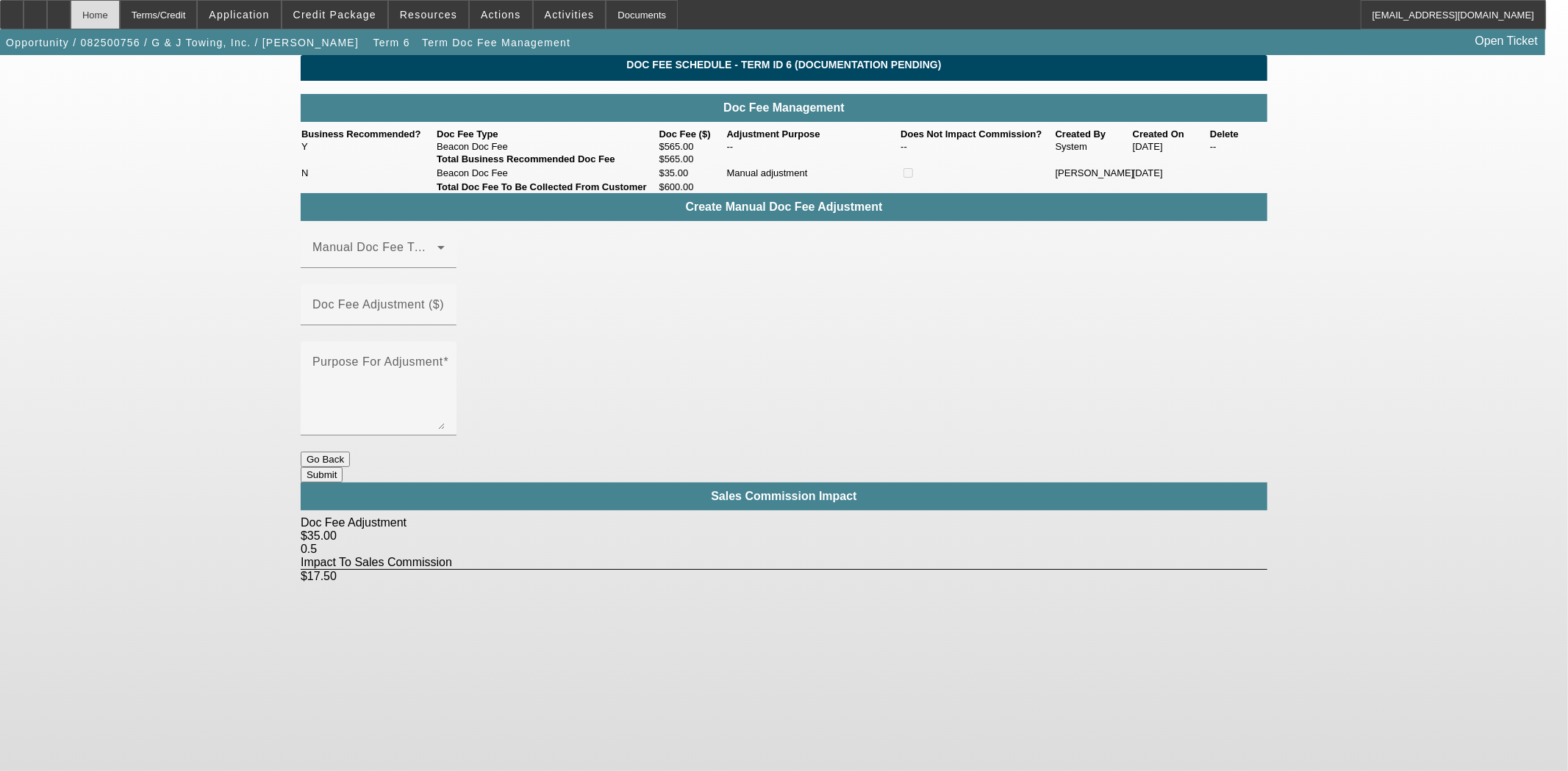
click at [119, 13] on div "Home" at bounding box center [95, 14] width 49 height 29
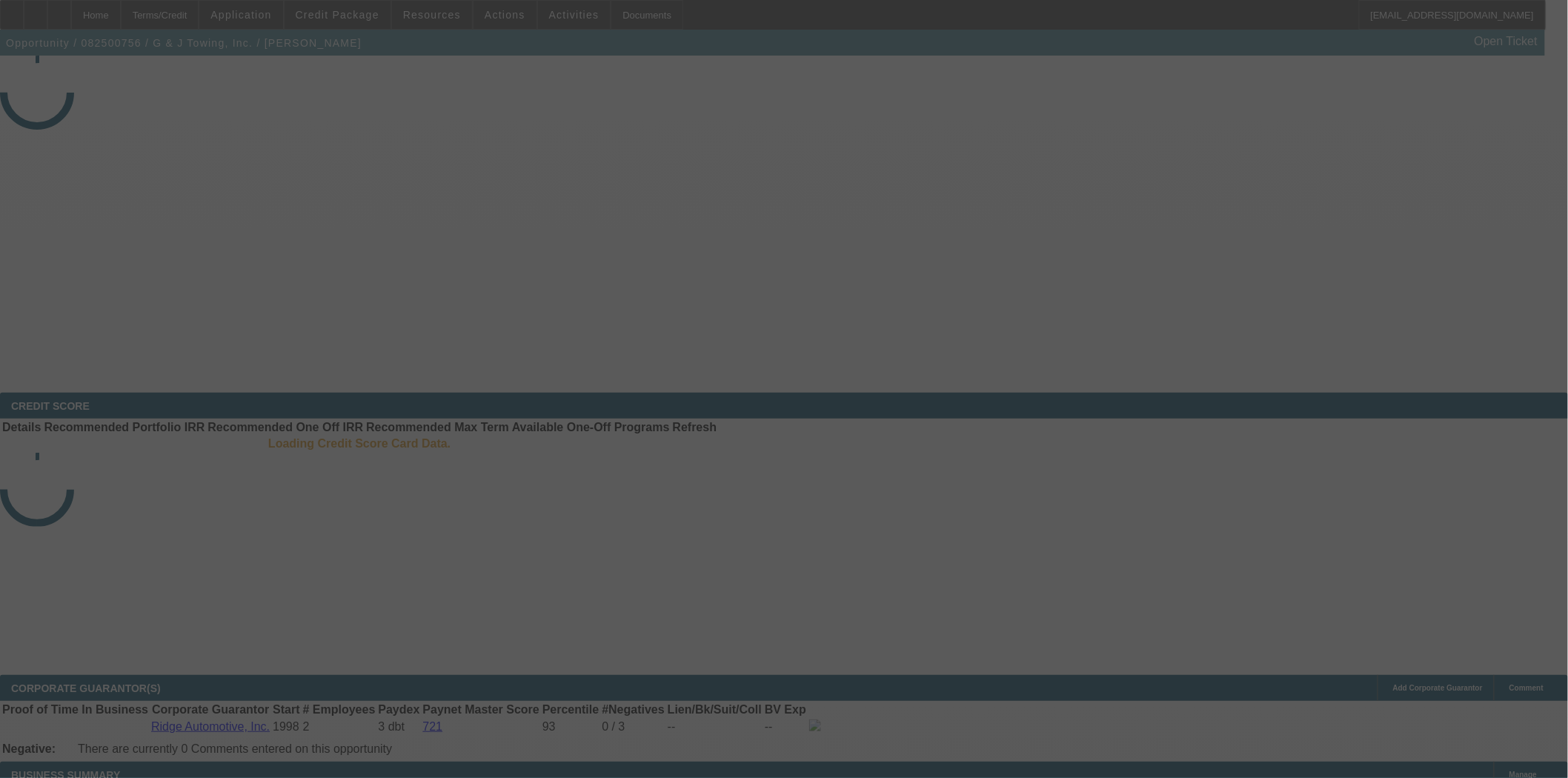
select select "3"
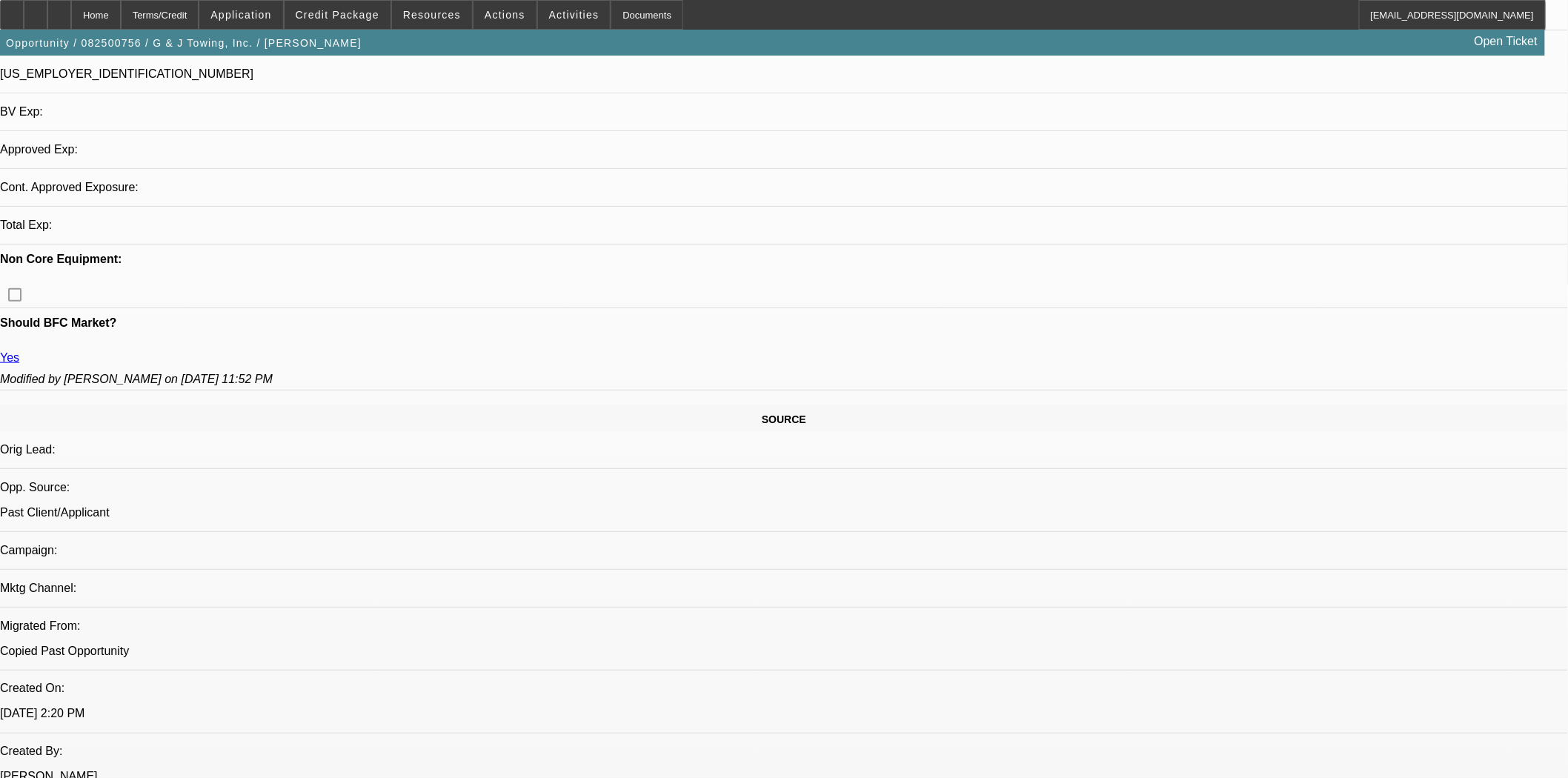
select select "0"
select select "3"
select select "0"
select select "6"
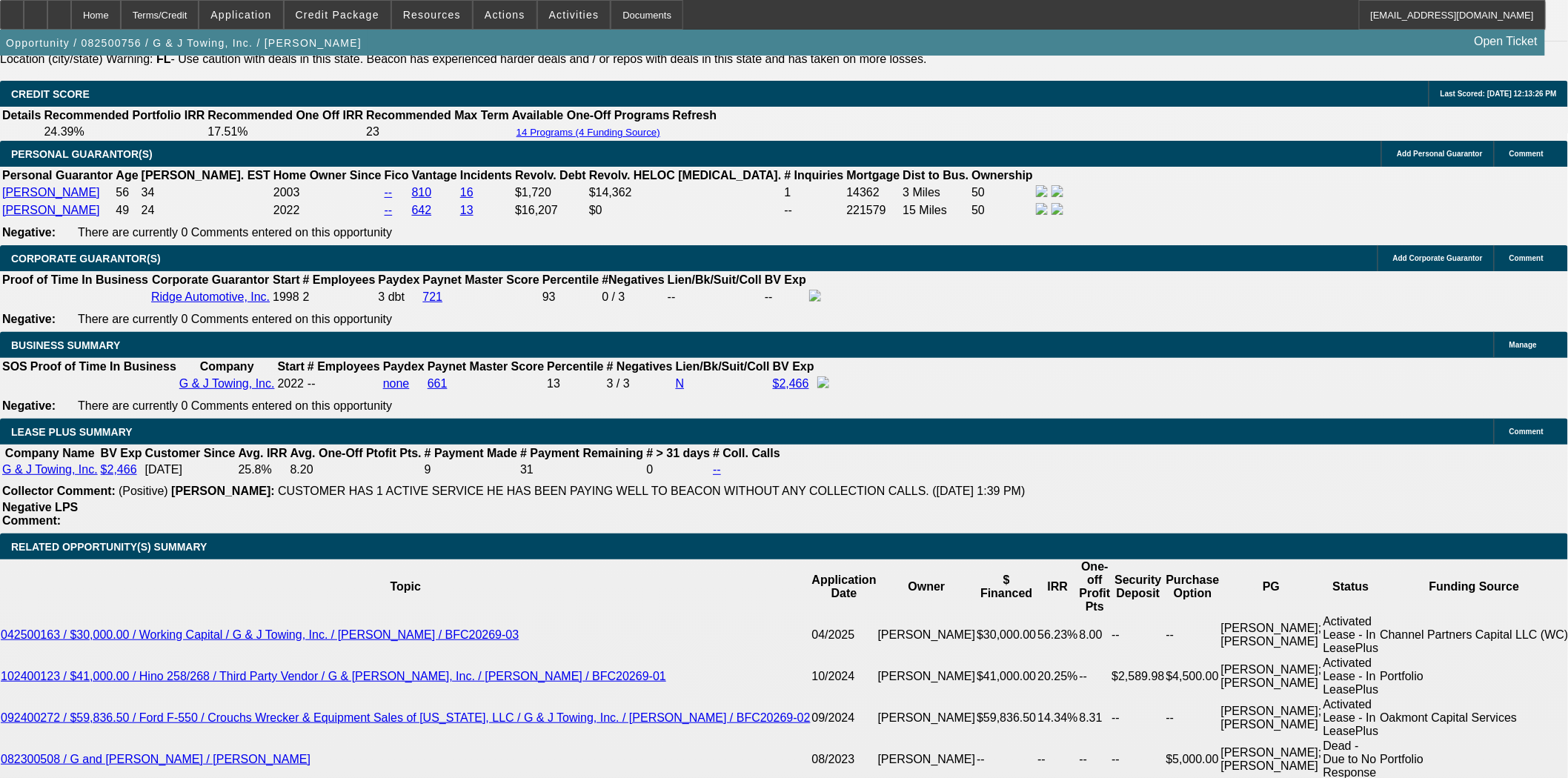
scroll to position [2598, 0]
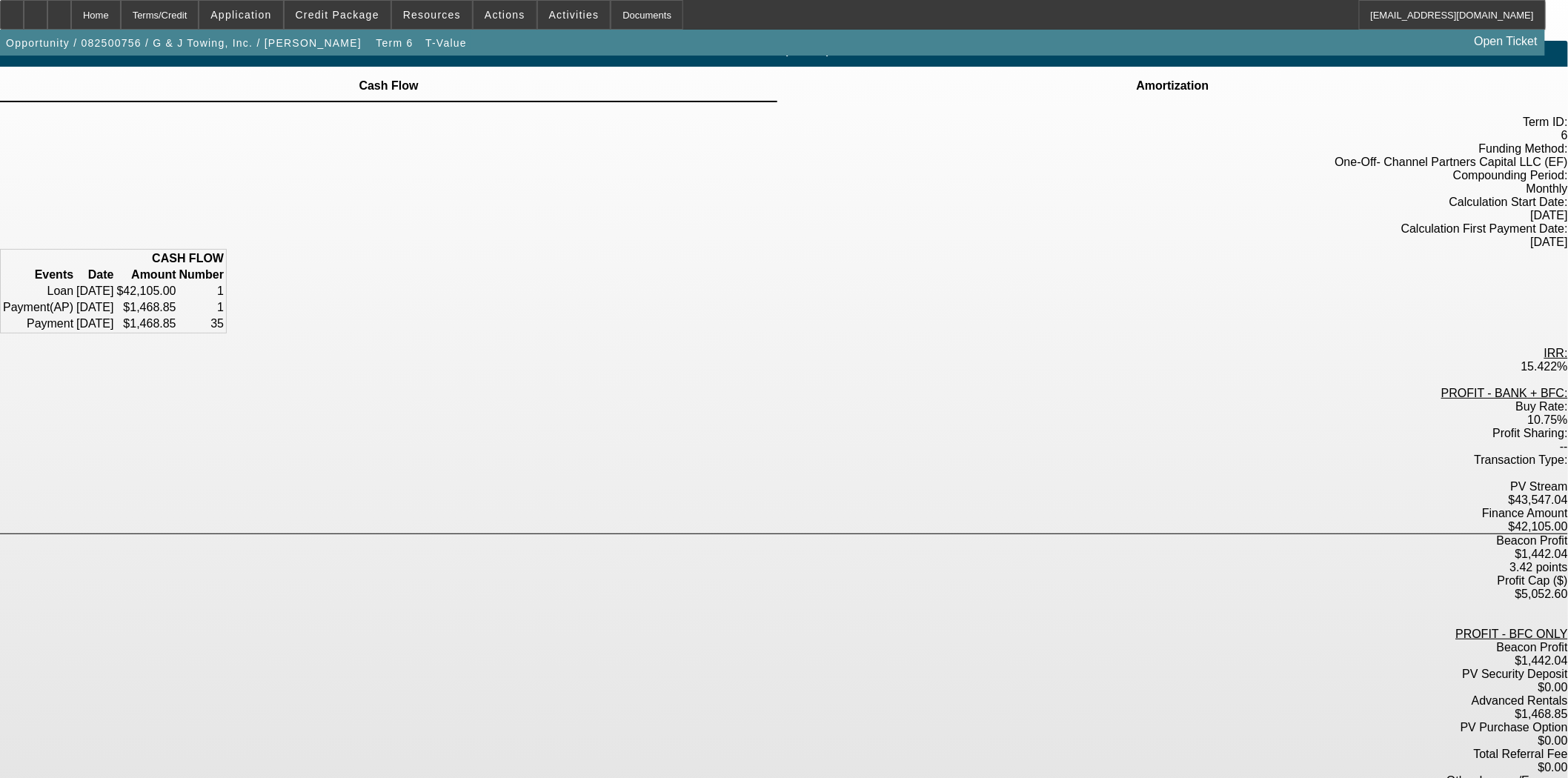
scroll to position [19, 0]
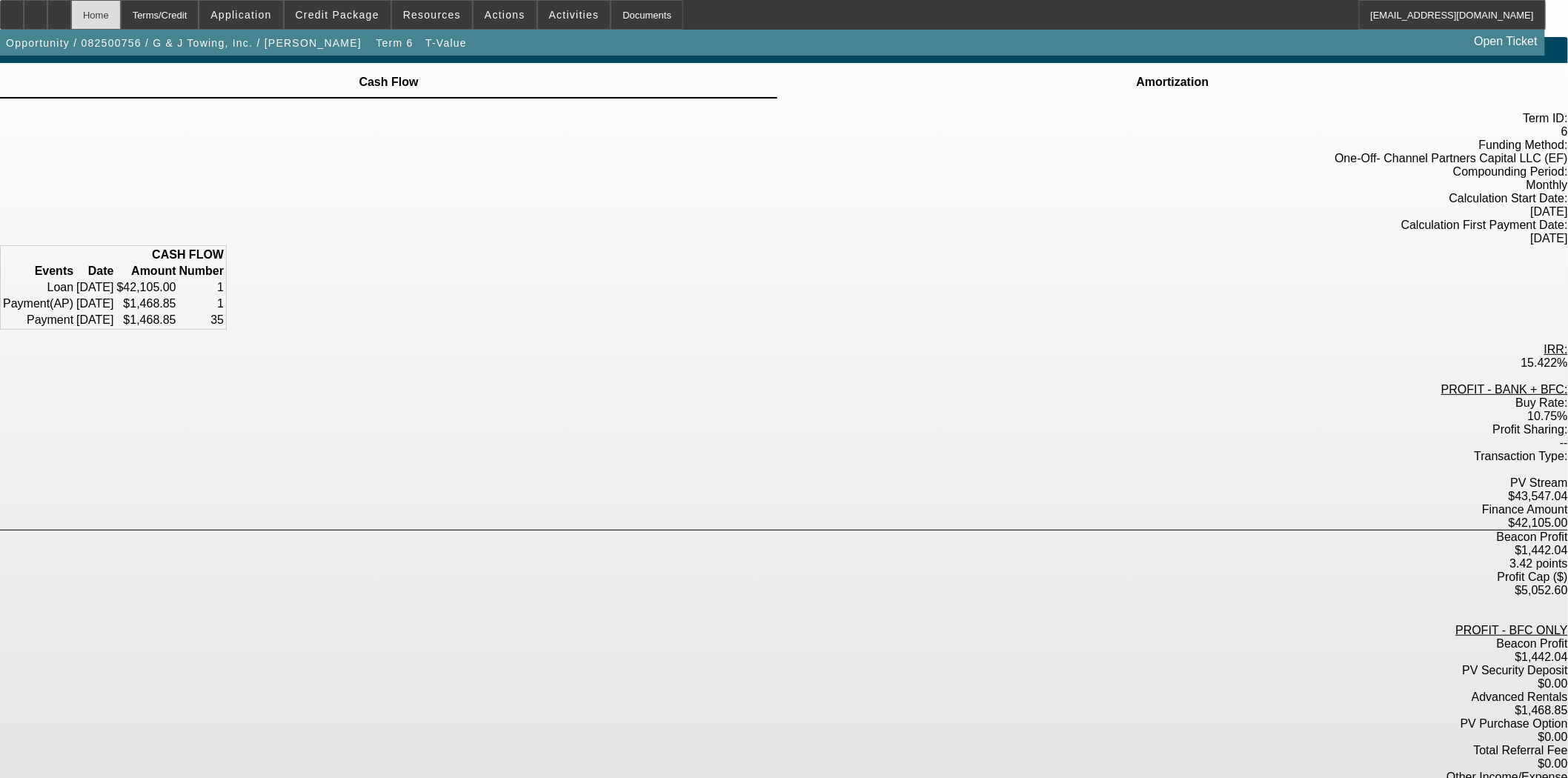
click at [120, 18] on div "Home" at bounding box center [96, 14] width 50 height 29
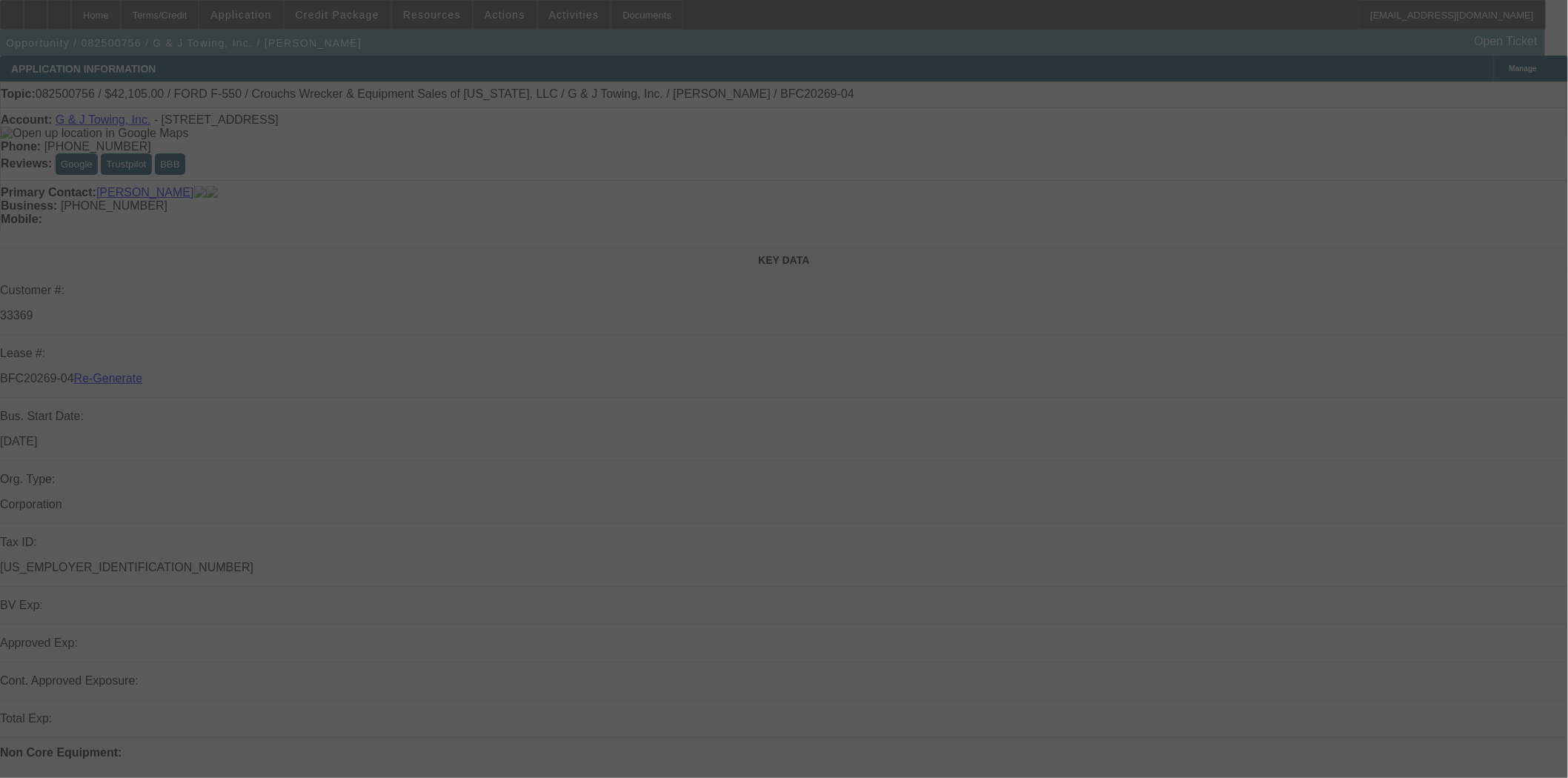
select select "3"
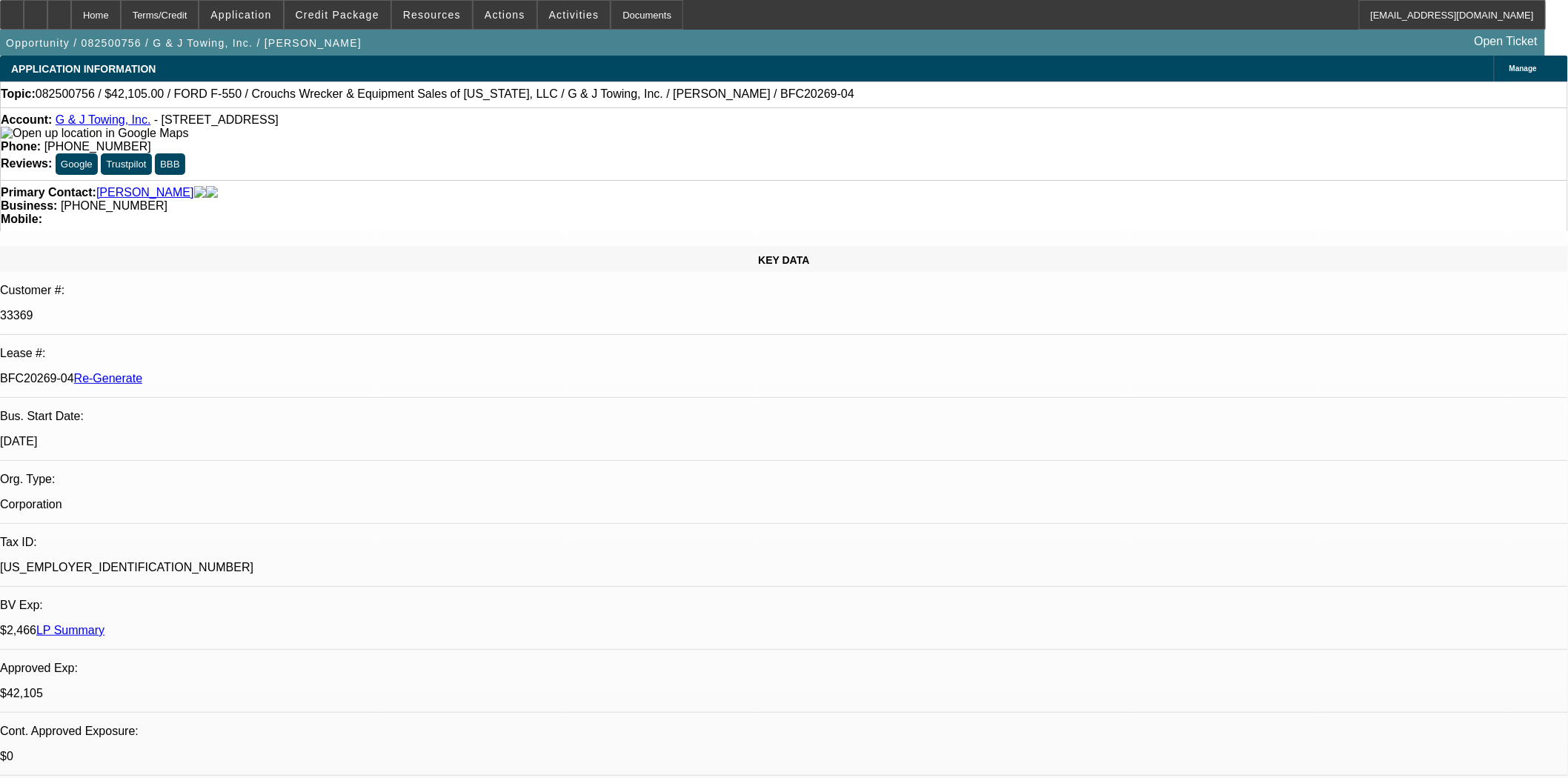
select select "0"
select select "3"
select select "0"
select select "6"
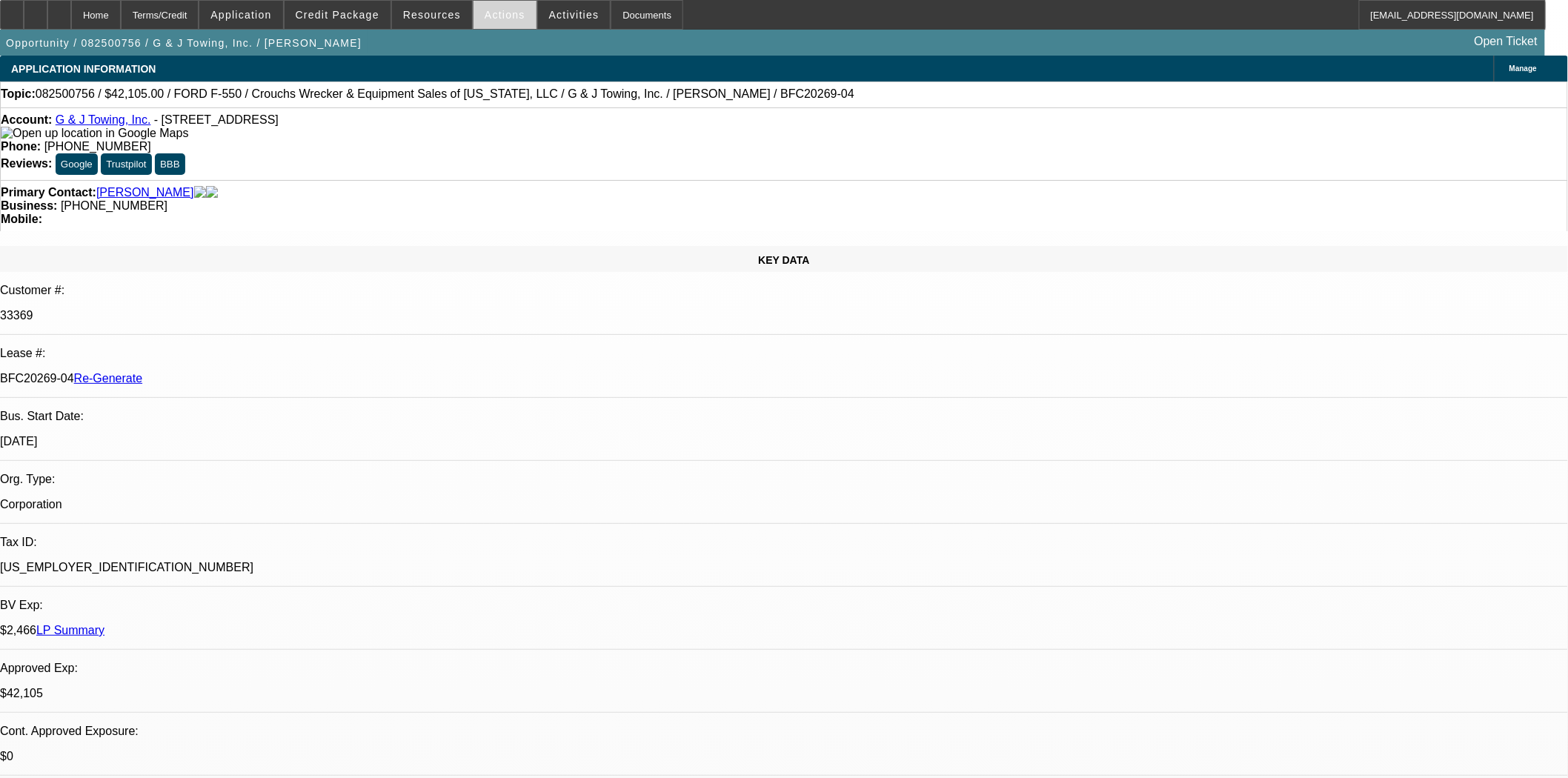
drag, startPoint x: 512, startPoint y: 11, endPoint x: 512, endPoint y: 26, distance: 15.0
click at [512, 11] on span at bounding box center [504, 14] width 63 height 35
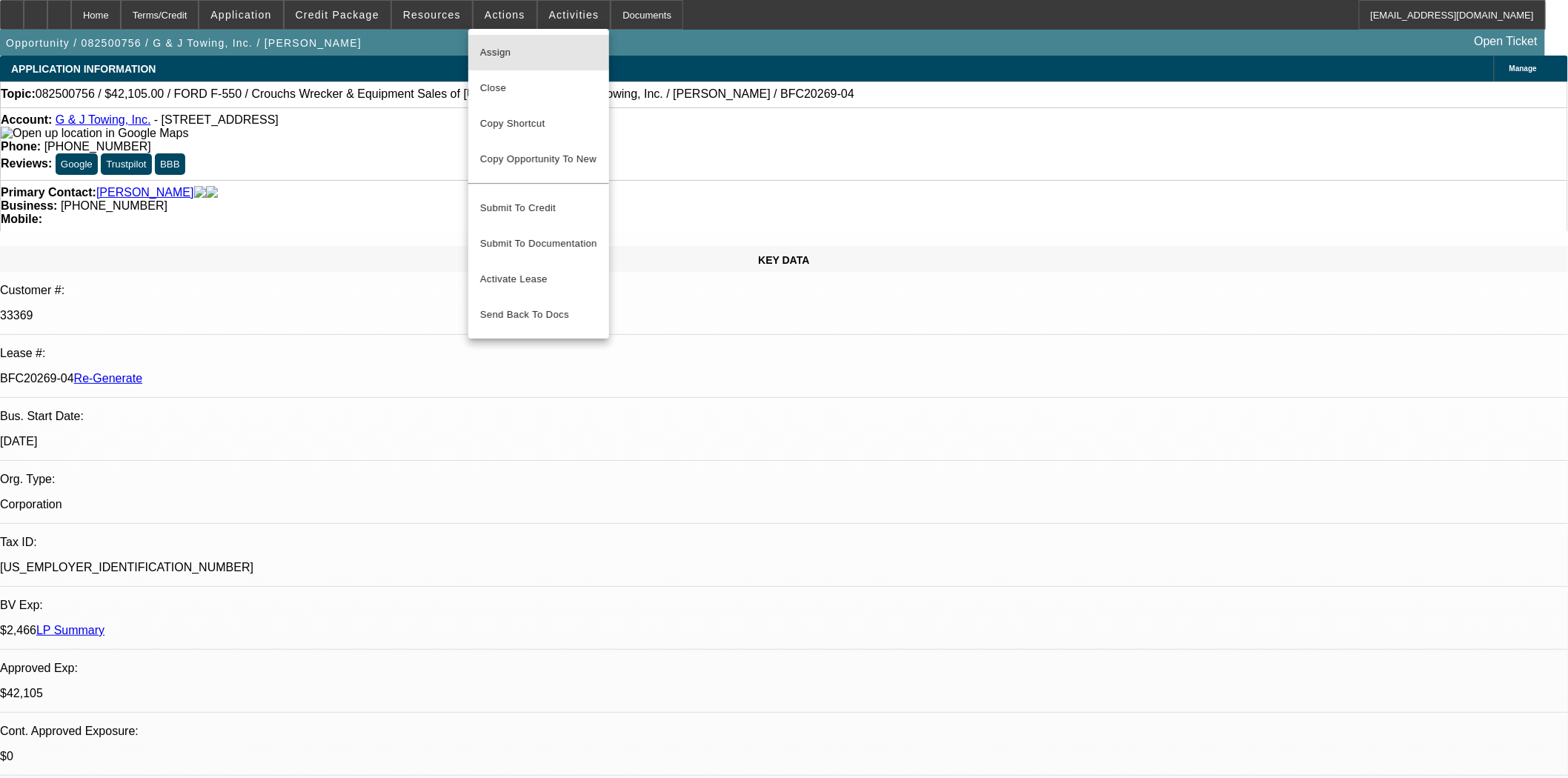
click at [502, 46] on span "Assign" at bounding box center [538, 52] width 117 height 18
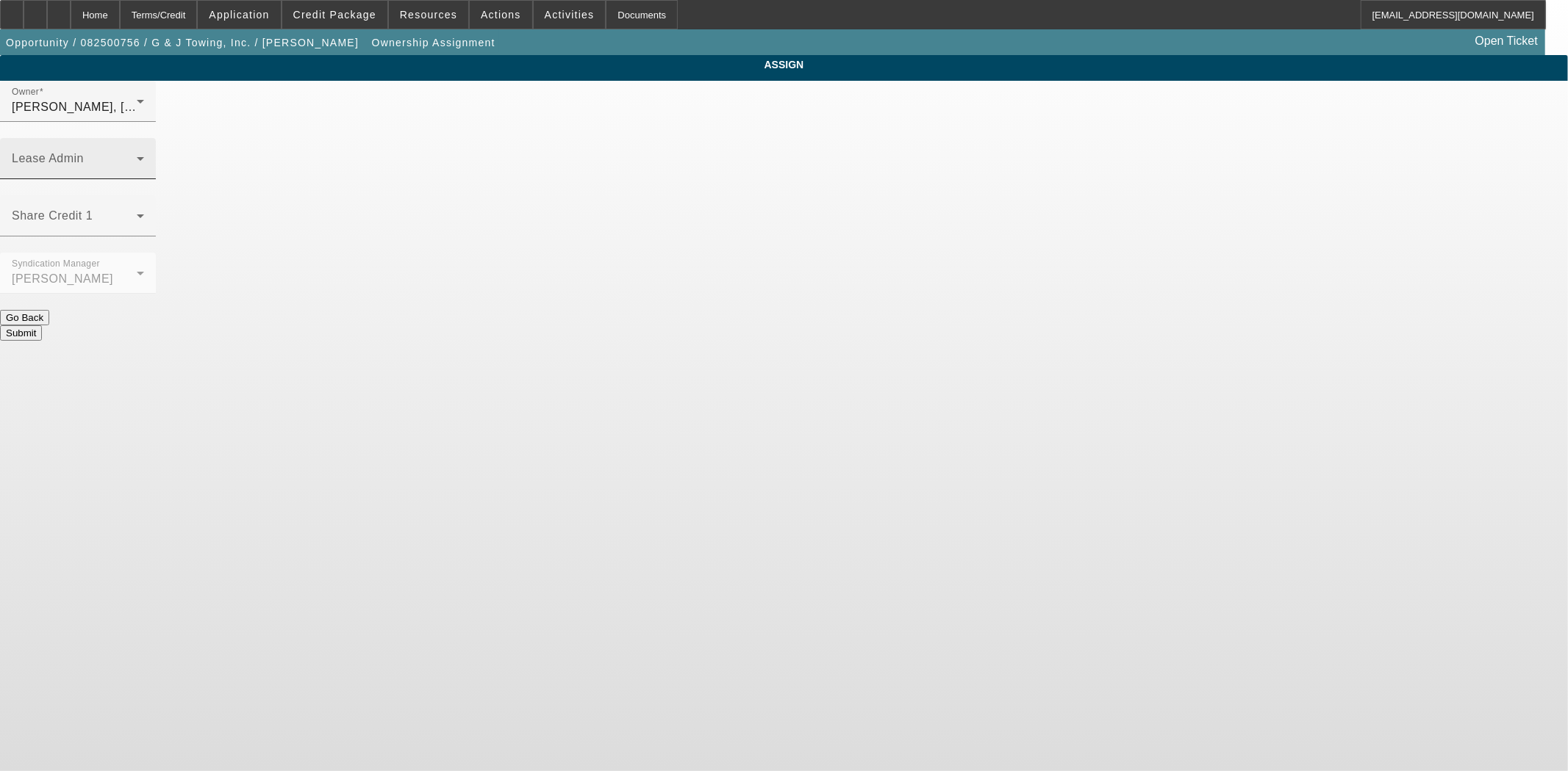
click at [83, 152] on mat-label "Lease Admin" at bounding box center [48, 158] width 72 height 13
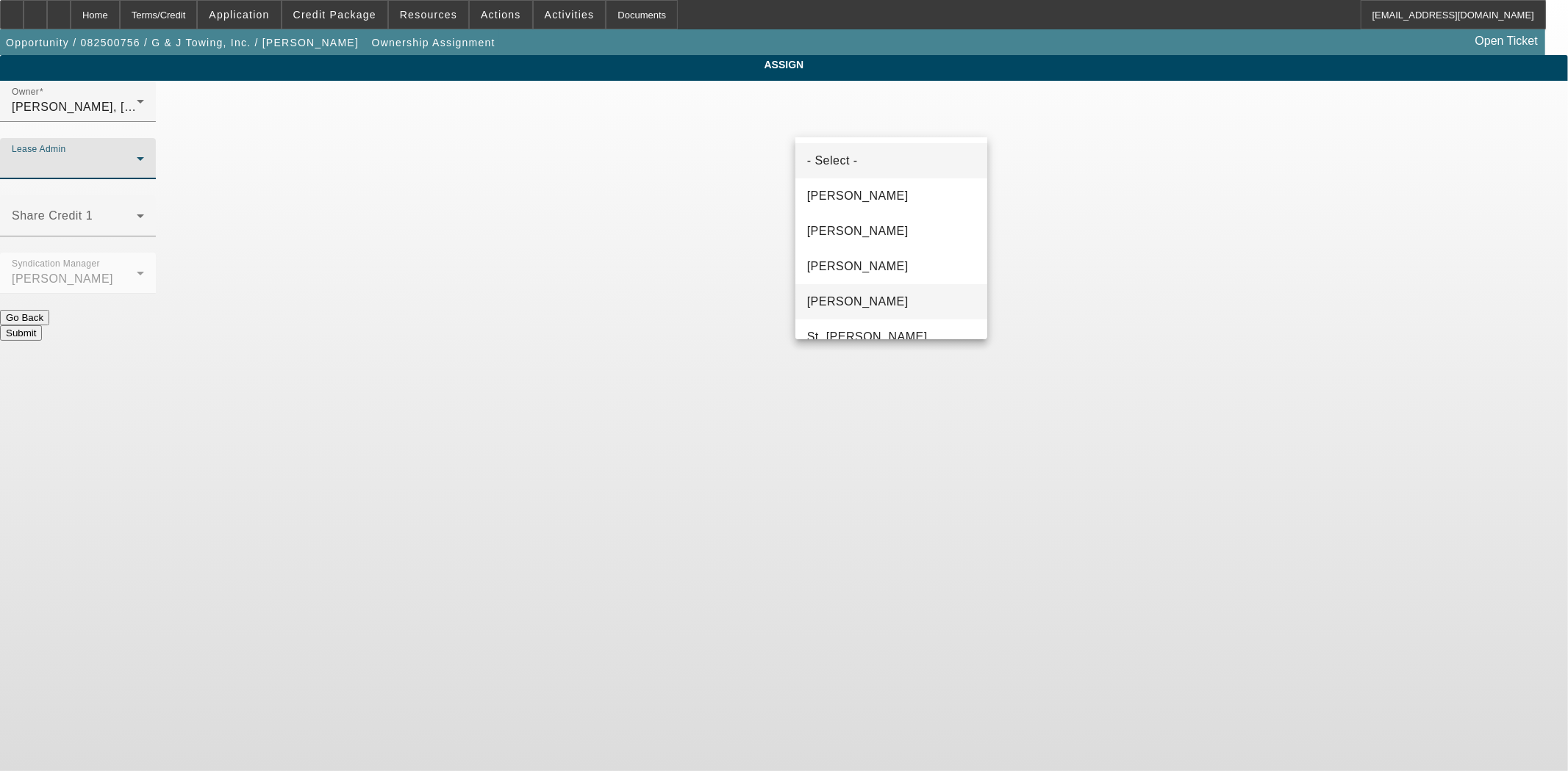
click at [861, 310] on span "[PERSON_NAME]" at bounding box center [857, 301] width 101 height 18
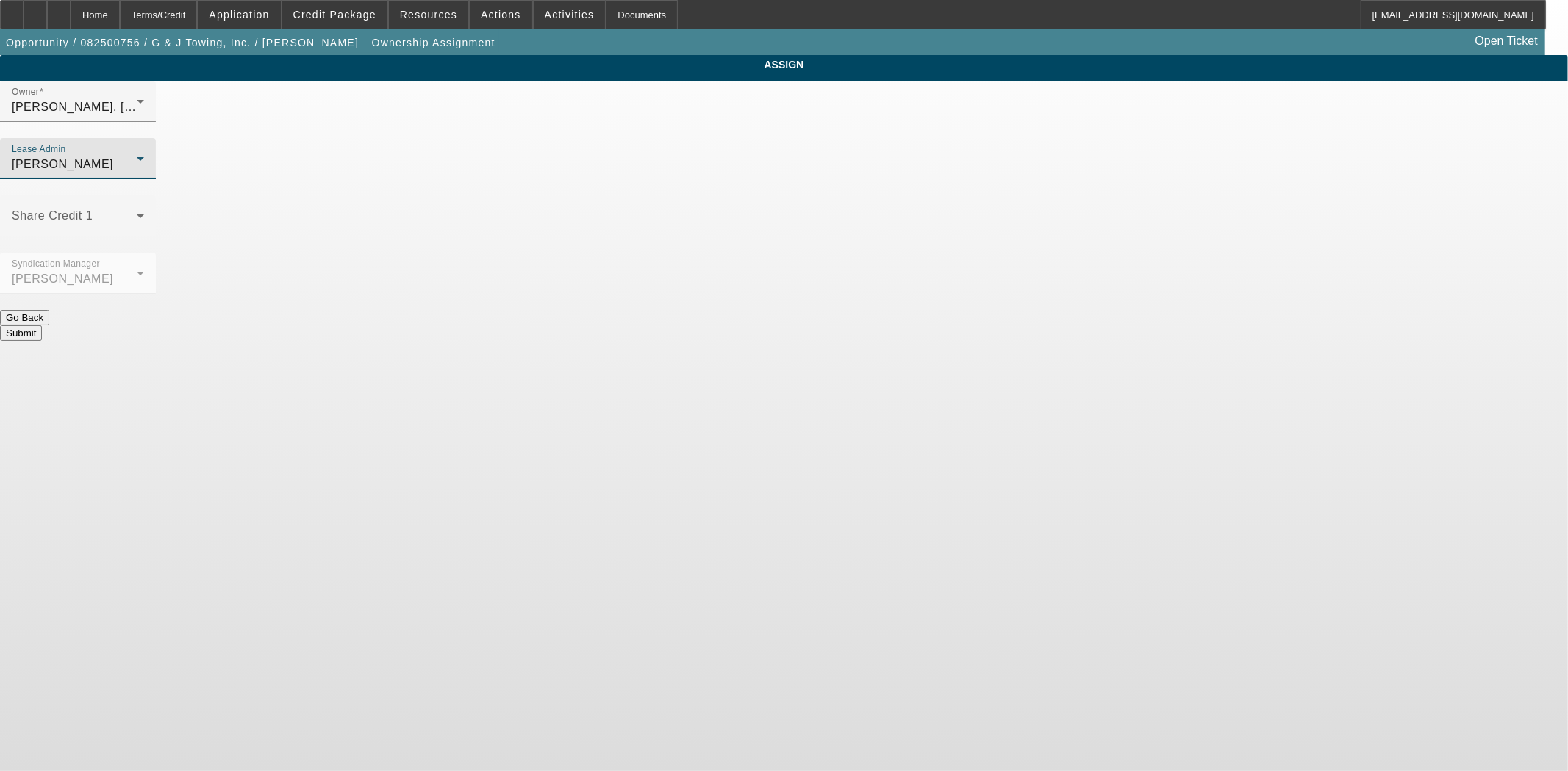
click at [42, 325] on button "Submit" at bounding box center [21, 333] width 42 height 15
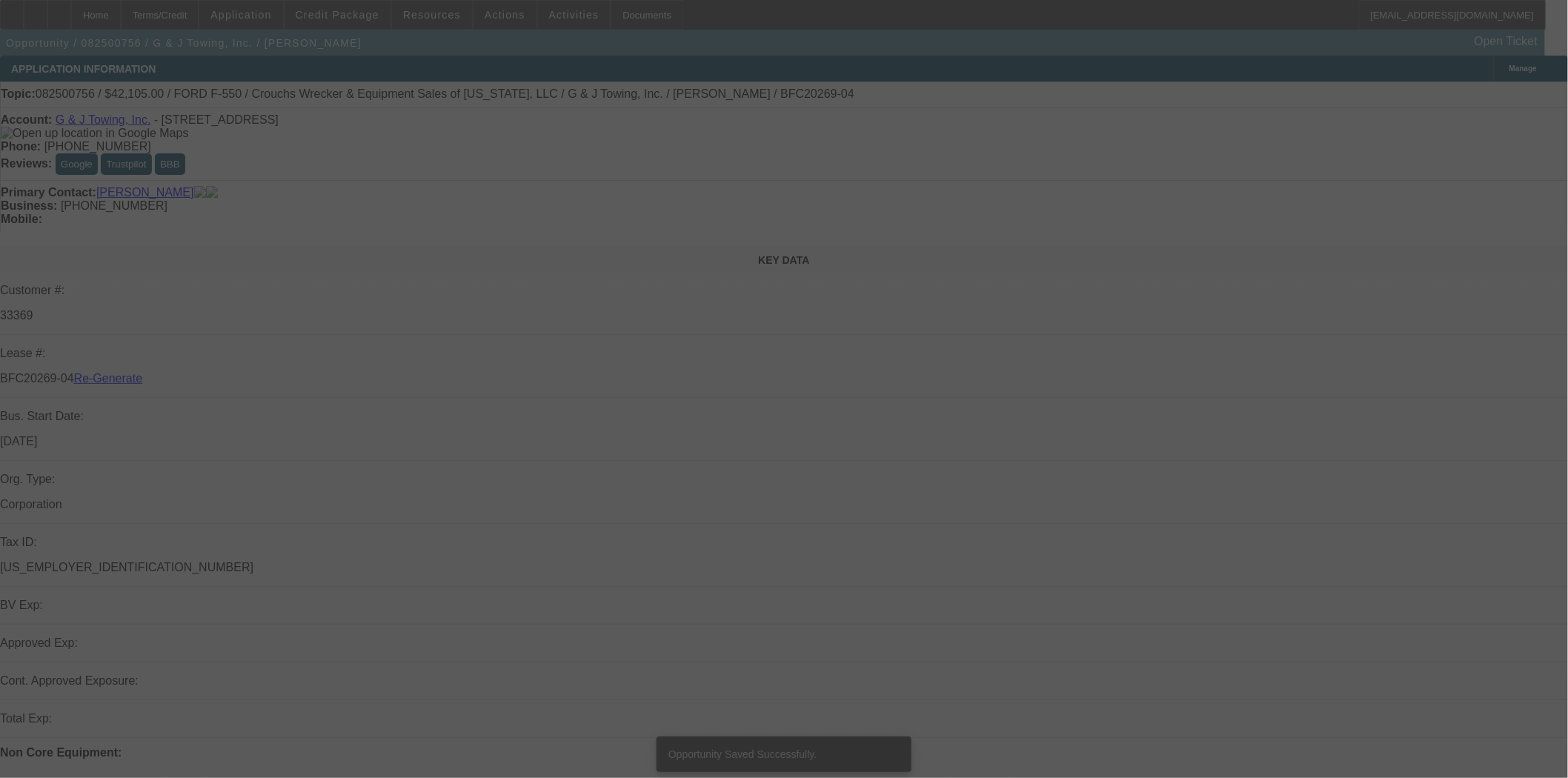
select select "3"
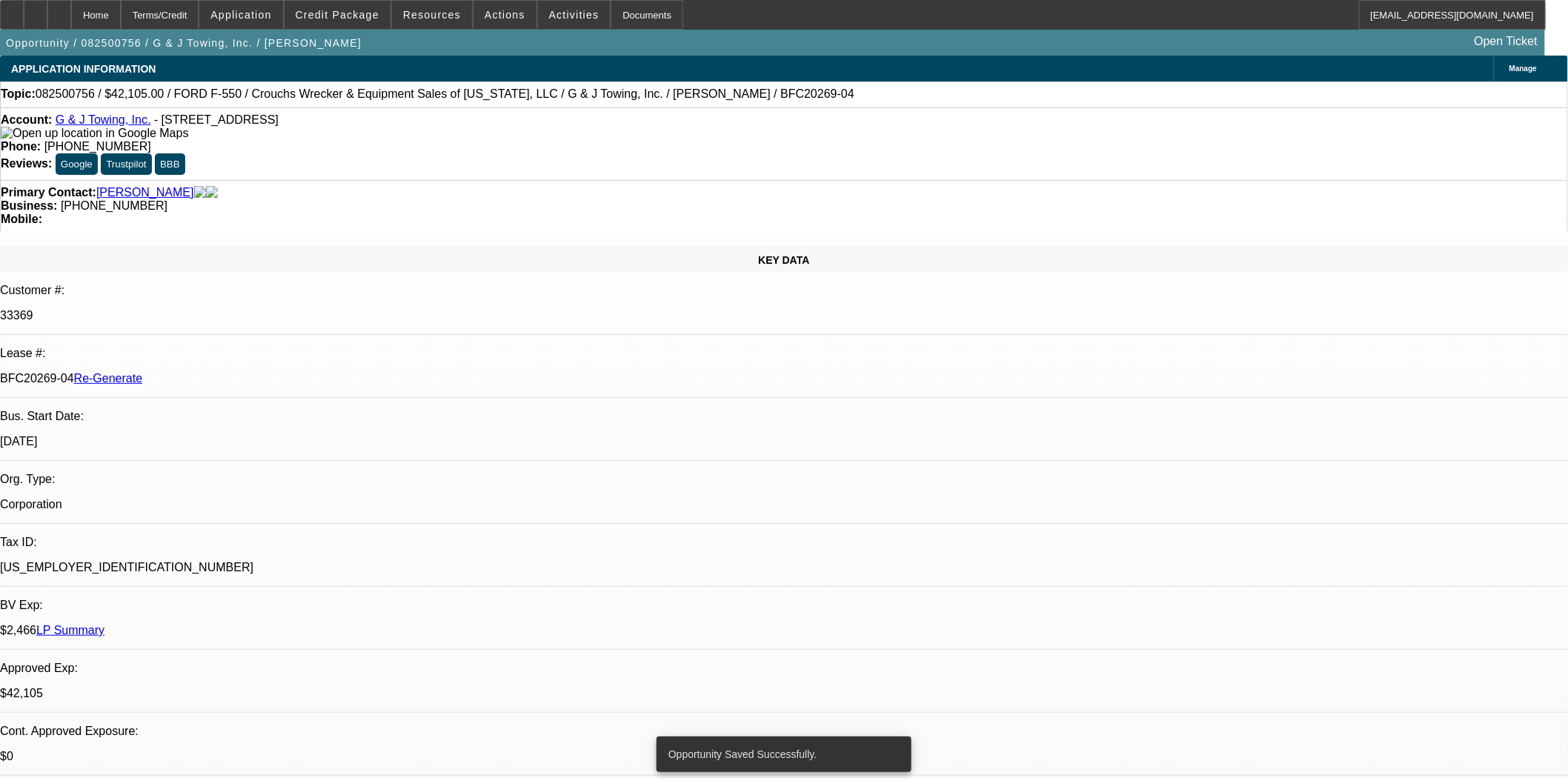
select select "0"
select select "3"
select select "0"
select select "6"
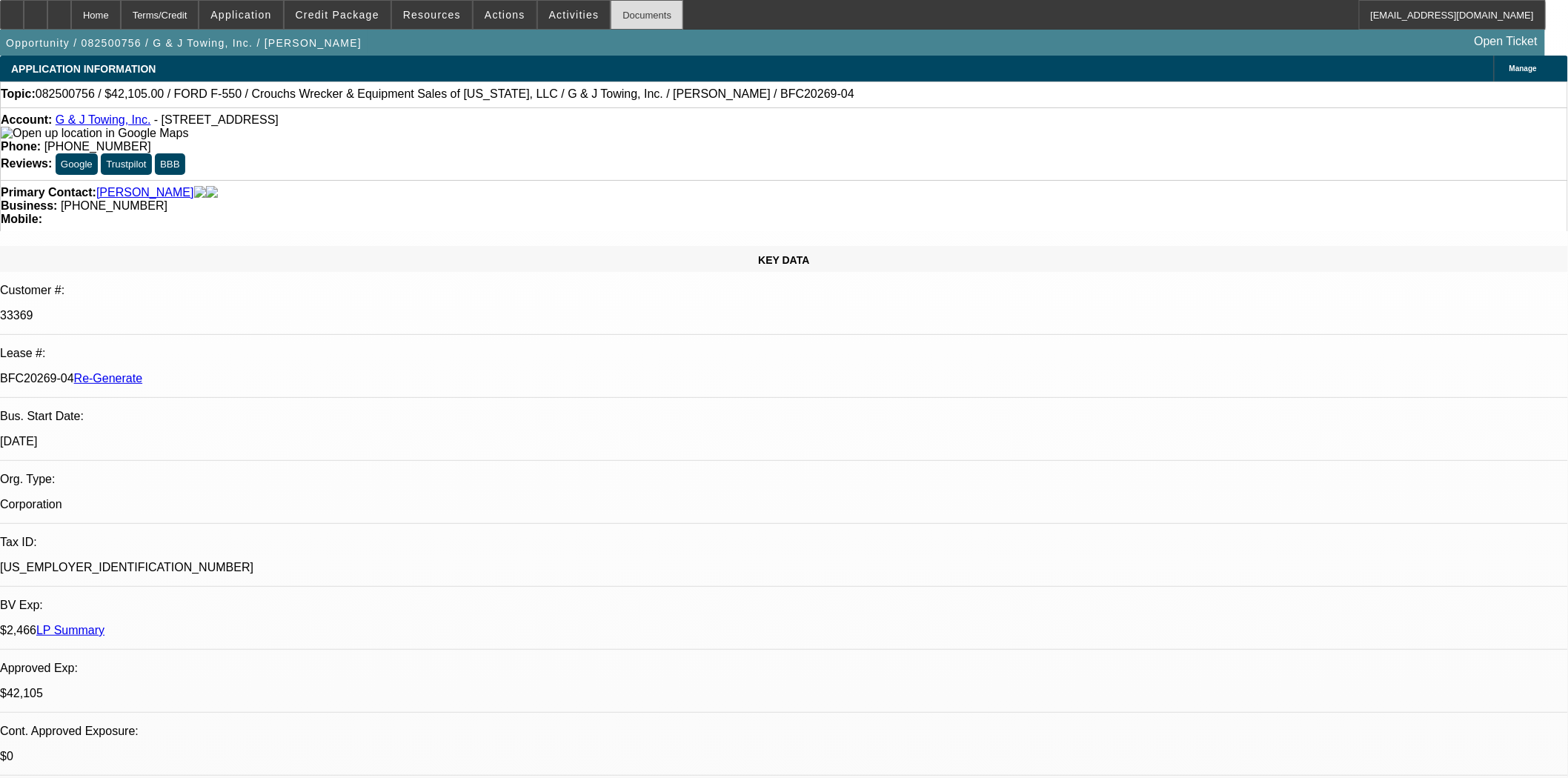
click at [626, 8] on div "Documents" at bounding box center [646, 14] width 72 height 29
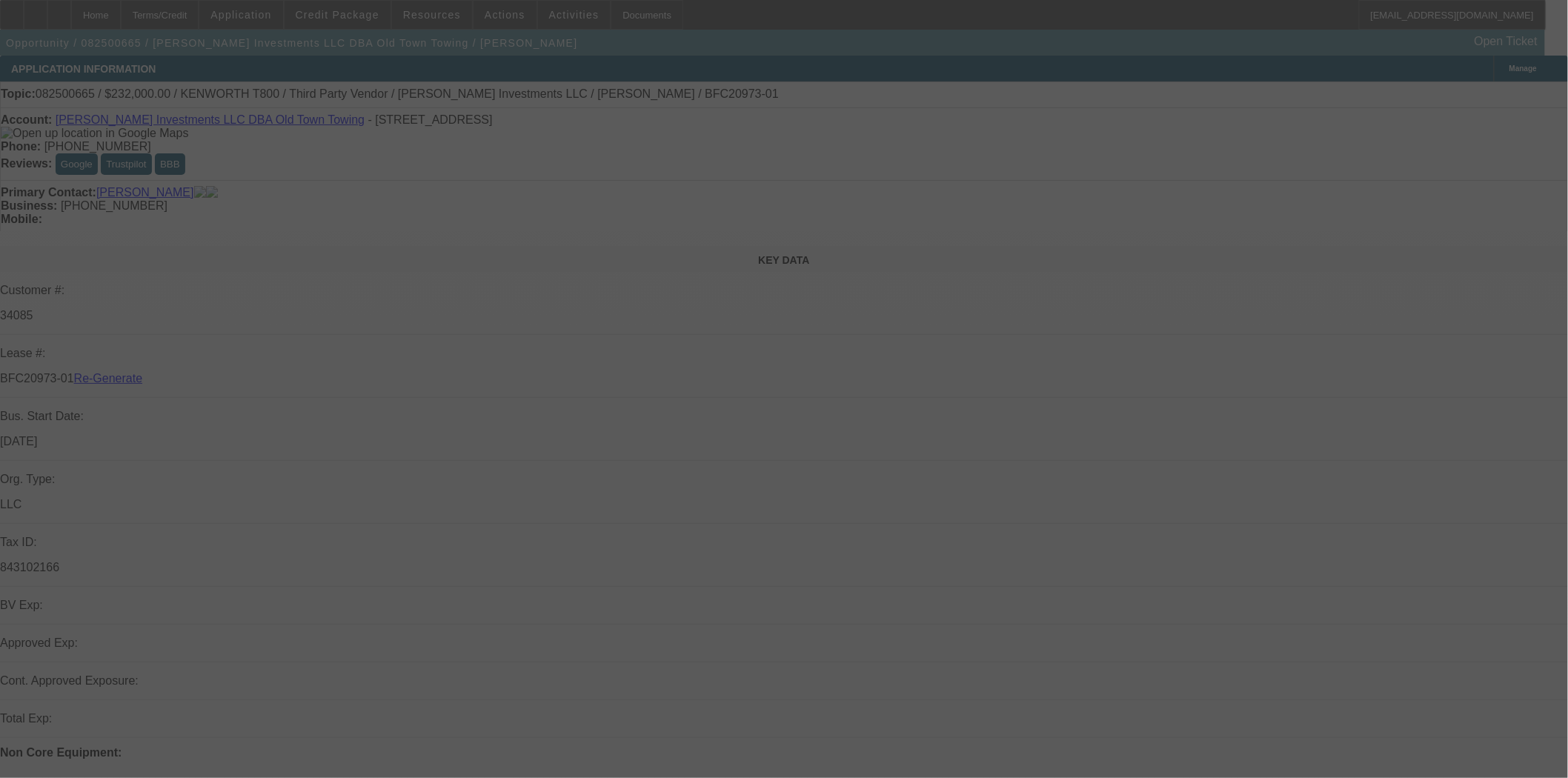
select select "3"
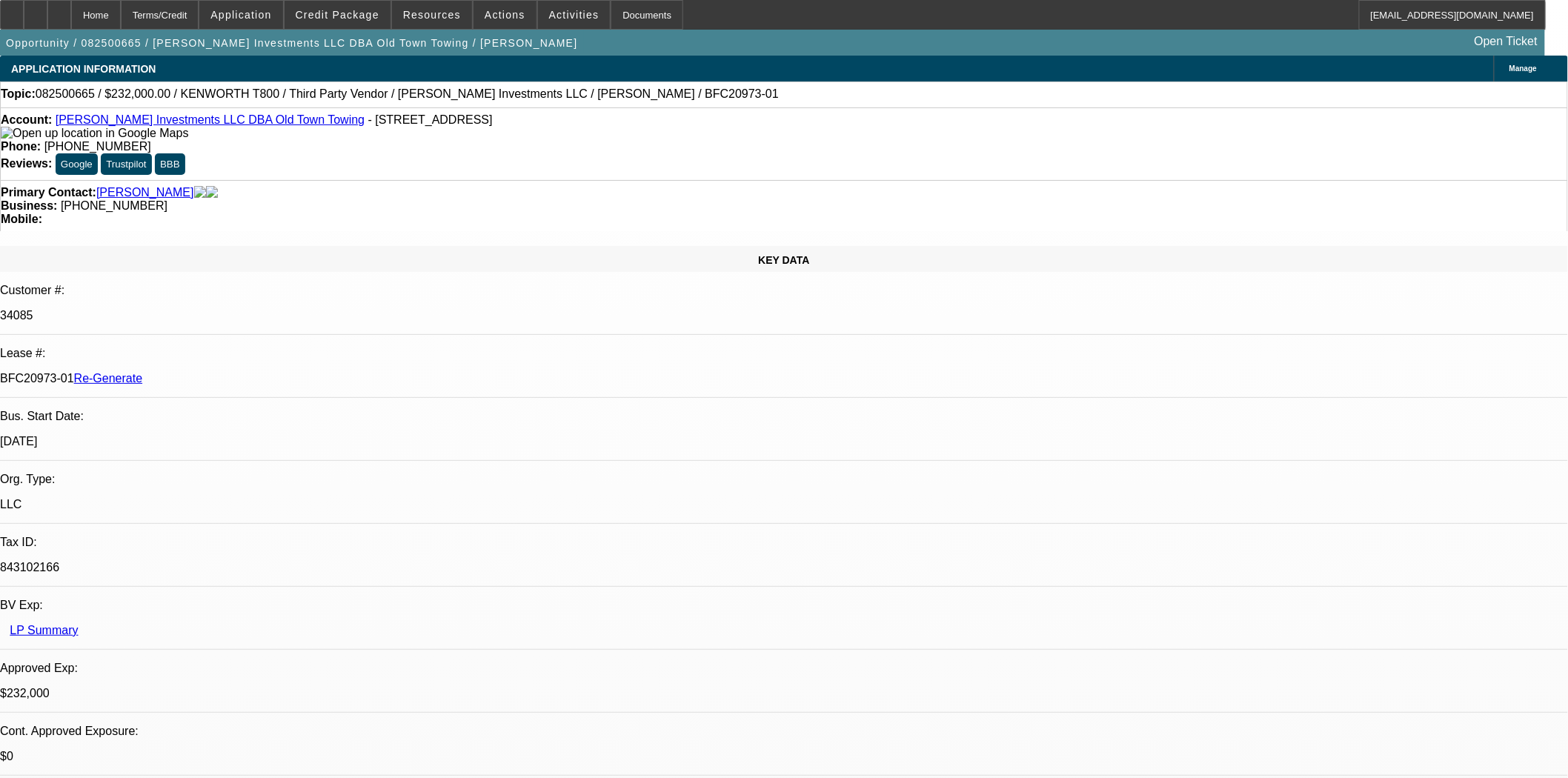
select select "0"
select select "2"
select select "0.1"
select select "4"
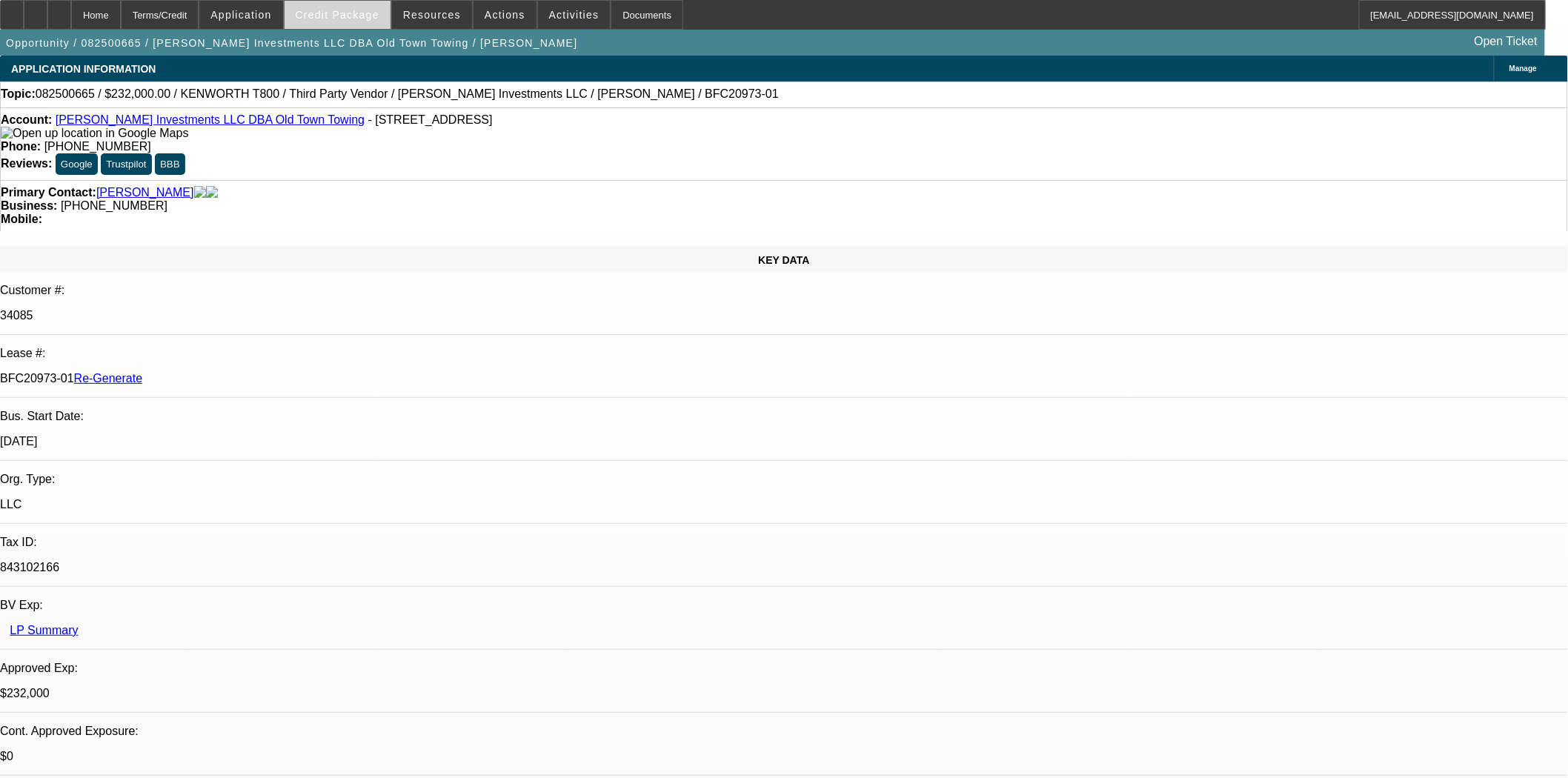
click at [364, 22] on span at bounding box center [338, 14] width 106 height 35
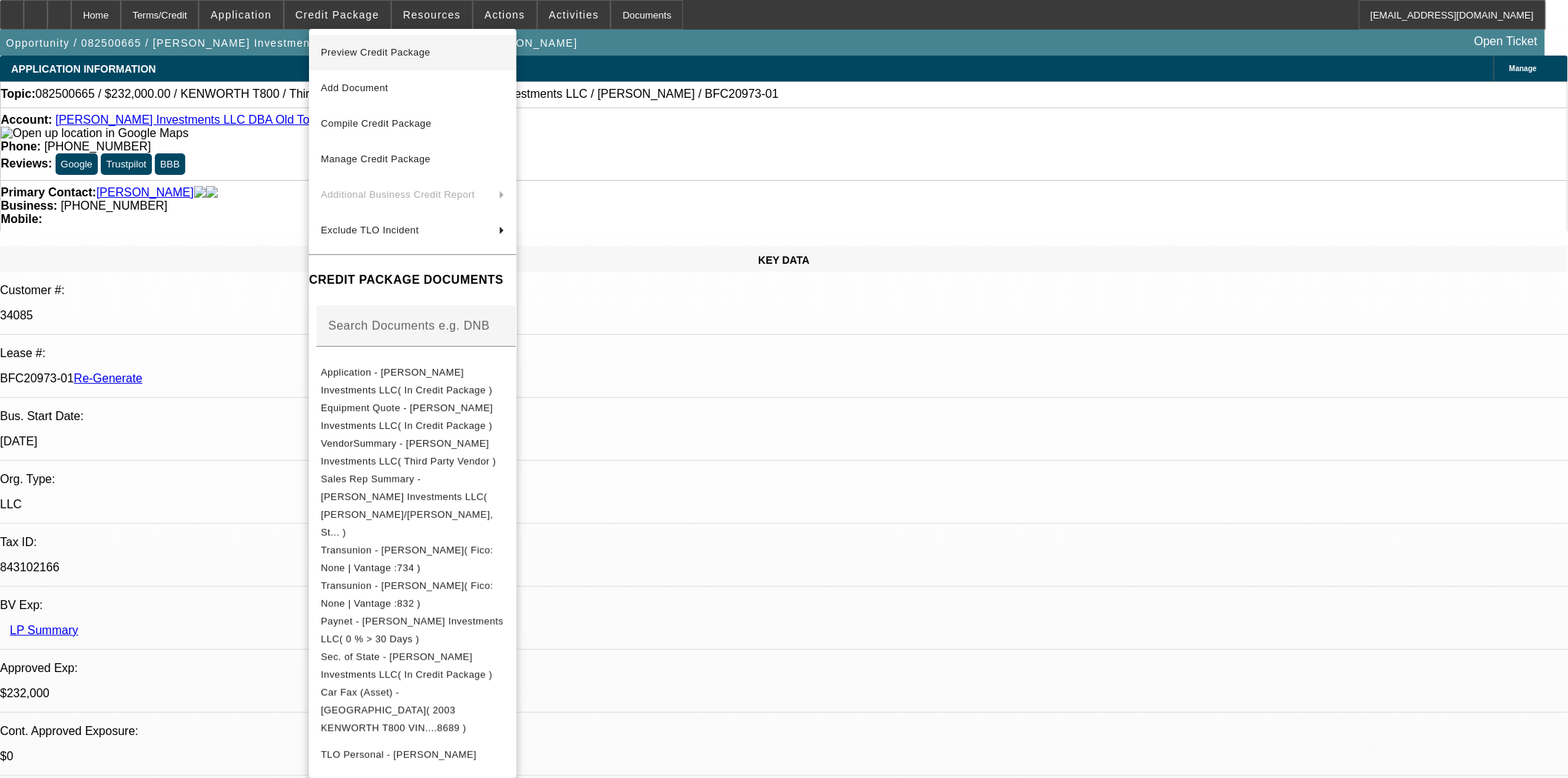
click at [352, 49] on span "Preview Credit Package" at bounding box center [375, 51] width 109 height 11
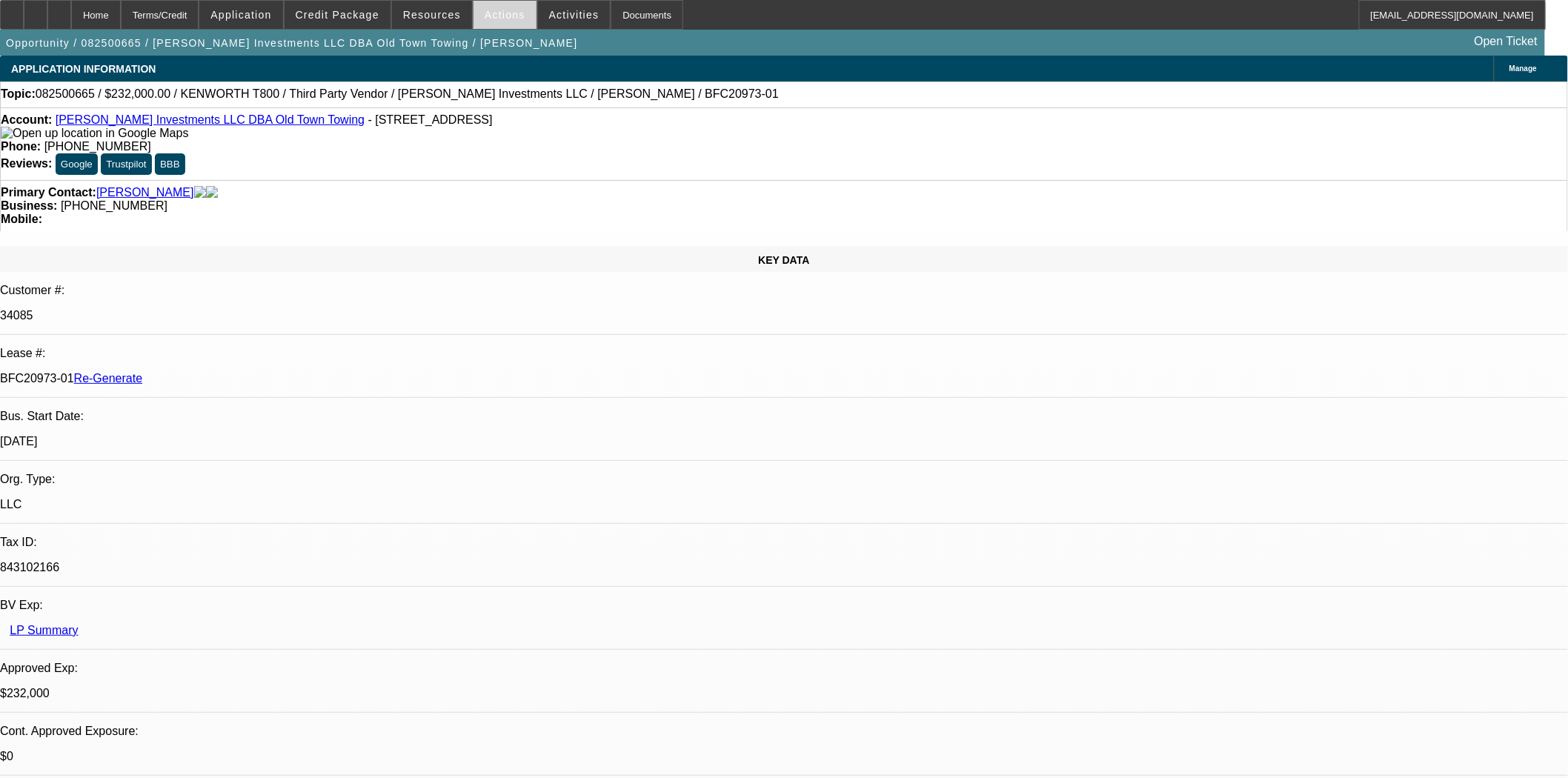
click at [513, 12] on span at bounding box center [504, 14] width 63 height 35
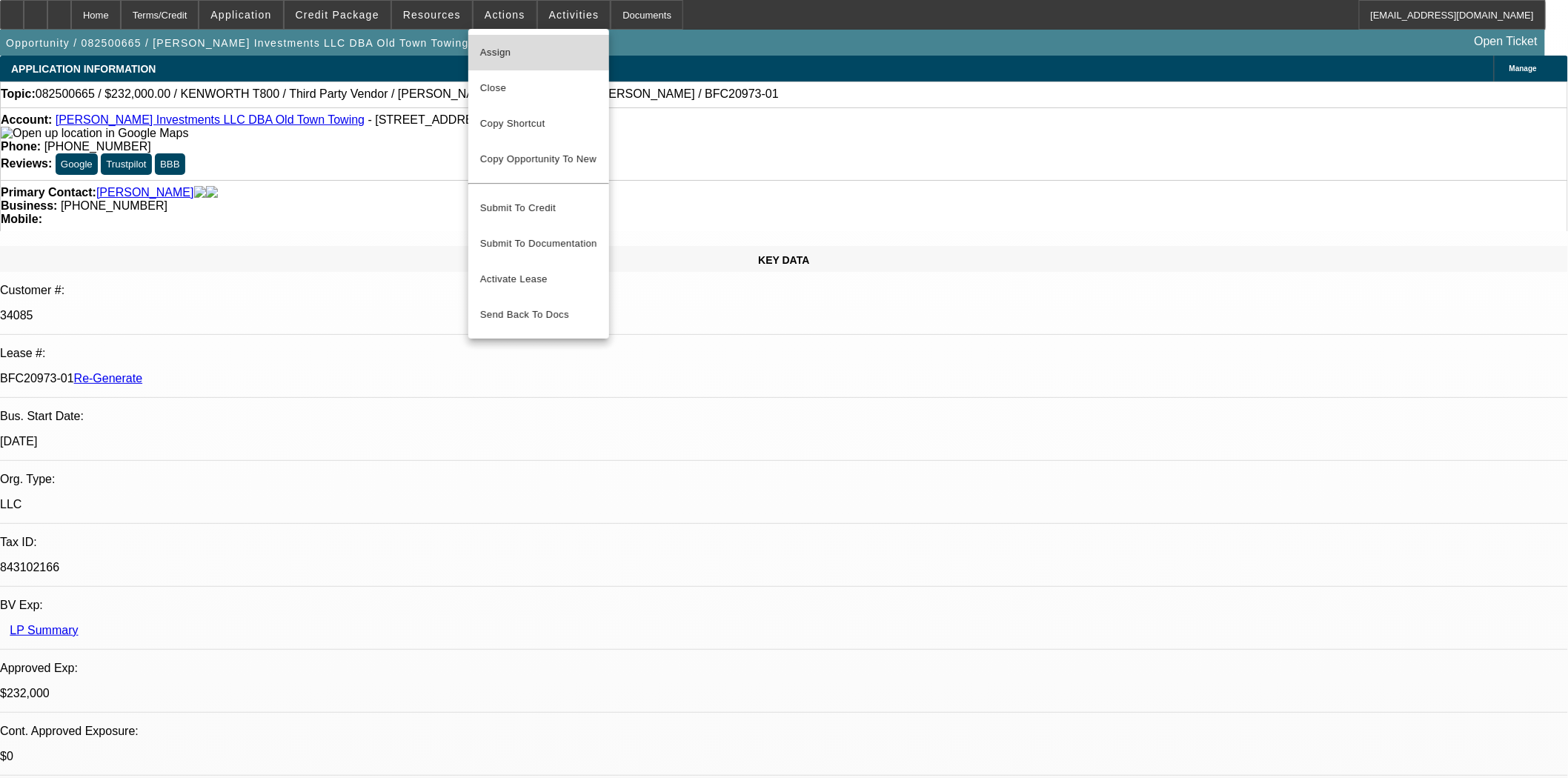
click at [514, 48] on span "Assign" at bounding box center [538, 52] width 117 height 18
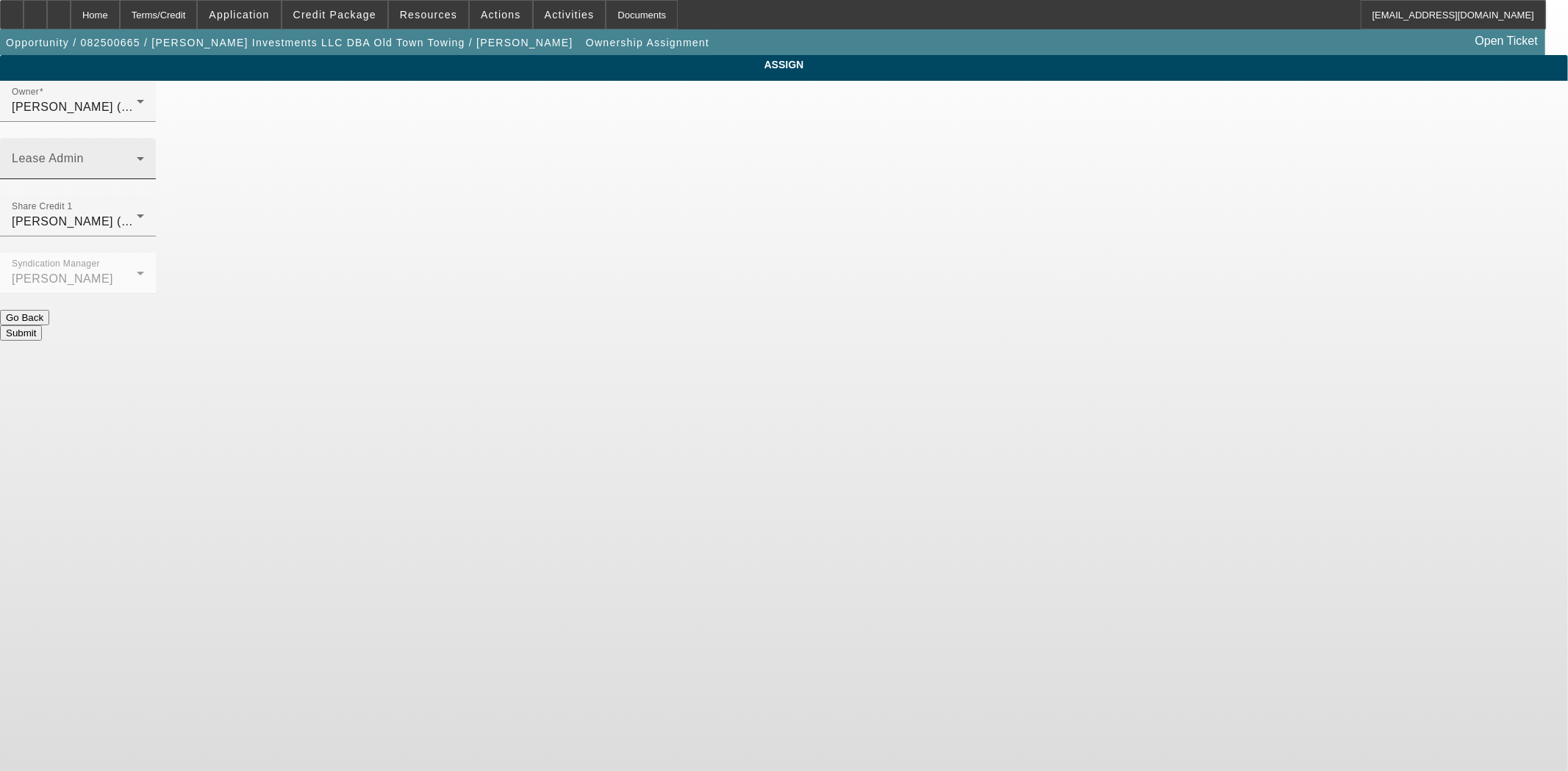
click at [137, 156] on span at bounding box center [74, 164] width 125 height 18
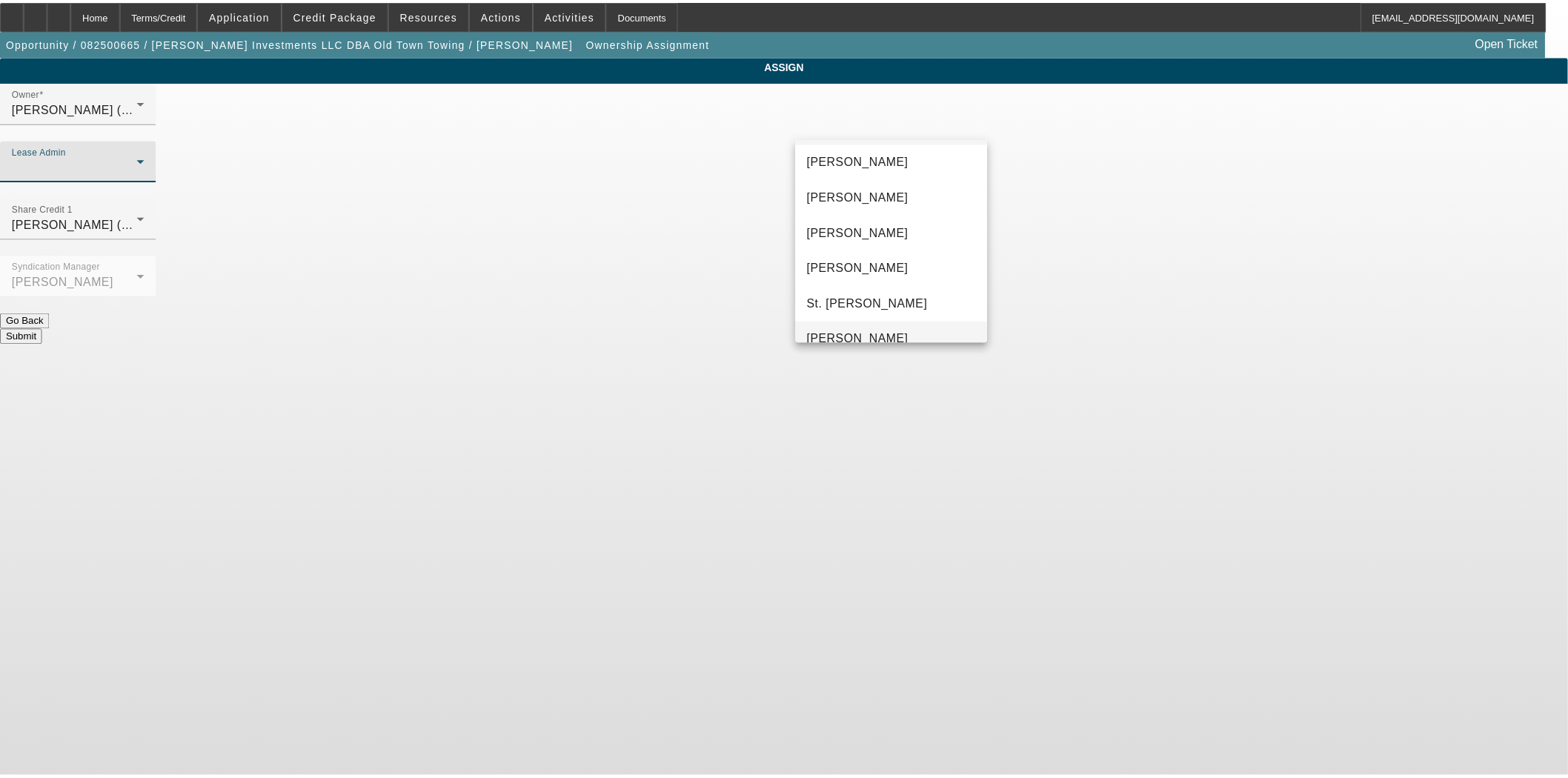
scroll to position [56, 0]
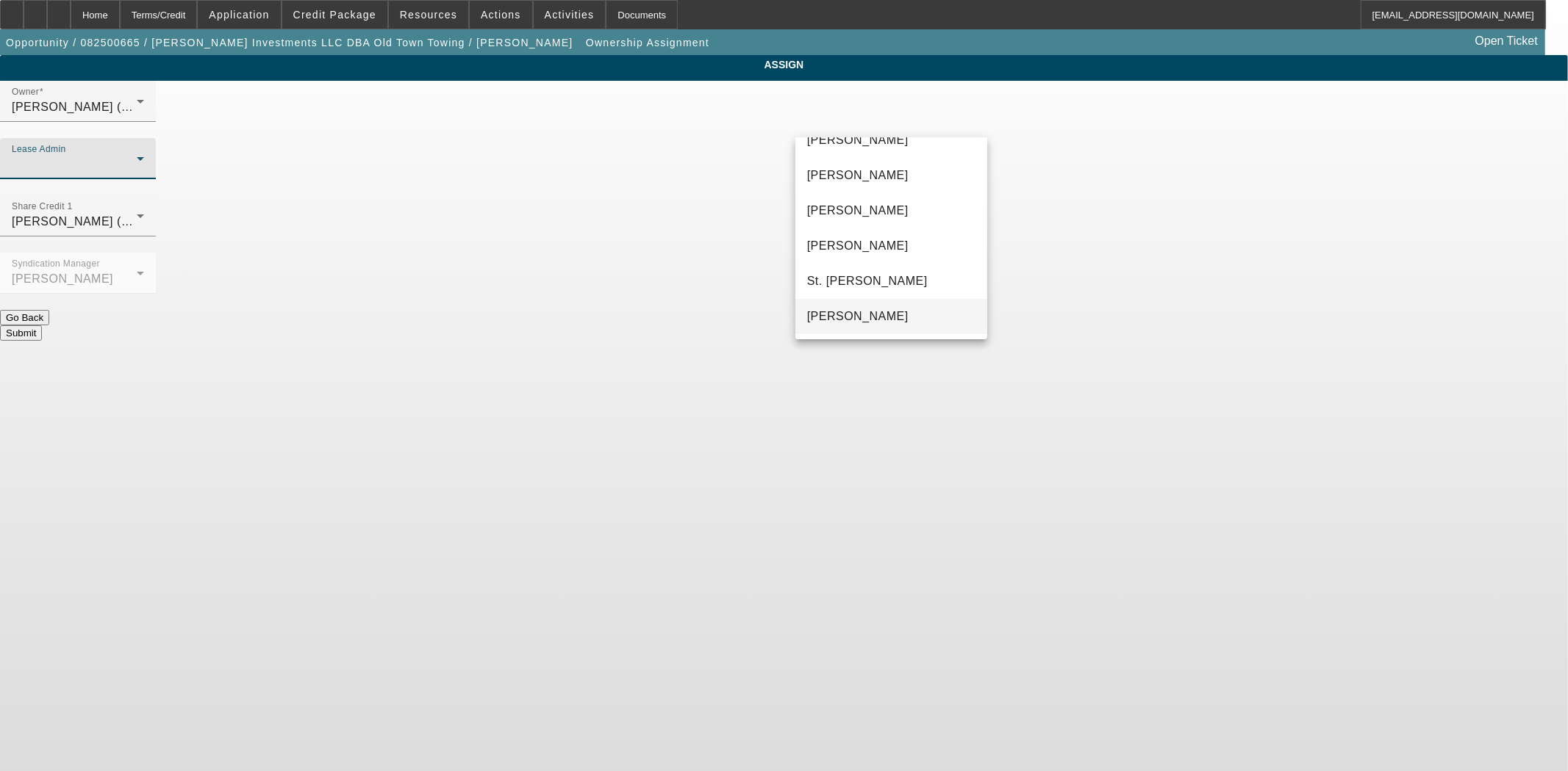
click at [898, 316] on span "[PERSON_NAME]" at bounding box center [857, 316] width 101 height 18
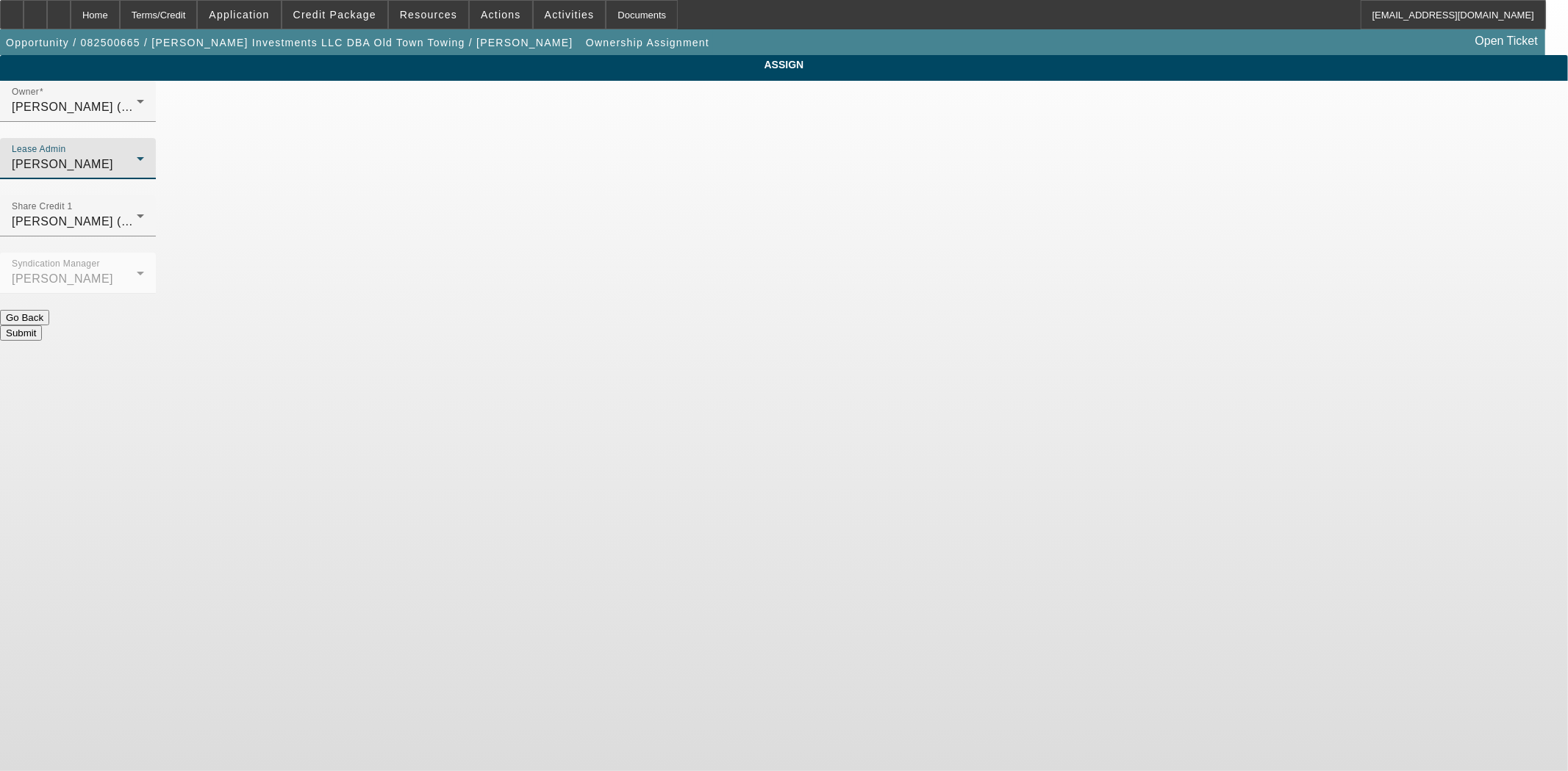
click at [42, 325] on button "Submit" at bounding box center [21, 333] width 42 height 15
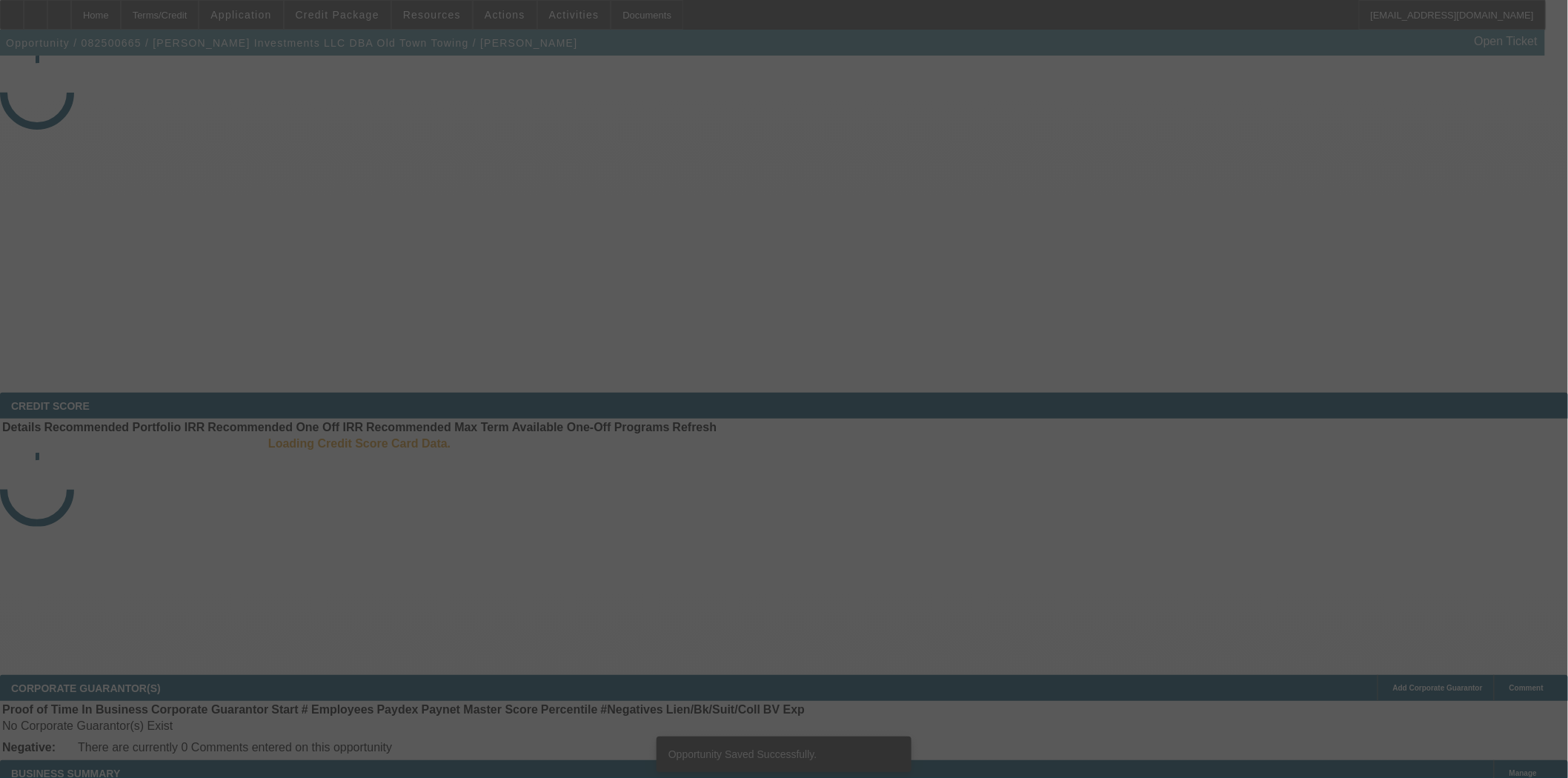
select select "3"
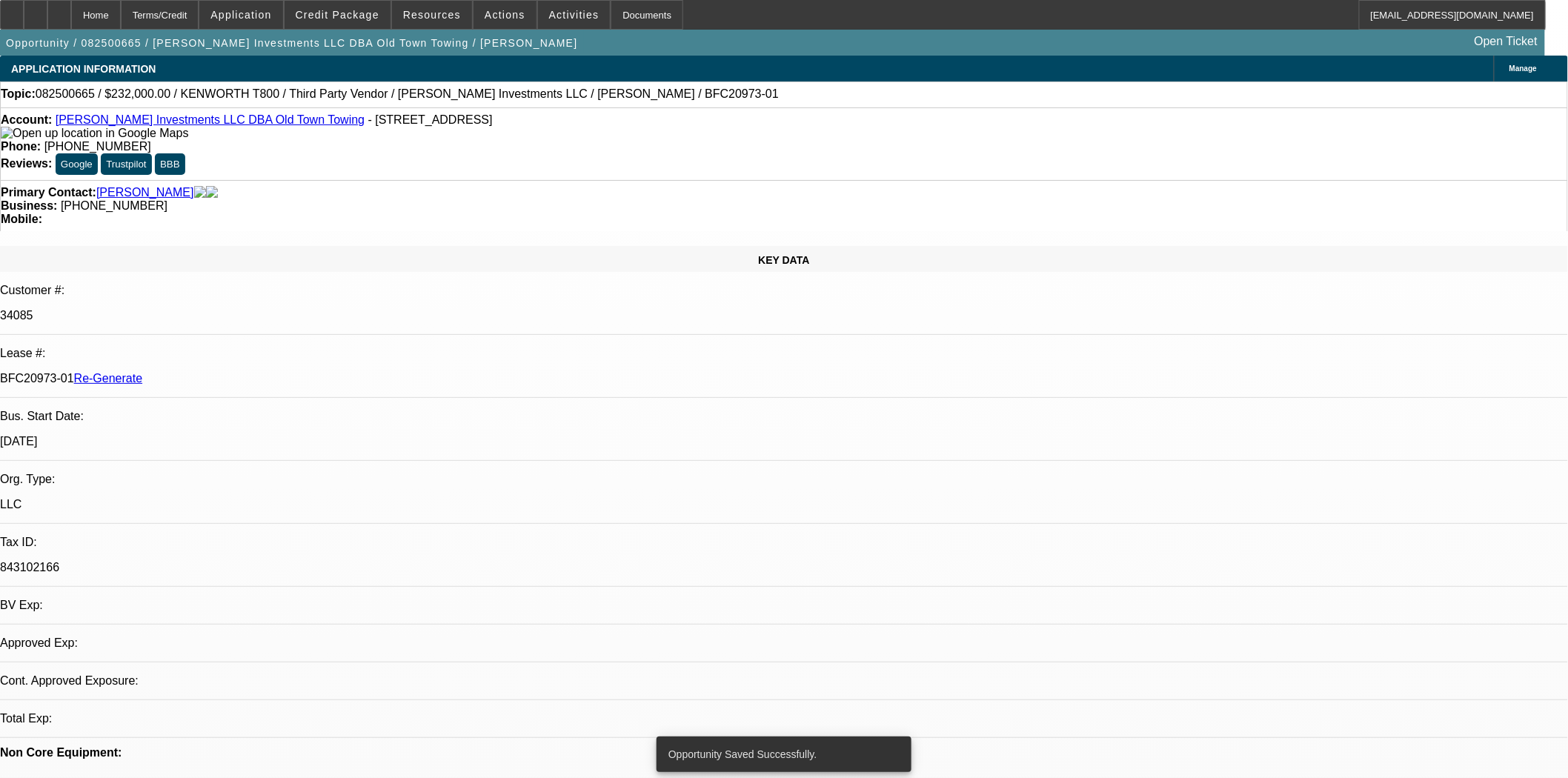
select select "0"
select select "2"
select select "0.1"
select select "4"
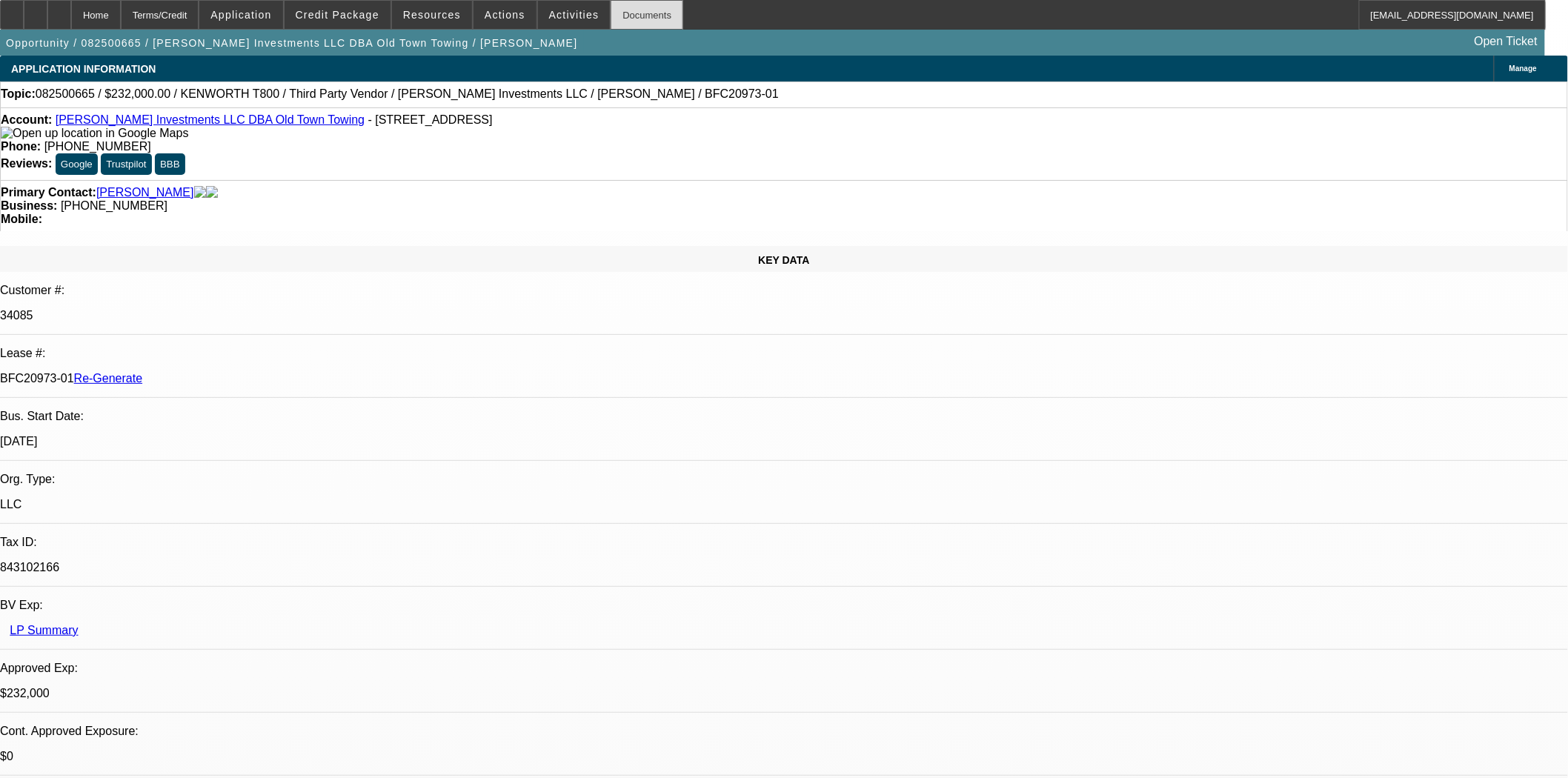
click at [635, 16] on div "Documents" at bounding box center [646, 14] width 72 height 29
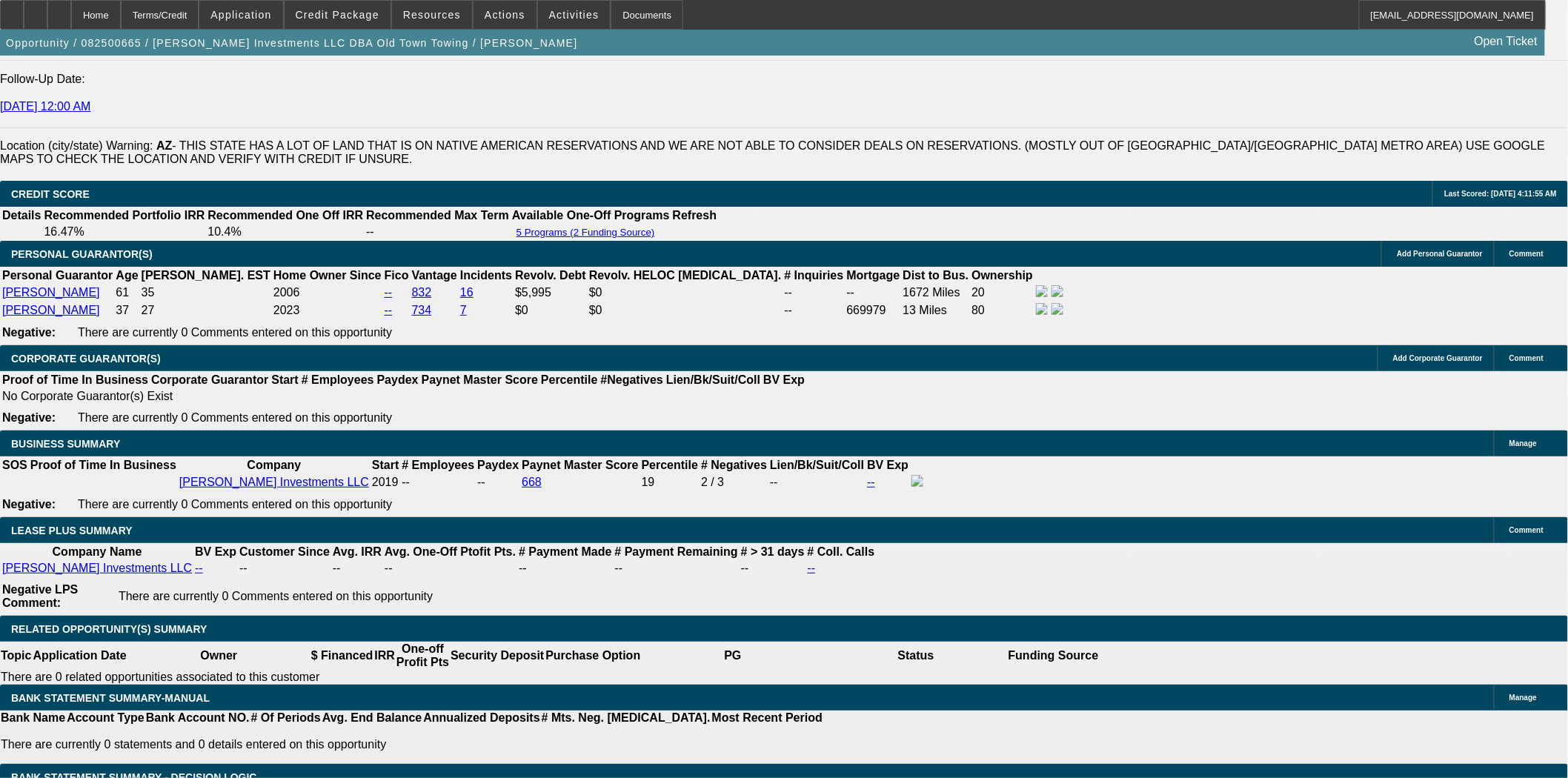
scroll to position [2470, 0]
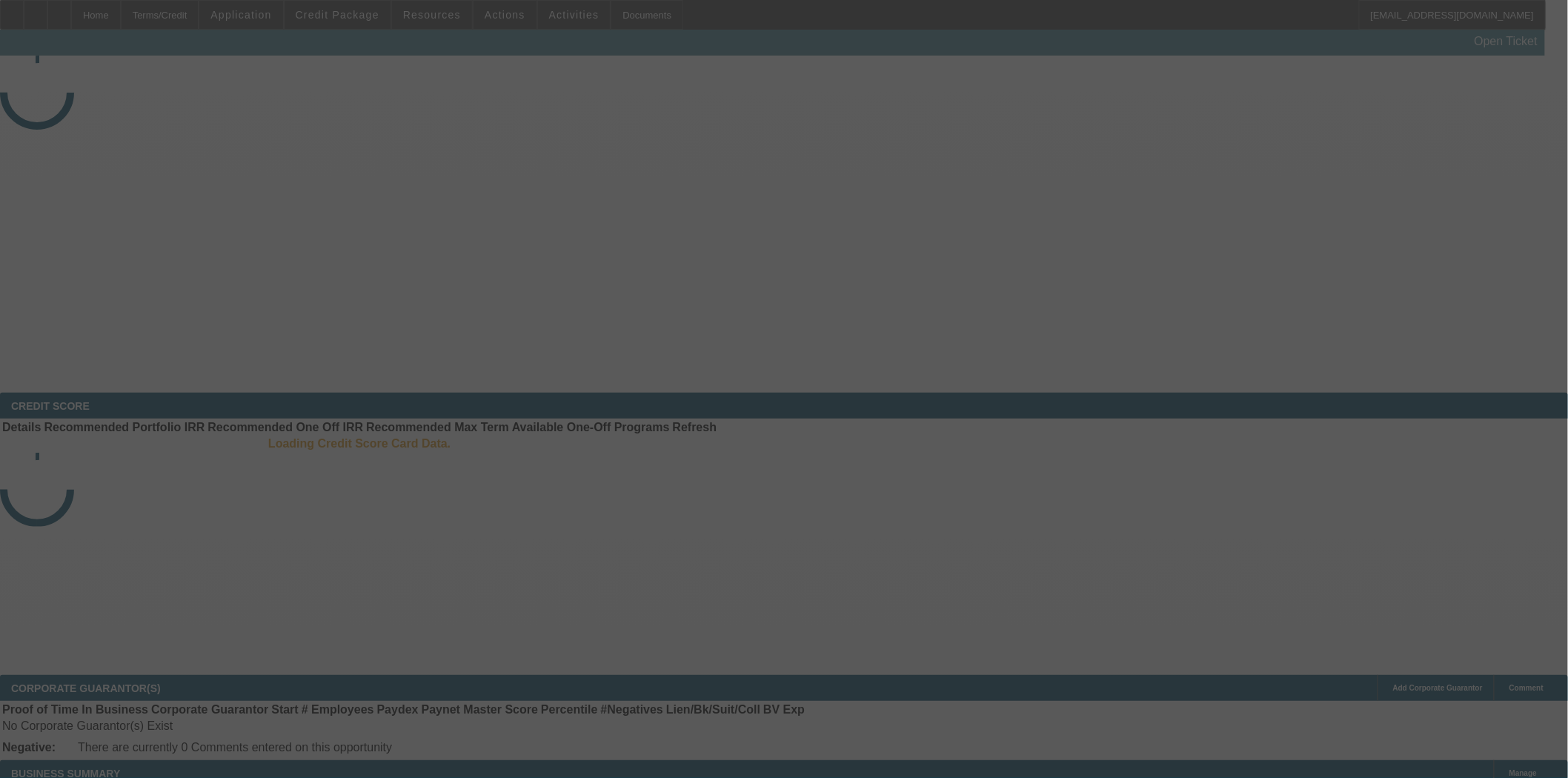
select select "3"
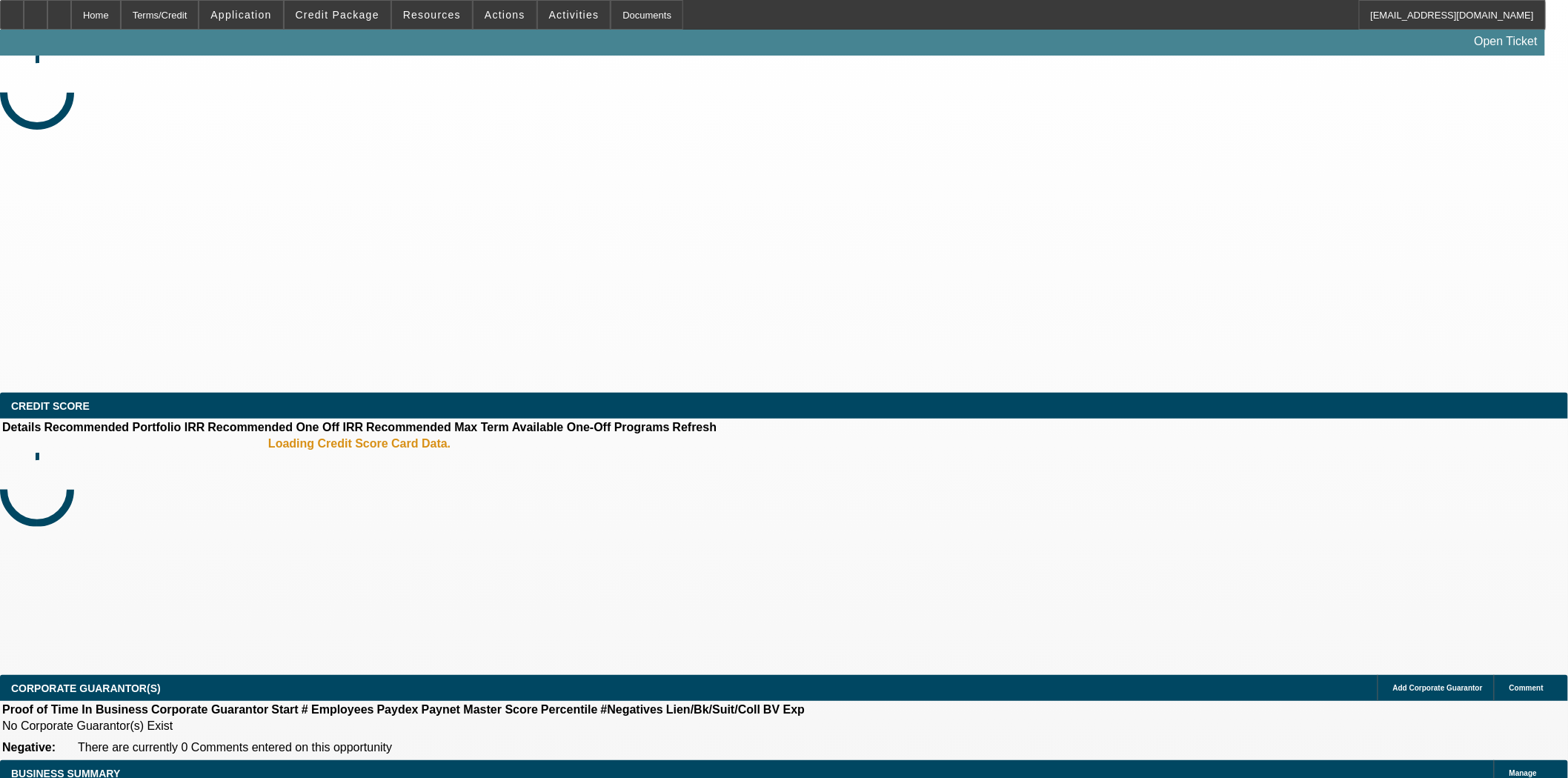
select select "0"
select select "2"
select select "0"
select select "2"
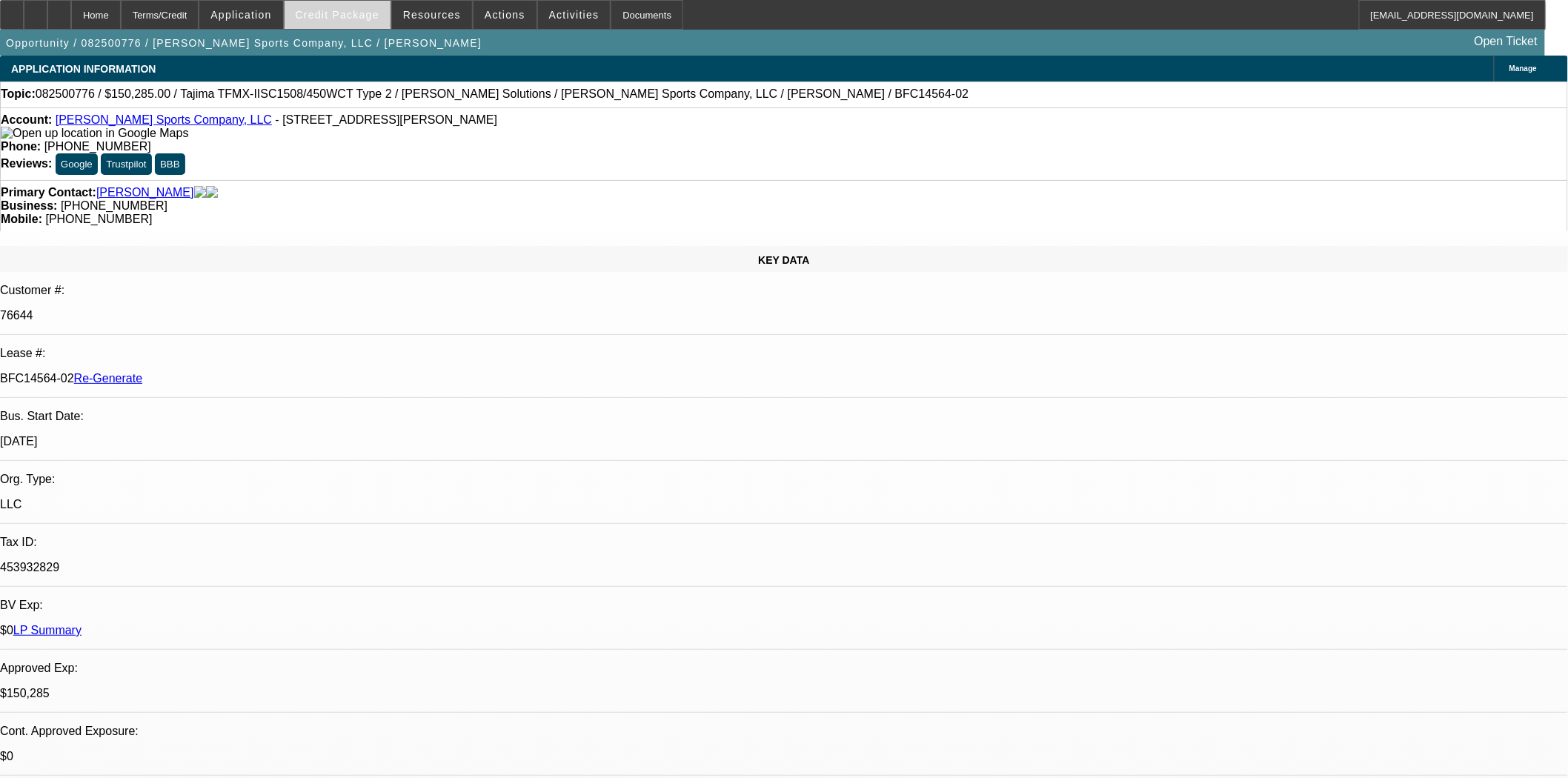
click at [369, 24] on span at bounding box center [338, 14] width 106 height 35
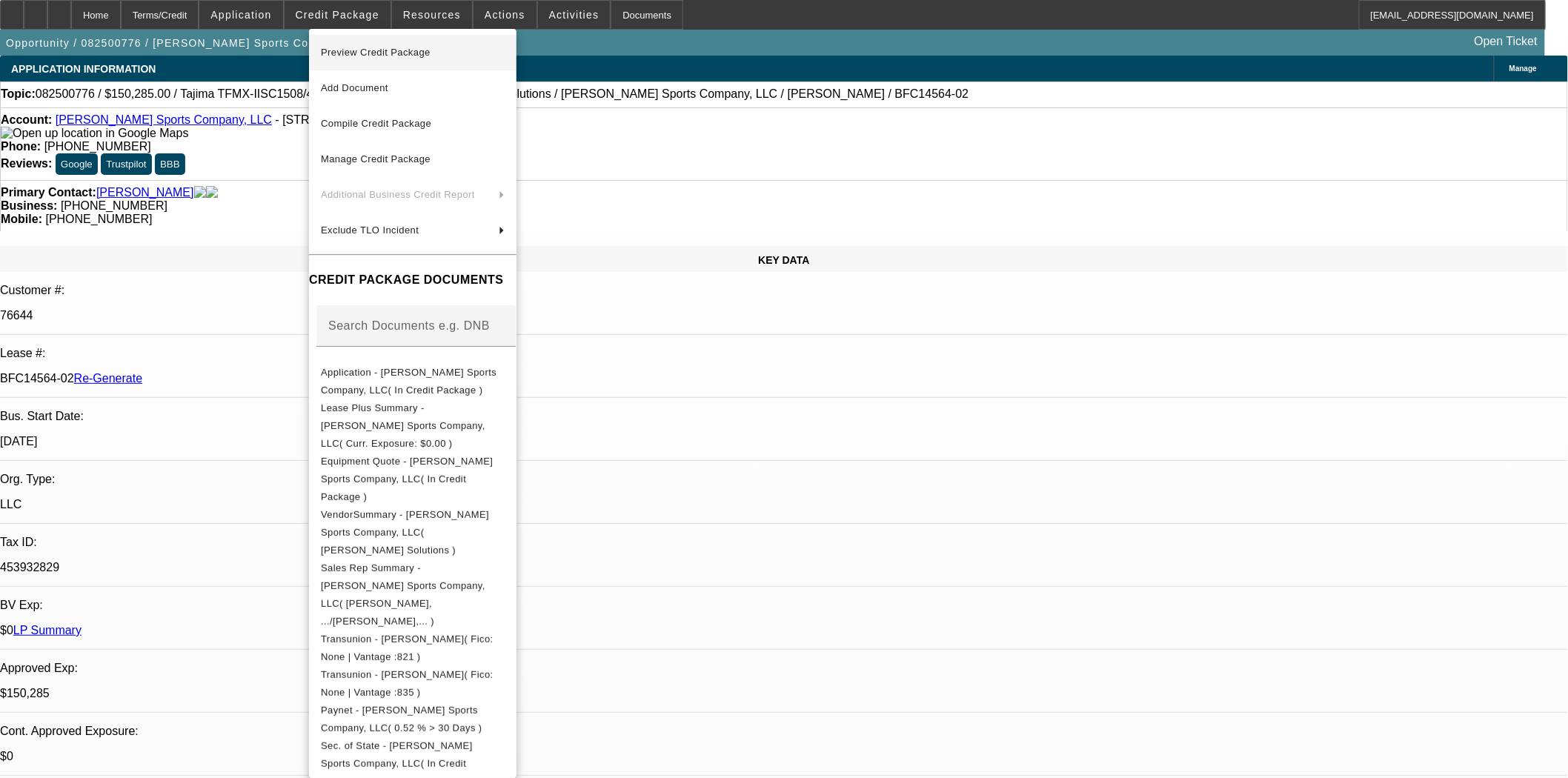
click at [379, 52] on span "Preview Credit Package" at bounding box center [375, 51] width 109 height 11
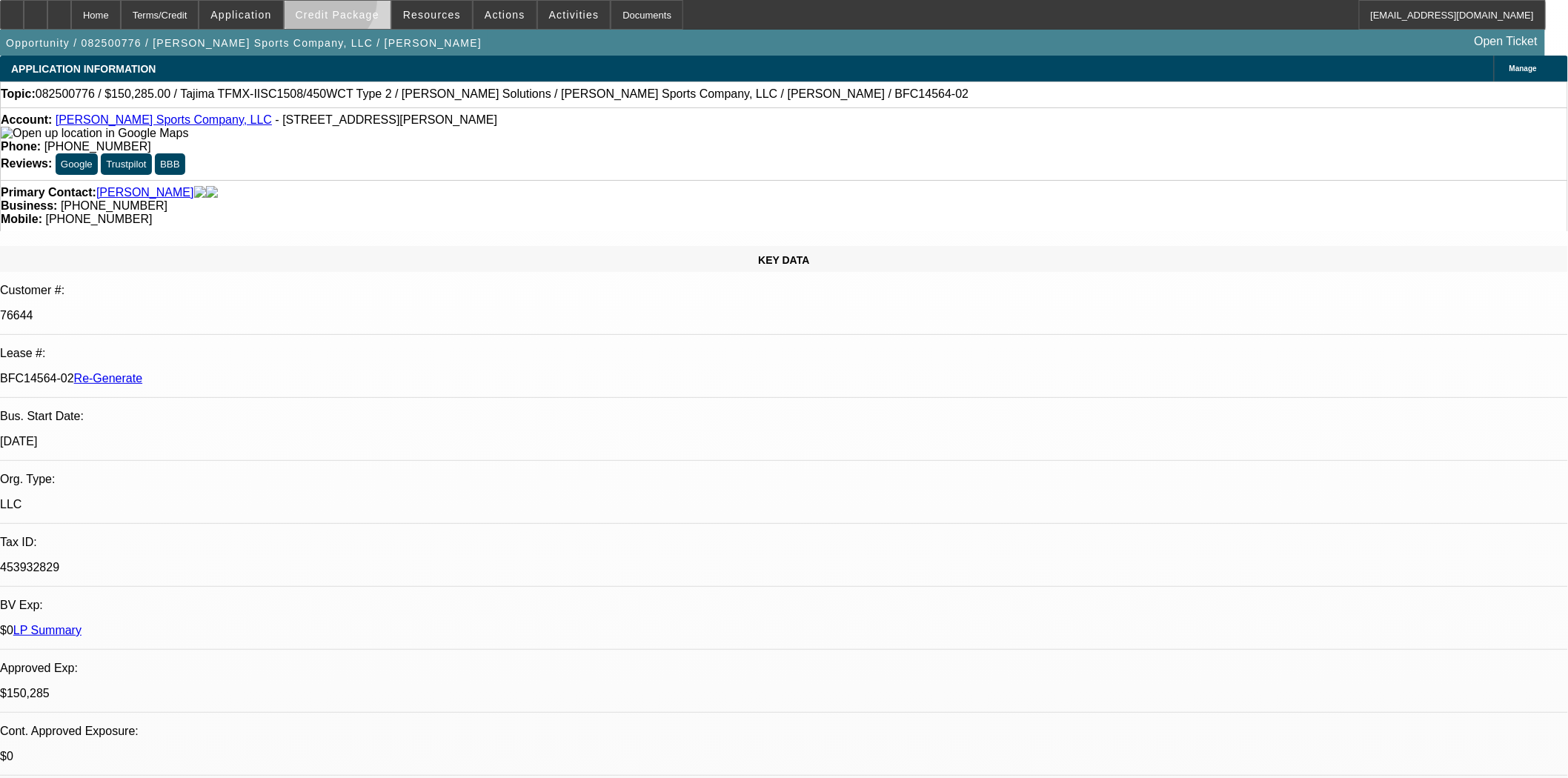
click at [350, 3] on span at bounding box center [338, 14] width 106 height 35
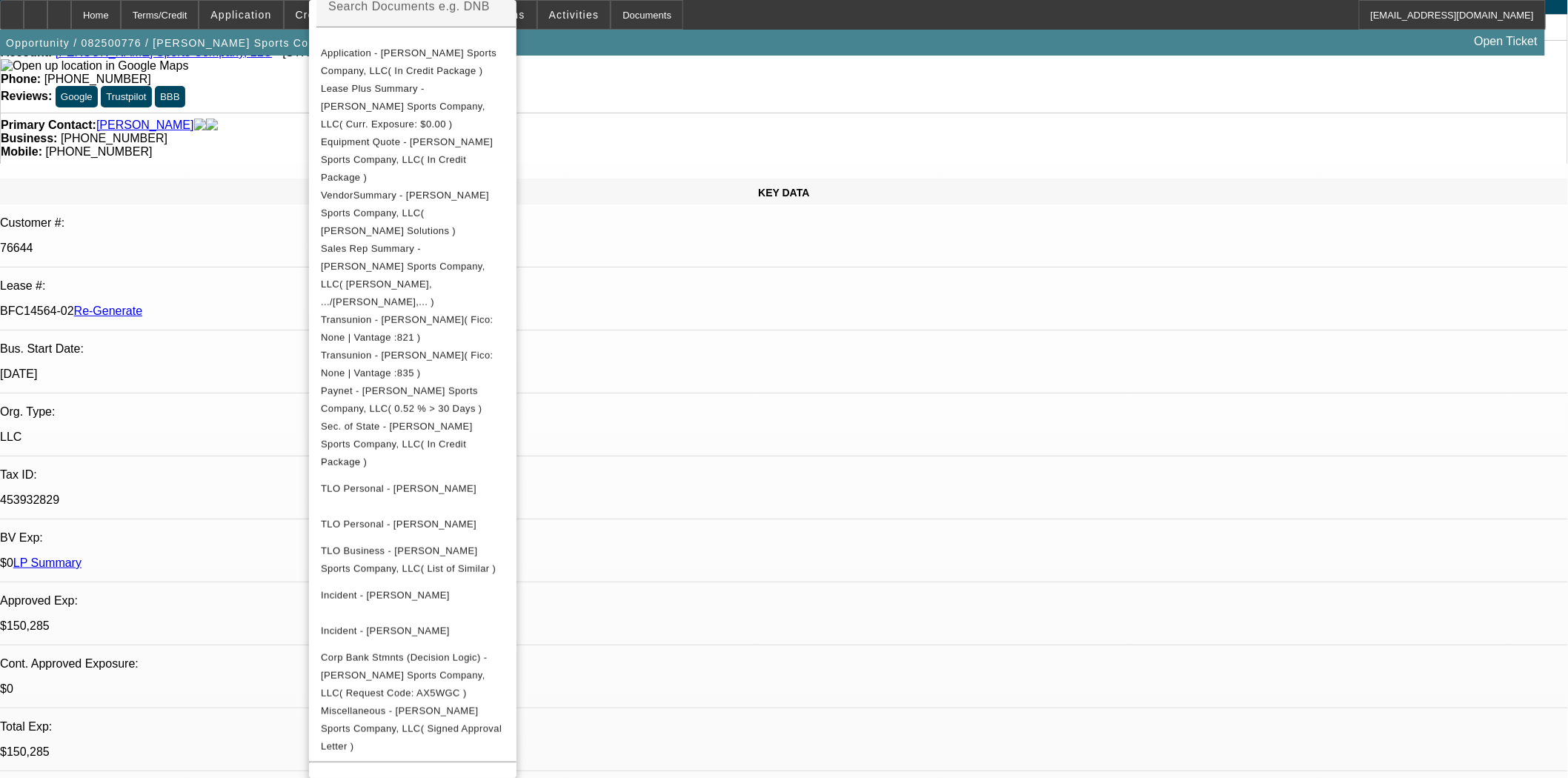
scroll to position [329, 0]
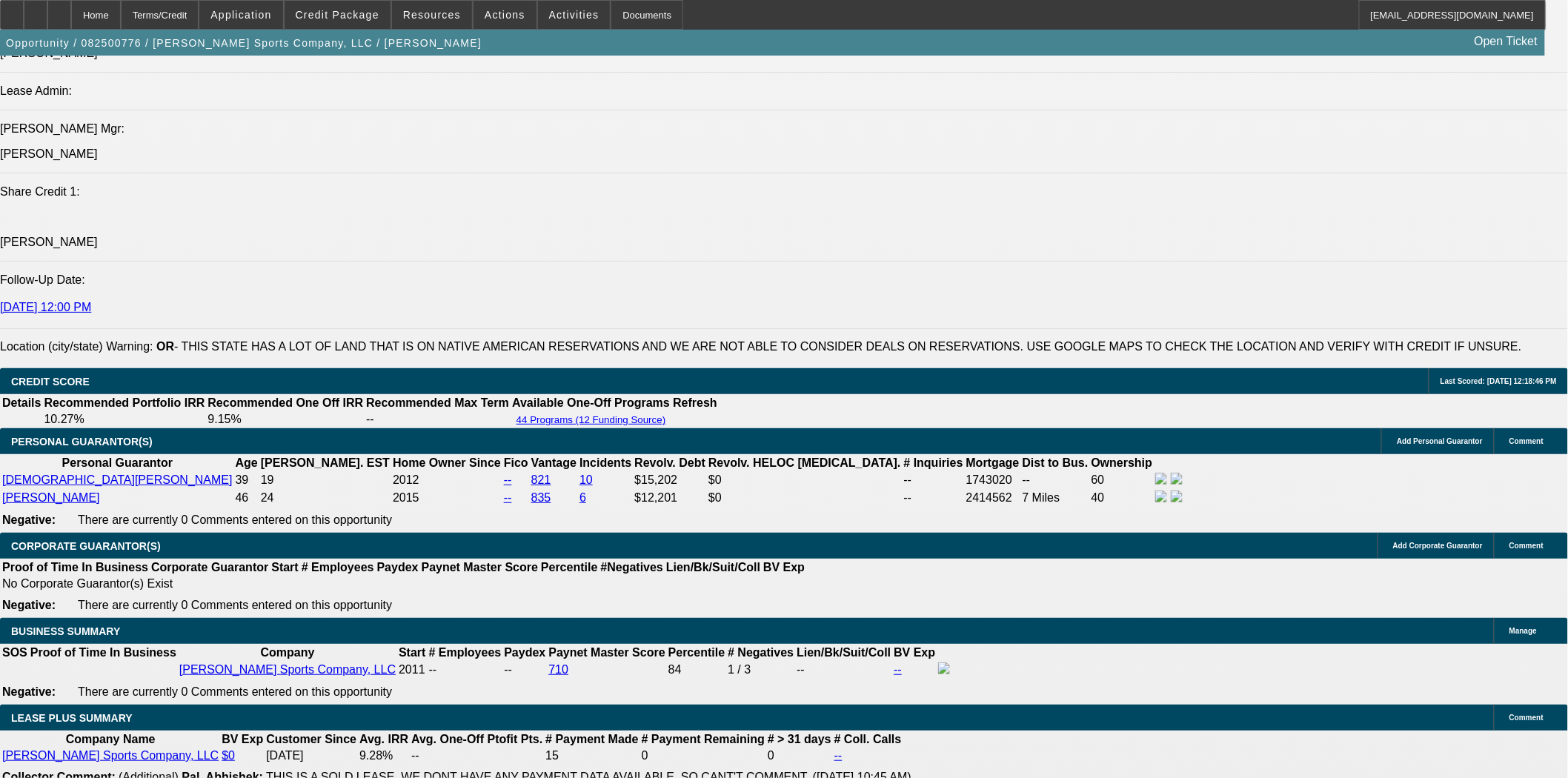
scroll to position [2224, 0]
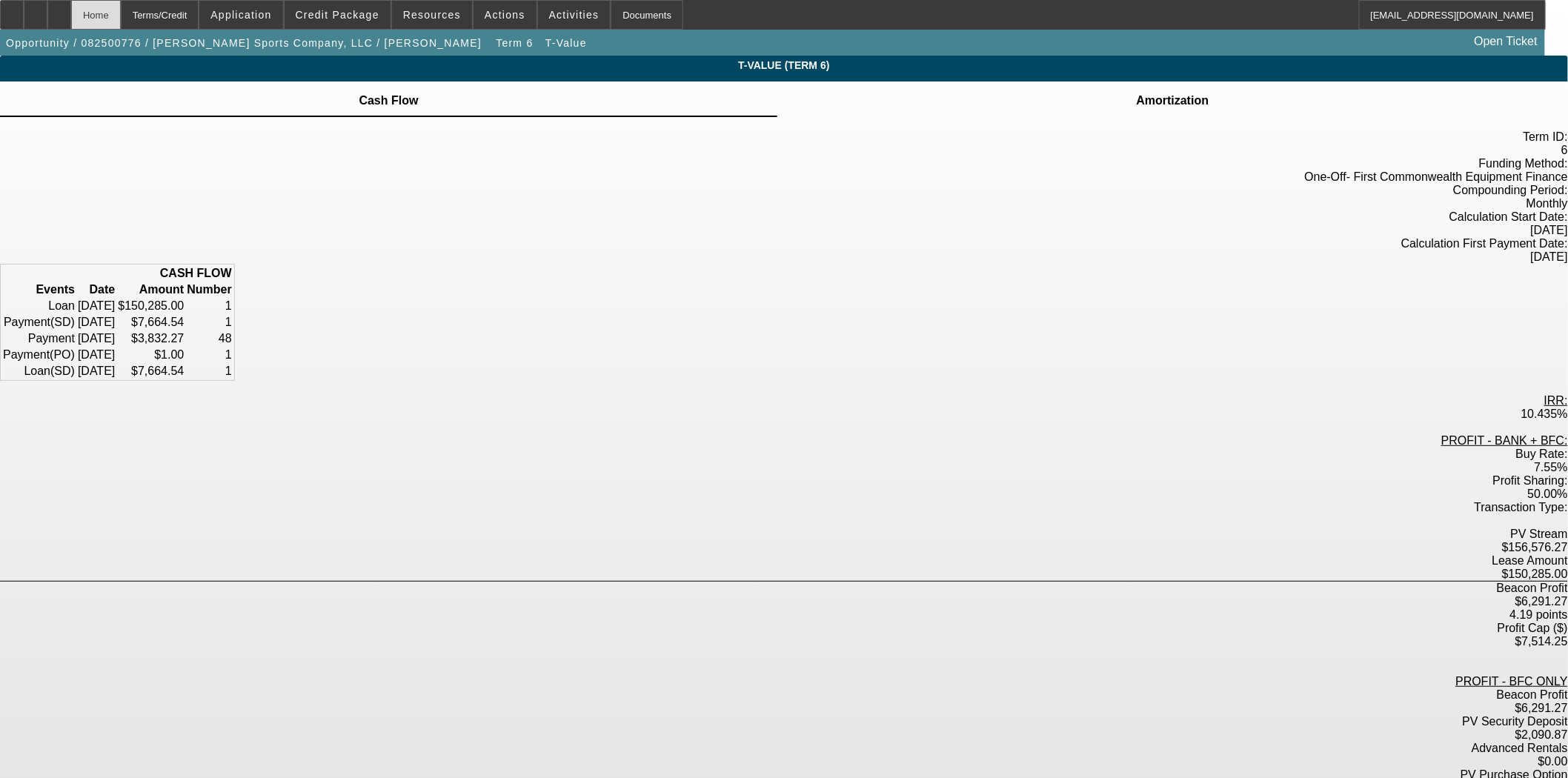
click at [120, 5] on div "Home" at bounding box center [96, 14] width 50 height 29
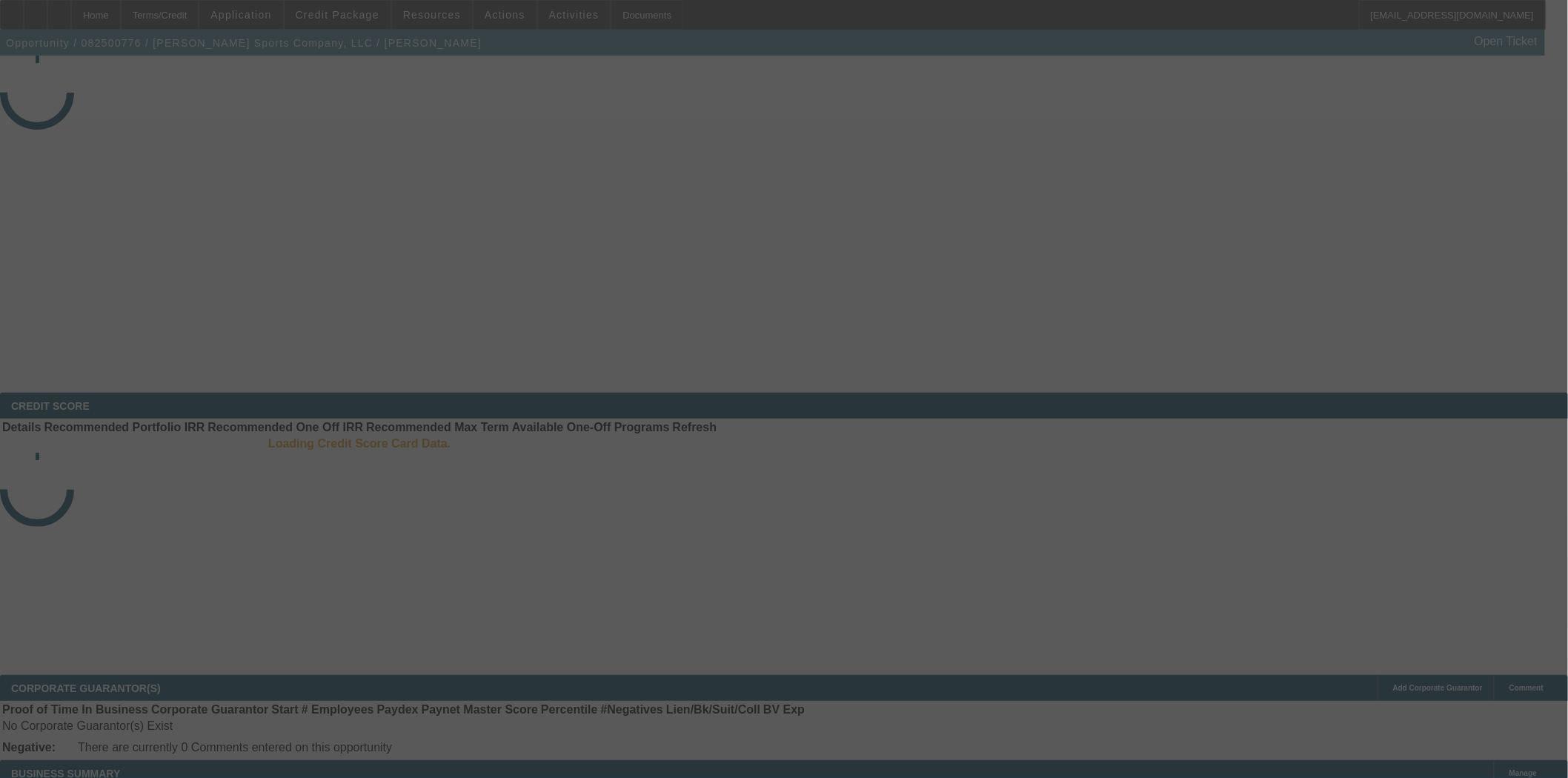
select select "3"
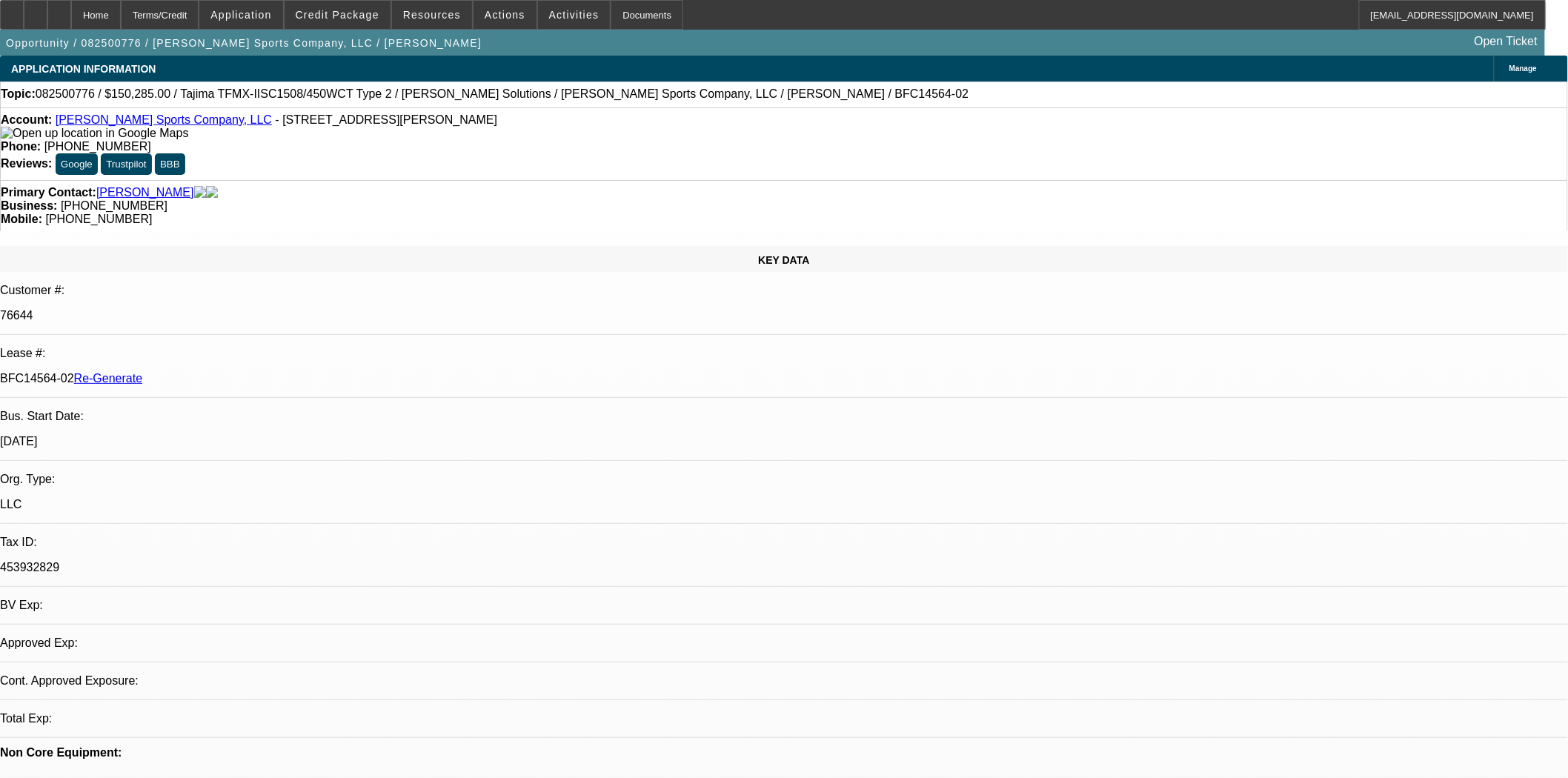
select select "0"
select select "2"
select select "0"
select select "2"
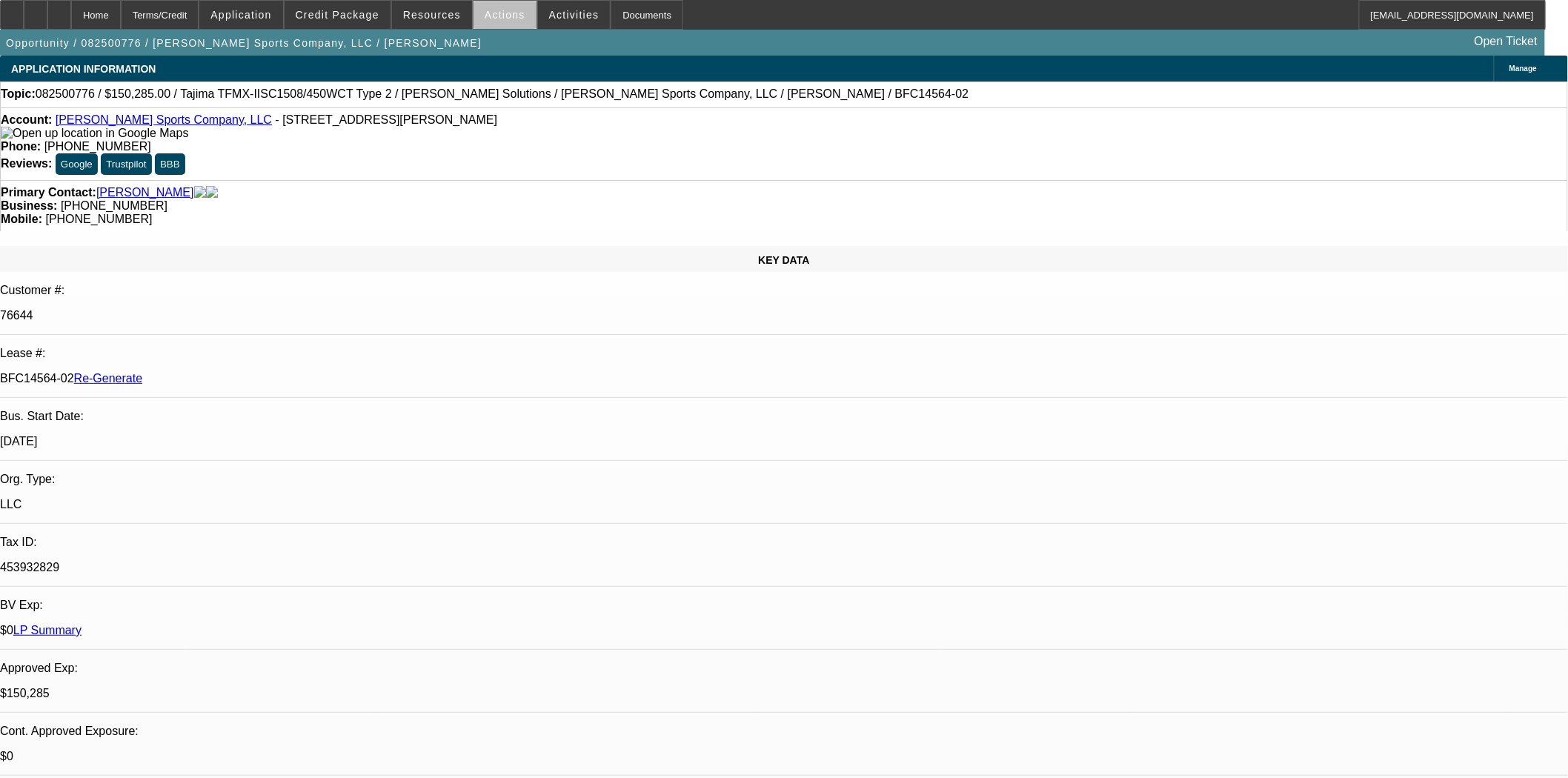
click at [506, 18] on span "Actions" at bounding box center [505, 15] width 40 height 12
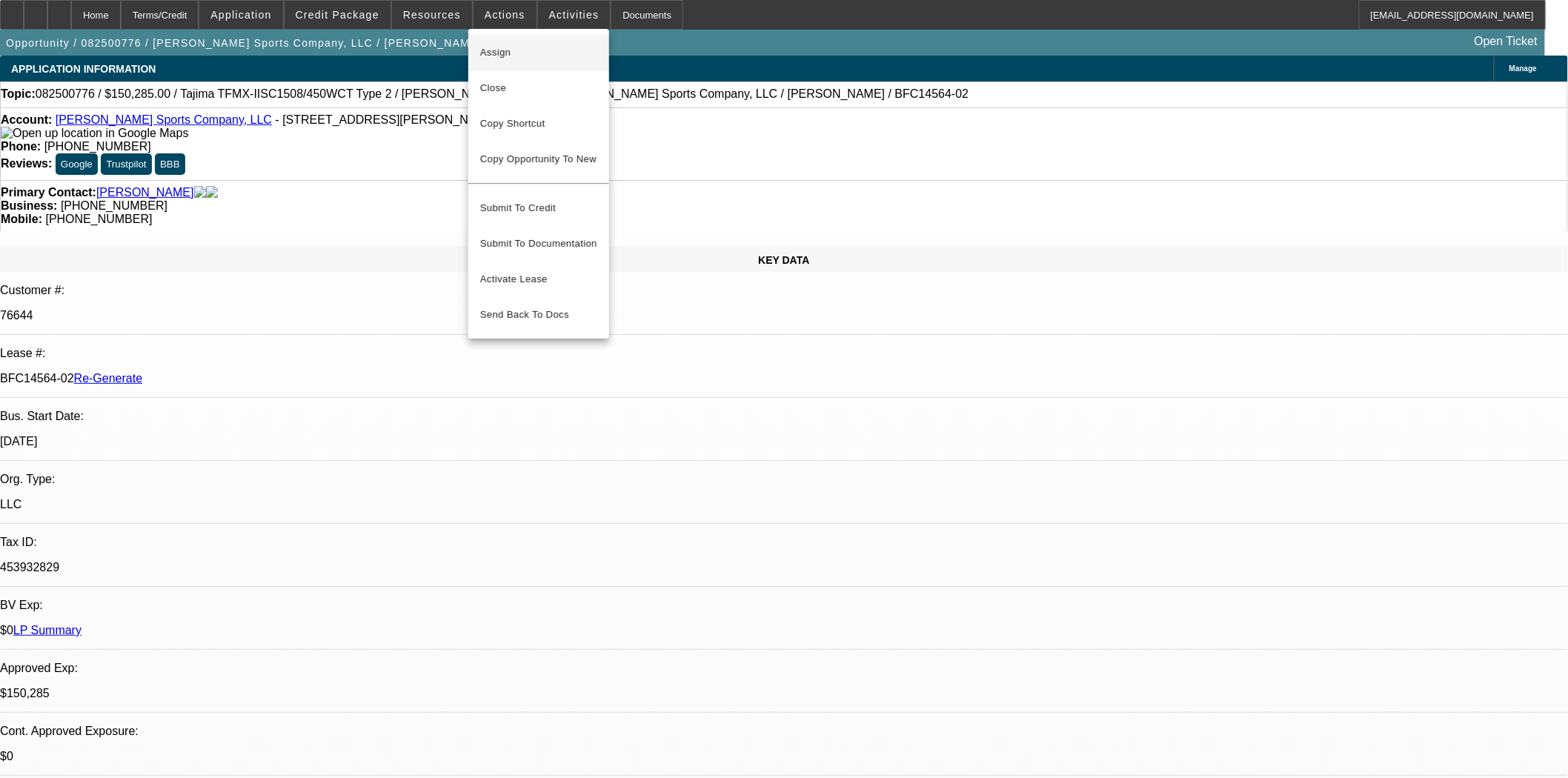
click at [506, 52] on span "Assign" at bounding box center [538, 52] width 117 height 18
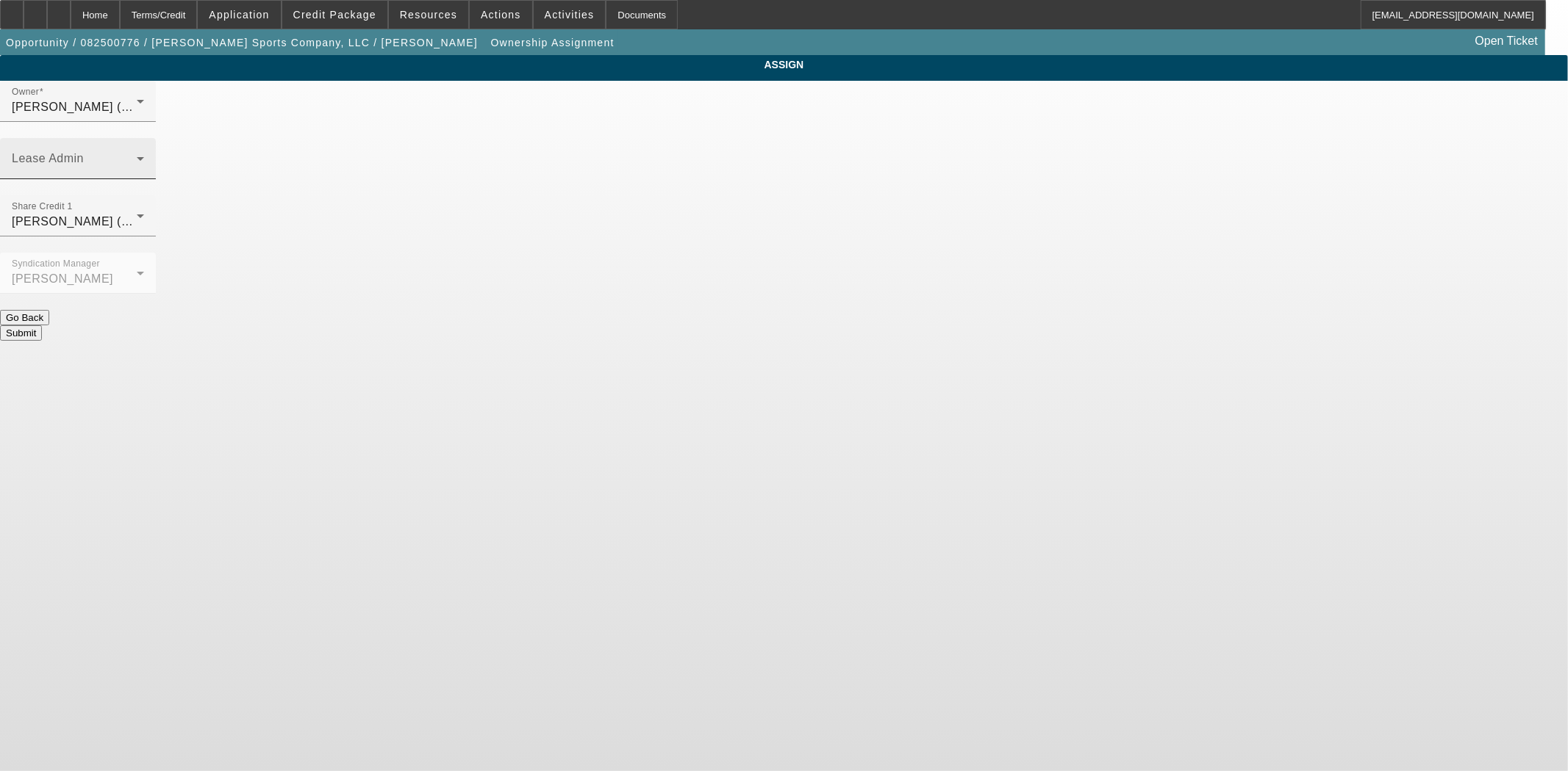
click at [144, 138] on div "Lease Admin" at bounding box center [78, 158] width 132 height 41
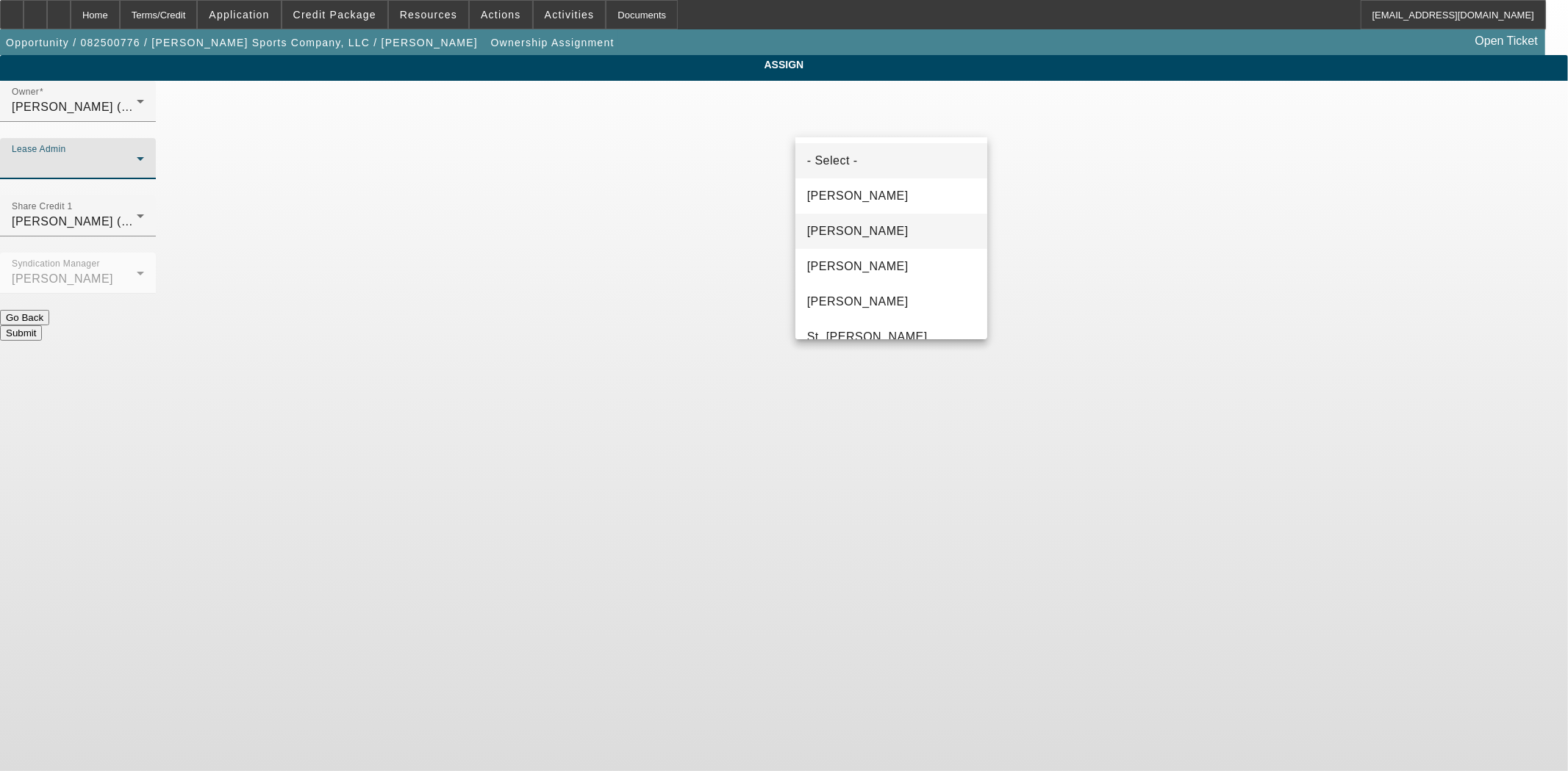
click at [837, 229] on span "Chaves, Jen" at bounding box center [857, 231] width 101 height 18
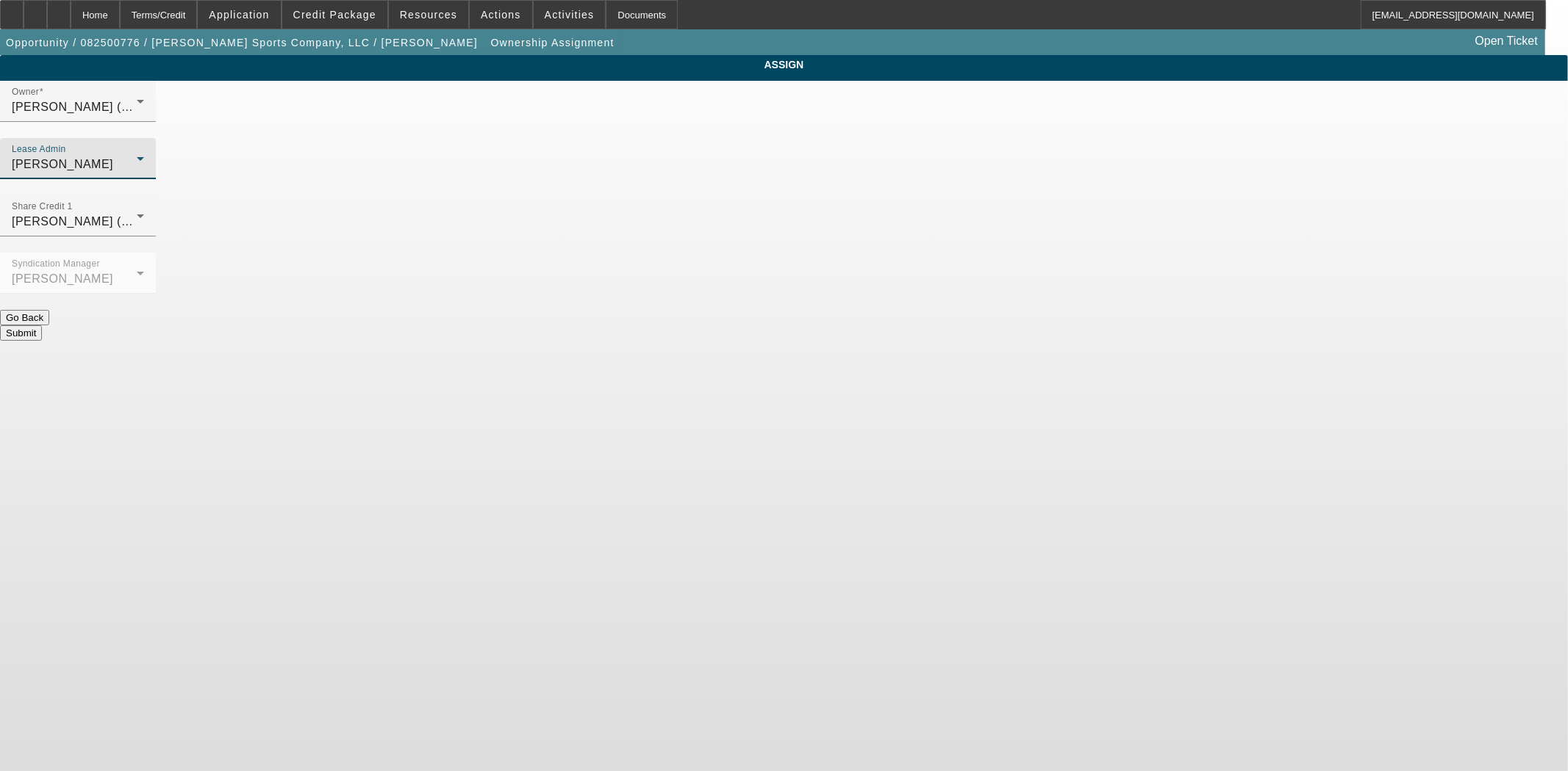
click at [42, 325] on button "Submit" at bounding box center [21, 333] width 42 height 15
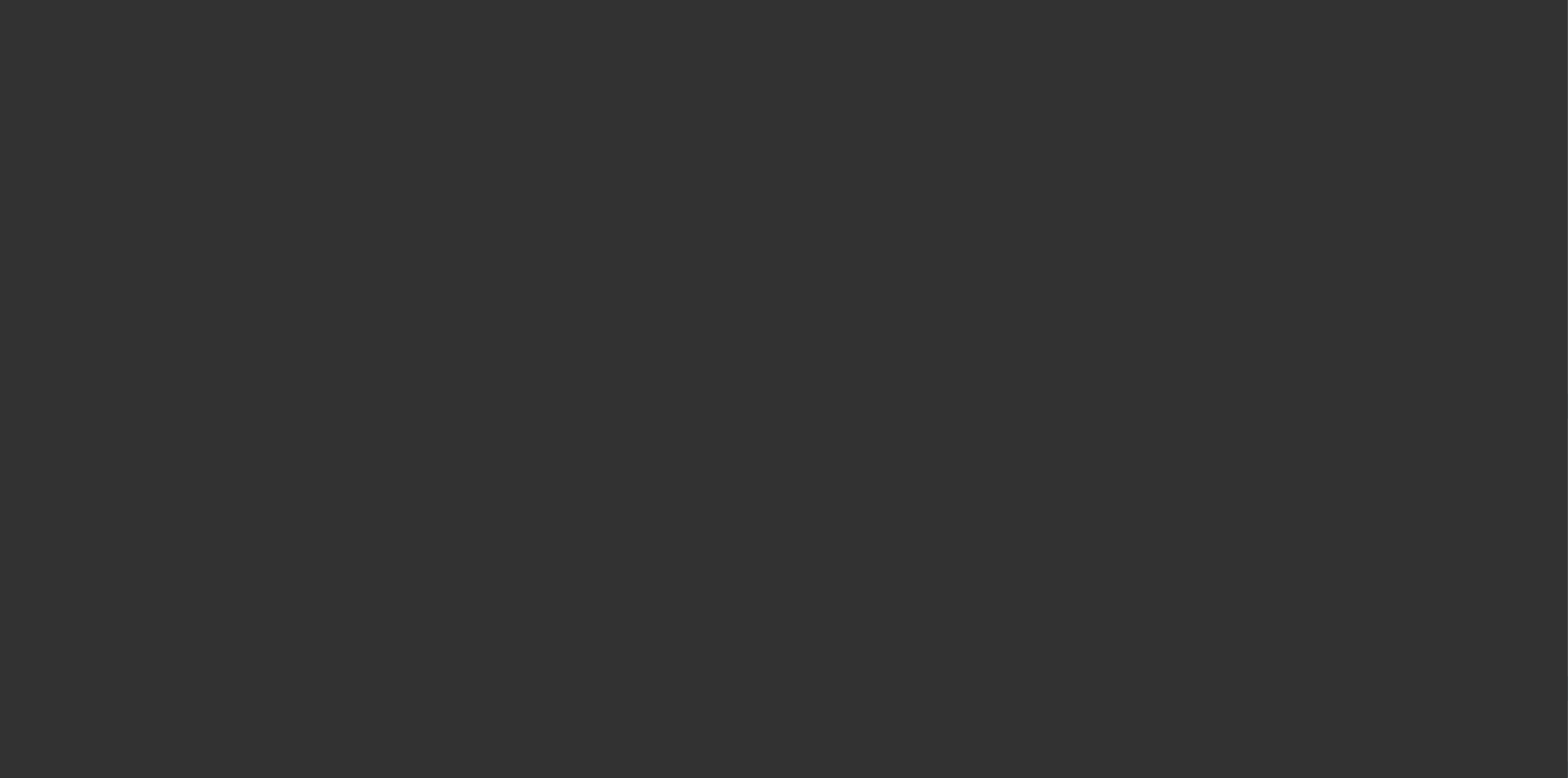
select select "3"
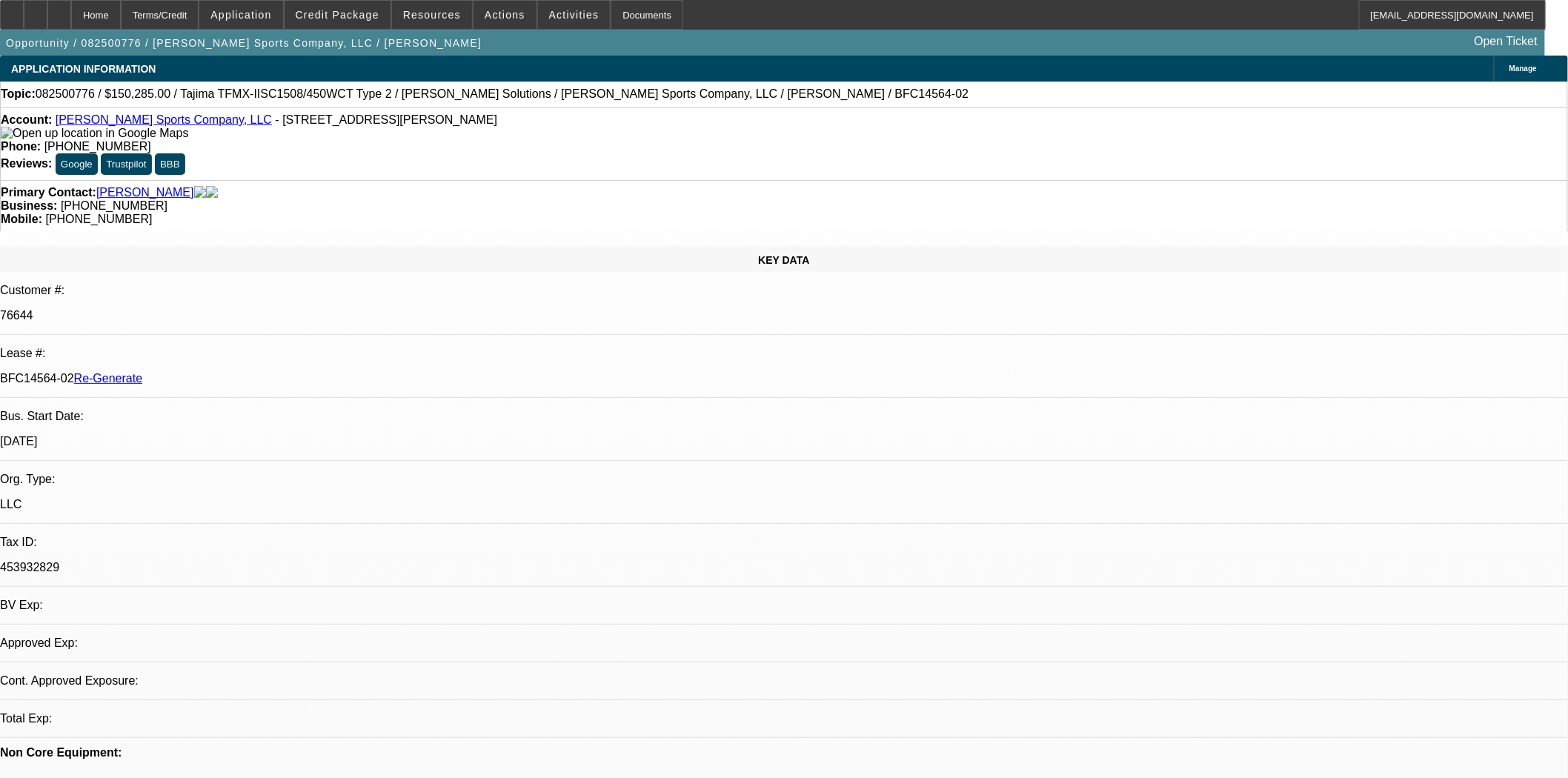
select select "0"
select select "2"
select select "0"
select select "2"
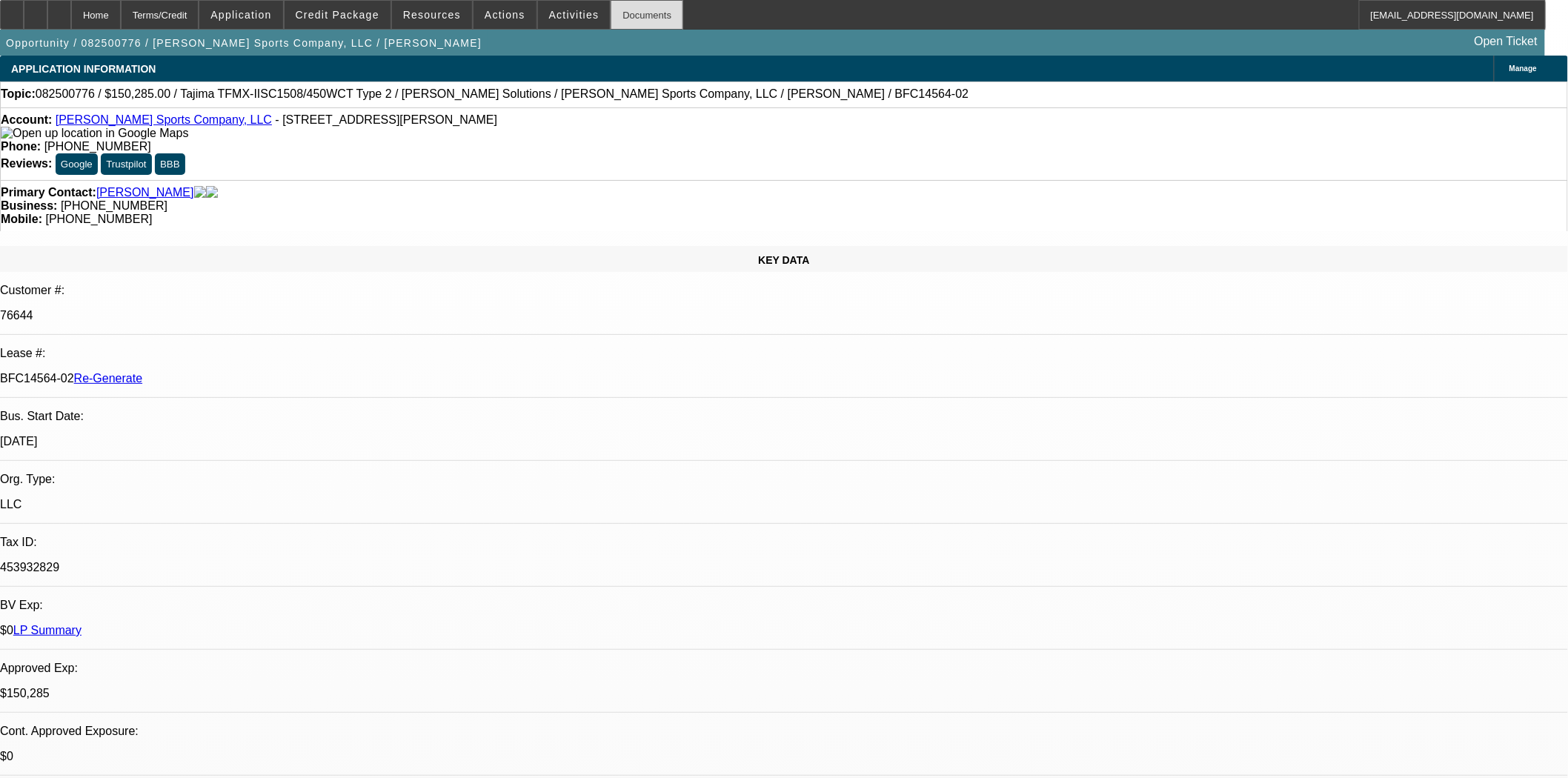
click at [628, 17] on div "Documents" at bounding box center [646, 14] width 72 height 29
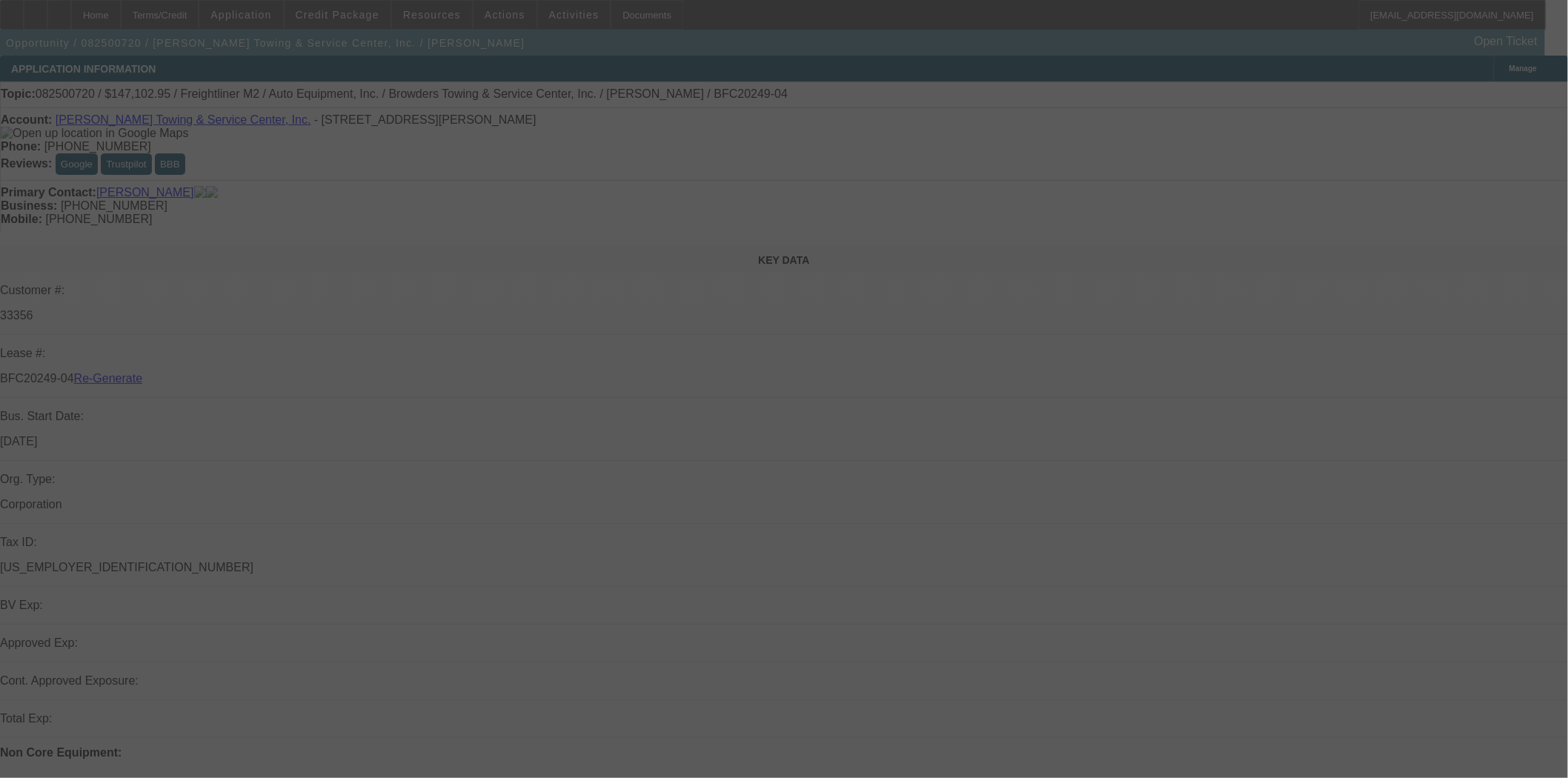
select select "3"
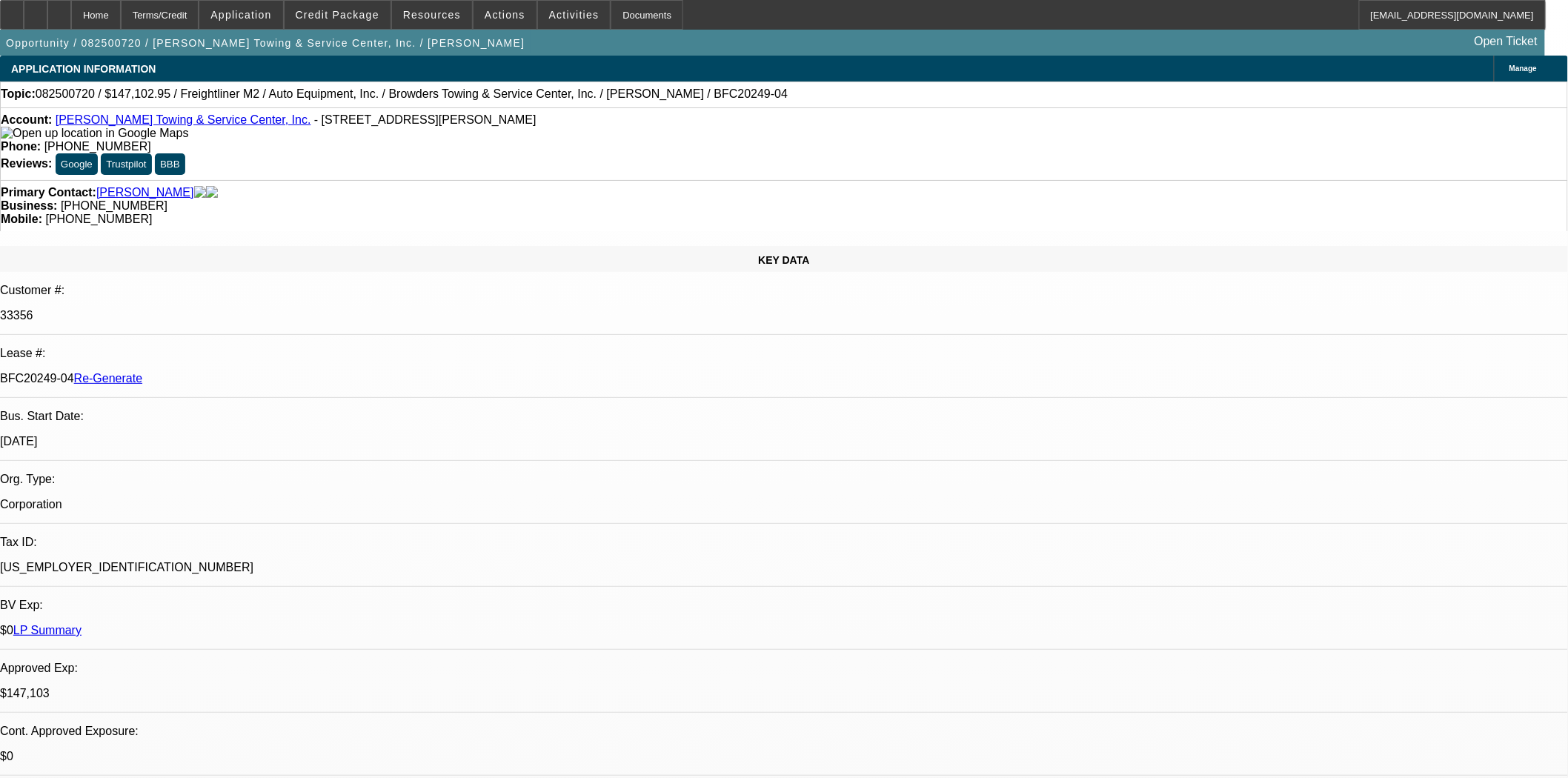
select select "0"
select select "2"
select select "0"
select select "6"
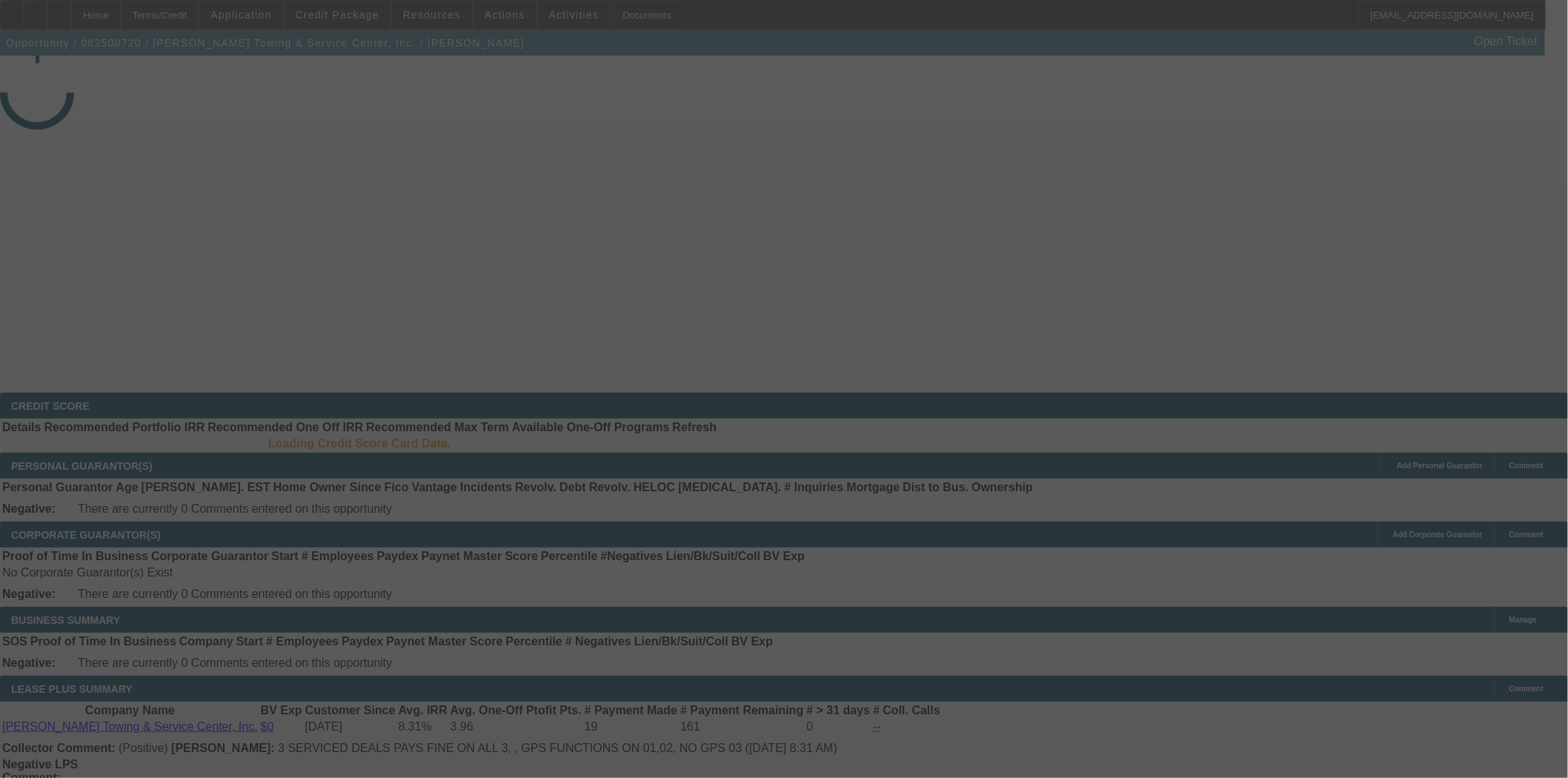
select select "3"
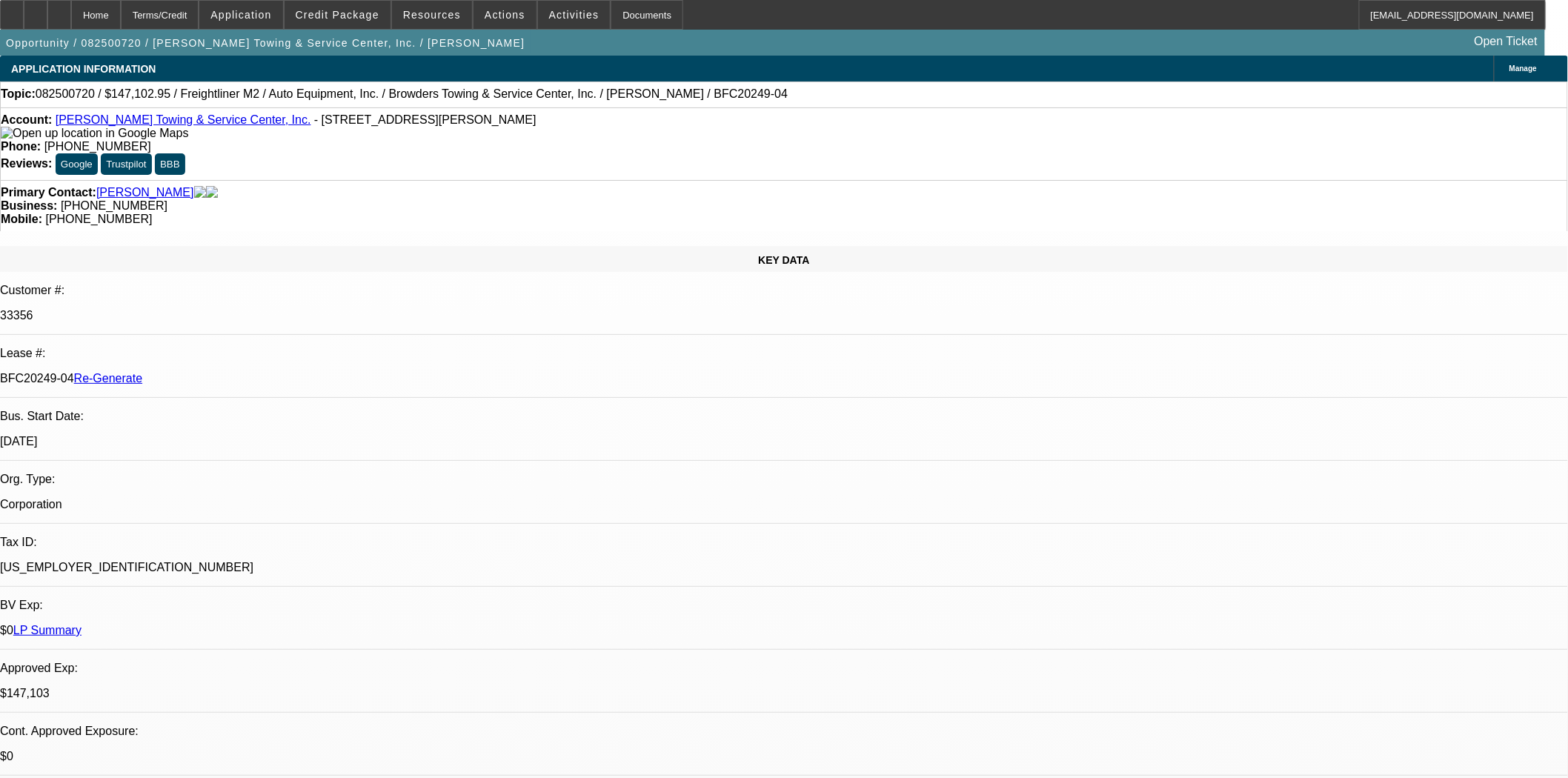
select select "0"
select select "2"
select select "6"
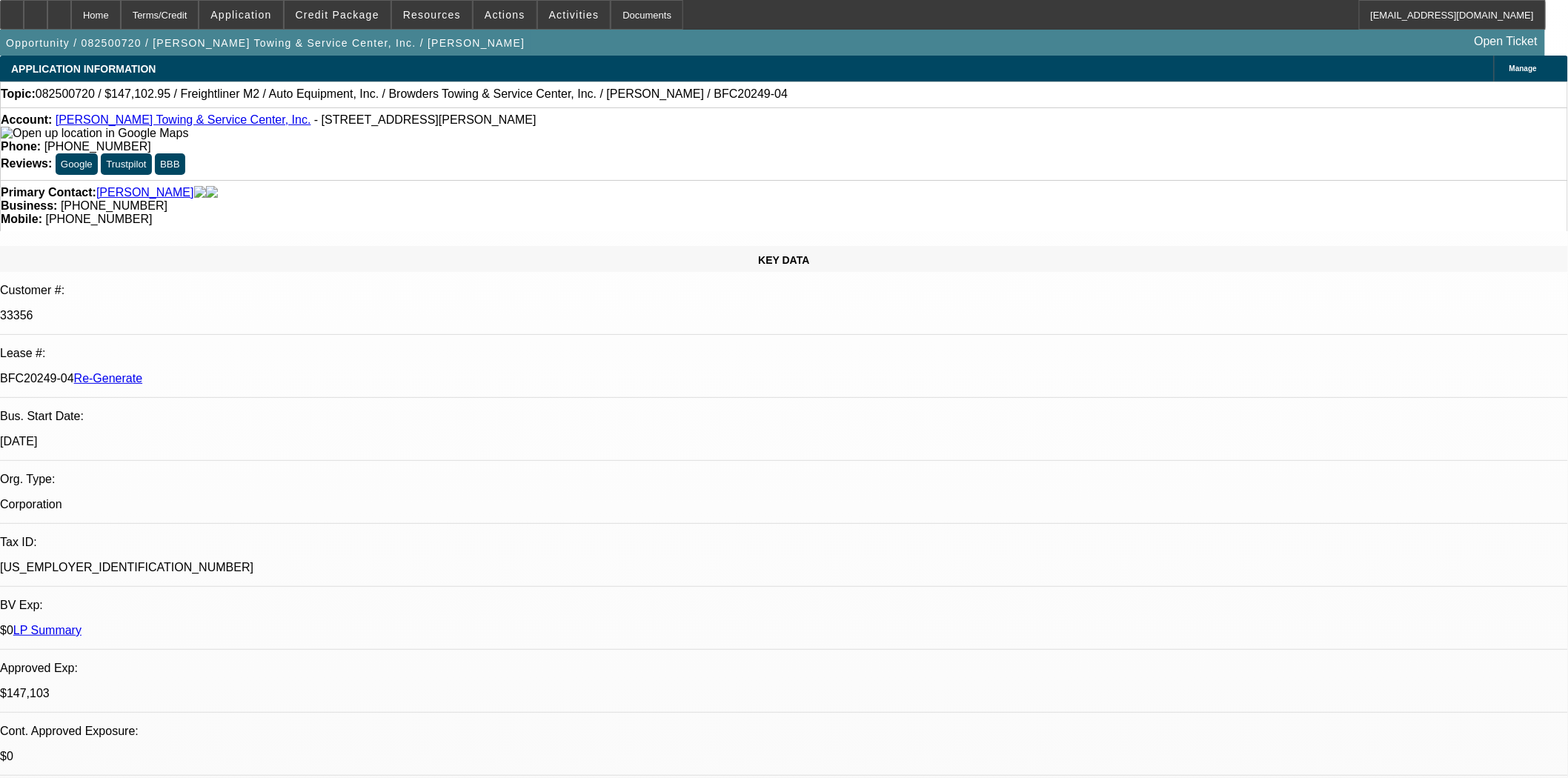
click at [504, 136] on div "Account: Browder's Towing & Service Center, Inc. - 6820 Boydton Plank Rd, North…" at bounding box center [784, 127] width 1566 height 27
click at [367, 25] on span at bounding box center [338, 14] width 106 height 35
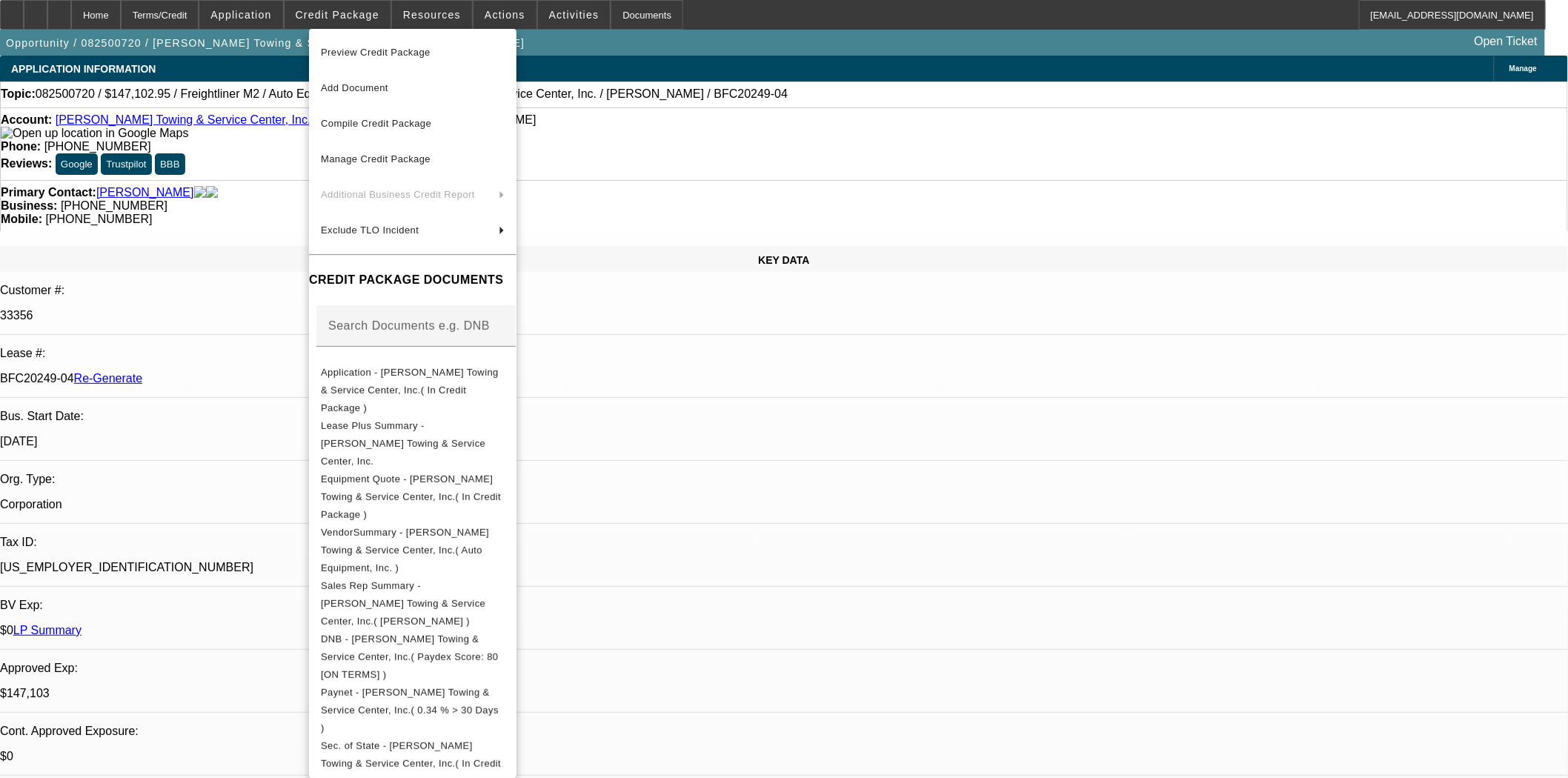
click at [380, 53] on span "Preview Credit Package" at bounding box center [375, 51] width 109 height 11
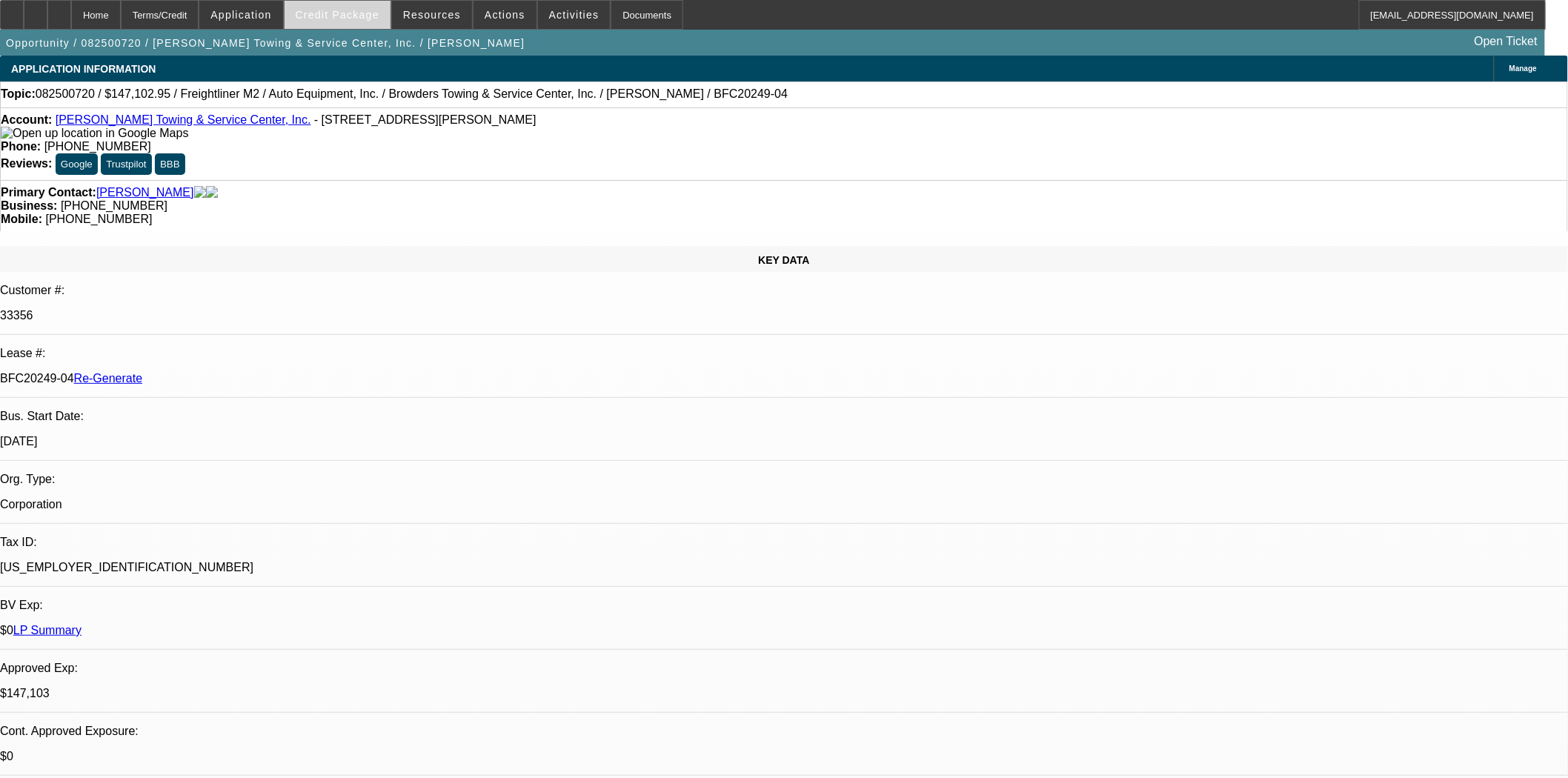
click at [349, 24] on span at bounding box center [338, 14] width 106 height 35
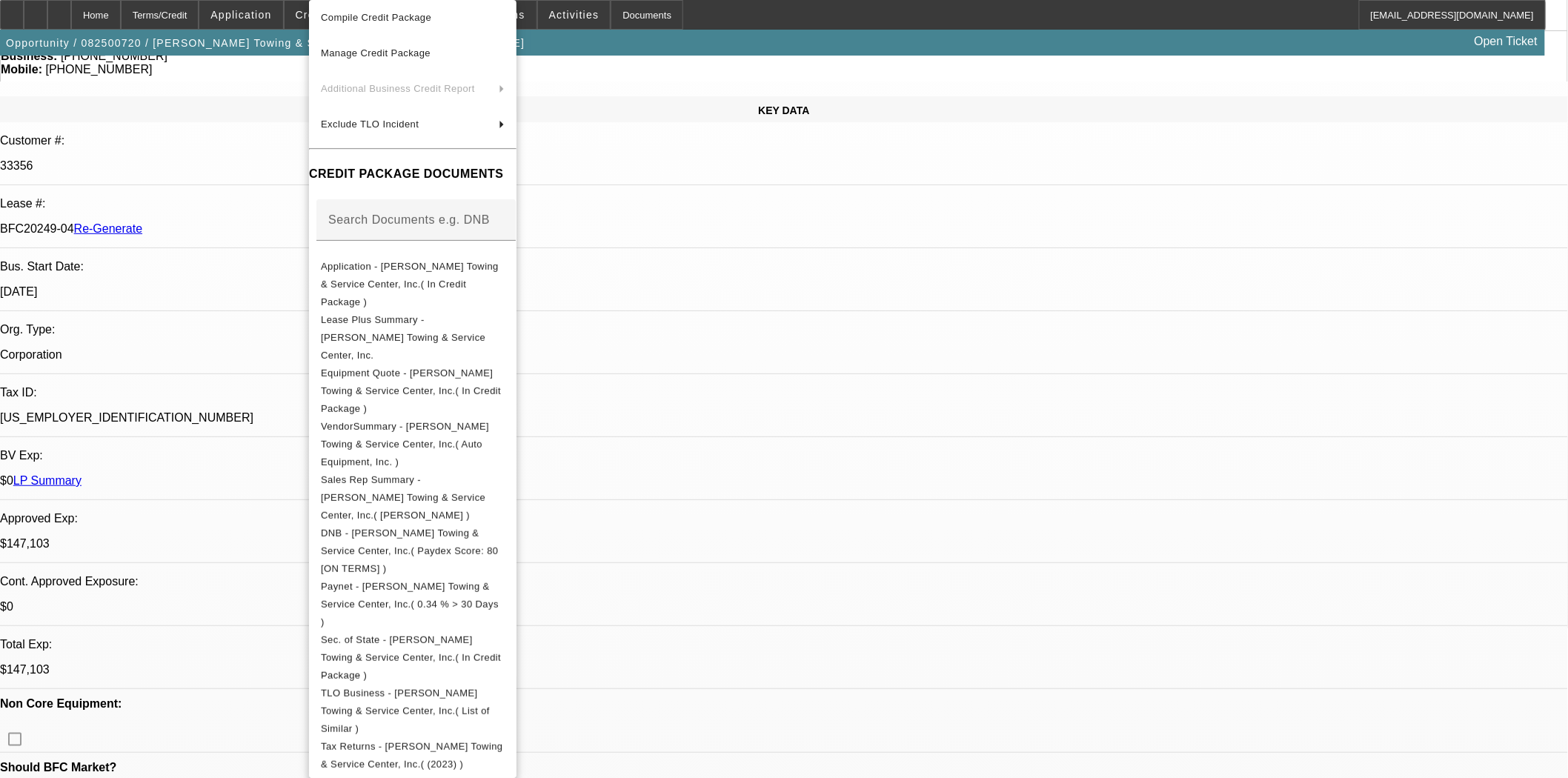
scroll to position [329, 0]
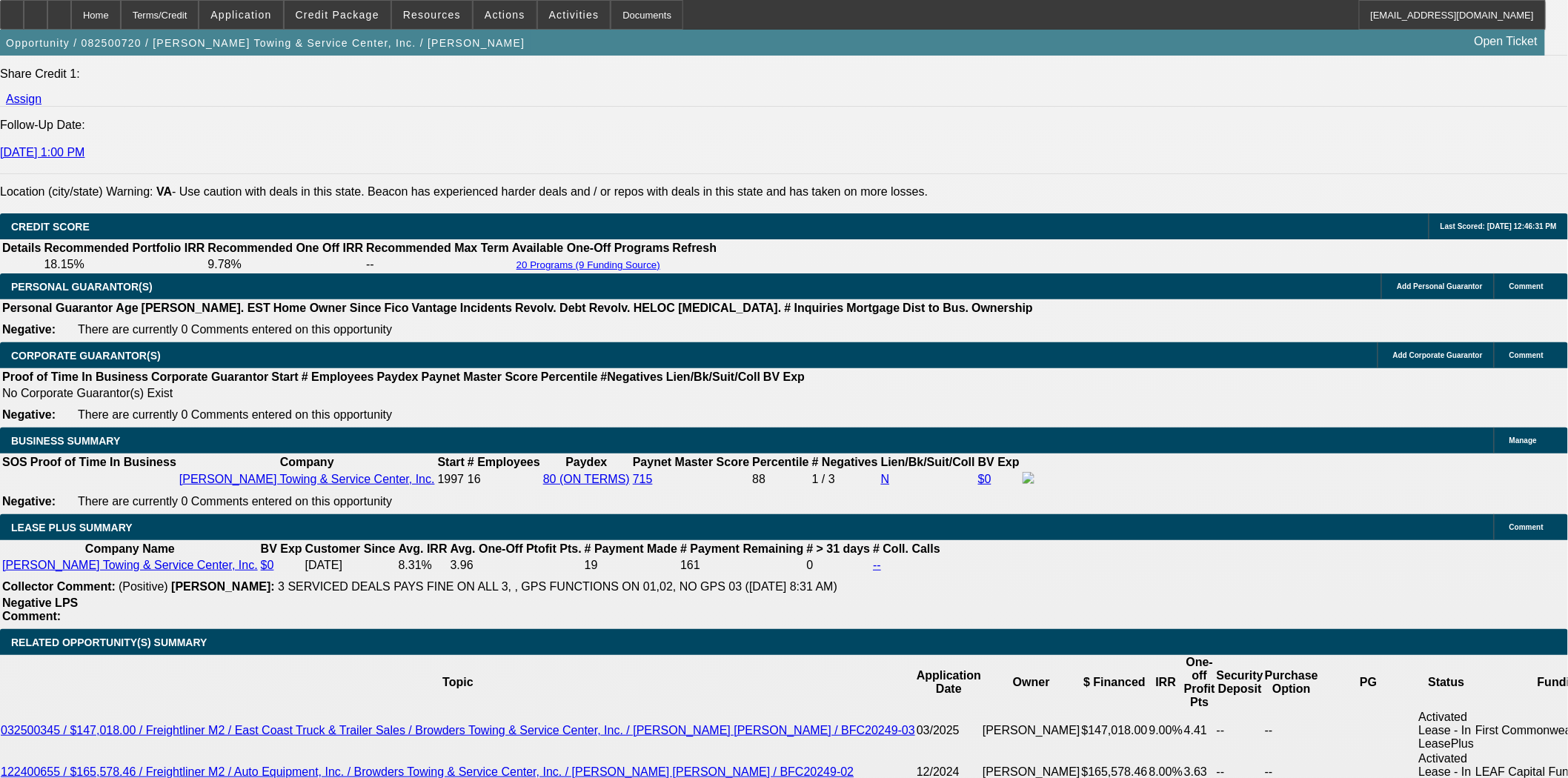
scroll to position [2305, 0]
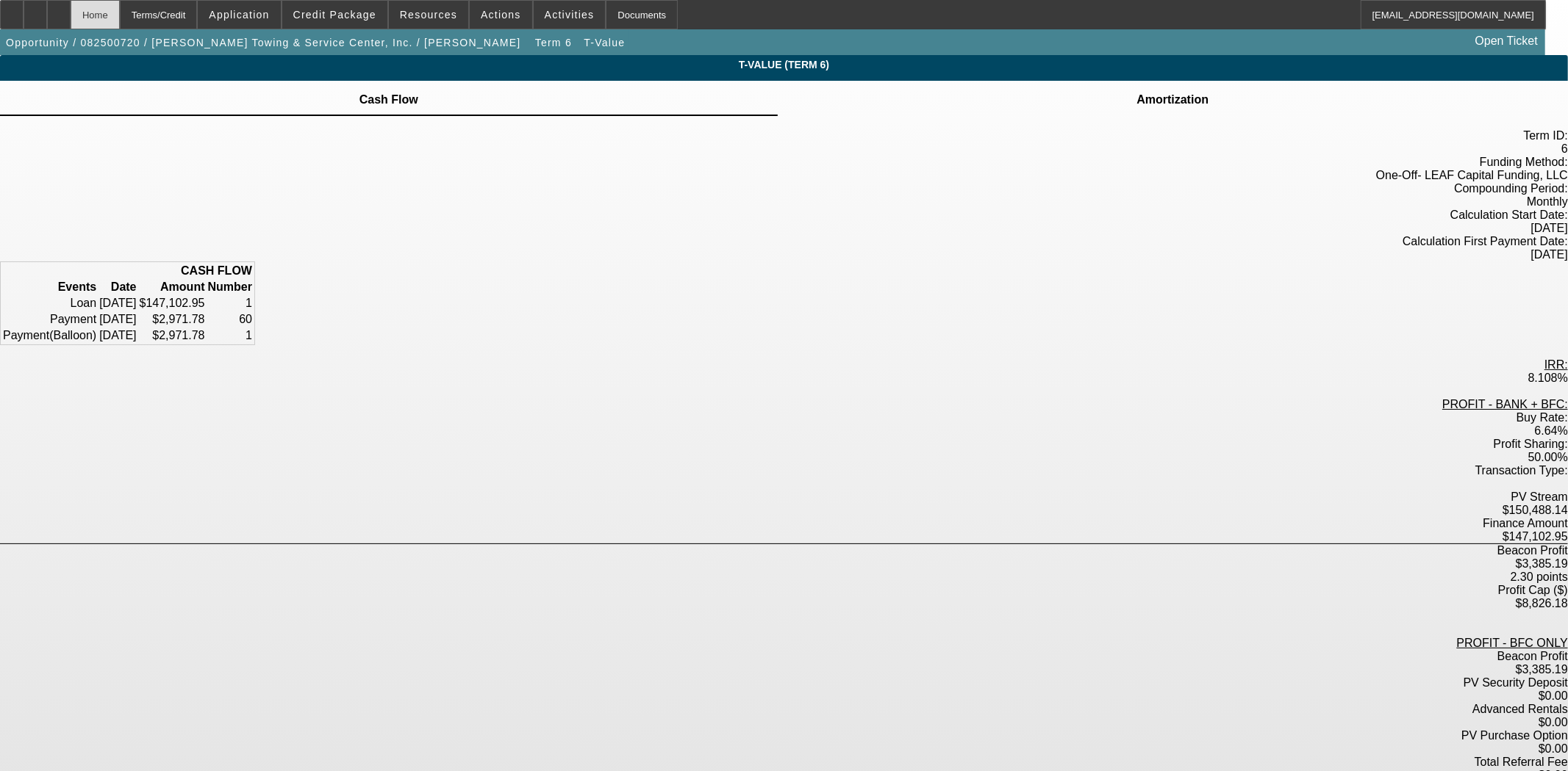
click at [119, 18] on div "Home" at bounding box center [95, 14] width 49 height 29
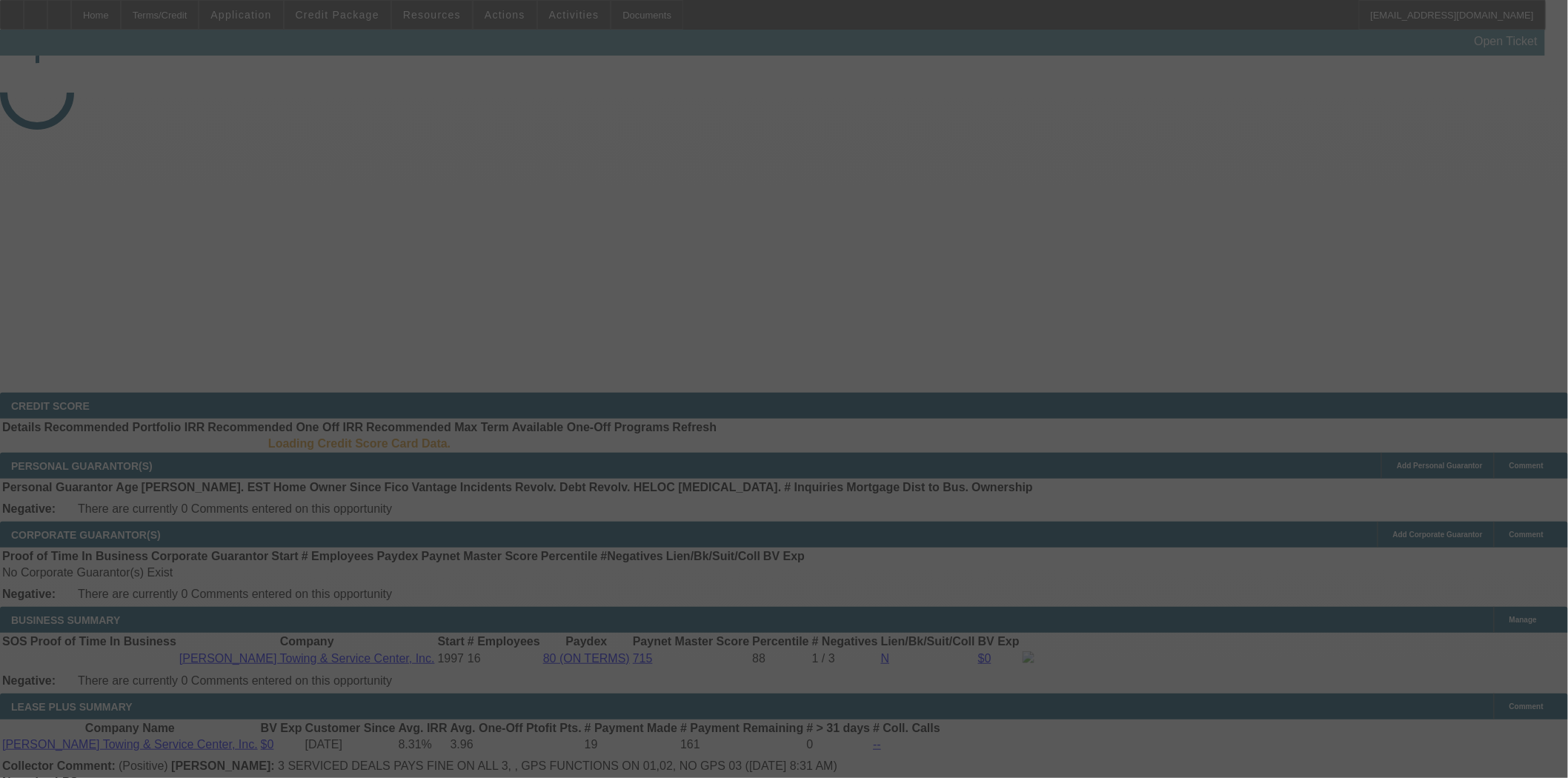
select select "3"
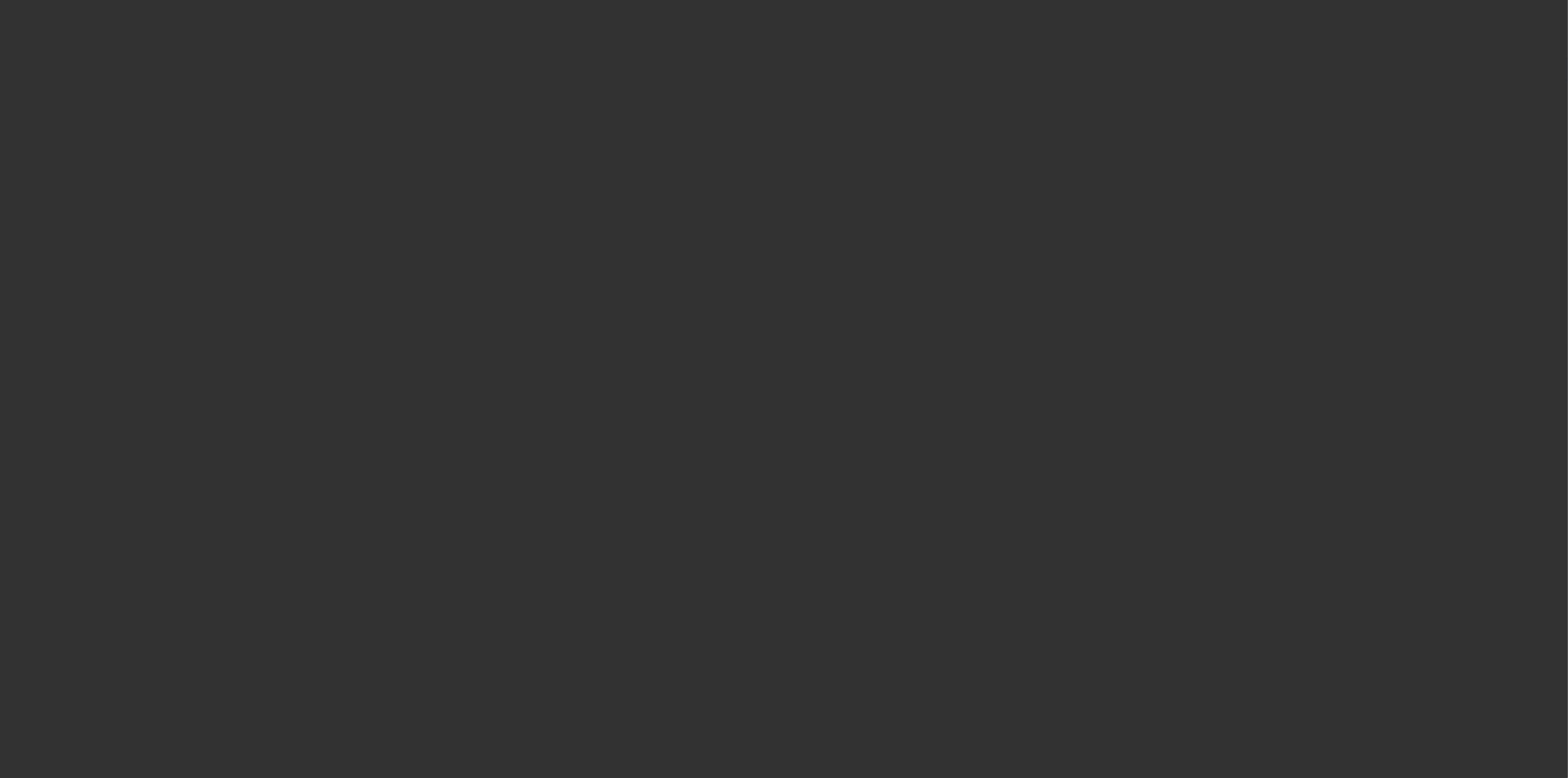
select select "0"
select select "2"
select select "0"
select select "6"
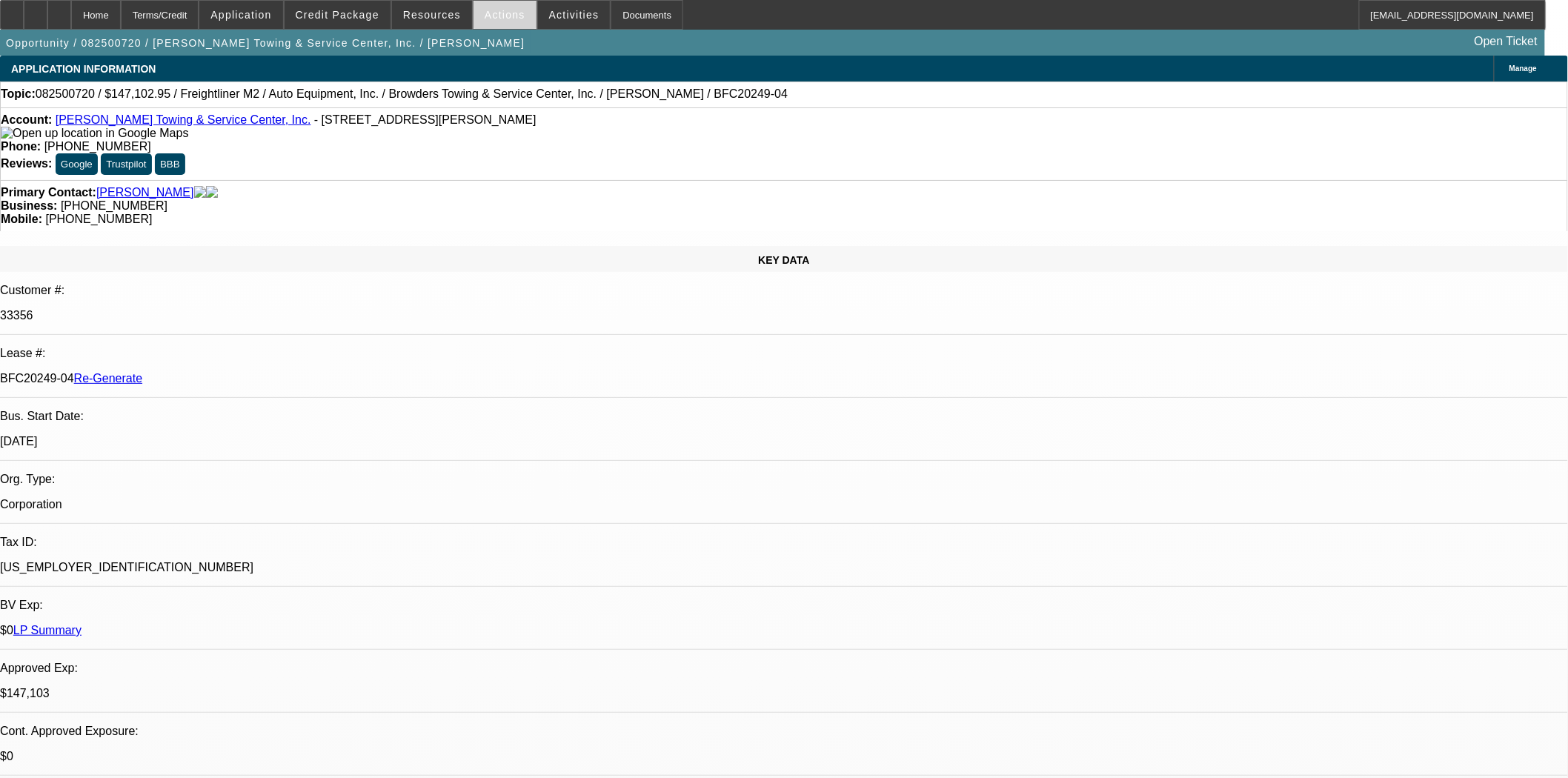
click at [497, 19] on span "Actions" at bounding box center [505, 15] width 40 height 12
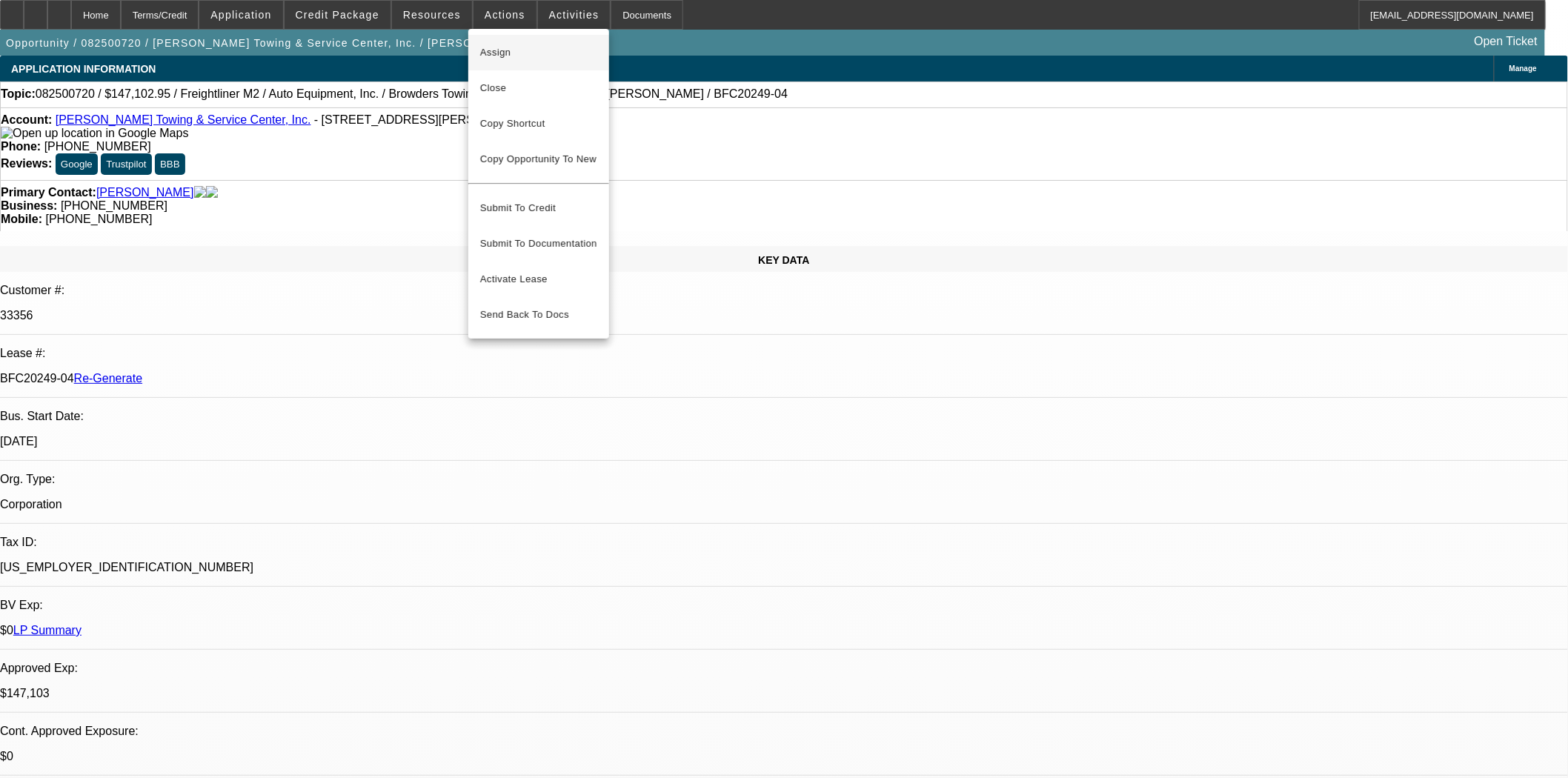
click at [499, 50] on span "Assign" at bounding box center [538, 52] width 117 height 18
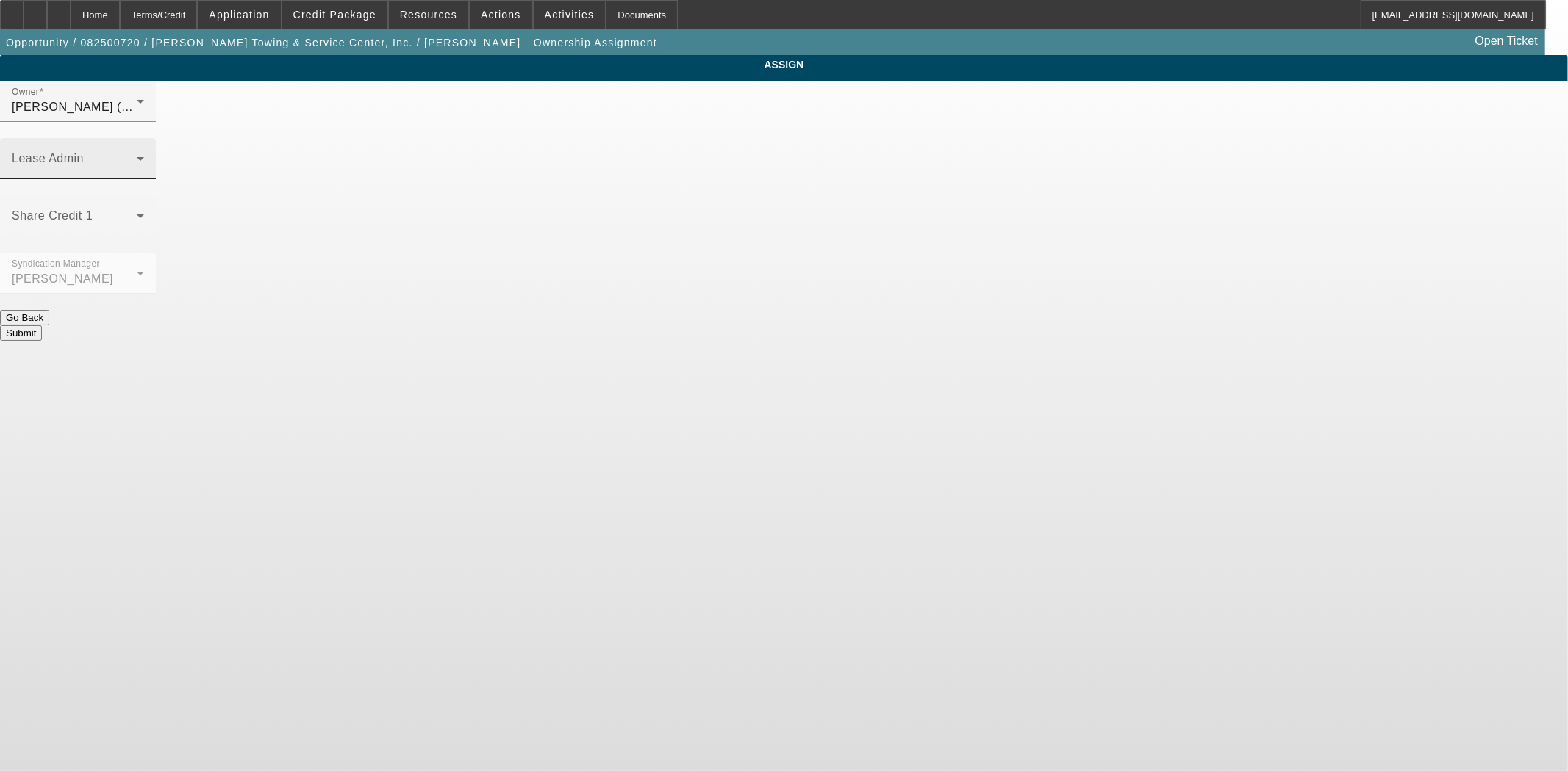
click at [144, 138] on div "Lease Admin" at bounding box center [78, 158] width 132 height 41
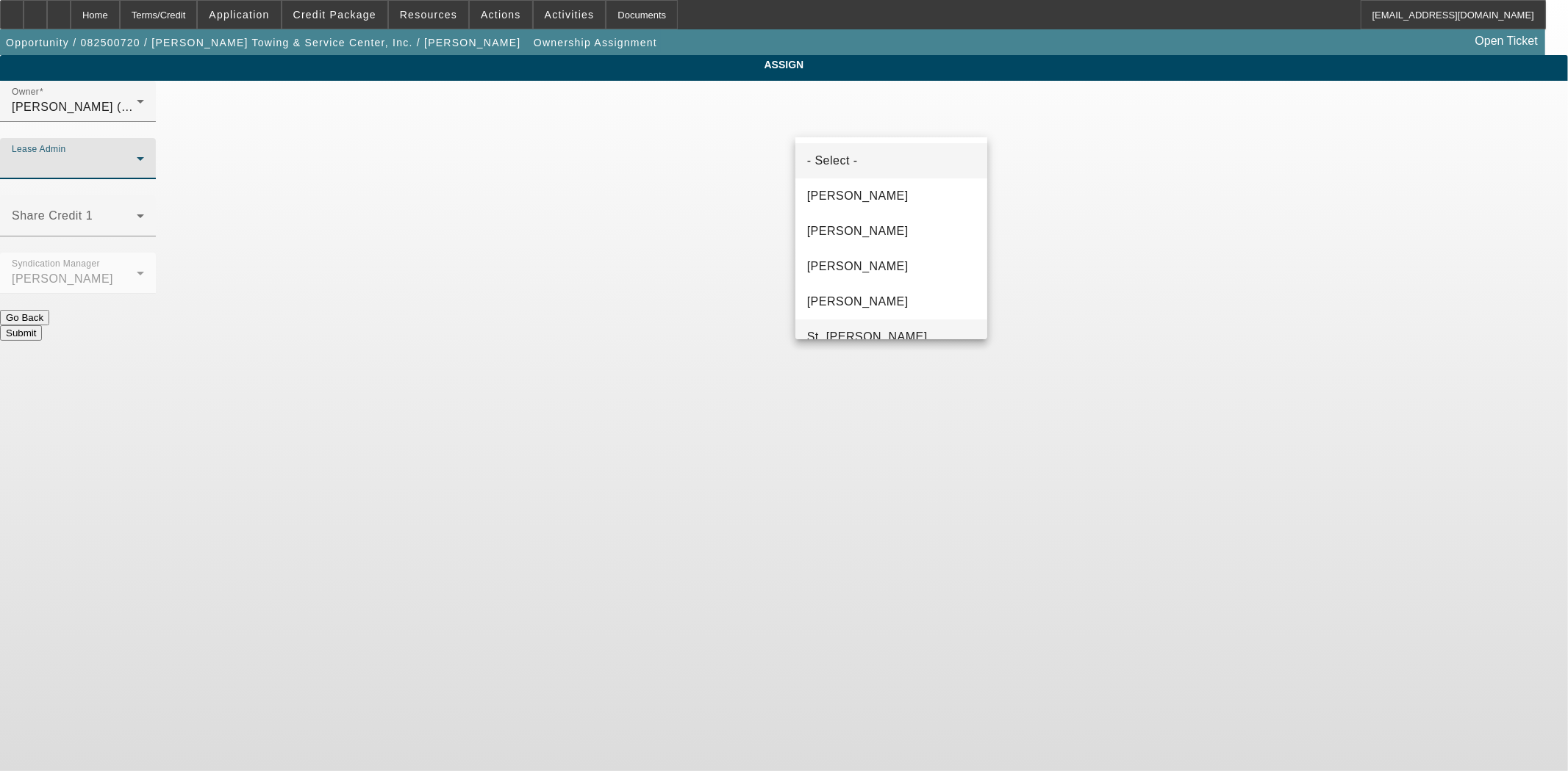
click at [856, 328] on span "St. Laurent, Kim" at bounding box center [867, 336] width 120 height 18
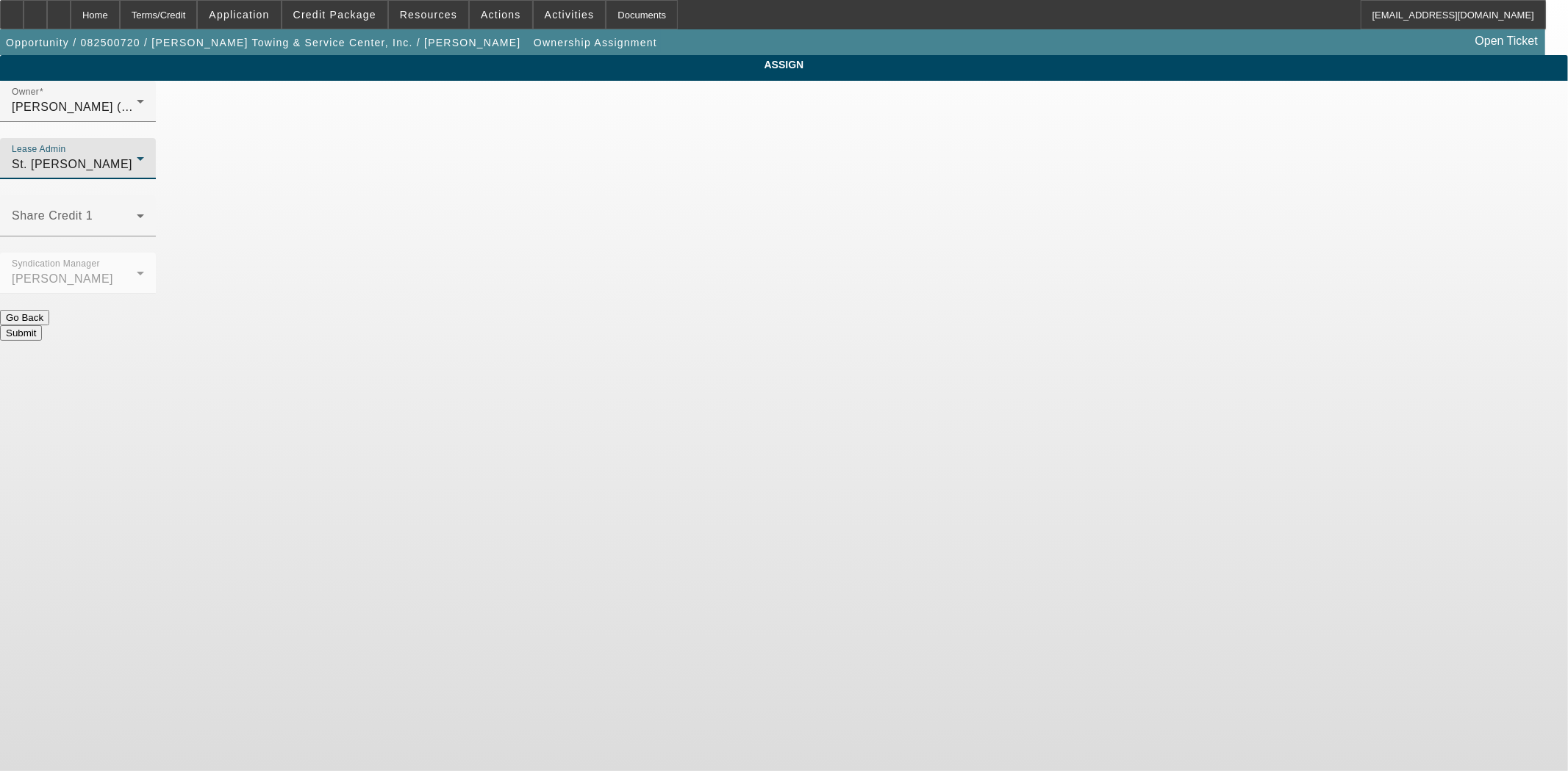
click at [42, 325] on button "Submit" at bounding box center [21, 333] width 42 height 15
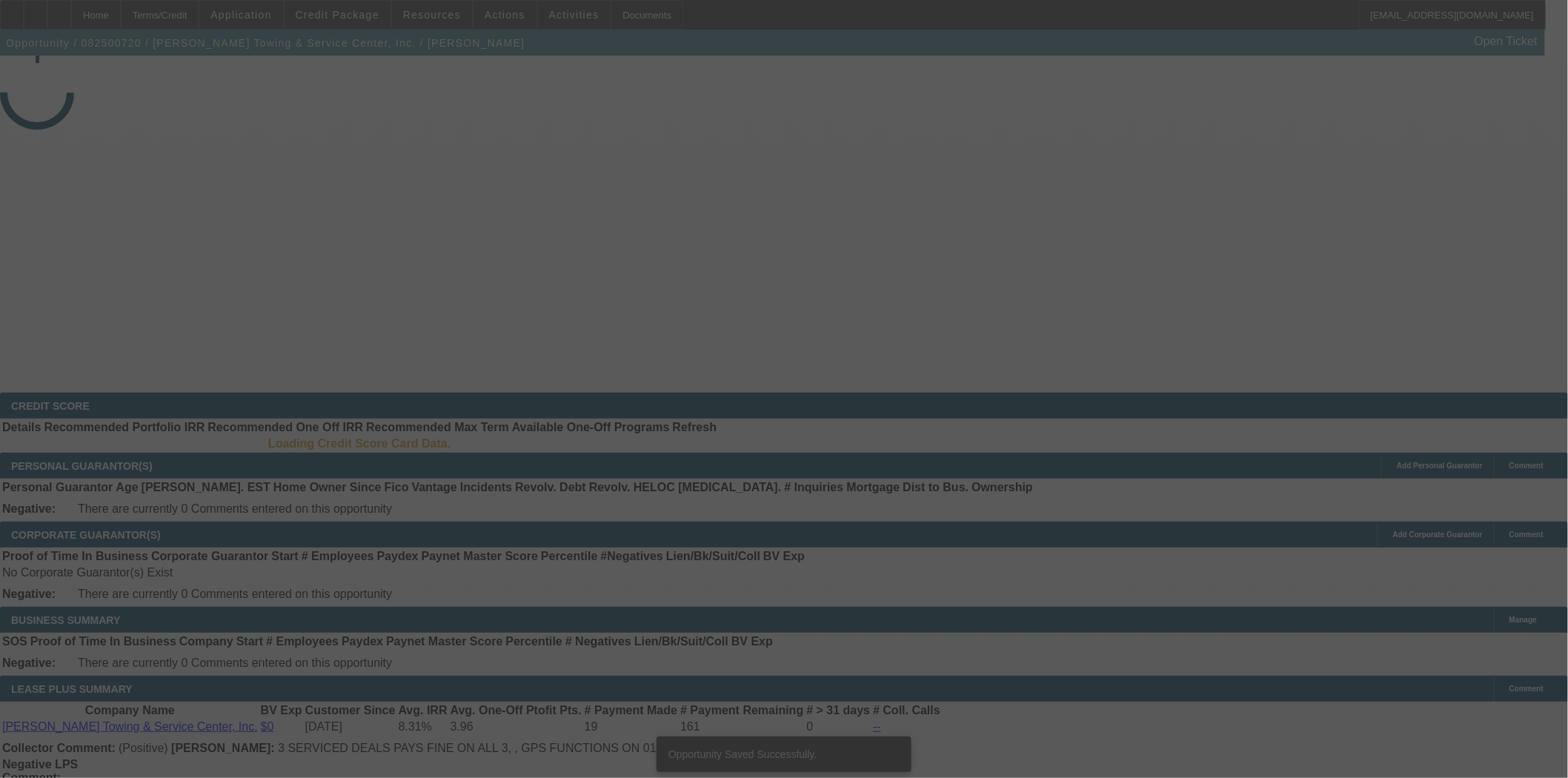
select select "3"
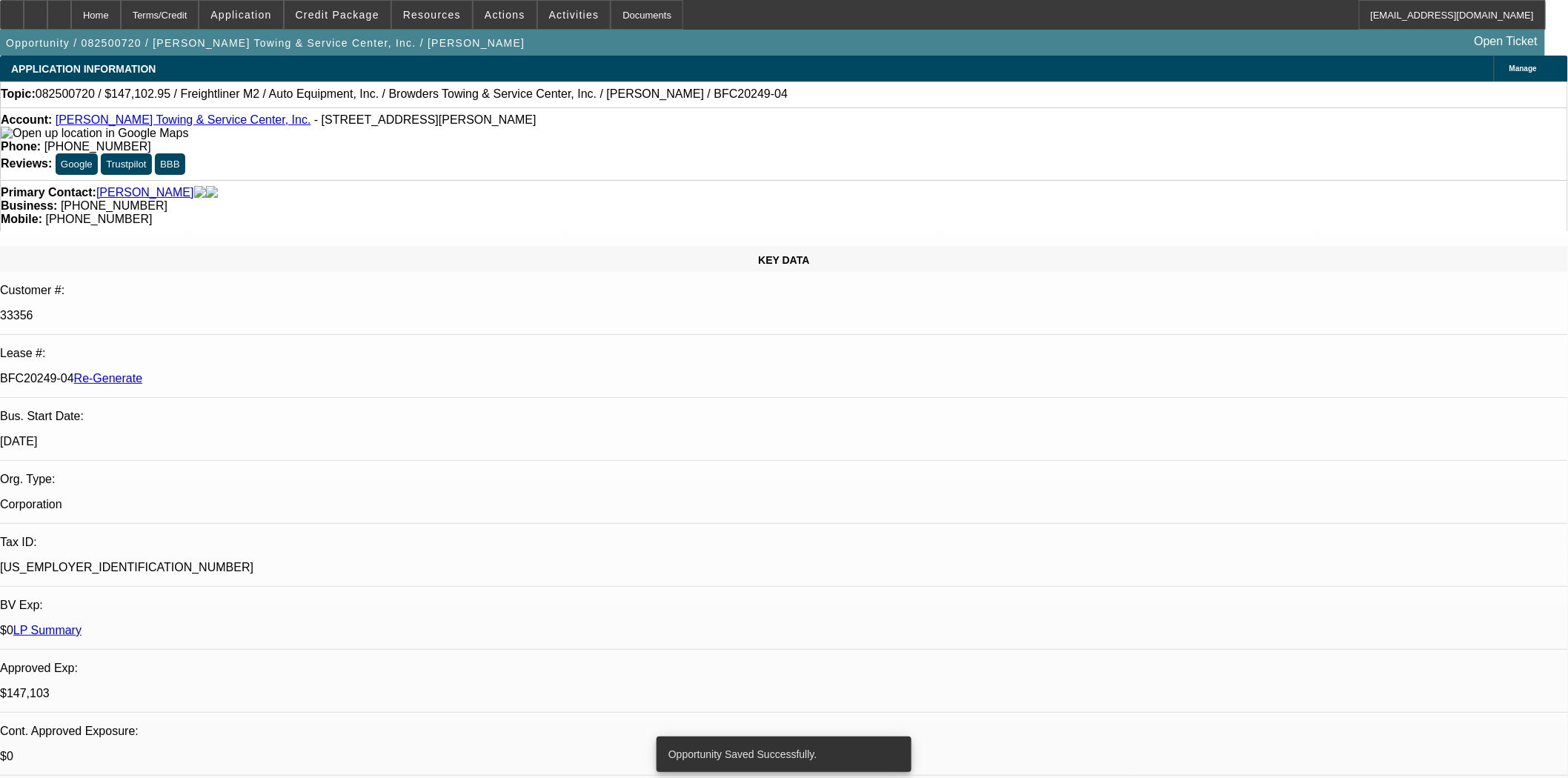
select select "0"
select select "2"
select select "0"
select select "6"
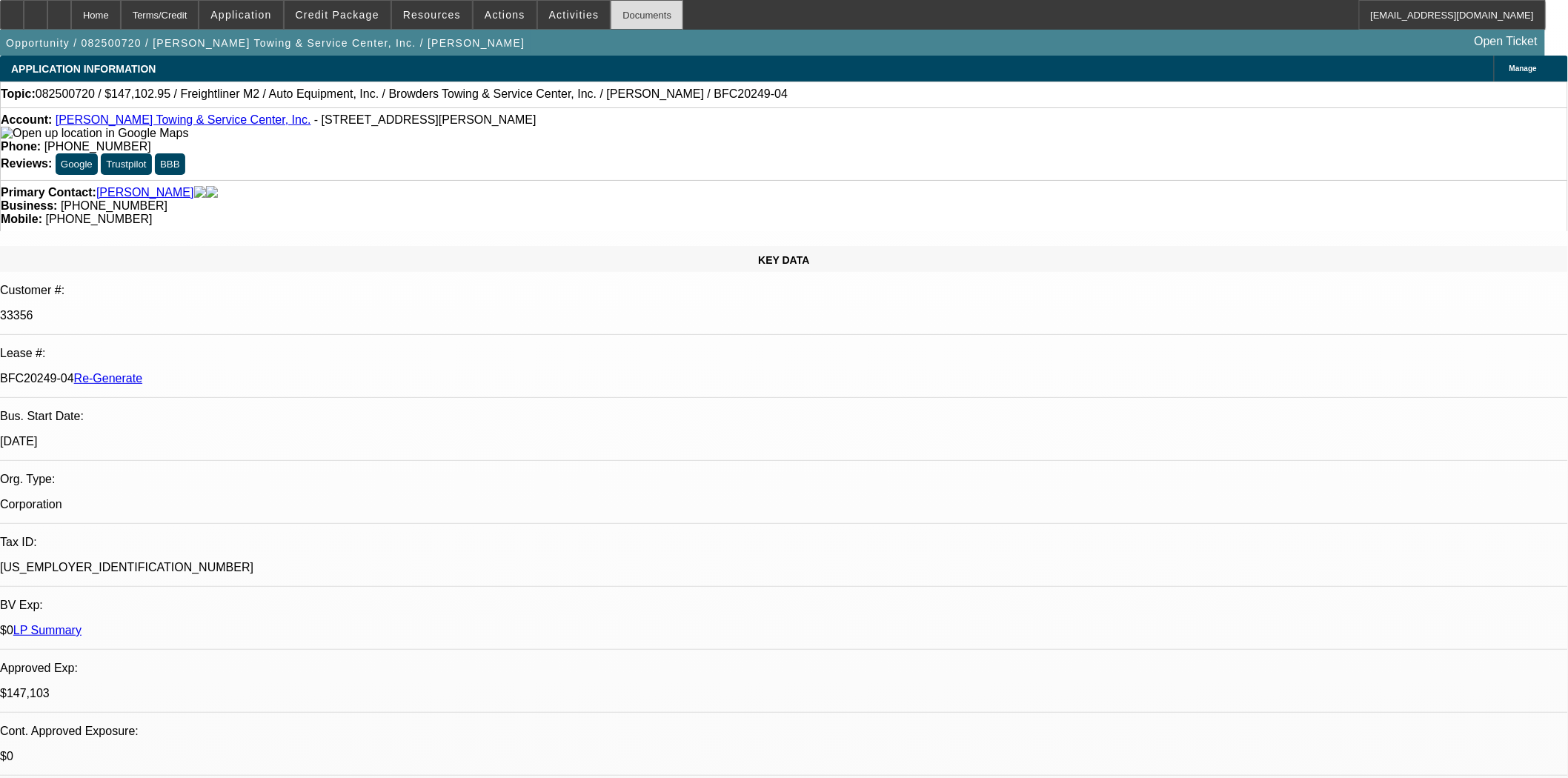
click at [619, 12] on div "Documents" at bounding box center [646, 14] width 72 height 29
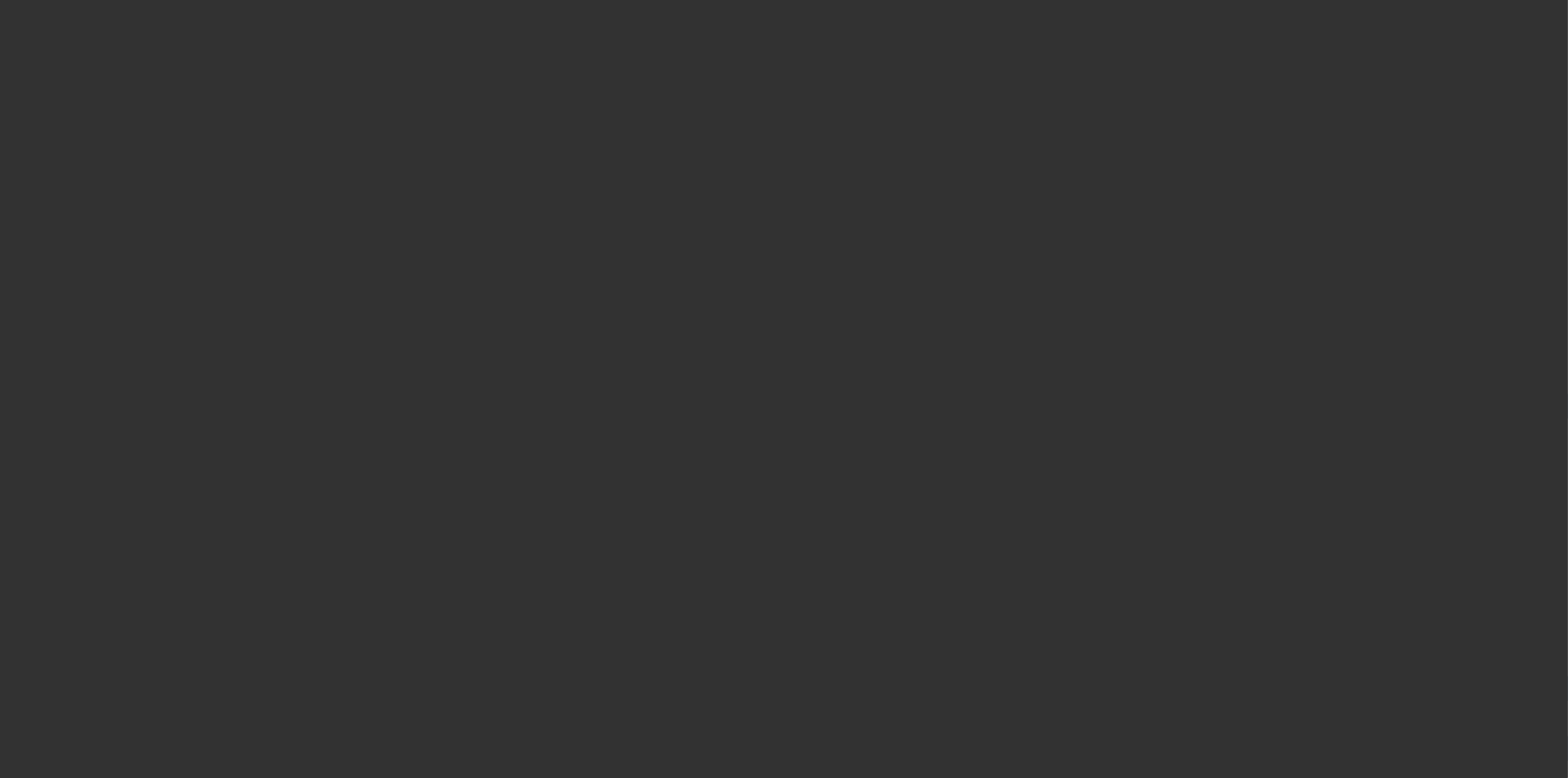
select select "3"
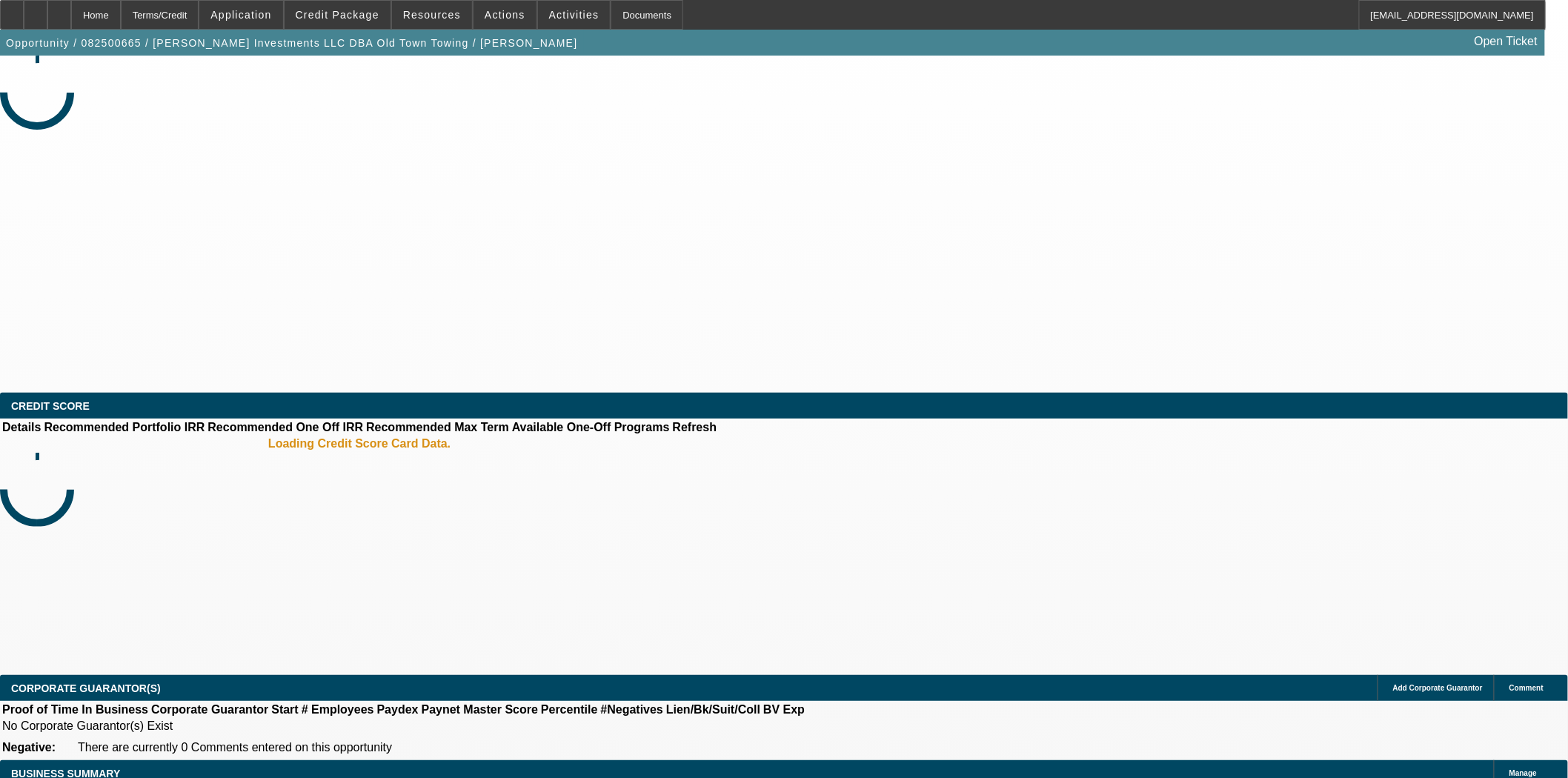
select select "0"
select select "2"
select select "0.1"
select select "4"
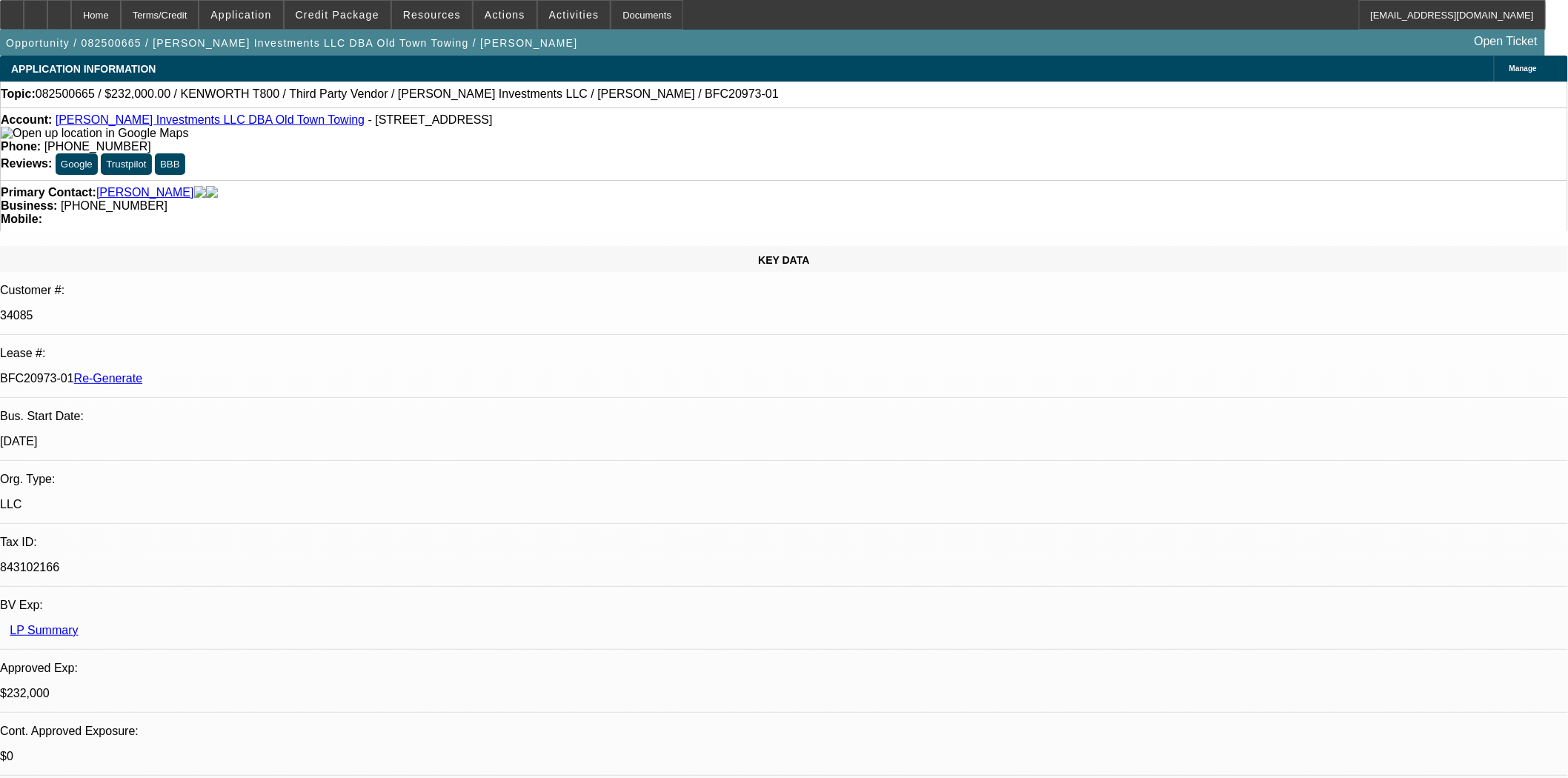
scroll to position [412, 0]
click at [343, 11] on span "Credit Package" at bounding box center [337, 15] width 83 height 12
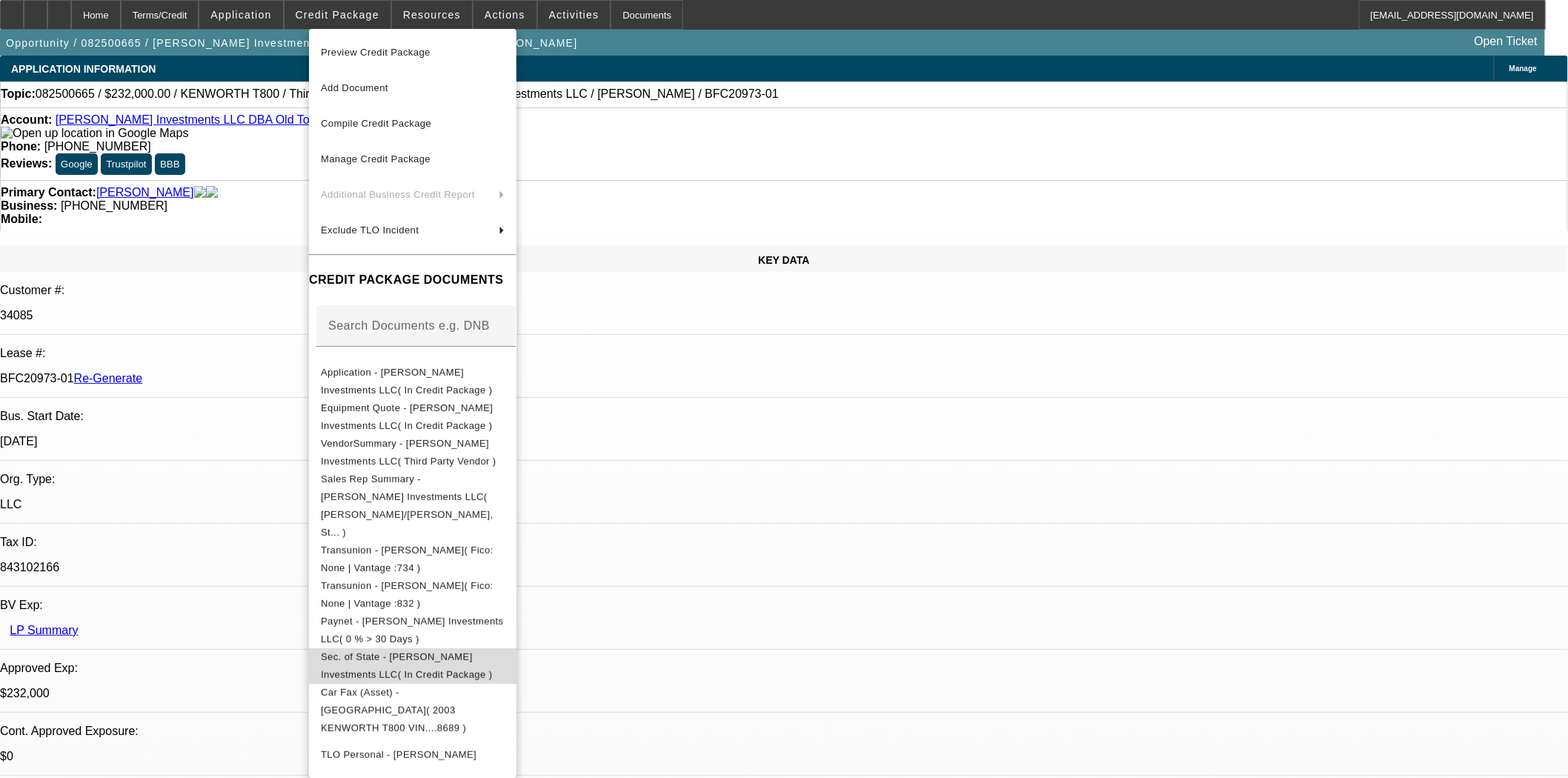
click at [439, 647] on span "Sec. of State - Harrison Stone Investments LLC( In Credit Package )" at bounding box center [412, 665] width 183 height 35
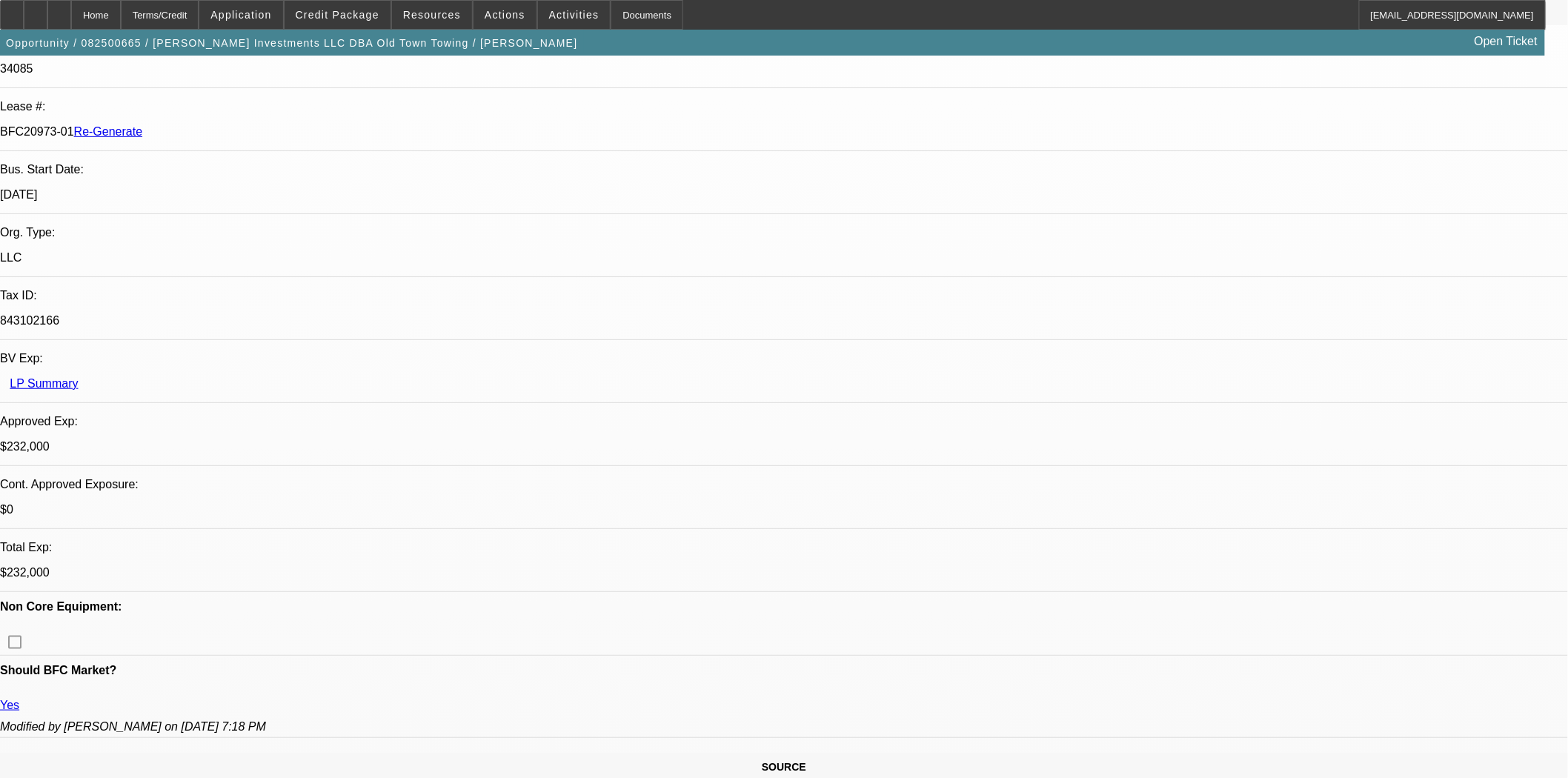
scroll to position [966, 0]
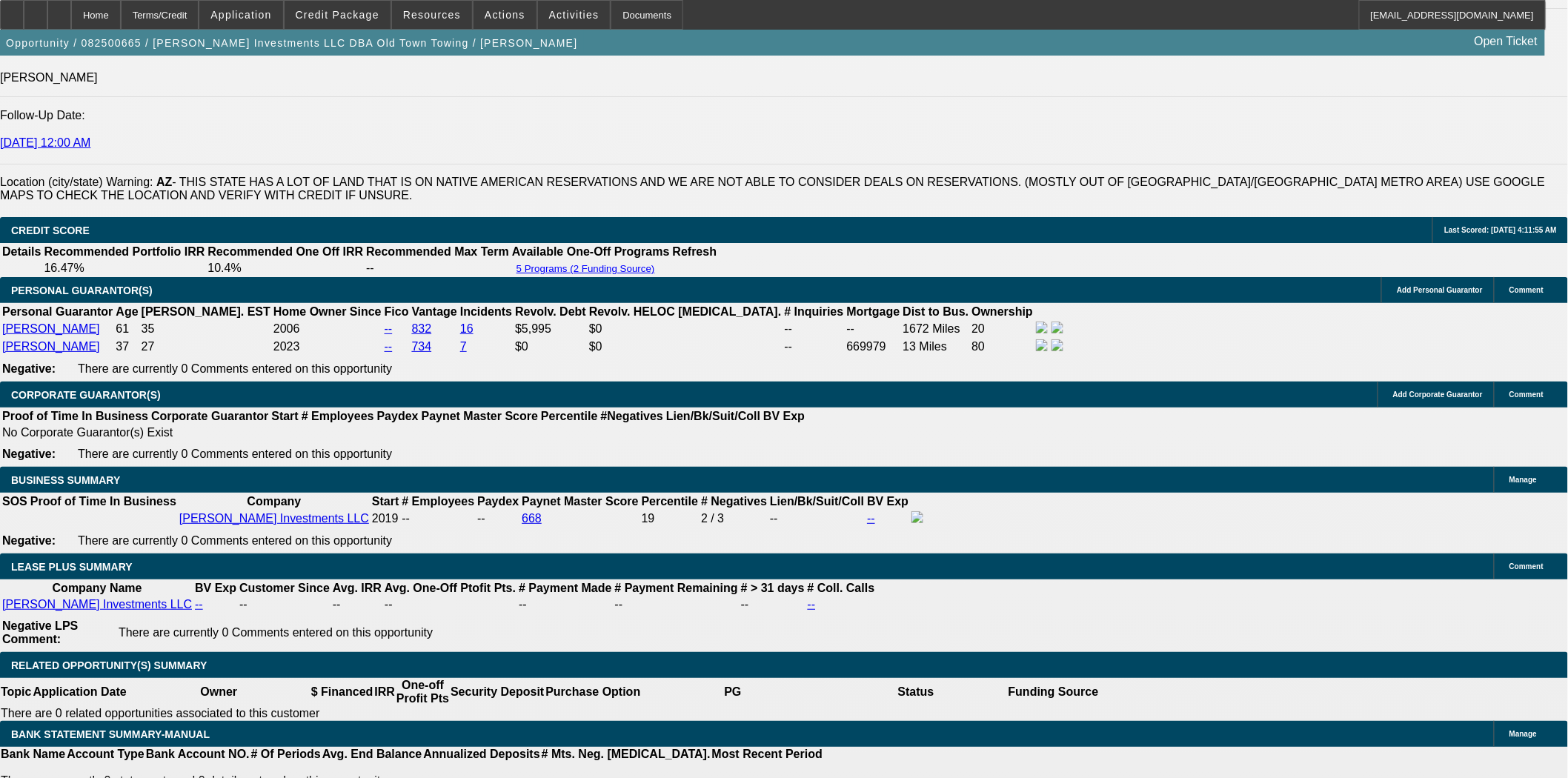
scroll to position [554, 0]
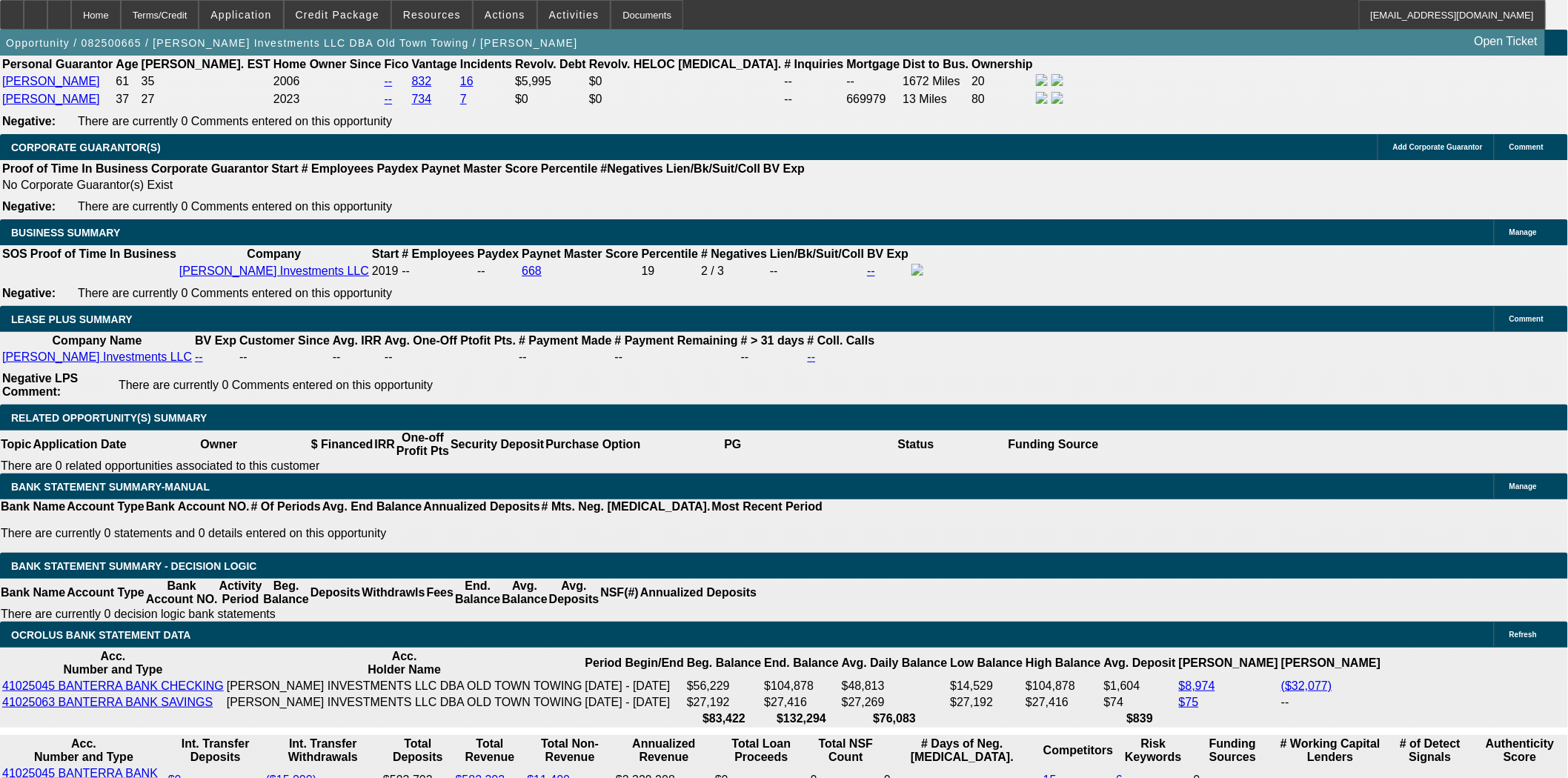
scroll to position [493, 0]
click at [1200, 338] on button "reply_all Reply All" at bounding box center [1212, 344] width 93 height 35
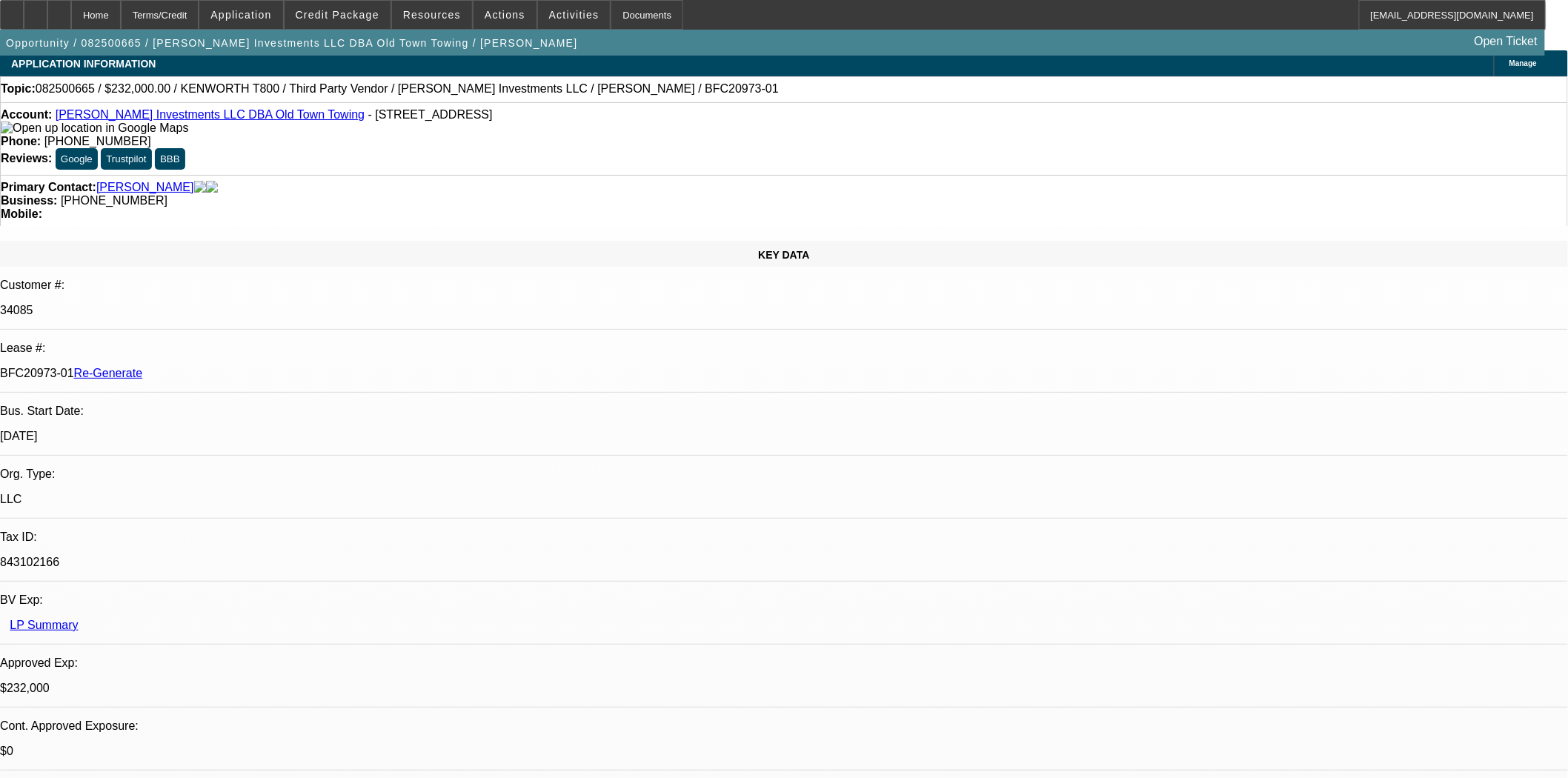
scroll to position [0, 0]
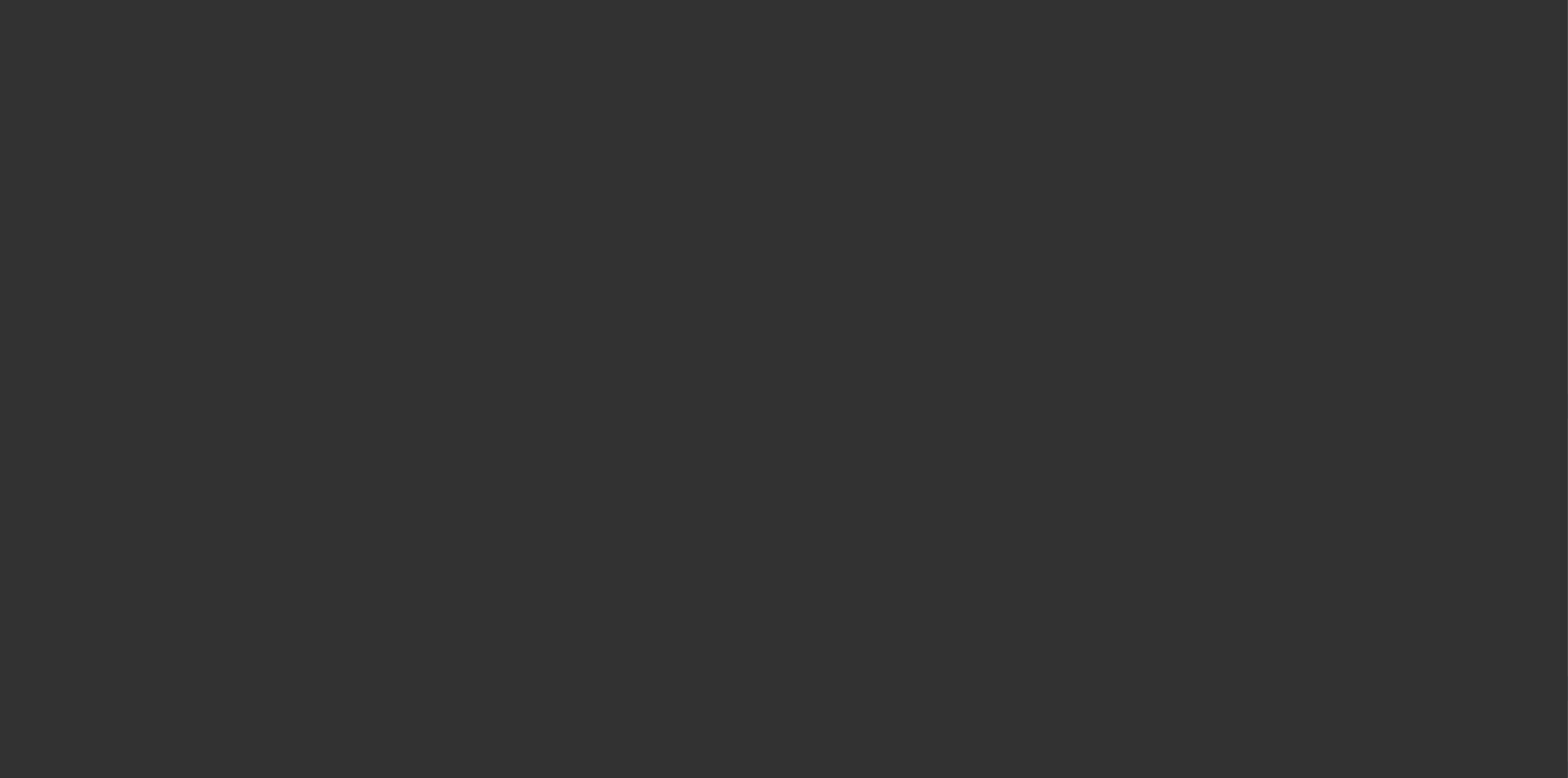
select select "3"
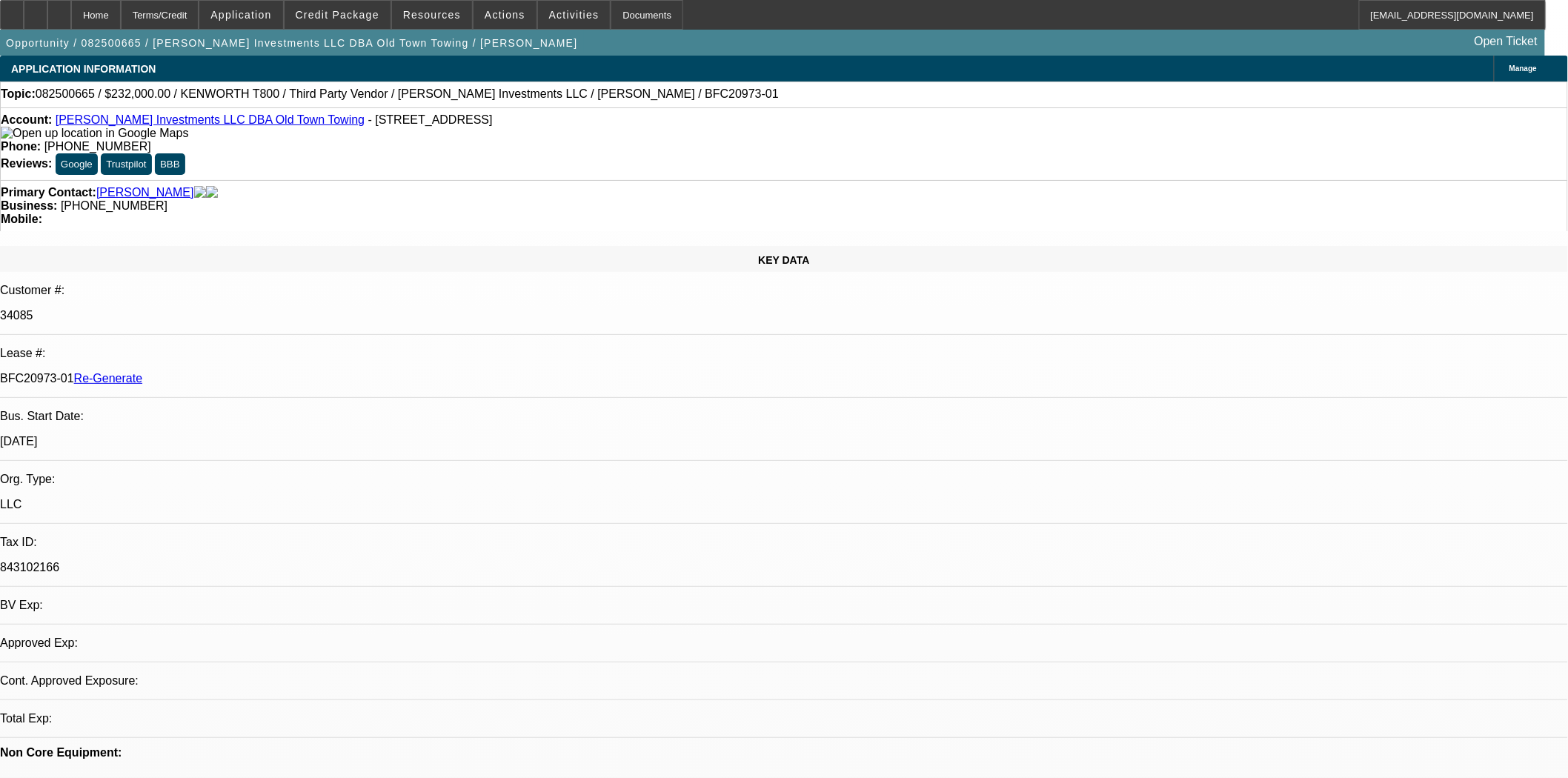
select select "0"
select select "2"
select select "0.1"
select select "4"
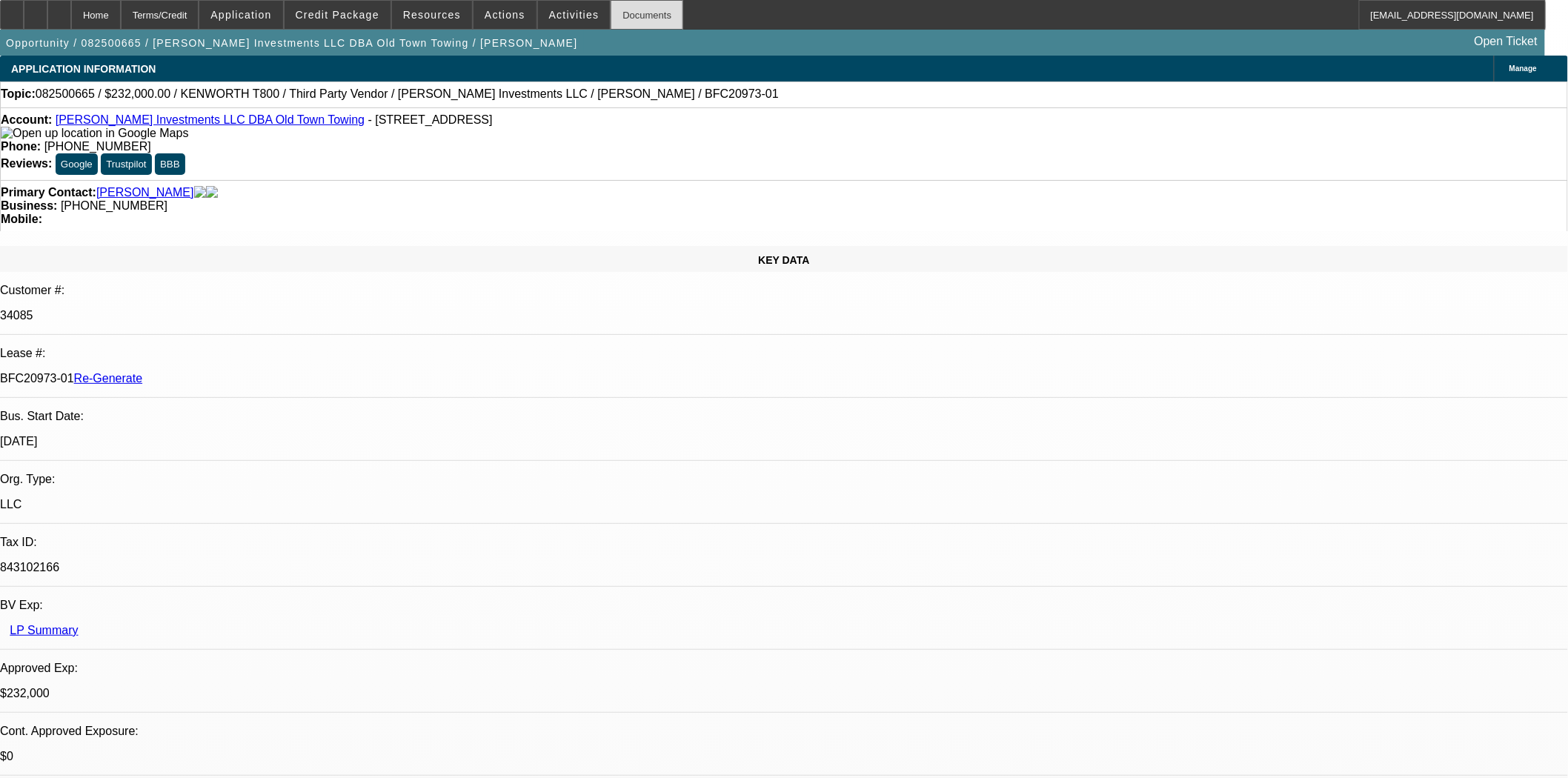
click at [628, 13] on div "Documents" at bounding box center [646, 14] width 72 height 29
click at [368, 18] on span "Credit Package" at bounding box center [337, 15] width 83 height 12
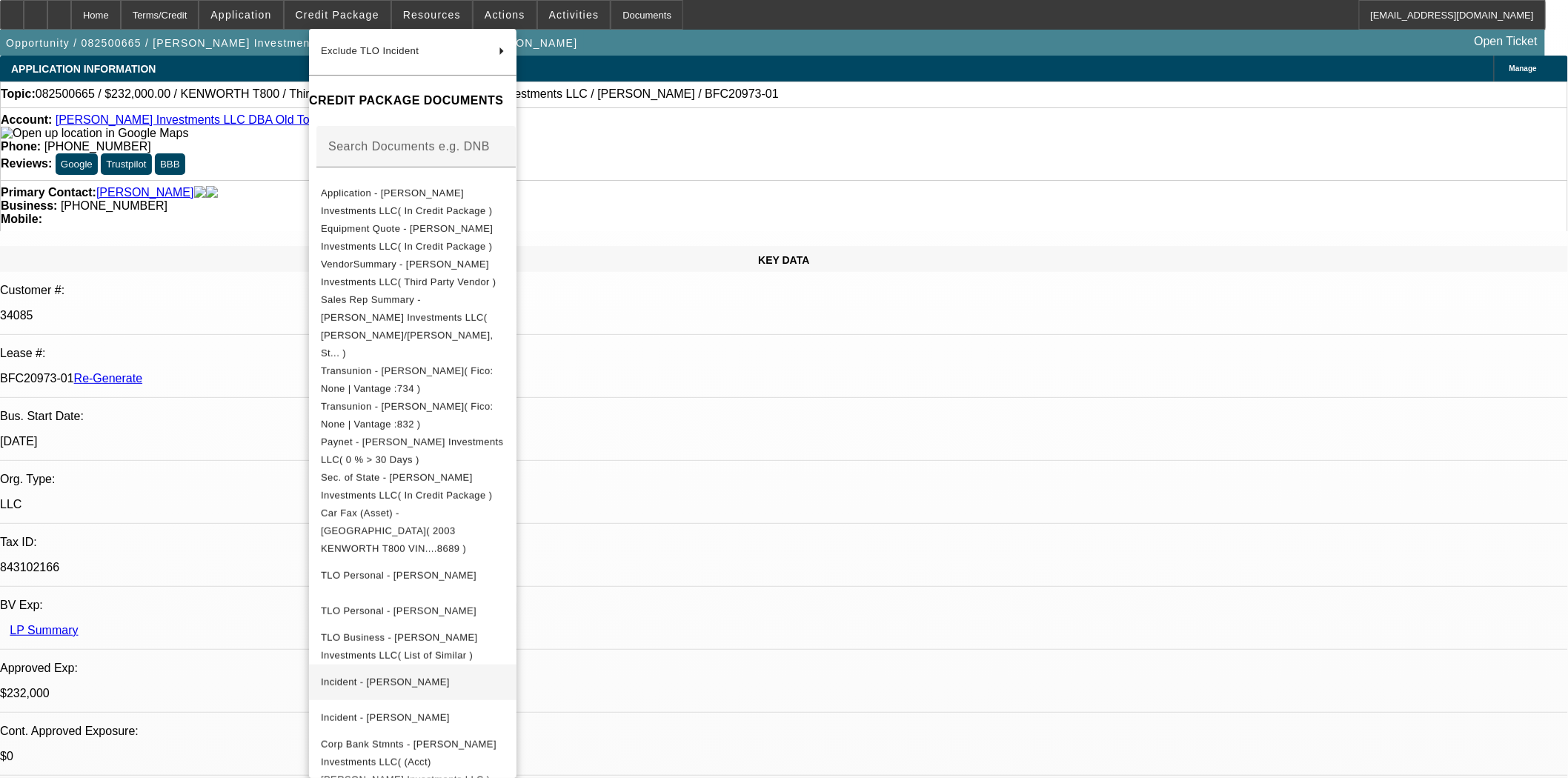
scroll to position [327, 0]
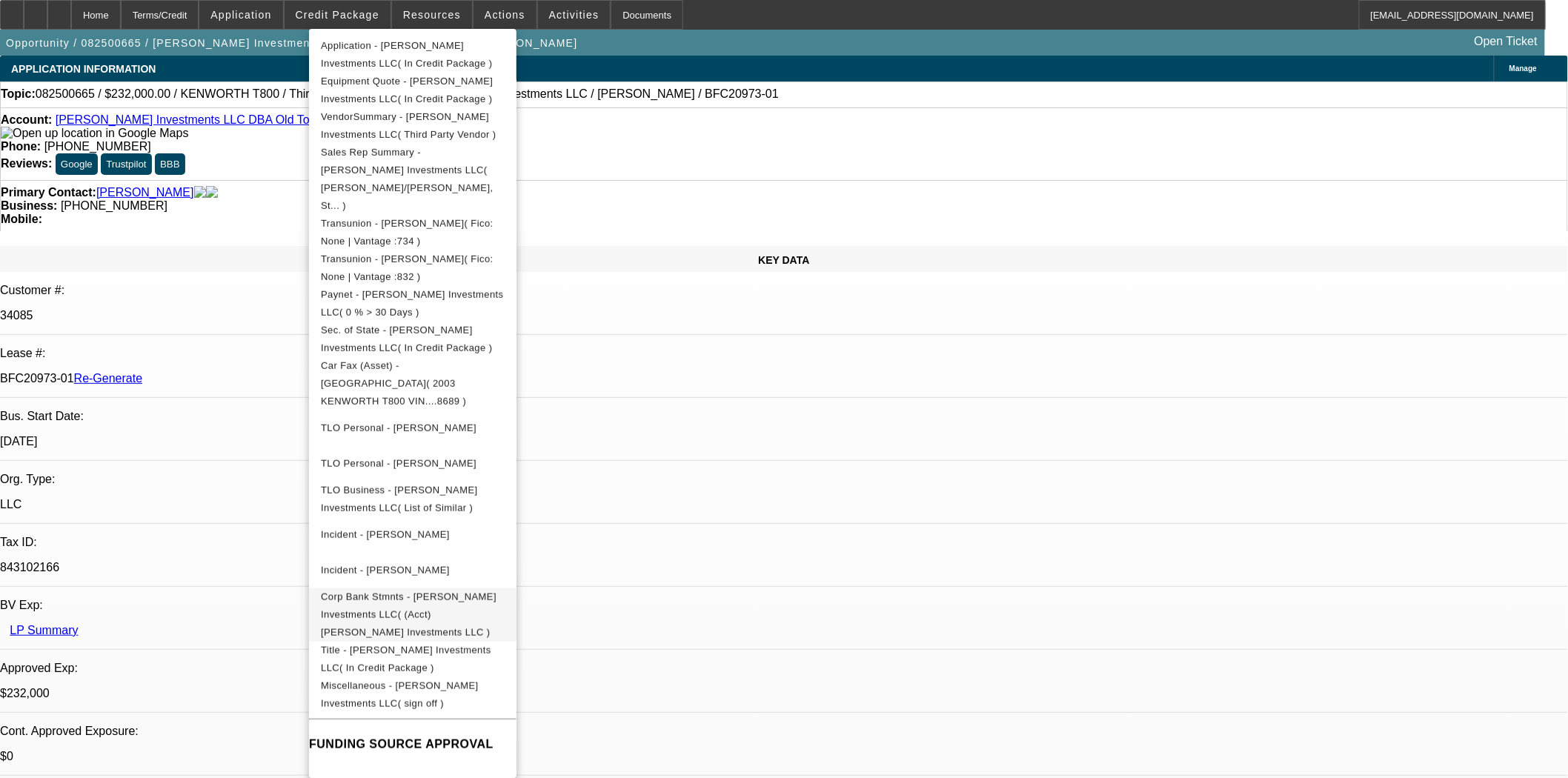
click at [437, 591] on span "Corp Bank Stmnts - [PERSON_NAME] Investments LLC( (Acct) [PERSON_NAME] Investme…" at bounding box center [408, 614] width 176 height 46
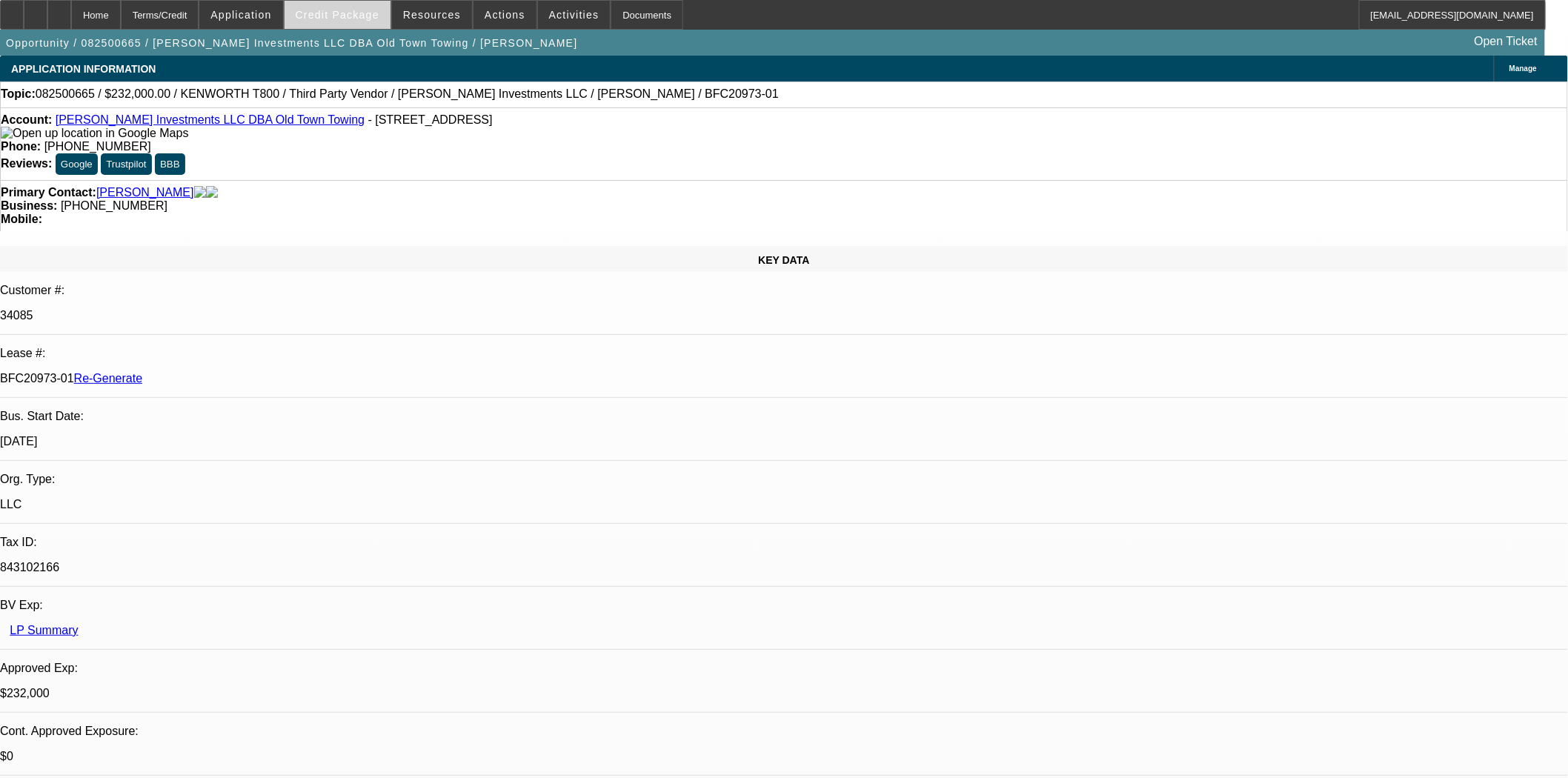
click at [338, 28] on span at bounding box center [338, 14] width 106 height 35
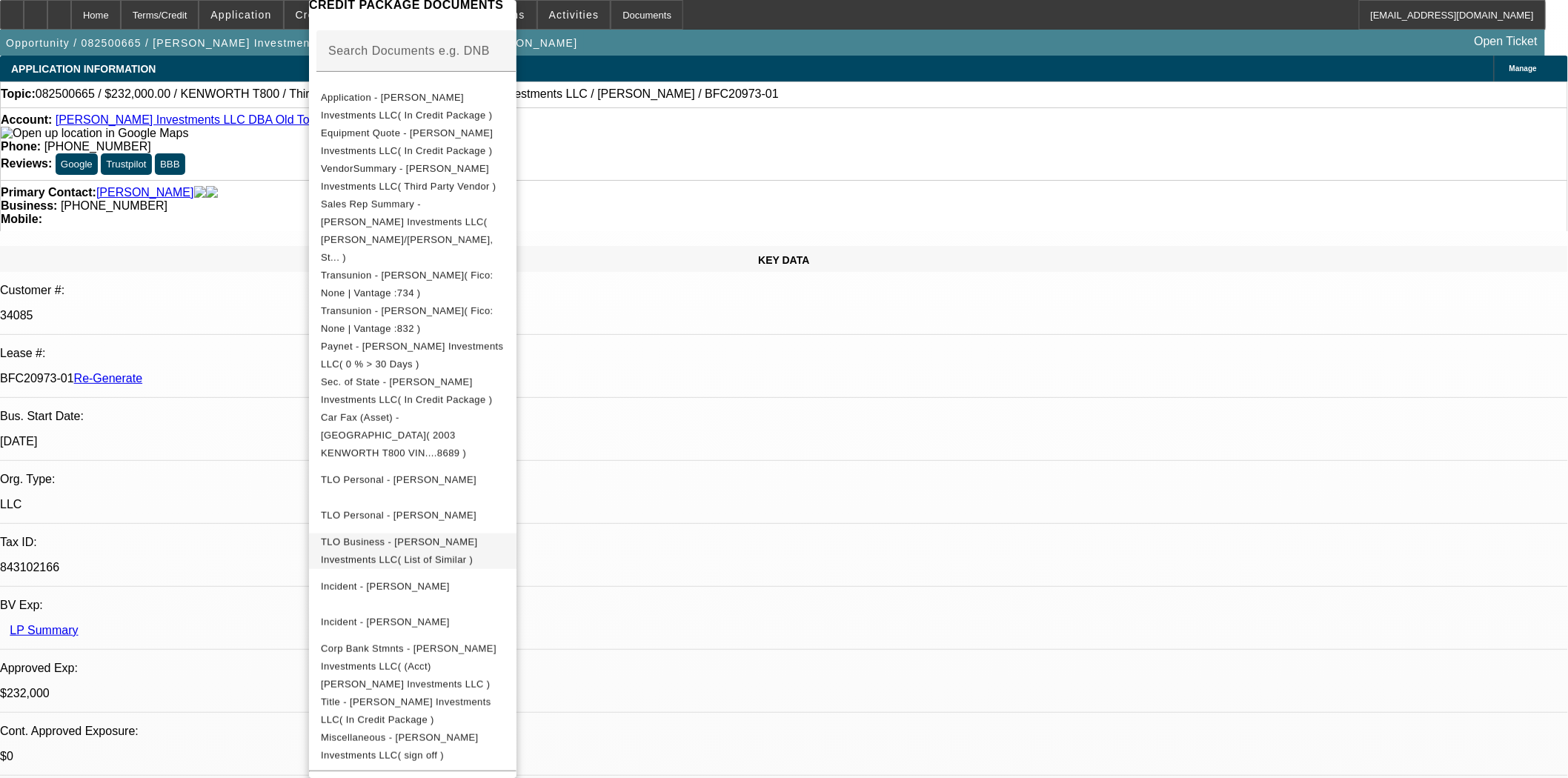
scroll to position [298, 0]
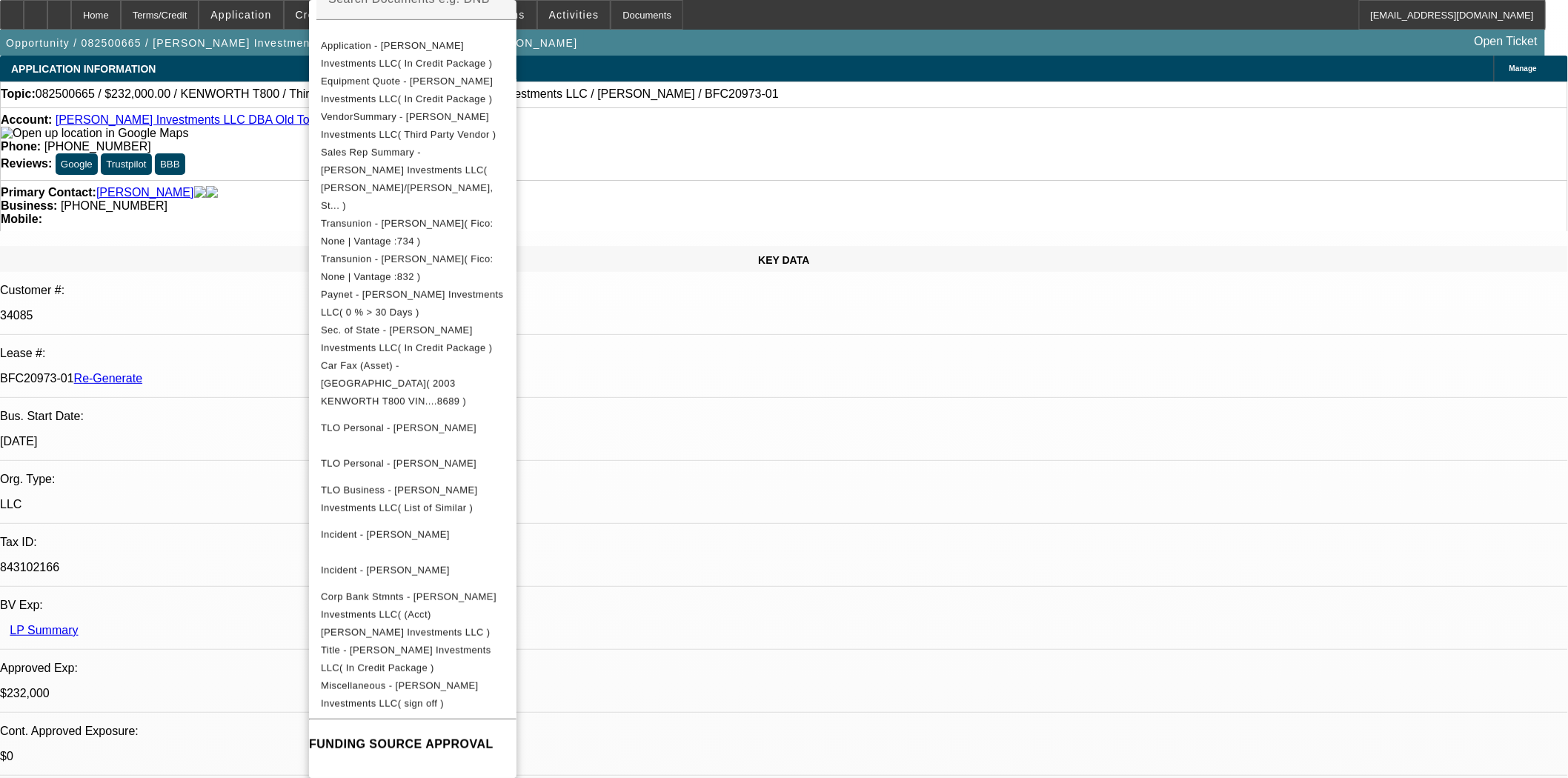
click at [797, 127] on div at bounding box center [784, 389] width 1568 height 778
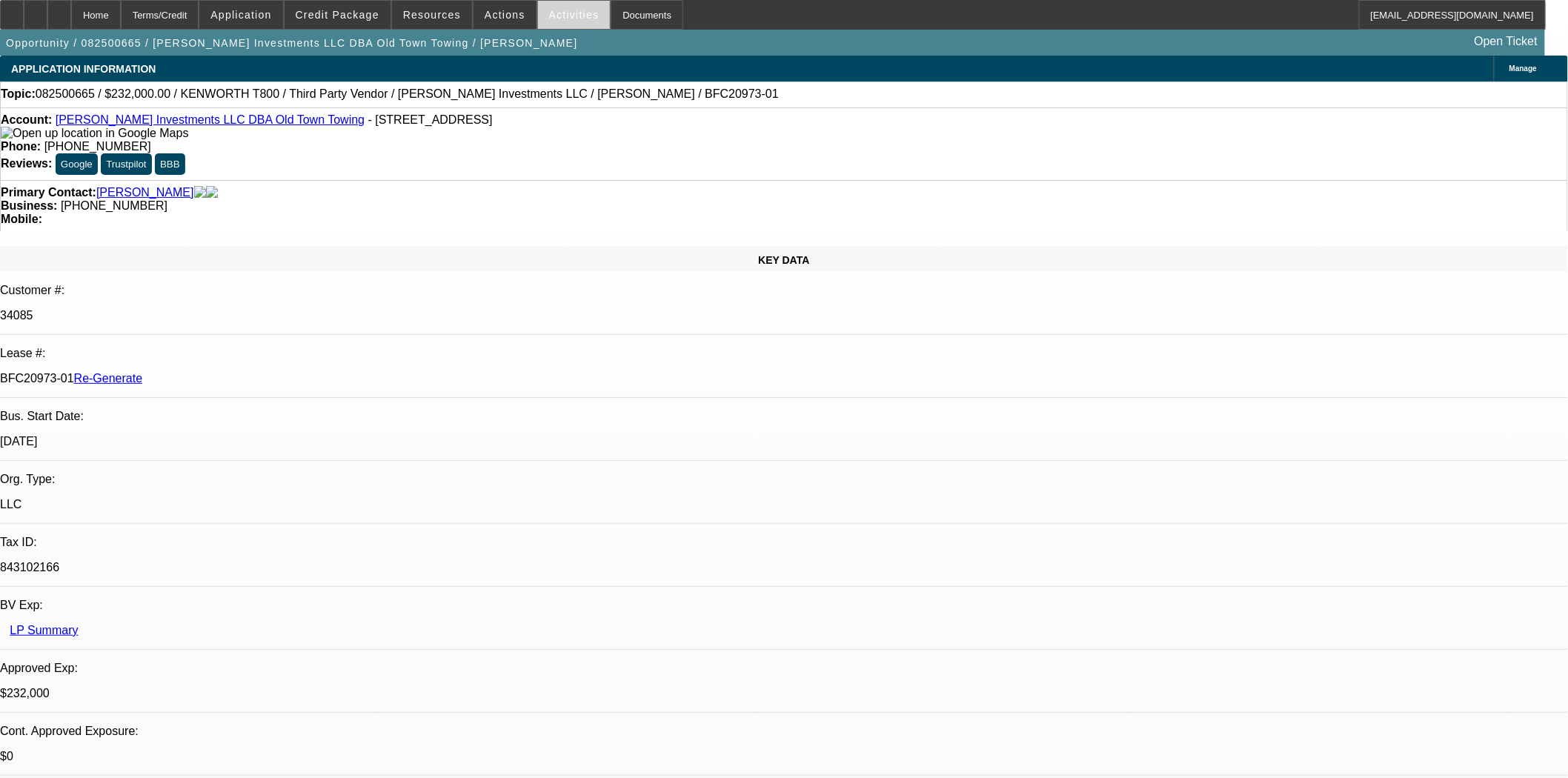
click at [538, 15] on span at bounding box center [574, 14] width 72 height 35
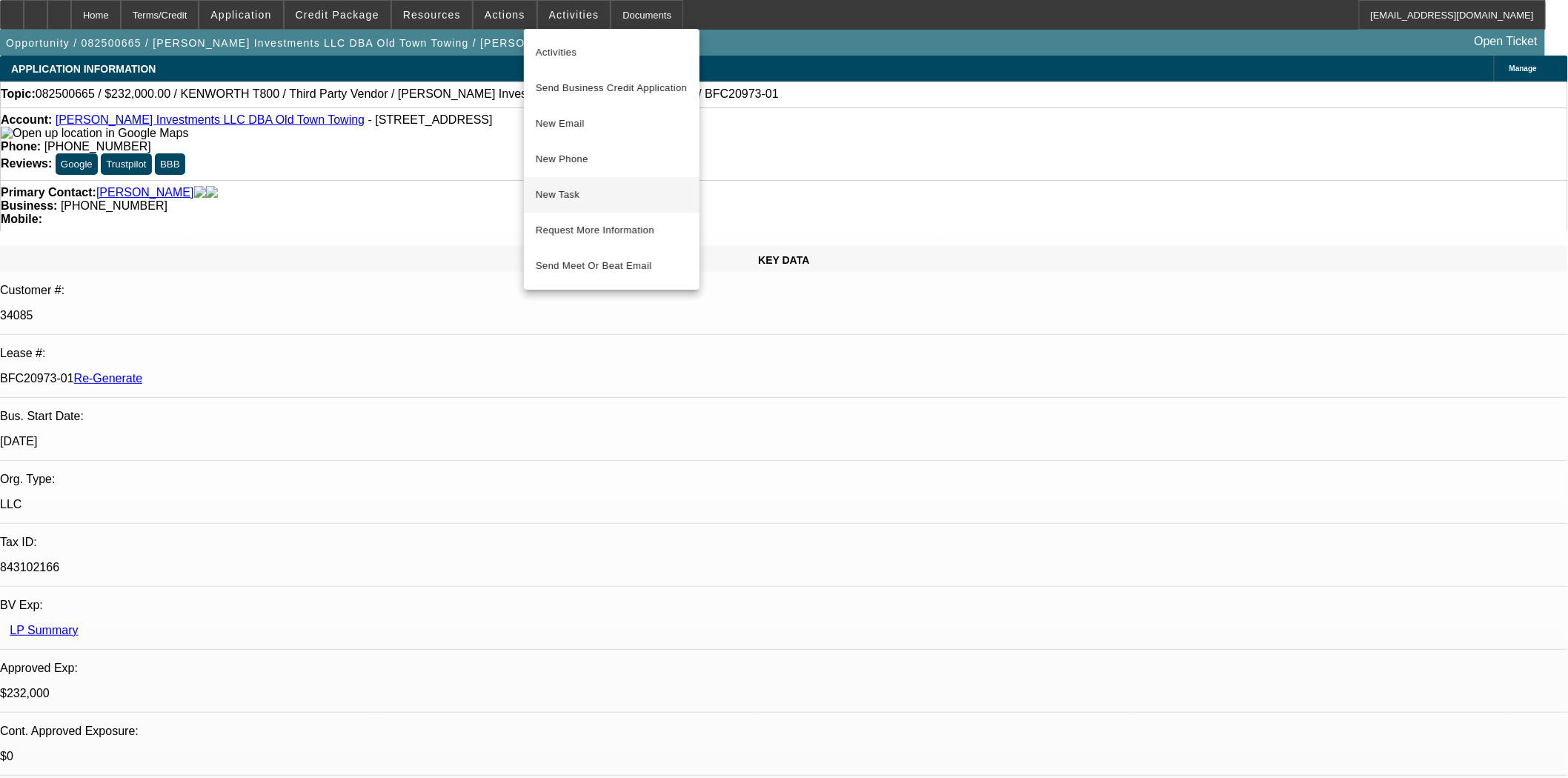
click at [563, 198] on span "New Task" at bounding box center [611, 194] width 151 height 18
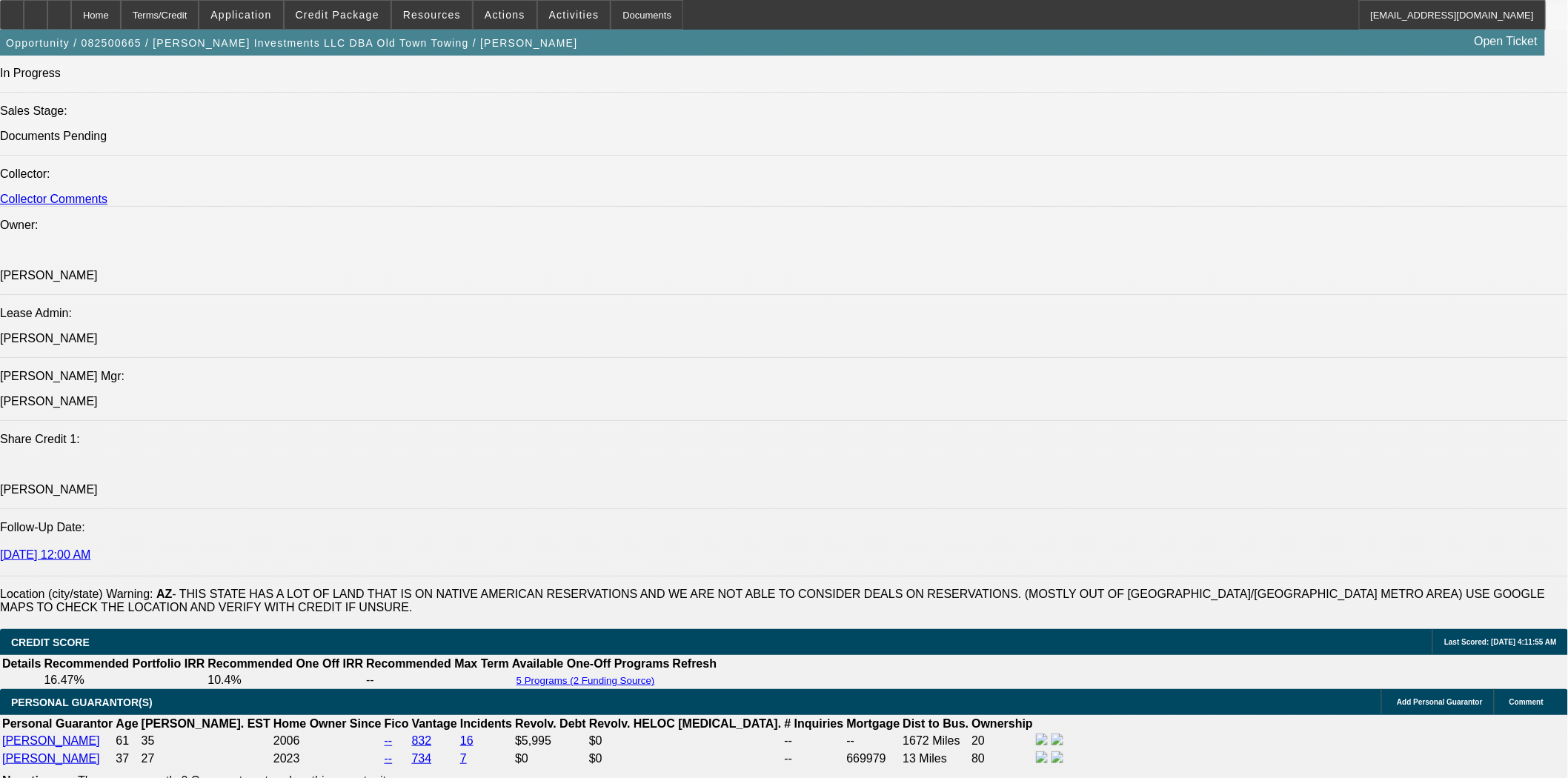
scroll to position [1317, 0]
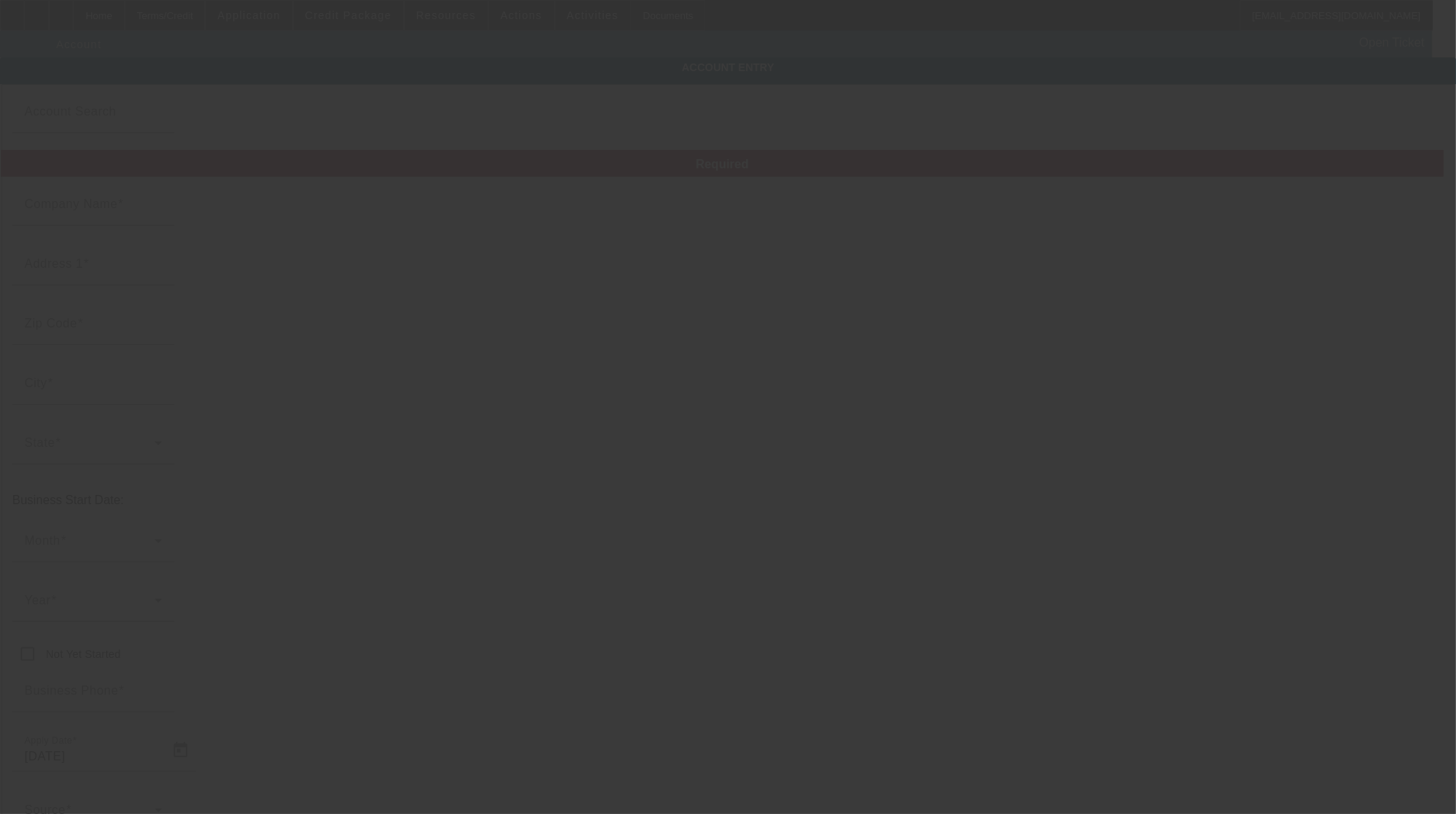
type input "[PERSON_NAME] Investments LLC"
type input "[STREET_ADDRESS]"
type input "85034"
type input "Phoenix"
type input "[PHONE_NUMBER]"
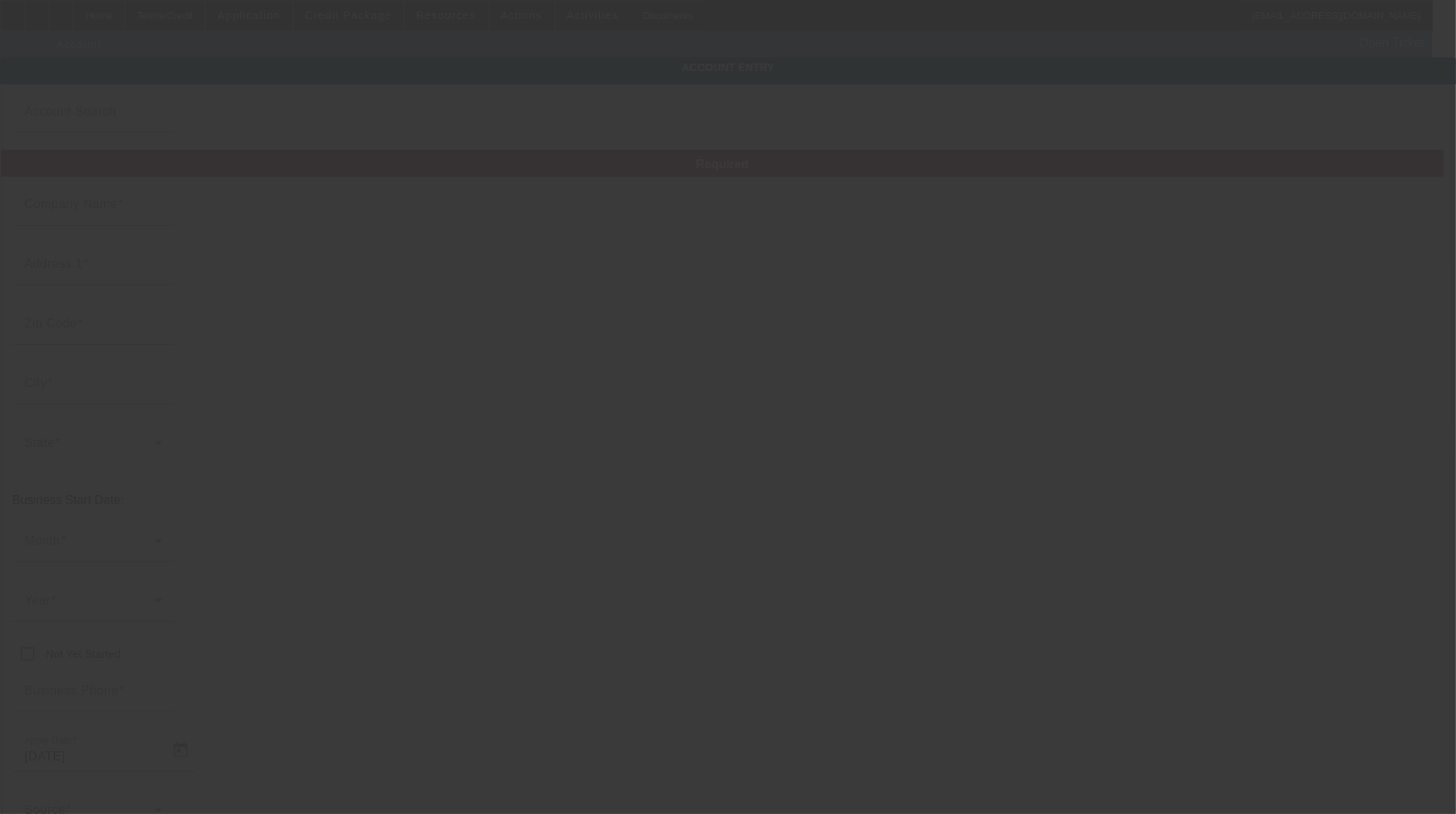
type input "Old Town Towing"
type input "Apt 9"
type input "843102166"
type input "[DATE]"
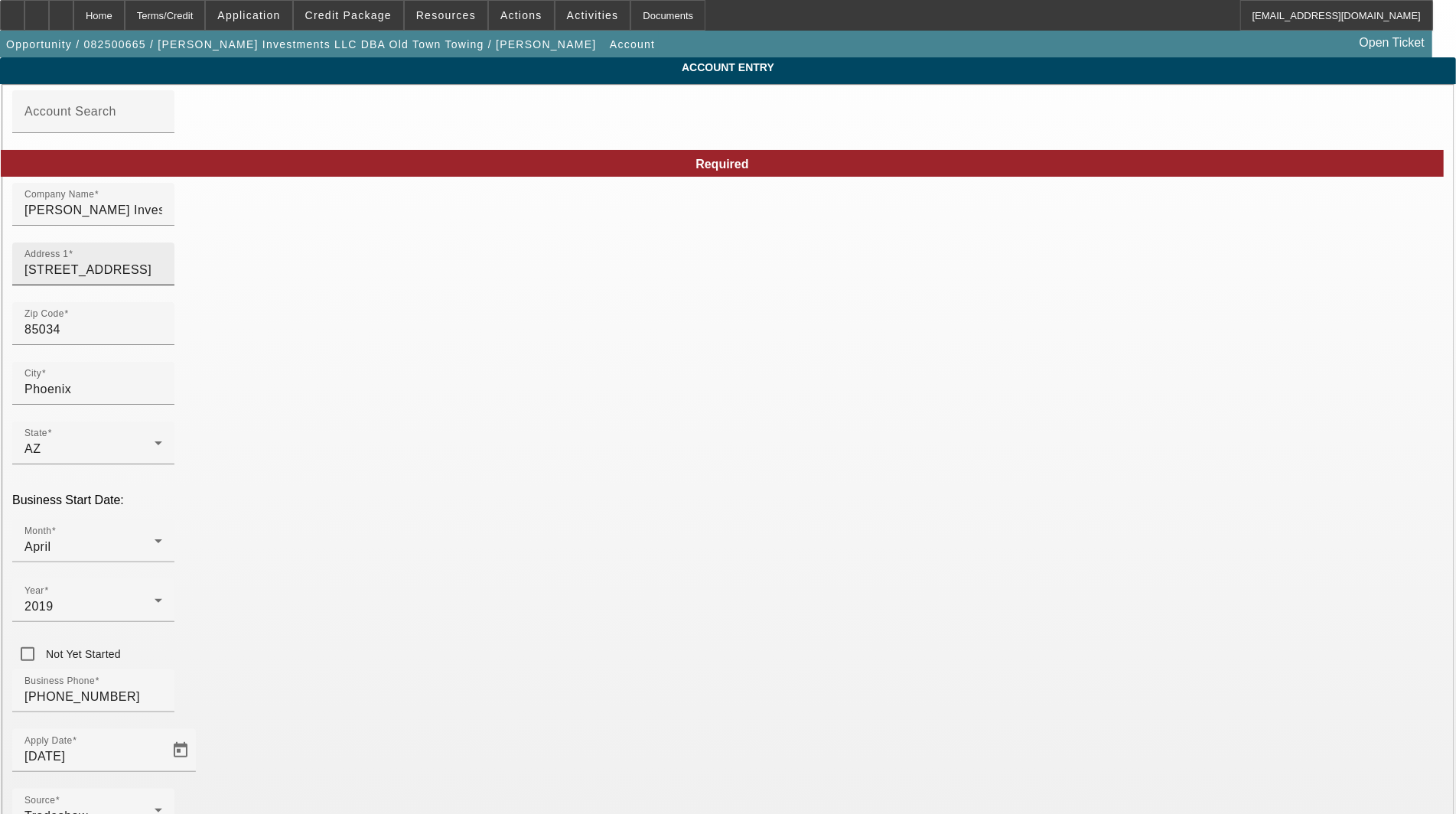
click at [163, 258] on div "Address 1 [STREET_ADDRESS]" at bounding box center [93, 263] width 137 height 43
click at [163, 279] on input "[STREET_ADDRESS]" at bounding box center [93, 269] width 137 height 18
drag, startPoint x: 393, startPoint y: 281, endPoint x: 123, endPoint y: 284, distance: 270.0
type input "[STREET_ADDRESS]"
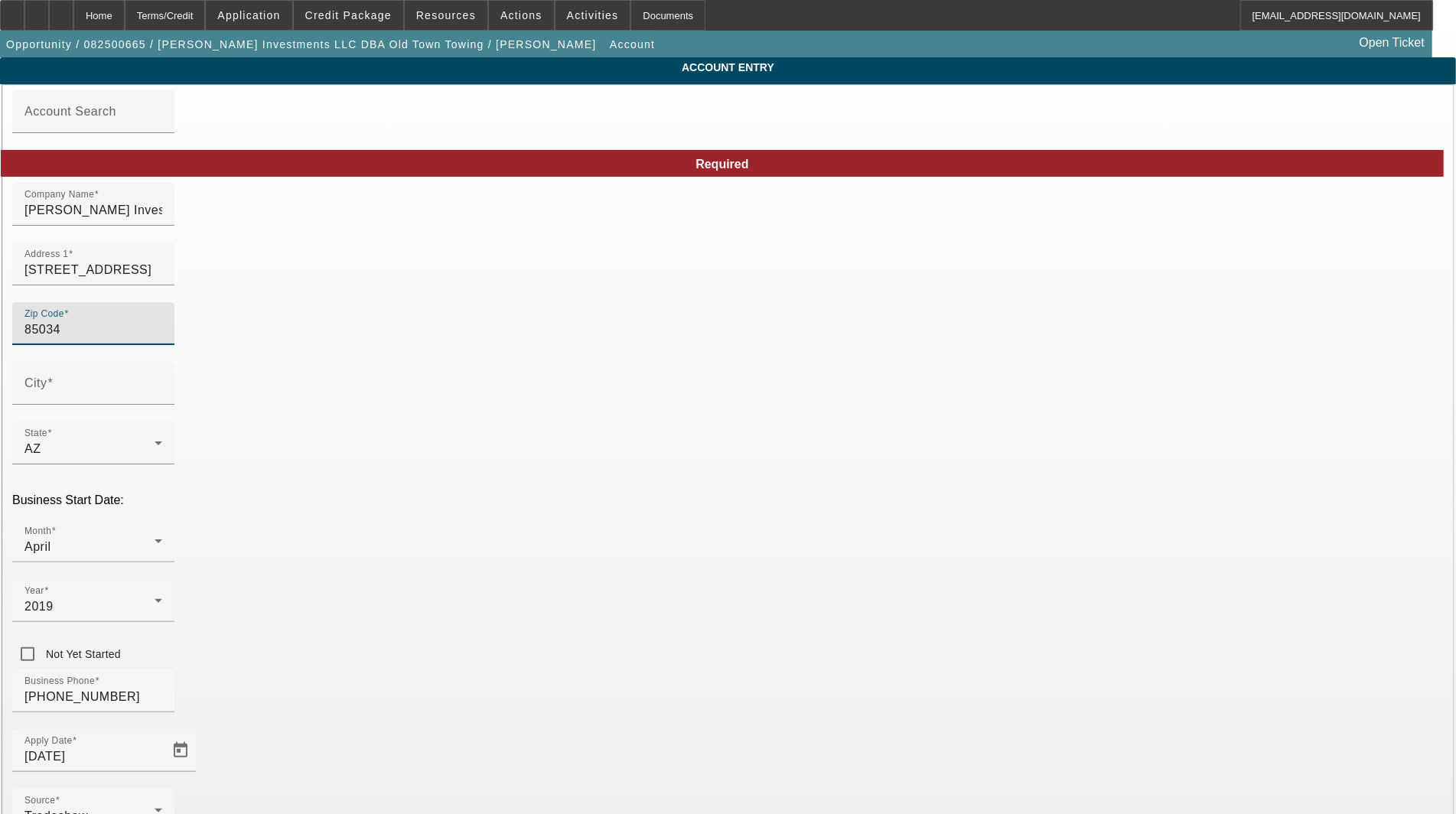
type input "Phoenix"
type input "Maricopa"
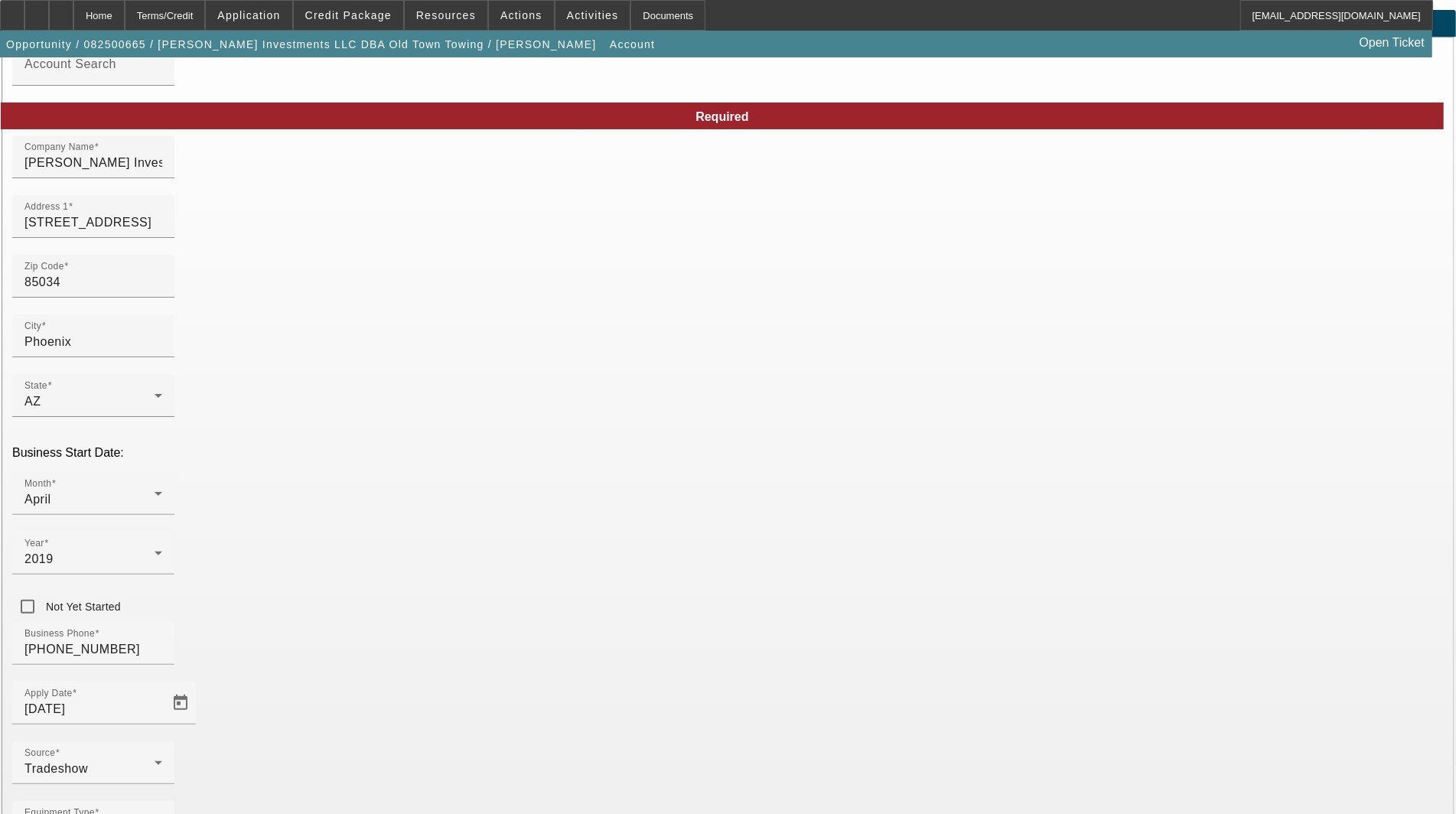
scroll to position [74, 0]
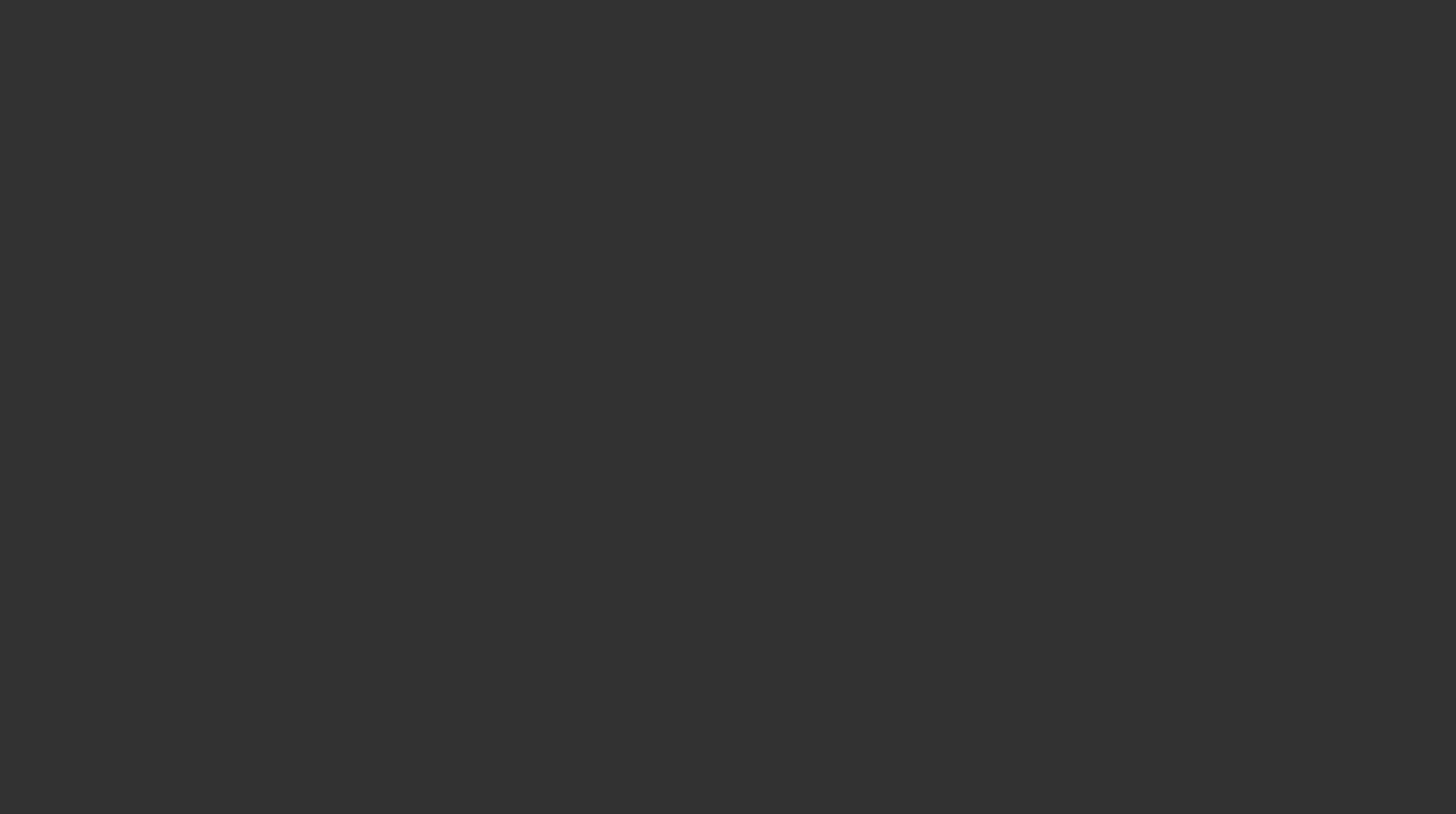
select select "3"
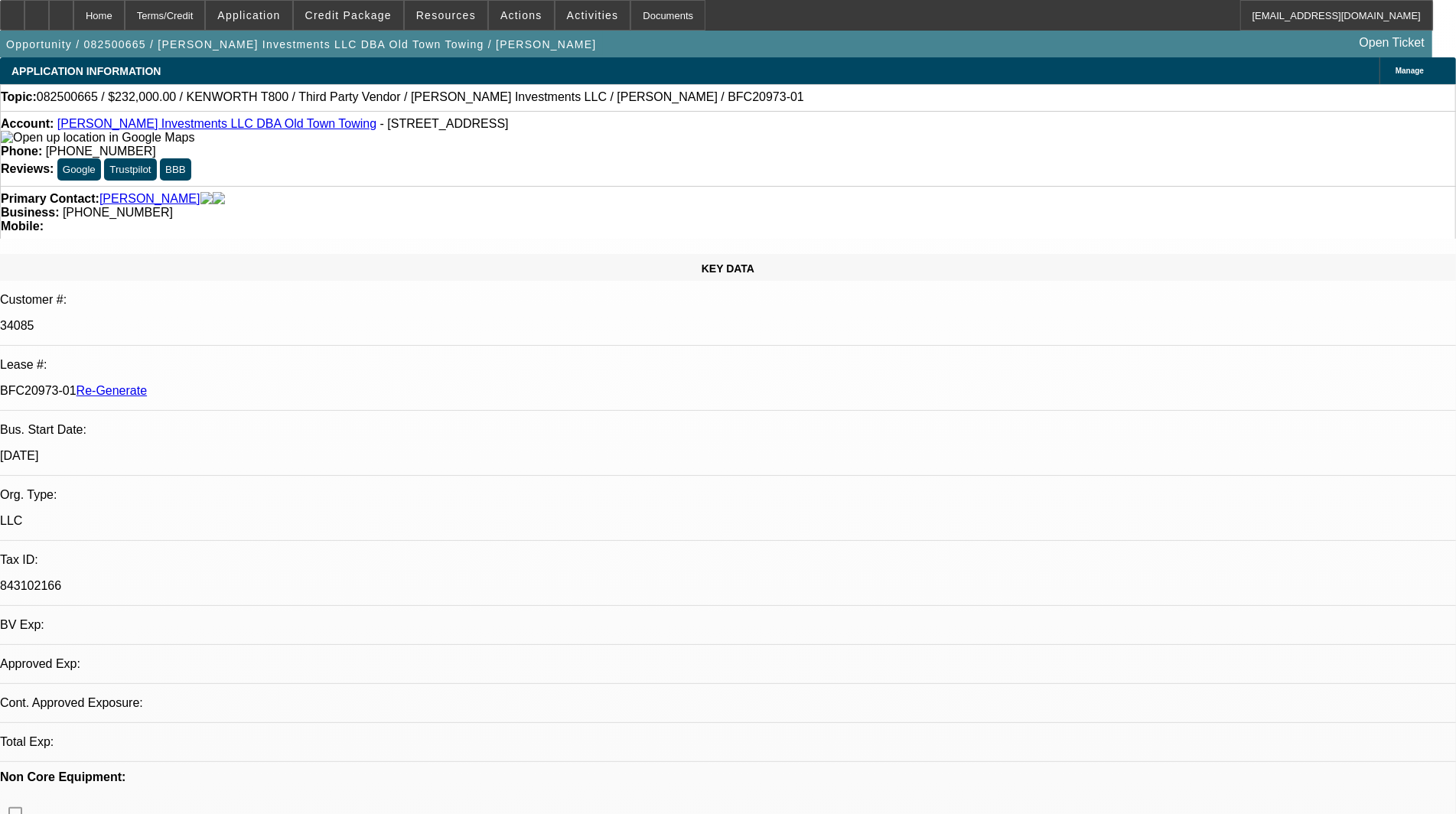
select select "0"
select select "2"
select select "0.1"
select select "4"
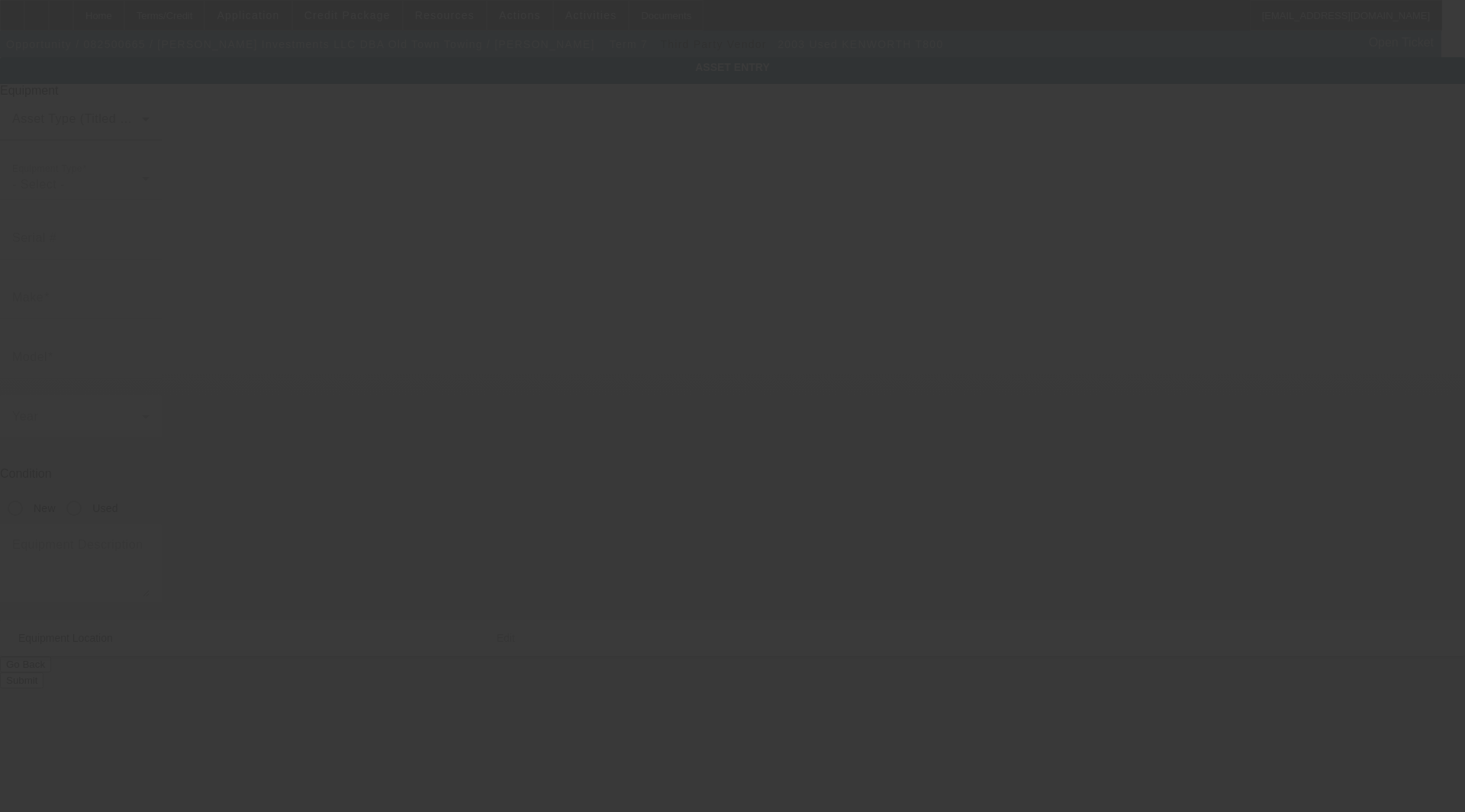
type input "[US_VEHICLE_IDENTIFICATION_NUMBER]"
type input "Kenworth"
type input "T800"
radio input "true"
type input "[STREET_ADDRESS]"
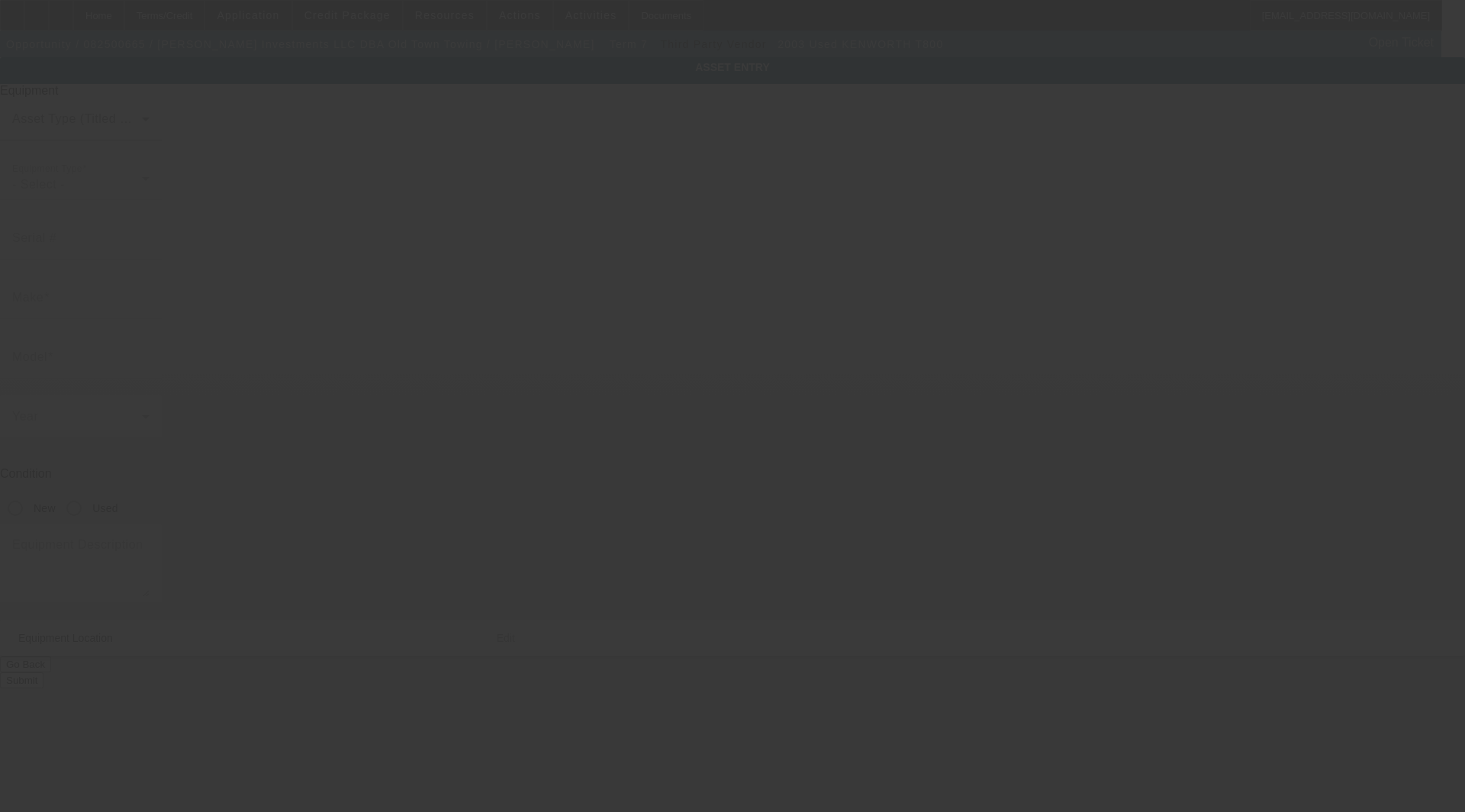
type input "Apt 9"
type input "Phoenix"
type input "85034"
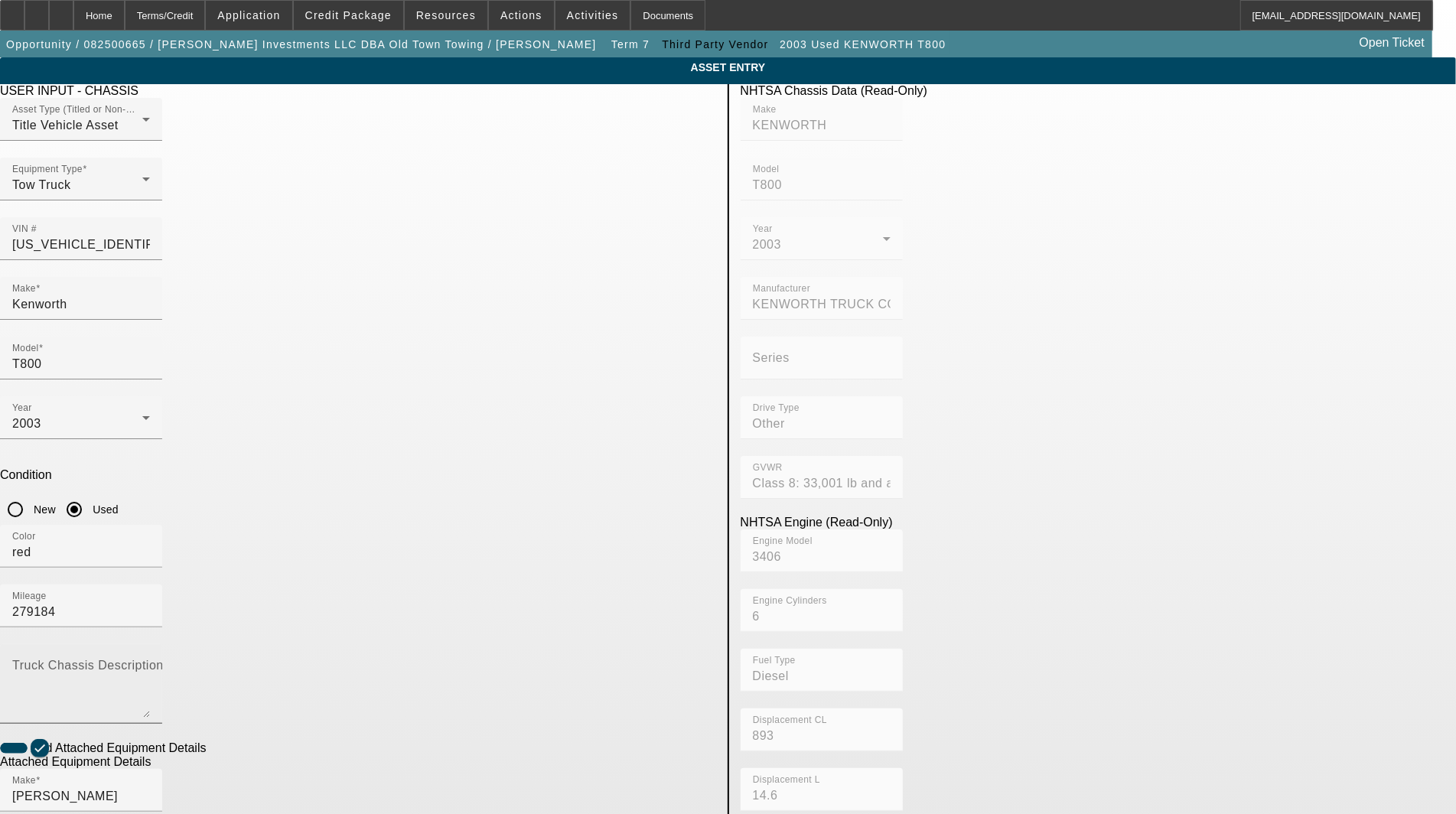
click at [356, 658] on mat-label "Truck Chassis Description (Describe the truck chassis only)" at bounding box center [184, 665] width 344 height 13
click at [150, 662] on textarea "Truck Chassis Description (Describe the truck chassis only)" at bounding box center [81, 689] width 137 height 55
type textarea "with:"
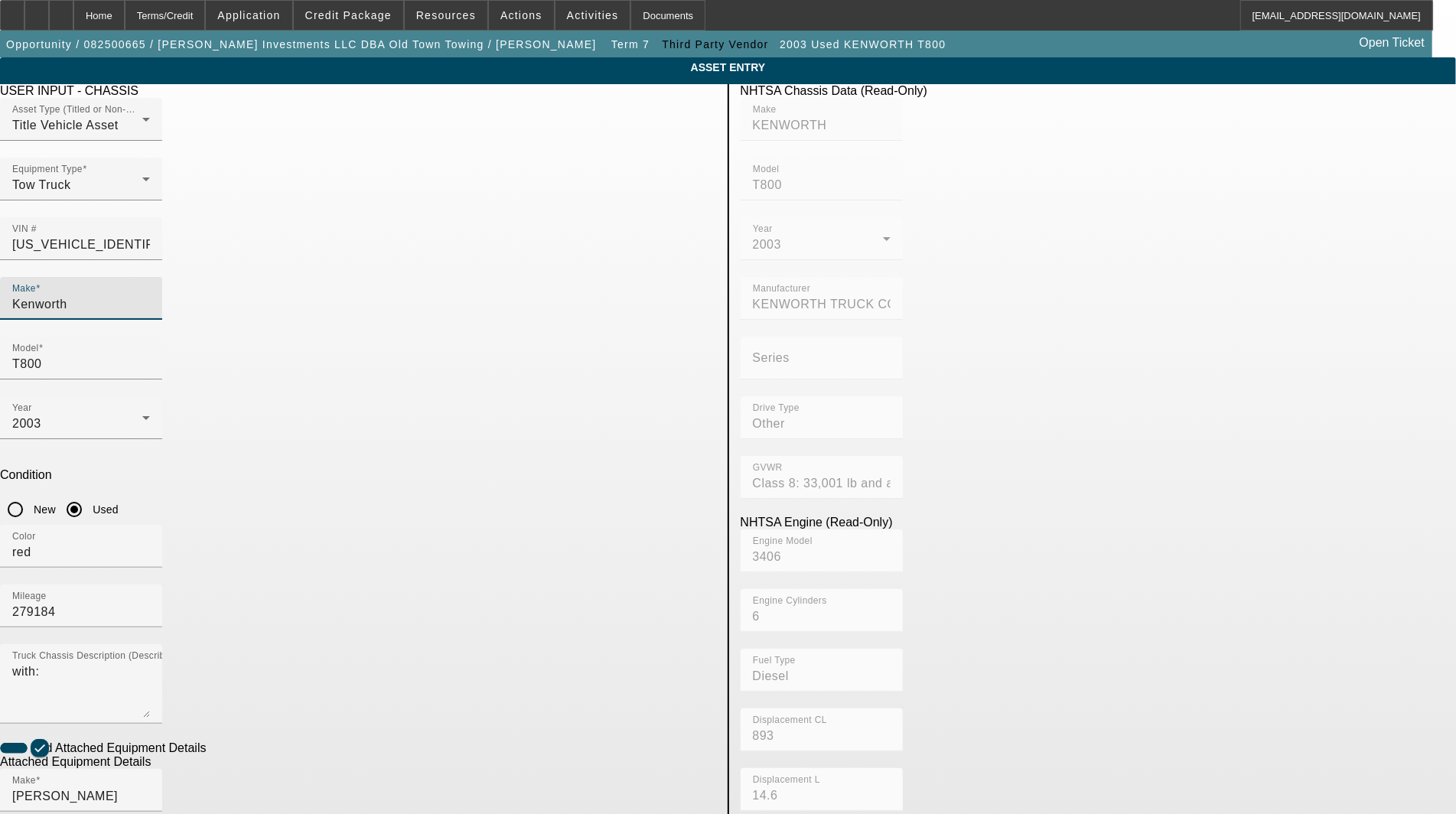
click at [150, 295] on input "Kenworth" at bounding box center [81, 304] width 137 height 18
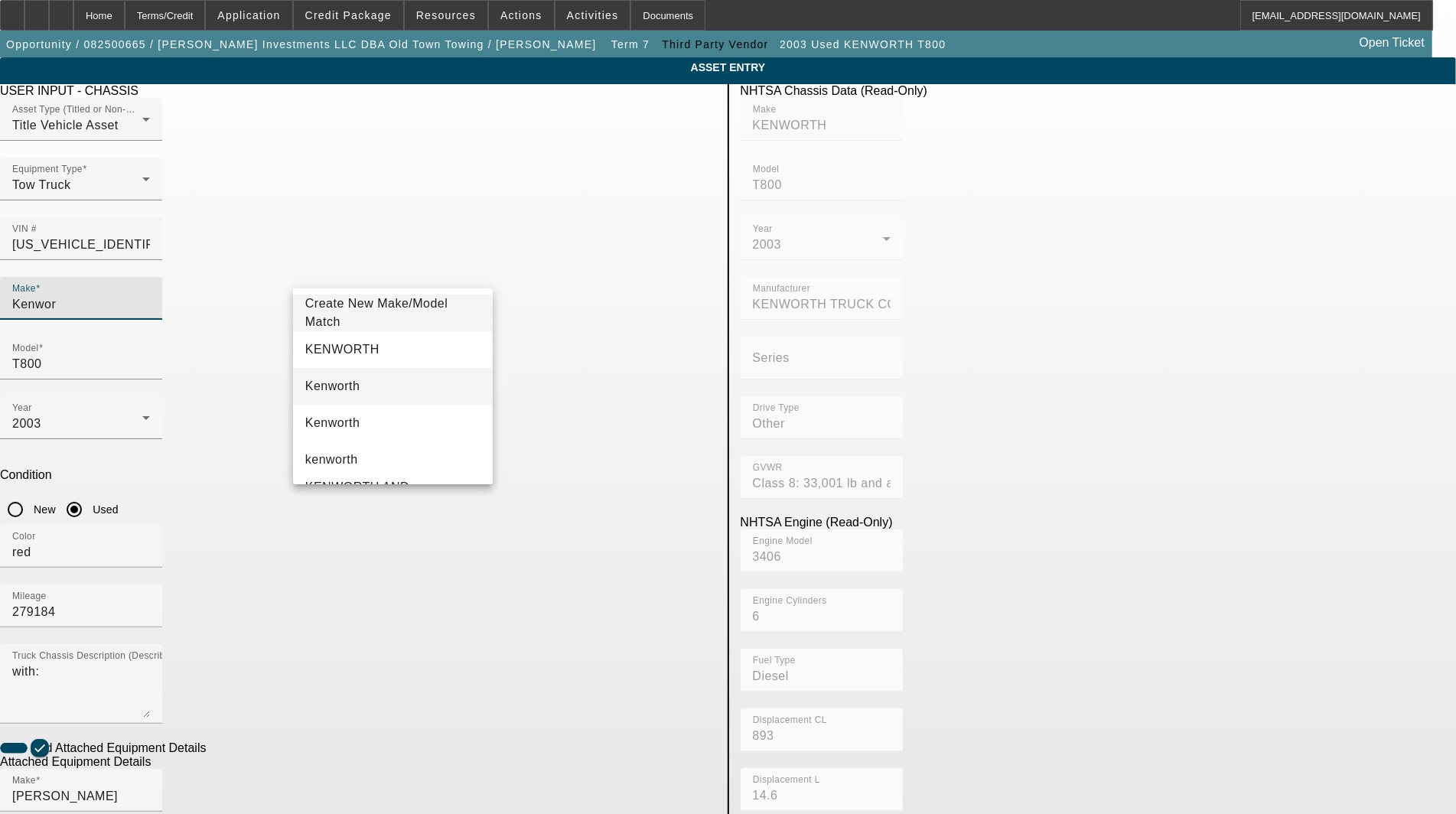
type input "Kenwor"
click at [333, 384] on span "Kenworth" at bounding box center [332, 386] width 55 height 13
type input "Kenworth"
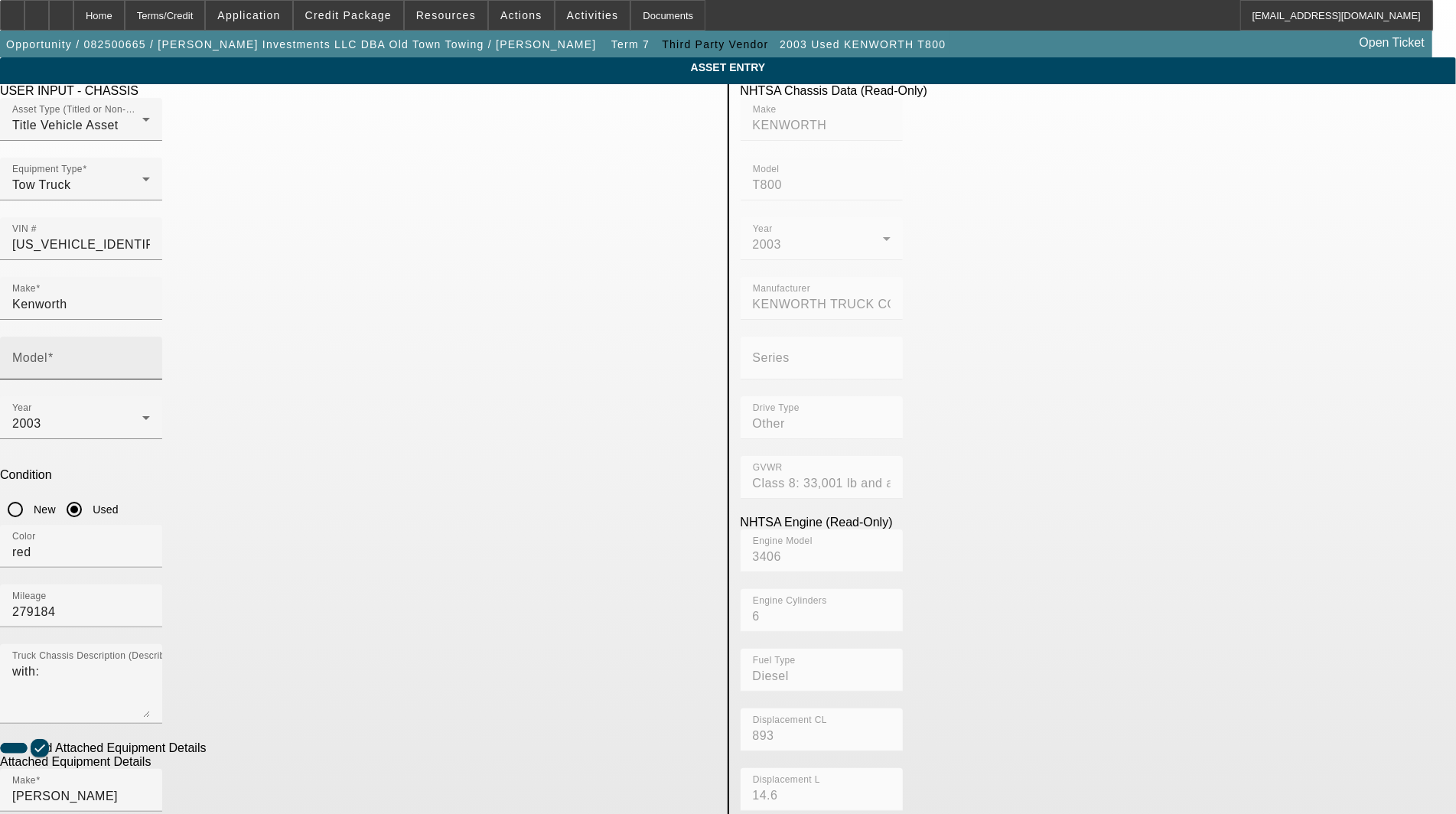
click at [54, 351] on span at bounding box center [50, 357] width 6 height 13
click at [150, 354] on input "Model" at bounding box center [81, 363] width 137 height 18
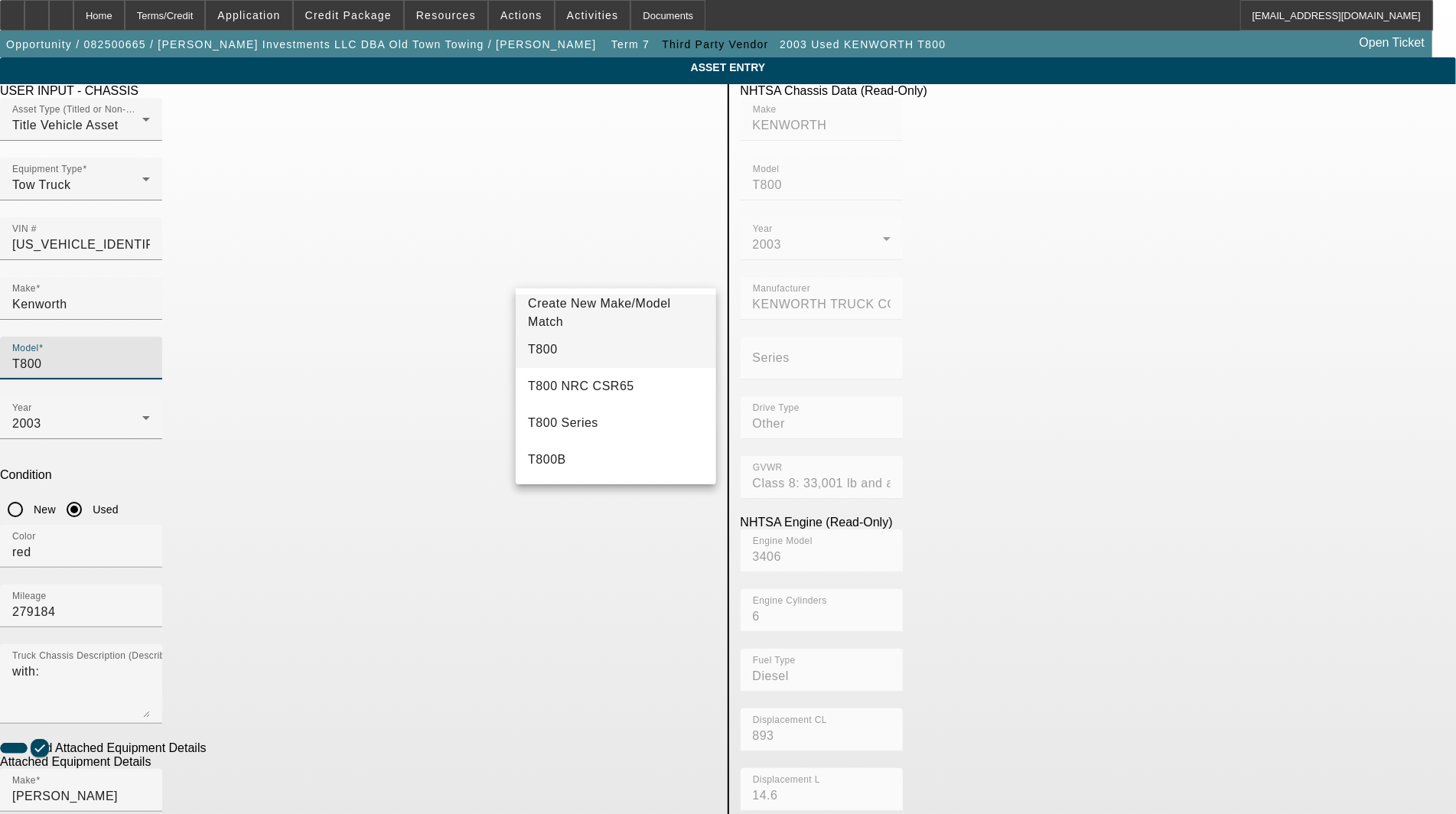
type input "T800"
click at [540, 348] on span "T800" at bounding box center [542, 348] width 29 height 13
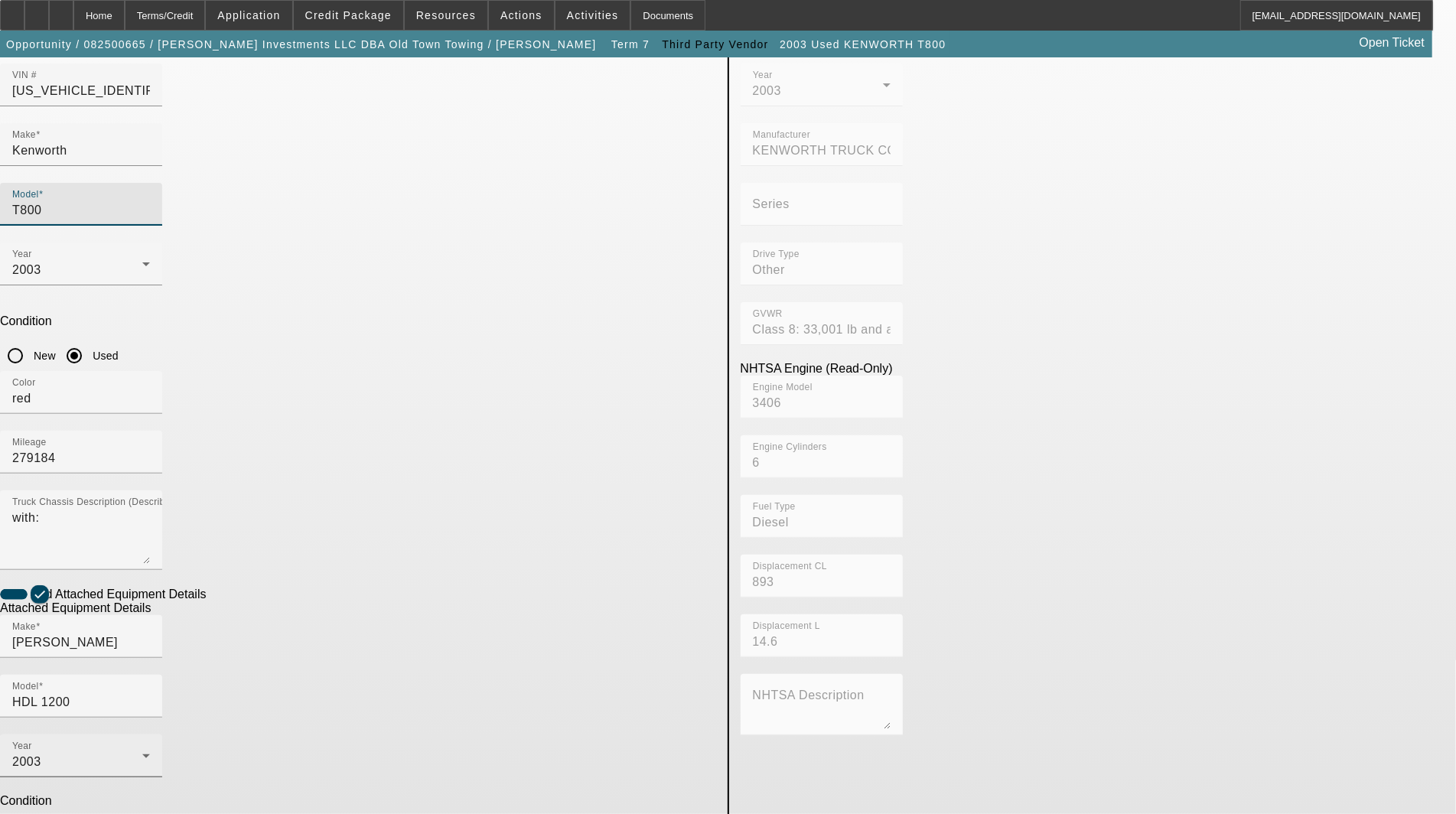
scroll to position [162, 0]
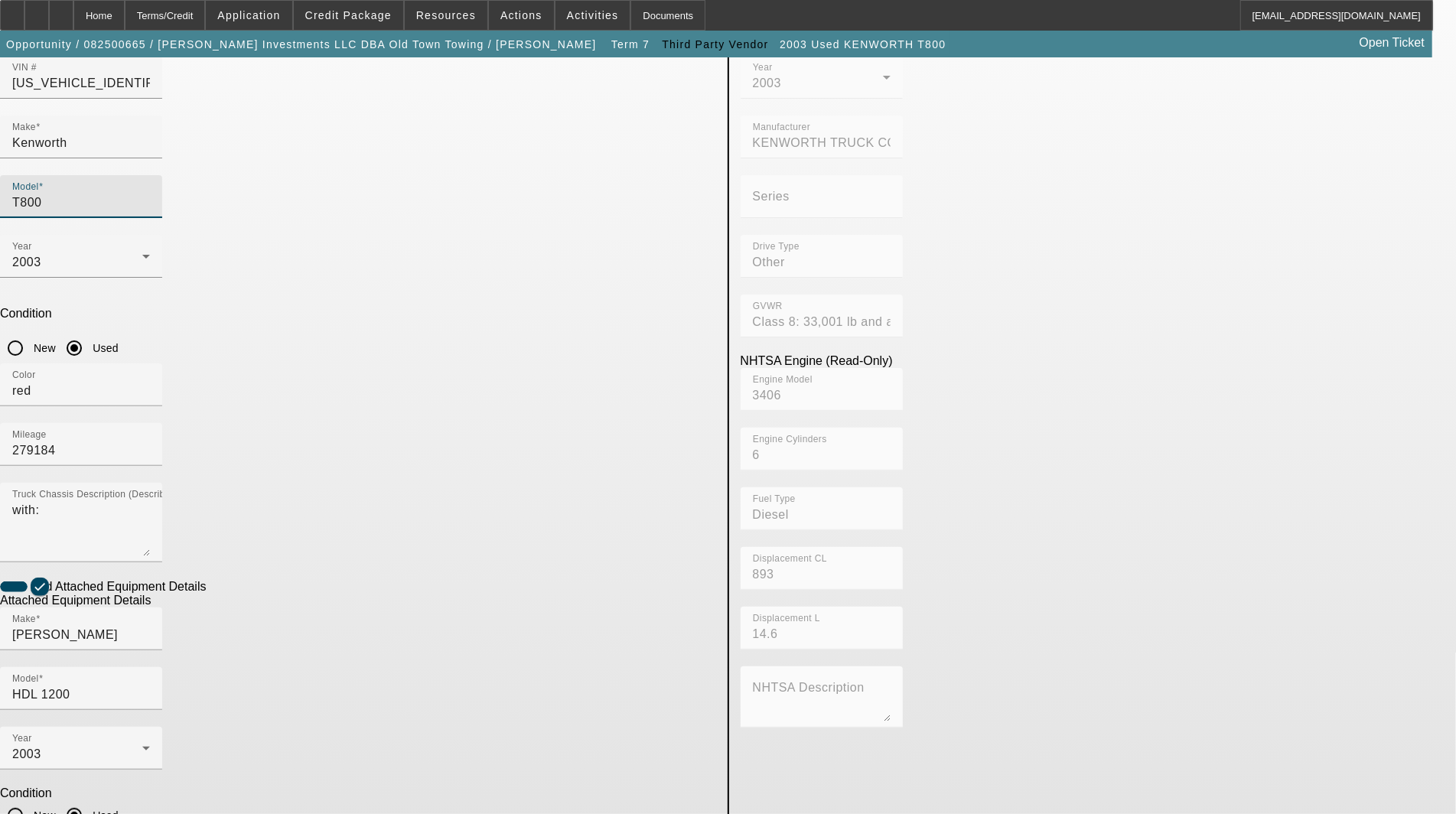
drag, startPoint x: 436, startPoint y: 645, endPoint x: 390, endPoint y: 635, distance: 47.1
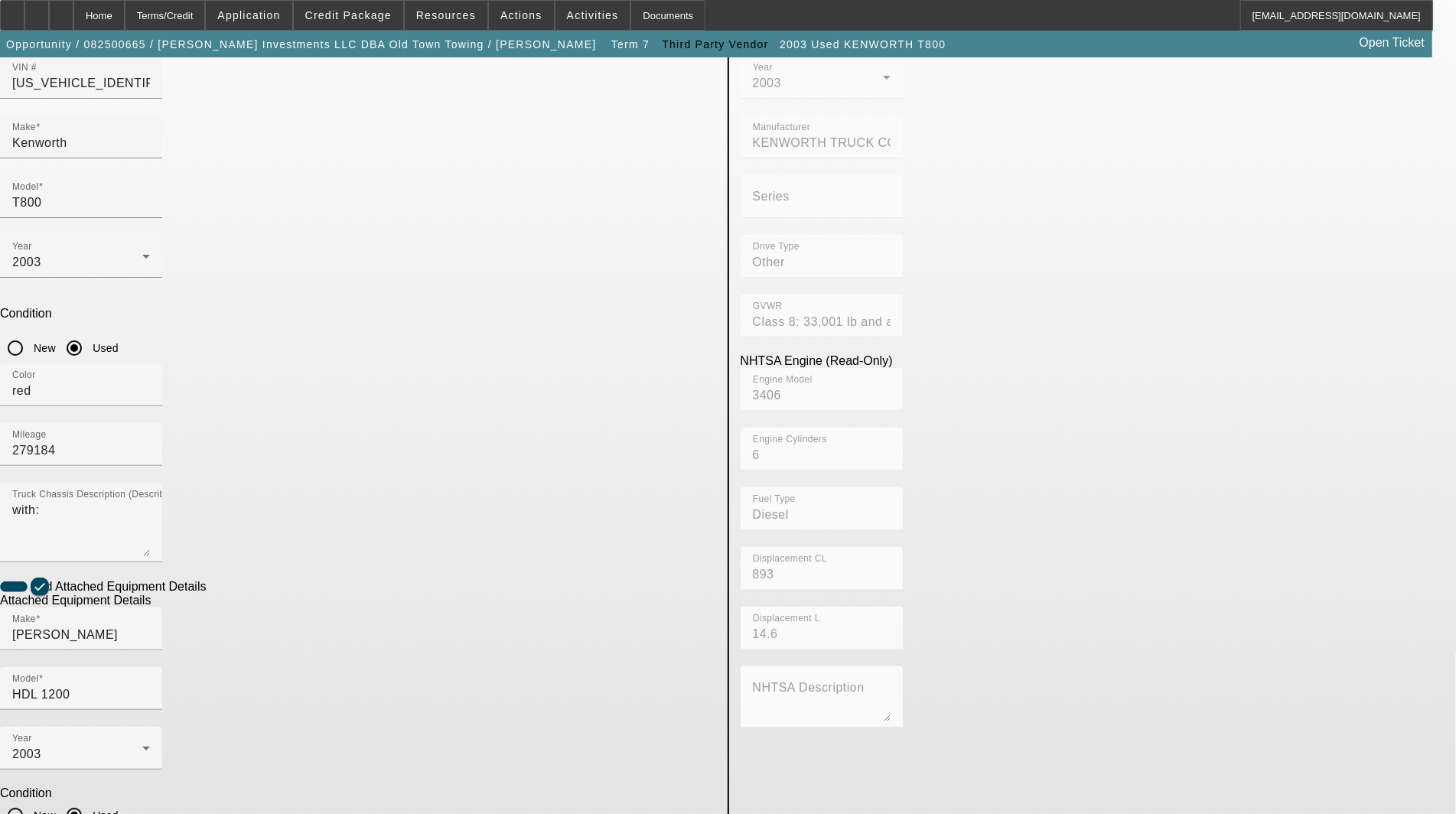
type textarea "6"
type textarea "includes: all options, attachments and accessories"
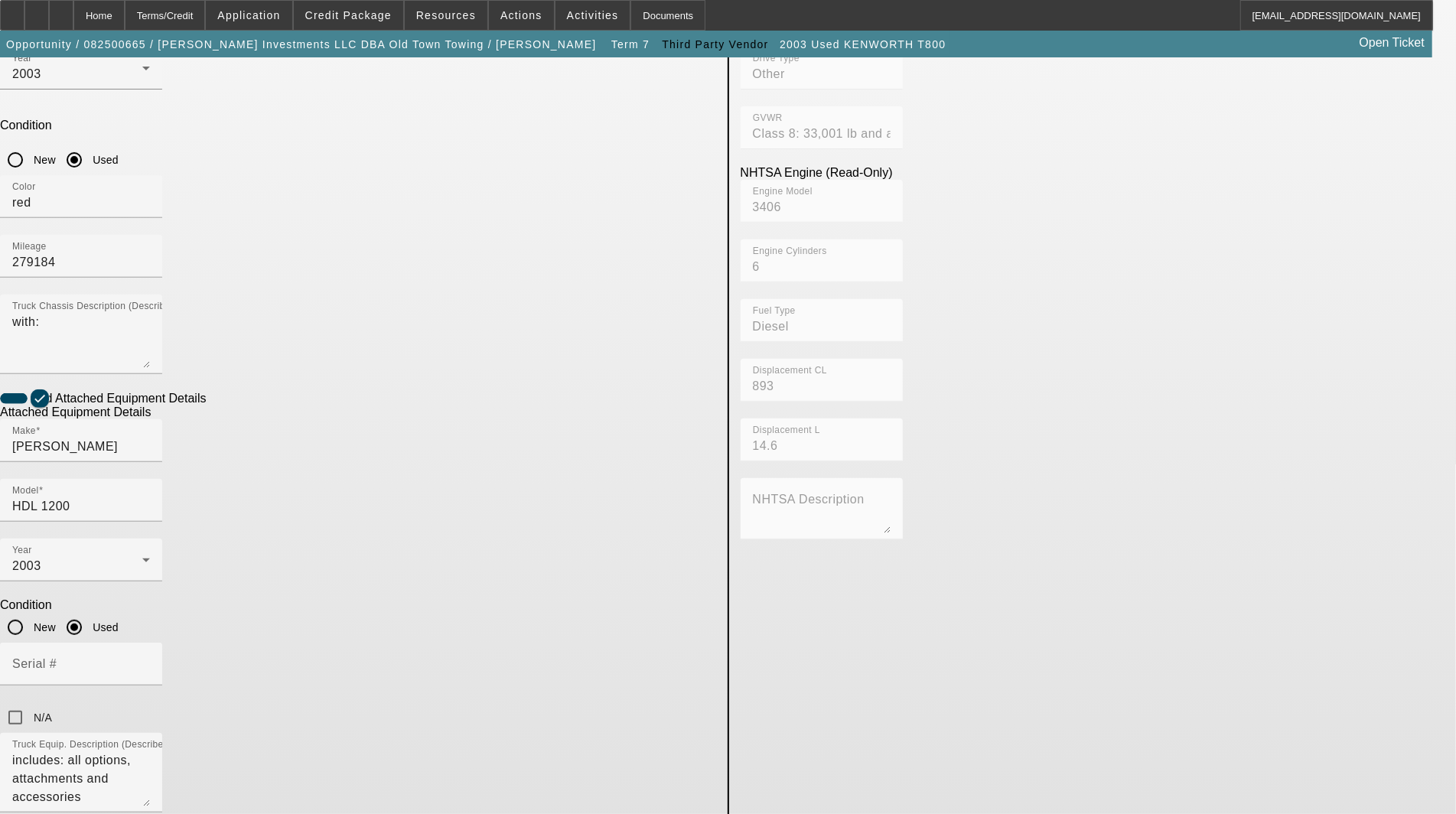
scroll to position [416, 0]
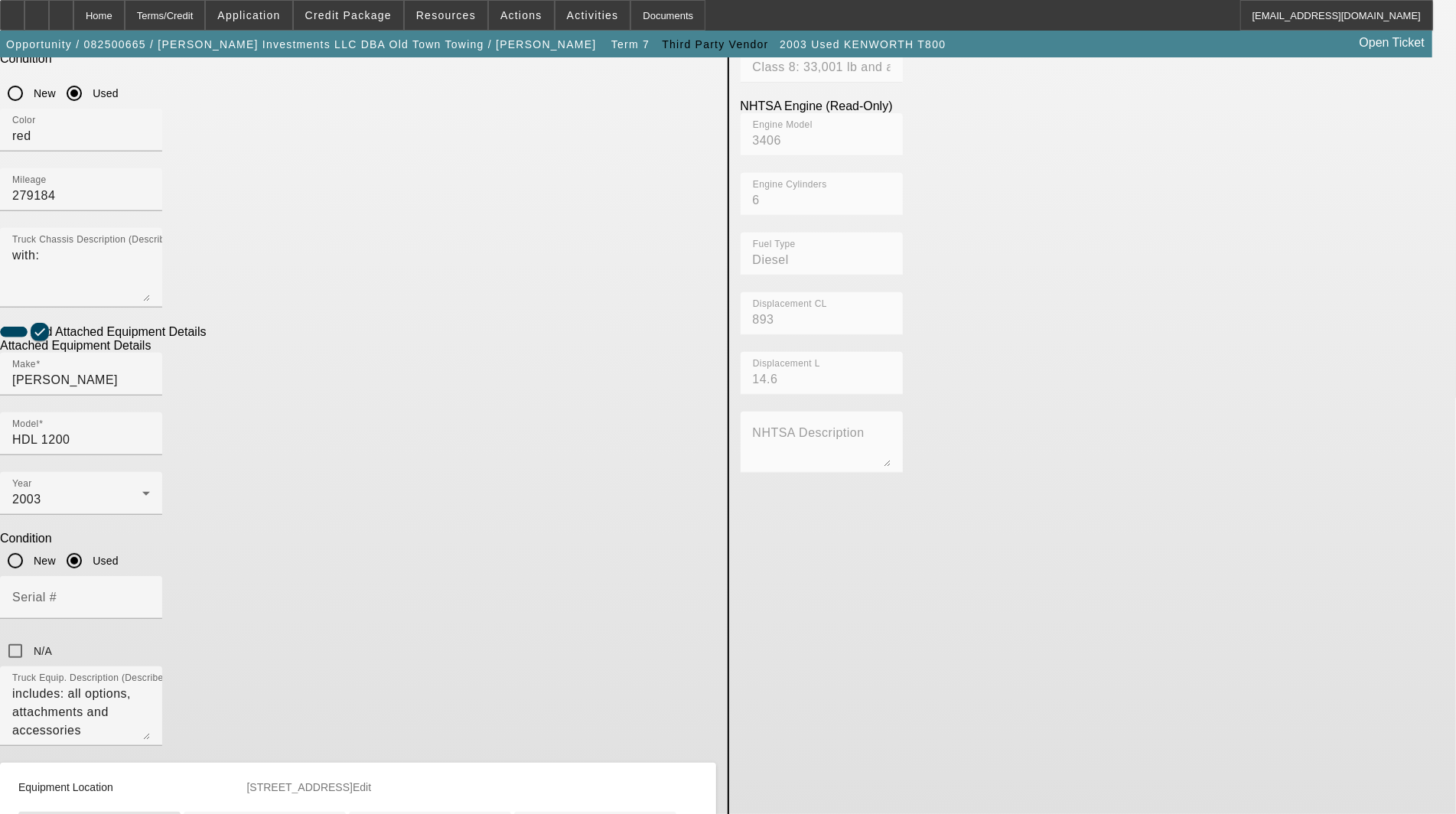
drag, startPoint x: 413, startPoint y: 539, endPoint x: 349, endPoint y: 541, distance: 64.0
type input "2415 South 17th Street"
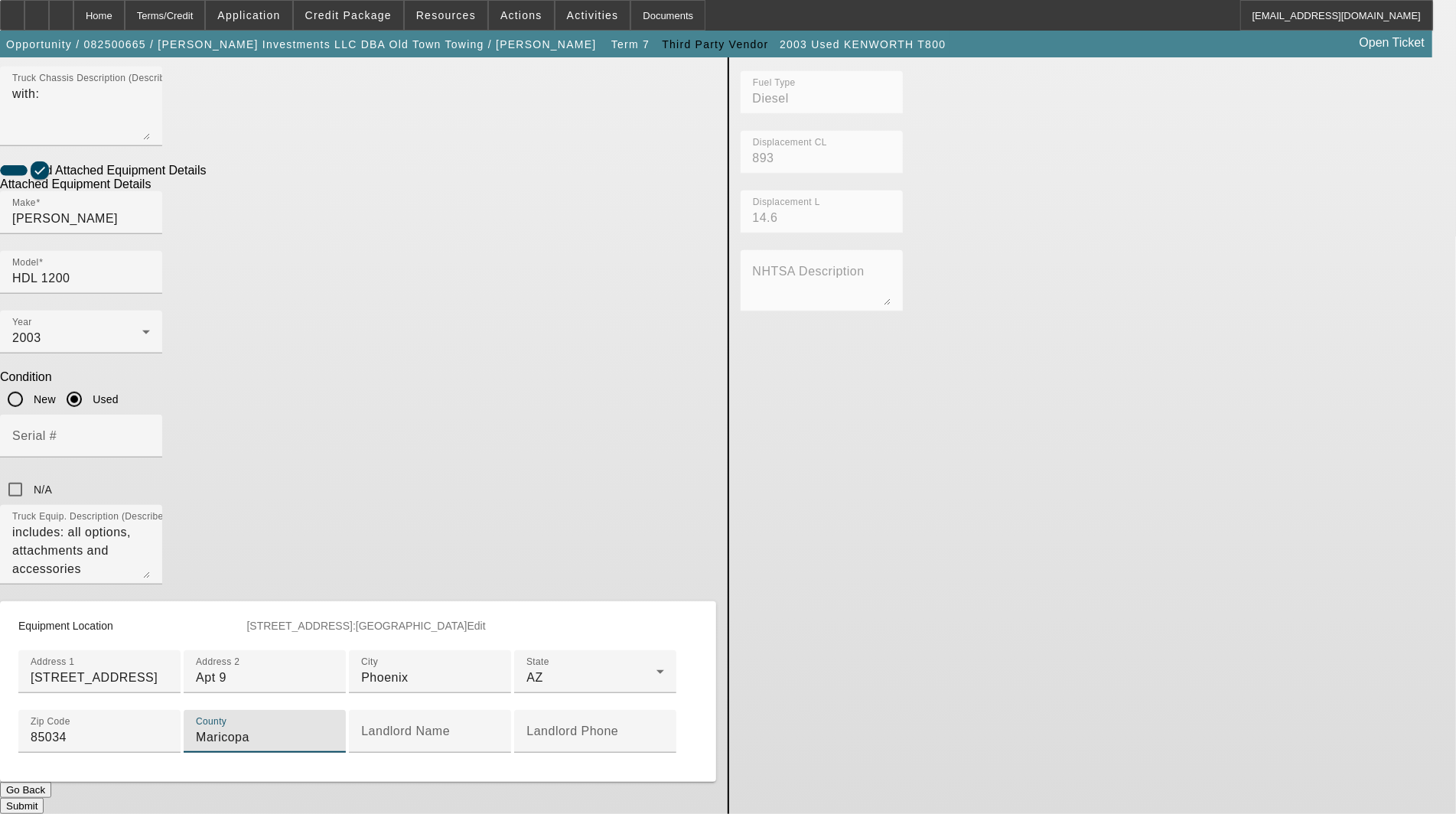
type input "Maricopa"
click at [43, 797] on button "Submit" at bounding box center [22, 805] width 43 height 16
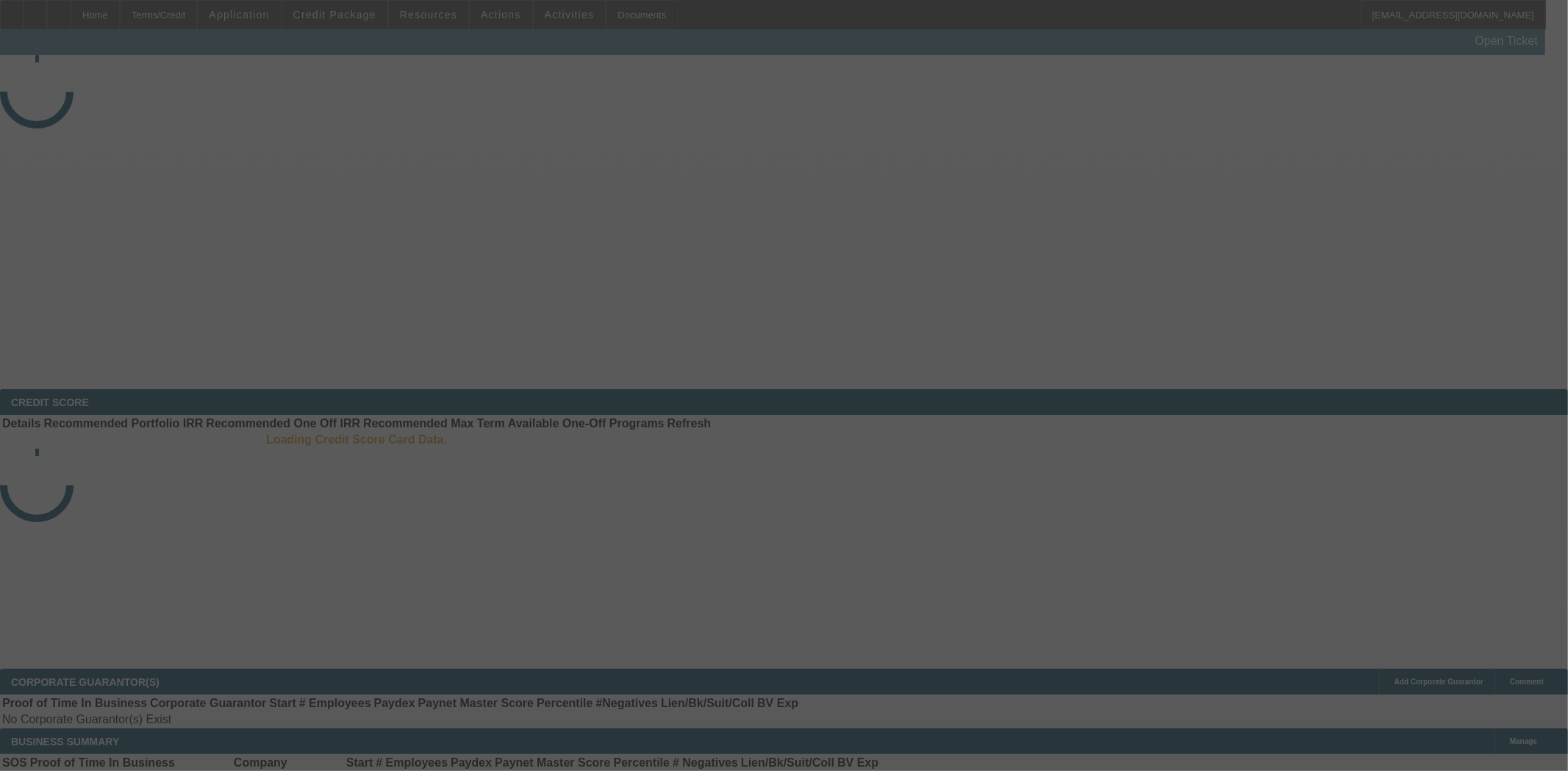
select select "4"
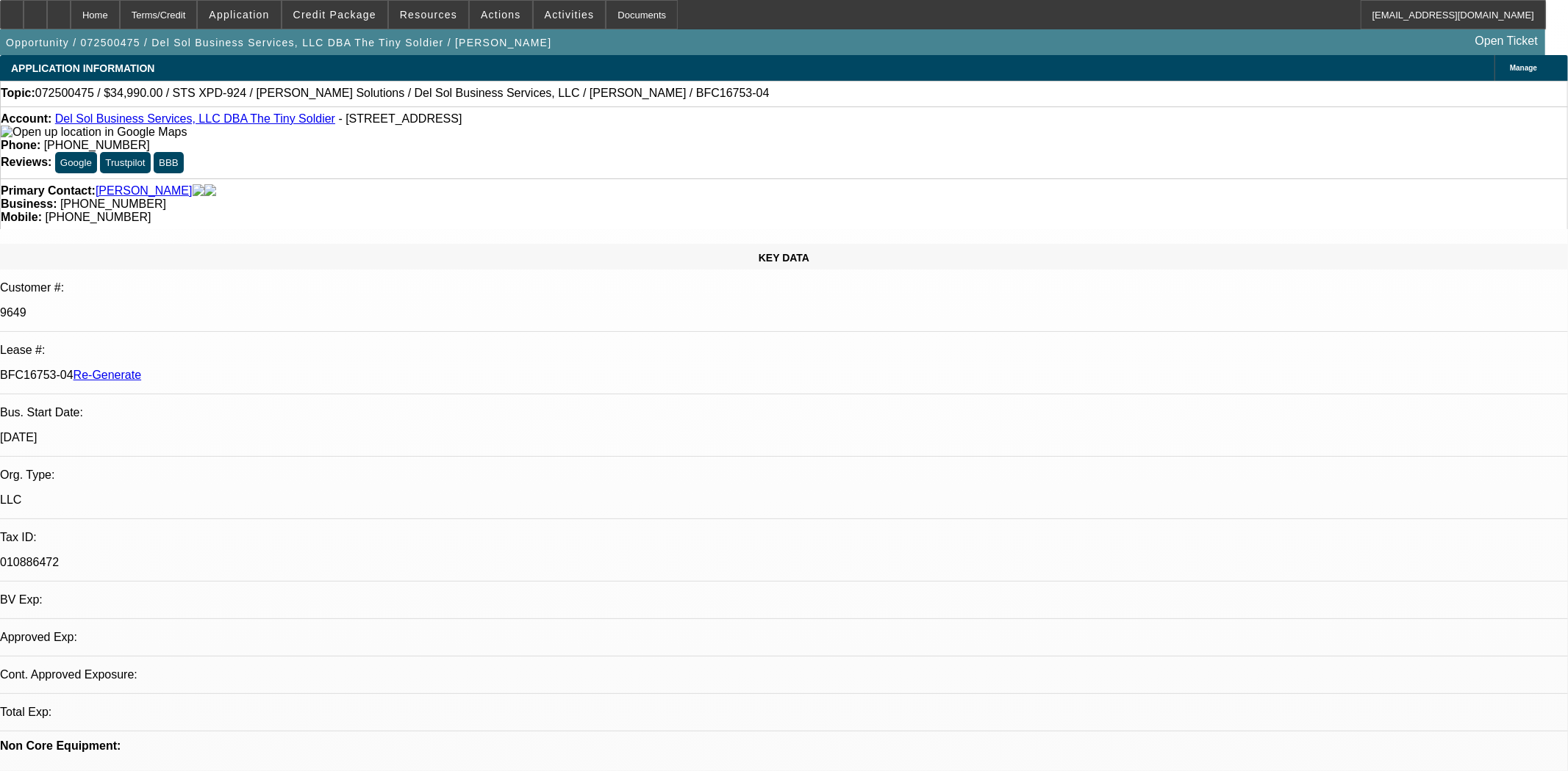
select select "0"
select select "2"
select select "0"
select select "6"
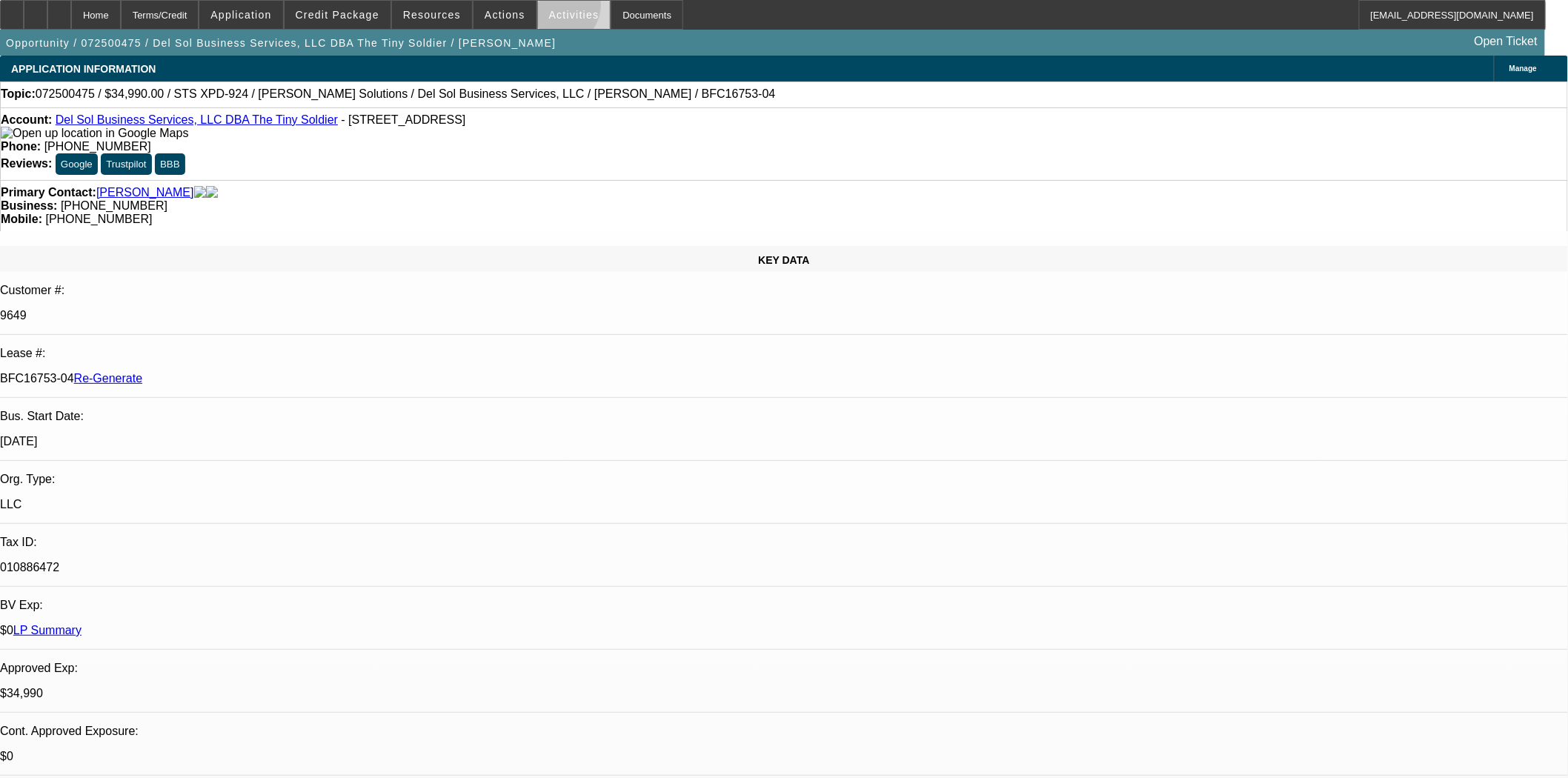
click at [549, 9] on span "Activities" at bounding box center [574, 15] width 50 height 12
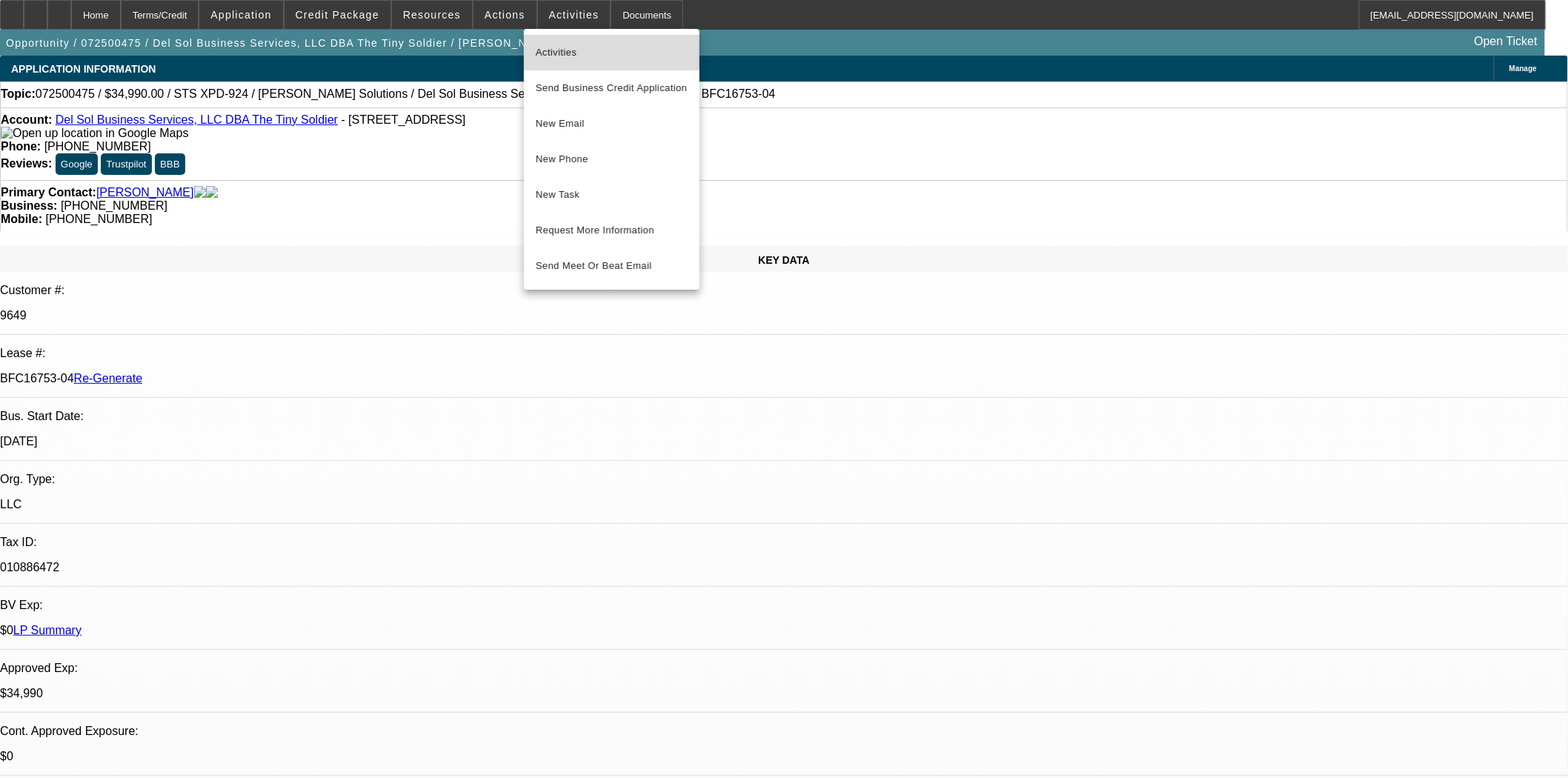
click at [547, 46] on span "Activities" at bounding box center [611, 52] width 151 height 18
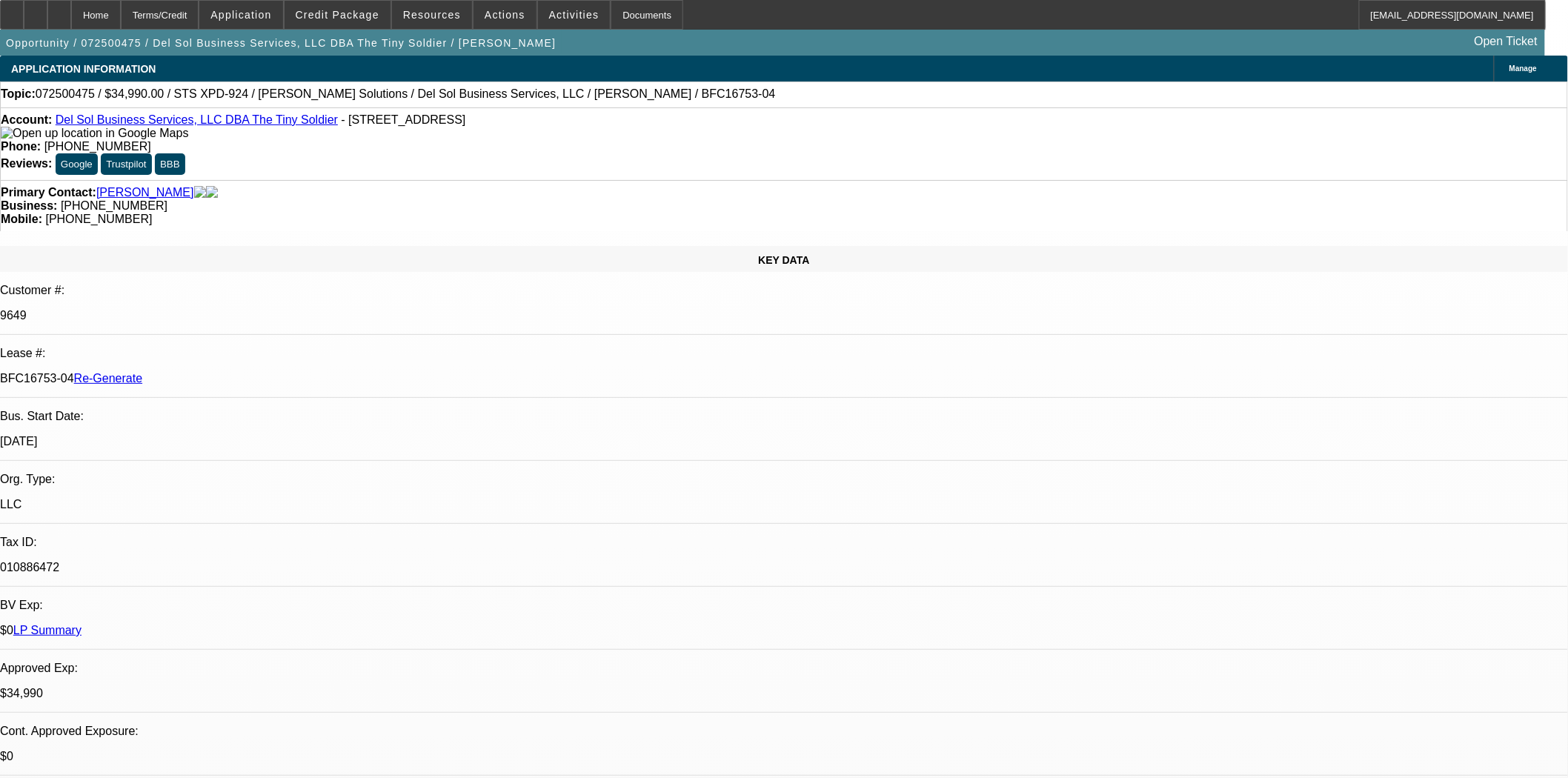
click at [726, 145] on div "Account: Del Sol Business Services, LLC DBA The Tiny Soldier - [STREET_ADDRESS]…" at bounding box center [784, 144] width 1568 height 72
click at [615, 21] on div "Documents" at bounding box center [646, 14] width 72 height 29
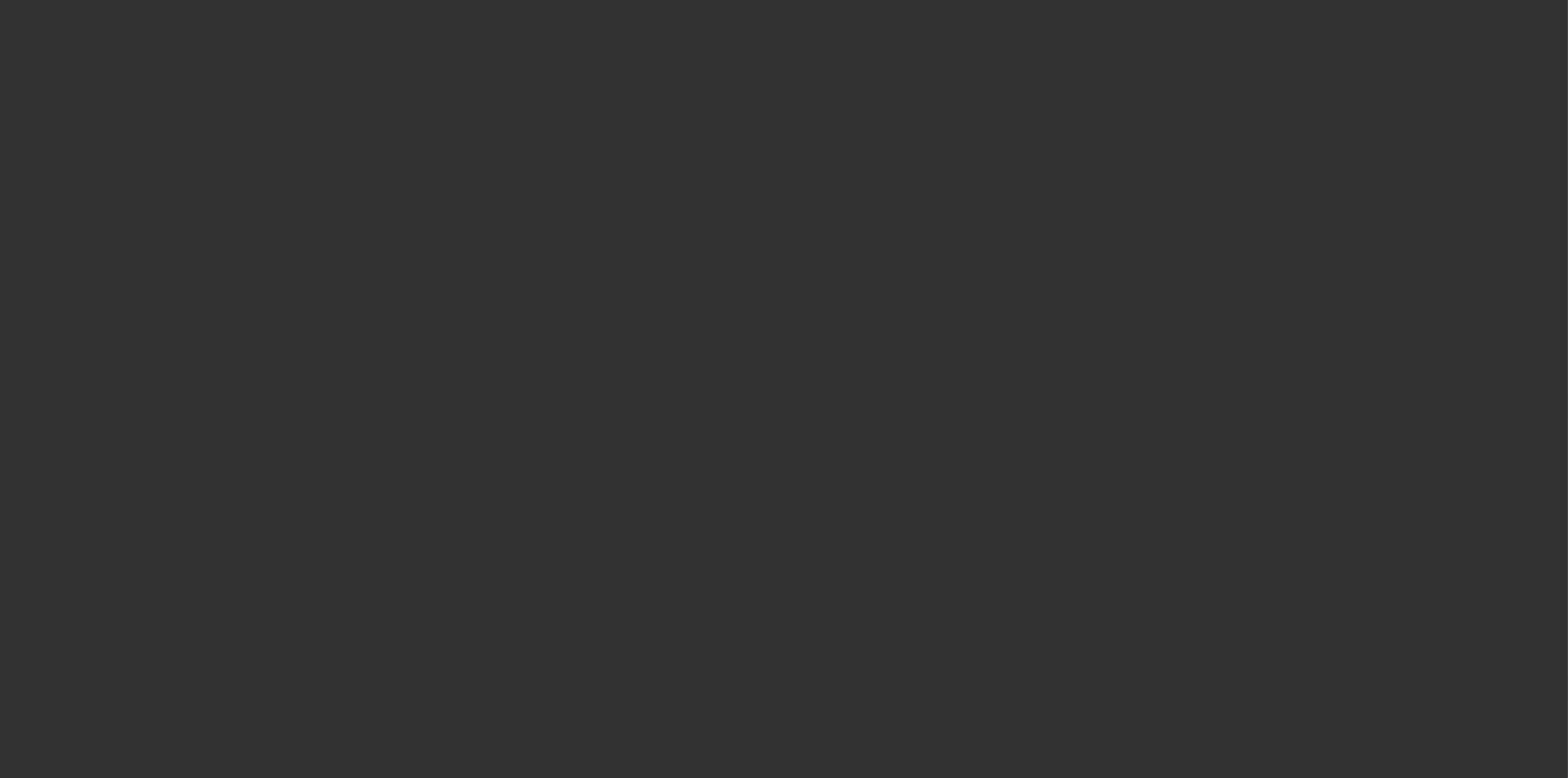
select select "3"
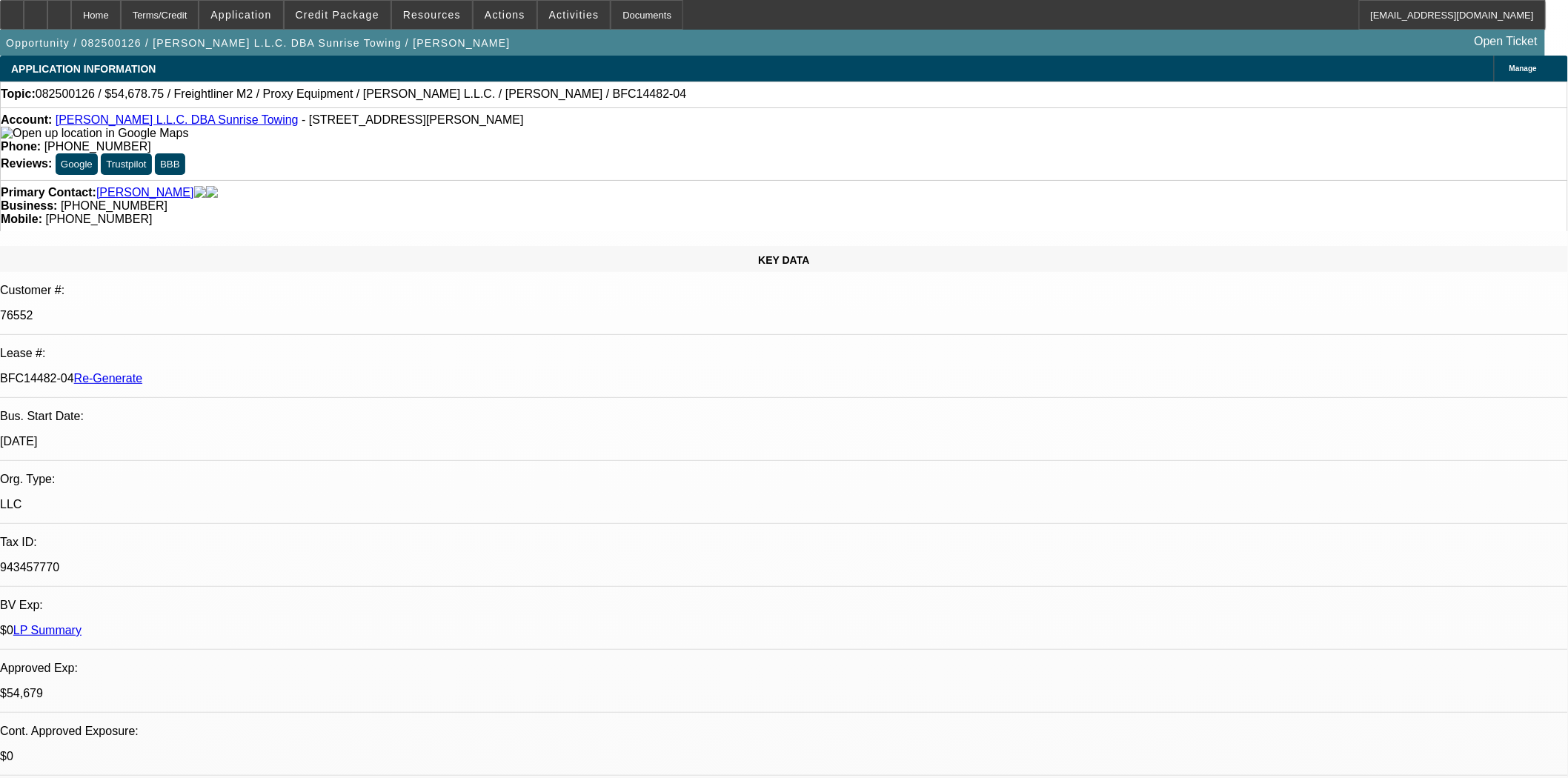
select select "0"
select select "3"
select select "0"
select select "6"
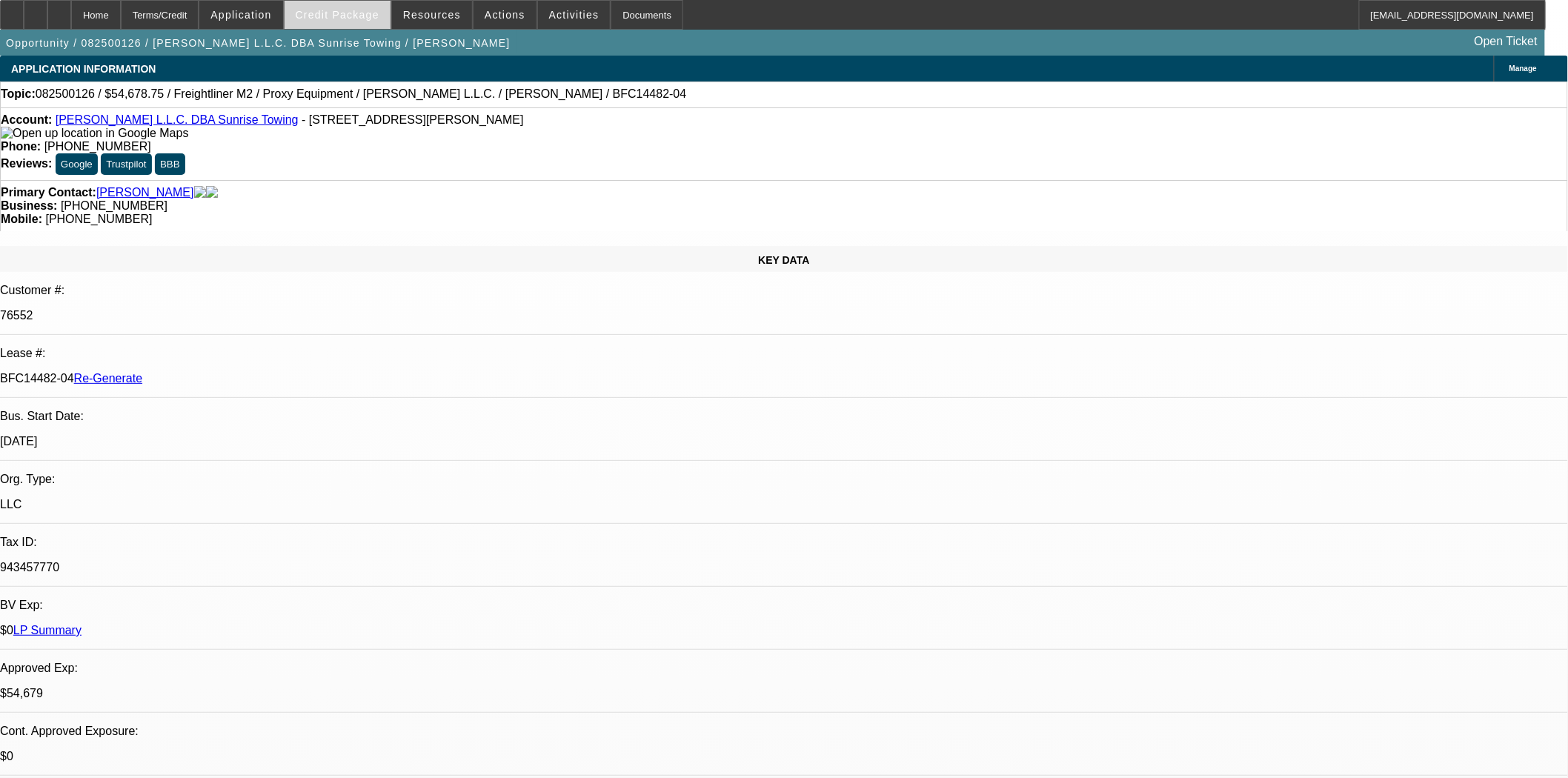
click at [338, 21] on span at bounding box center [338, 14] width 106 height 35
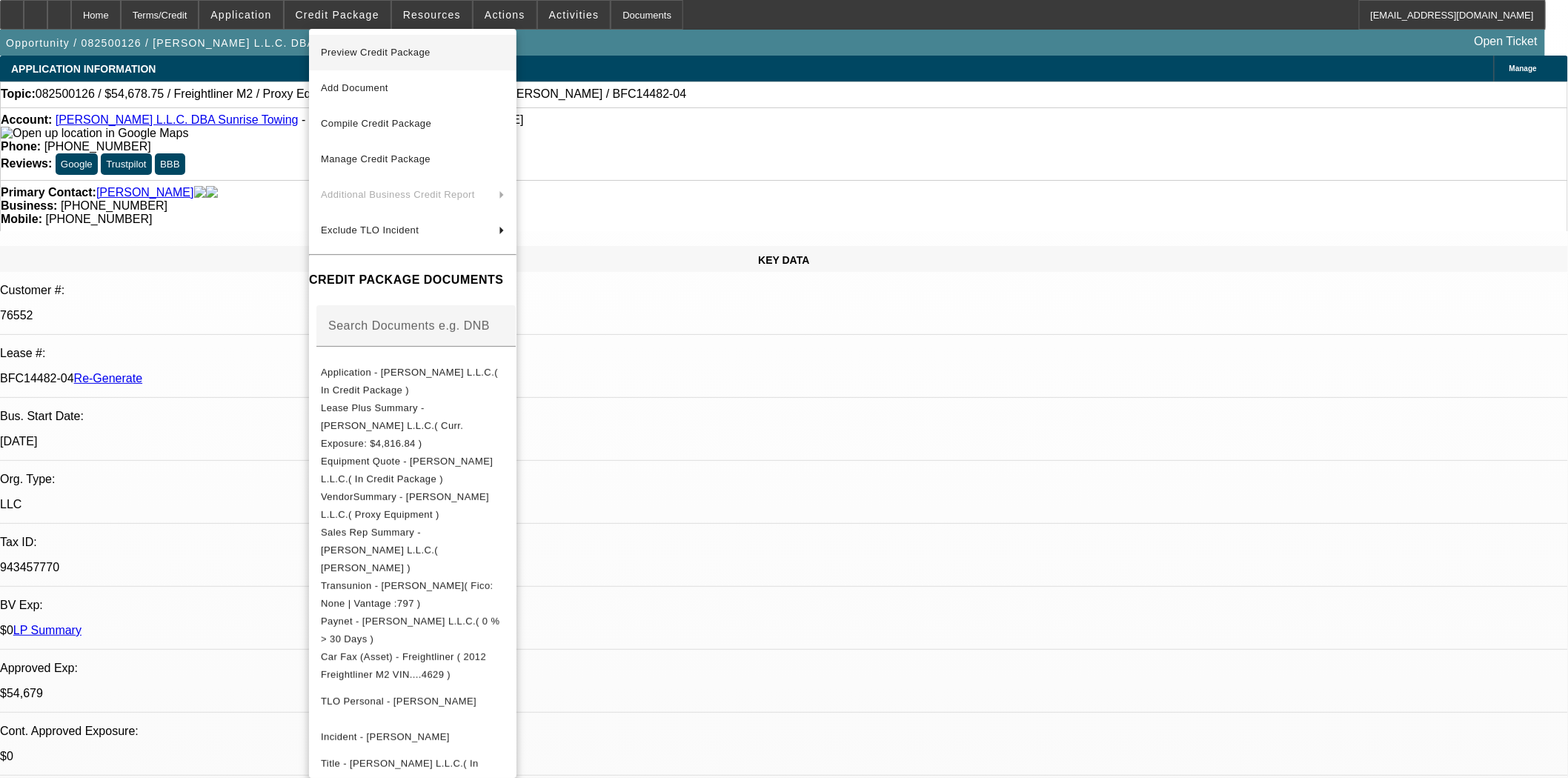
click at [353, 56] on span "Preview Credit Package" at bounding box center [375, 51] width 109 height 11
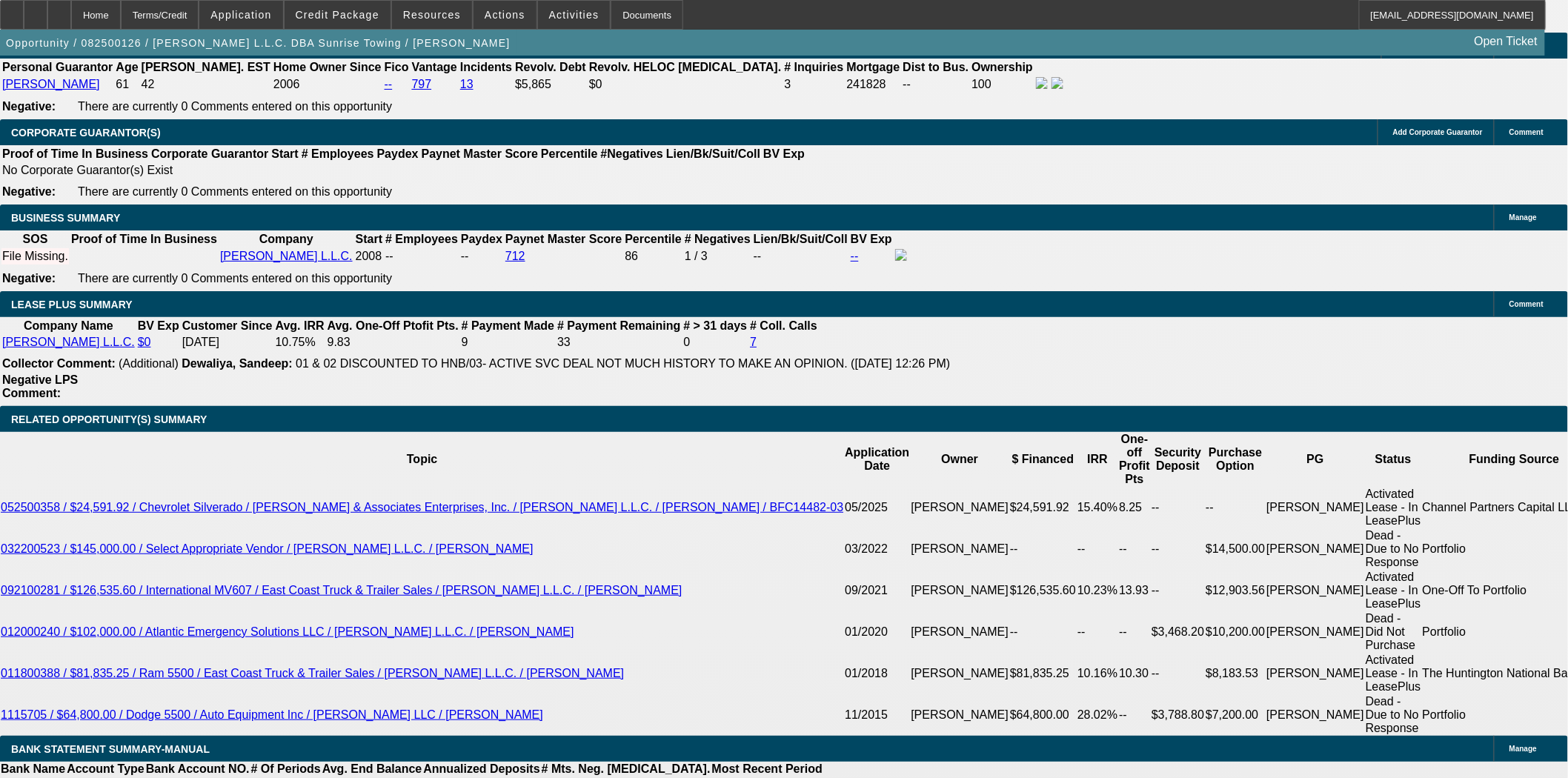
scroll to position [2305, 0]
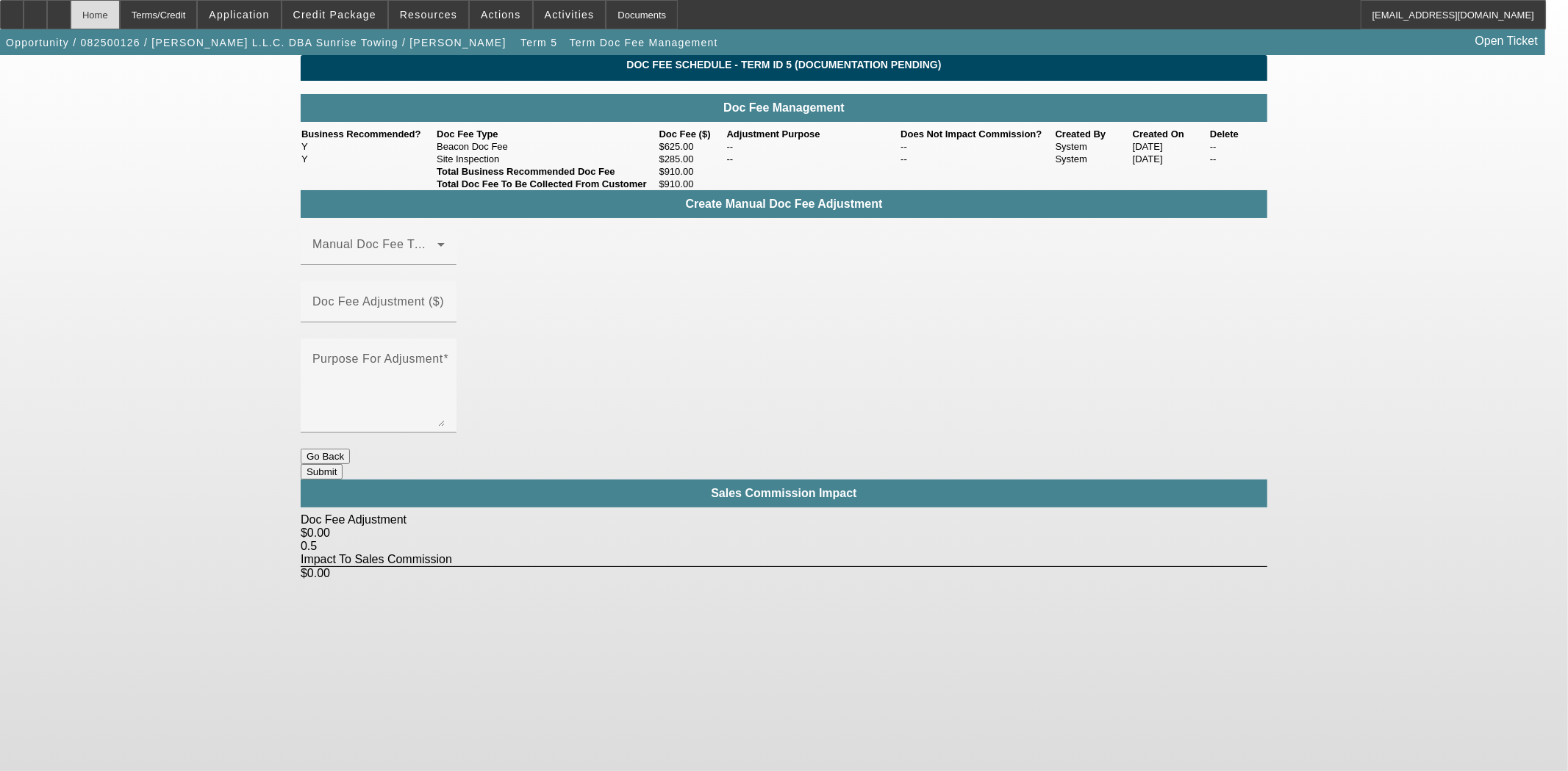
click at [119, 15] on div "Home" at bounding box center [95, 14] width 49 height 29
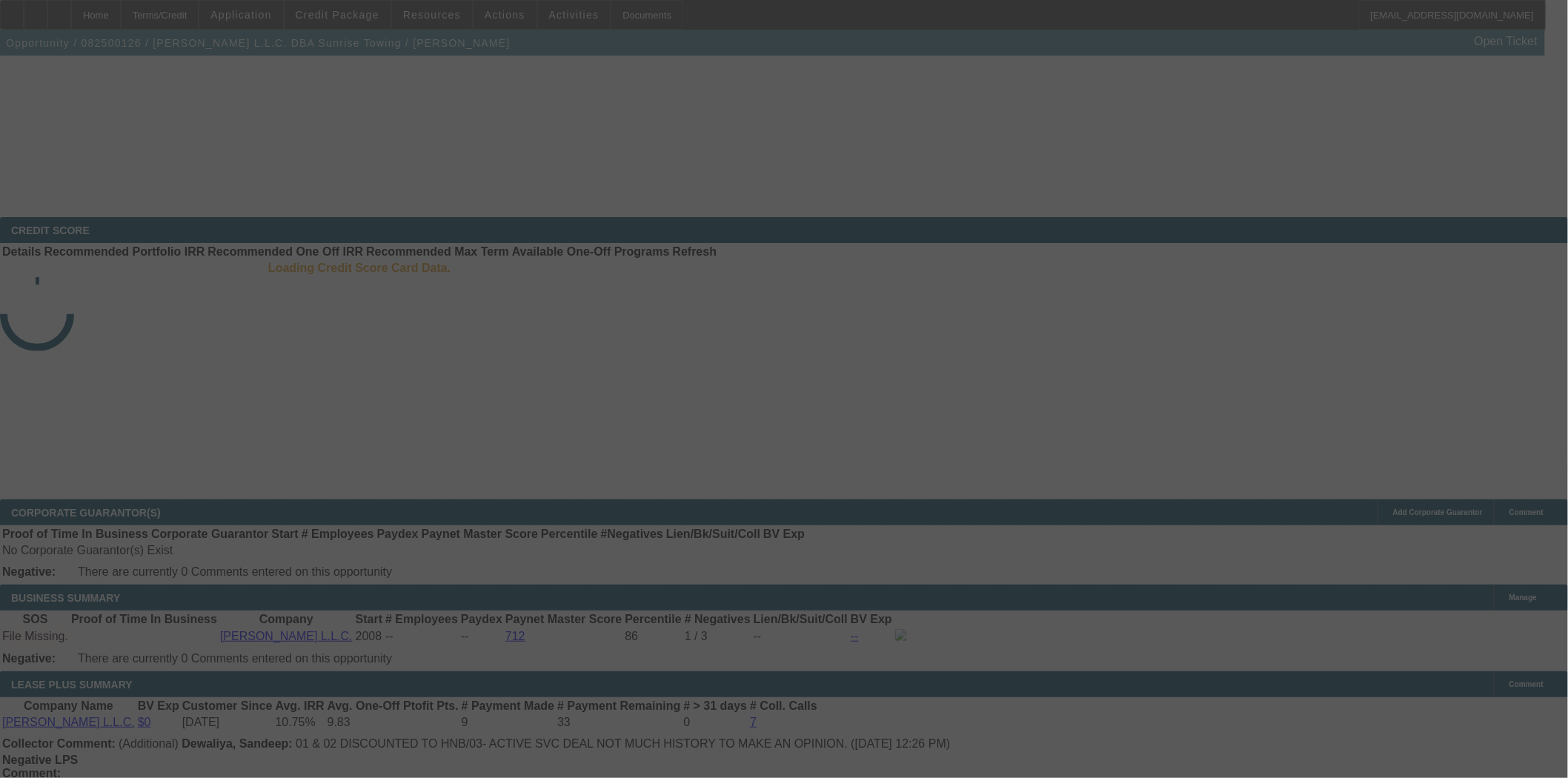
select select "3"
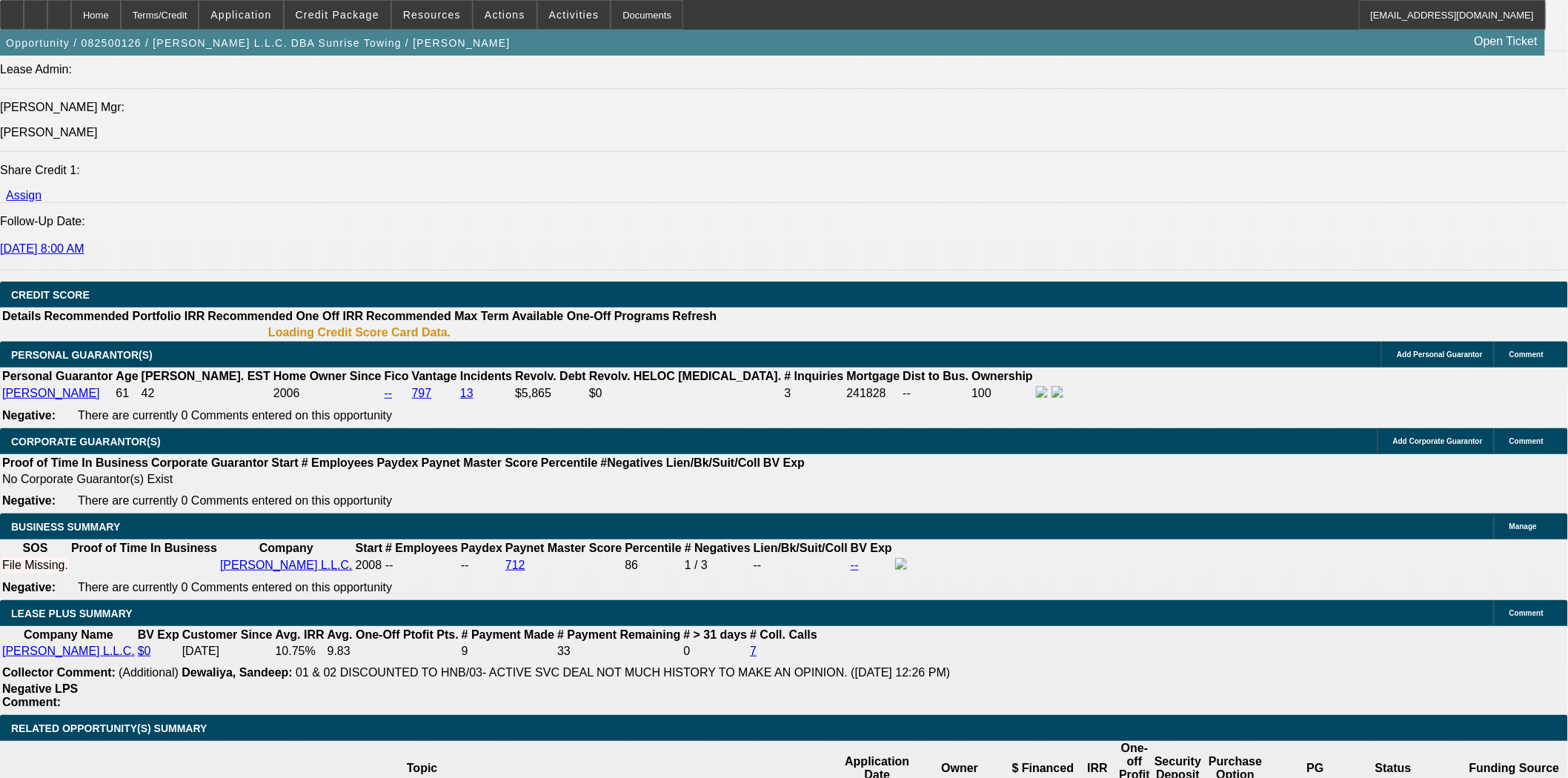
select select "0"
select select "3"
select select "0"
select select "6"
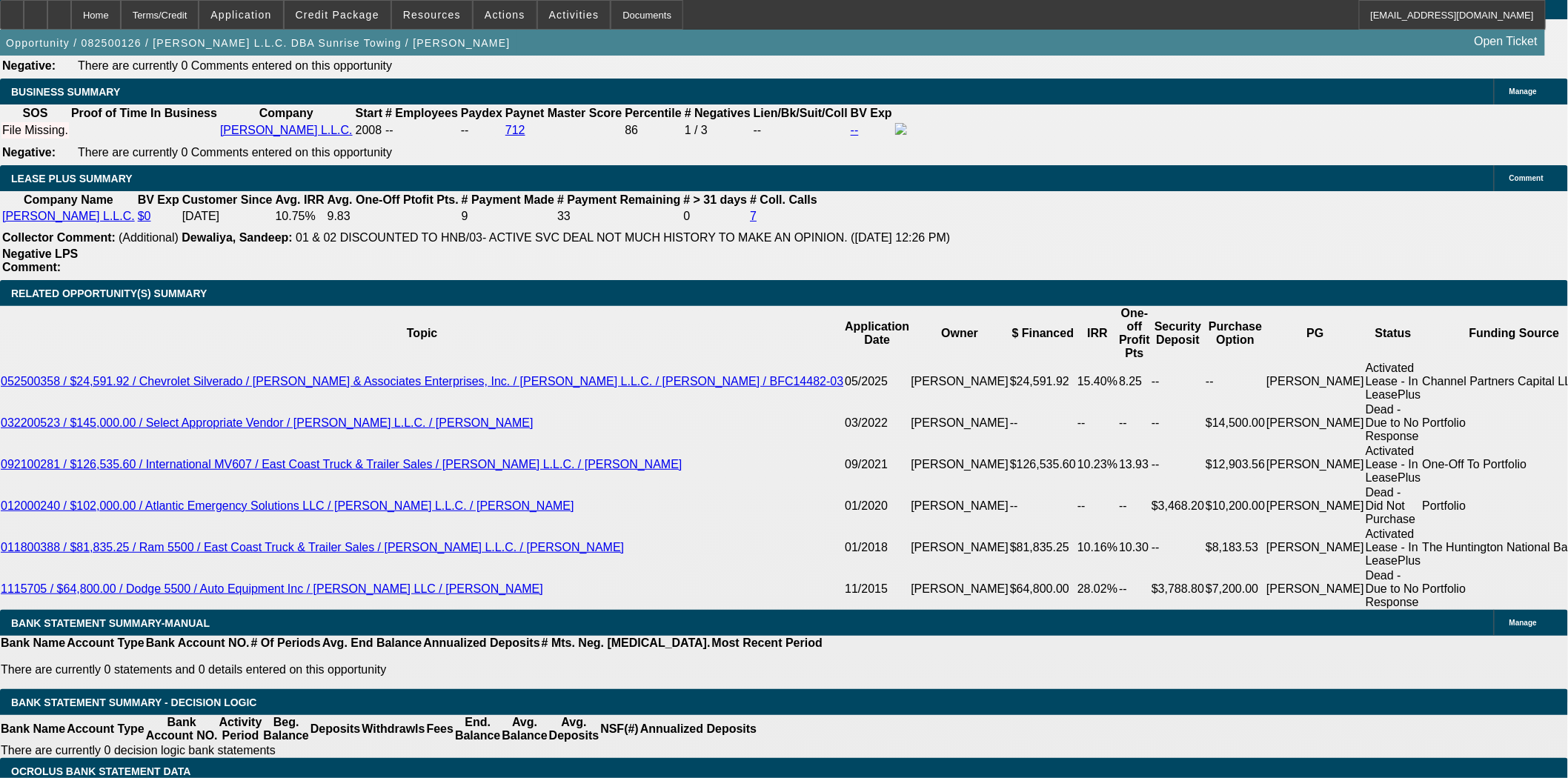
scroll to position [2433, 0]
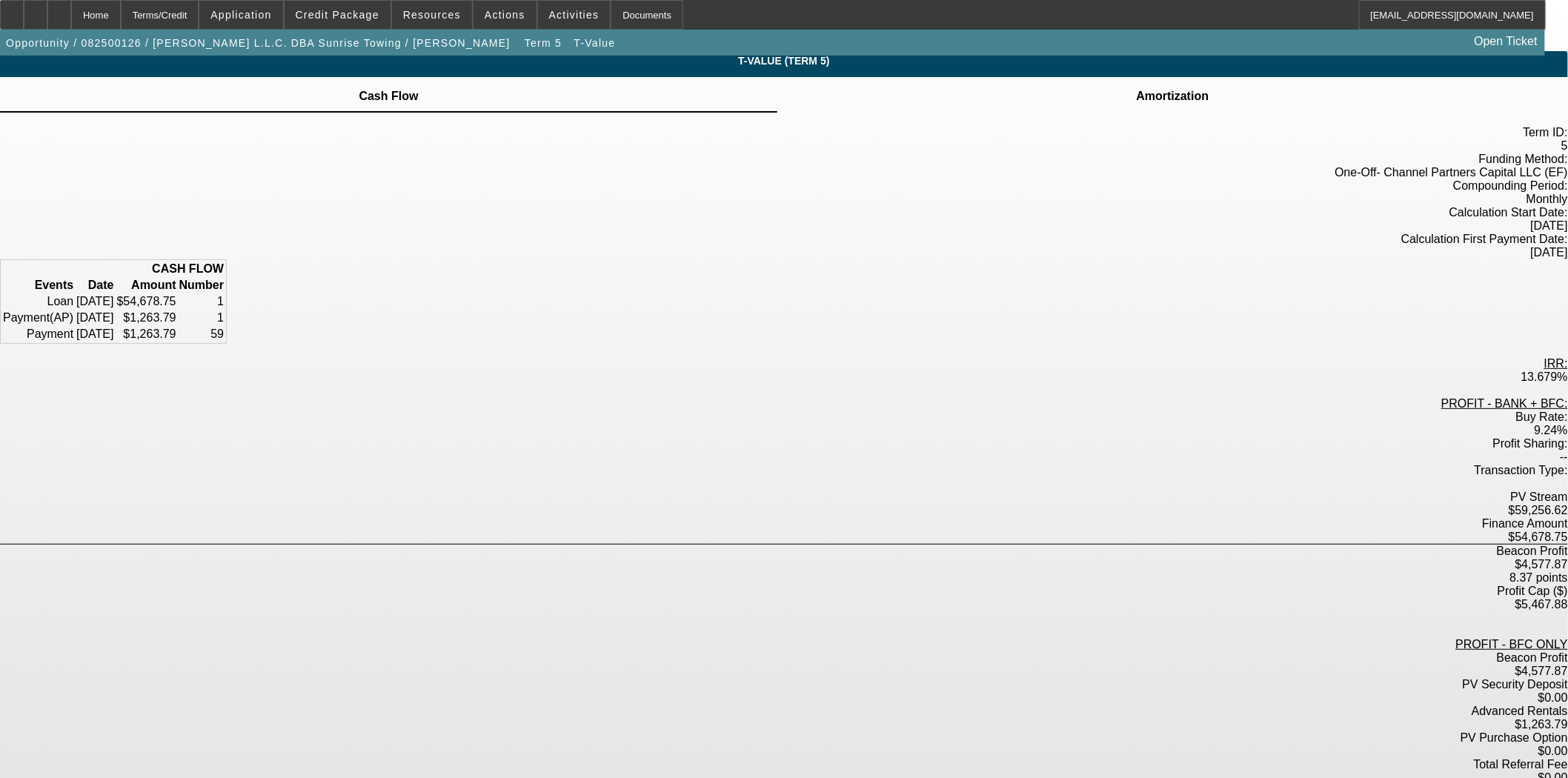
scroll to position [5, 0]
click at [344, 22] on span at bounding box center [338, 14] width 106 height 35
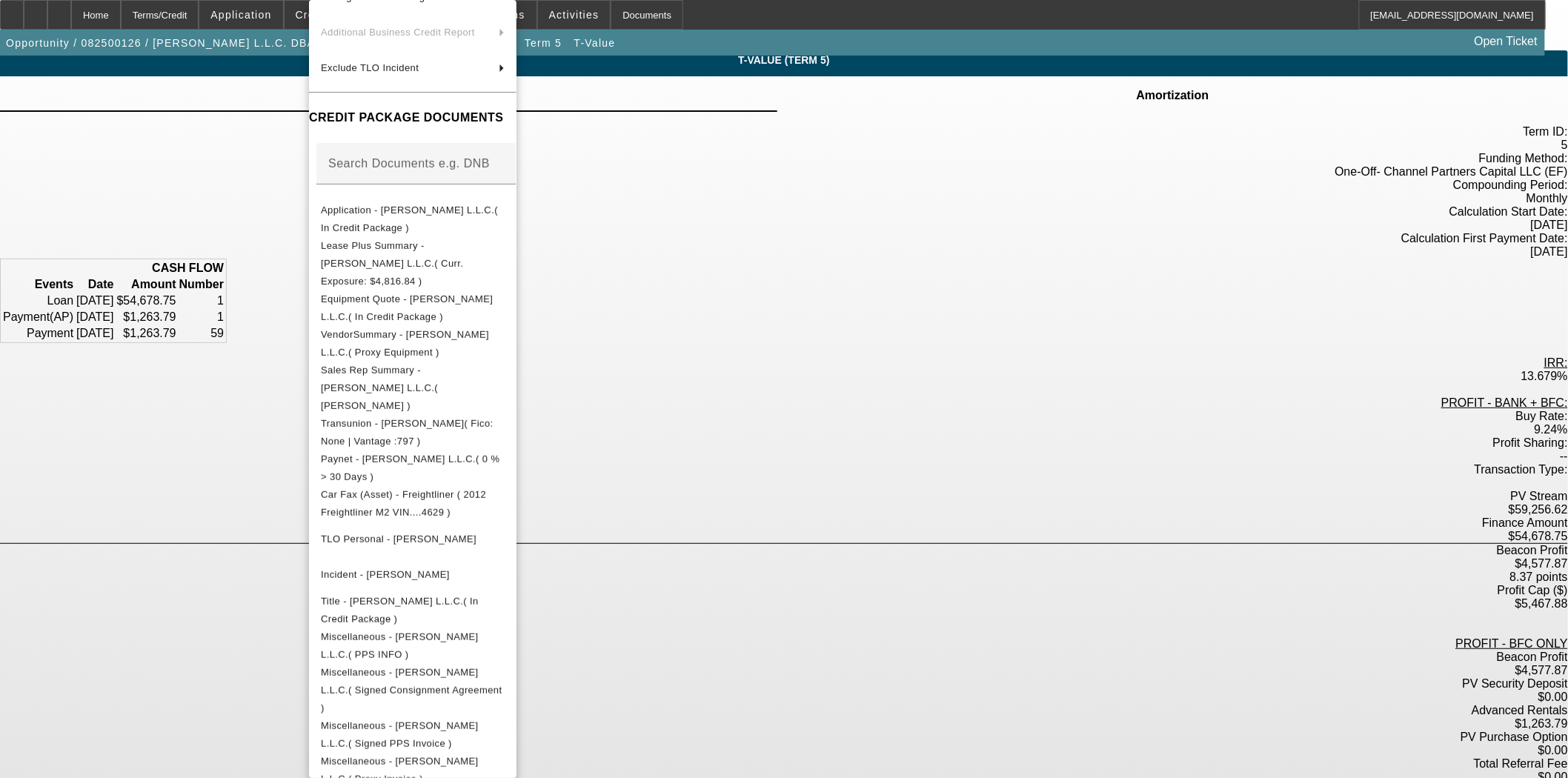
scroll to position [319, 0]
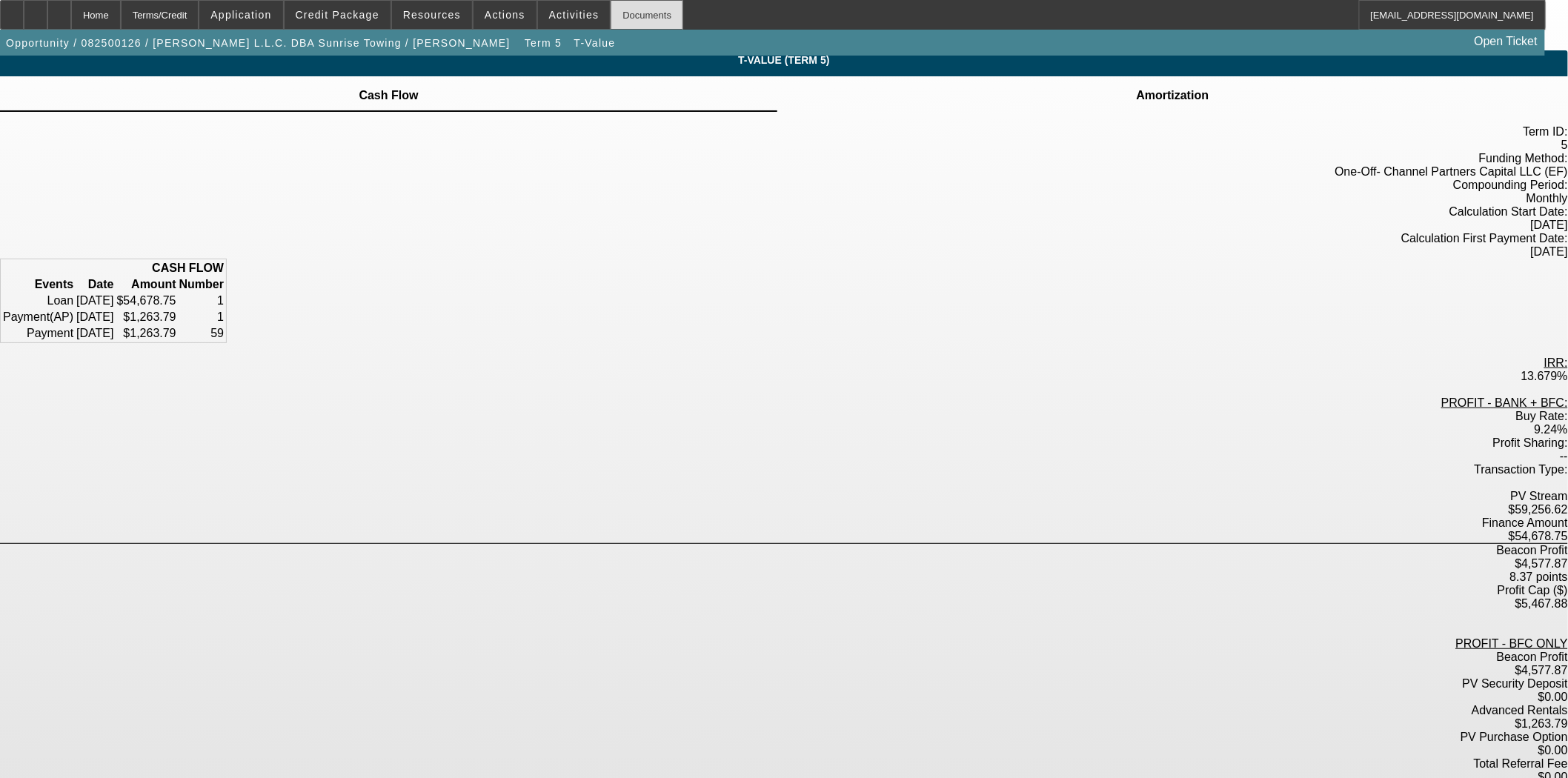
click at [625, 18] on div "Documents" at bounding box center [646, 14] width 72 height 29
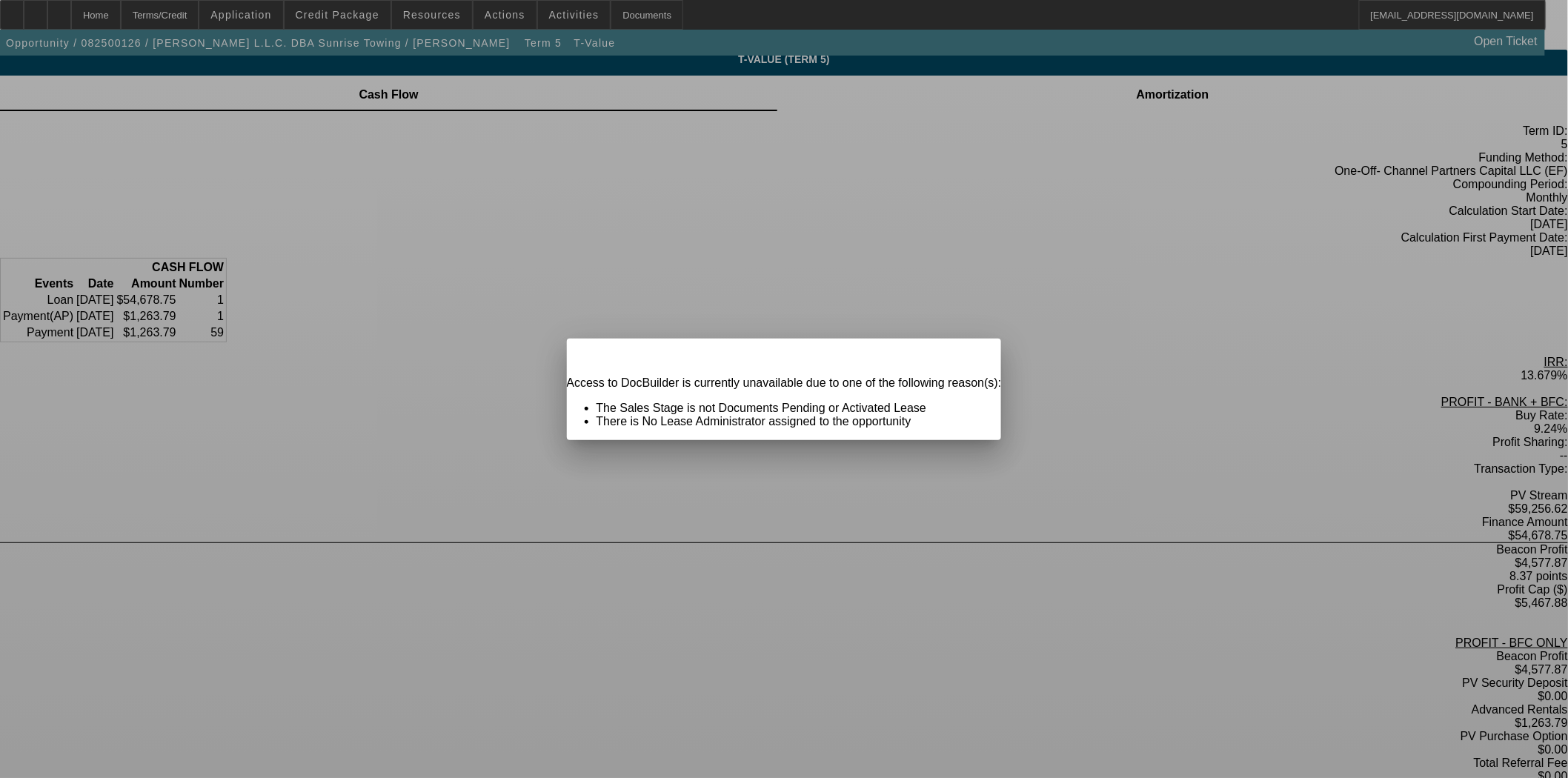
click at [137, 17] on div at bounding box center [784, 389] width 1568 height 778
click at [972, 356] on span "Close" at bounding box center [982, 352] width 20 height 8
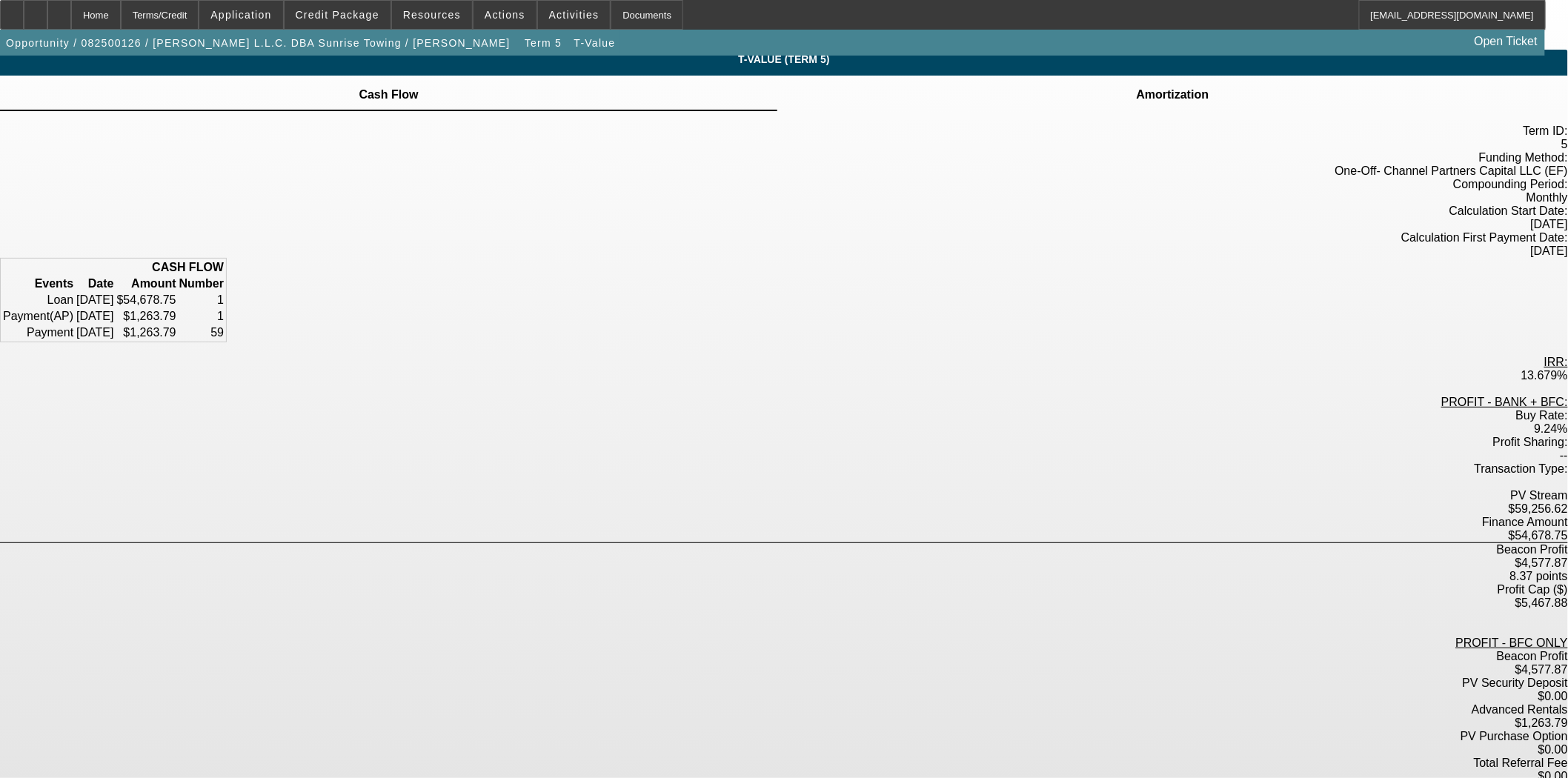
scroll to position [5, 0]
click at [120, 15] on div "Home" at bounding box center [96, 14] width 50 height 29
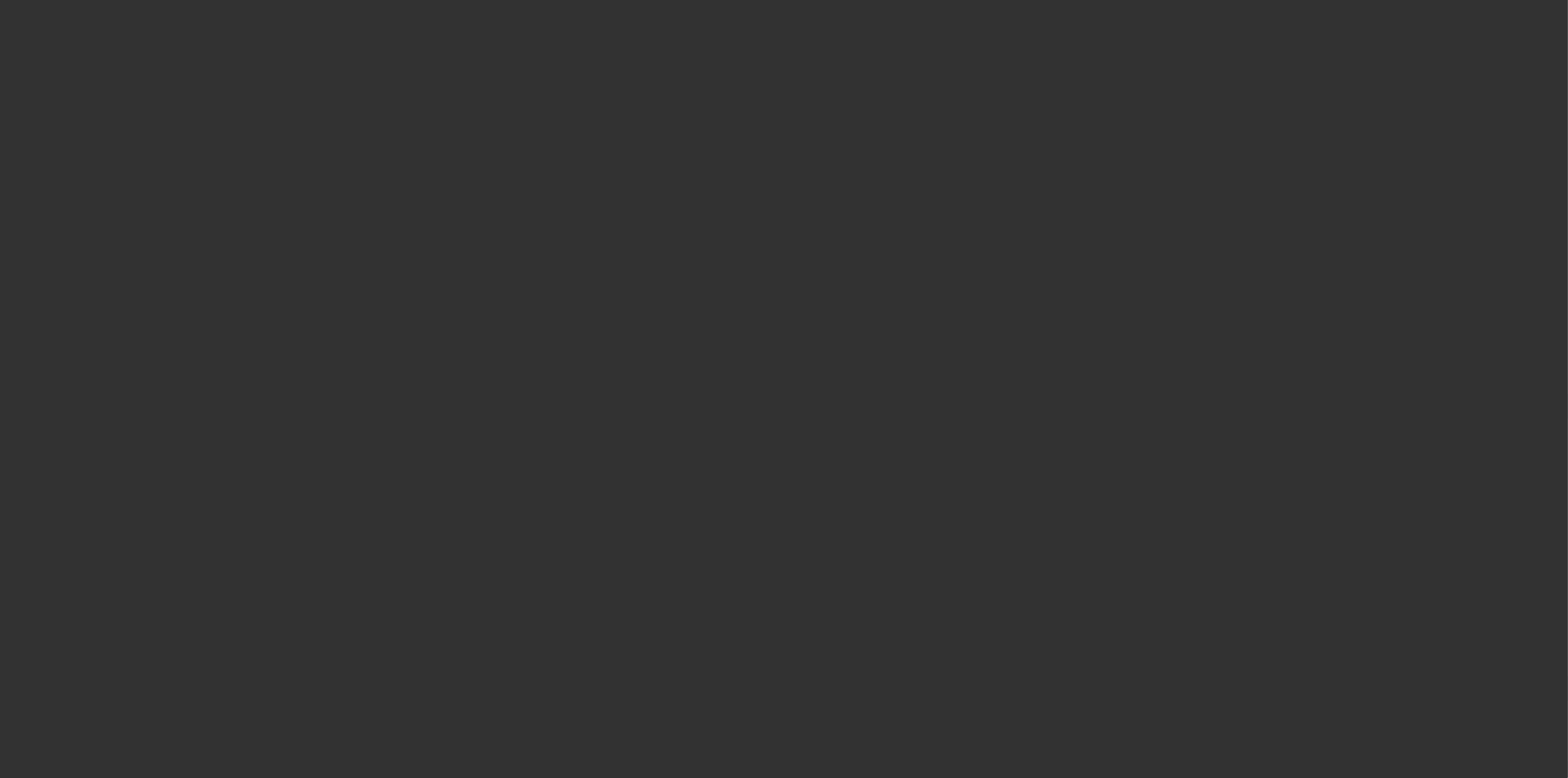
select select "3"
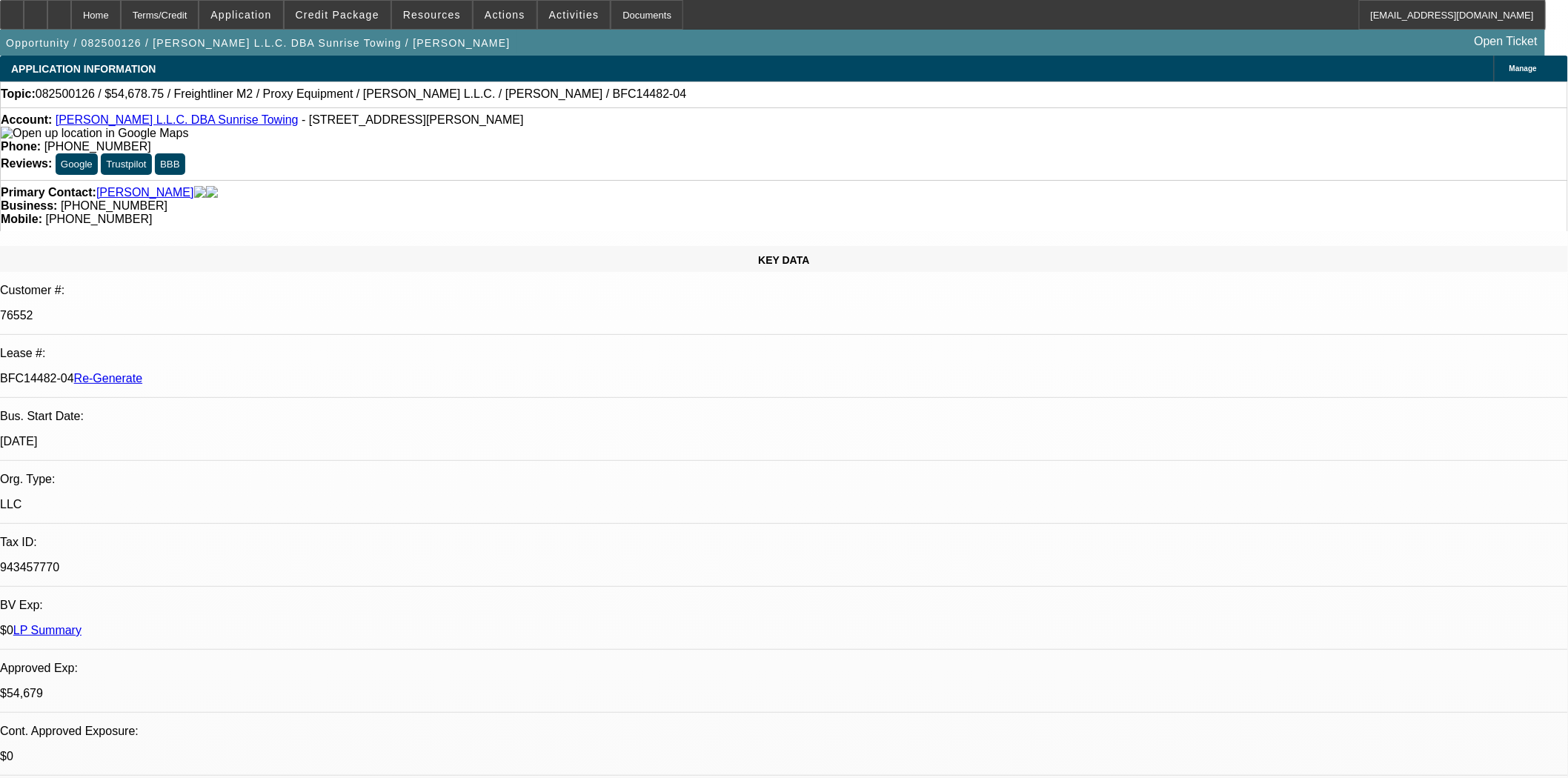
select select "0"
select select "3"
select select "0"
select select "6"
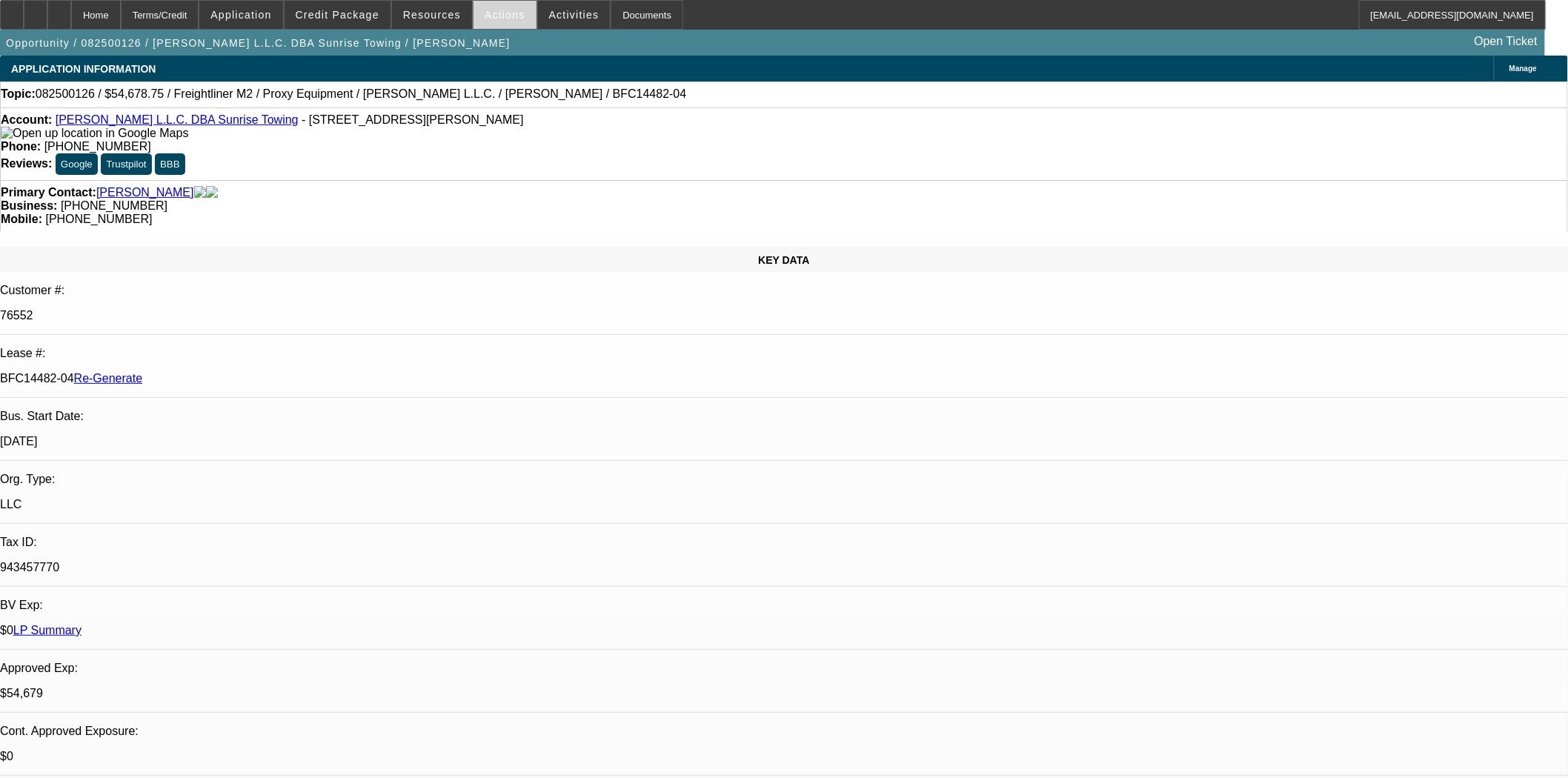
click at [493, 13] on span "Actions" at bounding box center [505, 15] width 40 height 12
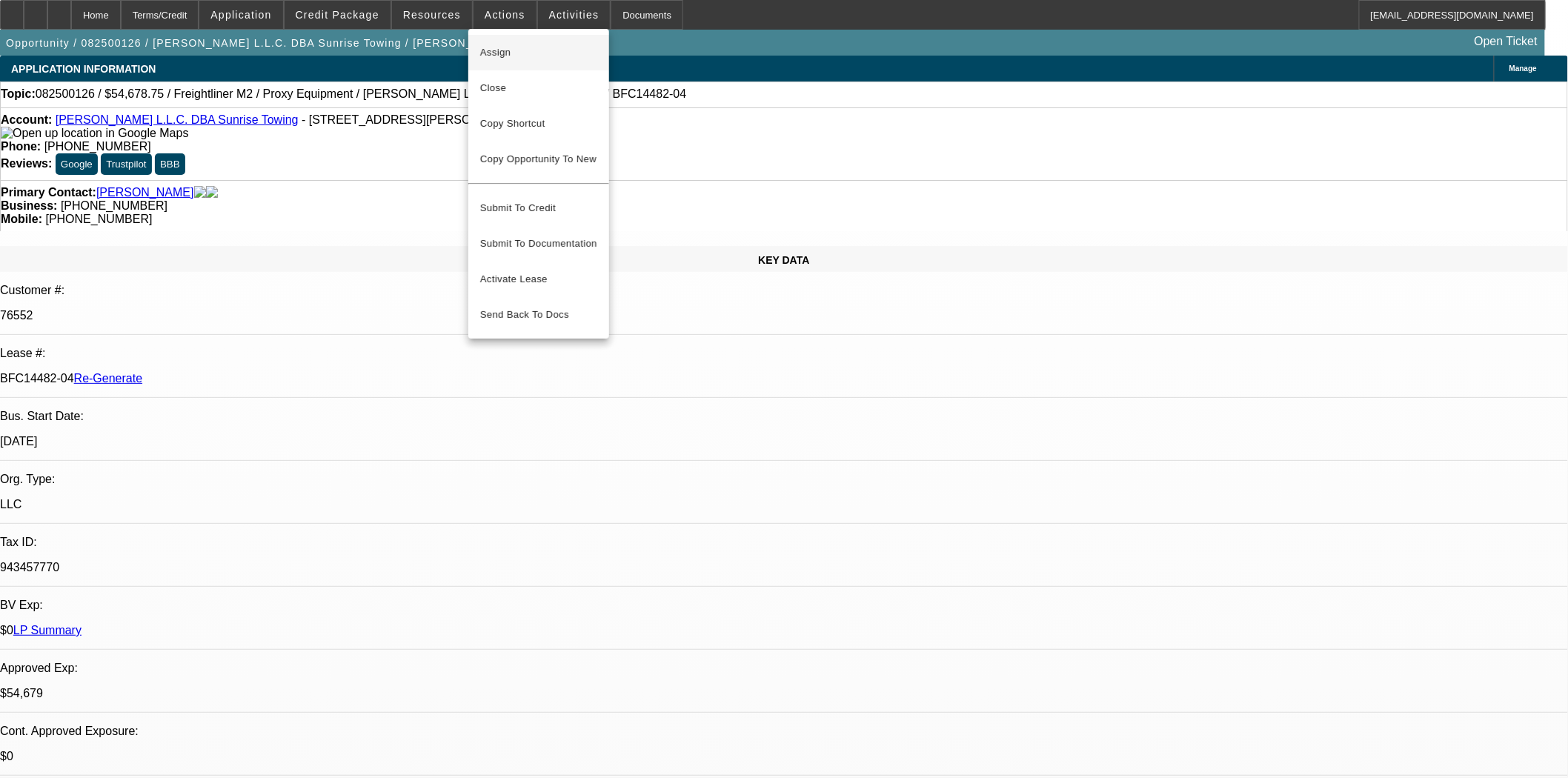
click at [504, 45] on span "Assign" at bounding box center [538, 52] width 117 height 18
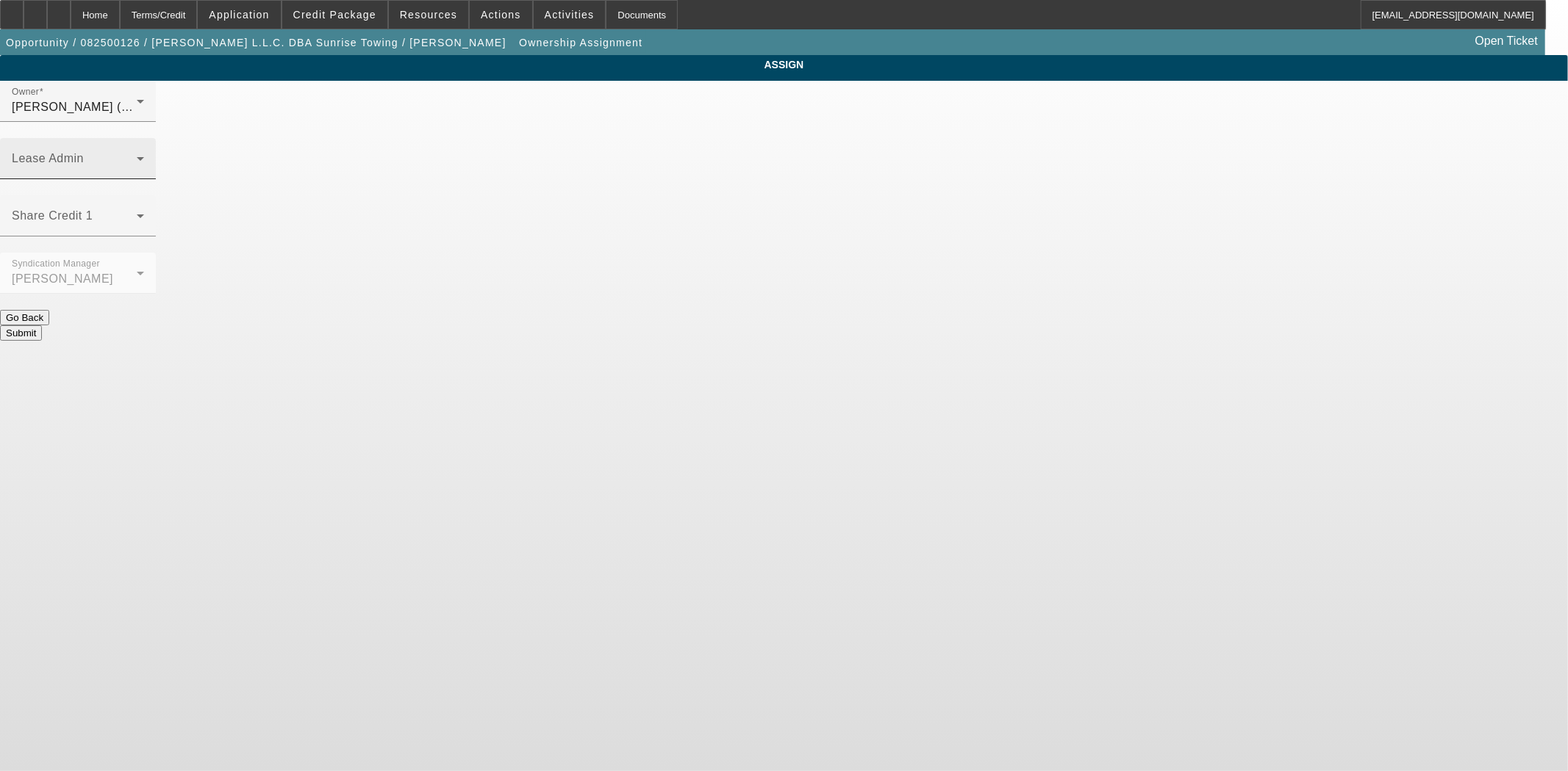
click at [137, 156] on span at bounding box center [74, 164] width 125 height 18
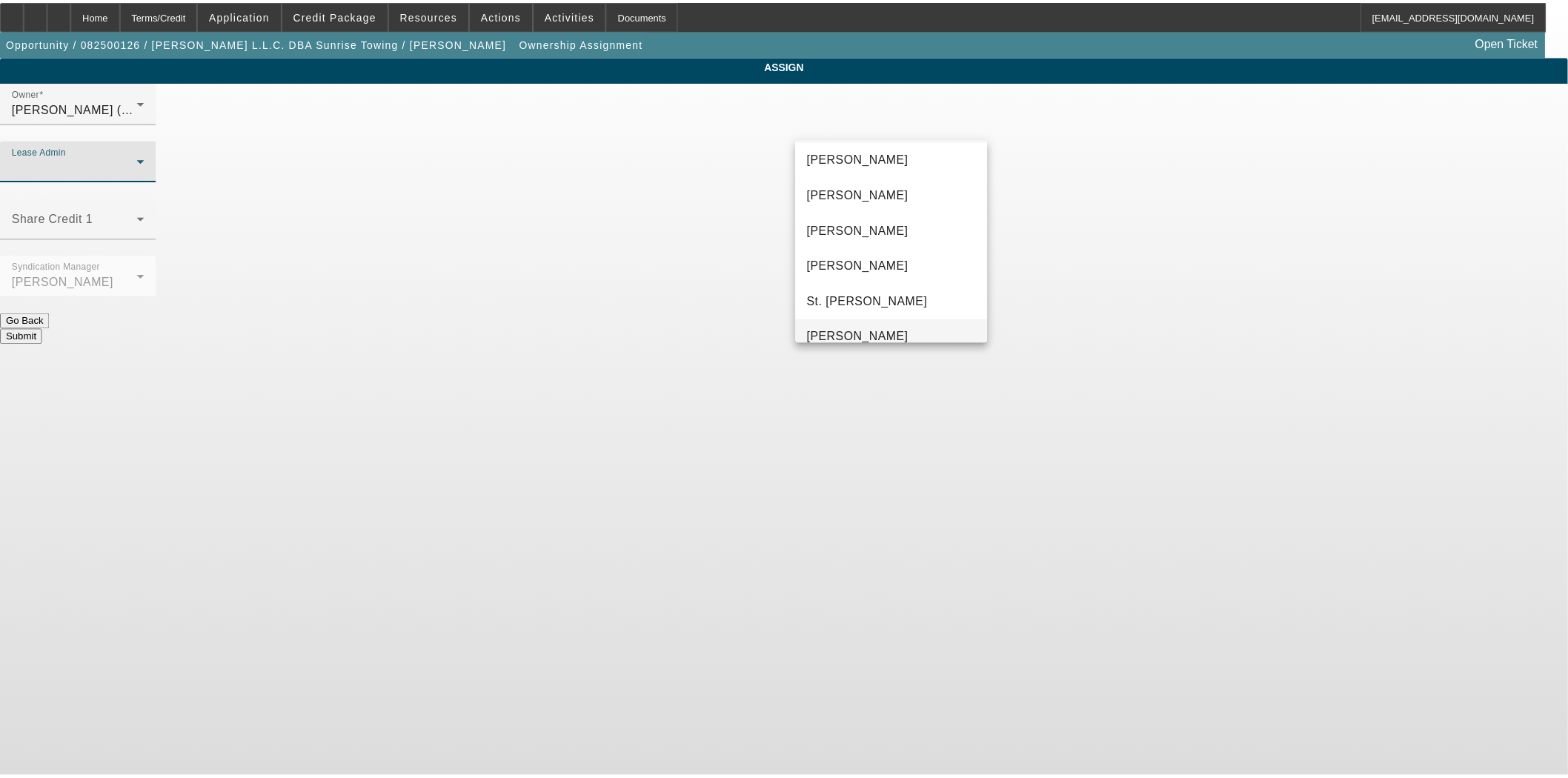
scroll to position [56, 0]
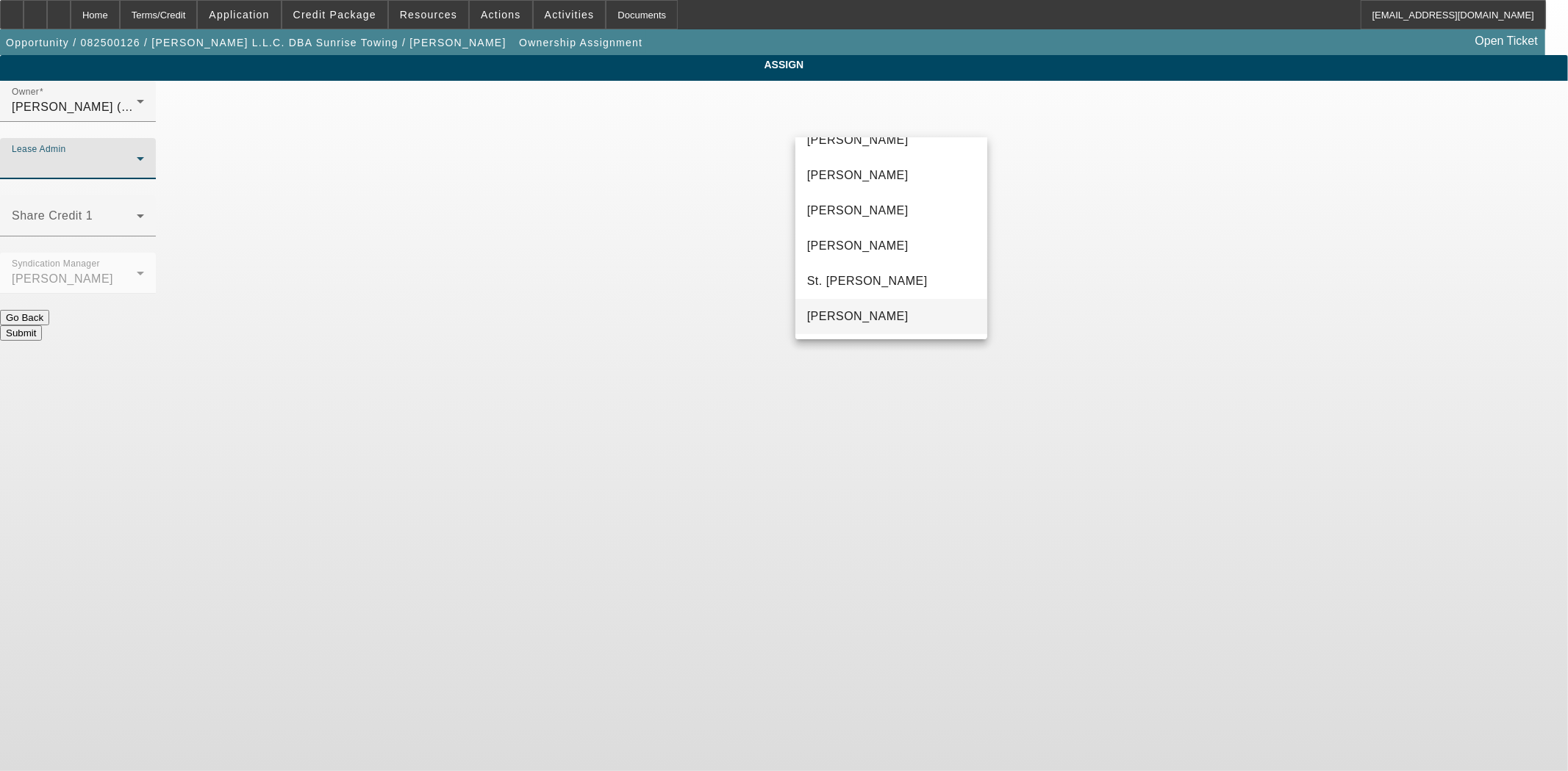
click at [869, 326] on mat-option "Wreschinsky, Sarah" at bounding box center [891, 316] width 192 height 35
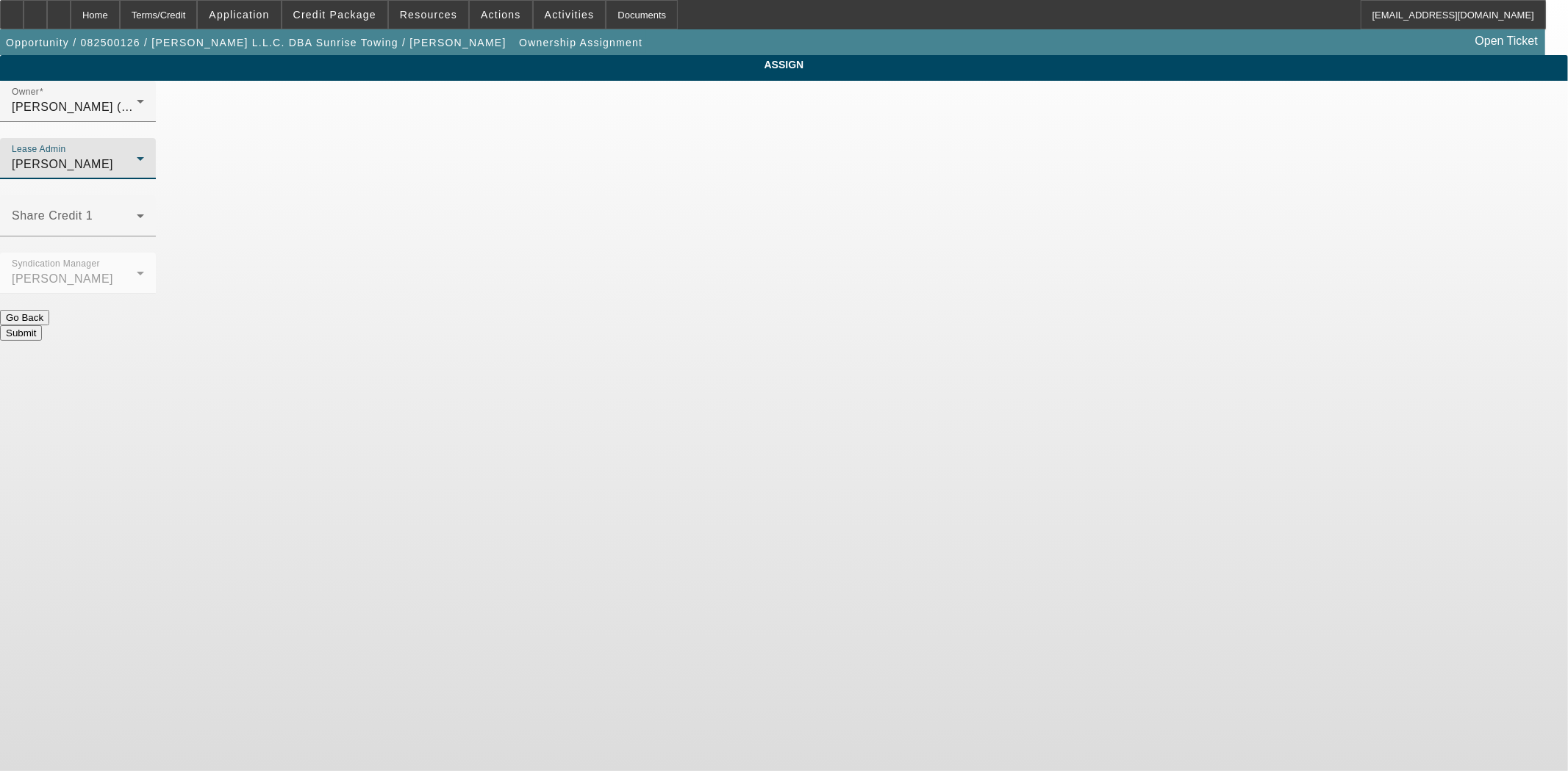
click at [42, 325] on button "Submit" at bounding box center [21, 333] width 42 height 15
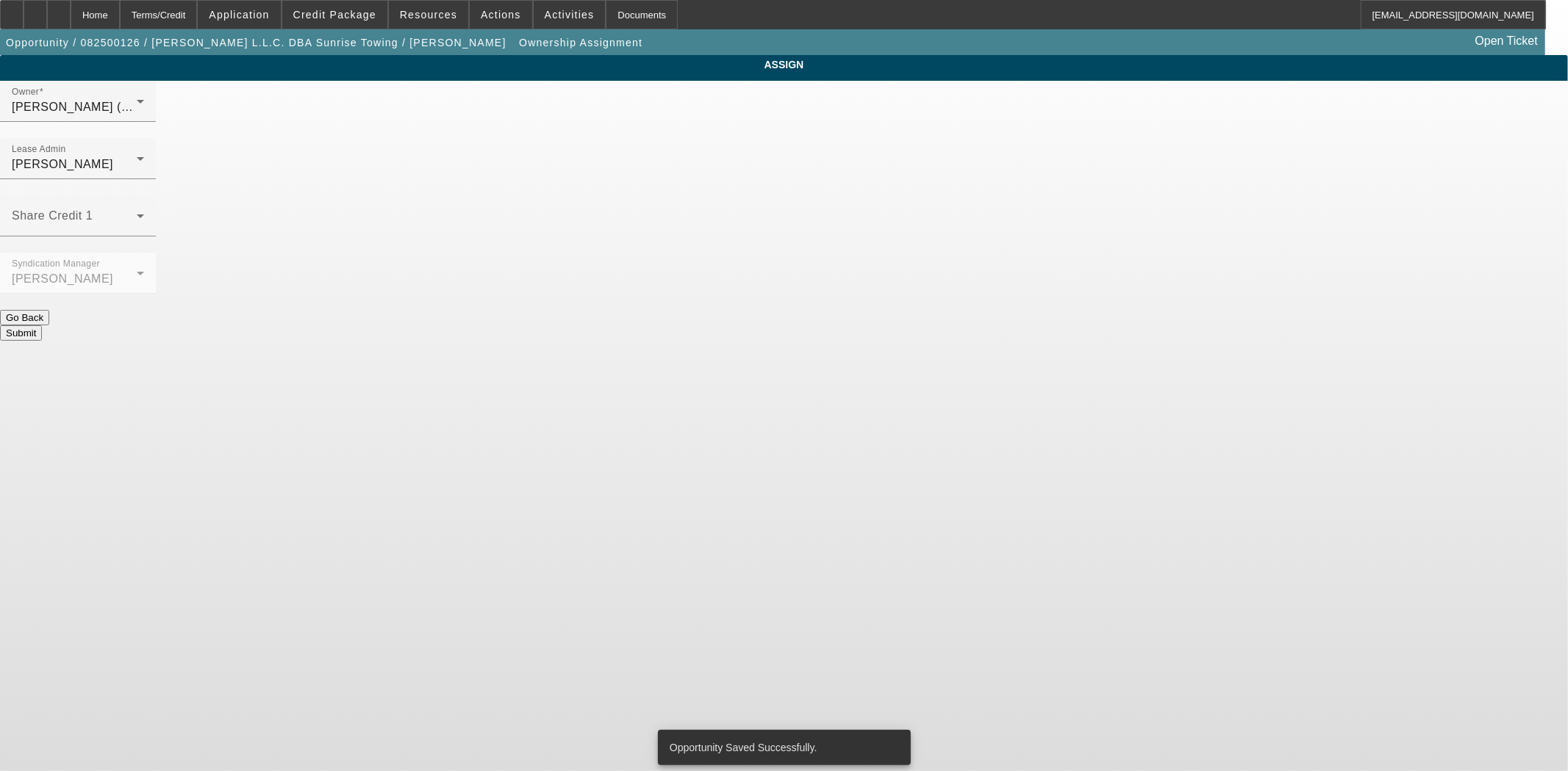
select select "3"
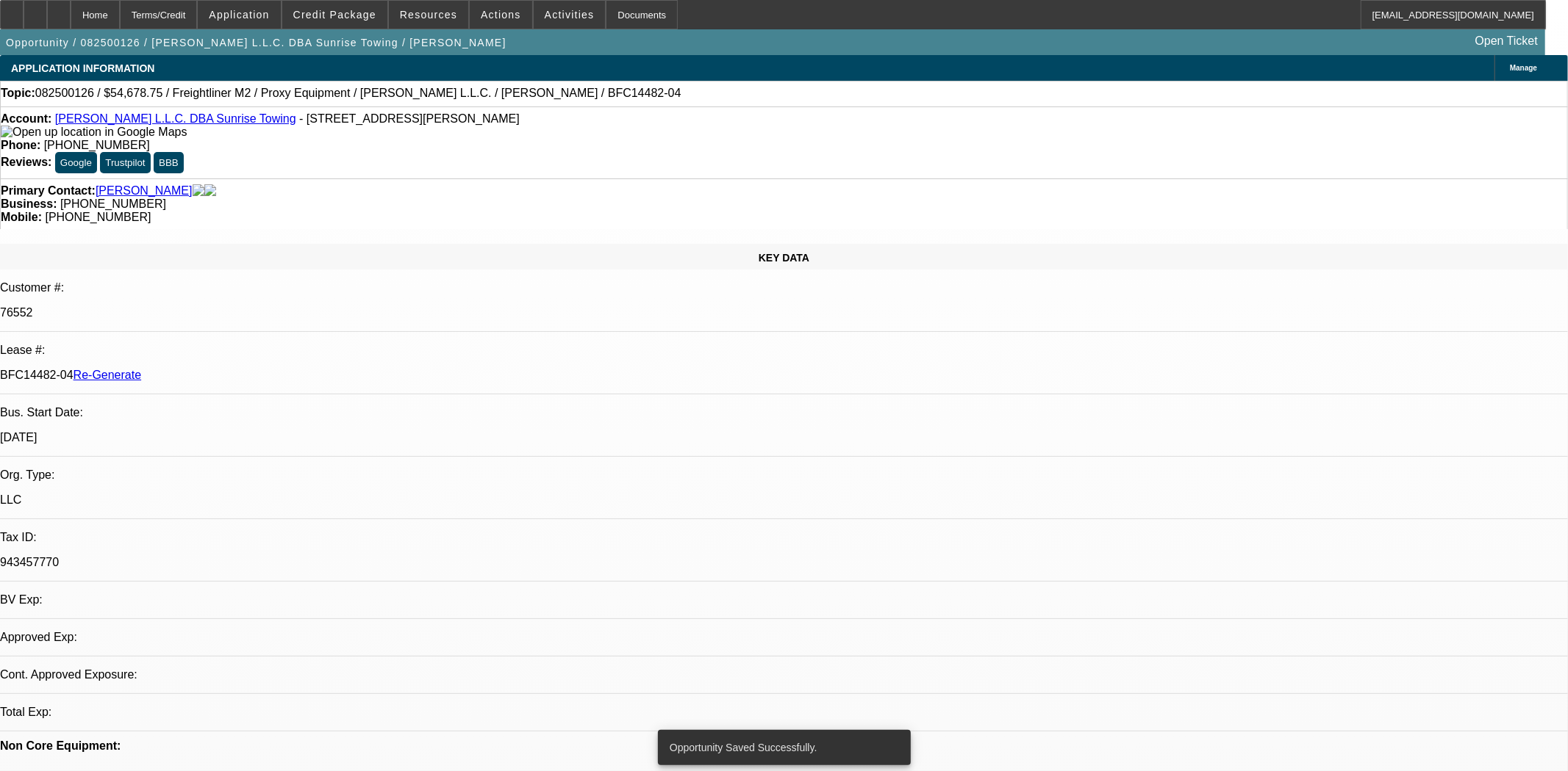
select select "0"
select select "3"
select select "0"
select select "6"
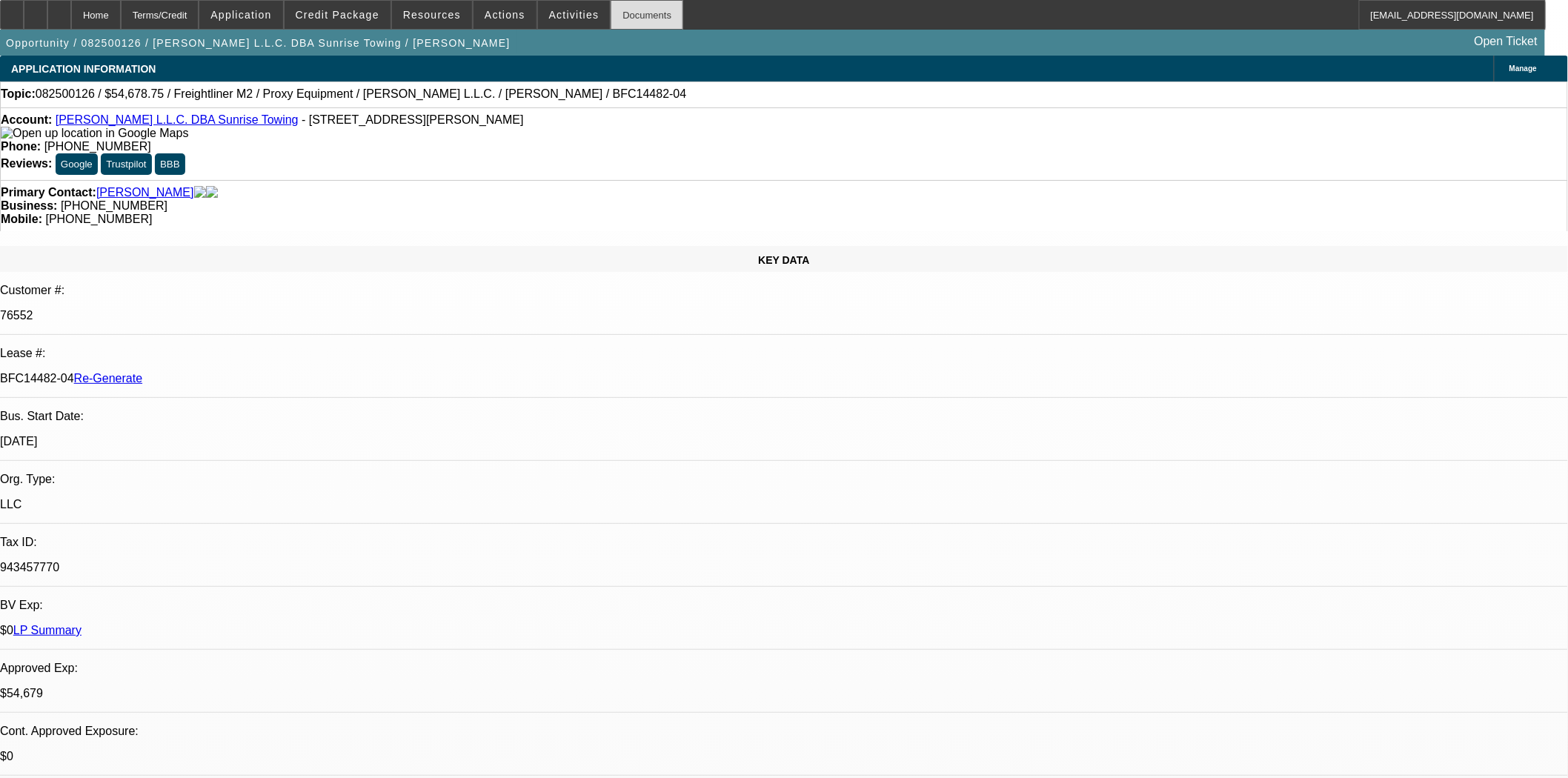
click at [625, 24] on div "Documents" at bounding box center [646, 14] width 72 height 29
click at [549, 19] on span "Activities" at bounding box center [574, 15] width 50 height 12
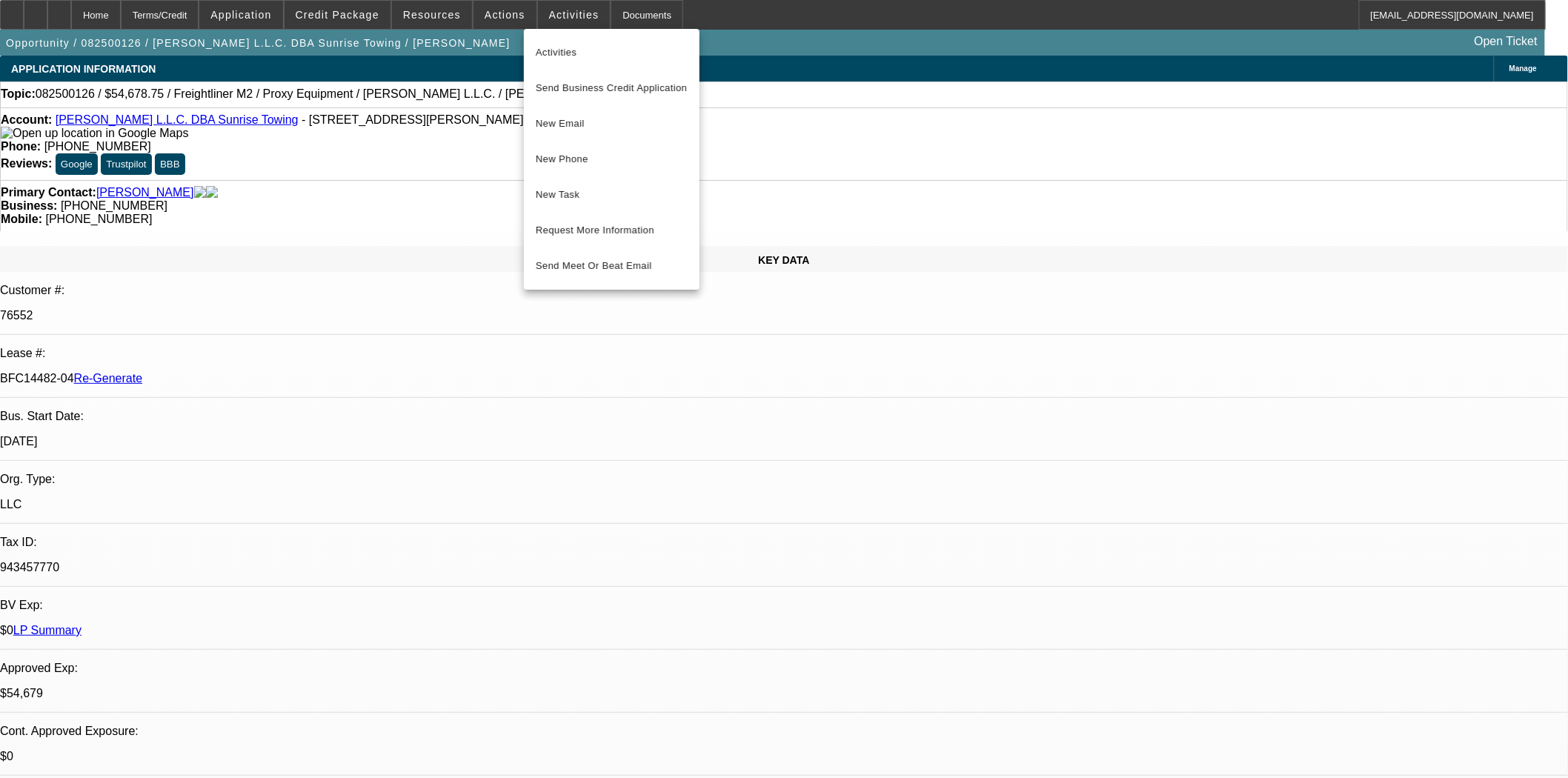
click at [411, 175] on div at bounding box center [784, 389] width 1568 height 778
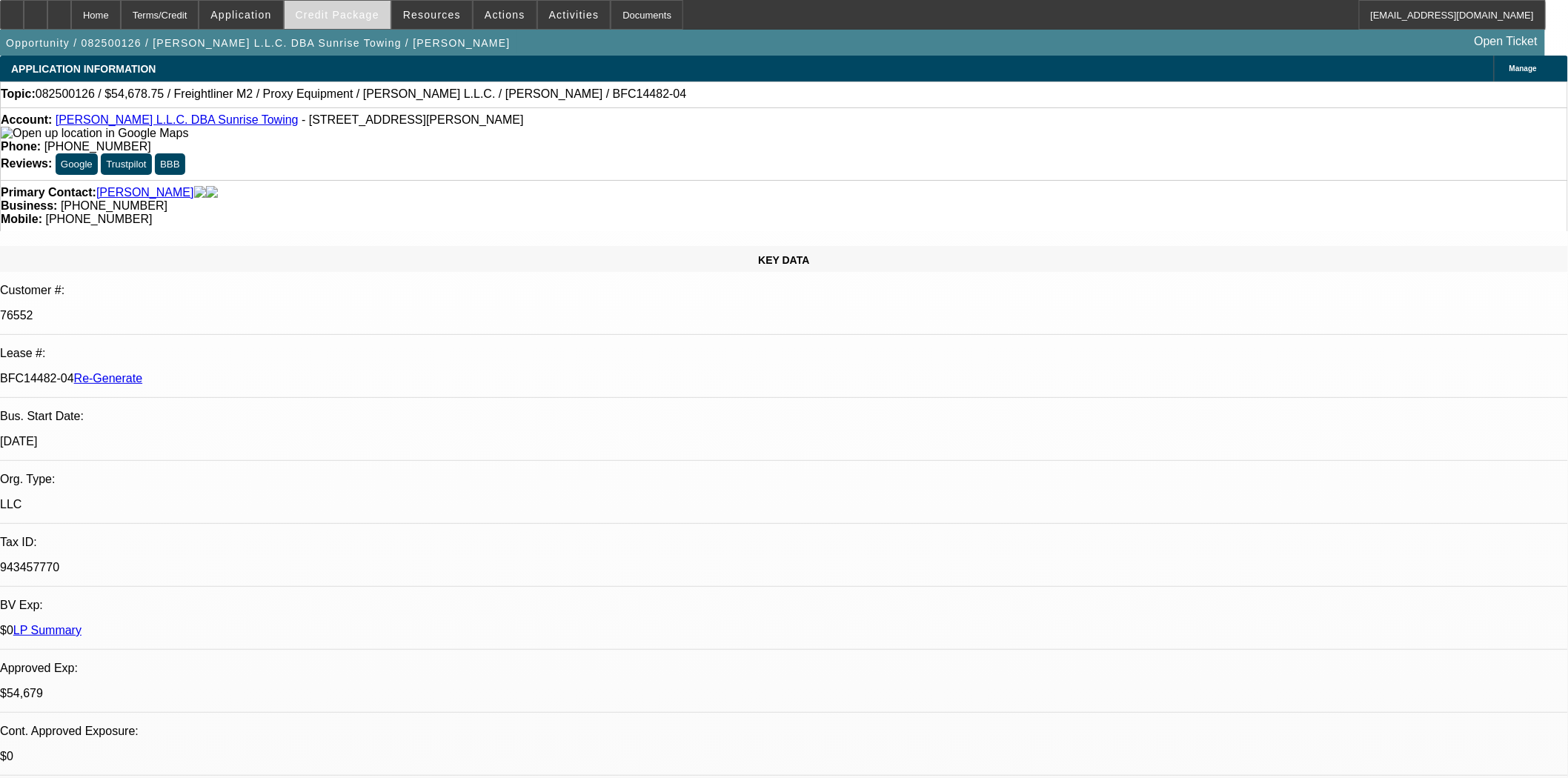
click at [356, 8] on span at bounding box center [338, 14] width 106 height 35
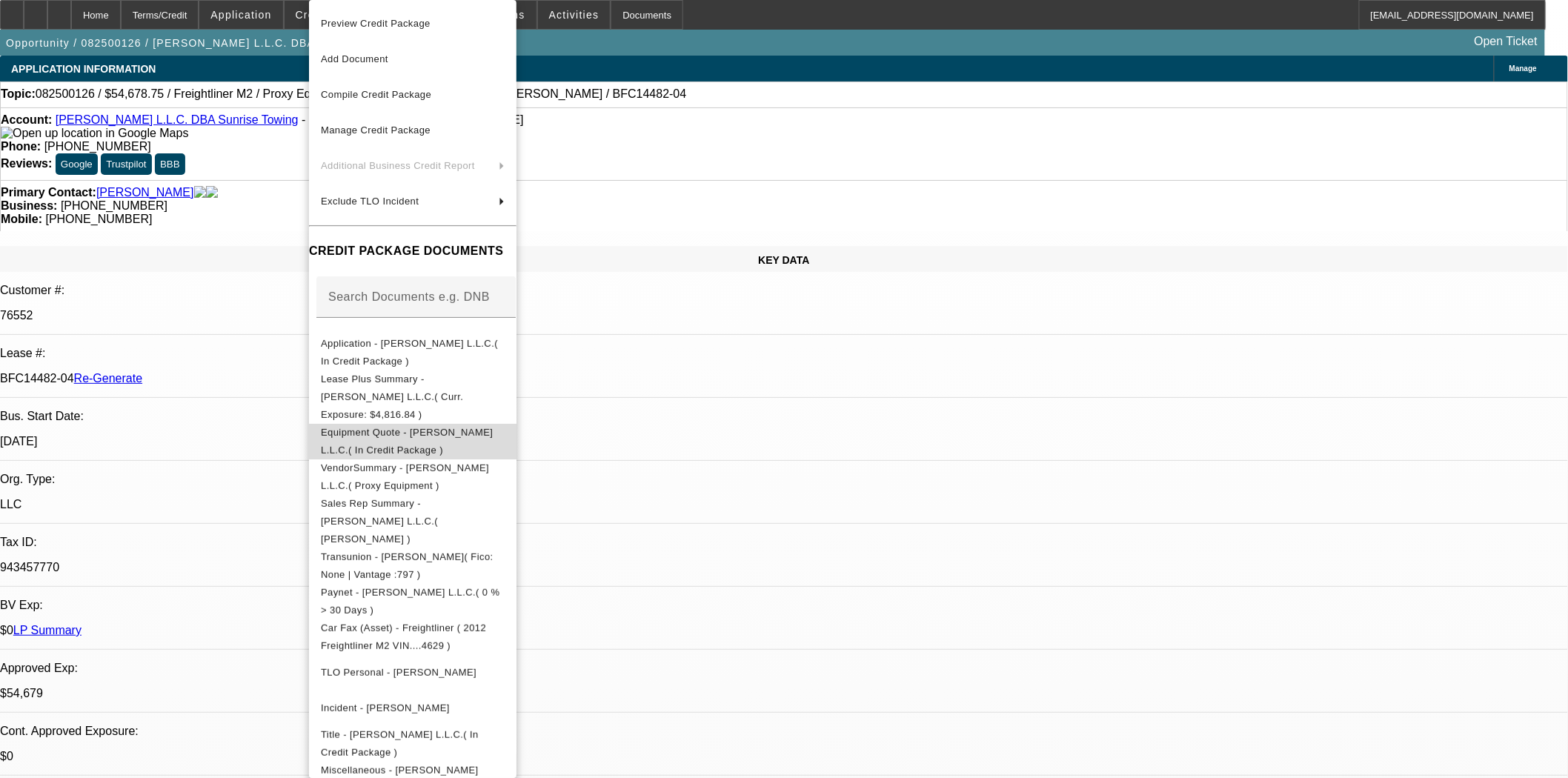
click at [418, 427] on span "Equipment Quote - Purcell L.L.C.( In Credit Package )" at bounding box center [407, 441] width 172 height 29
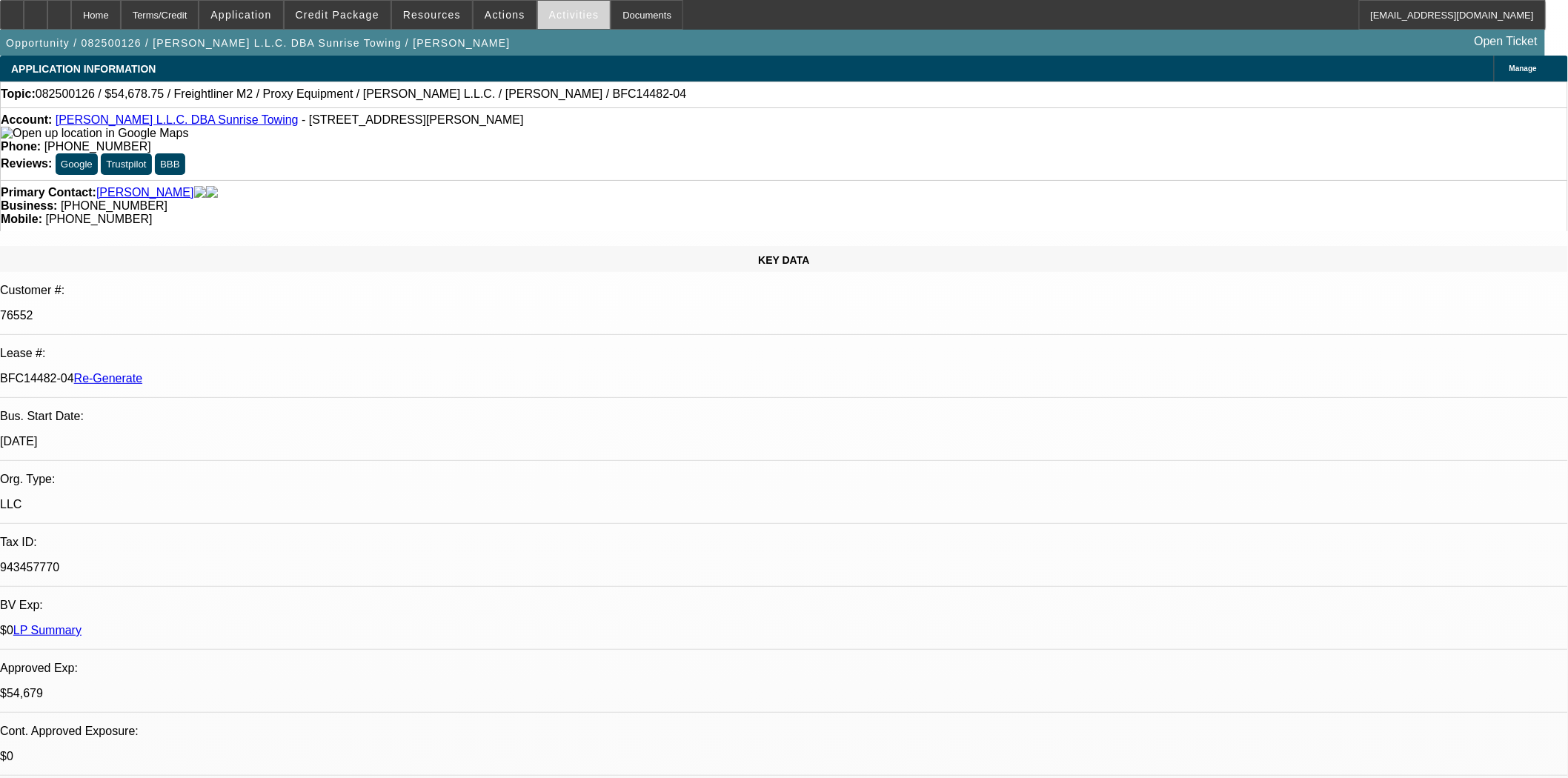
click at [553, 17] on span "Activities" at bounding box center [574, 15] width 50 height 12
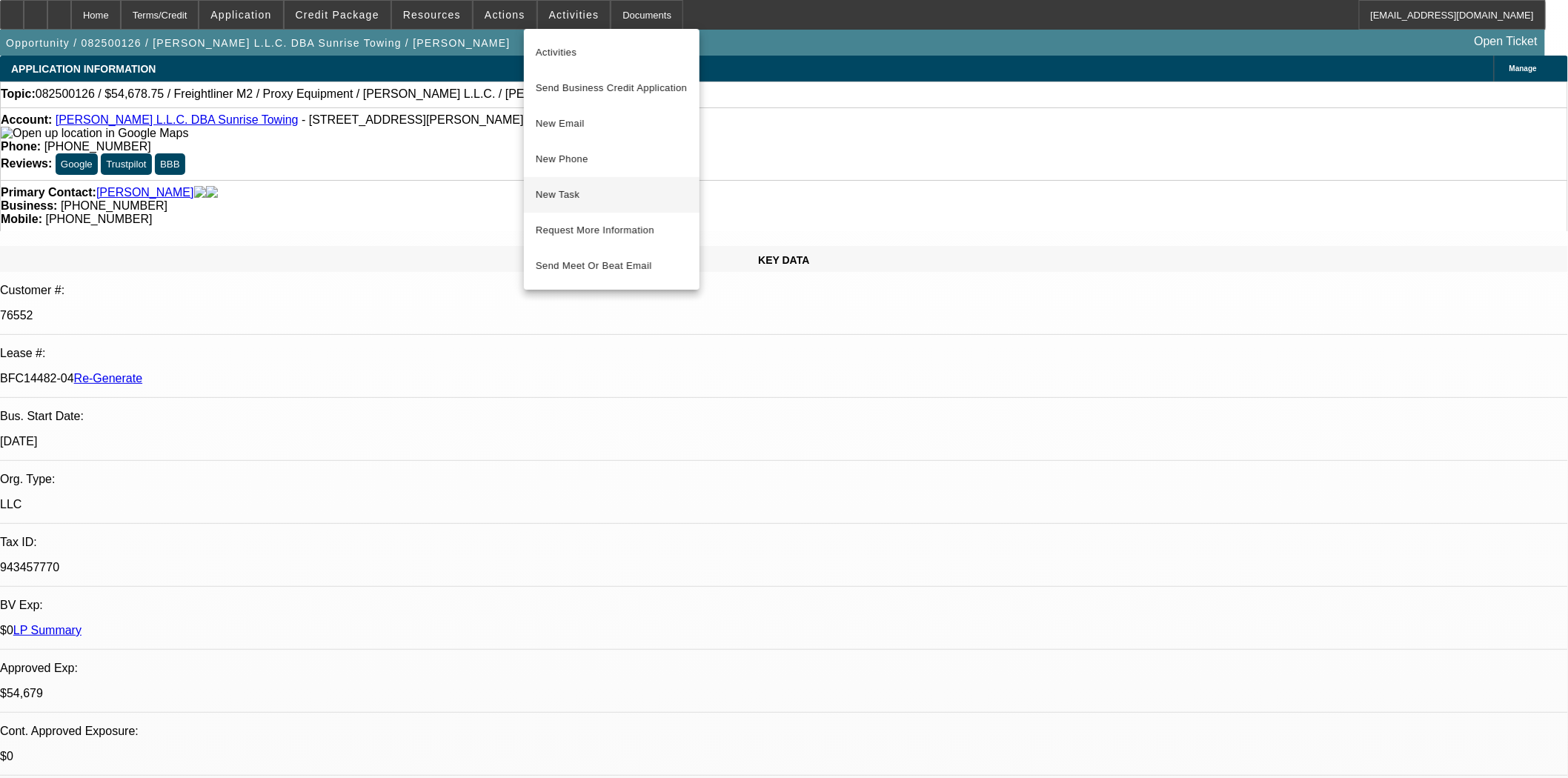
click at [575, 195] on span "New Task" at bounding box center [611, 194] width 151 height 18
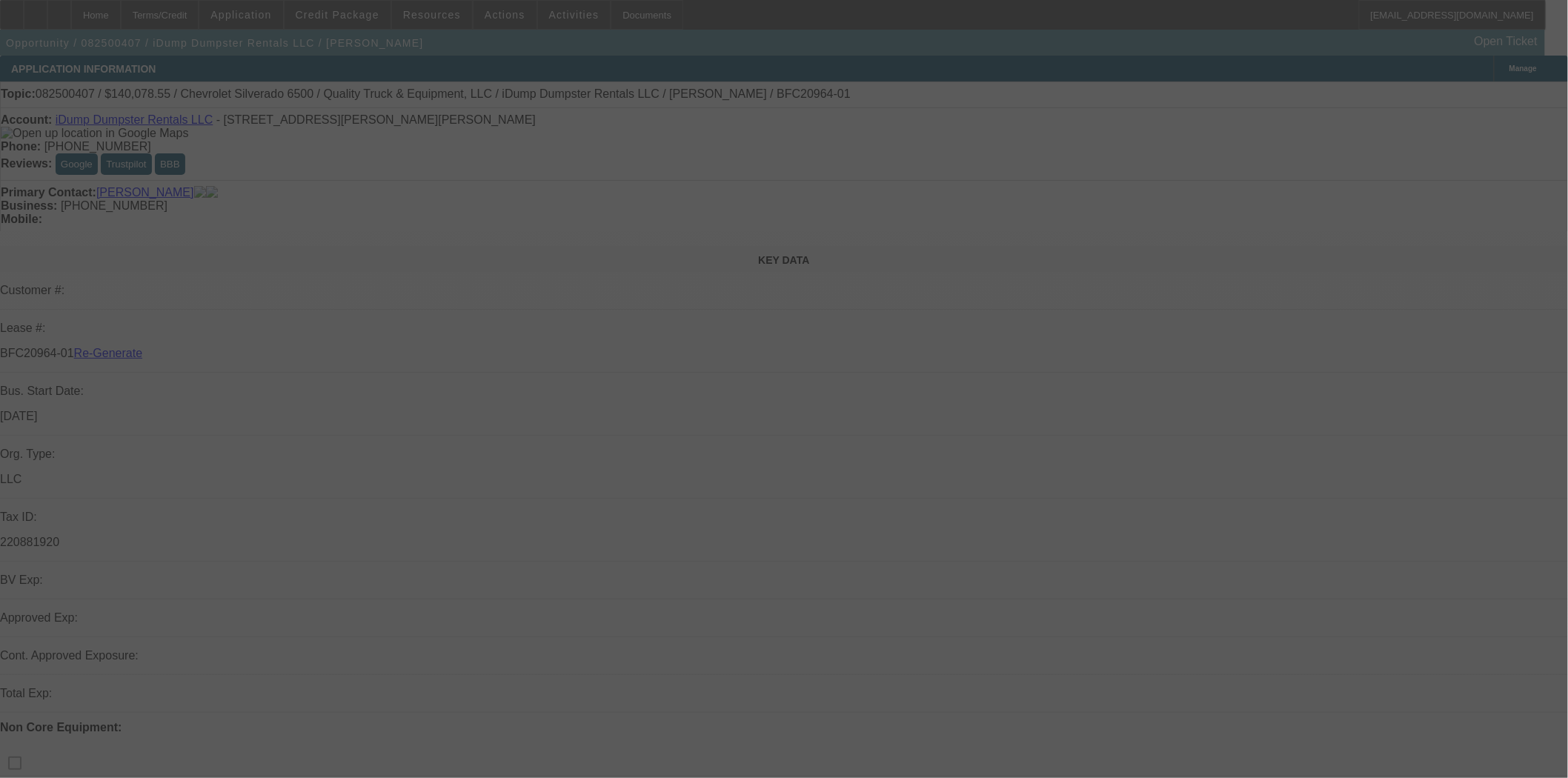
select select "3"
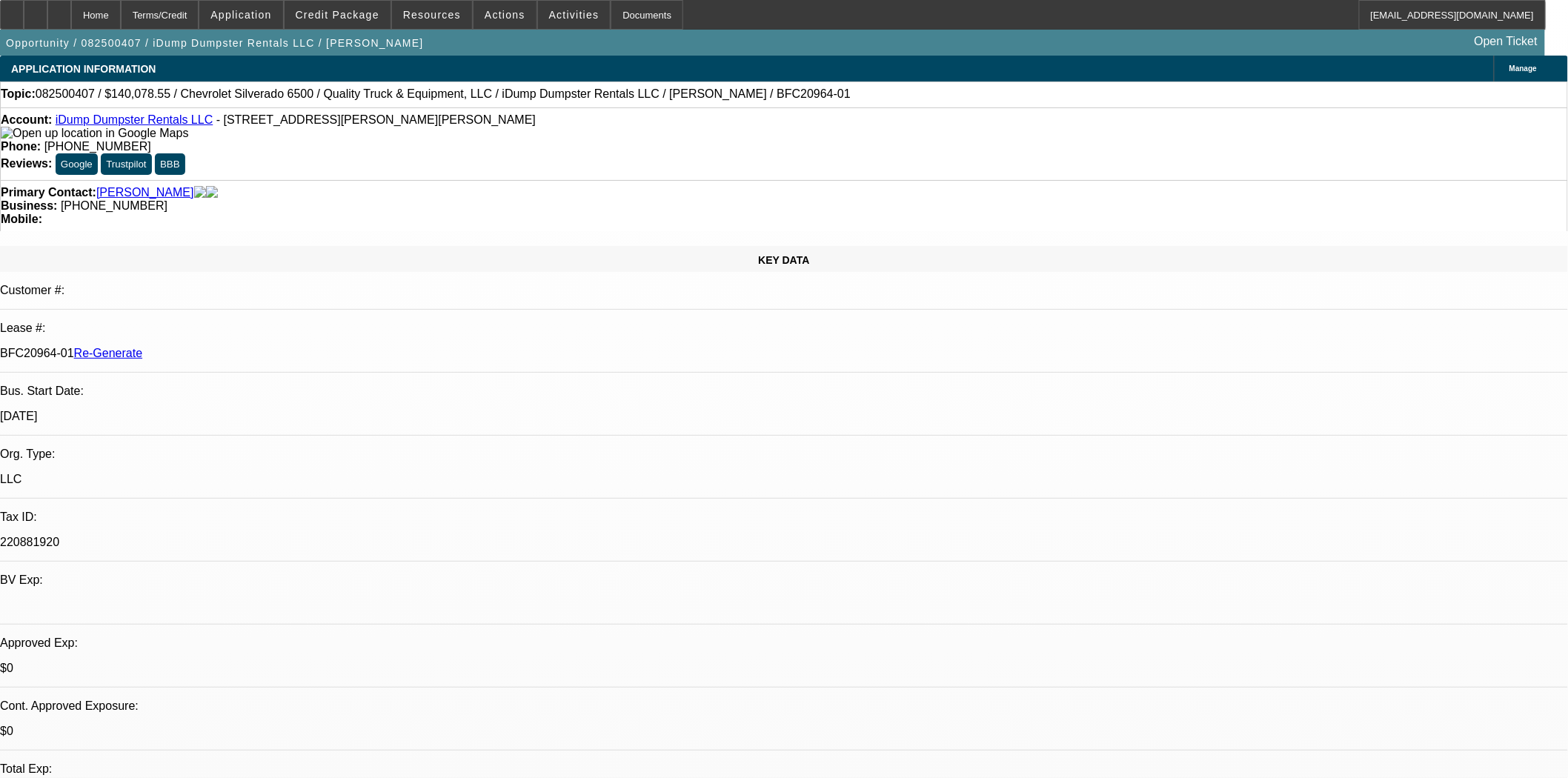
select select "0"
select select "6"
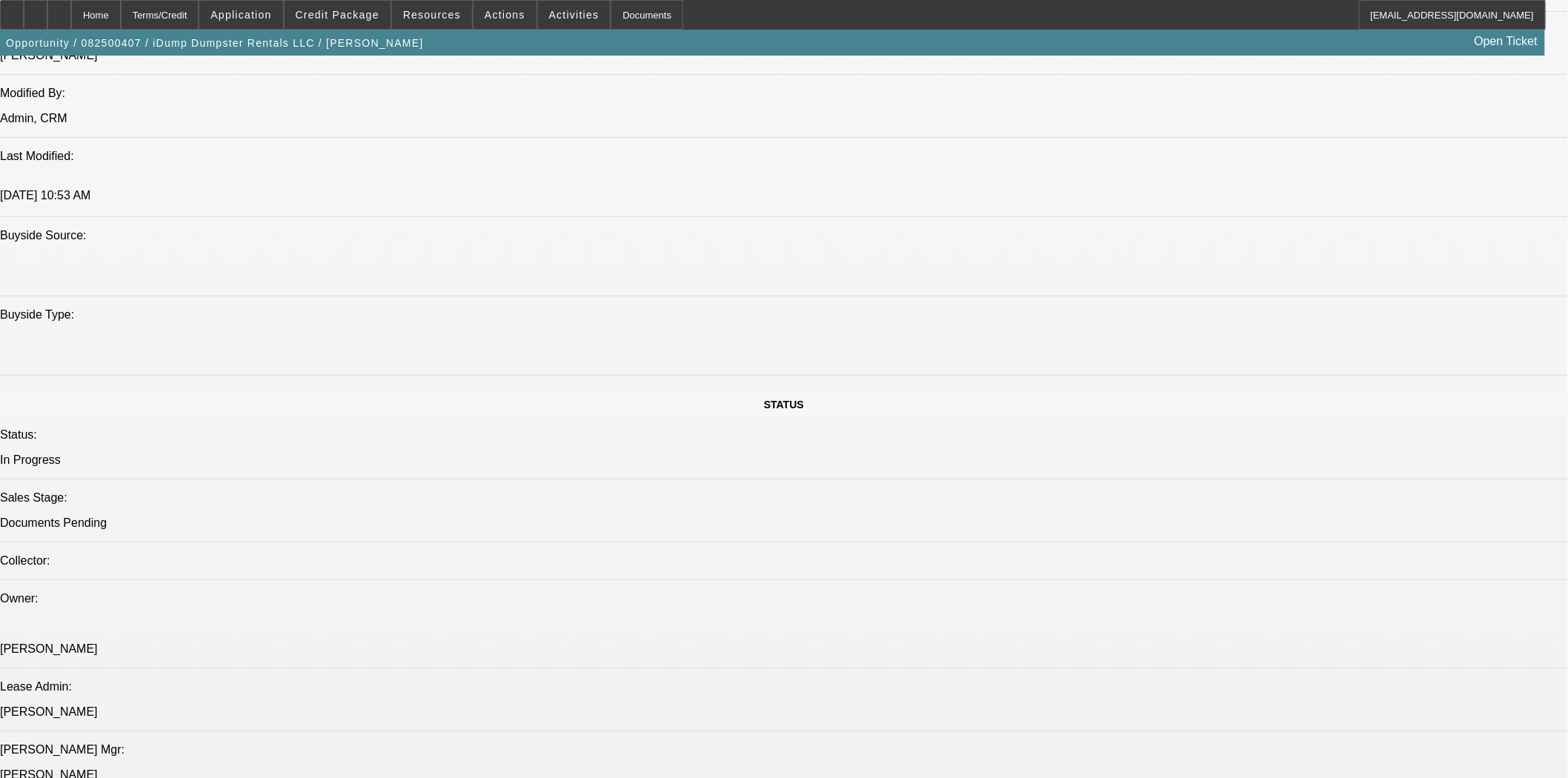
scroll to position [1483, 0]
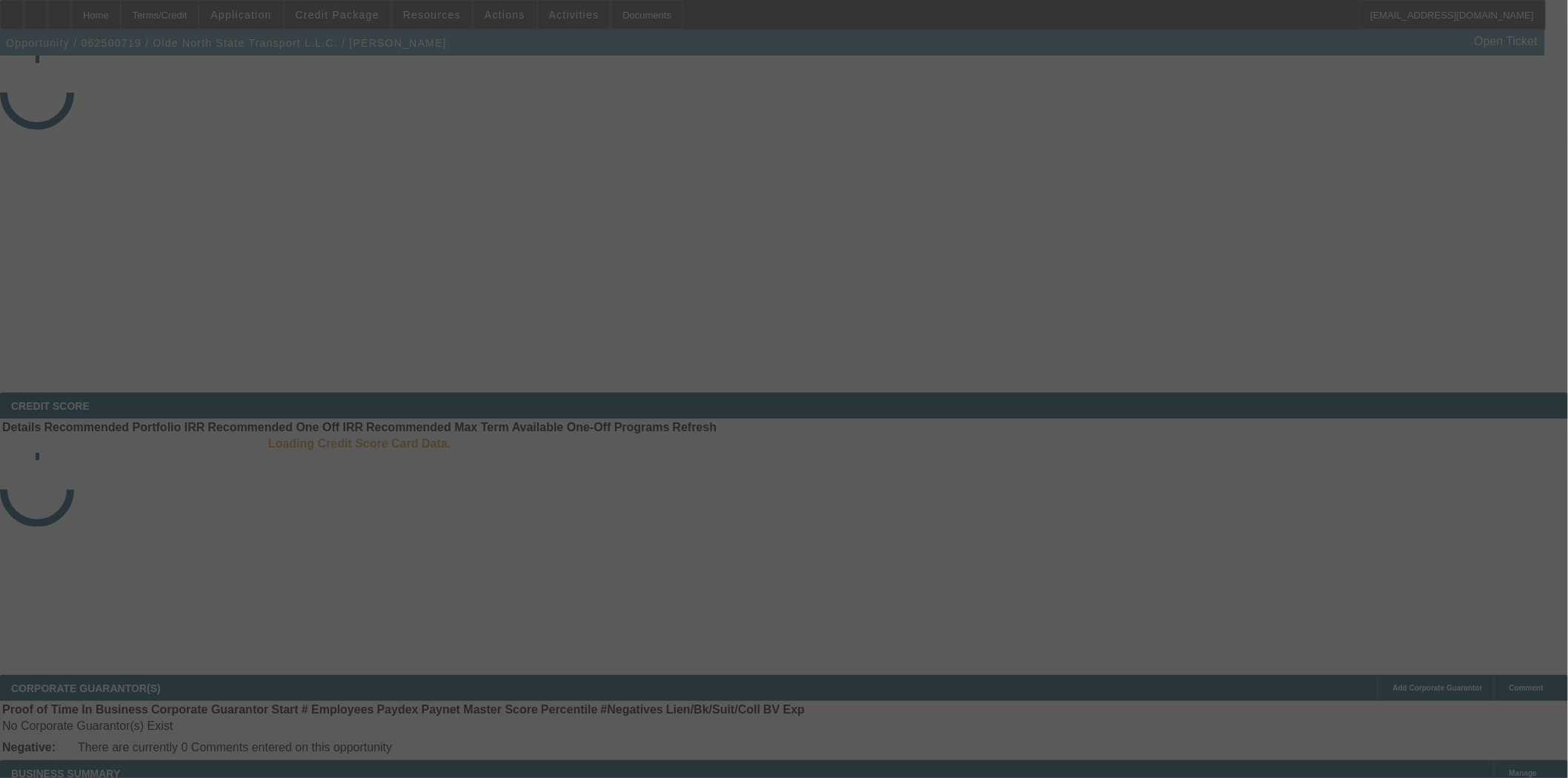
select select "4"
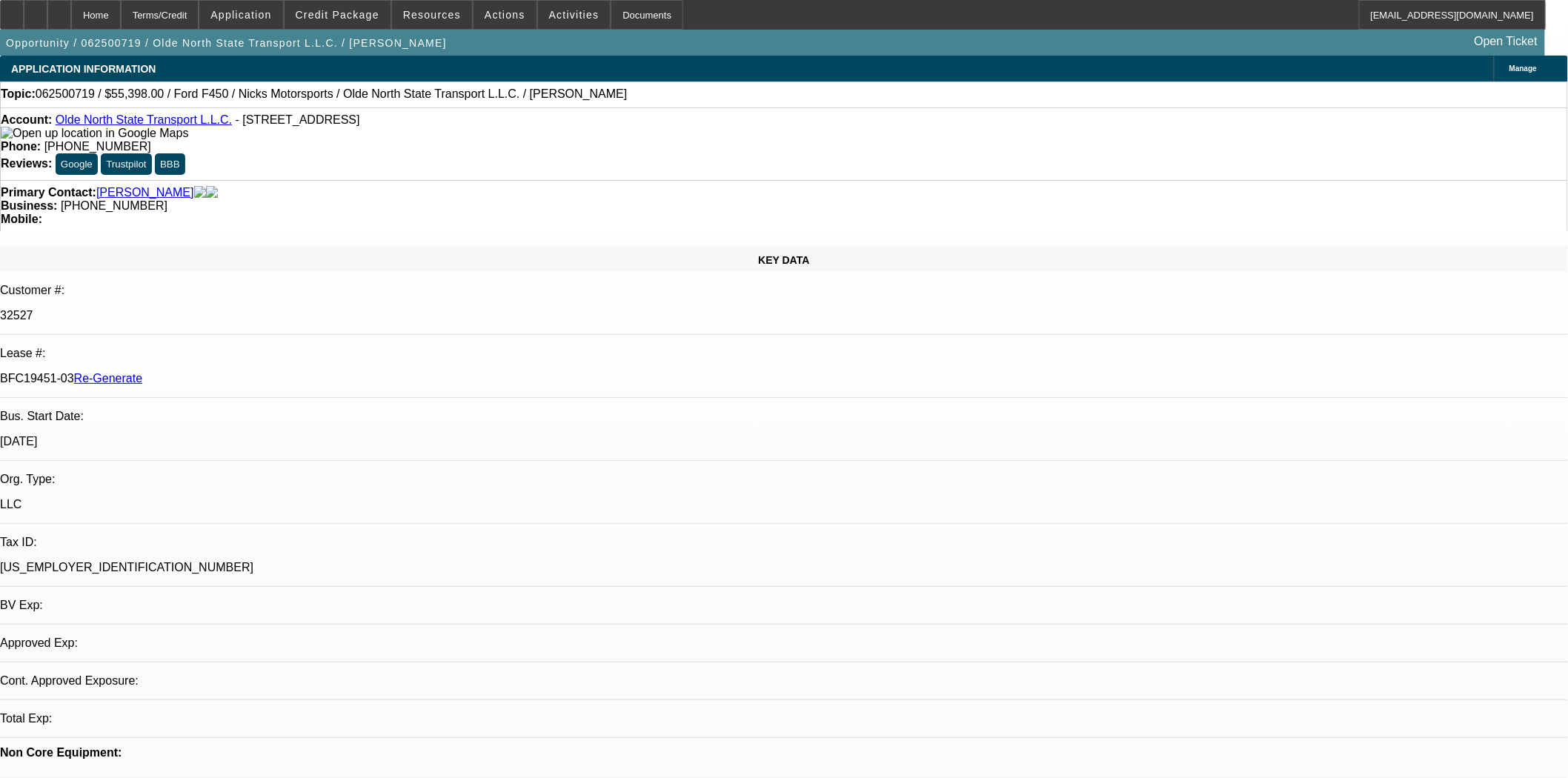
select select "0"
select select "2"
select select "0"
select select "6"
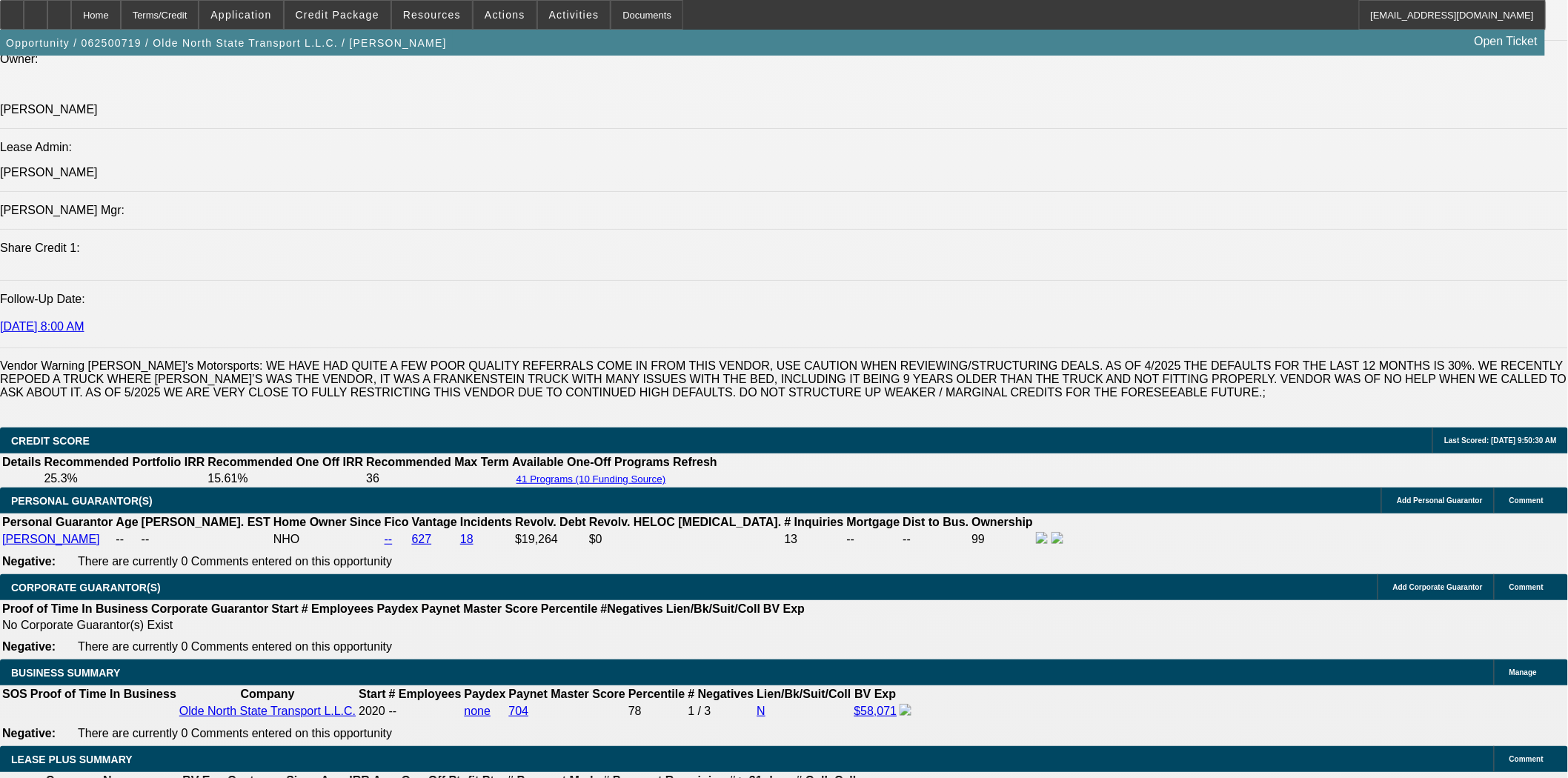
scroll to position [1976, 0]
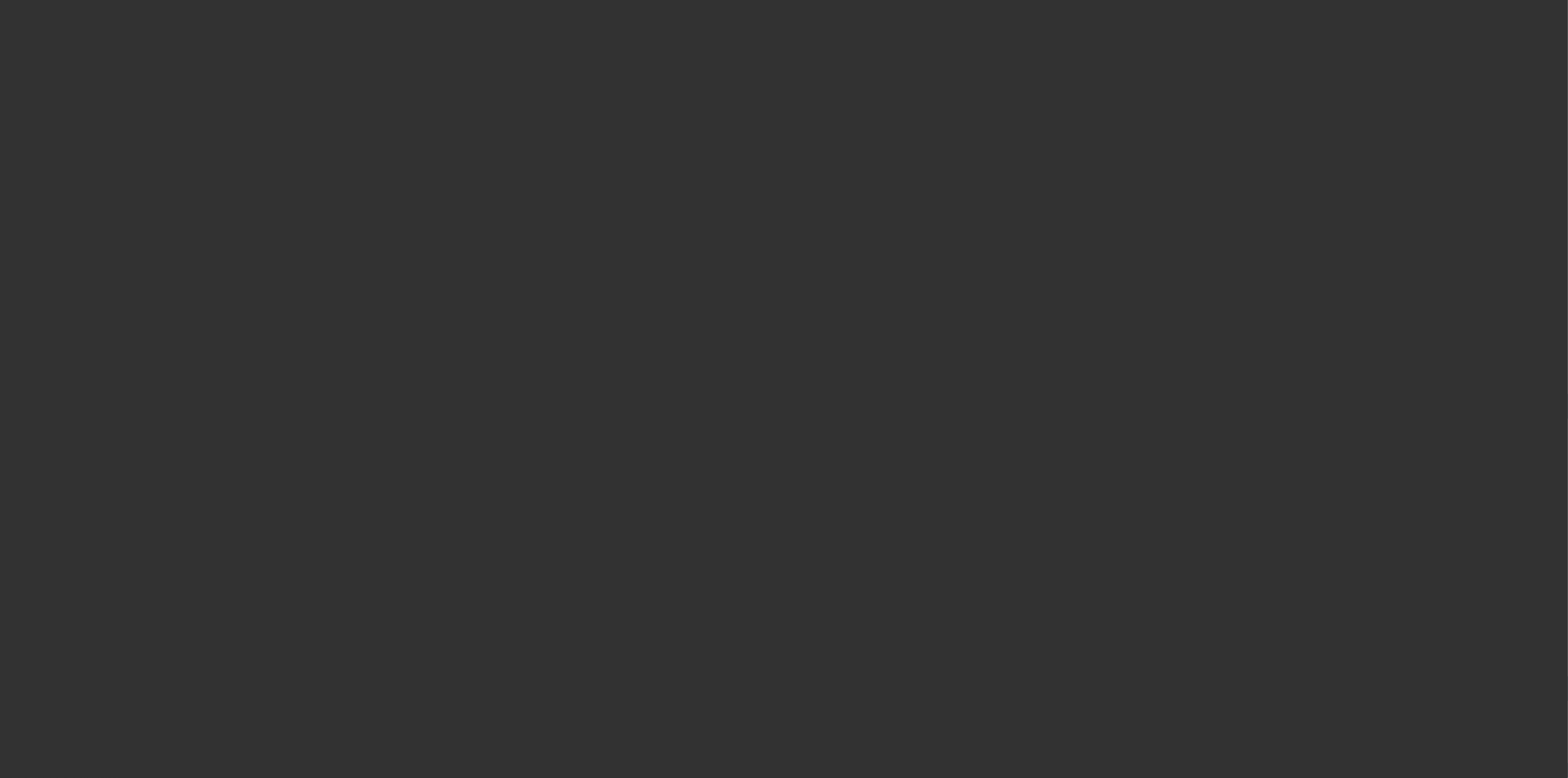
select select "3"
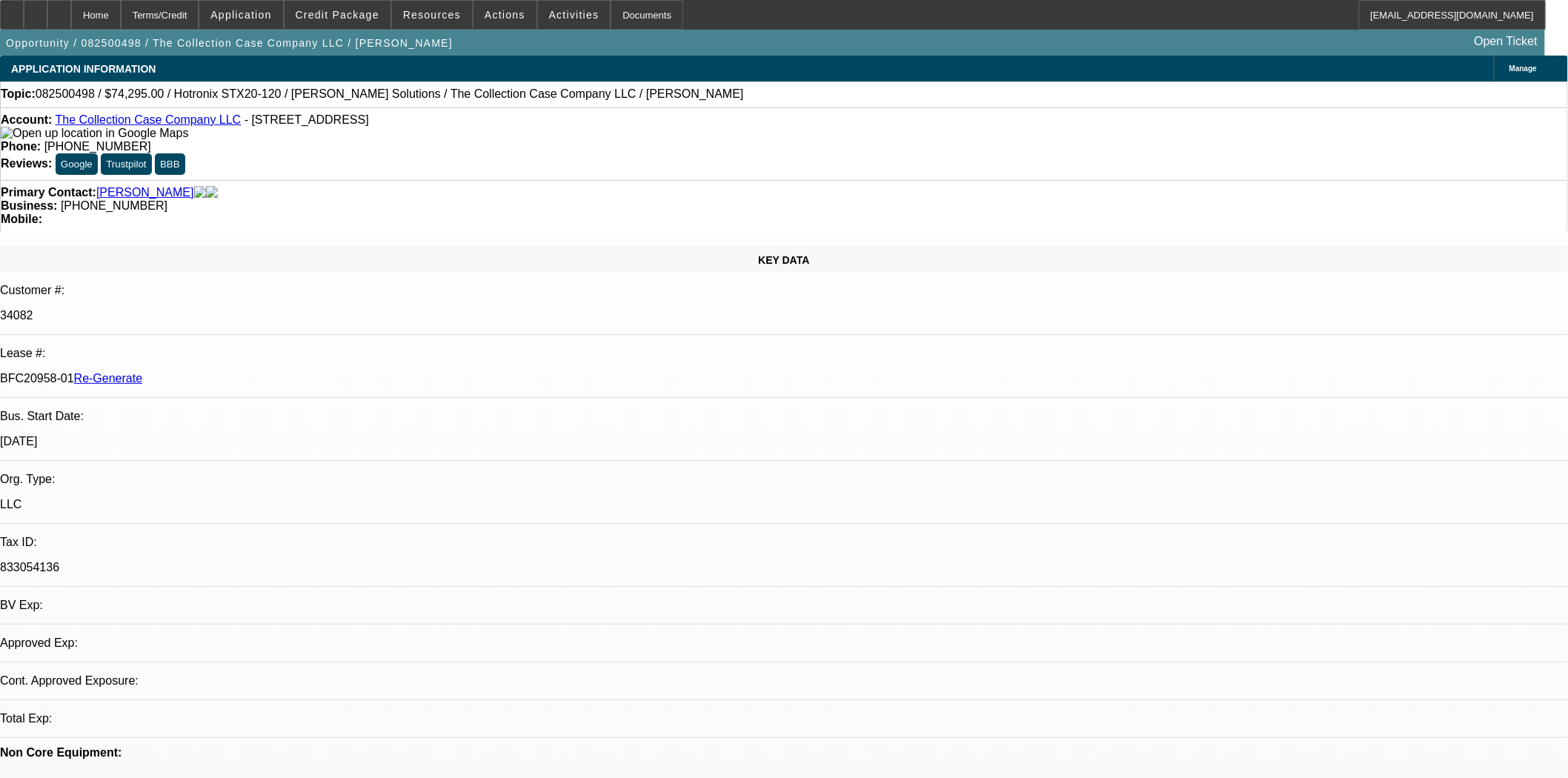
select select "0"
select select "2"
select select "0"
select select "6"
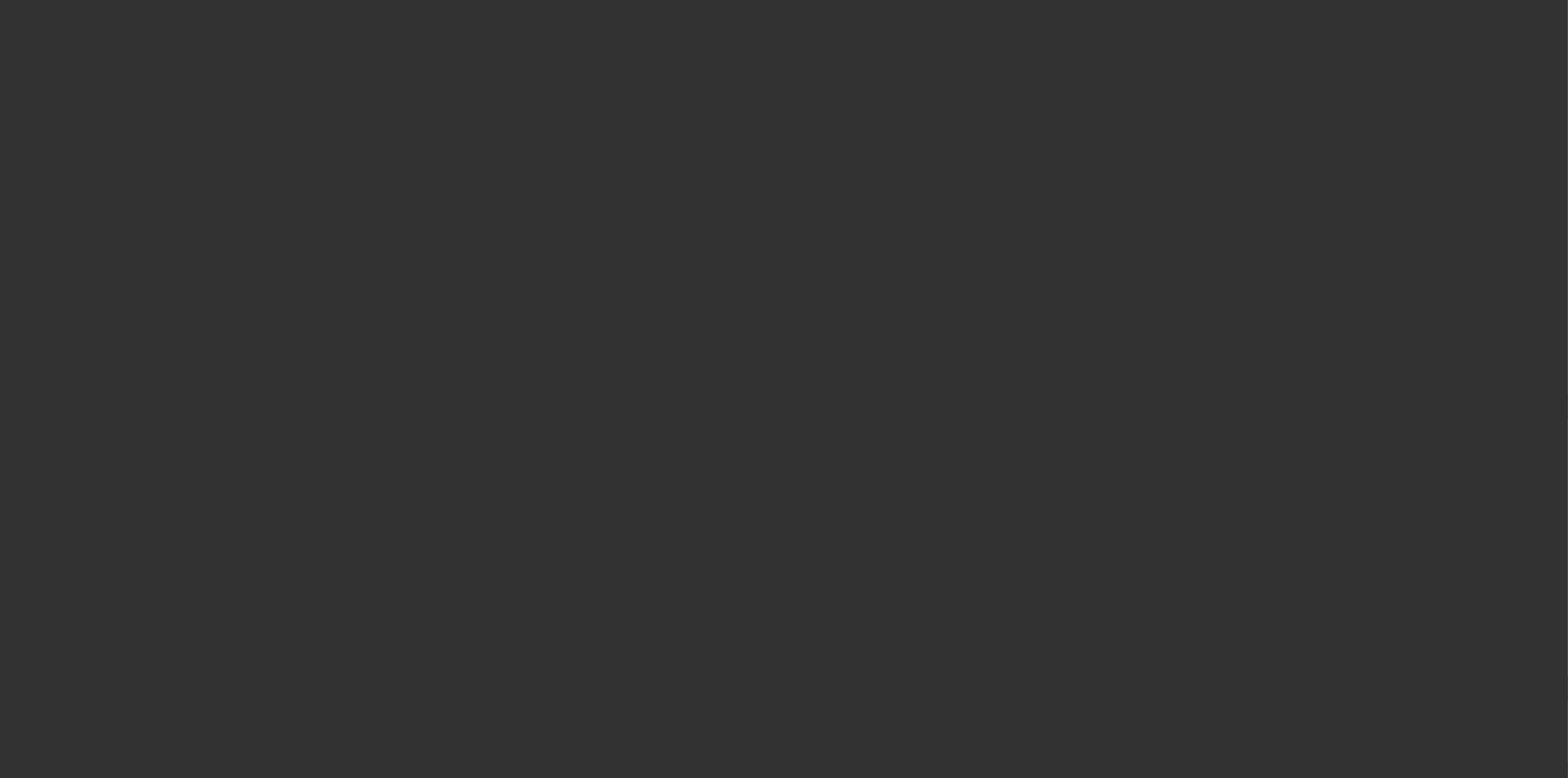
select select "3"
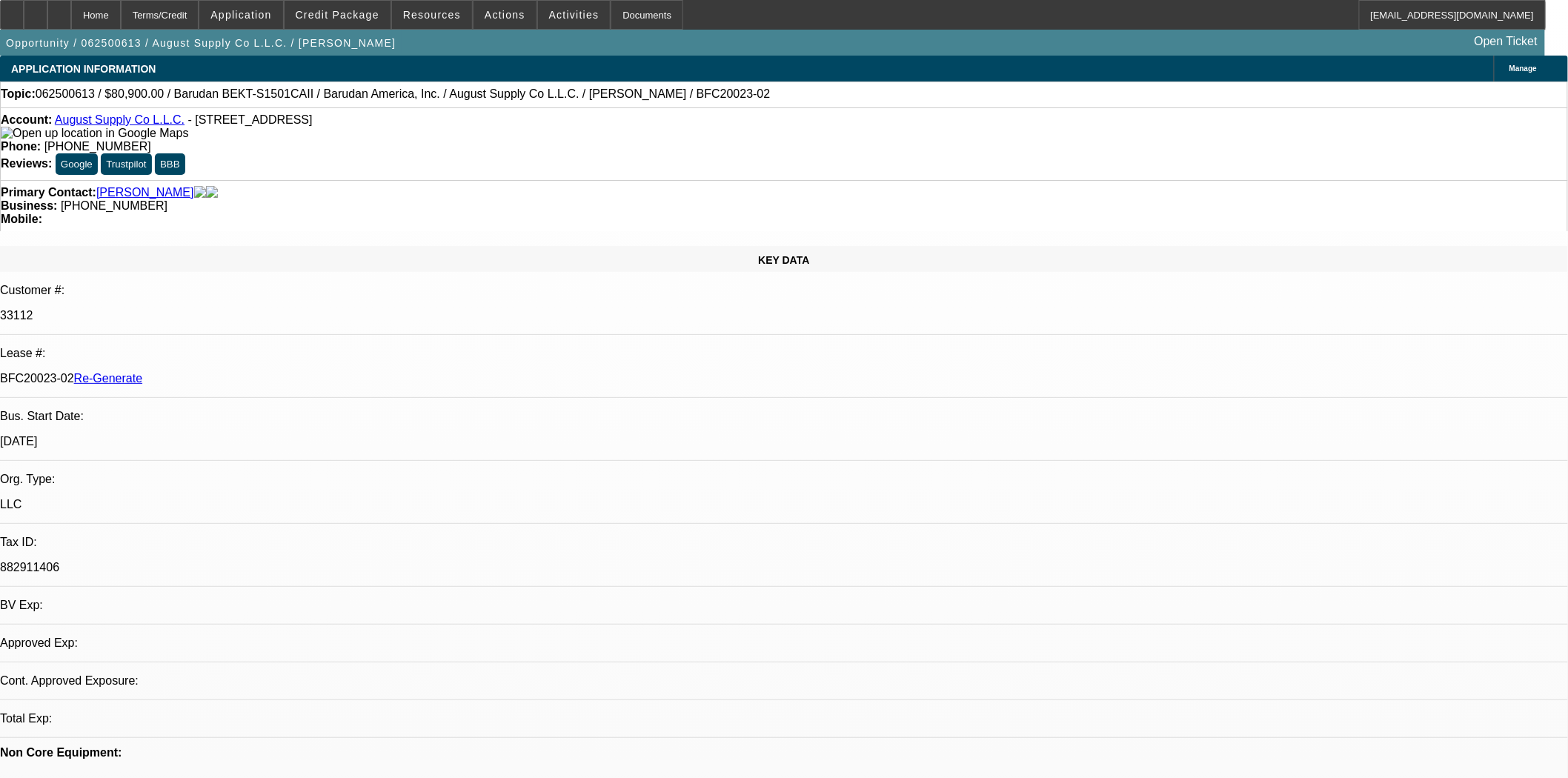
select select "0"
select select "2"
select select "0.1"
select select "4"
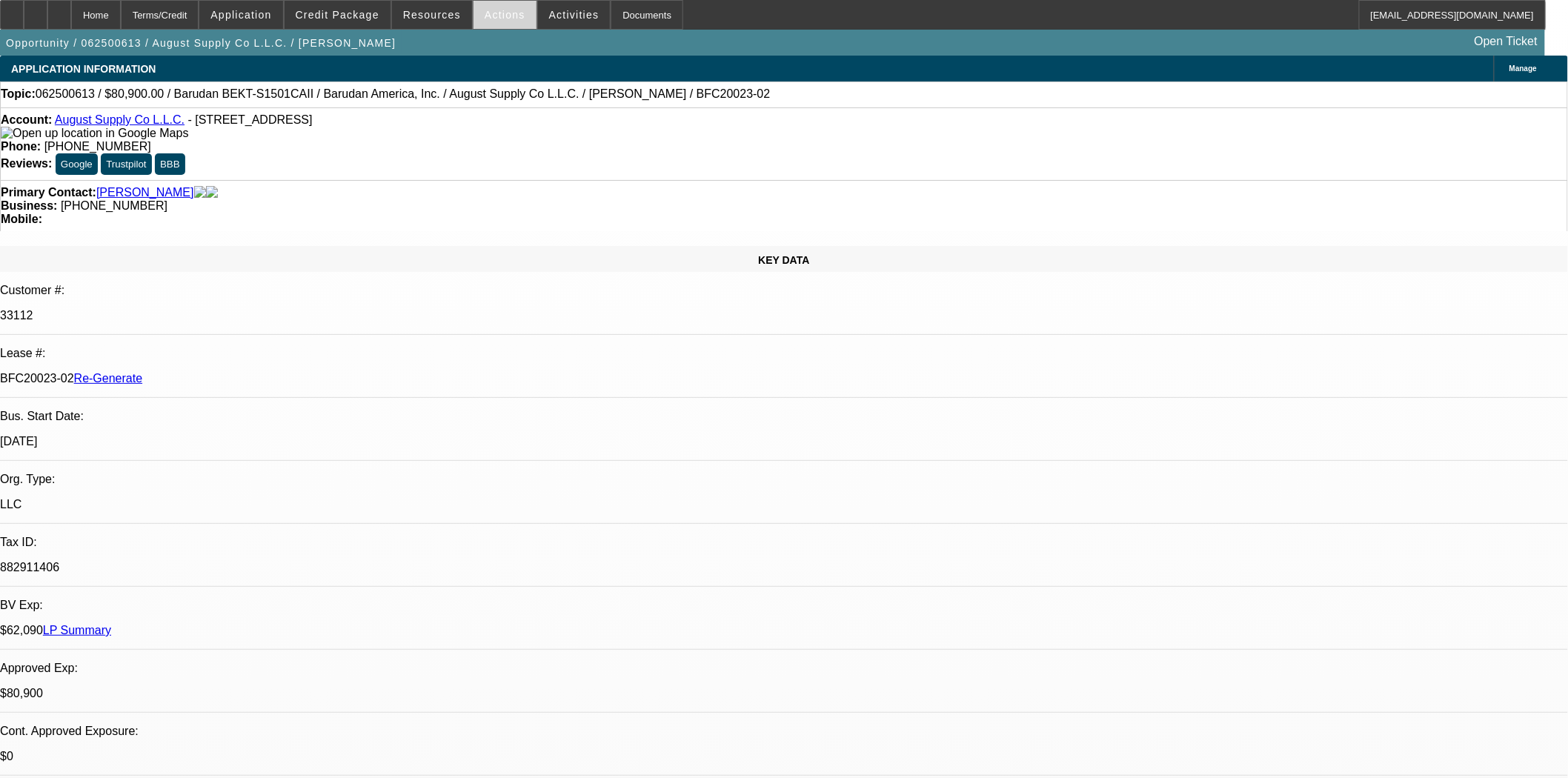
click at [495, 15] on span "Actions" at bounding box center [505, 15] width 40 height 12
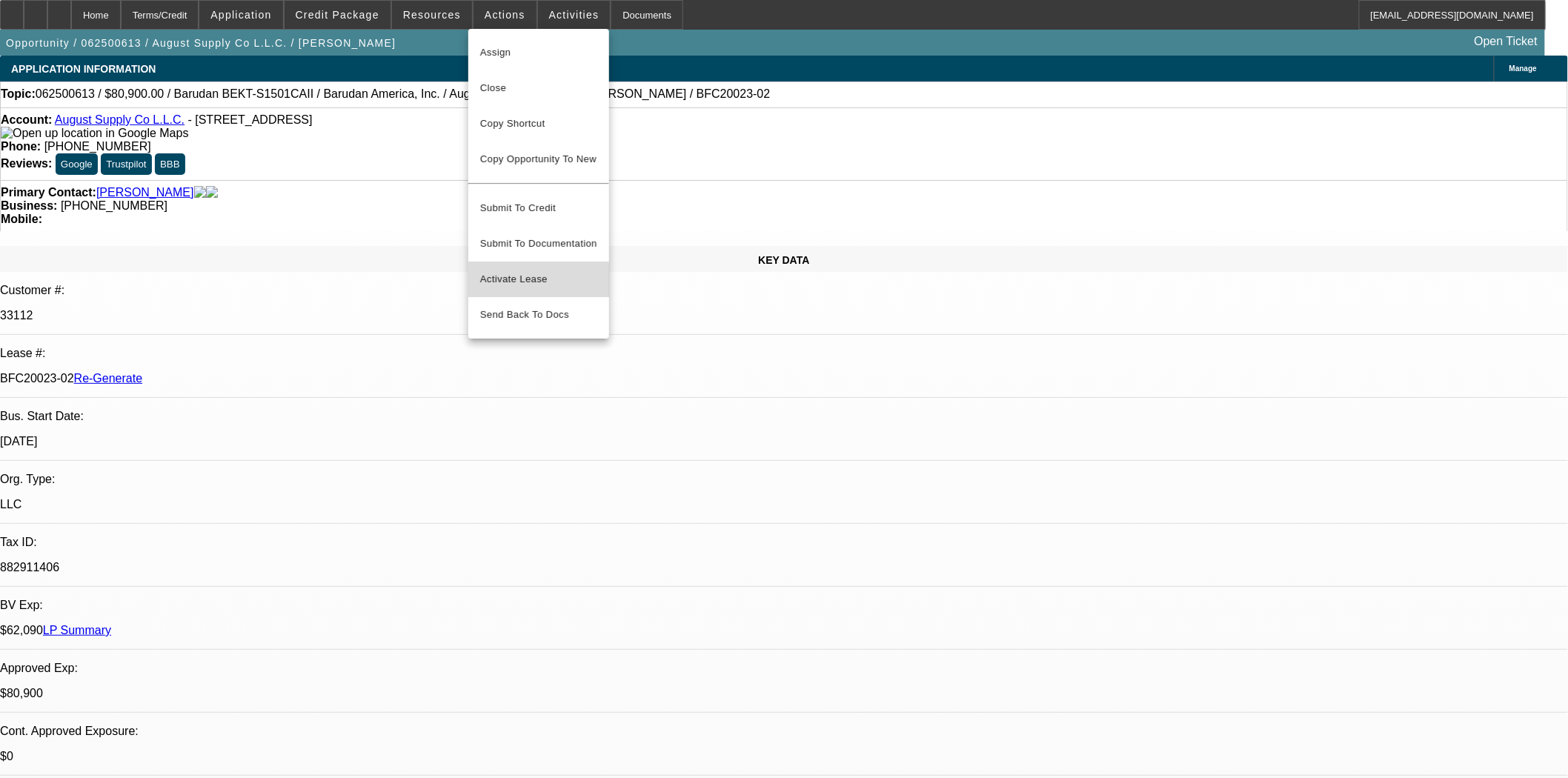
click at [512, 272] on span "Activate Lease" at bounding box center [538, 279] width 117 height 18
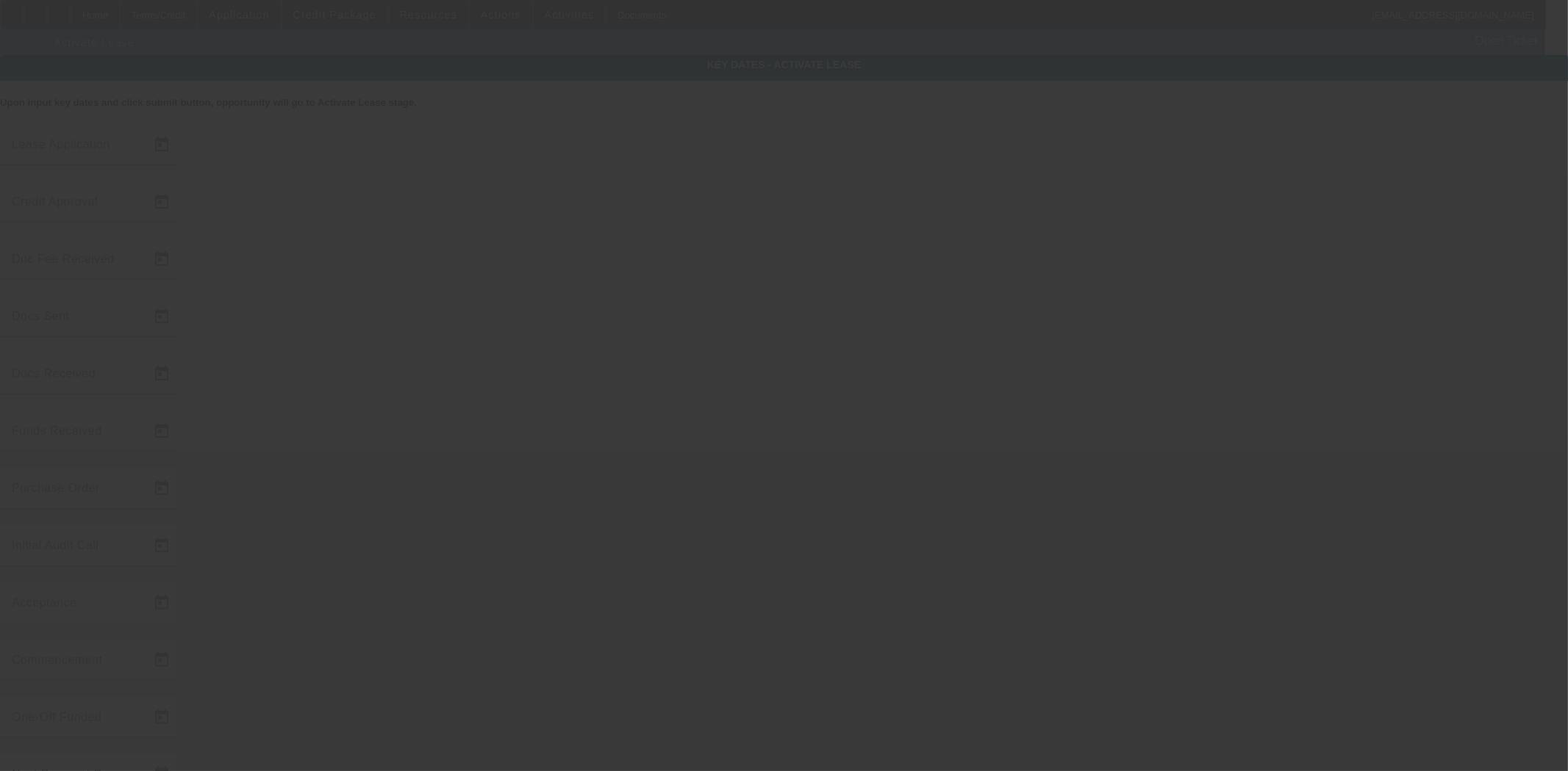
type input "6/25/2025"
type input "8/4/2025"
type input "7/30/2025"
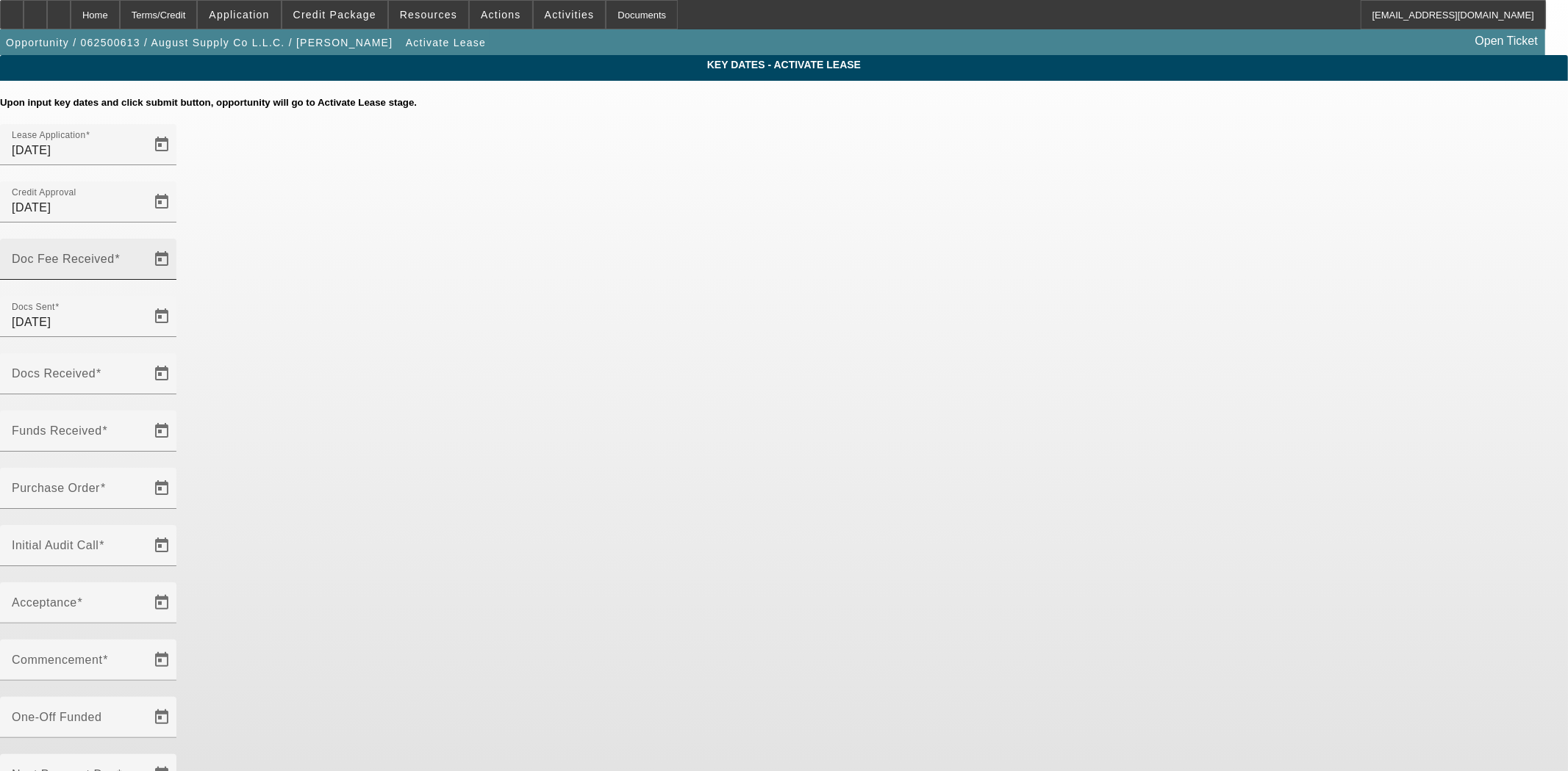
click at [114, 253] on mat-label "Doc Fee Received" at bounding box center [63, 259] width 103 height 13
click at [144, 256] on input "Doc Fee Received" at bounding box center [78, 265] width 132 height 18
type input "[DATE]"
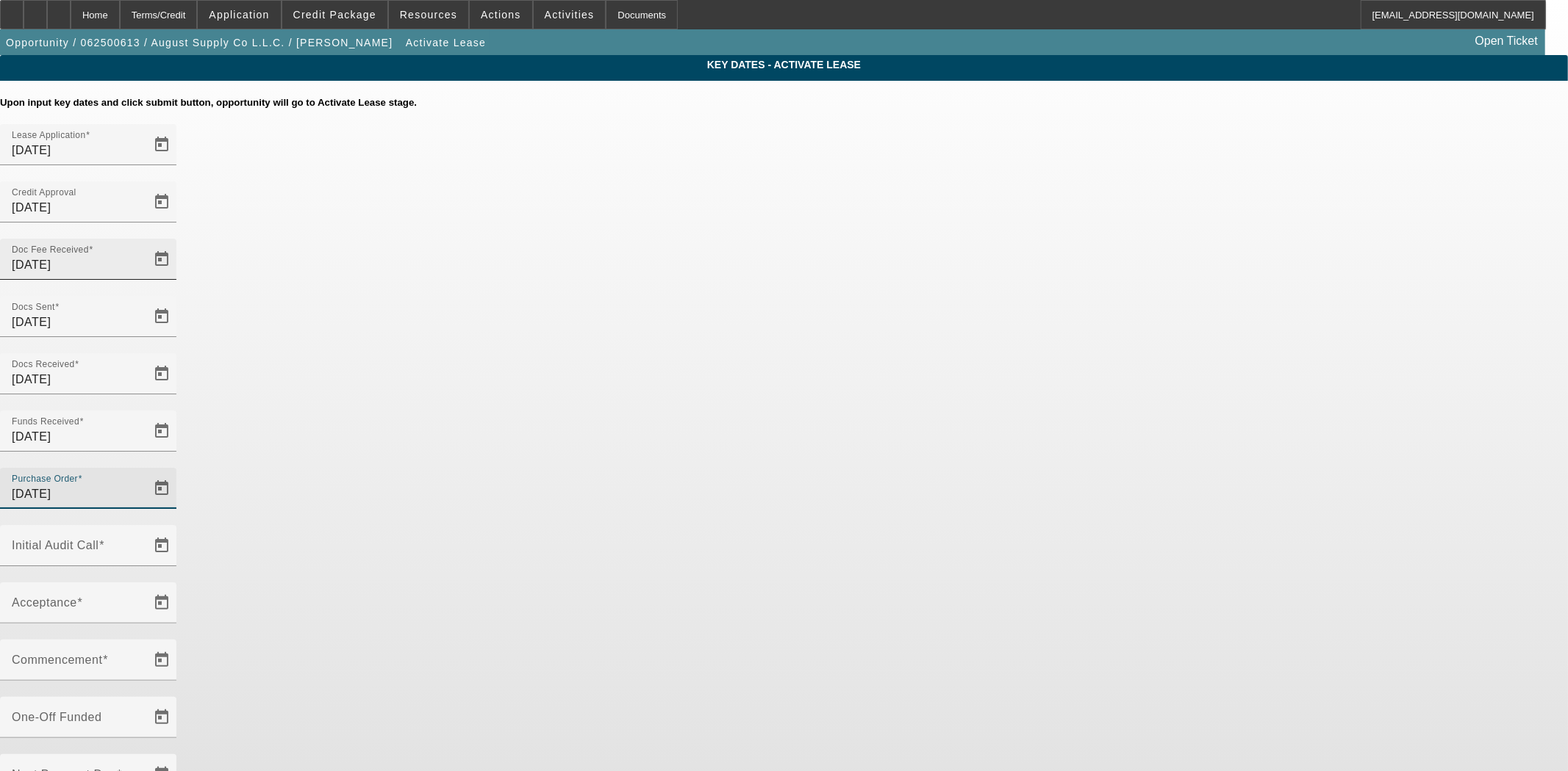
type input "[DATE]"
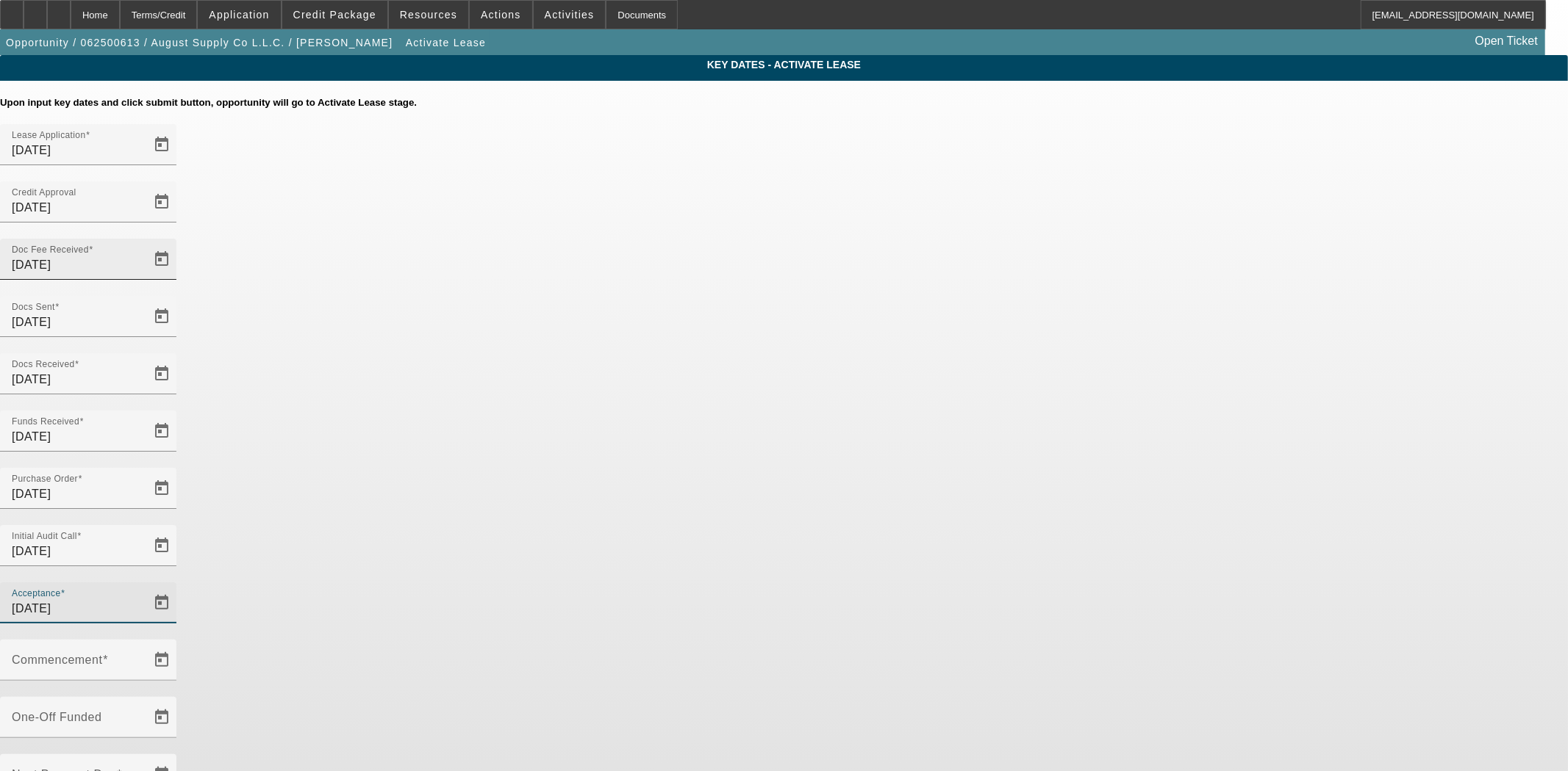
type input "[DATE]"
type input "10/1/2025"
type input "11/1/2025"
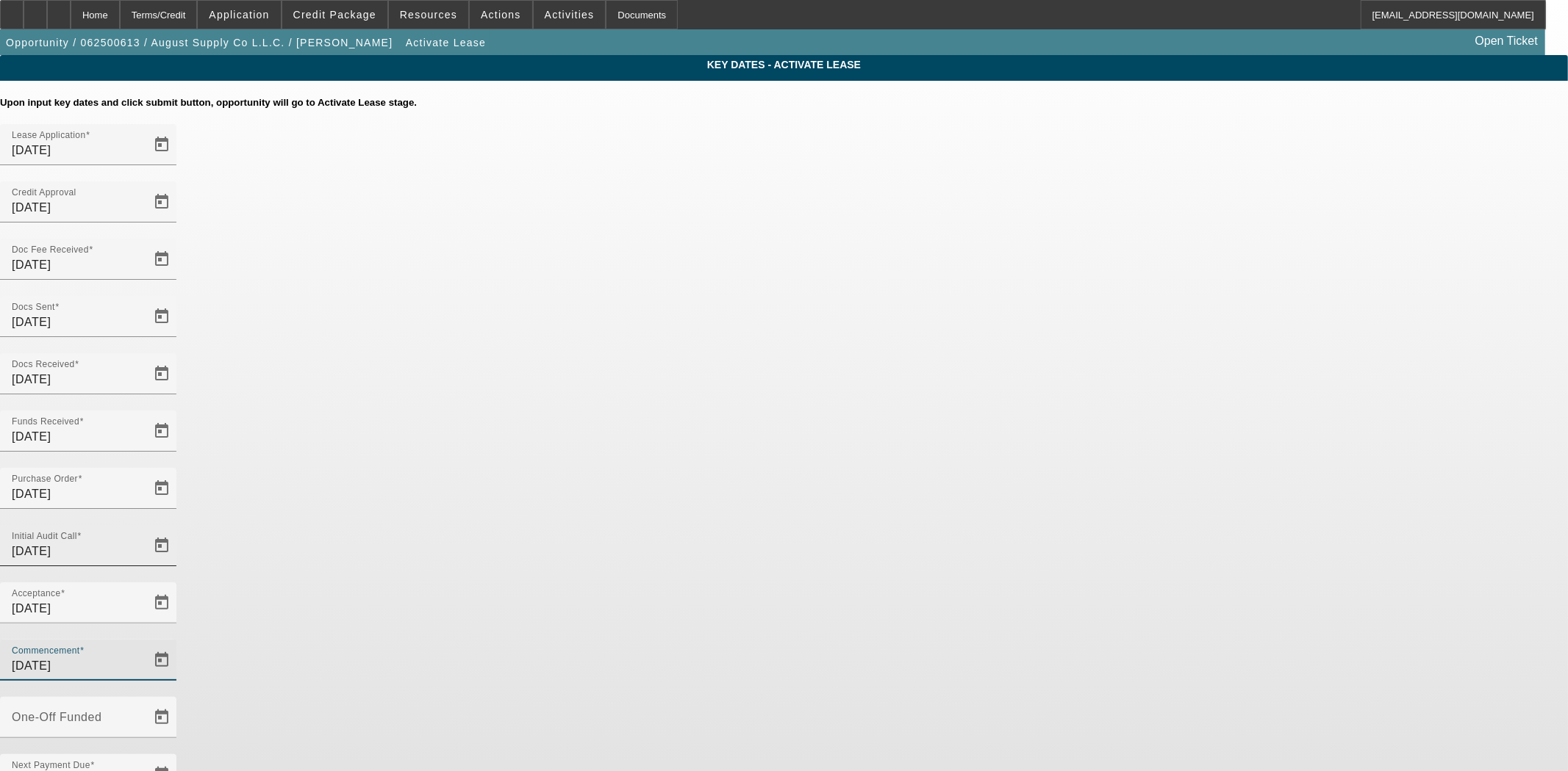
type input "9/15/2025"
type input "10/15/2025"
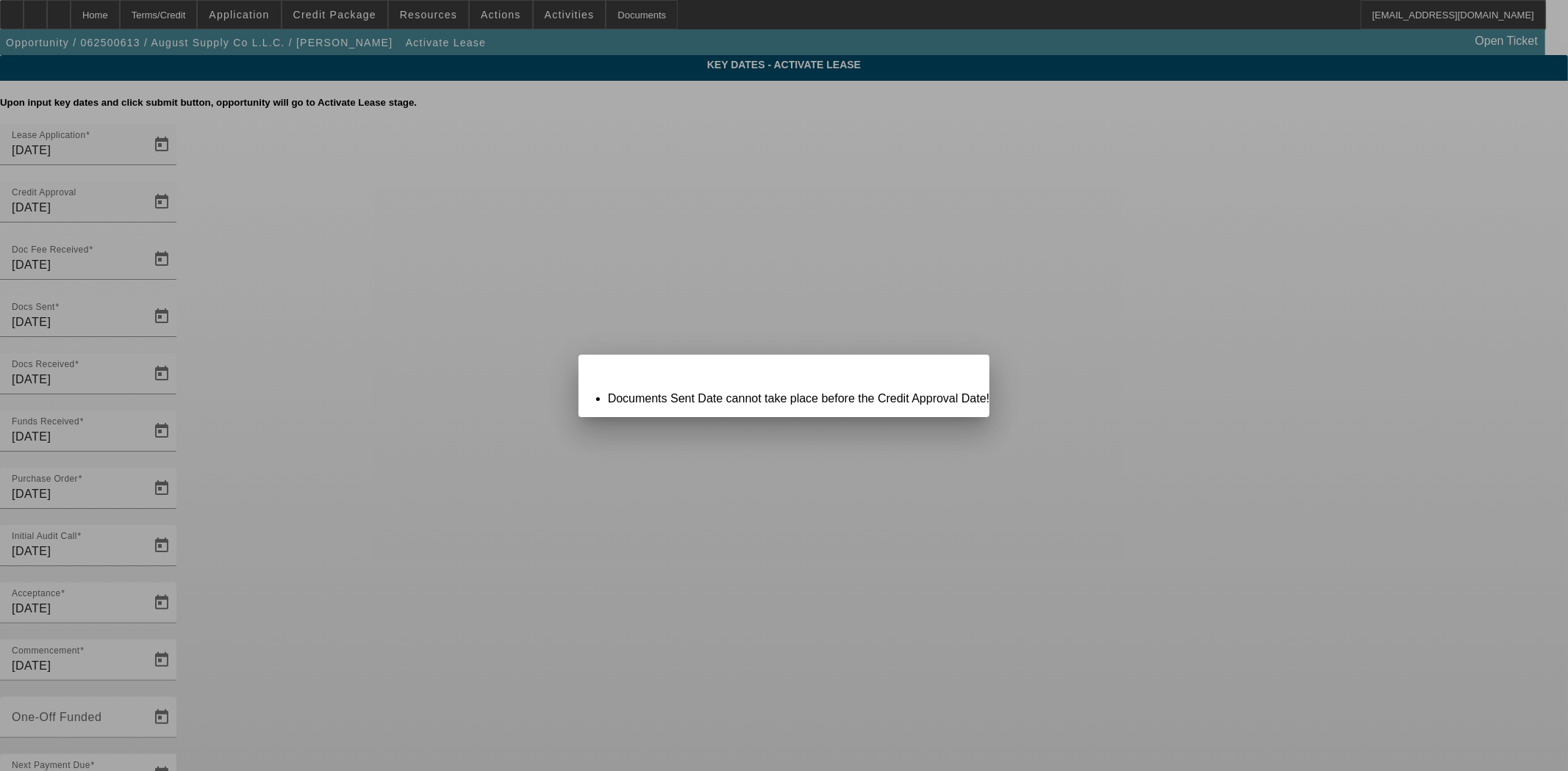
click at [957, 371] on div "Close" at bounding box center [973, 363] width 33 height 17
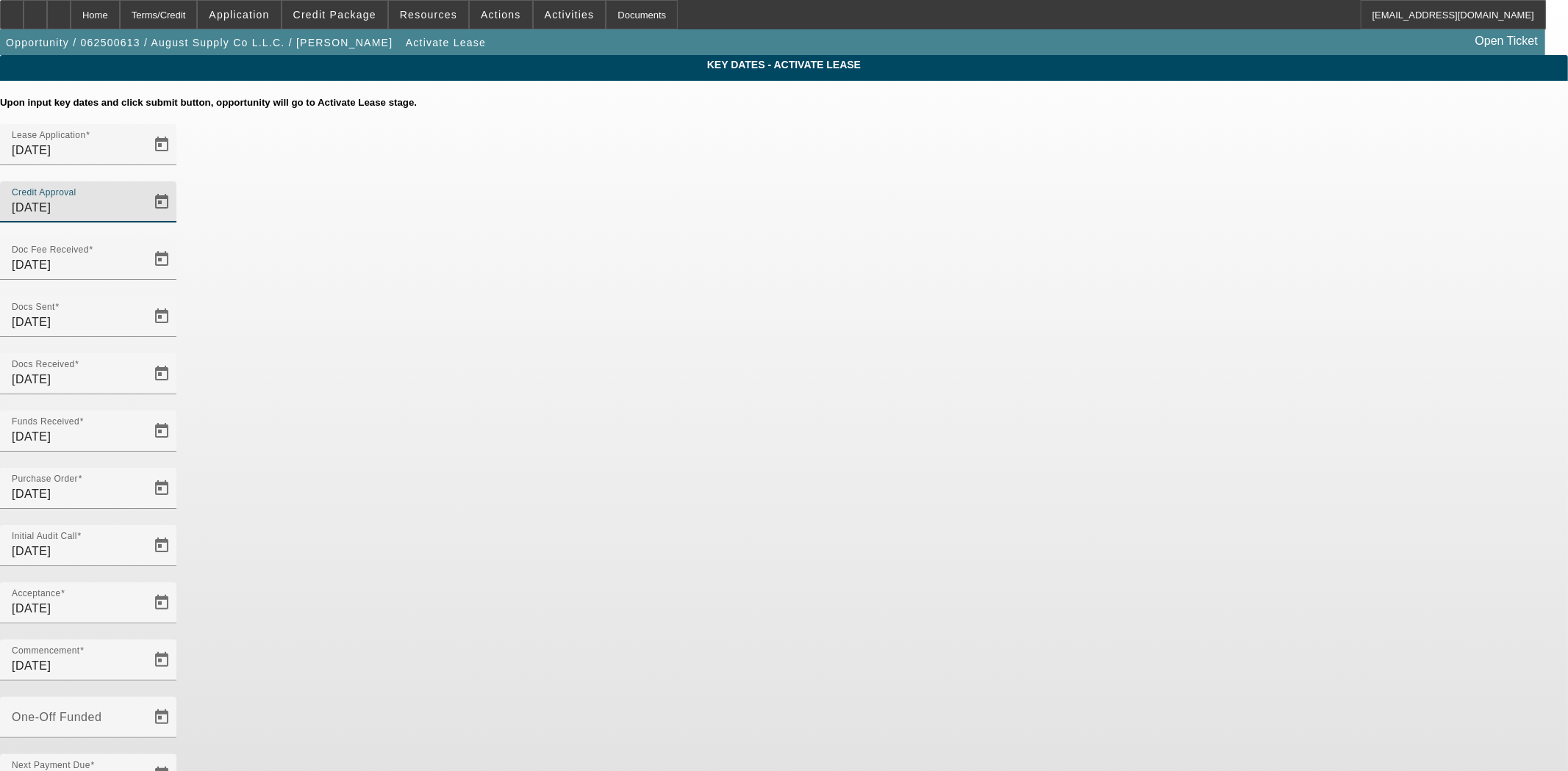
drag, startPoint x: 882, startPoint y: 180, endPoint x: 773, endPoint y: 179, distance: 109.0
click at [773, 179] on div "Lease Application 6/25/2025 Credit Approval 8/4/2025" at bounding box center [784, 181] width 1568 height 114
type input "7/30/2025"
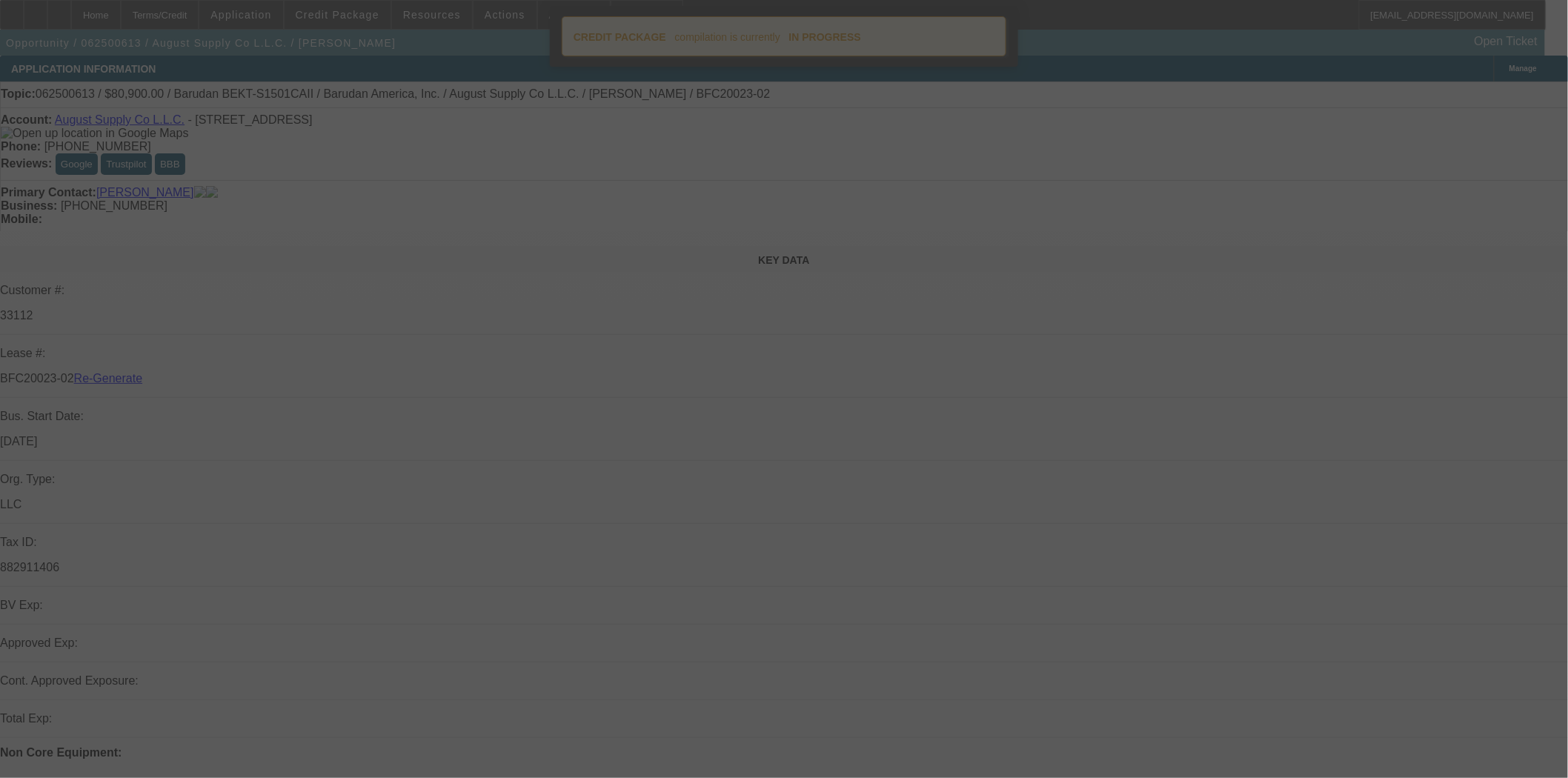
select select "4"
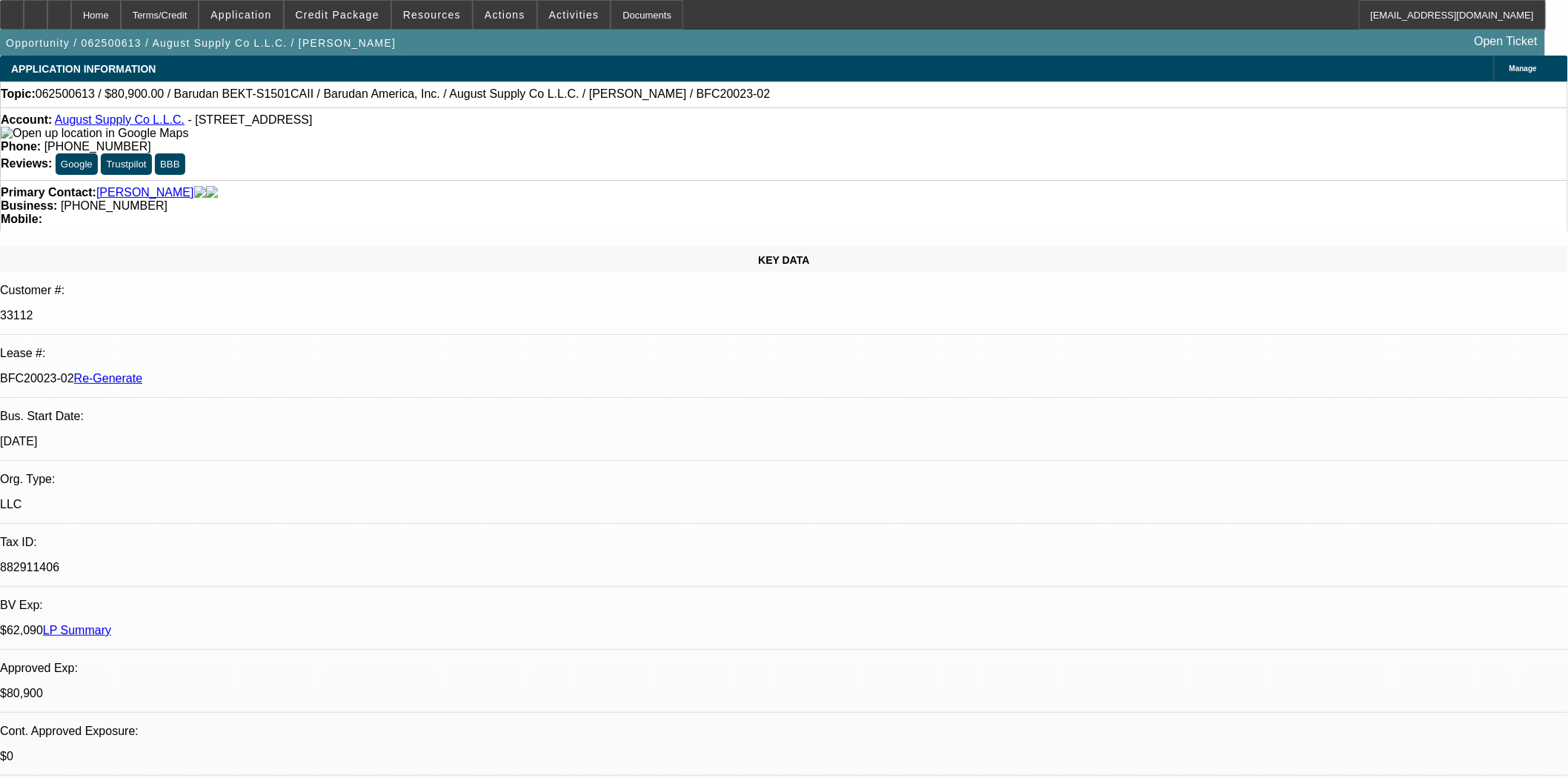
select select "0"
select select "2"
select select "0.1"
select select "4"
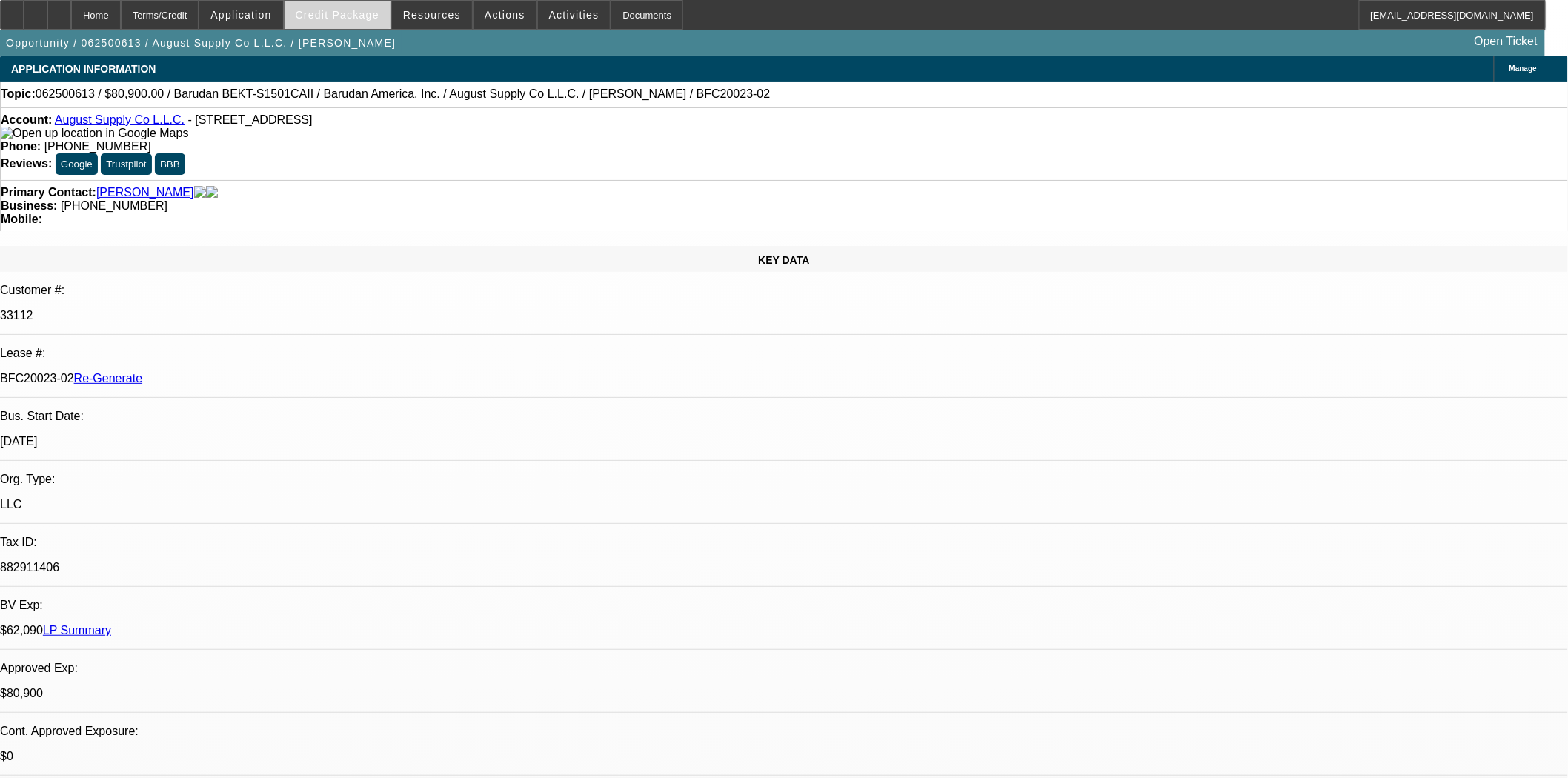
click at [358, 17] on span "Credit Package" at bounding box center [337, 15] width 83 height 12
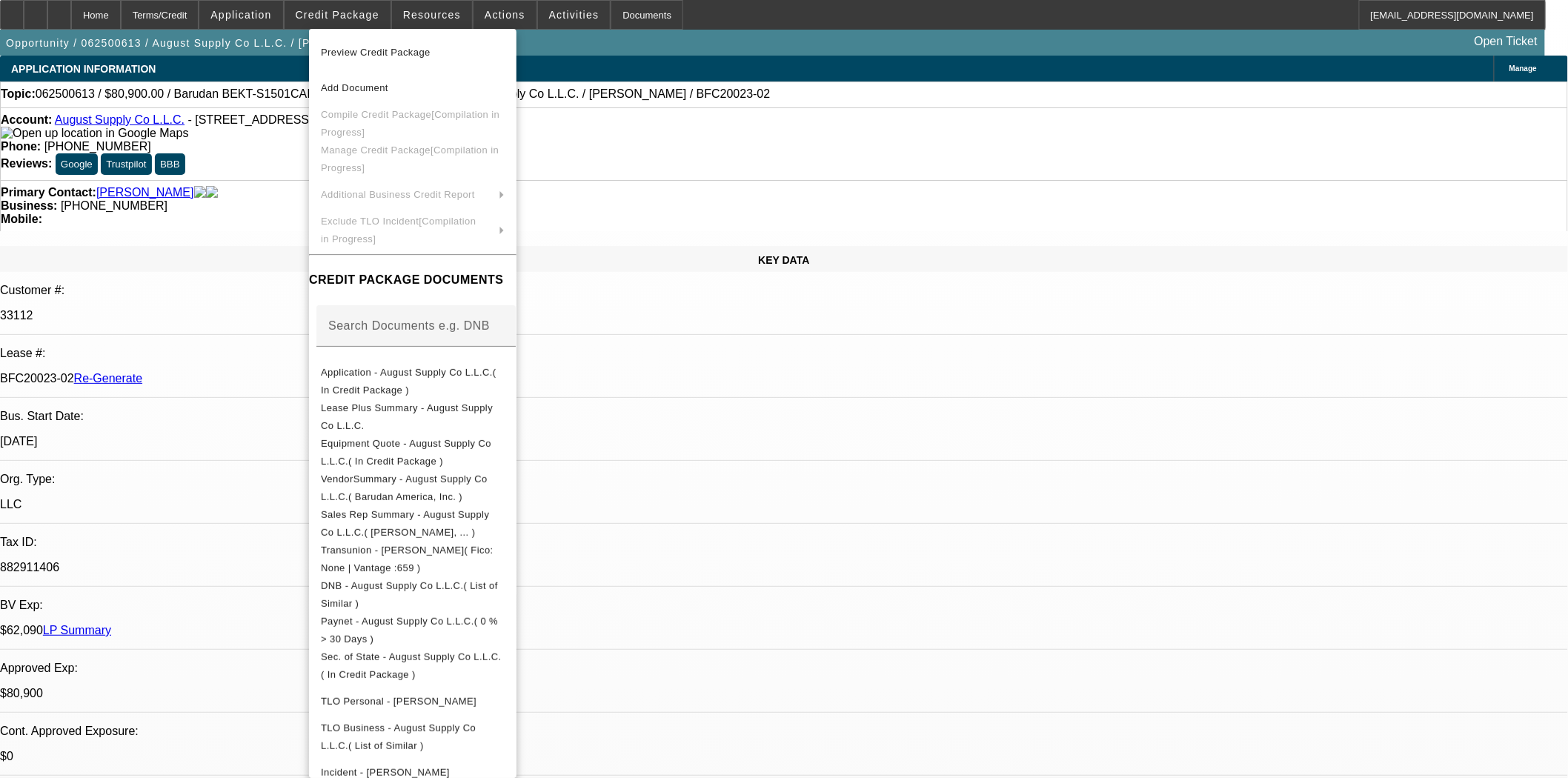
click at [354, 53] on span "Preview Credit Package" at bounding box center [375, 51] width 109 height 11
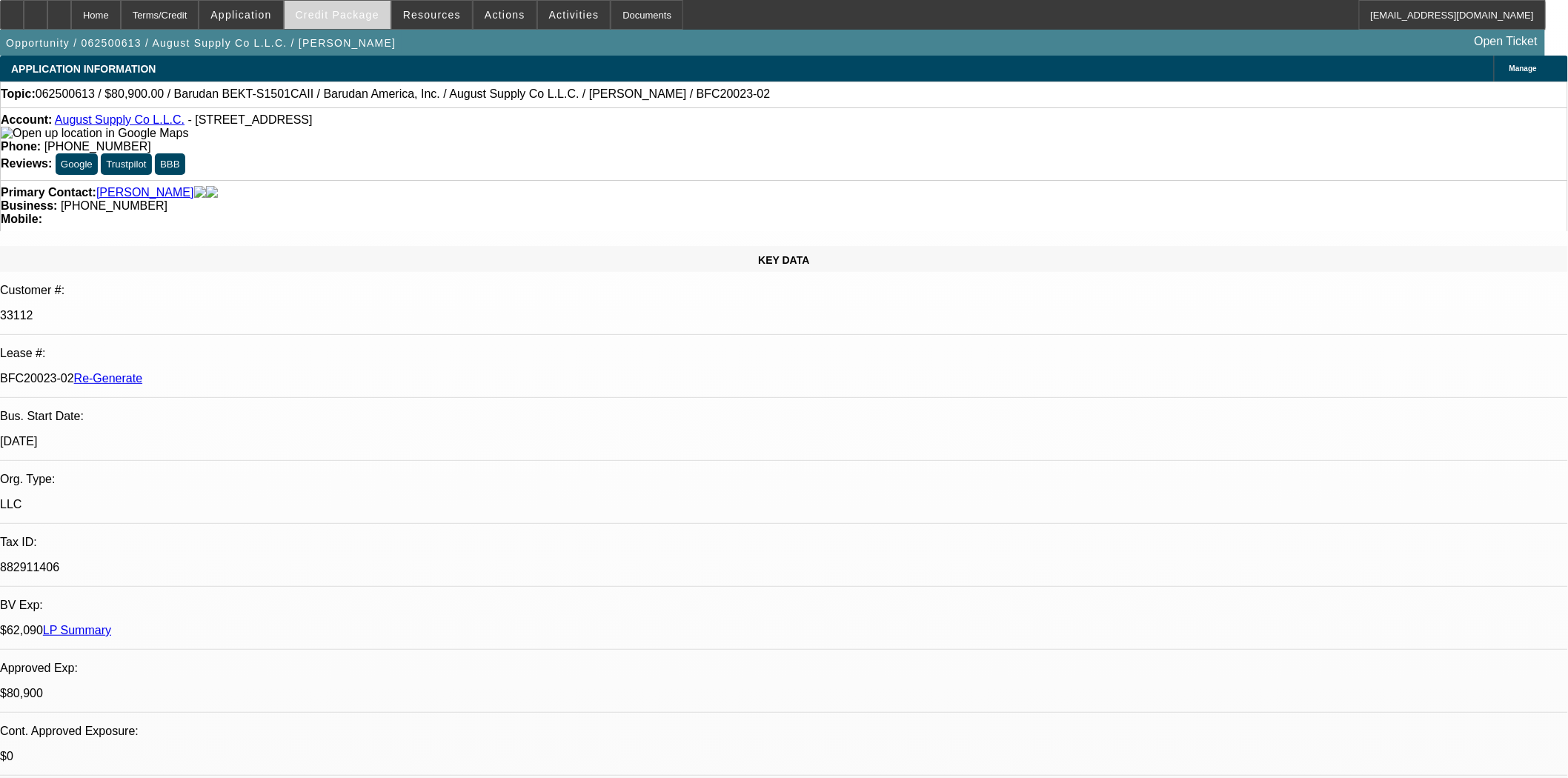
click at [321, 17] on span "Credit Package" at bounding box center [337, 15] width 83 height 12
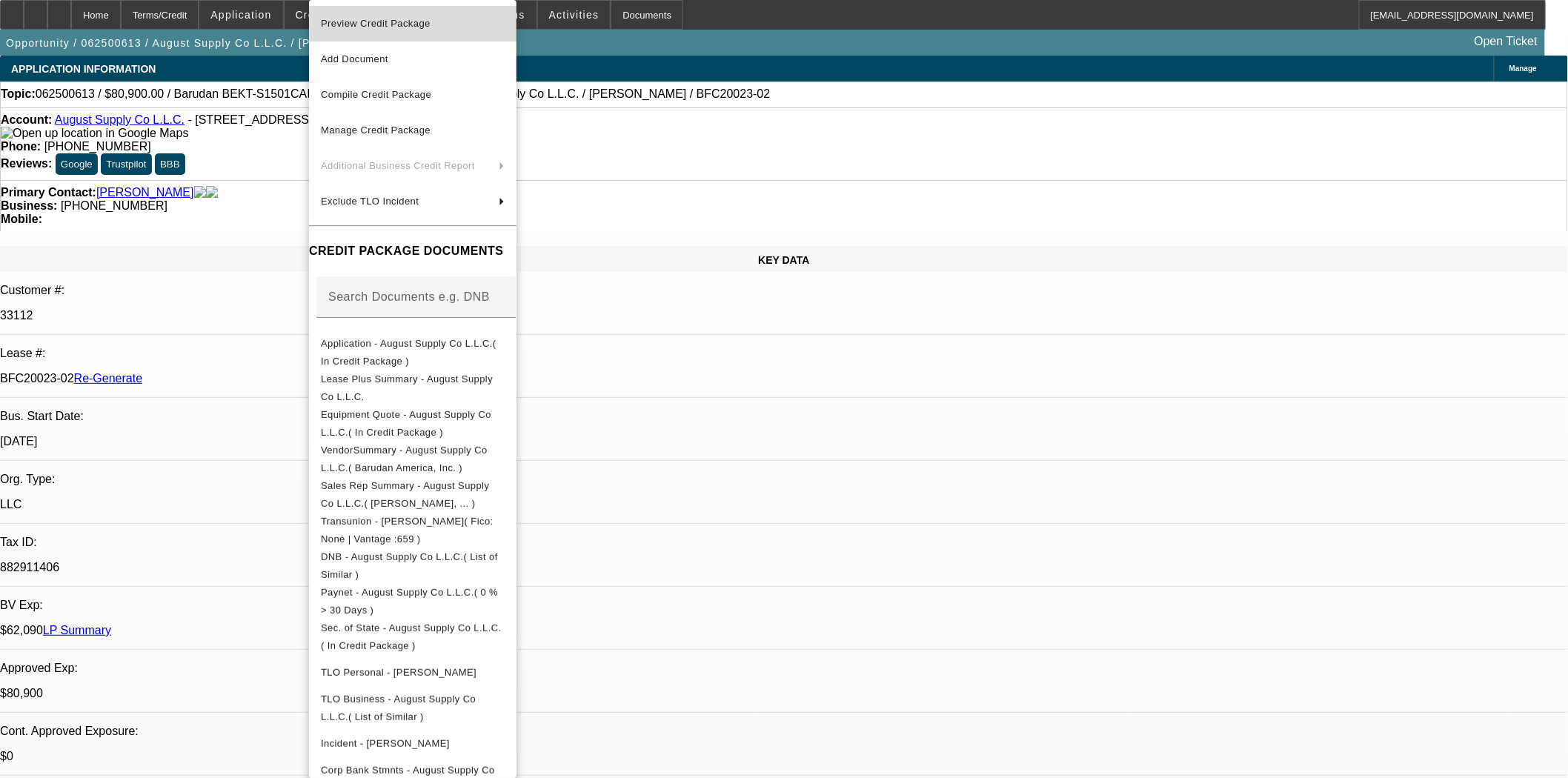
click at [349, 28] on span "Preview Credit Package" at bounding box center [412, 24] width 183 height 18
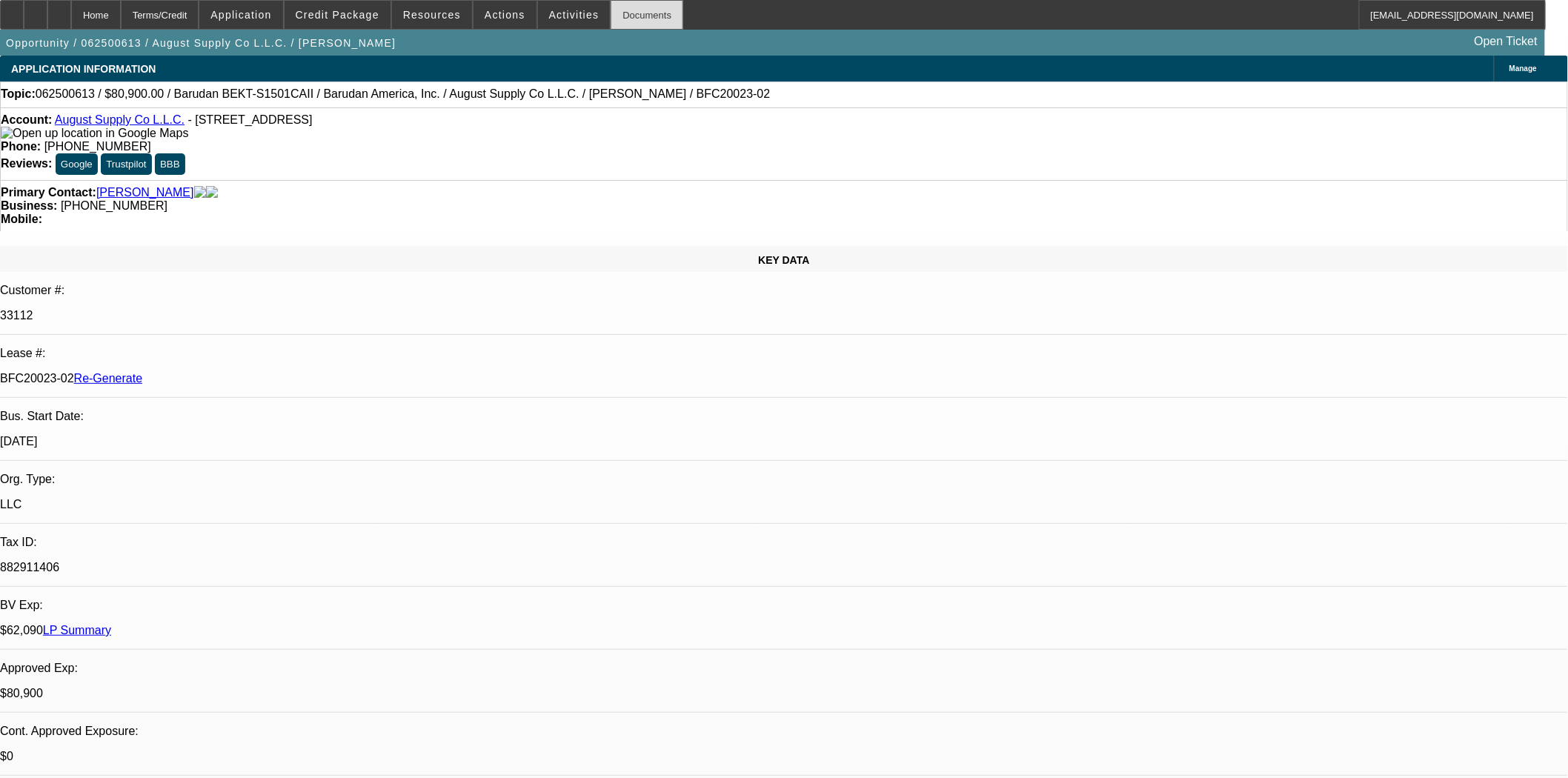
click at [619, 24] on div "Documents" at bounding box center [646, 14] width 72 height 29
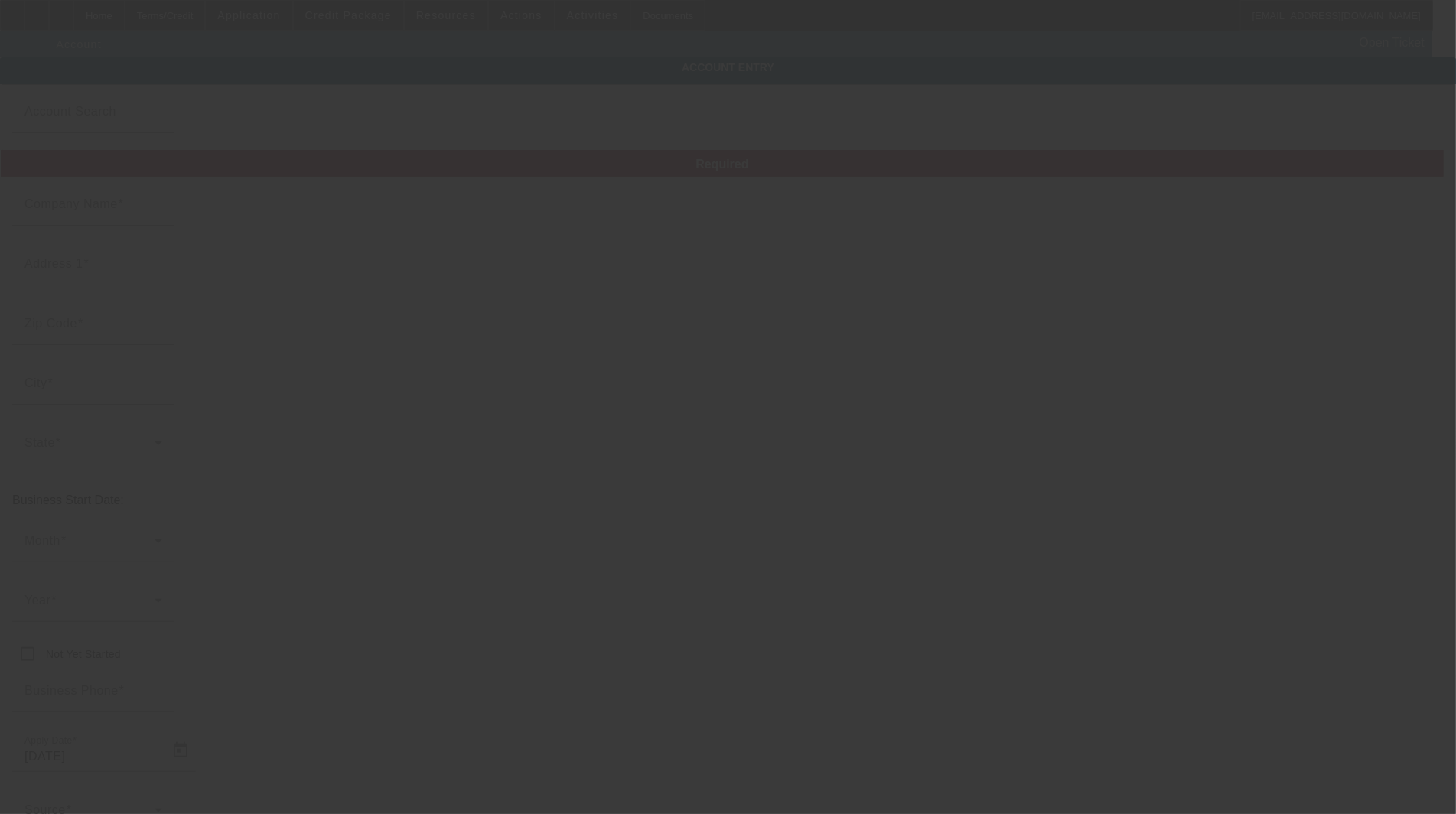
type input "[PERSON_NAME] L.L.C."
type input "[STREET_ADDRESS][PERSON_NAME]"
type input "23112"
type input "Midlothian"
type input "[PHONE_NUMBER]"
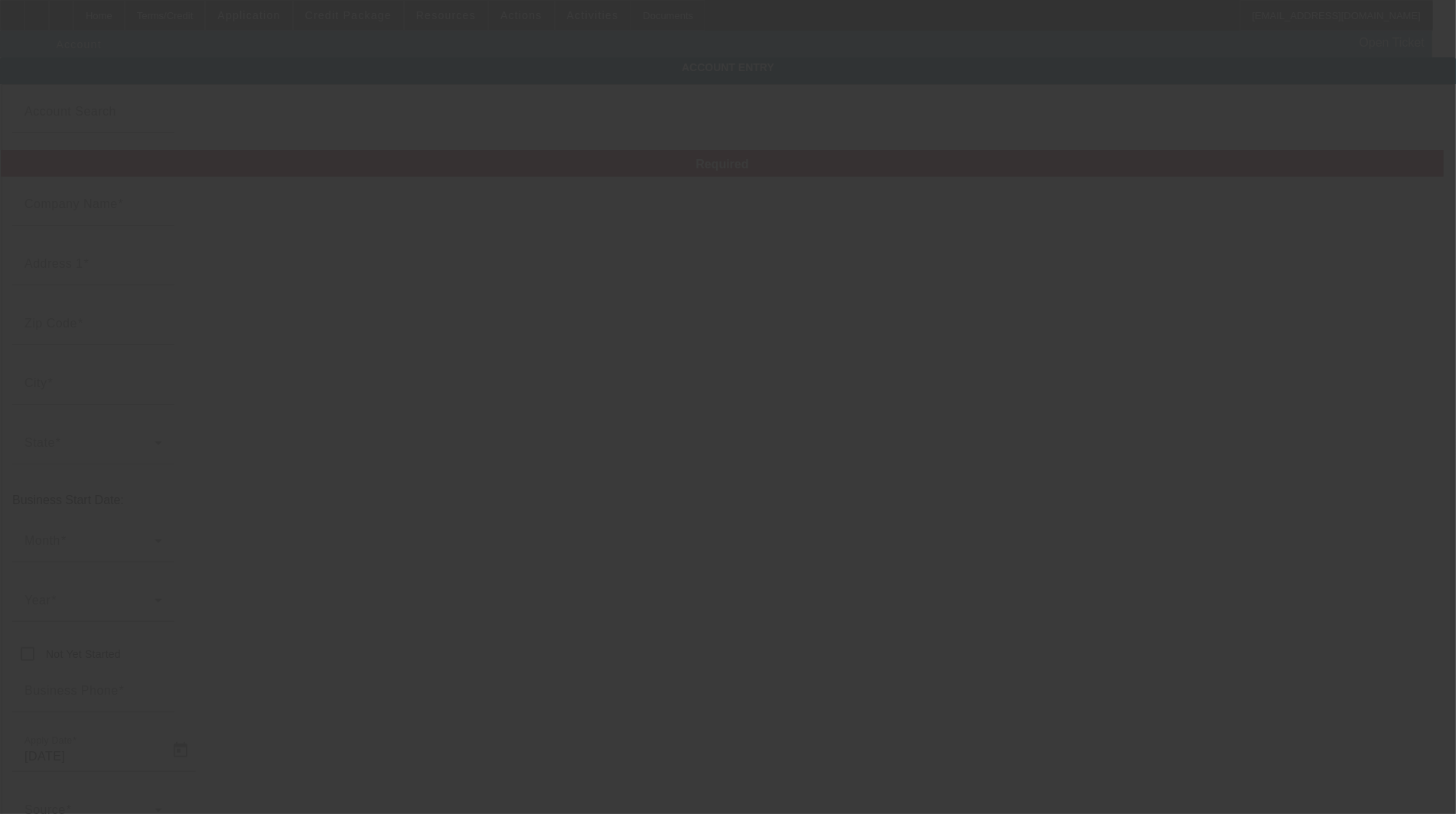
type input "Sunrise Towing"
type input "[EMAIL_ADDRESS][DOMAIN_NAME]"
type input "Chesterfield"
type input "[PHONE_NUMBER]"
type input "943457770"
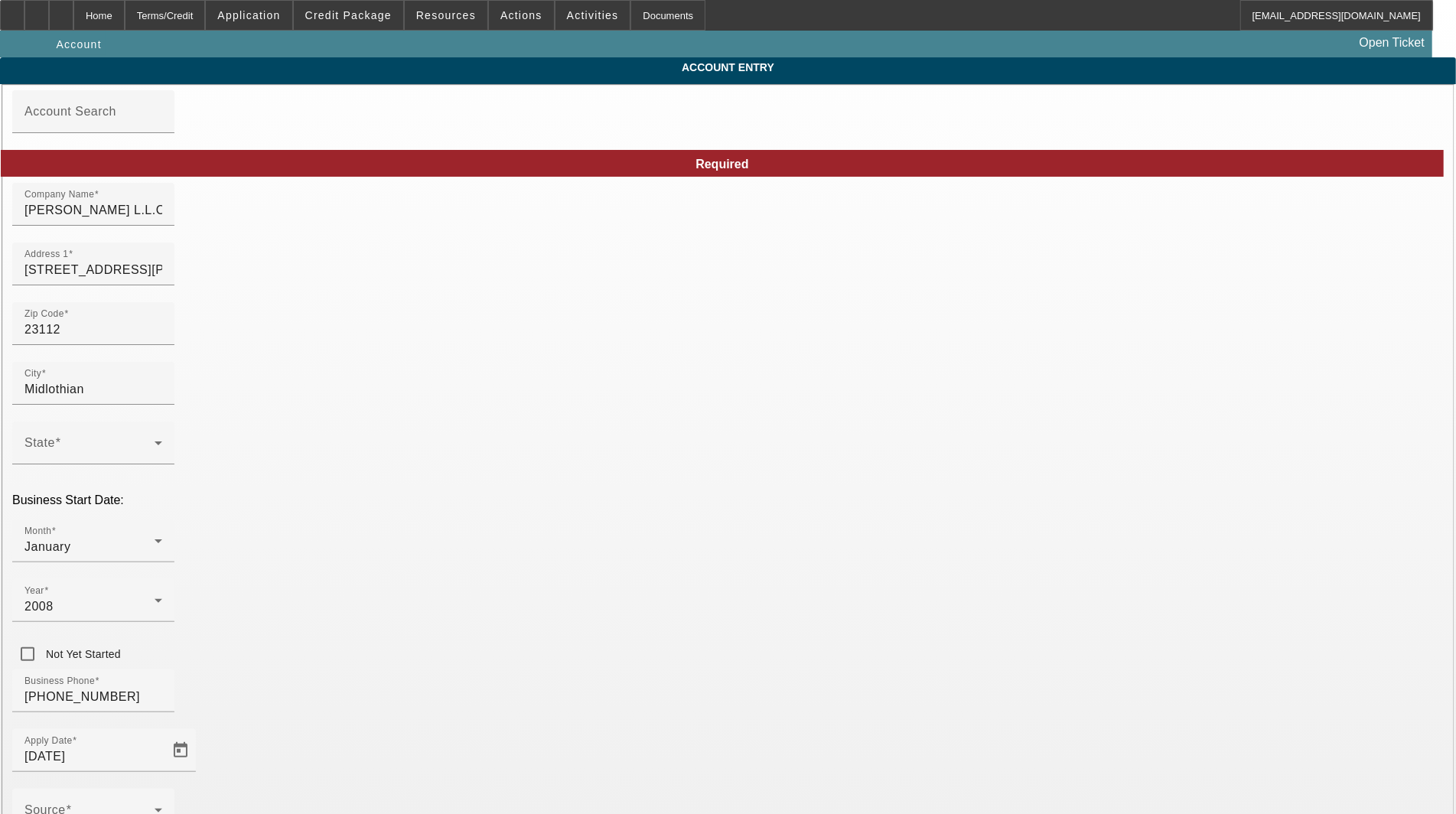
type input "[DATE]"
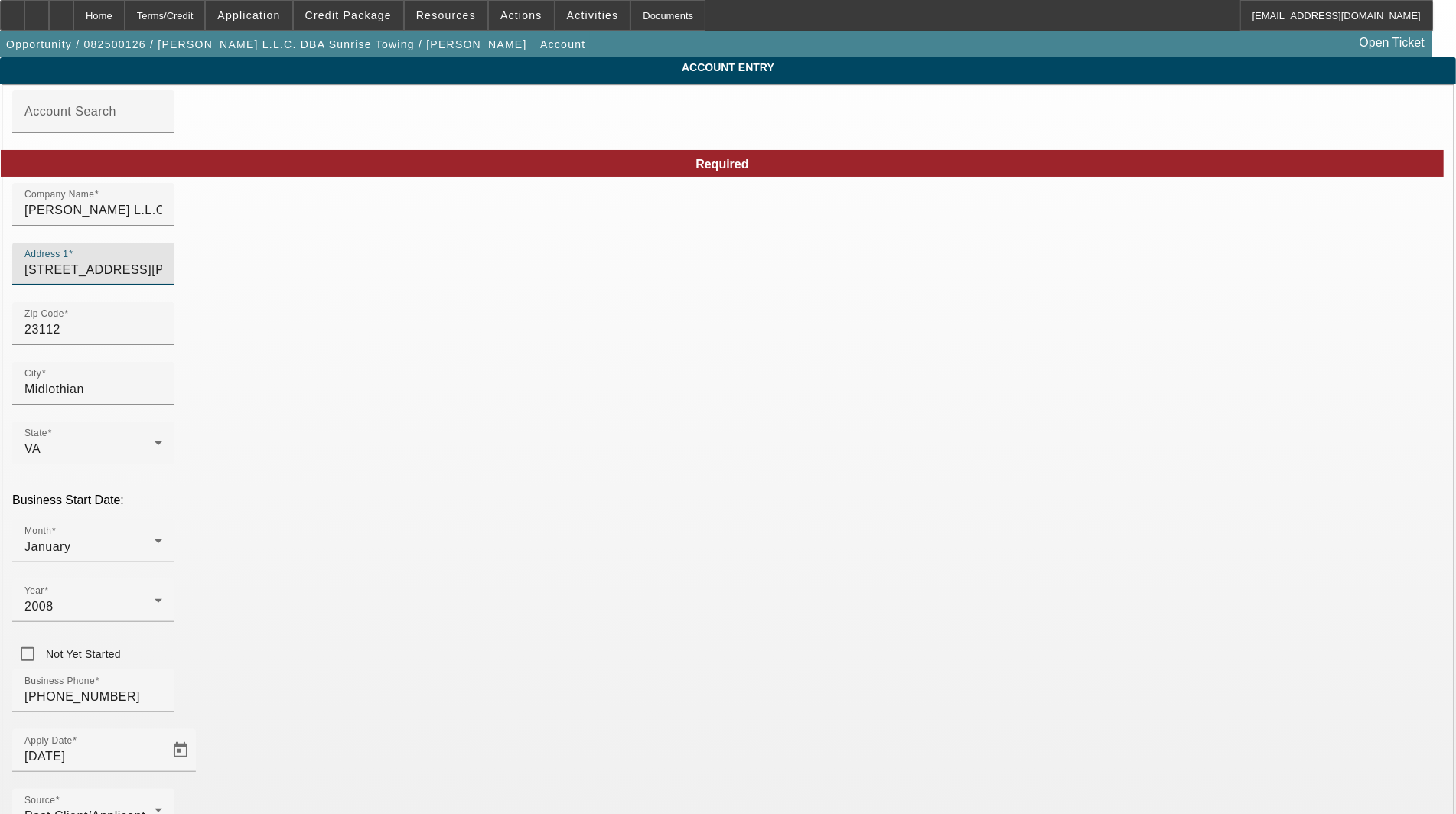
click at [163, 276] on input "[STREET_ADDRESS][PERSON_NAME]" at bounding box center [93, 269] width 137 height 18
type input "[STREET_ADDRESS][PERSON_NAME]"
click at [163, 326] on div "Zip Code 23112" at bounding box center [93, 323] width 137 height 43
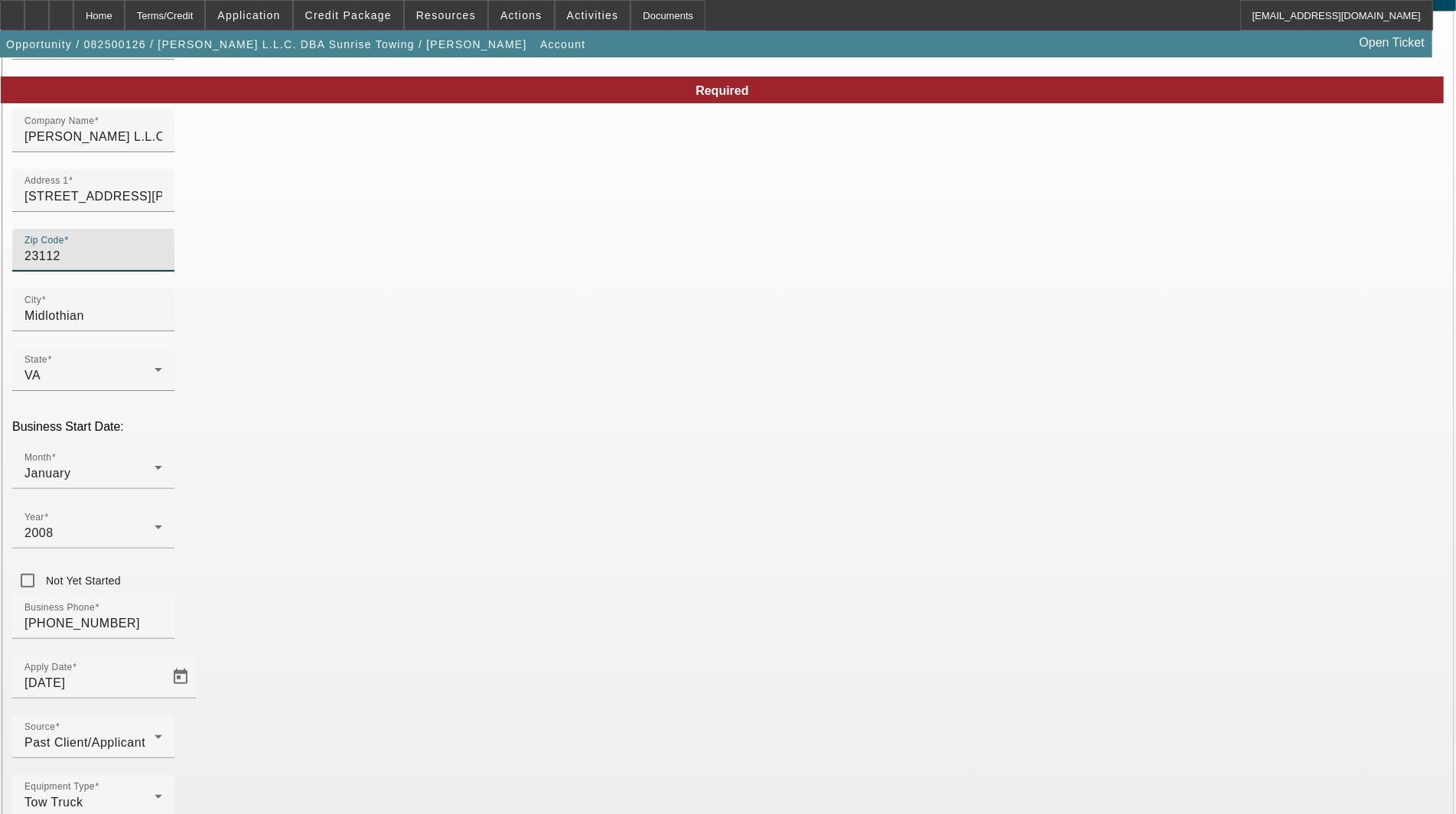
scroll to position [74, 0]
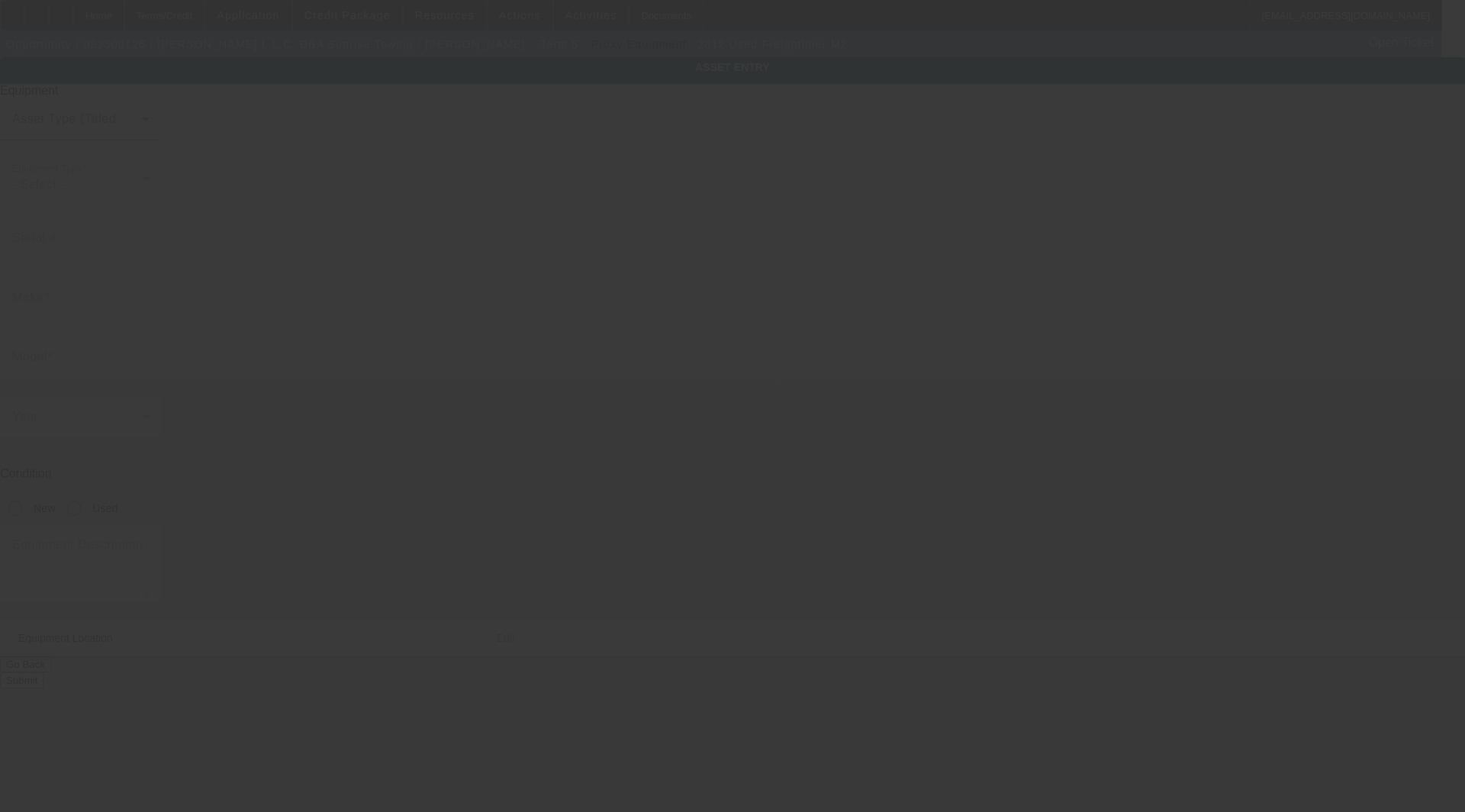
type input "[US_VEHICLE_IDENTIFICATION_NUMBER]"
type input "Freightliner"
type input "M2"
radio input "true"
type textarea "Crane Truck"
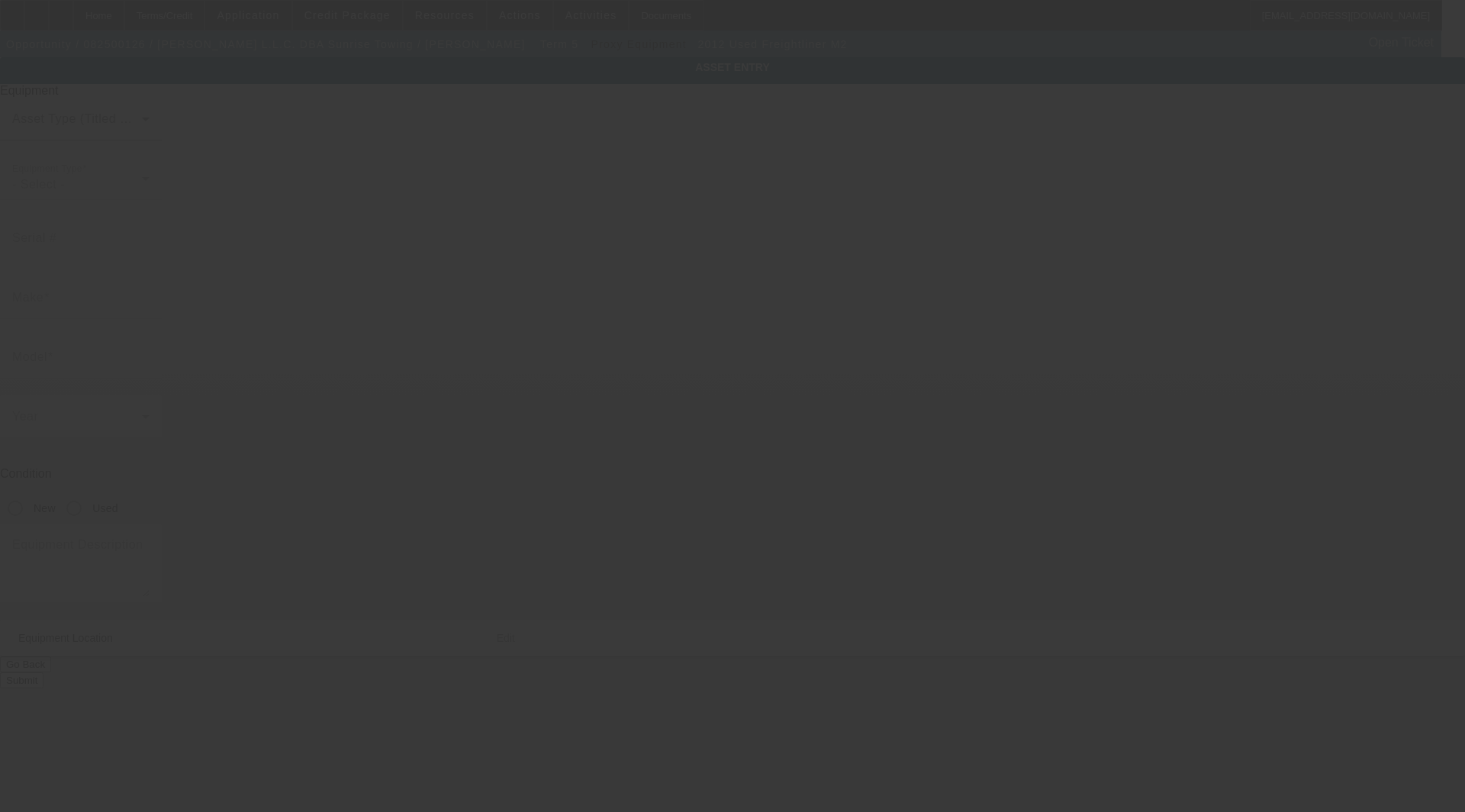
type input "3703 Pease Rd"
type input "Midlothian"
type input "23112"
type input "Chesterfield"
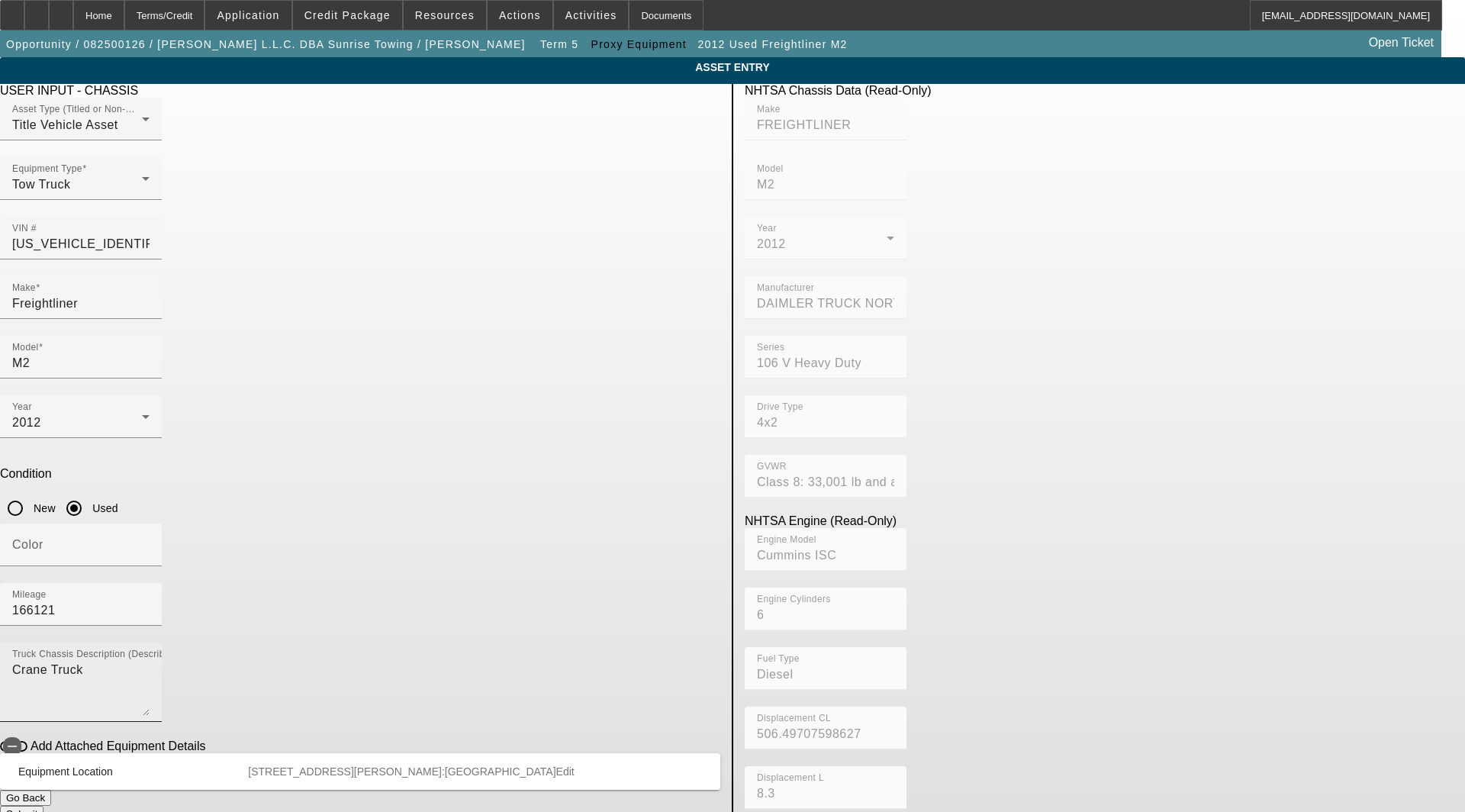
click at [150, 642] on div "Truck Chassis Description (Describe the truck chassis only) Crane Truck" at bounding box center [81, 682] width 137 height 80
drag, startPoint x: 376, startPoint y: 452, endPoint x: 97, endPoint y: 440, distance: 279.3
click at [97, 440] on app-asset-collateral-manage "ASSET ENTRY Delete asset USER INPUT - CHASSIS Asset Type (Titled or Non-Titled)…" at bounding box center [732, 480] width 1465 height 846
click at [82, 174] on mat-label "Equipment Type" at bounding box center [47, 168] width 70 height 10
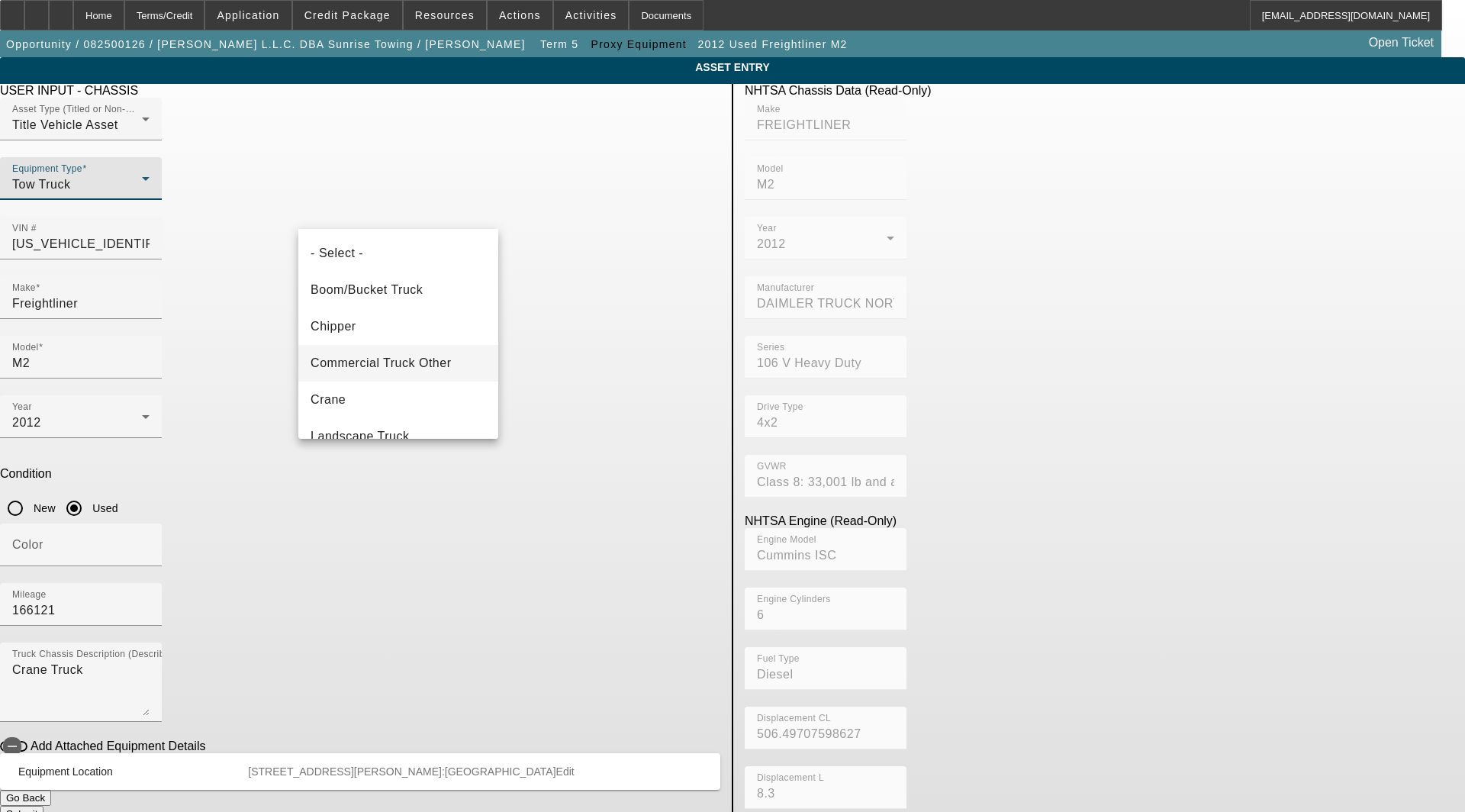
click at [414, 360] on span "Commercial Truck Other" at bounding box center [381, 362] width 140 height 18
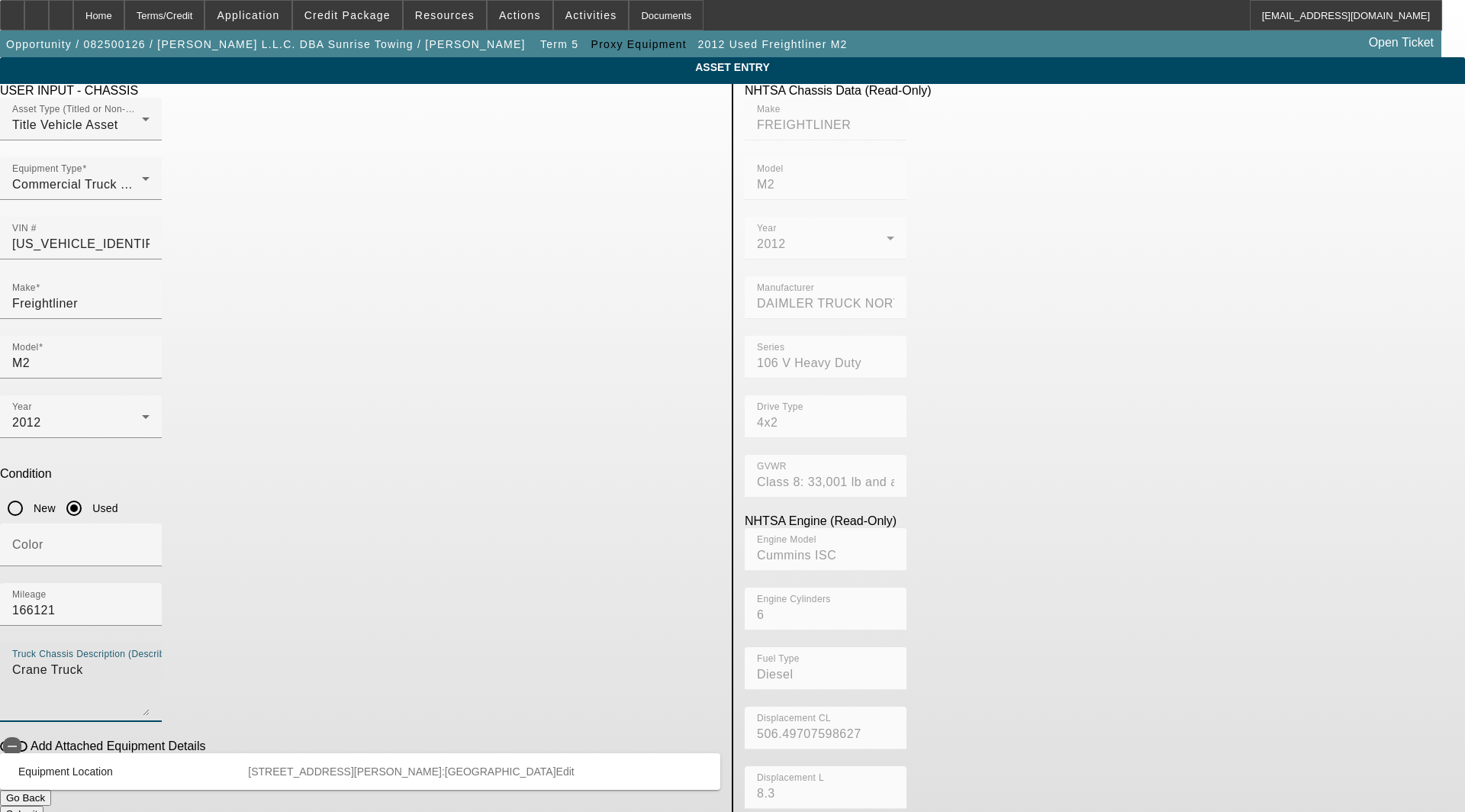
drag, startPoint x: 371, startPoint y: 454, endPoint x: 127, endPoint y: 455, distance: 244.0
click at [127, 455] on app-asset-collateral-manage "ASSET ENTRY Delete asset USER INPUT - CHASSIS Asset Type (Titled or Non-Titled)…" at bounding box center [732, 480] width 1465 height 846
type textarea "includes: all options, attachments and accessories"
click at [575, 765] on span "Edit" at bounding box center [565, 771] width 18 height 12
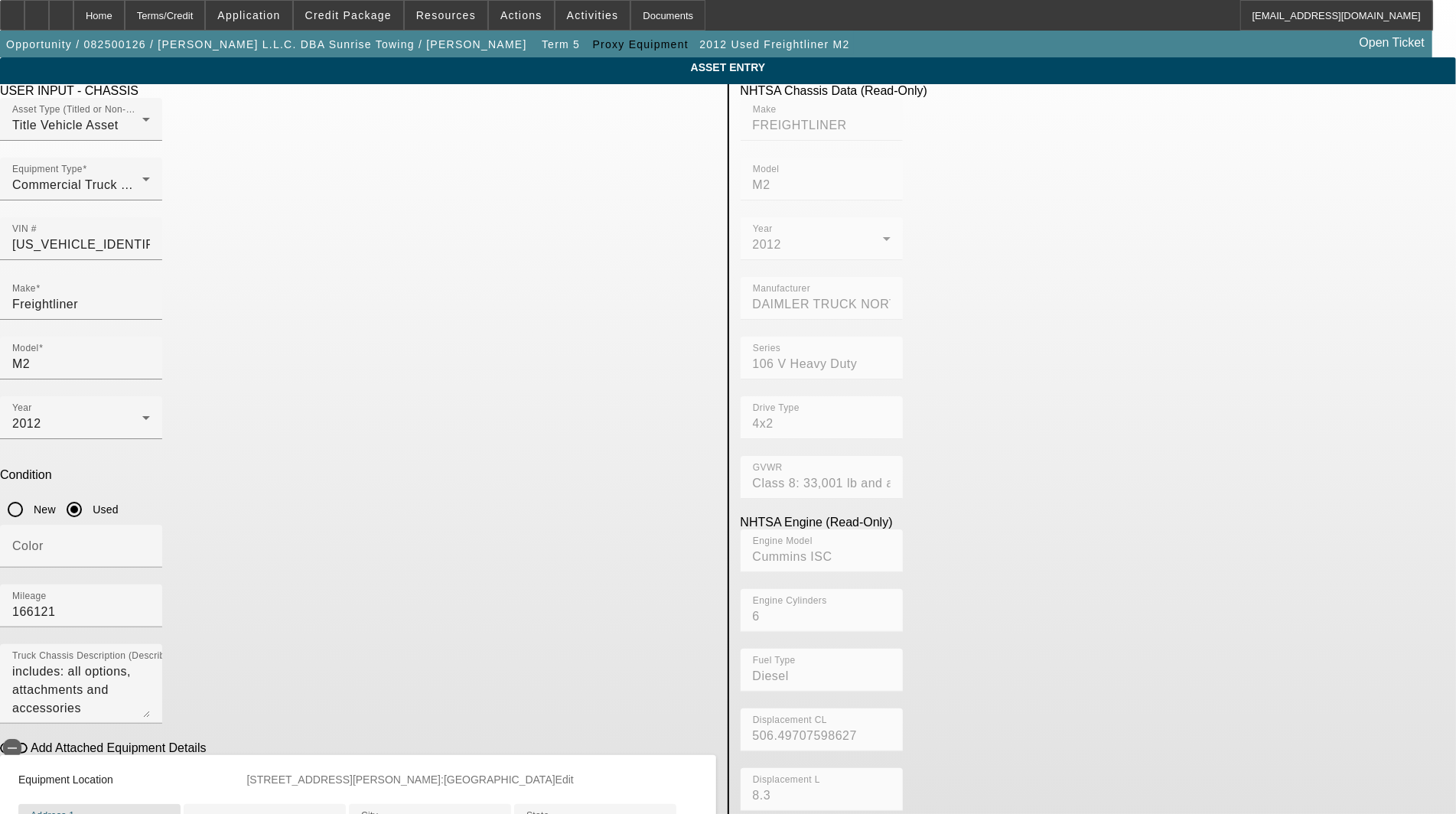
type input "3703 Pease Road"
click at [150, 235] on input "1FVAC3BS1CHBJ4629" at bounding box center [81, 244] width 137 height 18
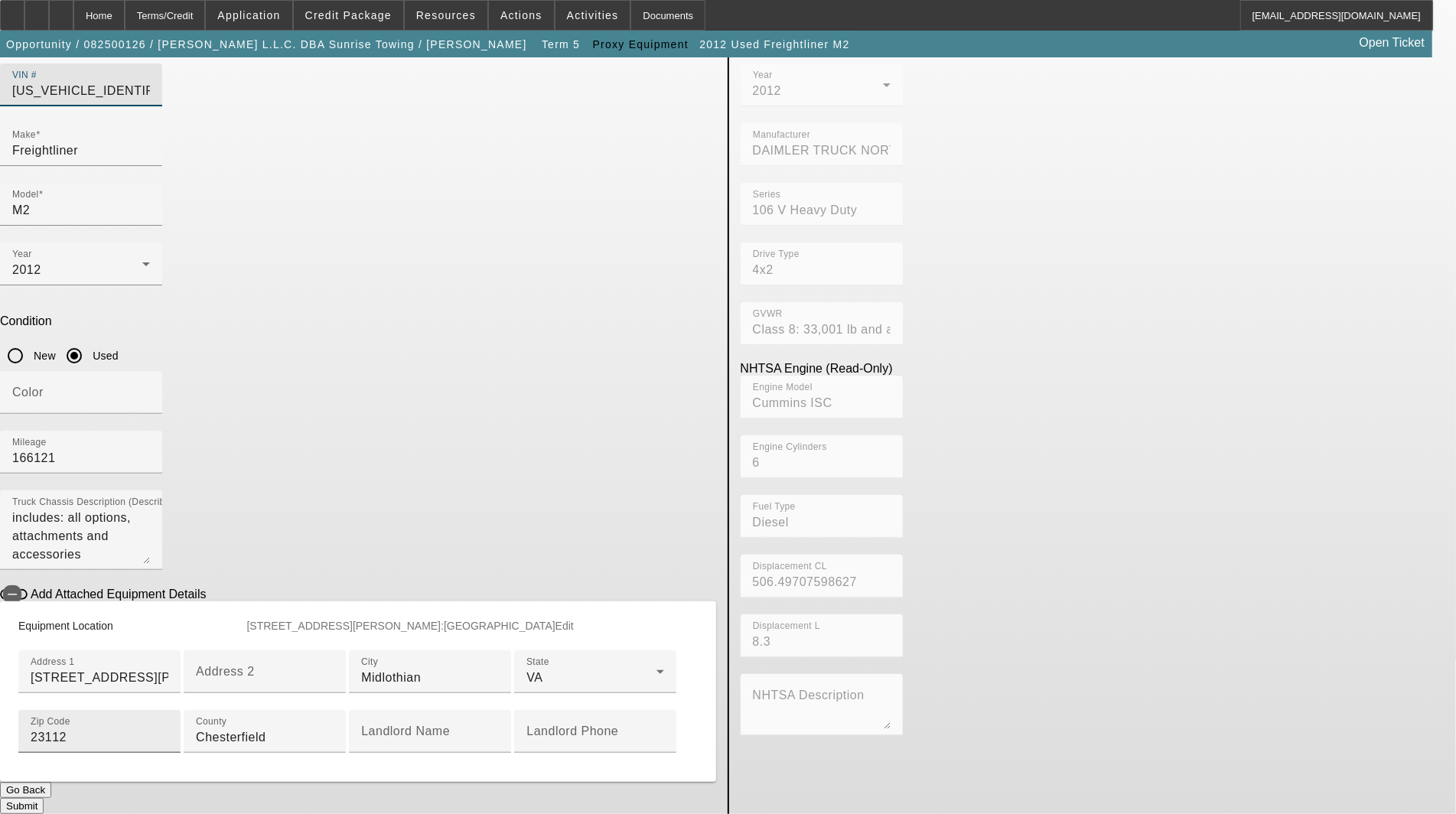
scroll to position [360, 0]
click at [43, 797] on button "Submit" at bounding box center [22, 805] width 43 height 16
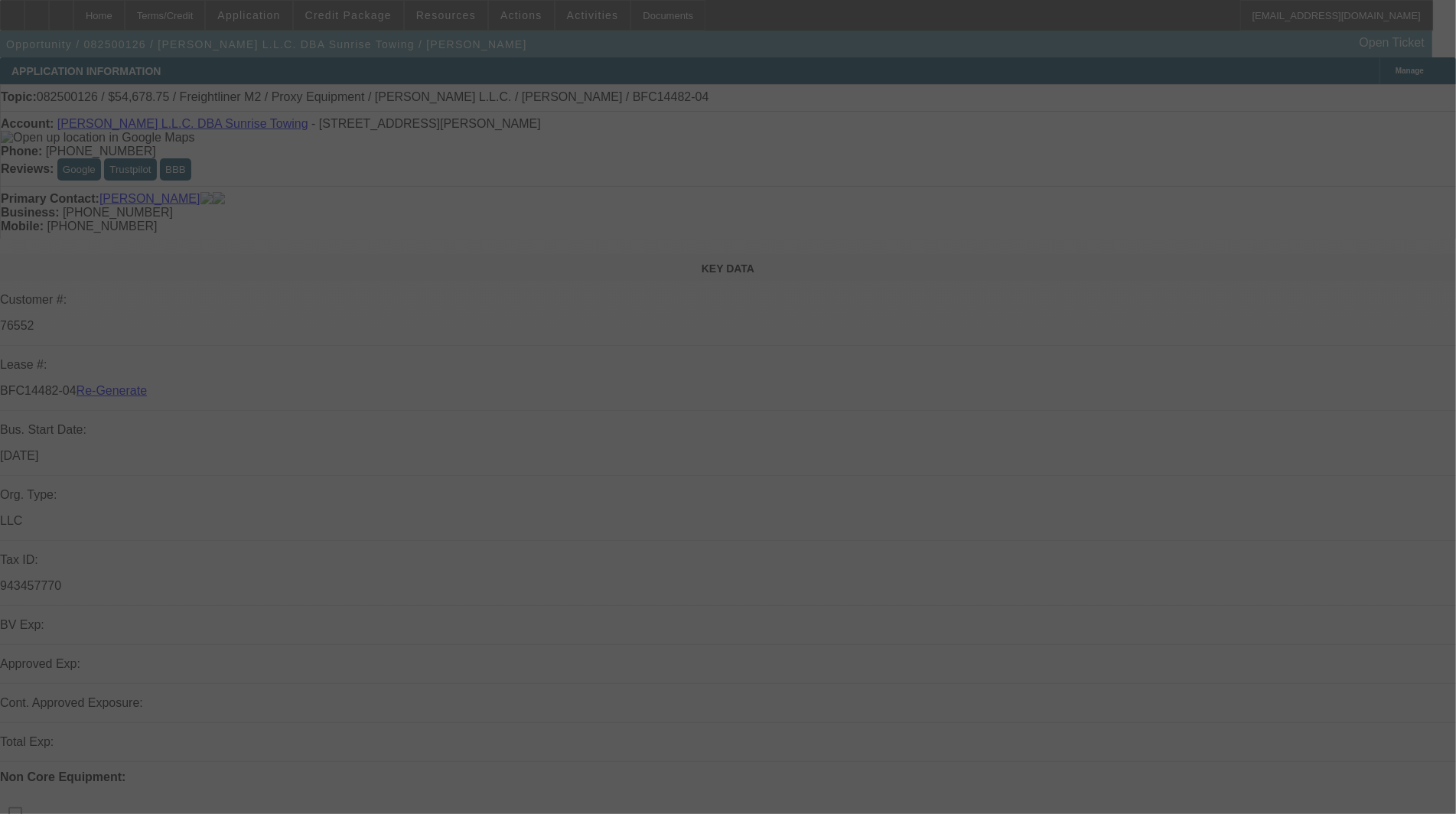
select select "3"
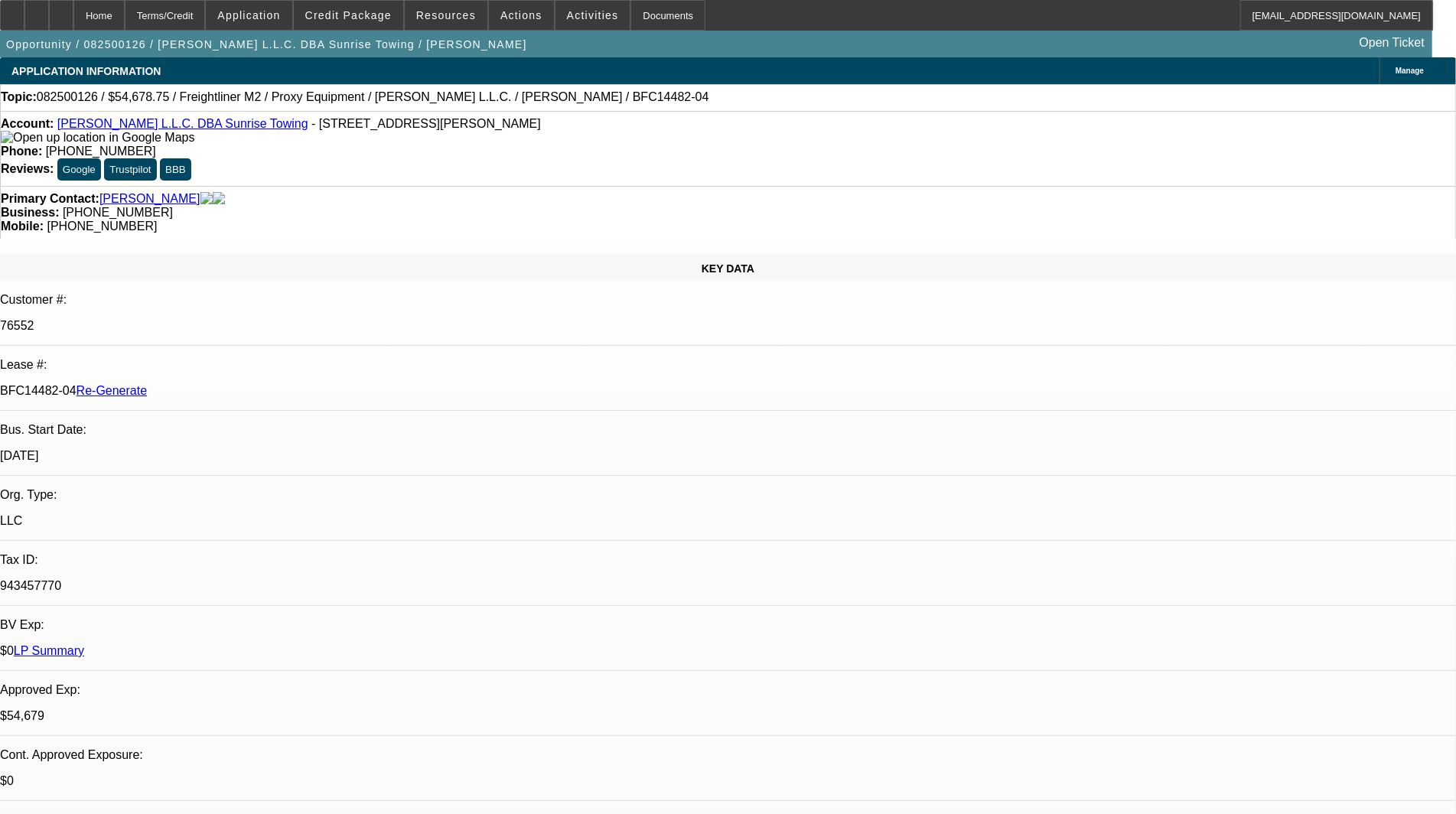
select select "0"
select select "3"
select select "0"
select select "6"
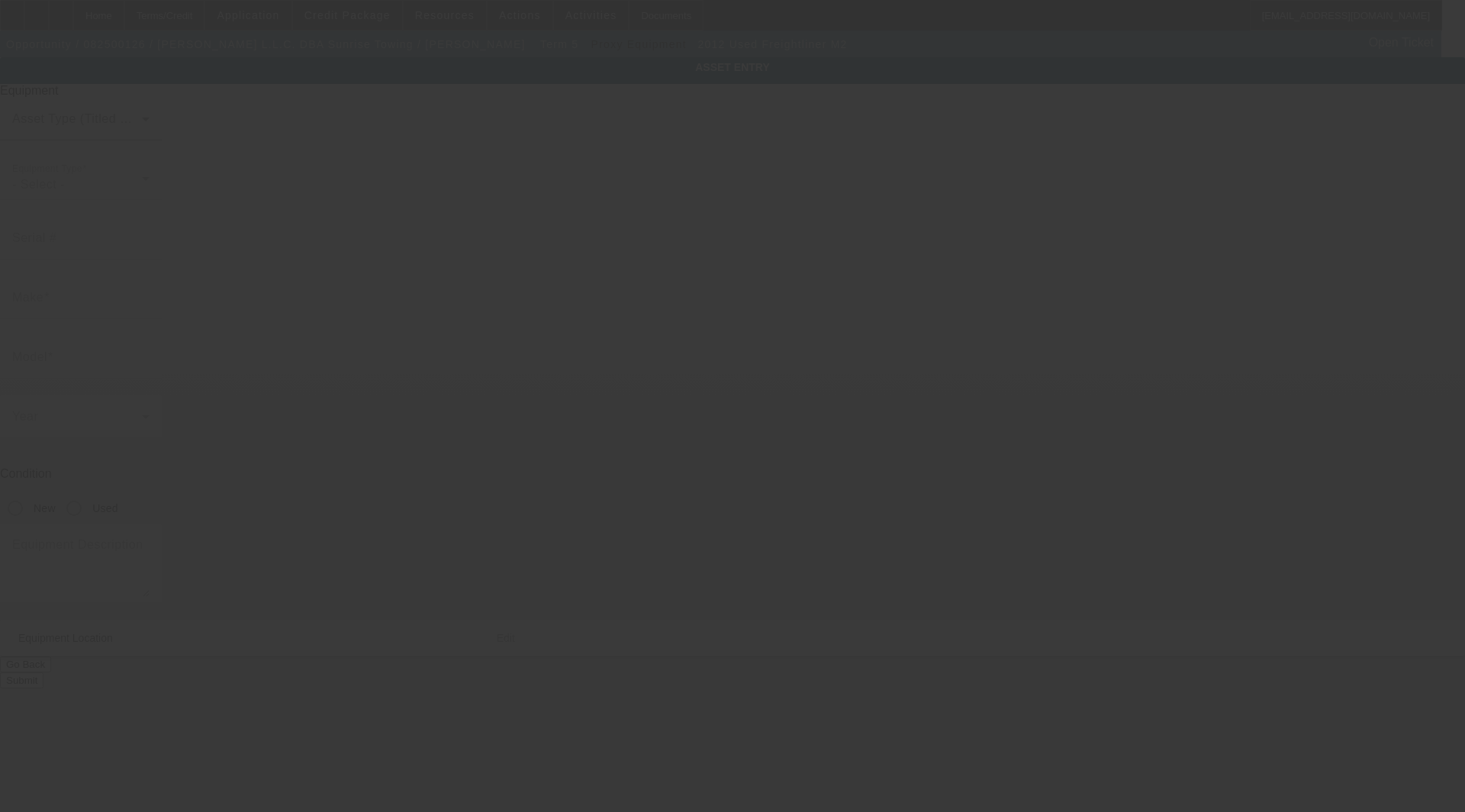
type input "[US_VEHICLE_IDENTIFICATION_NUMBER]"
type input "Freightliner"
type input "M2"
radio input "true"
type textarea "includes: all options, attachments and accessories"
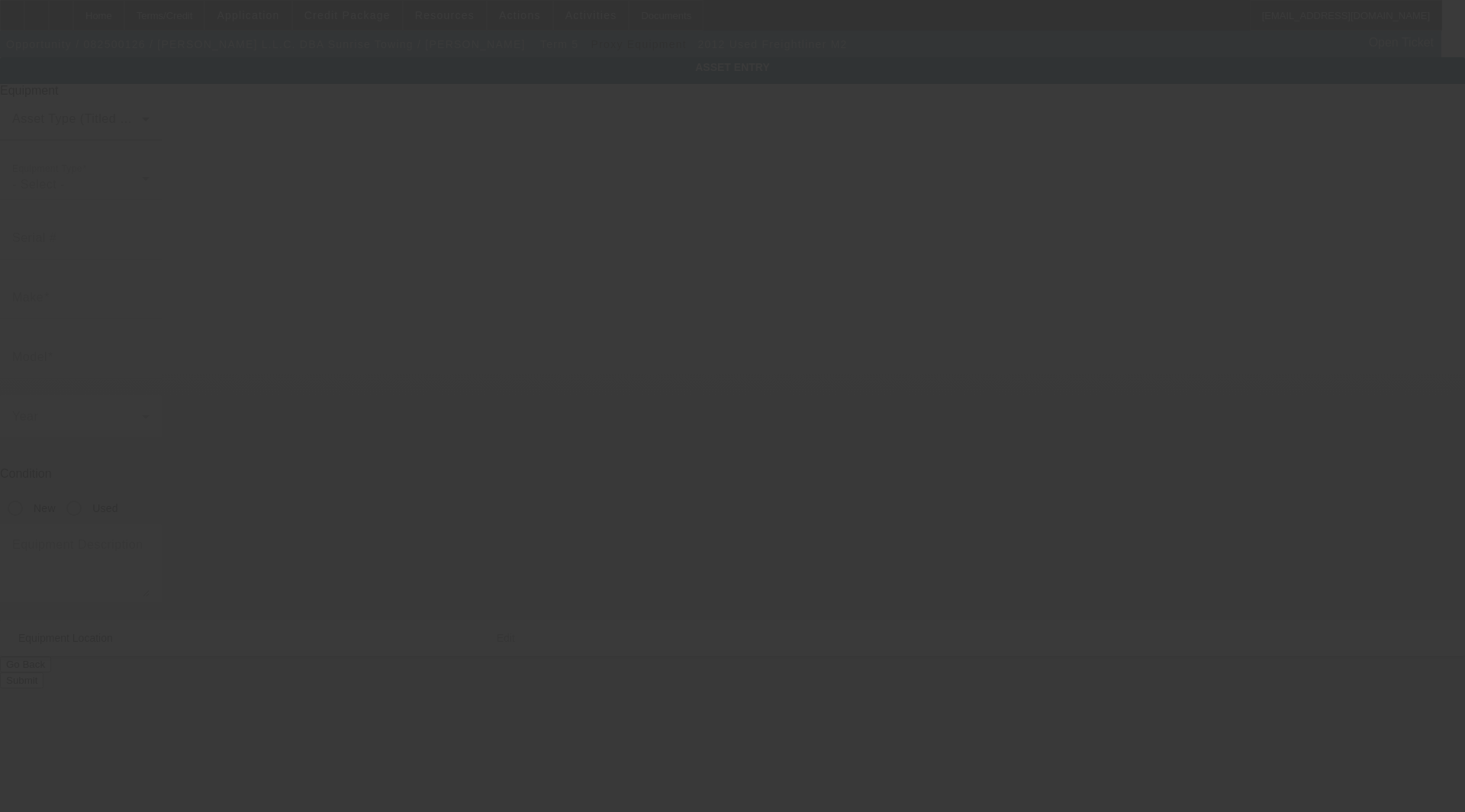
type input "[STREET_ADDRESS][PERSON_NAME]"
type input "Midlothian"
type input "23112"
type input "Chesterfield"
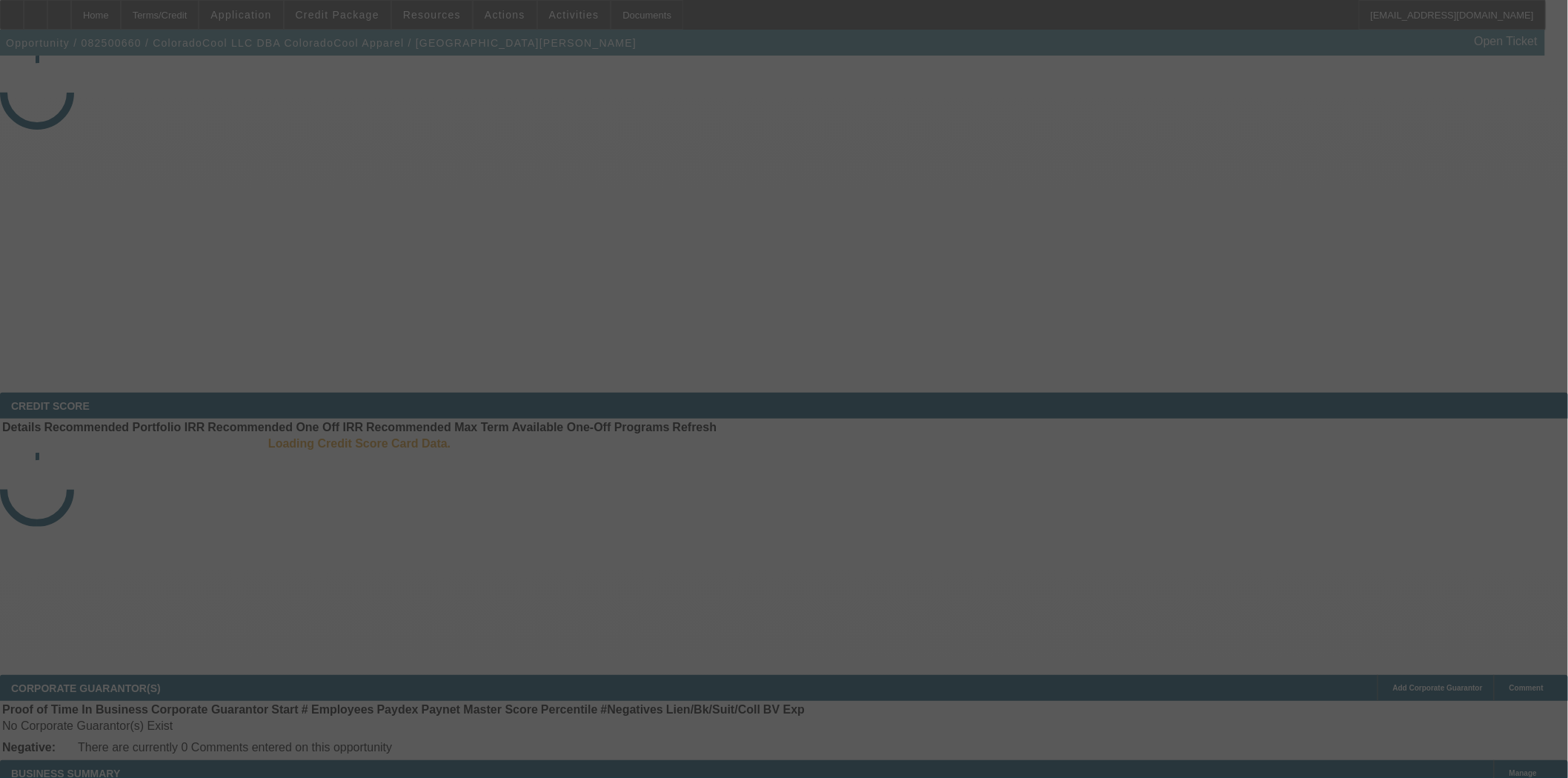
select select "3"
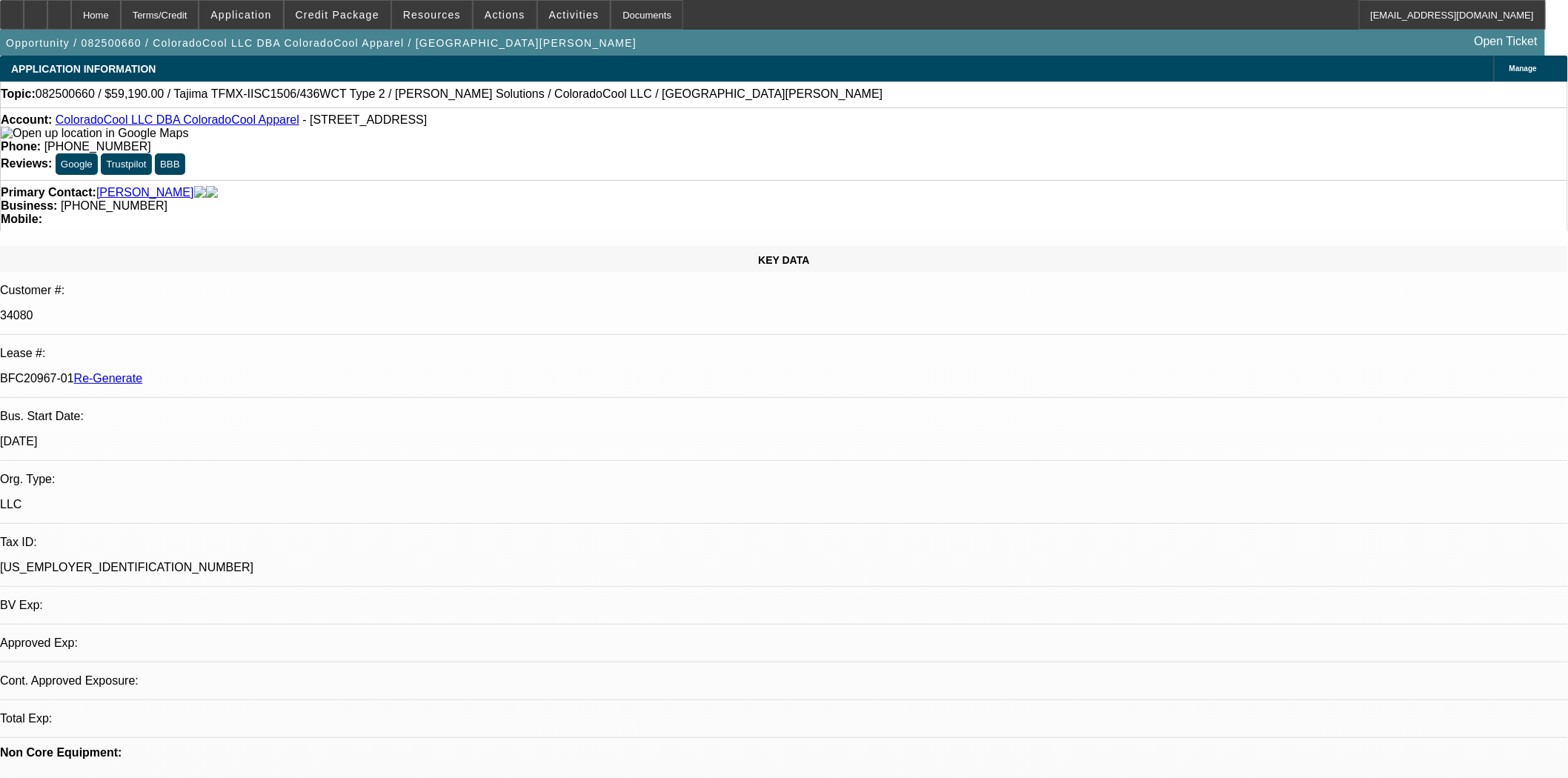
select select "0"
select select "2"
select select "0"
select select "6"
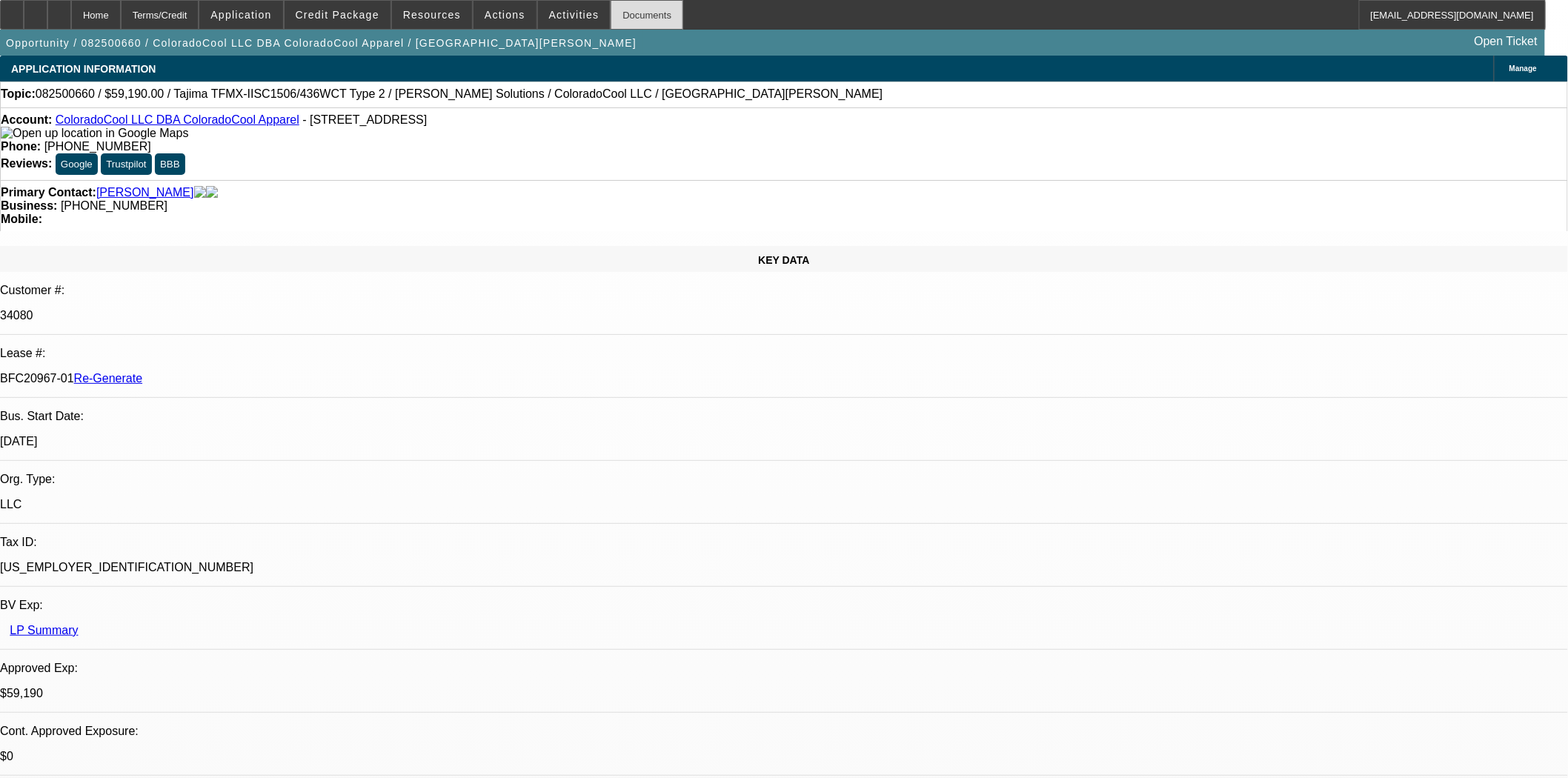
click at [648, 18] on div "Documents" at bounding box center [646, 14] width 72 height 29
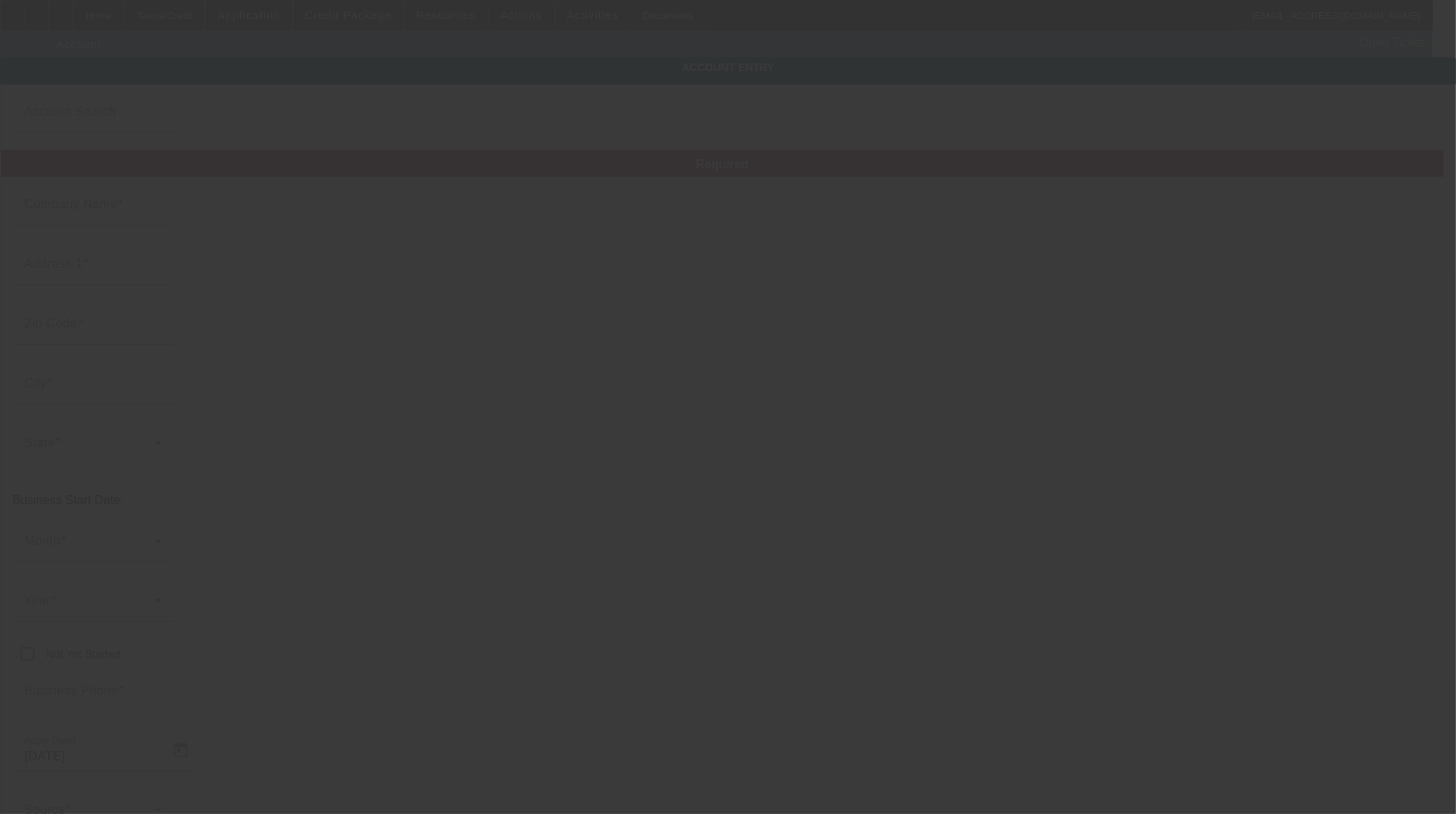
type input "ColoradoCool LLC"
type input "[STREET_ADDRESS]"
type input "81505"
type input "[GEOGRAPHIC_DATA]"
type input "[PHONE_NUMBER]"
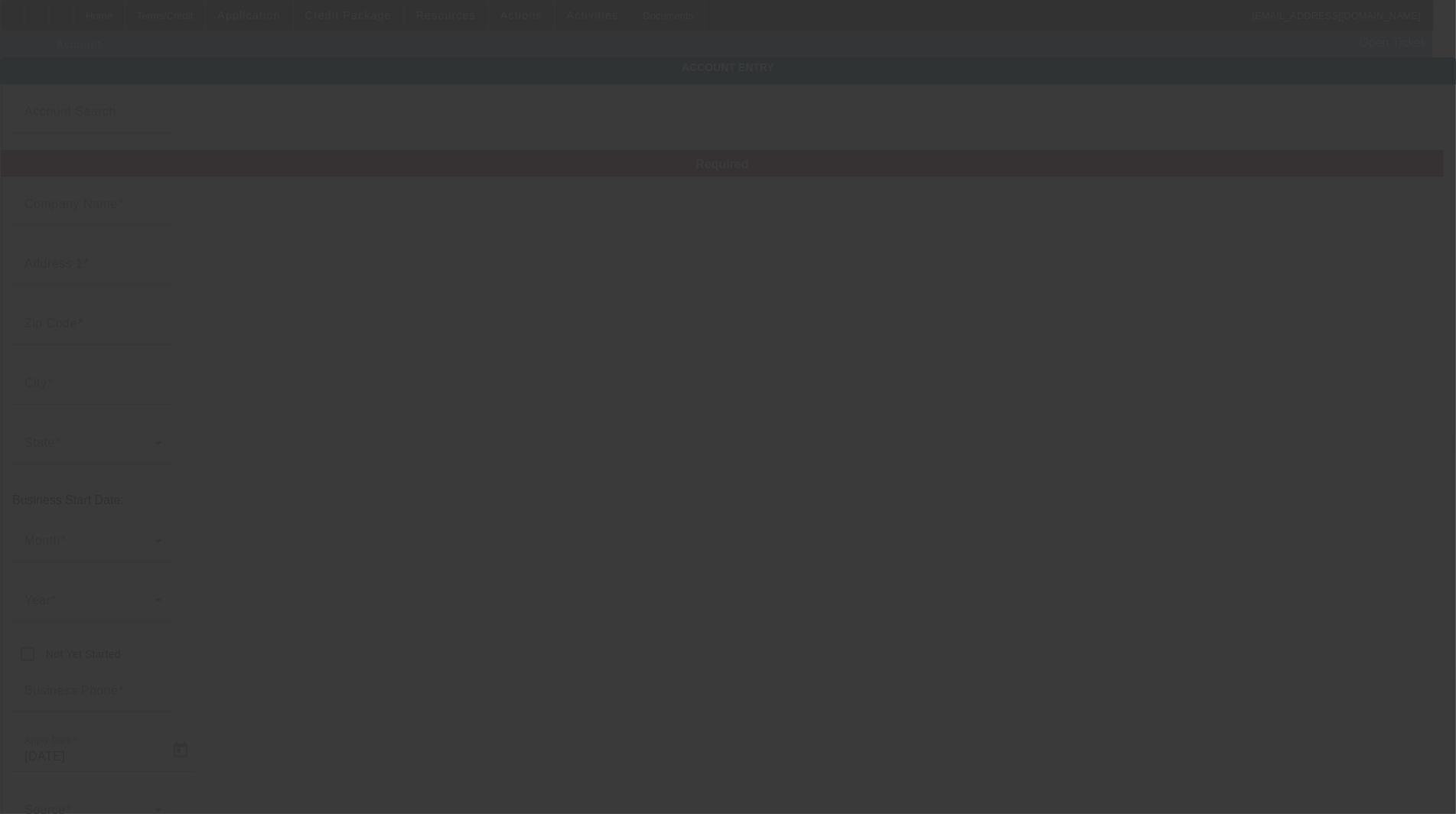
type input "ColoradoCool Apparel"
type input "Unit 103"
type input "[EMAIL_ADDRESS][DOMAIN_NAME]"
type input "Mesa"
type input "[US_EMPLOYER_IDENTIFICATION_NUMBER]"
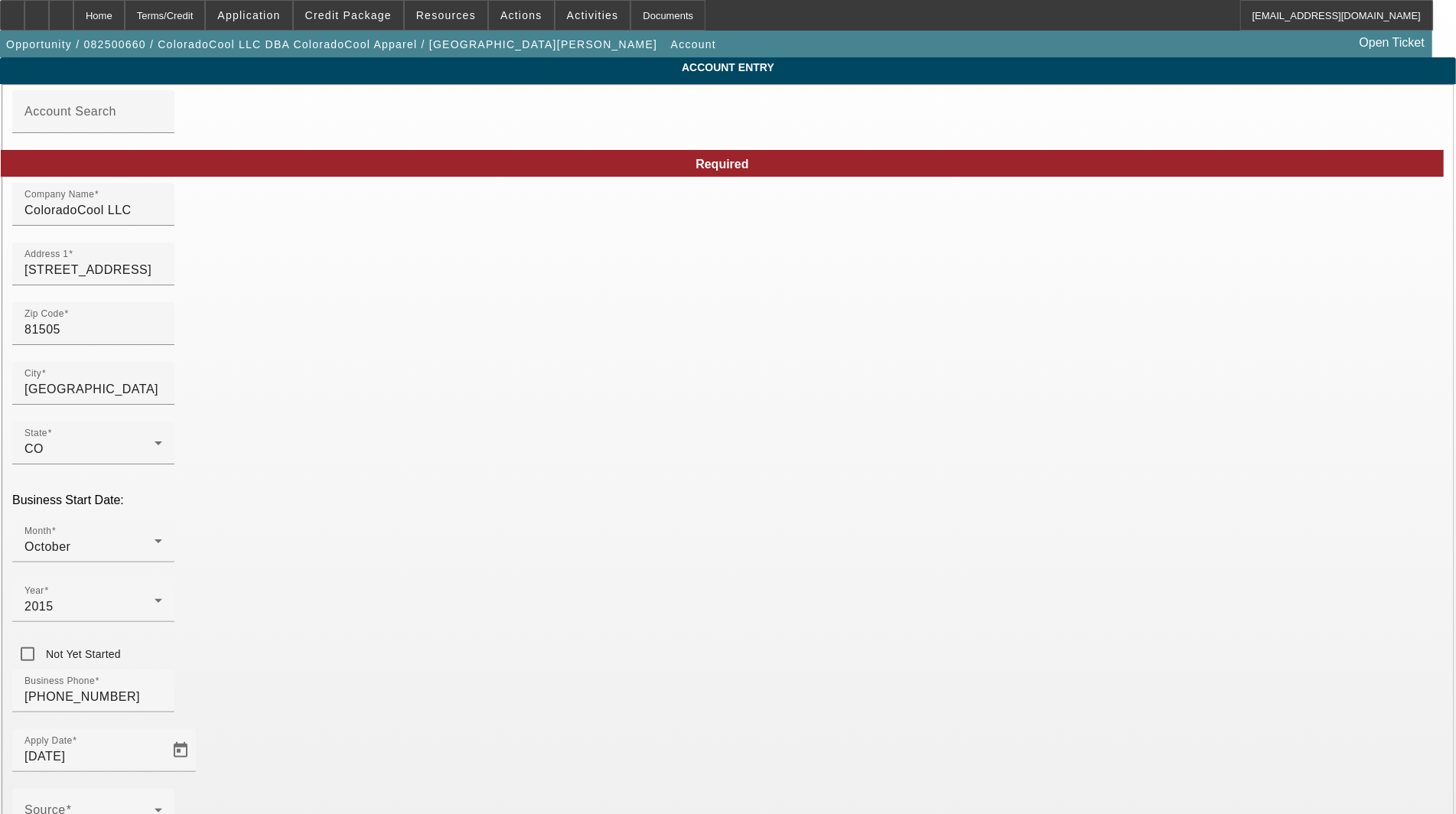
type input "[DATE]"
drag, startPoint x: 865, startPoint y: 215, endPoint x: 547, endPoint y: 215, distance: 318.0
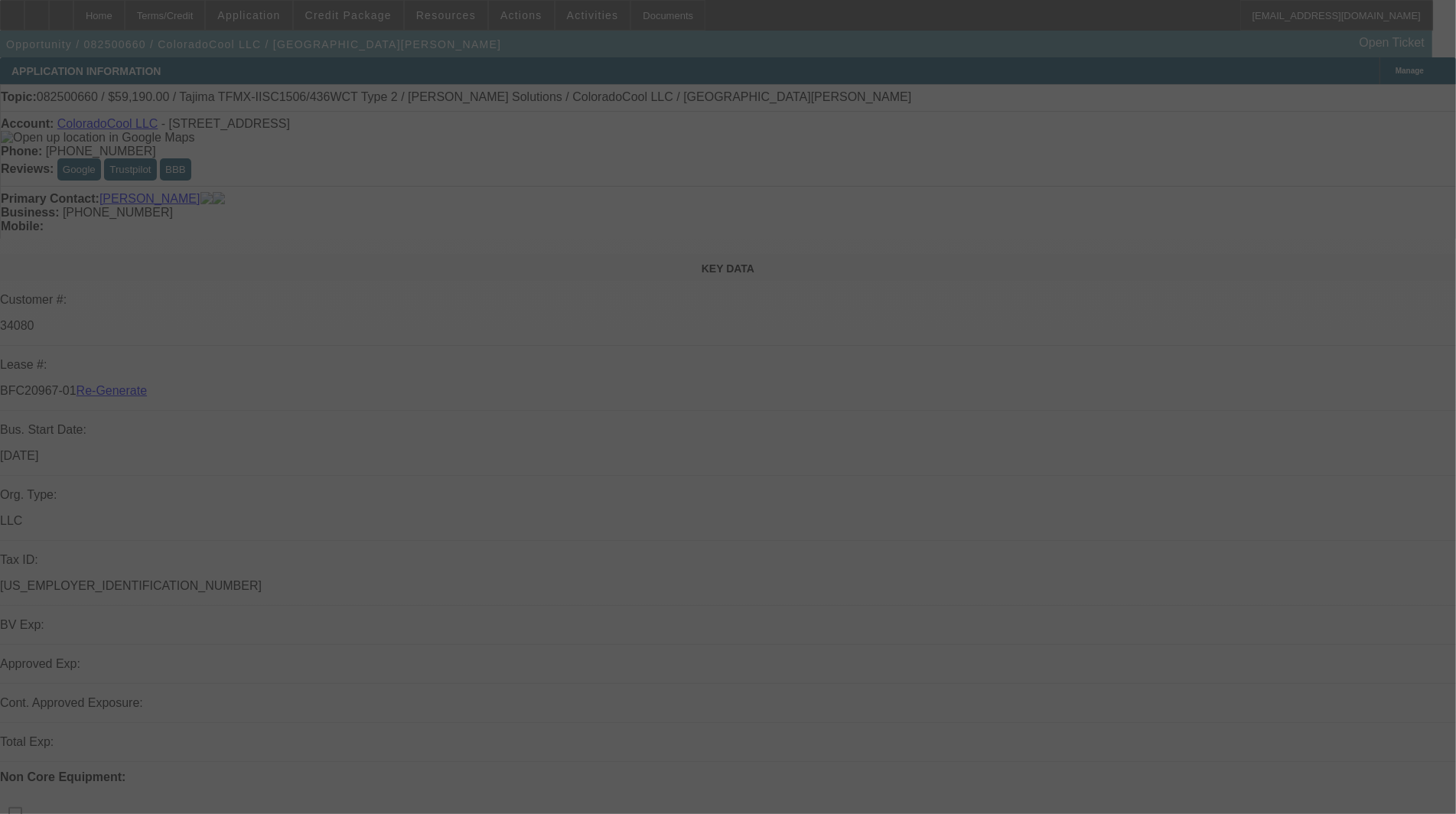
select select "3"
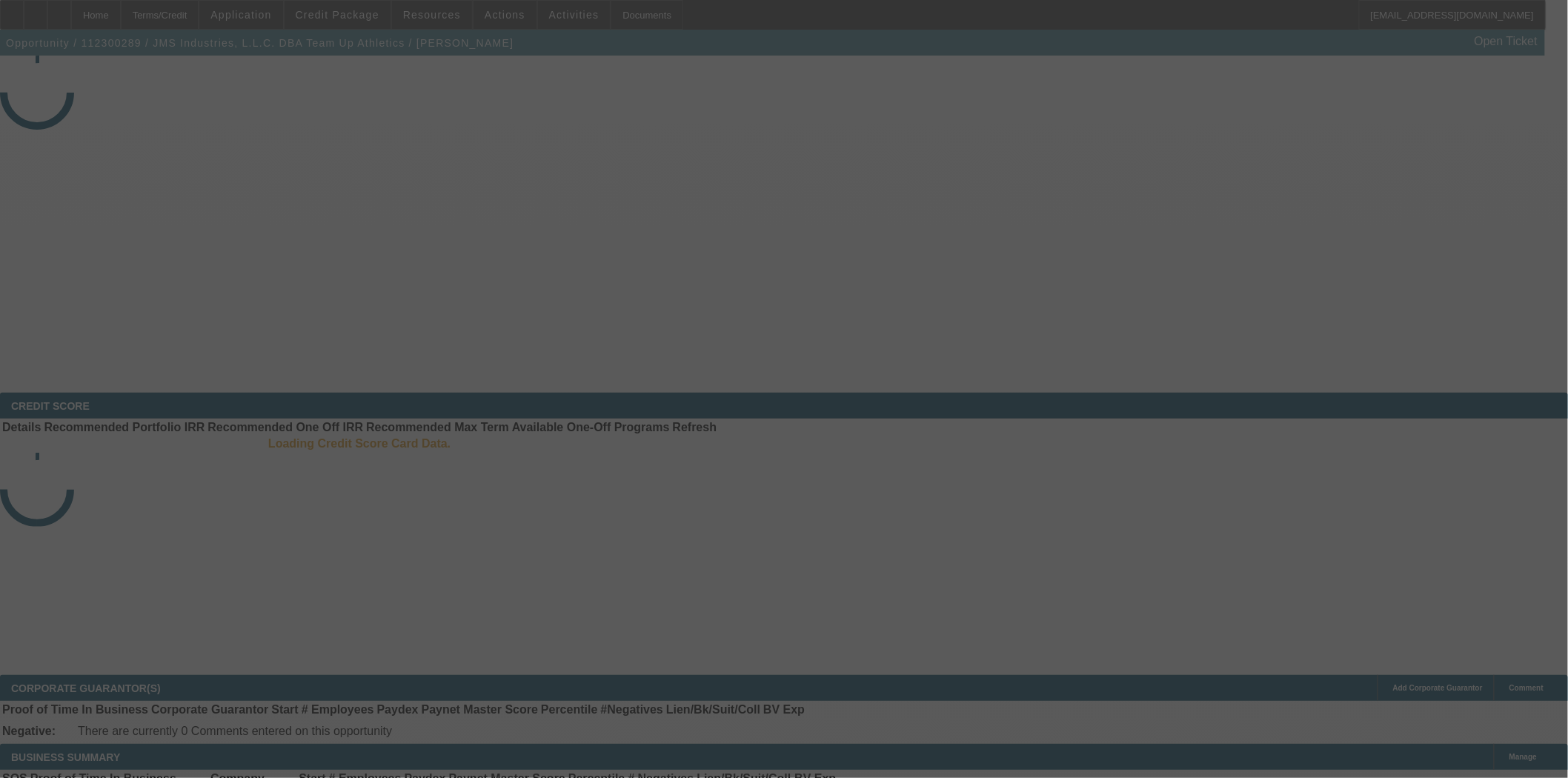
select select "4"
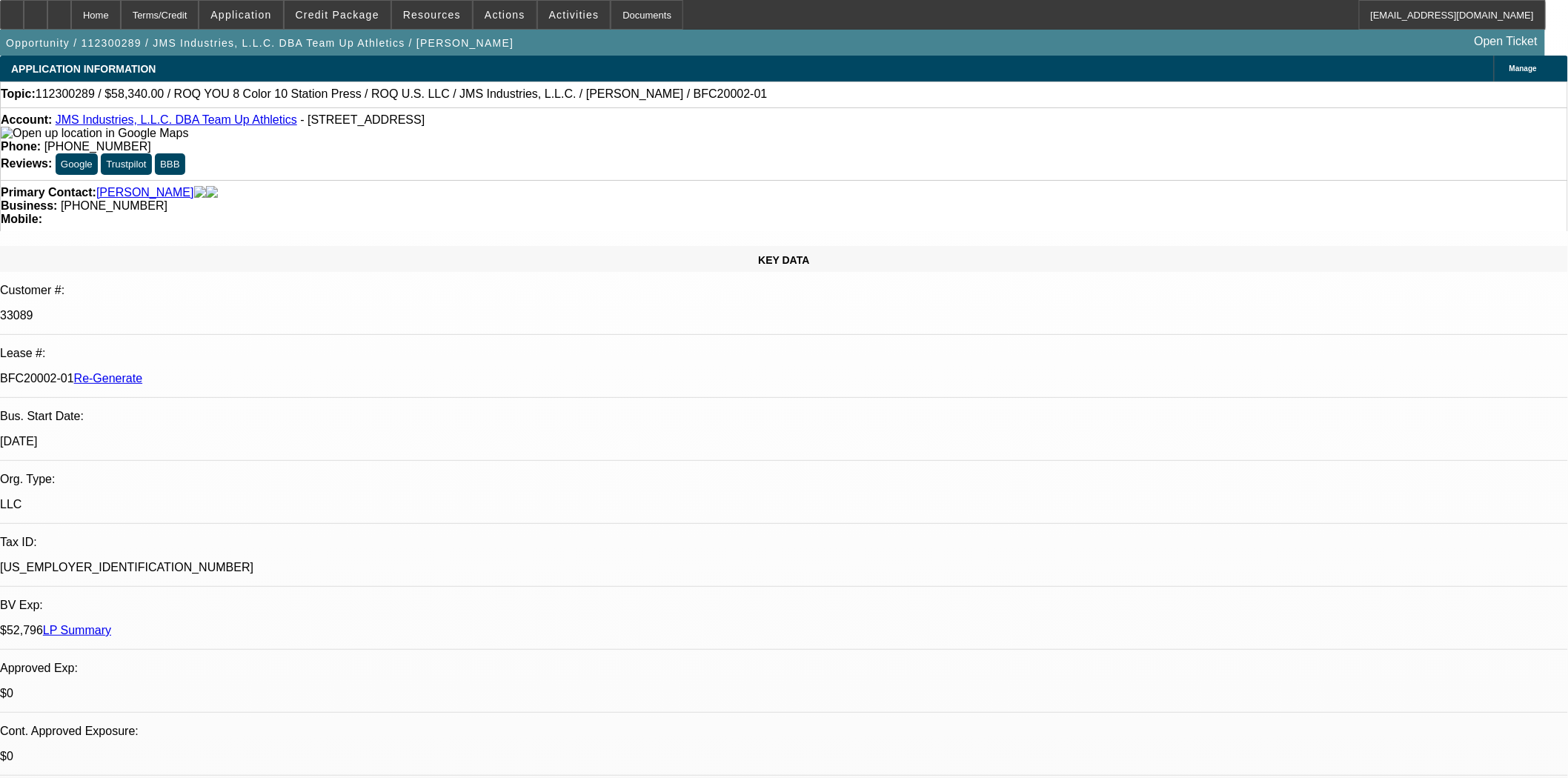
select select "0"
select select "2"
select select "0"
select select "6"
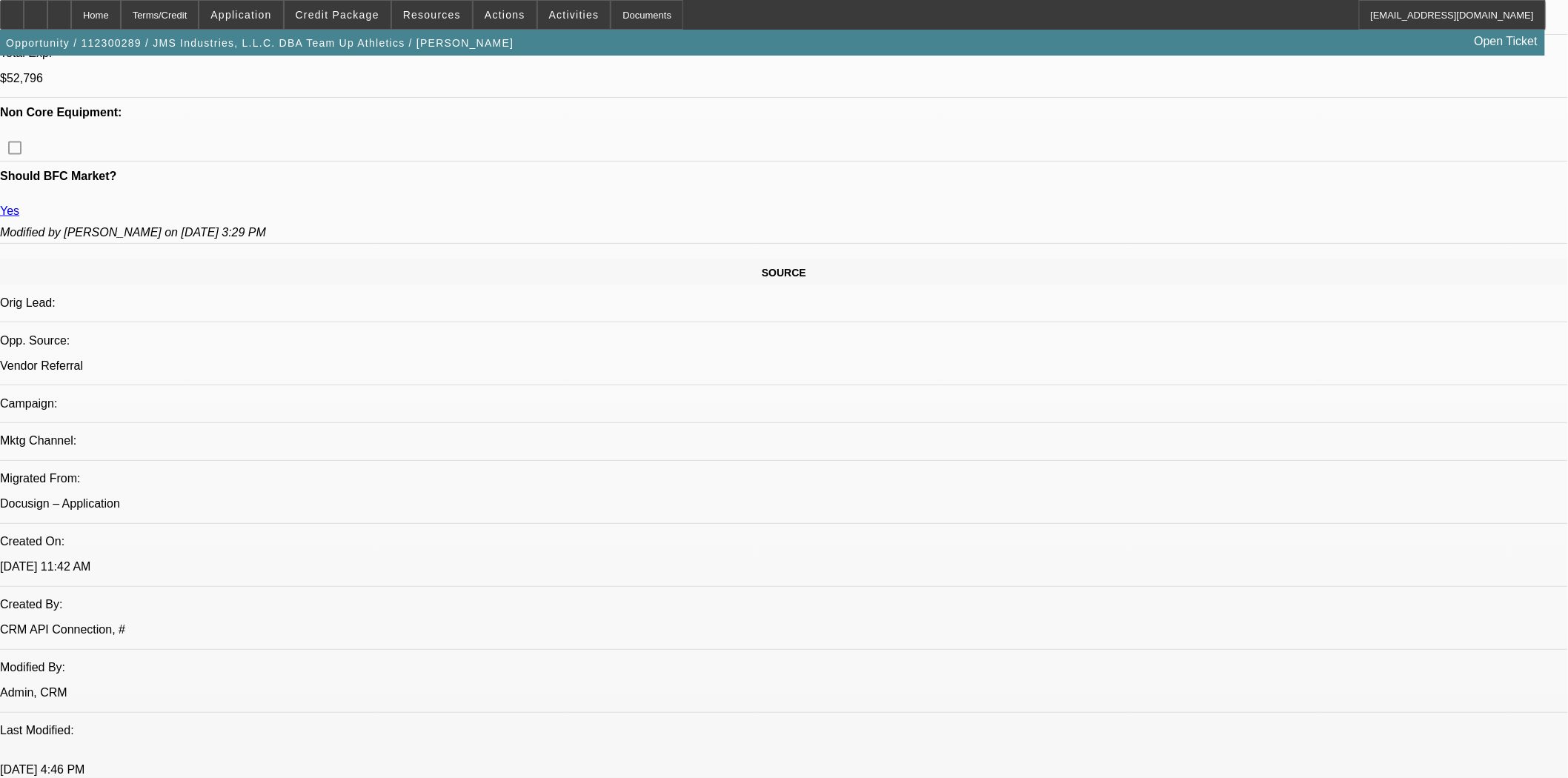
scroll to position [576, 0]
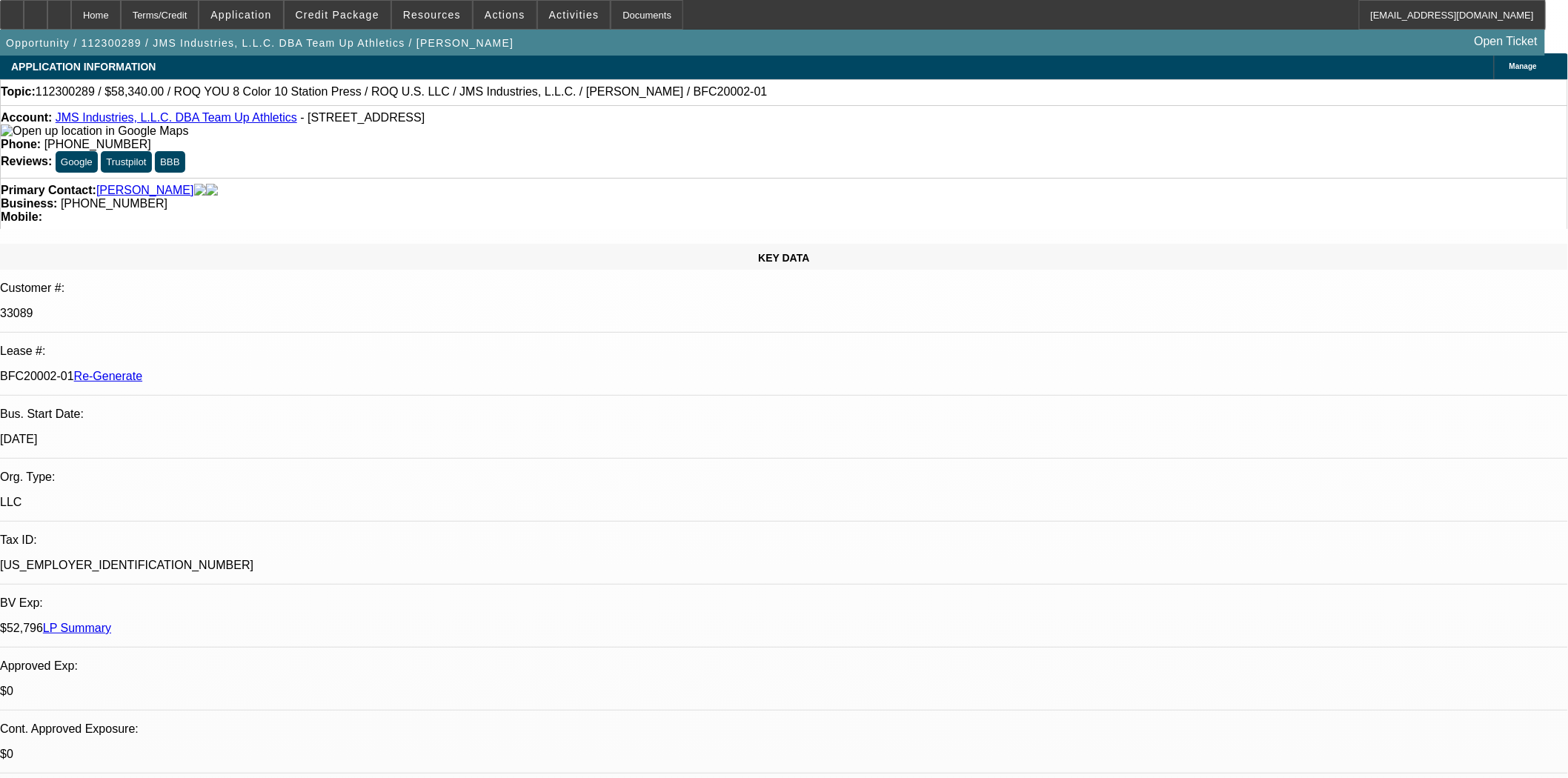
scroll to position [0, 0]
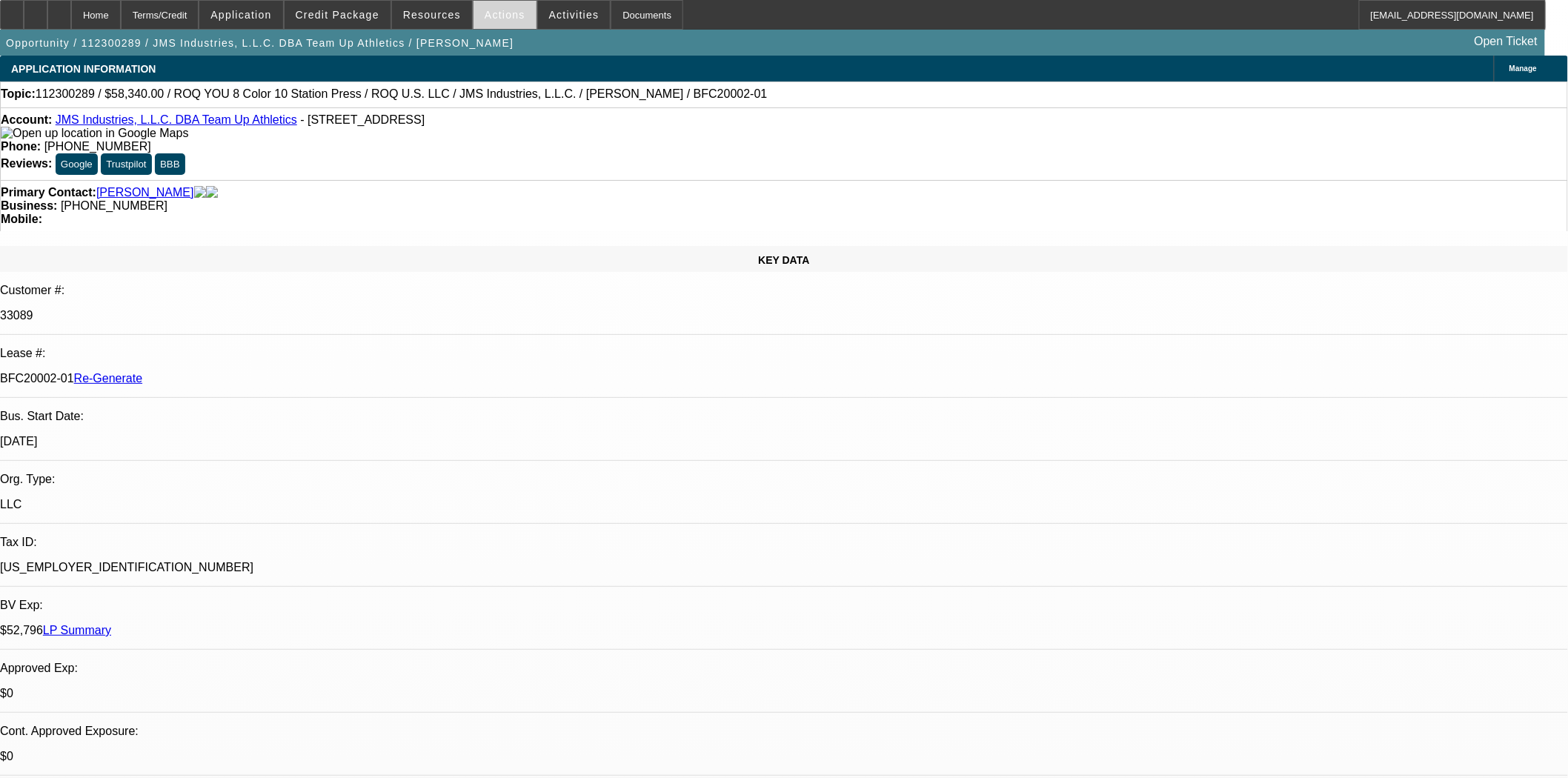
click at [476, 12] on span at bounding box center [504, 14] width 63 height 35
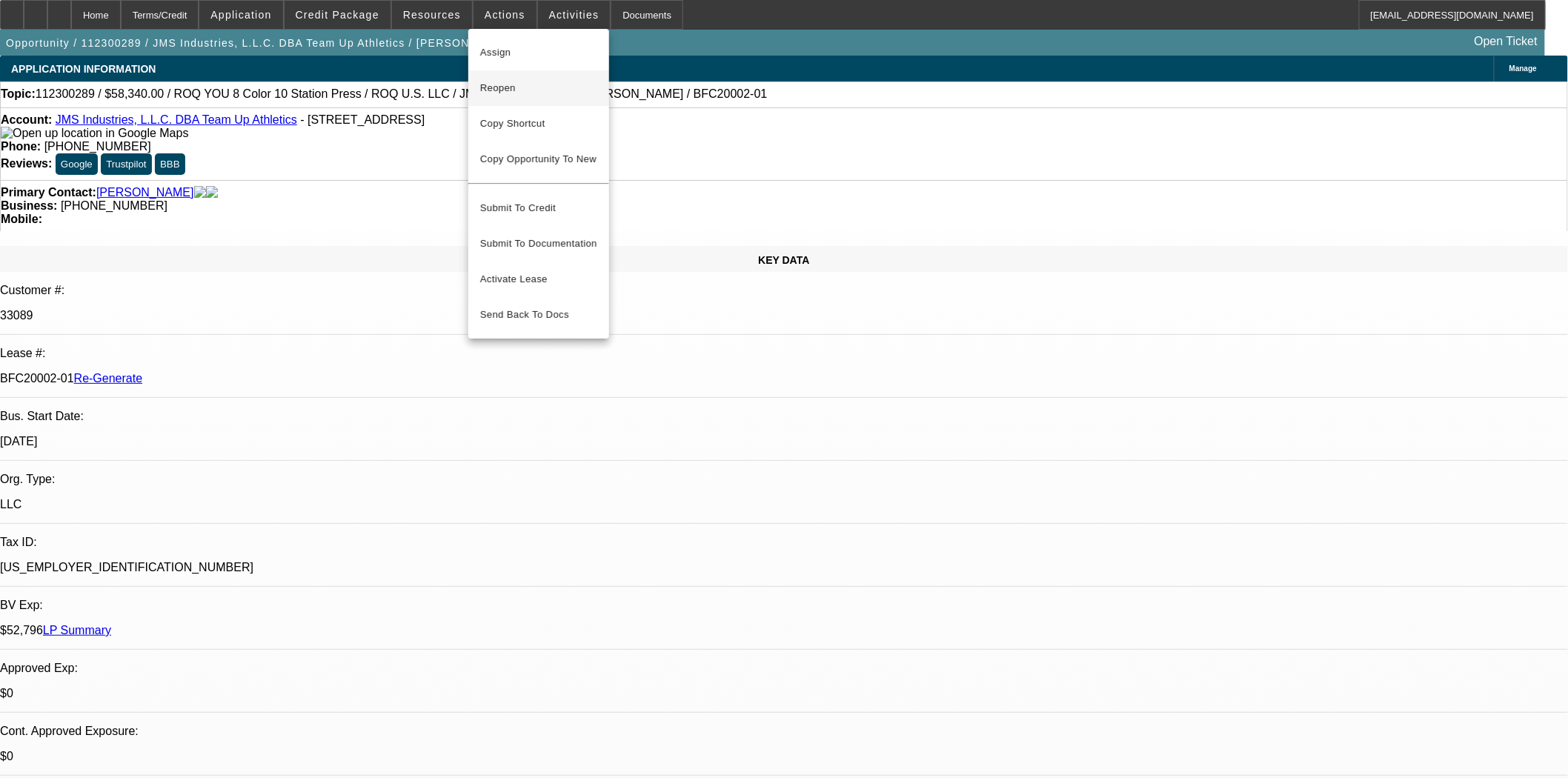
click at [509, 80] on span "Reopen" at bounding box center [538, 88] width 117 height 18
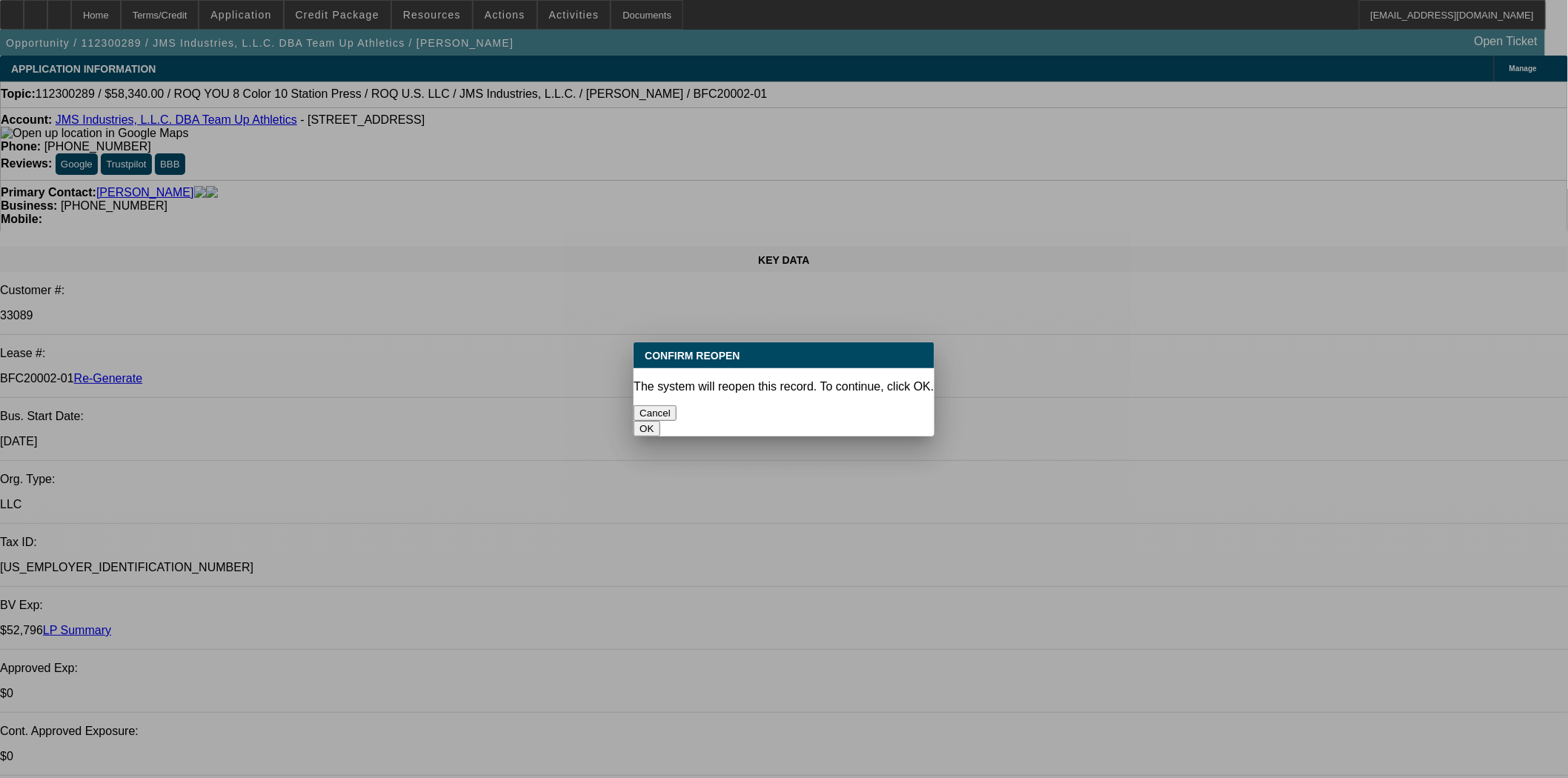
click at [659, 421] on button "OK" at bounding box center [646, 429] width 26 height 15
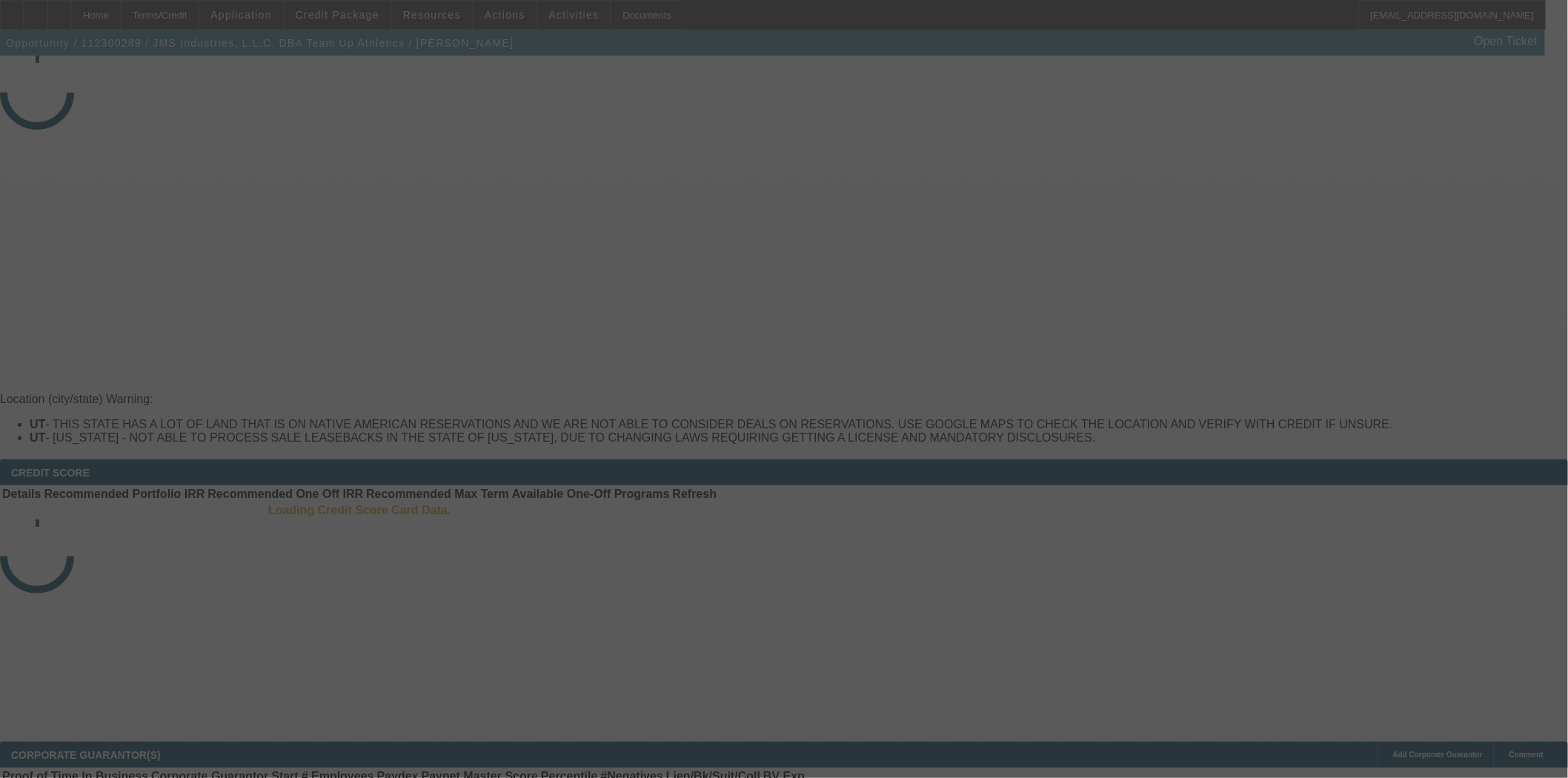
select select "4"
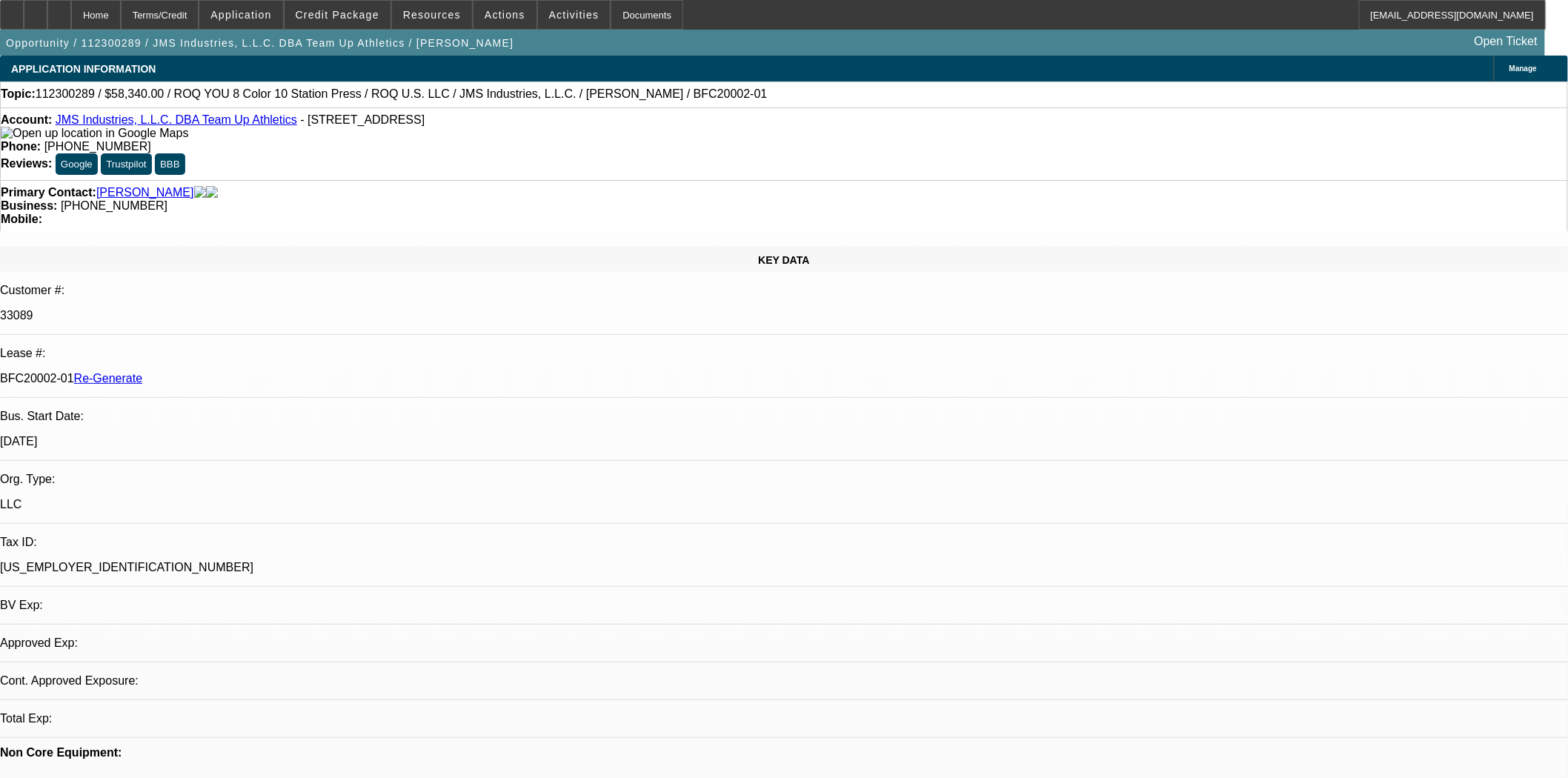
select select "0"
select select "2"
select select "0"
select select "2"
select select "6"
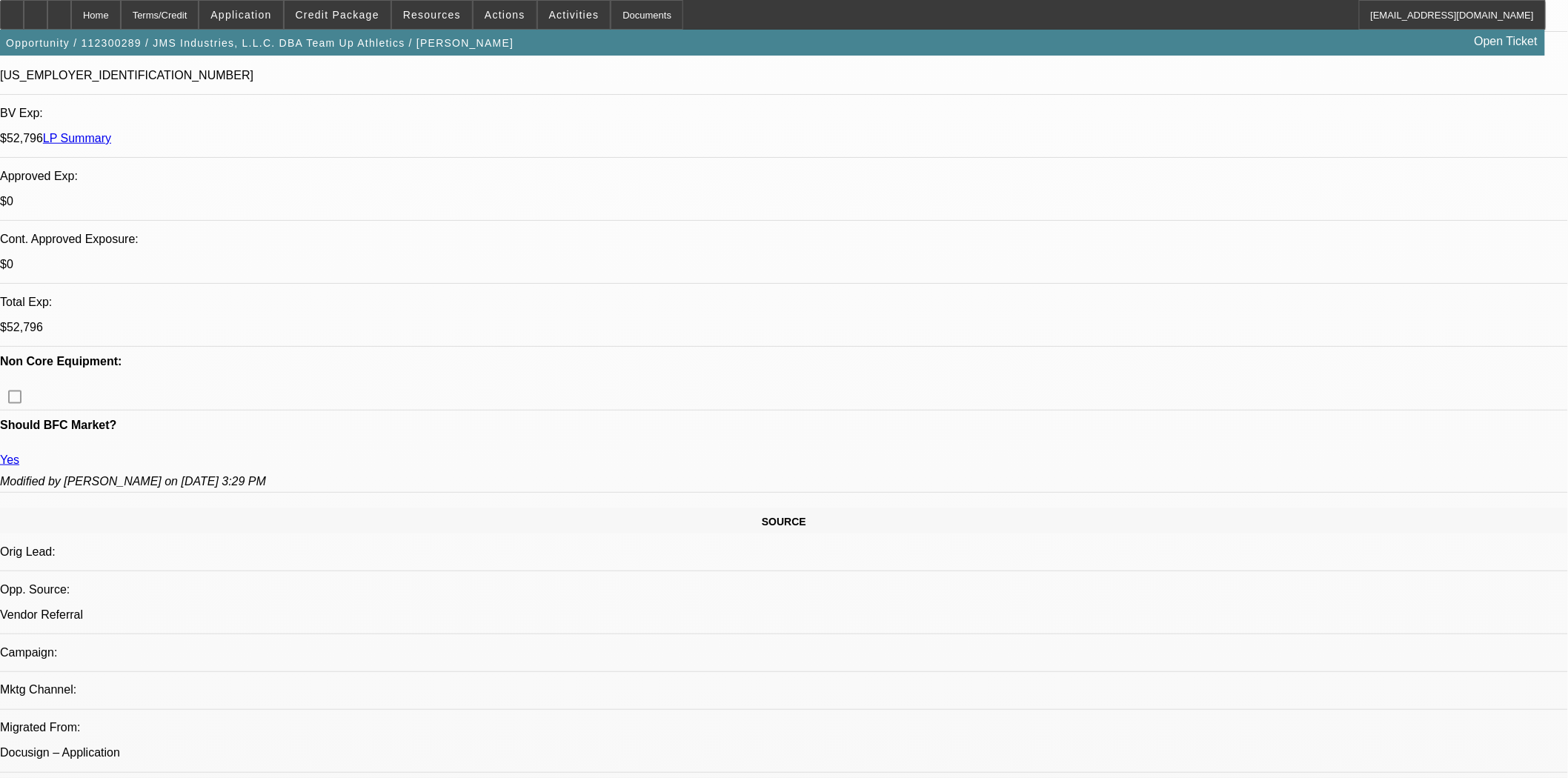
scroll to position [493, 0]
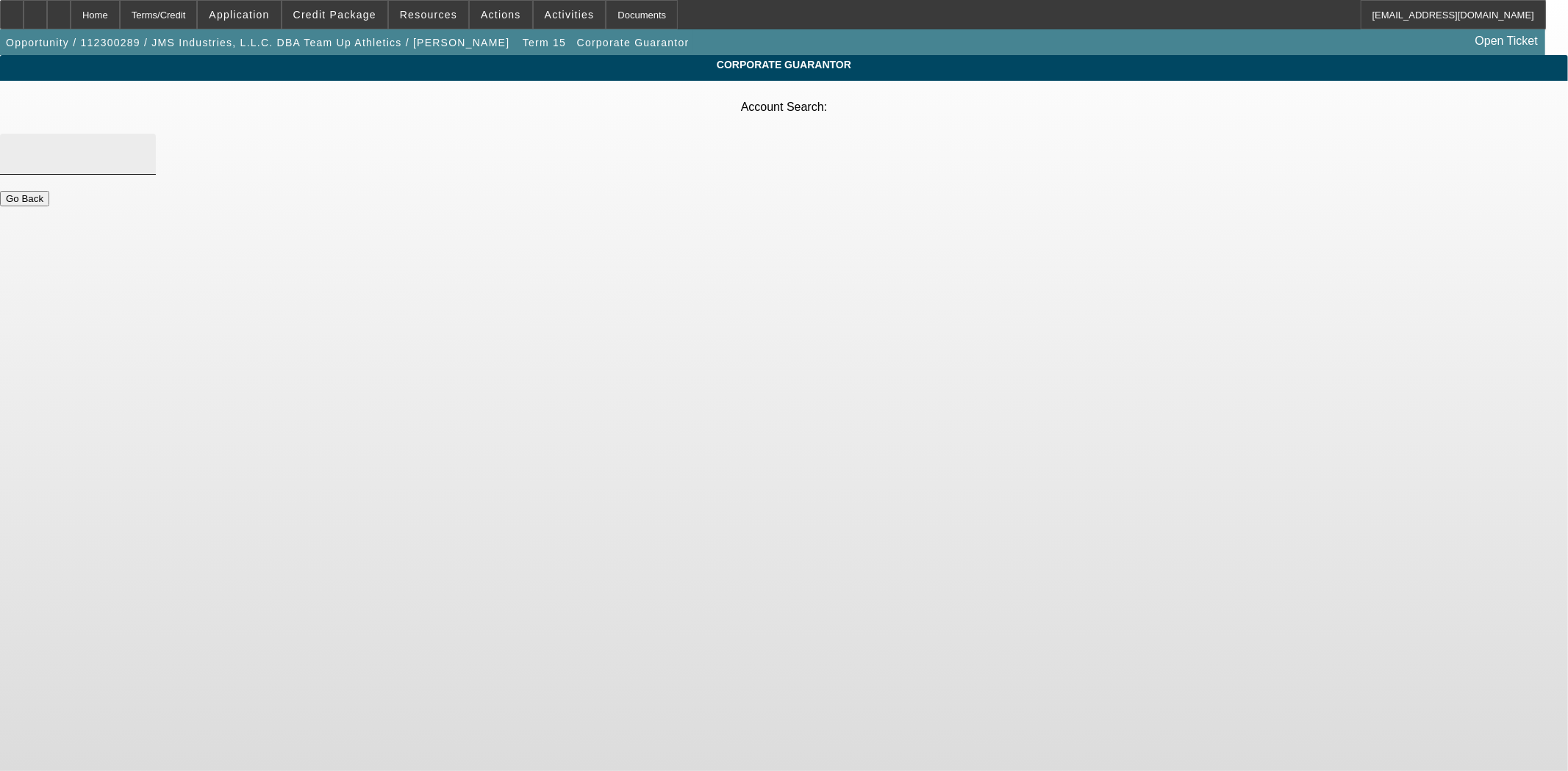
click at [144, 134] on div at bounding box center [78, 154] width 132 height 41
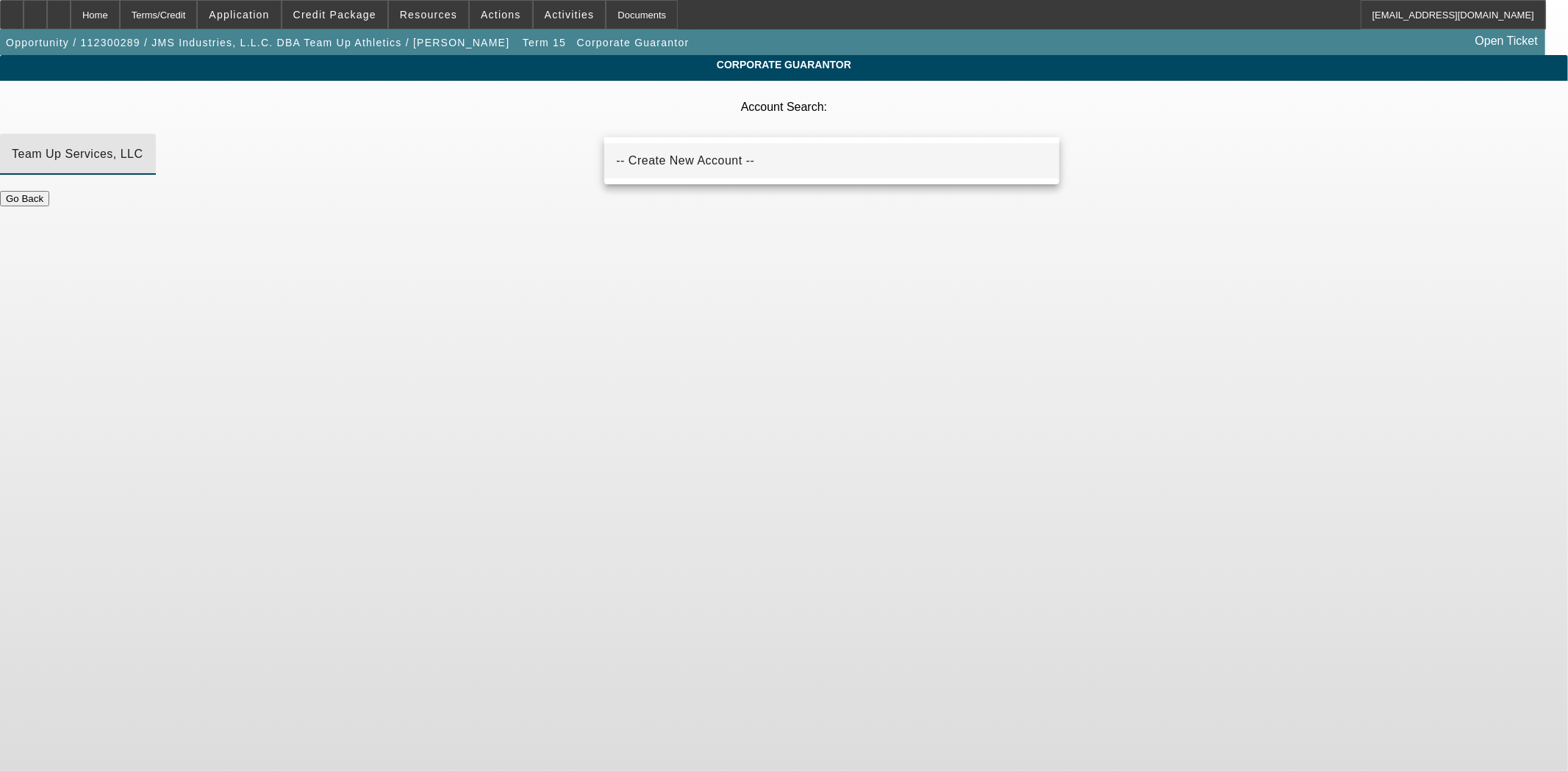
type input "Team Up Services, LLC"
click at [665, 166] on span "-- Create New Account --" at bounding box center [685, 160] width 138 height 18
click at [144, 145] on input "Account Search" at bounding box center [78, 154] width 132 height 18
type input "Team Up Services"
click at [635, 159] on span "-- Create New Account --" at bounding box center [685, 160] width 138 height 13
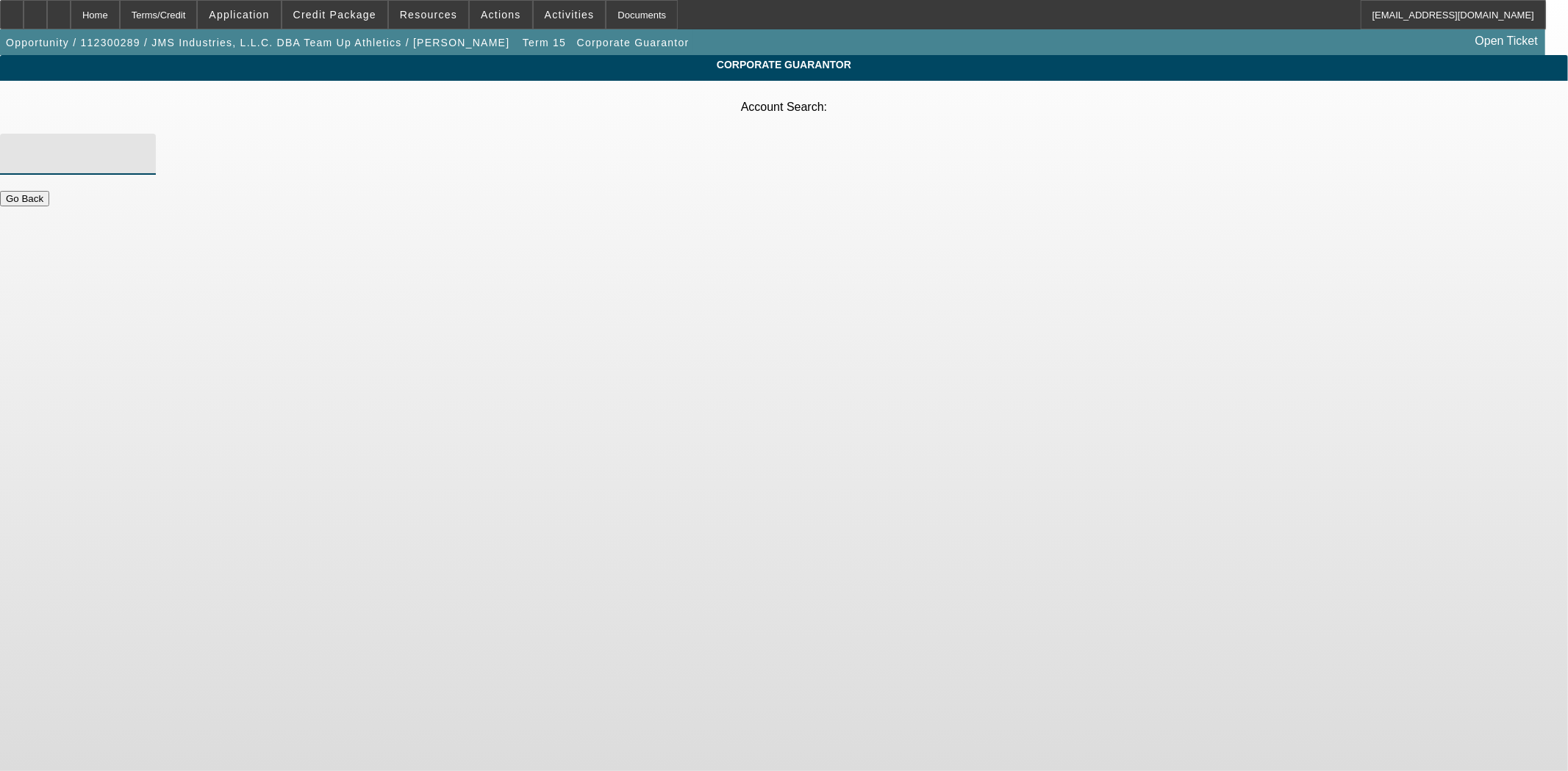
click at [144, 145] on input "Account Search" at bounding box center [78, 154] width 132 height 18
click at [655, 159] on span "-- Create New Account --" at bounding box center [685, 160] width 138 height 13
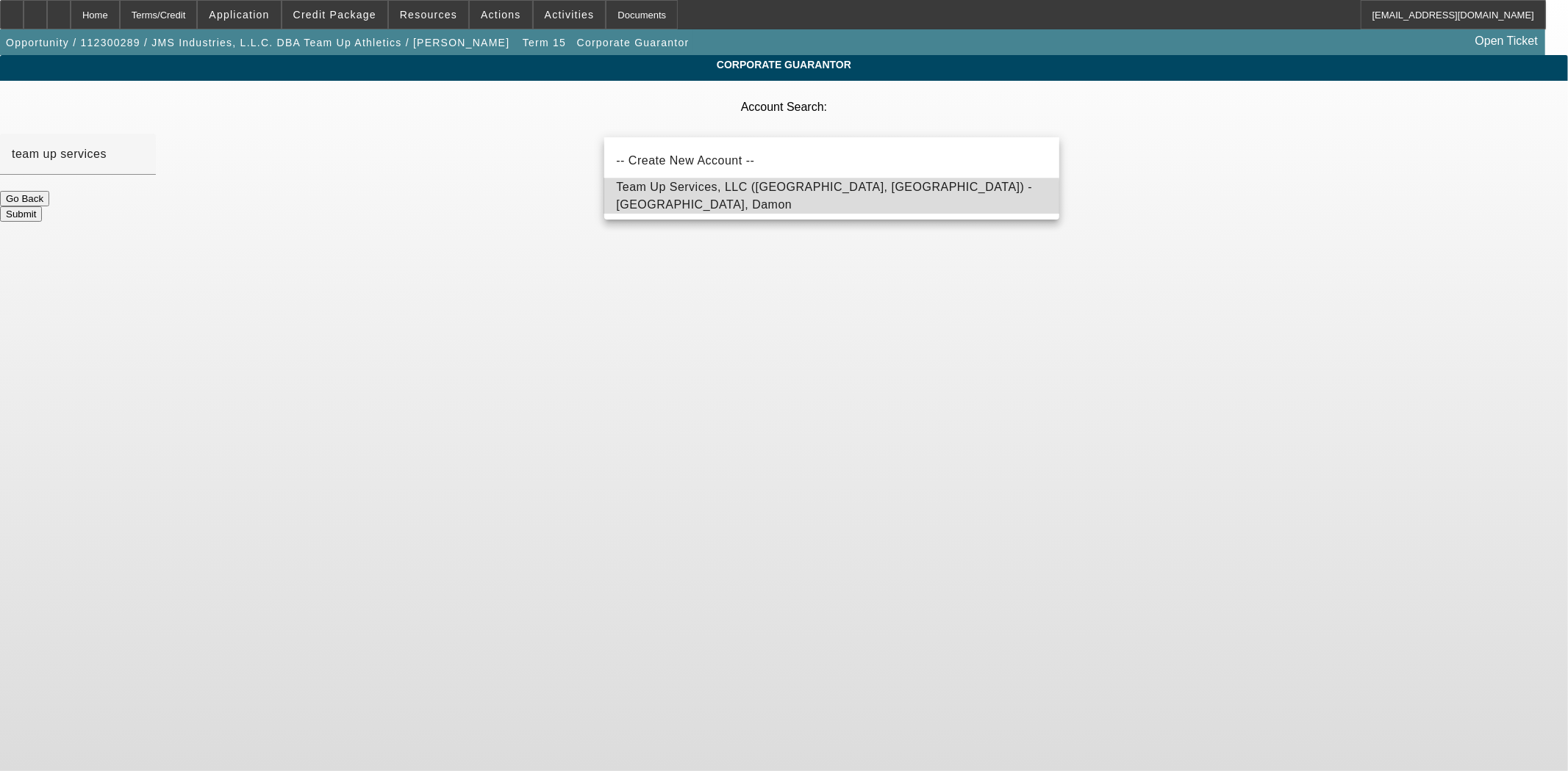
click at [750, 199] on span "Team Up Services, LLC (Farmington, UT) - Sant, Damon" at bounding box center [824, 196] width 416 height 30
type input "Team Up Services, LLC (Farmington, UT) - Sant, Damon"
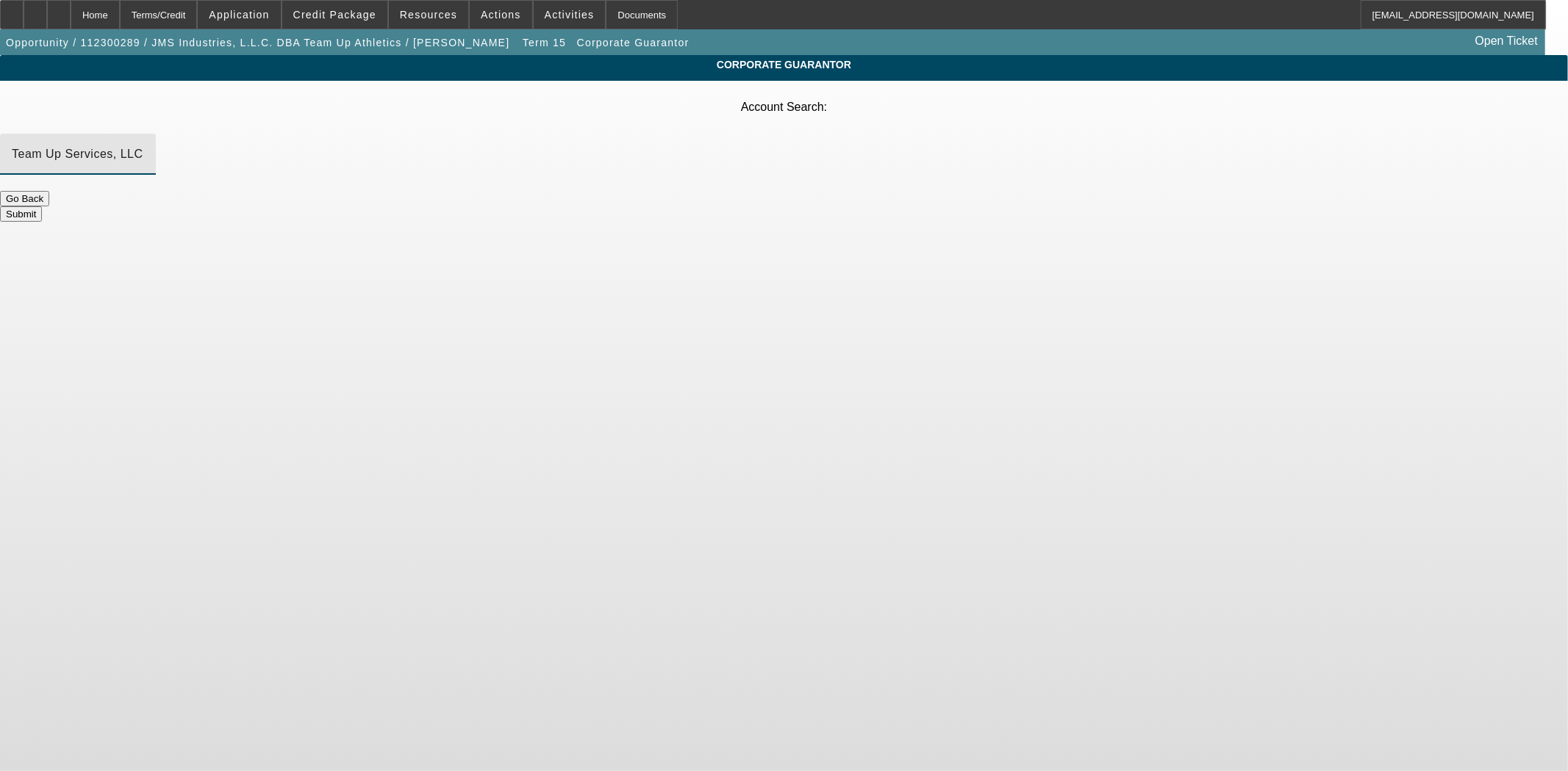
click at [42, 206] on button "Submit" at bounding box center [21, 214] width 42 height 15
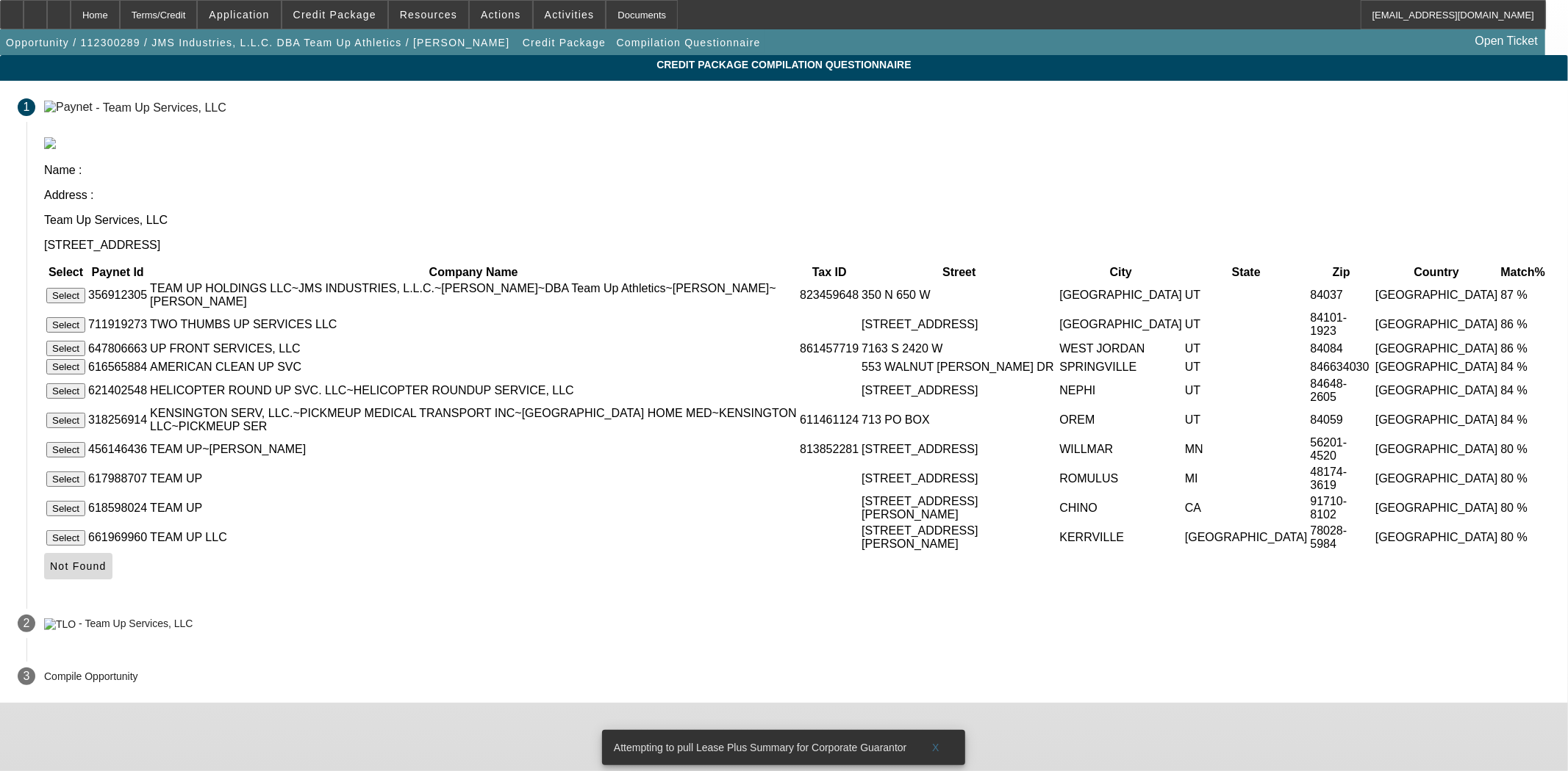
click at [107, 571] on span "Not Found" at bounding box center [78, 567] width 57 height 12
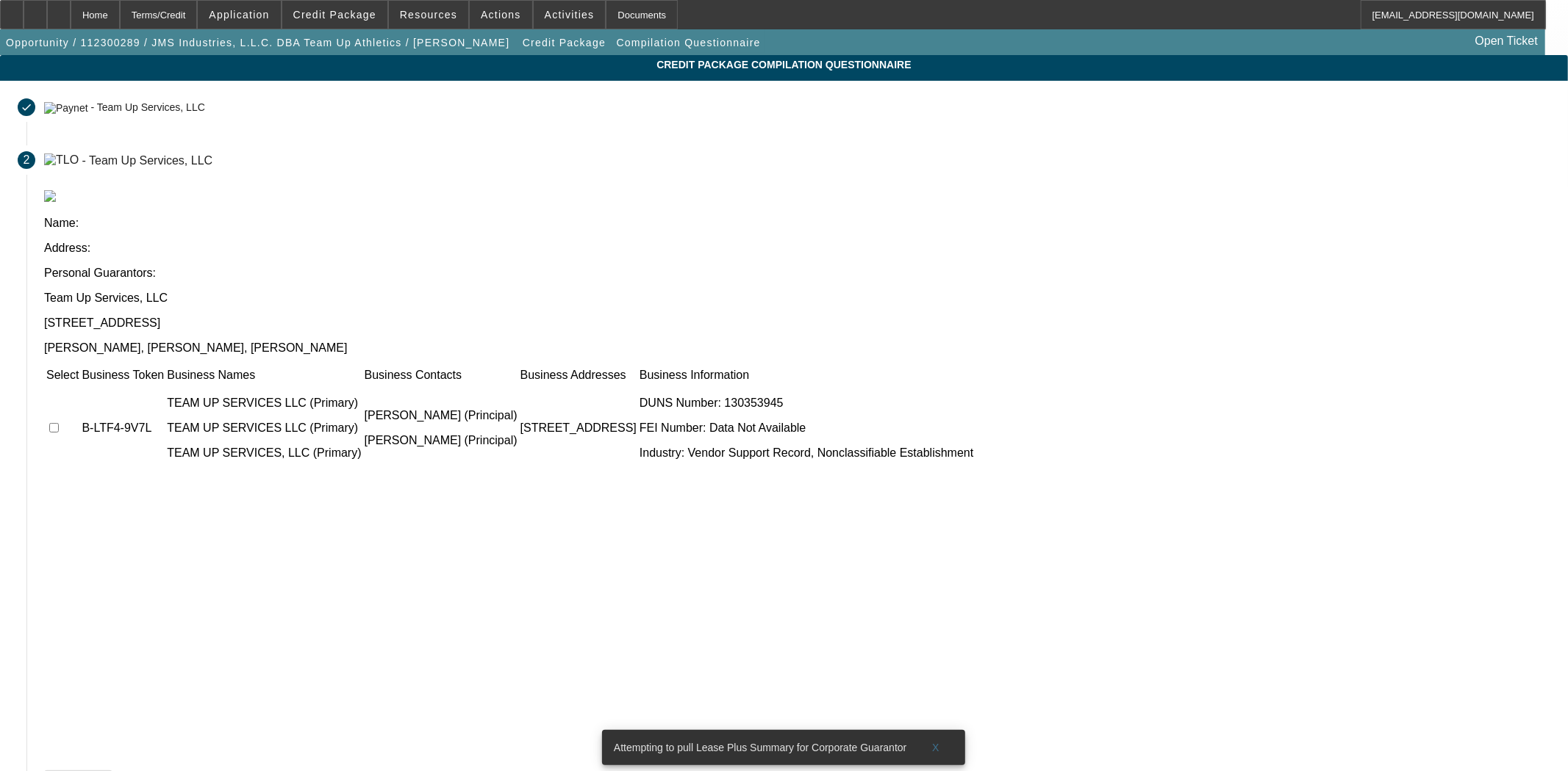
click at [107, 770] on span "Not Found" at bounding box center [78, 784] width 57 height 12
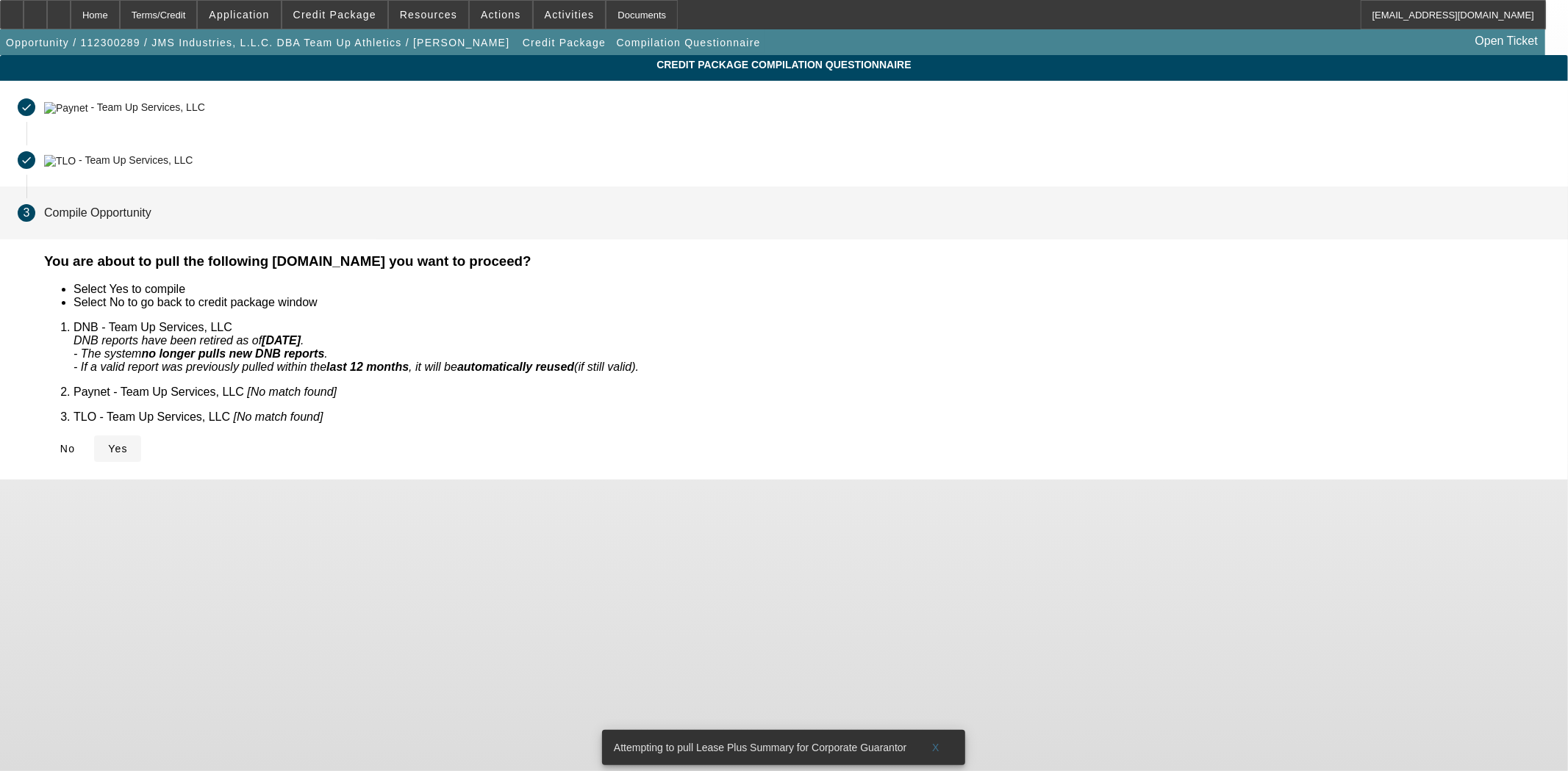
click at [141, 431] on span at bounding box center [118, 449] width 47 height 35
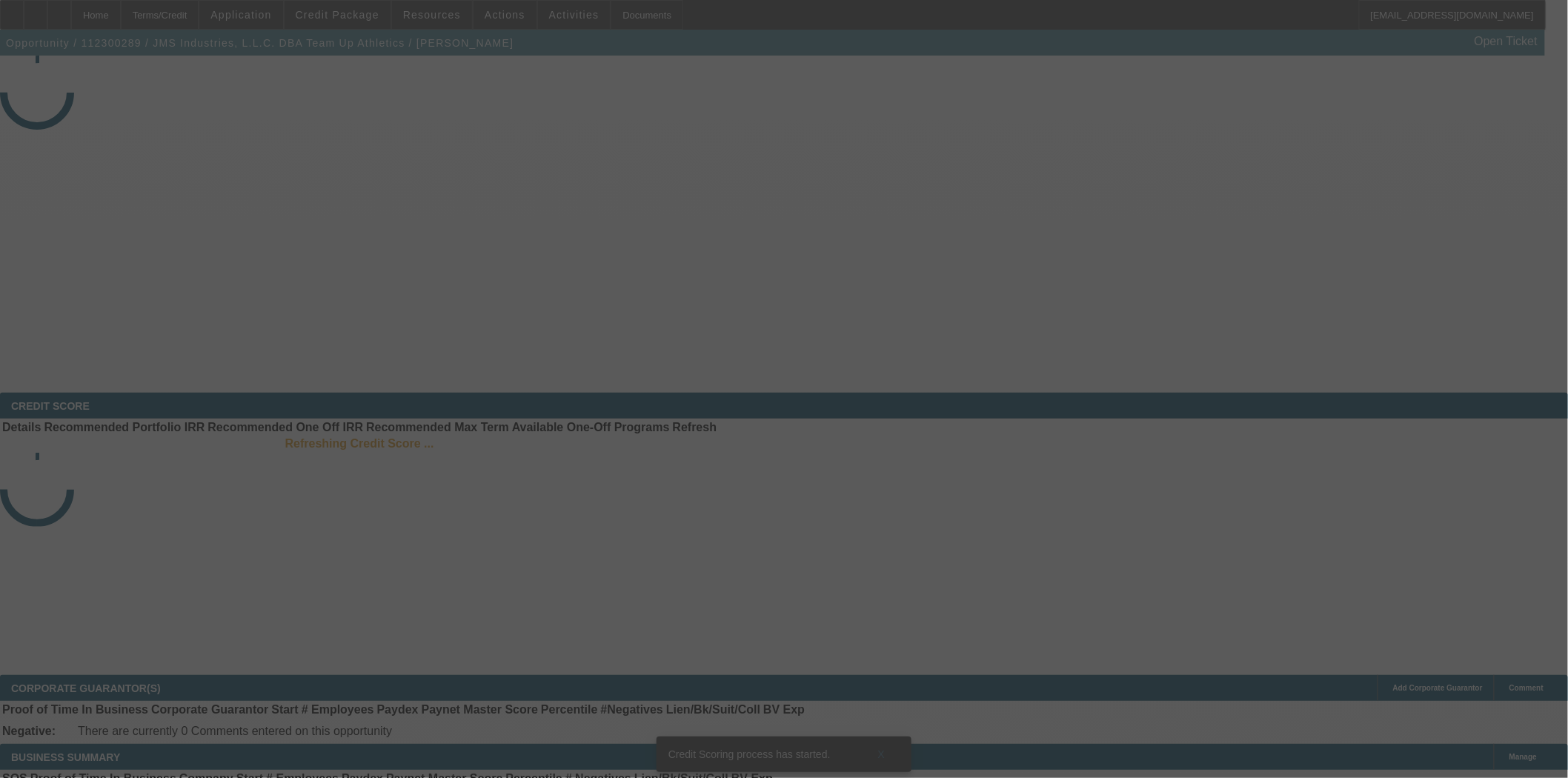
select select "4"
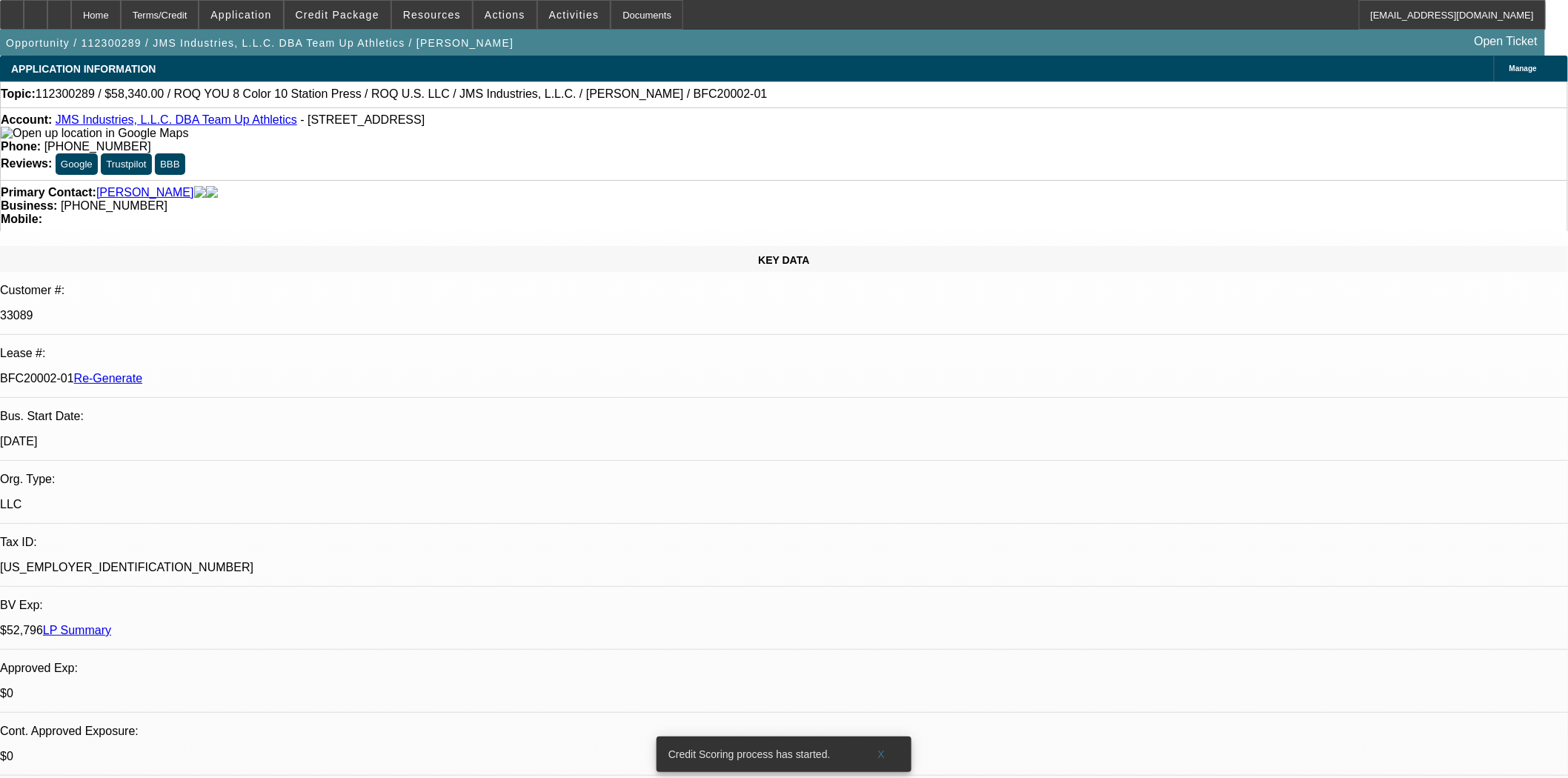
select select "0"
select select "2"
select select "0"
select select "6"
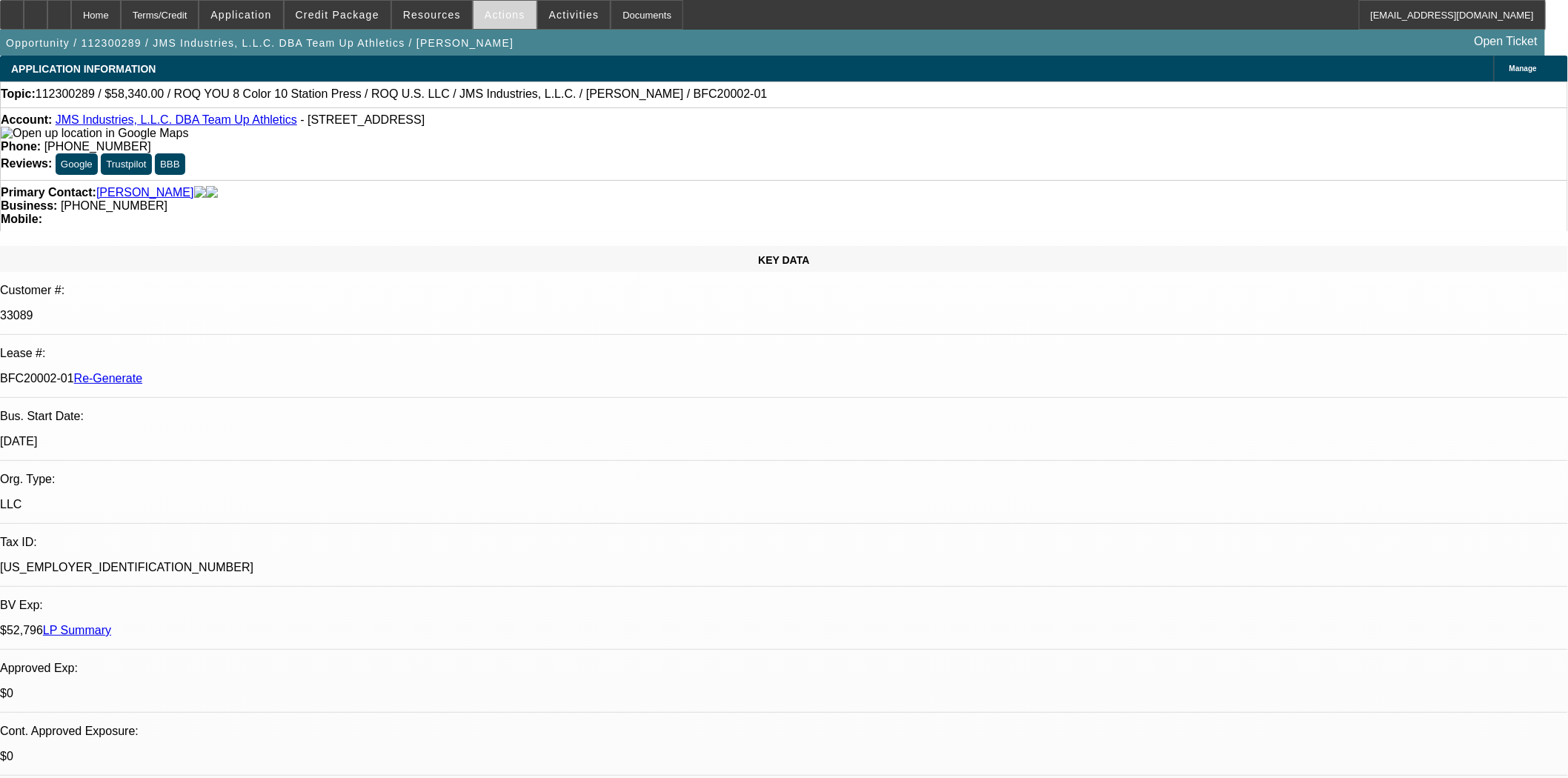
click at [506, 15] on span "Actions" at bounding box center [505, 15] width 40 height 12
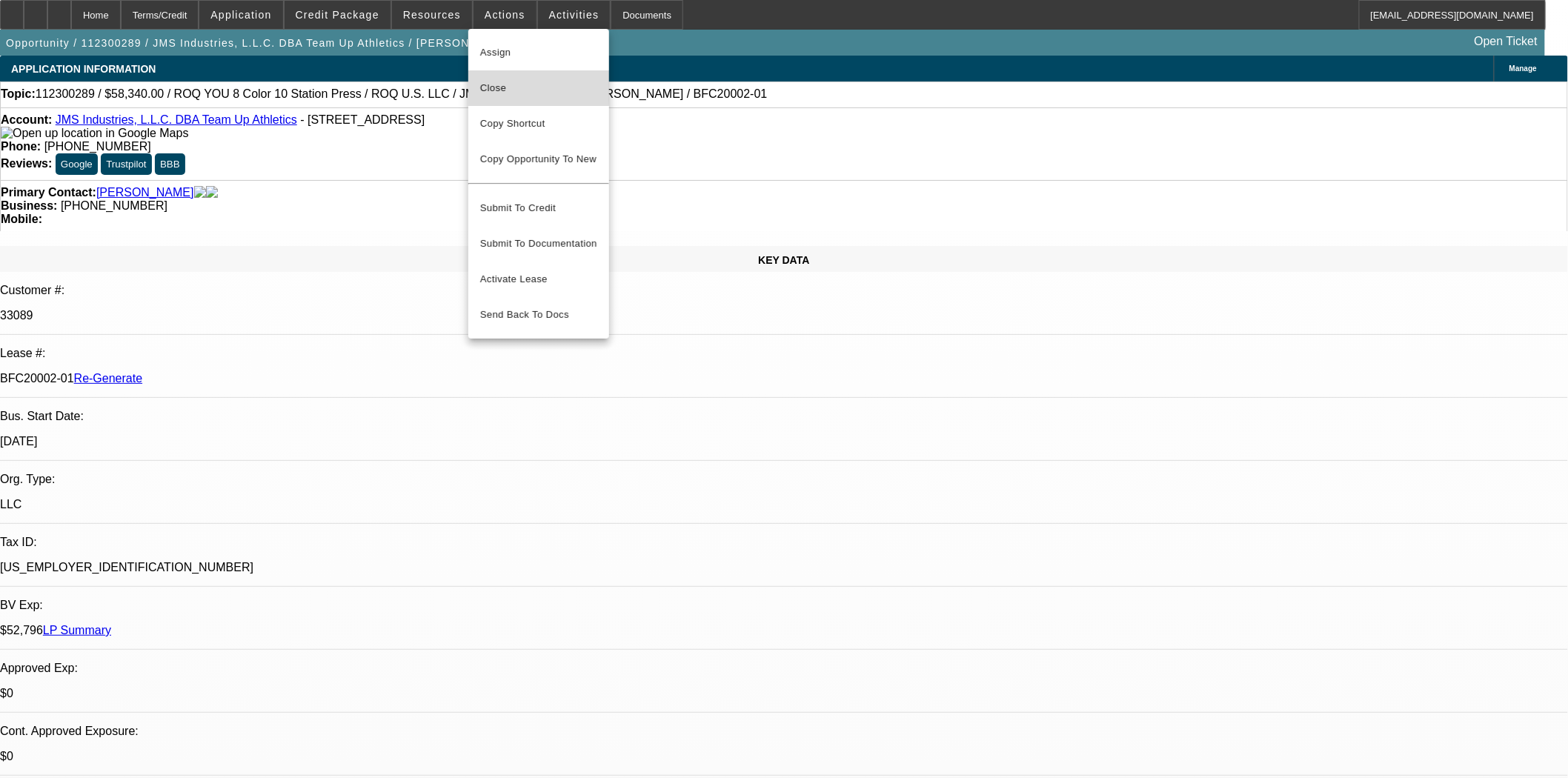
click at [495, 83] on span "Close" at bounding box center [538, 88] width 117 height 18
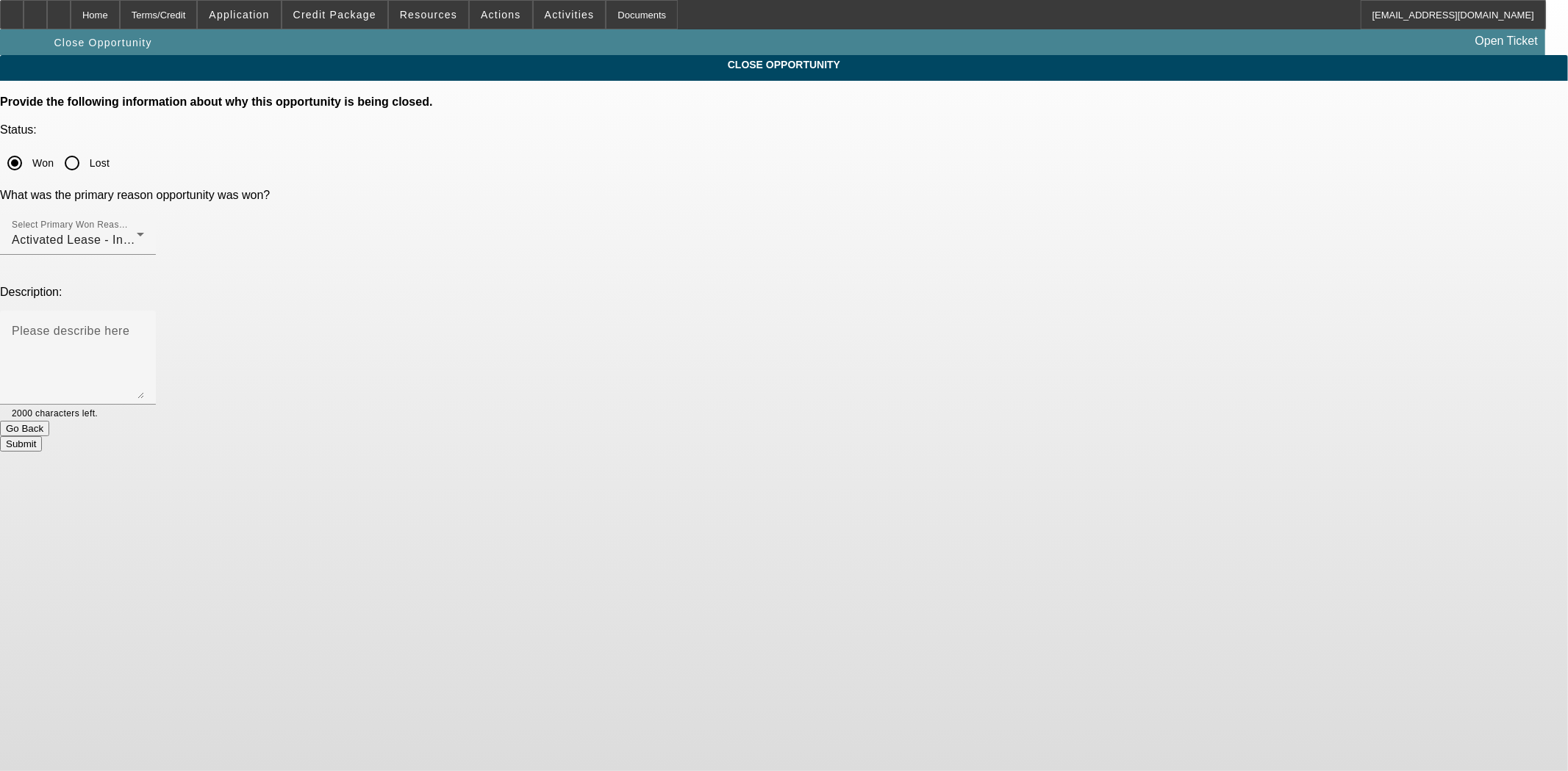
click at [42, 436] on button "Submit" at bounding box center [21, 444] width 42 height 15
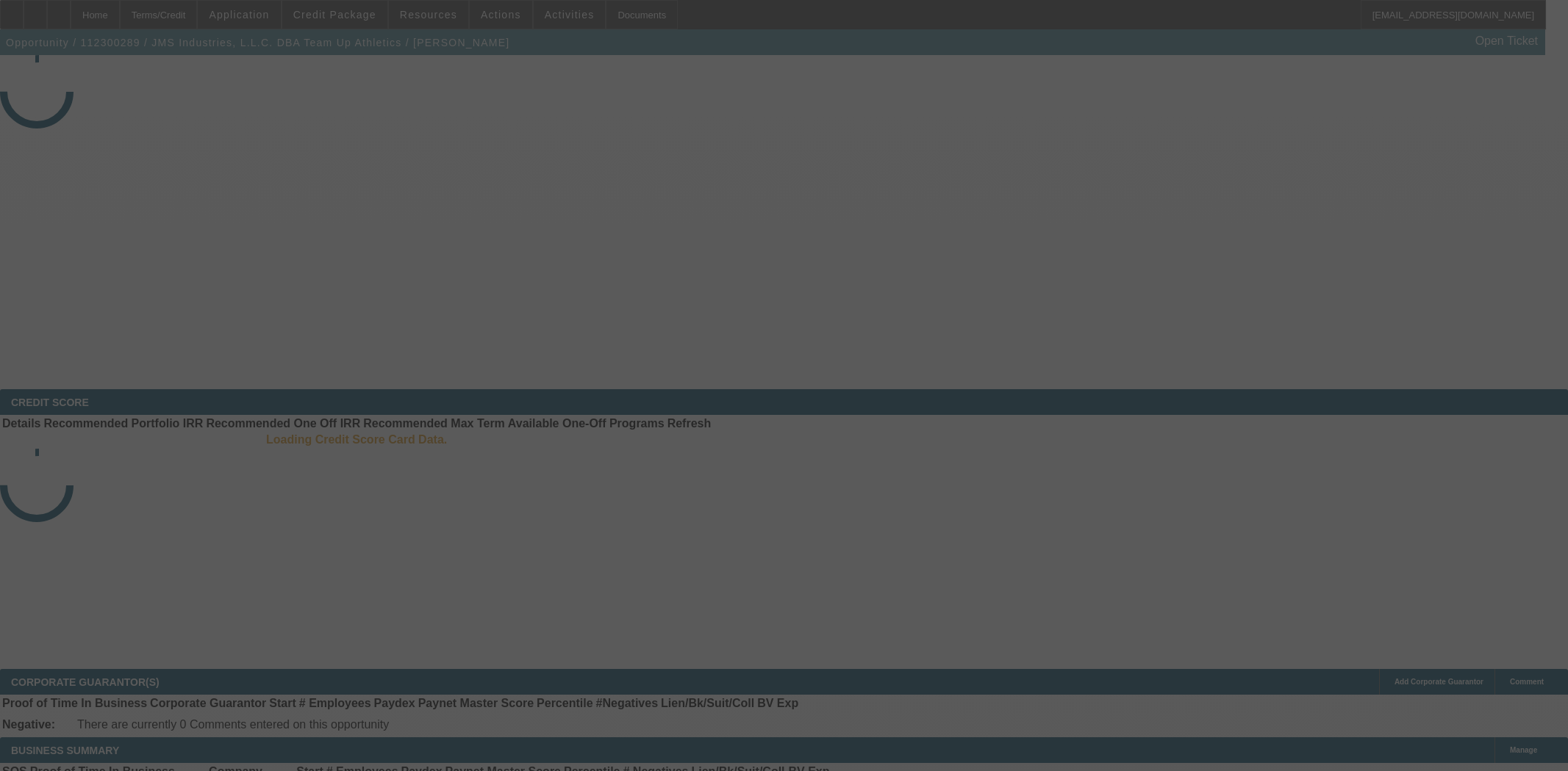
select select "4"
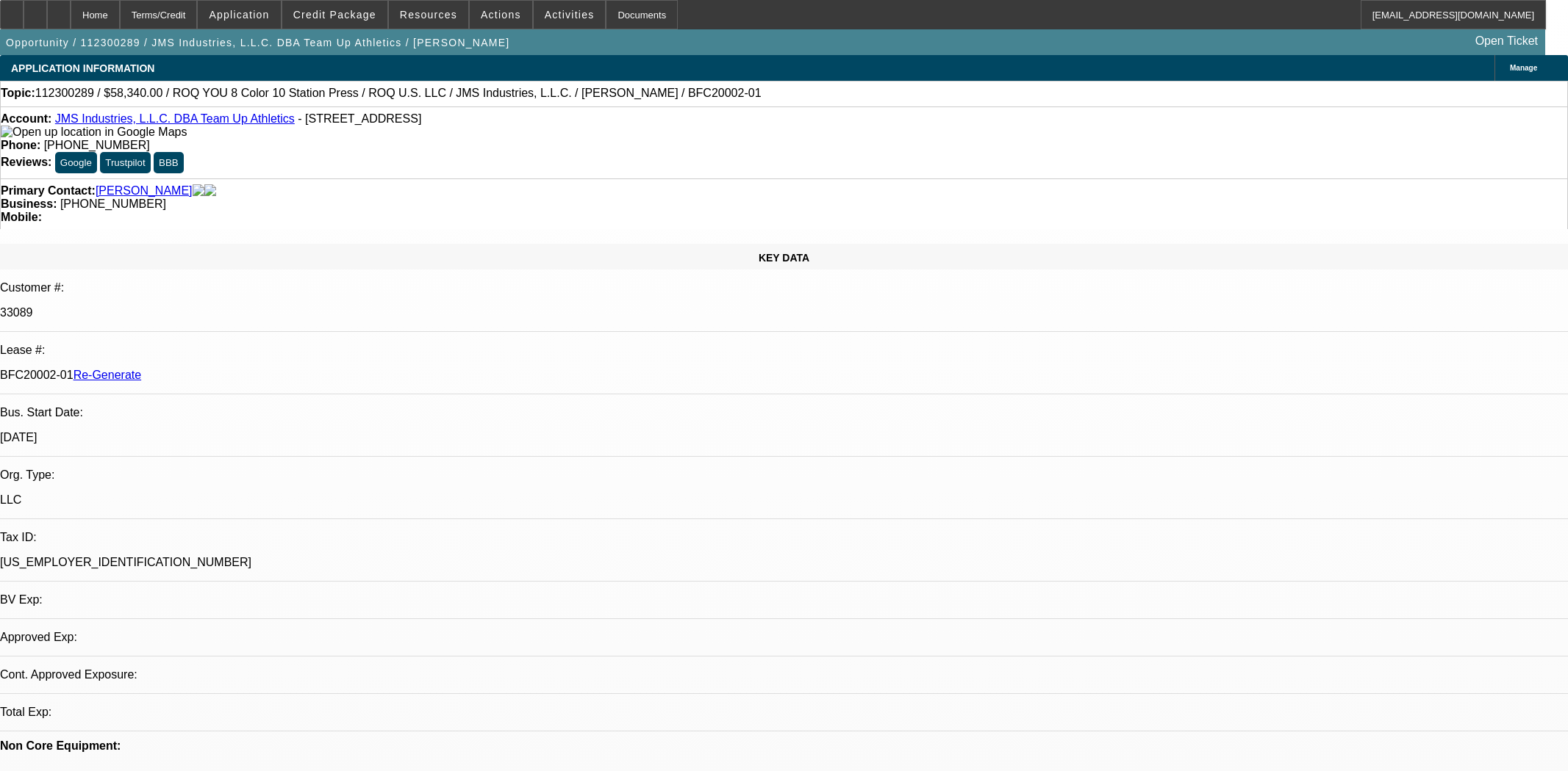
select select "0"
select select "2"
select select "0"
select select "6"
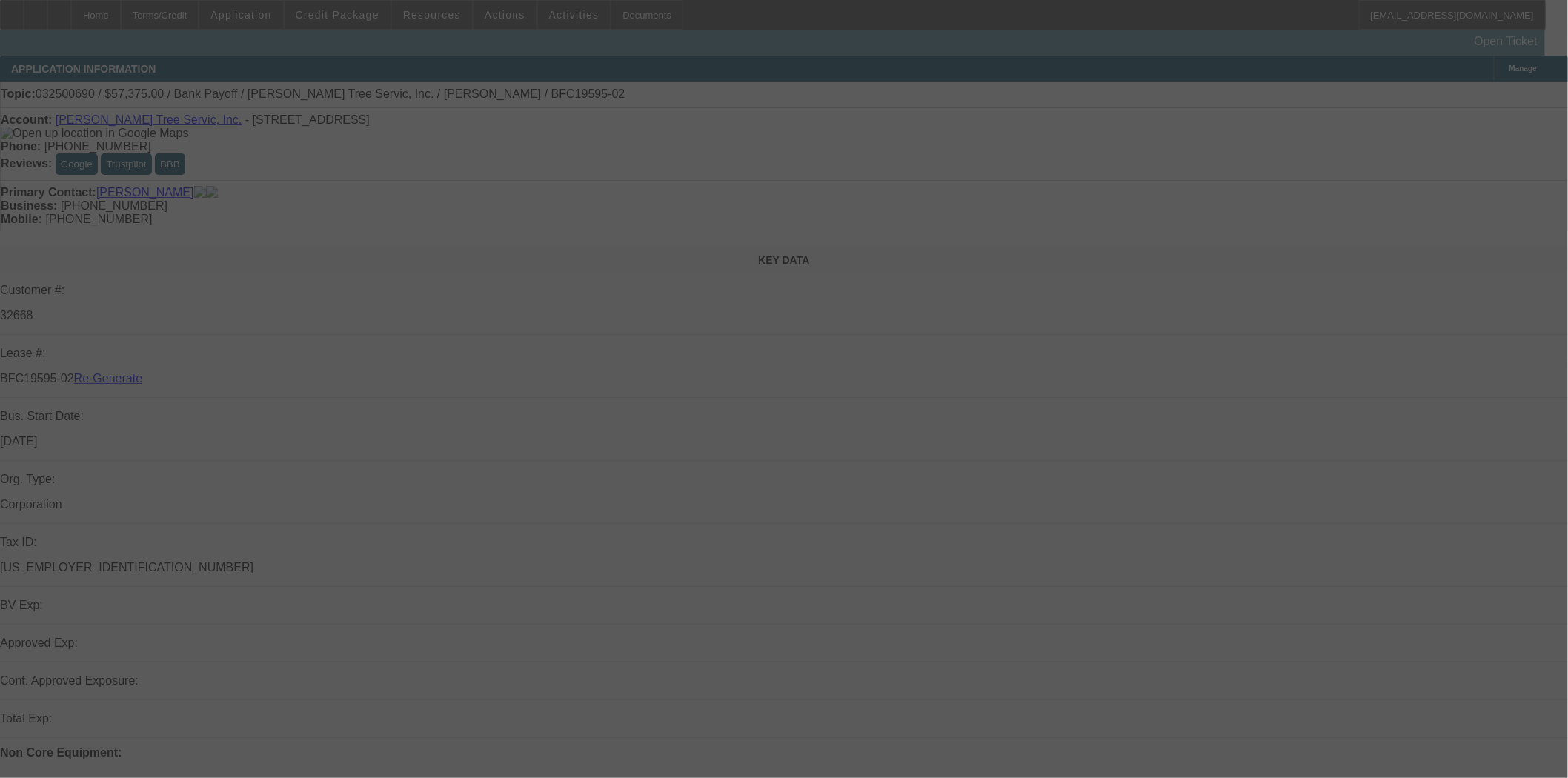
select select "4"
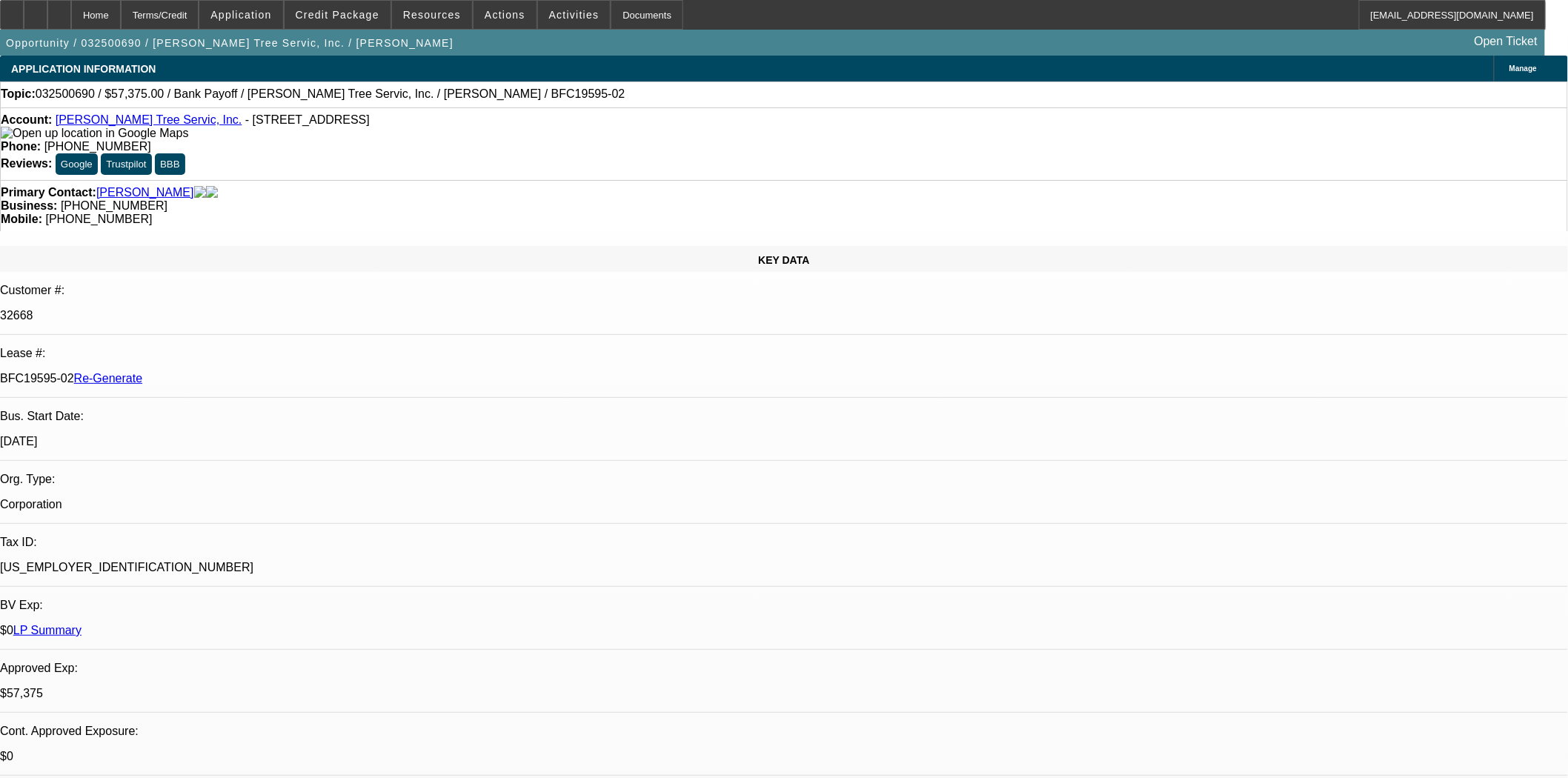
select select "0.1"
select select "0"
select select "3"
select select "0"
select select "6"
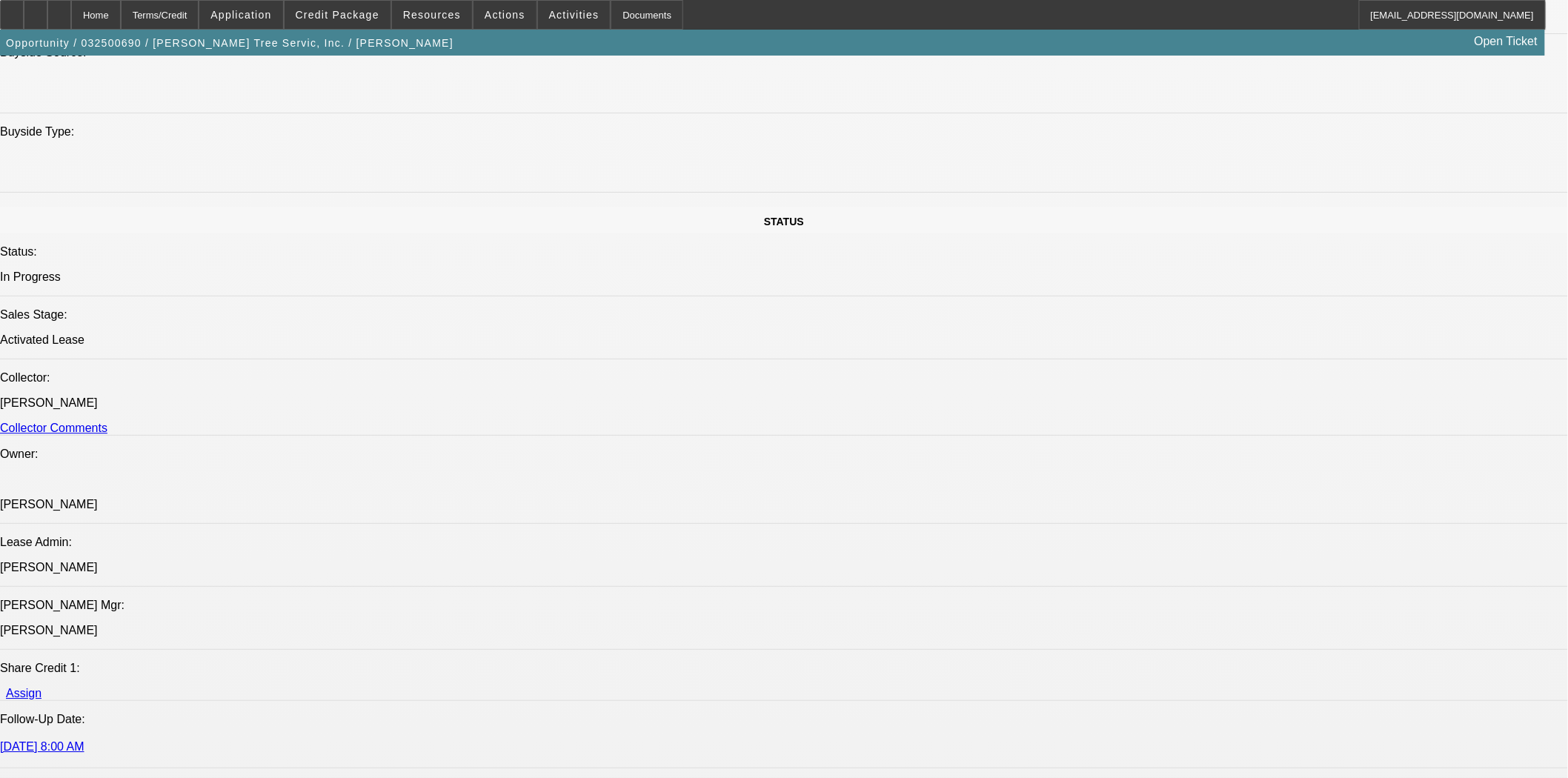
scroll to position [1729, 0]
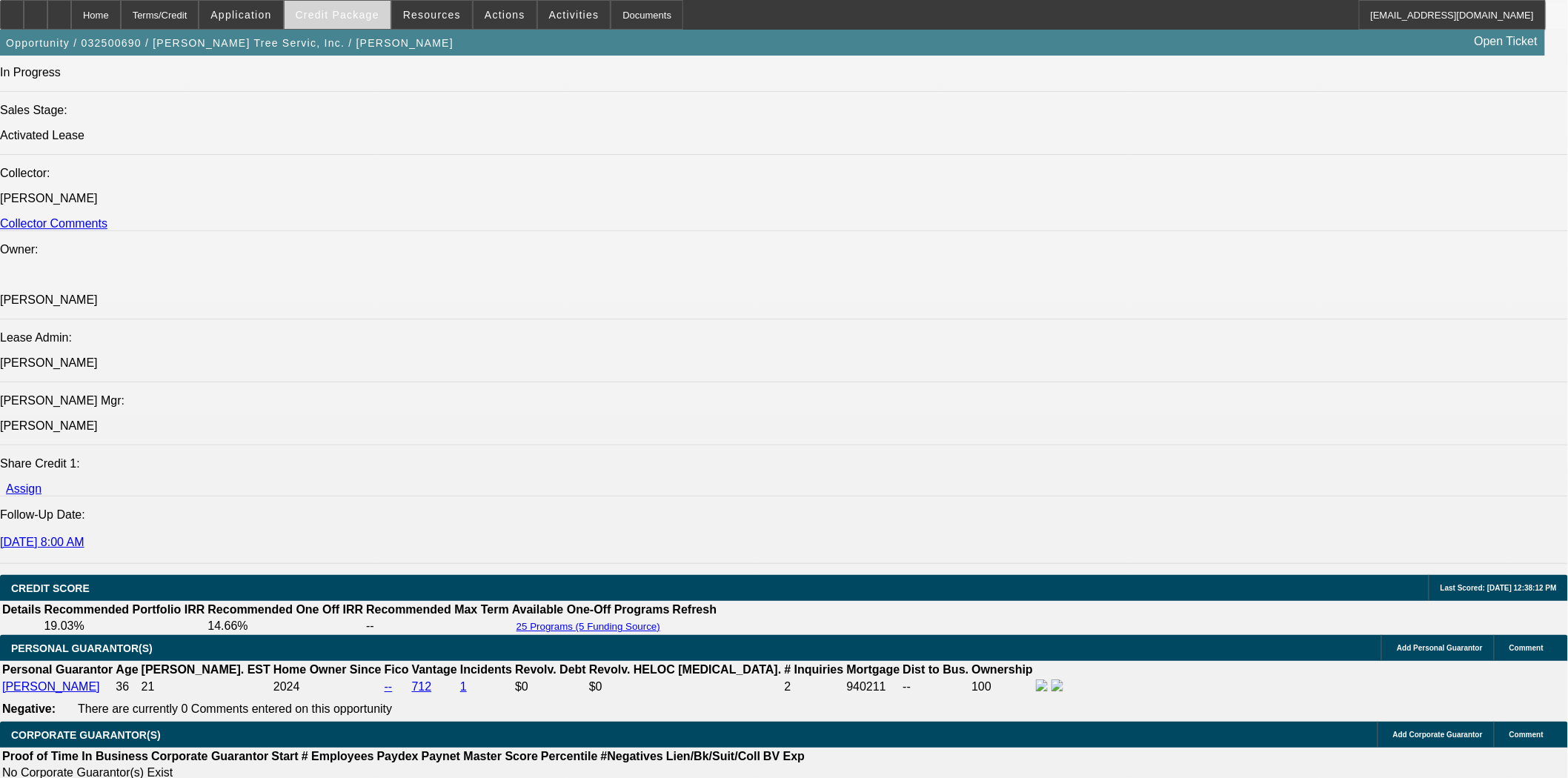
click at [368, 5] on span at bounding box center [338, 14] width 106 height 35
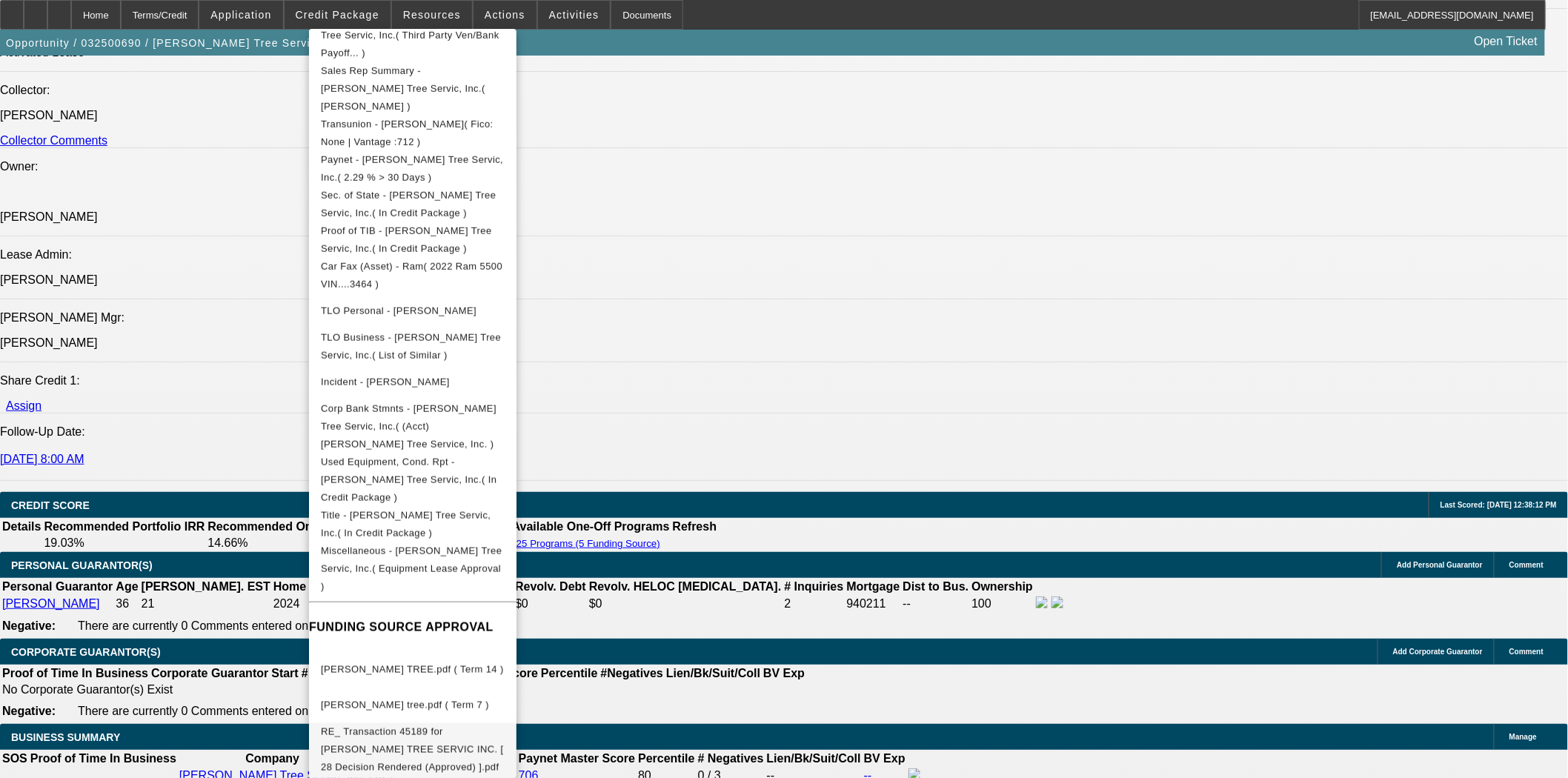
scroll to position [2305, 0]
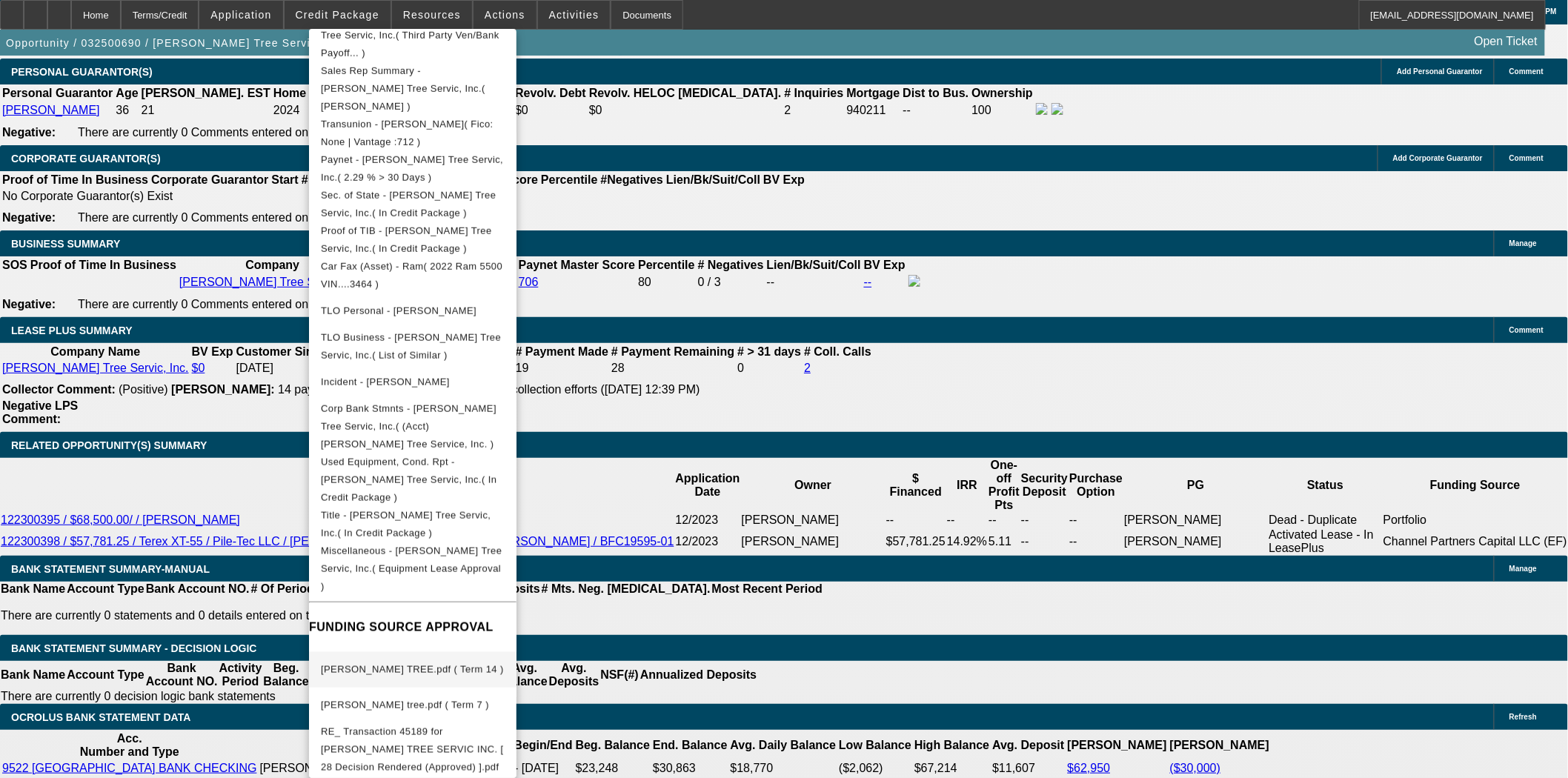
click at [406, 664] on span "TABOR TREE.pdf ( Term 14 )" at bounding box center [412, 669] width 183 height 11
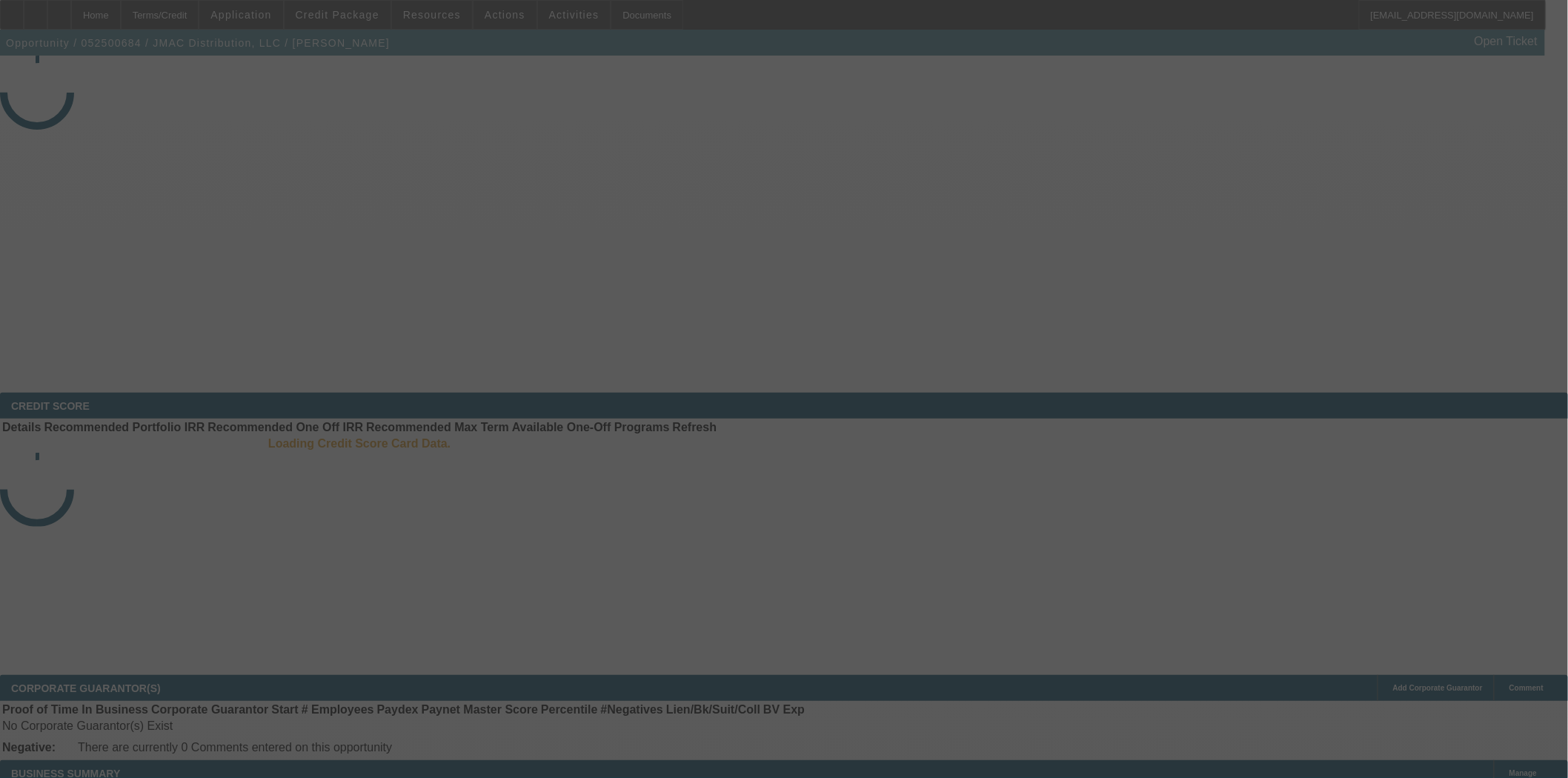
select select "4"
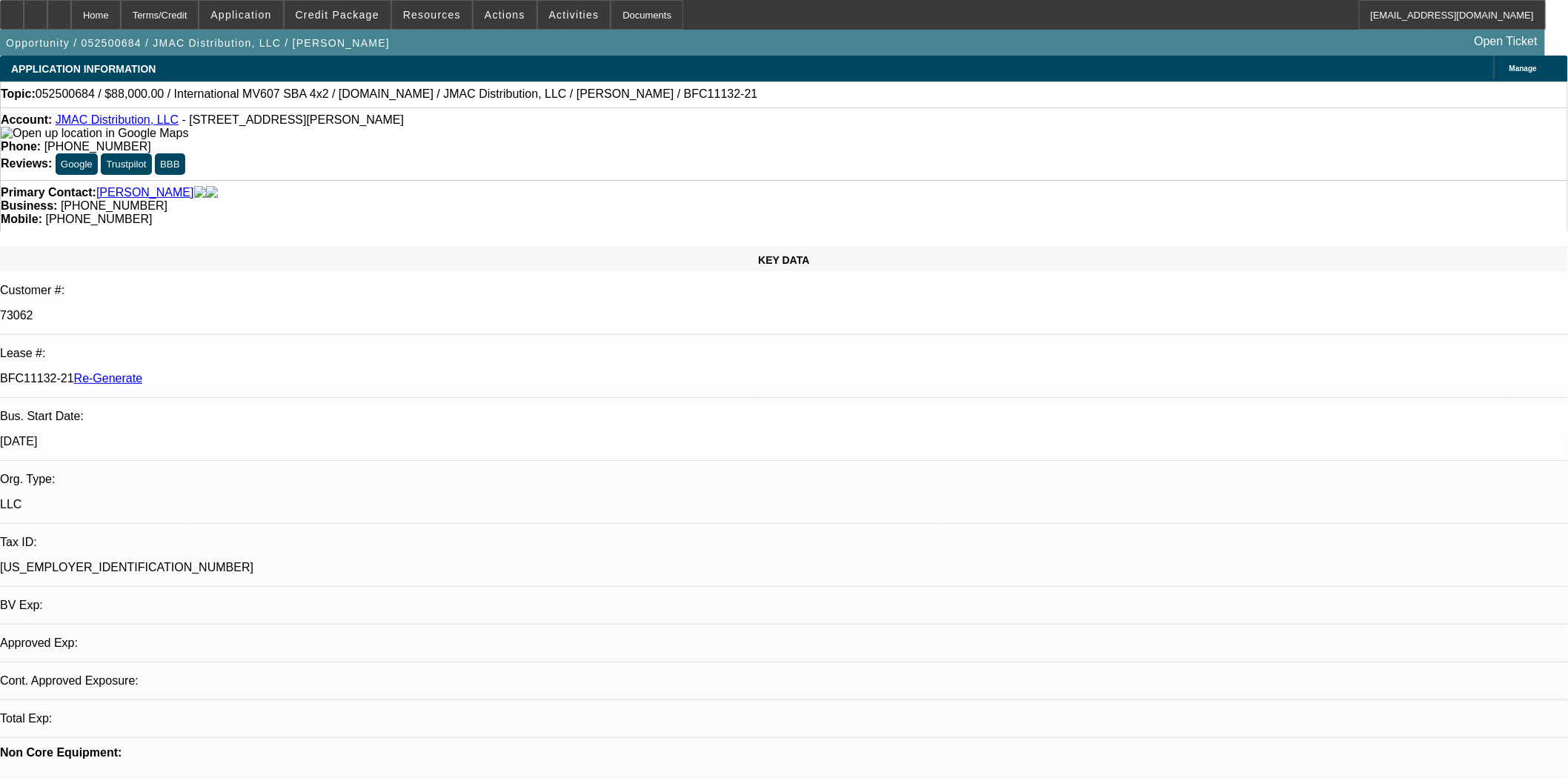
select select "0"
select select "2"
select select "0"
select select "6"
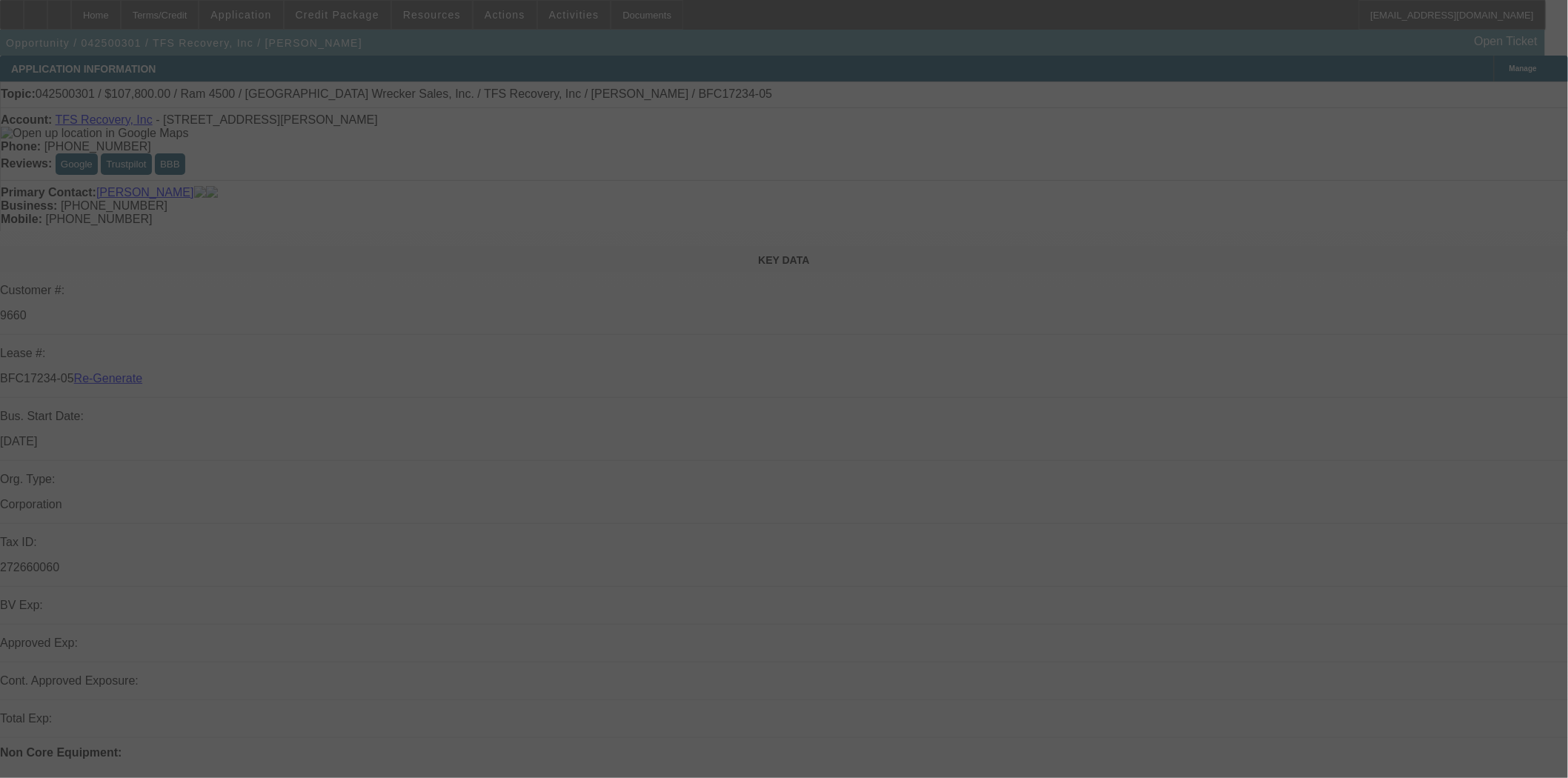
select select "4"
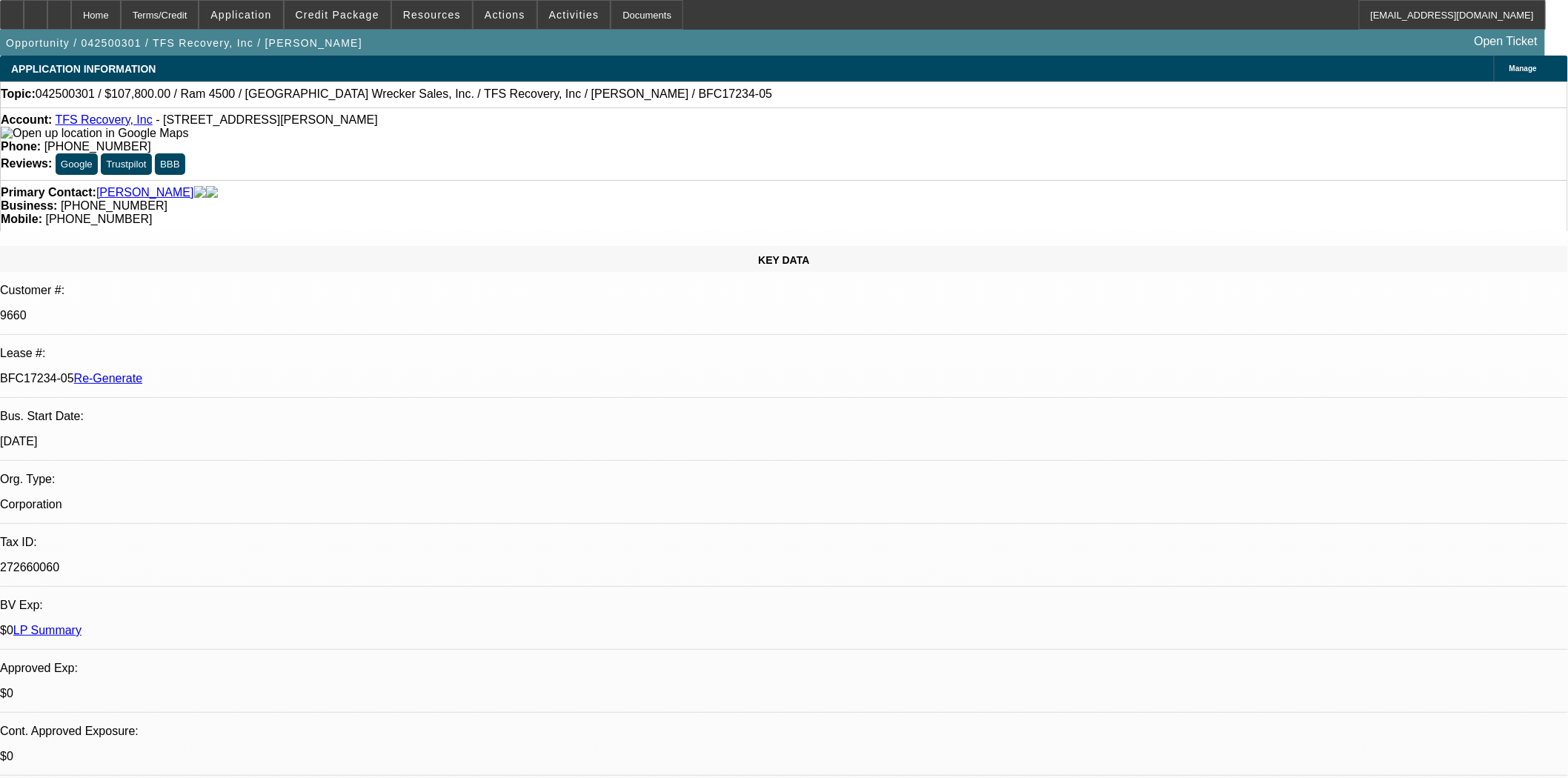
select select "0"
select select "3"
select select "0"
select select "6"
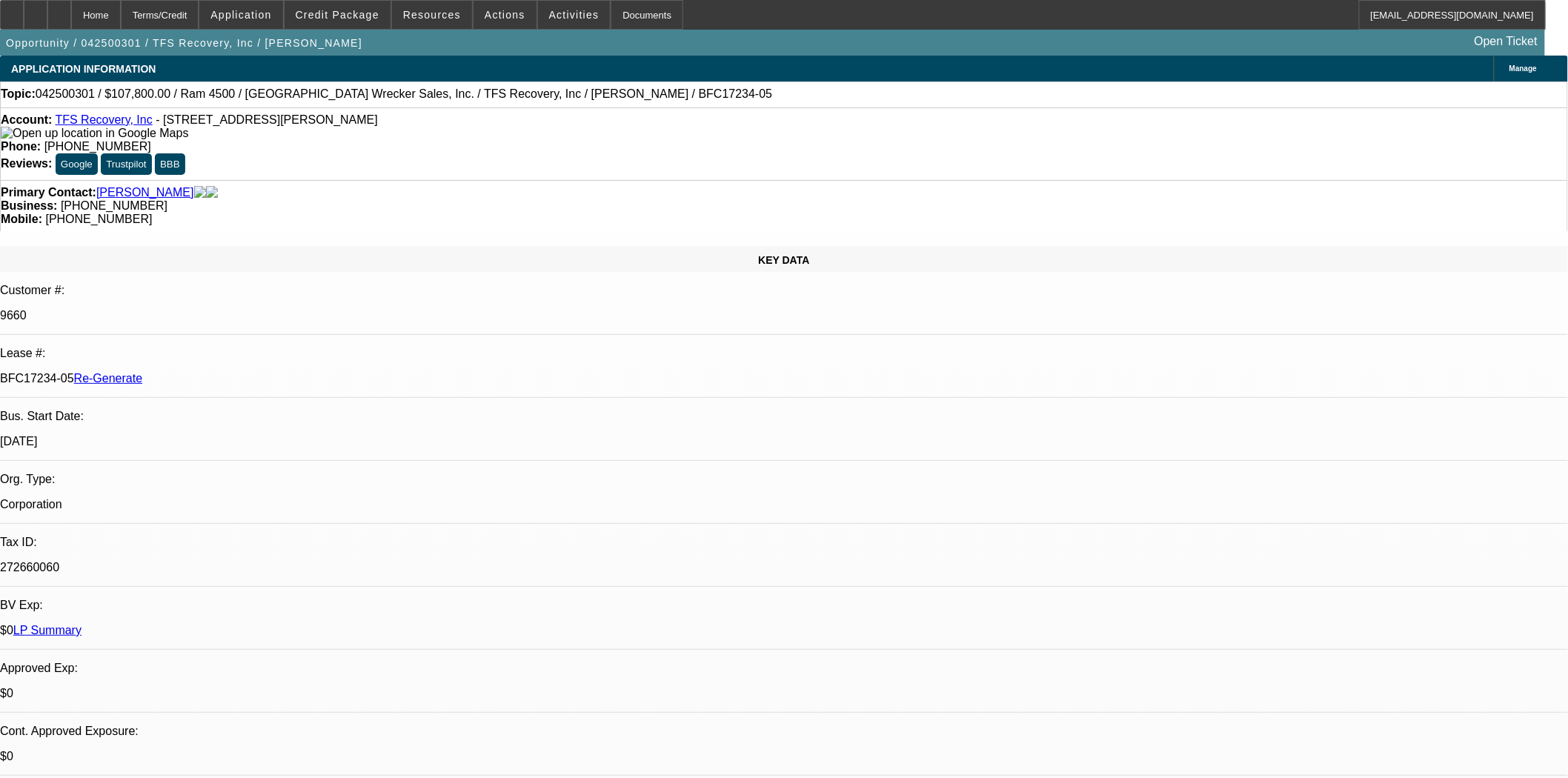
click at [1196, 157] on button "reply Reply" at bounding box center [1202, 157] width 93 height 35
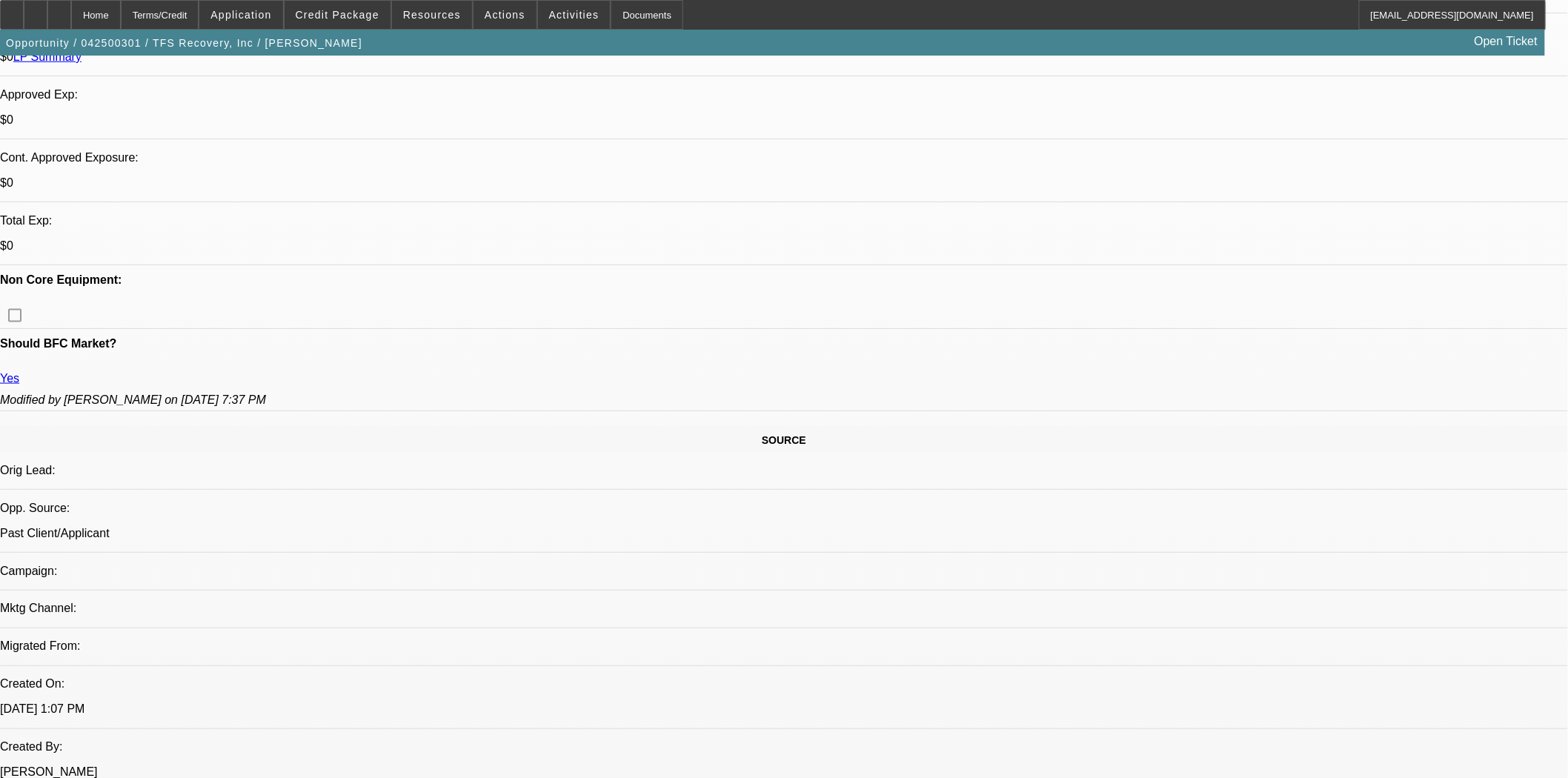
scroll to position [576, 0]
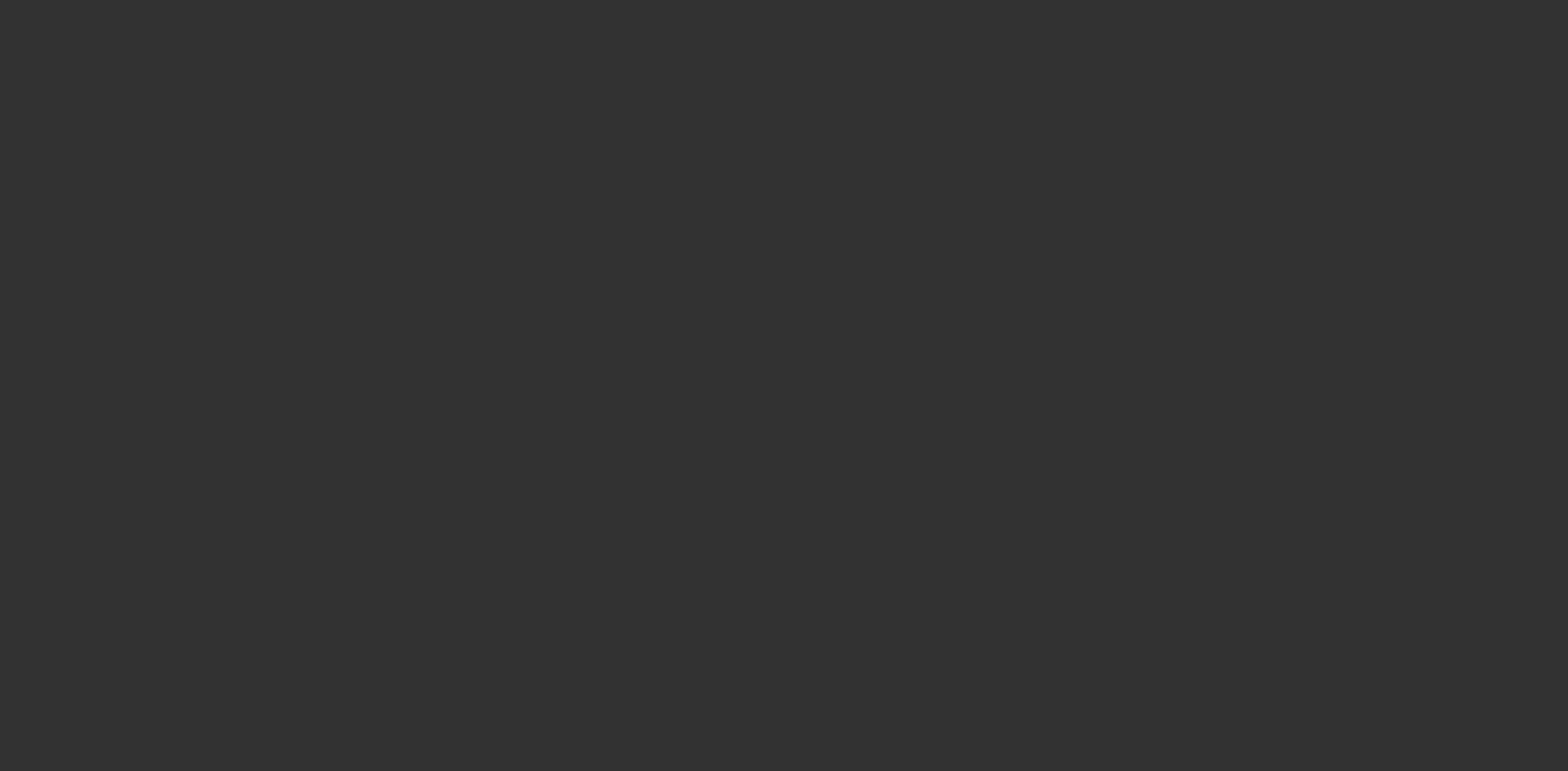
select select "4"
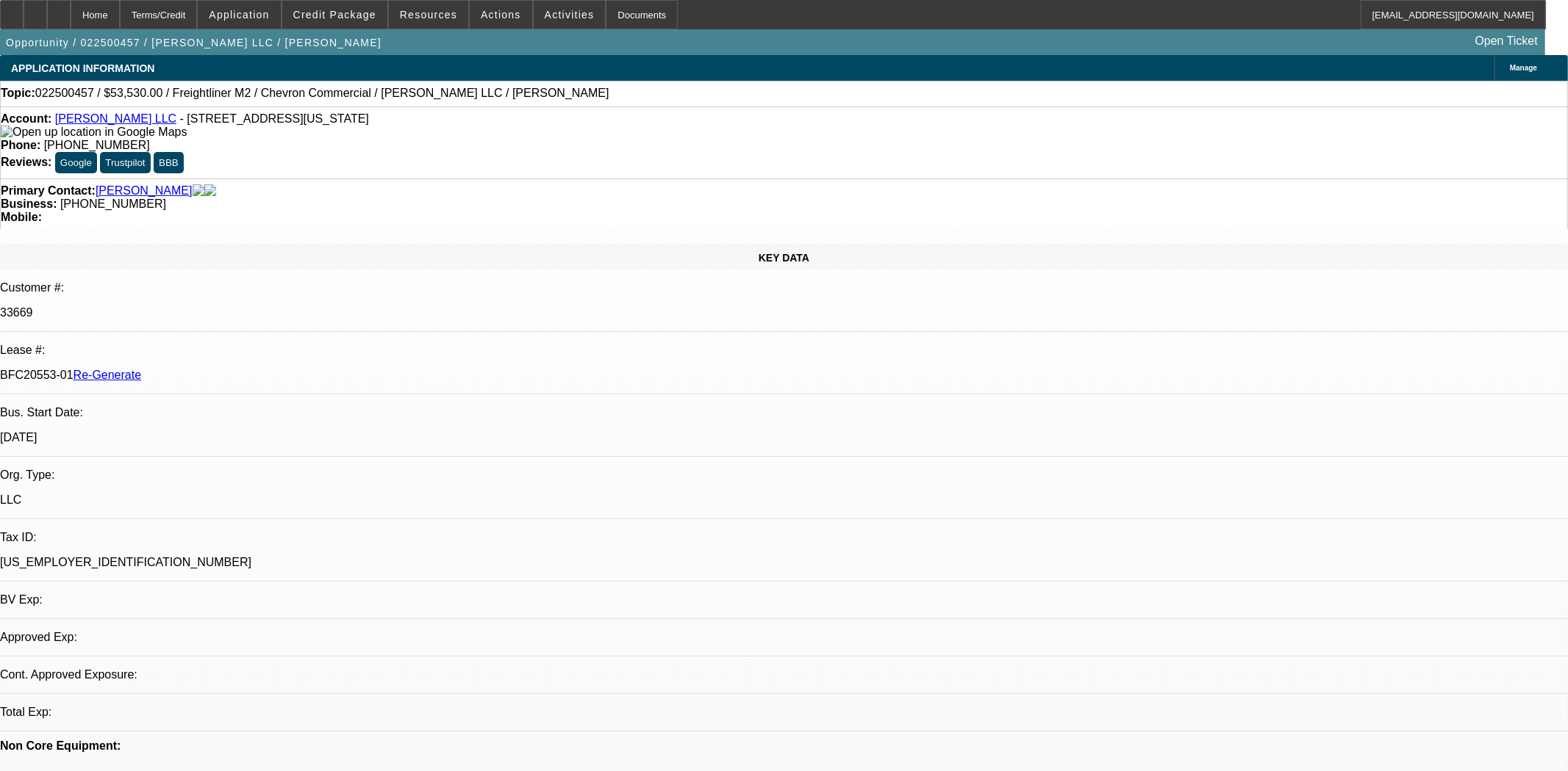
select select "0"
select select "2"
select select "0"
select select "6"
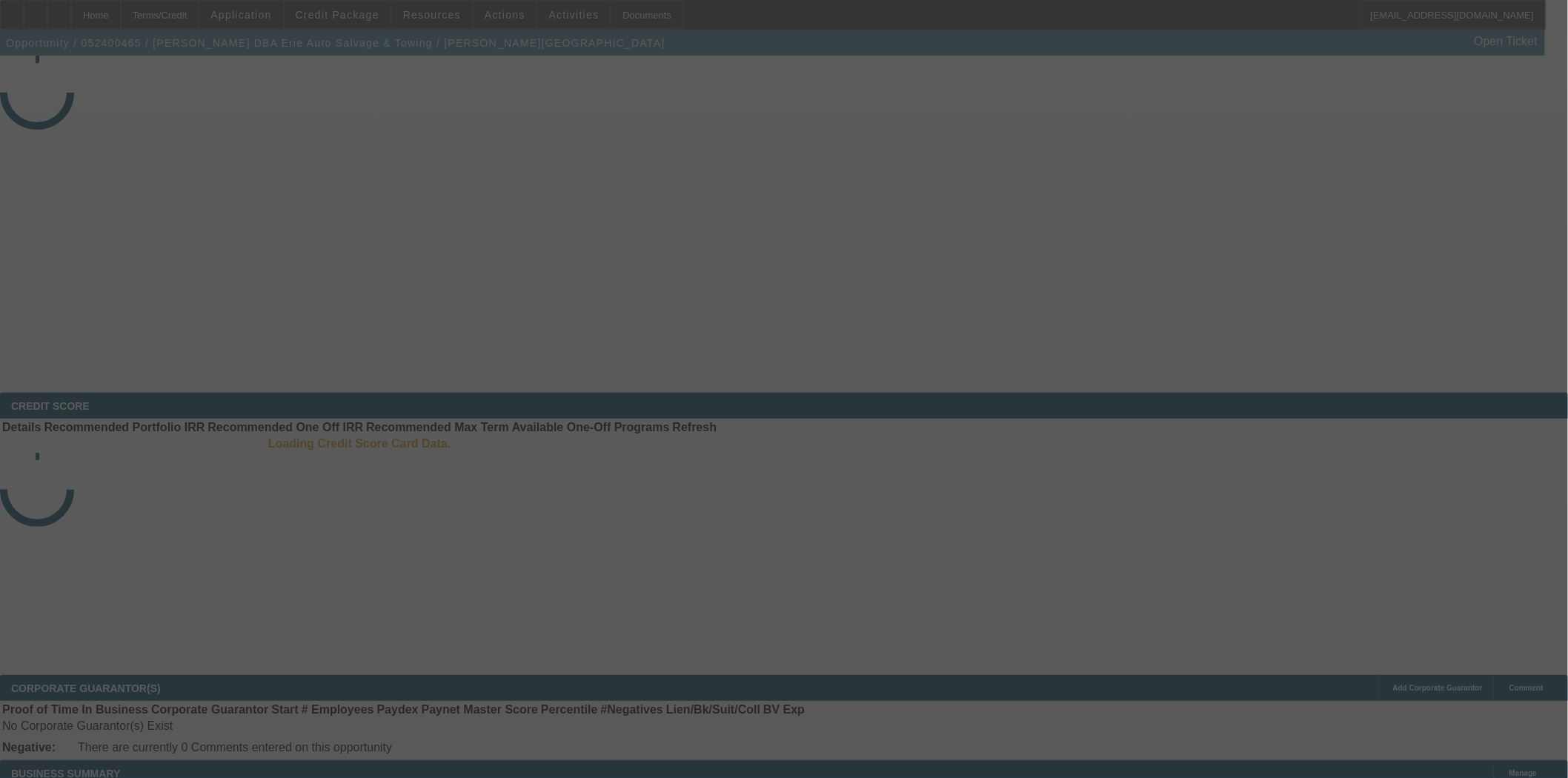
select select "4"
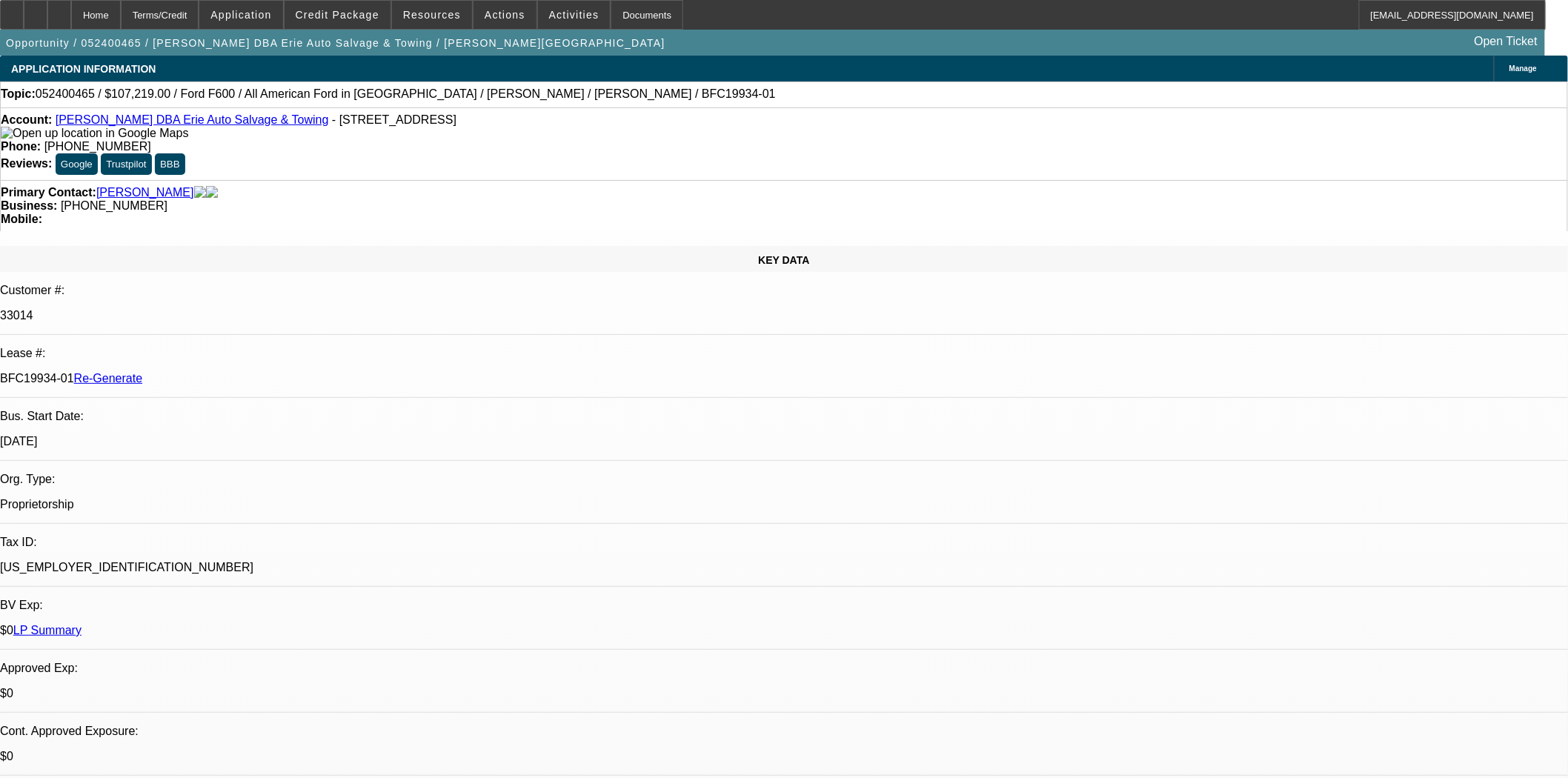
select select "0"
select select "6"
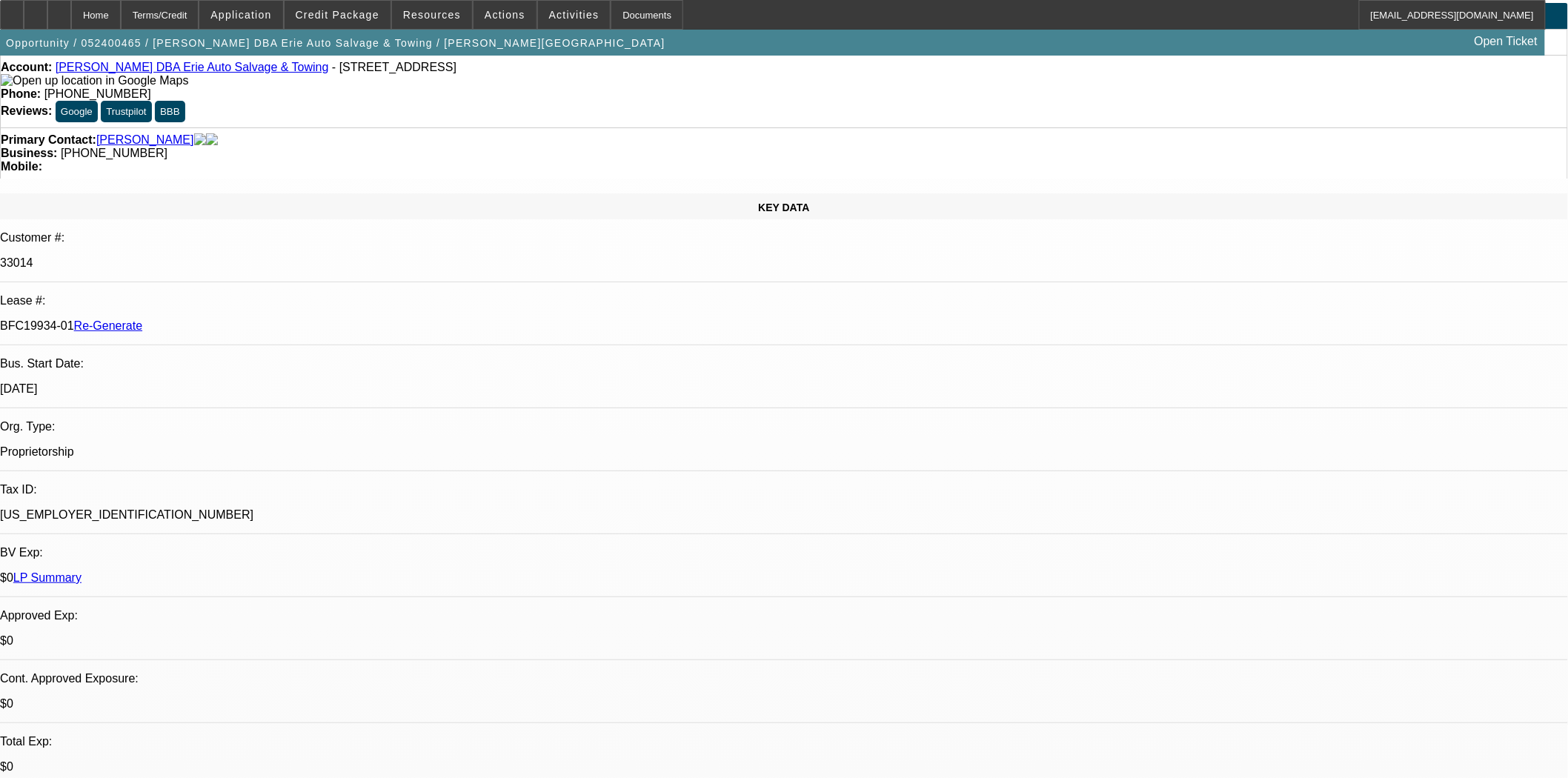
scroll to position [83, 0]
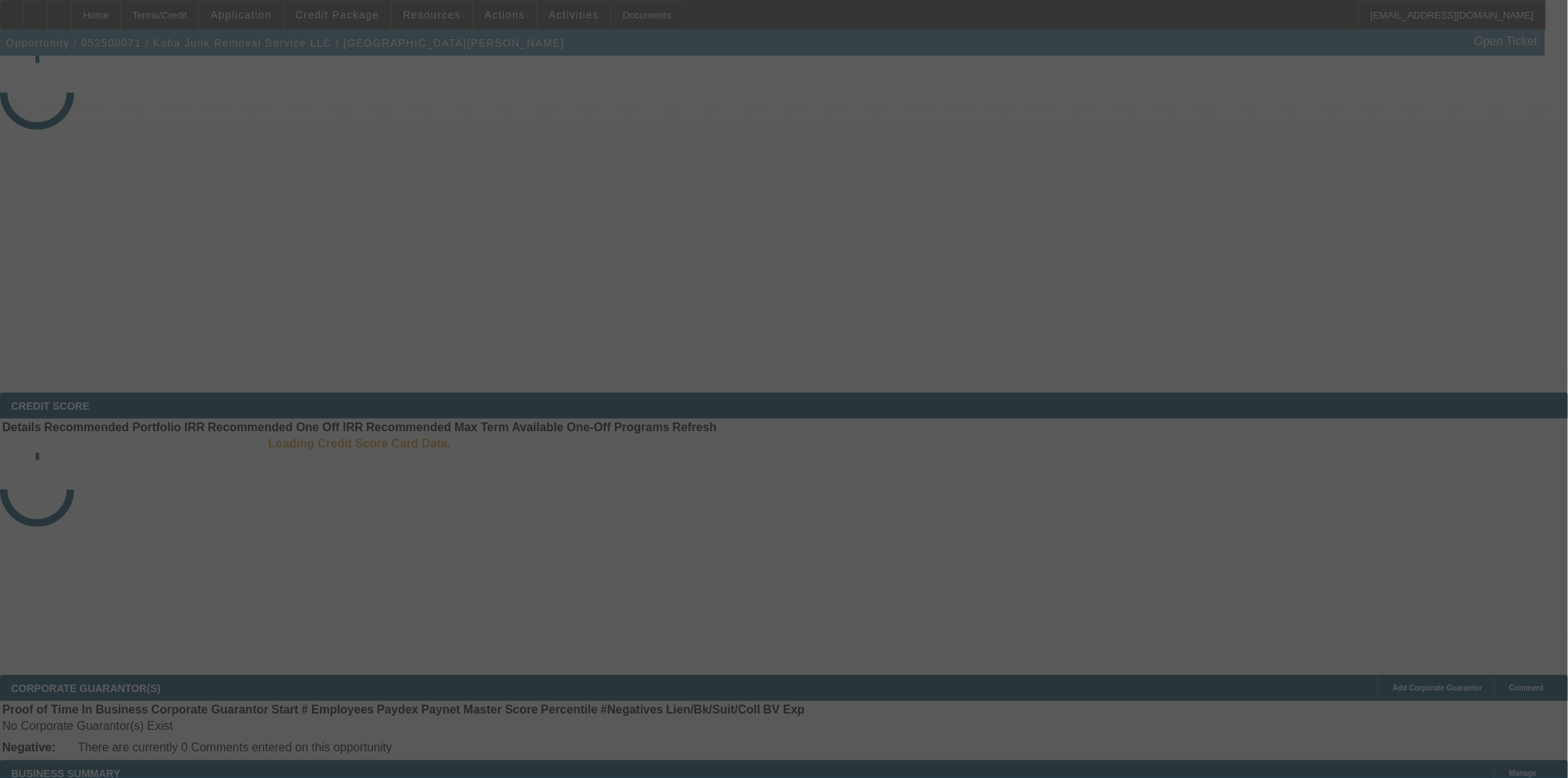
select select "4"
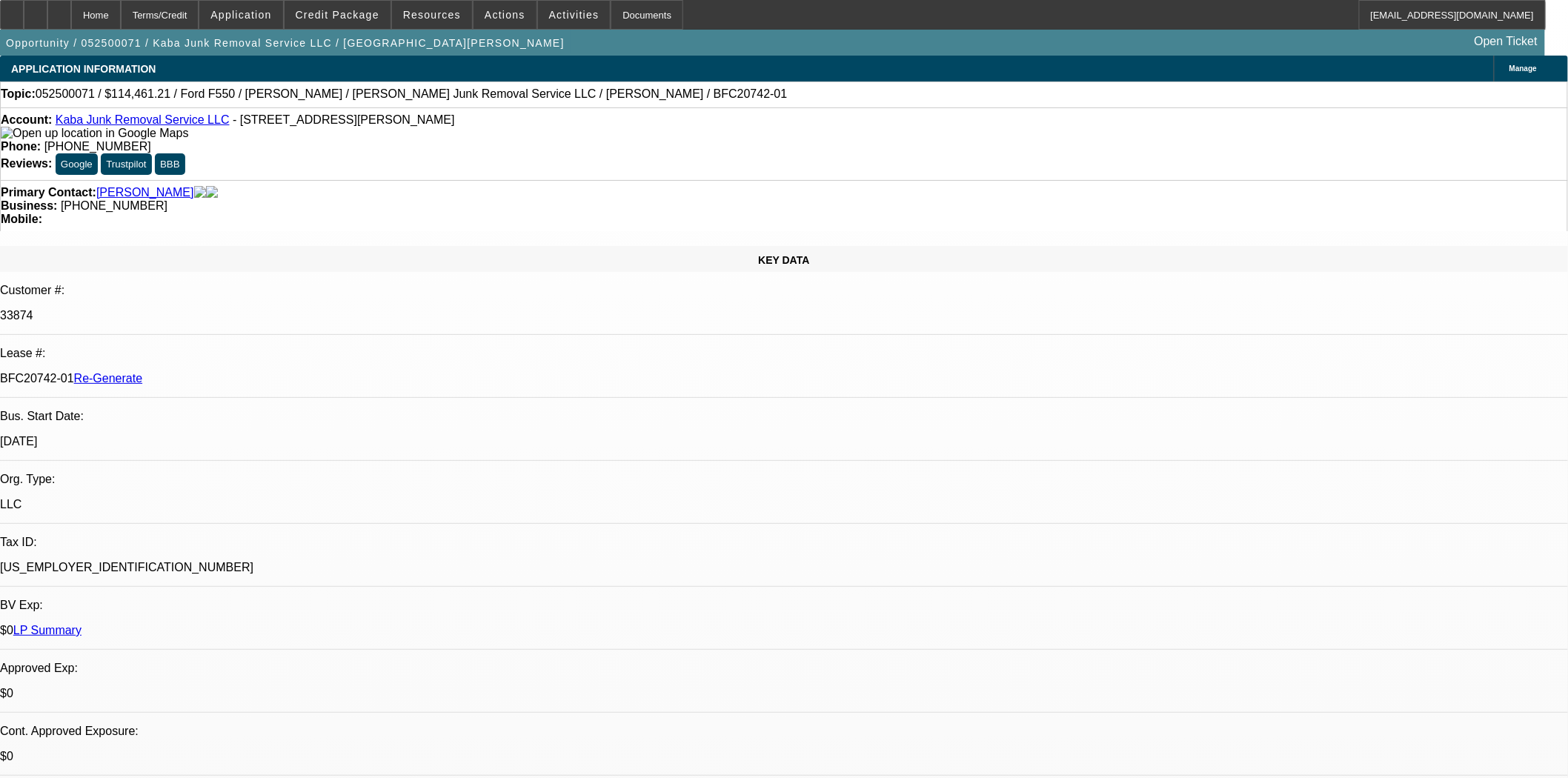
select select "0"
select select "6"
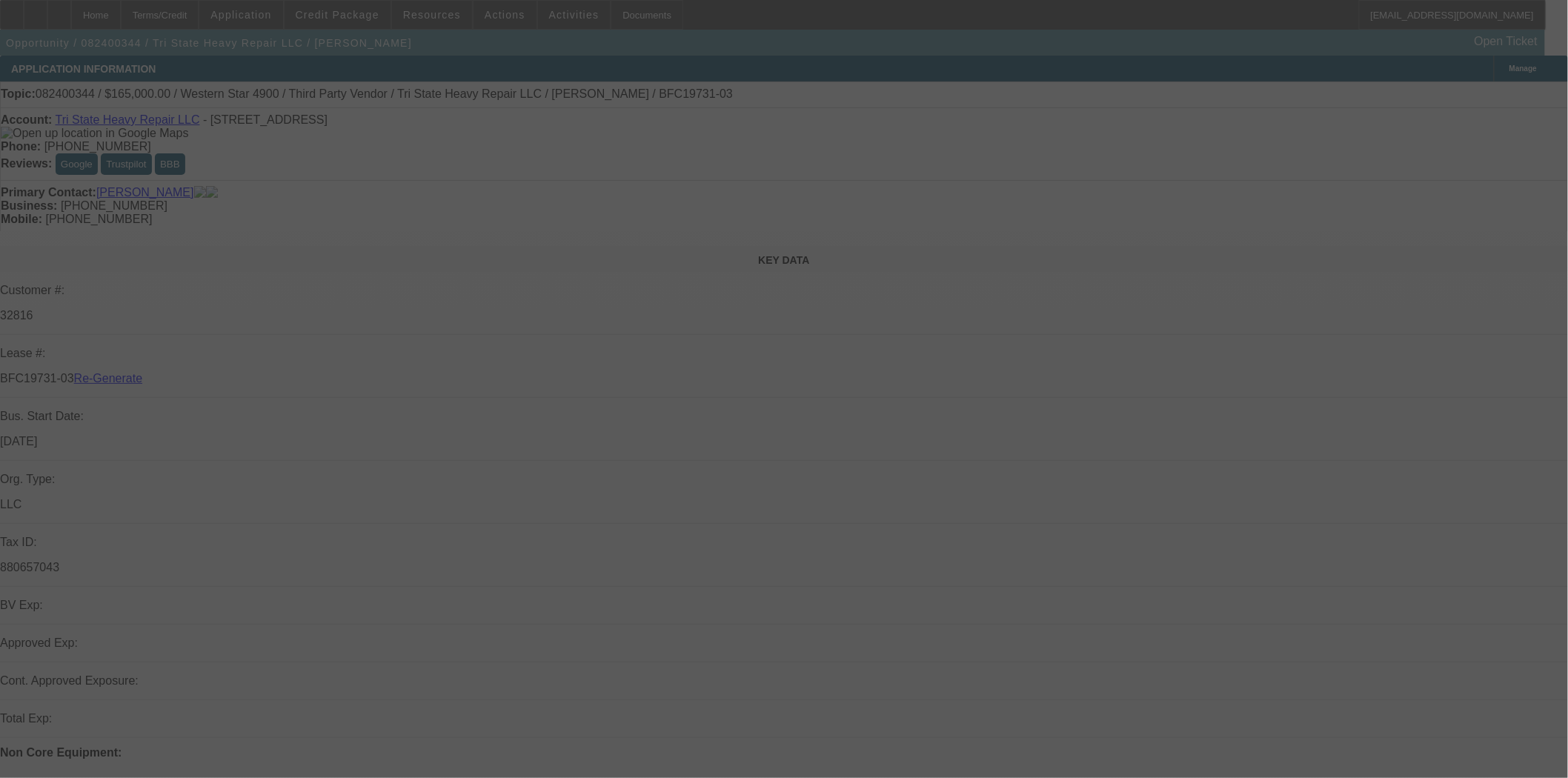
select select "4"
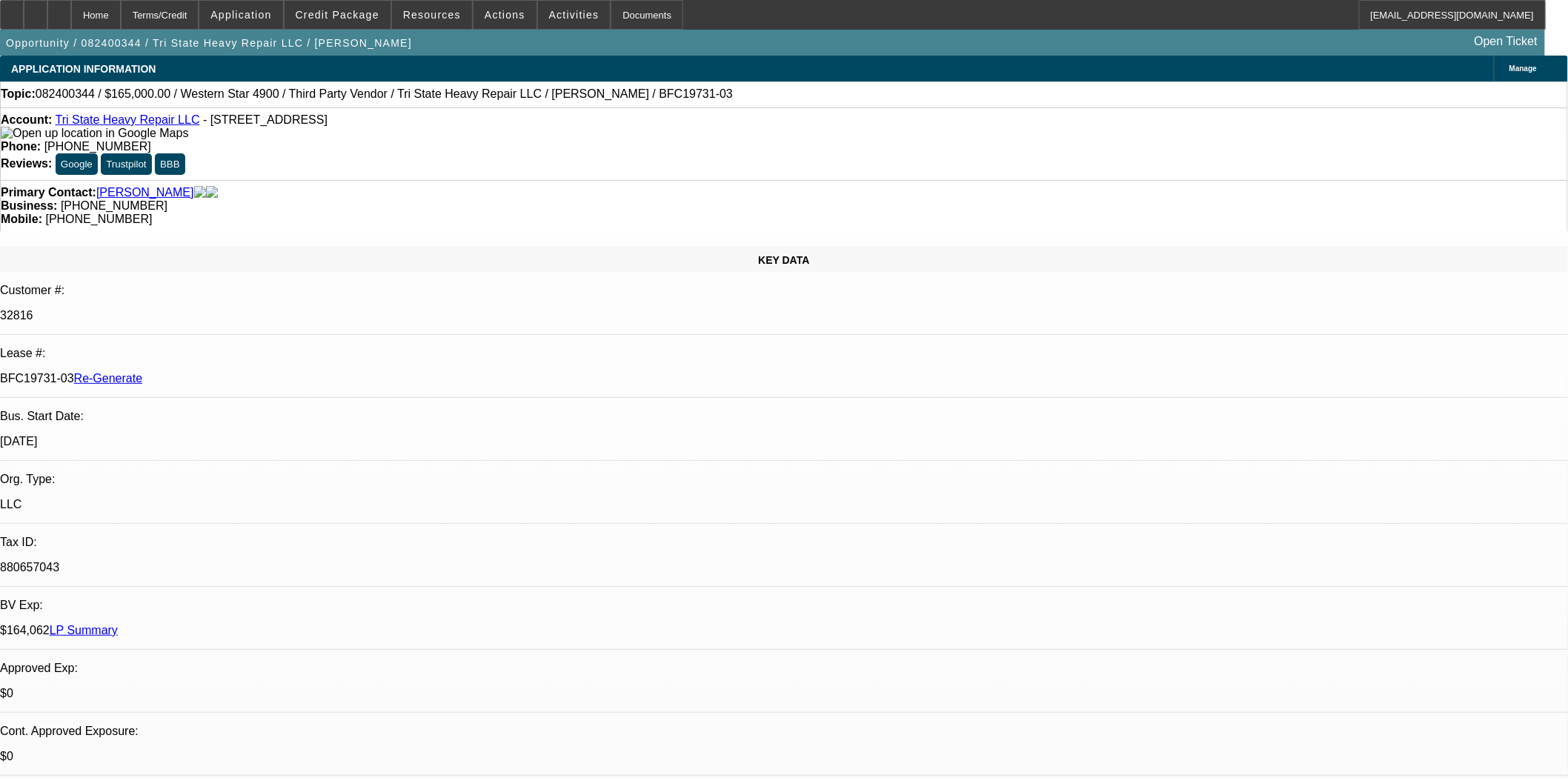
select select "0"
select select "2"
select select "0"
select select "6"
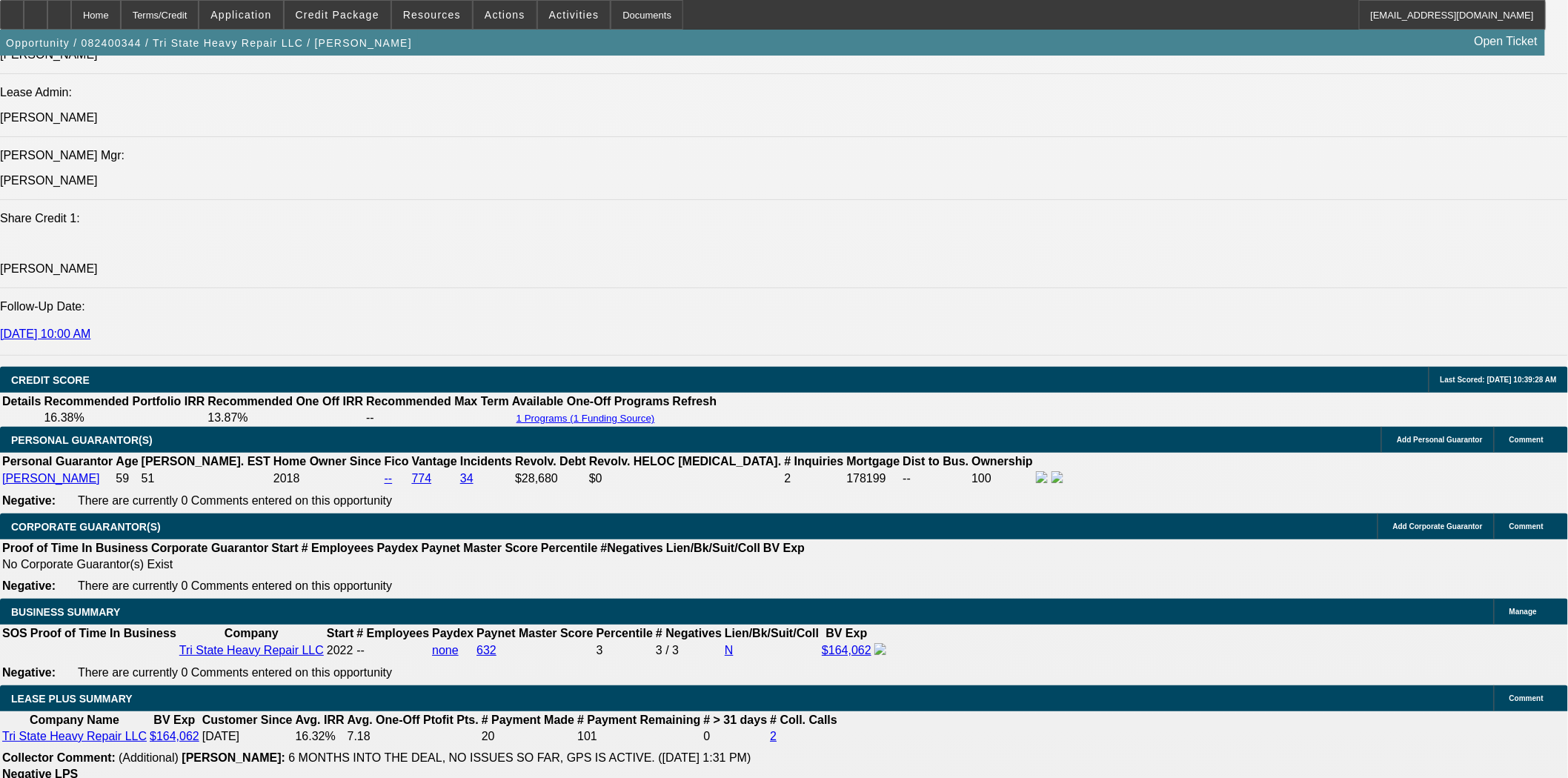
scroll to position [1976, 0]
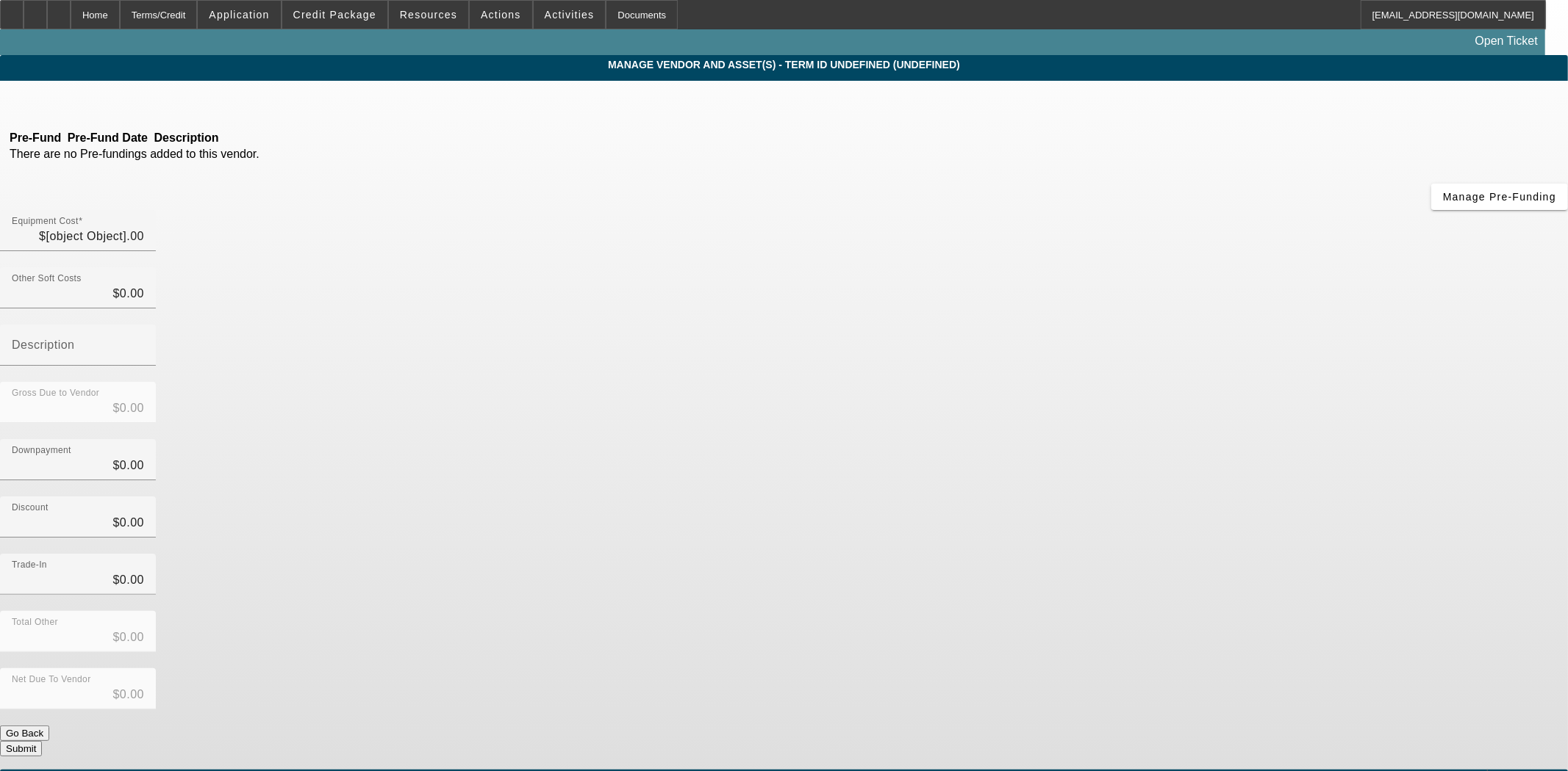
type input "$147,002.68"
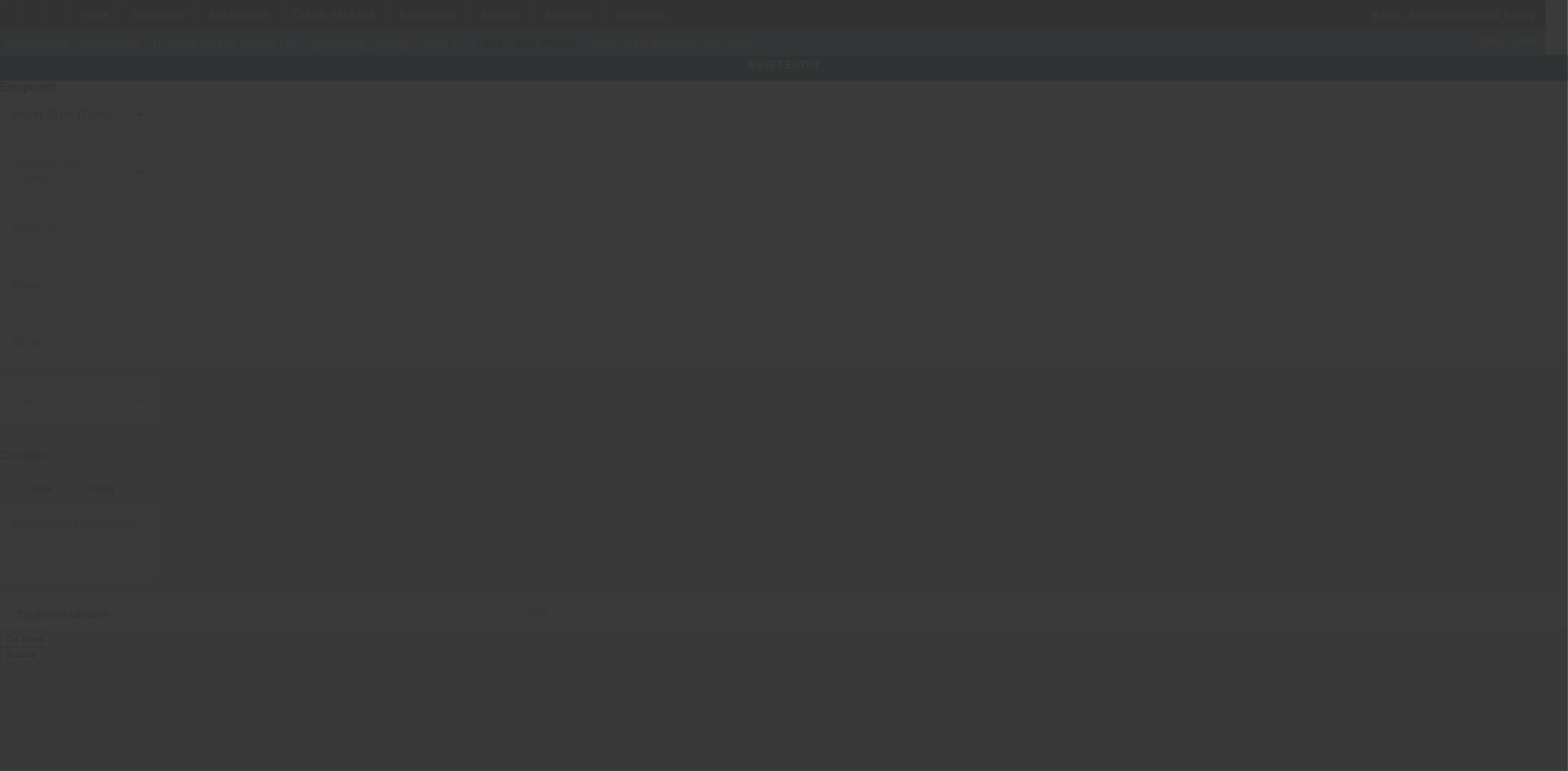
type input "5KKPALDR6APAP1378"
type input "Western Star"
type input "4900"
radio input "true"
type textarea "With:"
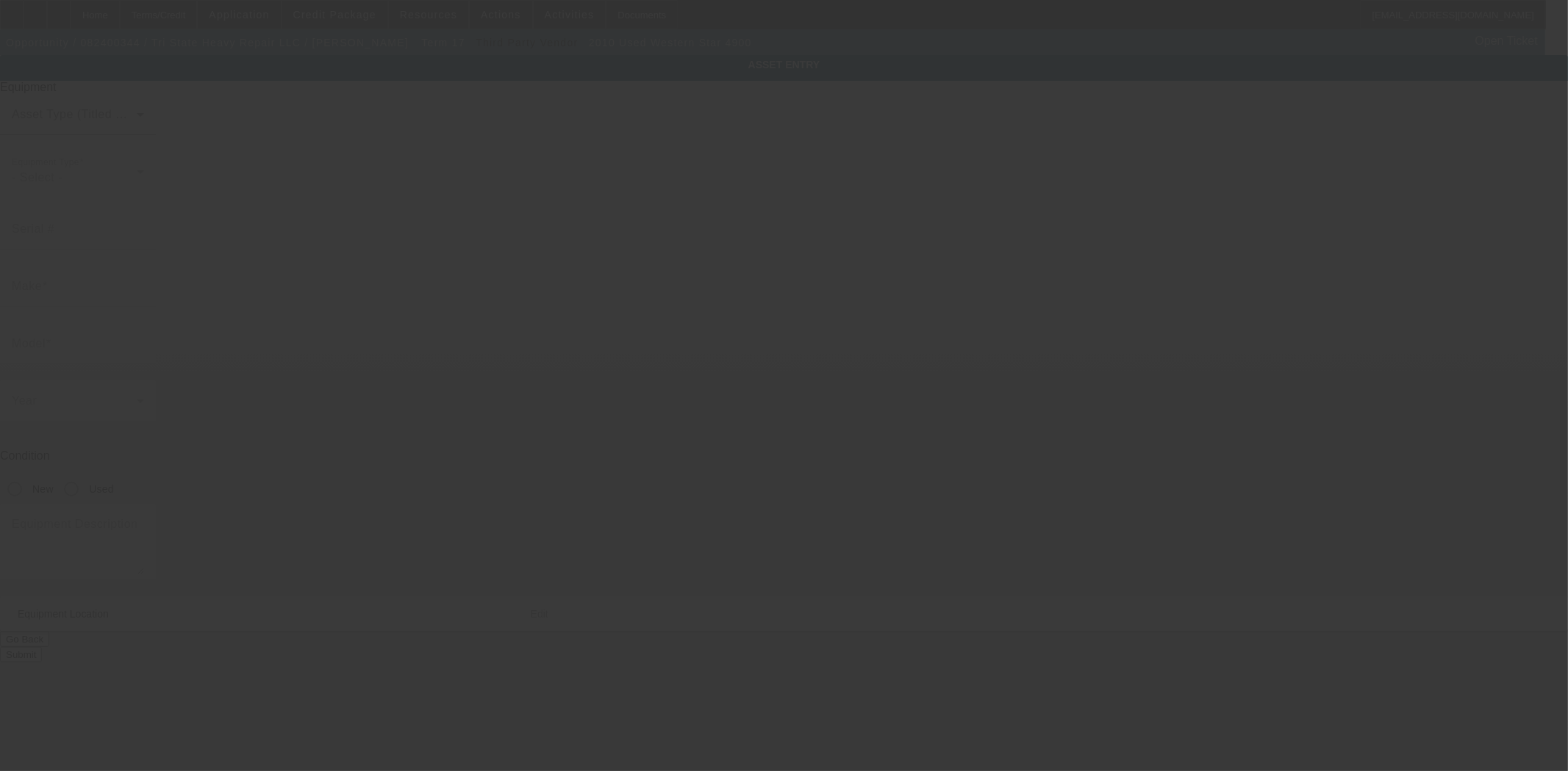
type input "889 US Highway 6"
type input "Port Jervis"
type input "12771"
type input "Orange"
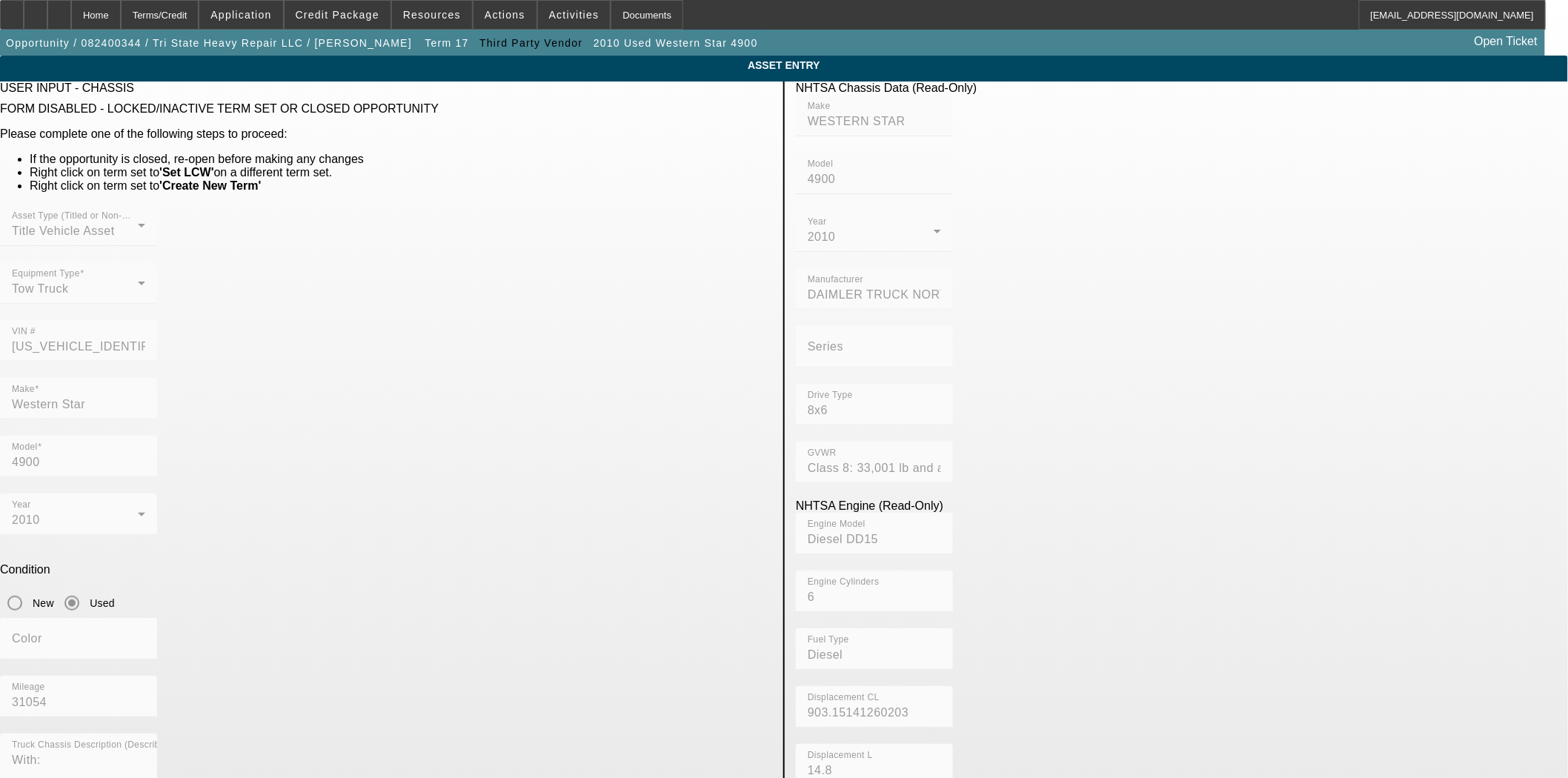
click at [574, 320] on div "VIN # 5KKPALDR6APAP1378" at bounding box center [385, 349] width 772 height 58
click at [117, 8] on div "Home" at bounding box center [96, 14] width 50 height 29
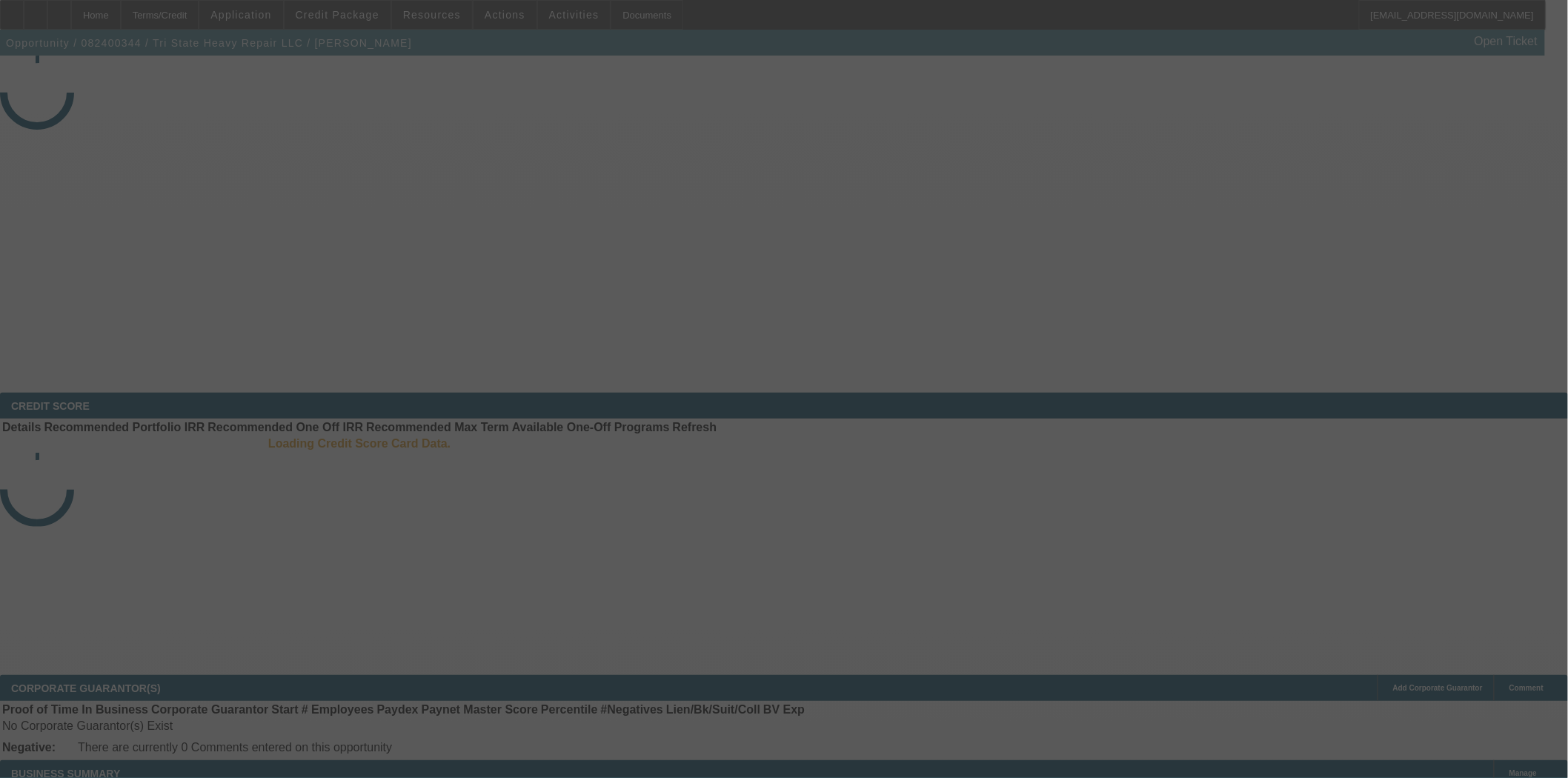
select select "4"
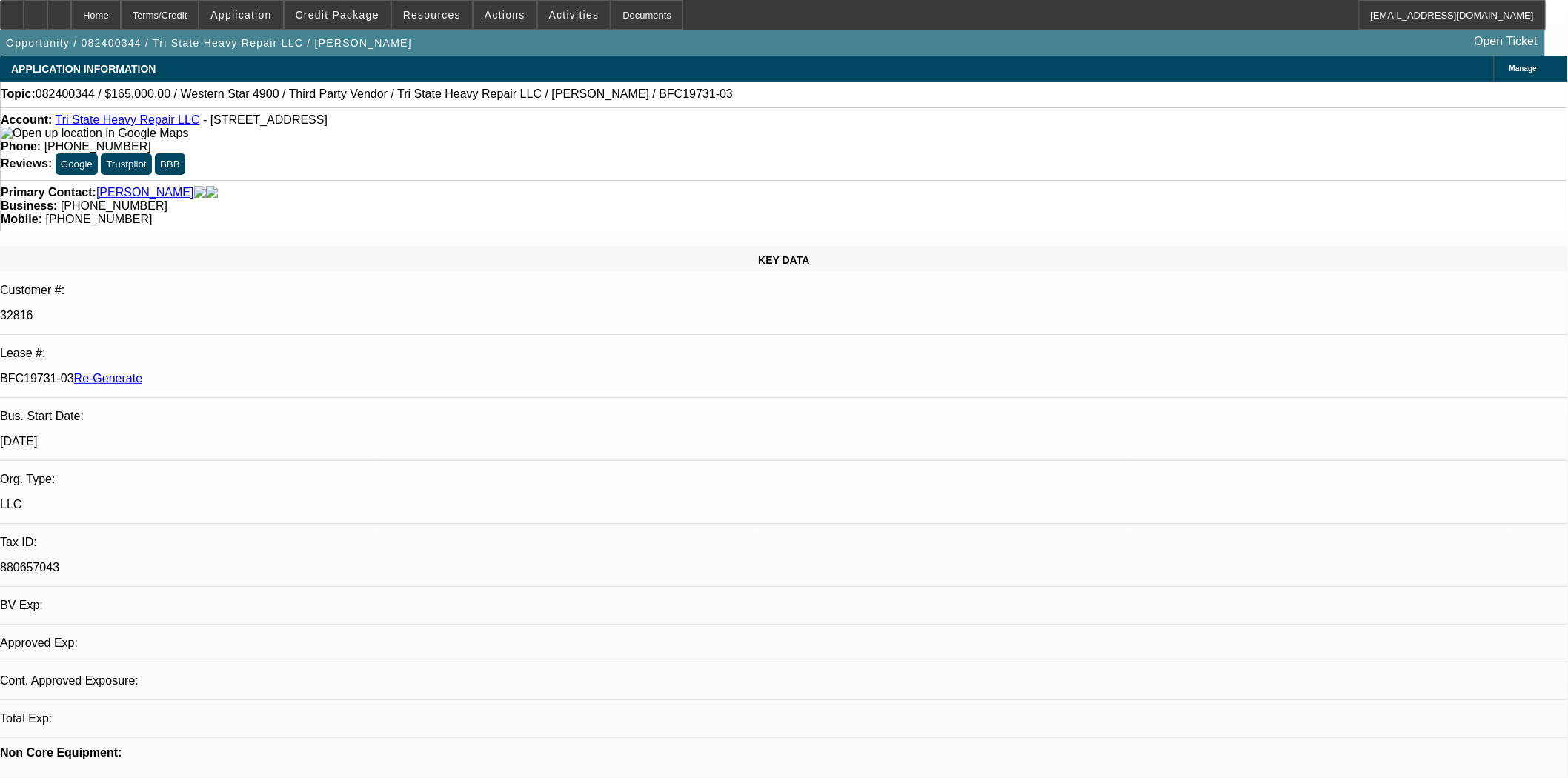
select select "0"
select select "2"
select select "0"
select select "6"
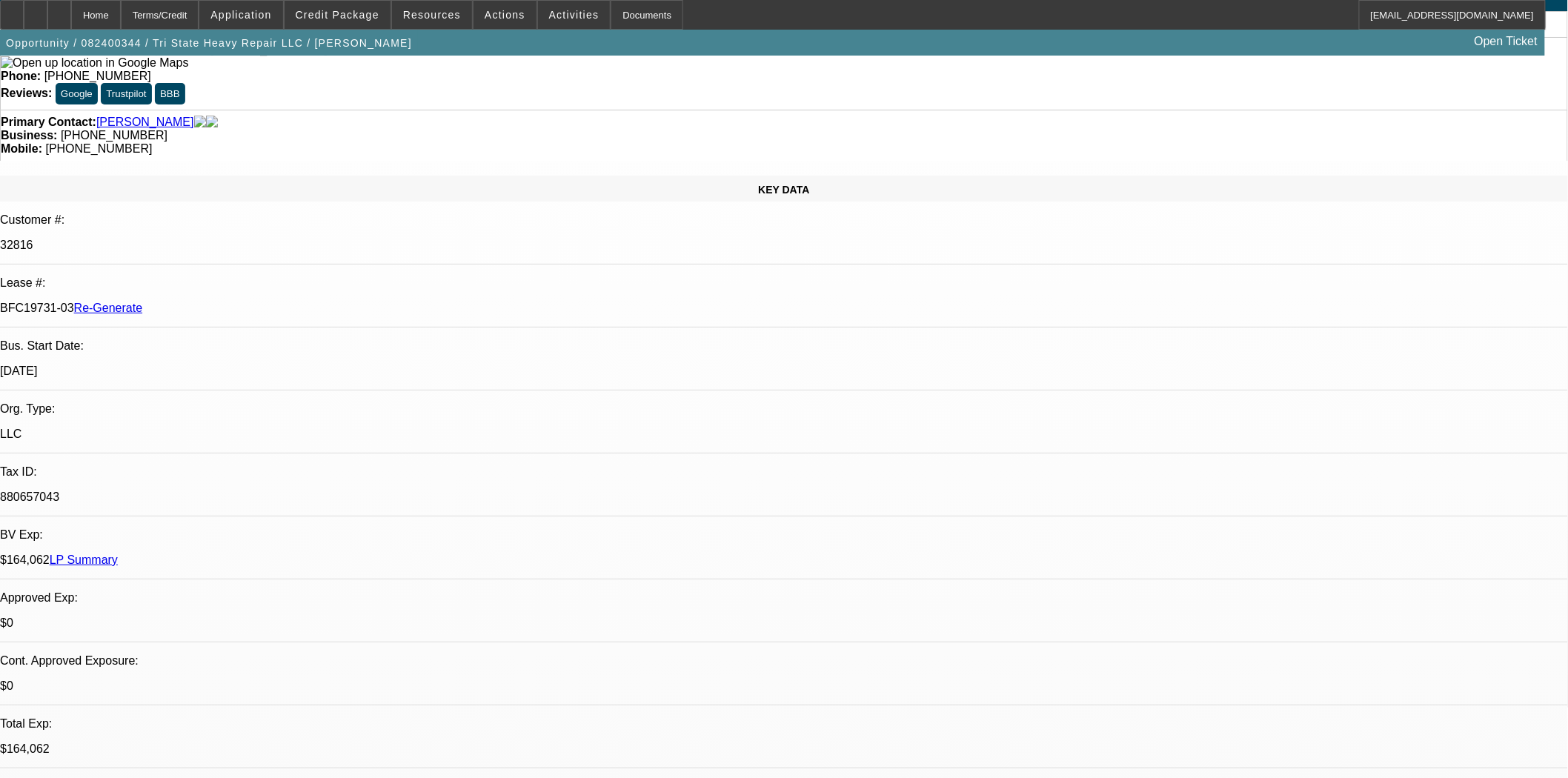
scroll to position [164, 0]
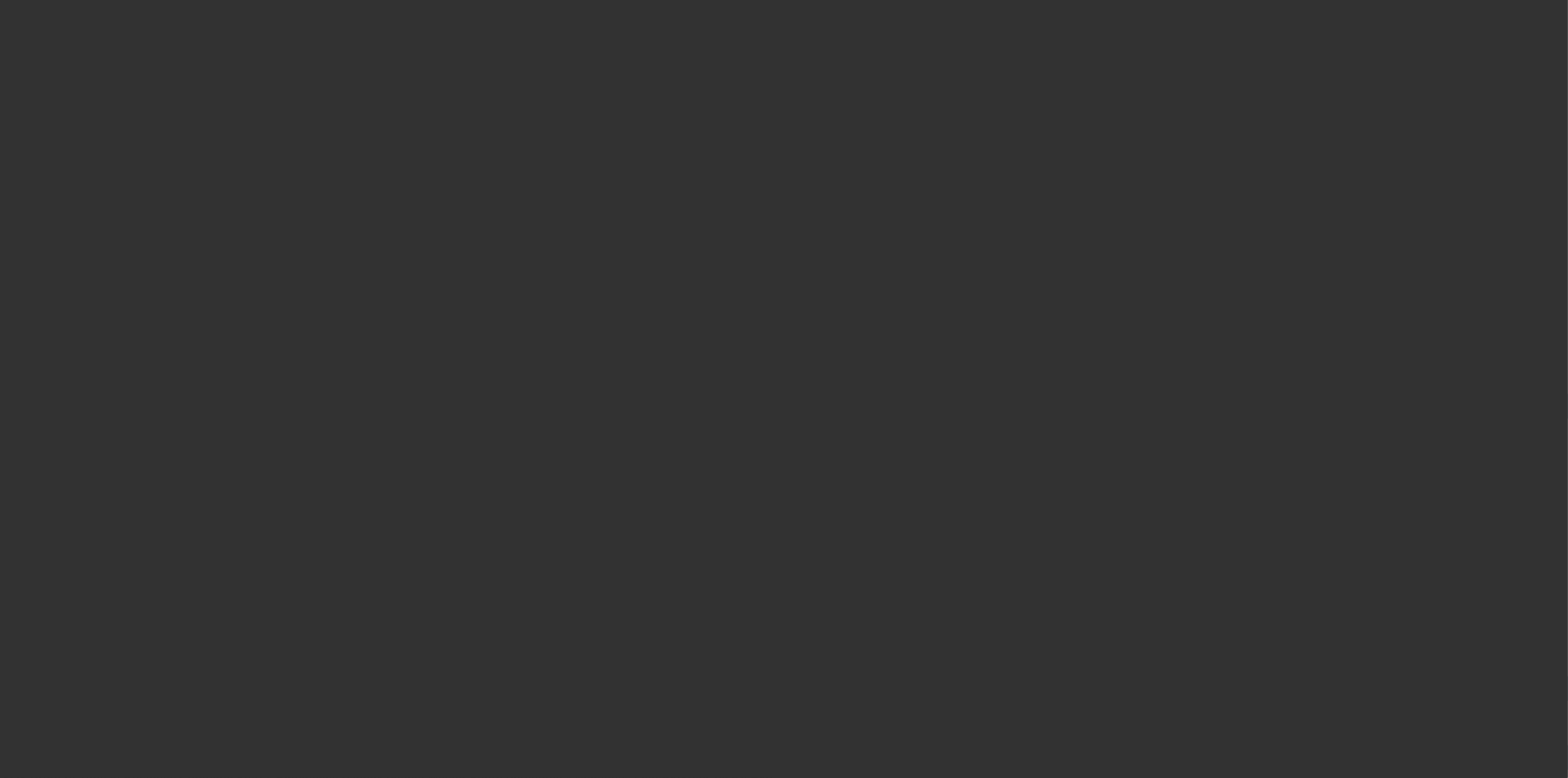
select select "4"
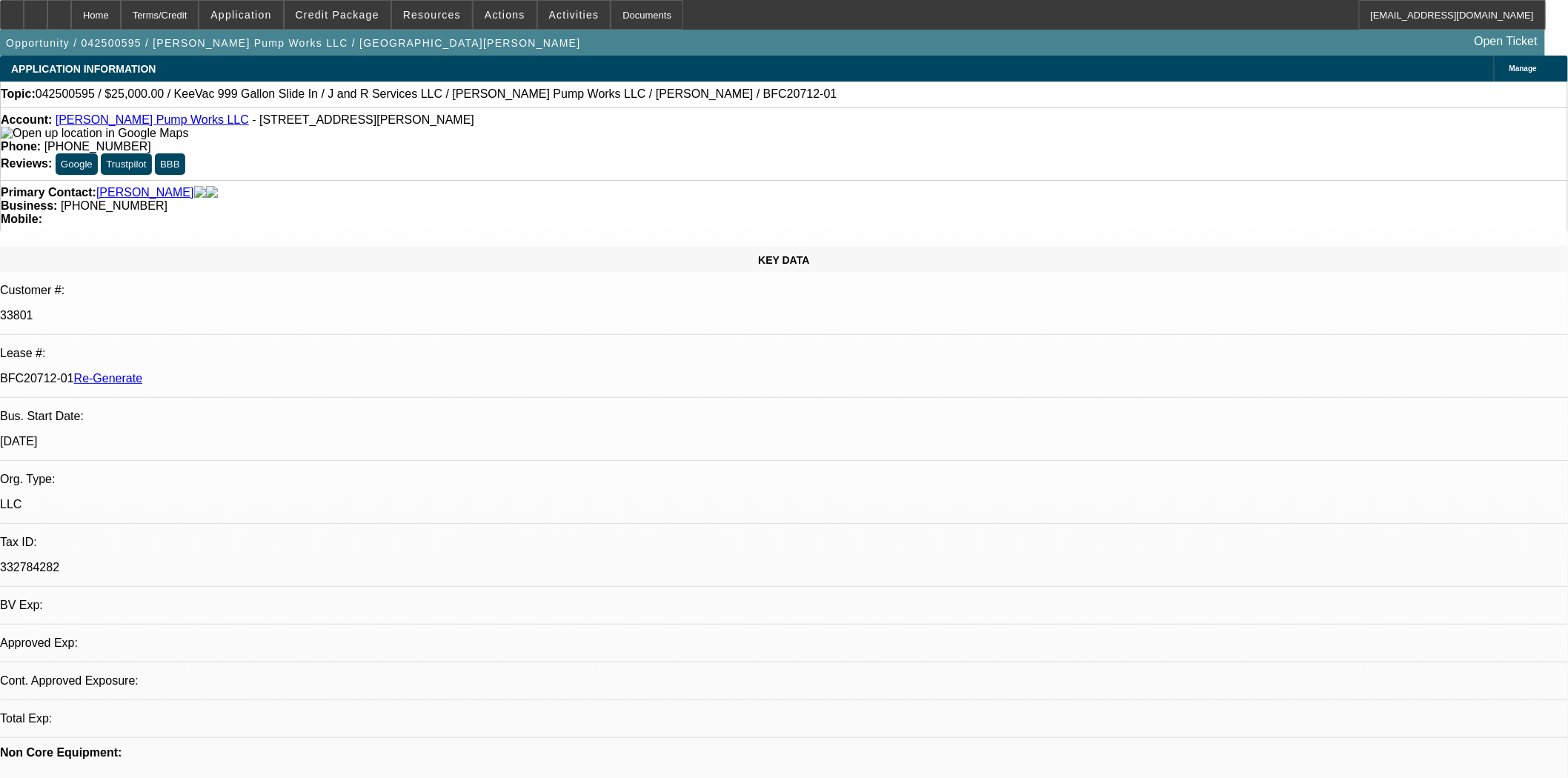
select select "0"
select select "2"
select select "0"
select select "6"
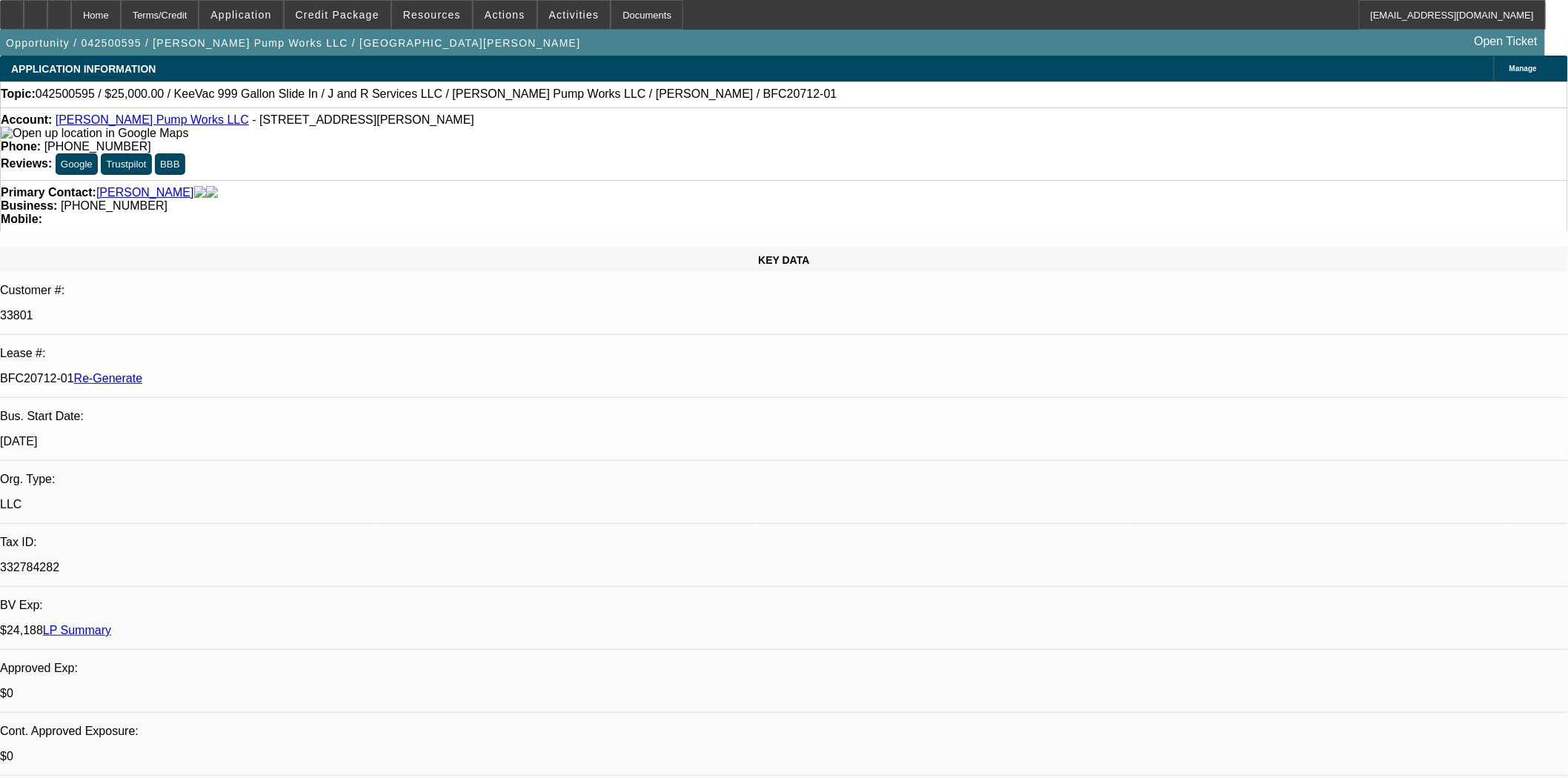
click at [502, 17] on span "Actions" at bounding box center [505, 15] width 40 height 12
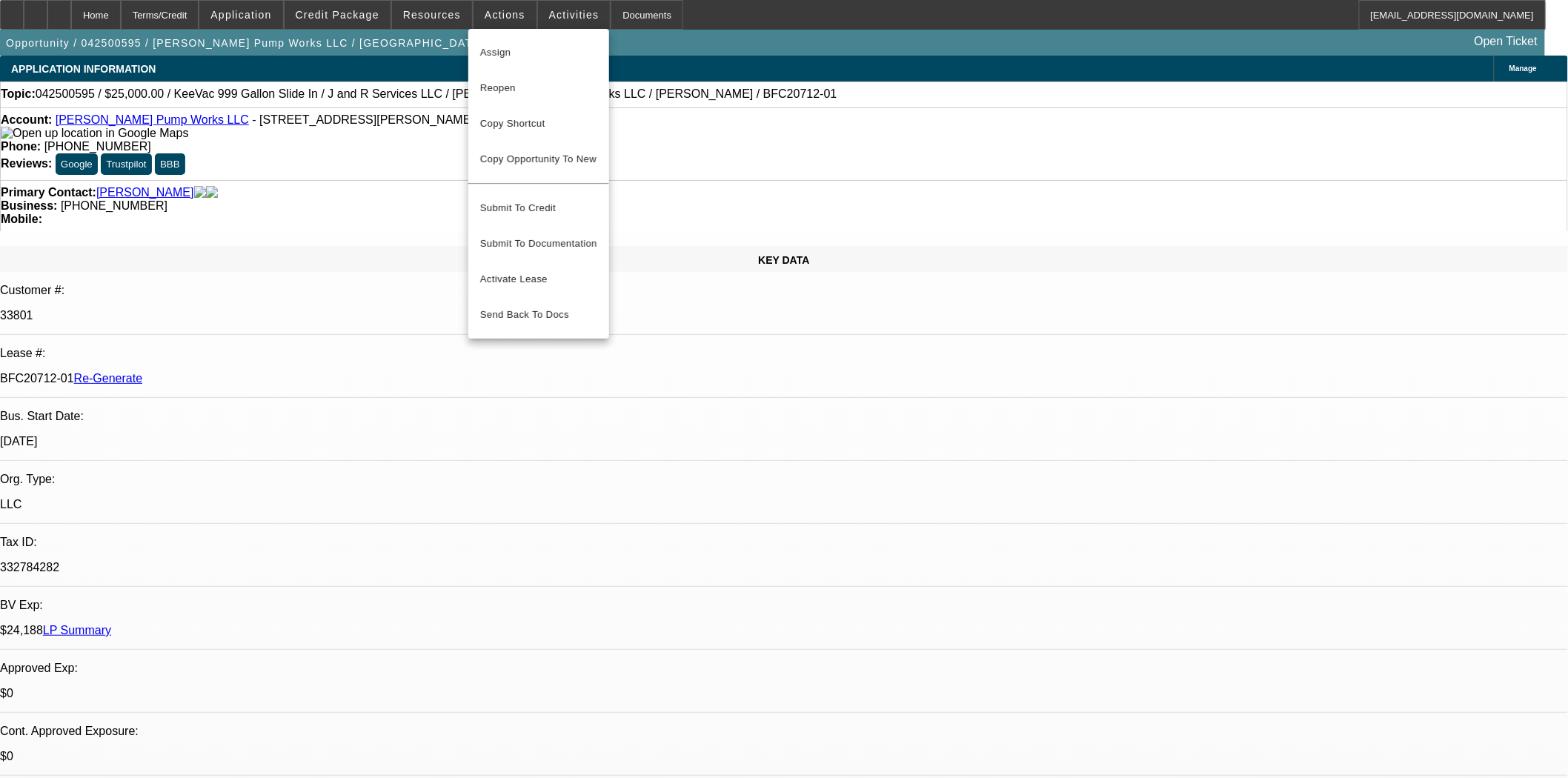
click at [443, 15] on div at bounding box center [784, 389] width 1568 height 778
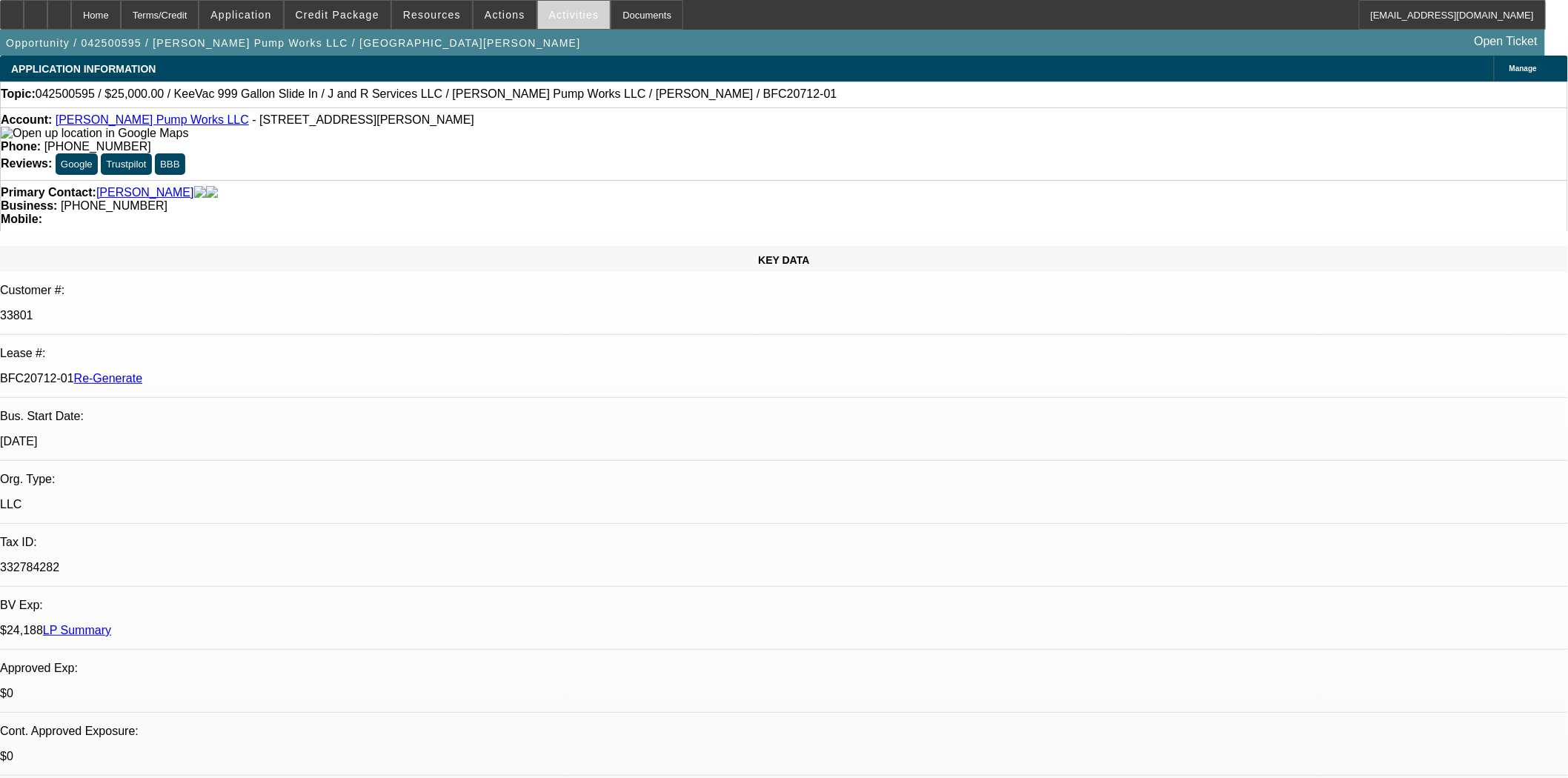
click at [549, 12] on span "Activities" at bounding box center [574, 15] width 50 height 12
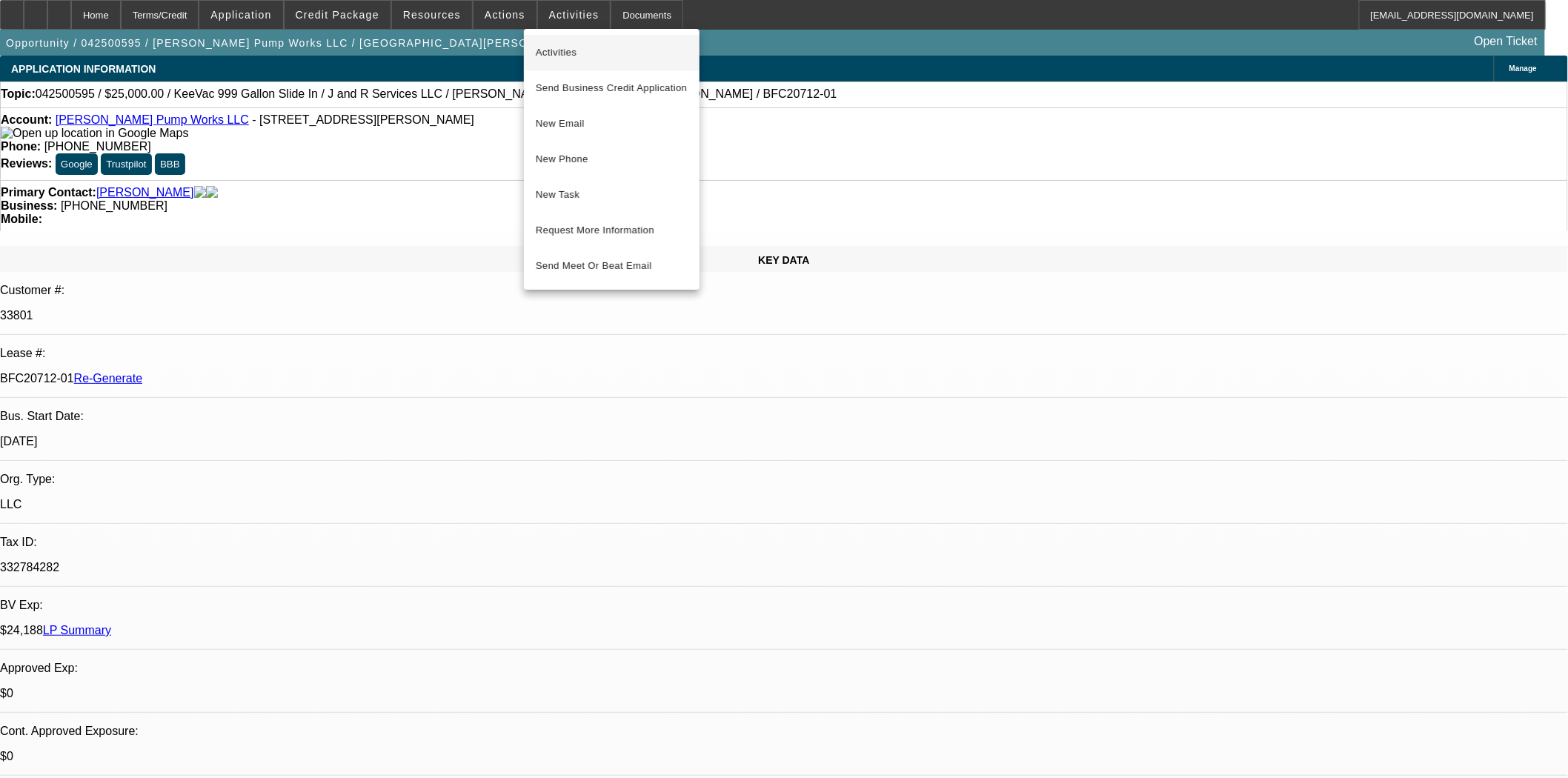
click at [551, 55] on span "Activities" at bounding box center [611, 52] width 151 height 18
